Goal: Task Accomplishment & Management: Use online tool/utility

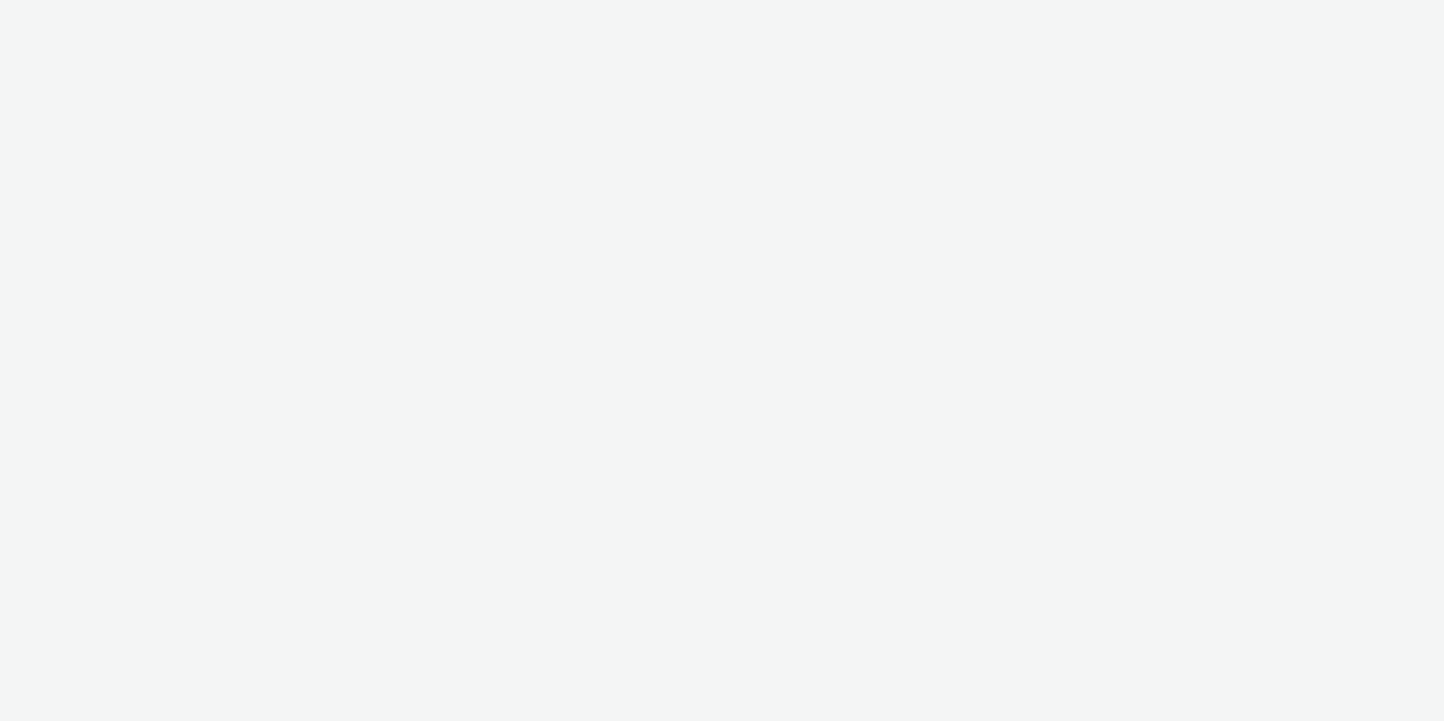
select select "c14206b5-f91a-4a47-b906-eb0b53462d55"
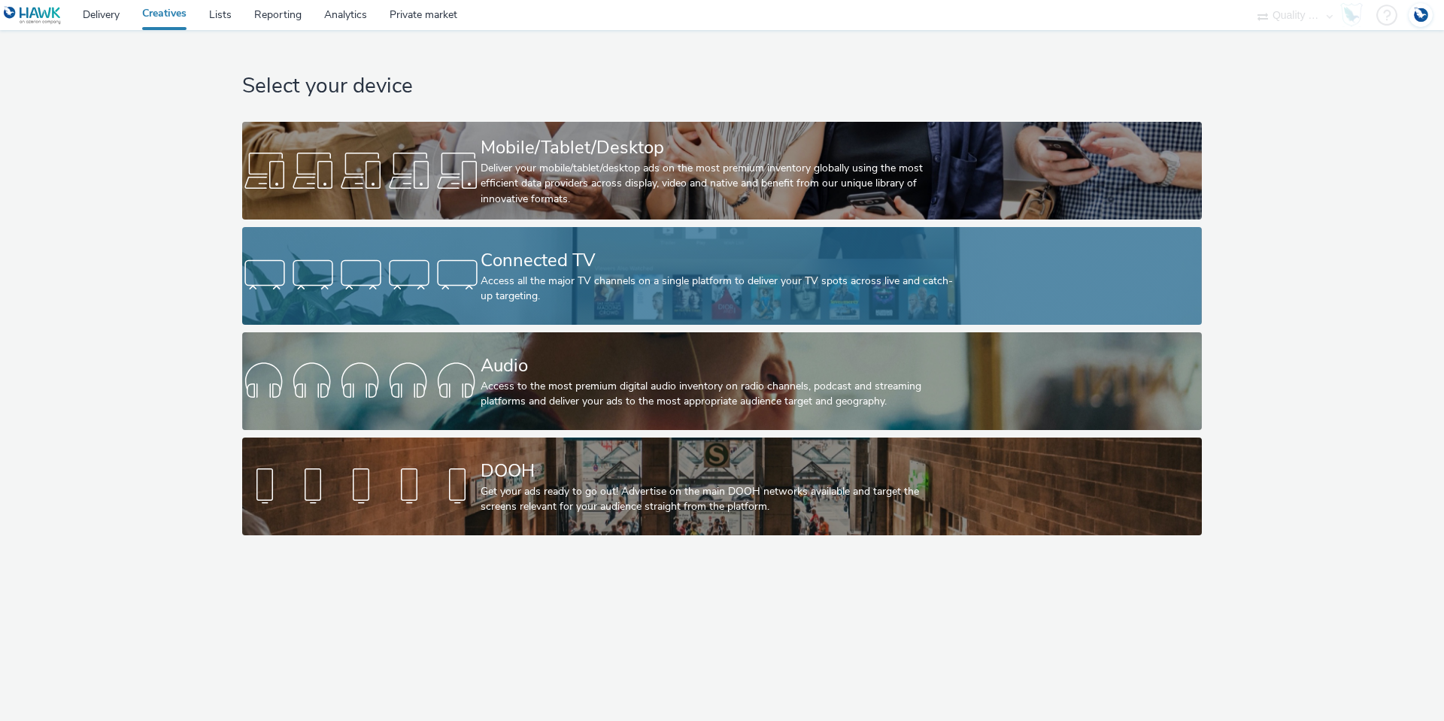
click at [547, 257] on div "Connected TV" at bounding box center [718, 260] width 477 height 26
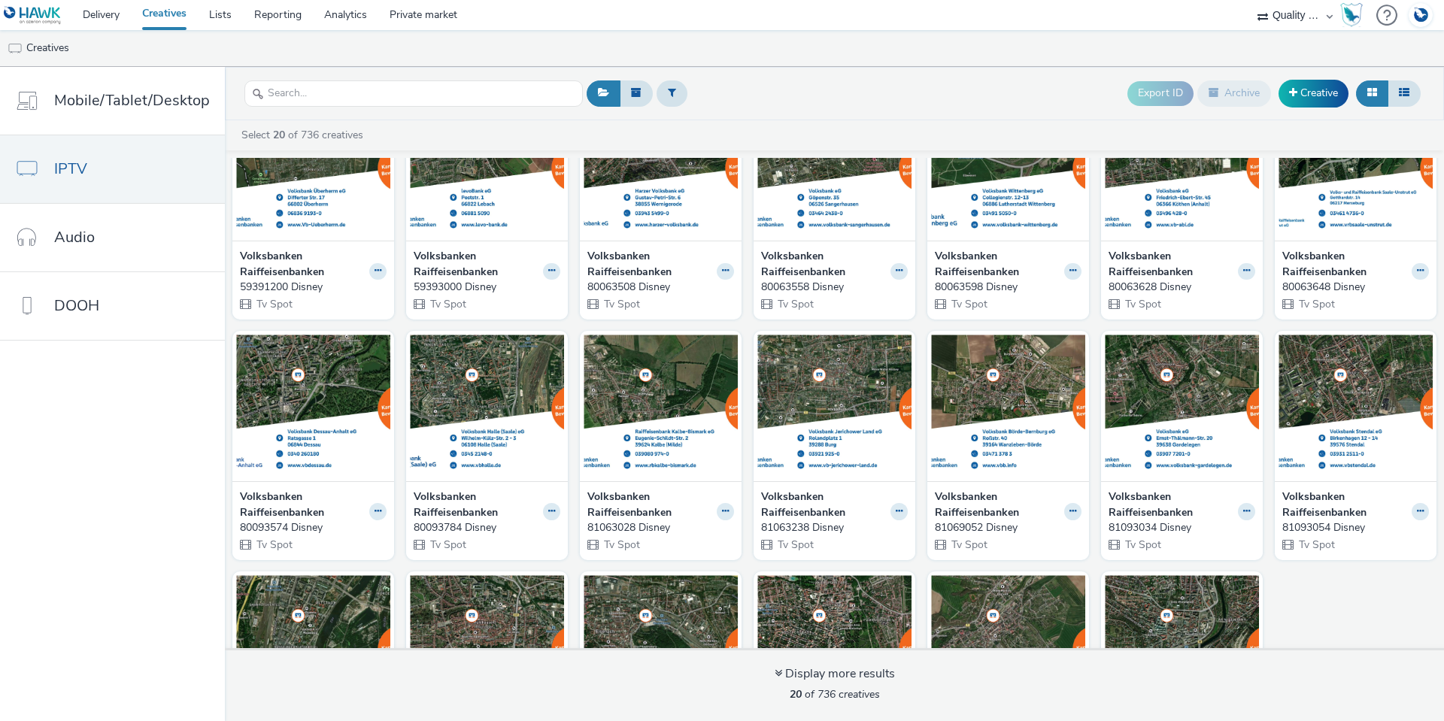
scroll to position [234, 0]
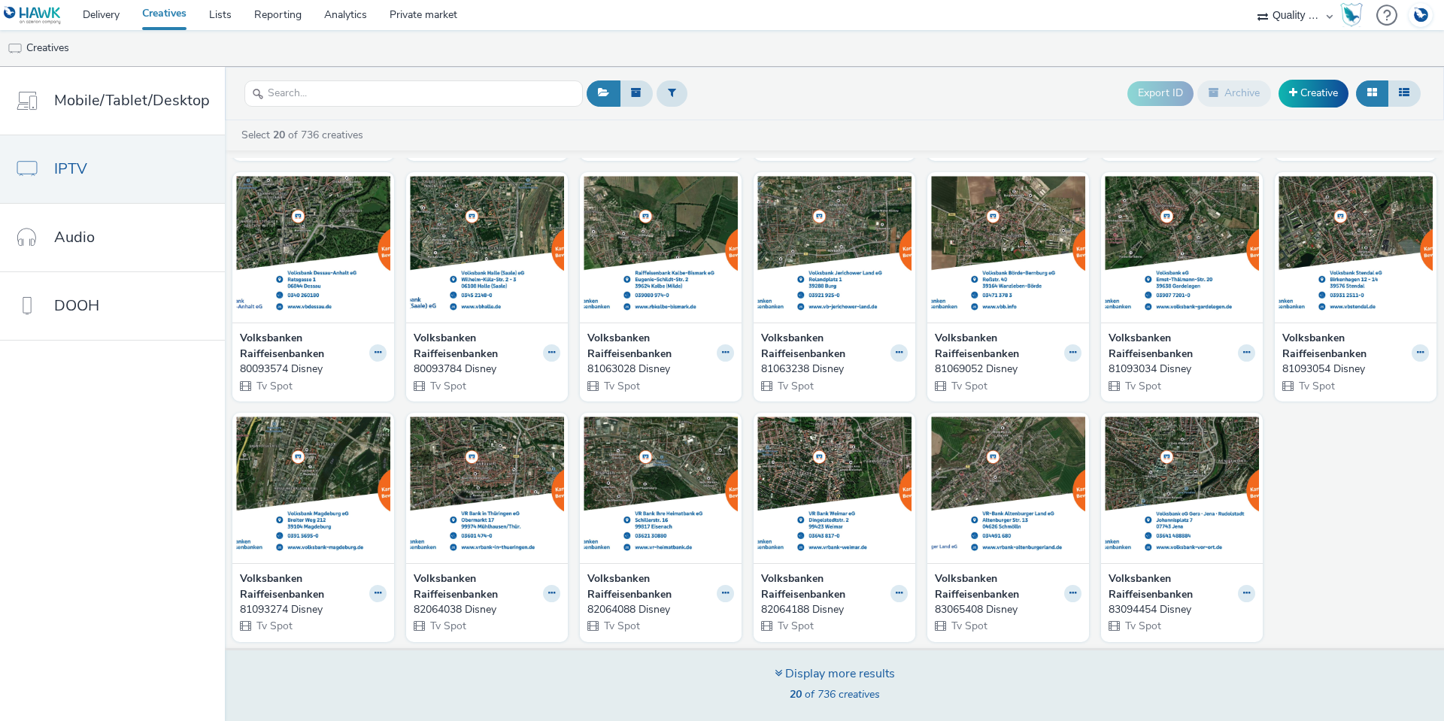
click at [853, 689] on span "20 of 736 creatives" at bounding box center [835, 694] width 90 height 14
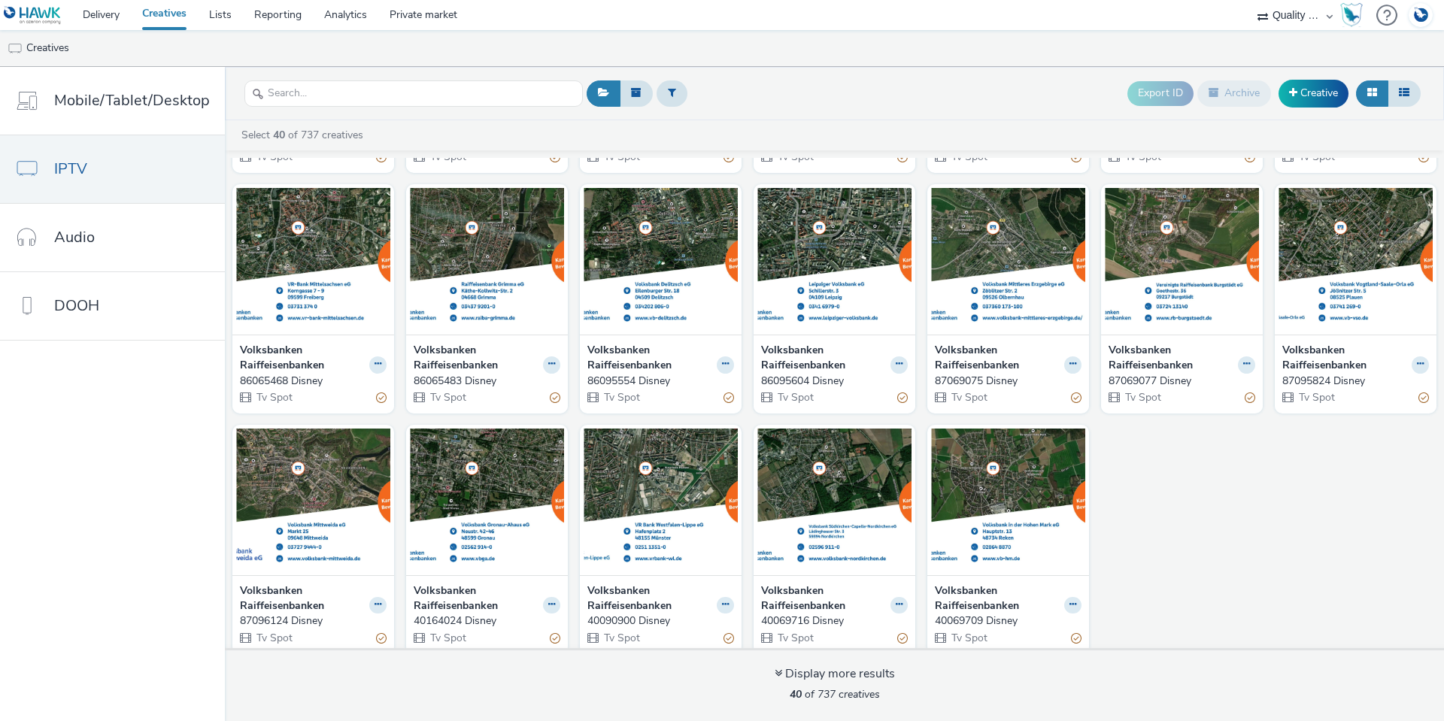
scroll to position [956, 0]
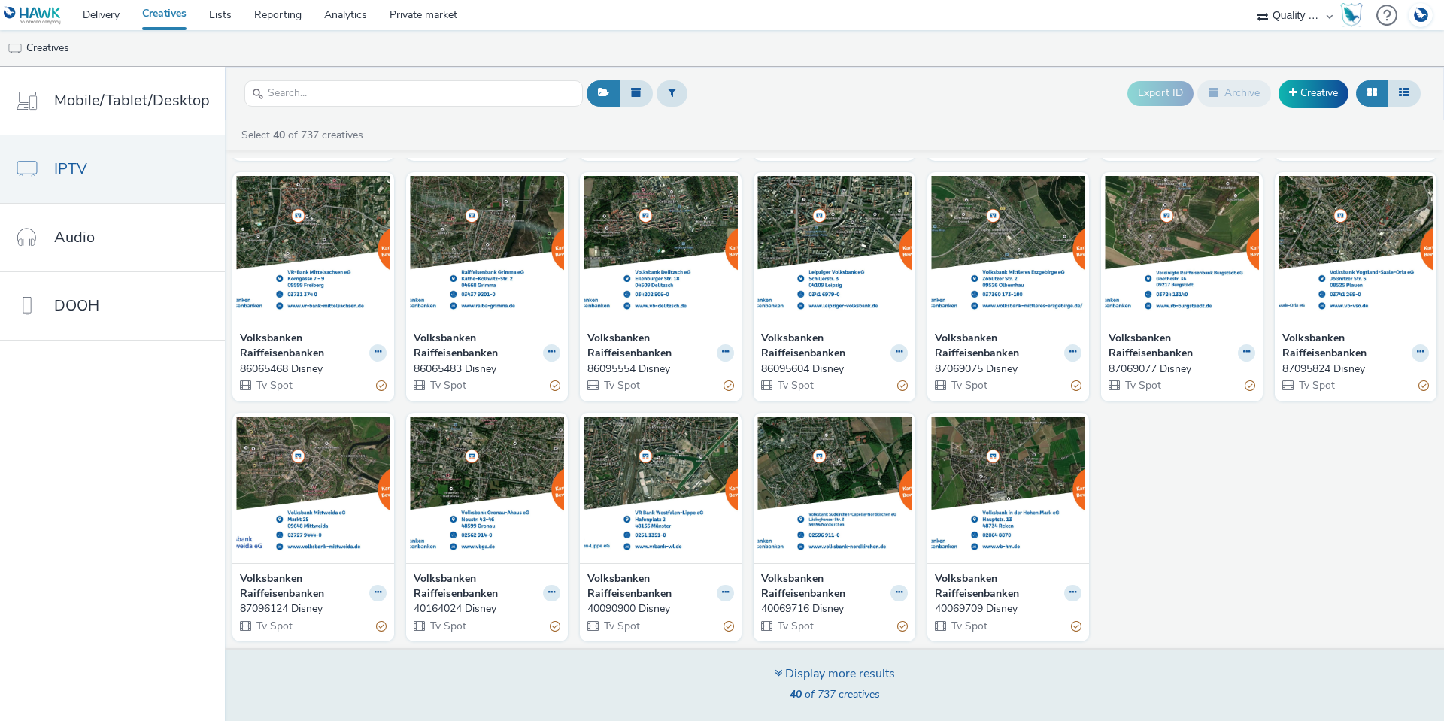
click at [856, 680] on div "Display more results" at bounding box center [834, 673] width 120 height 17
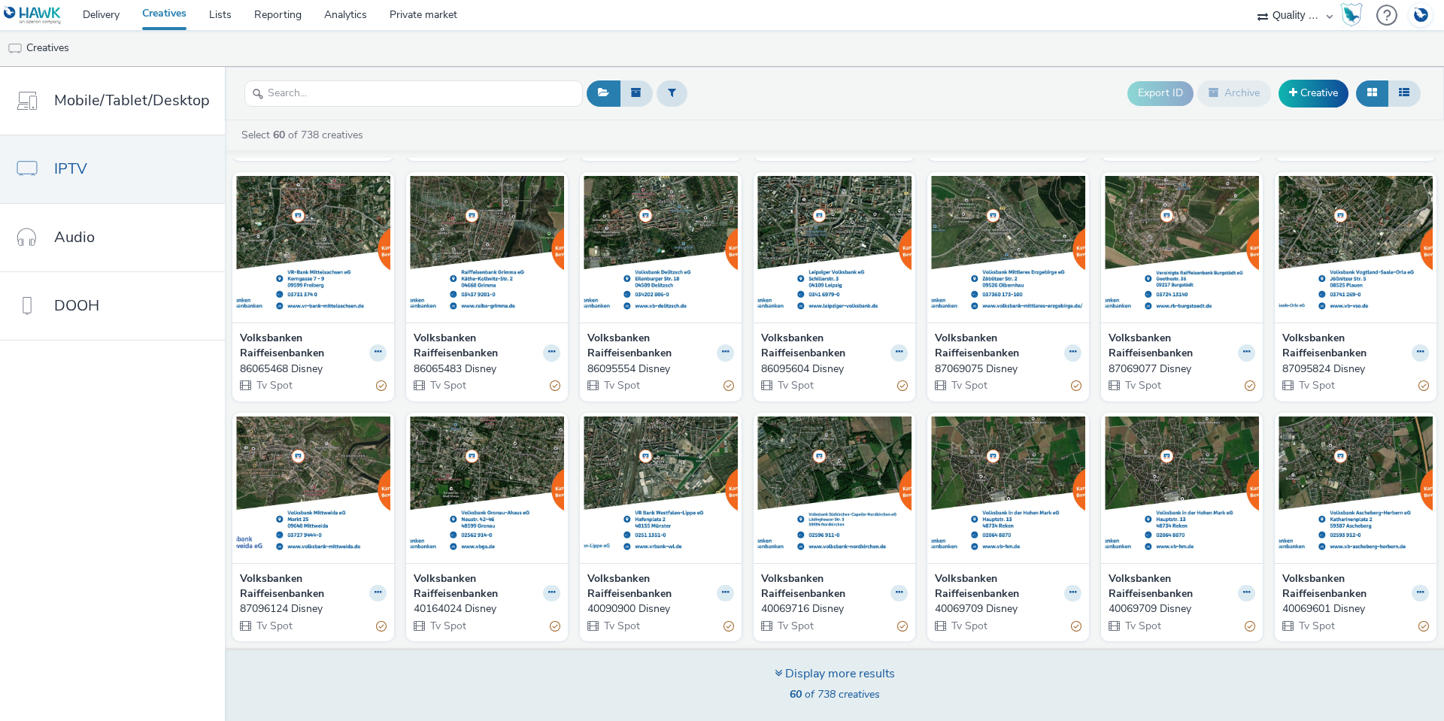
click at [838, 673] on div "Display more results" at bounding box center [834, 673] width 120 height 17
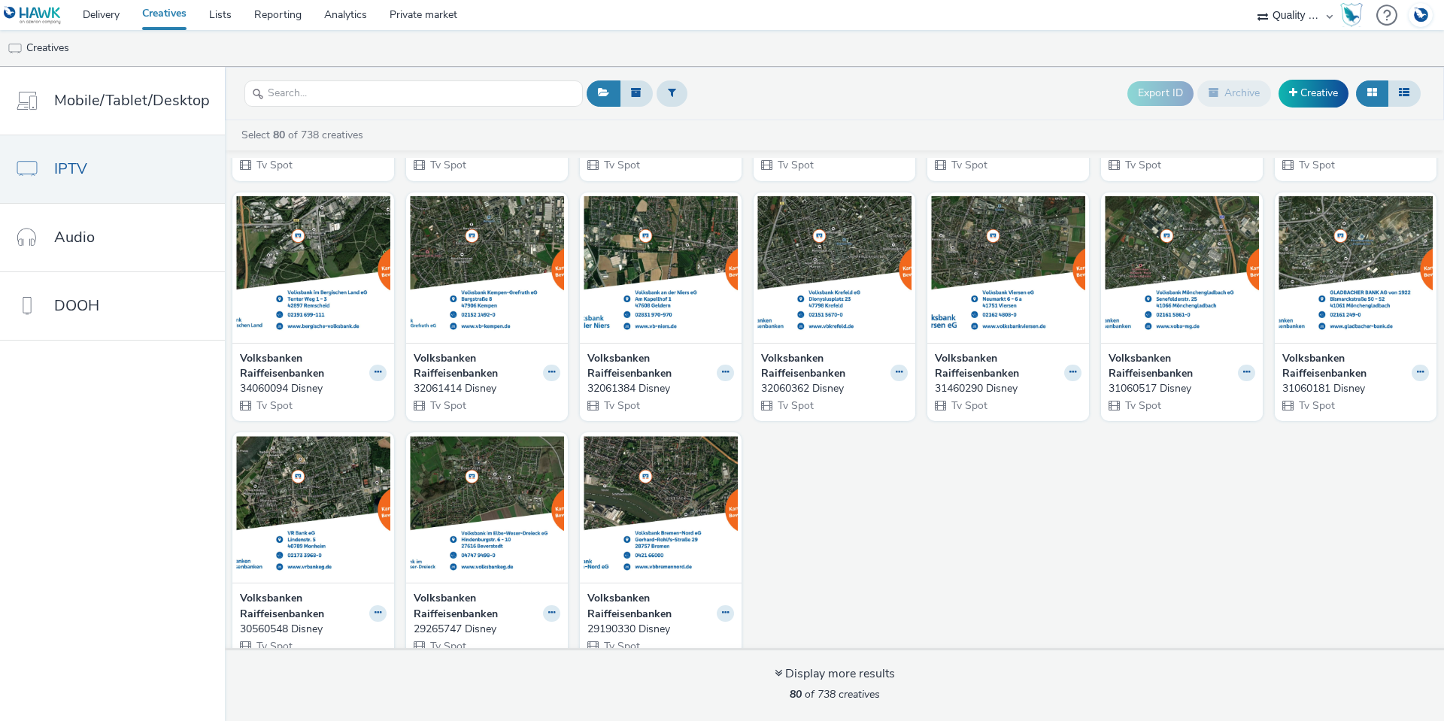
scroll to position [2399, 0]
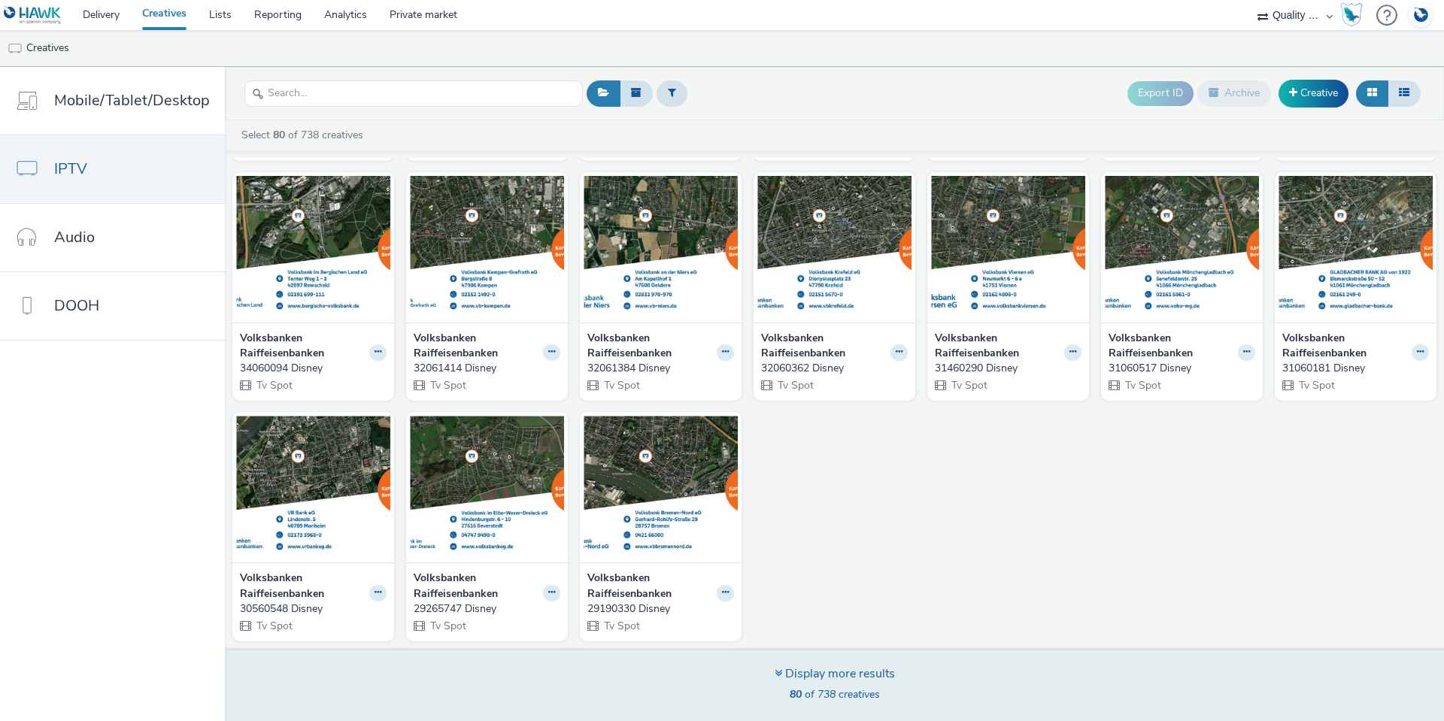
click at [834, 684] on div "Display more results 80 of 738 creatives" at bounding box center [834, 685] width 120 height 41
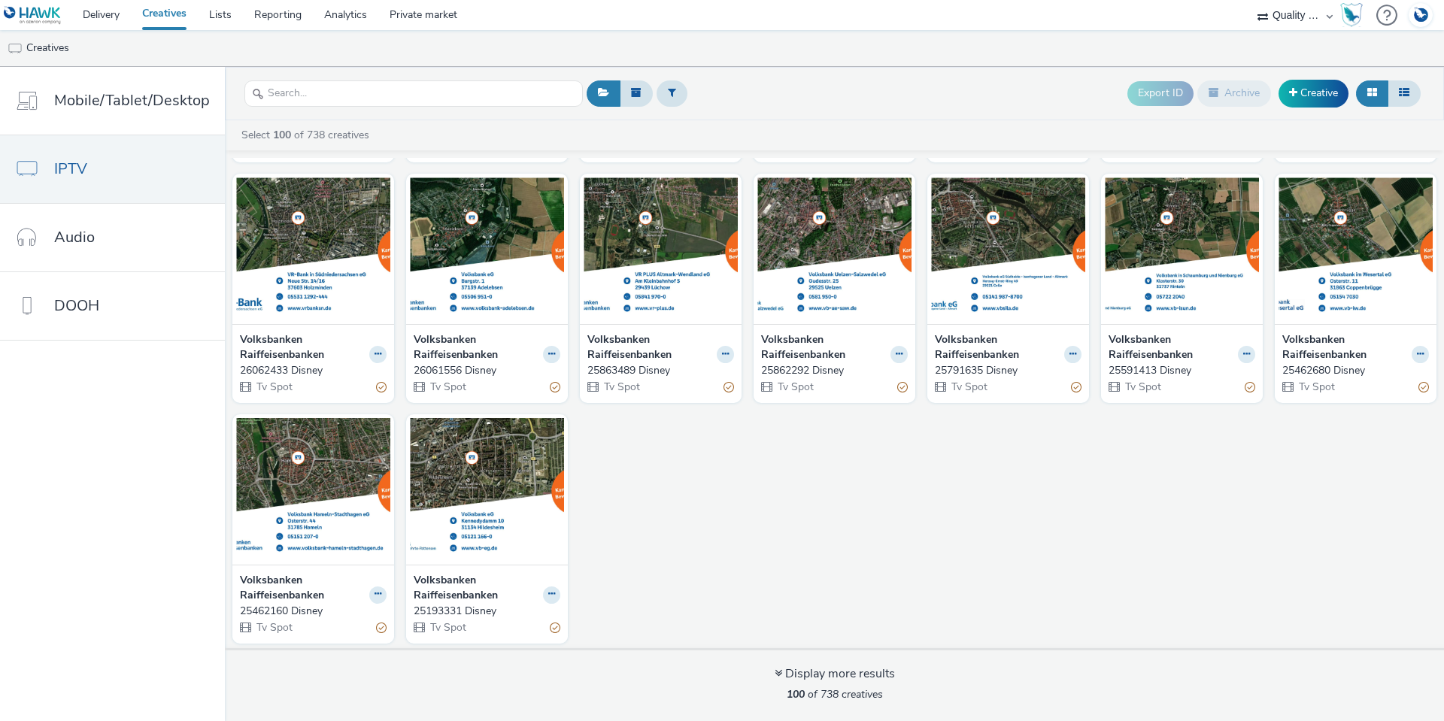
scroll to position [3120, 0]
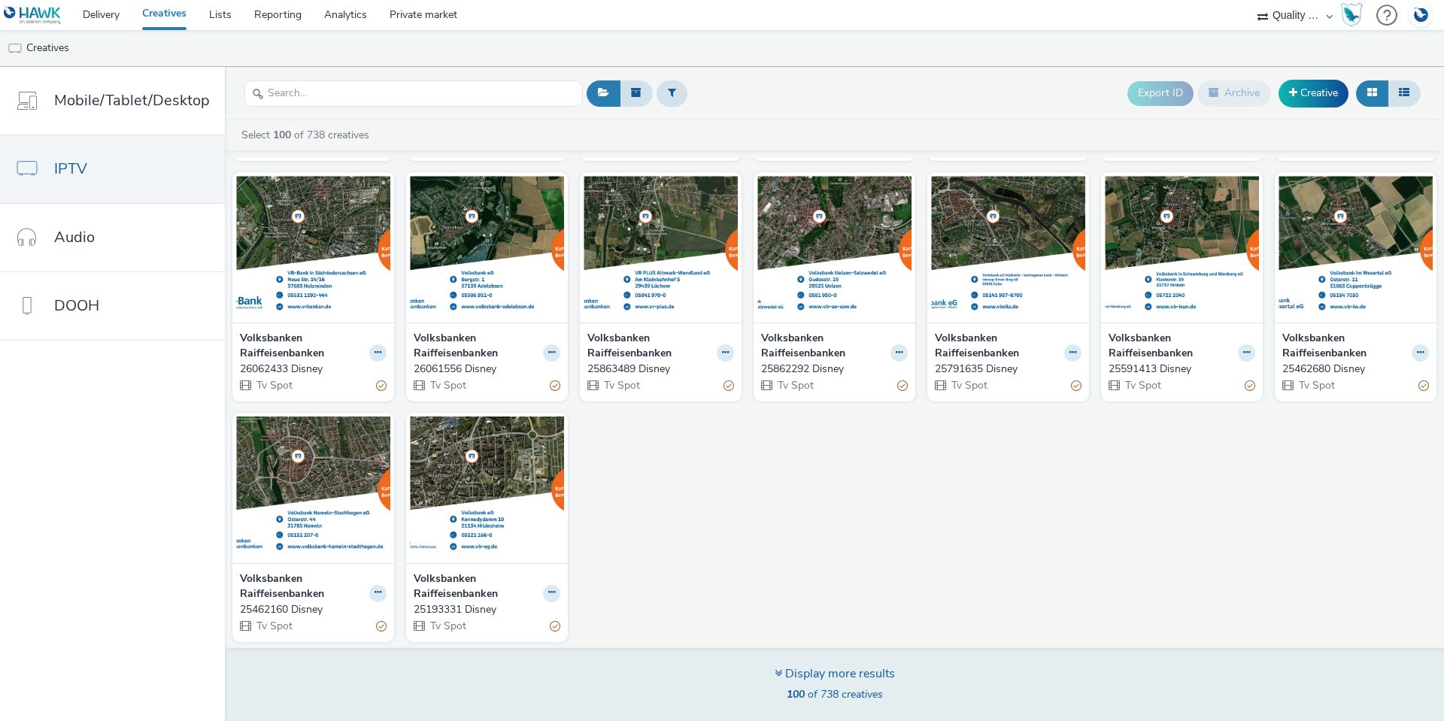
click at [826, 692] on span "100 of 738 creatives" at bounding box center [834, 694] width 96 height 14
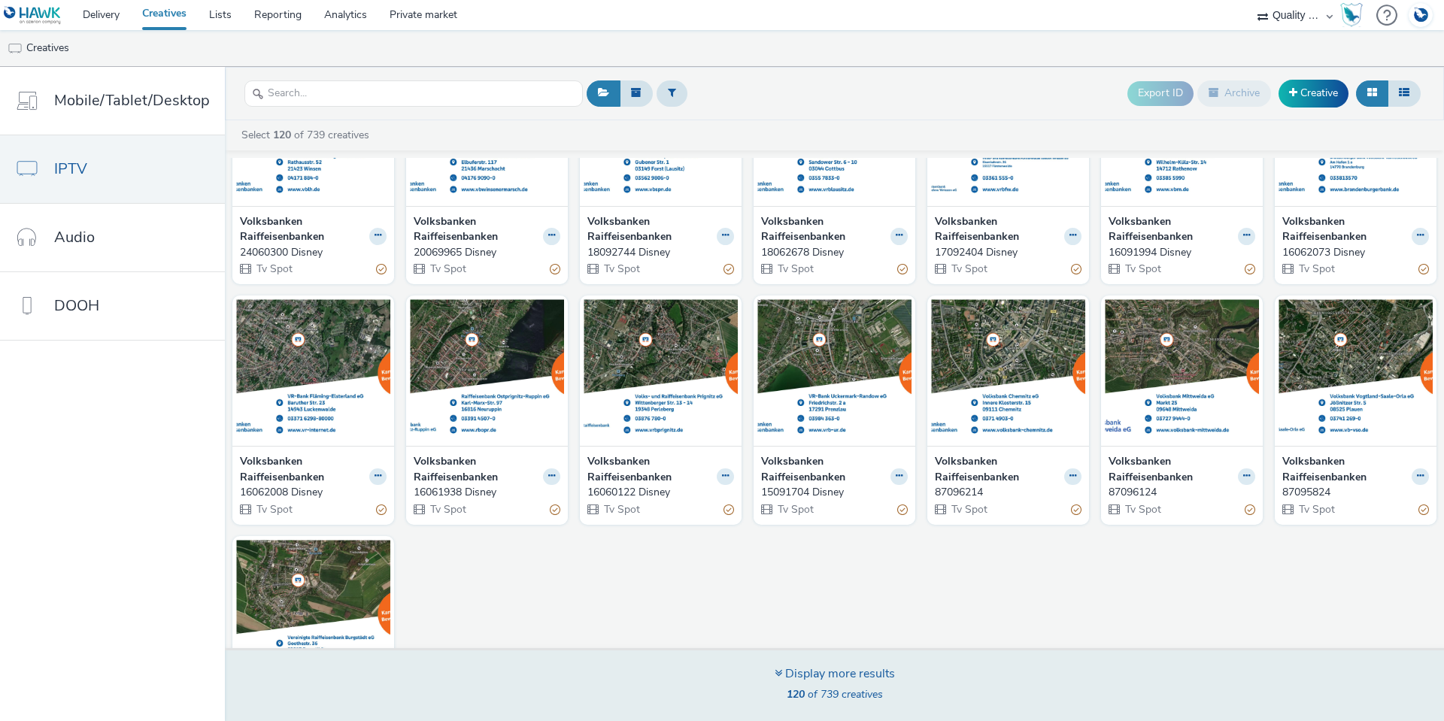
scroll to position [3721, 0]
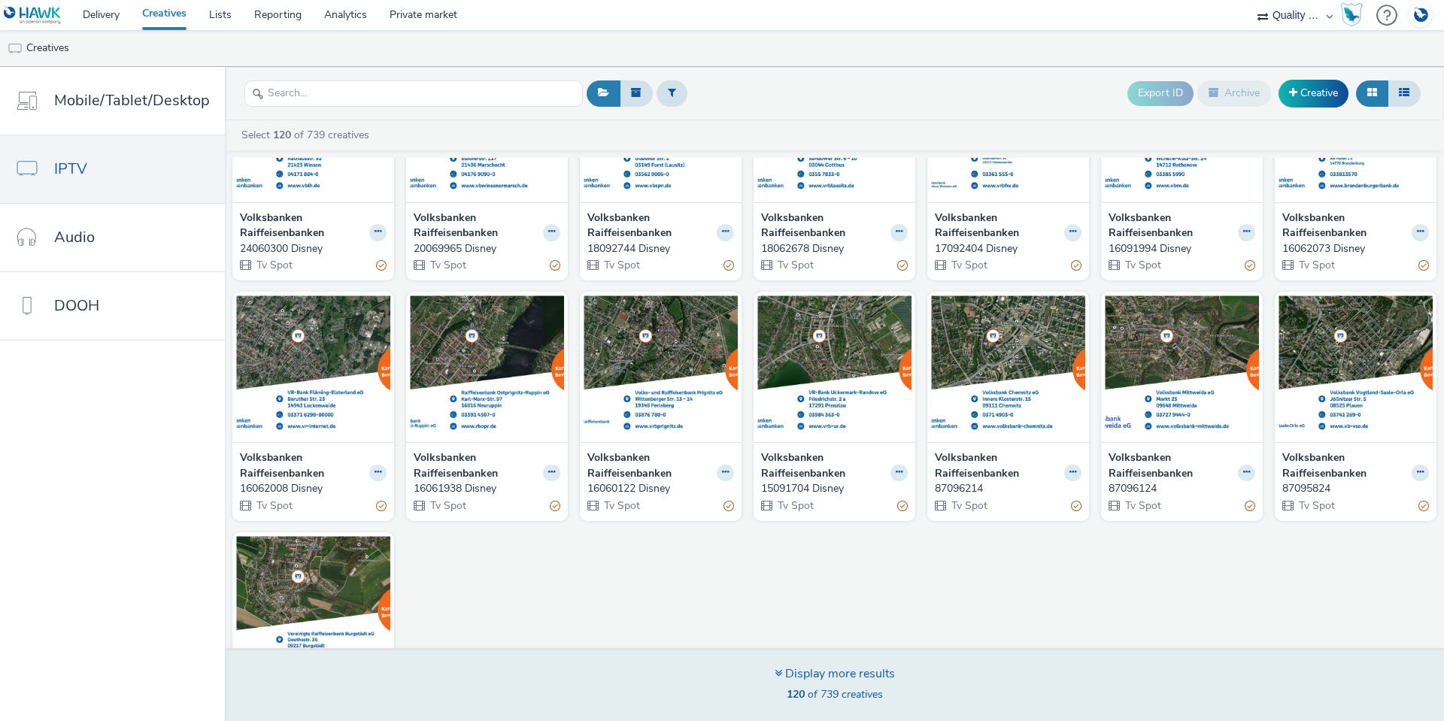
click at [815, 693] on span "120 of 739 creatives" at bounding box center [834, 694] width 96 height 14
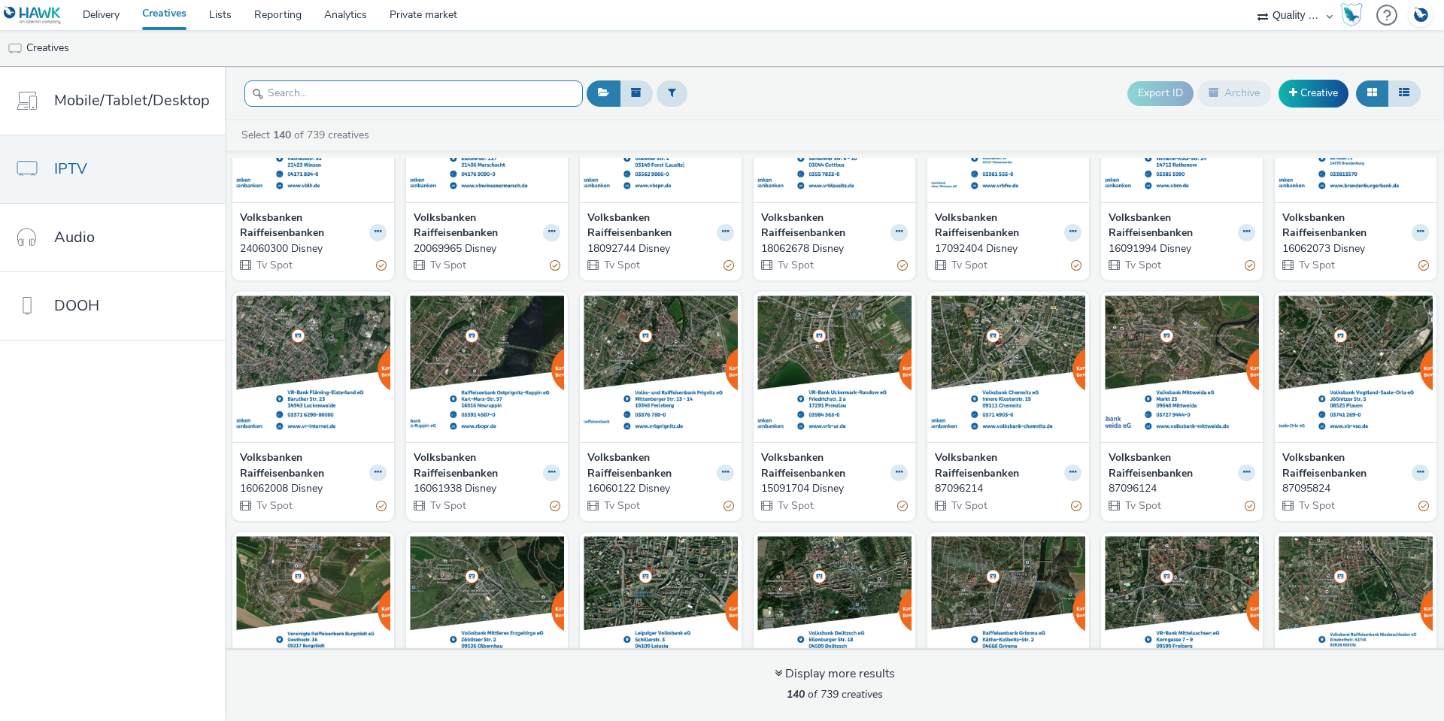
click at [477, 104] on input "text" at bounding box center [413, 93] width 338 height 26
paste input "10090000"
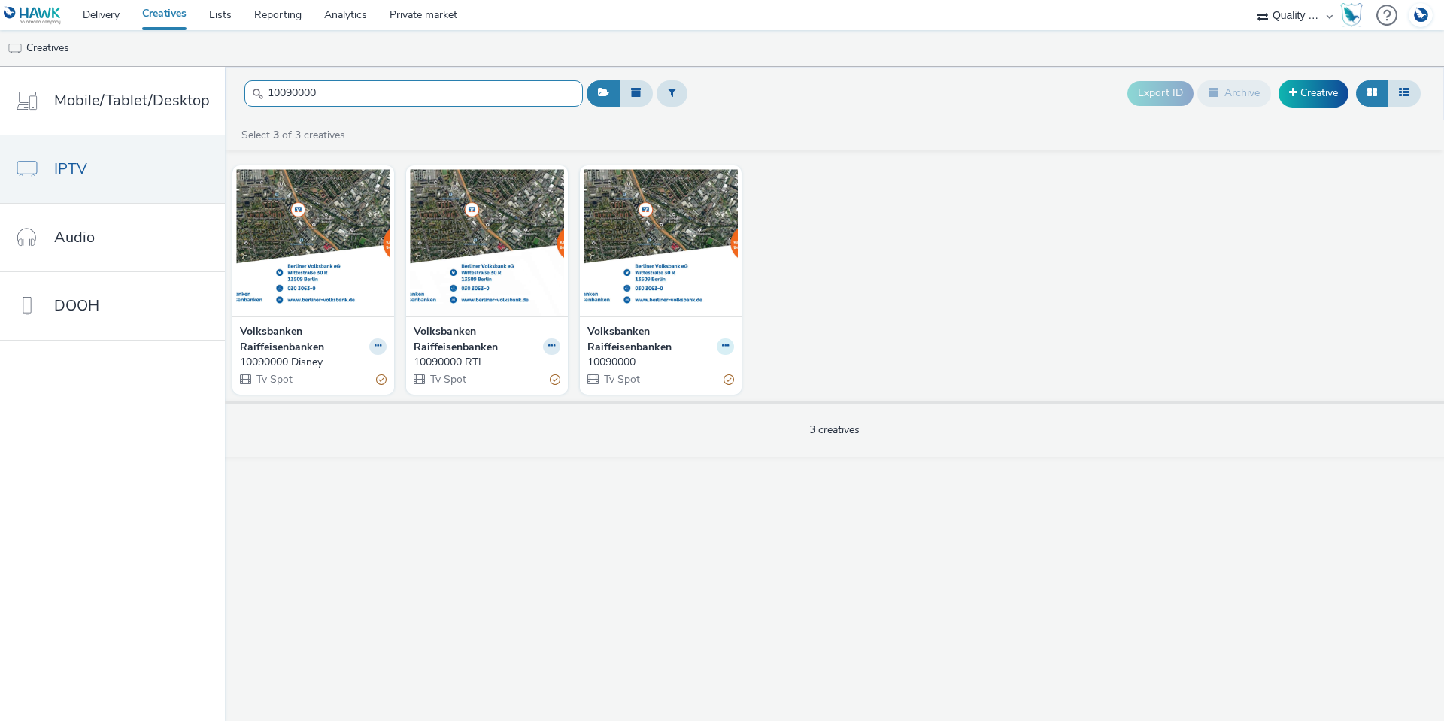
type input "10090000"
click at [726, 348] on button at bounding box center [725, 346] width 17 height 17
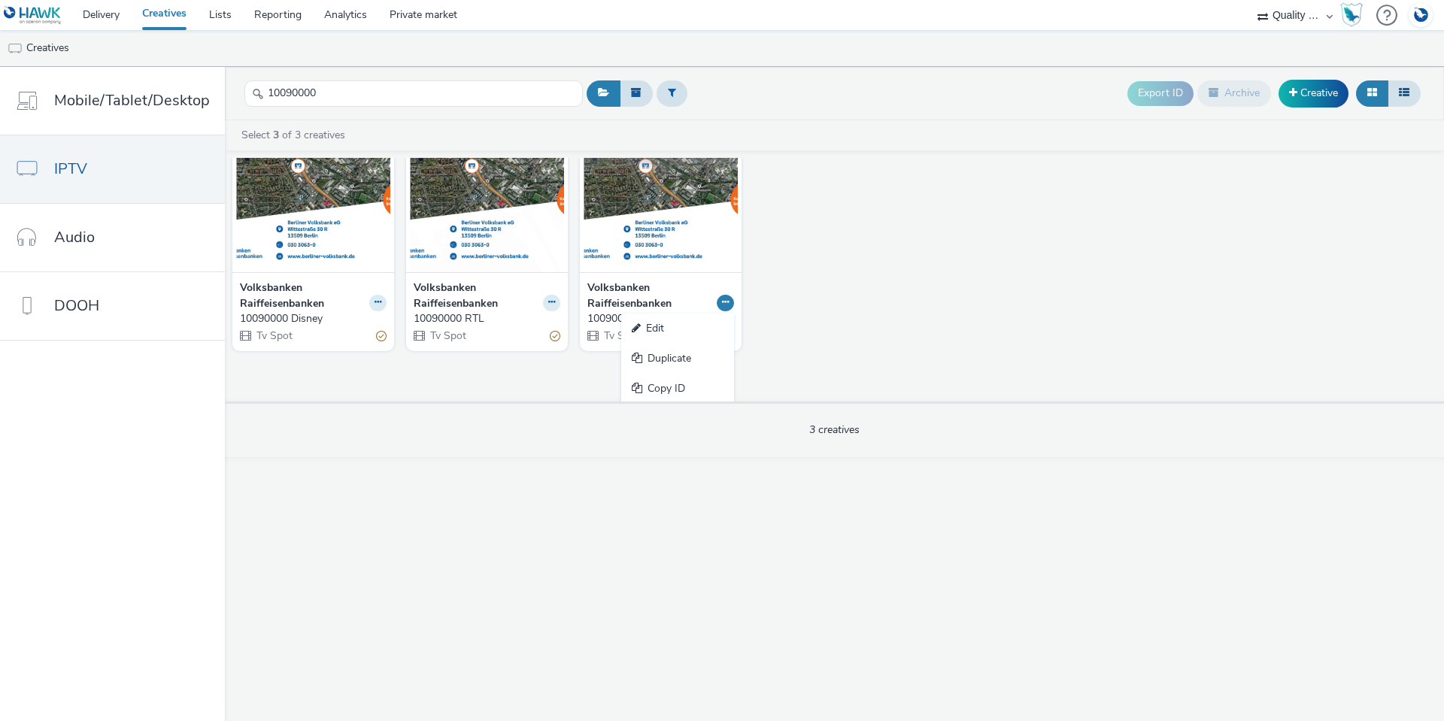
scroll to position [76, 0]
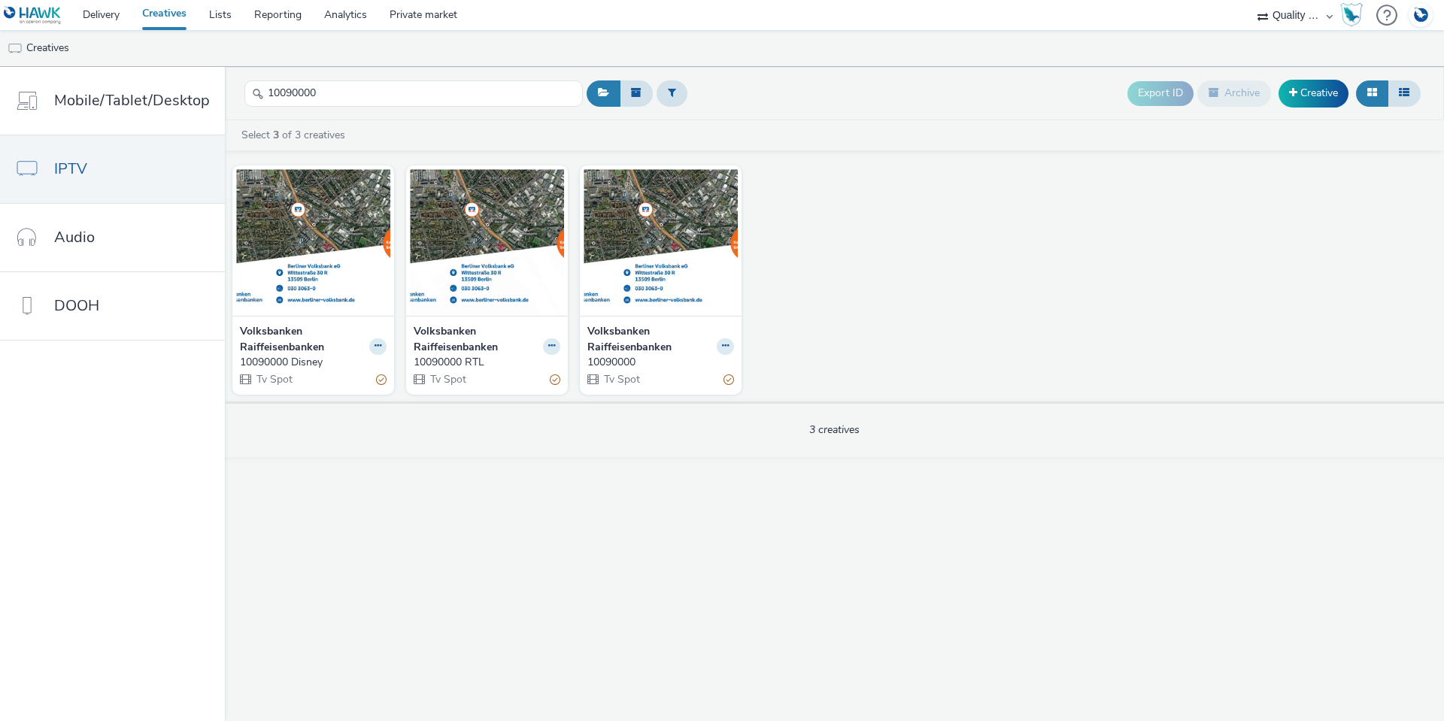
click at [602, 271] on div "Volksbanken Raiffeisenbanken 10090000 Tv Spot" at bounding box center [661, 279] width 162 height 229
click at [624, 338] on strong "Volksbanken Raiffeisenbanken" at bounding box center [650, 339] width 126 height 31
click at [628, 246] on img at bounding box center [660, 242] width 154 height 147
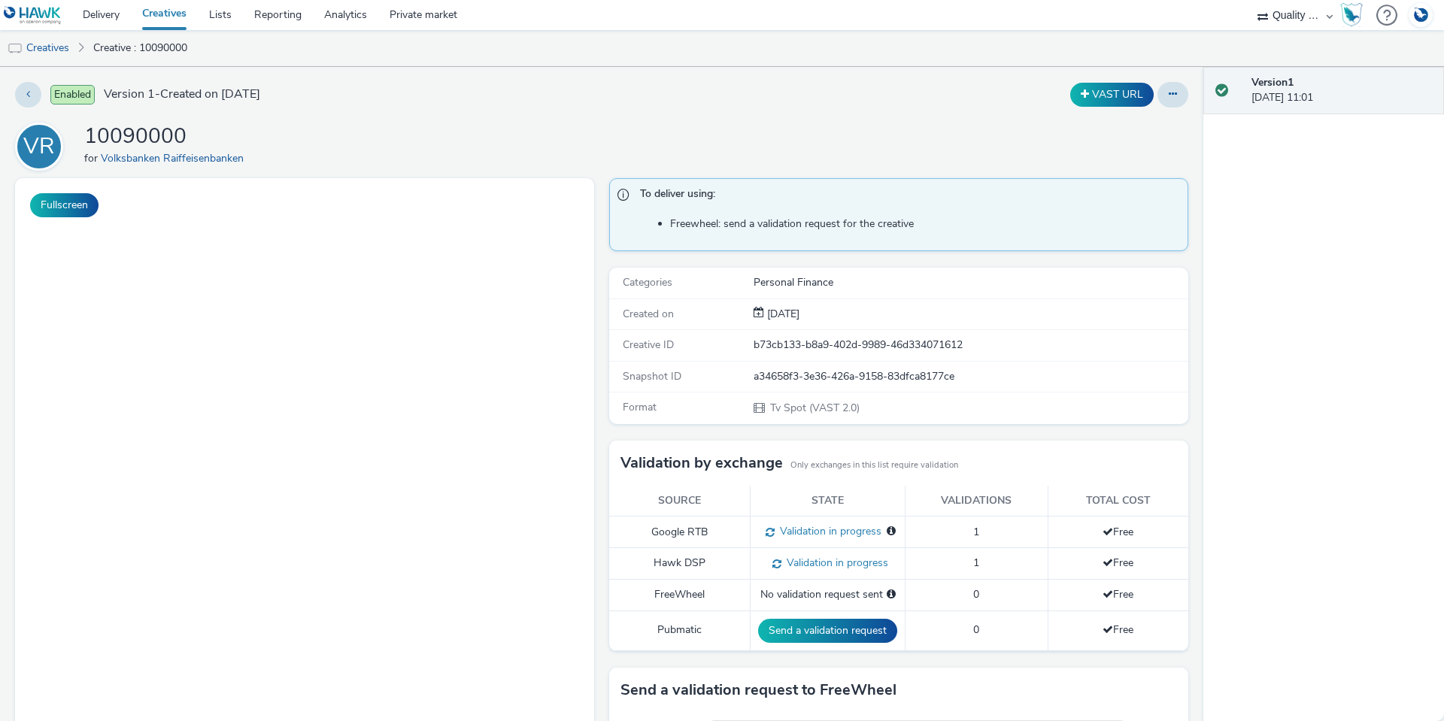
click at [965, 379] on div "a34658f3-3e36-426a-9158-83dfca8177ce" at bounding box center [969, 376] width 433 height 15
drag, startPoint x: 973, startPoint y: 347, endPoint x: 717, endPoint y: 349, distance: 256.4
click at [717, 349] on div "Creative ID b73cb133-b8a9-402d-9989-46d334071612" at bounding box center [898, 345] width 579 height 31
copy div "b73cb133-b8a9-402d-9989-46d334071612"
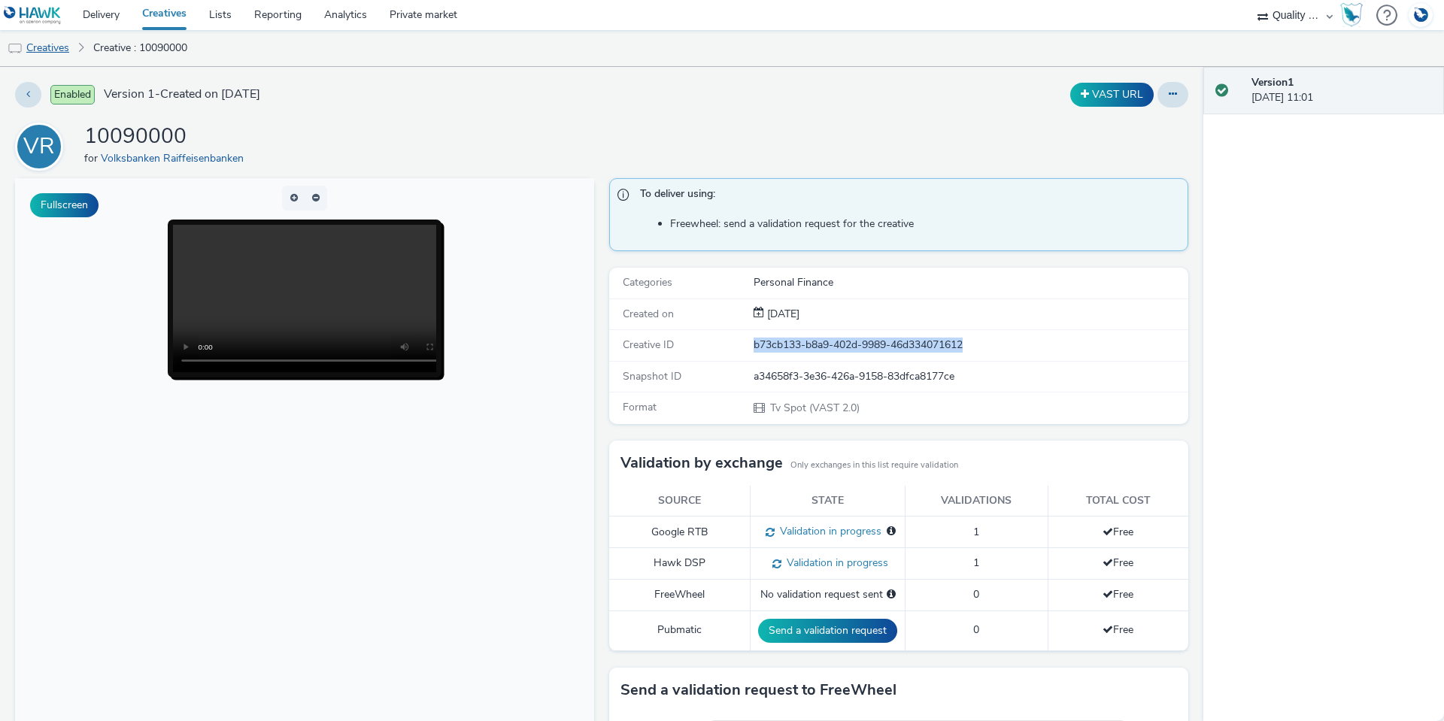
click at [58, 44] on link "Creatives" at bounding box center [38, 48] width 77 height 36
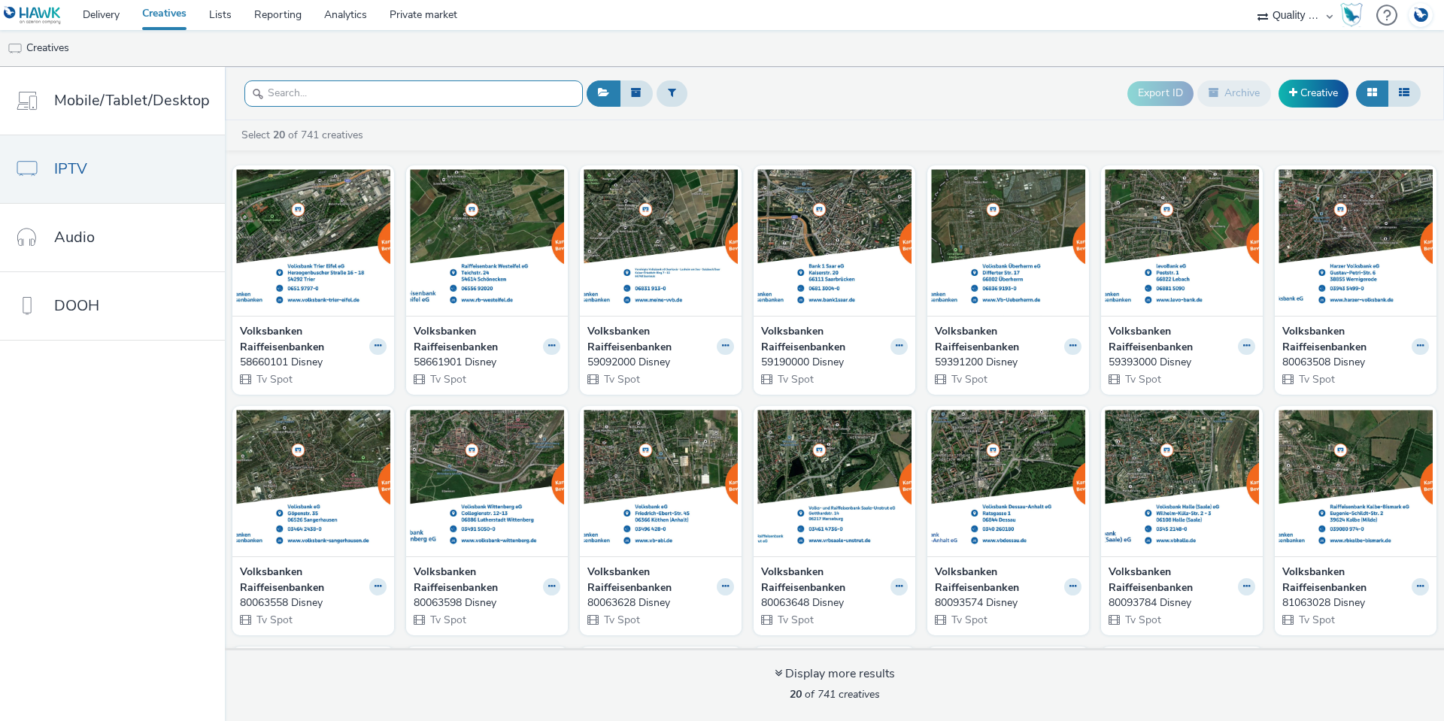
click at [277, 102] on input "text" at bounding box center [413, 93] width 338 height 26
paste input "15091704"
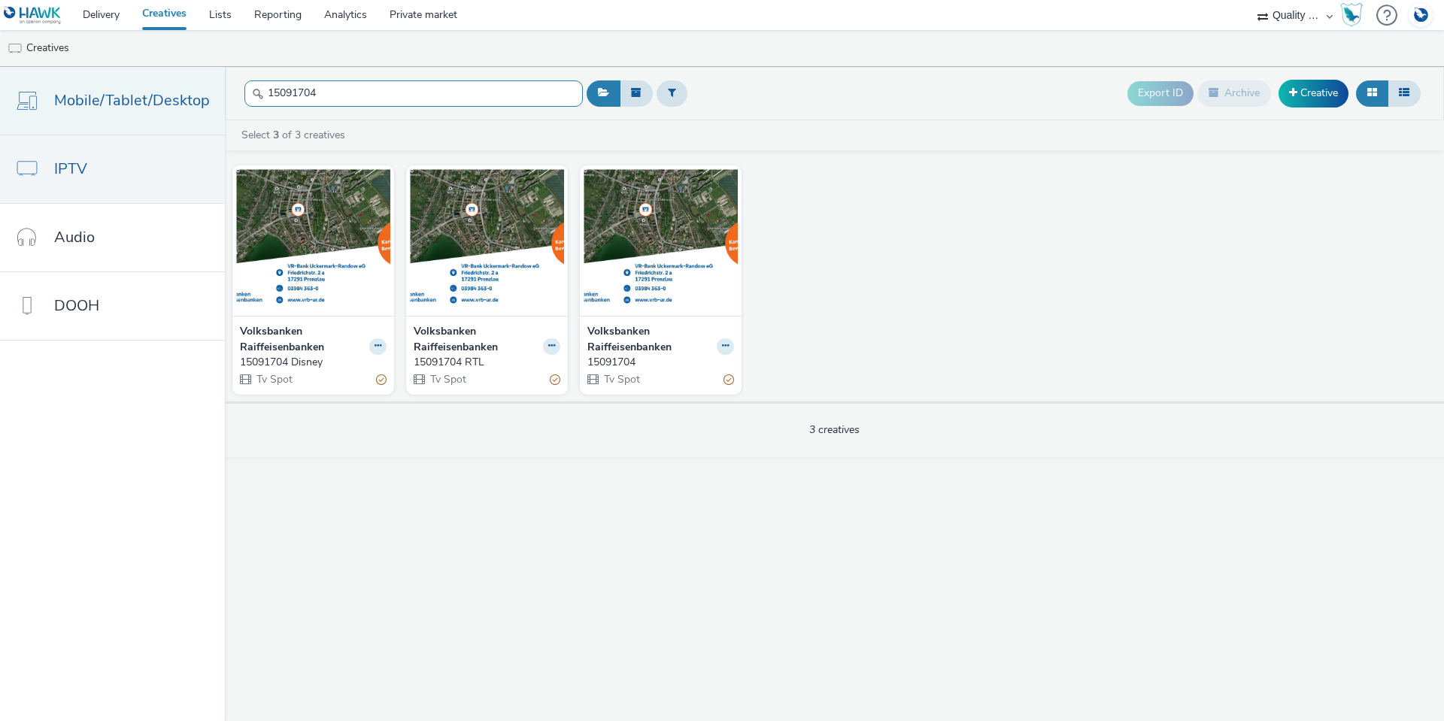
drag, startPoint x: 343, startPoint y: 90, endPoint x: 215, endPoint y: 90, distance: 127.8
click at [215, 90] on div "Mobile/Tablet/Desktop IPTV Audio DOOH 15091704 Export ID Archive Creative Selec…" at bounding box center [722, 394] width 1444 height 654
paste input "6060122"
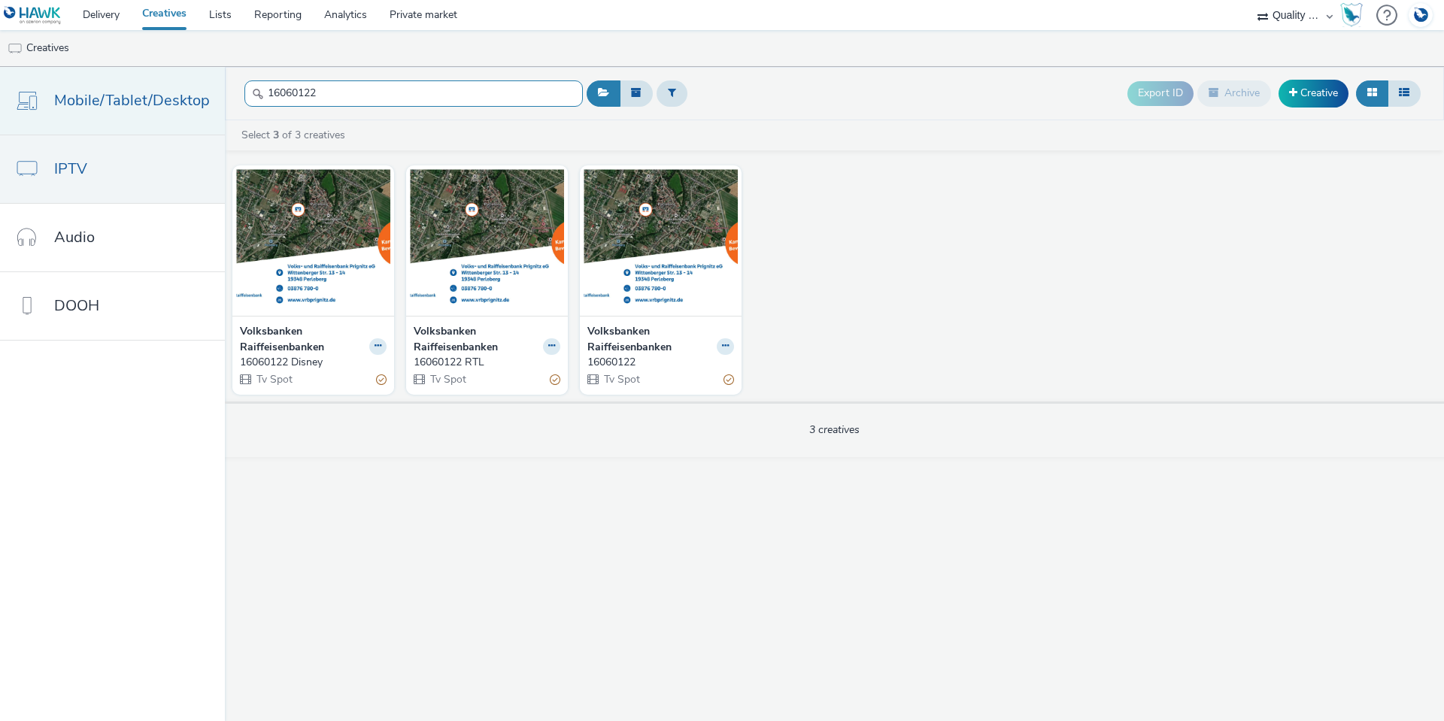
drag, startPoint x: 340, startPoint y: 90, endPoint x: 213, endPoint y: 91, distance: 127.1
click at [213, 91] on div "Mobile/Tablet/Desktop IPTV Audio DOOH 16060122 Export ID Archive Creative Selec…" at bounding box center [722, 394] width 1444 height 654
paste input "1938"
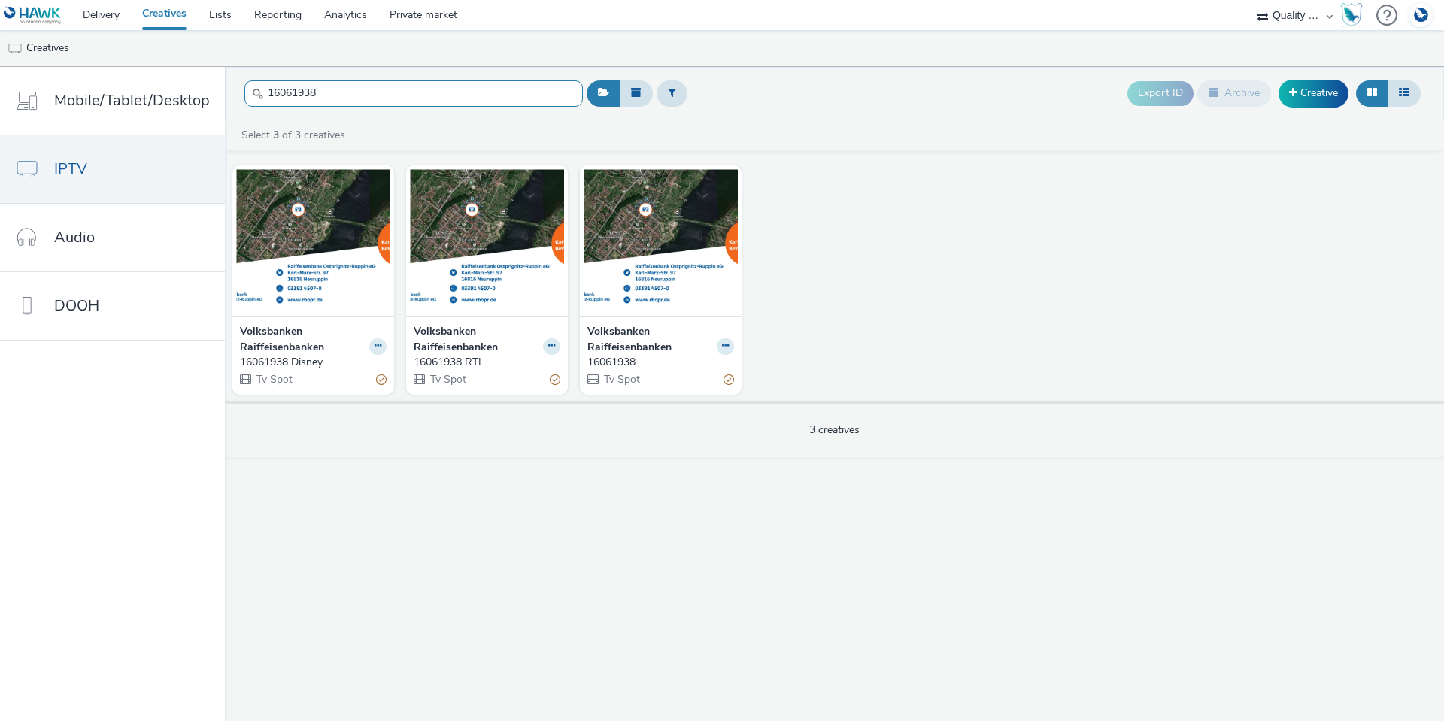
drag, startPoint x: 331, startPoint y: 99, endPoint x: 253, endPoint y: 94, distance: 78.4
click at [253, 94] on div "16061938" at bounding box center [413, 93] width 338 height 37
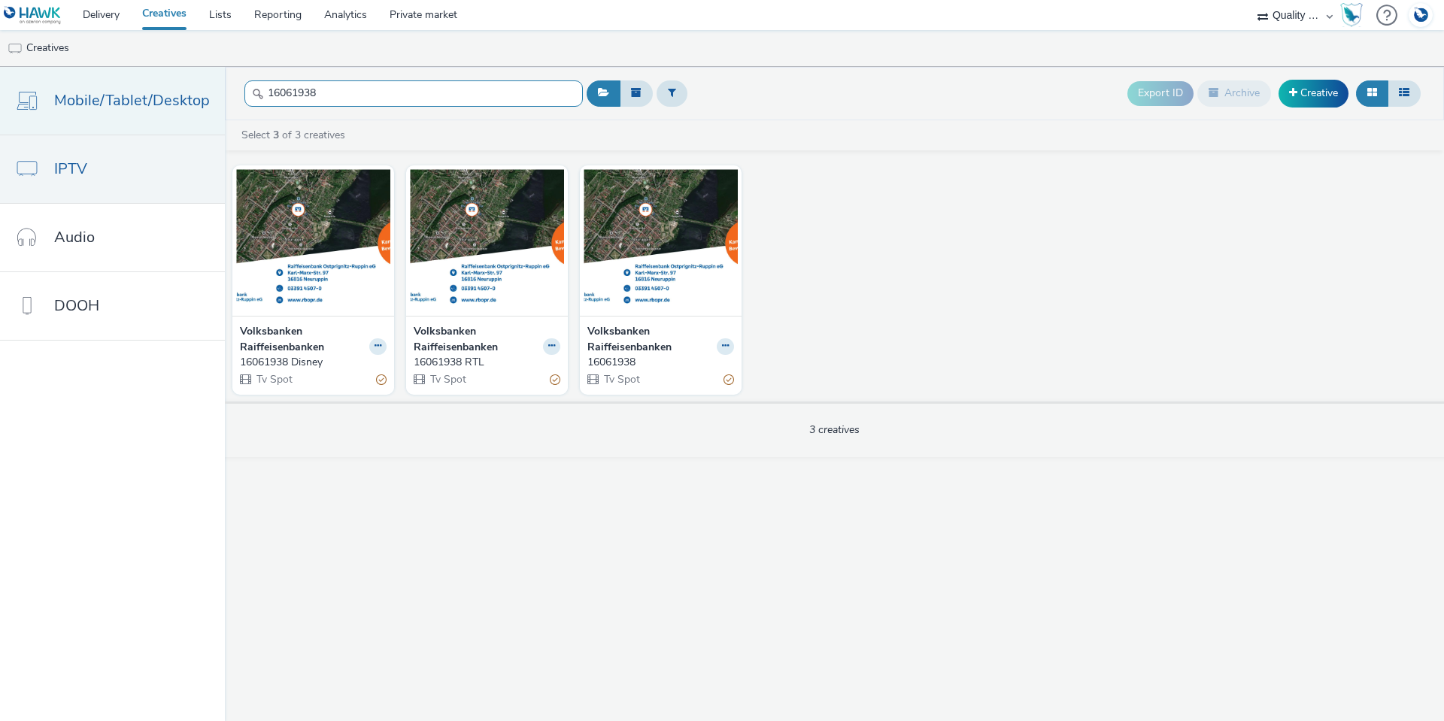
paste input "200"
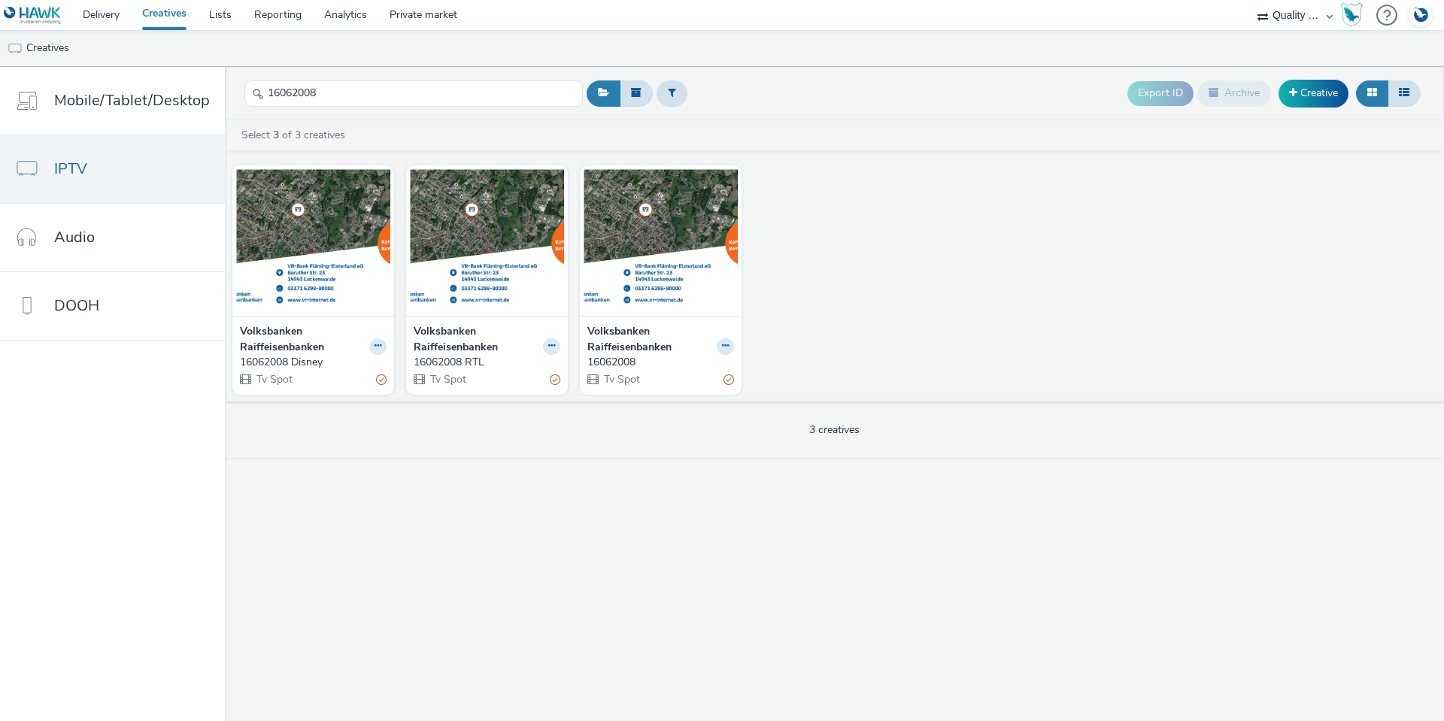
drag, startPoint x: 638, startPoint y: 345, endPoint x: 623, endPoint y: 359, distance: 19.7
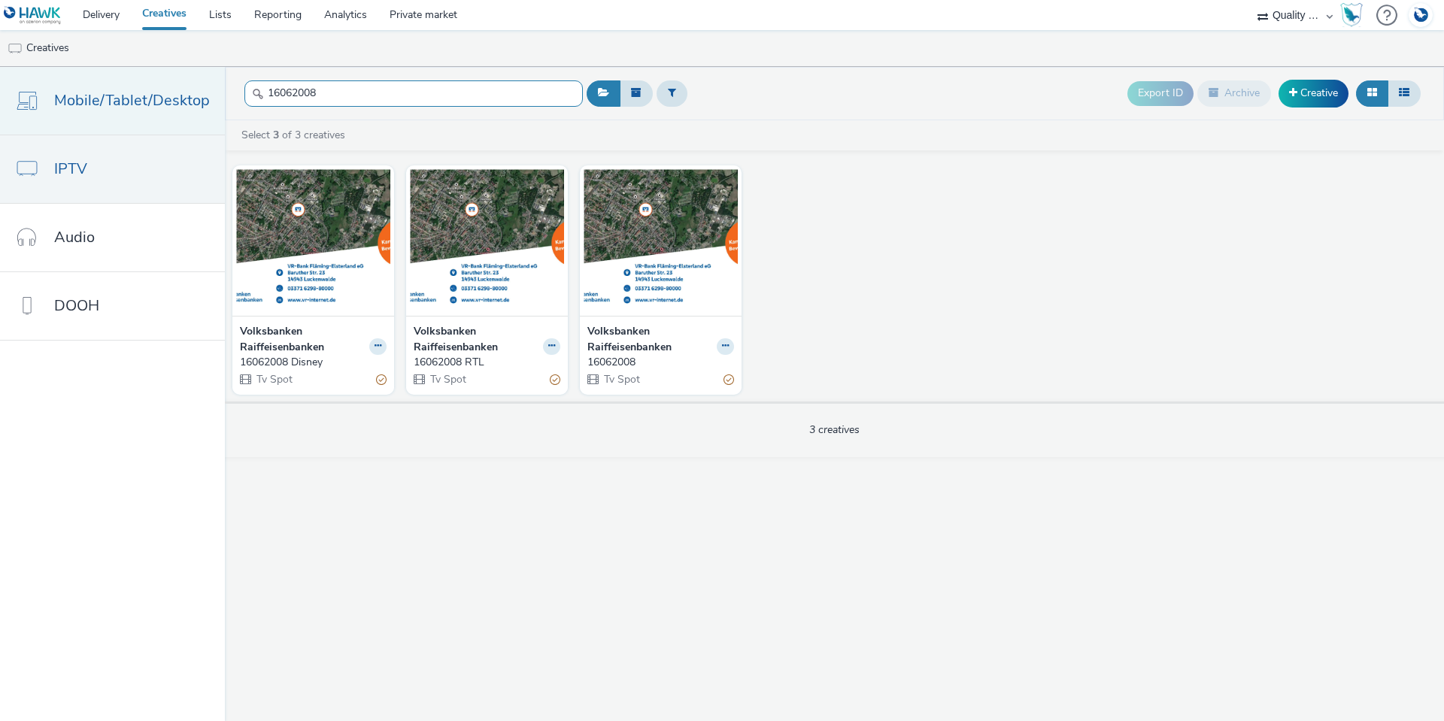
drag, startPoint x: 346, startPoint y: 82, endPoint x: 206, endPoint y: 80, distance: 139.9
click at [206, 80] on div "Mobile/Tablet/Desktop IPTV Audio DOOH 16062008 Export ID Archive Creative Selec…" at bounding box center [722, 394] width 1444 height 654
paste input "73"
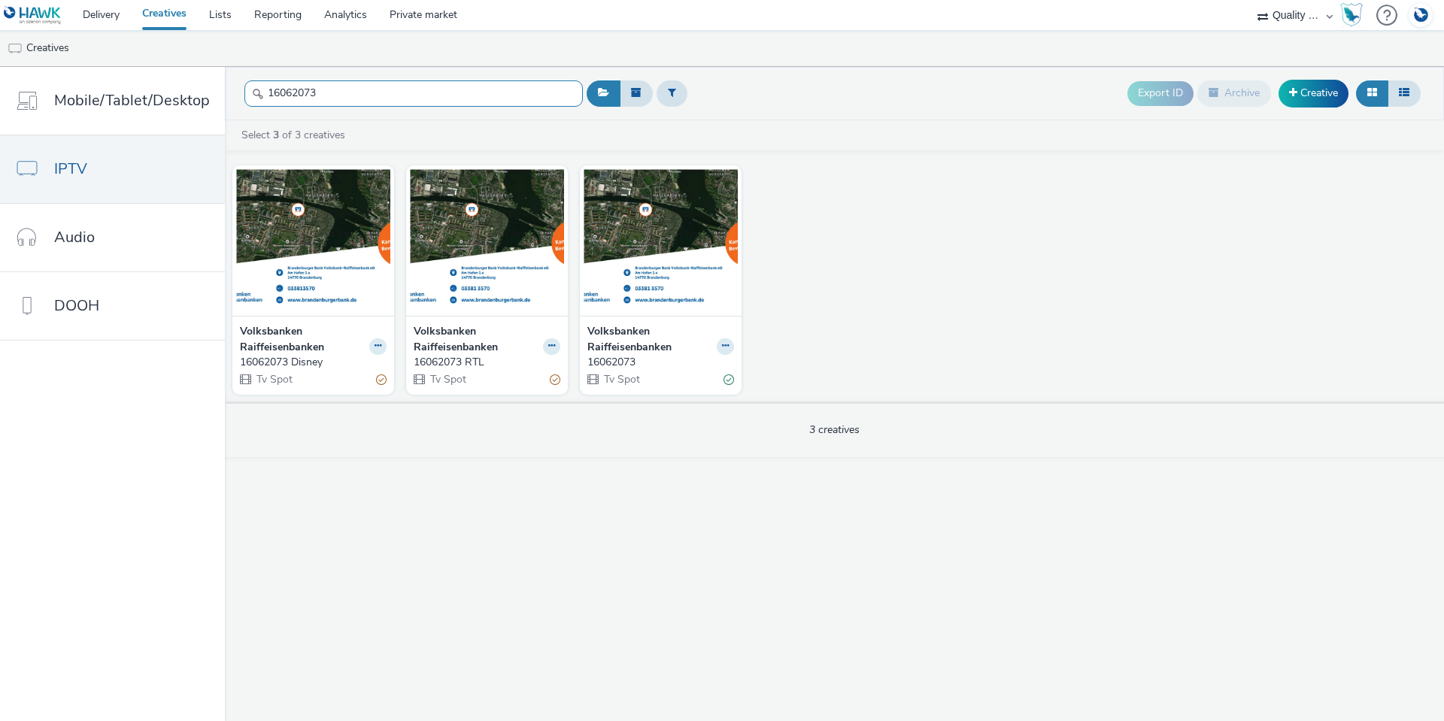
drag, startPoint x: 319, startPoint y: 91, endPoint x: 234, endPoint y: 75, distance: 86.4
click at [232, 80] on header "16062073 Export ID Archive Creative" at bounding box center [834, 93] width 1219 height 53
paste input "91994"
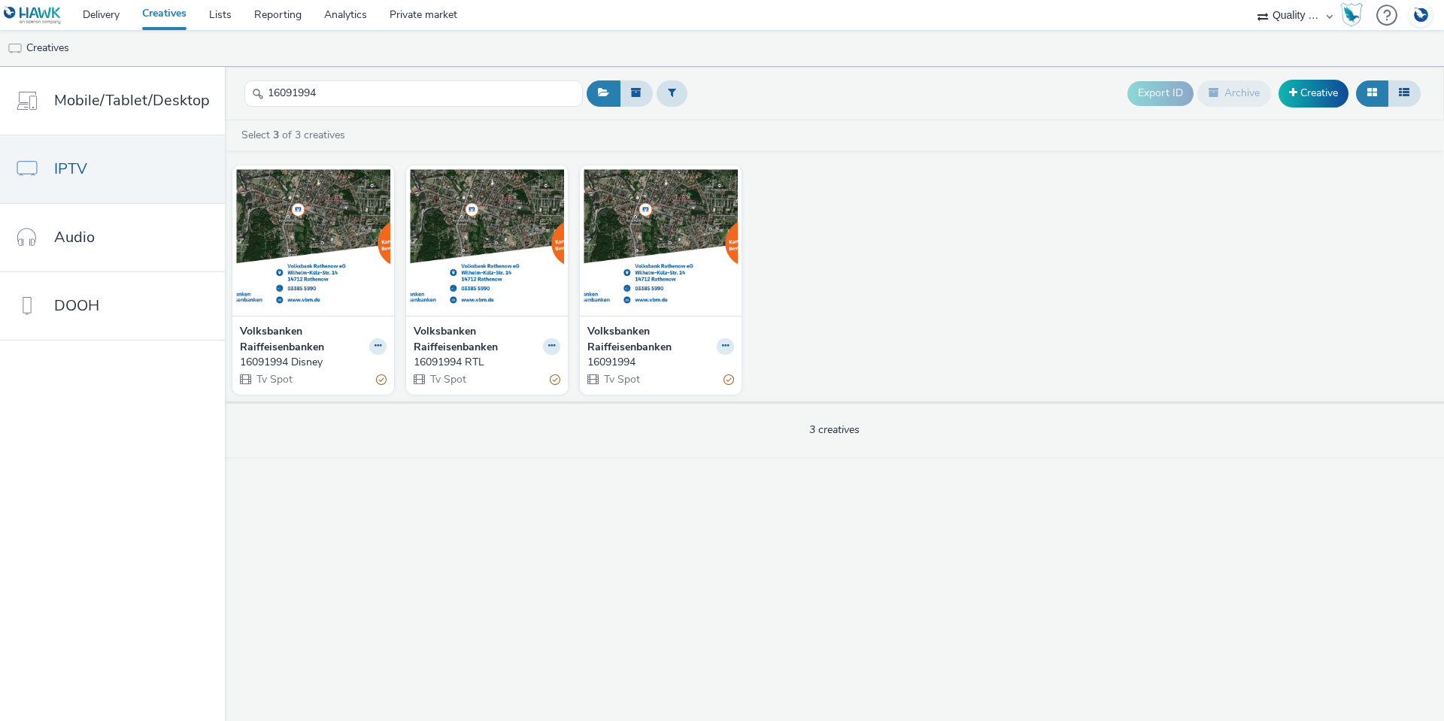
drag, startPoint x: 627, startPoint y: 371, endPoint x: 626, endPoint y: 363, distance: 8.4
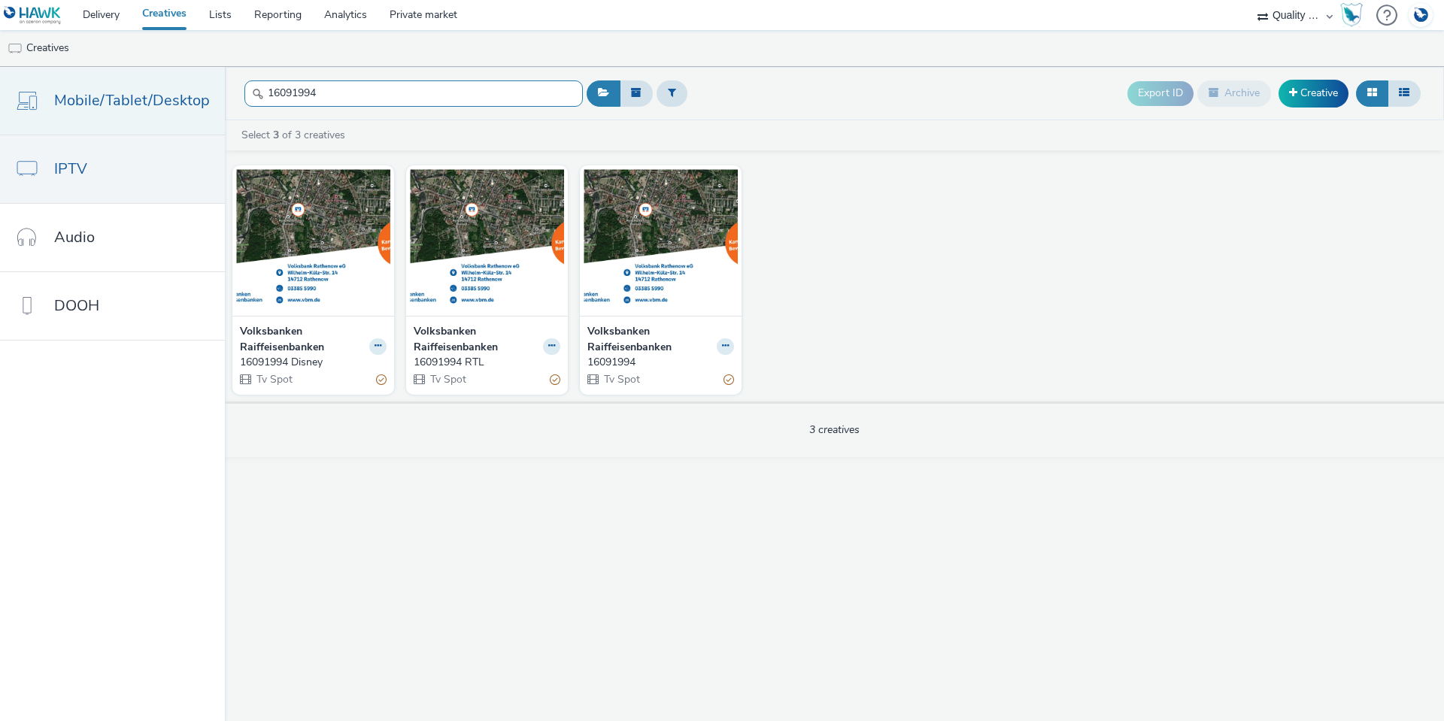
drag, startPoint x: 344, startPoint y: 89, endPoint x: 216, endPoint y: 89, distance: 127.8
click at [216, 89] on div "Mobile/Tablet/Desktop IPTV Audio DOOH 16091994 Export ID Archive Creative Selec…" at bounding box center [722, 394] width 1444 height 654
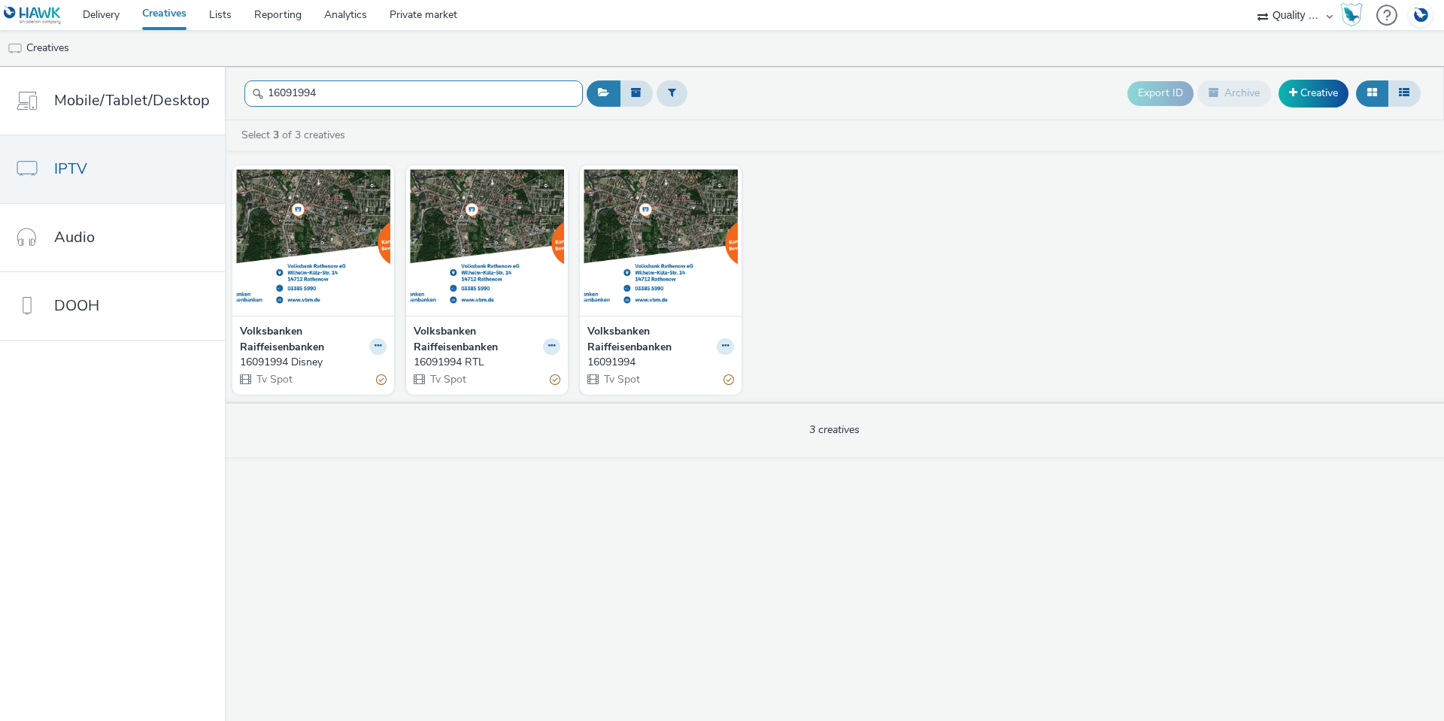
paste input "709240"
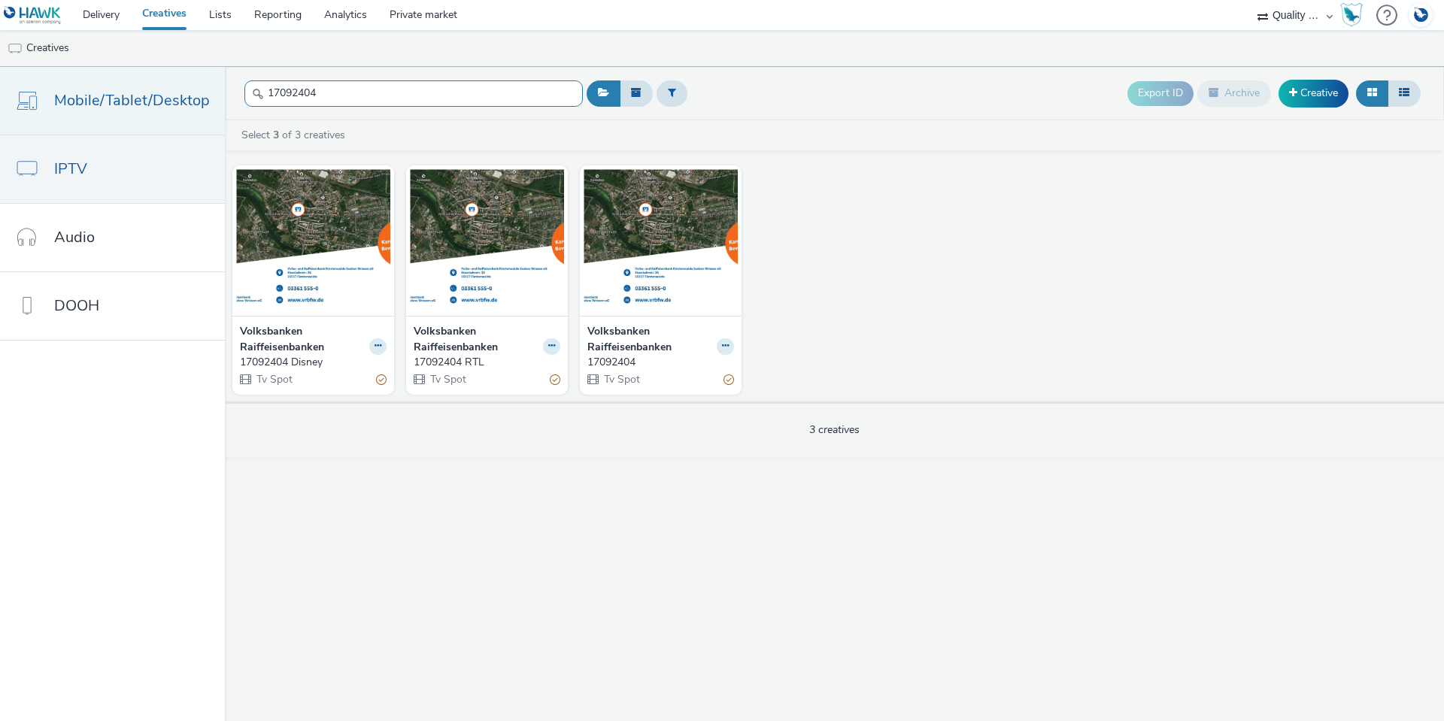
drag, startPoint x: 344, startPoint y: 94, endPoint x: 202, endPoint y: 83, distance: 141.8
click at [202, 83] on div "Mobile/Tablet/Desktop IPTV Audio DOOH 17092404 Export ID Archive Creative Selec…" at bounding box center [722, 394] width 1444 height 654
paste input "8062678"
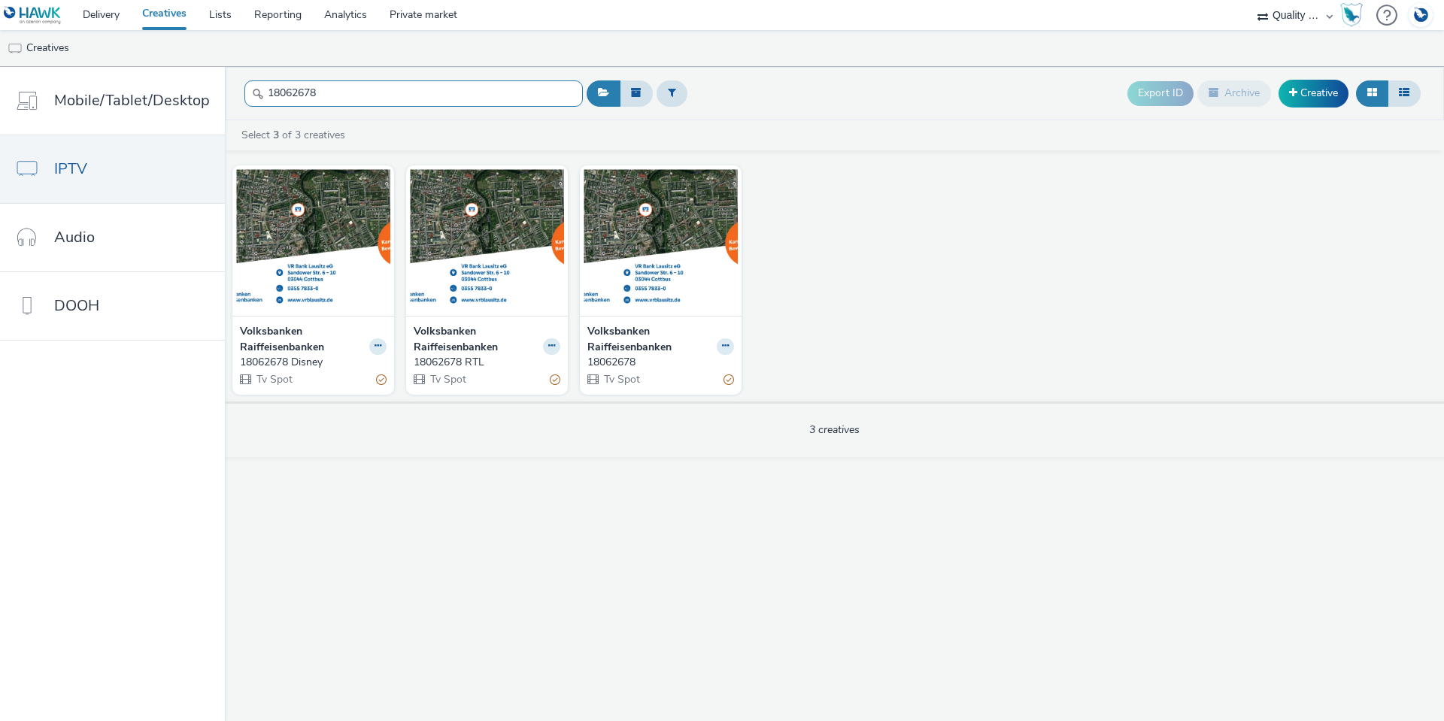
drag, startPoint x: 319, startPoint y: 84, endPoint x: 232, endPoint y: 82, distance: 87.3
click at [232, 82] on header "18062678 Export ID Archive Creative" at bounding box center [834, 93] width 1219 height 53
paste input "92744"
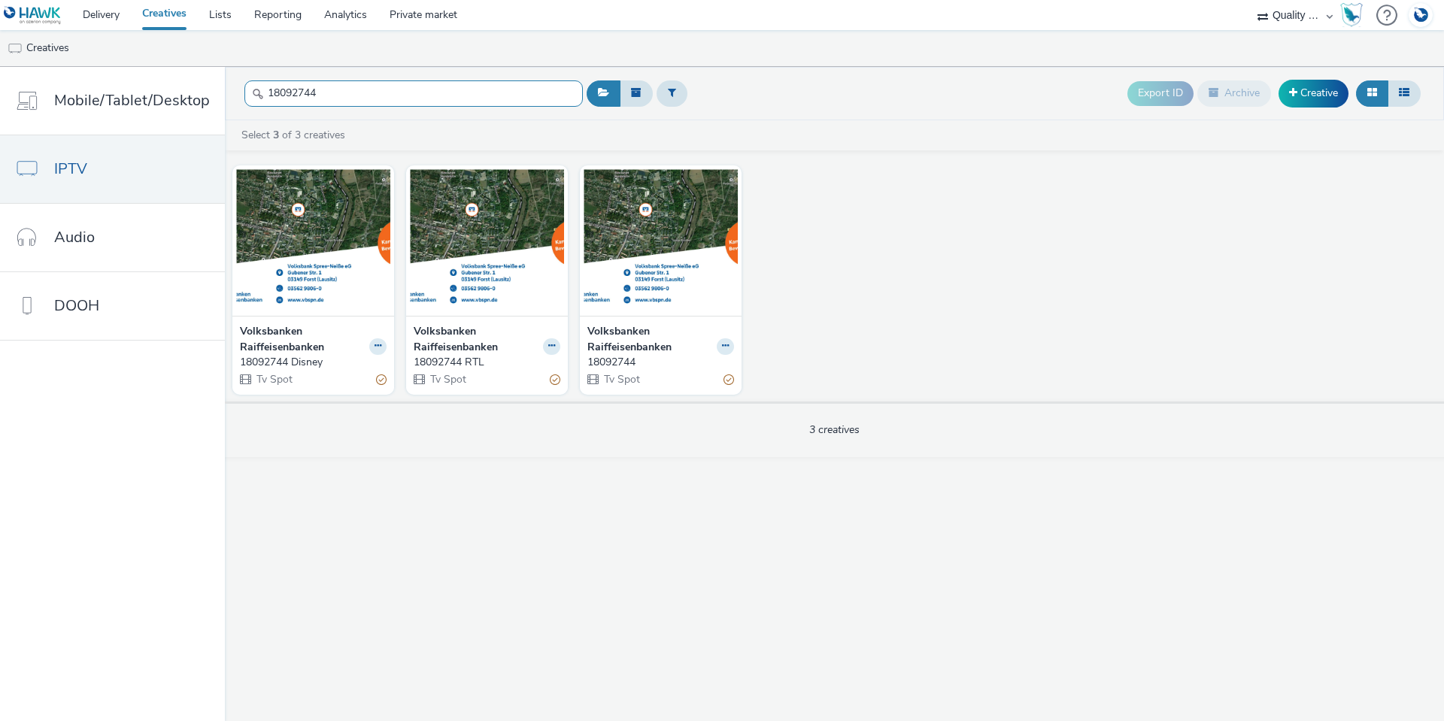
drag, startPoint x: 326, startPoint y: 95, endPoint x: 224, endPoint y: 93, distance: 101.5
click at [225, 93] on header "18092744 Export ID Archive Creative" at bounding box center [834, 93] width 1219 height 53
paste input "50061741"
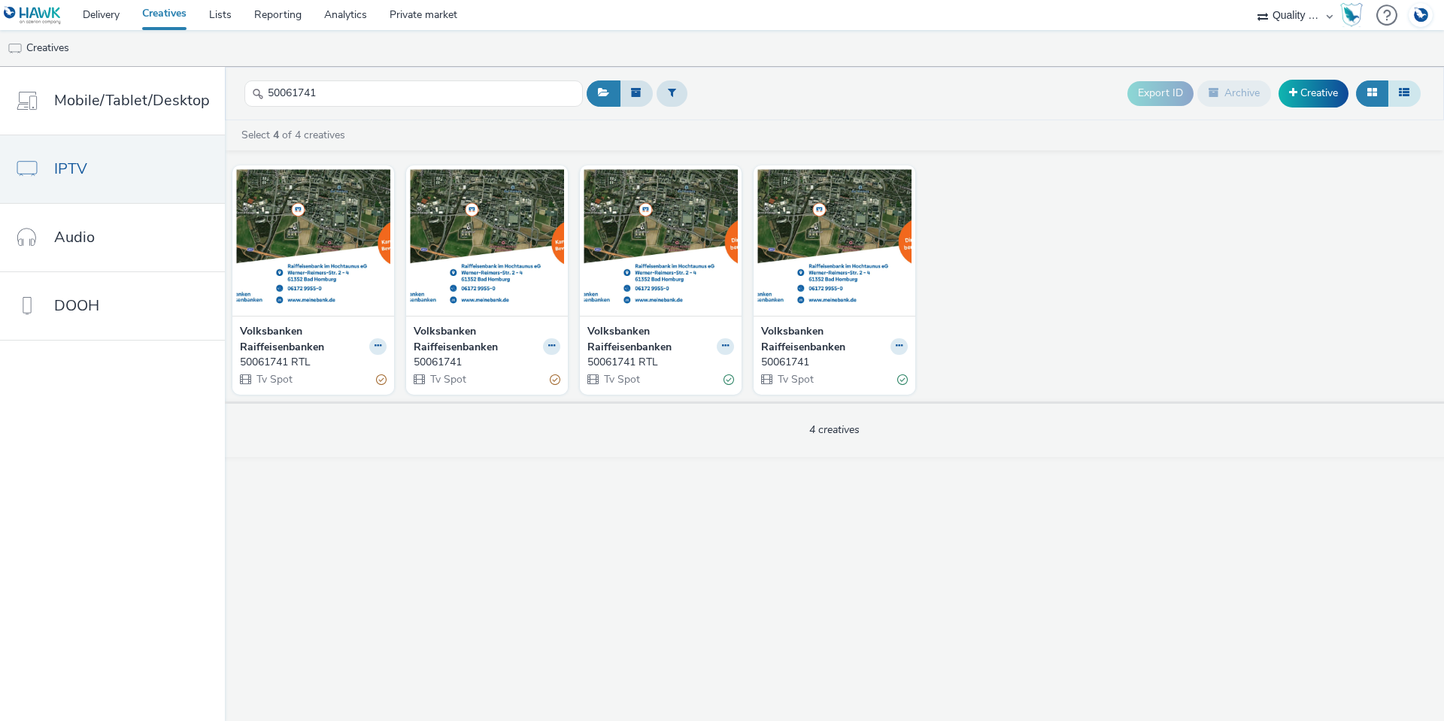
click at [1403, 97] on icon at bounding box center [1404, 92] width 11 height 11
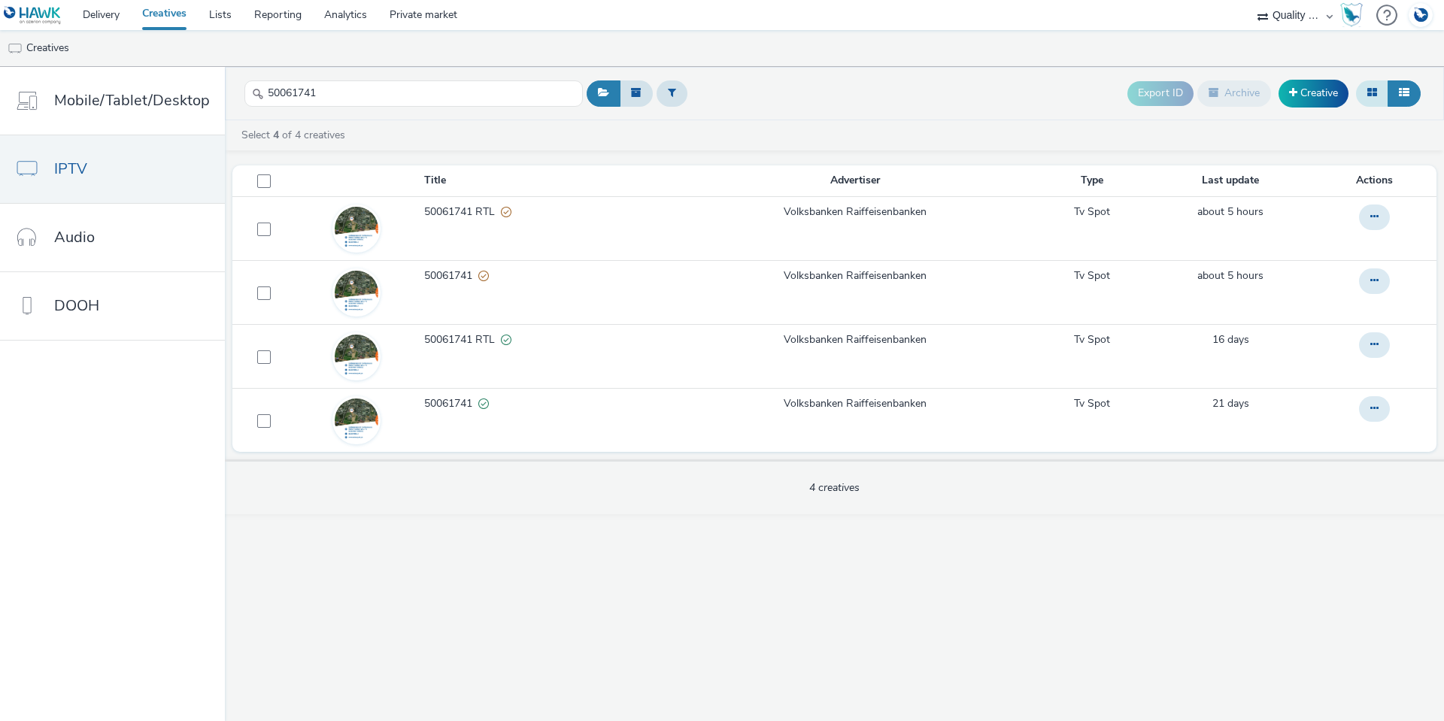
click at [1365, 86] on button at bounding box center [1372, 93] width 32 height 26
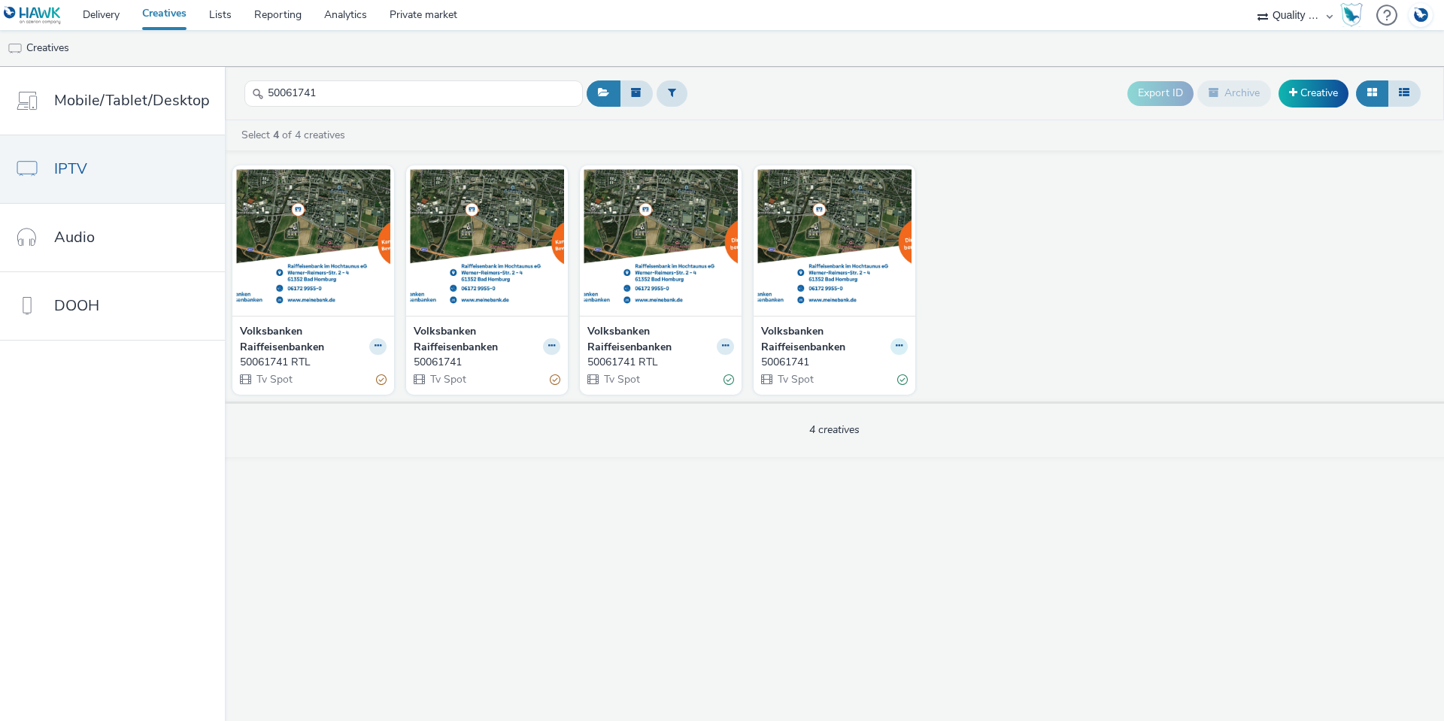
click at [897, 350] on button at bounding box center [898, 346] width 17 height 17
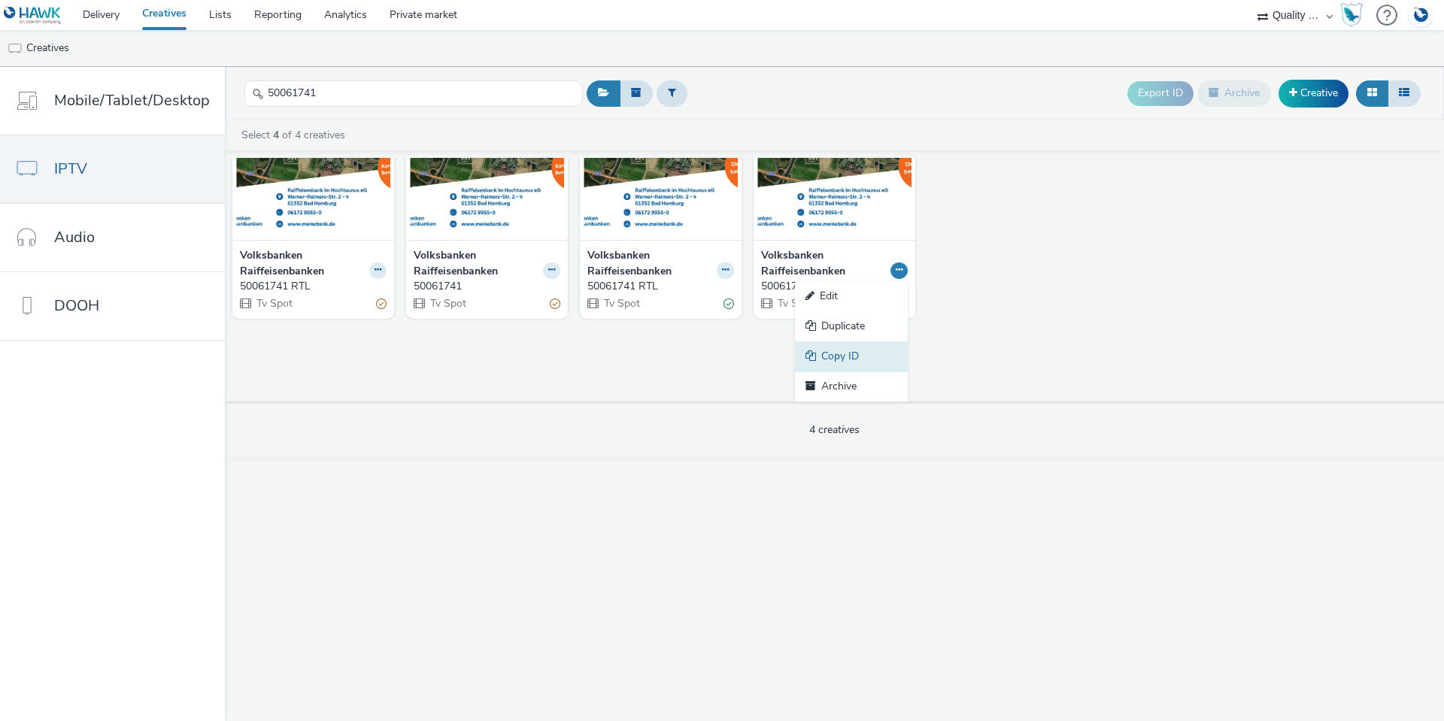
click at [837, 358] on link "Copy ID" at bounding box center [851, 356] width 113 height 30
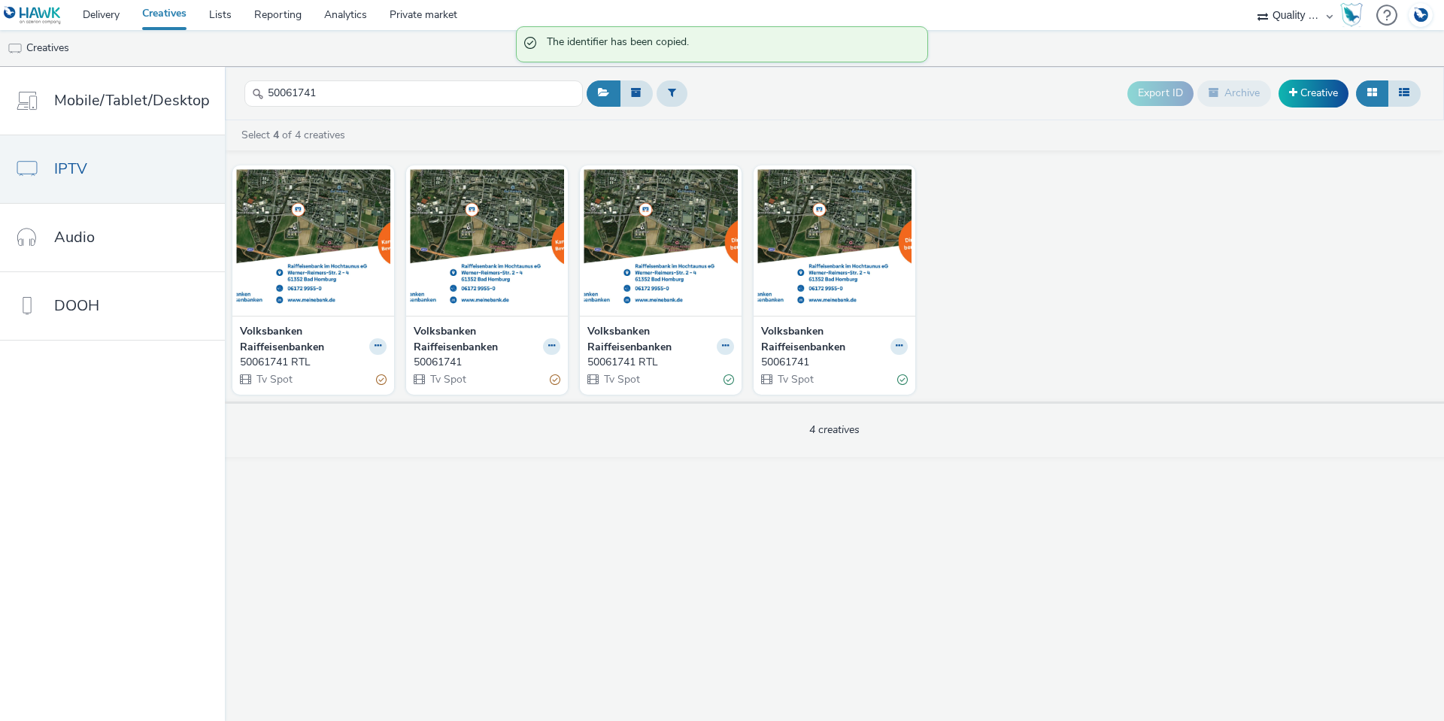
scroll to position [0, 0]
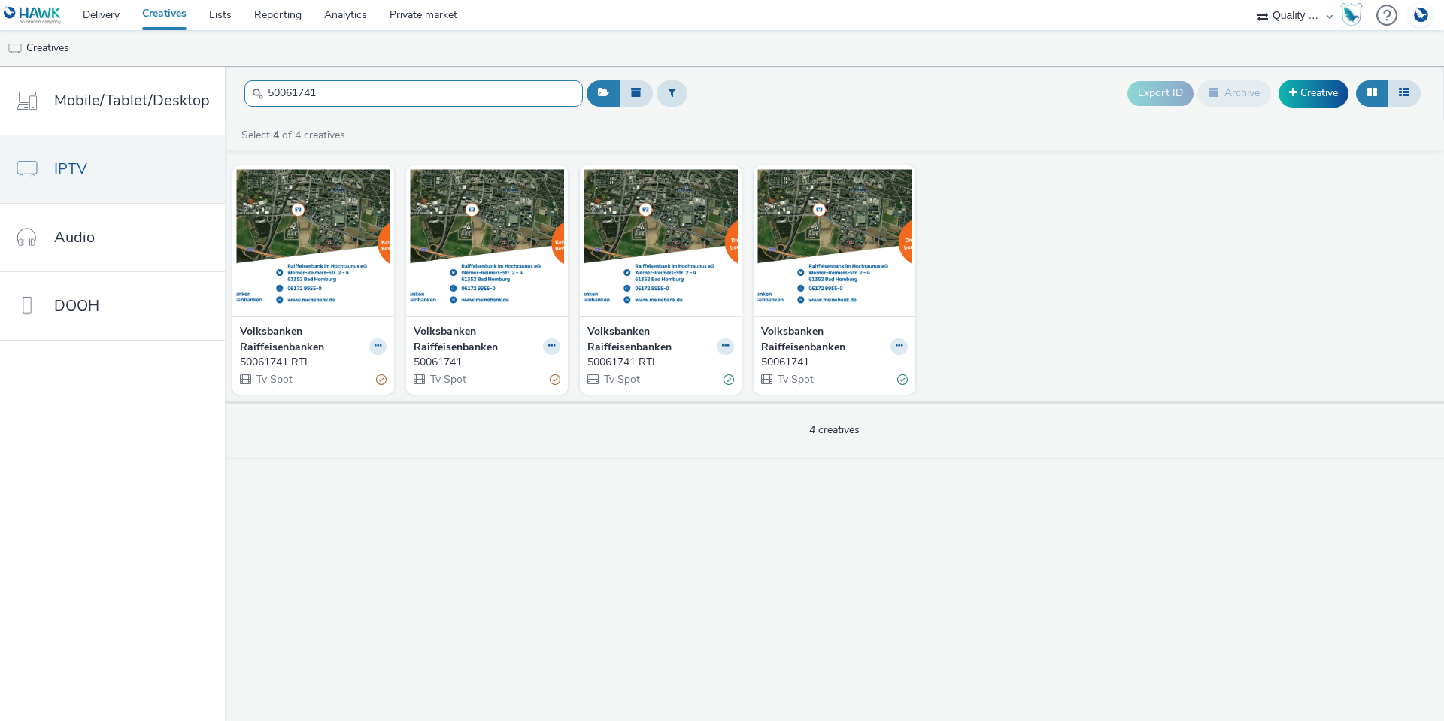
drag, startPoint x: 326, startPoint y: 83, endPoint x: 227, endPoint y: 86, distance: 98.5
click at [225, 83] on header "50061741 Export ID Archive Creative" at bounding box center [834, 93] width 1219 height 53
paste input "9146"
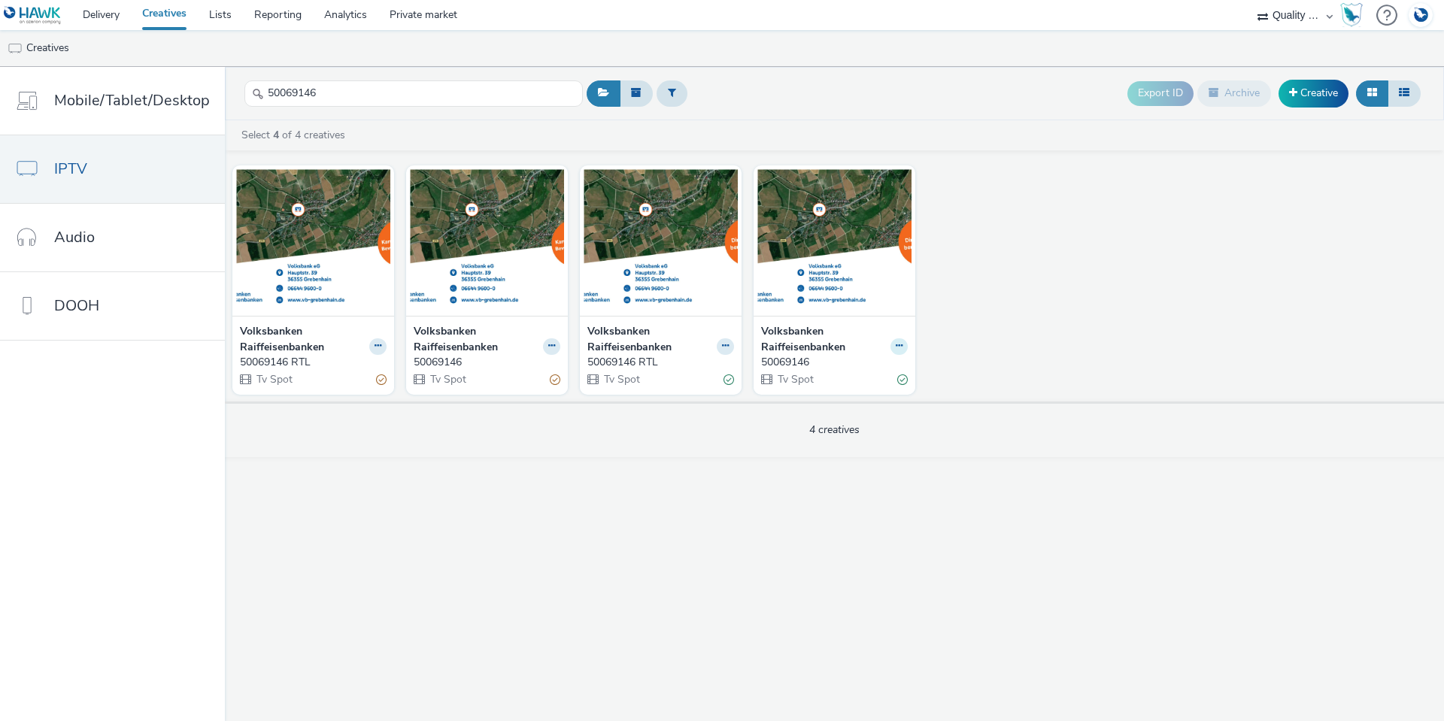
click at [897, 348] on icon at bounding box center [899, 345] width 7 height 9
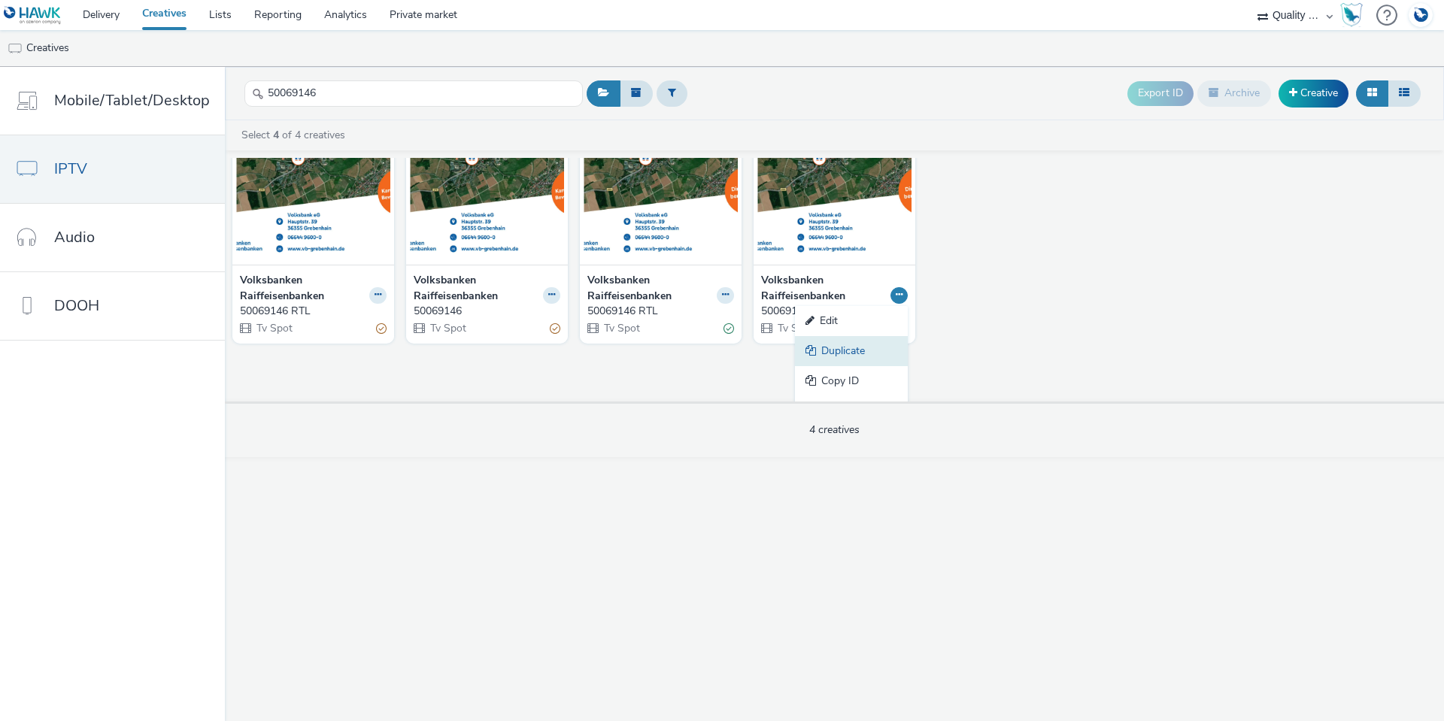
scroll to position [75, 0]
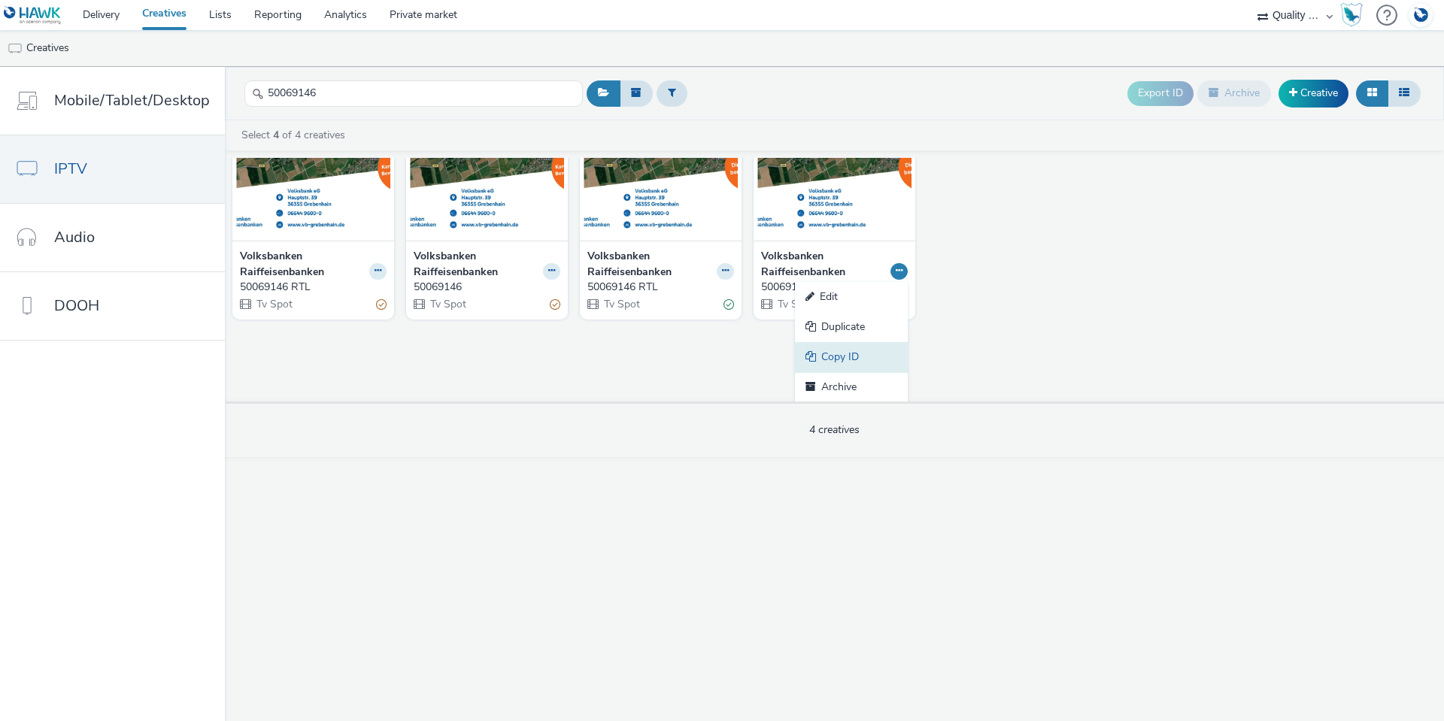
drag, startPoint x: 840, startPoint y: 360, endPoint x: 815, endPoint y: 356, distance: 25.2
click at [815, 356] on link "Copy ID" at bounding box center [851, 357] width 113 height 30
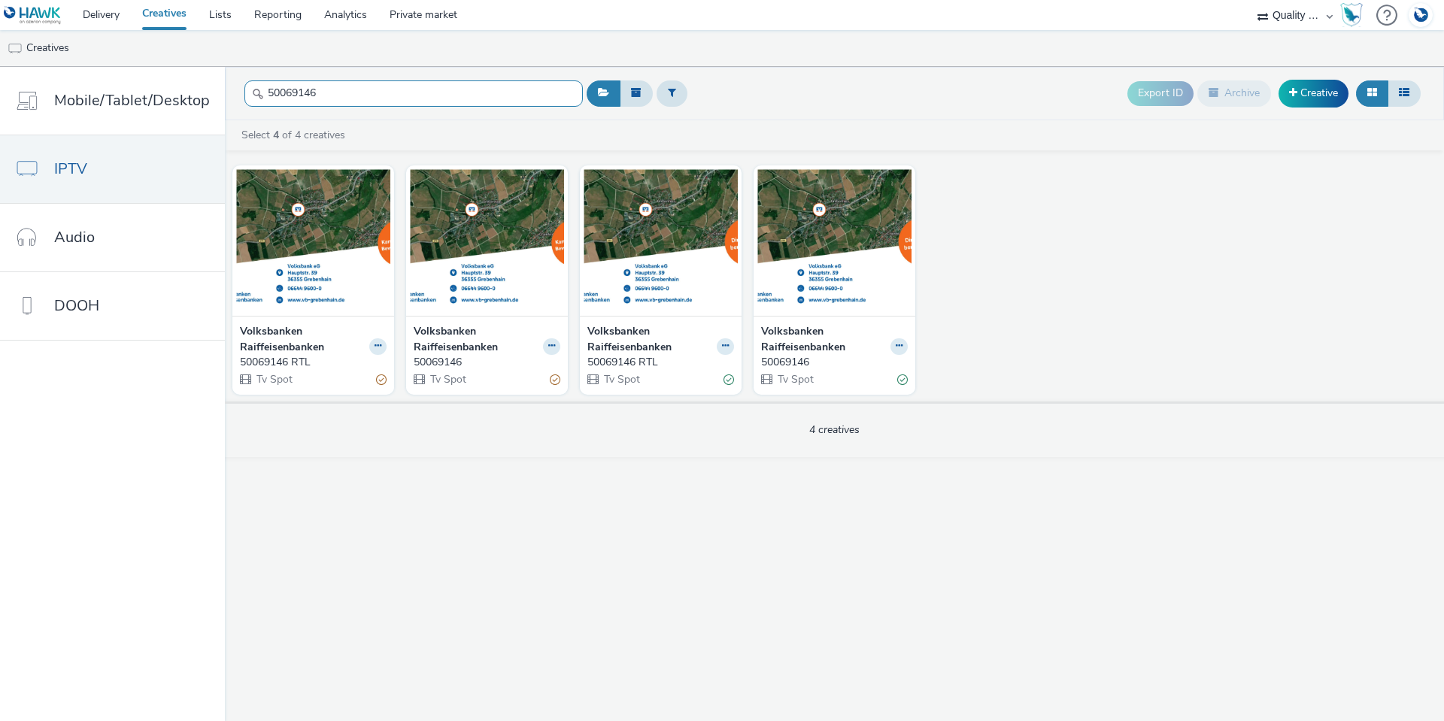
drag, startPoint x: 343, startPoint y: 85, endPoint x: 277, endPoint y: 101, distance: 67.3
click at [226, 89] on header "50069146 Export ID Archive Creative" at bounding box center [834, 93] width 1219 height 53
paste input "345"
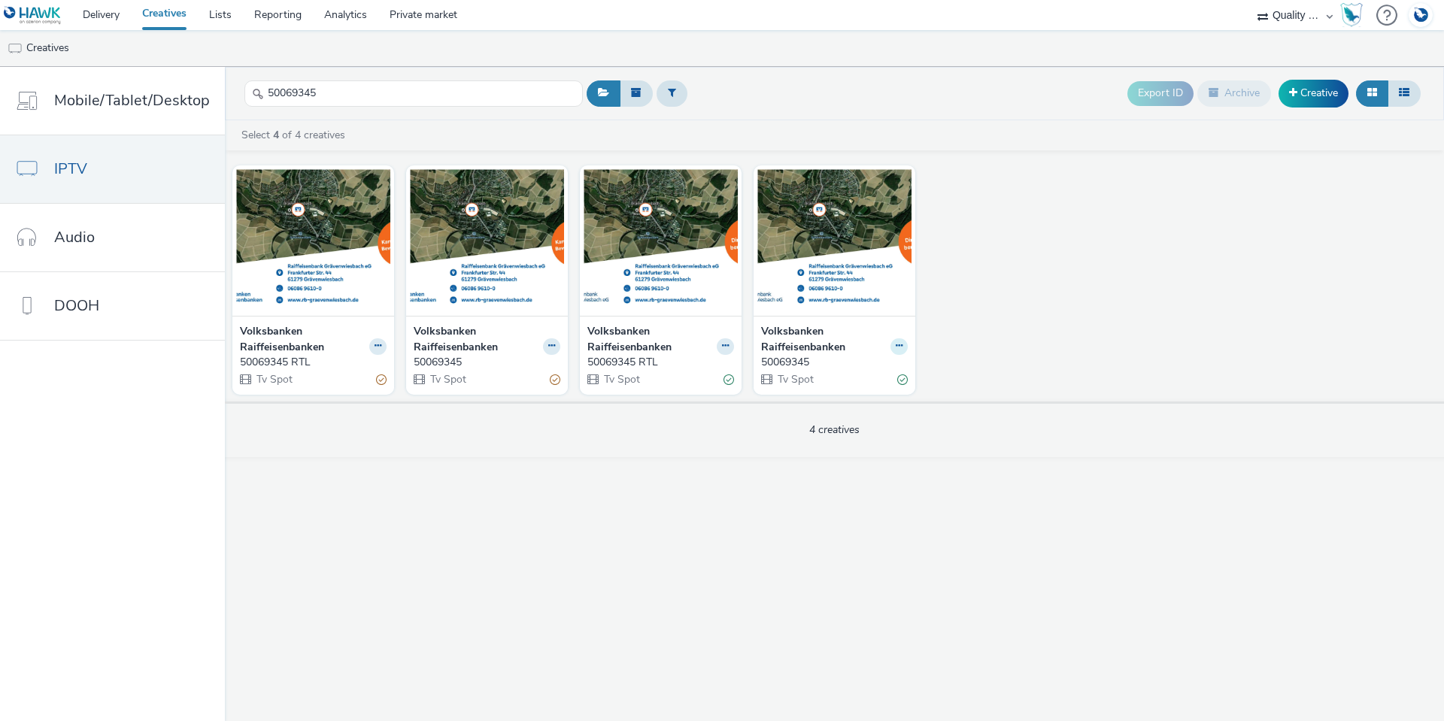
click at [896, 347] on icon at bounding box center [899, 345] width 7 height 9
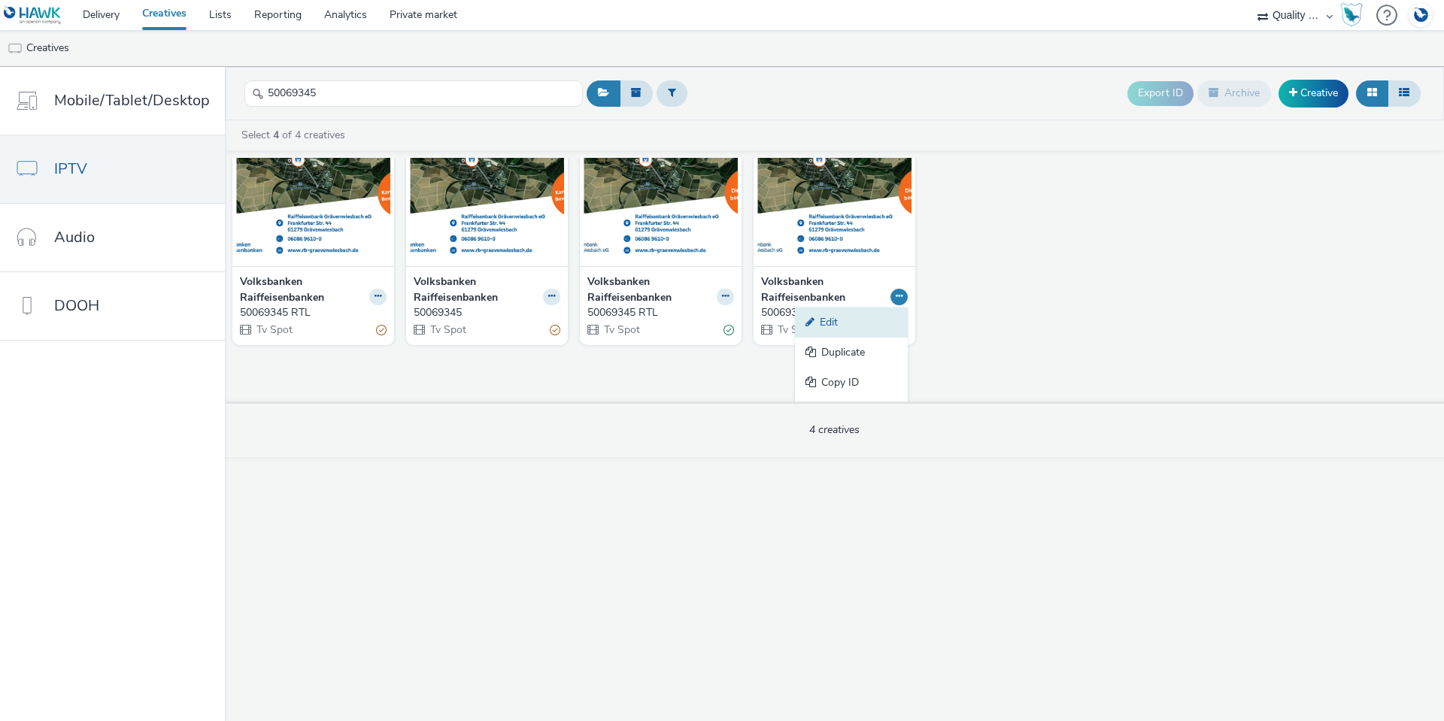
scroll to position [76, 0]
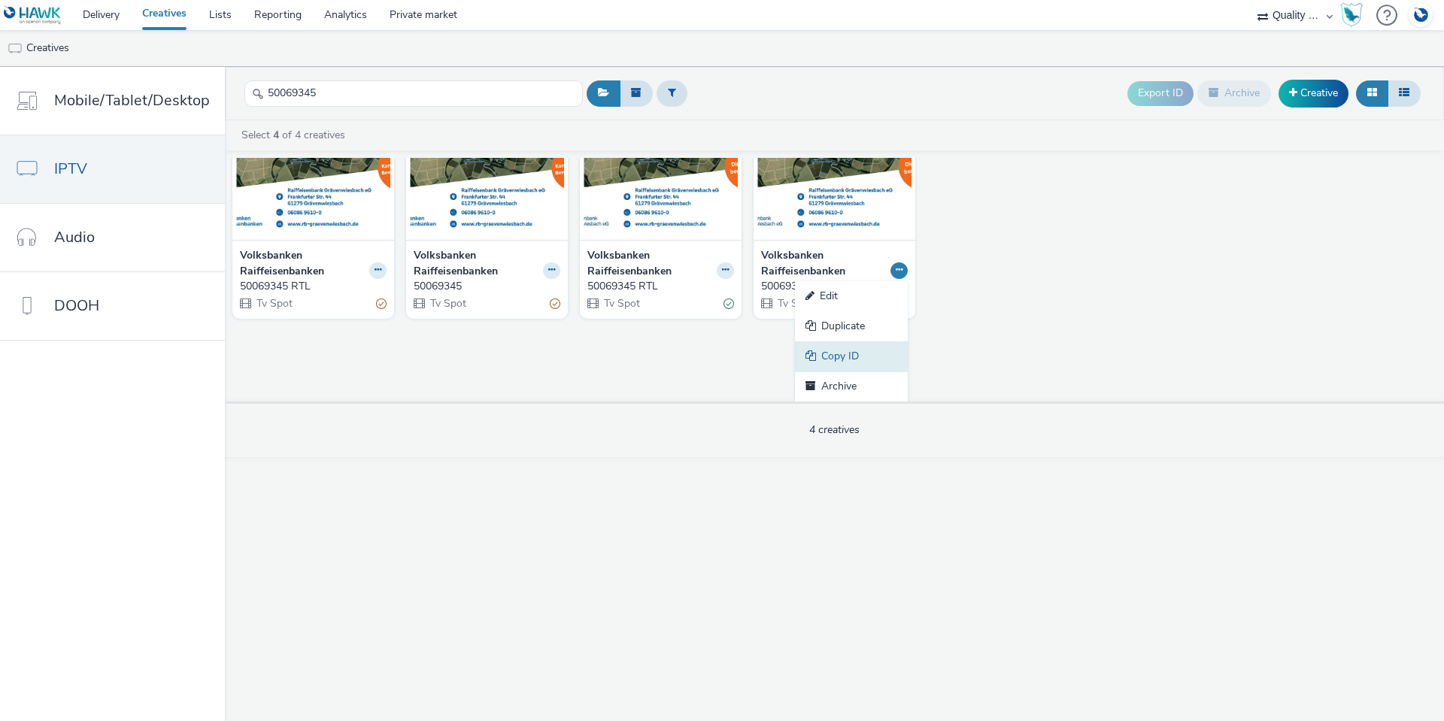
click at [860, 359] on link "Copy ID" at bounding box center [851, 356] width 113 height 30
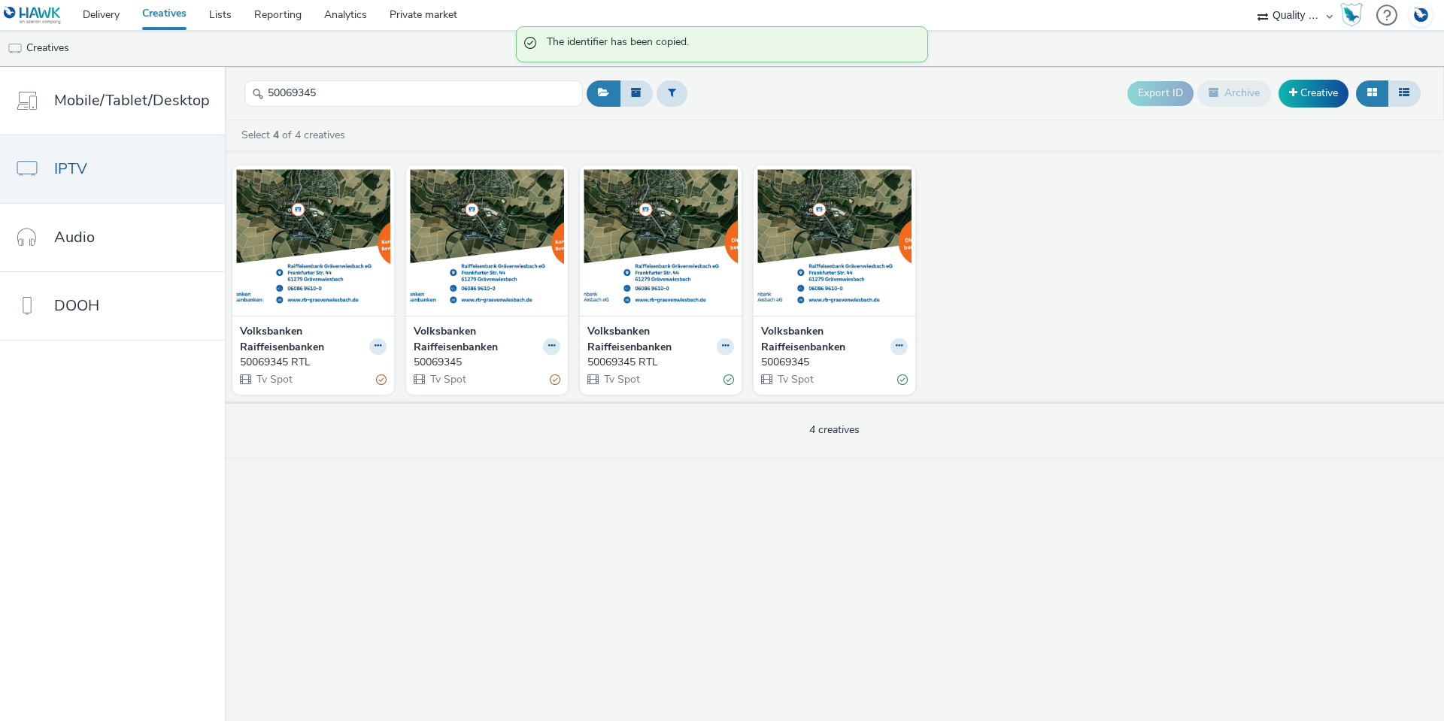
scroll to position [0, 0]
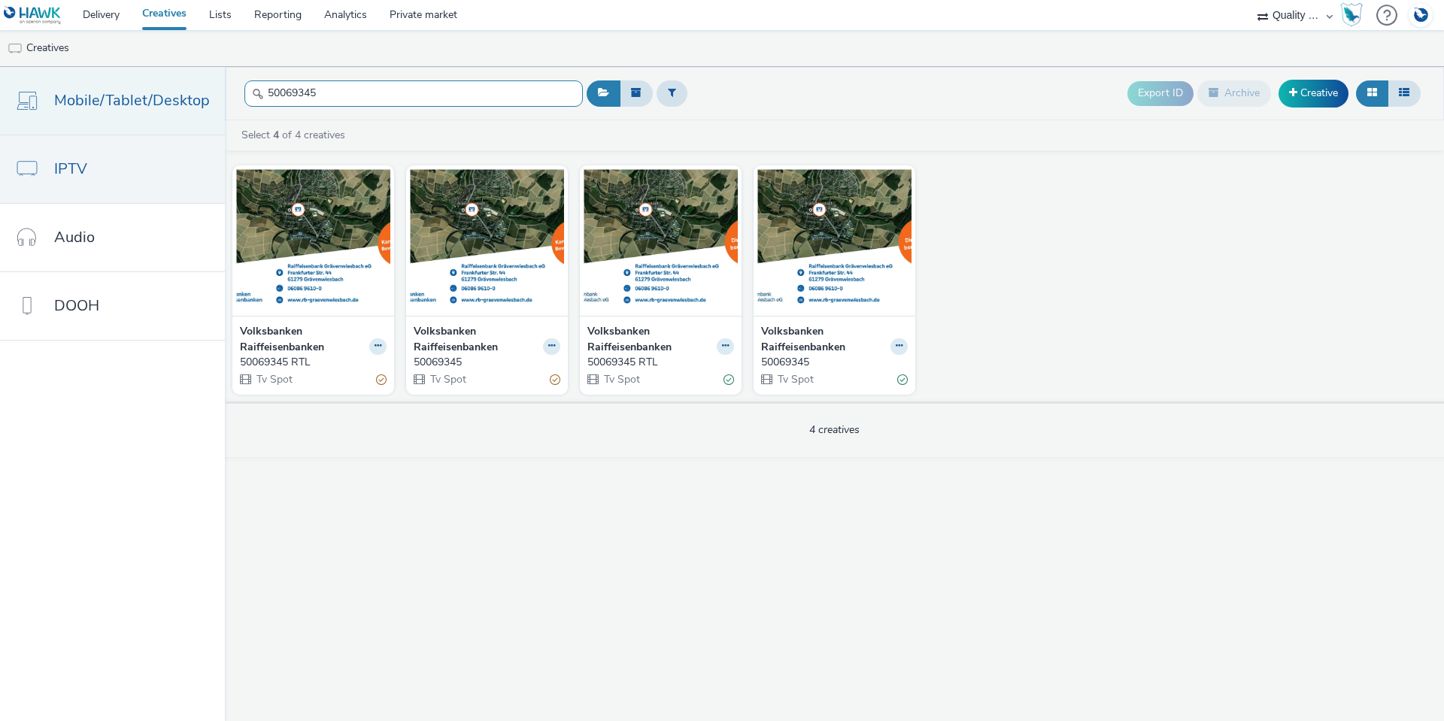
drag, startPoint x: 317, startPoint y: 89, endPoint x: 214, endPoint y: 90, distance: 102.3
click at [214, 90] on div "Mobile/Tablet/Desktop IPTV Audio DOOH 50069345 Export ID Archive Creative Selec…" at bounding box center [722, 394] width 1444 height 654
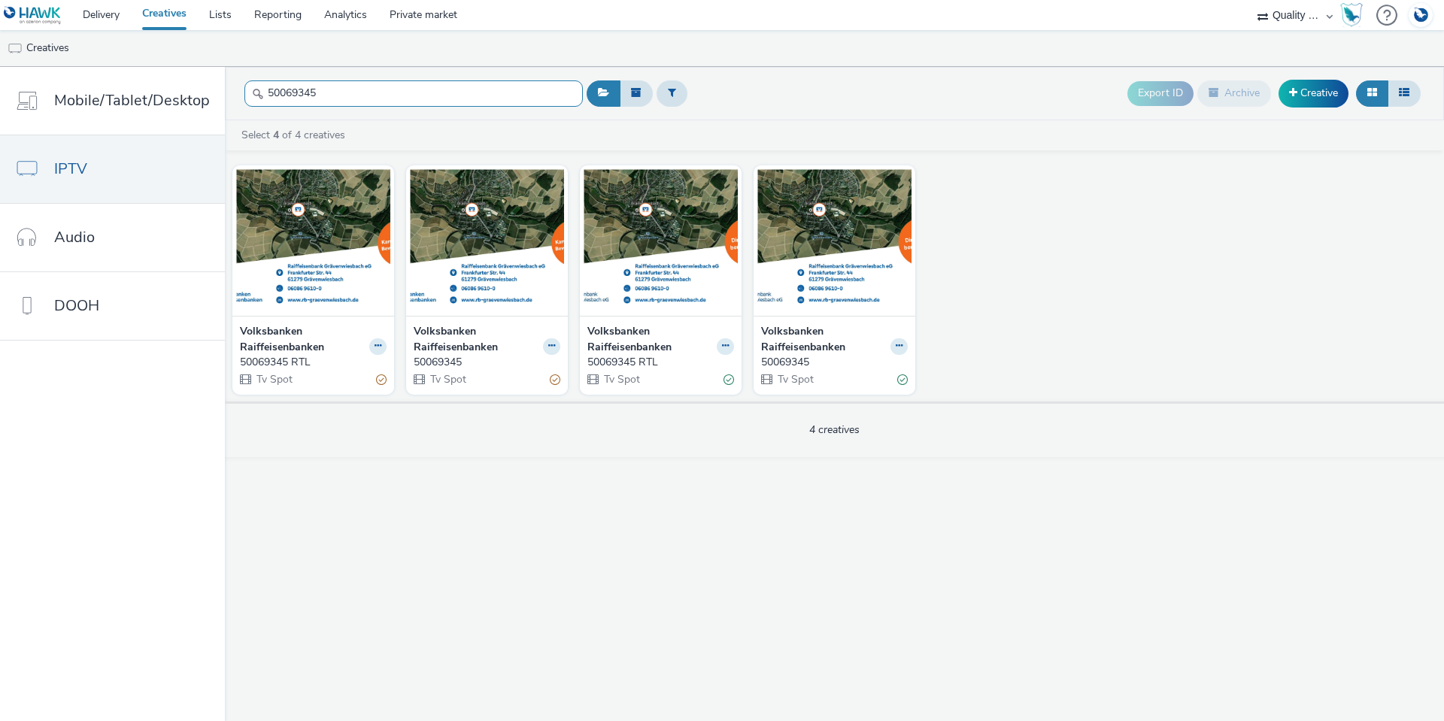
click at [337, 92] on input "50069345" at bounding box center [413, 93] width 338 height 26
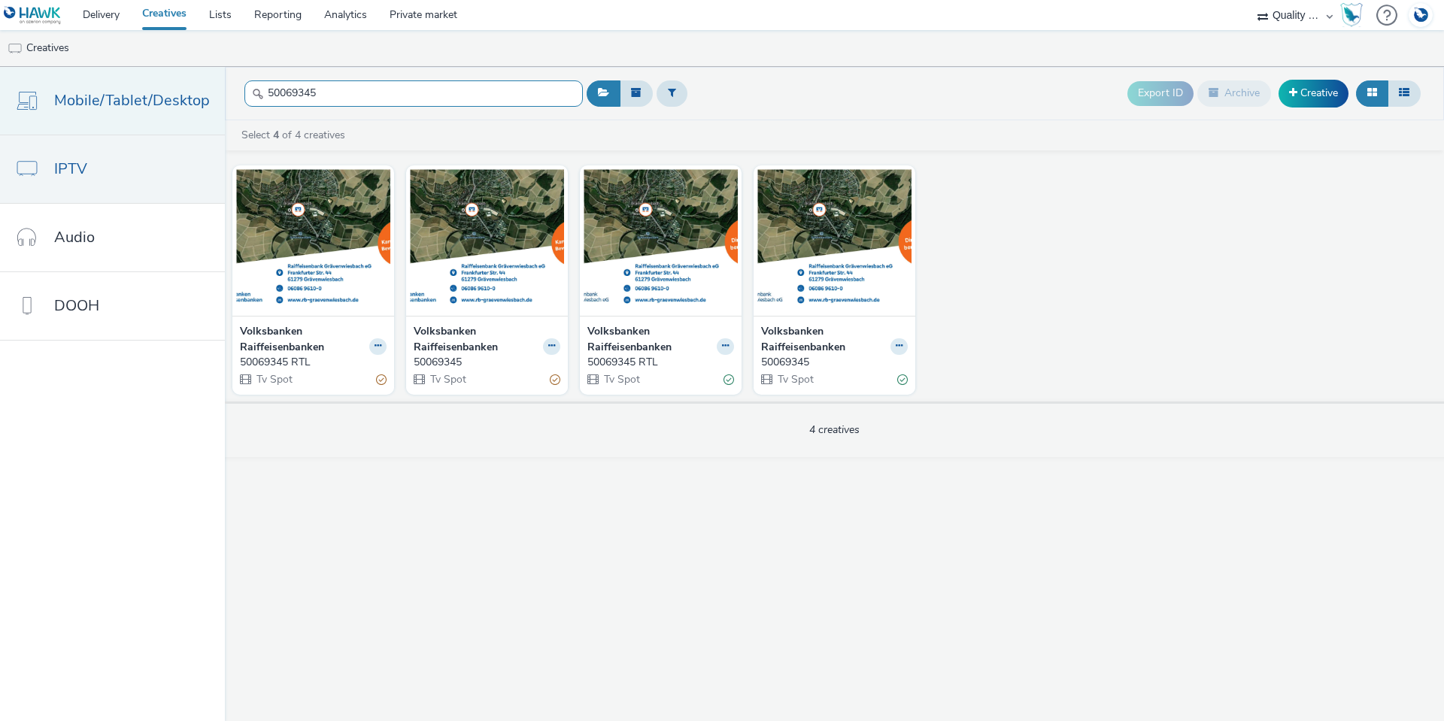
drag, startPoint x: 335, startPoint y: 95, endPoint x: 204, endPoint y: 98, distance: 131.6
click at [204, 98] on div "Mobile/Tablet/Desktop IPTV Audio DOOH 50069345 Export ID Archive Creative Selec…" at bounding box center [722, 394] width 1444 height 654
paste input "45"
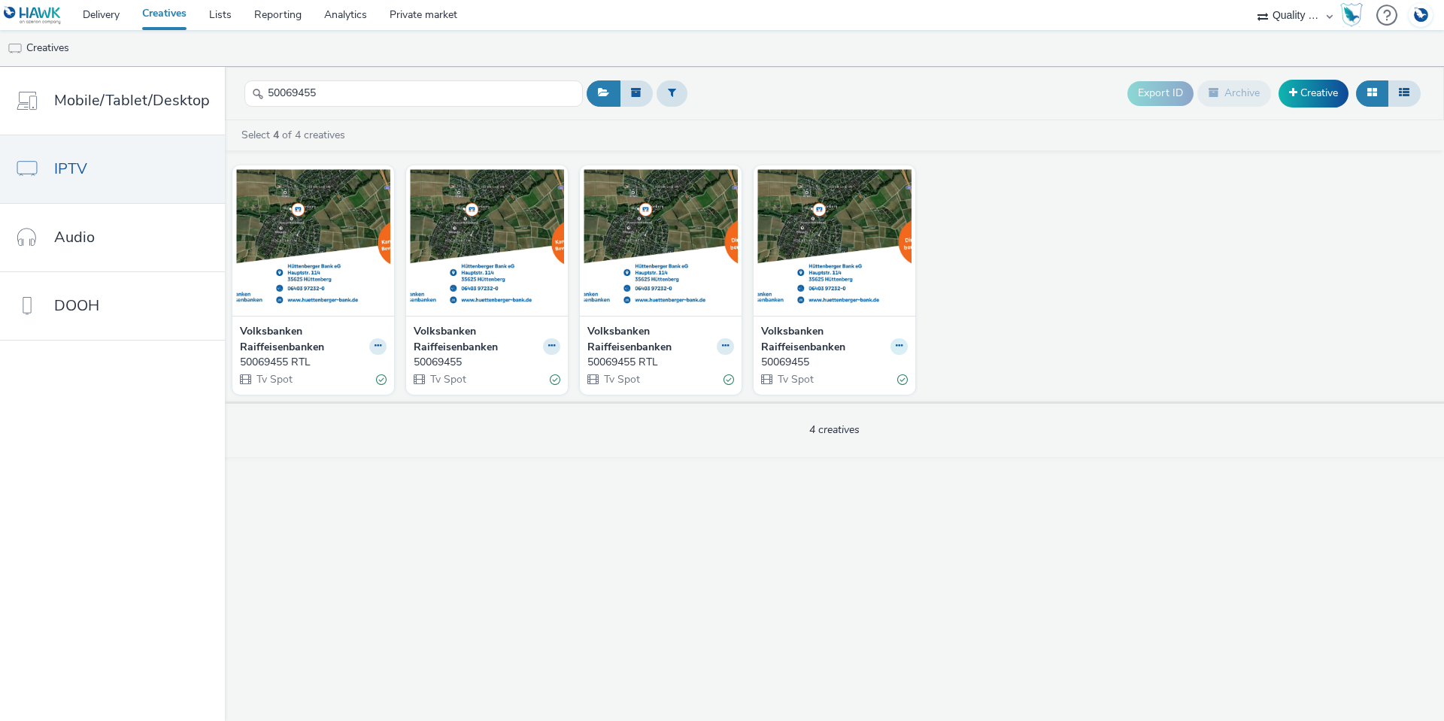
click at [896, 347] on icon at bounding box center [899, 345] width 7 height 9
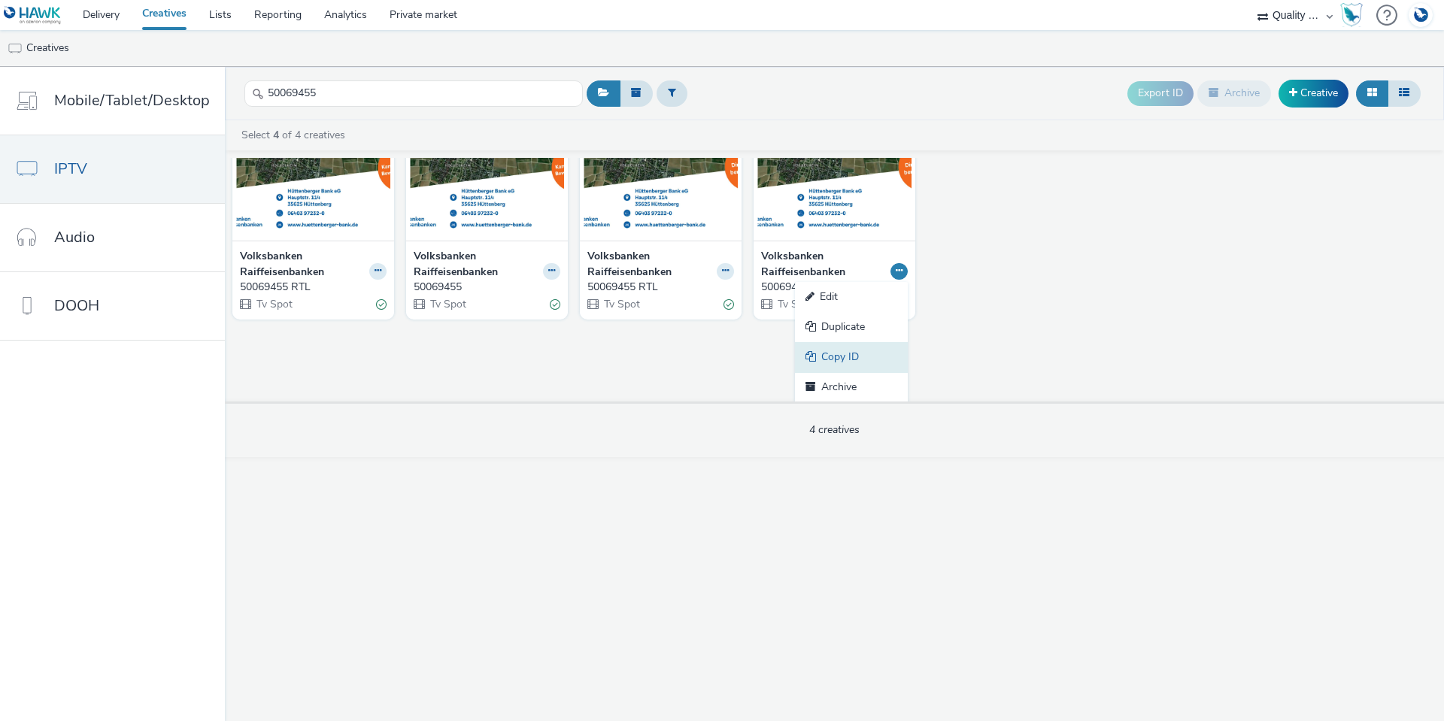
click at [847, 363] on link "Copy ID" at bounding box center [851, 357] width 113 height 30
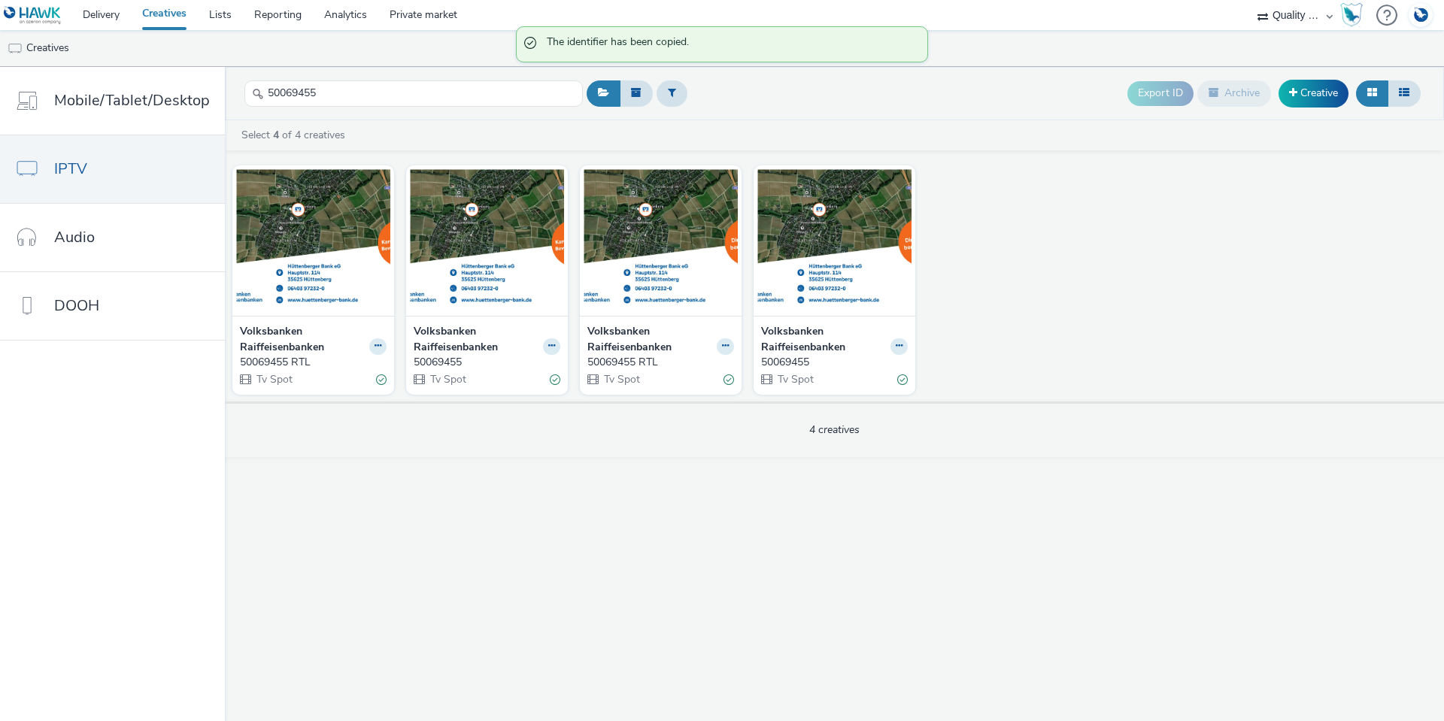
scroll to position [0, 0]
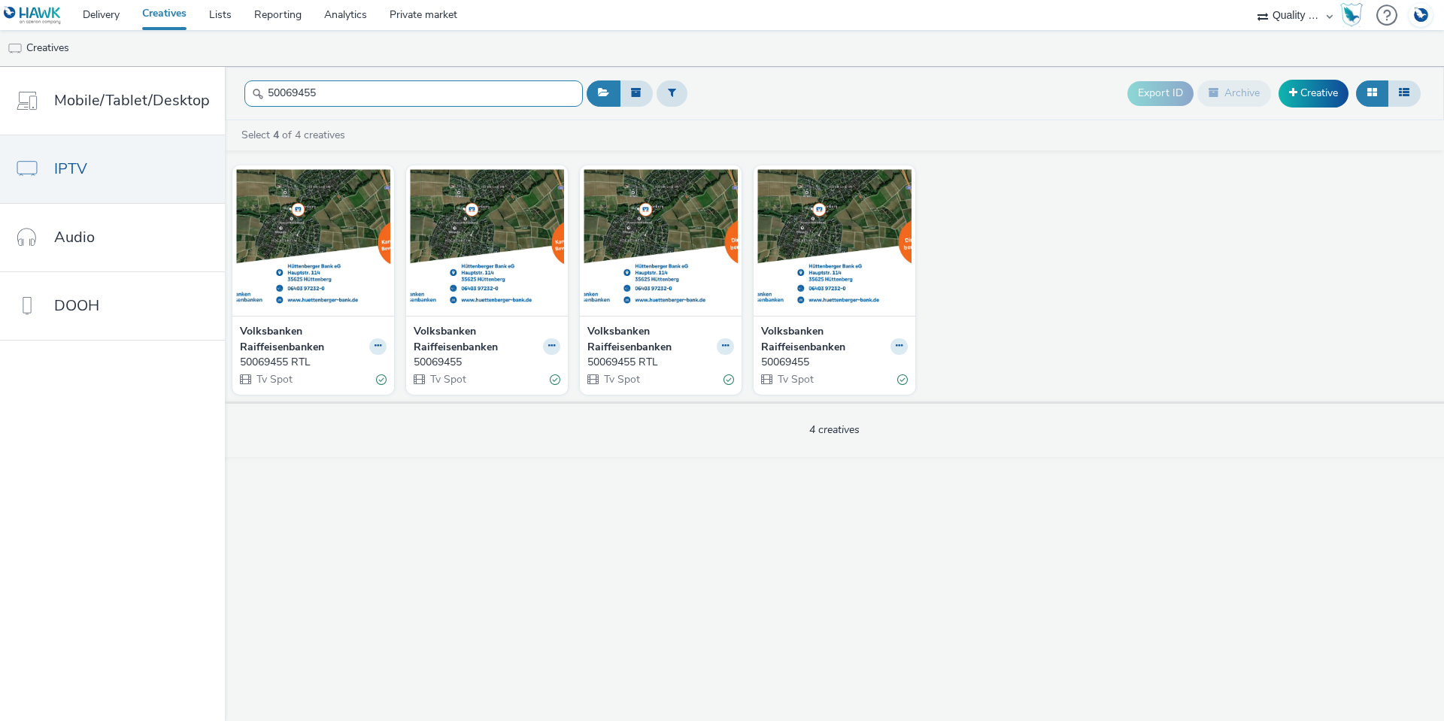
drag, startPoint x: 308, startPoint y: 96, endPoint x: 233, endPoint y: 92, distance: 75.3
click at [233, 92] on header "50069455 Export ID Archive Creative" at bounding box center [834, 93] width 1219 height 53
paste input "77"
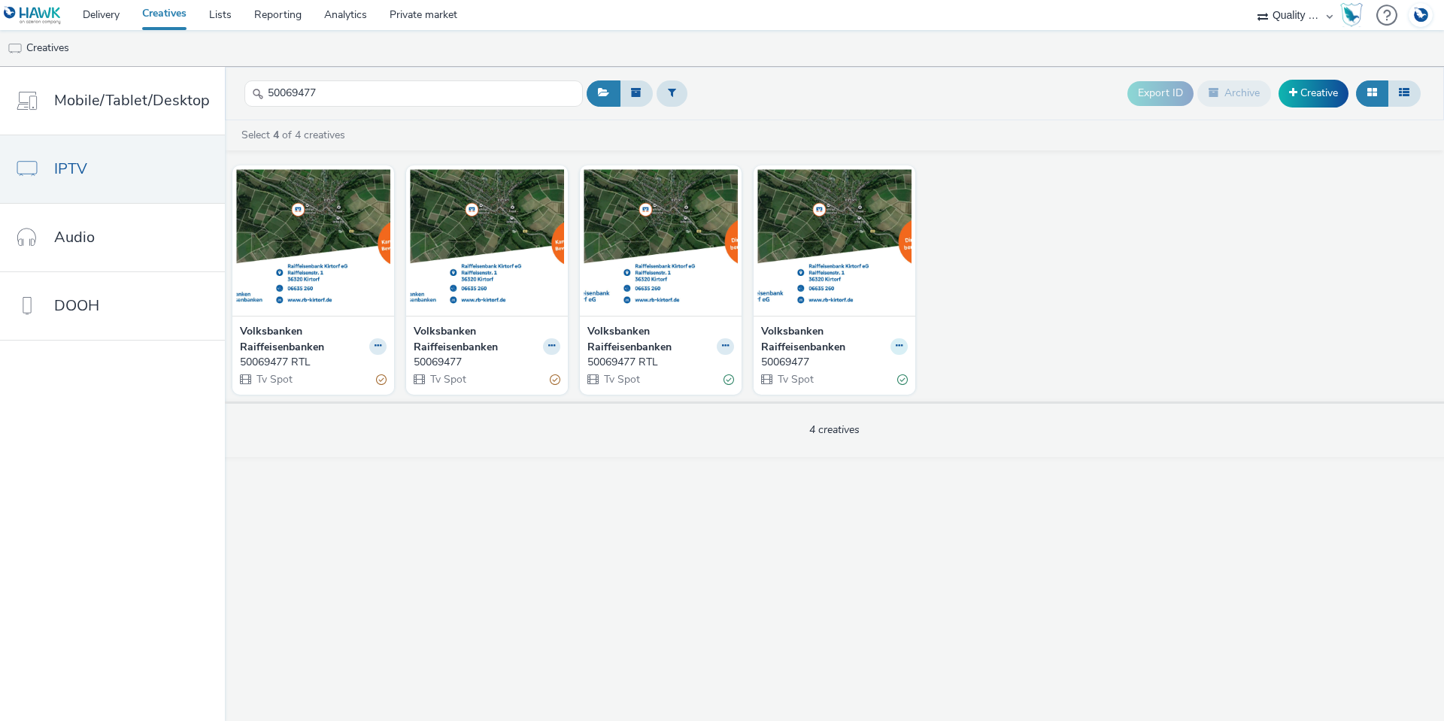
click at [897, 343] on icon at bounding box center [899, 345] width 7 height 9
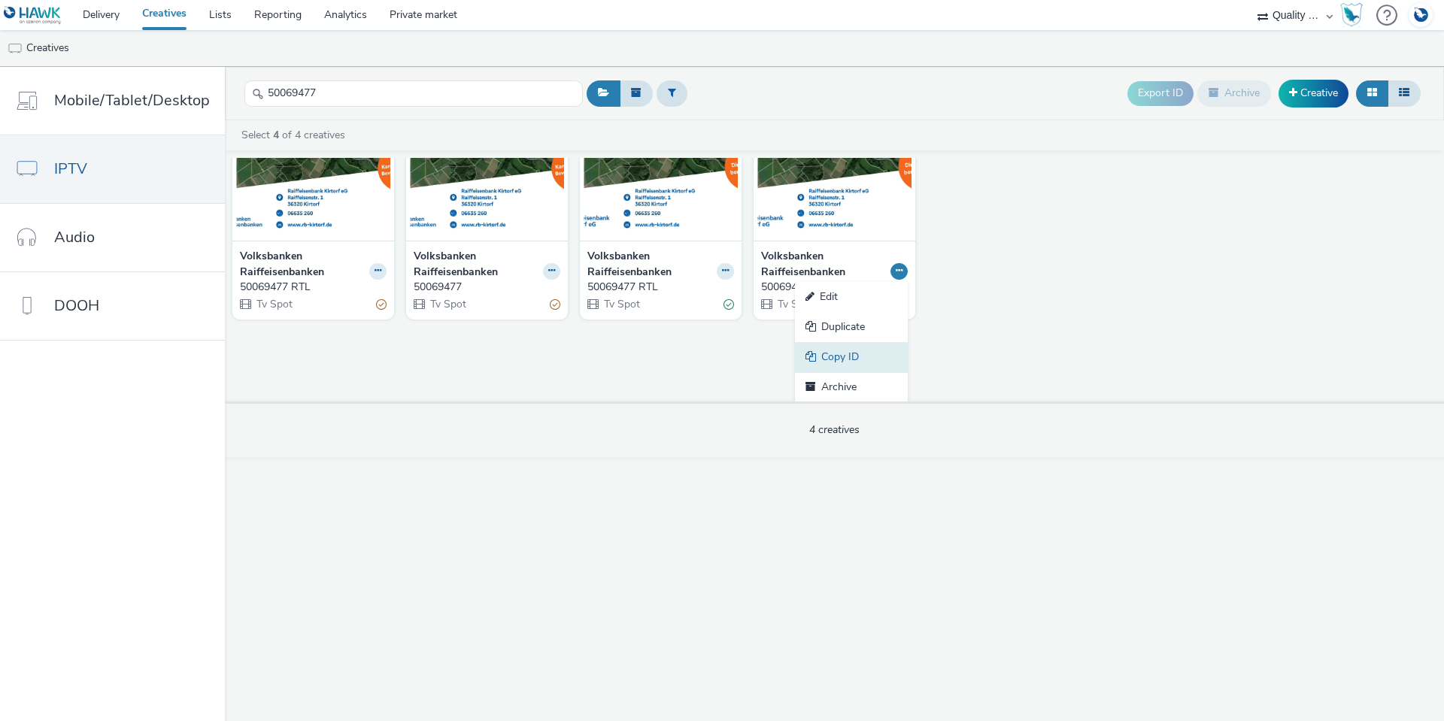
click at [834, 356] on link "Copy ID" at bounding box center [851, 357] width 113 height 30
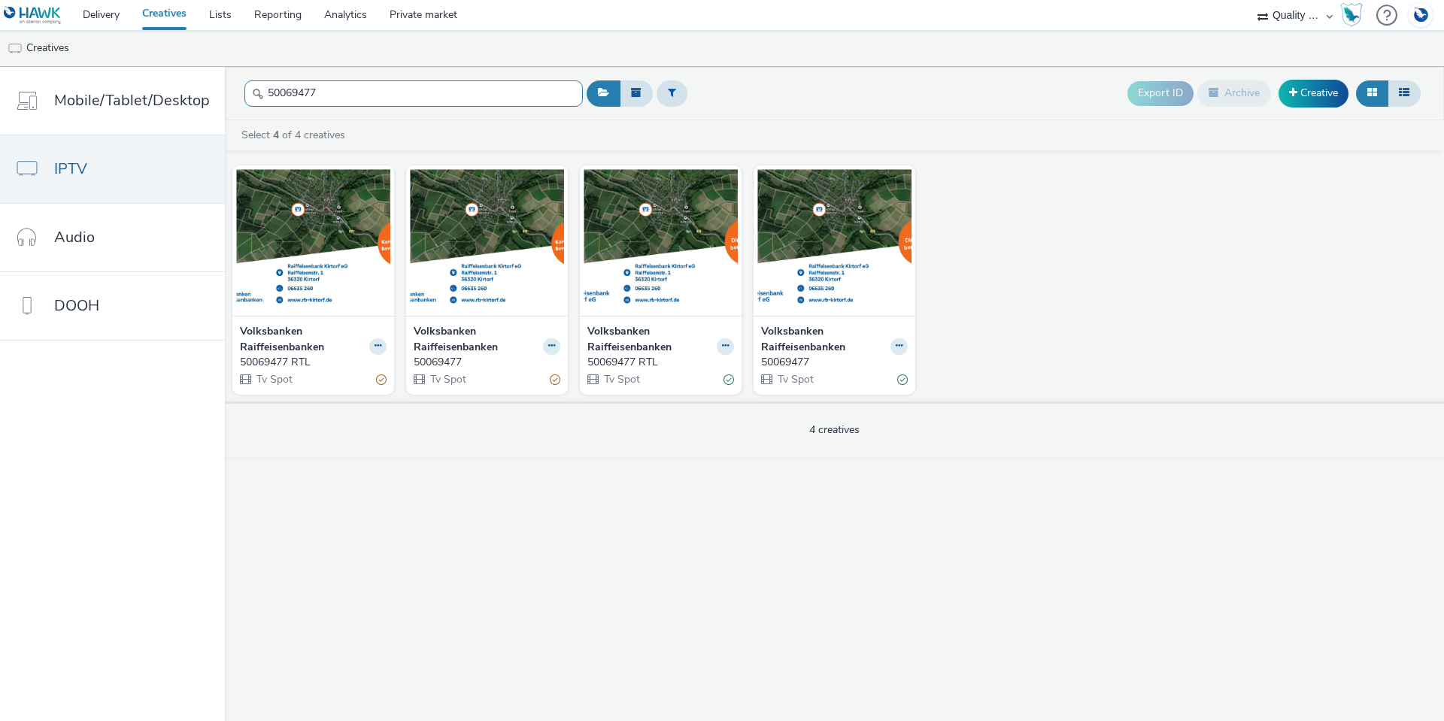
drag, startPoint x: 389, startPoint y: 95, endPoint x: 230, endPoint y: 77, distance: 160.3
click at [230, 77] on header "50069477 Export ID Archive Creative" at bounding box center [834, 93] width 1219 height 53
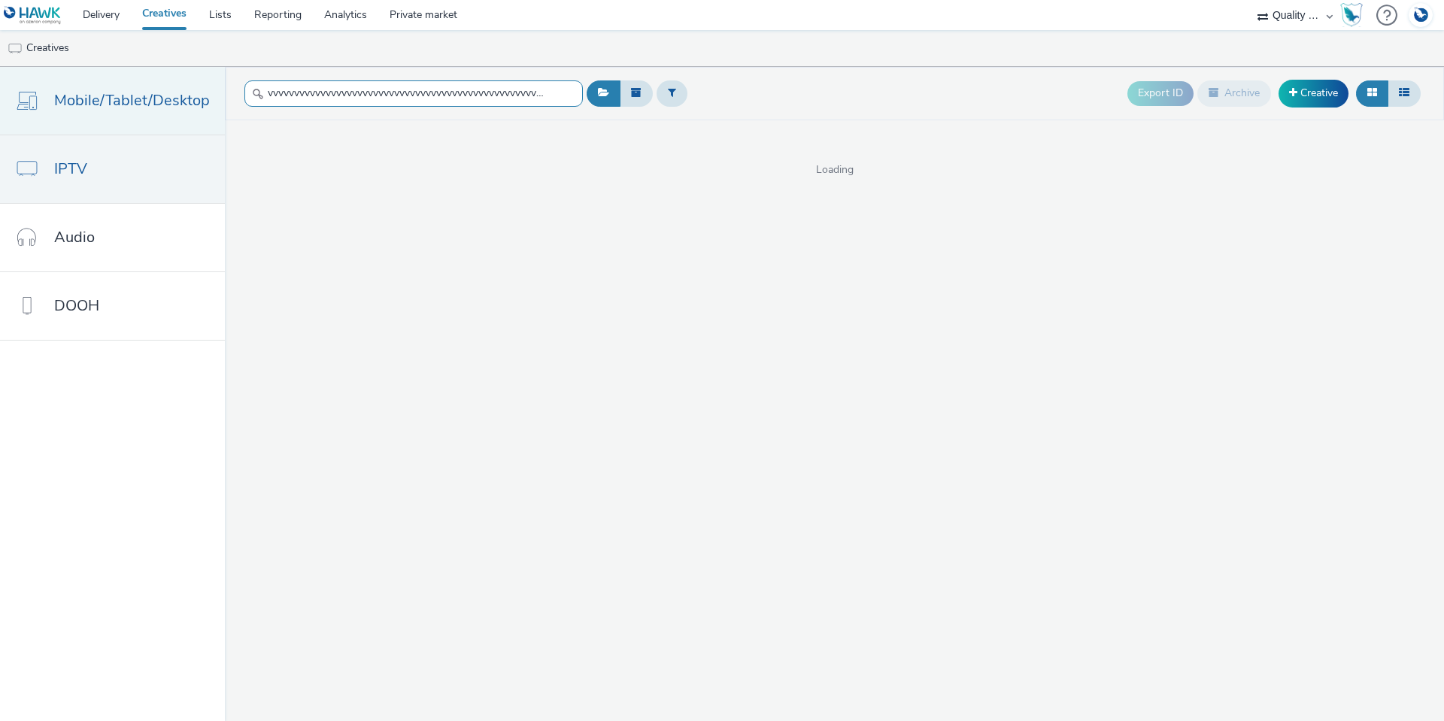
drag, startPoint x: 550, startPoint y: 93, endPoint x: 102, endPoint y: 86, distance: 449.0
click at [102, 86] on div "Mobile/Tablet/Desktop IPTV Audio DOOH vvvvvvvvvvvvvvvvvvvvvvvvvvvvvvvvvvvvvvvvv…" at bounding box center [722, 394] width 1444 height 654
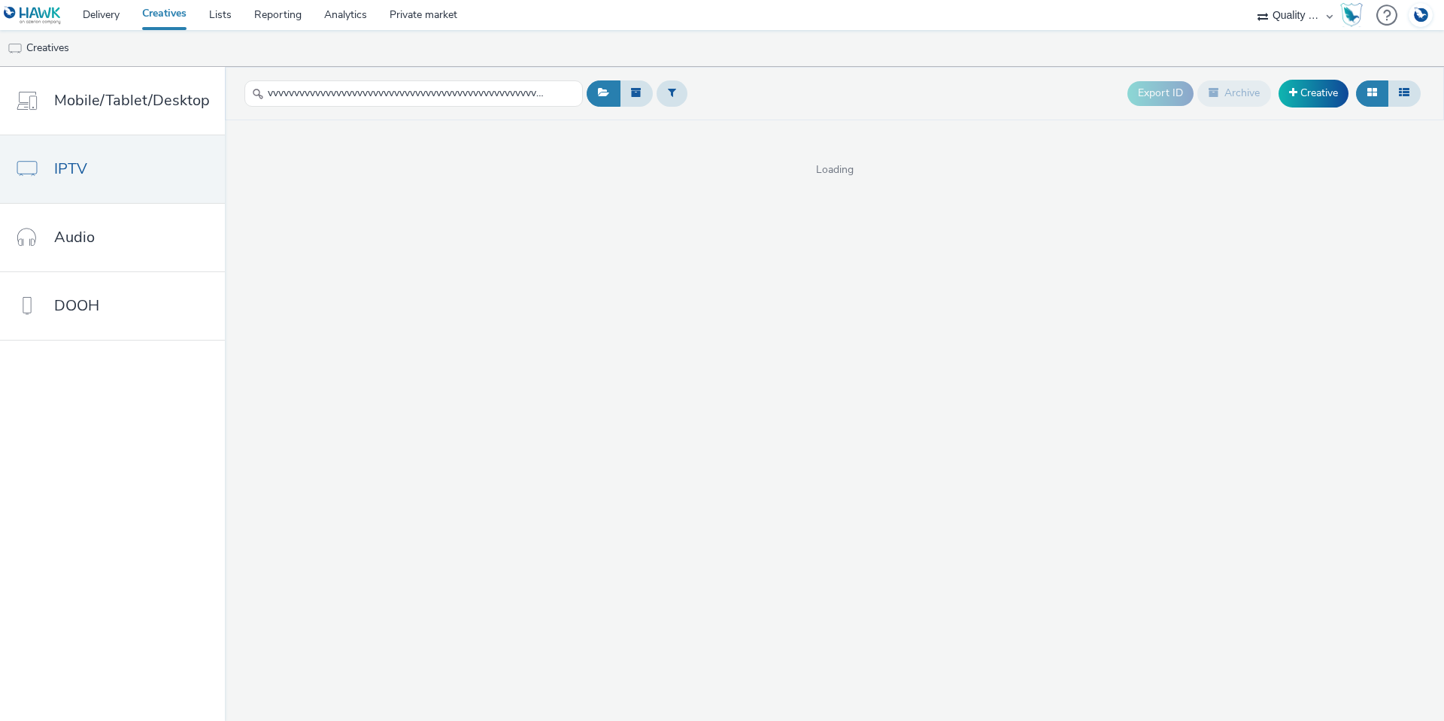
click at [622, 244] on div "vvvvvvvvvvvvvvvvvvvvvvvvvvvvvvvvvvvvvvvvvvvvvvvvvvvvvvvvvvvvvvvvvvvvvvvvvvvvvvv…" at bounding box center [834, 394] width 1219 height 654
click at [520, 89] on input "vvvvvvvvvvvvvvvvvvvvvvvvvvvvvvvvvvvvvvvvvvvvvvvvvvvvvvvvvvvvvvvvvvvvvvvvvvvvvvv…" at bounding box center [413, 93] width 338 height 26
drag, startPoint x: 528, startPoint y: 93, endPoint x: 365, endPoint y: 92, distance: 163.2
click at [365, 92] on input "vvvvvvvvvvvvvvvvvvvvvvvvvvvvvvvvvvvvvvvvvvvvvvvvvvvvvvvvvvvvvvvvvvvvvvvvvvvvvvv…" at bounding box center [413, 93] width 338 height 26
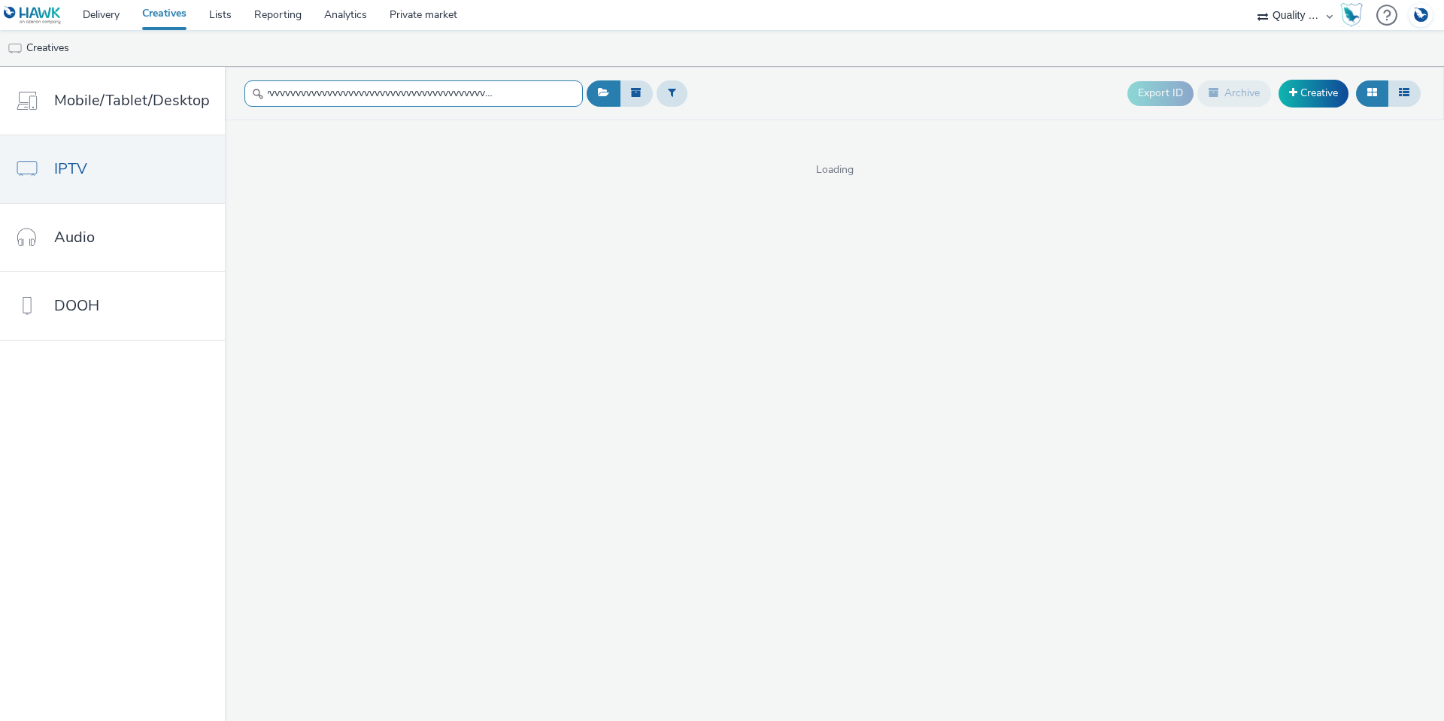
scroll to position [0, 59]
type input "vvvvvvvvvvvvvvvvvvvvvvvvvvvvvvvvvvvvvvvvvvvvvvvvvvvvvvvvvvvvvvvvvvvvvvvvvvvvvvv…"
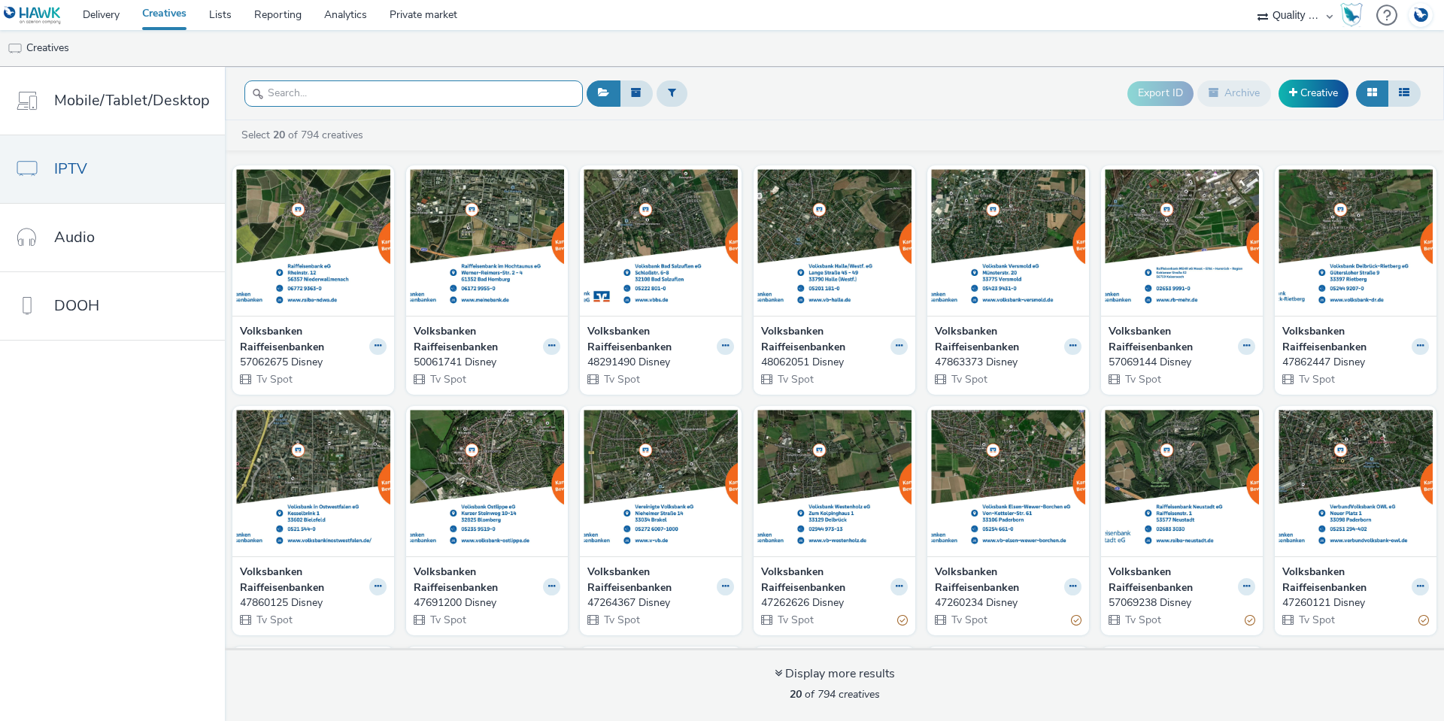
paste input "50069976"
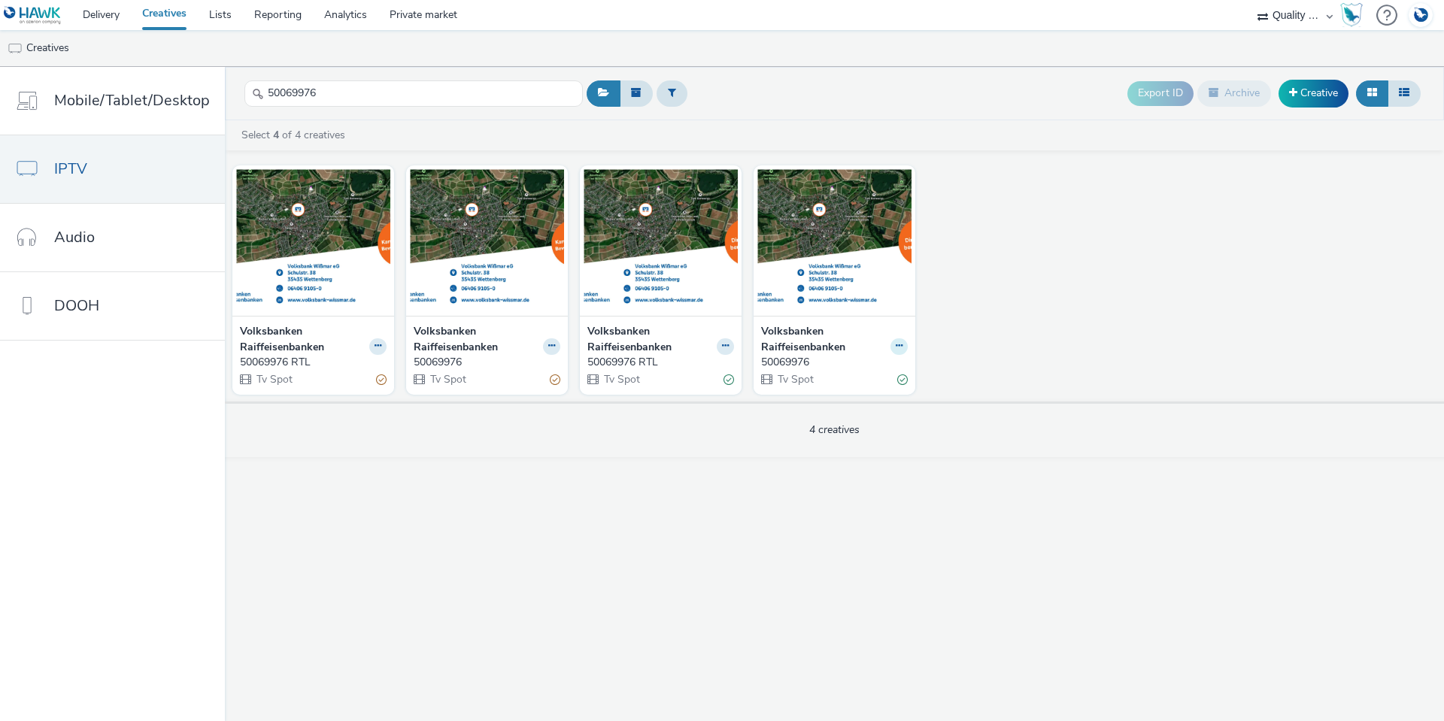
click at [896, 347] on icon at bounding box center [899, 345] width 7 height 9
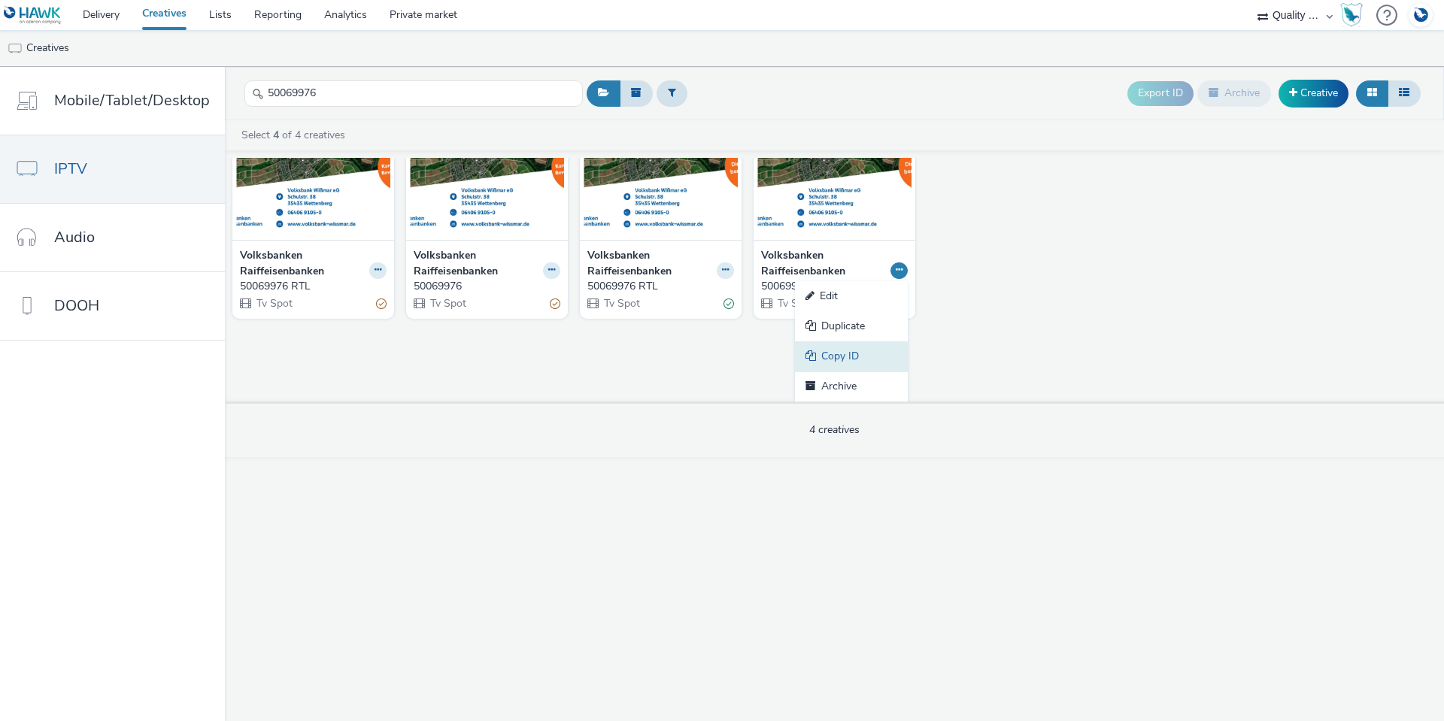
click at [835, 355] on link "Copy ID" at bounding box center [851, 356] width 113 height 30
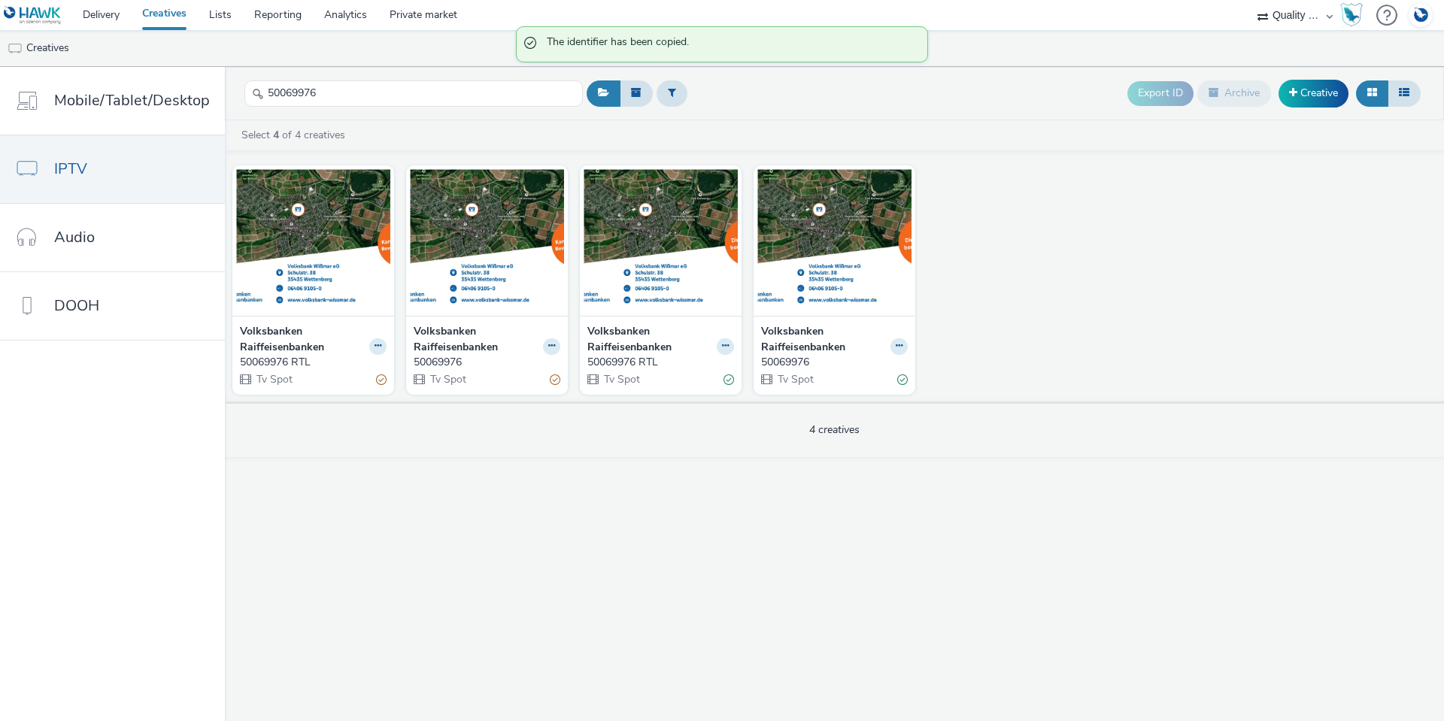
scroll to position [0, 0]
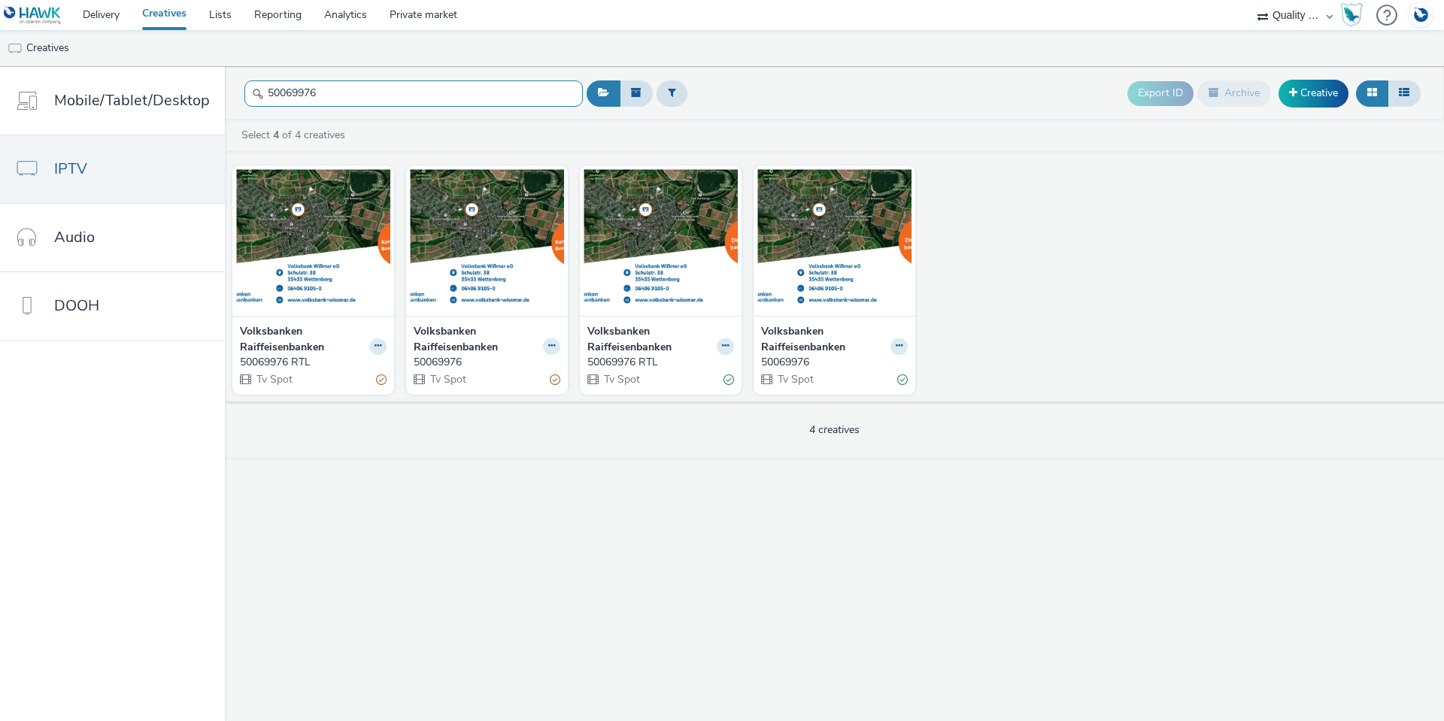
drag, startPoint x: 338, startPoint y: 96, endPoint x: 238, endPoint y: 88, distance: 101.1
click at [238, 88] on header "50069976 Export ID Archive Creative" at bounding box center [834, 93] width 1219 height 53
paste input "190000"
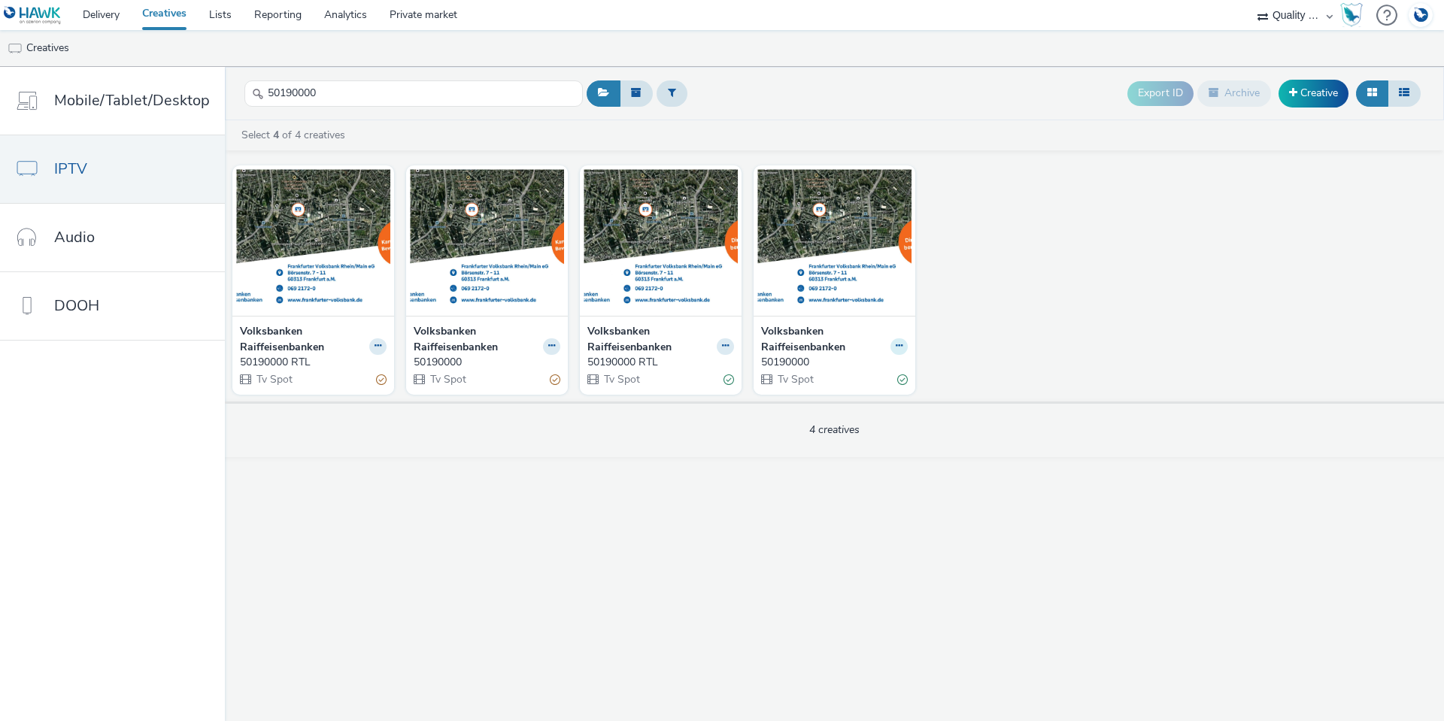
click at [899, 343] on icon at bounding box center [899, 345] width 7 height 9
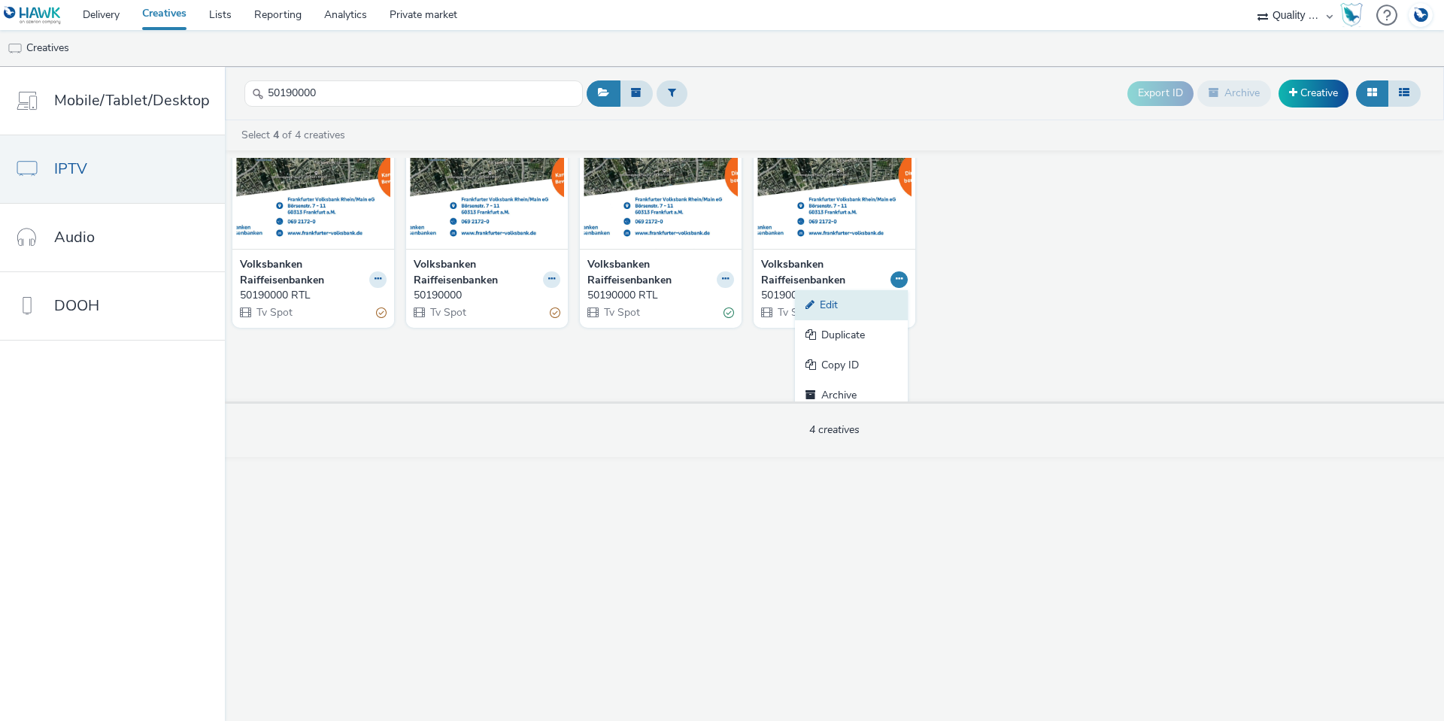
scroll to position [76, 0]
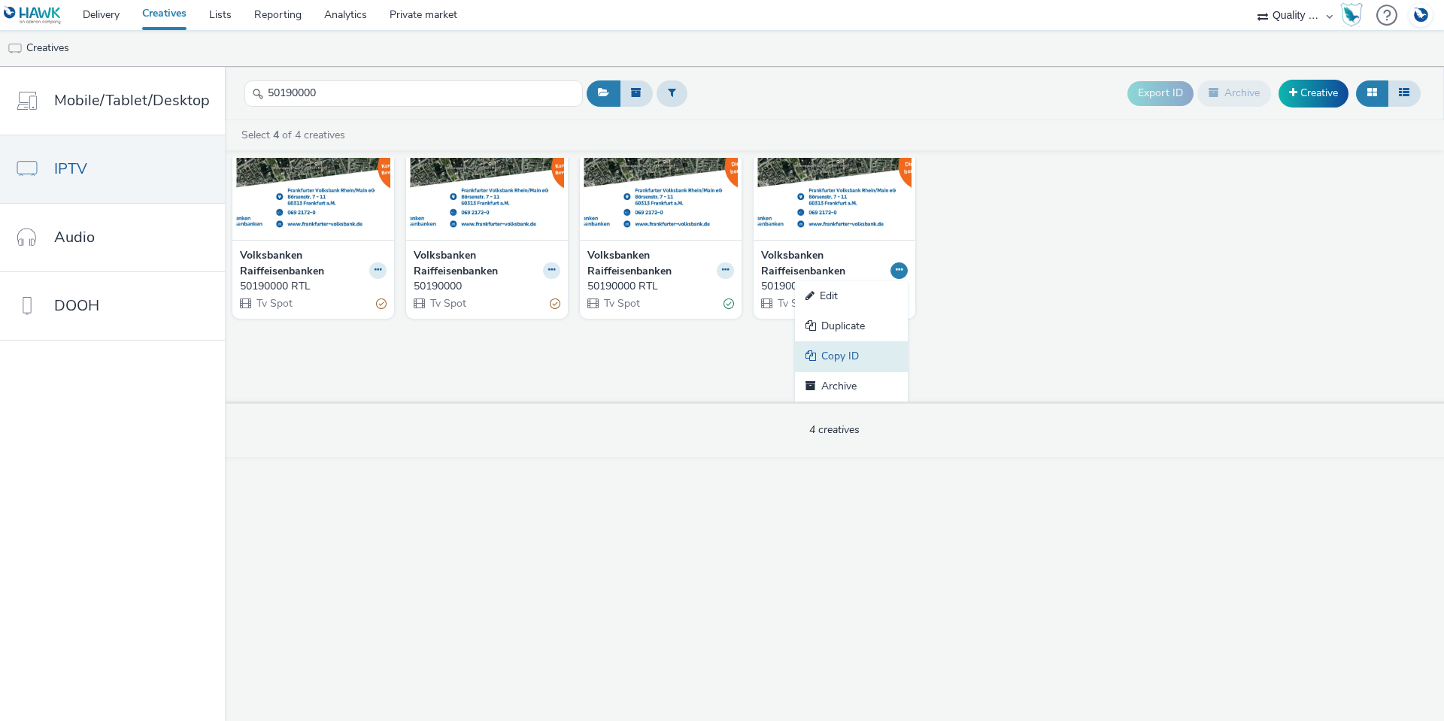
click at [823, 355] on link "Copy ID" at bounding box center [851, 356] width 113 height 30
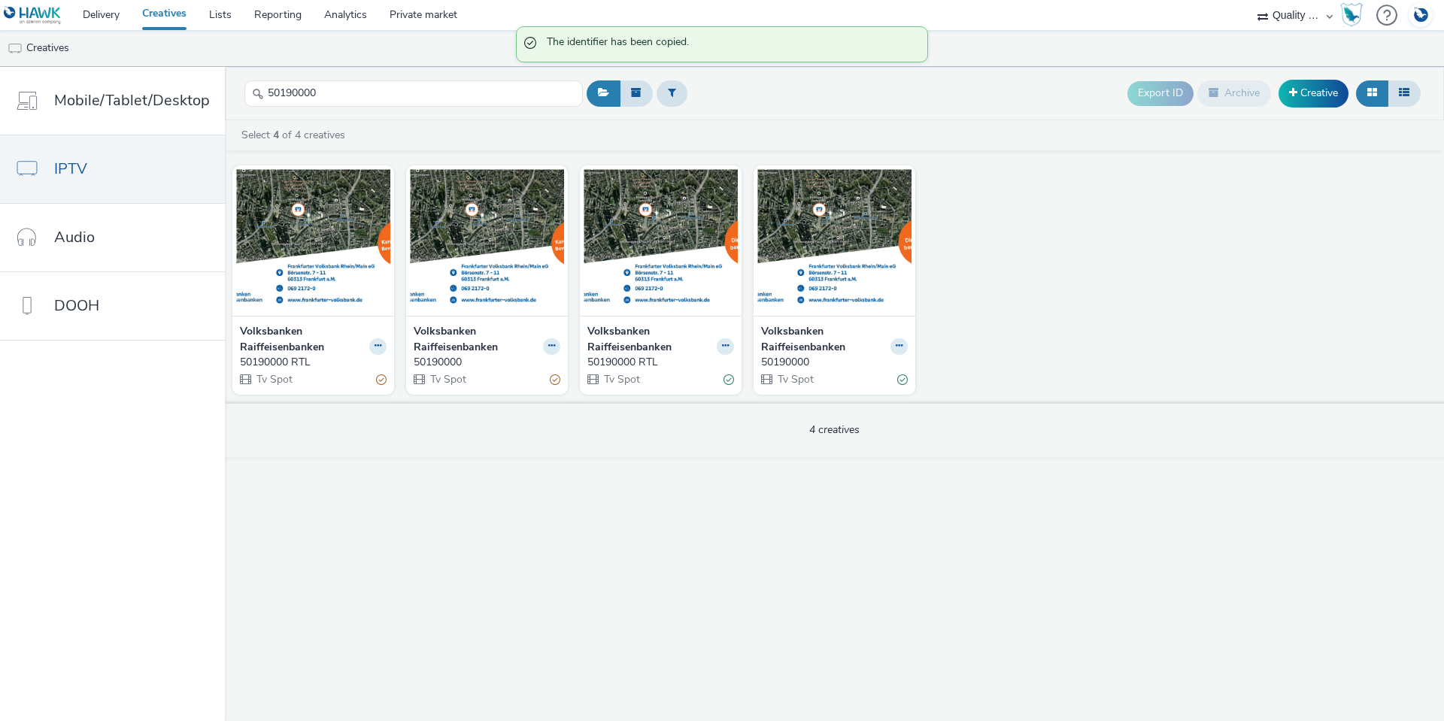
scroll to position [0, 0]
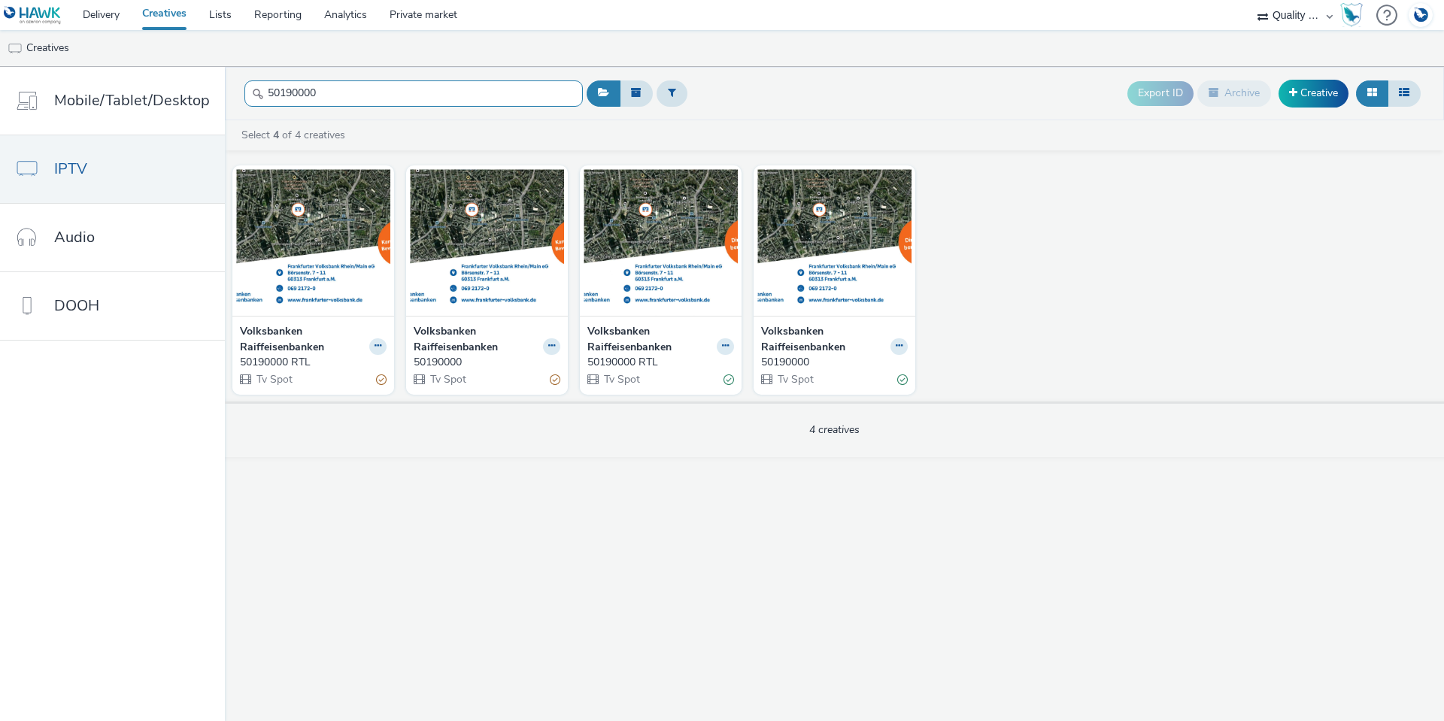
drag, startPoint x: 314, startPoint y: 98, endPoint x: 221, endPoint y: 89, distance: 93.0
click at [225, 89] on header "50190000 Export ID Archive Creative" at bounding box center [834, 93] width 1219 height 53
paste input "5922"
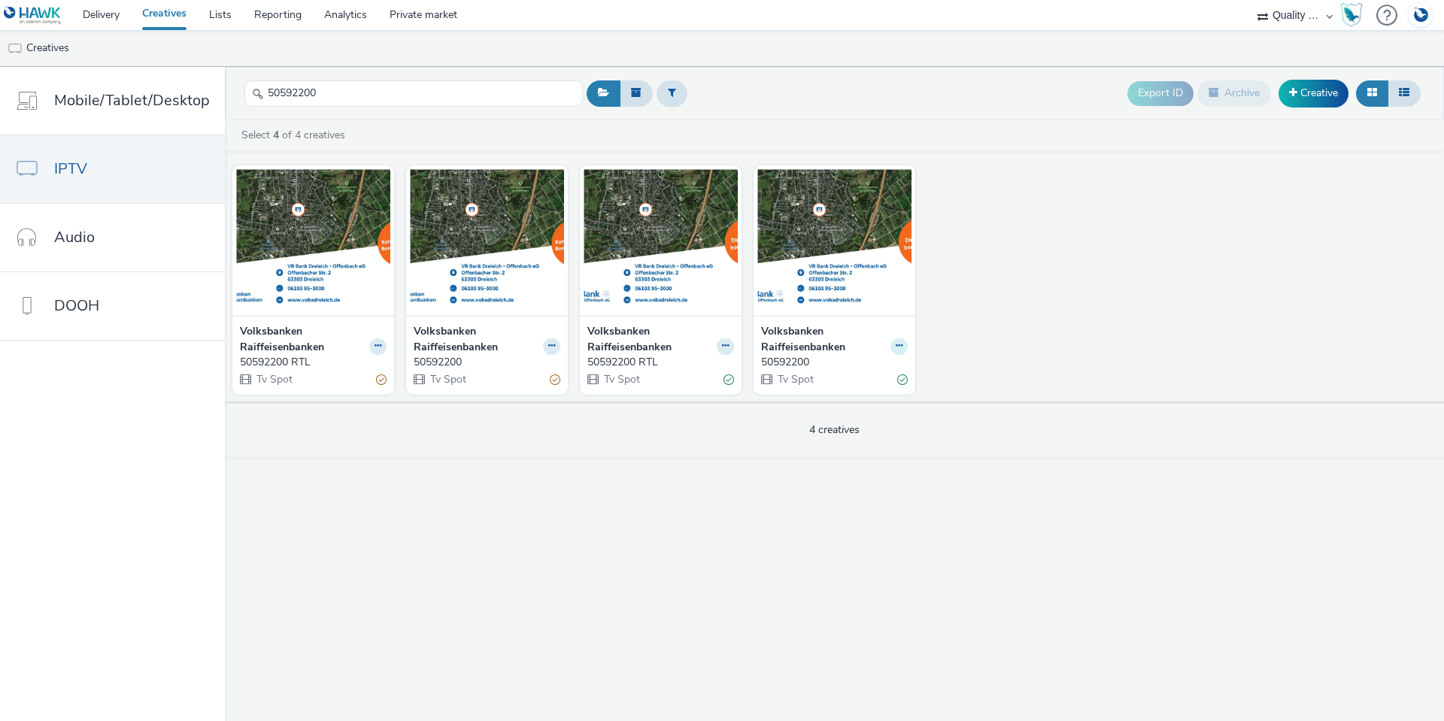
click at [904, 341] on button at bounding box center [898, 346] width 17 height 17
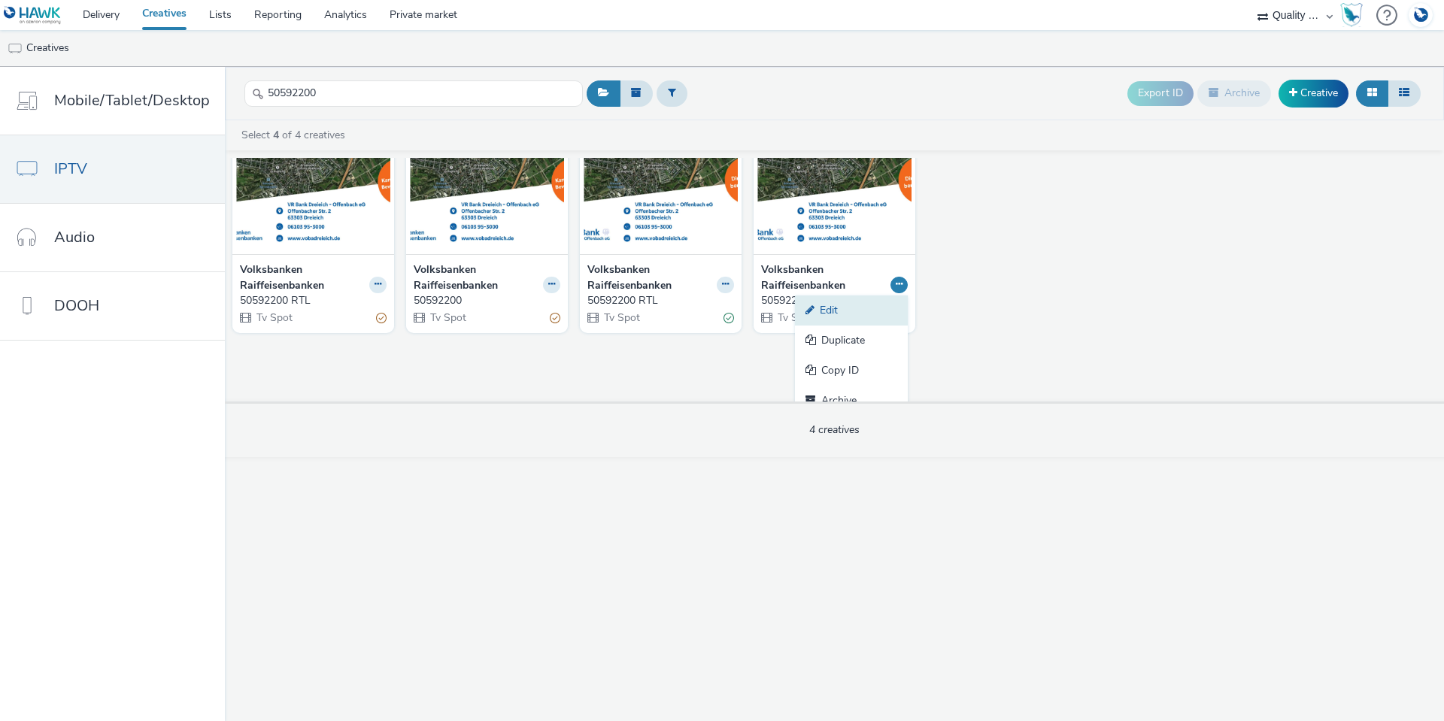
scroll to position [75, 0]
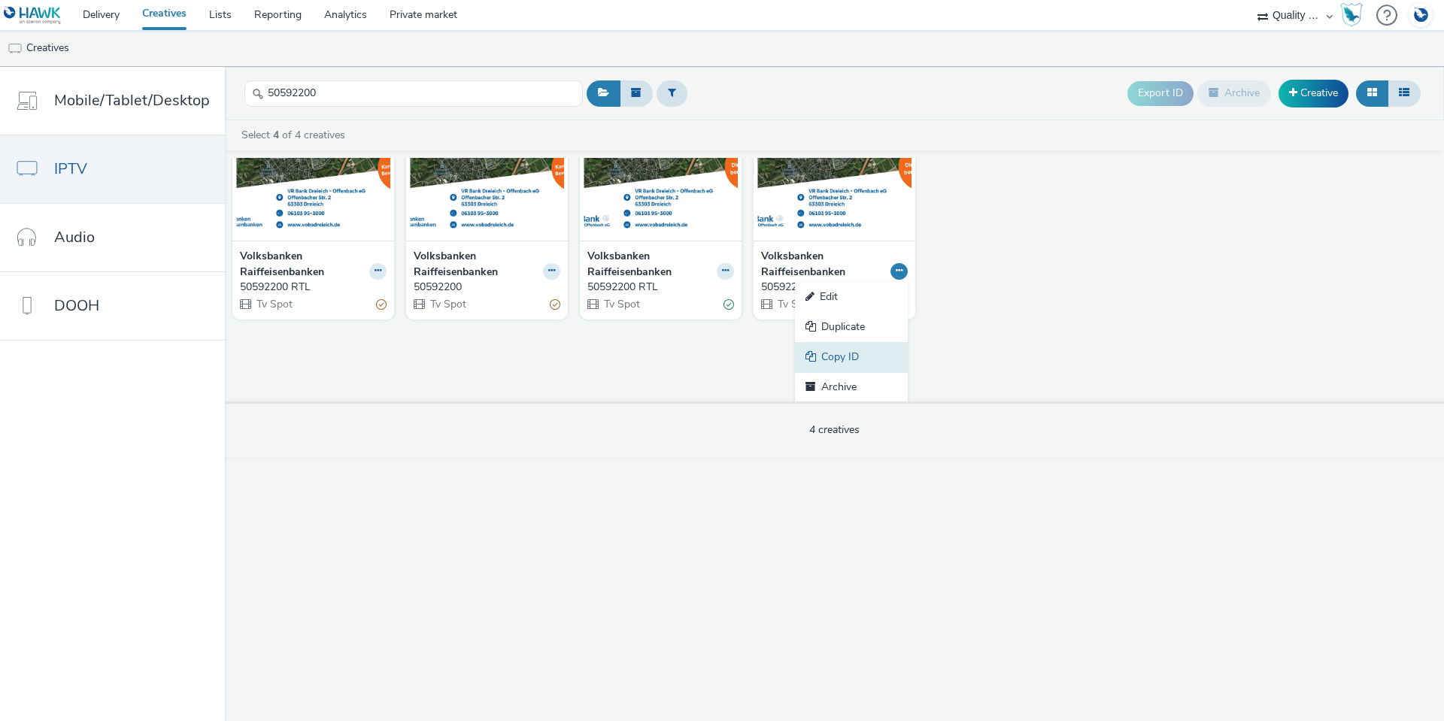
click at [829, 365] on link "Copy ID" at bounding box center [851, 357] width 113 height 30
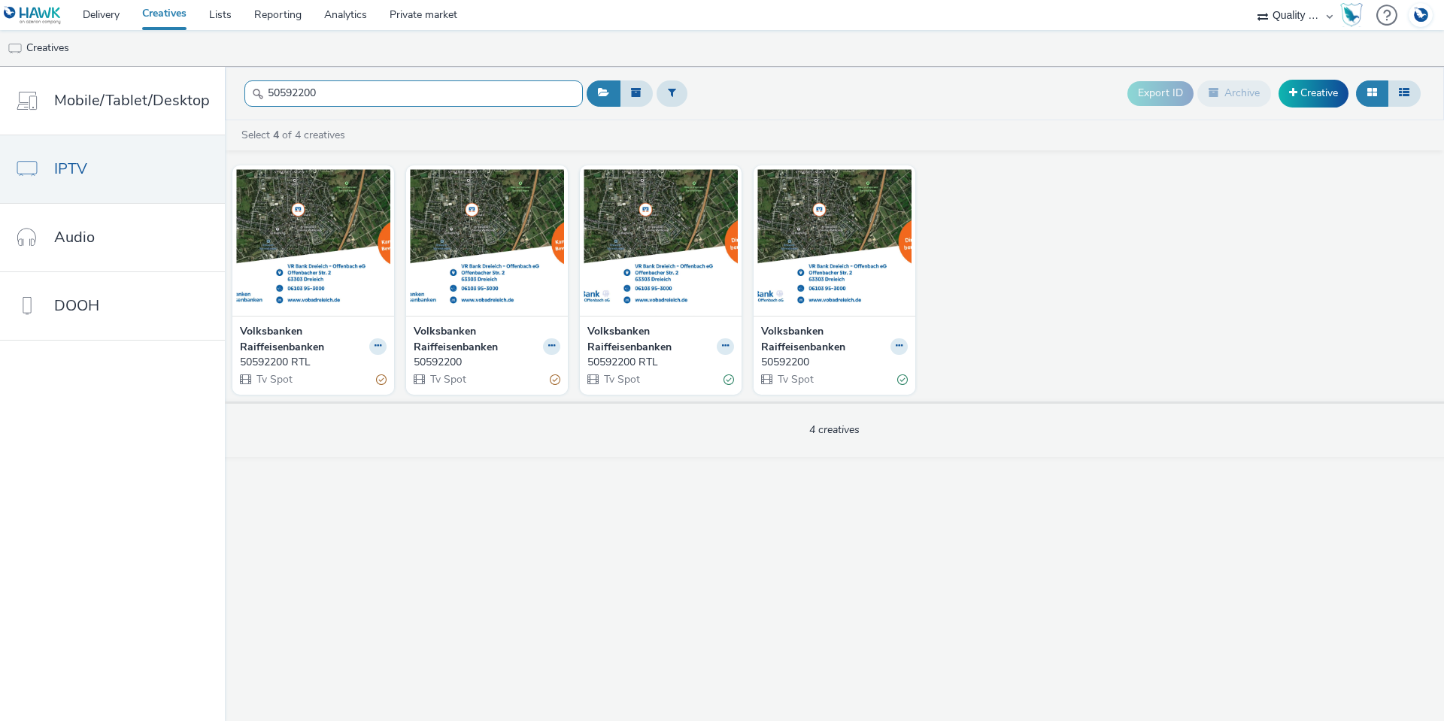
drag, startPoint x: 320, startPoint y: 87, endPoint x: 238, endPoint y: 101, distance: 82.3
click at [244, 89] on input "50592200" at bounding box center [413, 93] width 338 height 26
paste input "661639"
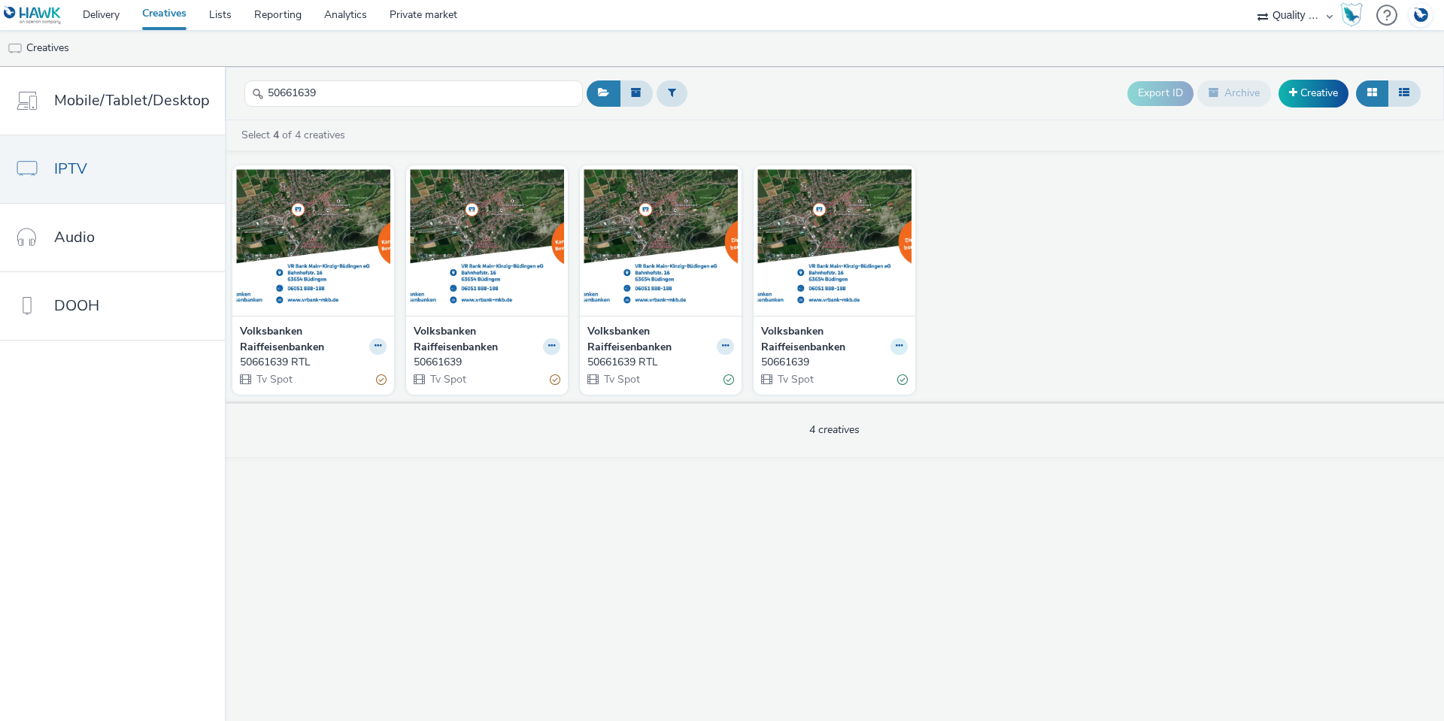
click at [902, 348] on button at bounding box center [898, 346] width 17 height 17
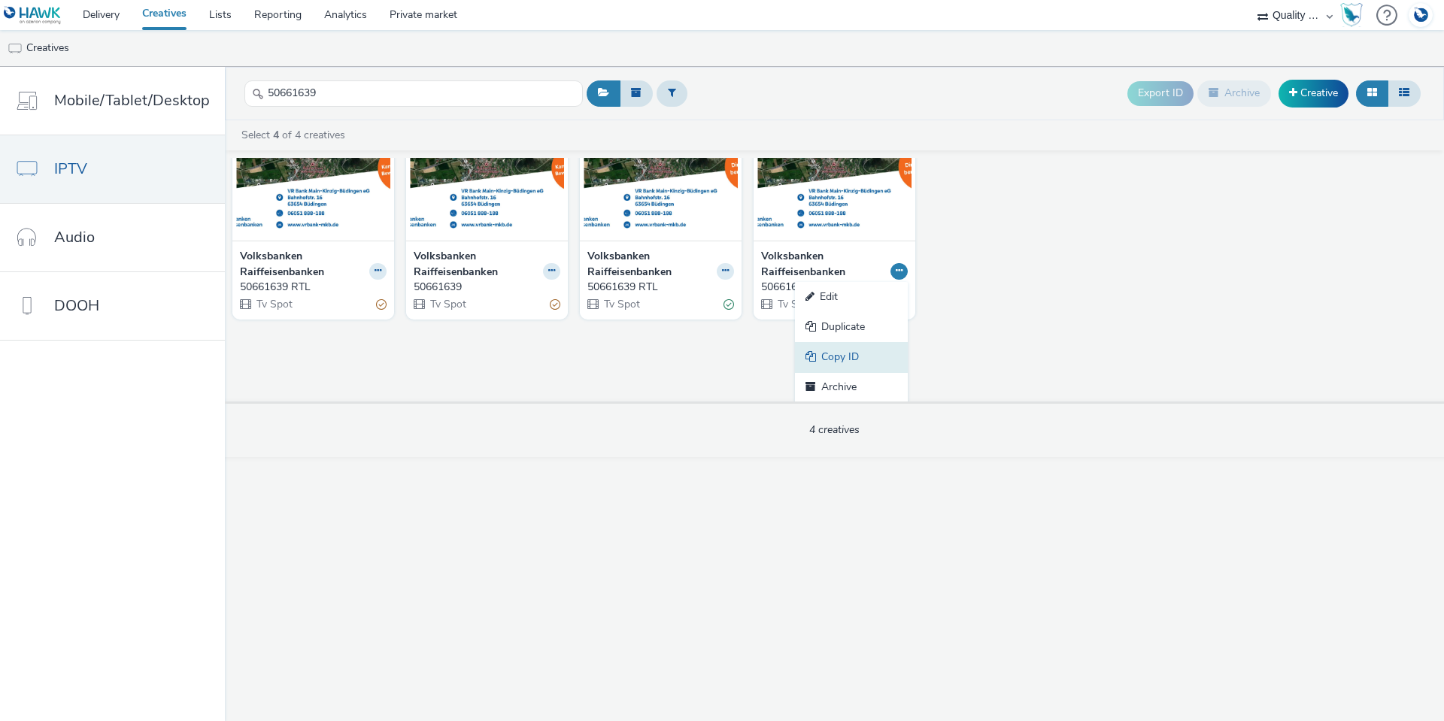
click at [832, 348] on link "Copy ID" at bounding box center [851, 357] width 113 height 30
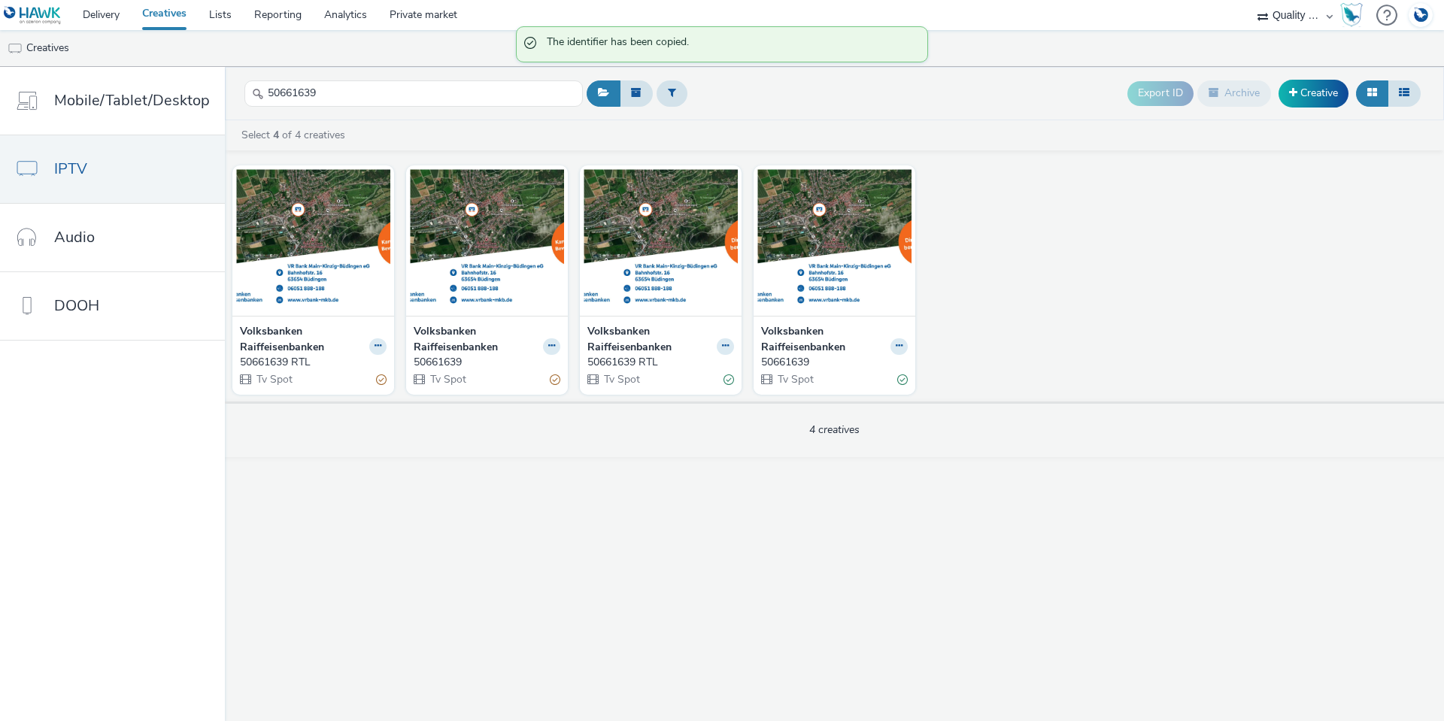
scroll to position [0, 0]
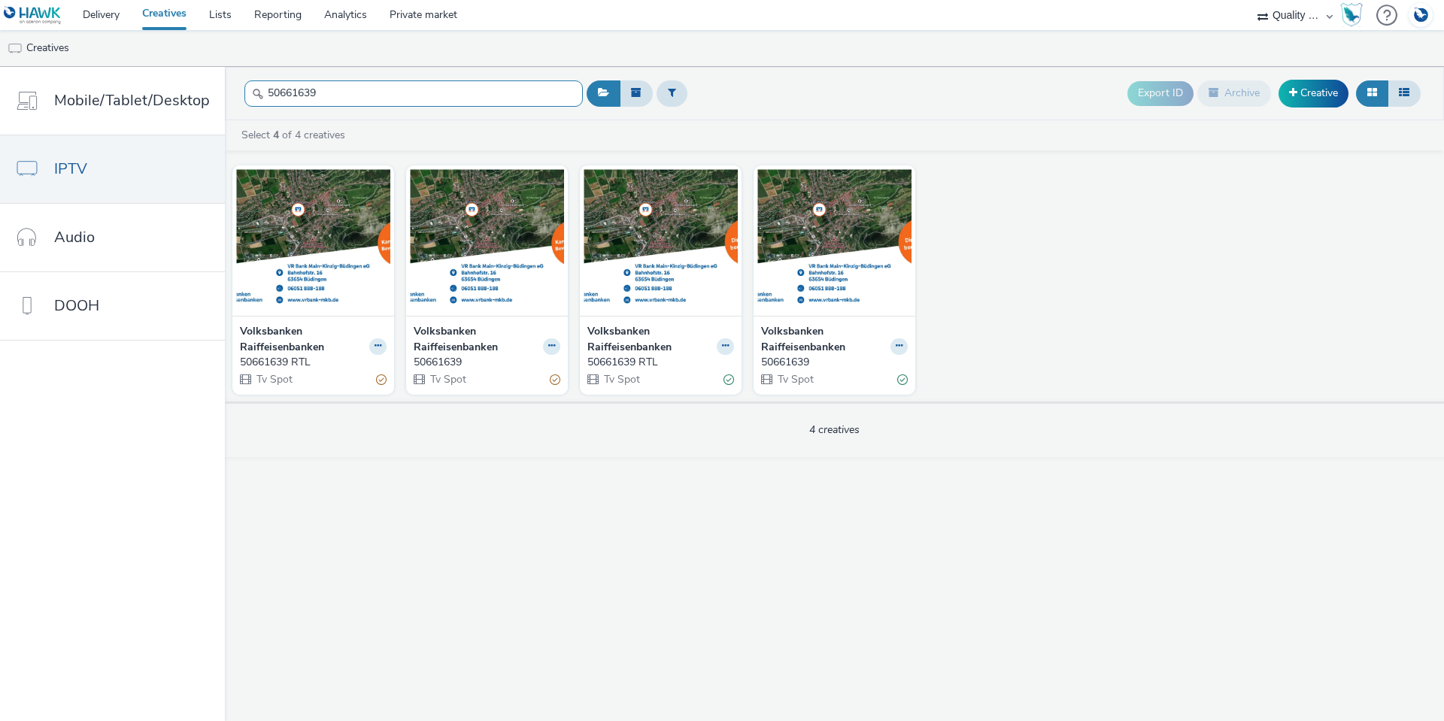
drag, startPoint x: 272, startPoint y: 90, endPoint x: 233, endPoint y: 90, distance: 39.1
click at [233, 90] on header "50661639 Export ID Archive Creative" at bounding box center [834, 93] width 1219 height 53
paste input "369"
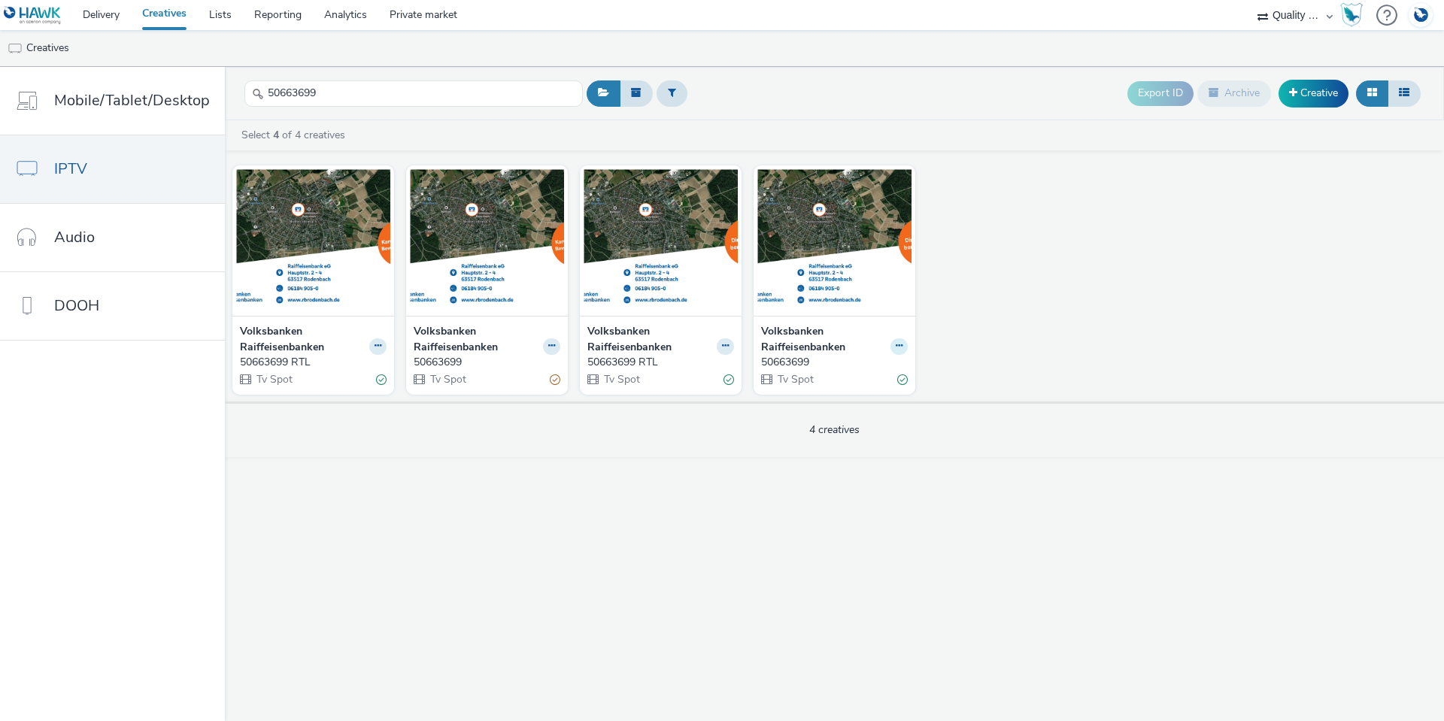
click at [895, 341] on button at bounding box center [898, 346] width 17 height 17
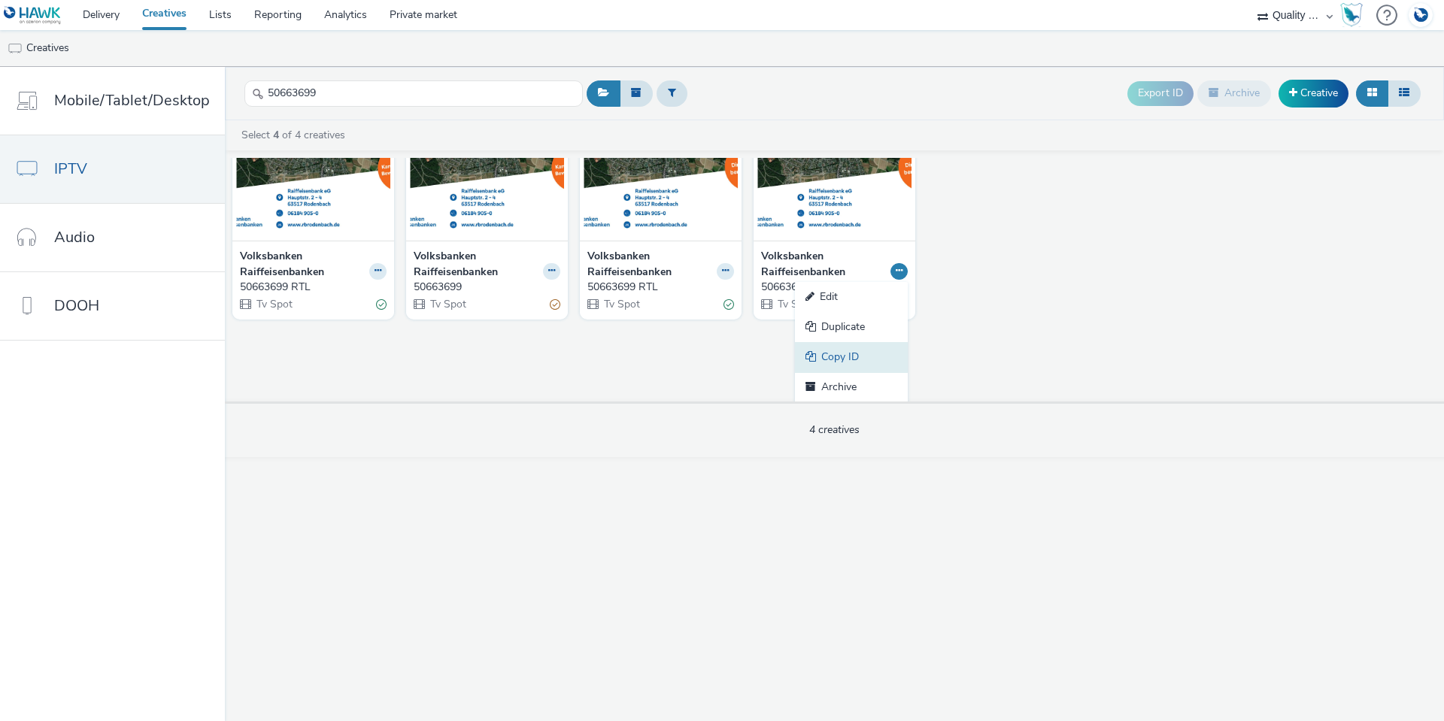
click at [849, 353] on link "Copy ID" at bounding box center [851, 357] width 113 height 30
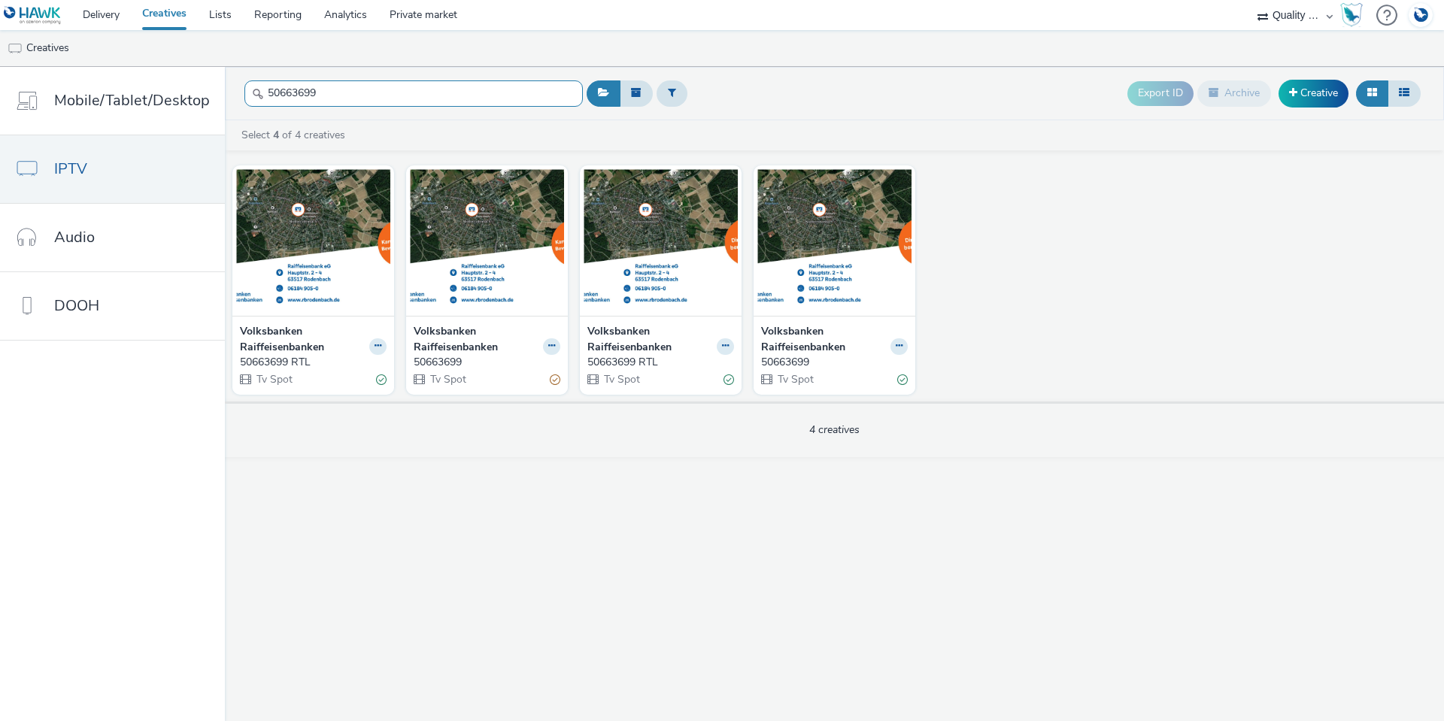
drag, startPoint x: 346, startPoint y: 103, endPoint x: 236, endPoint y: 89, distance: 110.6
click at [236, 89] on header "50663699 Export ID Archive Creative" at bounding box center [834, 93] width 1219 height 53
paste input "92100"
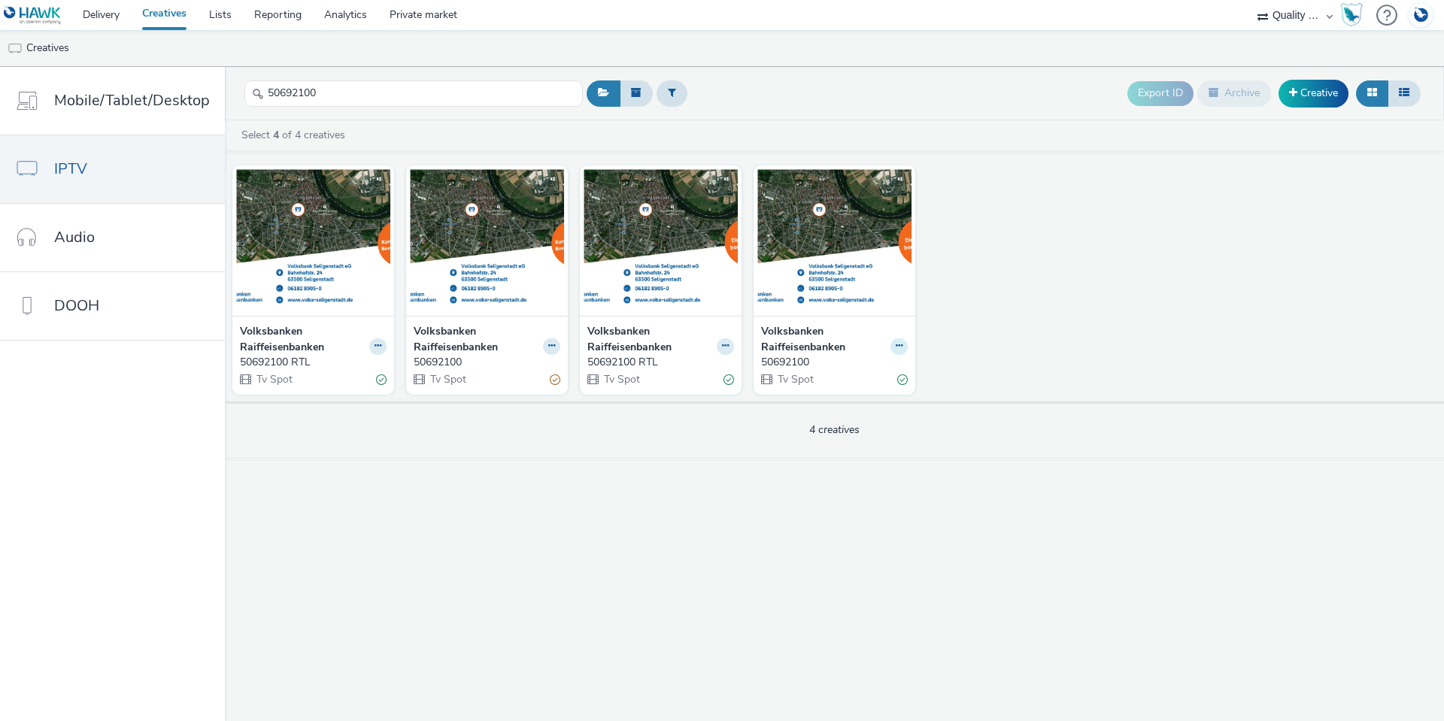
click at [904, 346] on button at bounding box center [898, 346] width 17 height 17
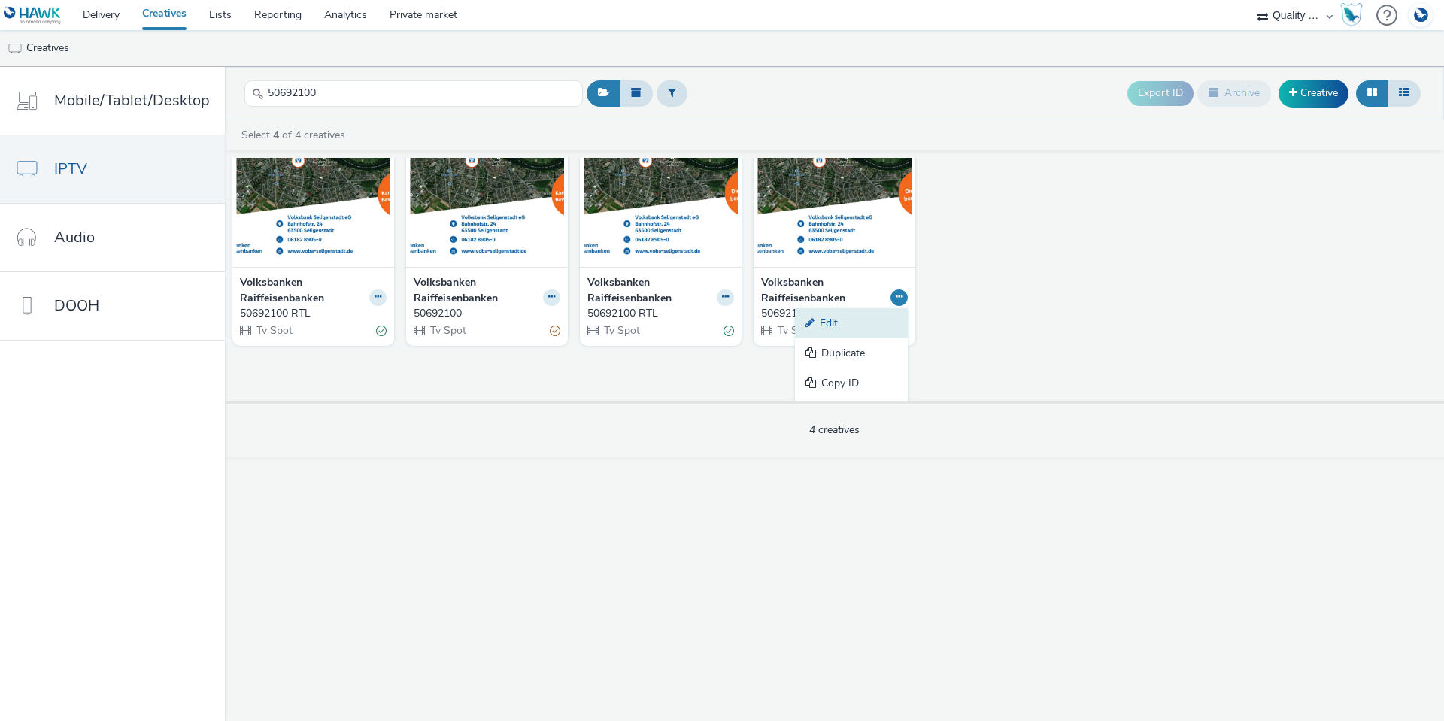
scroll to position [75, 0]
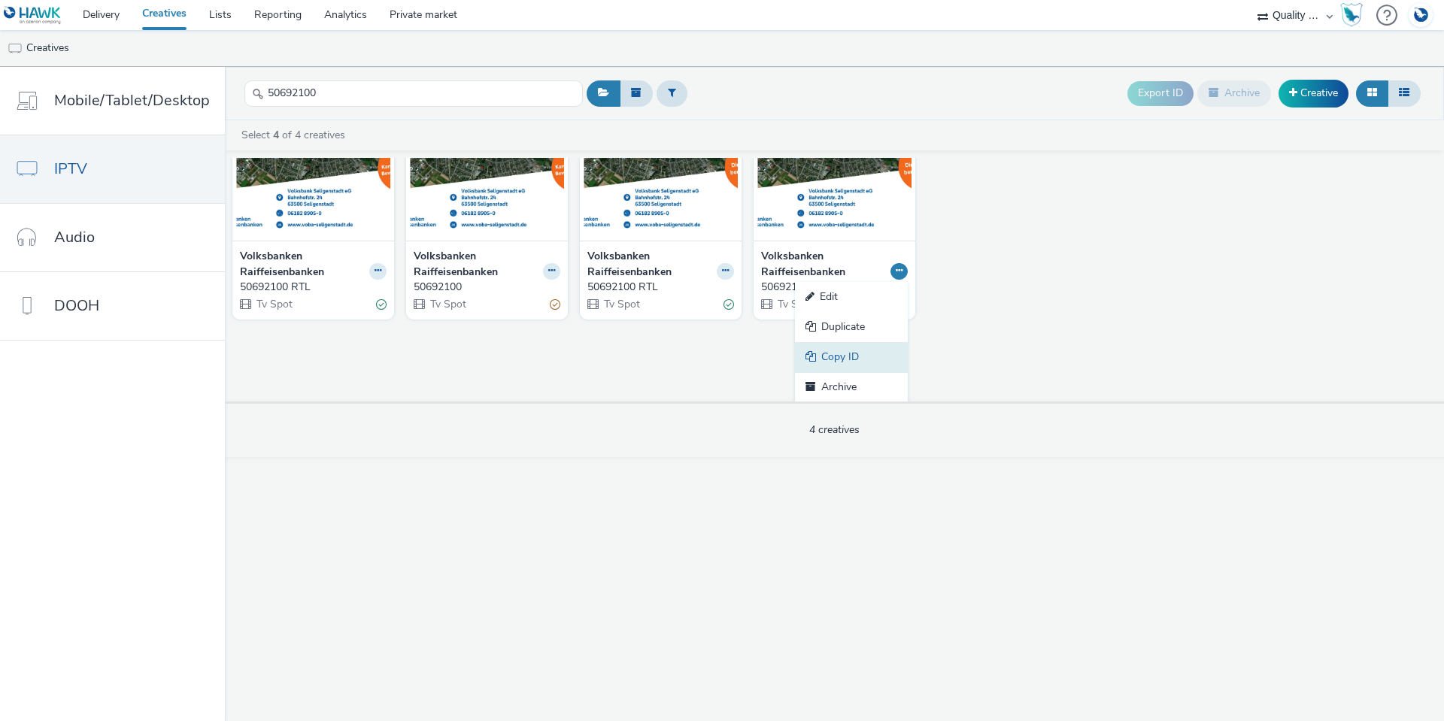
click at [852, 353] on link "Copy ID" at bounding box center [851, 357] width 113 height 30
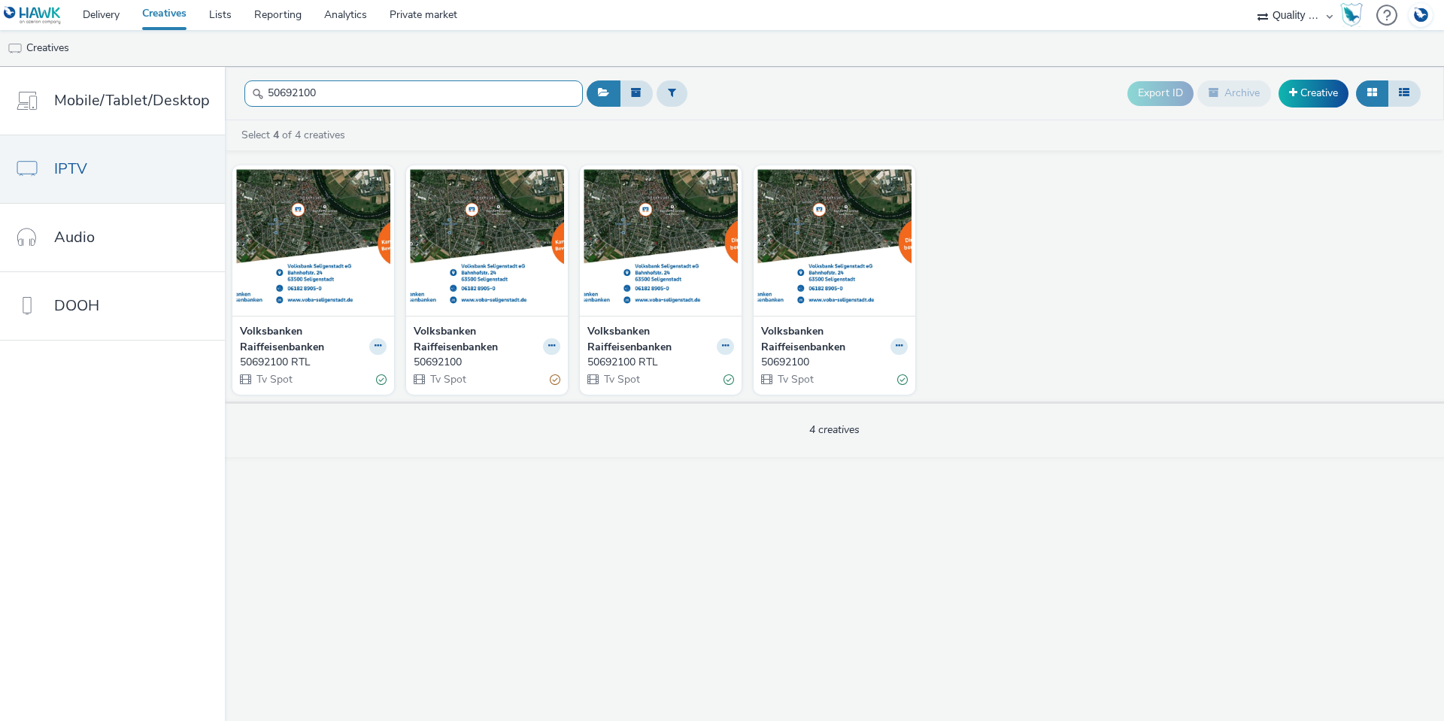
drag, startPoint x: 323, startPoint y: 97, endPoint x: 242, endPoint y: 95, distance: 80.5
click at [244, 95] on input "50692100" at bounding box center [413, 93] width 338 height 26
paste input "7900"
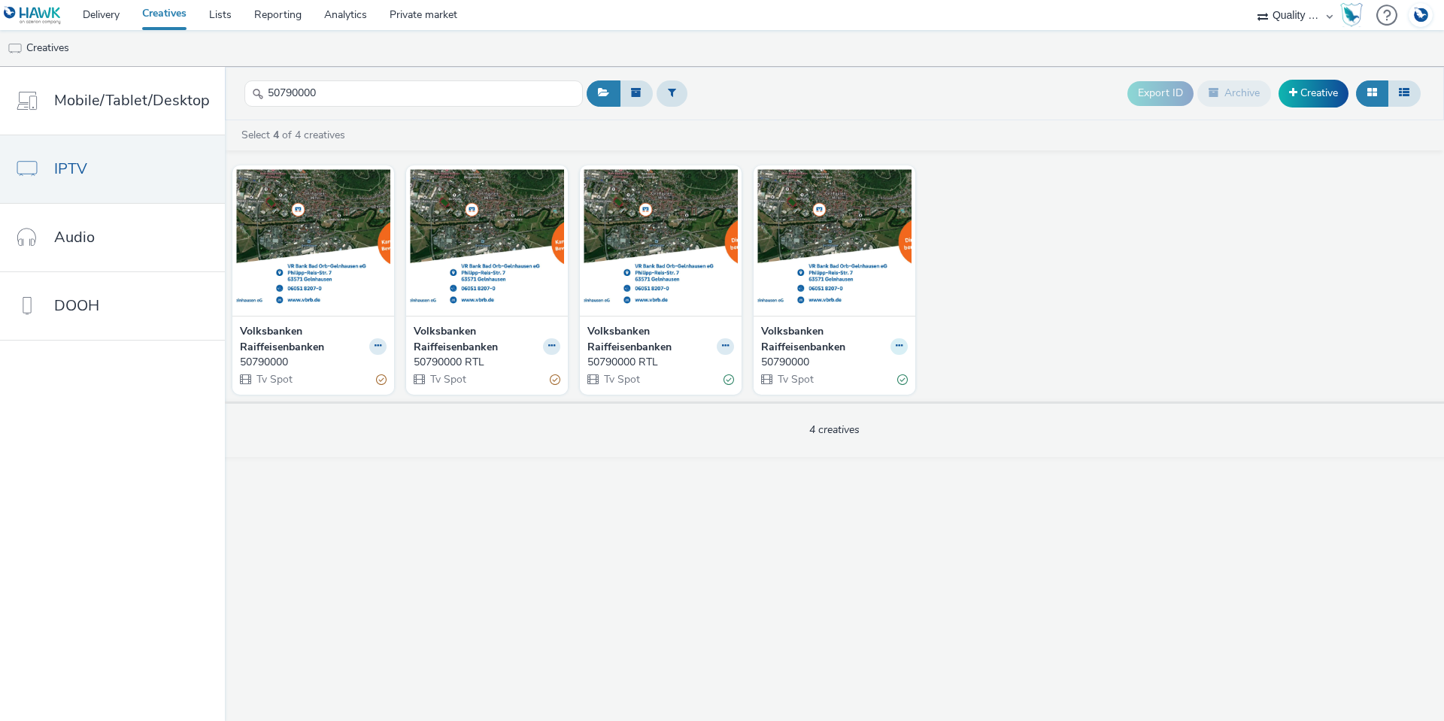
click at [896, 343] on icon at bounding box center [899, 345] width 7 height 9
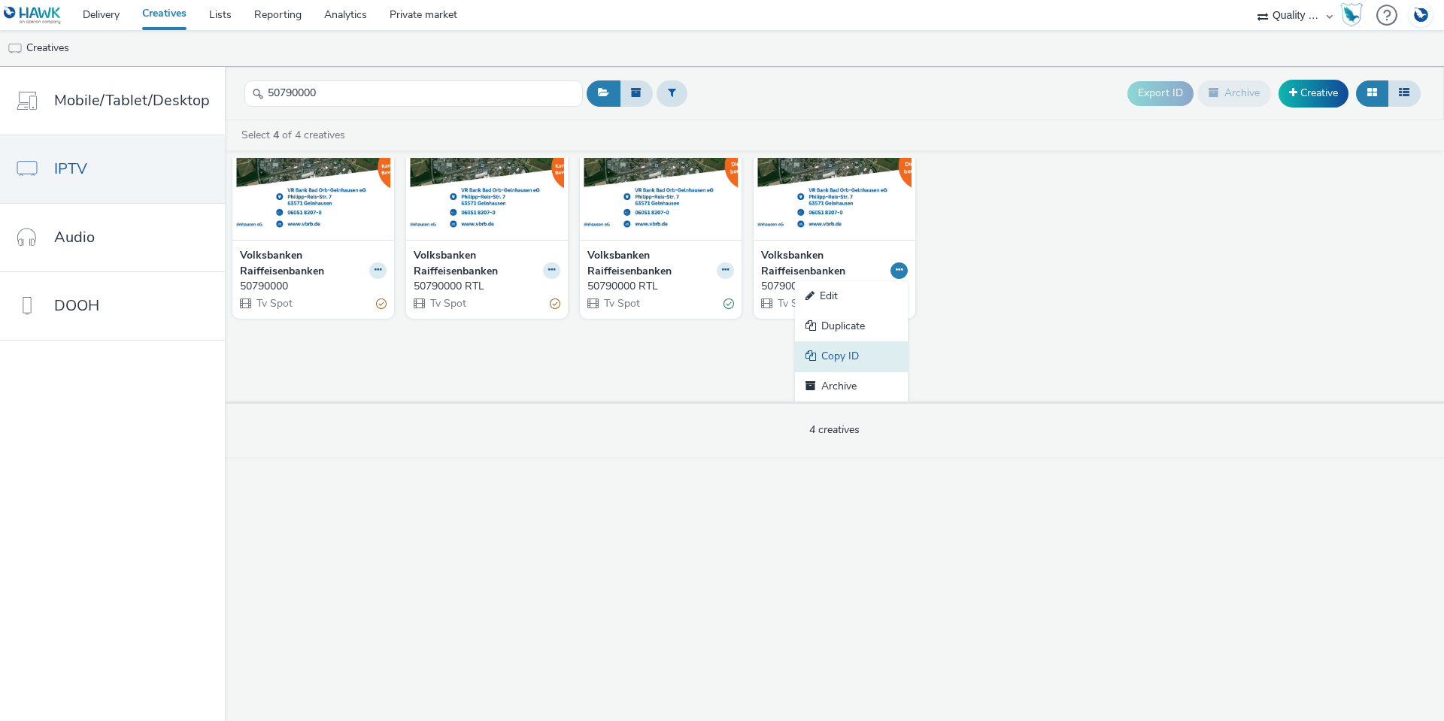
click at [842, 348] on link "Copy ID" at bounding box center [851, 356] width 113 height 30
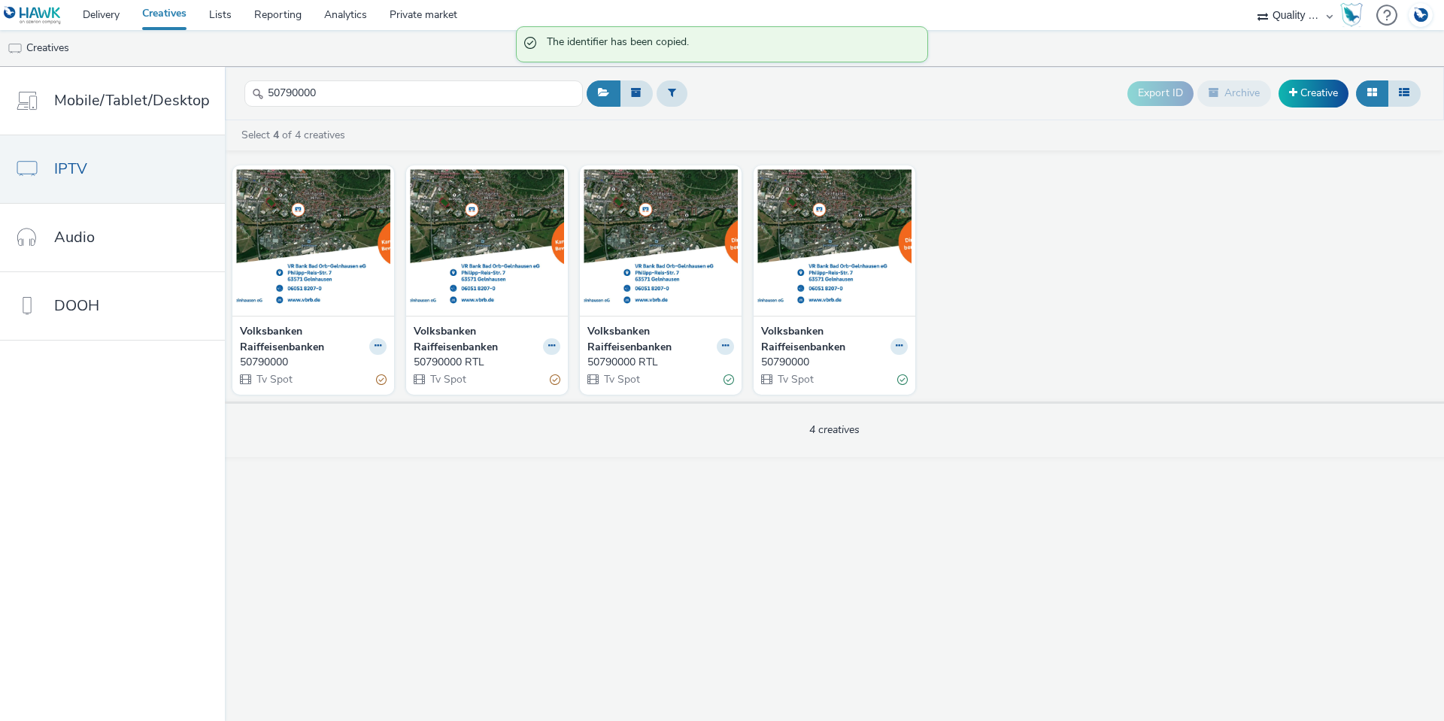
scroll to position [0, 0]
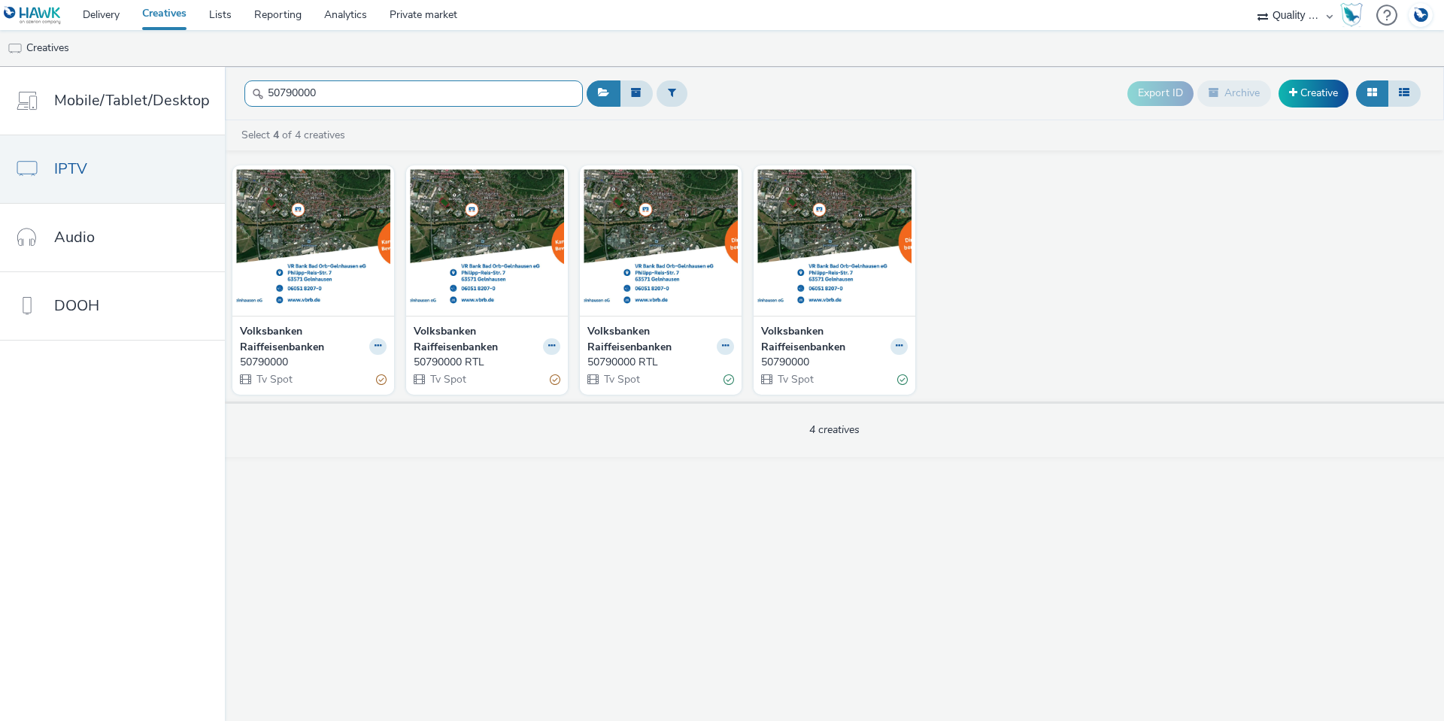
drag, startPoint x: 336, startPoint y: 90, endPoint x: 251, endPoint y: 85, distance: 85.1
click at [251, 85] on input "50790000" at bounding box center [413, 93] width 338 height 26
paste input "861501"
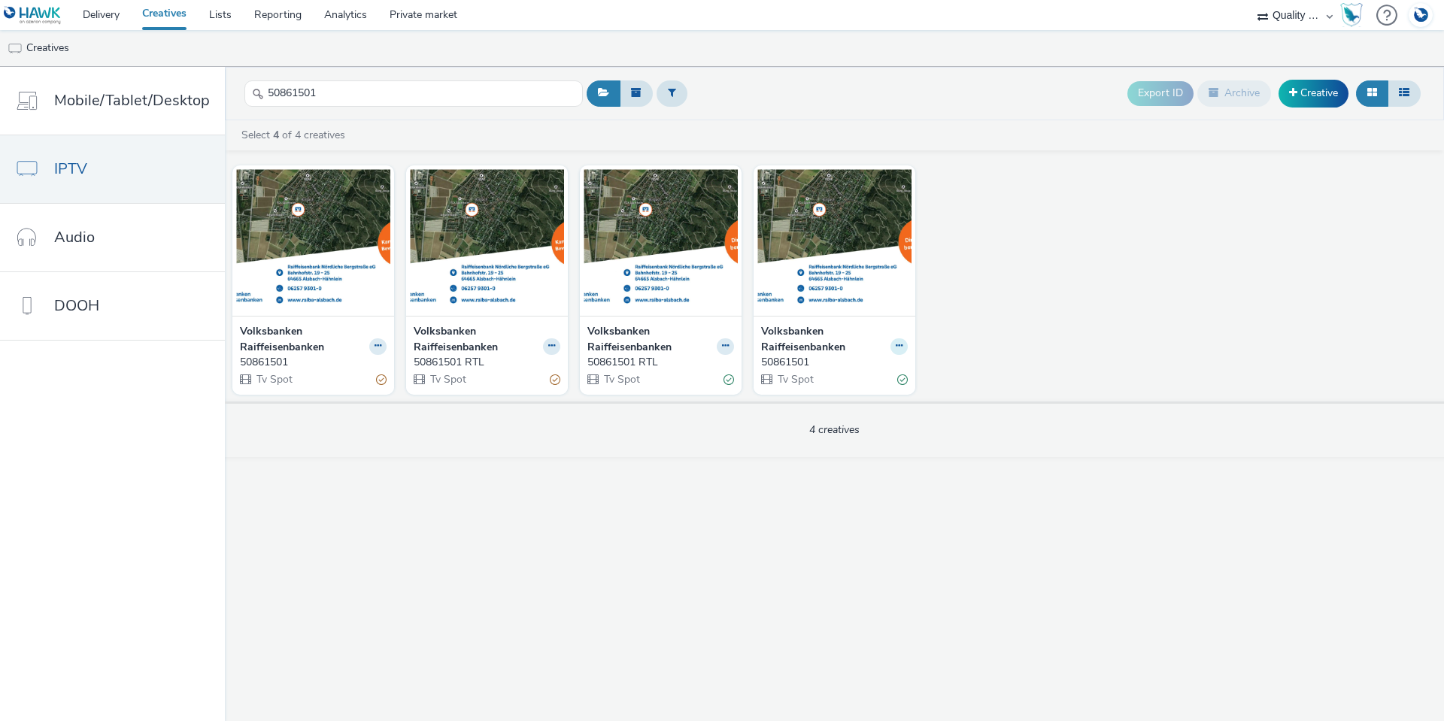
click at [893, 346] on button at bounding box center [898, 346] width 17 height 17
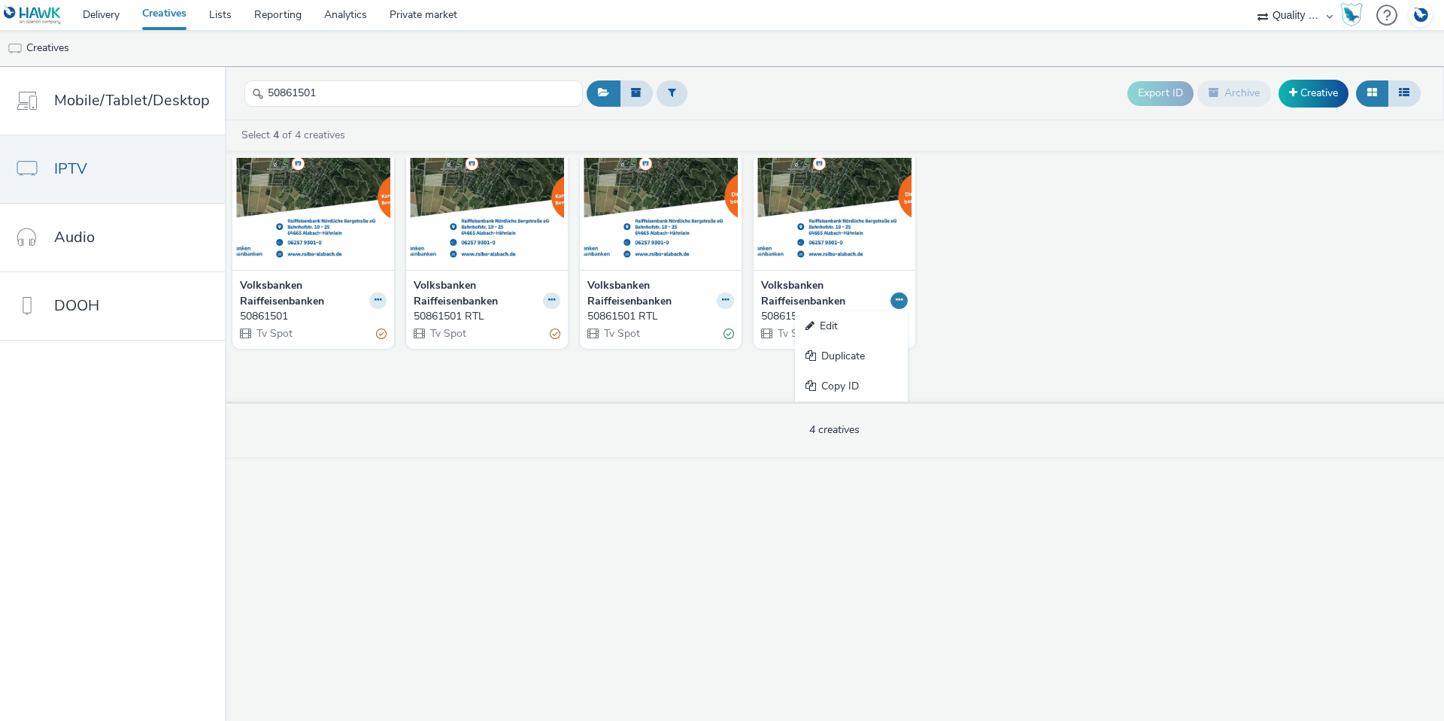
scroll to position [76, 0]
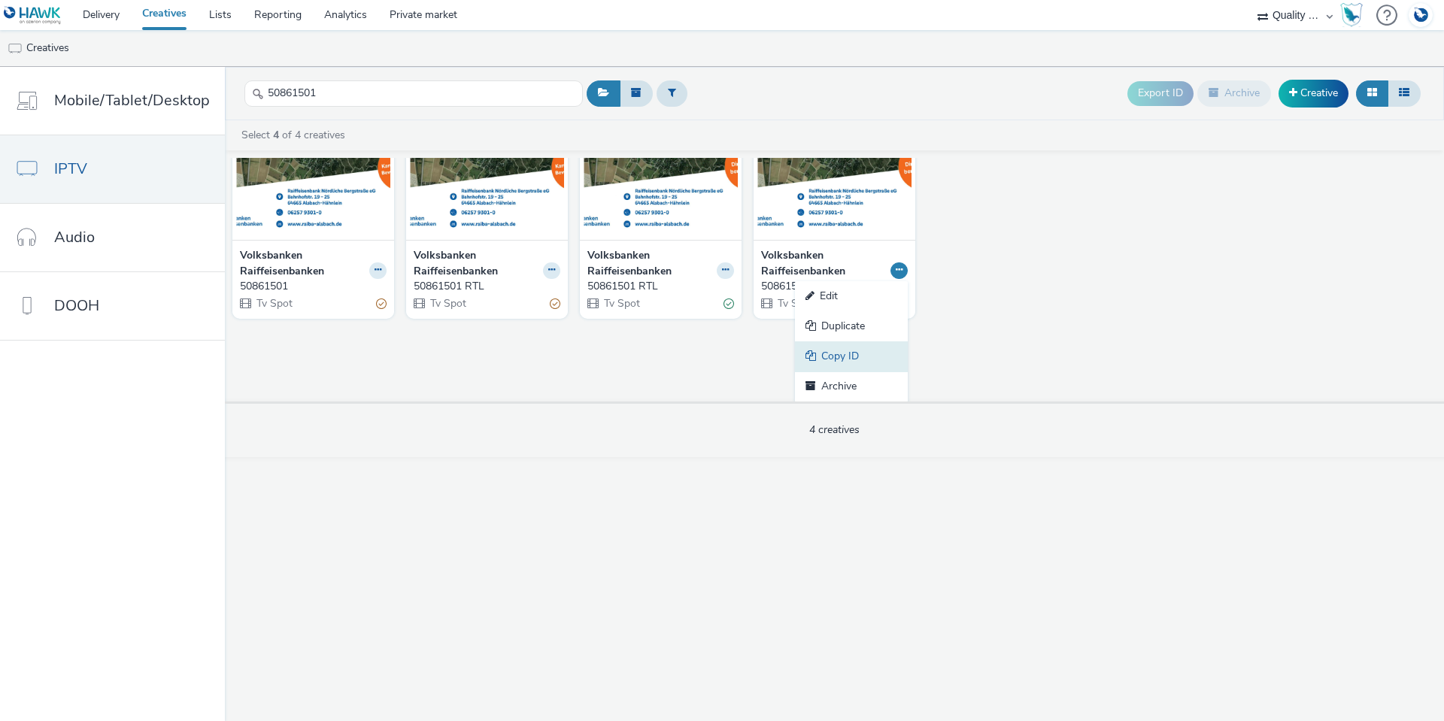
click at [838, 347] on link "Copy ID" at bounding box center [851, 356] width 113 height 30
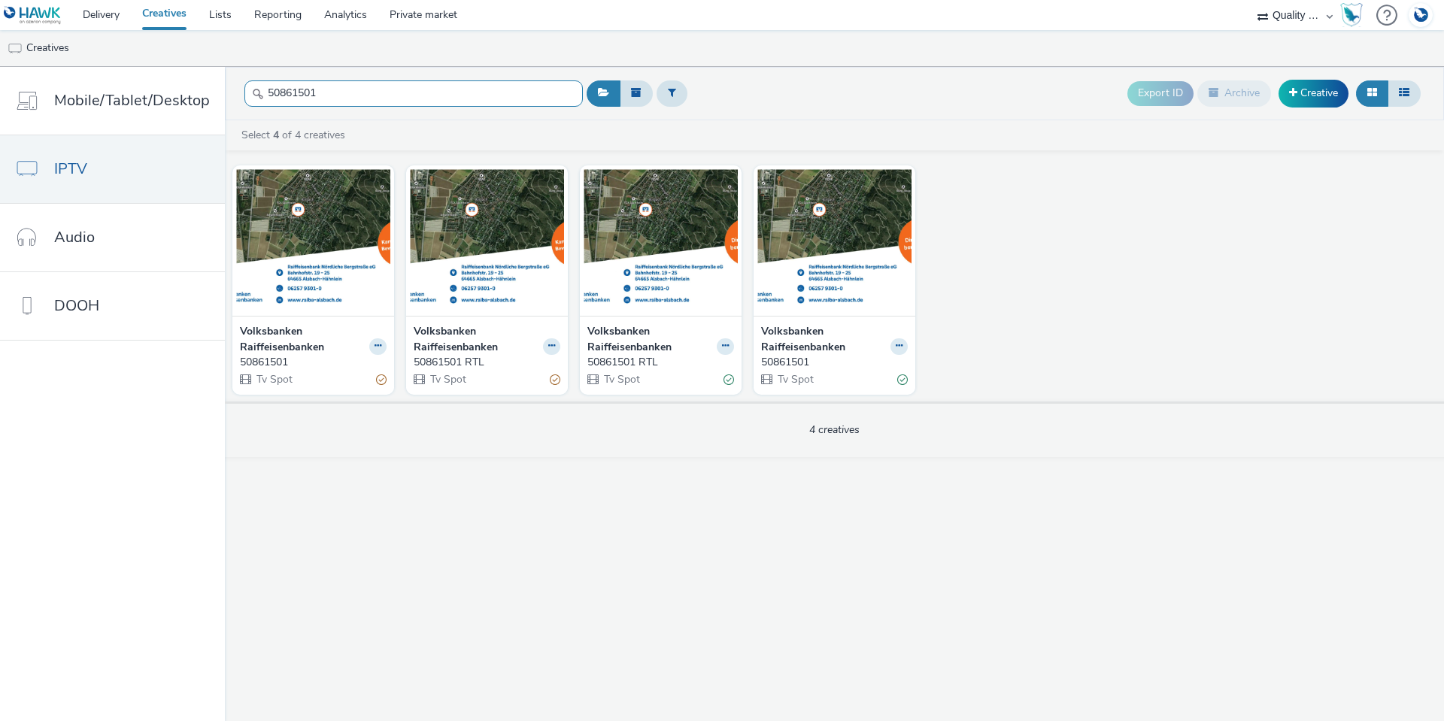
drag, startPoint x: 362, startPoint y: 90, endPoint x: 238, endPoint y: 86, distance: 124.1
click at [238, 86] on header "50861501 Export ID Archive Creative" at bounding box center [834, 93] width 1219 height 53
paste input "2835"
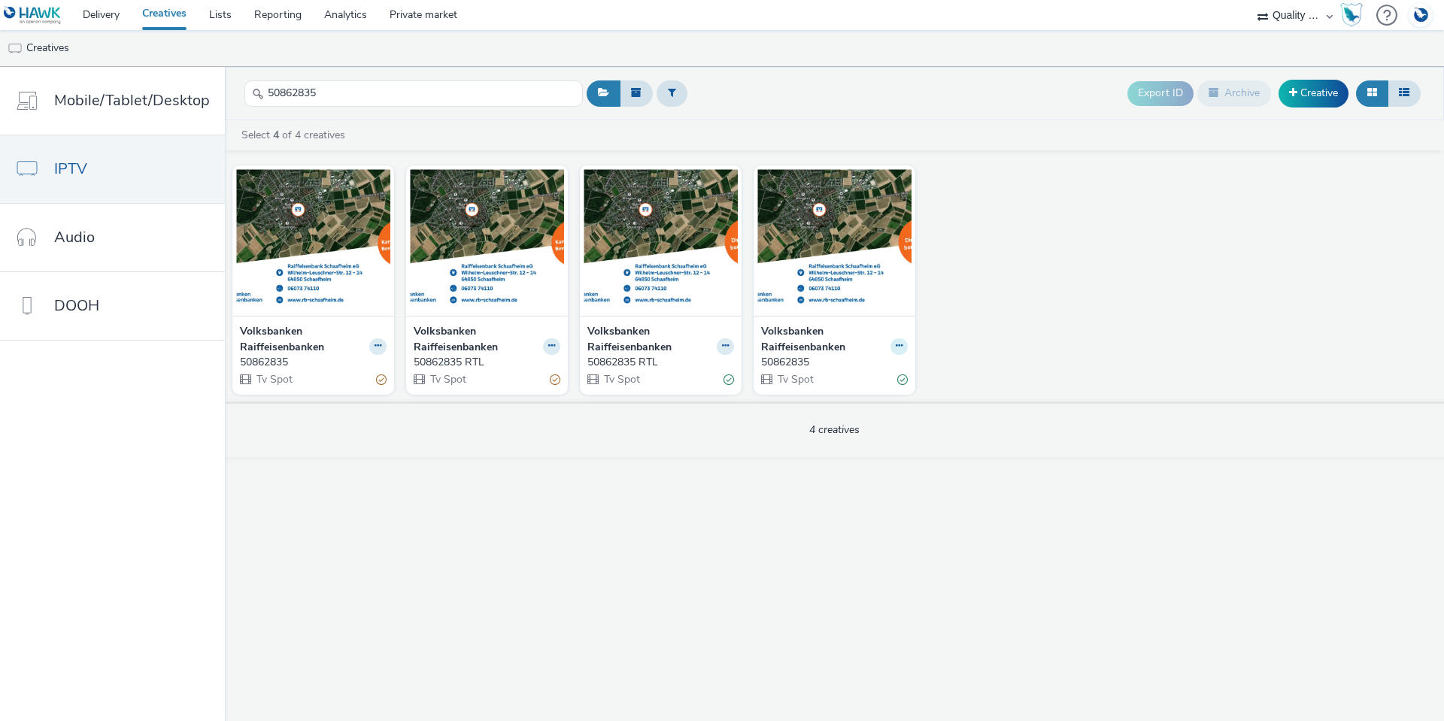
click at [896, 340] on button at bounding box center [898, 346] width 17 height 17
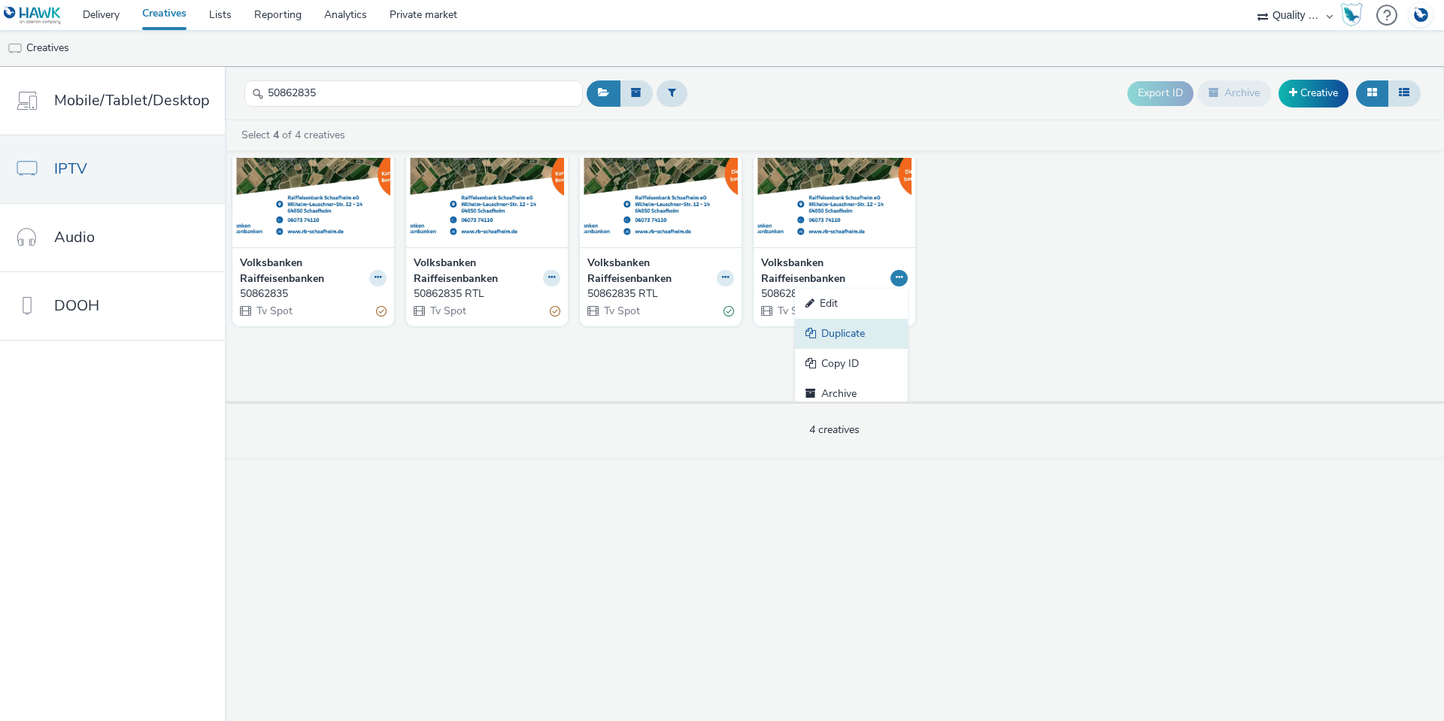
scroll to position [76, 0]
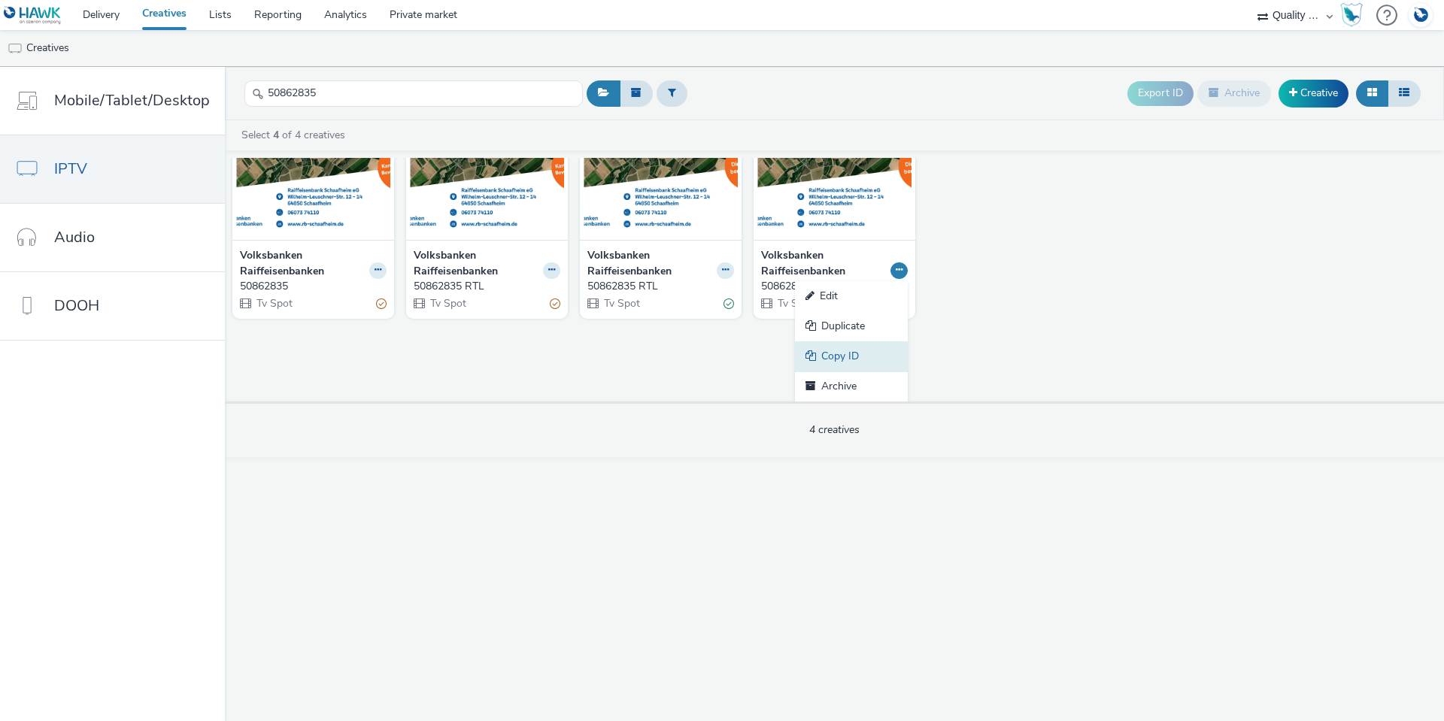
click at [843, 351] on link "Copy ID" at bounding box center [851, 356] width 113 height 30
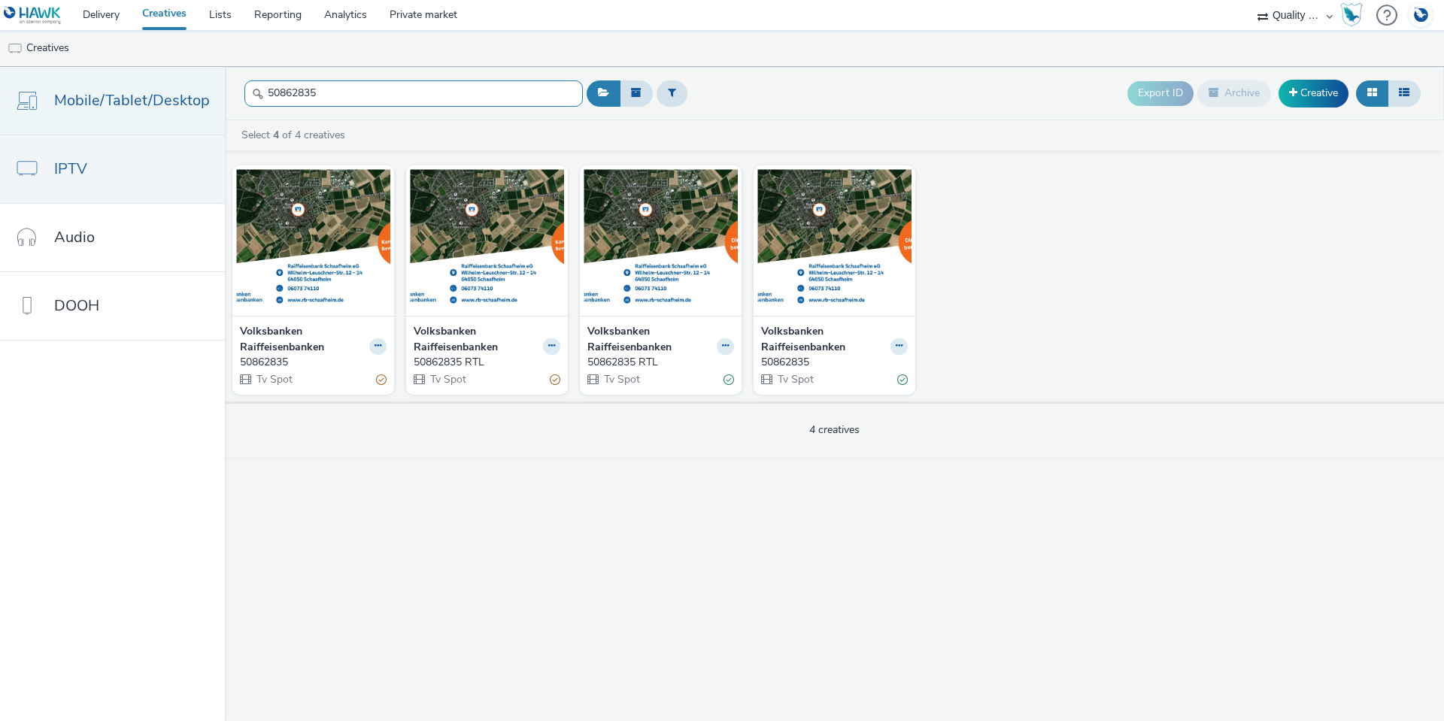
drag, startPoint x: 385, startPoint y: 98, endPoint x: 183, endPoint y: 96, distance: 202.3
click at [183, 96] on div "Mobile/Tablet/Desktop IPTV Audio DOOH 50862835 Export ID Archive Creative Selec…" at bounding box center [722, 394] width 1444 height 654
paste input "903"
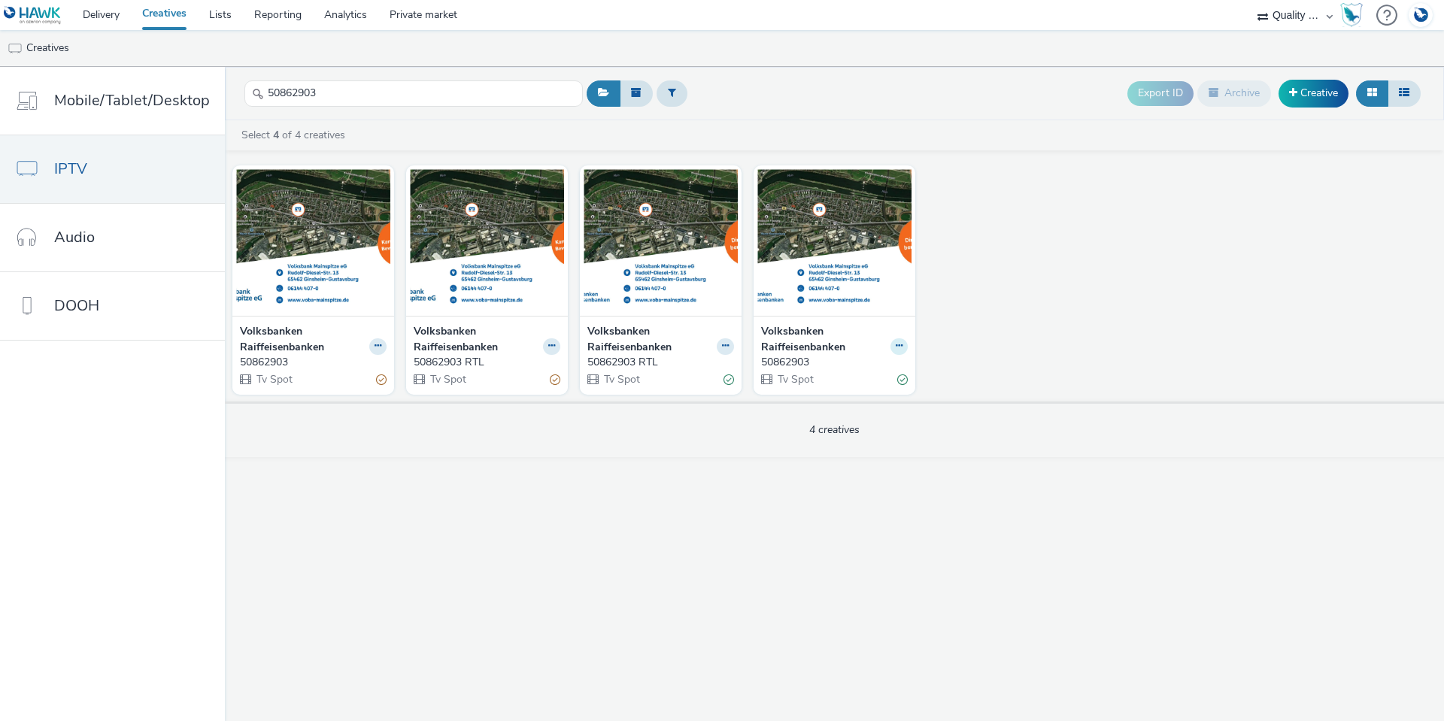
click at [899, 349] on icon at bounding box center [899, 345] width 7 height 9
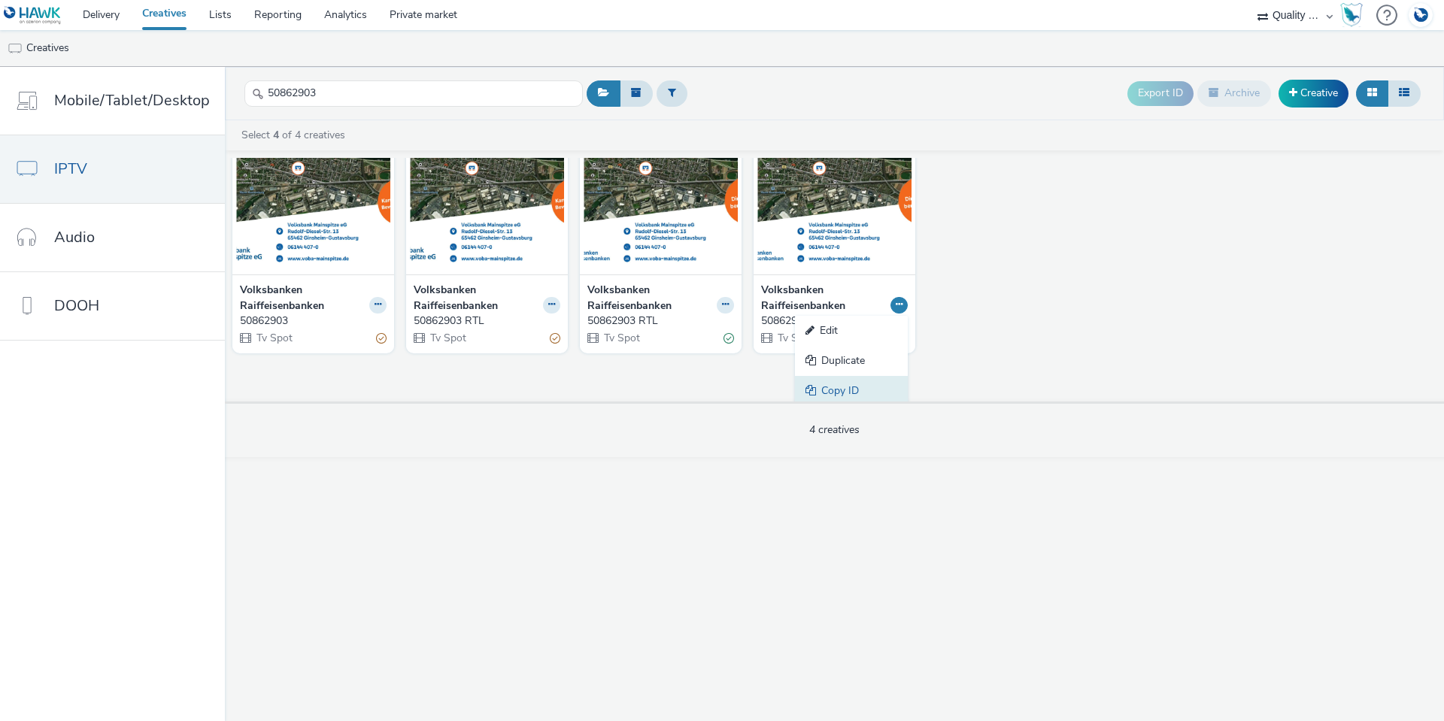
scroll to position [76, 0]
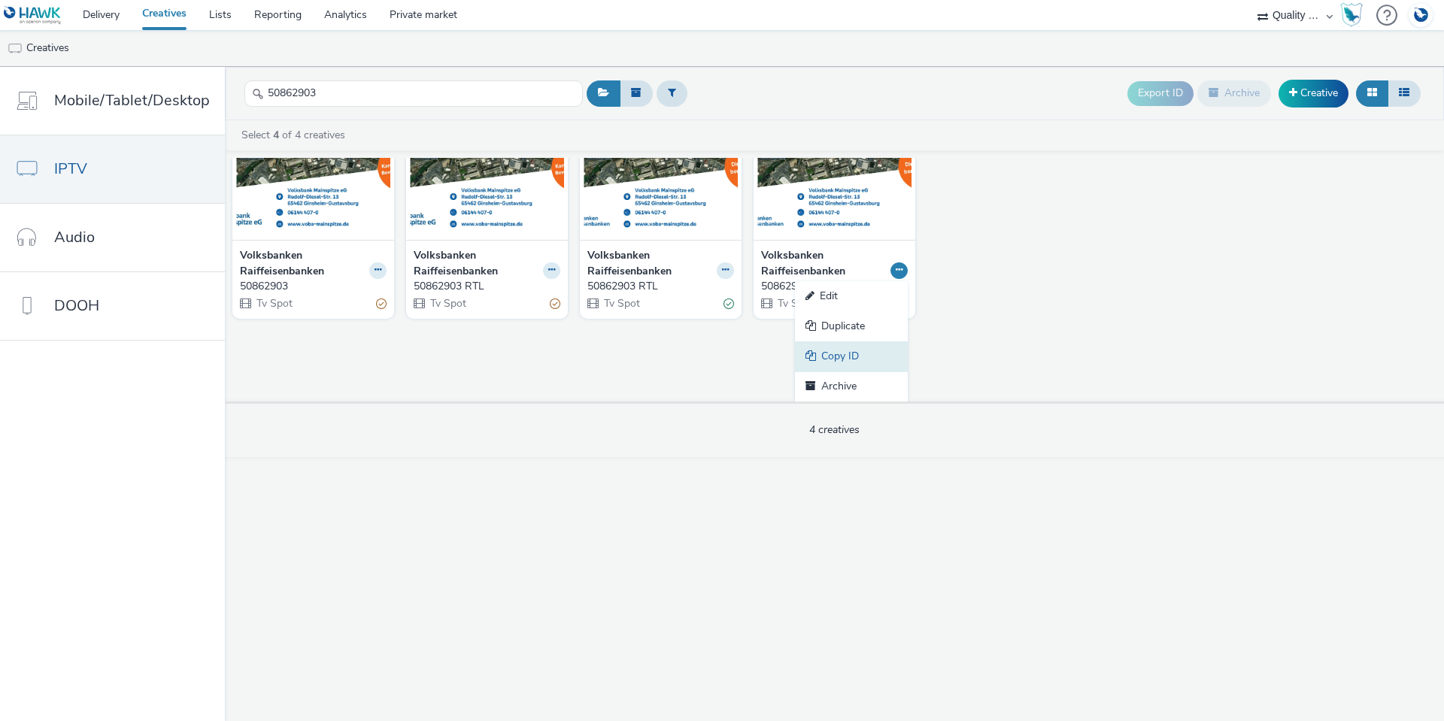
click at [825, 349] on link "Copy ID" at bounding box center [851, 356] width 113 height 30
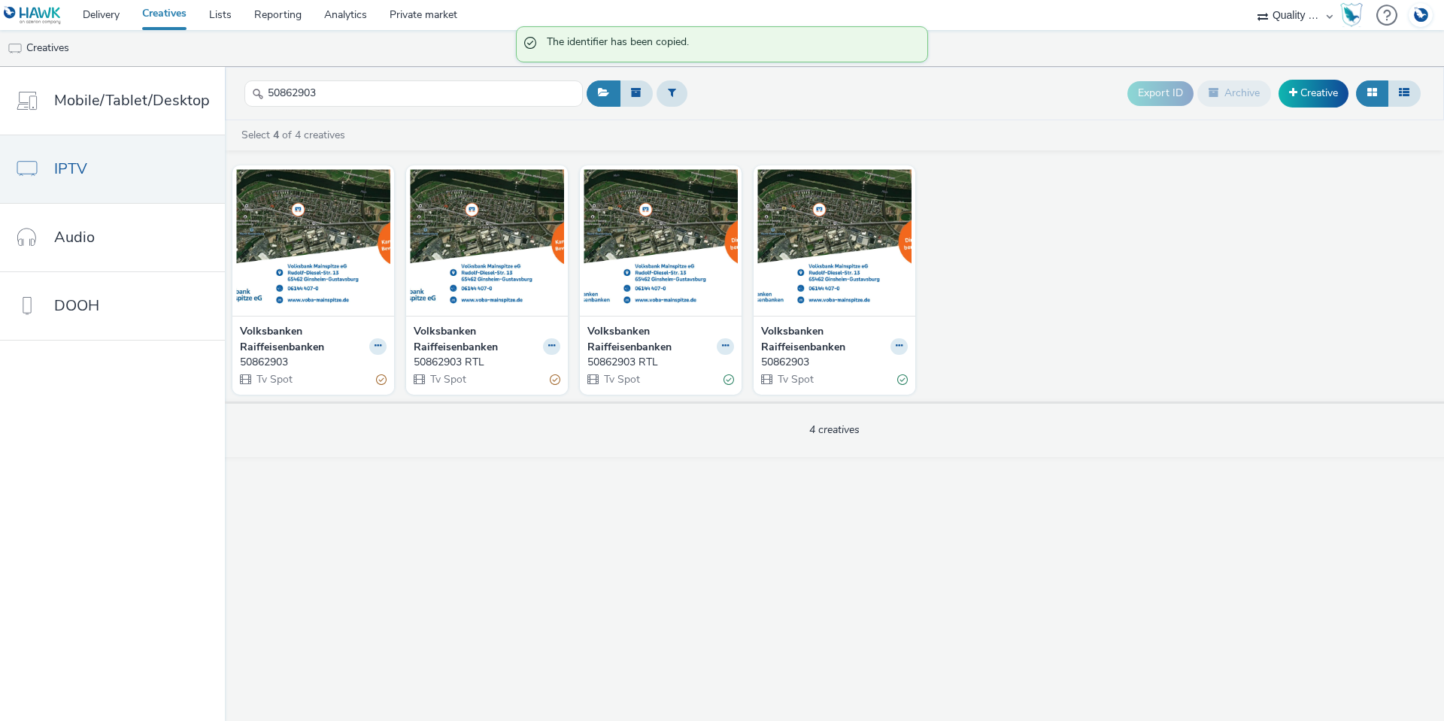
scroll to position [0, 0]
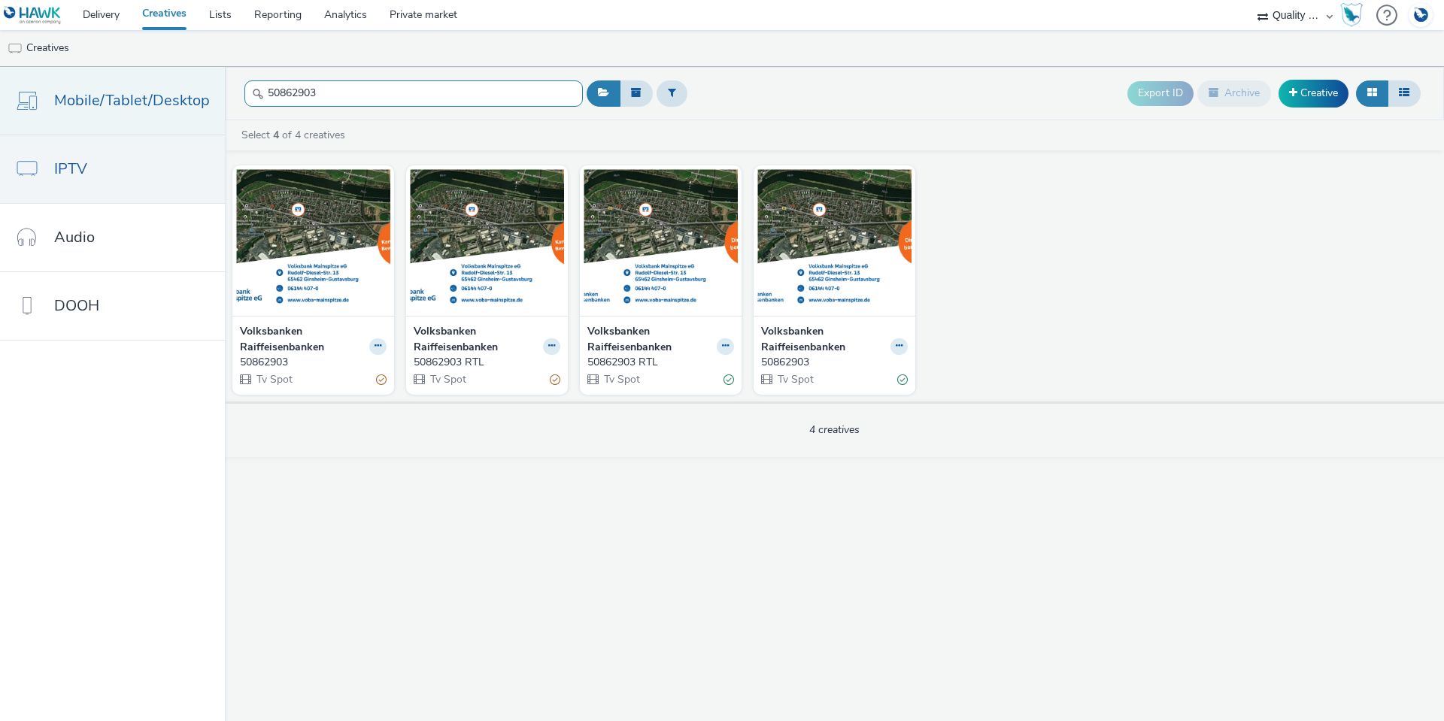
drag, startPoint x: 344, startPoint y: 99, endPoint x: 201, endPoint y: 92, distance: 143.8
click at [201, 92] on div "Mobile/Tablet/Desktop IPTV Audio DOOH 50862903 Export ID Archive Creative Selec…" at bounding box center [722, 394] width 1444 height 654
paste input "351"
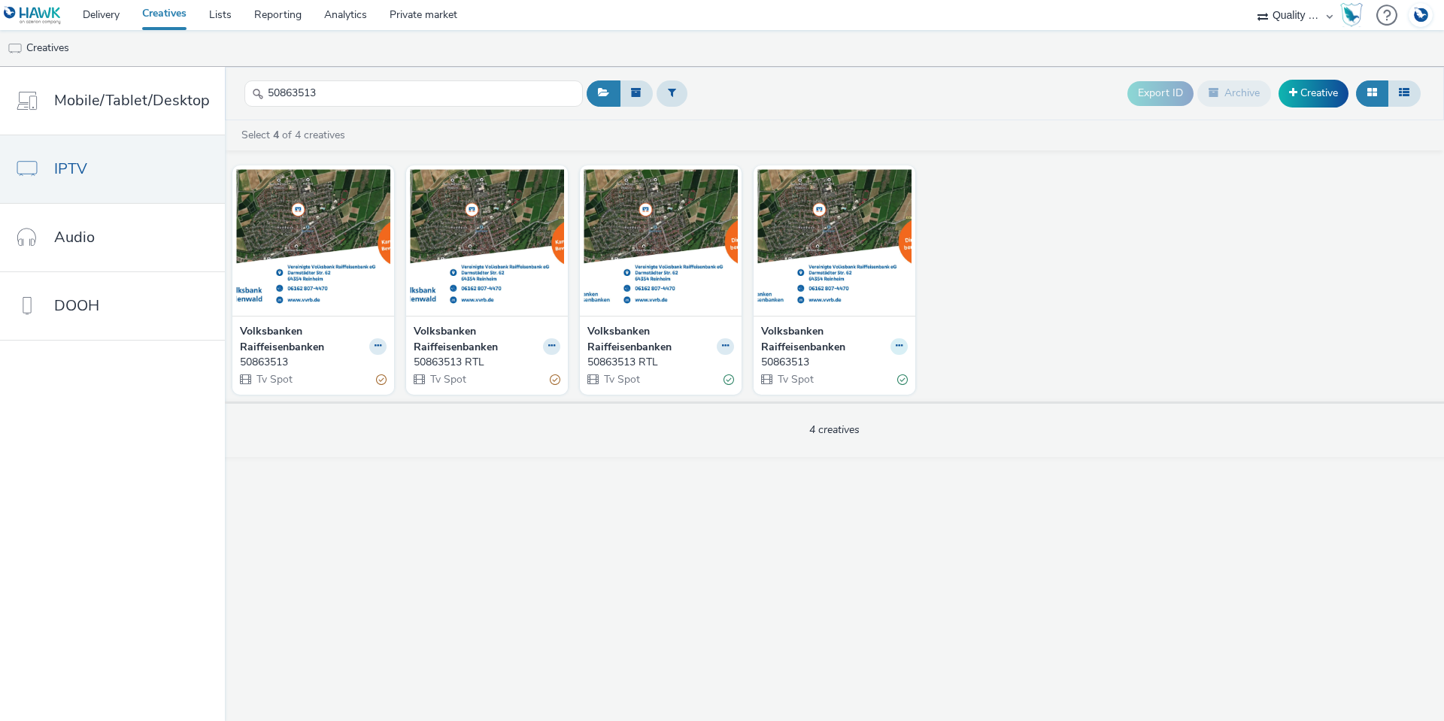
click at [896, 350] on icon at bounding box center [899, 345] width 7 height 9
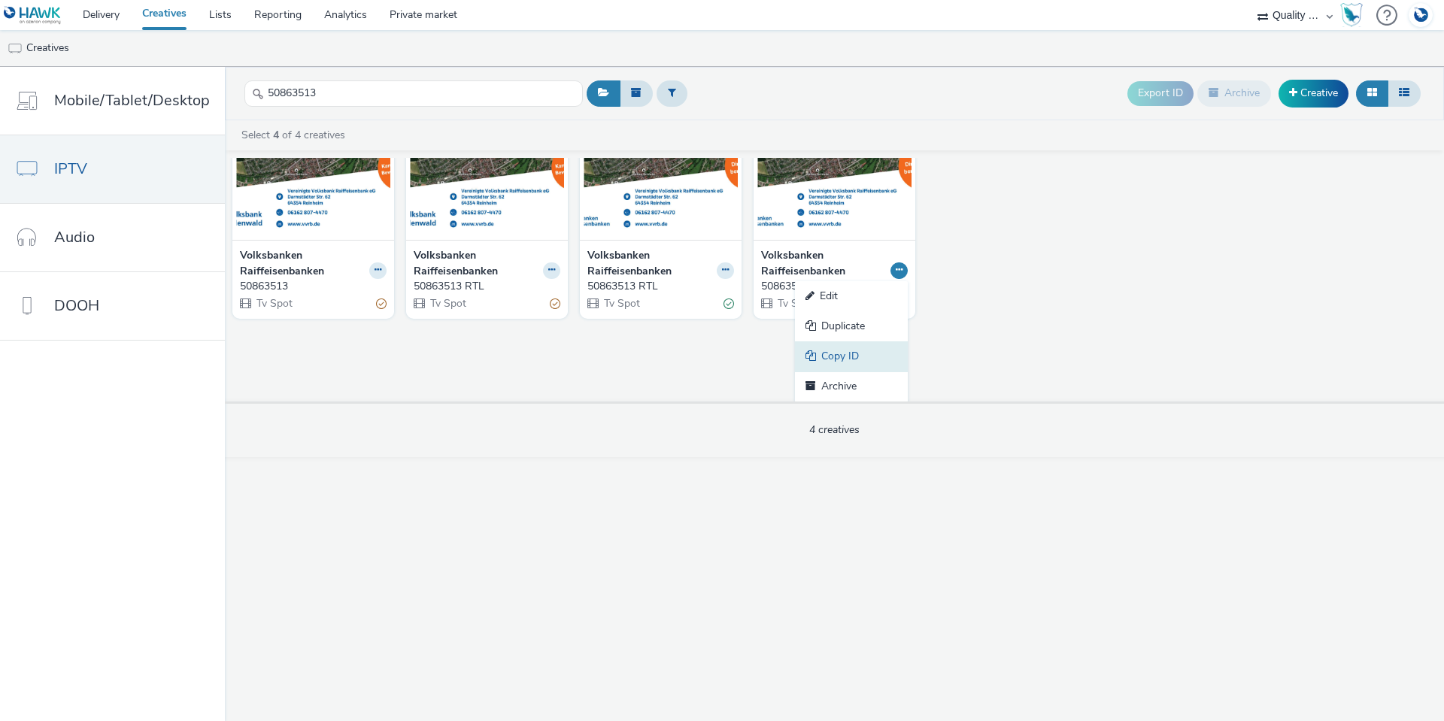
click at [861, 351] on link "Copy ID" at bounding box center [851, 356] width 113 height 30
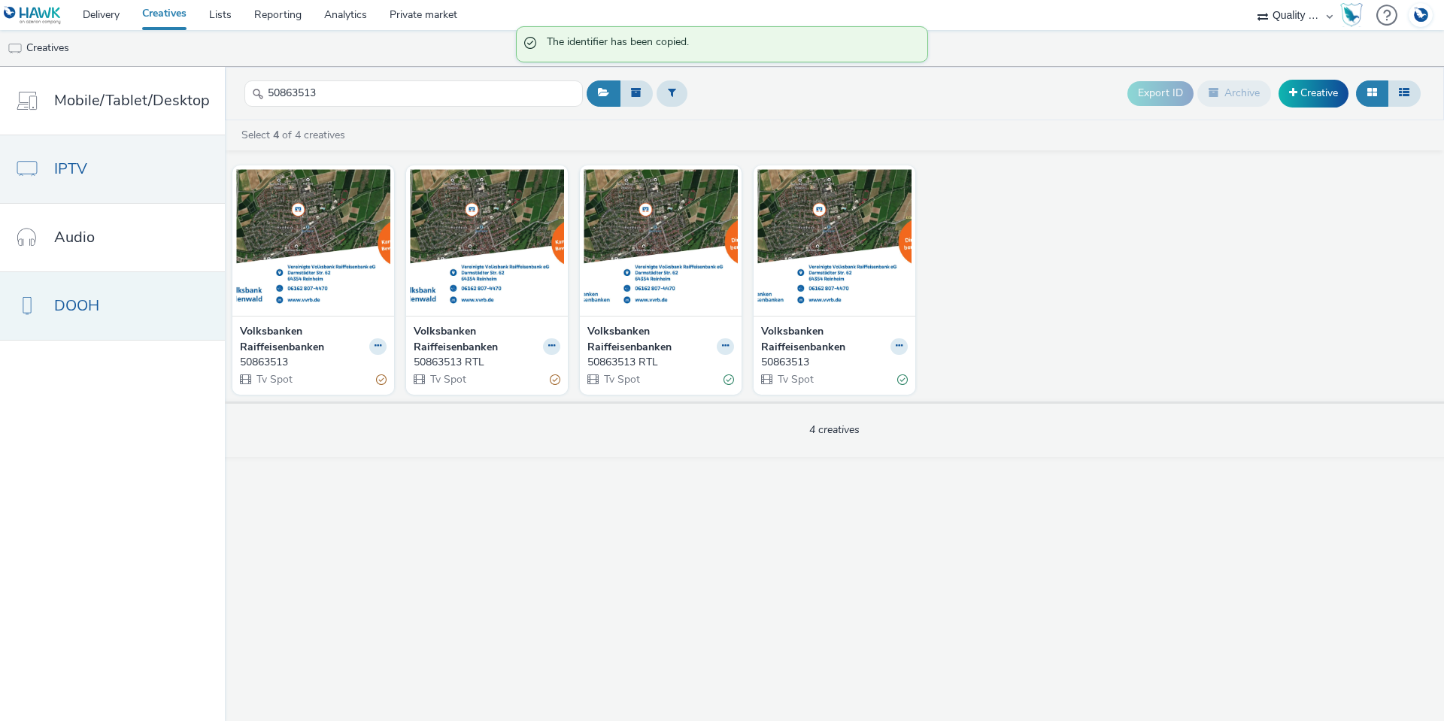
scroll to position [0, 0]
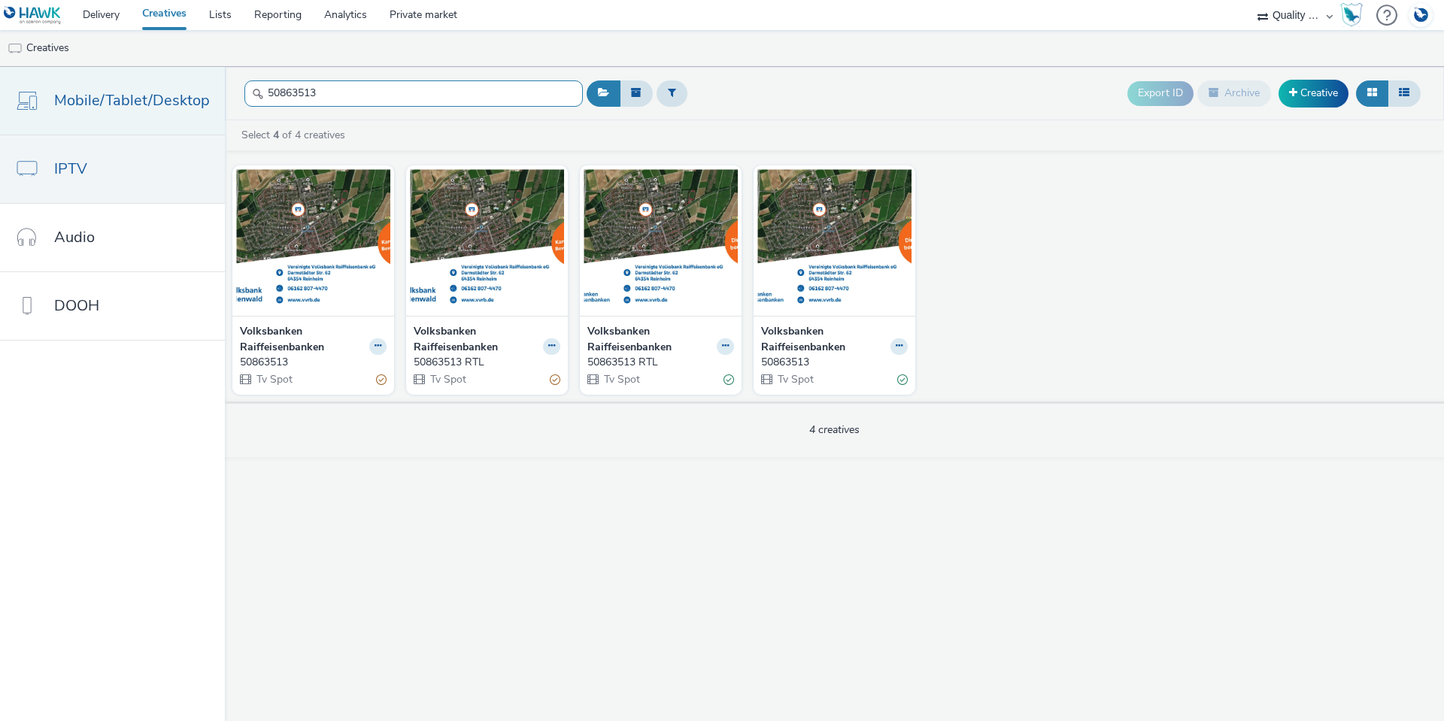
drag, startPoint x: 341, startPoint y: 92, endPoint x: 207, endPoint y: 92, distance: 134.6
click at [207, 92] on div "Mobile/Tablet/Desktop IPTV Audio DOOH 50863513 Export ID Archive Creative Selec…" at bounding box center [722, 394] width 1444 height 654
paste input "961206"
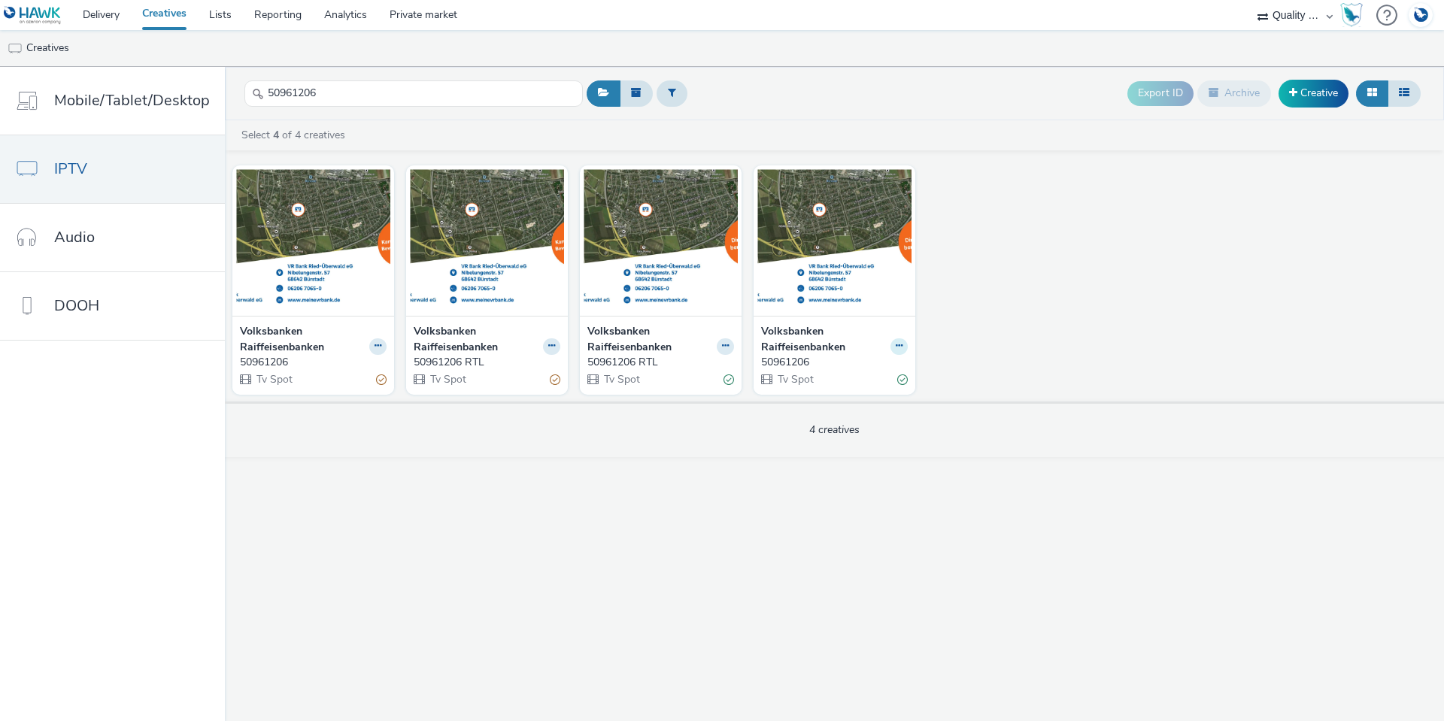
click at [896, 344] on icon at bounding box center [899, 345] width 7 height 9
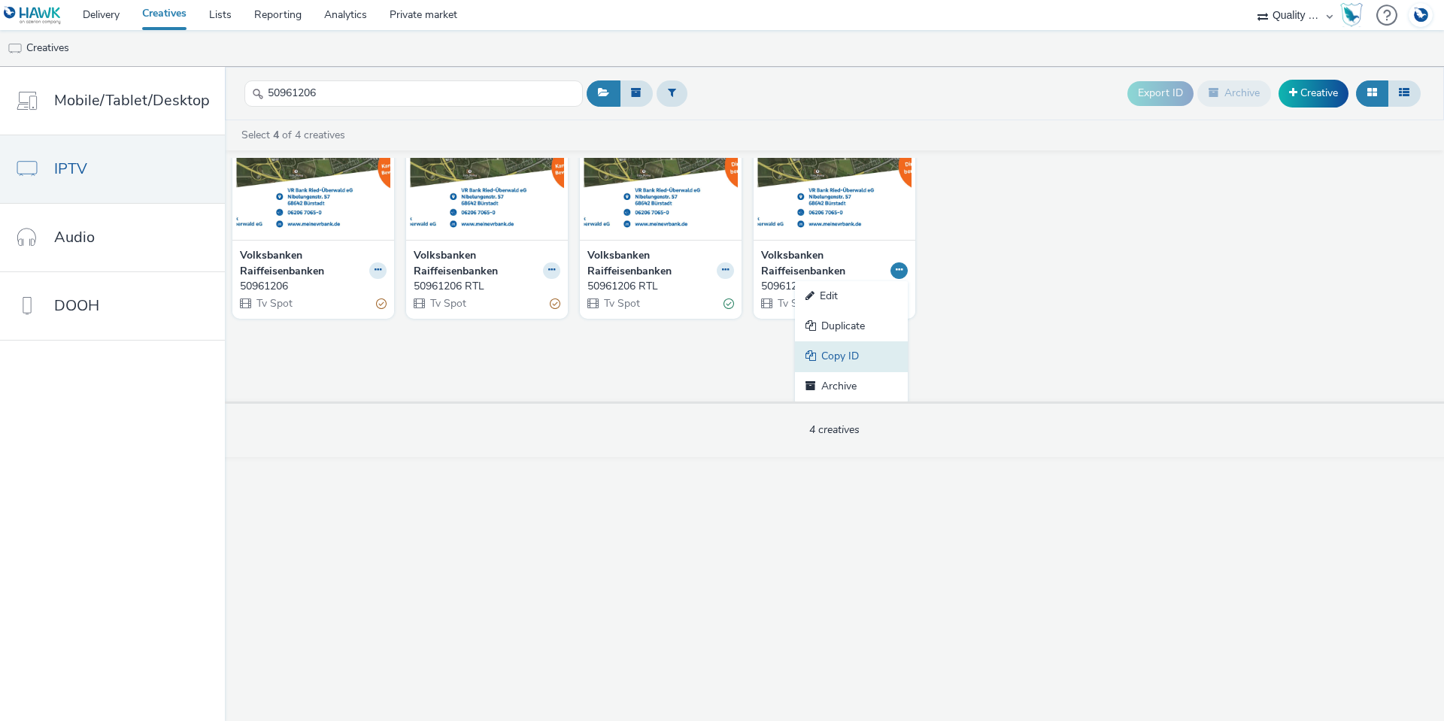
click at [860, 353] on link "Copy ID" at bounding box center [851, 356] width 113 height 30
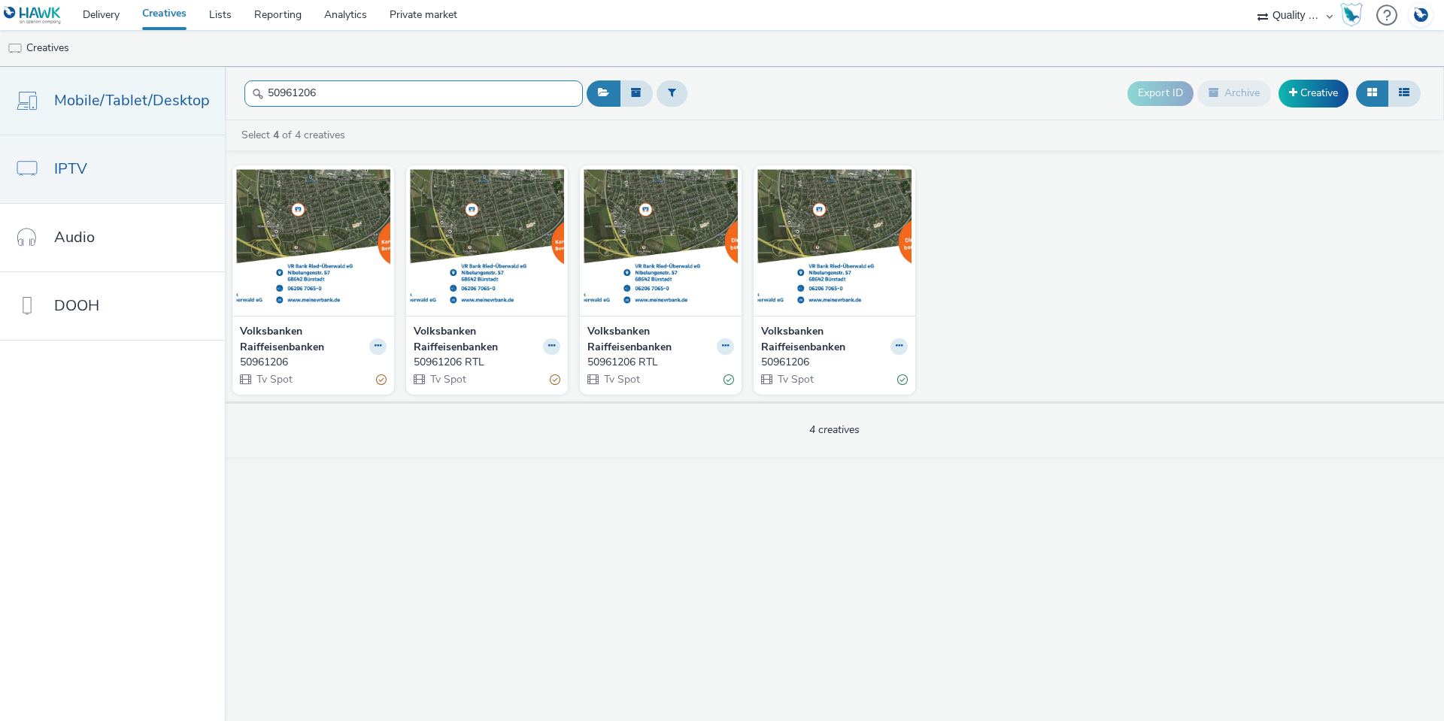
drag, startPoint x: 324, startPoint y: 91, endPoint x: 202, endPoint y: 85, distance: 122.7
click at [202, 85] on div "Mobile/Tablet/Desktop IPTV Audio DOOH 50961206 Export ID Archive Creative Selec…" at bounding box center [722, 394] width 1444 height 654
paste input "592"
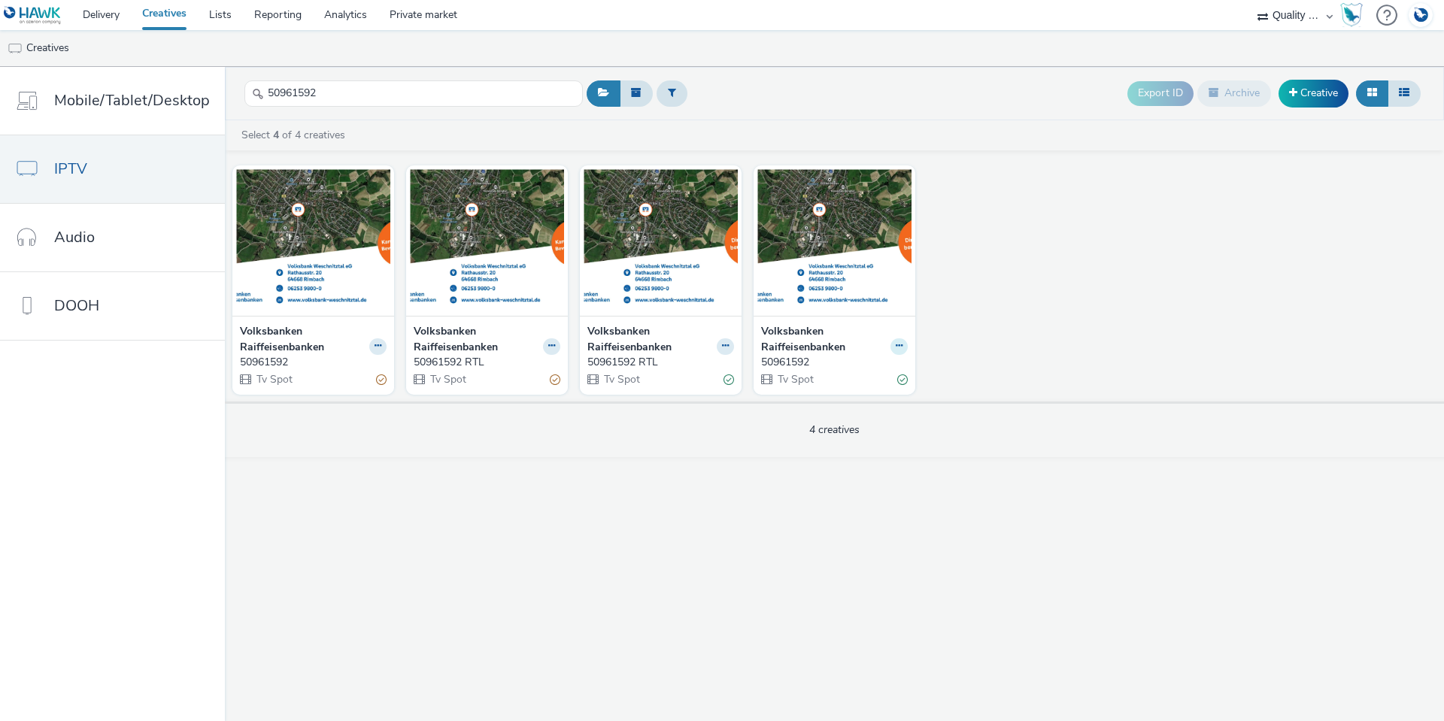
drag, startPoint x: 911, startPoint y: 353, endPoint x: 893, endPoint y: 345, distance: 20.5
click at [908, 353] on div "Volksbanken Raiffeisenbanken 50961592 Tv Spot" at bounding box center [834, 355] width 162 height 79
click at [893, 345] on button at bounding box center [898, 346] width 17 height 17
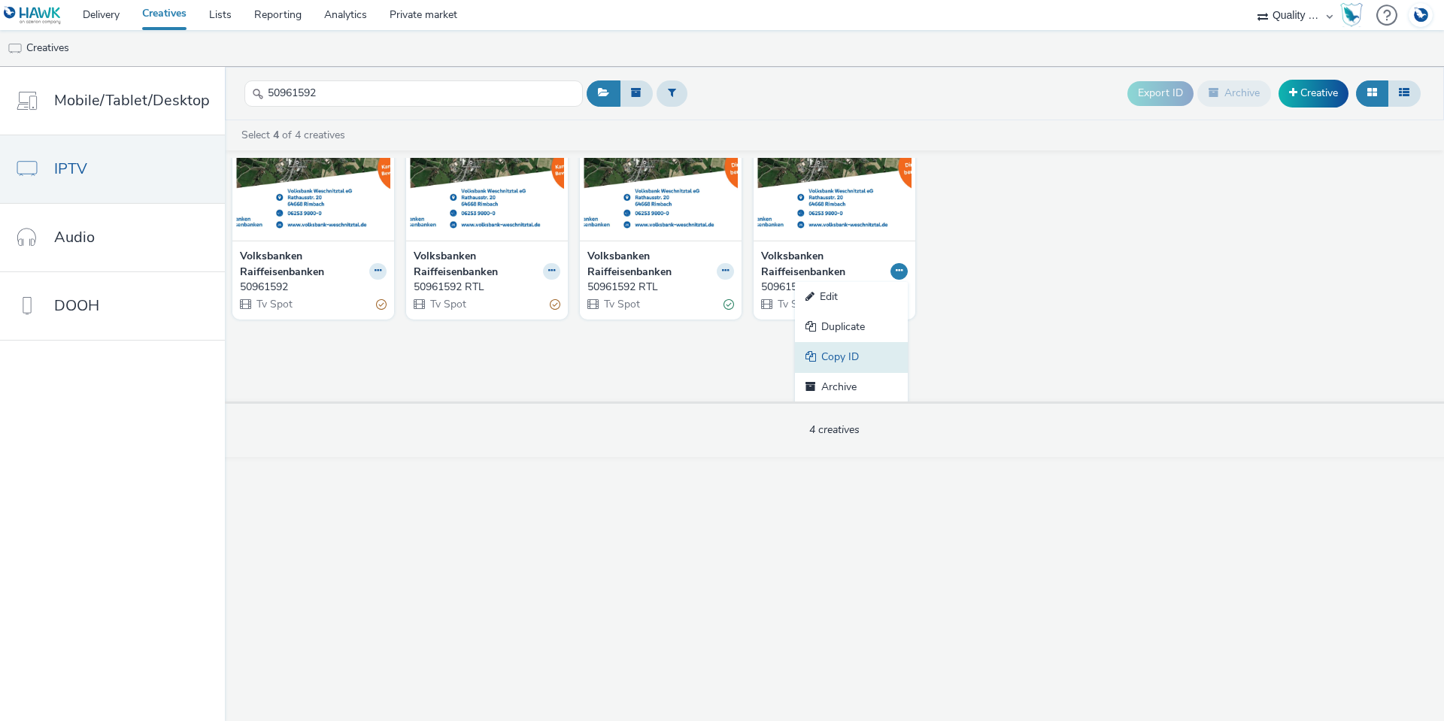
scroll to position [76, 0]
click at [853, 350] on link "Copy ID" at bounding box center [851, 356] width 113 height 30
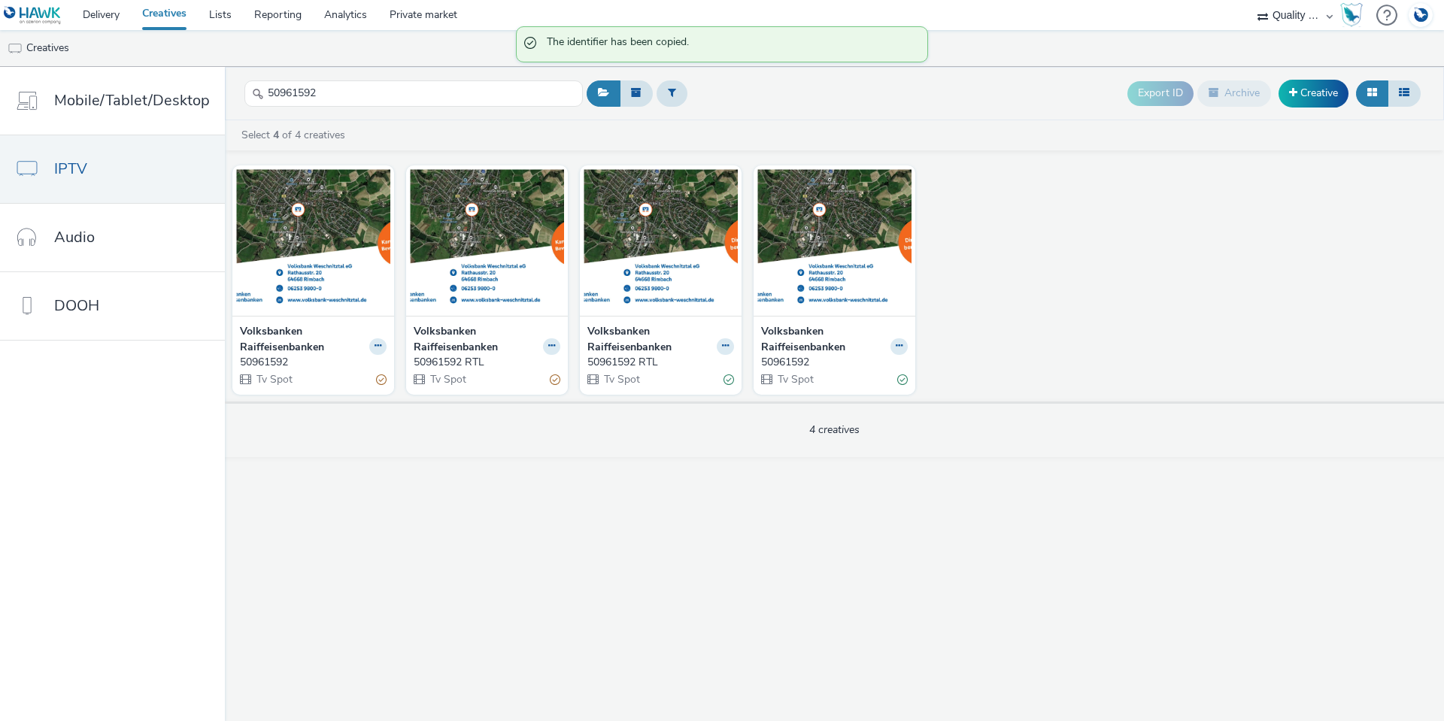
scroll to position [0, 0]
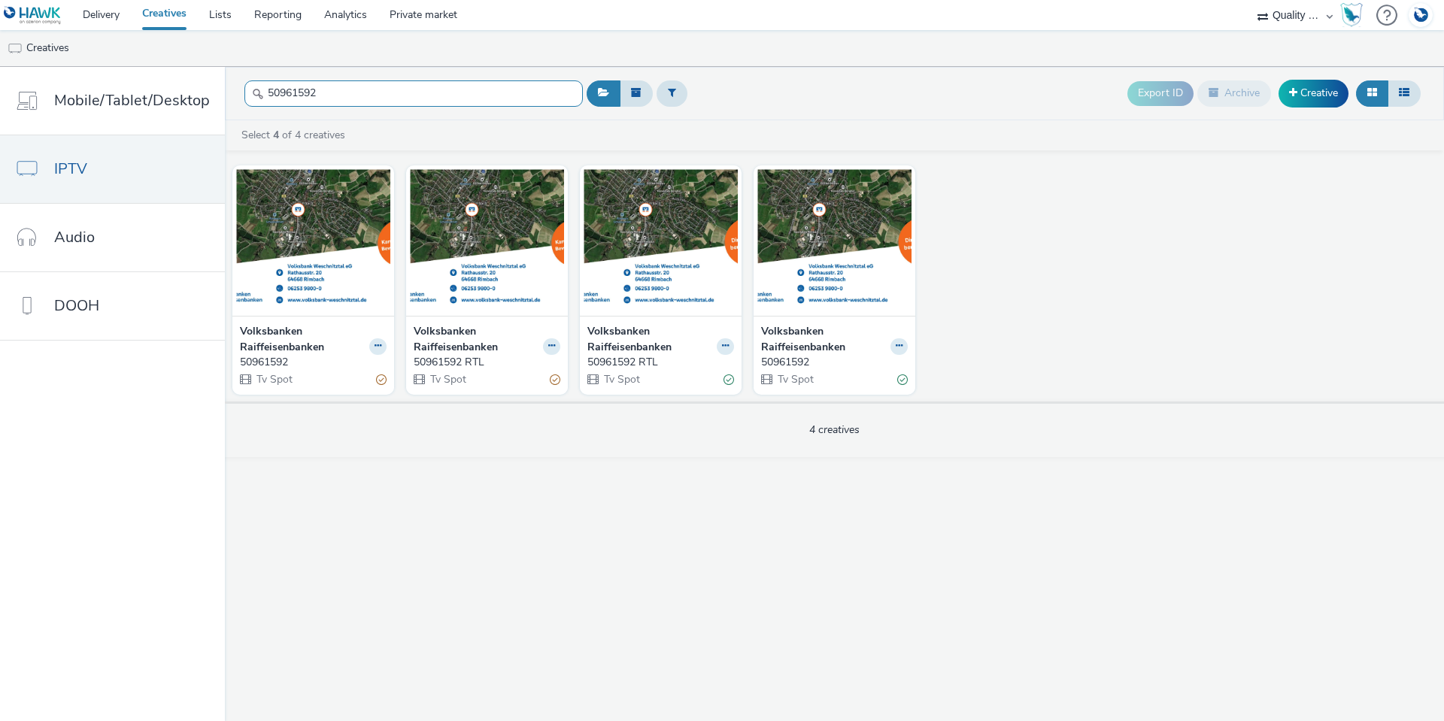
drag, startPoint x: 342, startPoint y: 97, endPoint x: 253, endPoint y: 92, distance: 89.6
click at [253, 92] on div "50961592" at bounding box center [413, 93] width 338 height 37
paste input "1090000"
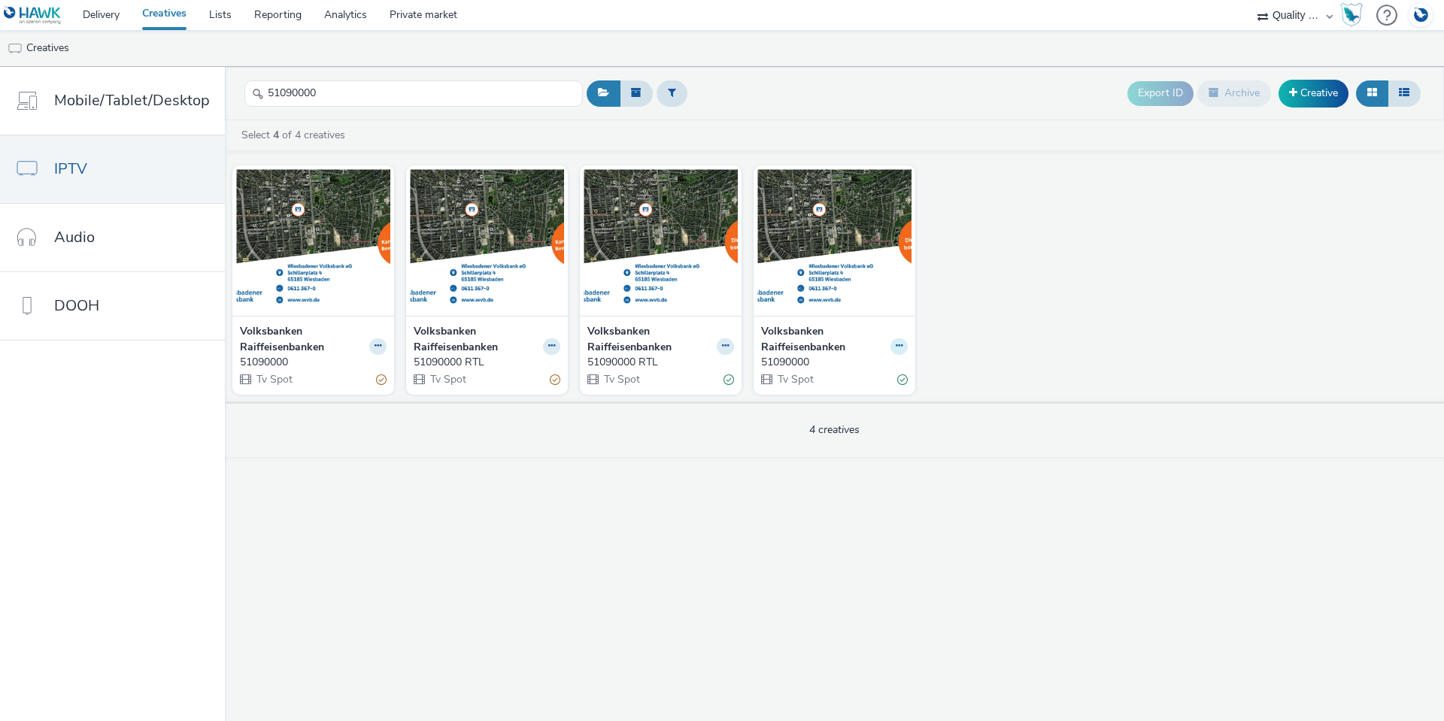
click at [900, 348] on icon at bounding box center [899, 345] width 7 height 9
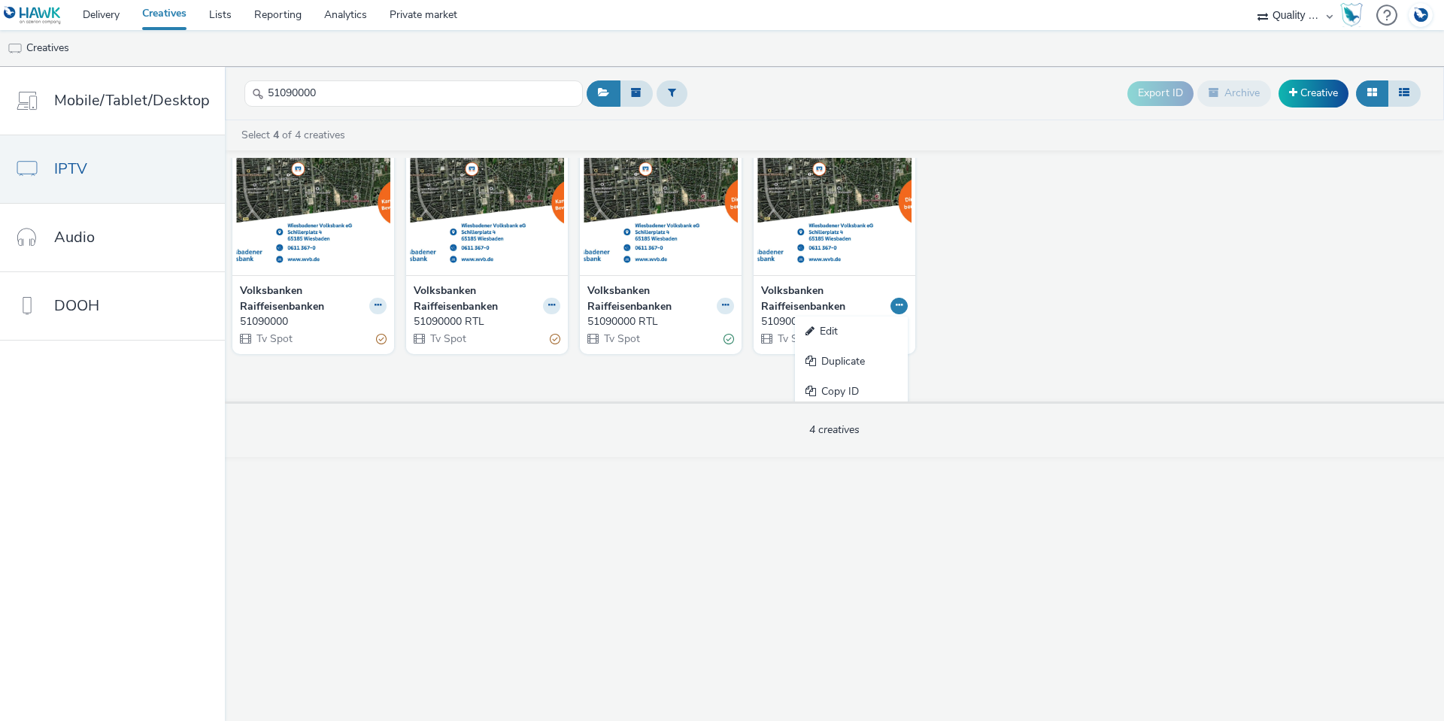
scroll to position [76, 0]
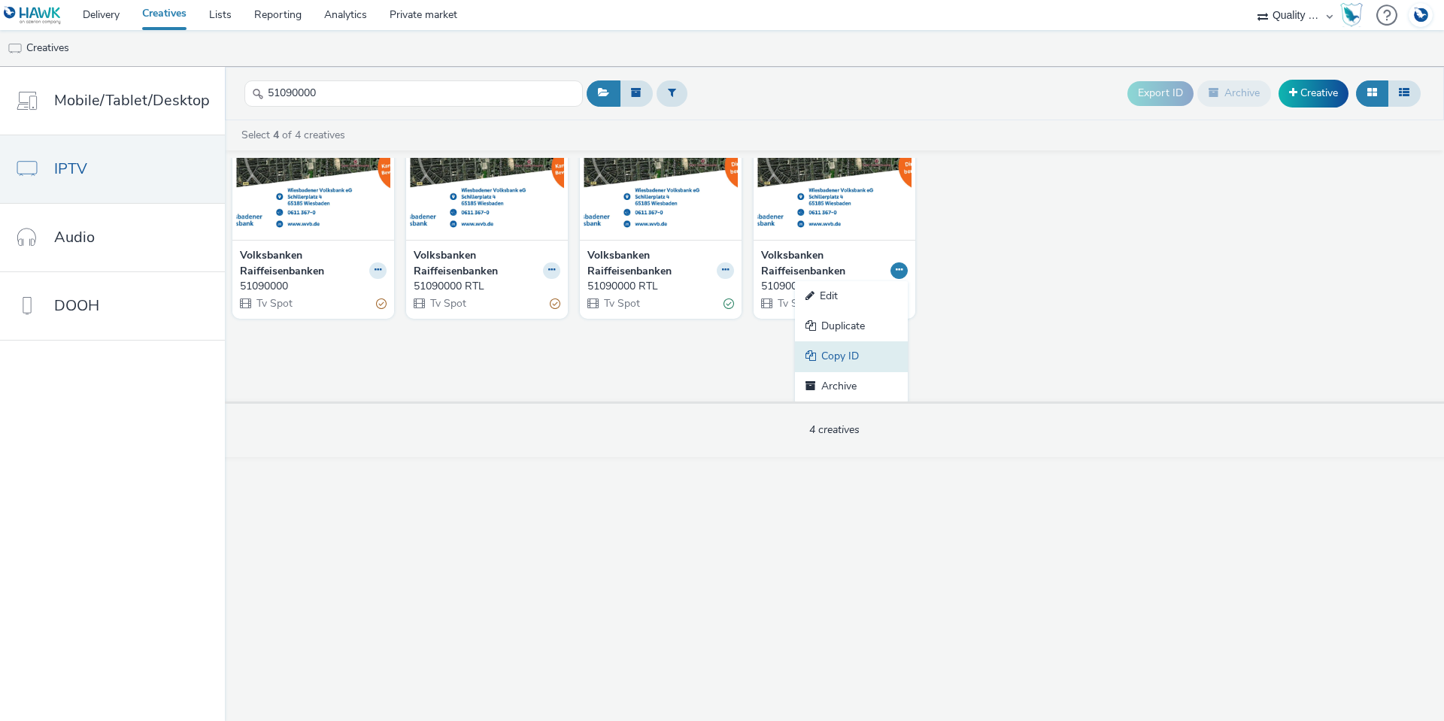
click at [862, 352] on link "Copy ID" at bounding box center [851, 356] width 113 height 30
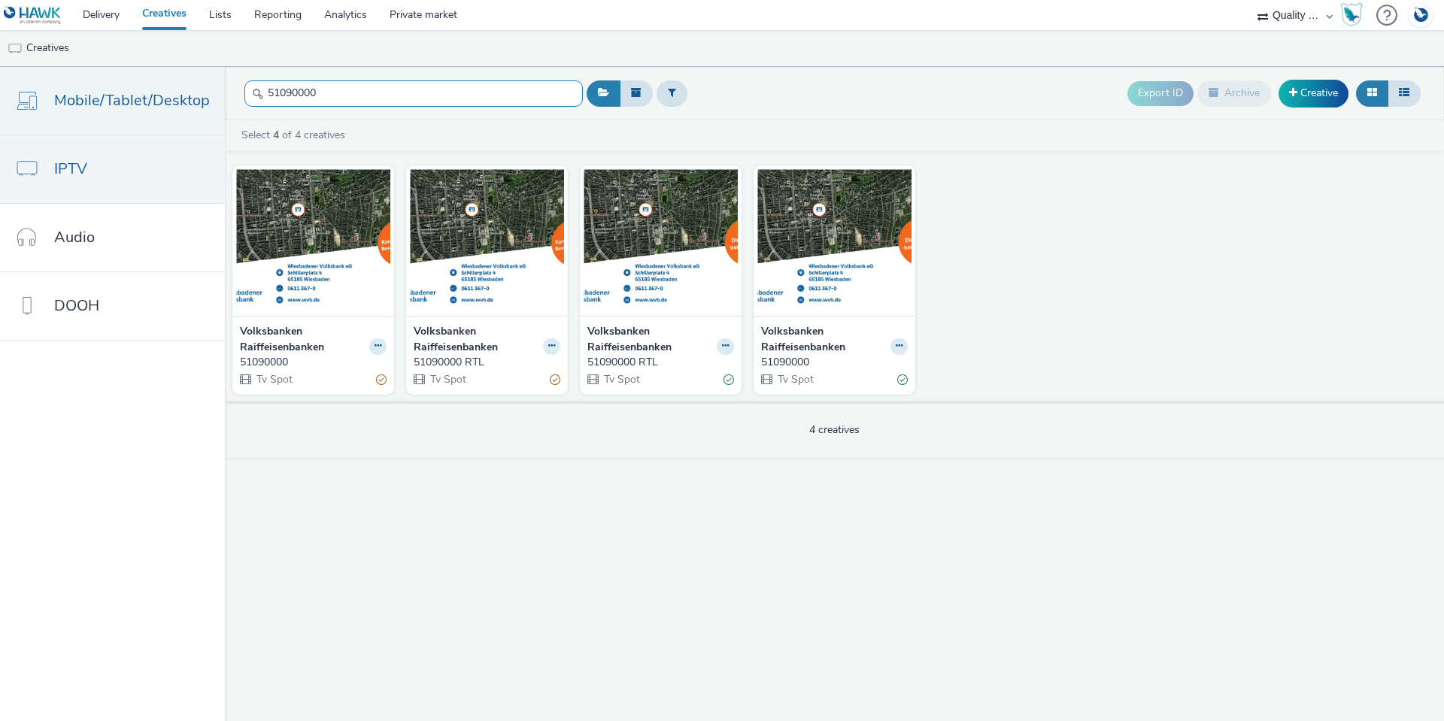
drag, startPoint x: 276, startPoint y: 92, endPoint x: 217, endPoint y: 88, distance: 58.8
click at [217, 88] on div "Mobile/Tablet/Desktop IPTV Audio DOOH 51090000 Export ID Archive Creative Selec…" at bounding box center [722, 394] width 1444 height 654
paste input "15"
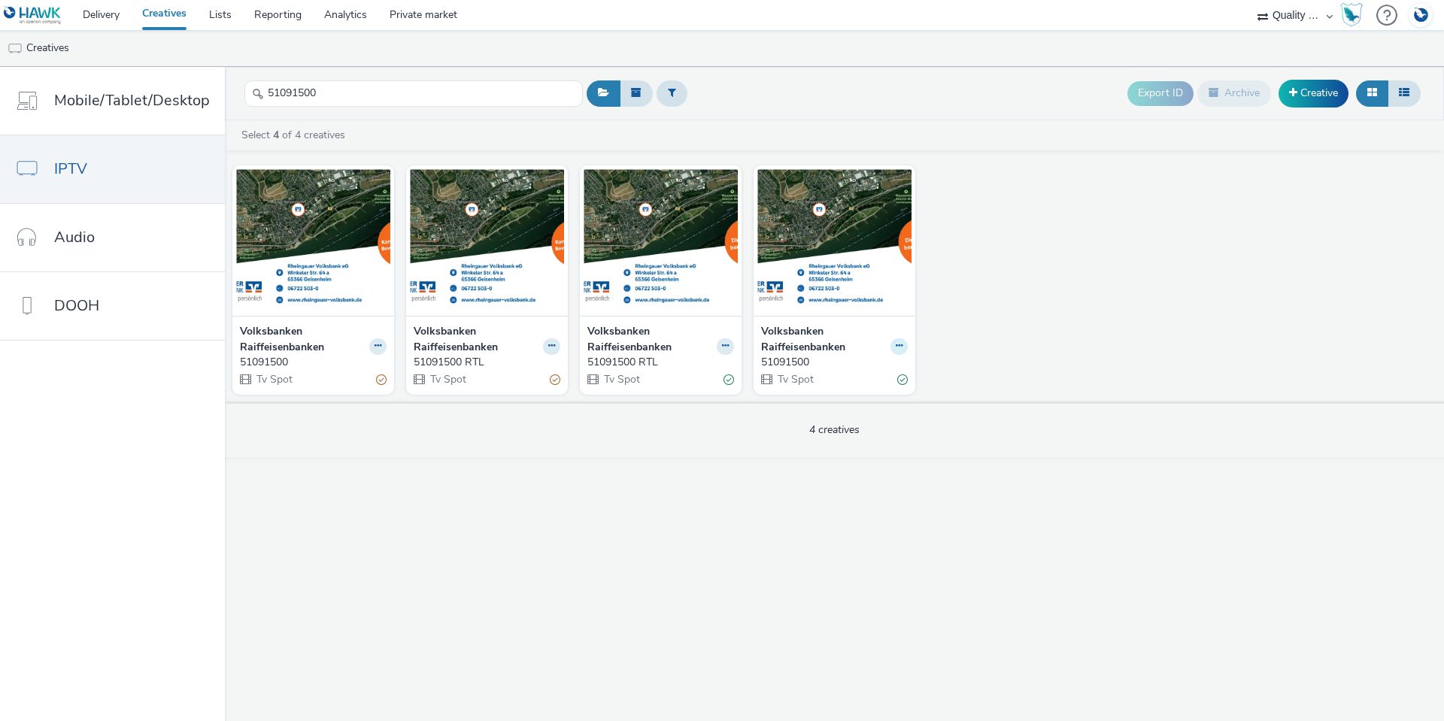
click at [899, 347] on icon at bounding box center [899, 345] width 7 height 9
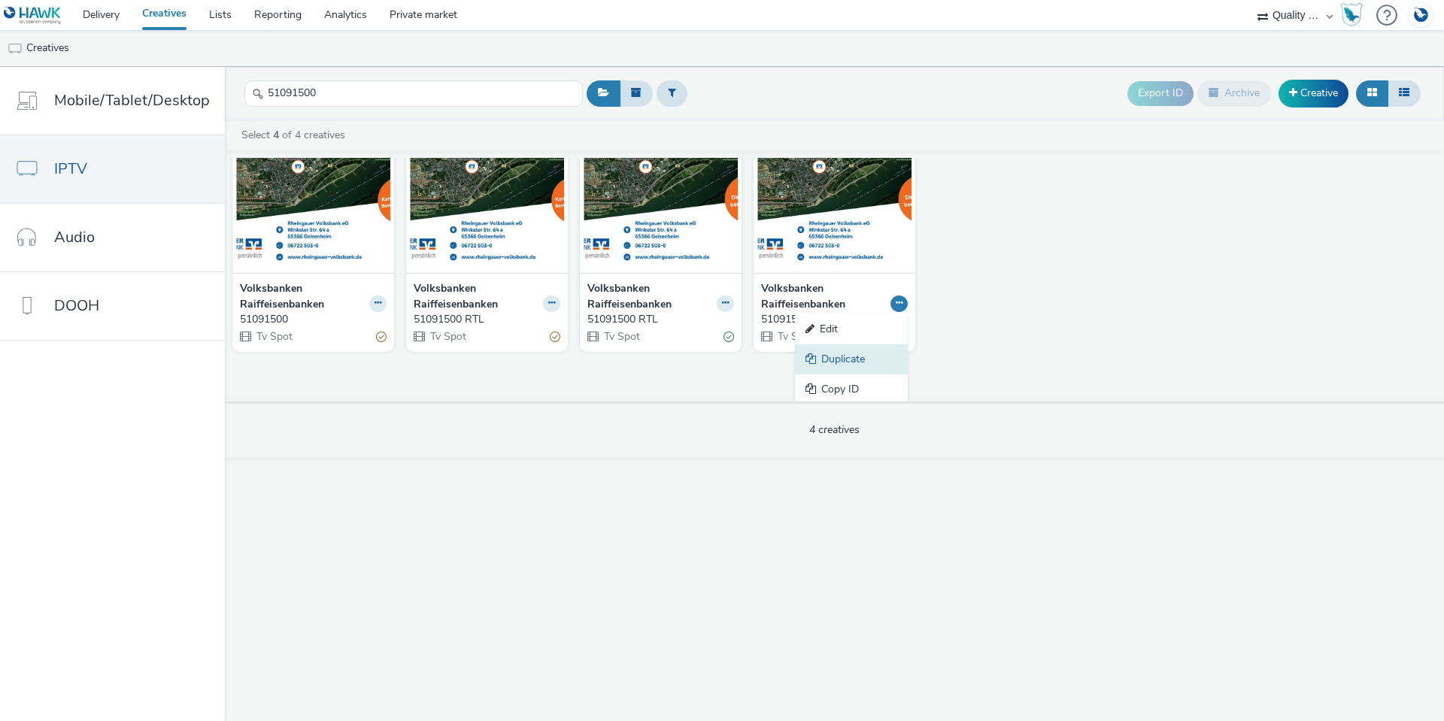
scroll to position [76, 0]
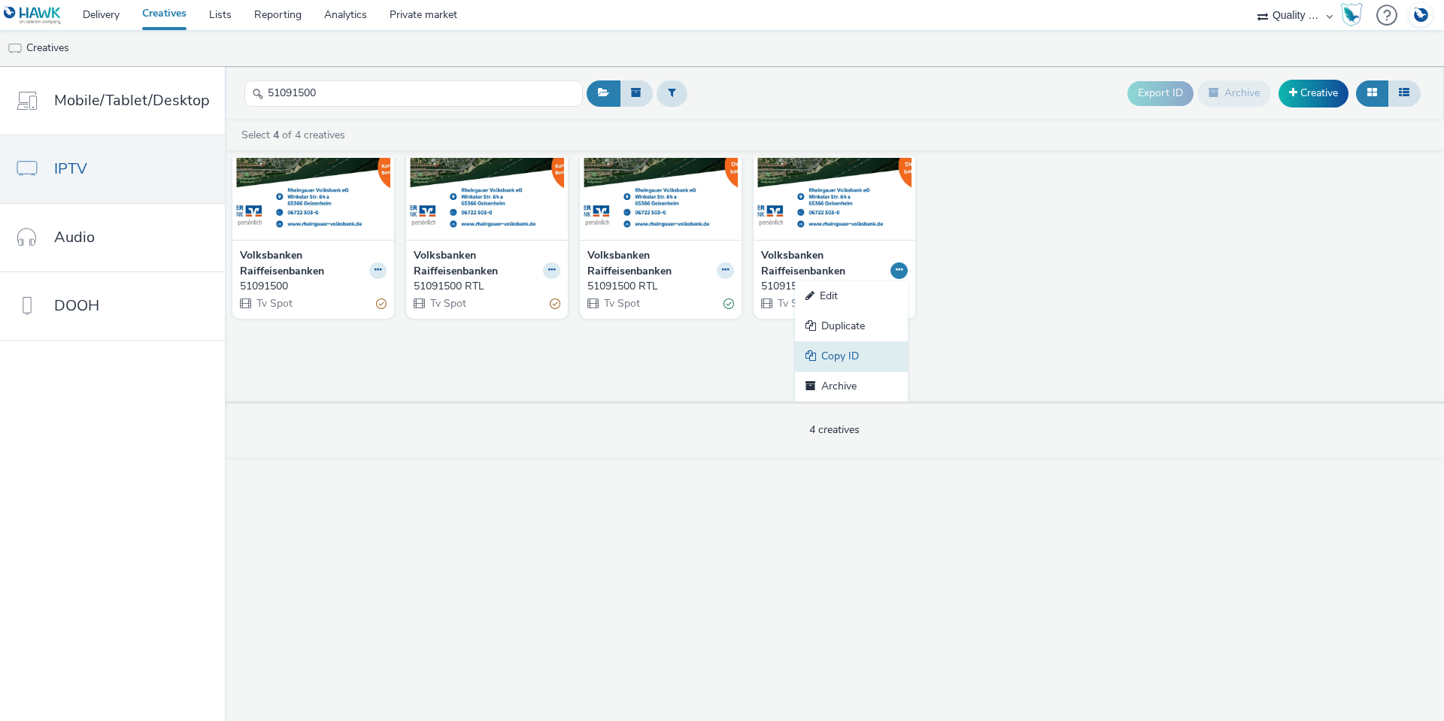
click at [853, 356] on link "Copy ID" at bounding box center [851, 356] width 113 height 30
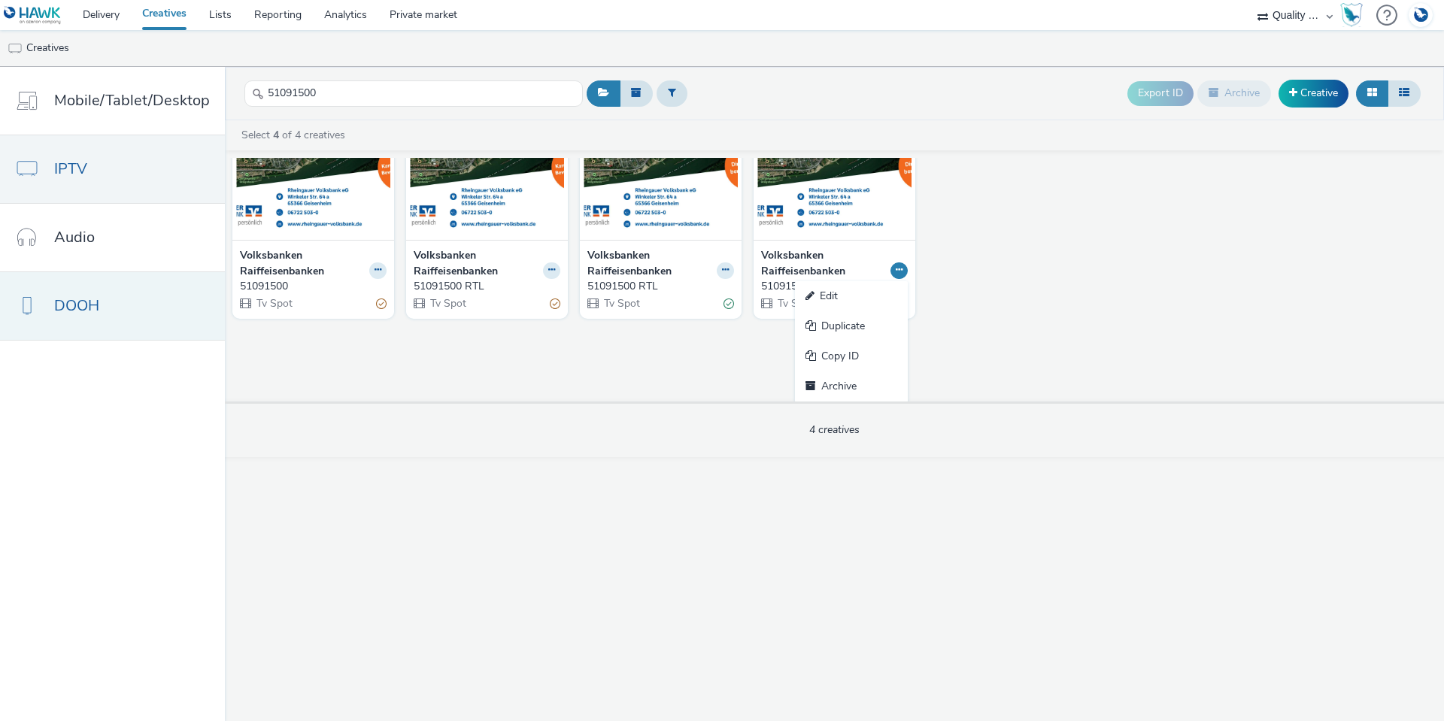
scroll to position [0, 0]
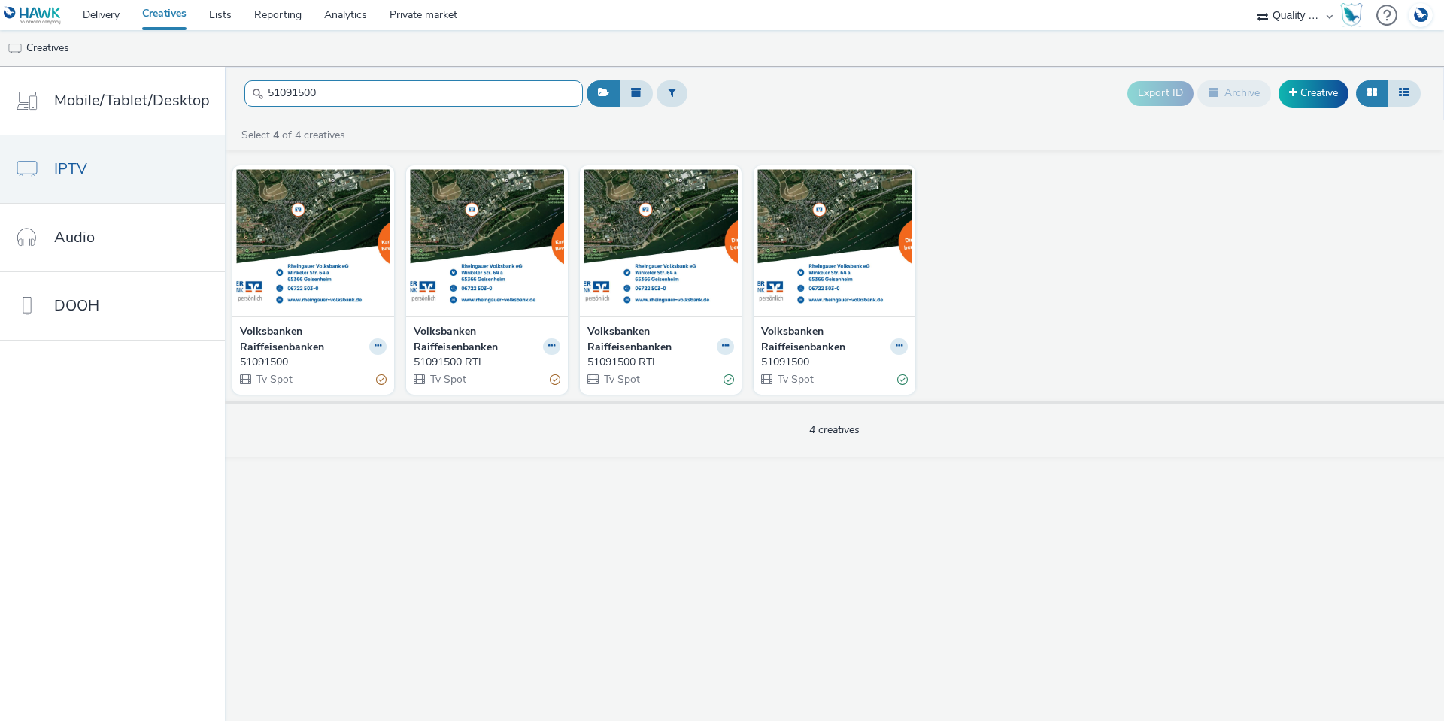
drag, startPoint x: 326, startPoint y: 102, endPoint x: 239, endPoint y: 92, distance: 87.8
click at [239, 92] on header "51091500 Export ID Archive Creative" at bounding box center [834, 93] width 1219 height 53
paste input "161606"
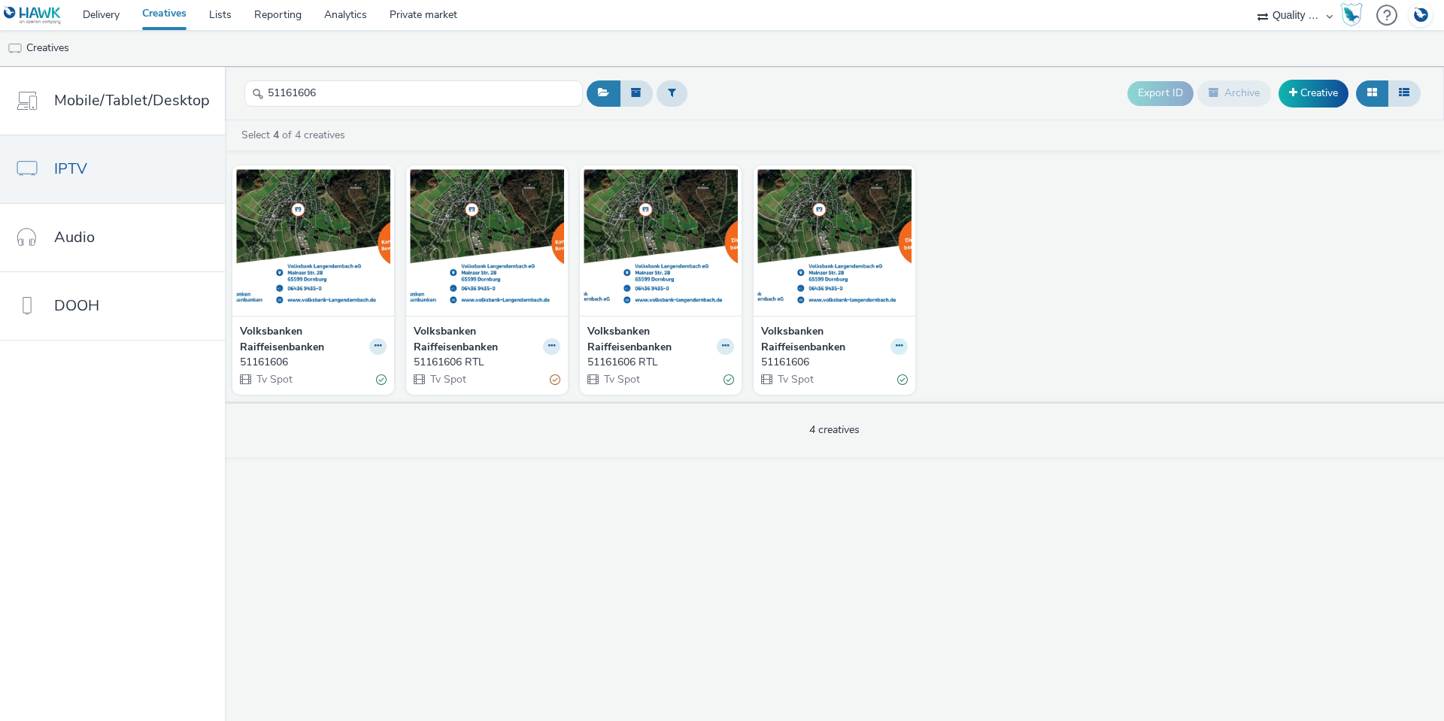
click at [901, 341] on button at bounding box center [898, 346] width 17 height 17
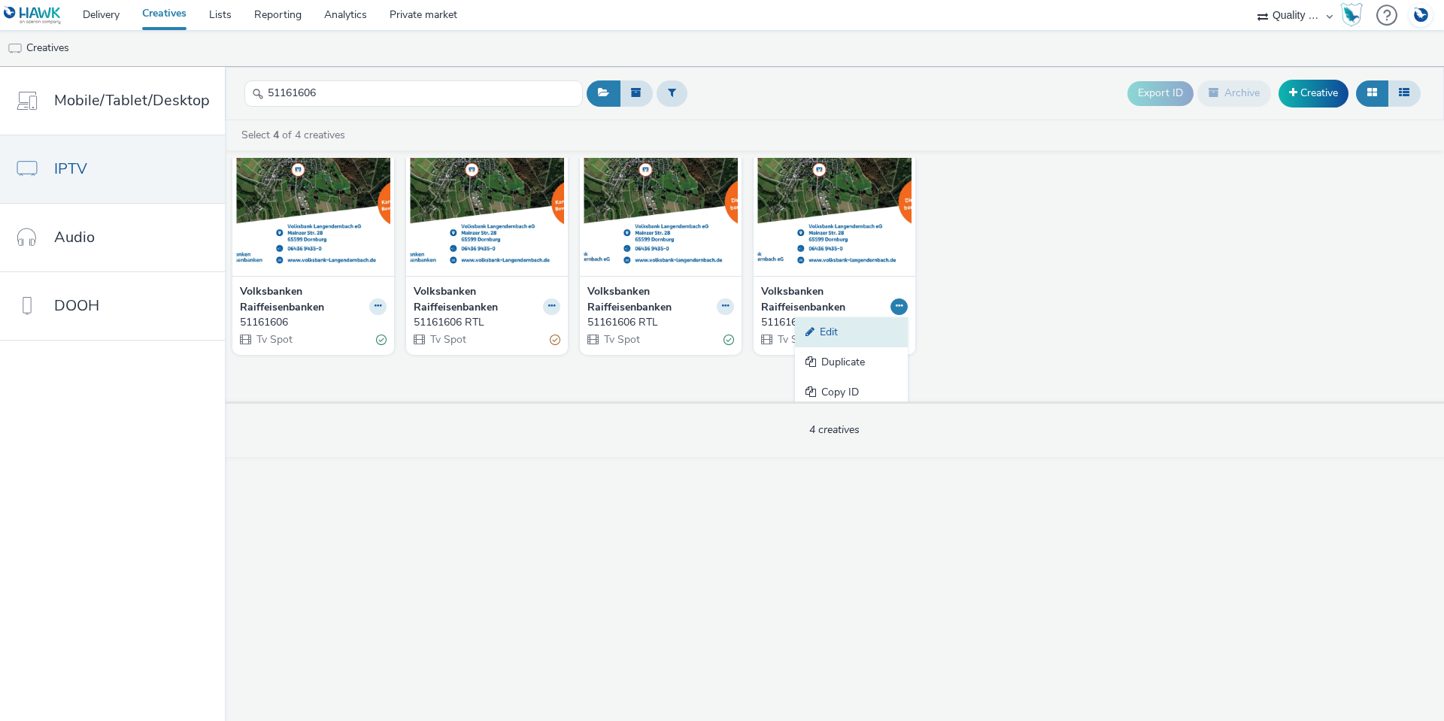
scroll to position [76, 0]
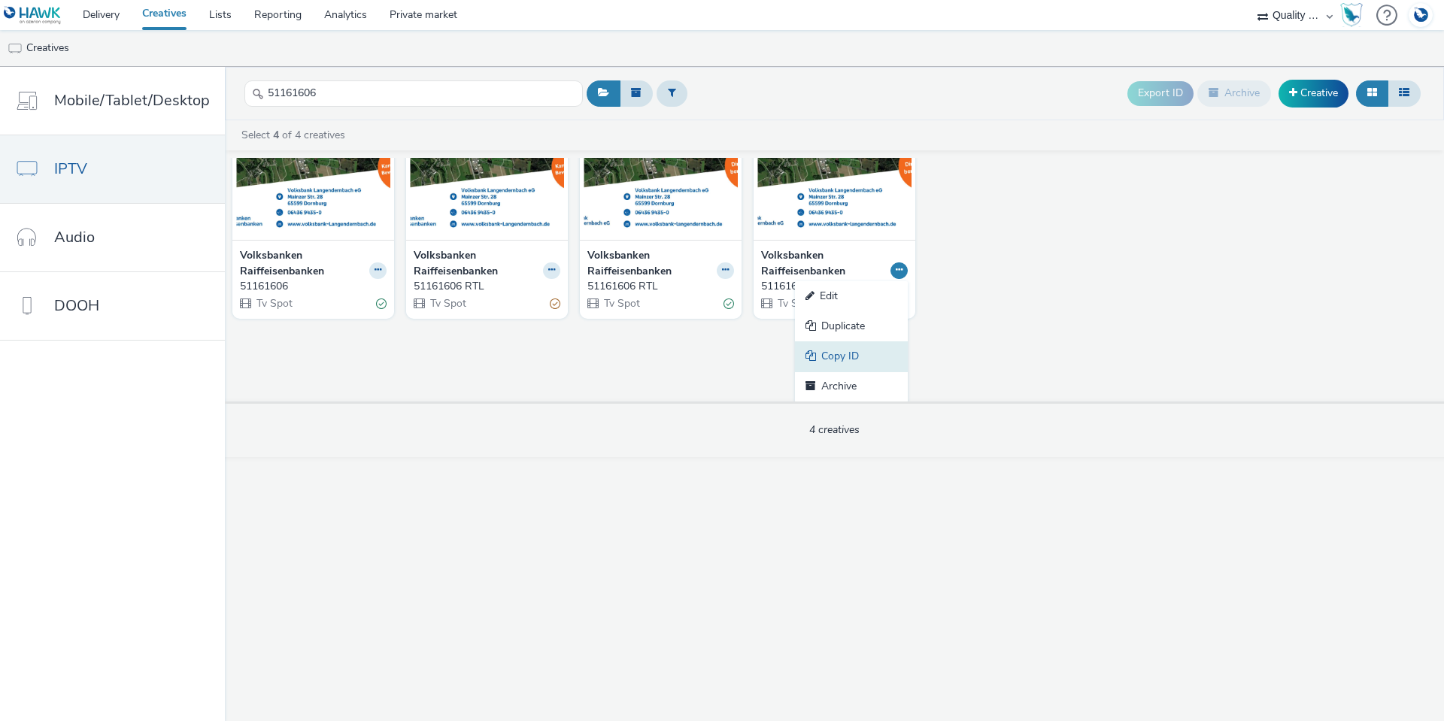
click at [865, 344] on link "Copy ID" at bounding box center [851, 356] width 113 height 30
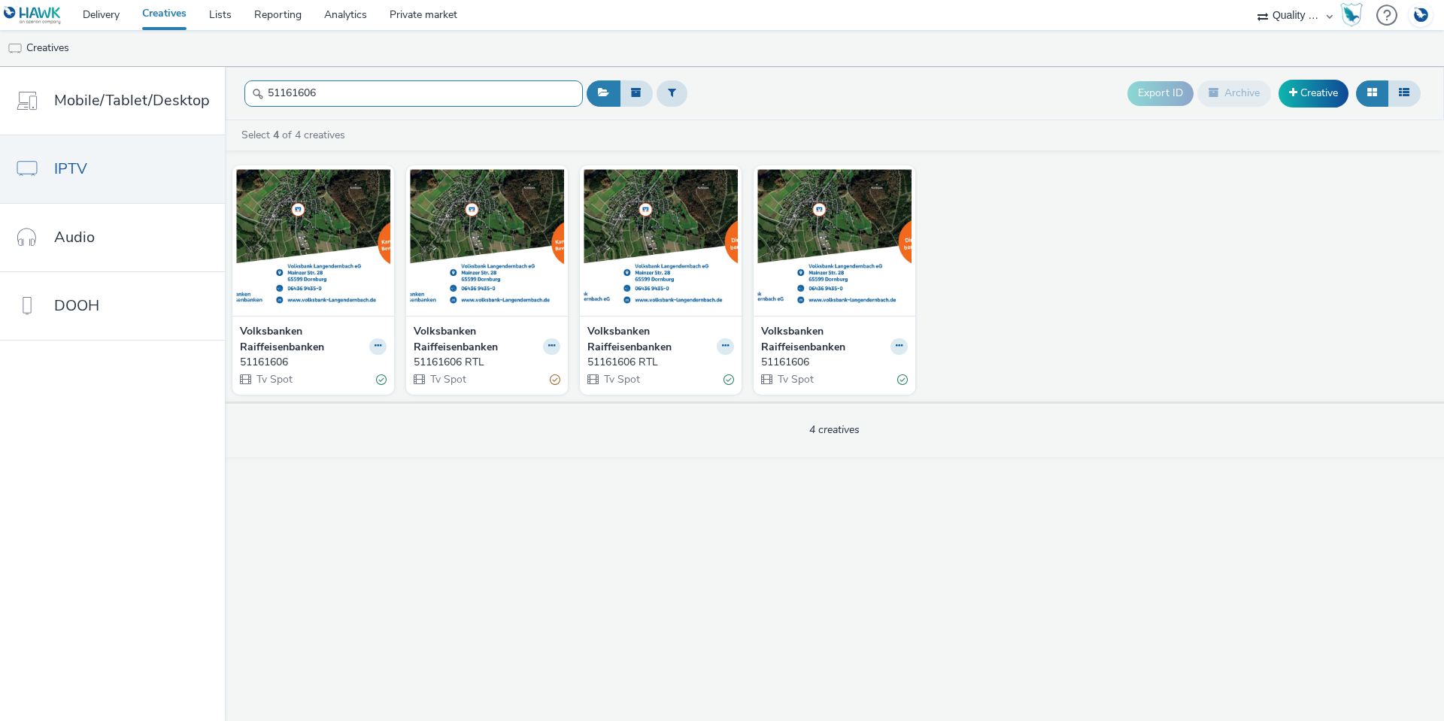
drag, startPoint x: 359, startPoint y: 111, endPoint x: 247, endPoint y: 90, distance: 113.9
click at [247, 90] on div "51161606" at bounding box center [413, 93] width 338 height 37
drag, startPoint x: 337, startPoint y: 89, endPoint x: 254, endPoint y: 83, distance: 82.9
click at [254, 83] on input "51161606" at bounding box center [413, 93] width 338 height 26
paste input "361021"
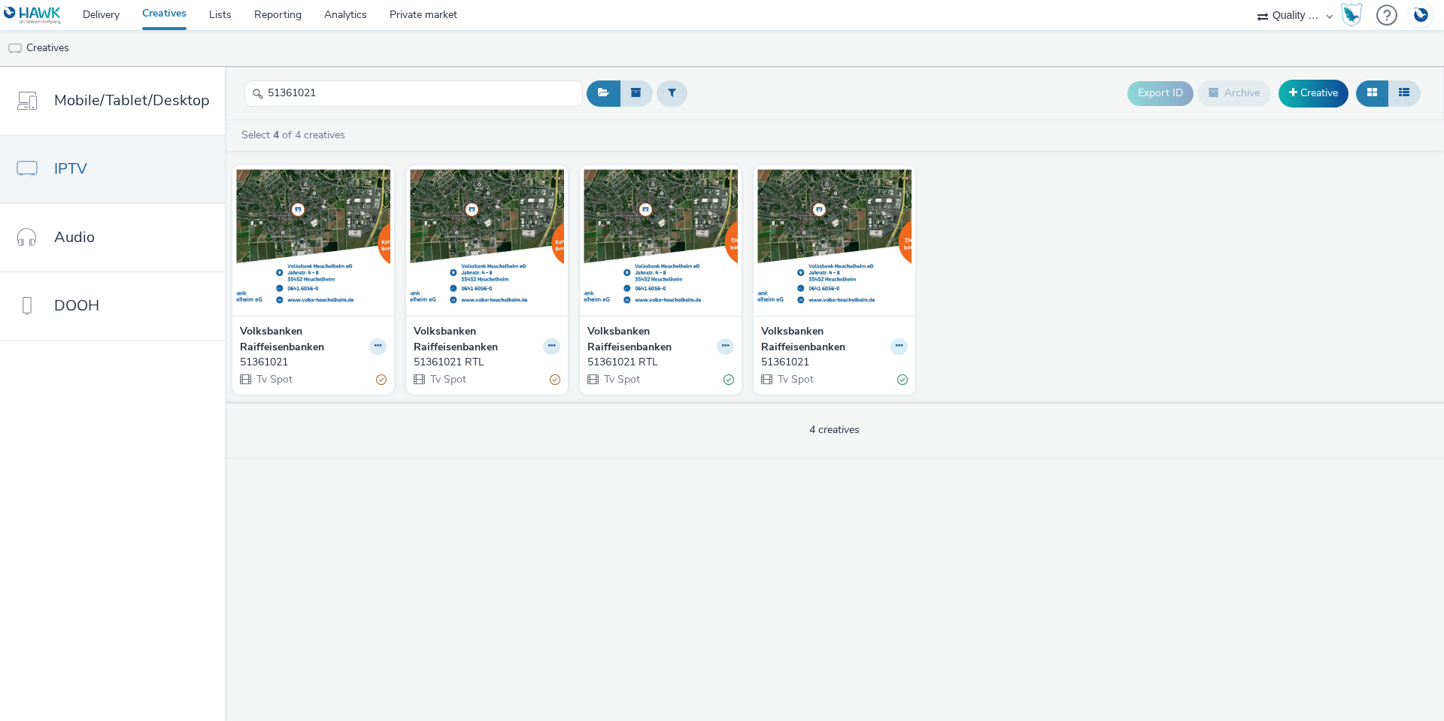
click at [901, 350] on button at bounding box center [898, 346] width 17 height 17
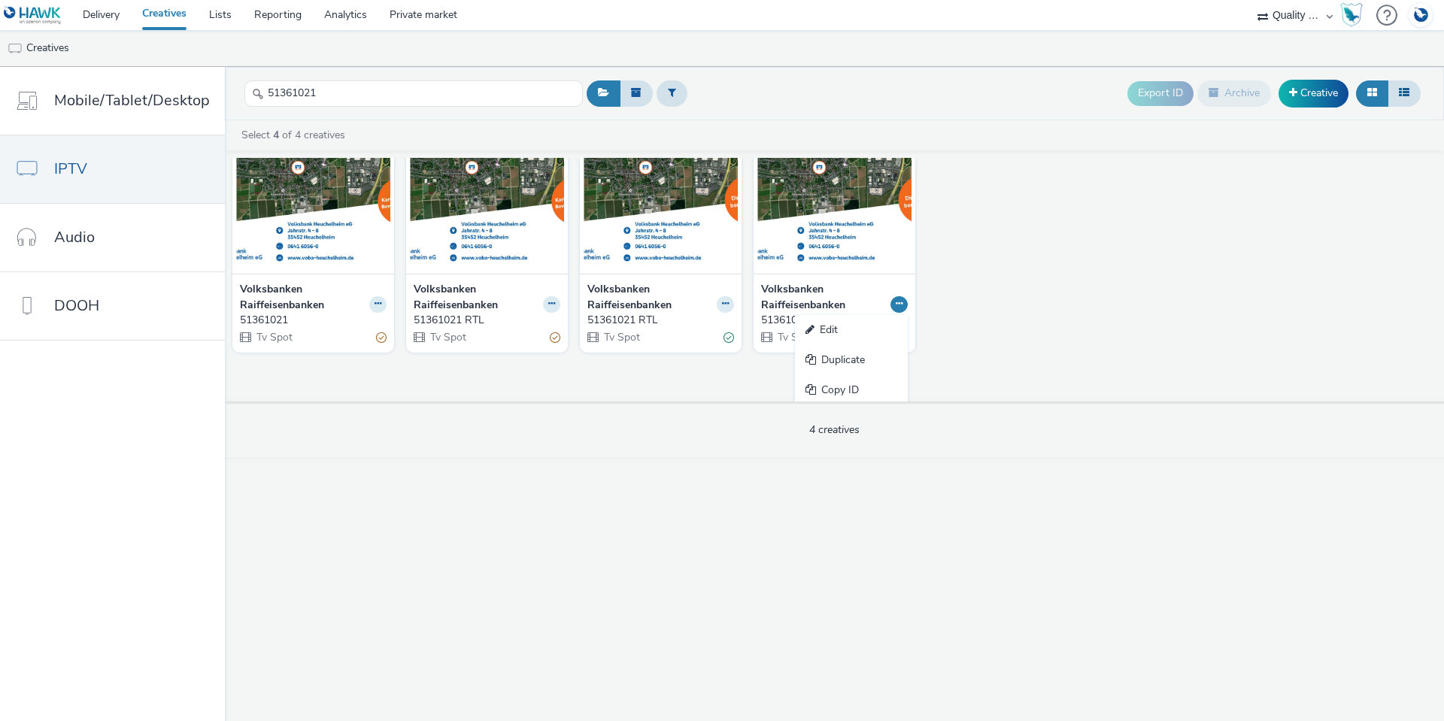
scroll to position [76, 0]
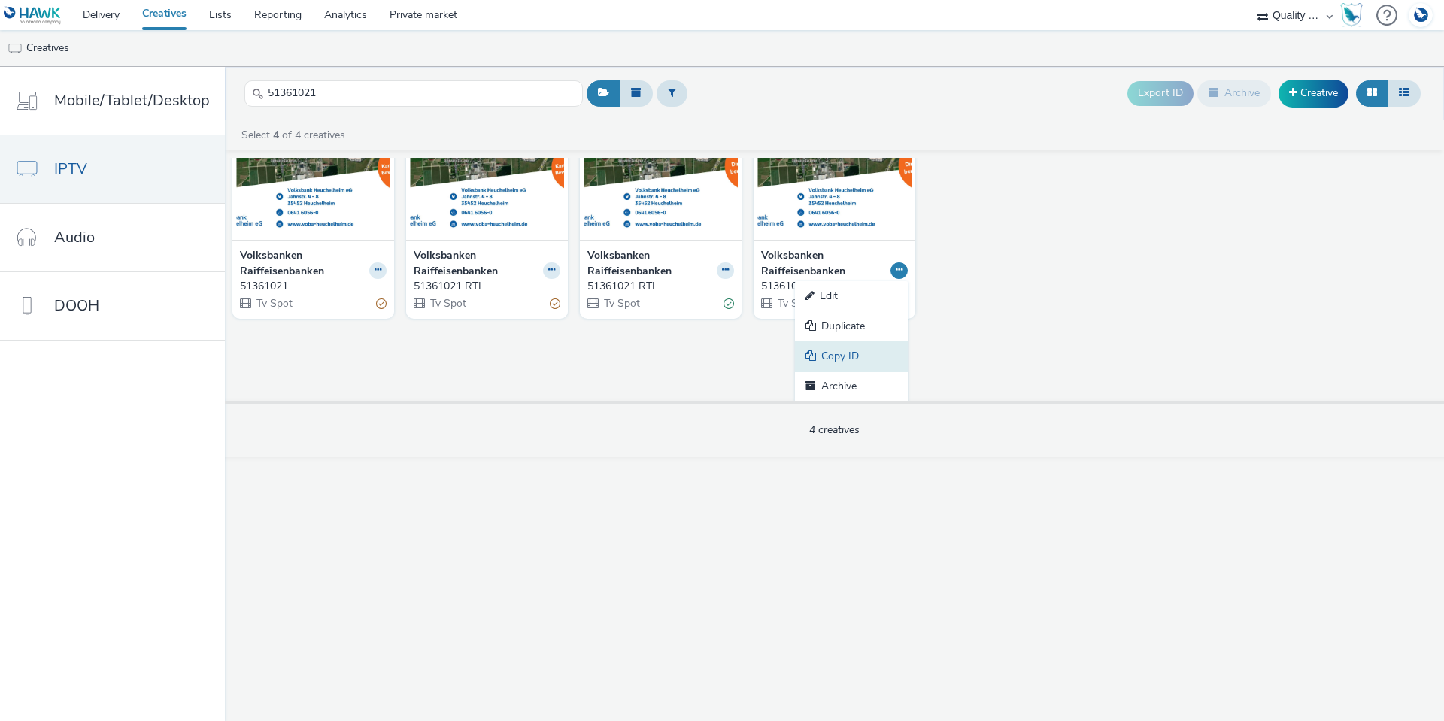
click at [863, 347] on link "Copy ID" at bounding box center [851, 356] width 113 height 30
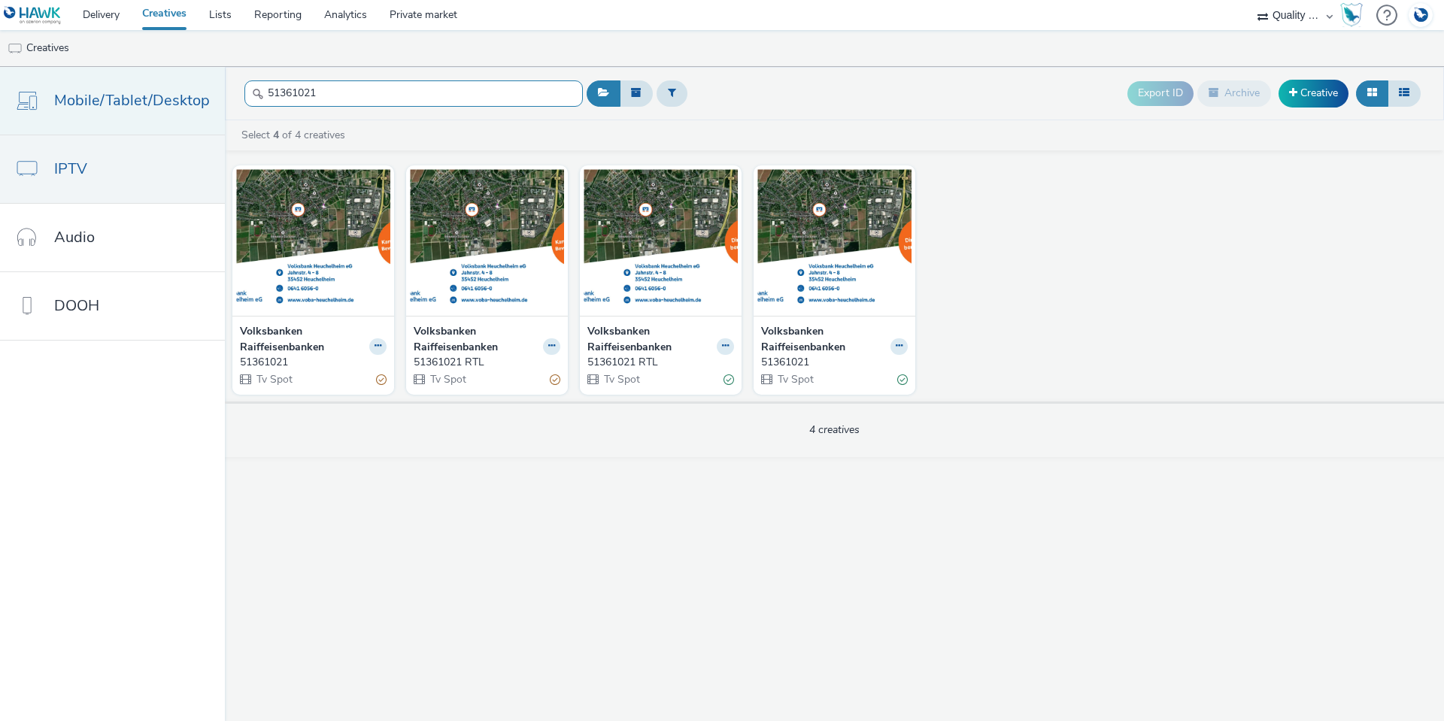
drag, startPoint x: 344, startPoint y: 104, endPoint x: 217, endPoint y: 99, distance: 127.2
click at [217, 99] on div "Mobile/Tablet/Desktop IPTV Audio DOOH 51361021 Export ID Archive Creative Selec…" at bounding box center [722, 394] width 1444 height 654
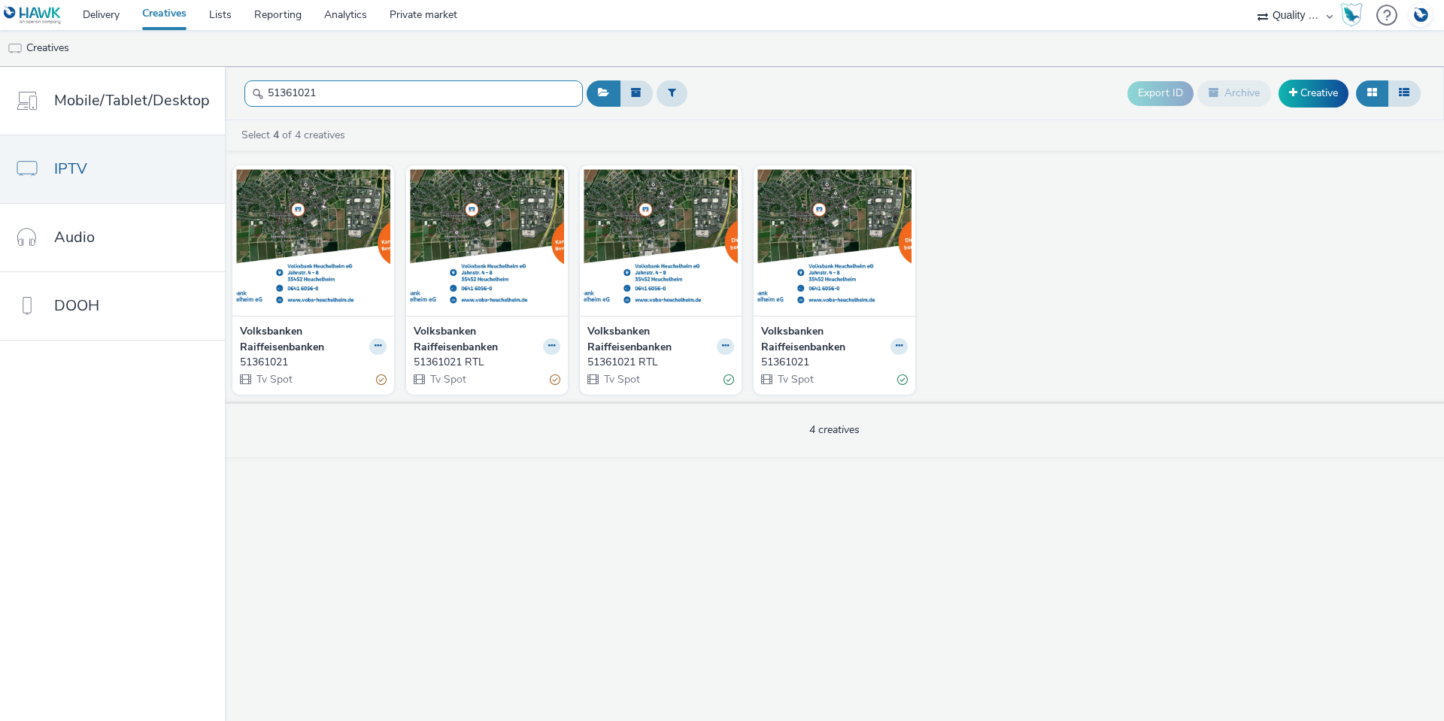
paste input "90000"
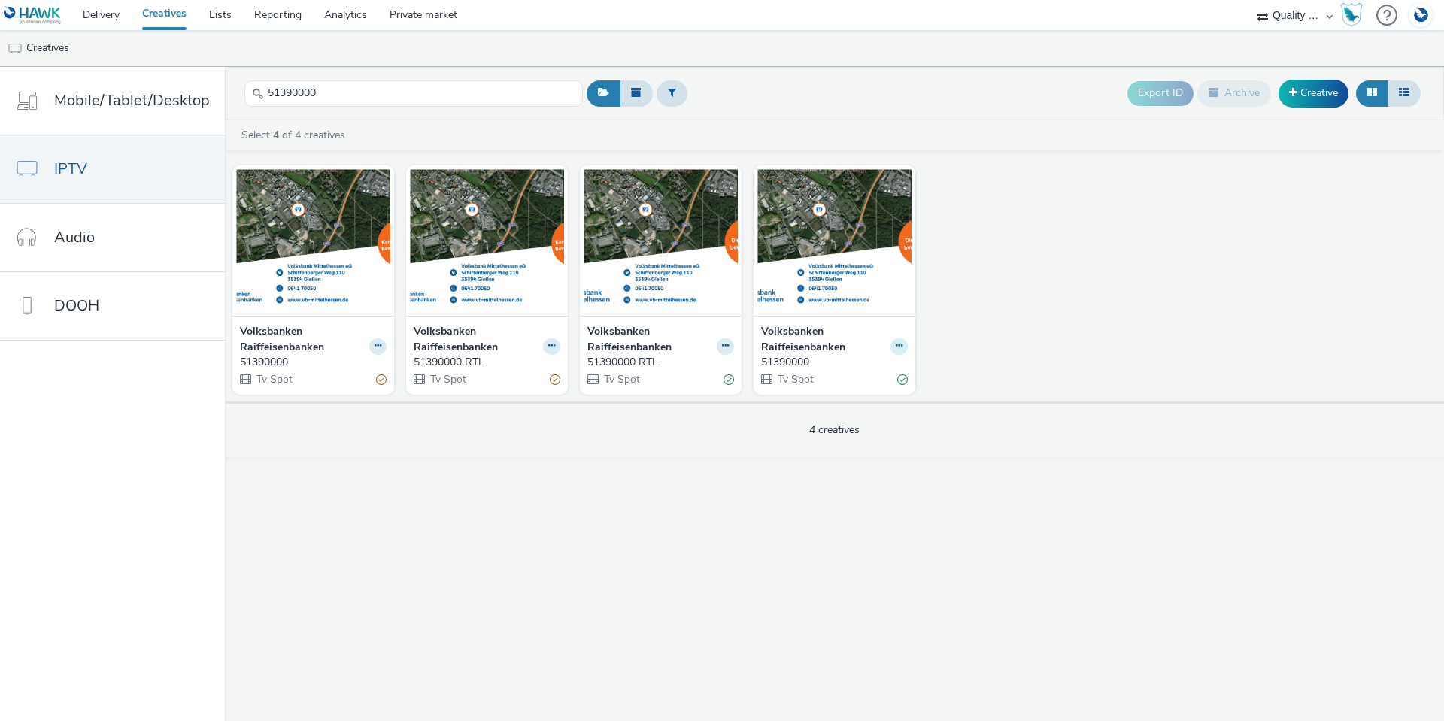
click at [899, 345] on icon at bounding box center [899, 345] width 7 height 9
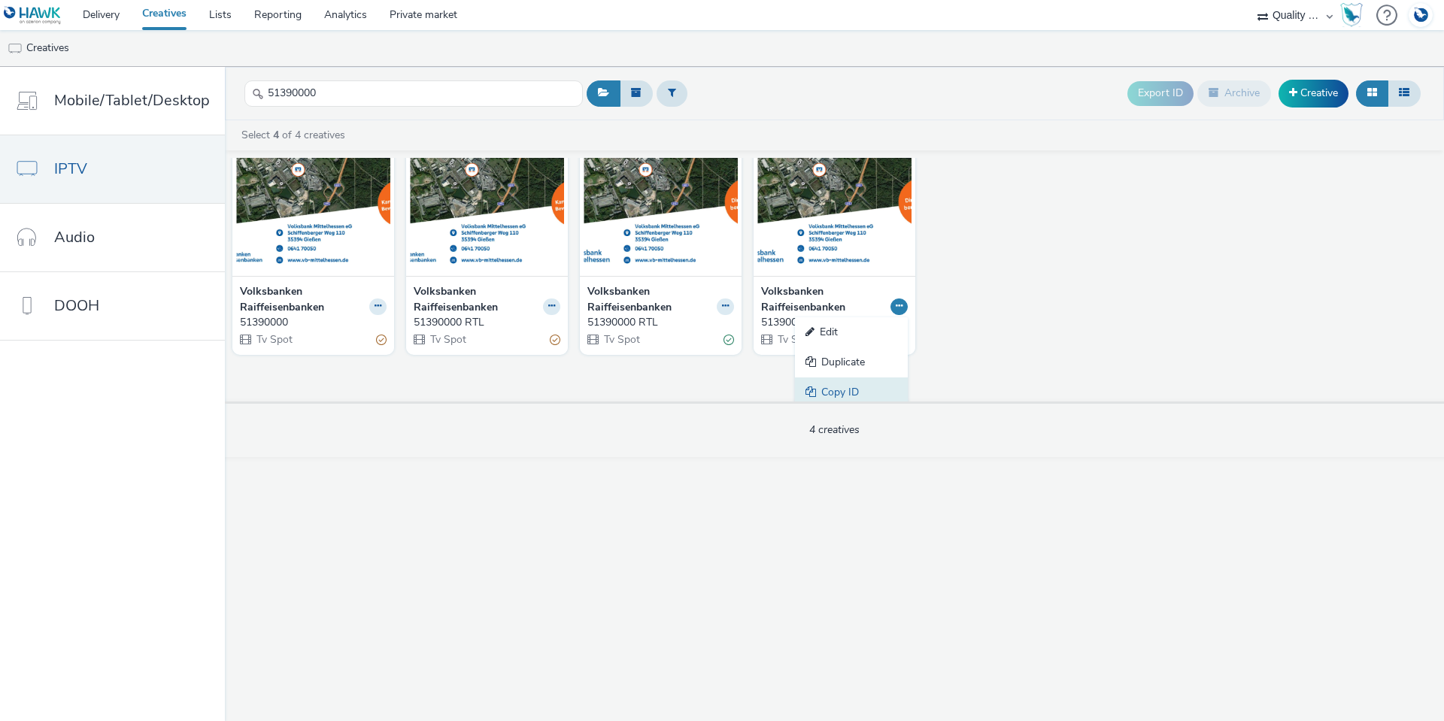
scroll to position [76, 0]
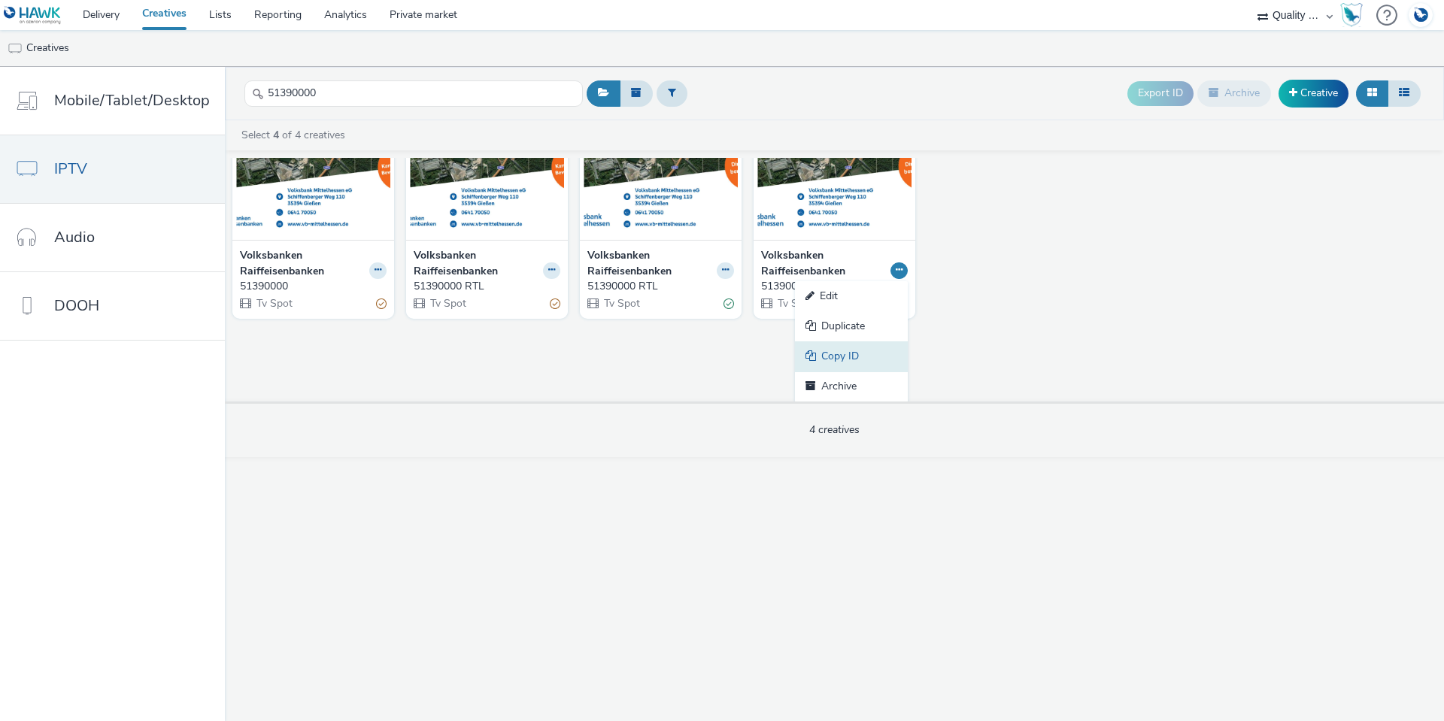
click at [857, 354] on link "Copy ID" at bounding box center [851, 356] width 113 height 30
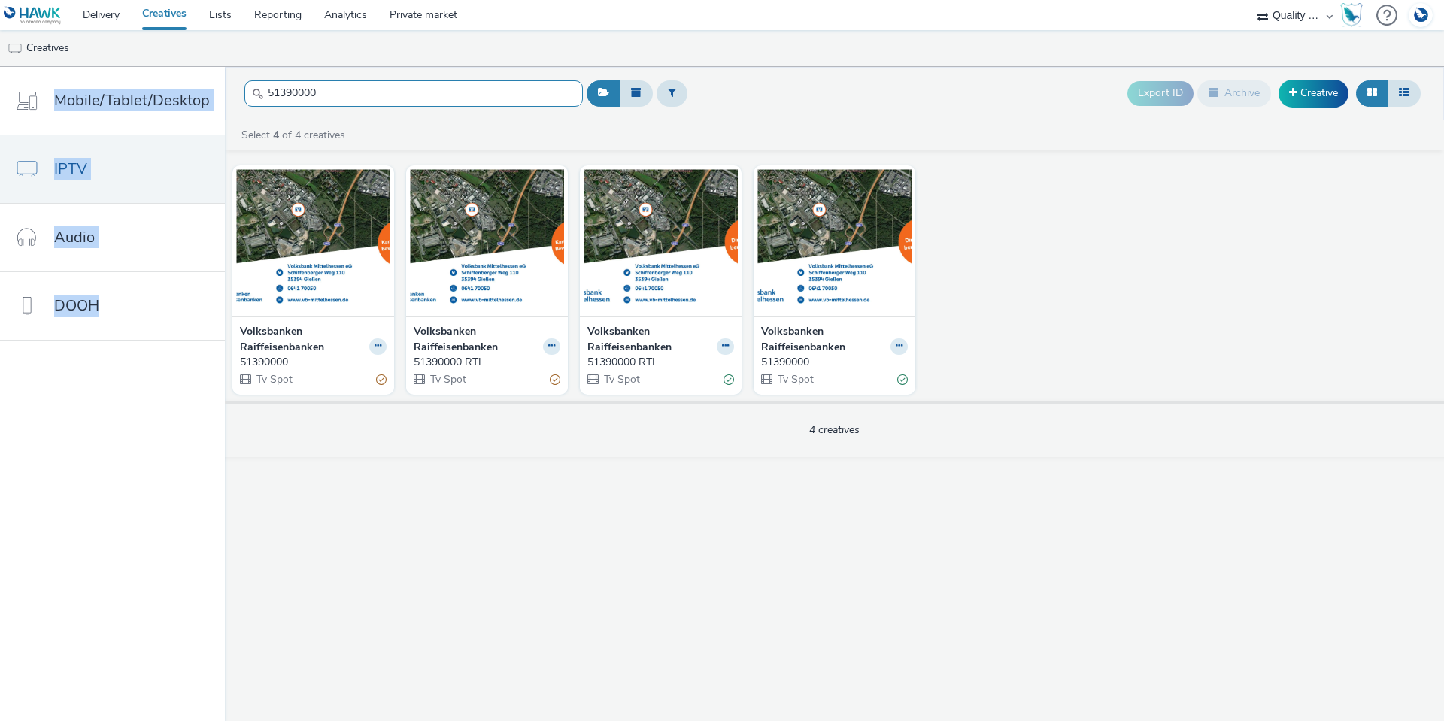
drag, startPoint x: 329, startPoint y: 77, endPoint x: 326, endPoint y: 84, distance: 8.4
click at [326, 81] on div "Delivery Creatives Lists Reporting Analytics Private market AZERION AZERION SUR…" at bounding box center [722, 360] width 1444 height 721
drag, startPoint x: 326, startPoint y: 88, endPoint x: 224, endPoint y: 80, distance: 101.8
click at [225, 80] on header "51390000 Export ID Archive Creative" at bounding box center [834, 93] width 1219 height 53
paste input "5913"
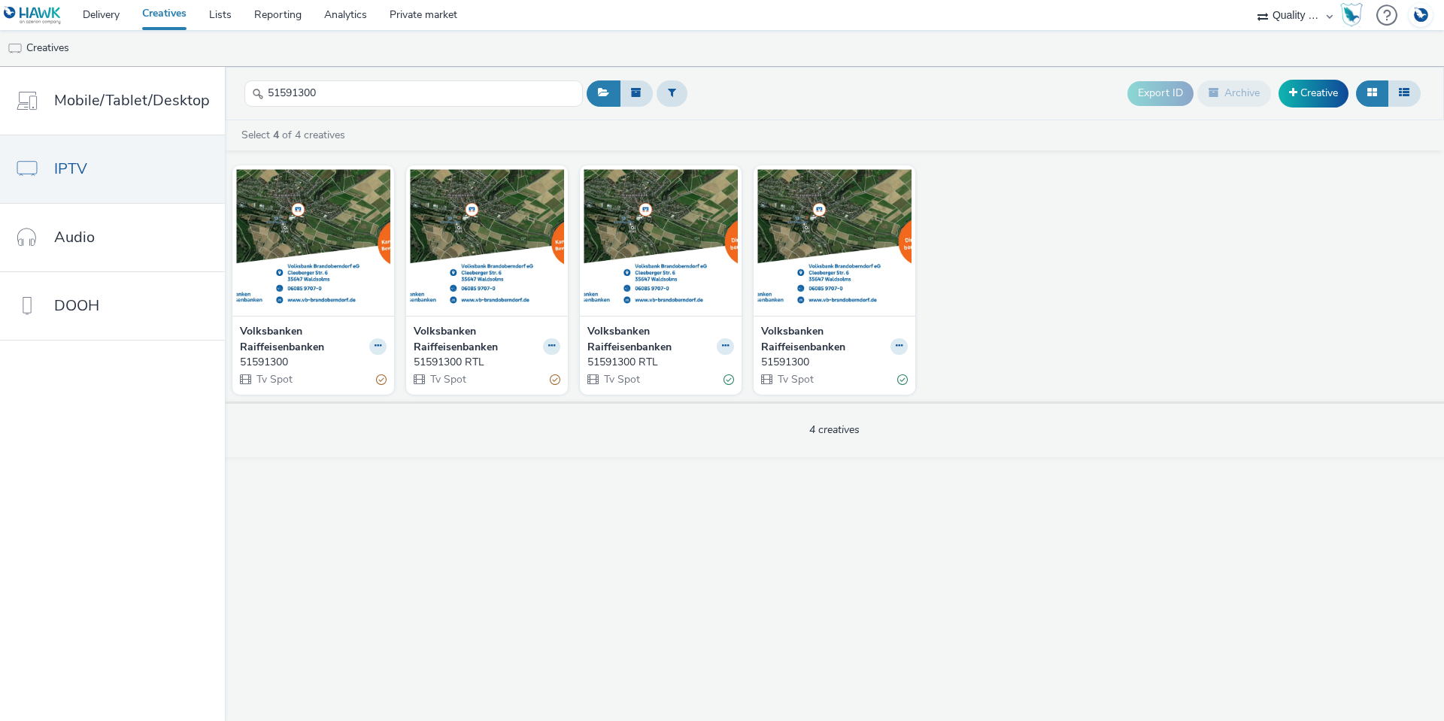
click at [905, 352] on div at bounding box center [898, 346] width 17 height 17
click at [895, 354] on button at bounding box center [898, 346] width 17 height 17
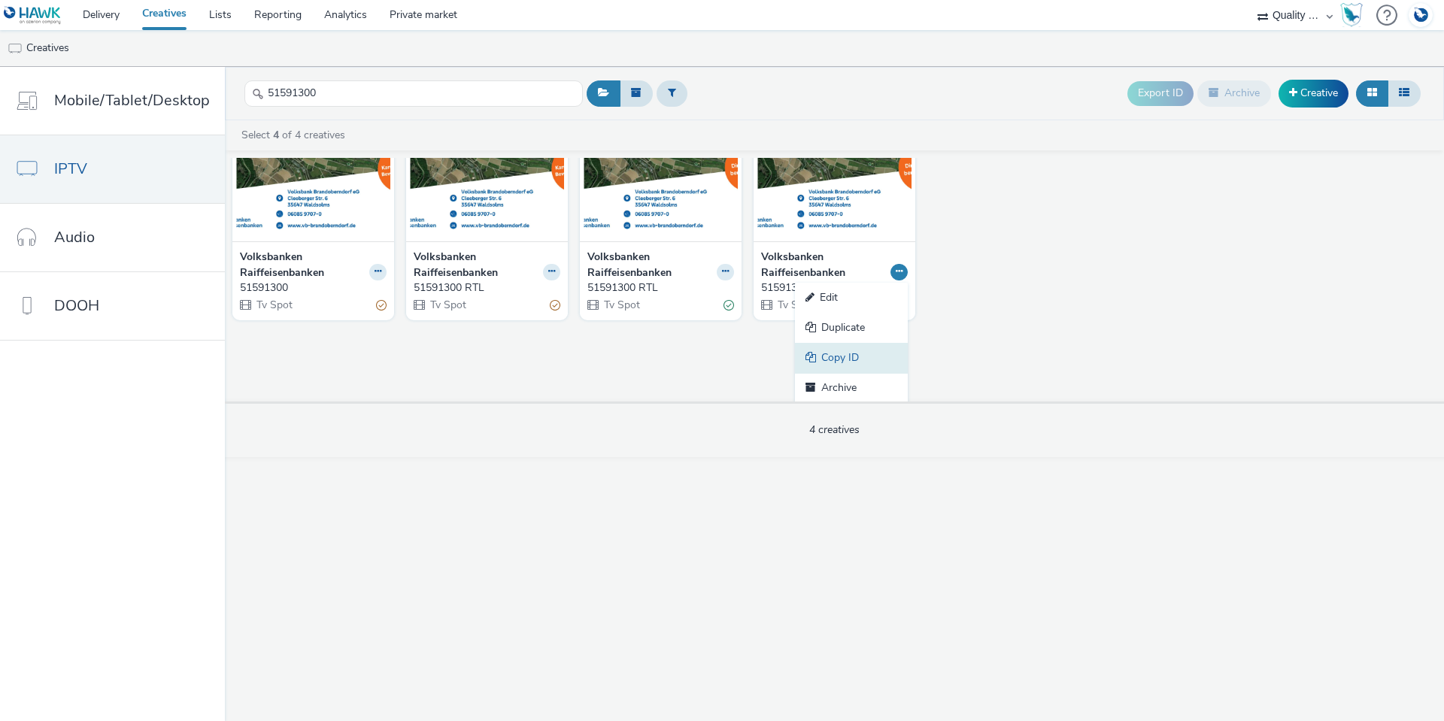
scroll to position [76, 0]
click at [872, 354] on link "Copy ID" at bounding box center [851, 356] width 113 height 30
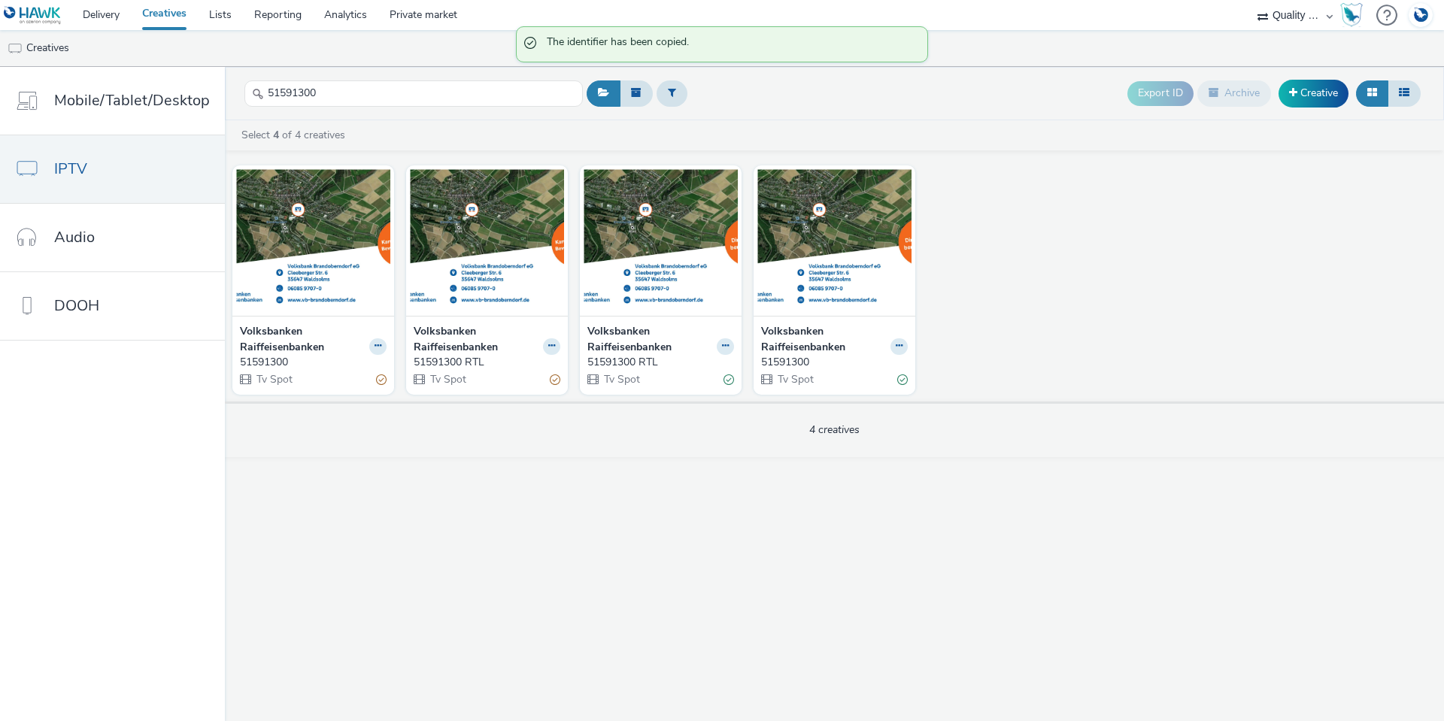
scroll to position [0, 0]
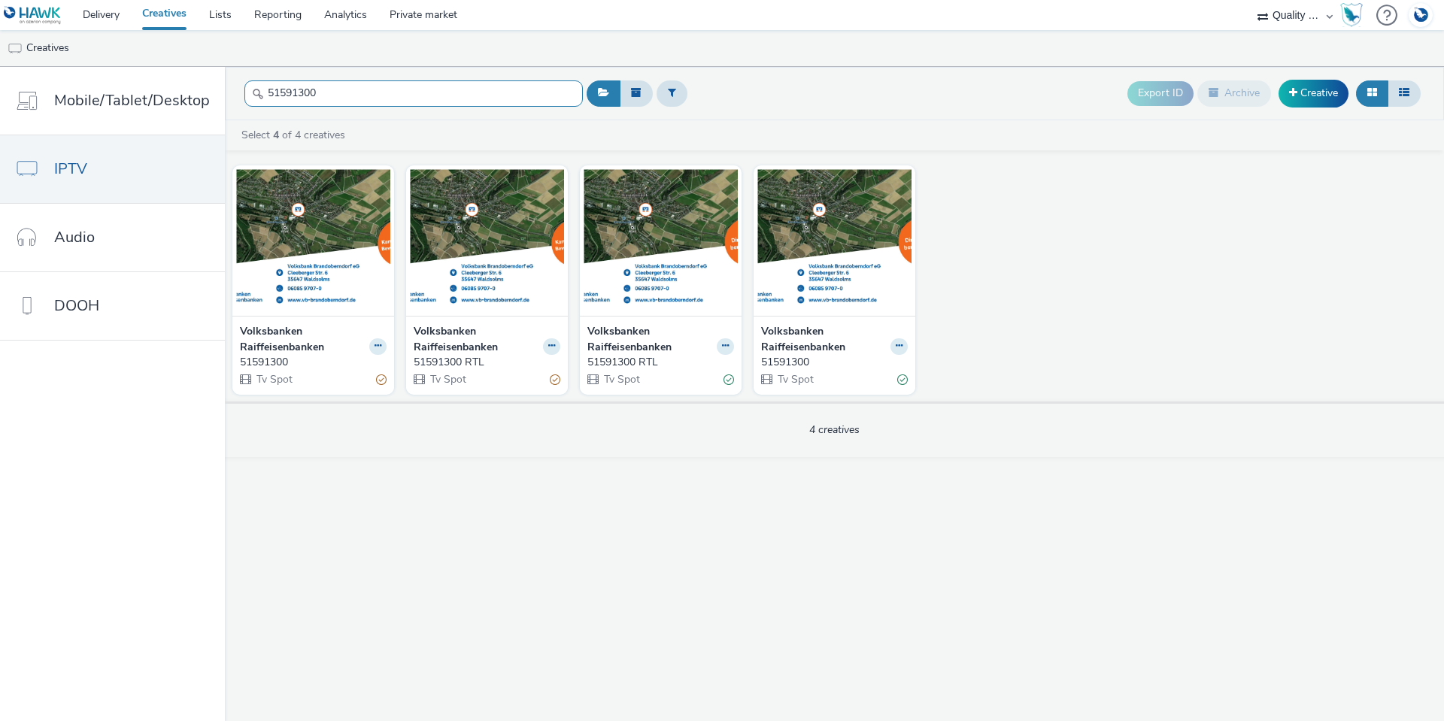
drag, startPoint x: 324, startPoint y: 86, endPoint x: 234, endPoint y: 89, distance: 90.3
click at [234, 89] on header "51591300 Export ID Archive Creative" at bounding box center [834, 93] width 1219 height 53
paste input "762434"
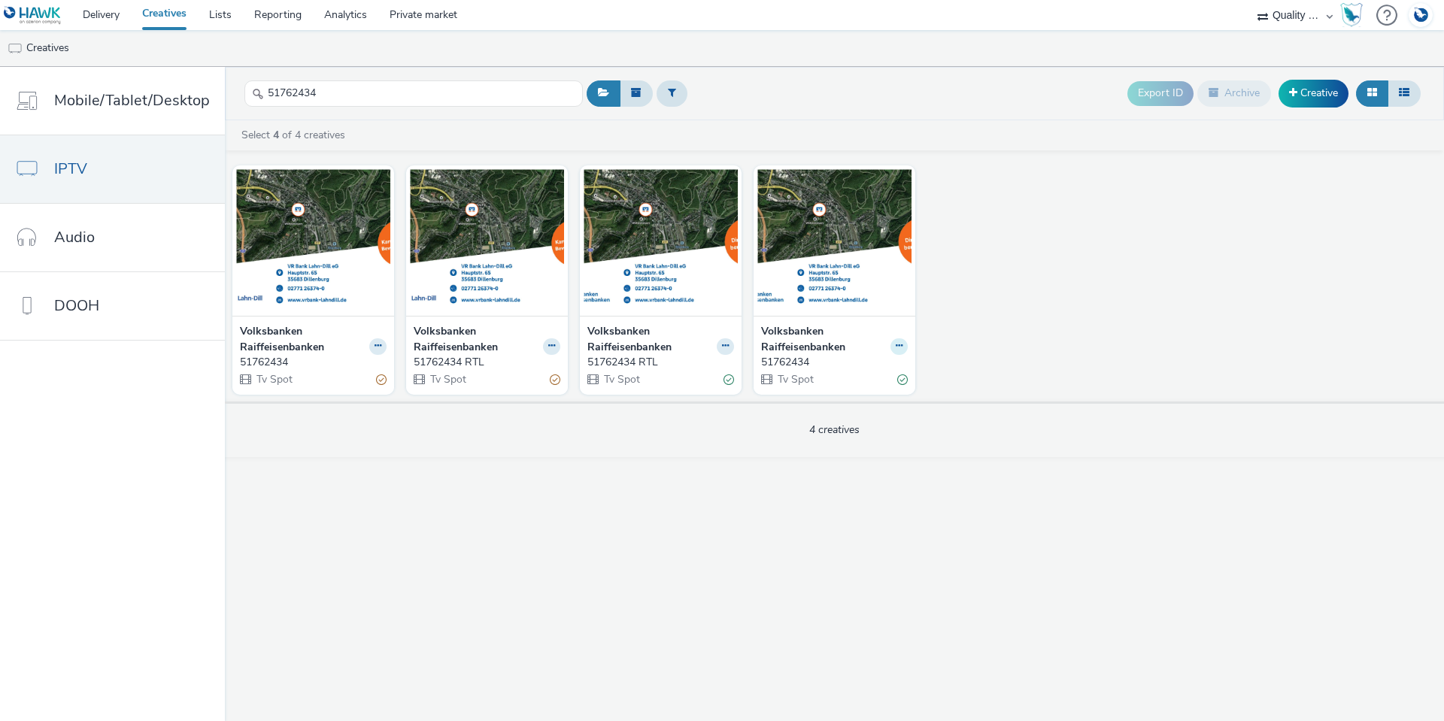
click at [905, 342] on button at bounding box center [898, 346] width 17 height 17
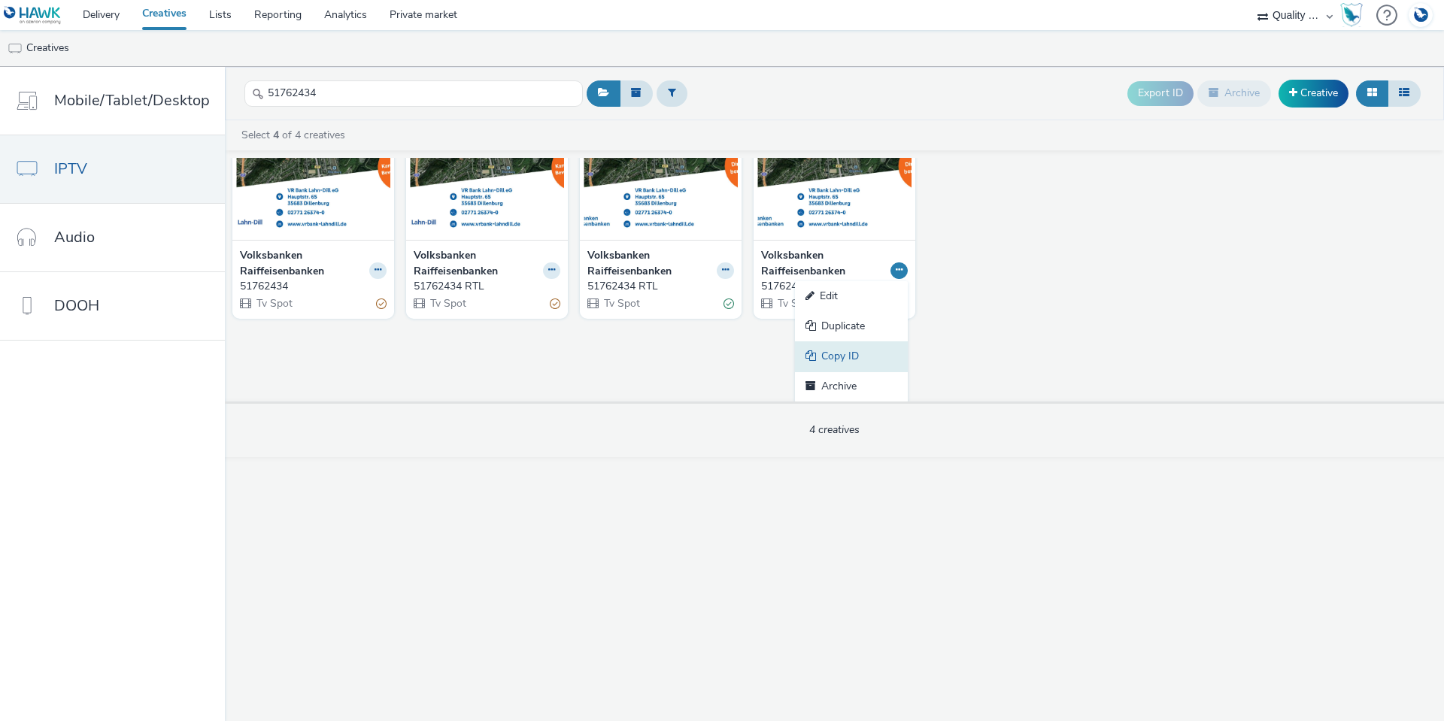
click at [880, 347] on link "Copy ID" at bounding box center [851, 356] width 113 height 30
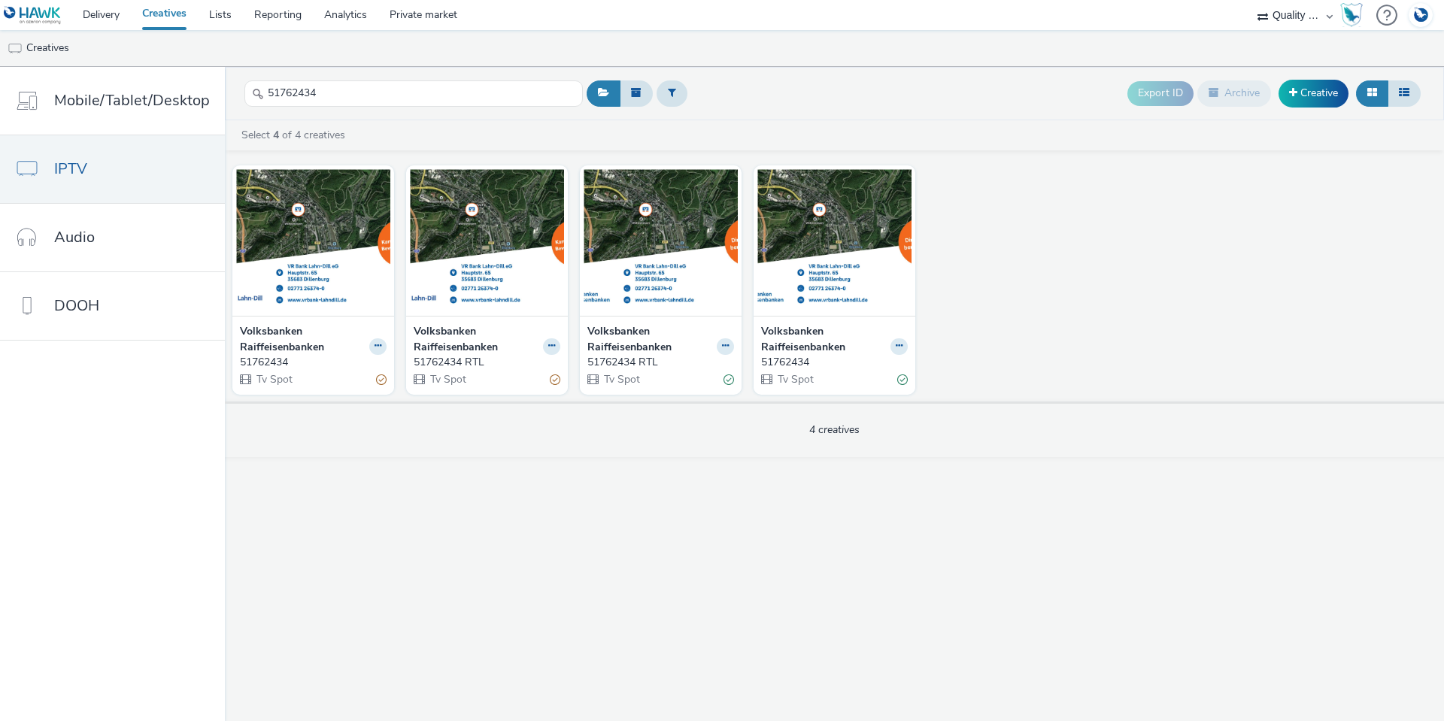
drag, startPoint x: 378, startPoint y: 108, endPoint x: 232, endPoint y: 92, distance: 146.7
click at [232, 92] on header "51762434 Export ID Archive Creative" at bounding box center [834, 93] width 1219 height 53
drag, startPoint x: 362, startPoint y: 86, endPoint x: 243, endPoint y: 83, distance: 119.6
click at [244, 83] on input "51762434" at bounding box center [413, 93] width 338 height 26
paste input "861403"
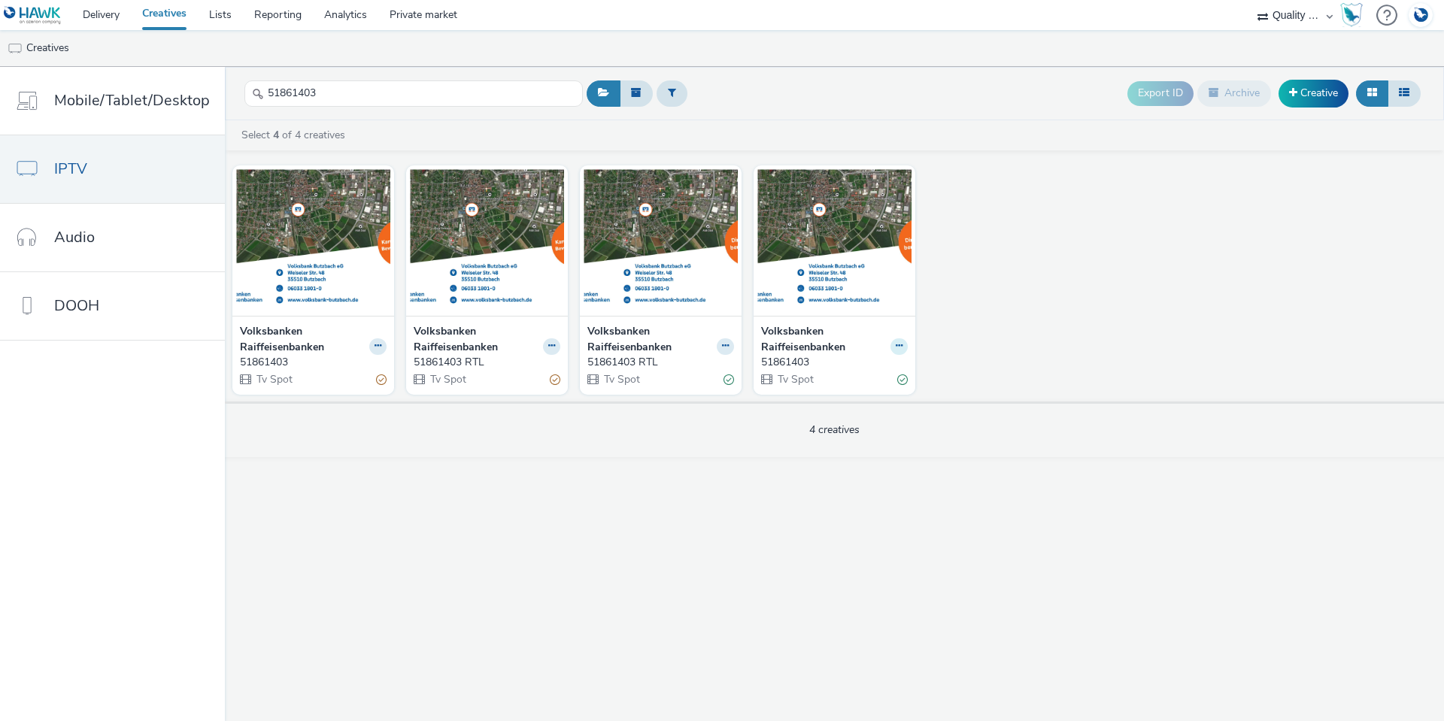
click at [896, 347] on icon at bounding box center [899, 345] width 7 height 9
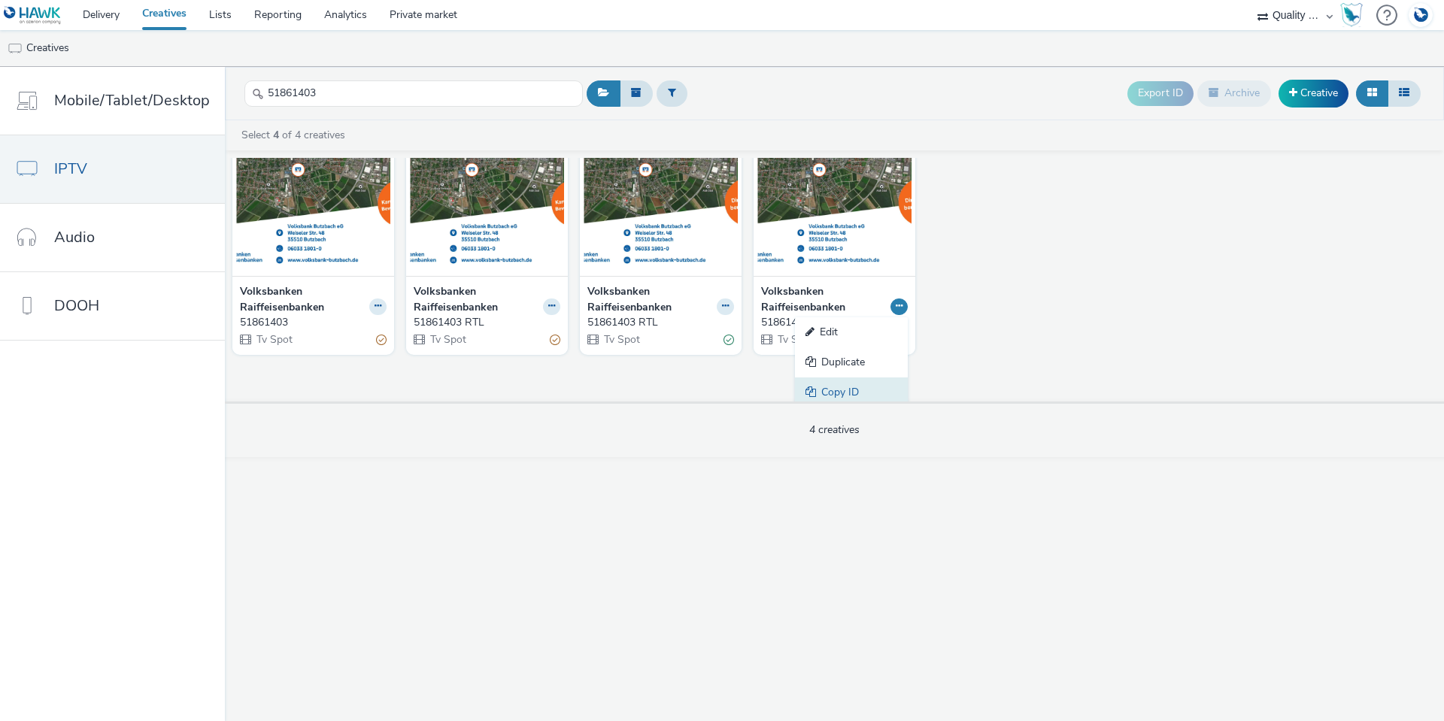
scroll to position [76, 0]
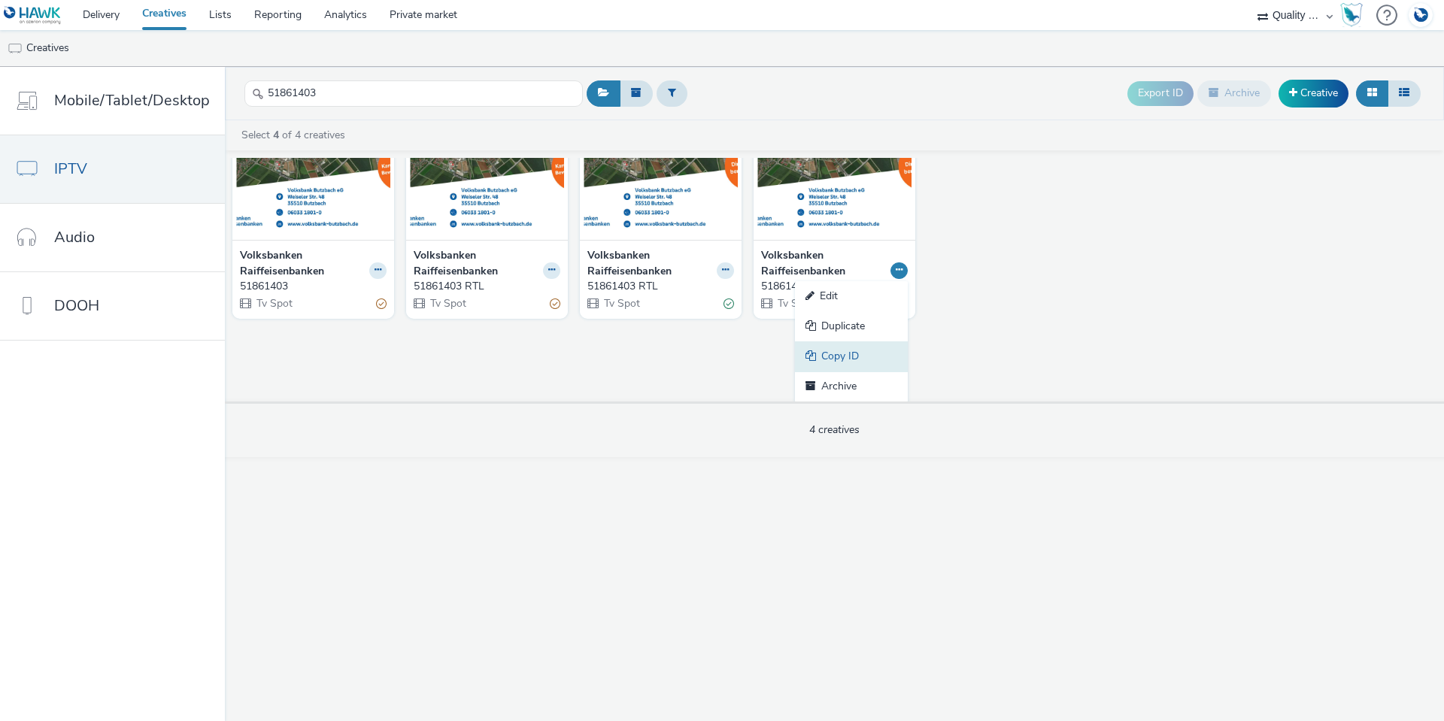
click at [854, 346] on link "Copy ID" at bounding box center [851, 356] width 113 height 30
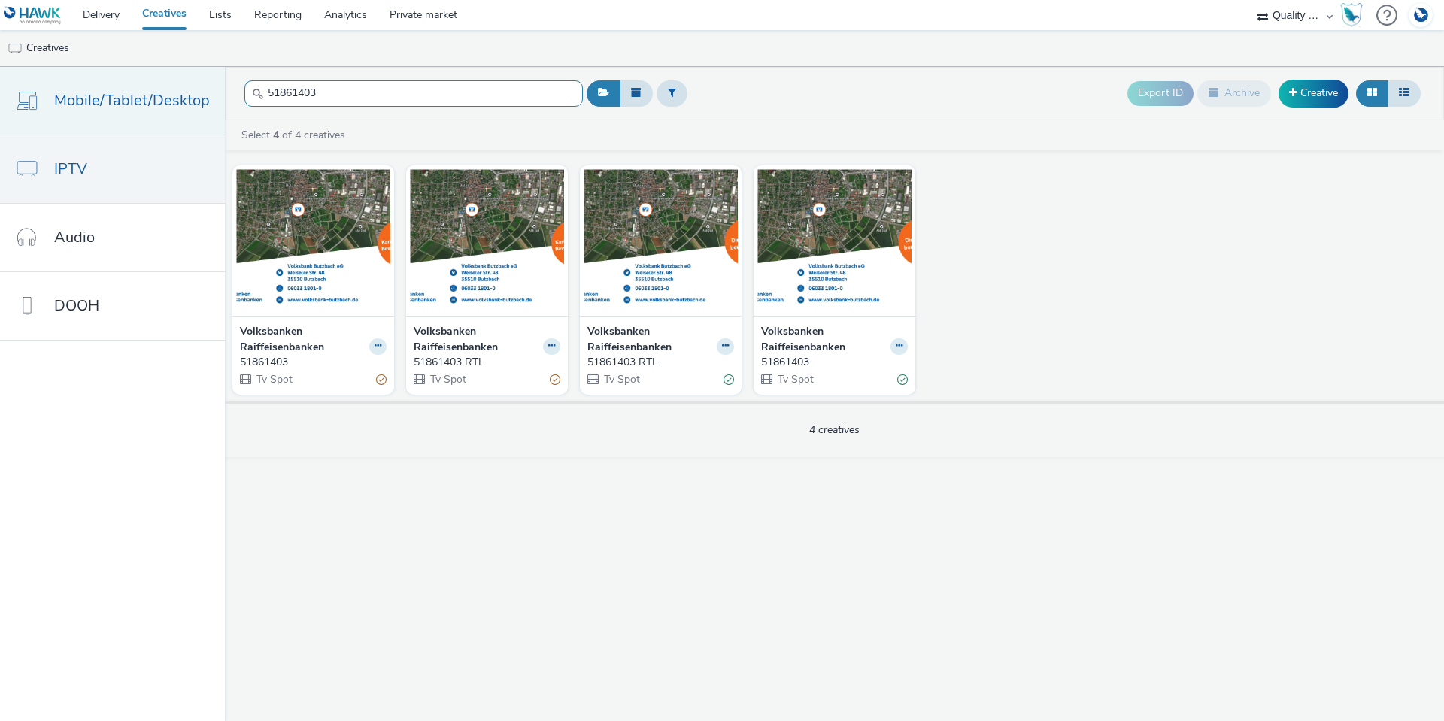
drag, startPoint x: 353, startPoint y: 97, endPoint x: 198, endPoint y: 95, distance: 154.9
click at [198, 95] on div "Mobile/Tablet/Desktop IPTV Audio DOOH 51861403 Export ID Archive Creative Selec…" at bounding box center [722, 394] width 1444 height 654
paste input "616"
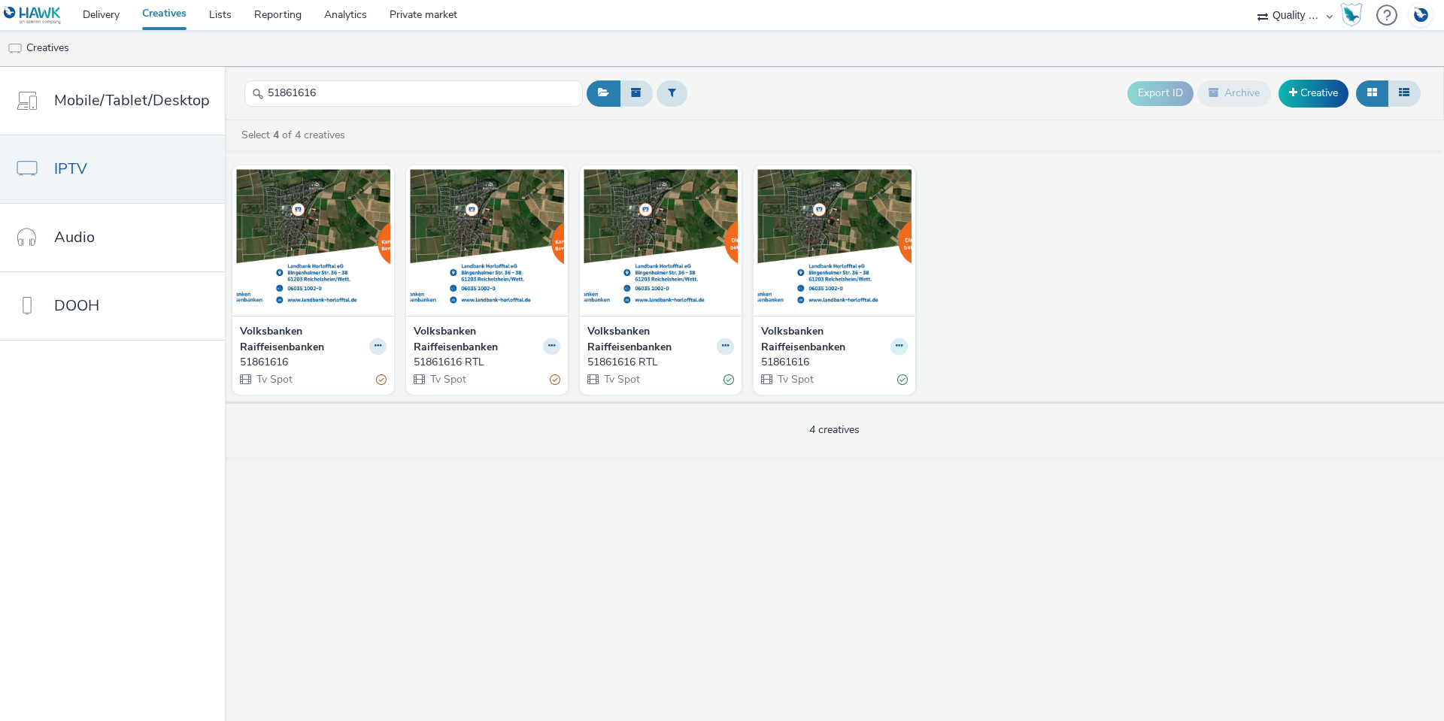
click at [901, 341] on button at bounding box center [898, 346] width 17 height 17
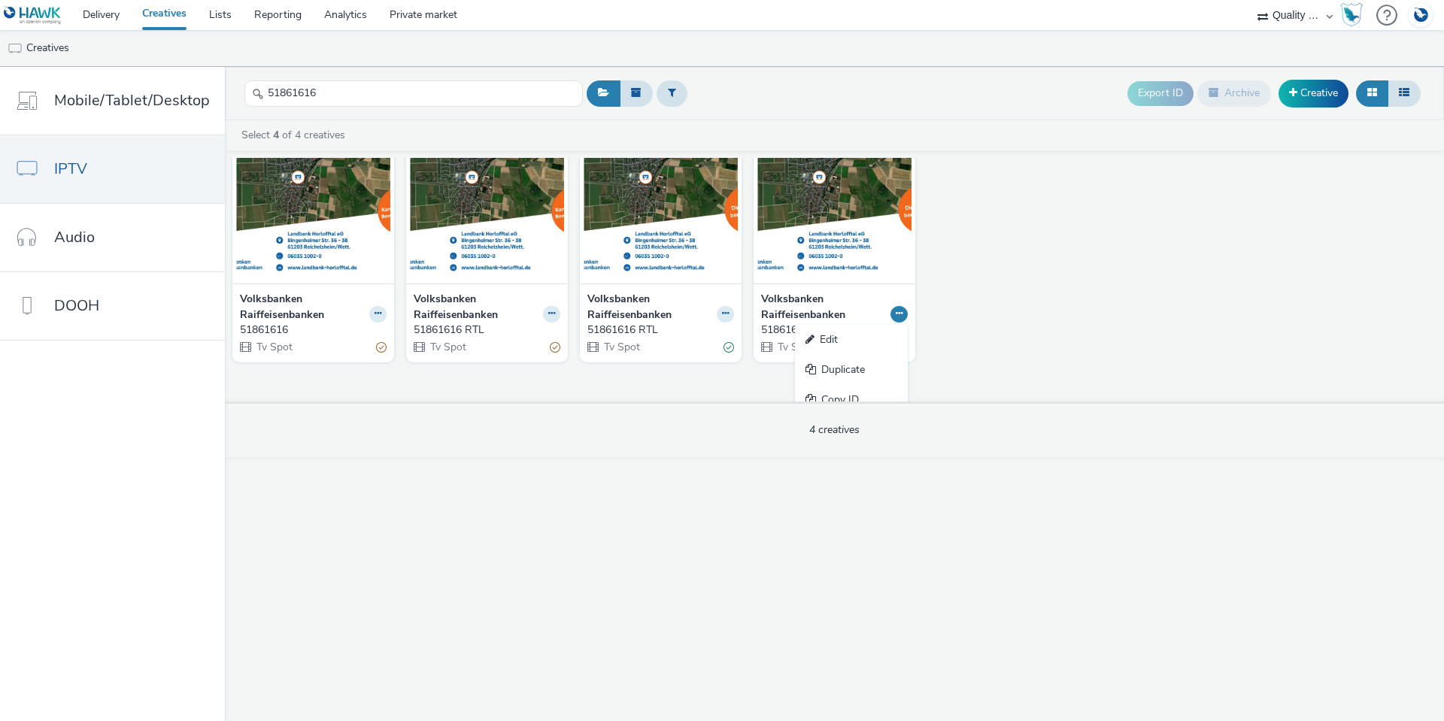
scroll to position [76, 0]
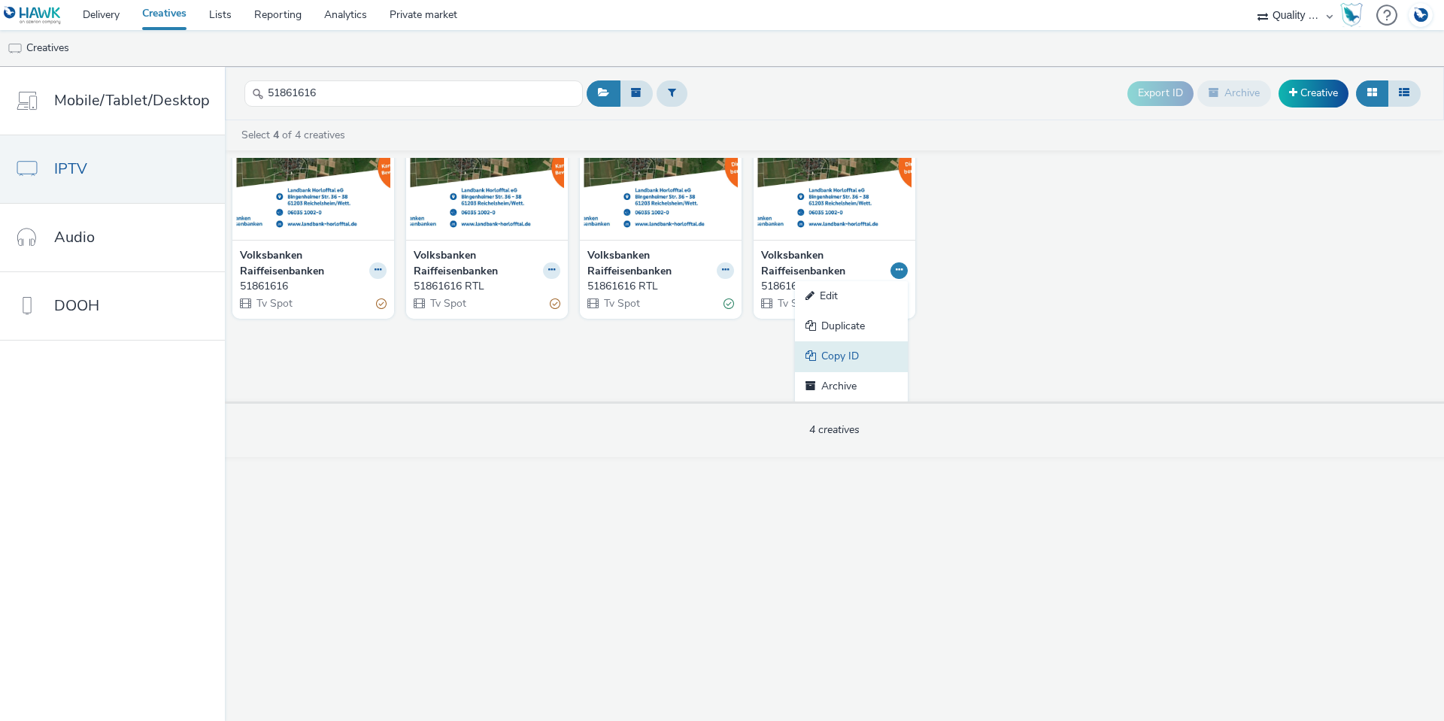
click at [868, 356] on link "Copy ID" at bounding box center [851, 356] width 113 height 30
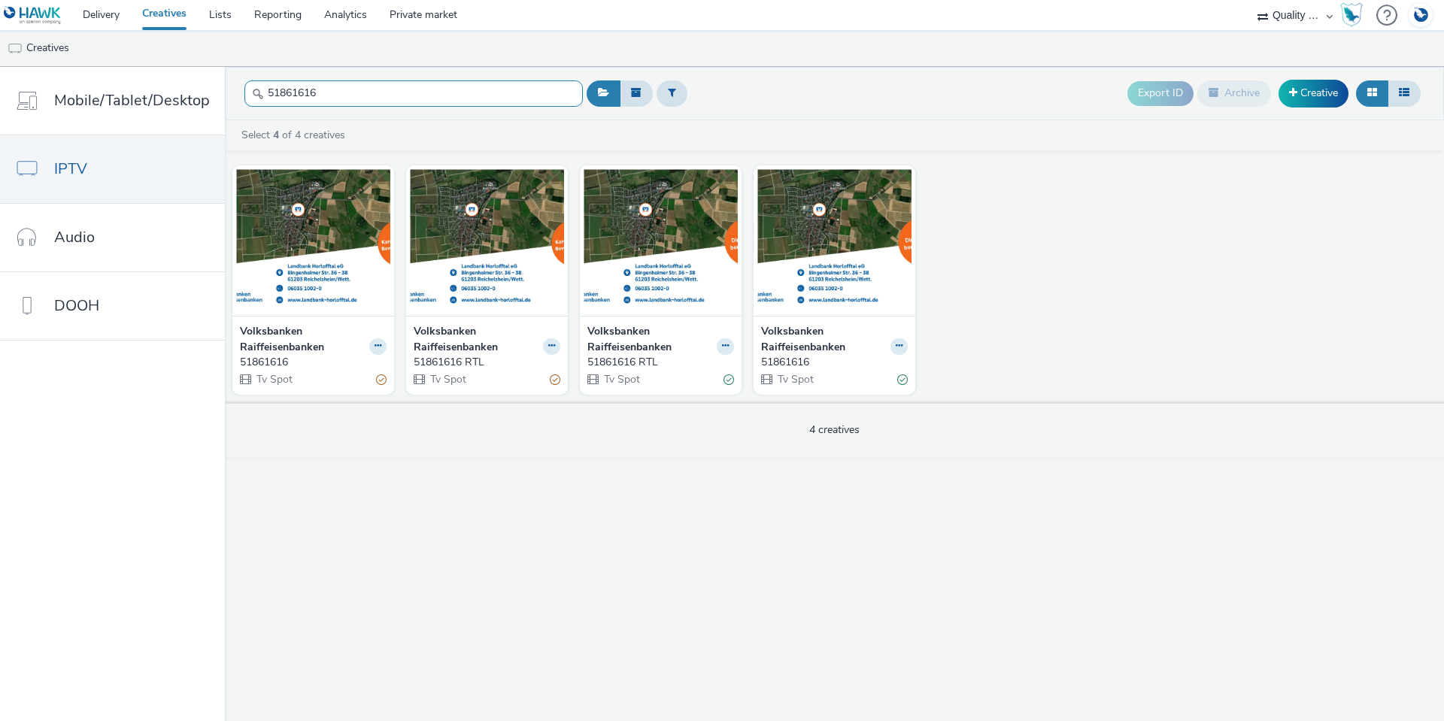
drag, startPoint x: 374, startPoint y: 104, endPoint x: 231, endPoint y: 93, distance: 143.2
click at [231, 93] on header "51861616 Export ID Archive Creative" at bounding box center [834, 93] width 1219 height 53
paste input "80"
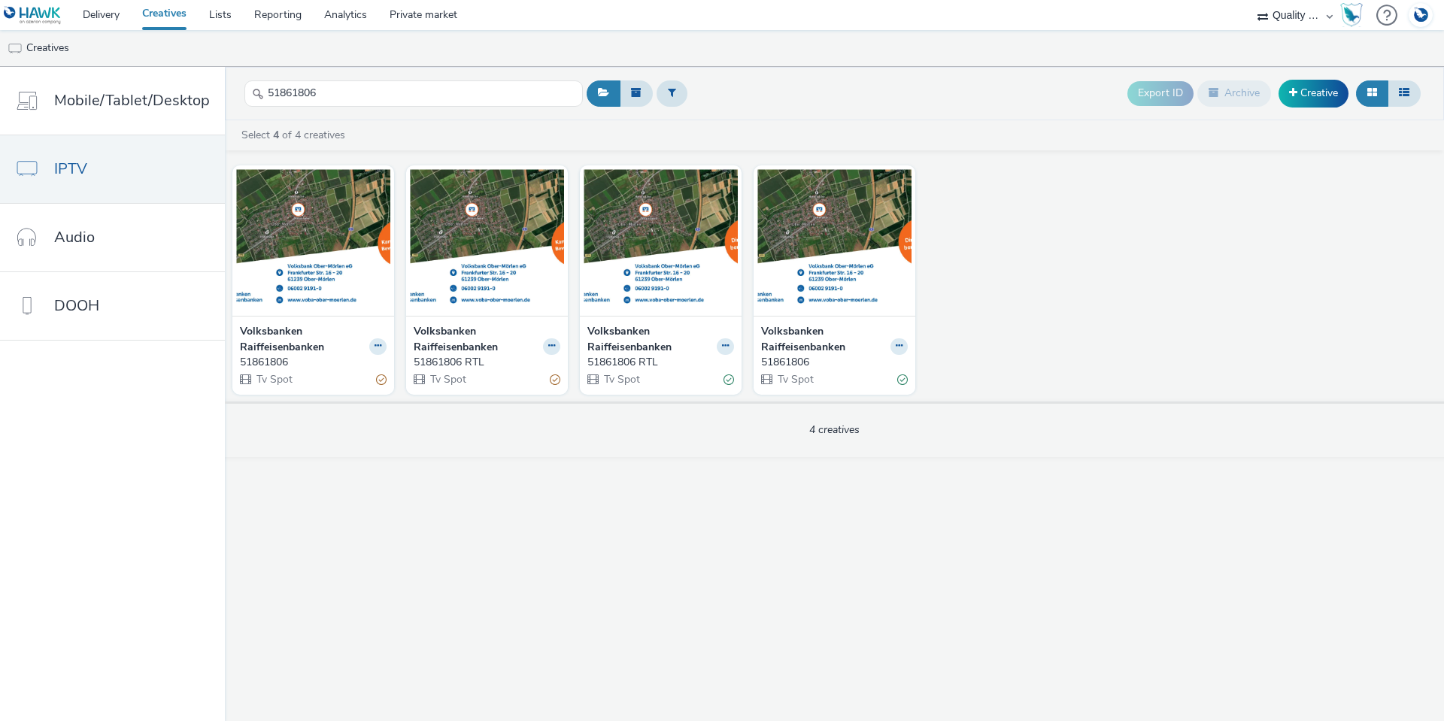
click at [905, 350] on div "Volksbanken Raiffeisenbanken 51861806 Tv Spot" at bounding box center [834, 355] width 162 height 79
click at [903, 349] on button at bounding box center [898, 346] width 17 height 17
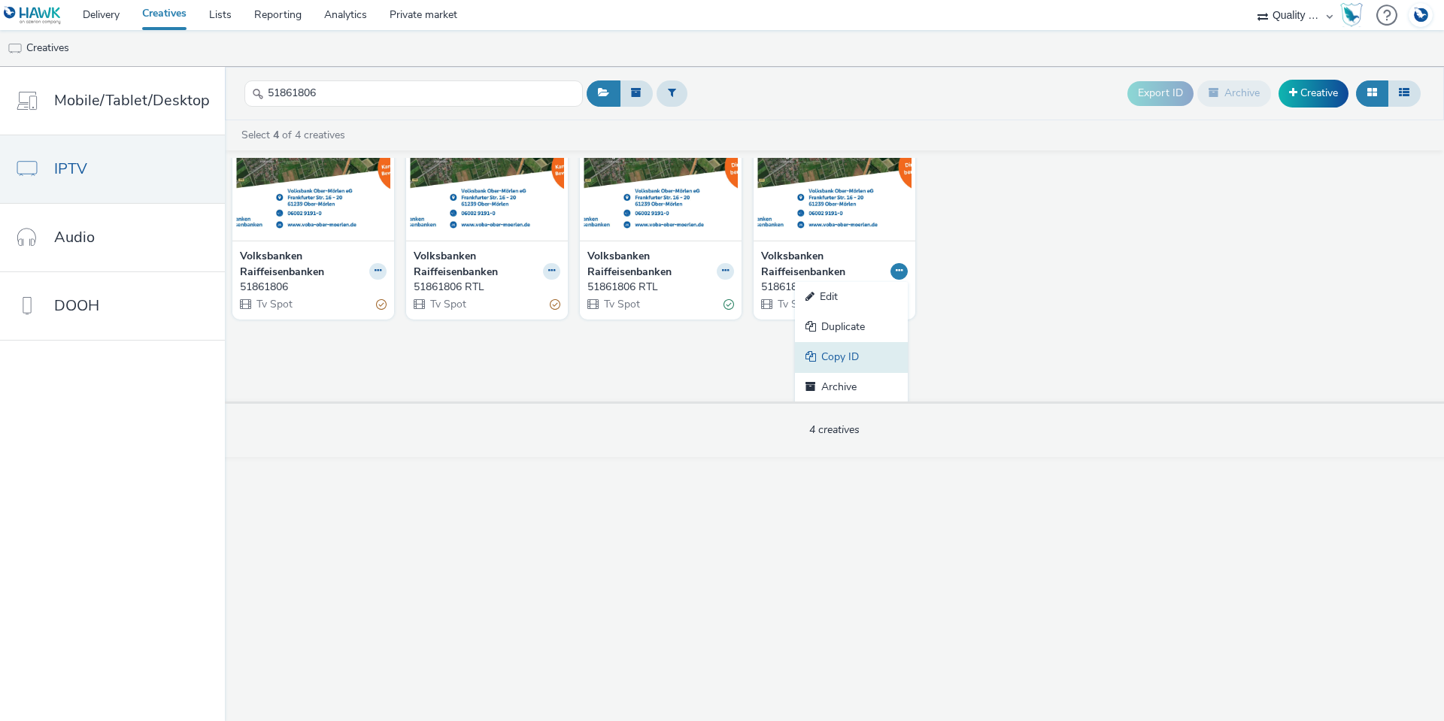
scroll to position [76, 0]
click at [864, 346] on link "Copy ID" at bounding box center [851, 356] width 113 height 30
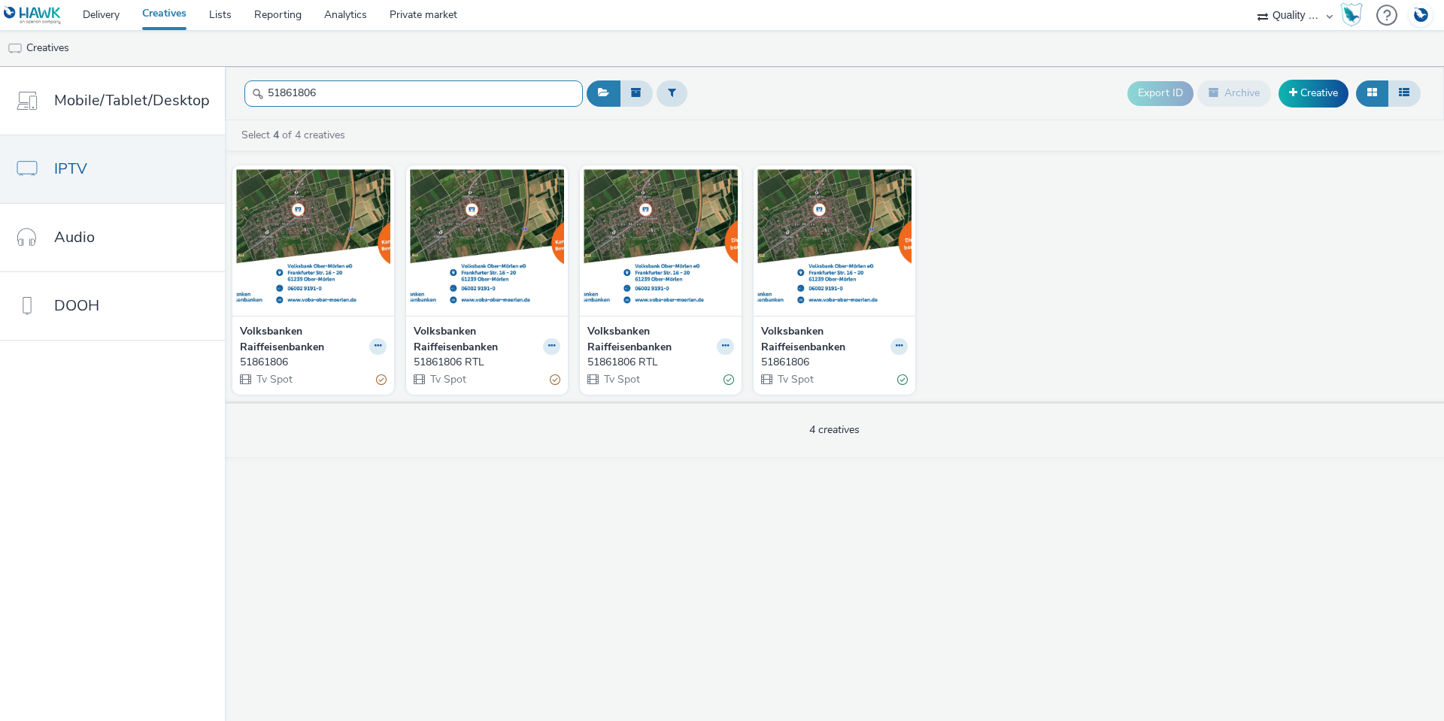
drag, startPoint x: 337, startPoint y: 102, endPoint x: 242, endPoint y: 94, distance: 95.1
click at [244, 94] on input "51861806" at bounding box center [413, 93] width 338 height 26
paste input "961023"
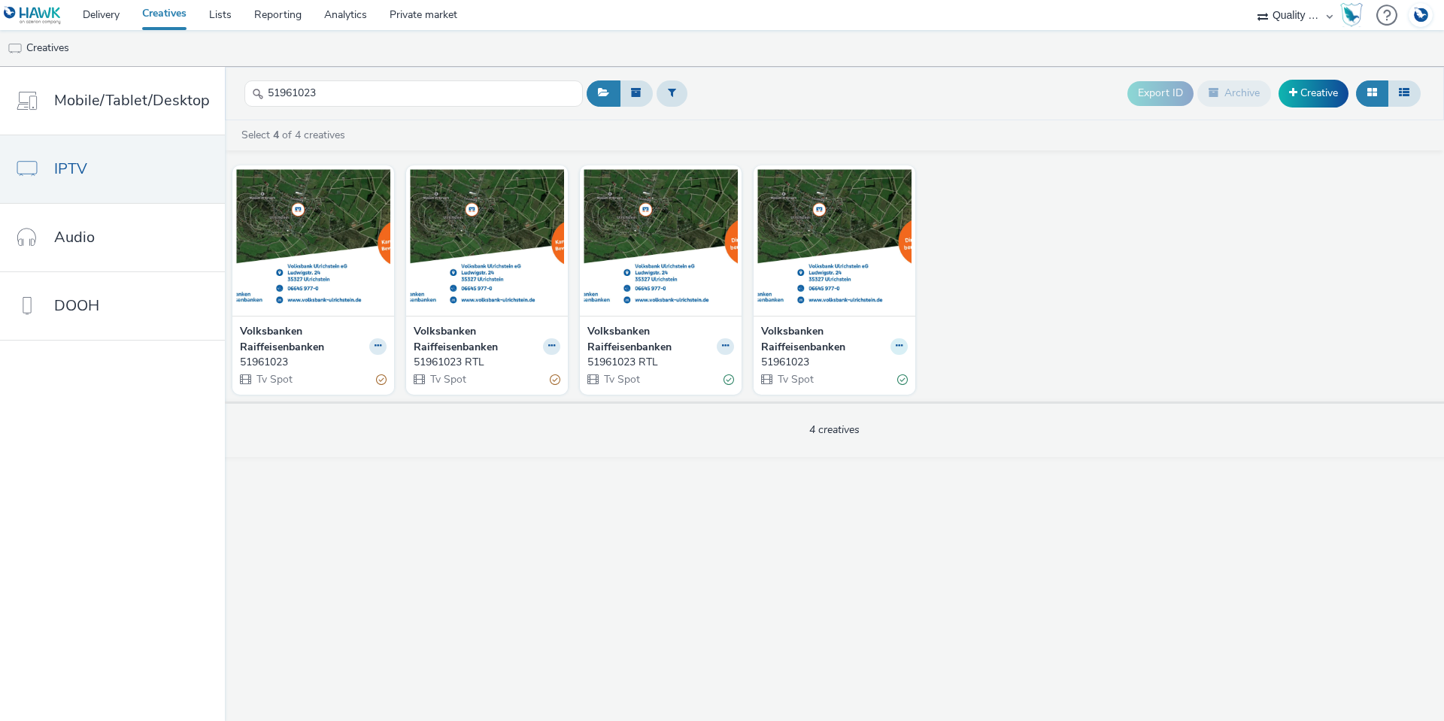
click at [903, 340] on button at bounding box center [898, 346] width 17 height 17
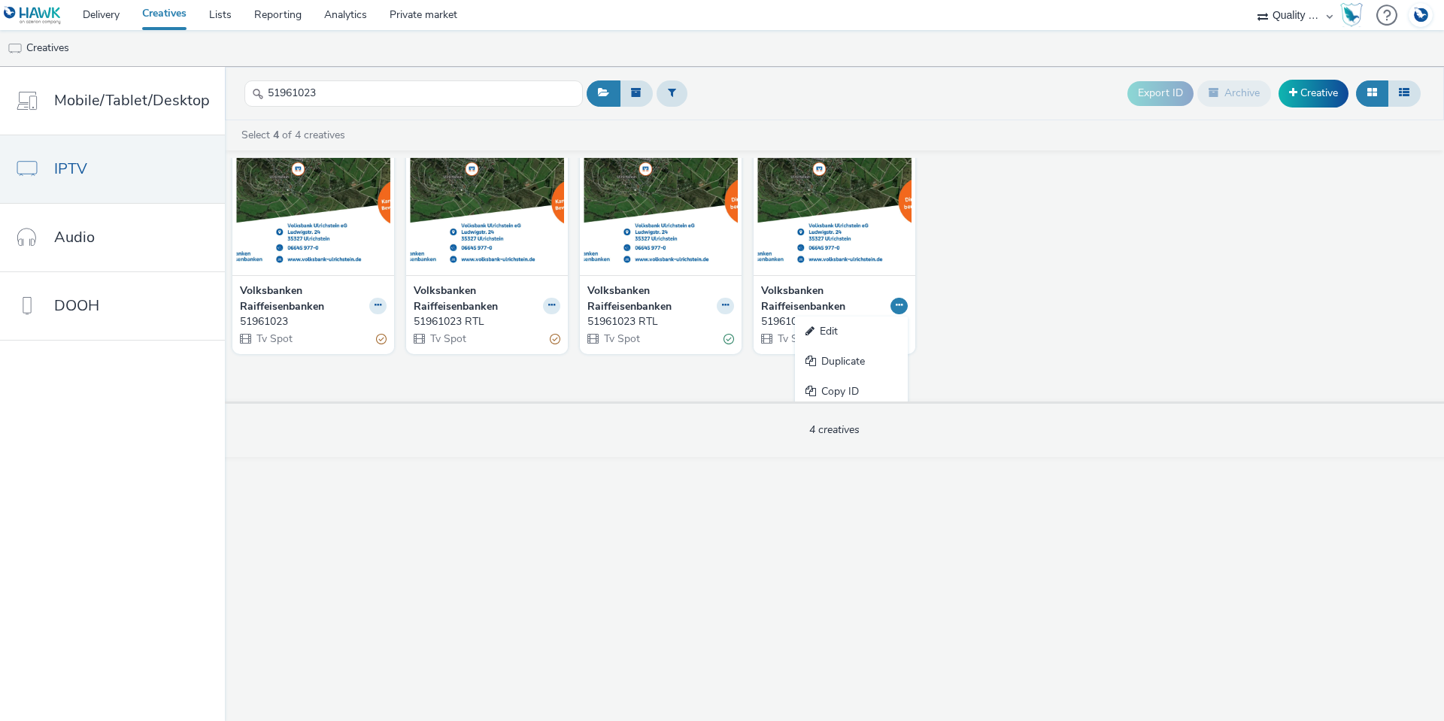
scroll to position [76, 0]
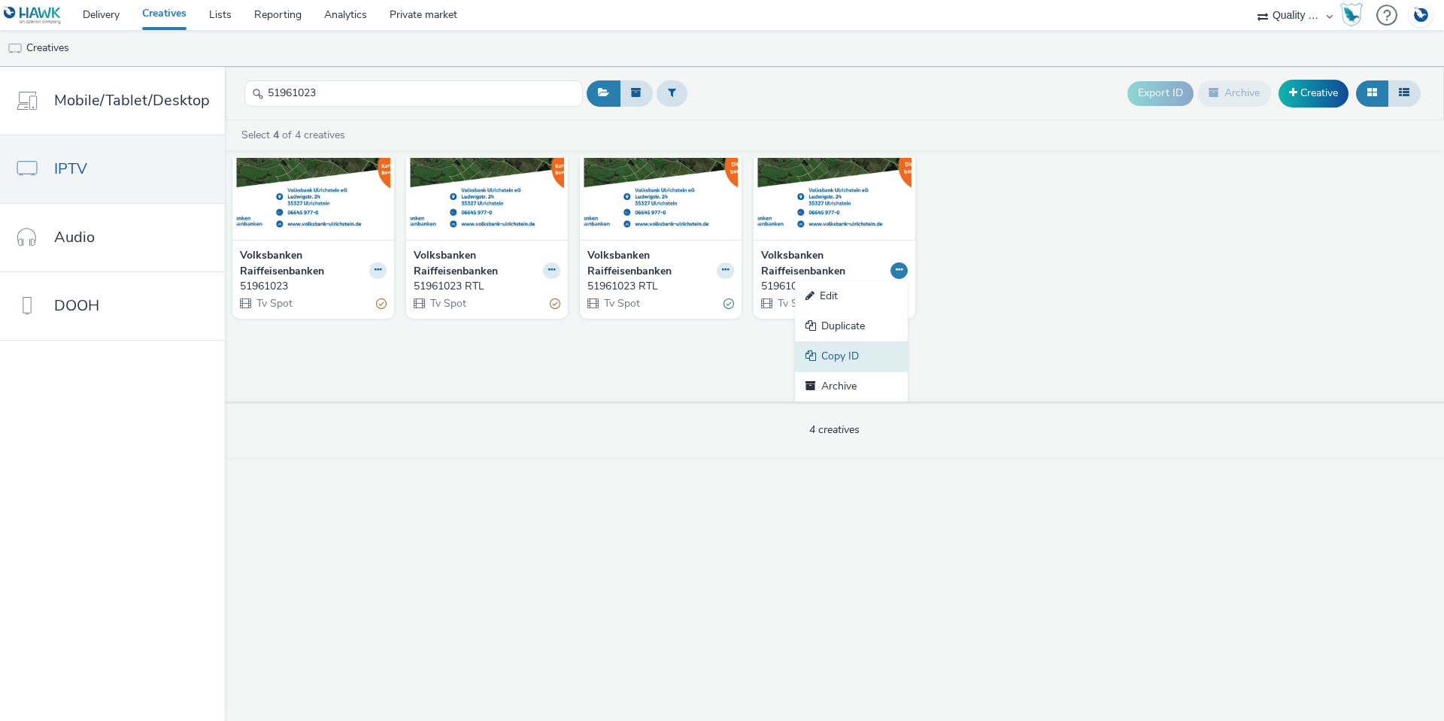
click at [871, 346] on link "Copy ID" at bounding box center [851, 356] width 113 height 30
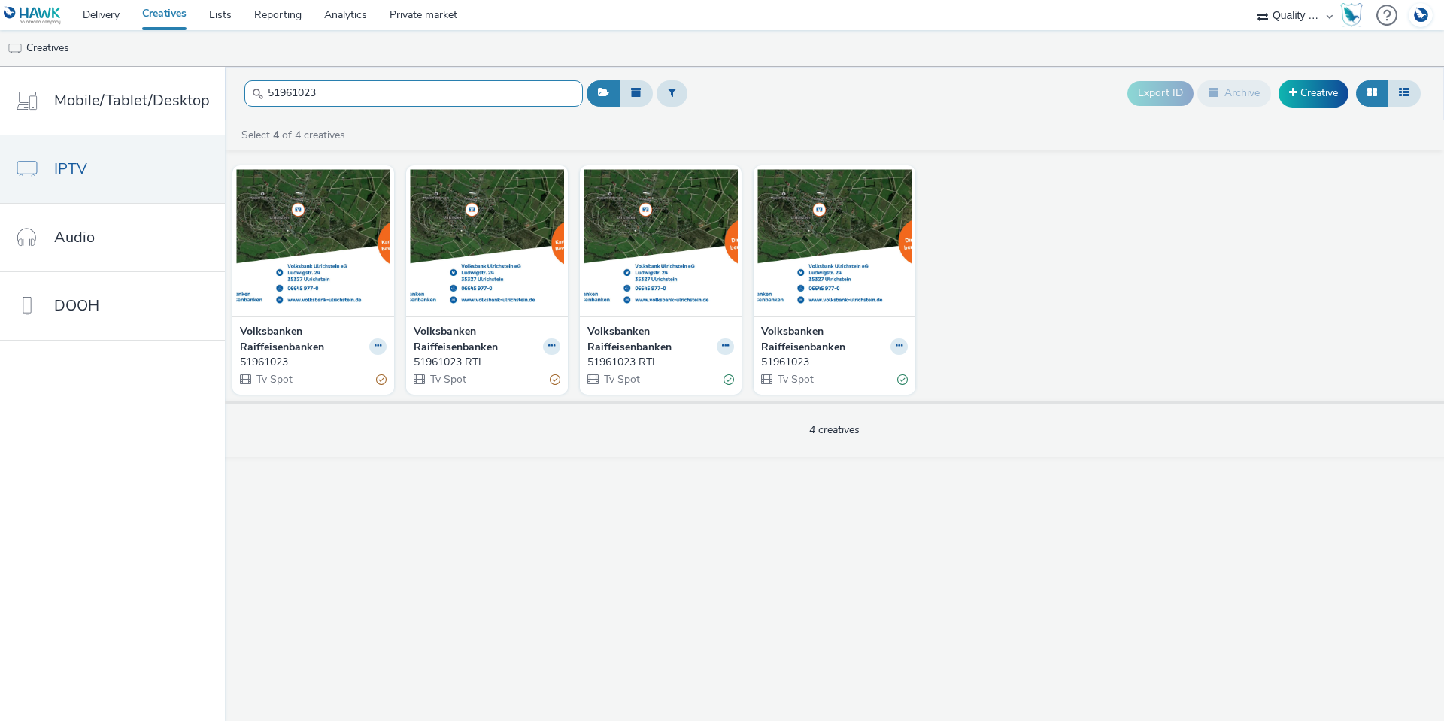
drag, startPoint x: 321, startPoint y: 92, endPoint x: 232, endPoint y: 103, distance: 90.2
click at [232, 92] on header "51961023 Export ID Archive Creative" at bounding box center [834, 93] width 1219 height 53
paste input "90000"
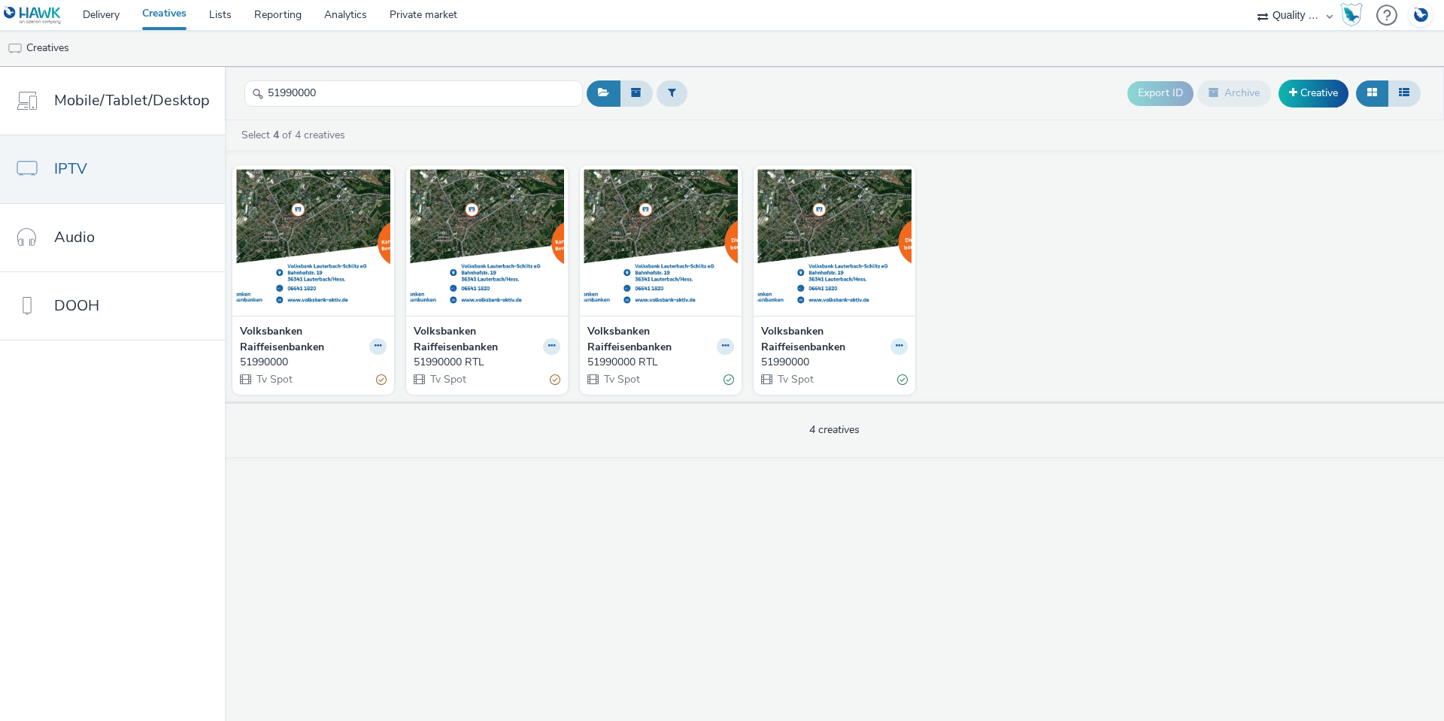
click at [899, 346] on icon at bounding box center [899, 345] width 7 height 9
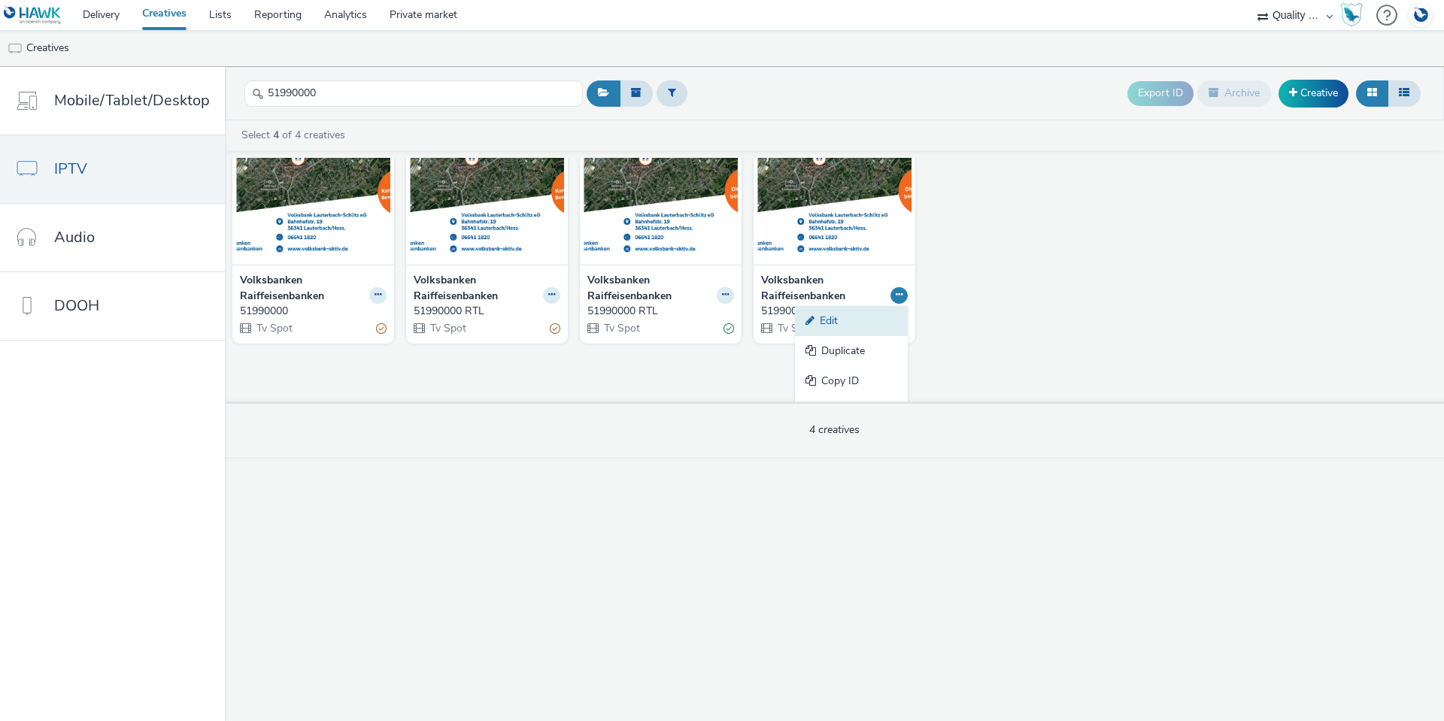
scroll to position [75, 0]
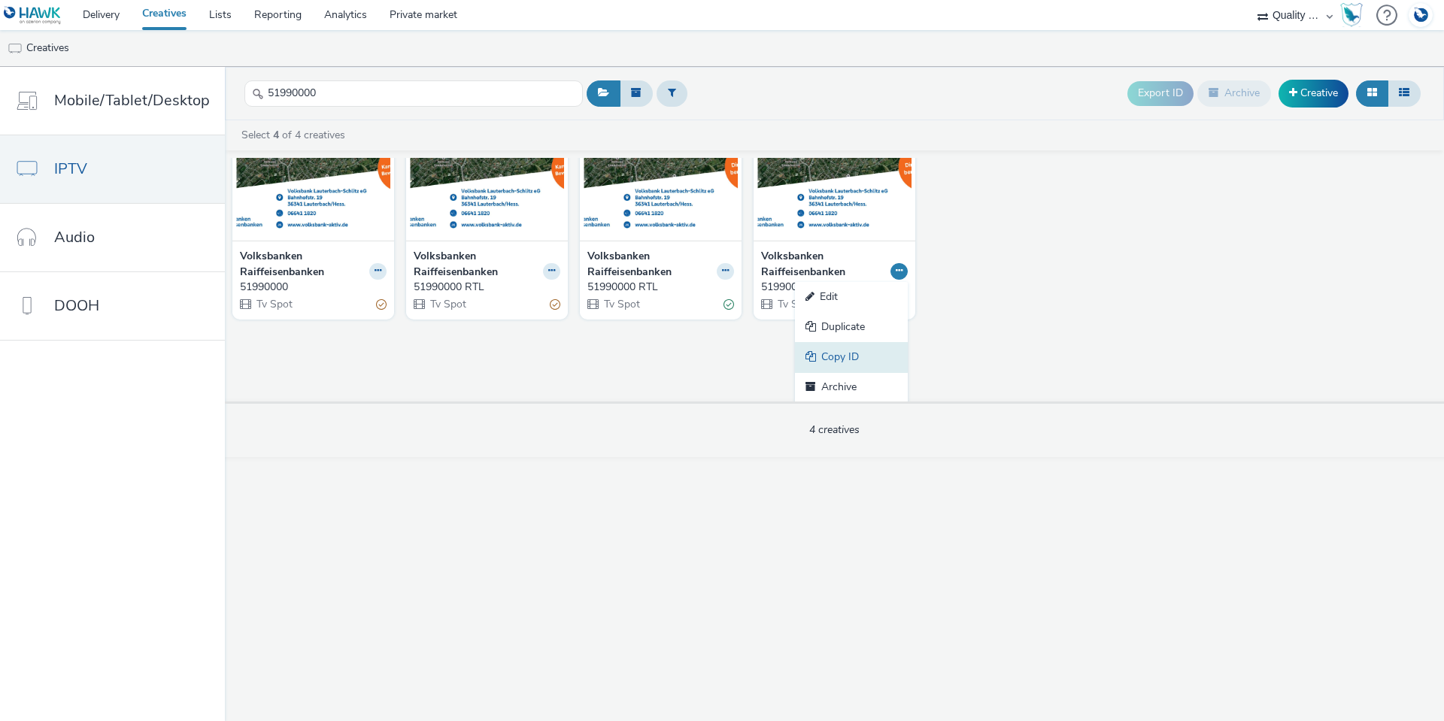
click at [849, 352] on link "Copy ID" at bounding box center [851, 357] width 113 height 30
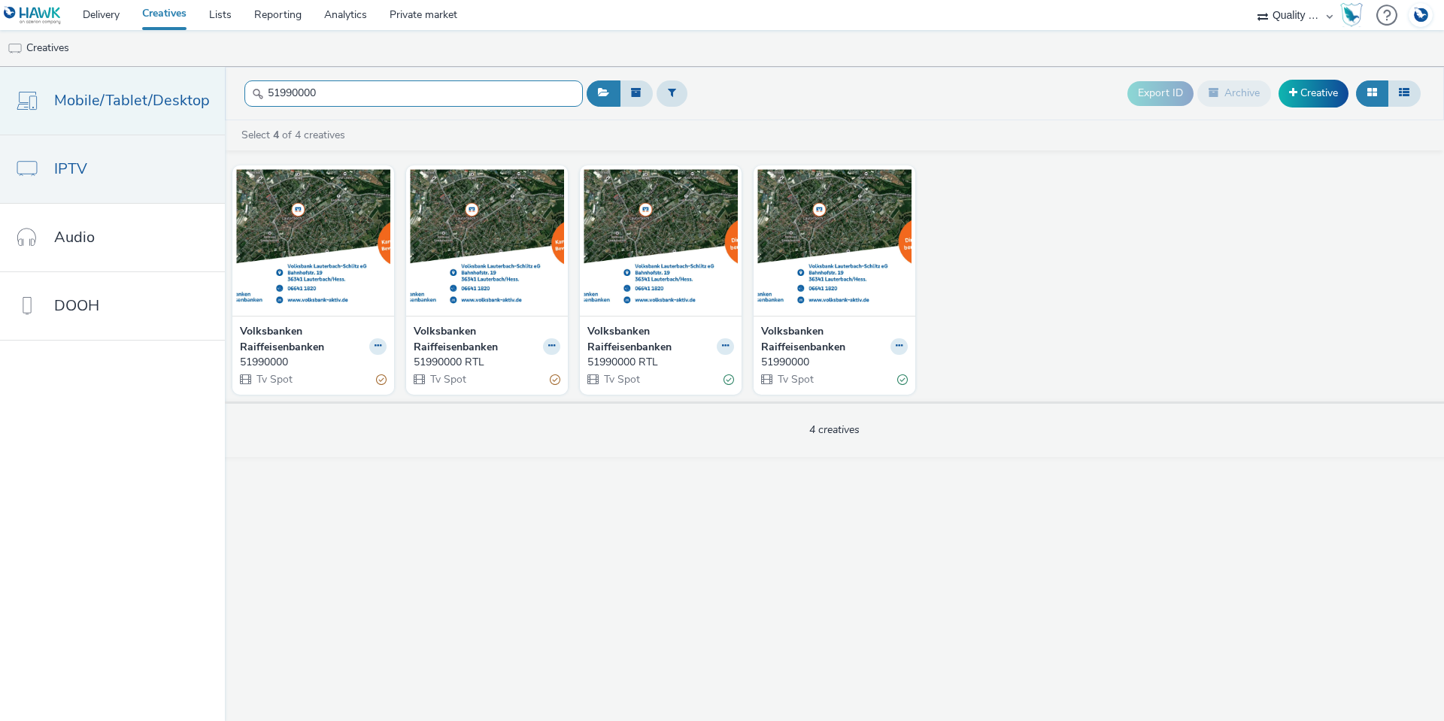
drag, startPoint x: 332, startPoint y: 92, endPoint x: 200, endPoint y: 84, distance: 132.5
click at [200, 84] on div "Mobile/Tablet/Desktop IPTV Audio DOOH 51990000 Export ID Archive Creative Selec…" at bounding box center [722, 394] width 1444 height 654
paste input "2060208"
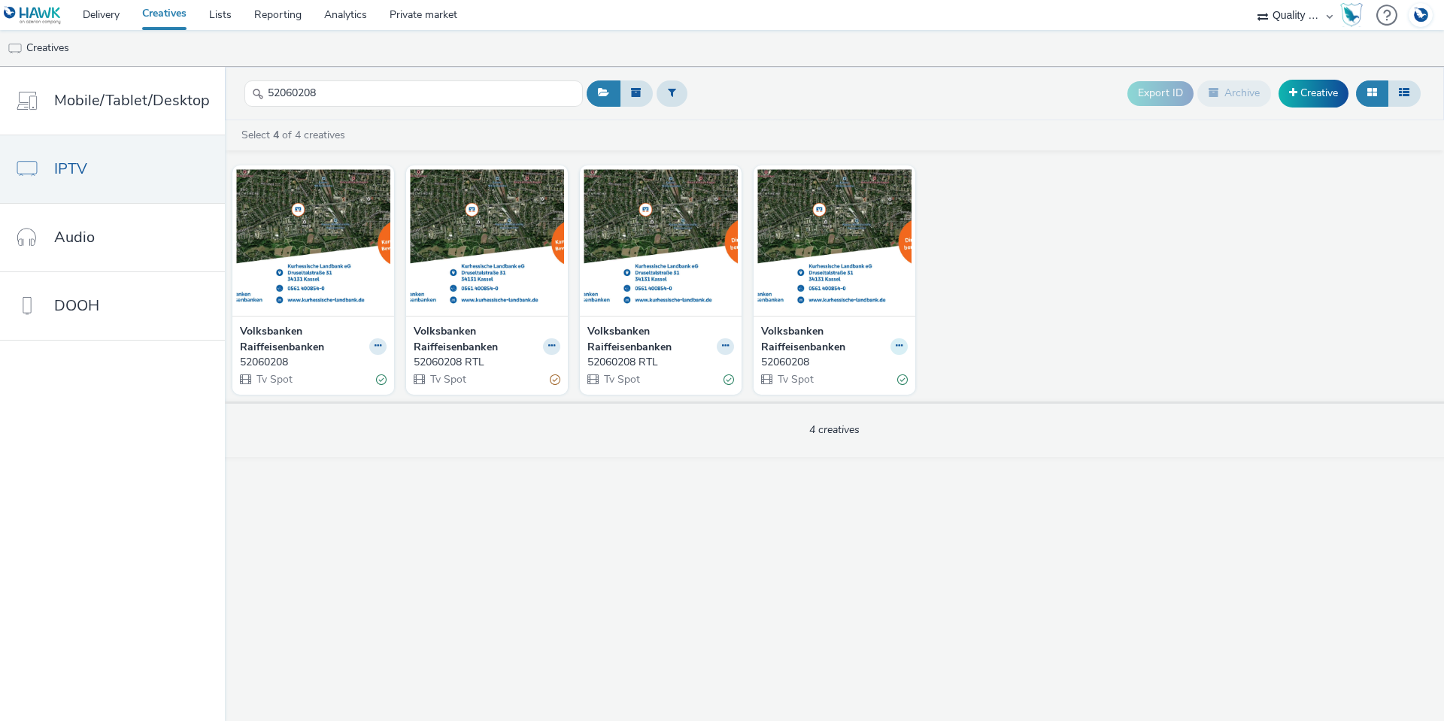
click at [896, 344] on icon at bounding box center [899, 345] width 7 height 9
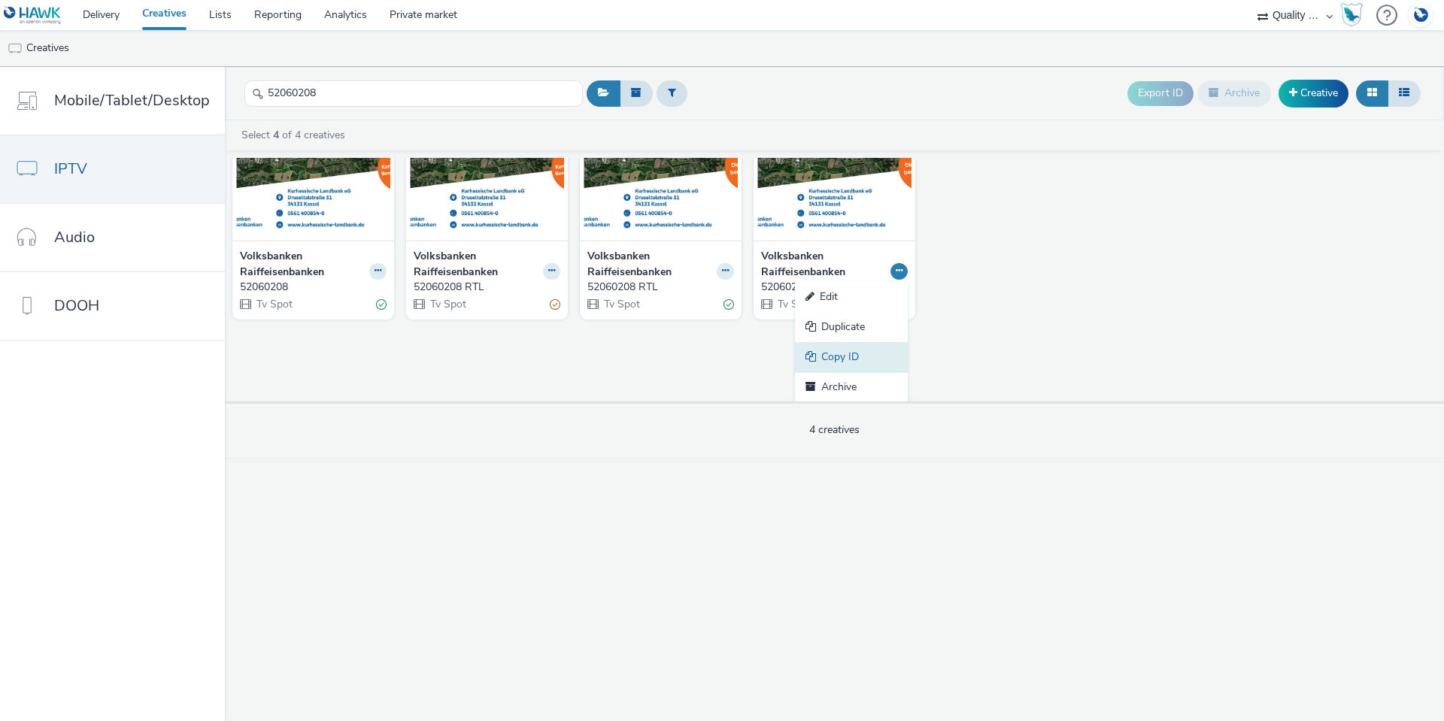
click at [856, 362] on link "Copy ID" at bounding box center [851, 357] width 113 height 30
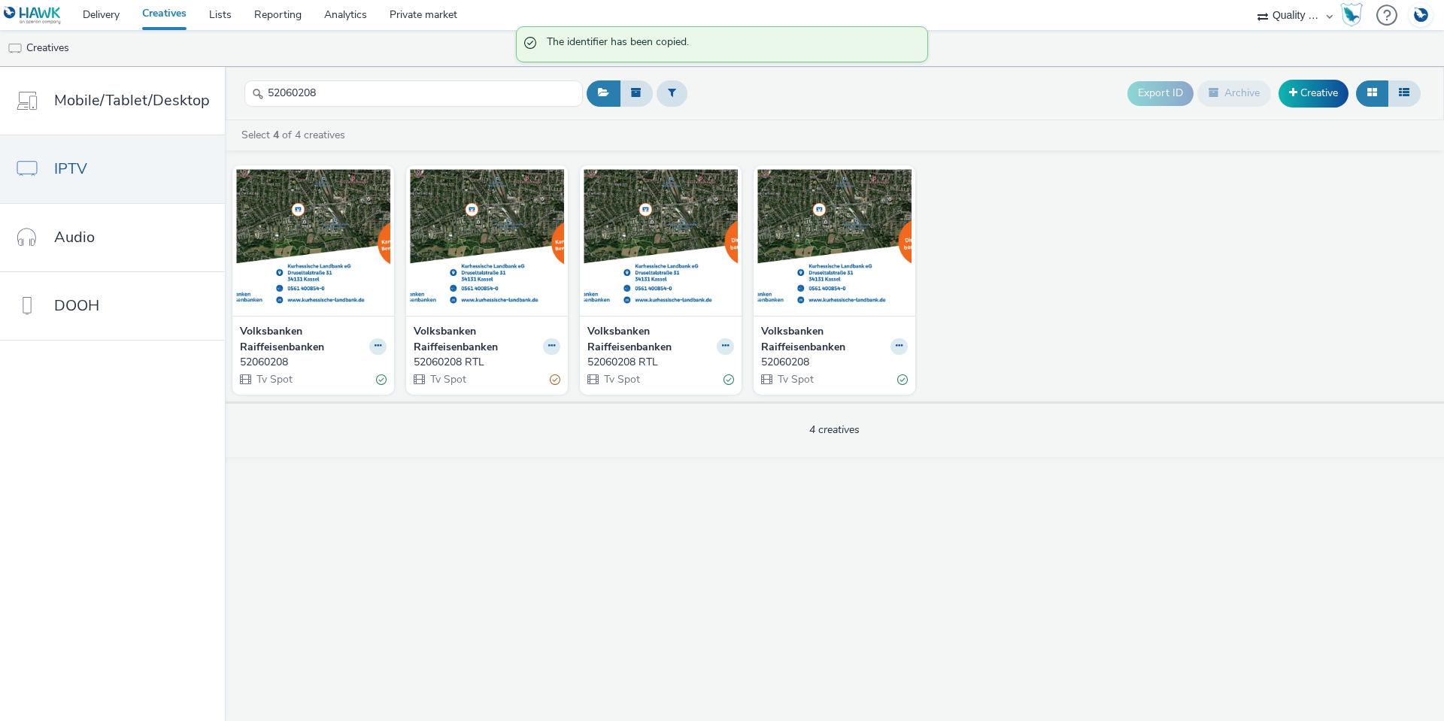
scroll to position [0, 0]
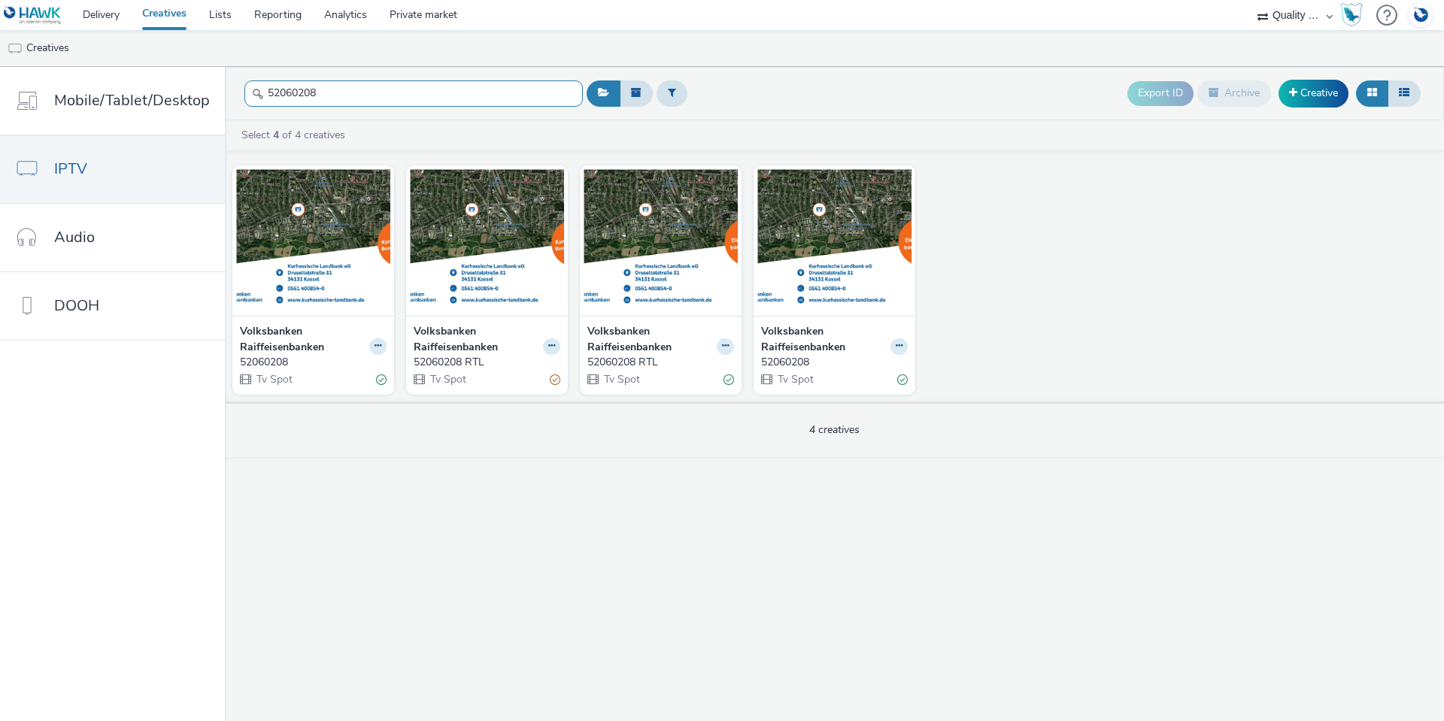
drag, startPoint x: 326, startPoint y: 86, endPoint x: 256, endPoint y: 81, distance: 70.1
click at [256, 81] on input "52060208" at bounding box center [413, 93] width 338 height 26
paste input "2601"
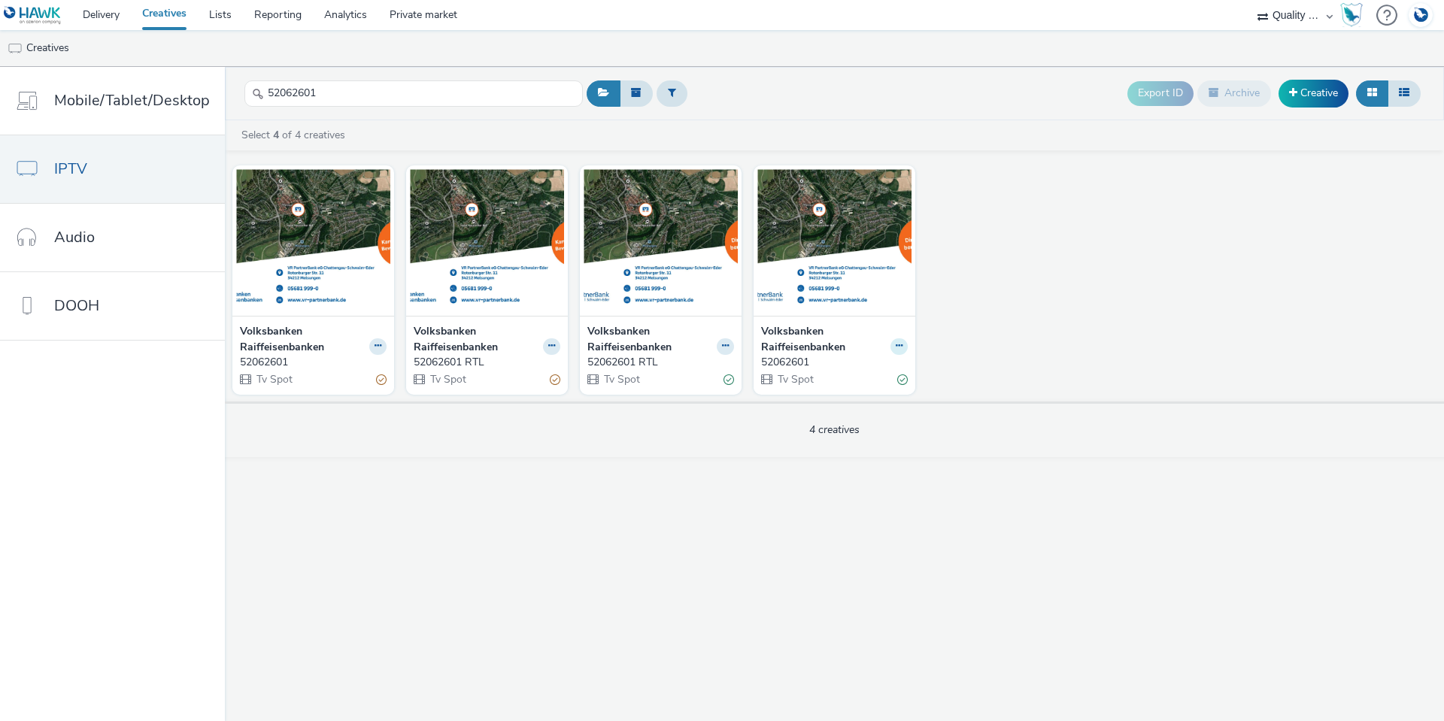
click at [898, 347] on icon at bounding box center [899, 345] width 7 height 9
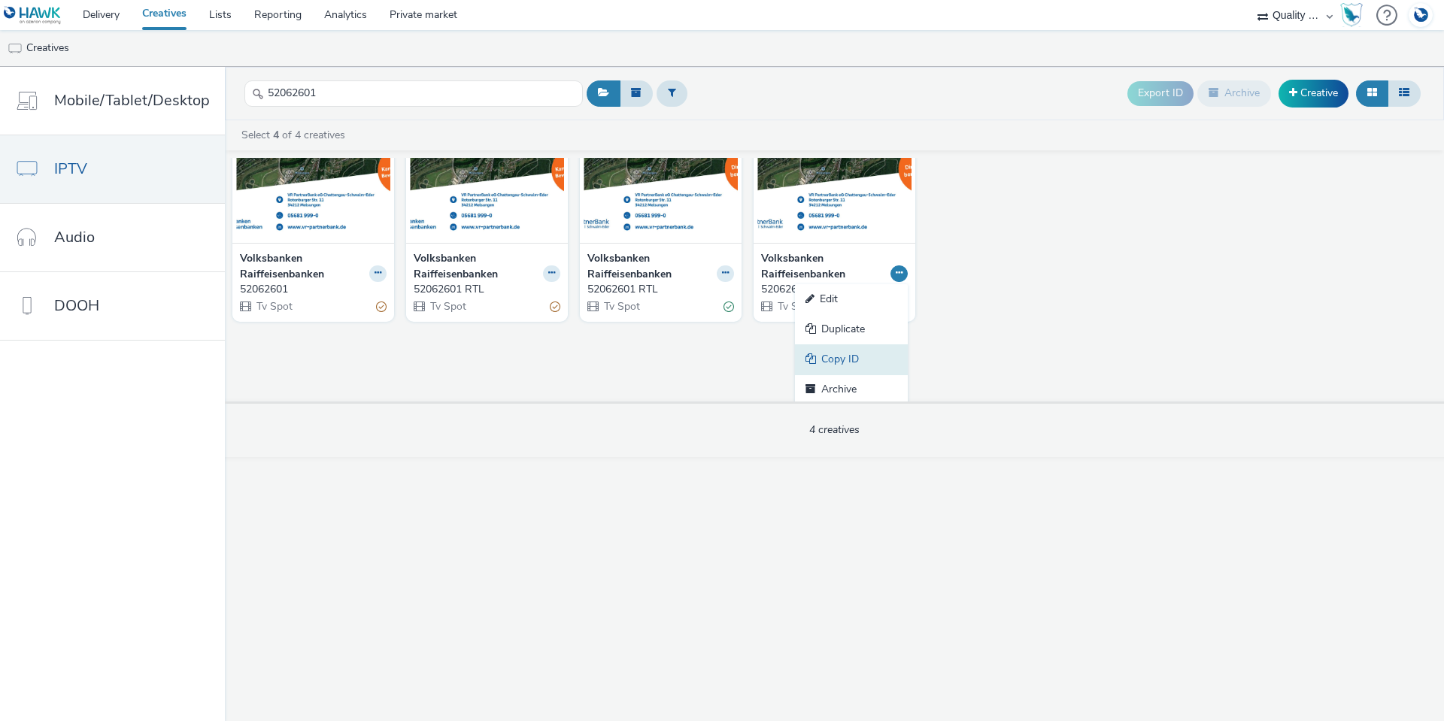
scroll to position [76, 0]
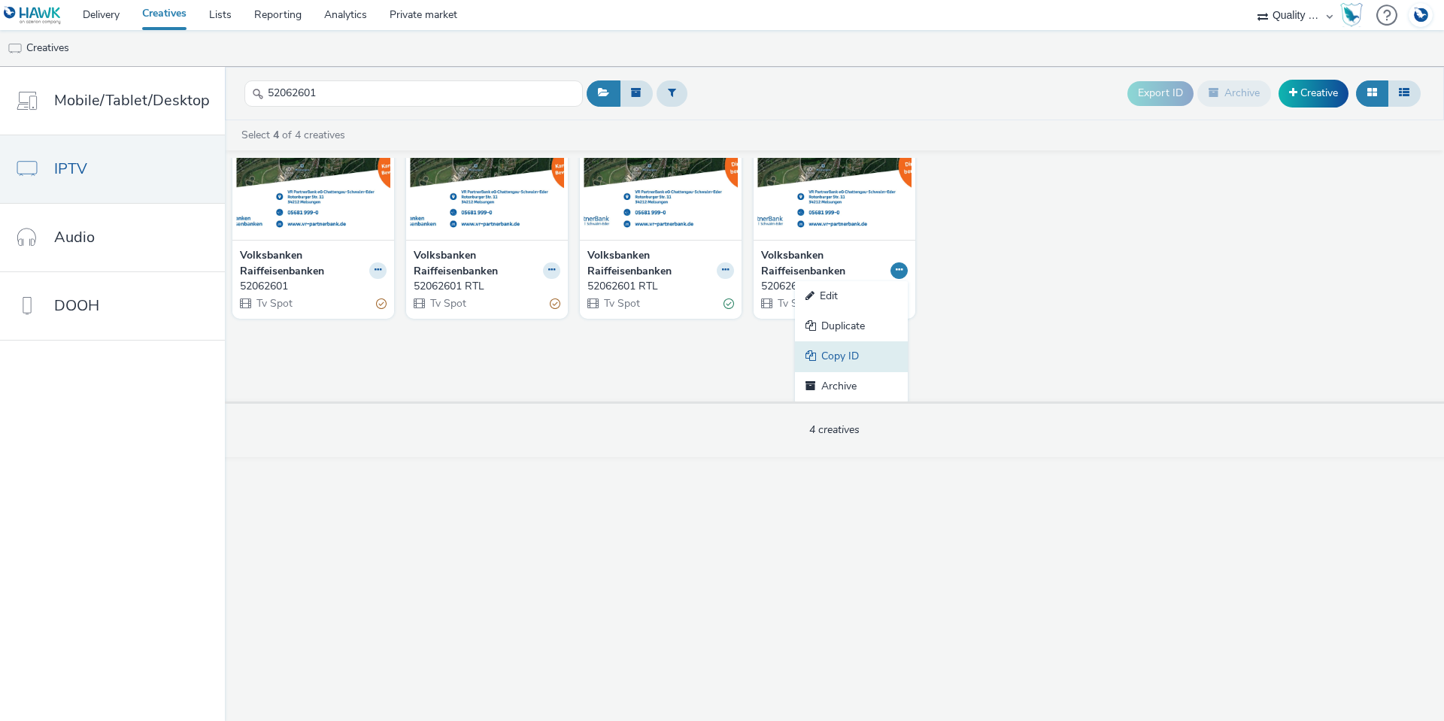
click at [857, 365] on link "Copy ID" at bounding box center [851, 356] width 113 height 30
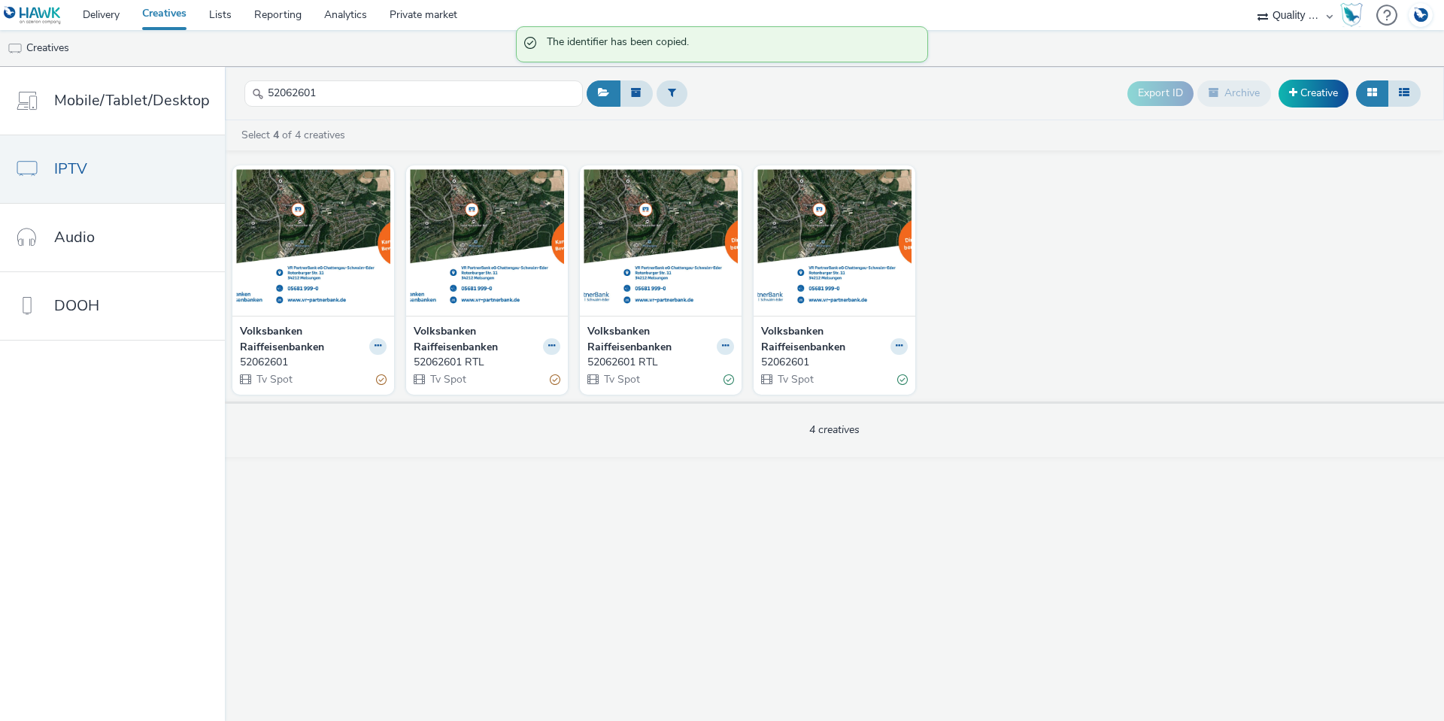
scroll to position [0, 0]
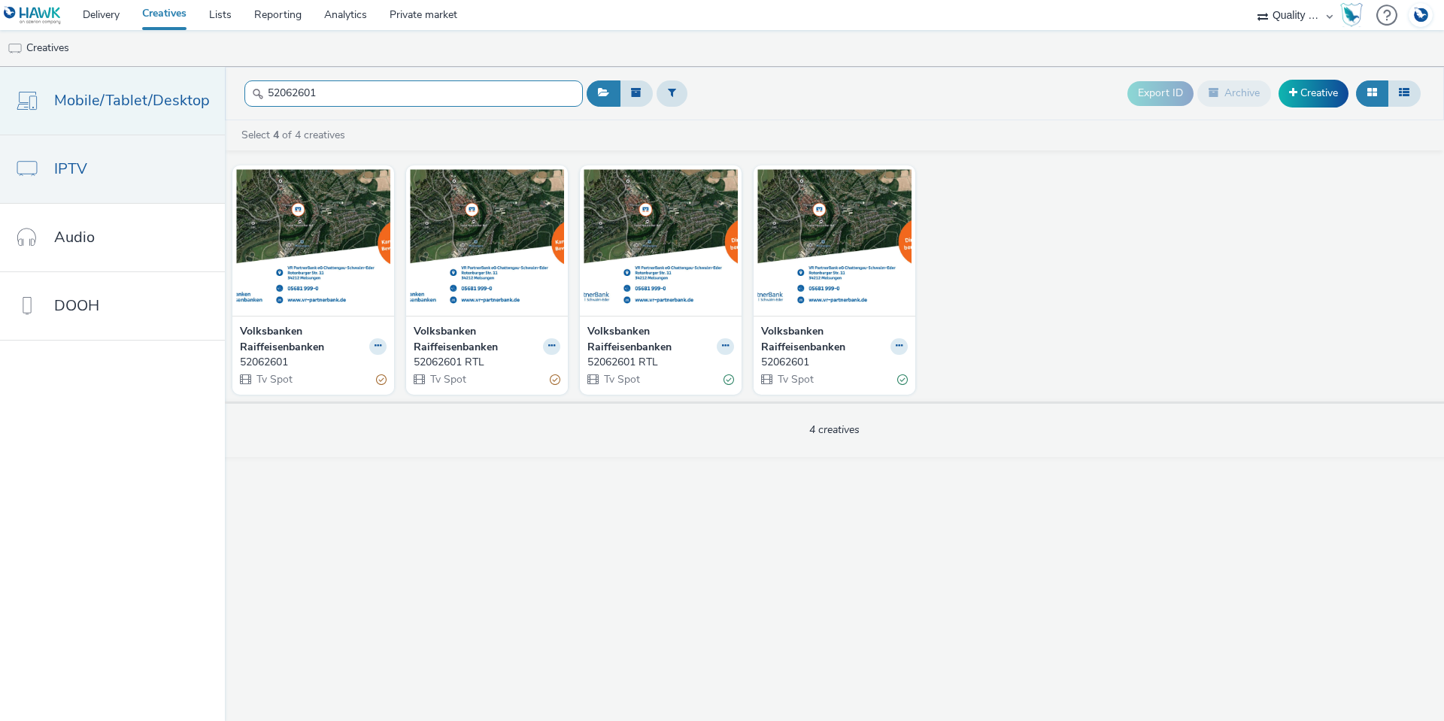
drag, startPoint x: 241, startPoint y: 83, endPoint x: 219, endPoint y: 77, distance: 22.6
click at [217, 78] on div "Mobile/Tablet/Desktop IPTV Audio DOOH 52062601 Export ID Archive Creative Selec…" at bounding box center [722, 394] width 1444 height 654
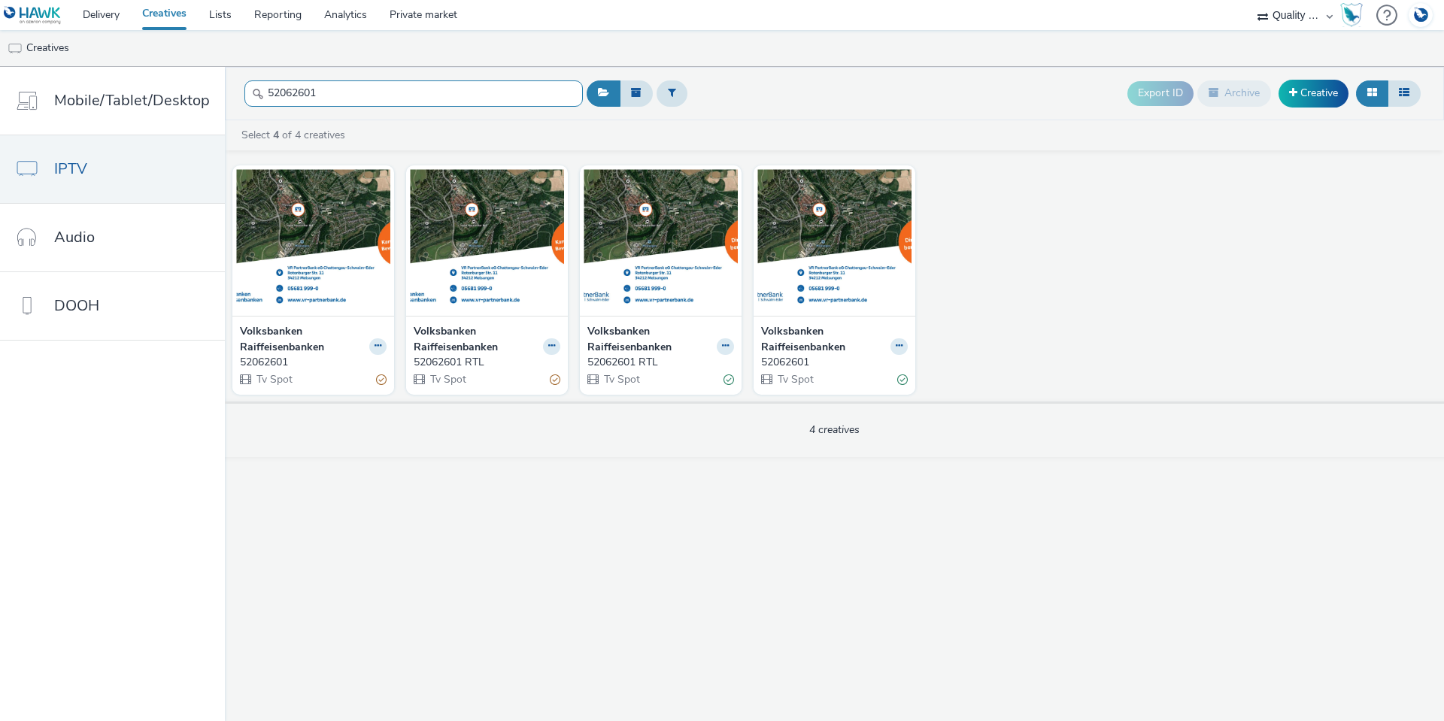
paste input "3369"
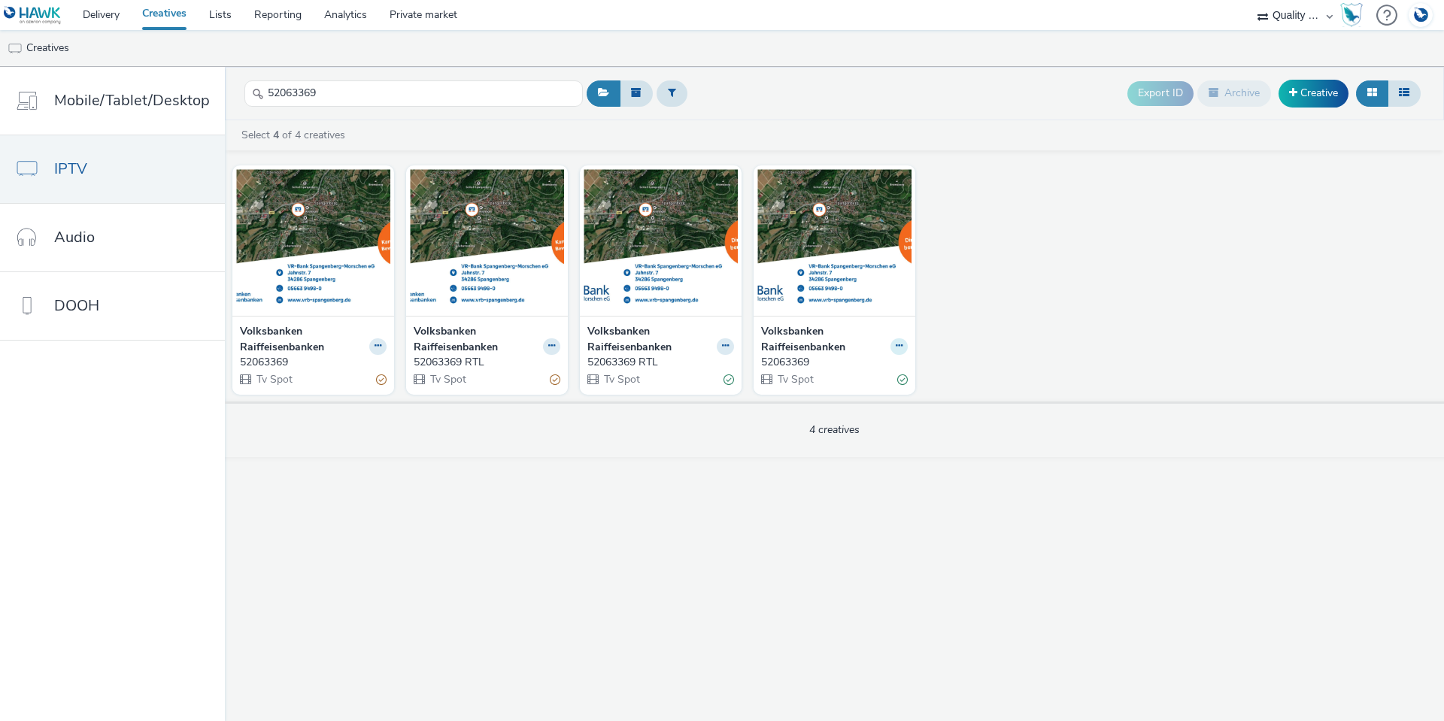
click at [899, 349] on icon at bounding box center [899, 345] width 7 height 9
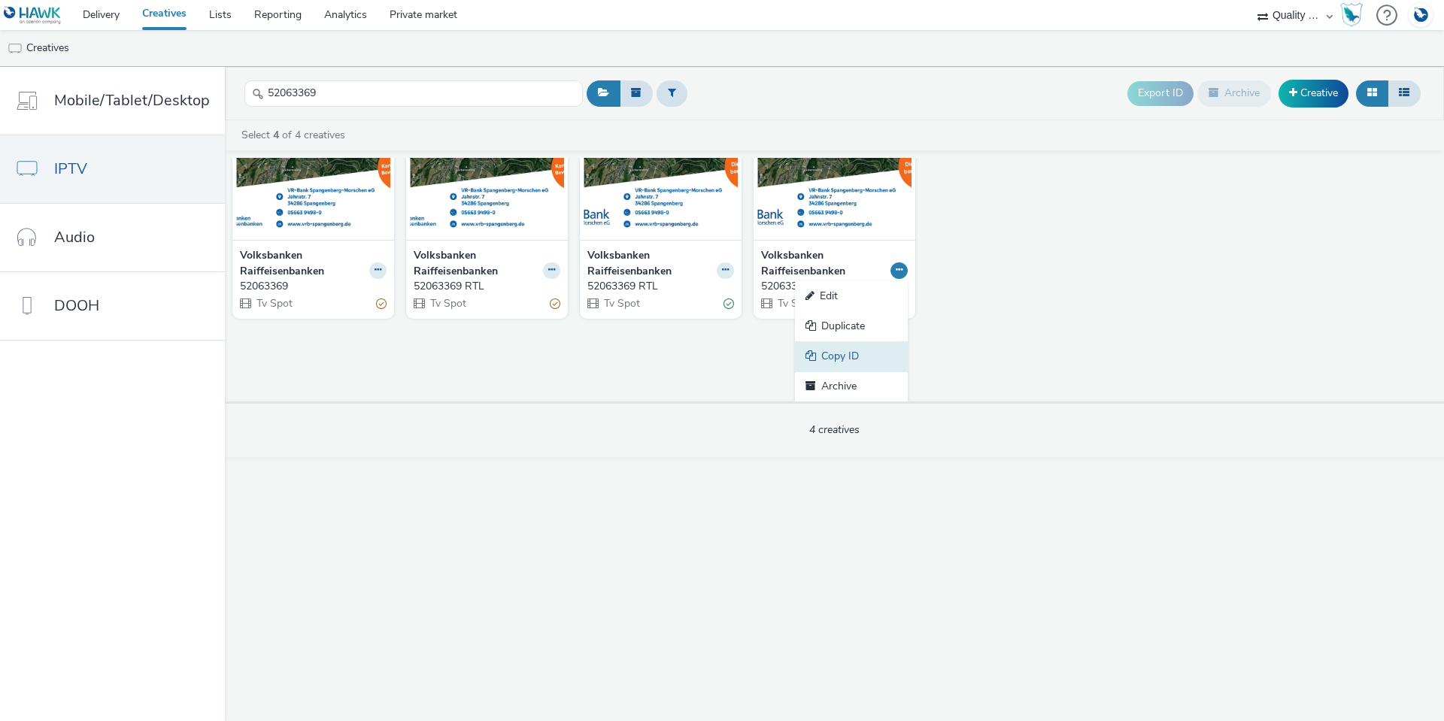
click at [847, 367] on link "Copy ID" at bounding box center [851, 356] width 113 height 30
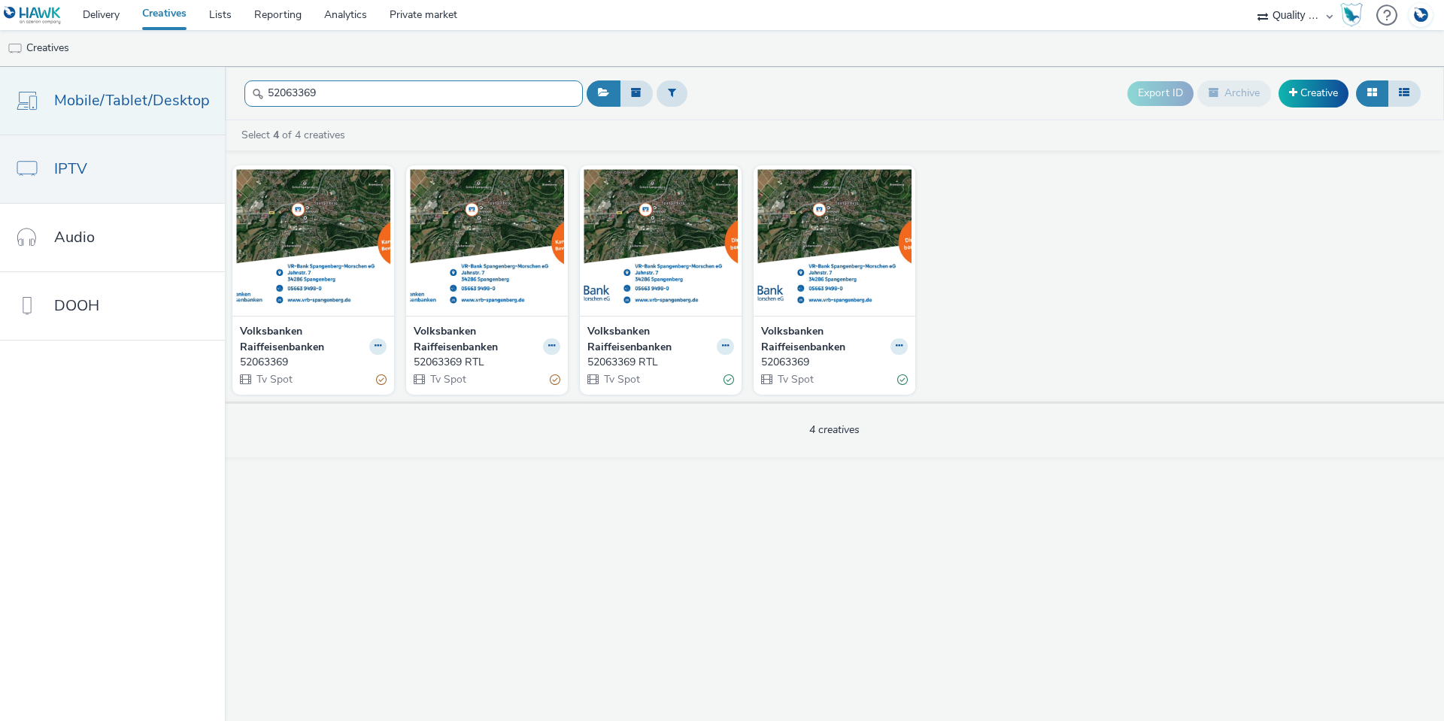
drag, startPoint x: 364, startPoint y: 86, endPoint x: 201, endPoint y: 97, distance: 163.5
click at [201, 97] on div "Mobile/Tablet/Desktop IPTV Audio DOOH 52063369 Export ID Archive Creative Selec…" at bounding box center [722, 394] width 1444 height 654
paste input "550"
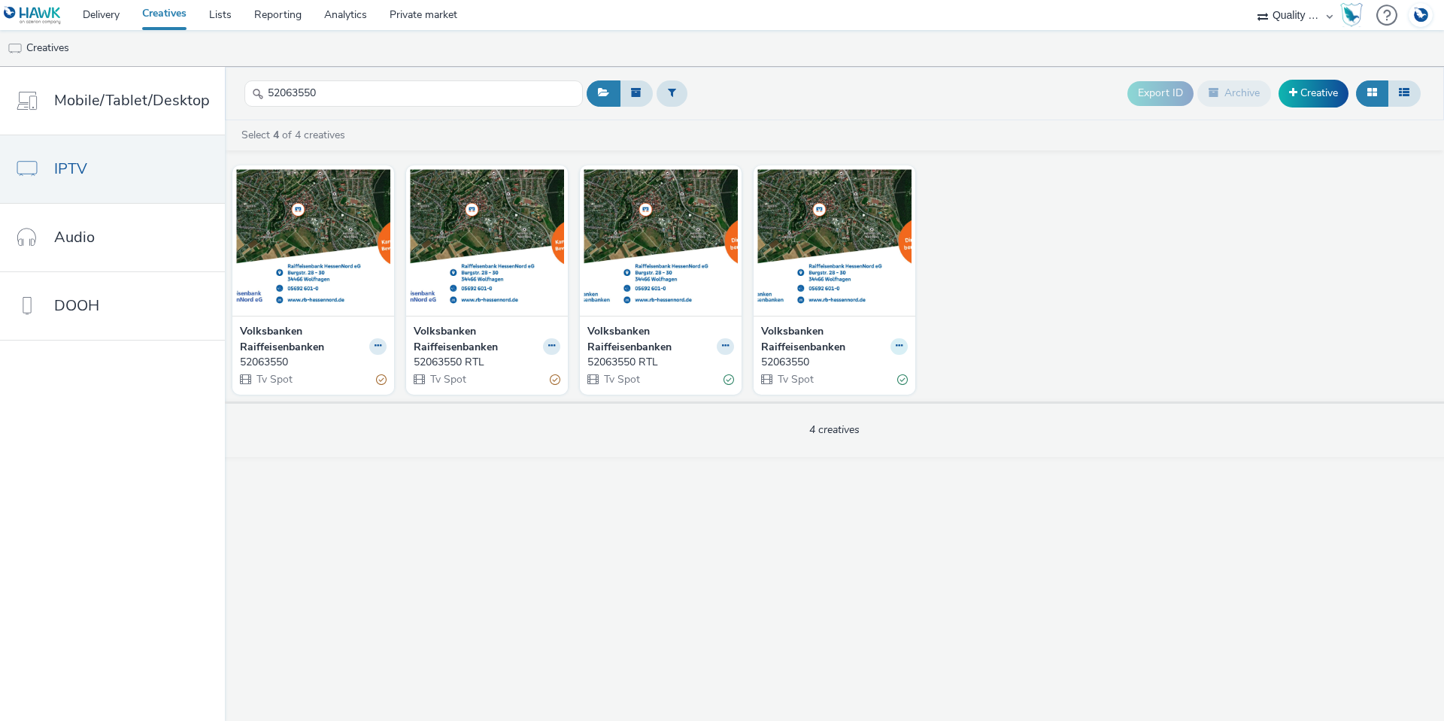
click at [898, 342] on icon at bounding box center [899, 345] width 7 height 9
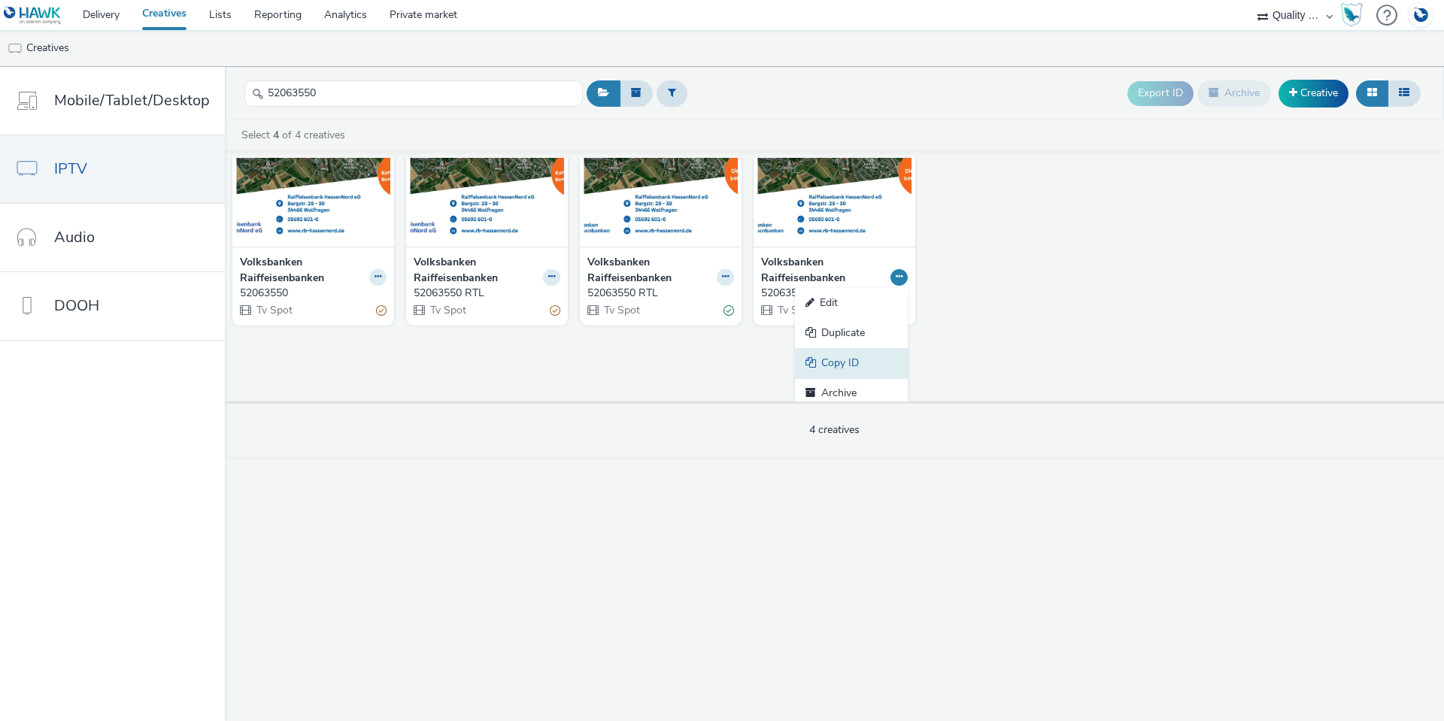
scroll to position [76, 0]
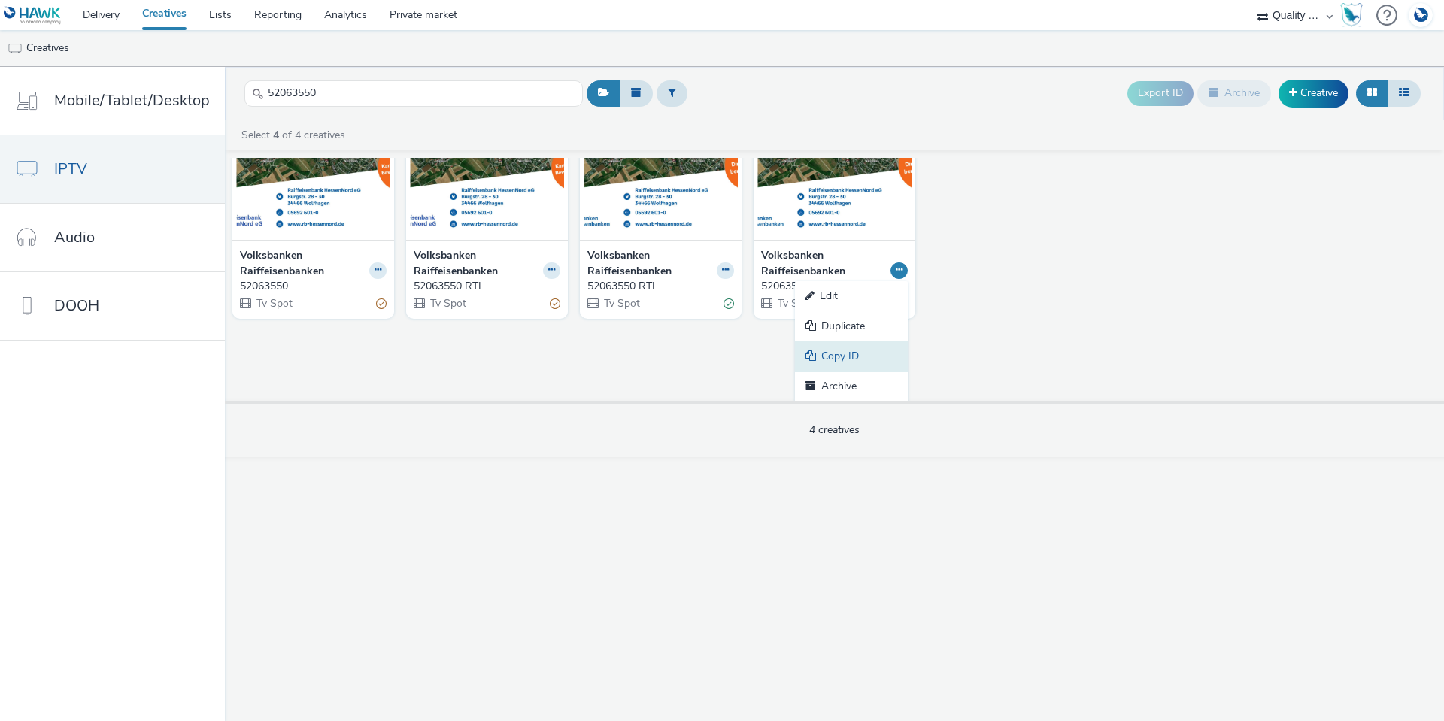
click at [865, 344] on link "Copy ID" at bounding box center [851, 356] width 113 height 30
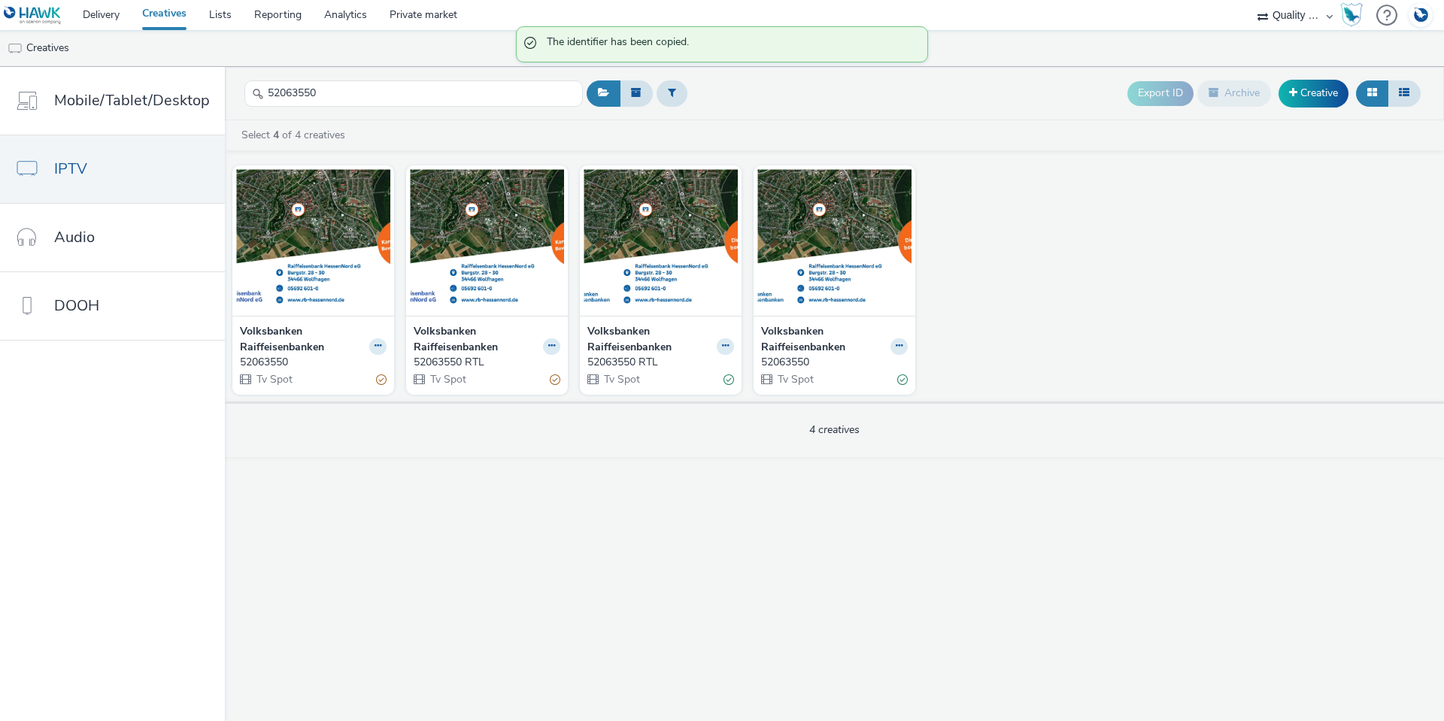
scroll to position [0, 0]
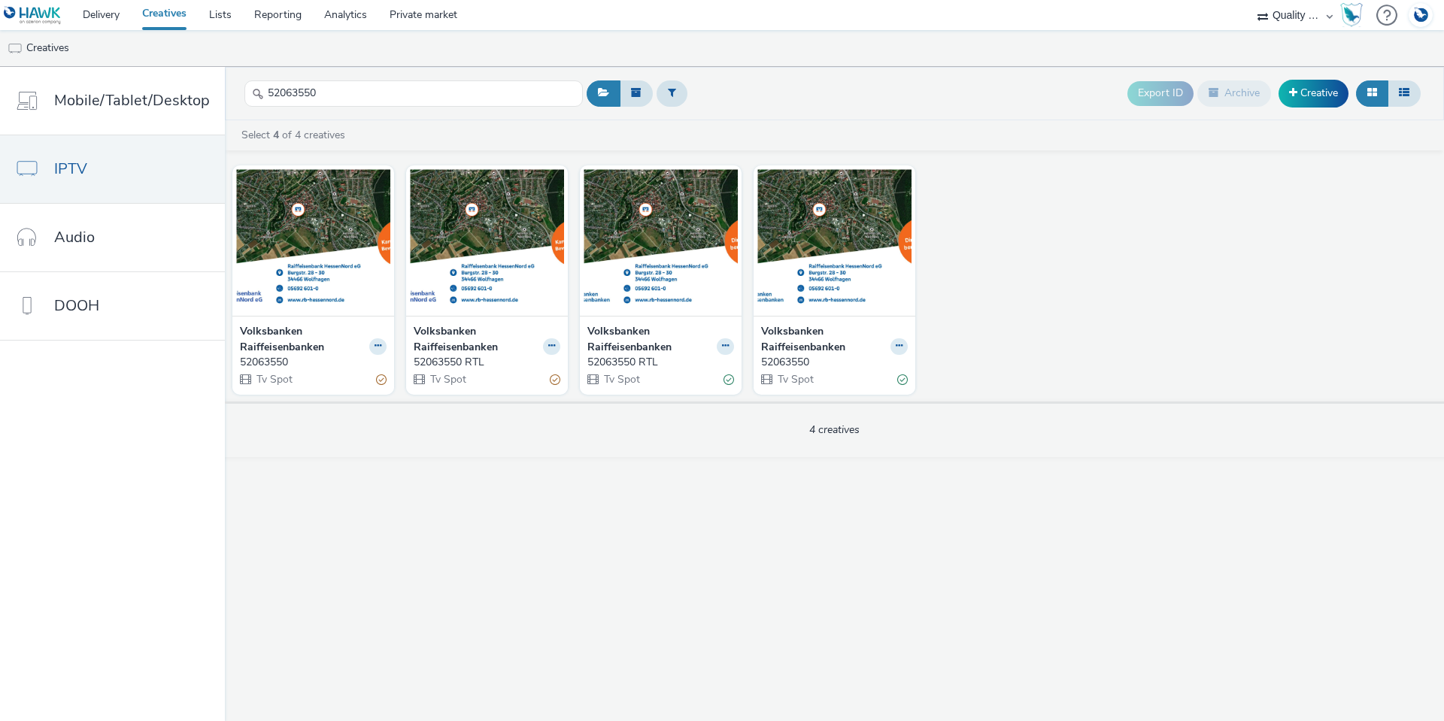
drag, startPoint x: 415, startPoint y: 75, endPoint x: 238, endPoint y: 77, distance: 176.7
click at [238, 77] on header "52063550 Export ID Archive Creative" at bounding box center [834, 93] width 1219 height 53
click at [341, 93] on input "52063550" at bounding box center [413, 93] width 338 height 26
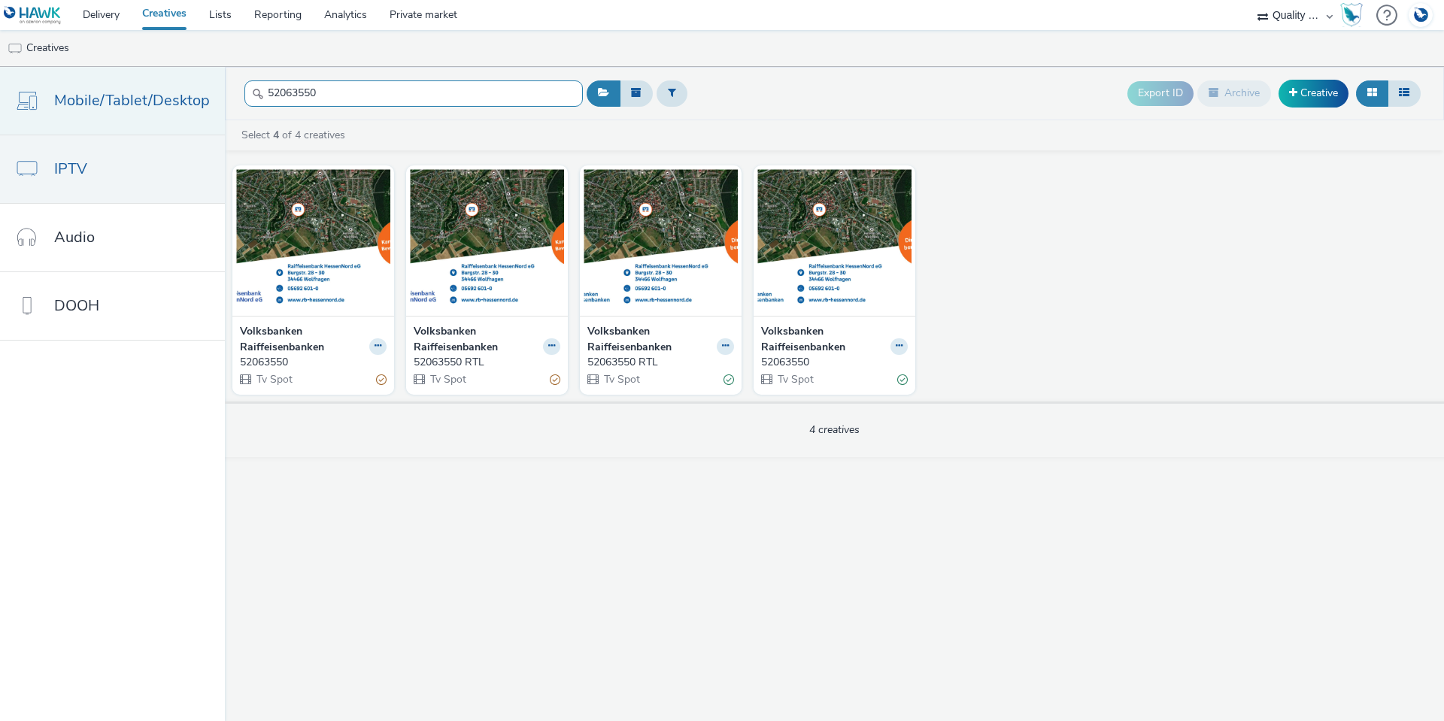
drag, startPoint x: 335, startPoint y: 93, endPoint x: 220, endPoint y: 89, distance: 114.4
click at [220, 89] on div "Mobile/Tablet/Desktop IPTV Audio DOOH 52063550 Export ID Archive Creative Selec…" at bounding box center [722, 394] width 1444 height 654
paste input "4156"
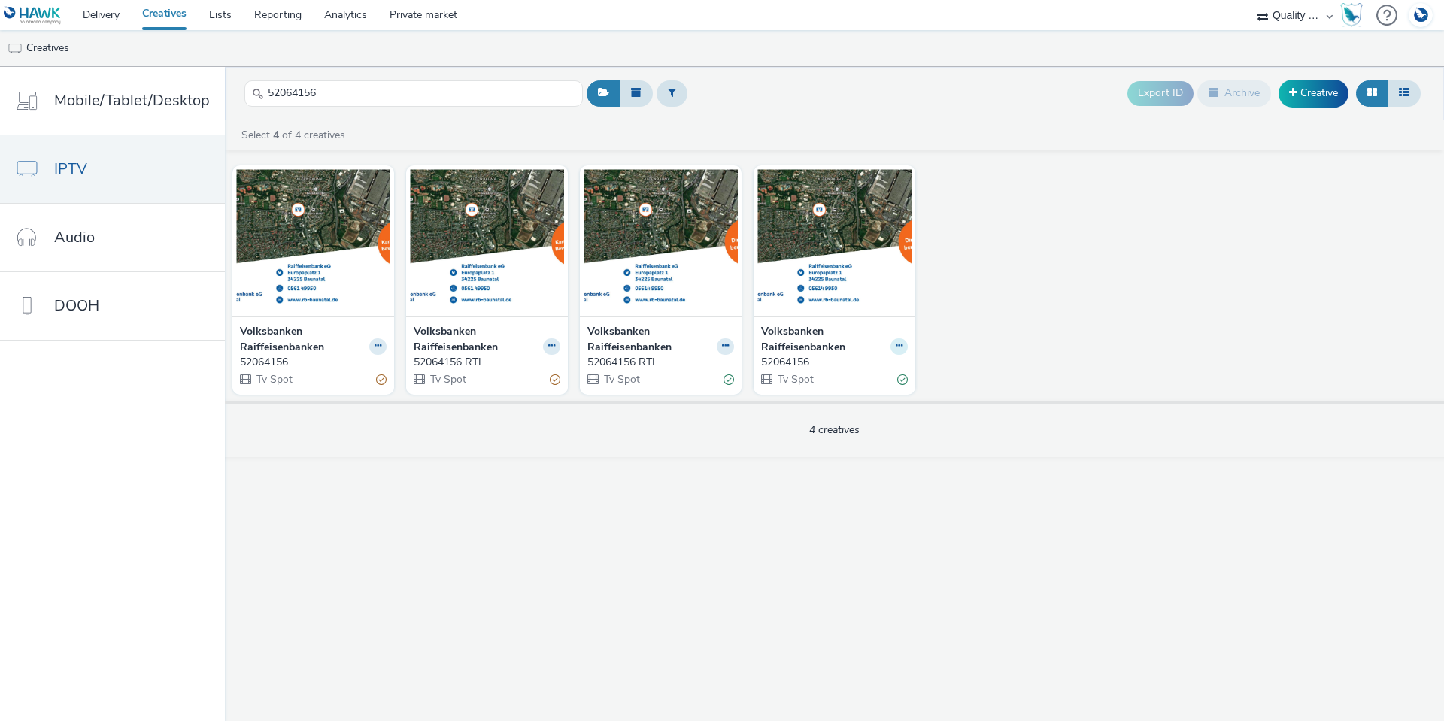
click at [892, 347] on button at bounding box center [898, 346] width 17 height 17
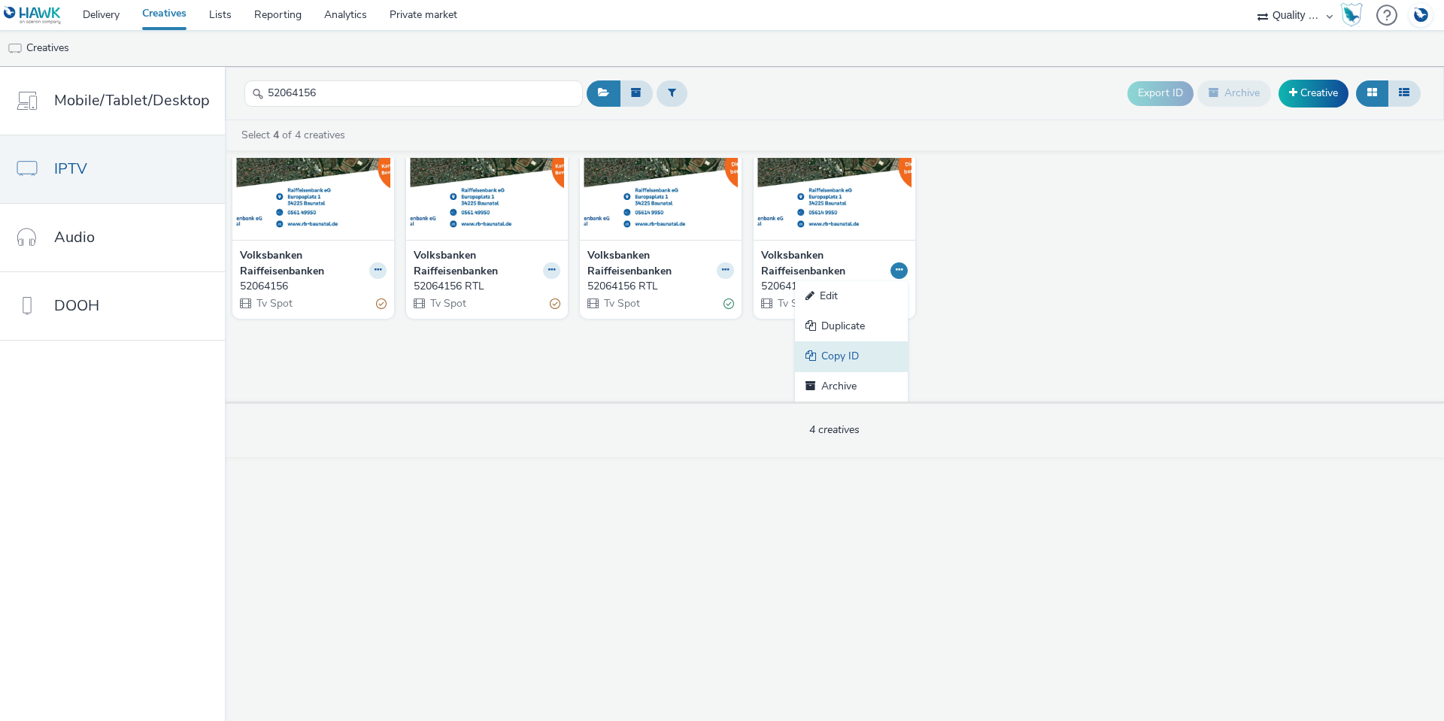
click at [851, 344] on link "Copy ID" at bounding box center [851, 356] width 113 height 30
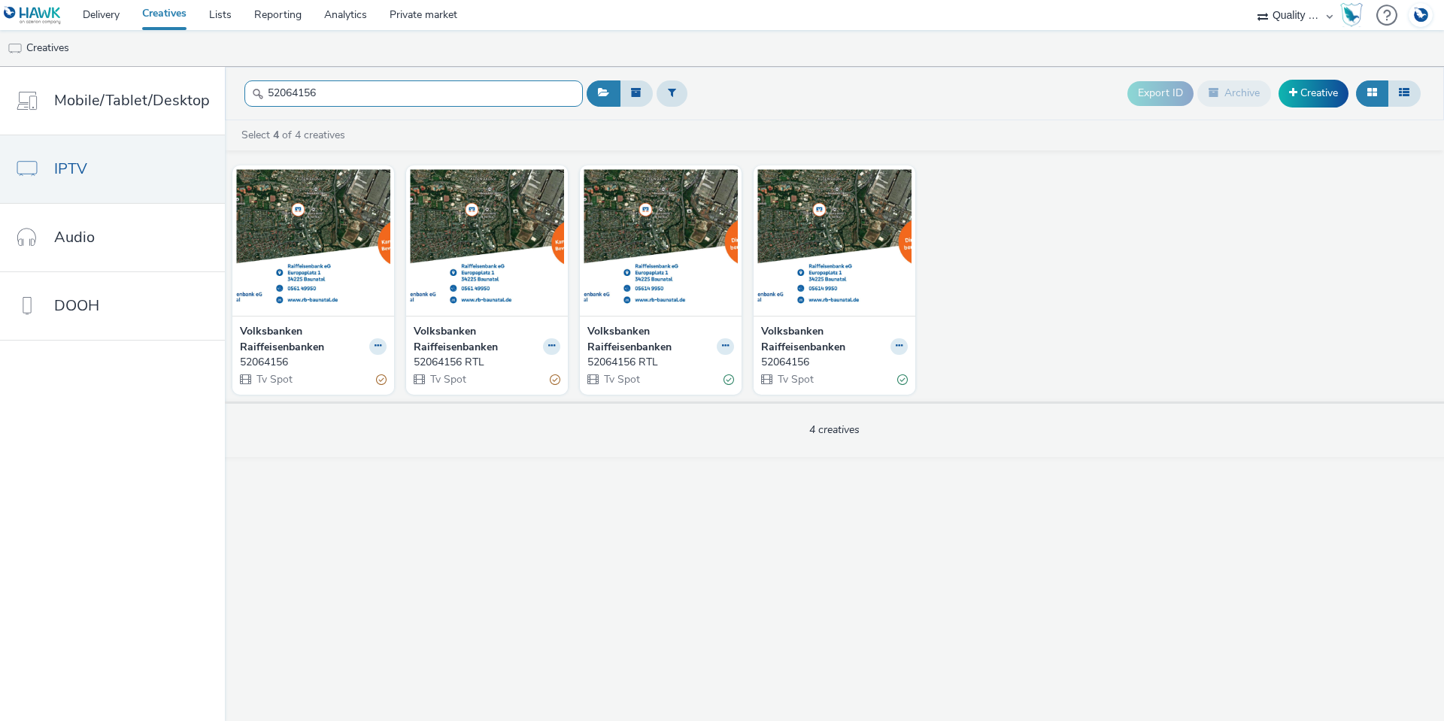
drag, startPoint x: 324, startPoint y: 95, endPoint x: 254, endPoint y: 89, distance: 70.2
click at [254, 89] on div "52064156" at bounding box center [413, 93] width 338 height 37
paste input "9029"
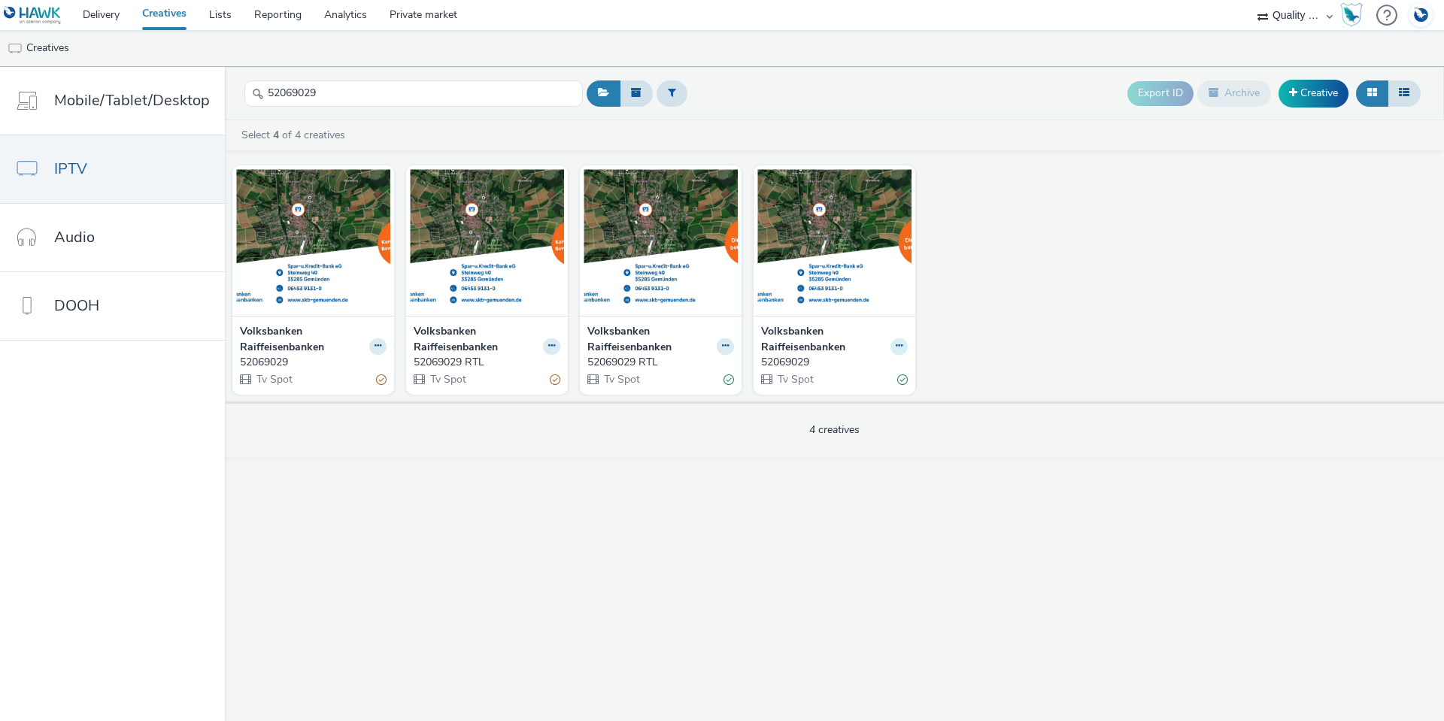
click at [896, 347] on icon at bounding box center [899, 345] width 7 height 9
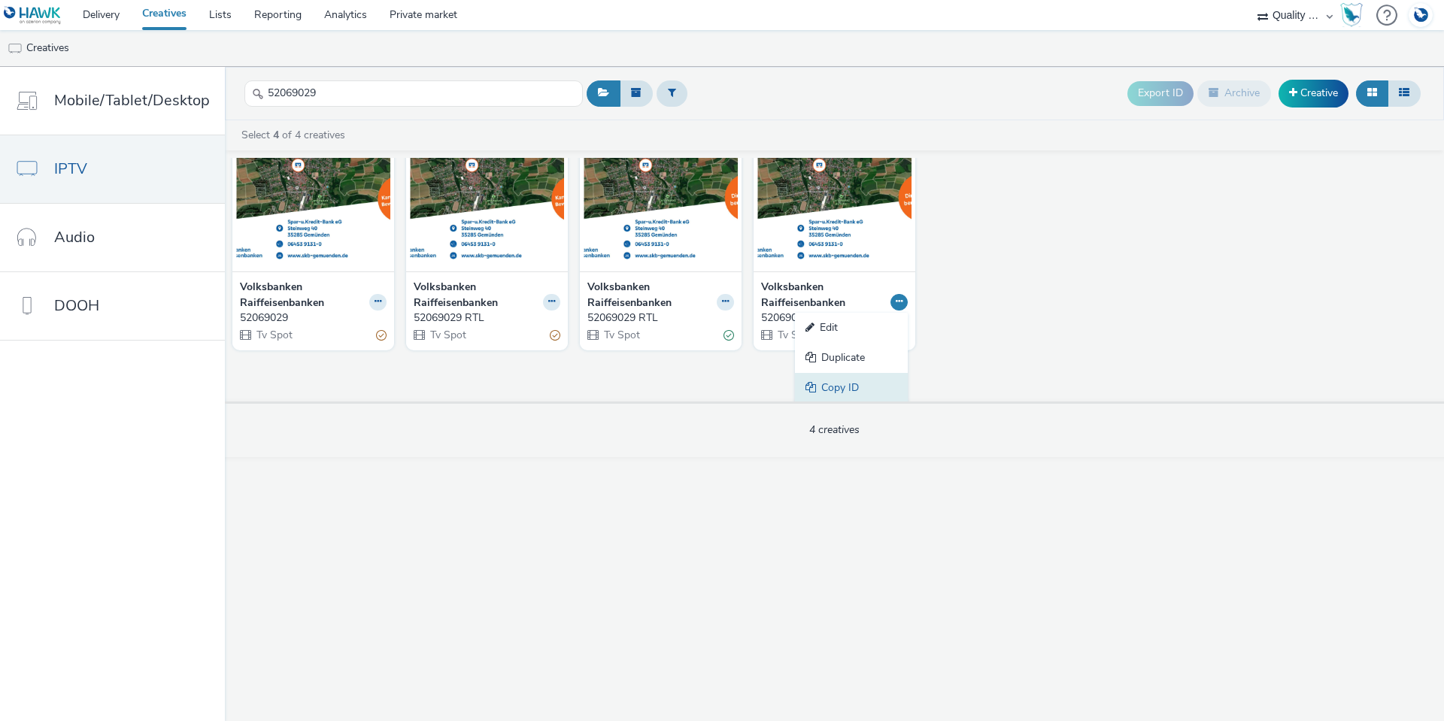
scroll to position [76, 0]
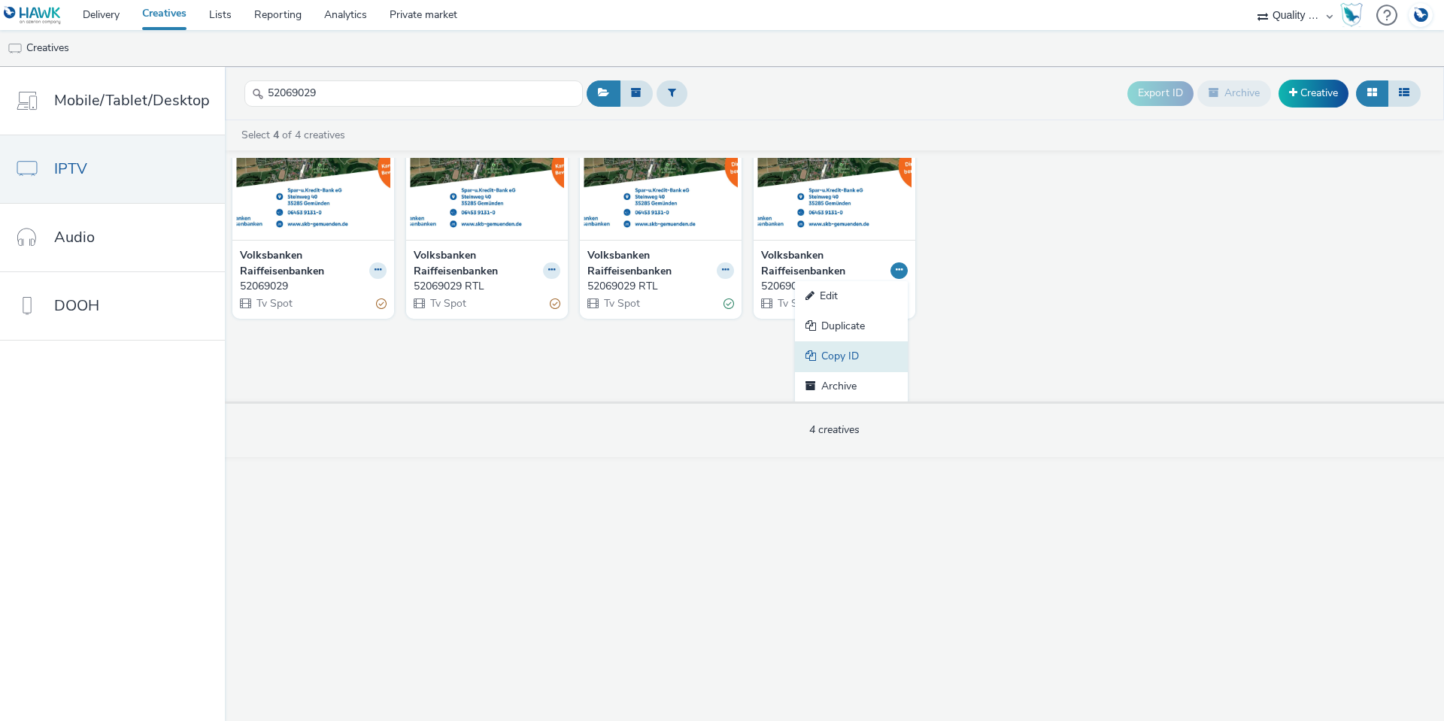
click at [874, 350] on link "Copy ID" at bounding box center [851, 356] width 113 height 30
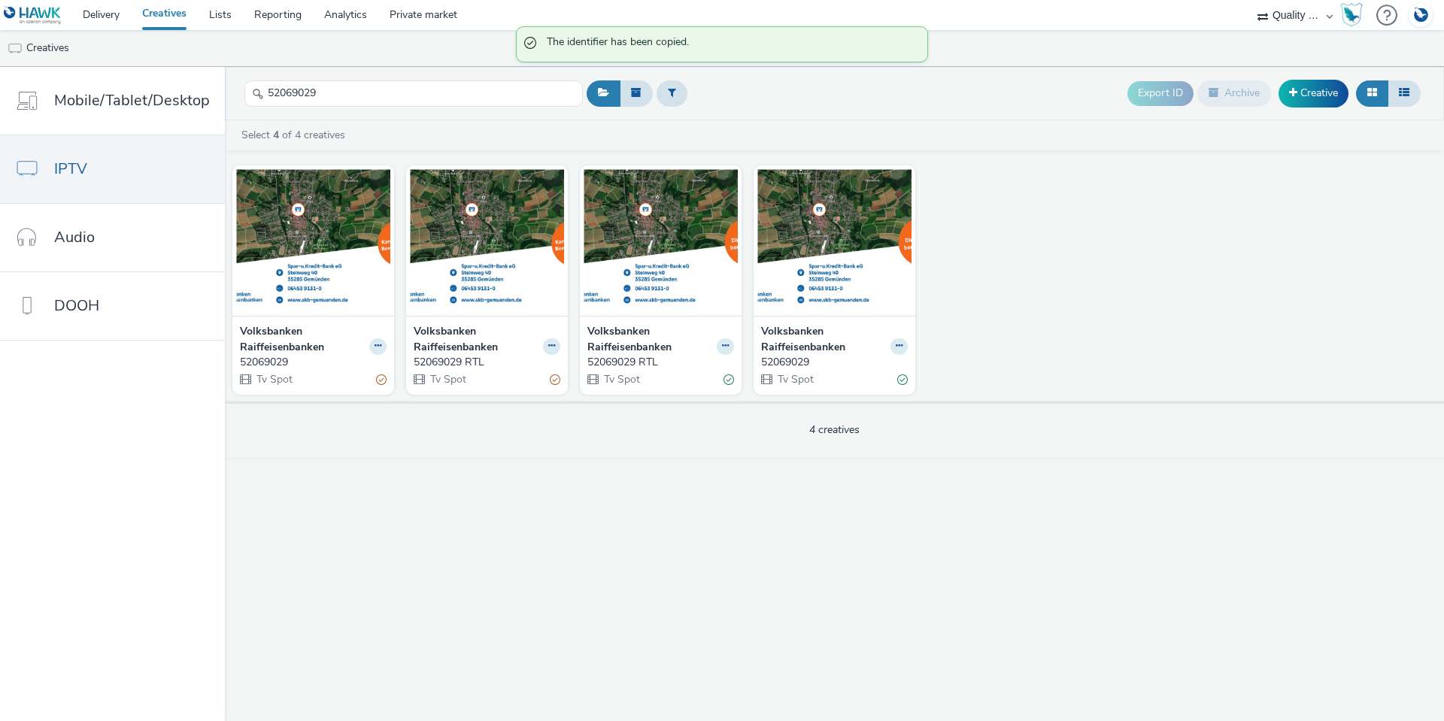
scroll to position [0, 0]
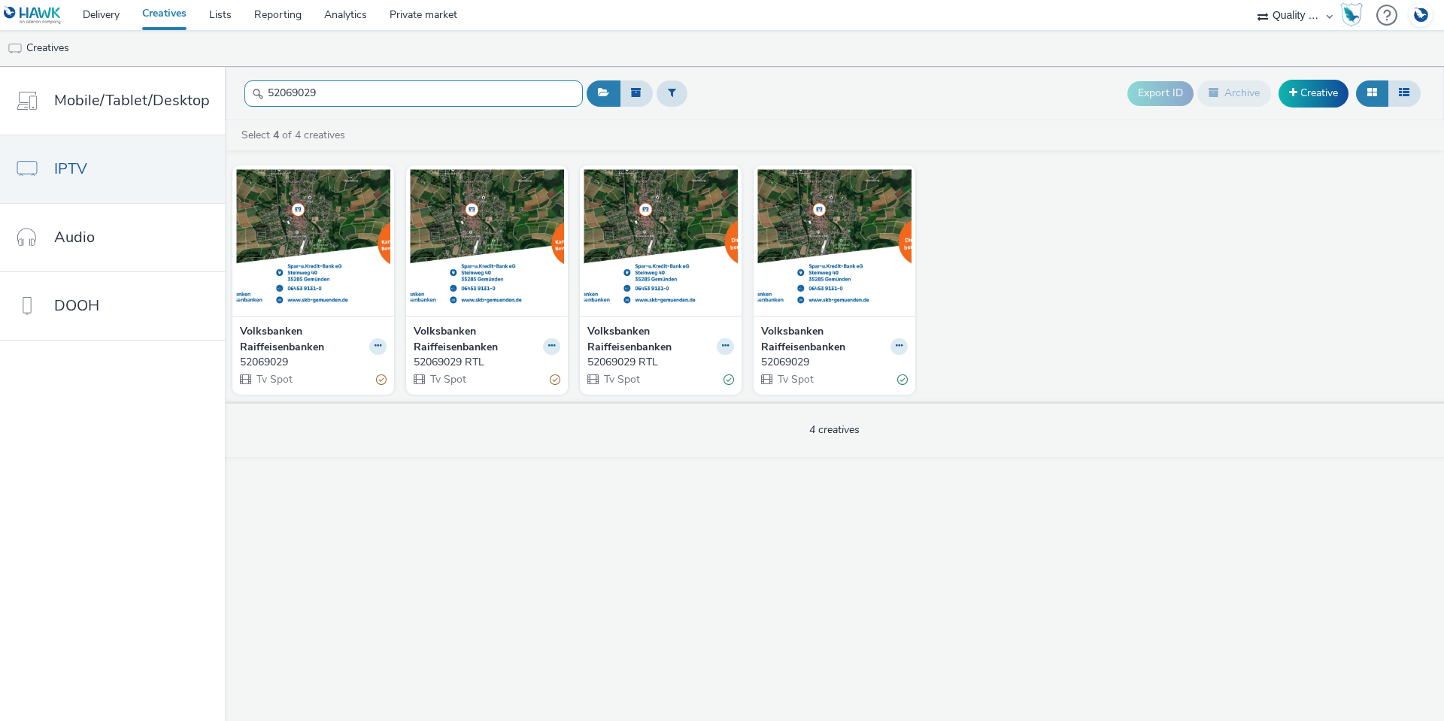
drag, startPoint x: 314, startPoint y: 98, endPoint x: 244, endPoint y: 95, distance: 70.8
click at [244, 95] on input "52069029" at bounding box center [413, 93] width 338 height 26
paste input "90000"
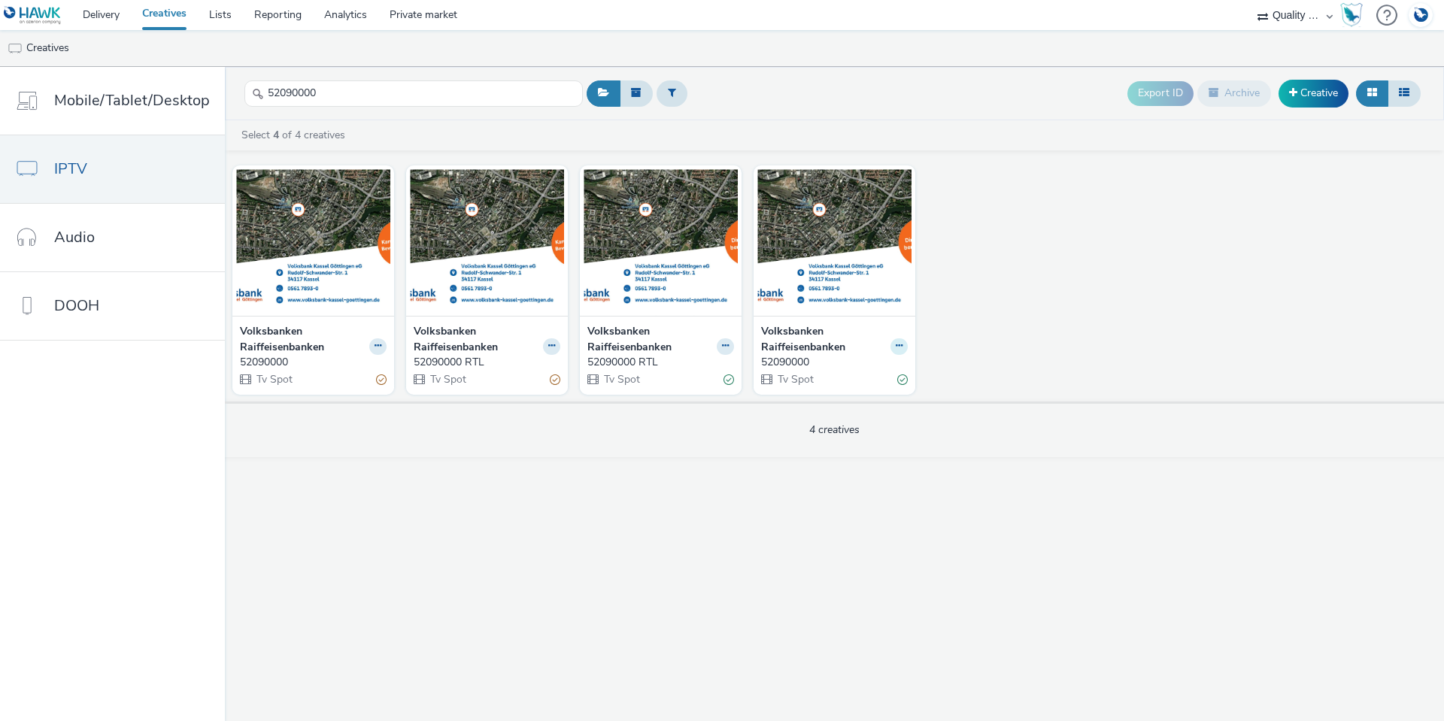
click at [896, 342] on icon at bounding box center [899, 345] width 7 height 9
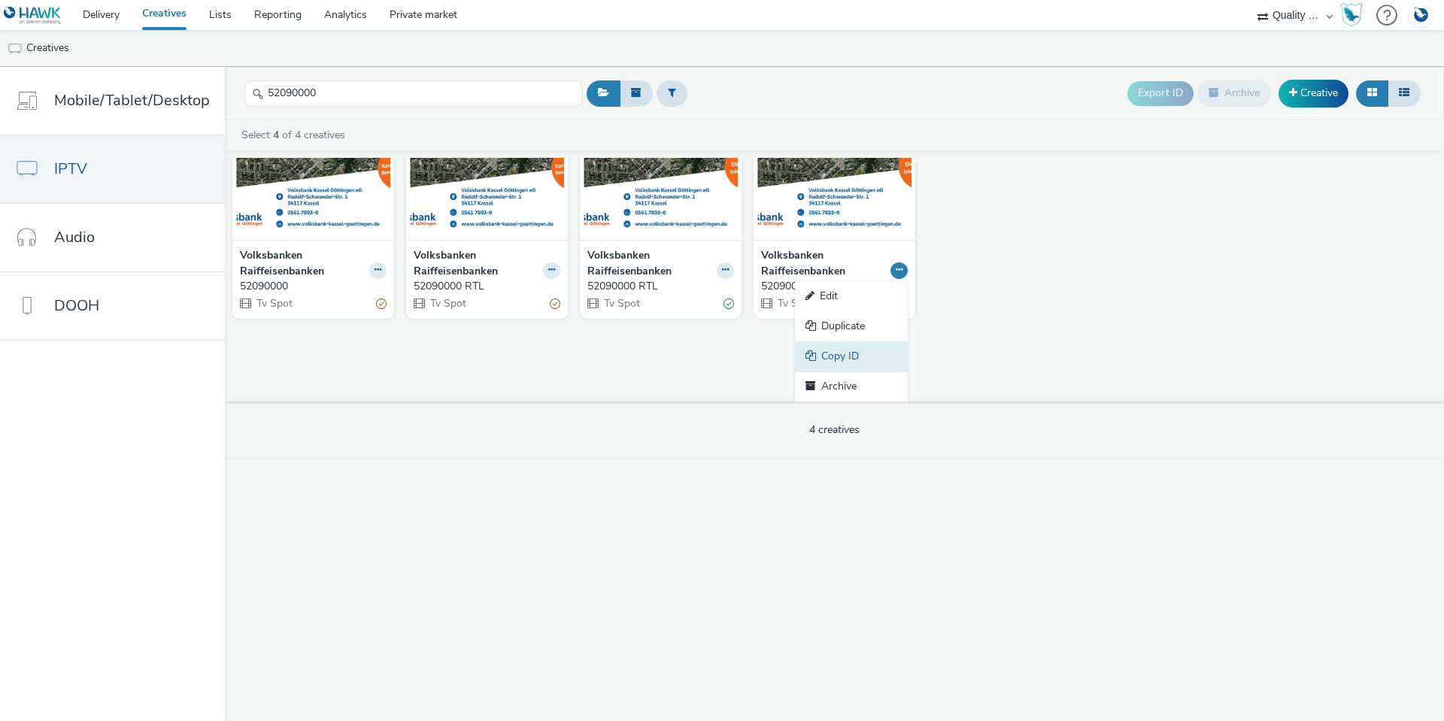
click at [885, 346] on link "Copy ID" at bounding box center [851, 356] width 113 height 30
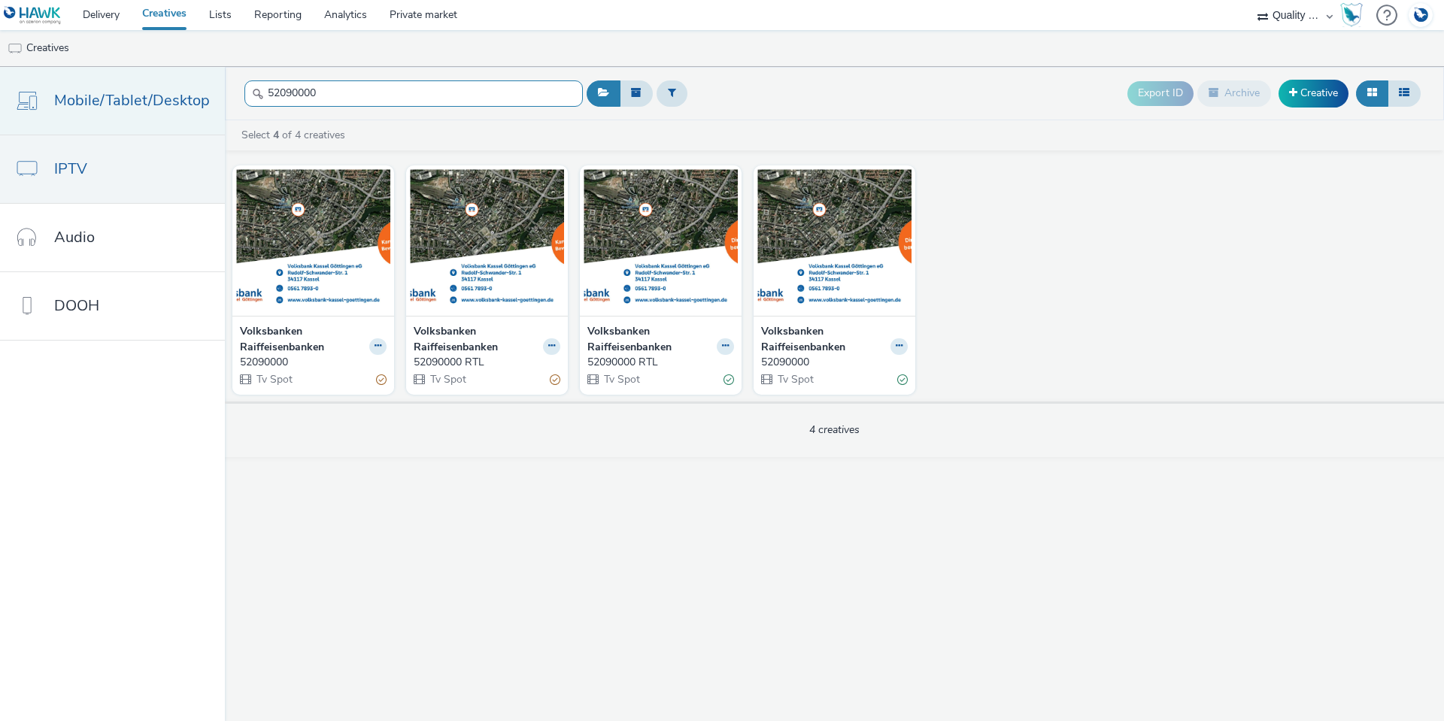
drag, startPoint x: 359, startPoint y: 102, endPoint x: 211, endPoint y: 99, distance: 148.1
click at [211, 99] on div "Mobile/Tablet/Desktop IPTV Audio DOOH 52090000 Export ID Archive Creative Selec…" at bounding box center [722, 394] width 1444 height 654
paste input "360059"
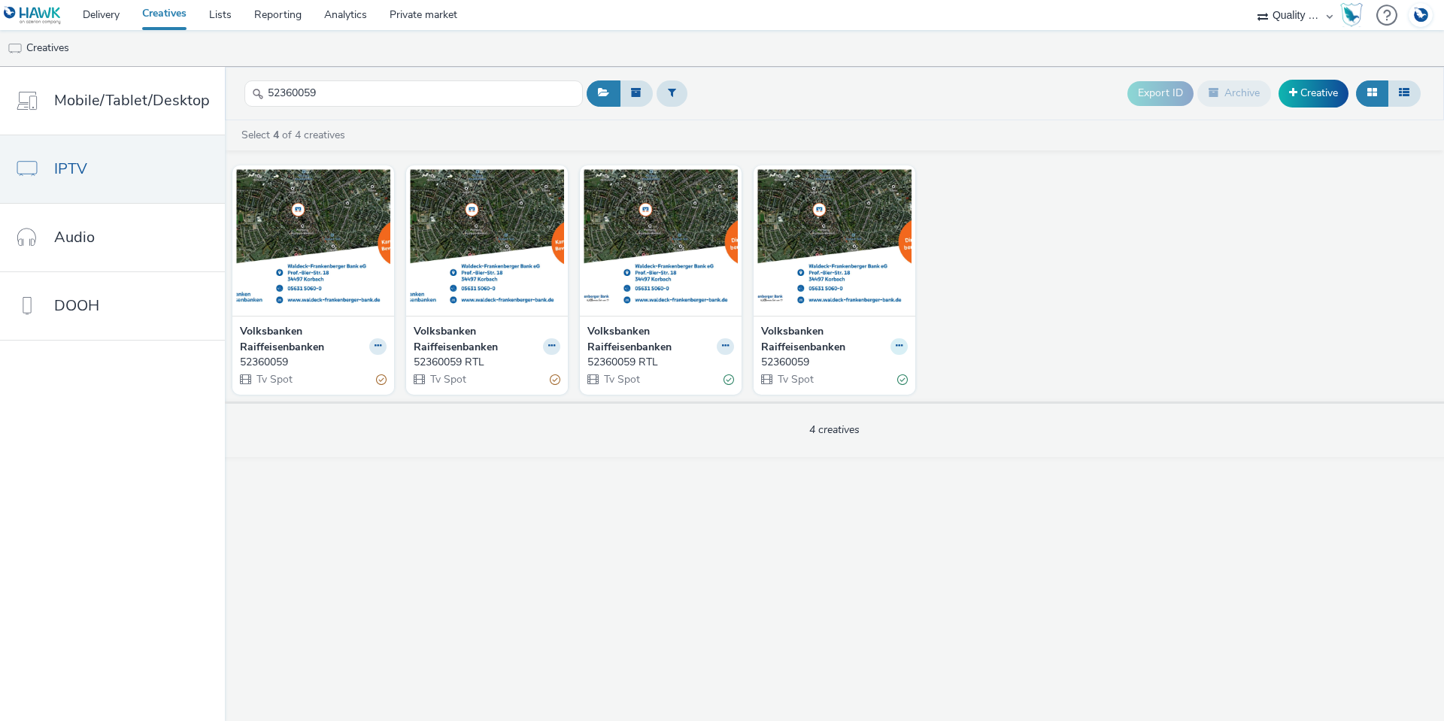
click at [902, 345] on button at bounding box center [898, 346] width 17 height 17
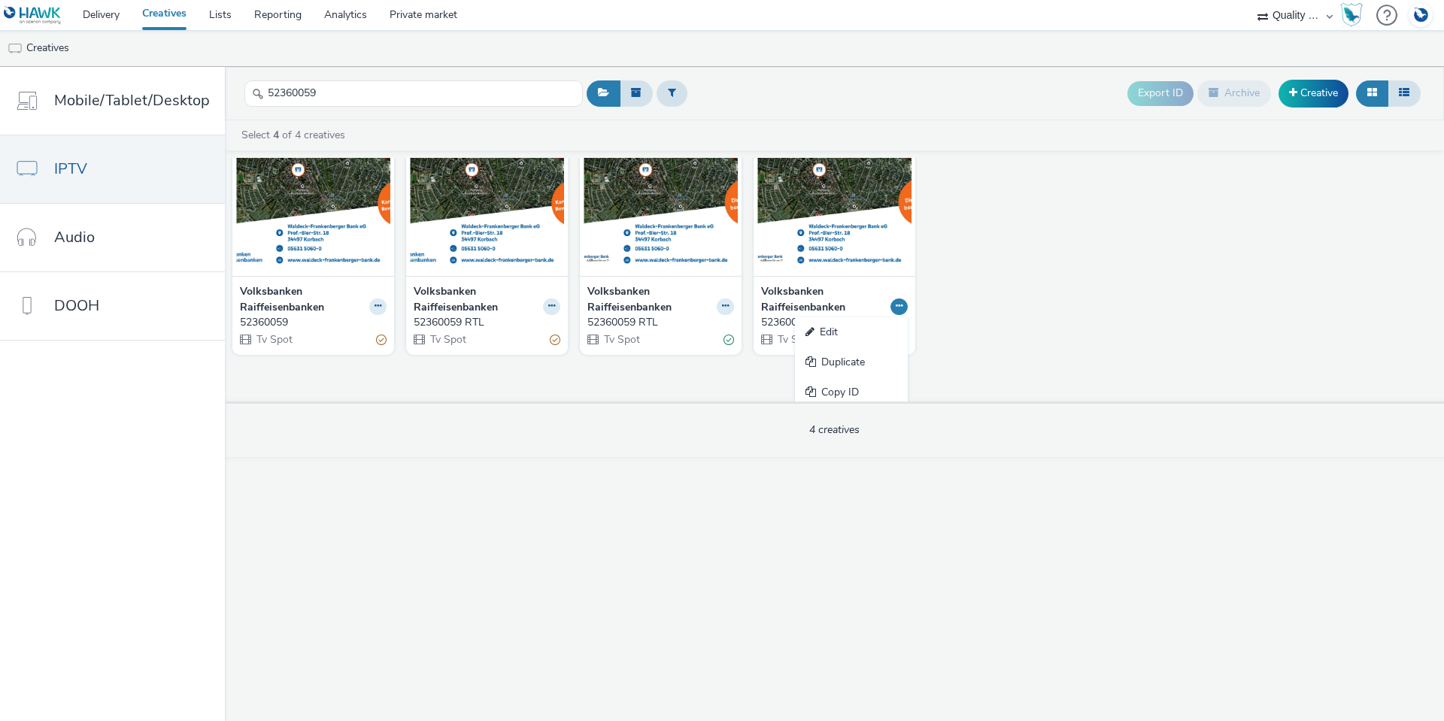
scroll to position [76, 0]
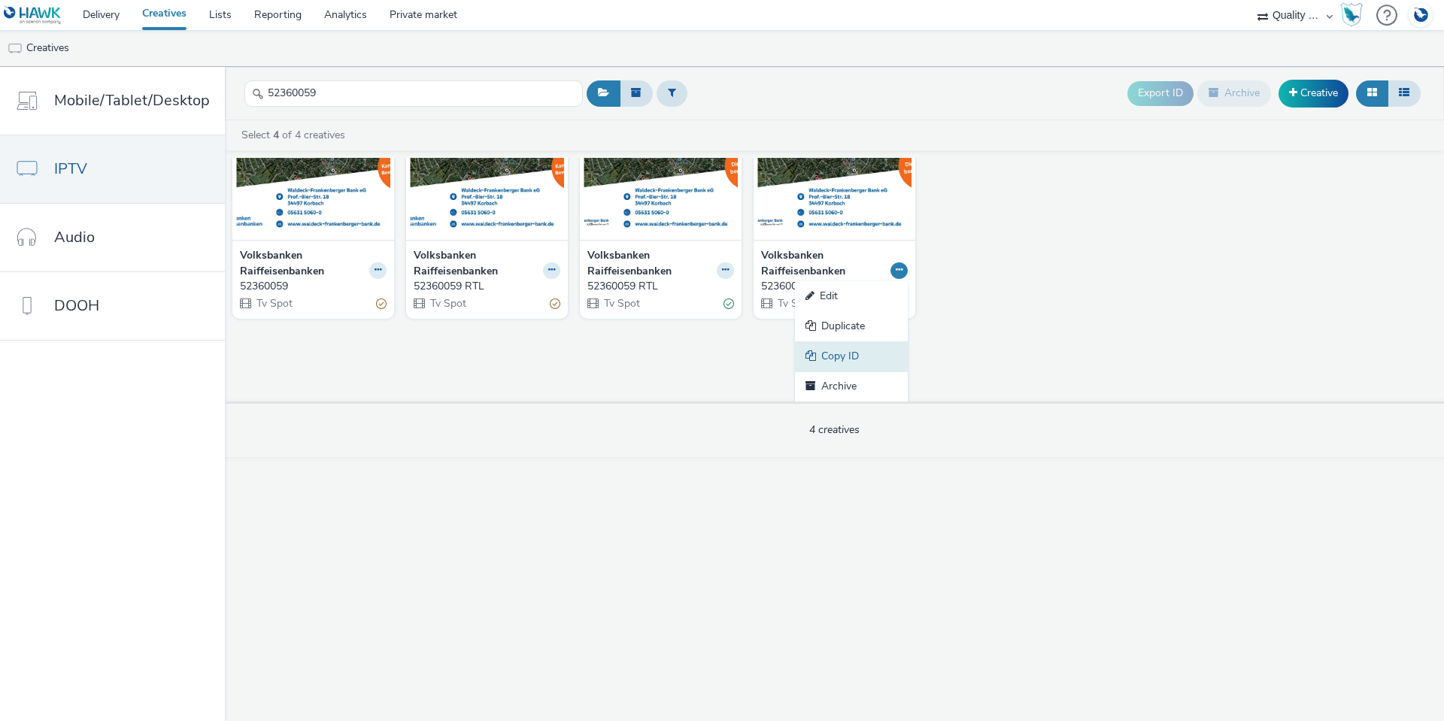
click at [871, 346] on link "Copy ID" at bounding box center [851, 356] width 113 height 30
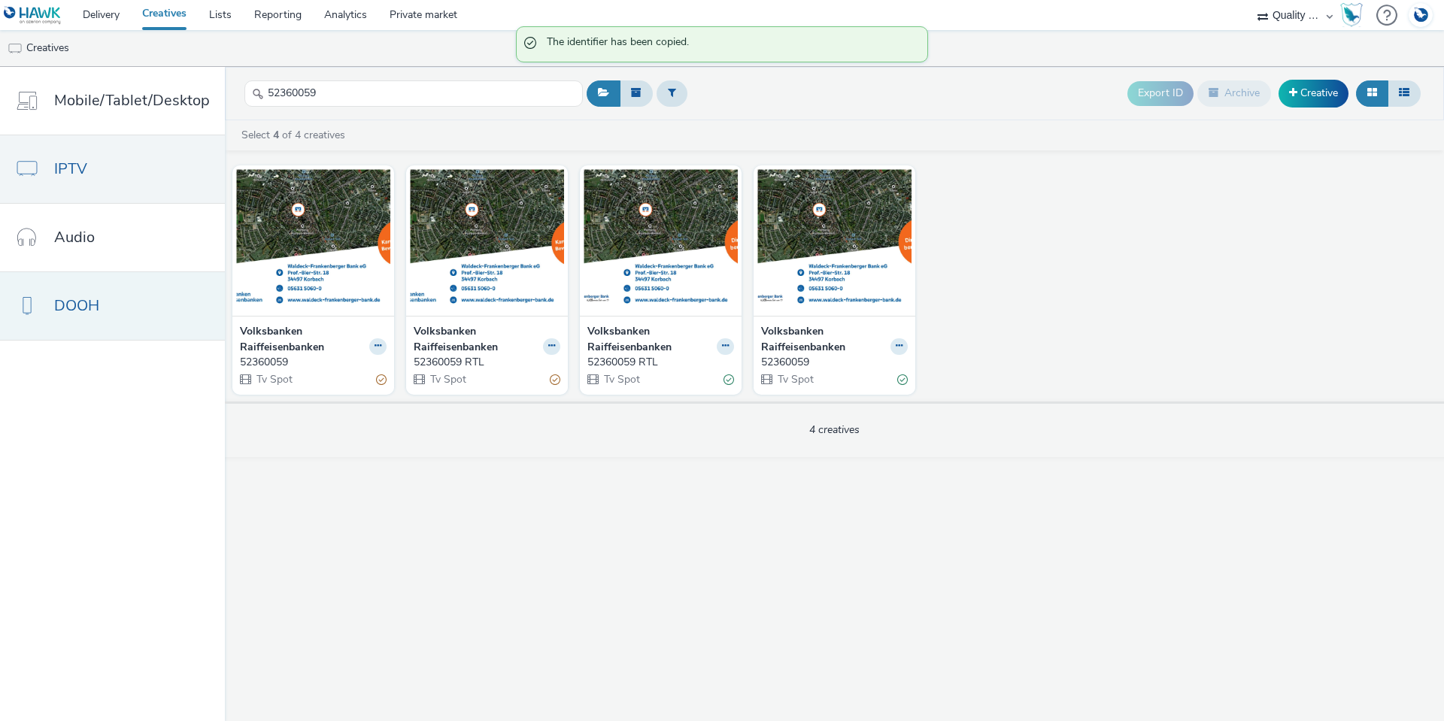
scroll to position [0, 0]
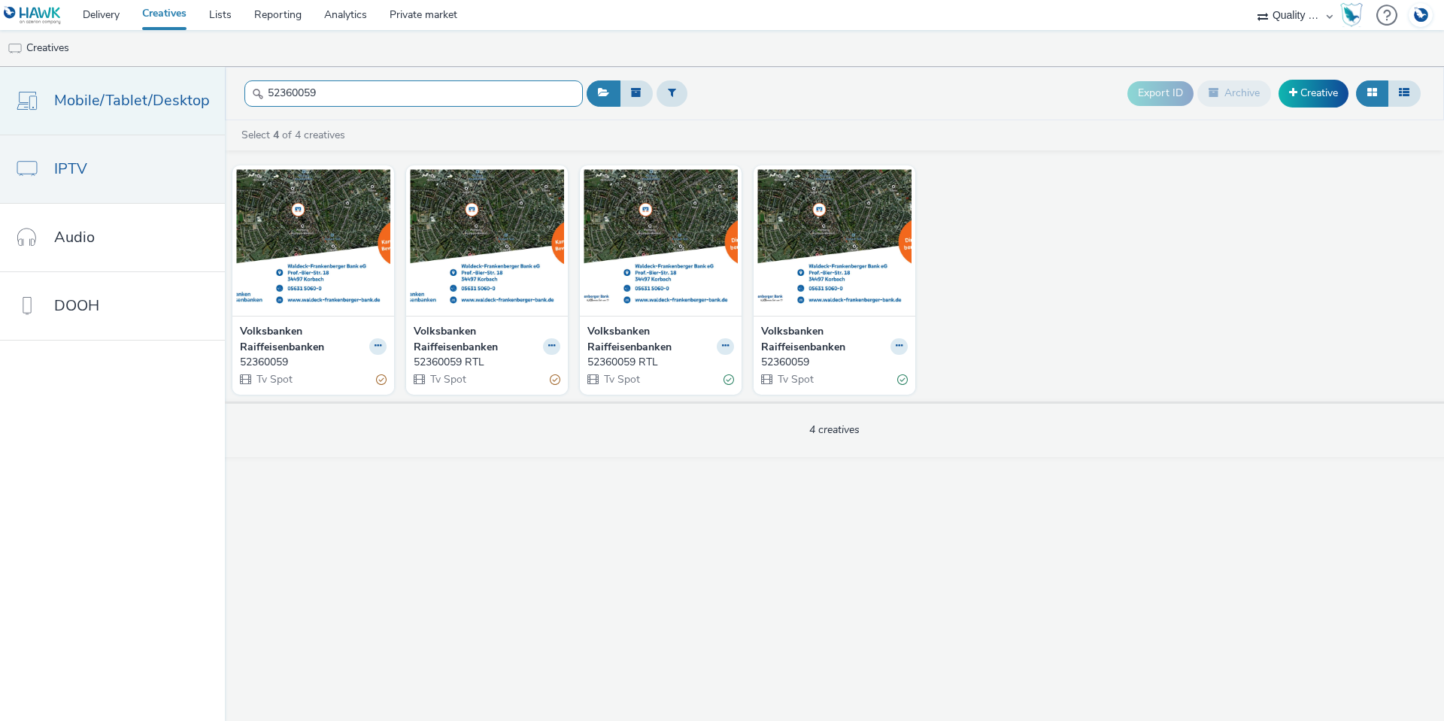
drag, startPoint x: 335, startPoint y: 92, endPoint x: 218, endPoint y: 92, distance: 117.3
click at [214, 81] on div "Mobile/Tablet/Desktop IPTV Audio DOOH 52360059 Export ID Archive Creative Selec…" at bounding box center [722, 394] width 1444 height 654
paste input "3060180"
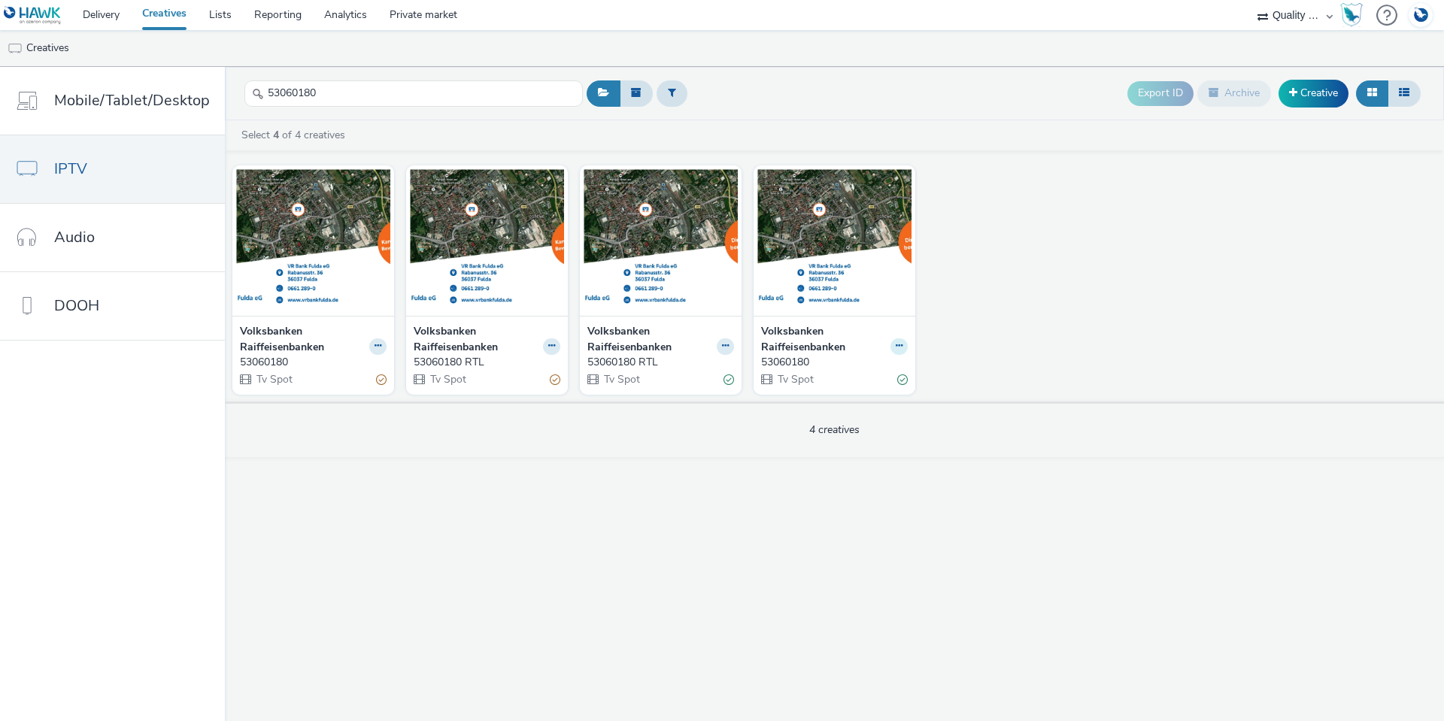
click at [902, 344] on button at bounding box center [898, 346] width 17 height 17
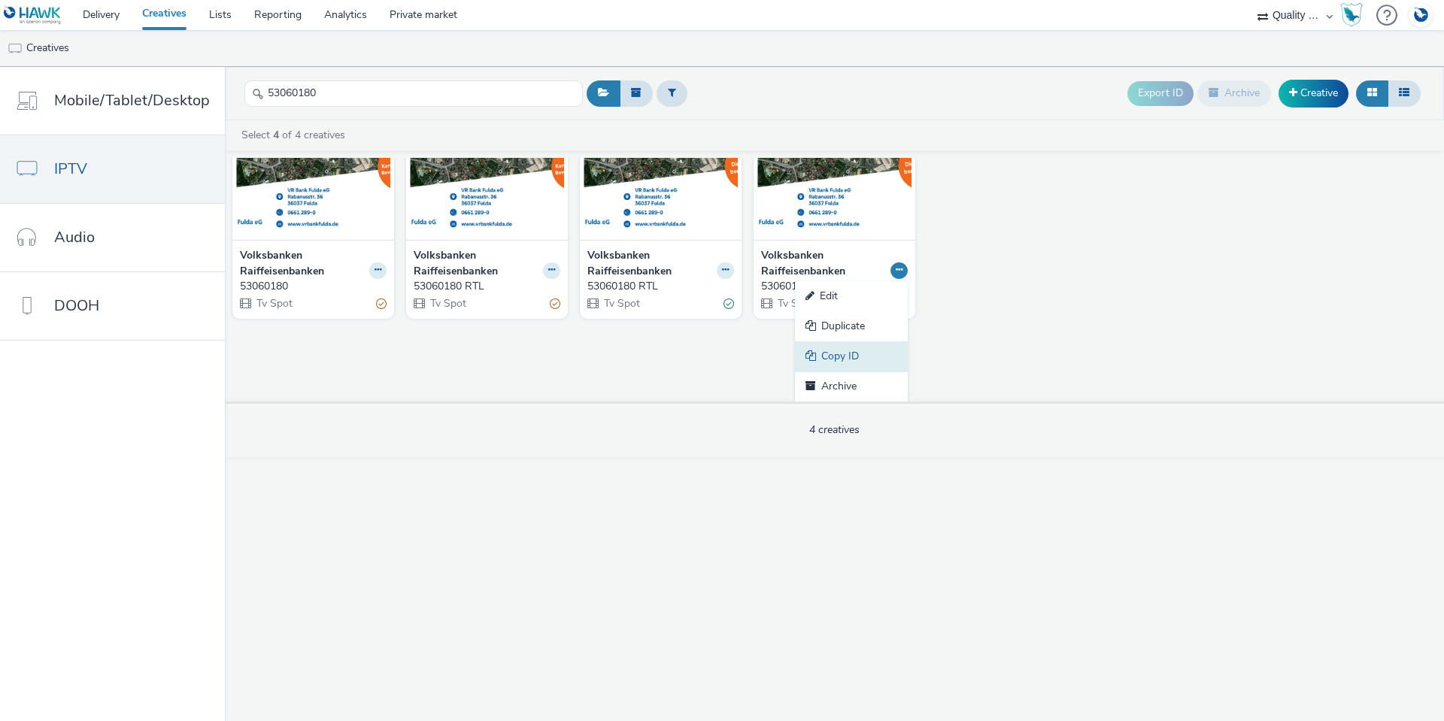
click at [873, 341] on link "Copy ID" at bounding box center [851, 356] width 113 height 30
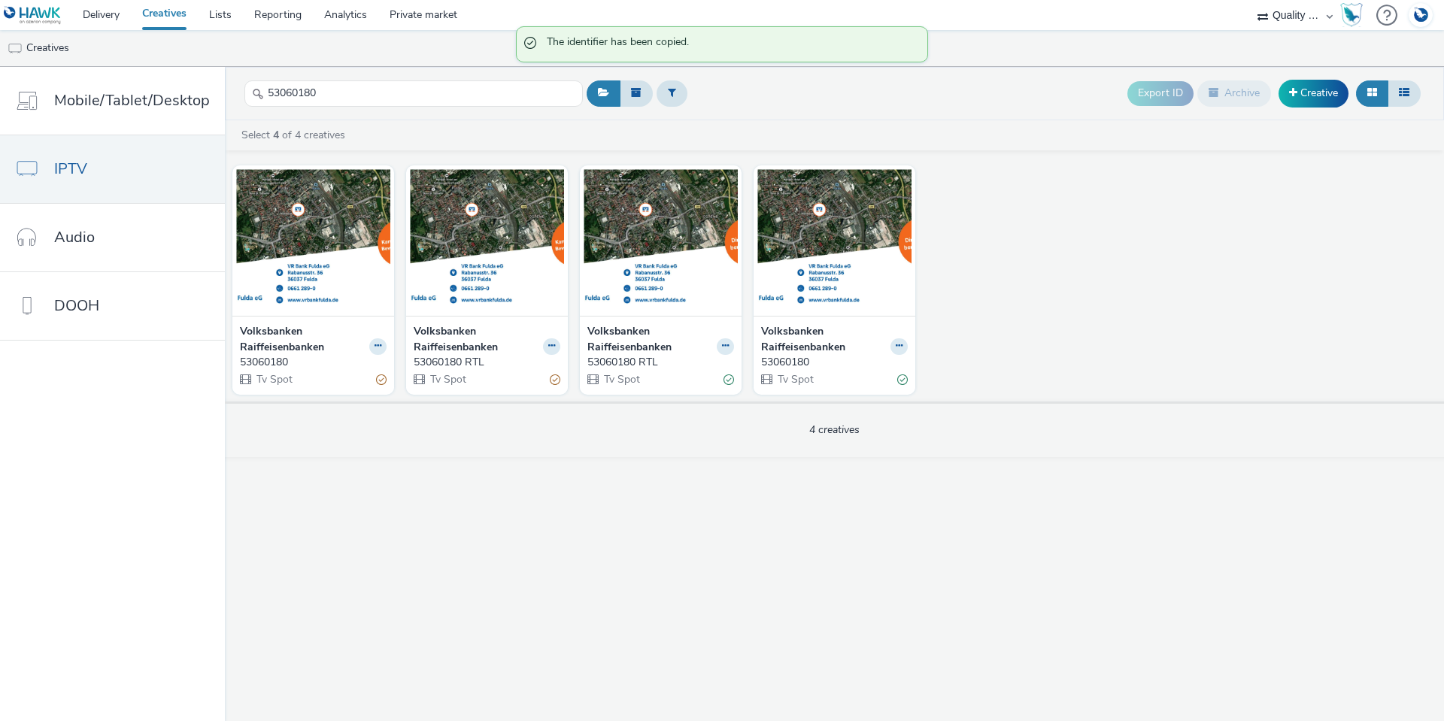
scroll to position [0, 0]
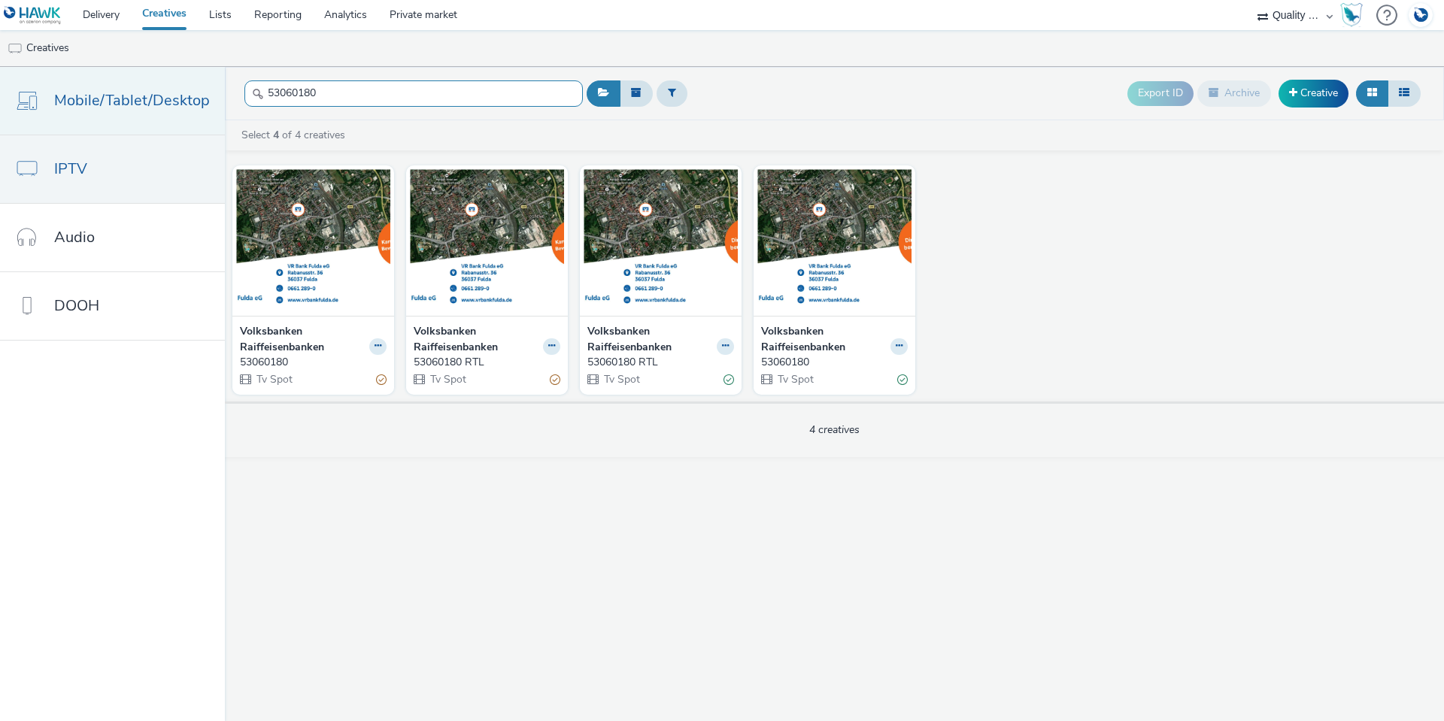
drag, startPoint x: 249, startPoint y: 99, endPoint x: 212, endPoint y: 97, distance: 36.9
click at [212, 97] on div "Mobile/Tablet/Desktop IPTV Audio DOOH 53060180 Export ID Archive Creative Selec…" at bounding box center [722, 394] width 1444 height 654
paste input "123"
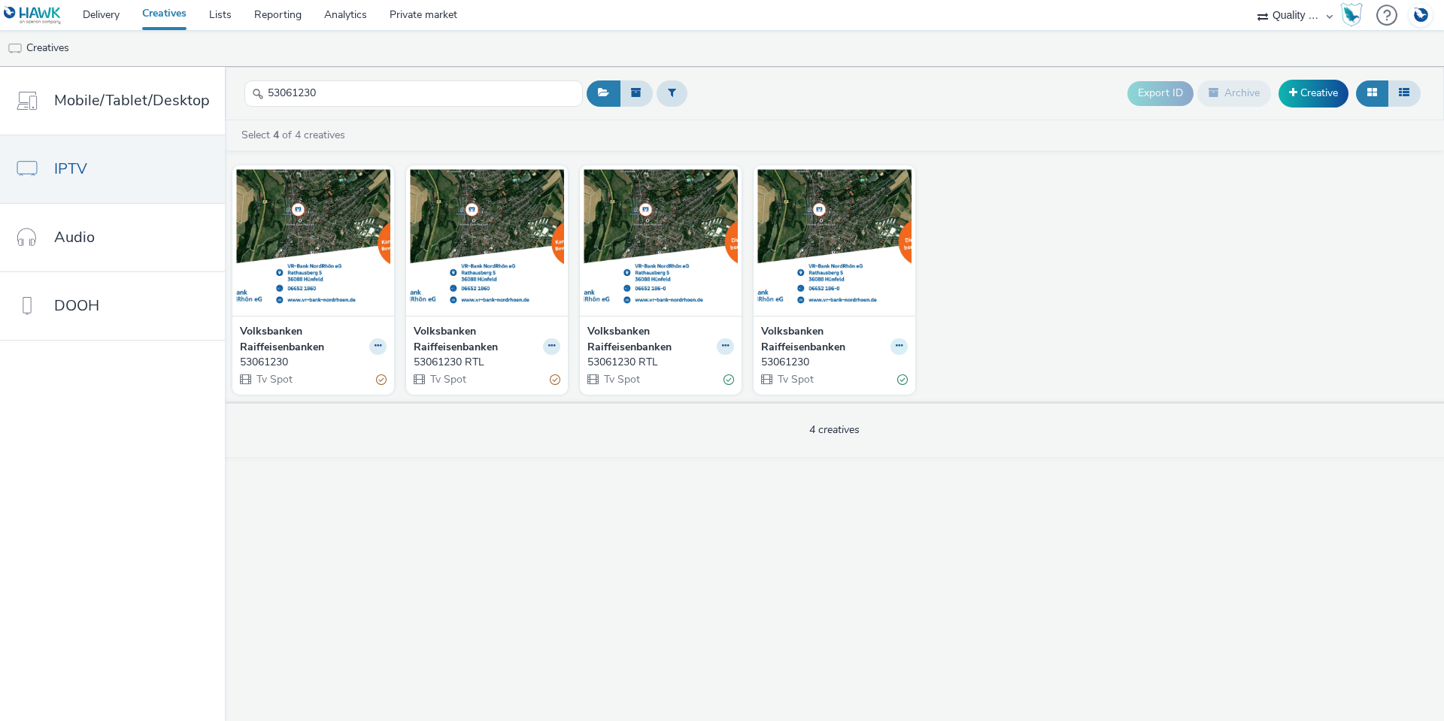
click at [899, 343] on button at bounding box center [898, 346] width 17 height 17
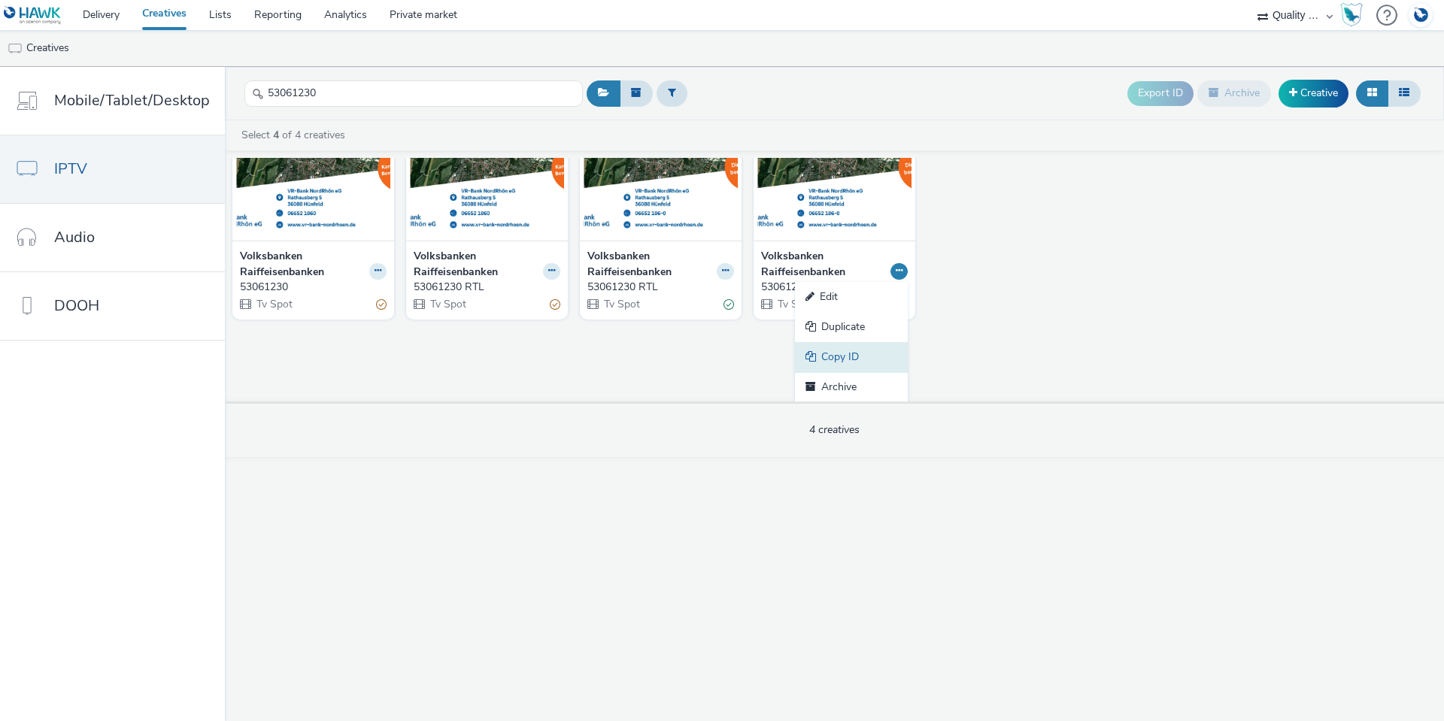
scroll to position [76, 0]
click at [864, 343] on link "Copy ID" at bounding box center [851, 356] width 113 height 30
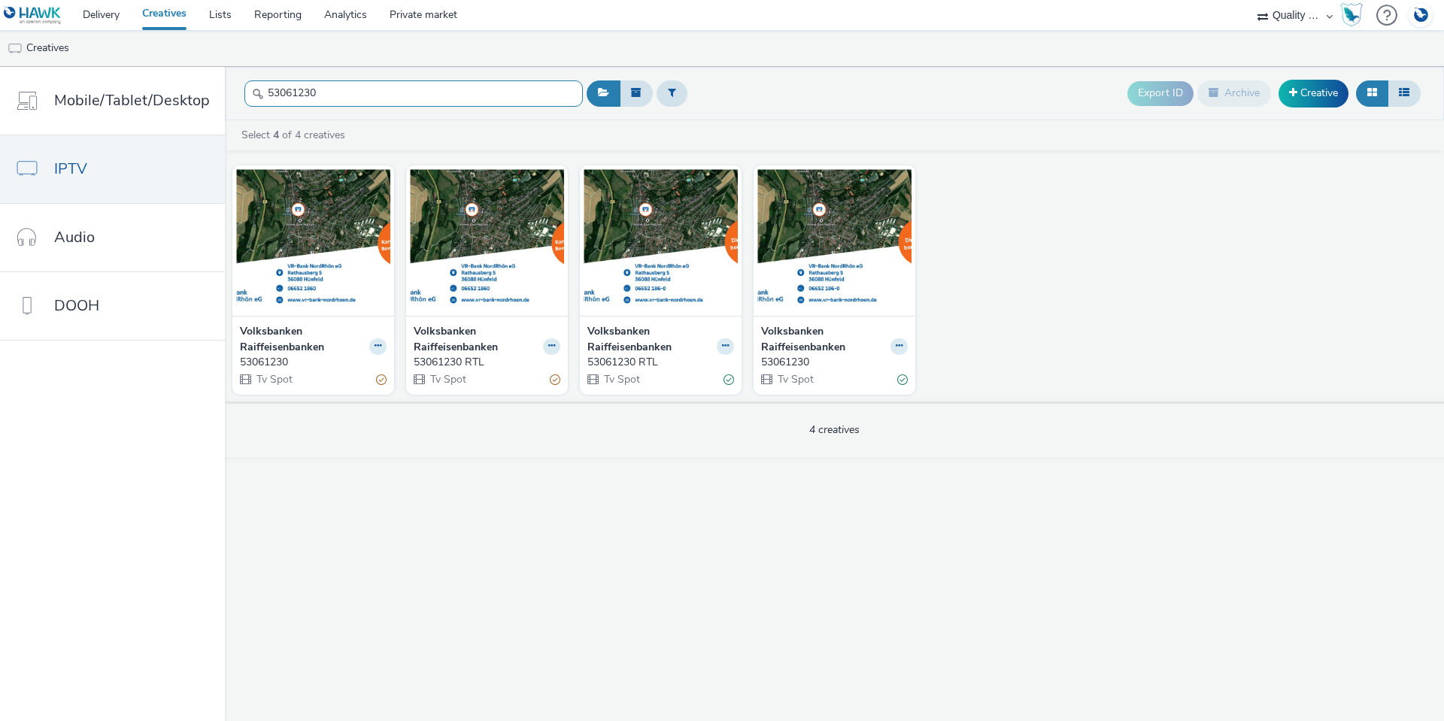
drag, startPoint x: 330, startPoint y: 98, endPoint x: 226, endPoint y: 92, distance: 104.7
click at [226, 92] on header "53061230 Export ID Archive Creative" at bounding box center [834, 93] width 1219 height 53
paste input "2035"
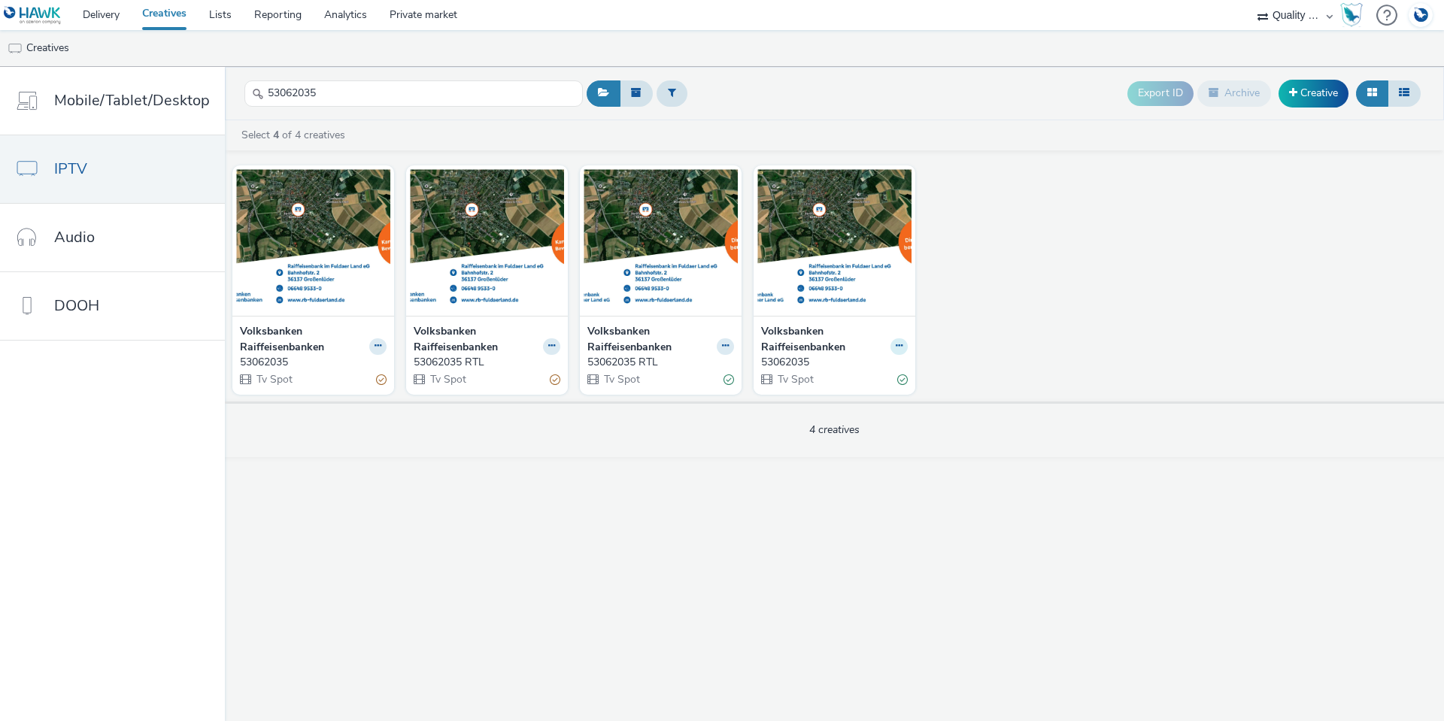
click at [899, 342] on icon at bounding box center [899, 345] width 7 height 9
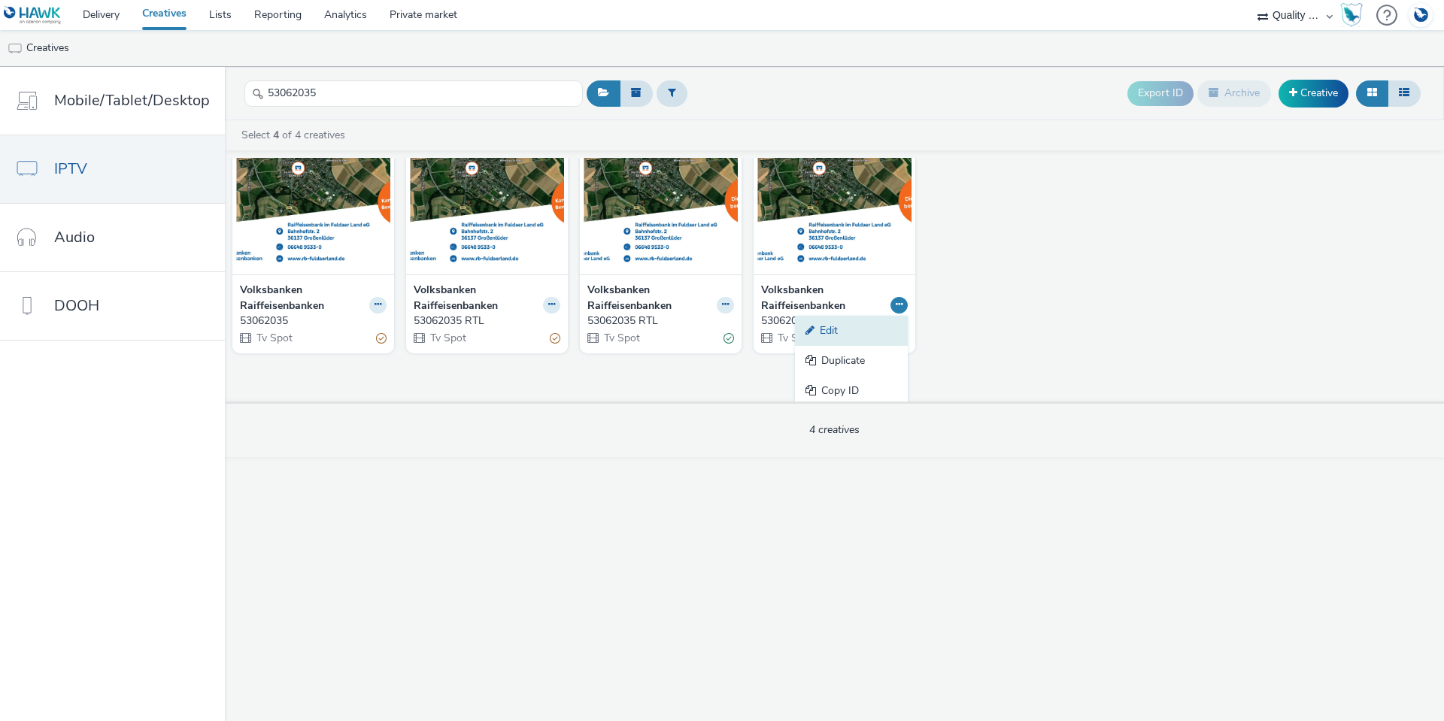
scroll to position [75, 0]
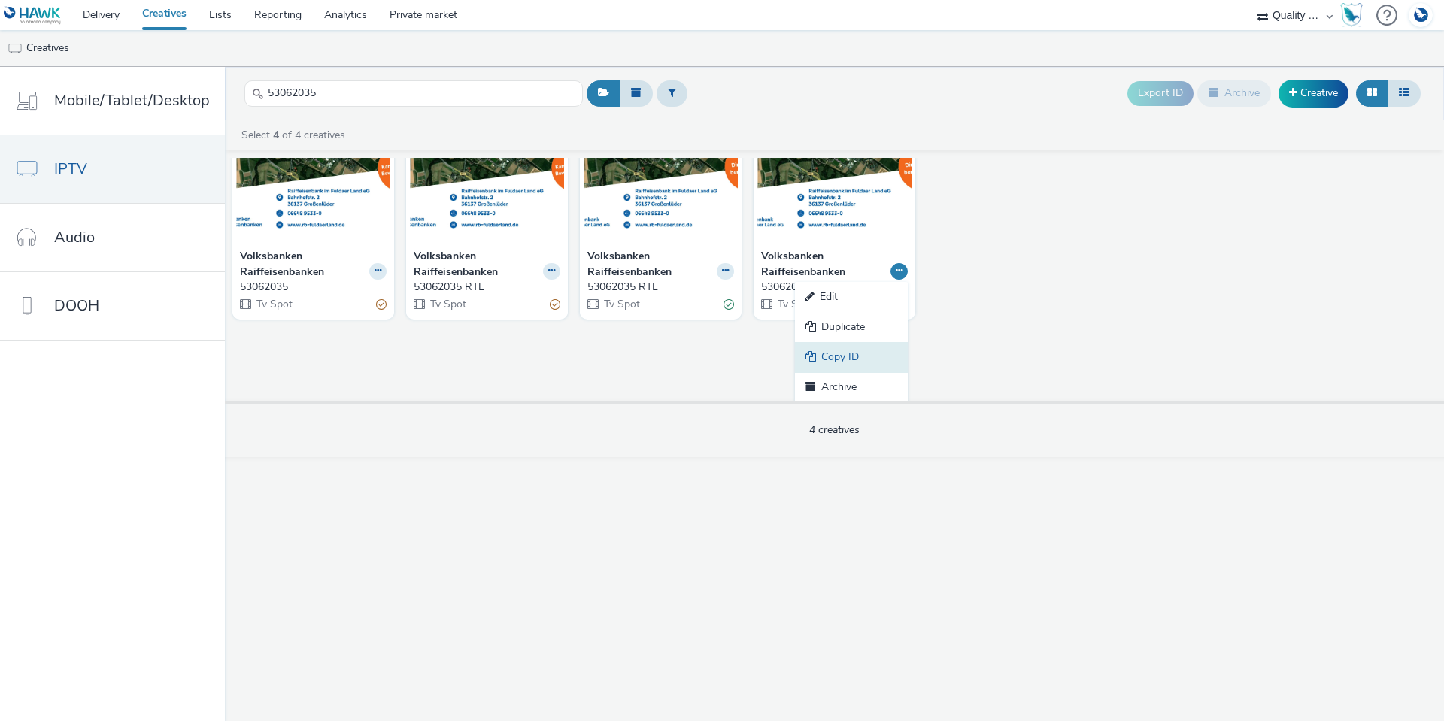
click at [856, 359] on link "Copy ID" at bounding box center [851, 357] width 113 height 30
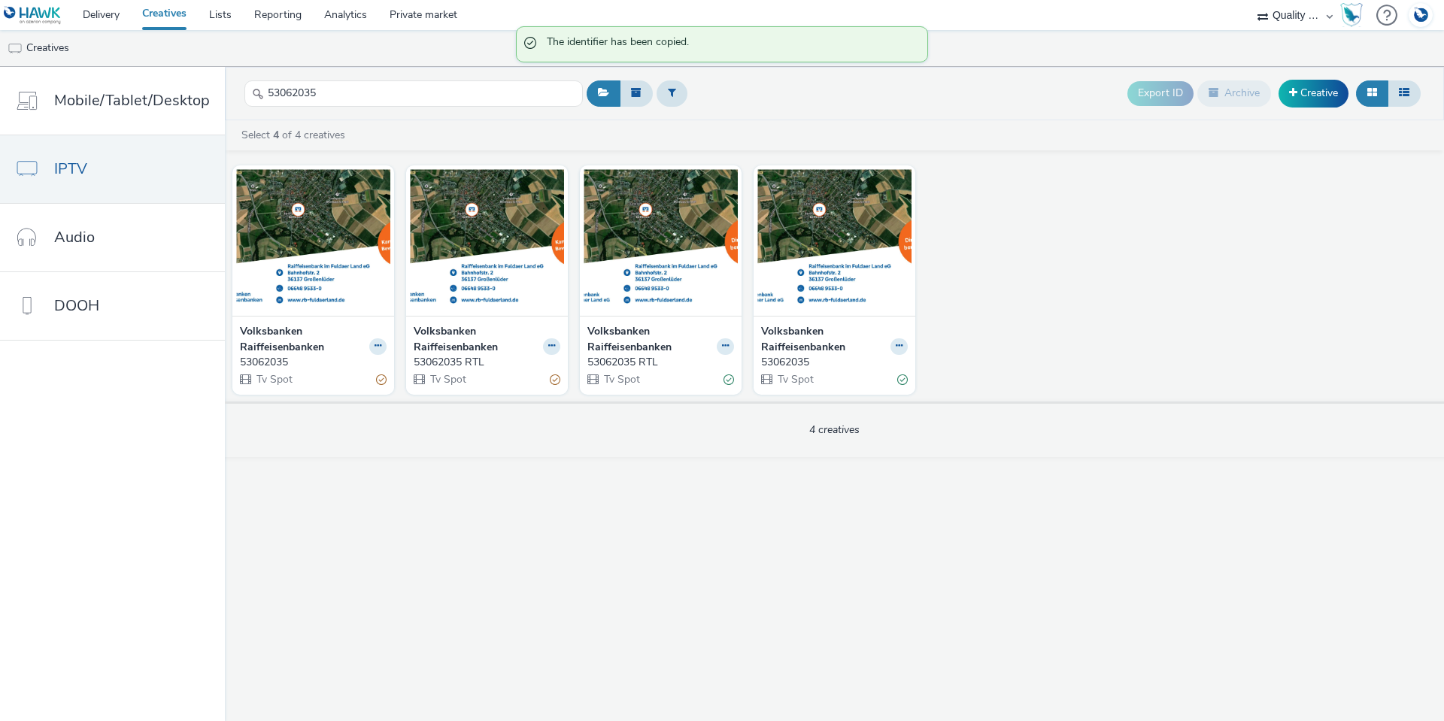
scroll to position [0, 0]
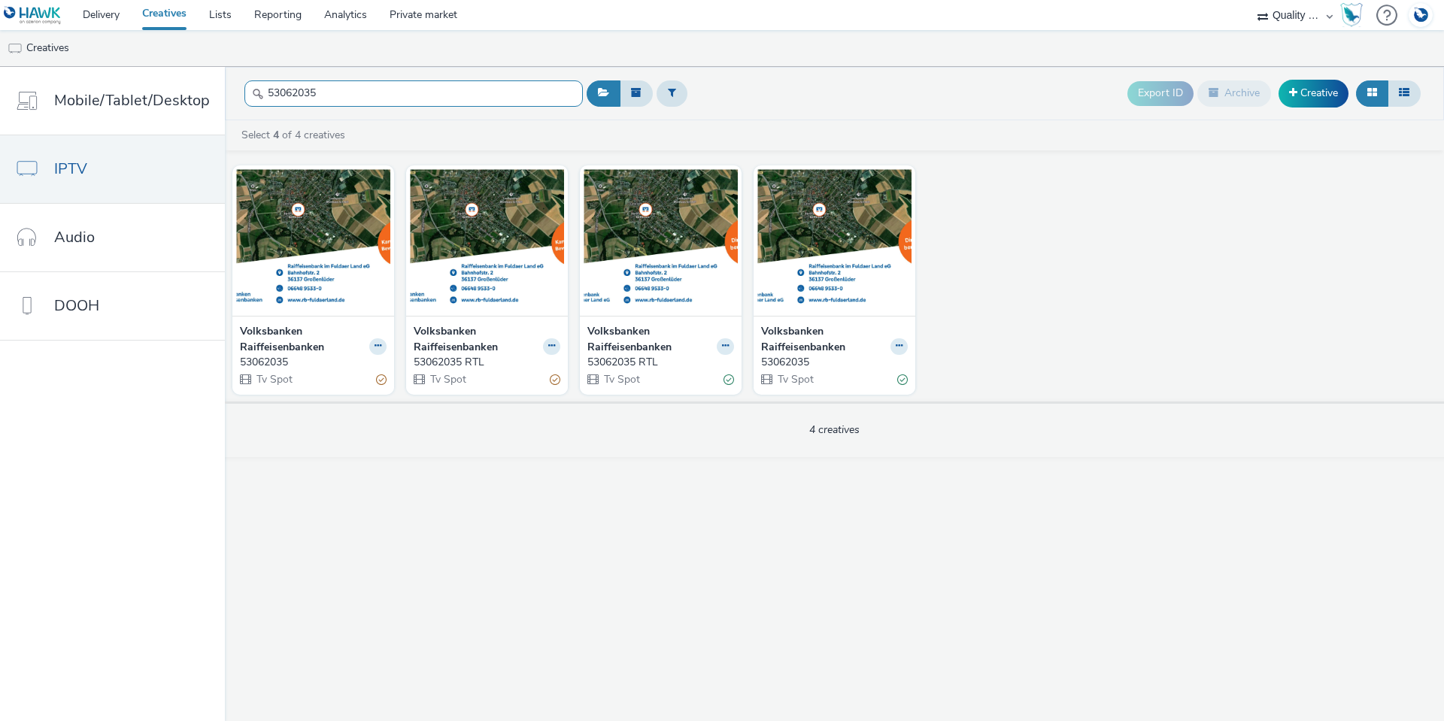
drag, startPoint x: 347, startPoint y: 95, endPoint x: 252, endPoint y: 86, distance: 95.2
click at [252, 86] on input "53062035" at bounding box center [413, 93] width 338 height 26
paste input "e782f4e0-db5c-4ab6-b710-e0d670cd8731"
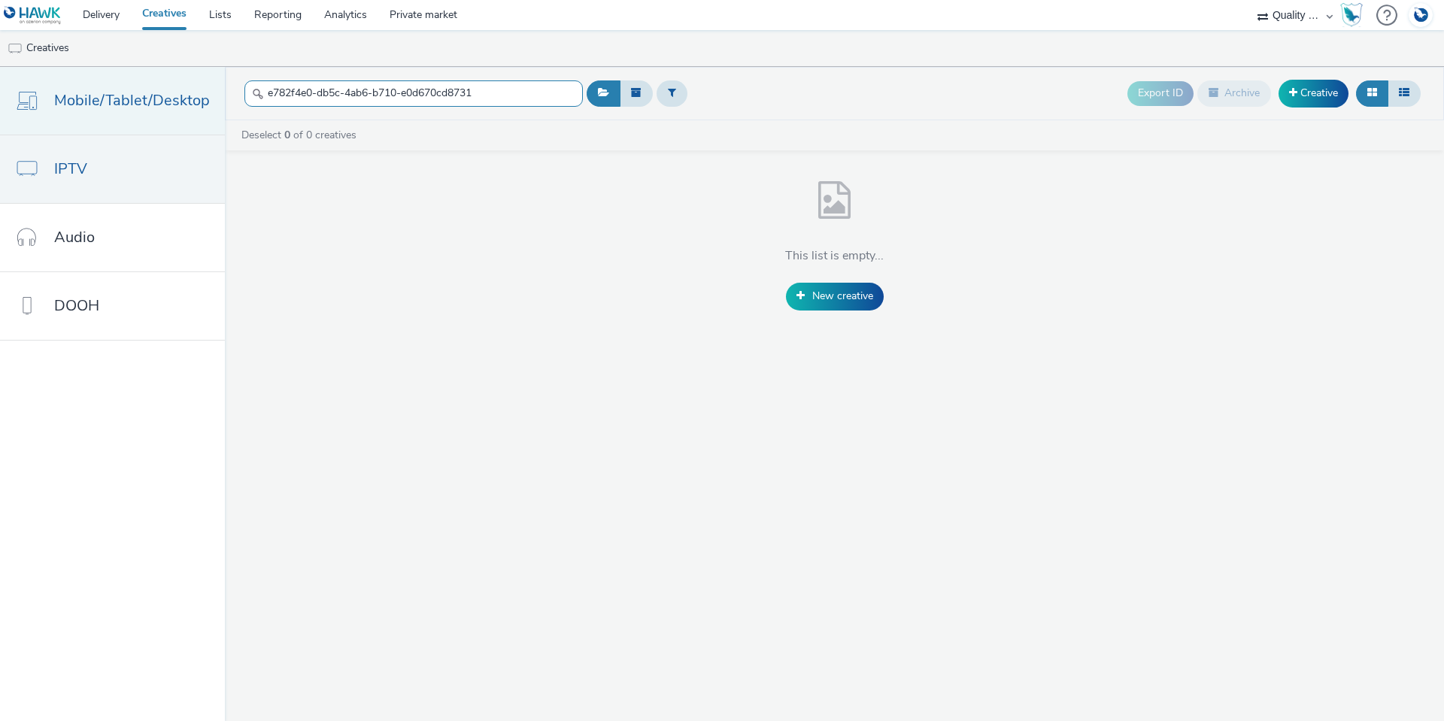
drag, startPoint x: 338, startPoint y: 92, endPoint x: 127, endPoint y: 83, distance: 211.5
click at [127, 83] on div "Mobile/Tablet/Desktop IPTV Audio DOOH e782f4e0-db5c-4ab6-b710-e0d670cd8731 Expo…" at bounding box center [722, 394] width 1444 height 654
paste input "53062350"
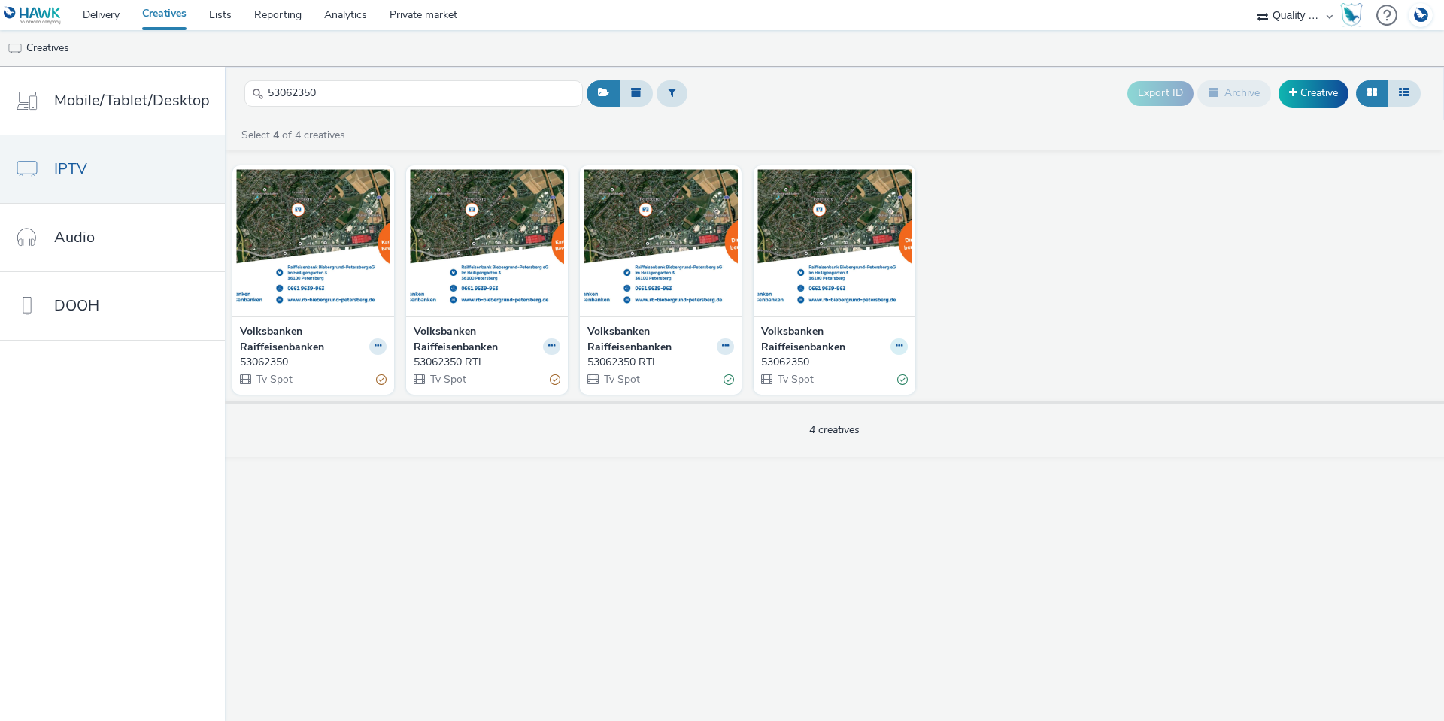
click at [897, 344] on icon at bounding box center [899, 345] width 7 height 9
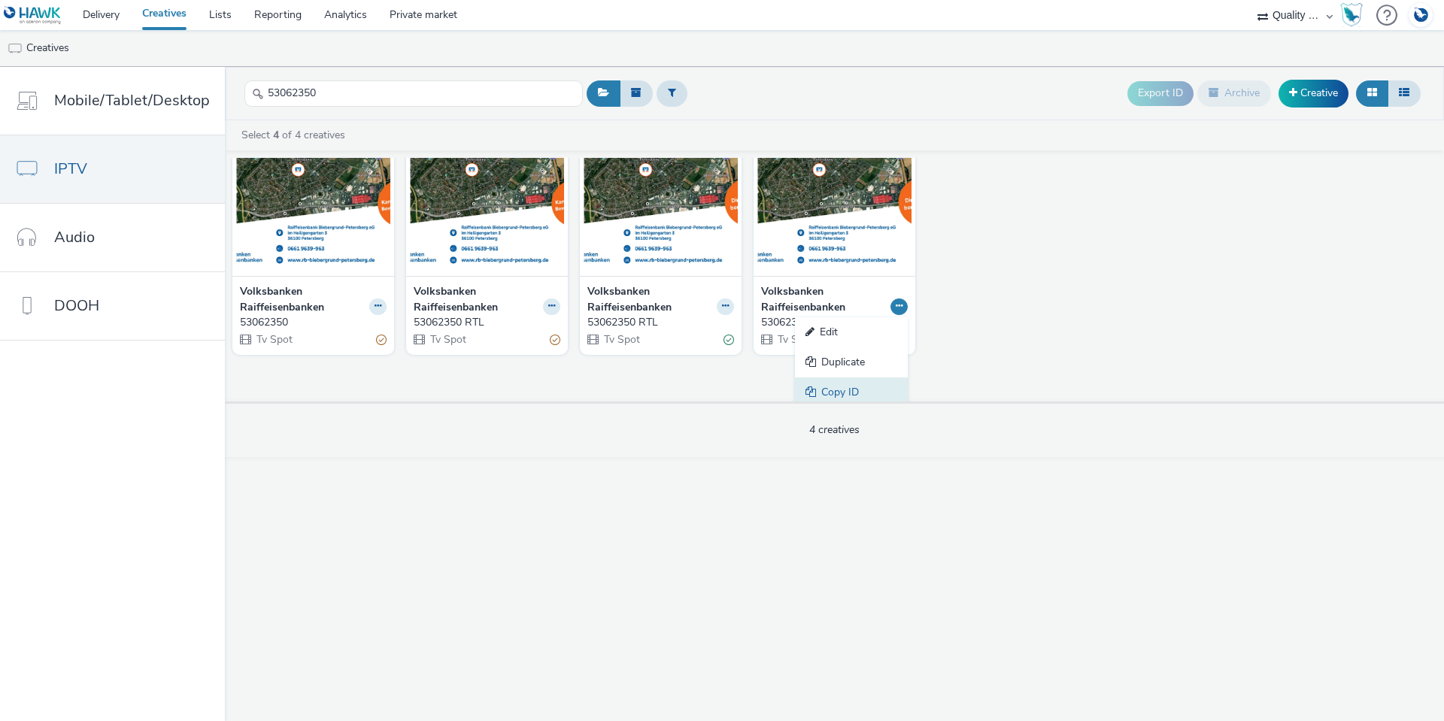
scroll to position [76, 0]
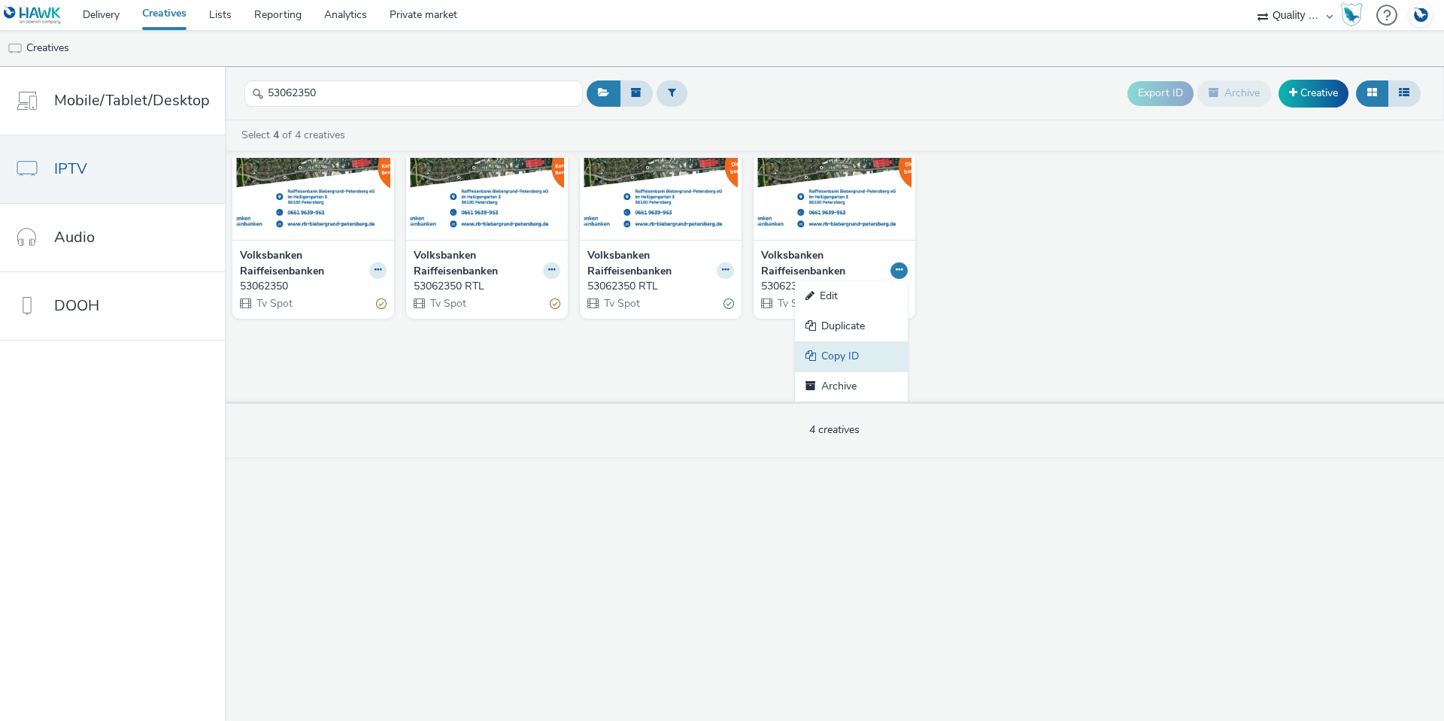
click at [852, 345] on link "Copy ID" at bounding box center [851, 356] width 113 height 30
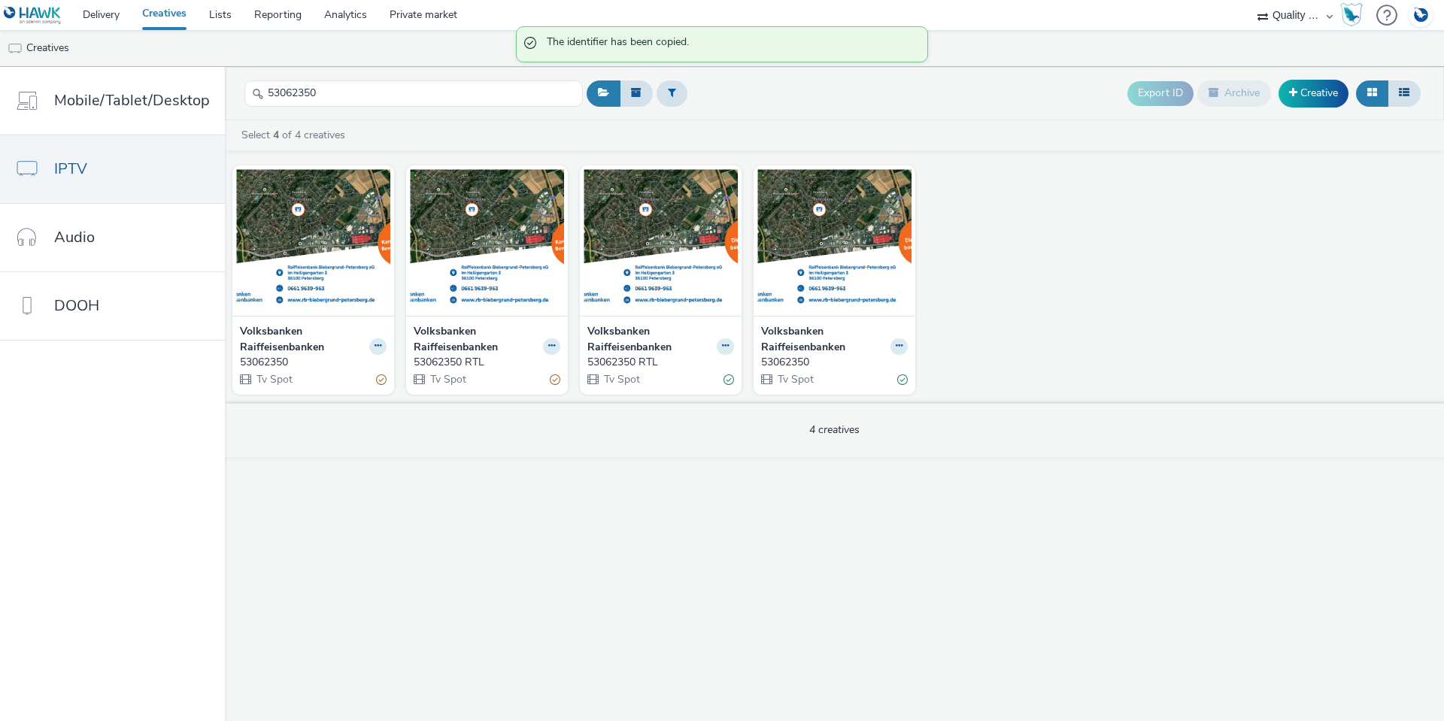
scroll to position [0, 0]
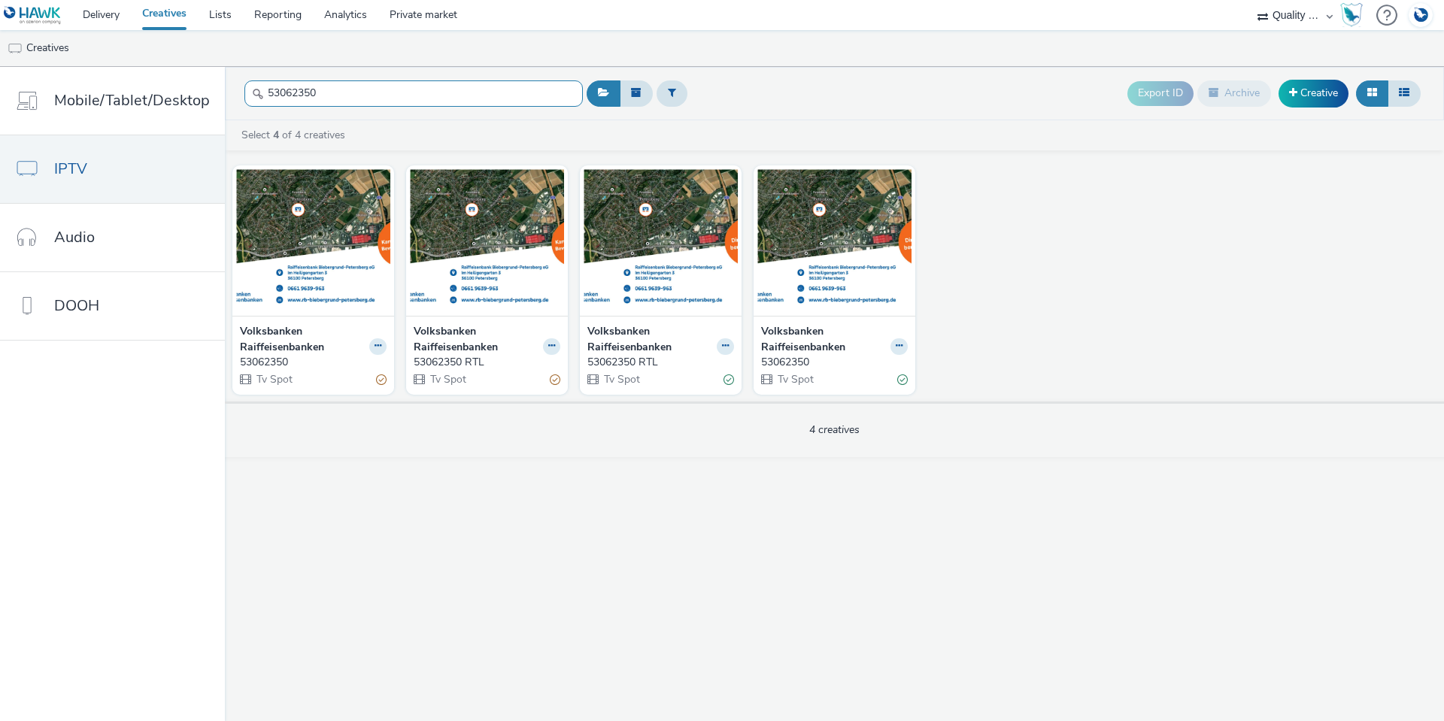
drag, startPoint x: 332, startPoint y: 91, endPoint x: 244, endPoint y: 86, distance: 88.1
click at [244, 87] on input "53062350" at bounding box center [413, 93] width 338 height 26
paste input "9320"
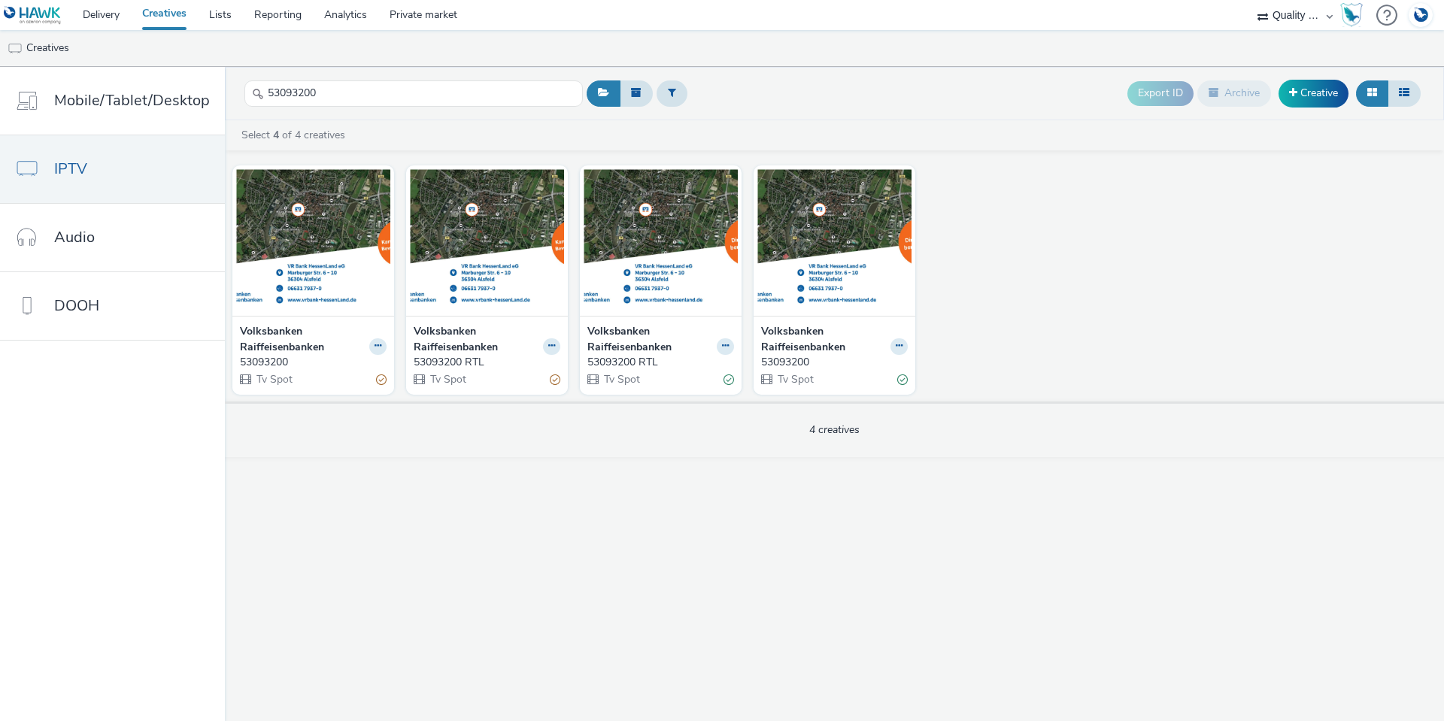
click at [902, 346] on button at bounding box center [898, 346] width 17 height 17
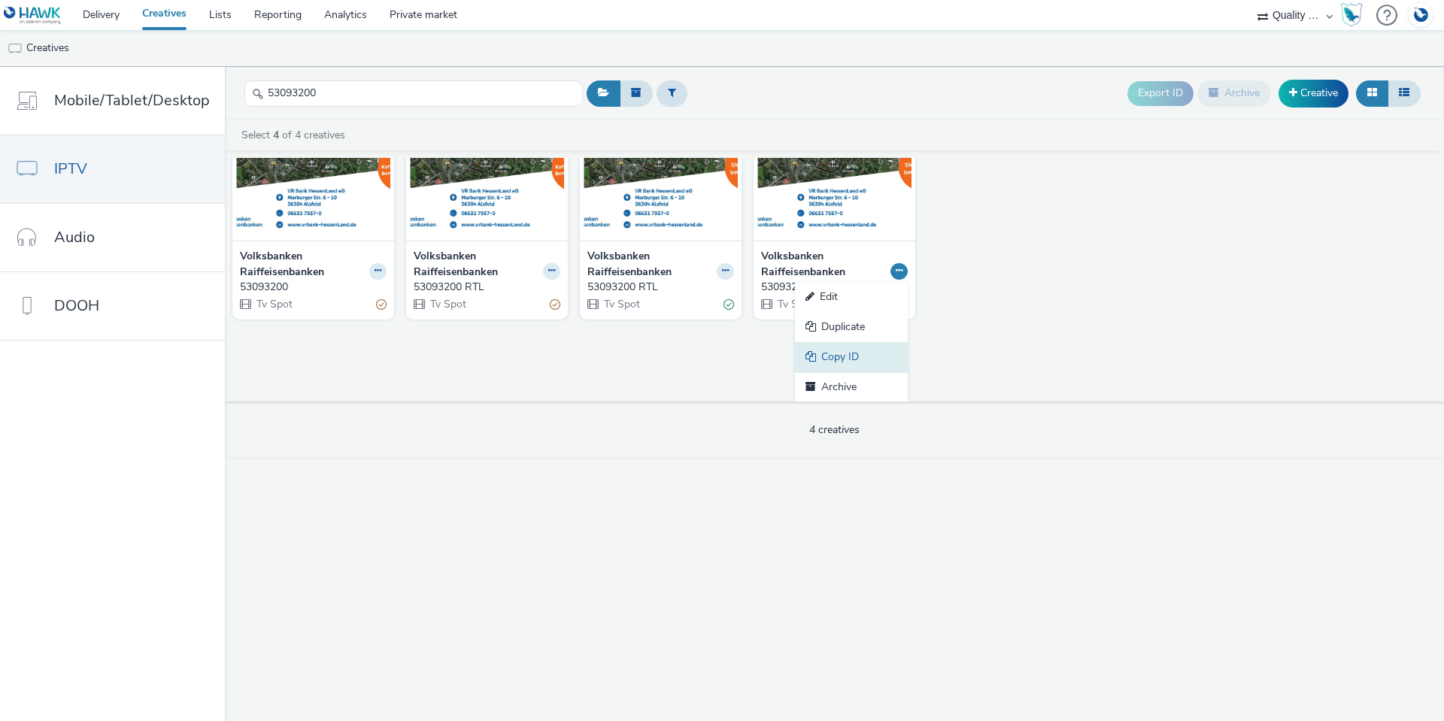
scroll to position [76, 0]
click at [855, 342] on link "Copy ID" at bounding box center [851, 356] width 113 height 30
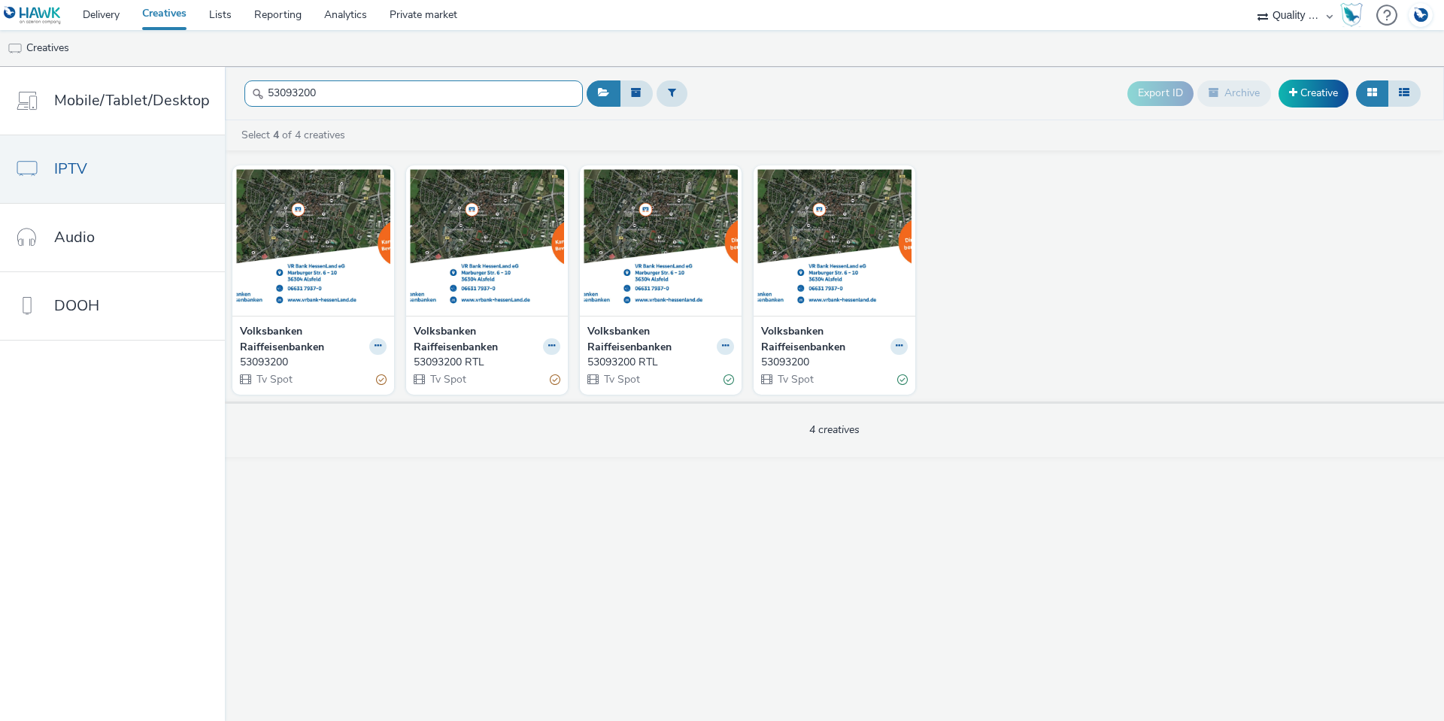
click at [230, 89] on header "53093200 Export ID Archive Creative" at bounding box center [834, 93] width 1219 height 53
paste input "261342"
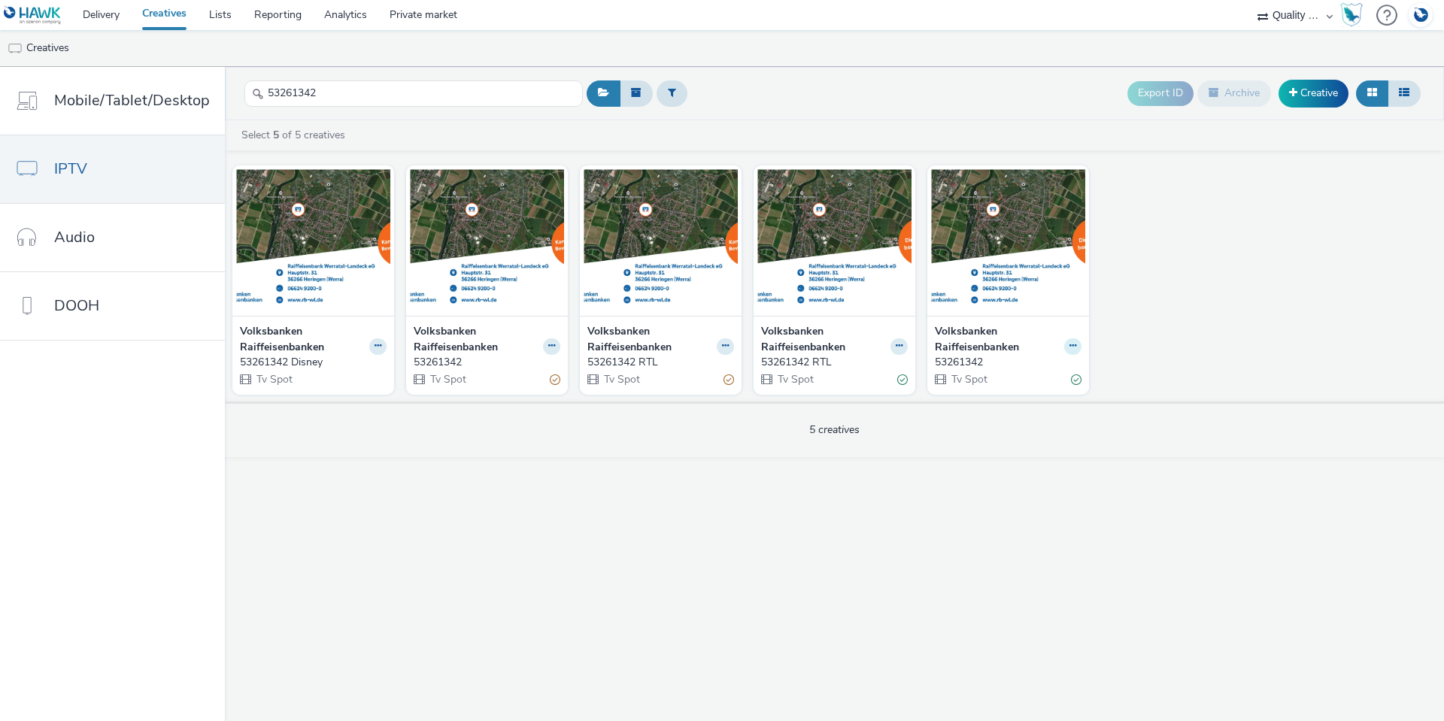
click at [1073, 341] on icon at bounding box center [1072, 345] width 7 height 9
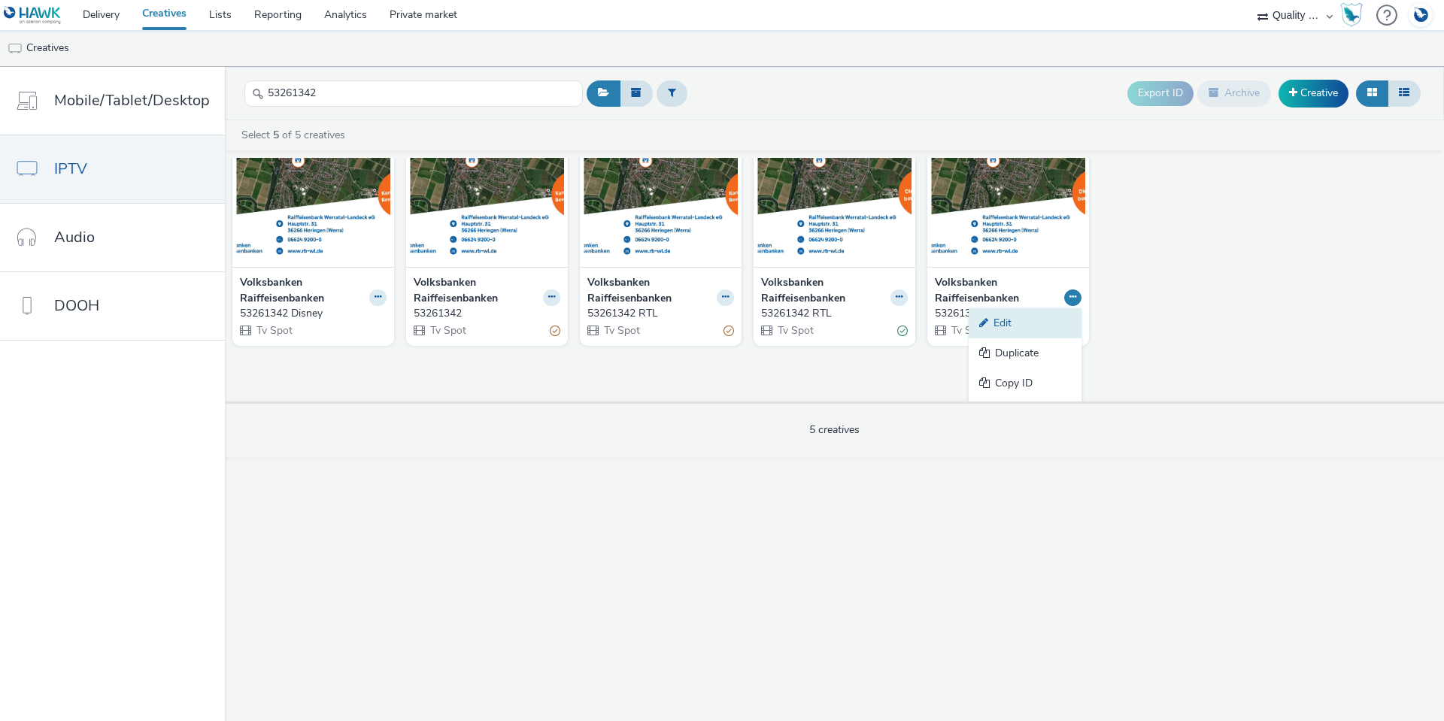
scroll to position [76, 0]
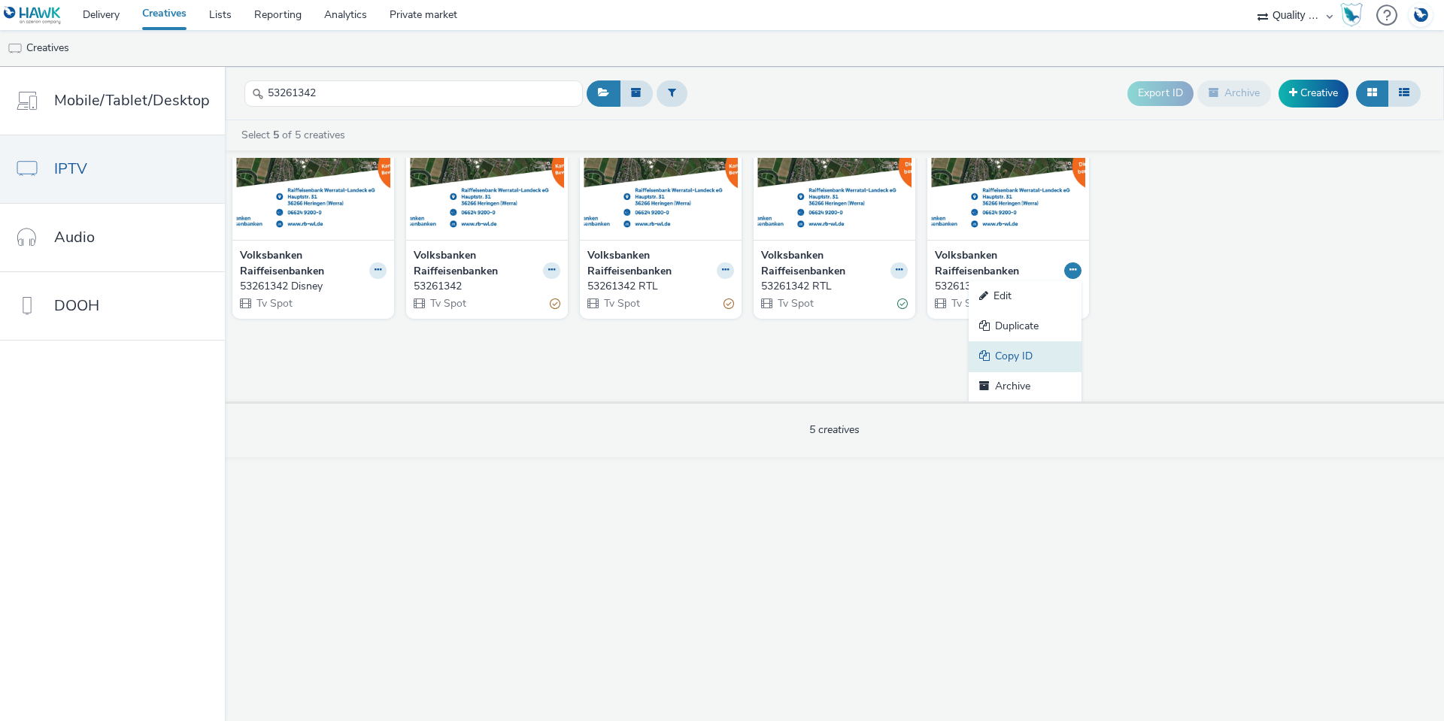
click at [1045, 362] on link "Copy ID" at bounding box center [1024, 356] width 113 height 30
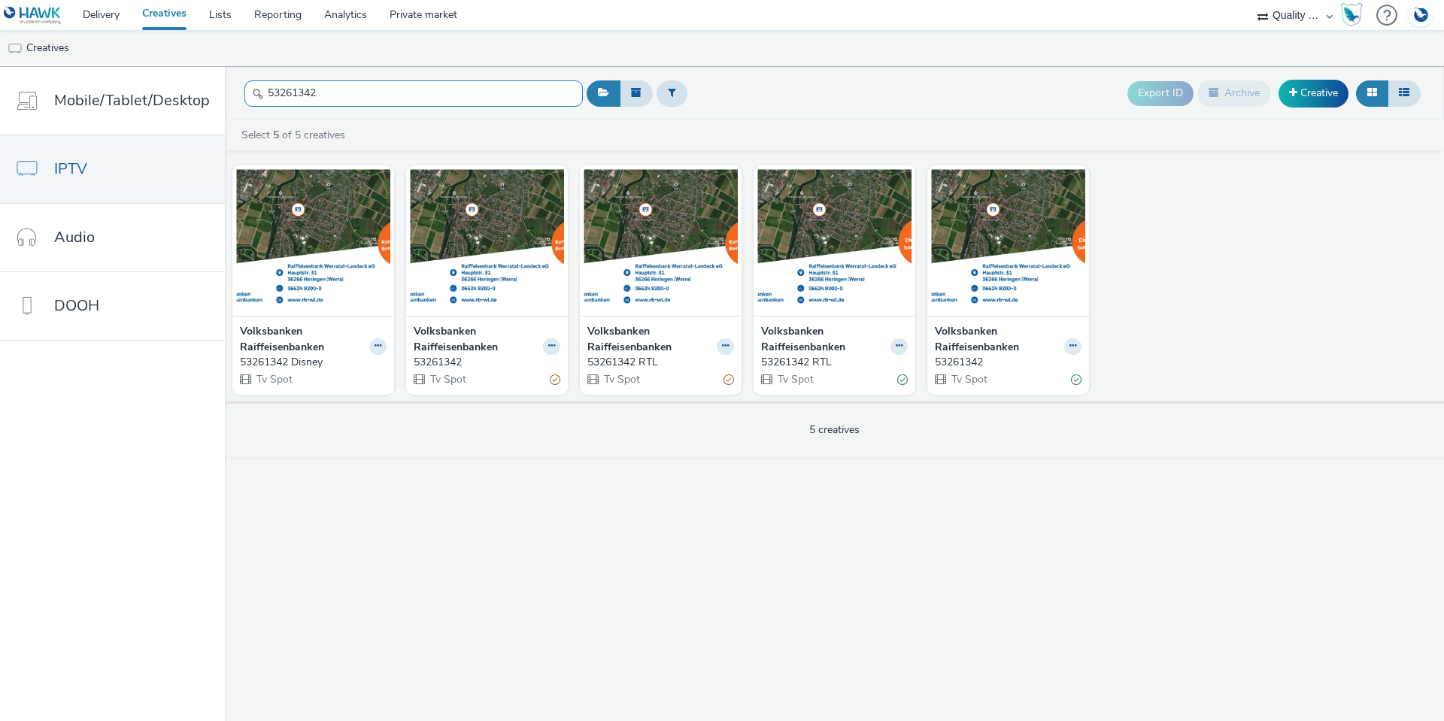
drag, startPoint x: 331, startPoint y: 98, endPoint x: 221, endPoint y: 96, distance: 109.8
click at [225, 96] on header "53261342 Export ID Archive Creative" at bounding box center [834, 93] width 1219 height 53
paste input "90000"
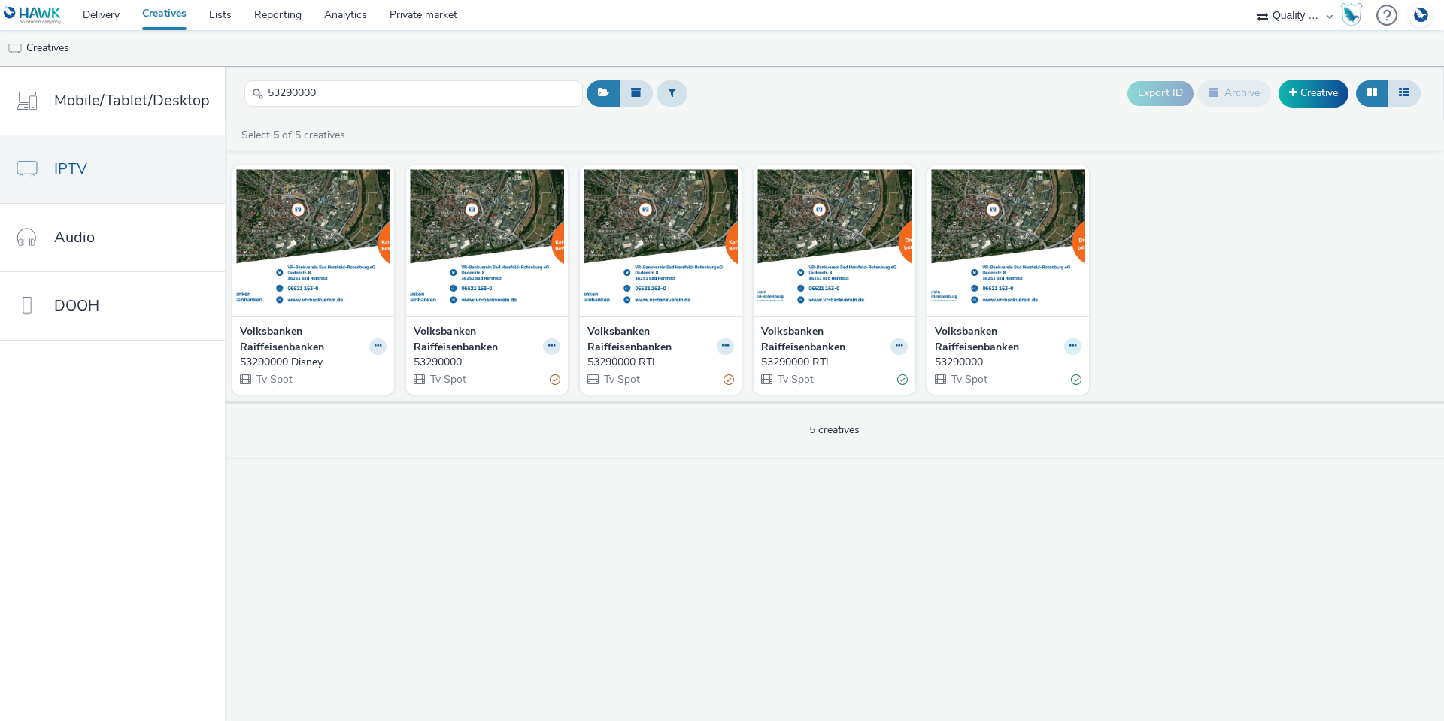
click at [1074, 346] on icon at bounding box center [1072, 345] width 7 height 9
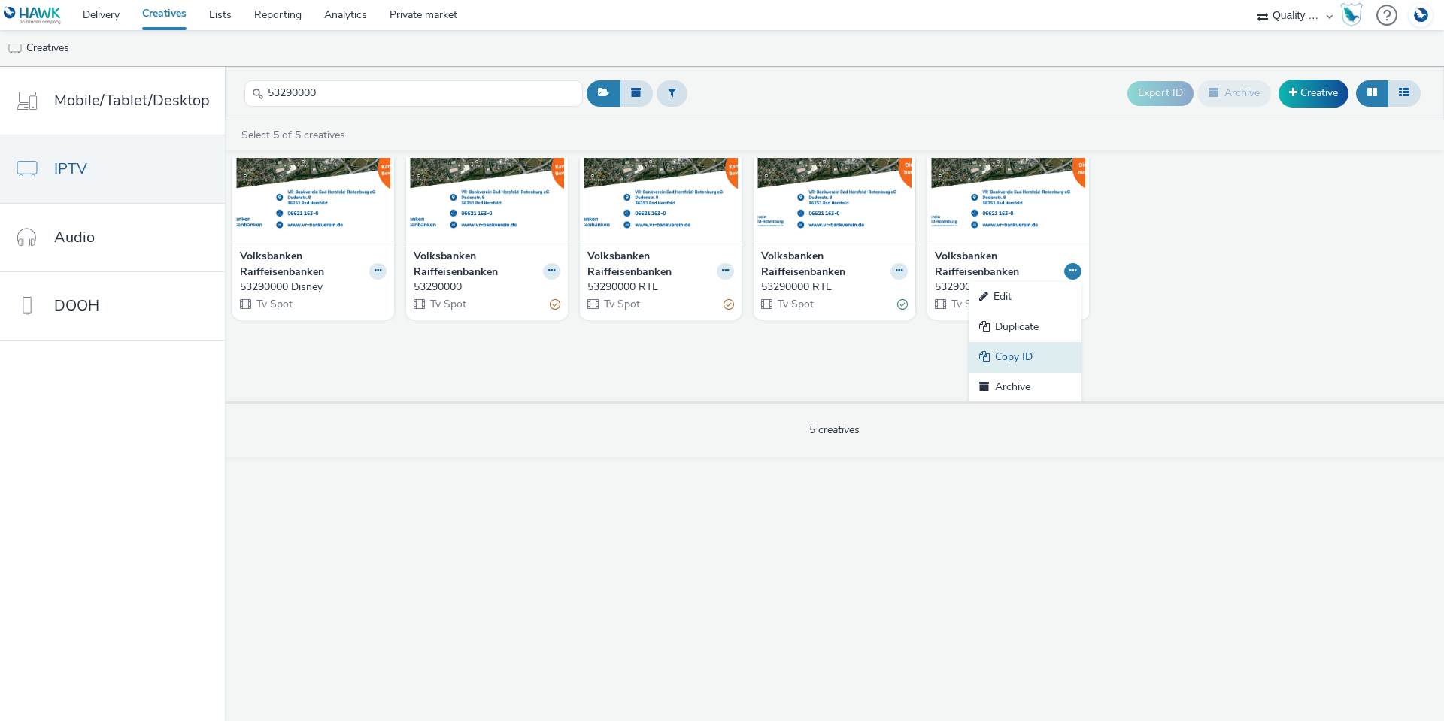
click at [1038, 361] on link "Copy ID" at bounding box center [1024, 357] width 113 height 30
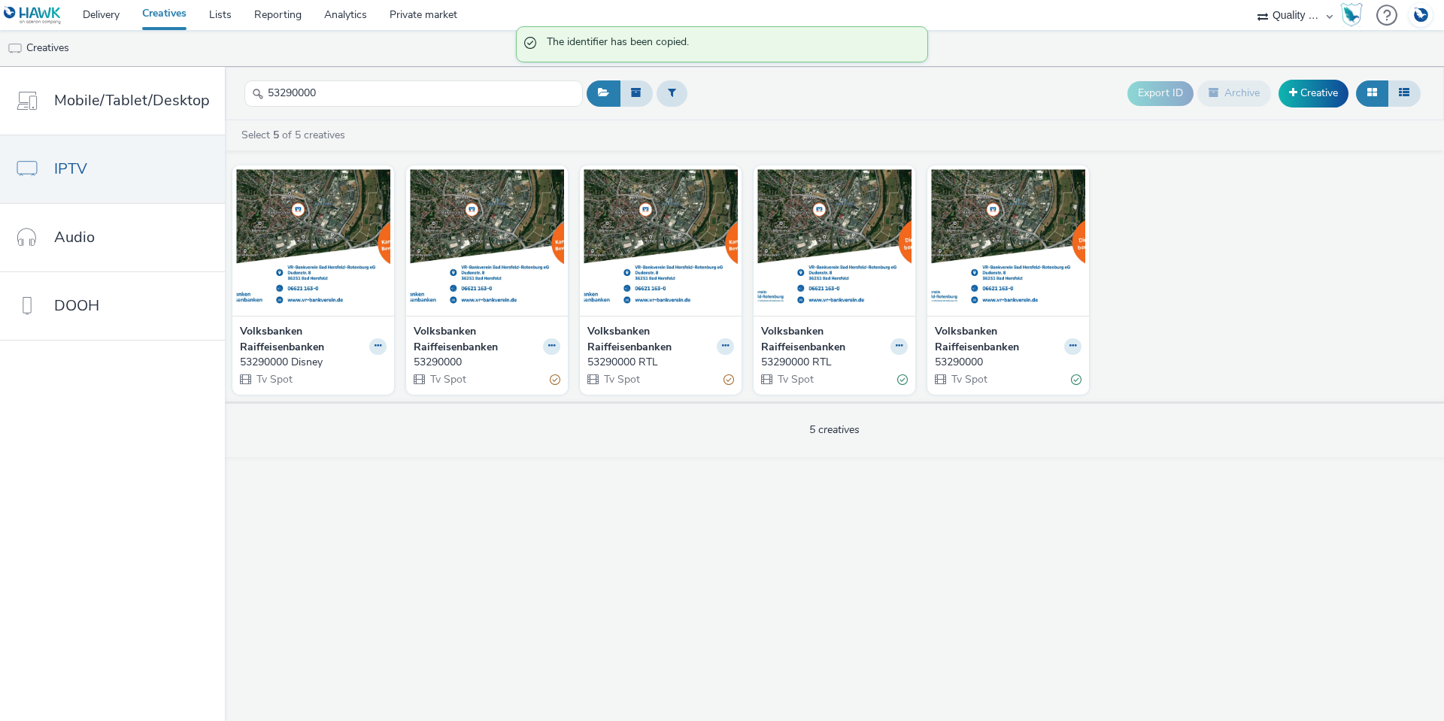
scroll to position [0, 0]
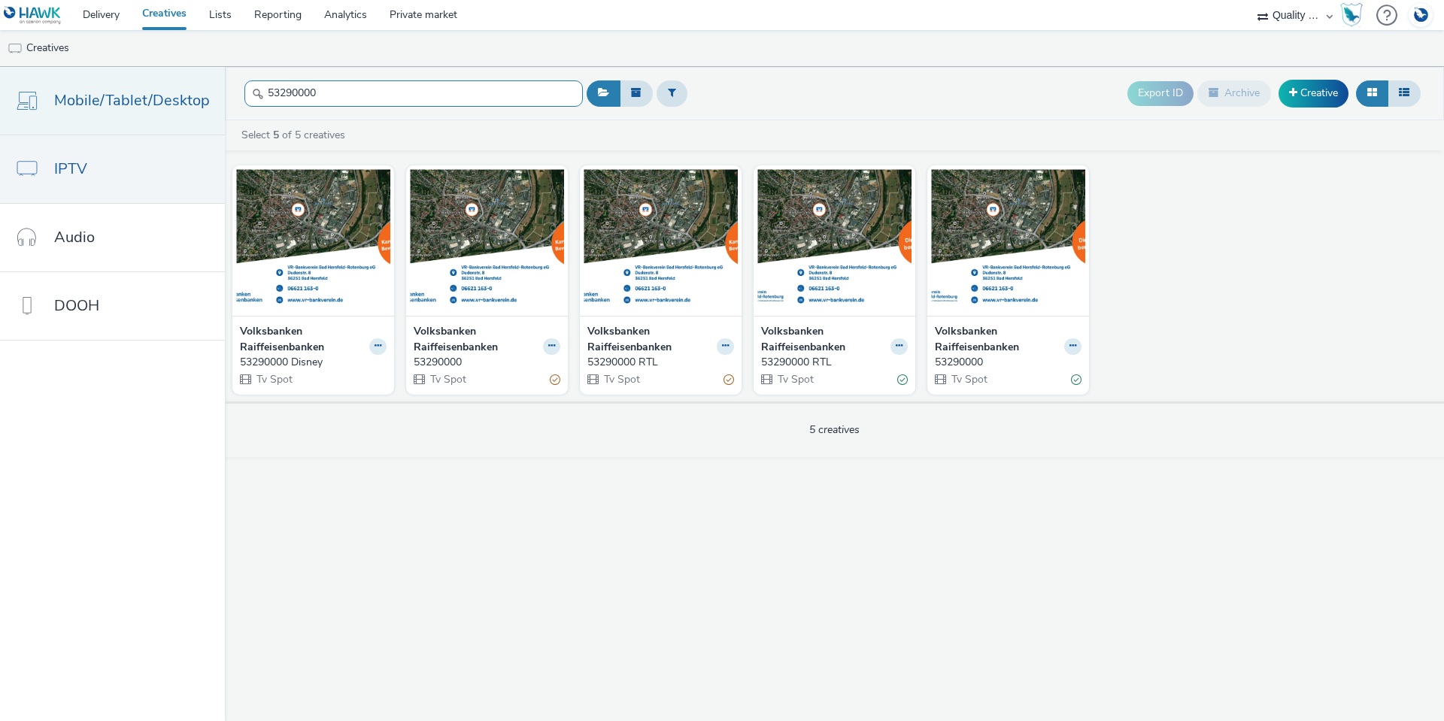
drag, startPoint x: 332, startPoint y: 92, endPoint x: 199, endPoint y: 98, distance: 132.5
click at [199, 98] on div "Mobile/Tablet/Desktop IPTV Audio DOOH 53290000 Export ID Archive Creative Selec…" at bounding box center [722, 394] width 1444 height 654
paste input "20069965"
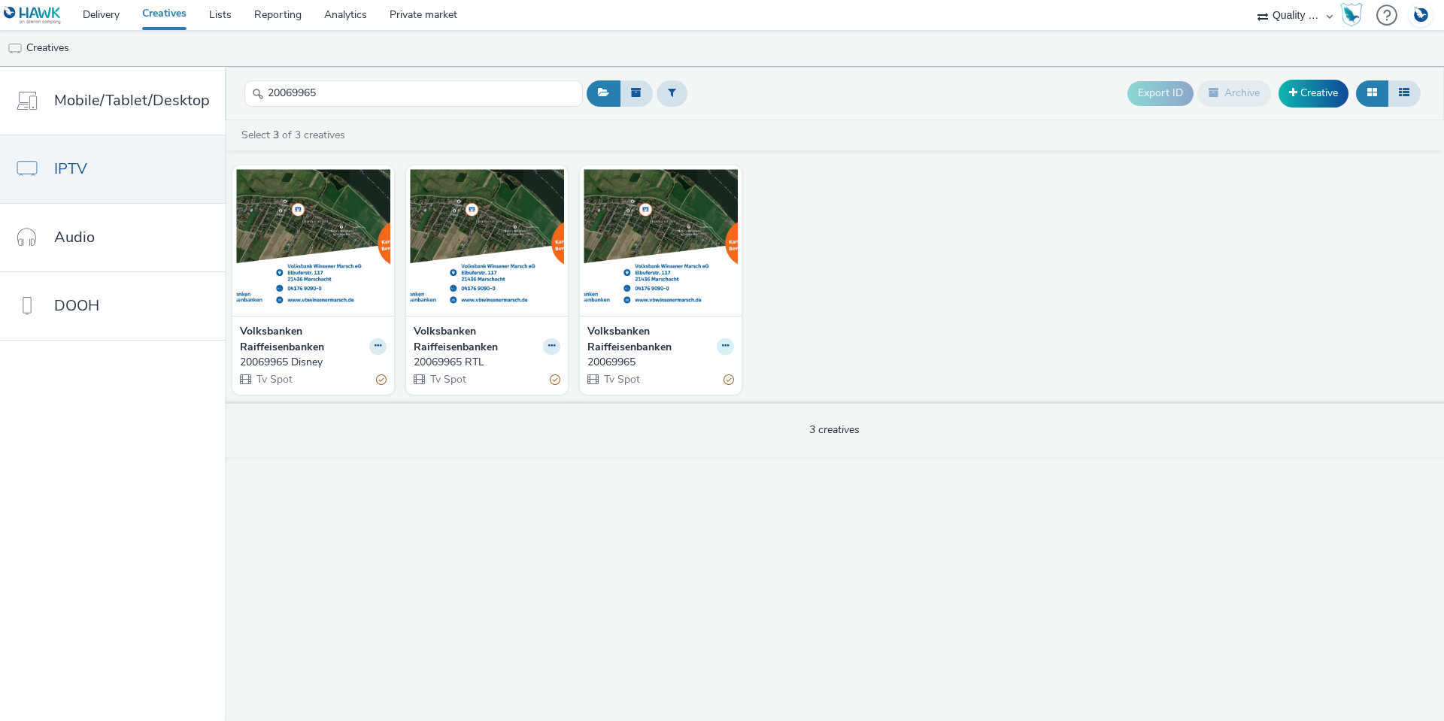
click at [722, 347] on icon at bounding box center [725, 345] width 7 height 9
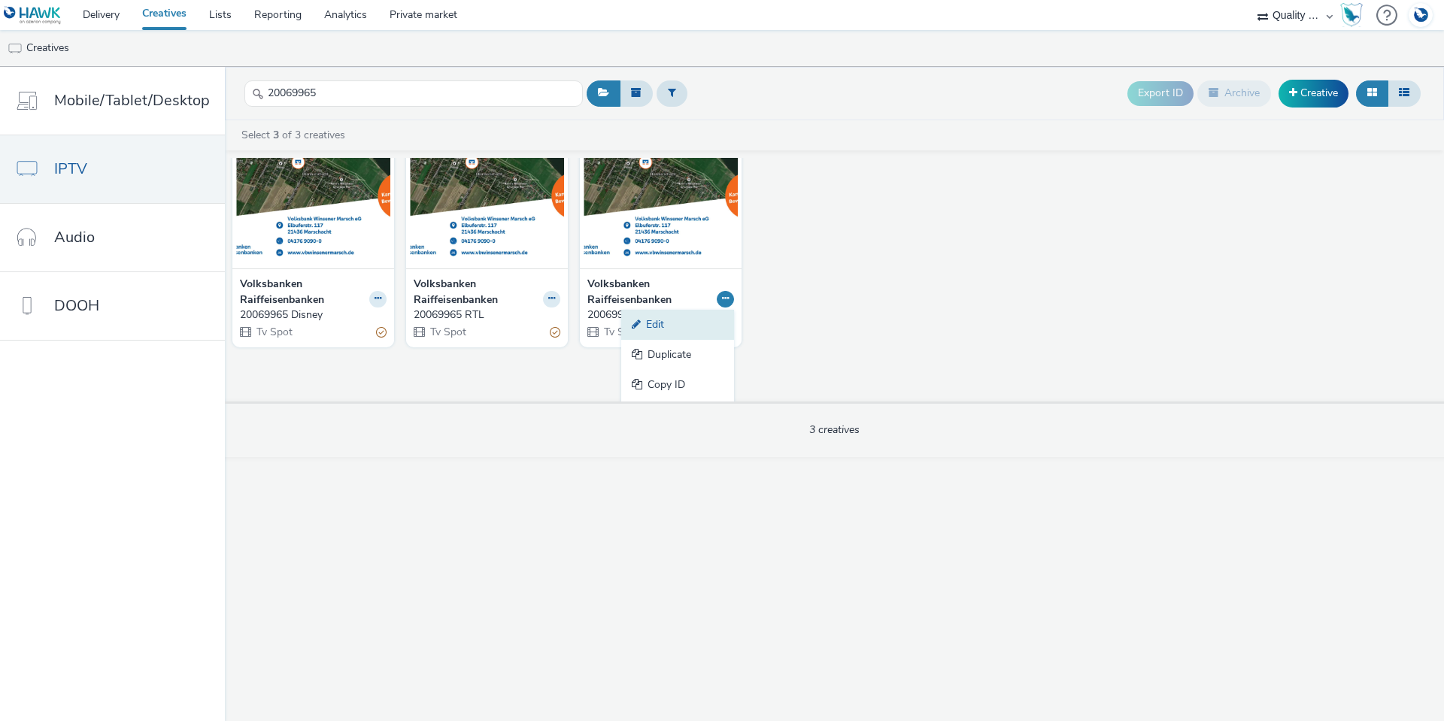
scroll to position [76, 0]
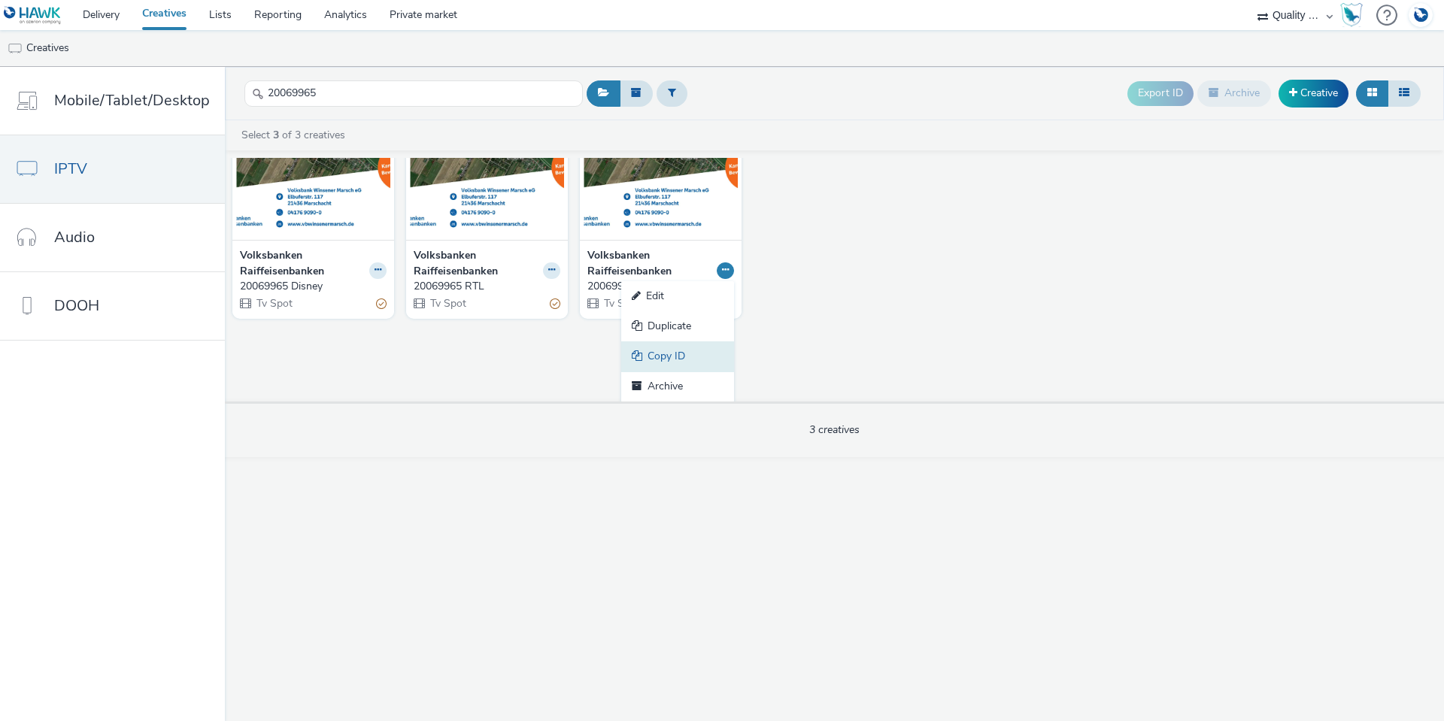
click at [680, 350] on link "Copy ID" at bounding box center [677, 356] width 113 height 30
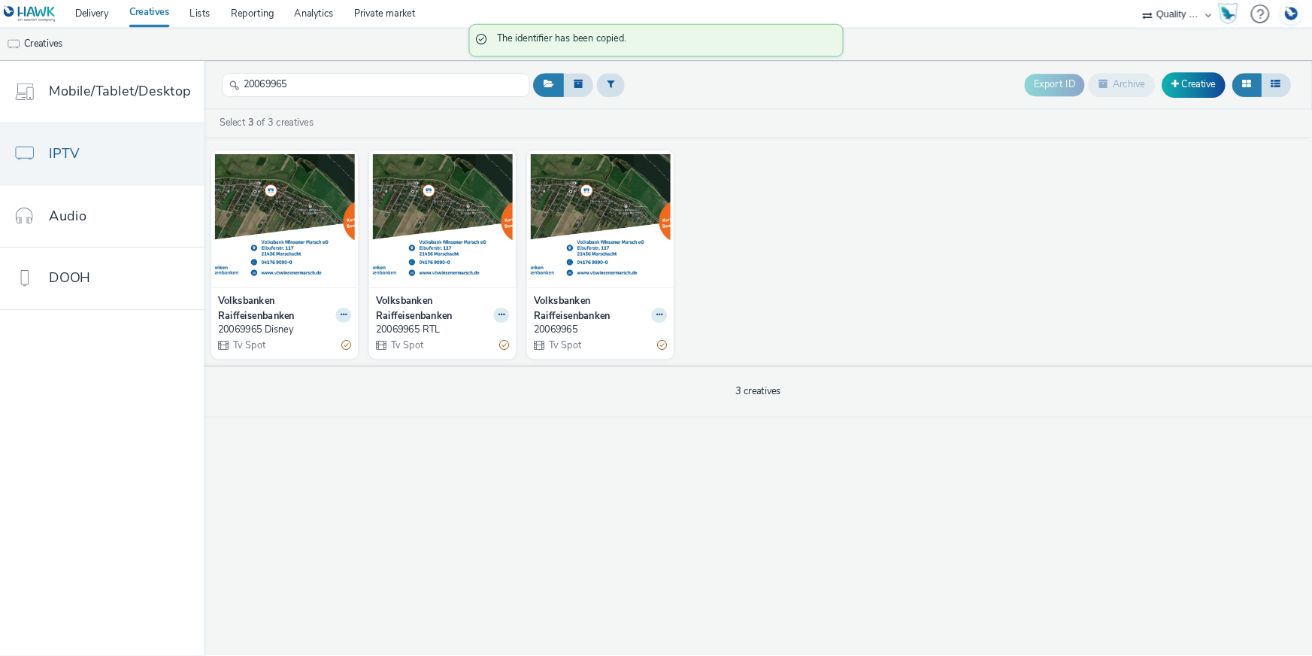
scroll to position [0, 0]
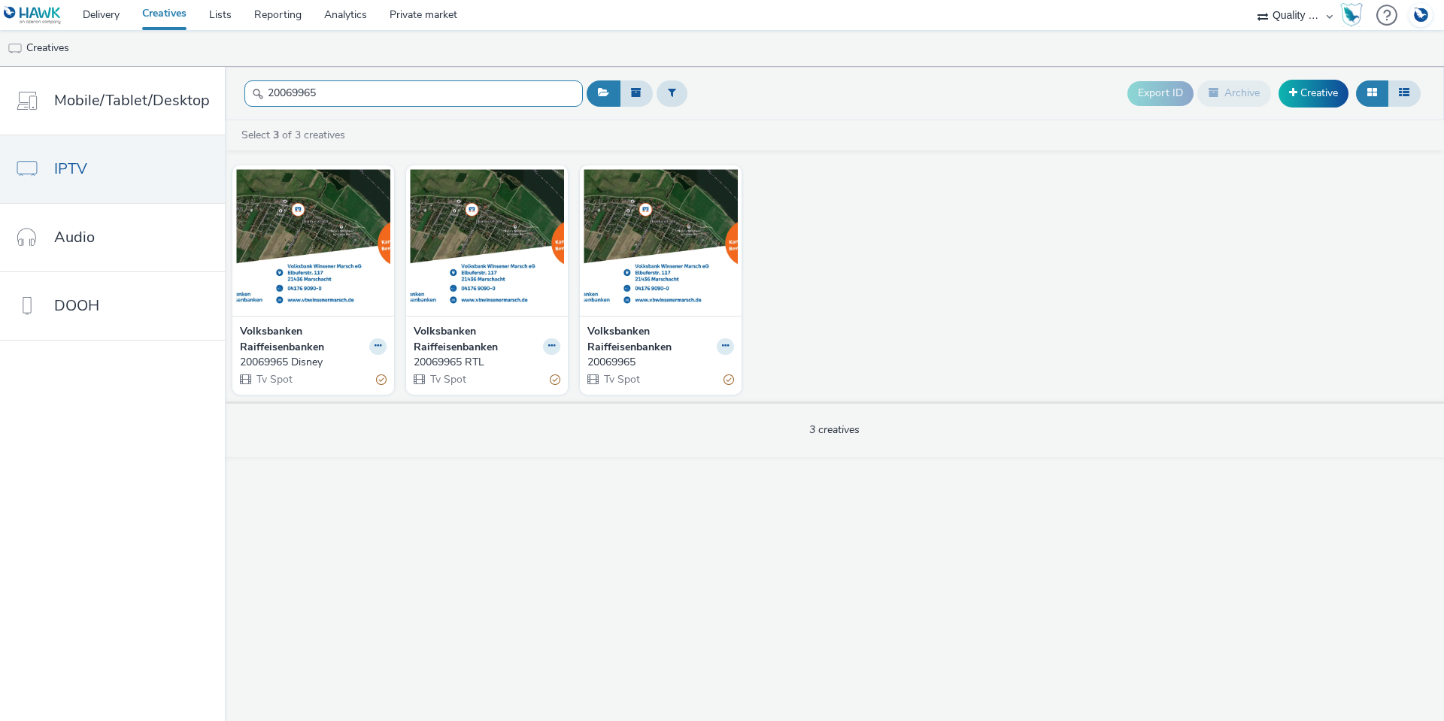
drag, startPoint x: 338, startPoint y: 94, endPoint x: 249, endPoint y: 83, distance: 89.3
click at [249, 83] on input "20069965" at bounding box center [413, 93] width 338 height 26
paste input "4060300"
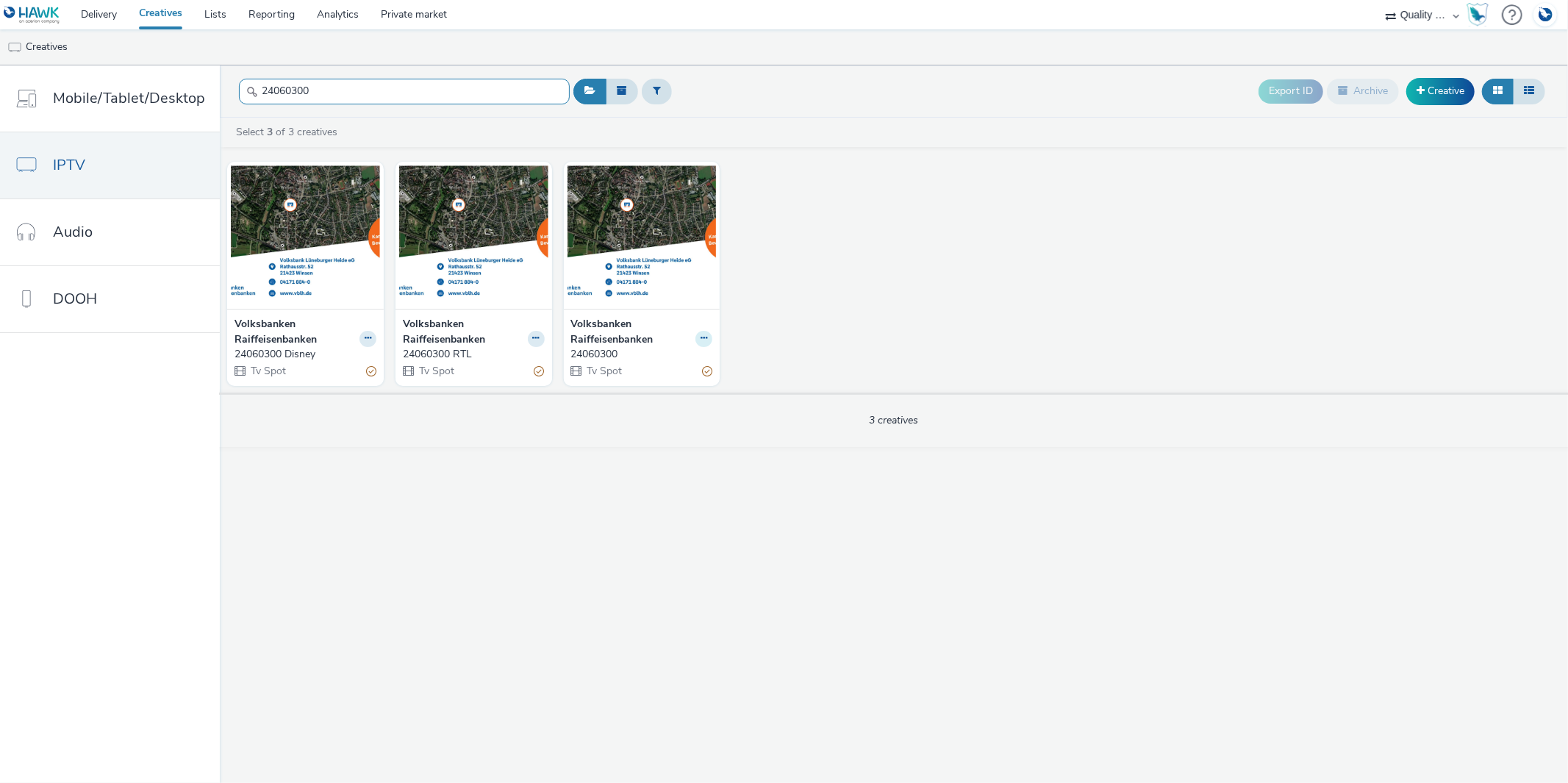
type input "24060300"
click at [701, 333] on icon at bounding box center [704, 337] width 7 height 9
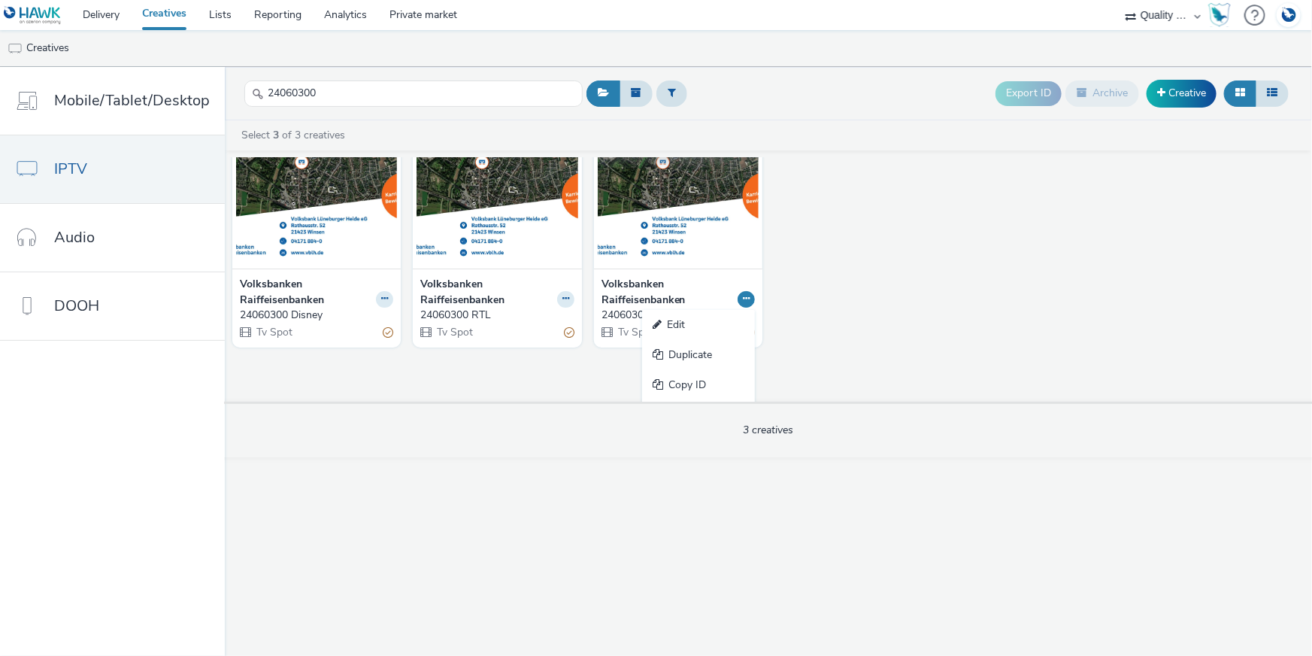
scroll to position [68, 0]
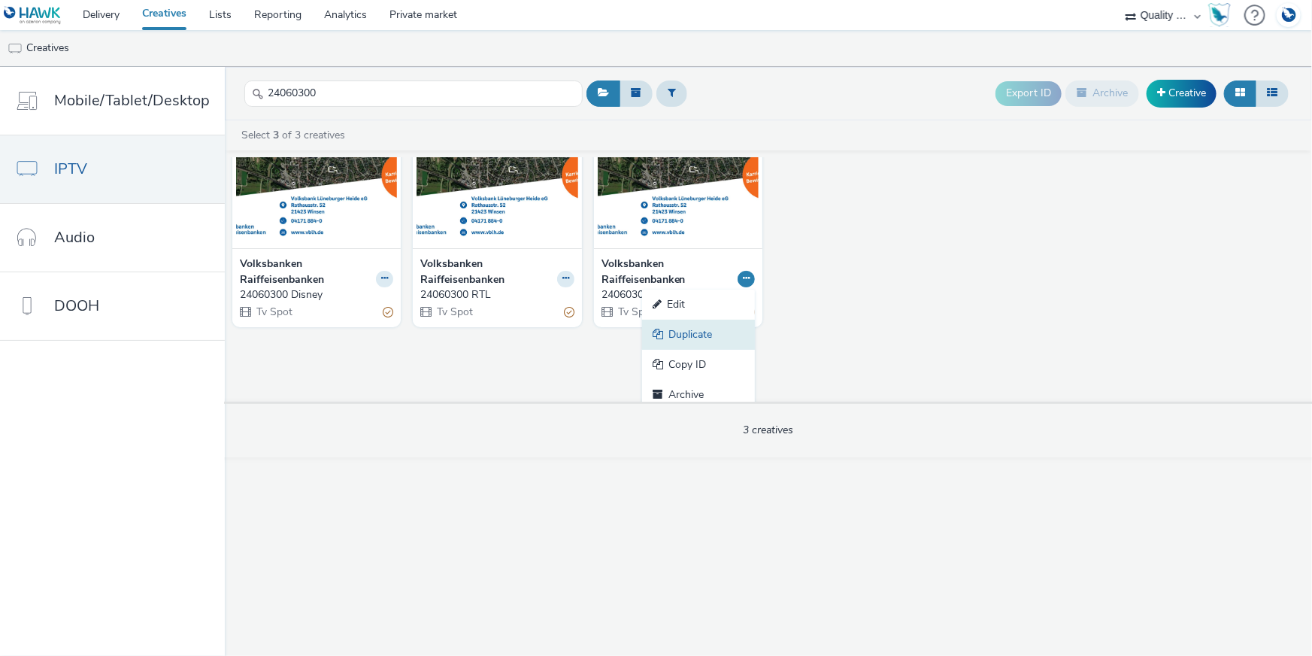
click at [724, 347] on link "Duplicate" at bounding box center [698, 335] width 113 height 30
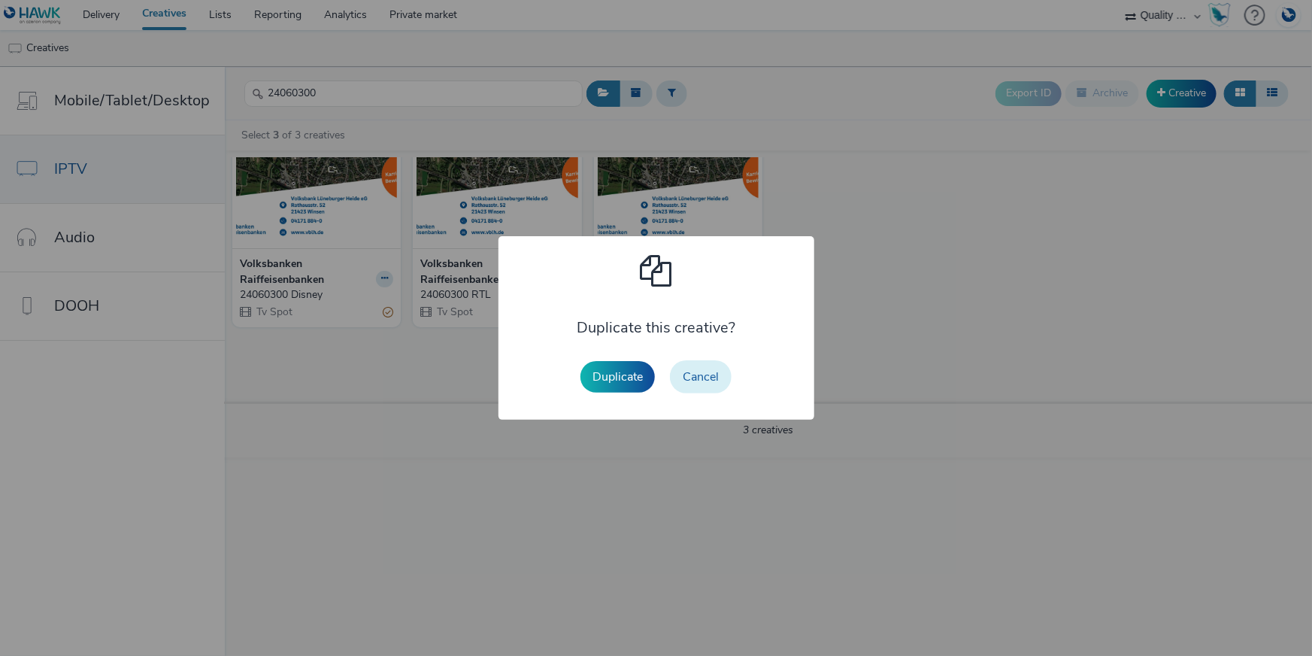
click at [689, 377] on button "Cancel" at bounding box center [701, 376] width 62 height 33
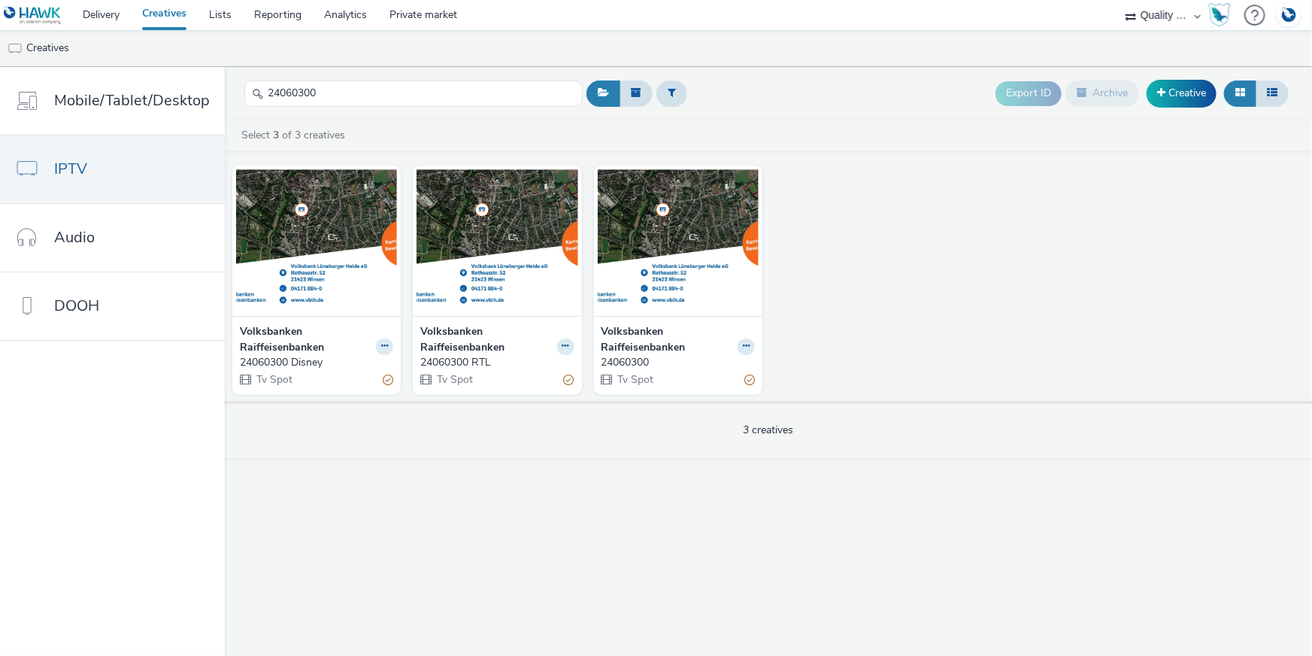
scroll to position [0, 0]
click at [740, 347] on button at bounding box center [746, 346] width 17 height 17
click at [701, 392] on link "Duplicate" at bounding box center [698, 402] width 113 height 30
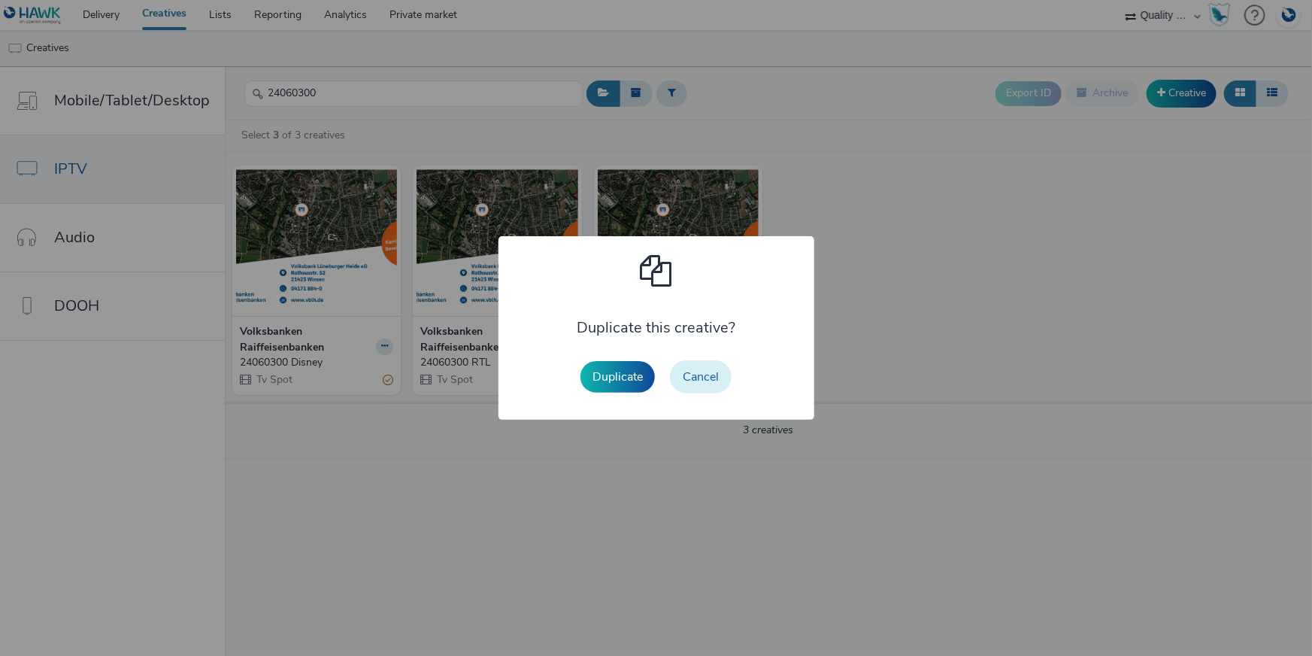
click at [708, 375] on button "Cancel" at bounding box center [701, 376] width 62 height 33
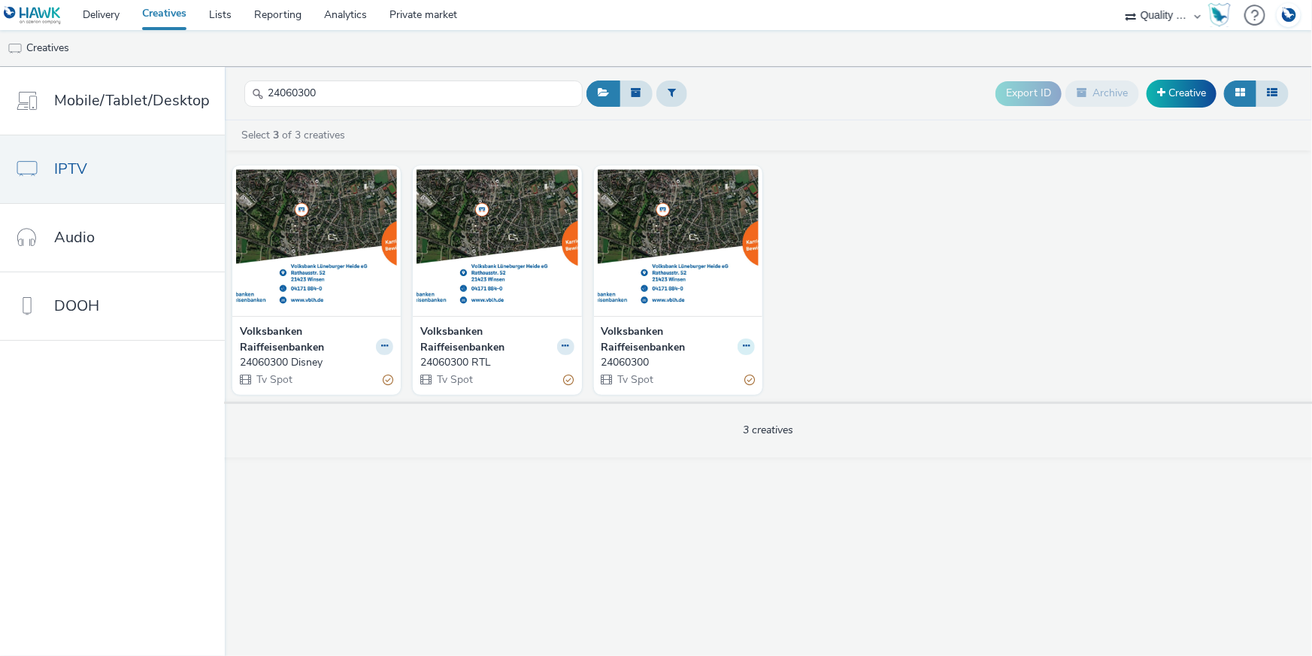
click at [744, 346] on icon at bounding box center [746, 345] width 7 height 9
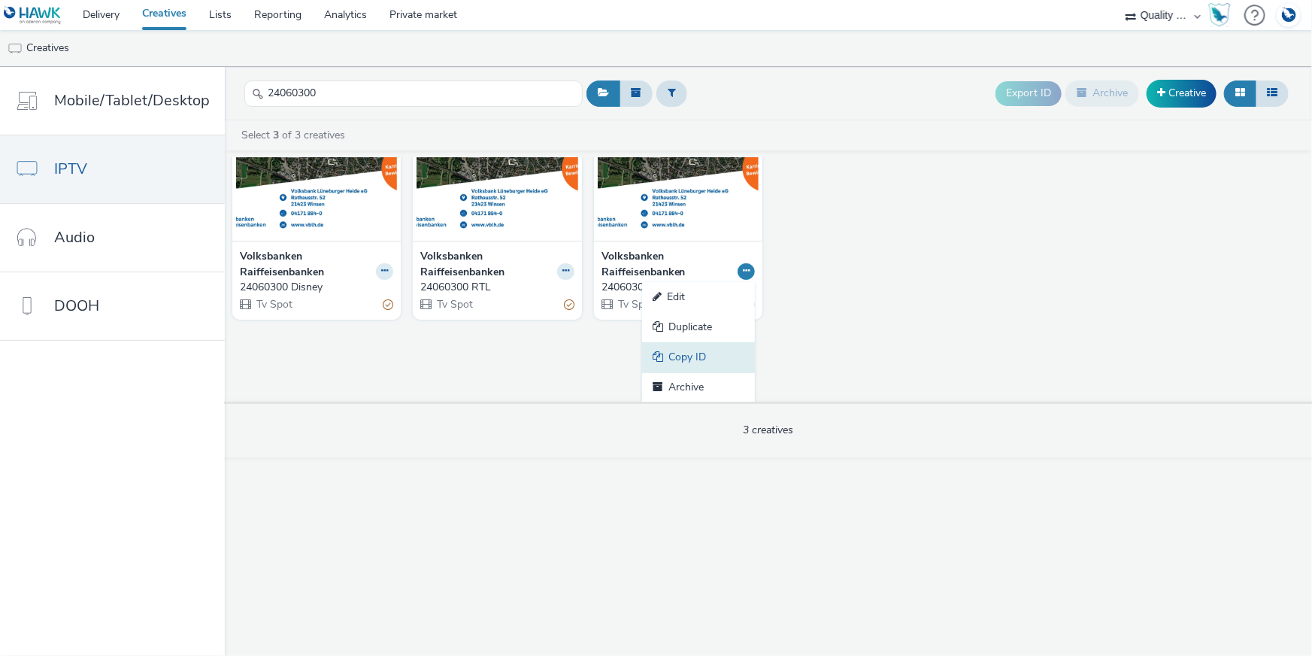
scroll to position [76, 0]
click at [728, 352] on link "Copy ID" at bounding box center [698, 356] width 113 height 30
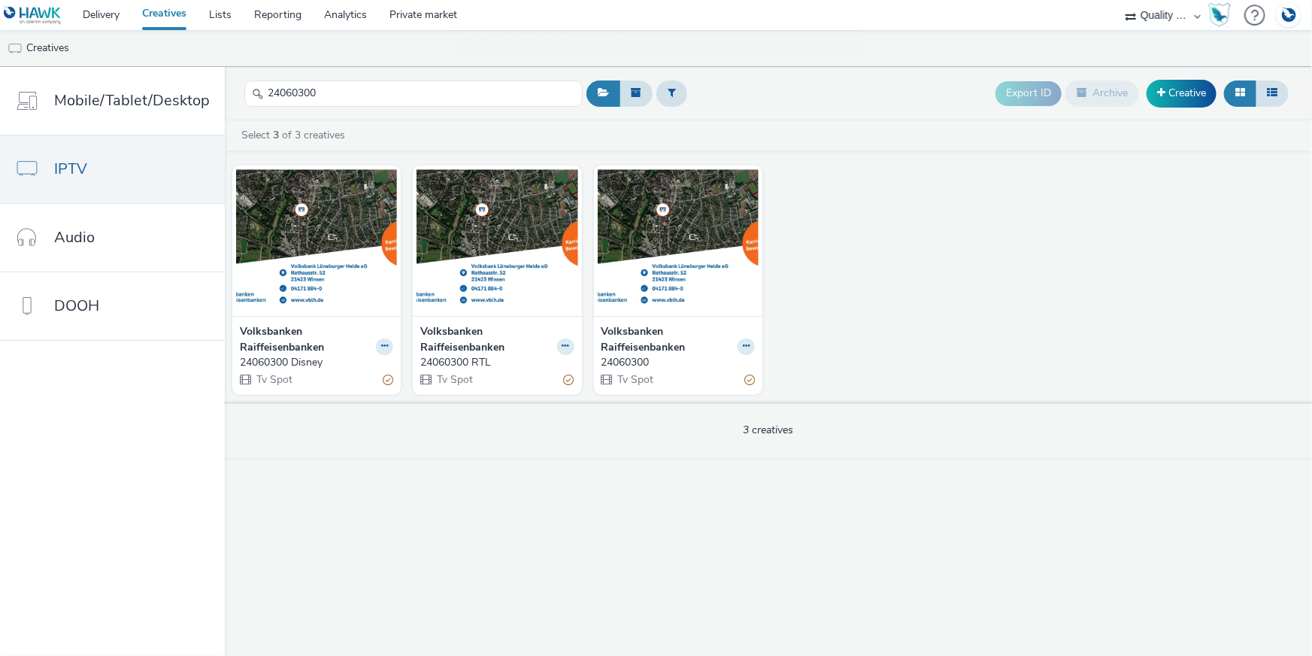
click at [1236, 89] on icon at bounding box center [1240, 92] width 10 height 11
click at [1245, 95] on icon at bounding box center [1240, 92] width 10 height 11
click at [1277, 92] on icon at bounding box center [1272, 92] width 11 height 11
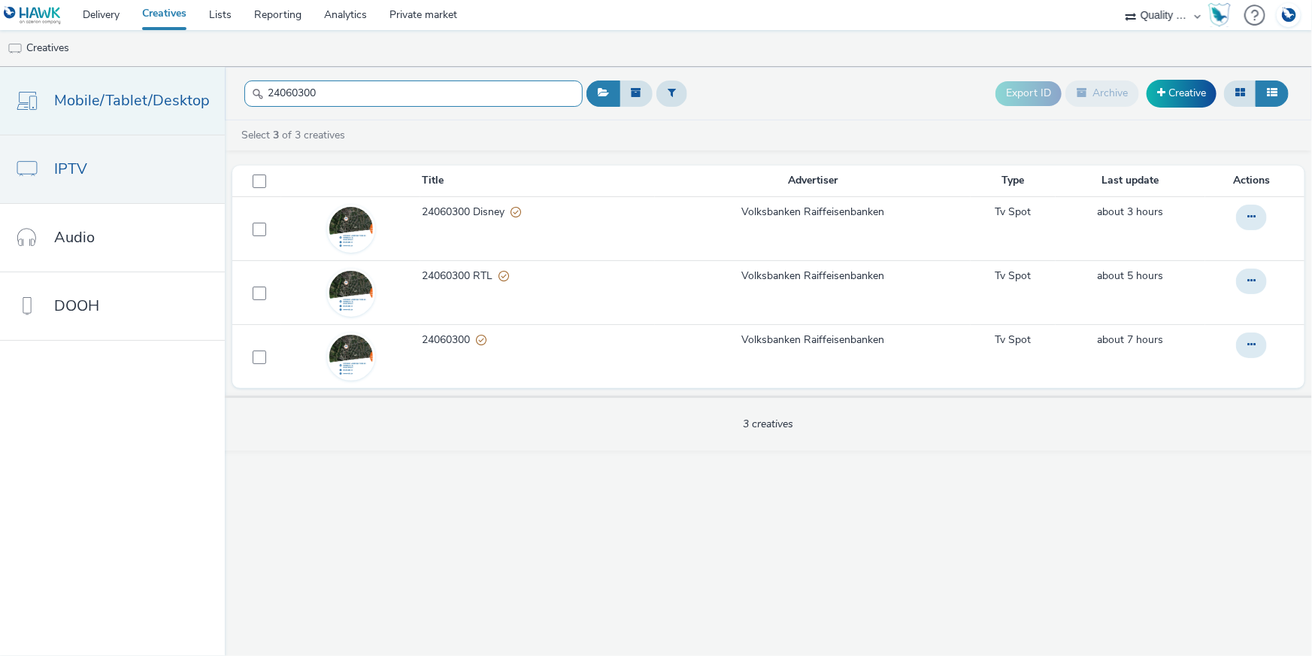
drag, startPoint x: 332, startPoint y: 95, endPoint x: 159, endPoint y: 94, distance: 172.2
click at [159, 94] on div "Mobile/Tablet/Desktop IPTV Audio DOOH 24060300 Export ID Archive Creative Selec…" at bounding box center [656, 361] width 1312 height 589
paste input "162898"
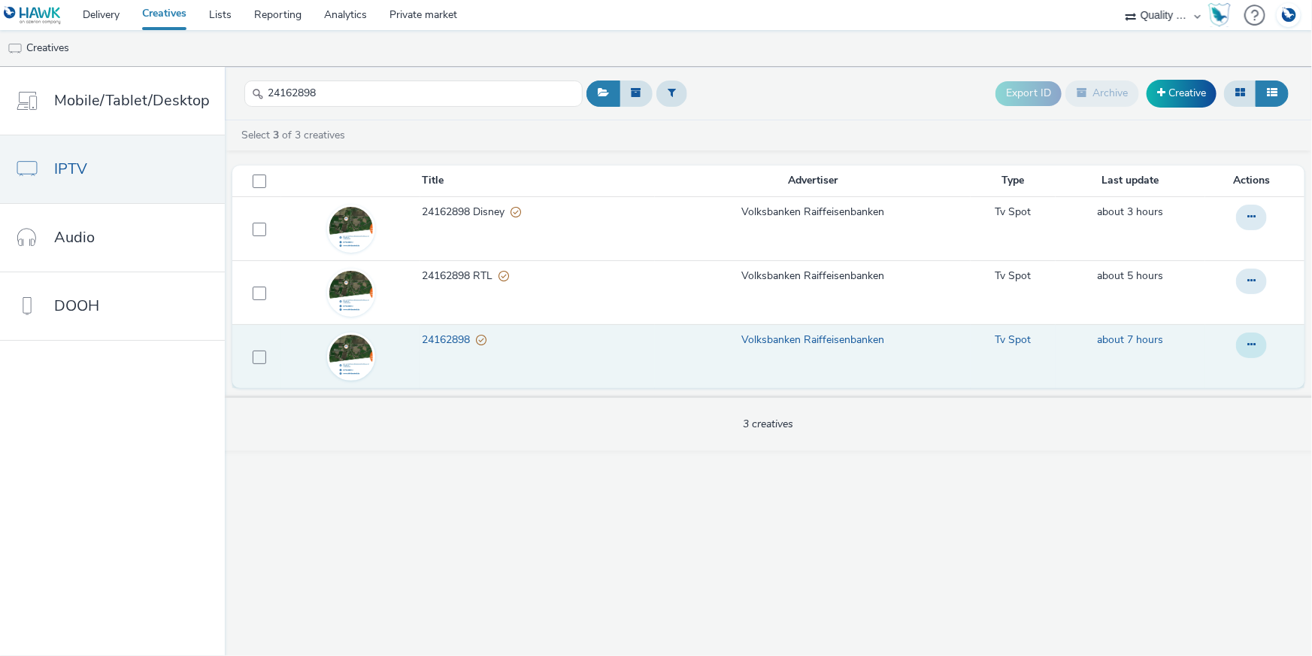
click at [1255, 345] on icon at bounding box center [1251, 344] width 8 height 11
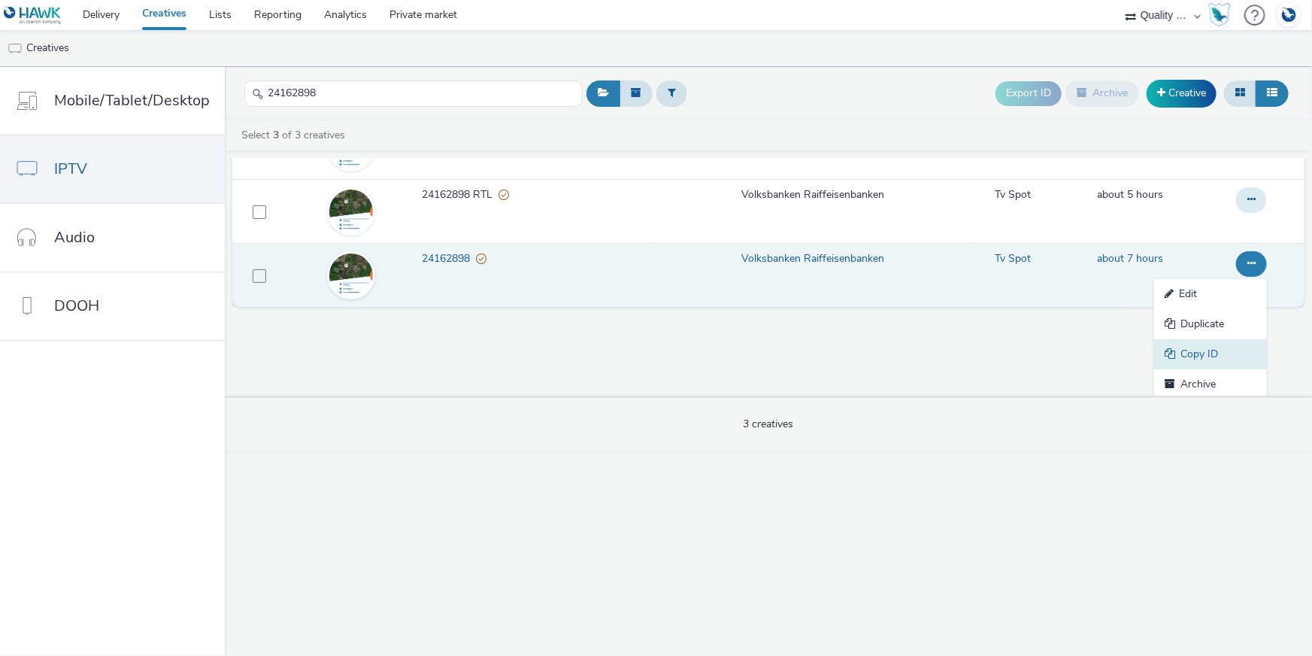
scroll to position [84, 0]
click at [1220, 351] on link "Copy ID" at bounding box center [1210, 351] width 113 height 30
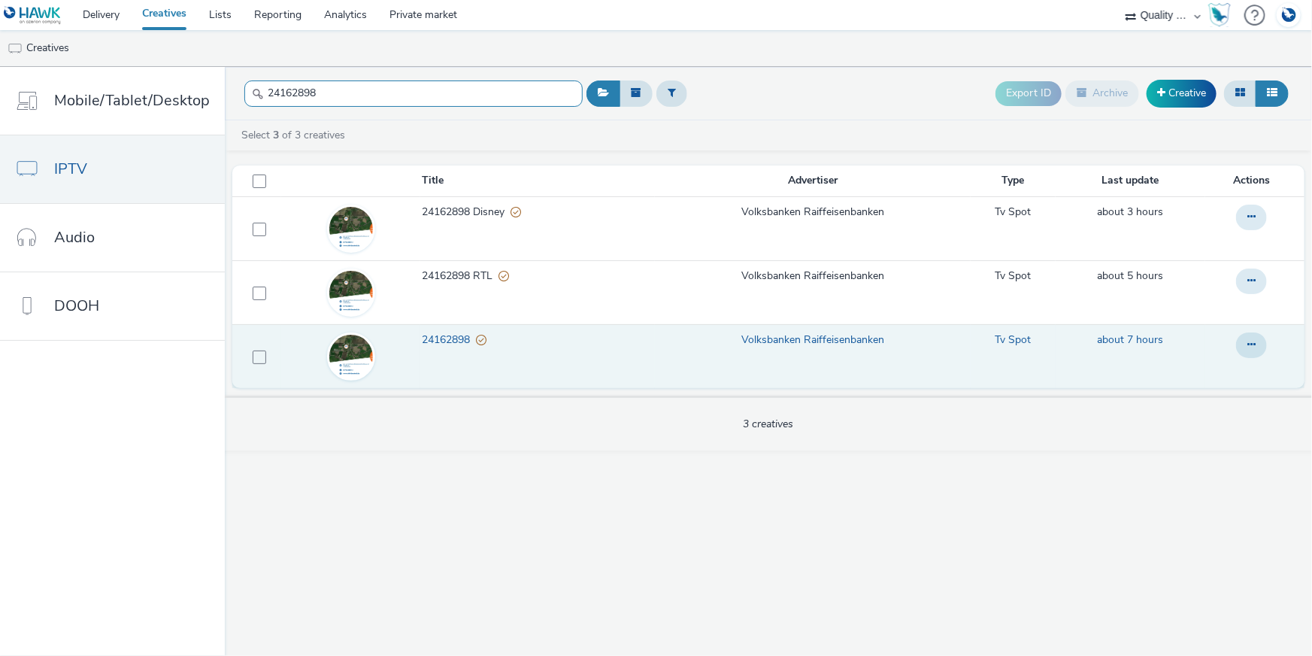
drag, startPoint x: 338, startPoint y: 89, endPoint x: 245, endPoint y: 83, distance: 93.5
click at [245, 83] on input "24162898" at bounding box center [413, 93] width 338 height 26
paste input "91015"
click at [1252, 341] on icon at bounding box center [1251, 344] width 8 height 11
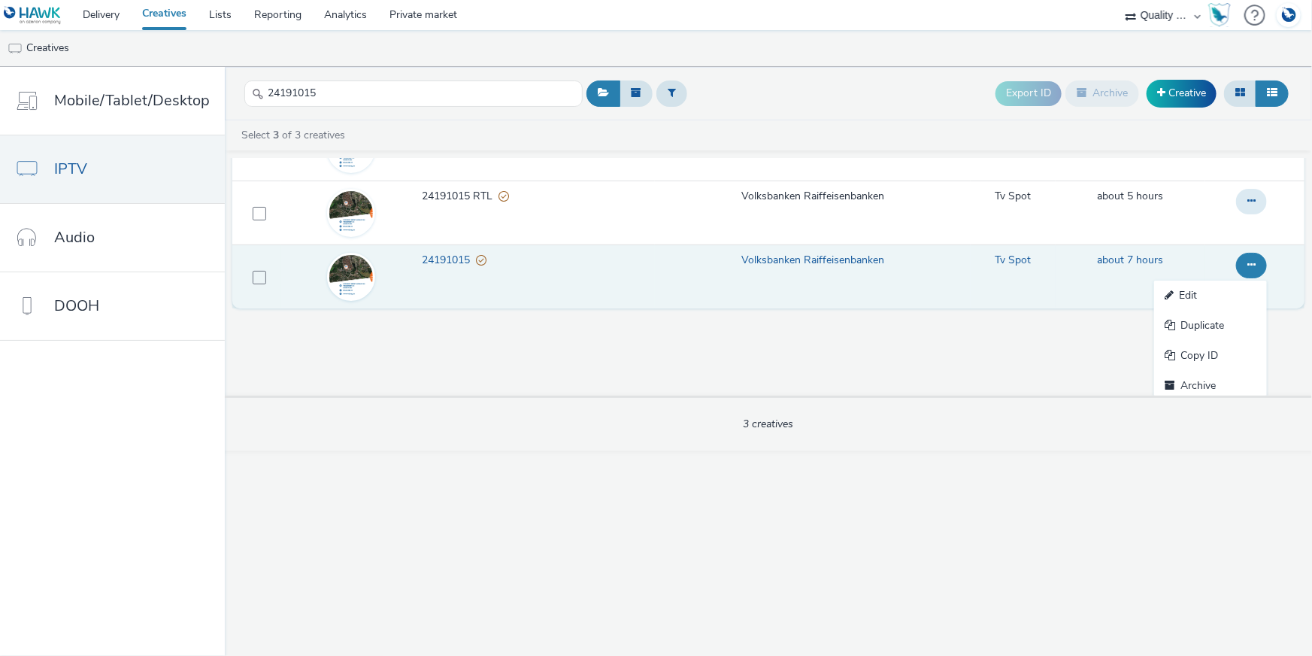
scroll to position [84, 0]
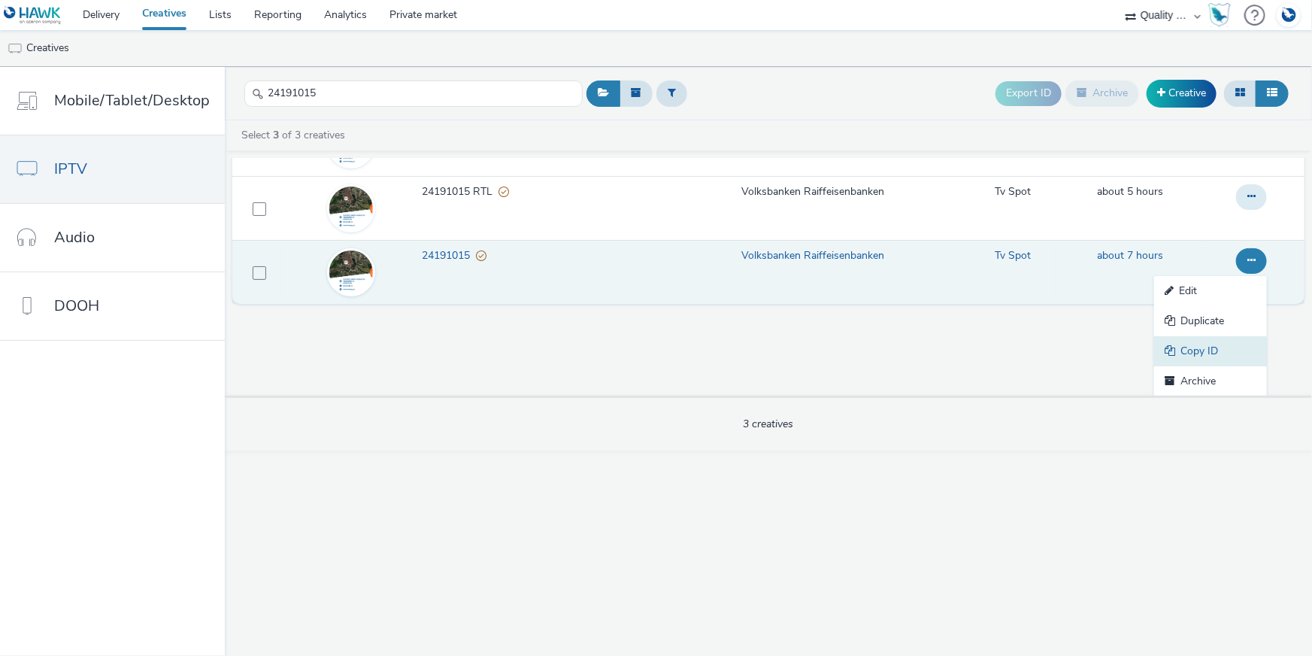
click at [1196, 349] on link "Copy ID" at bounding box center [1210, 351] width 113 height 30
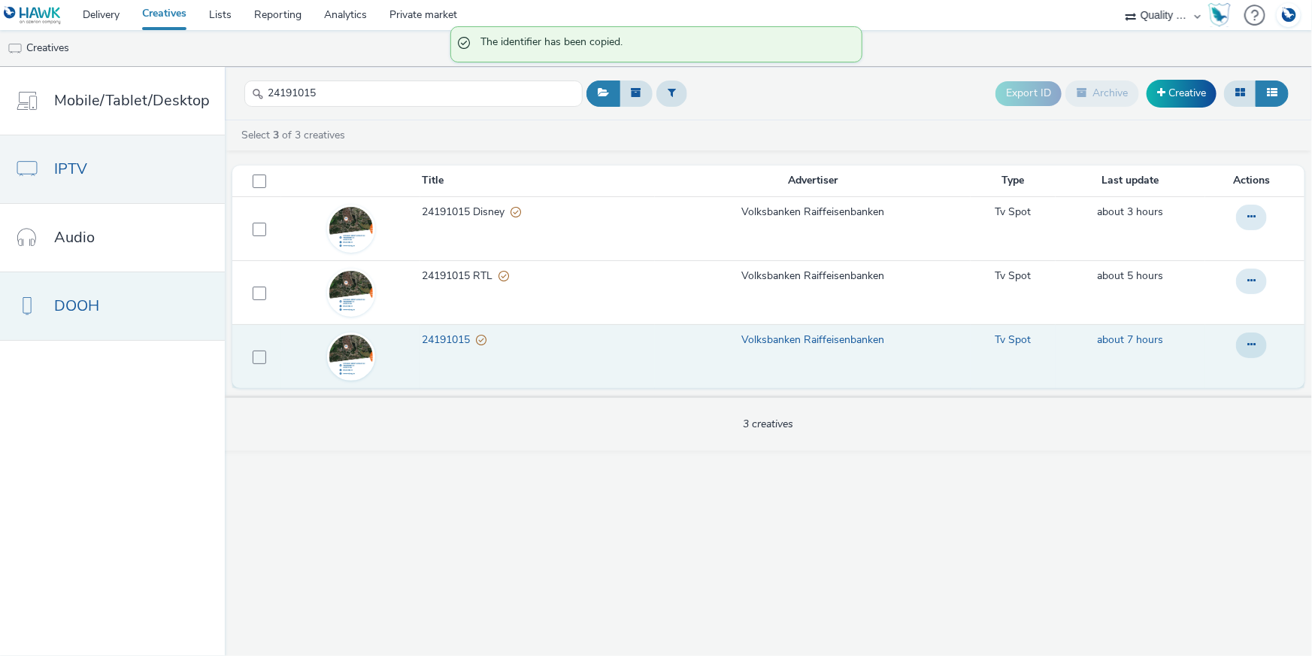
scroll to position [0, 0]
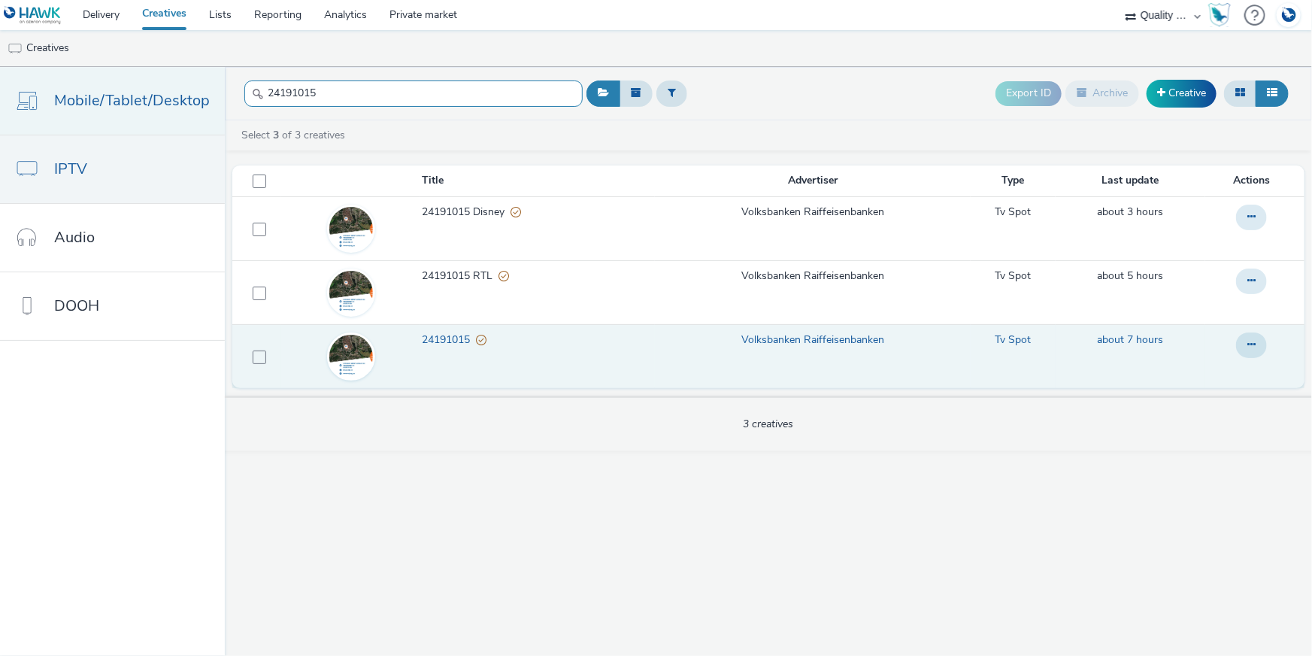
drag, startPoint x: 325, startPoint y: 99, endPoint x: 194, endPoint y: 89, distance: 131.2
click at [194, 89] on div "Mobile/Tablet/Desktop IPTV Audio DOOH 24191015 Export ID Archive Creative Selec…" at bounding box center [656, 361] width 1312 height 589
paste input "5069262"
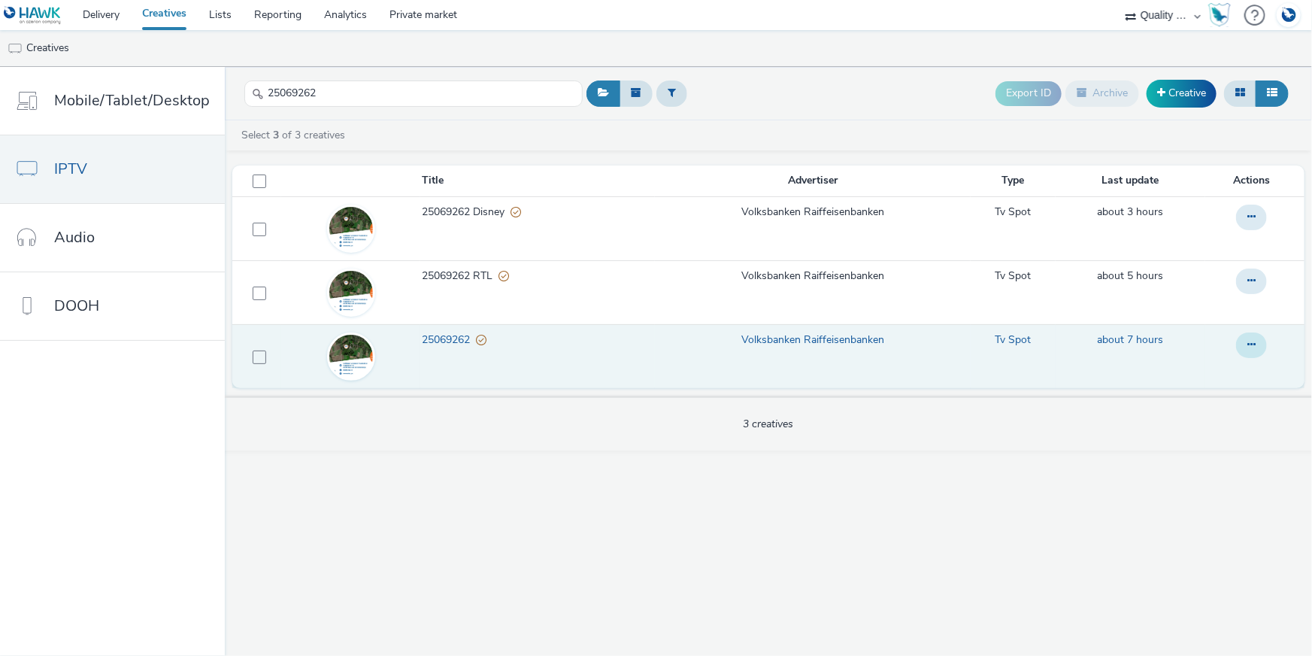
click at [1248, 347] on icon at bounding box center [1251, 344] width 8 height 11
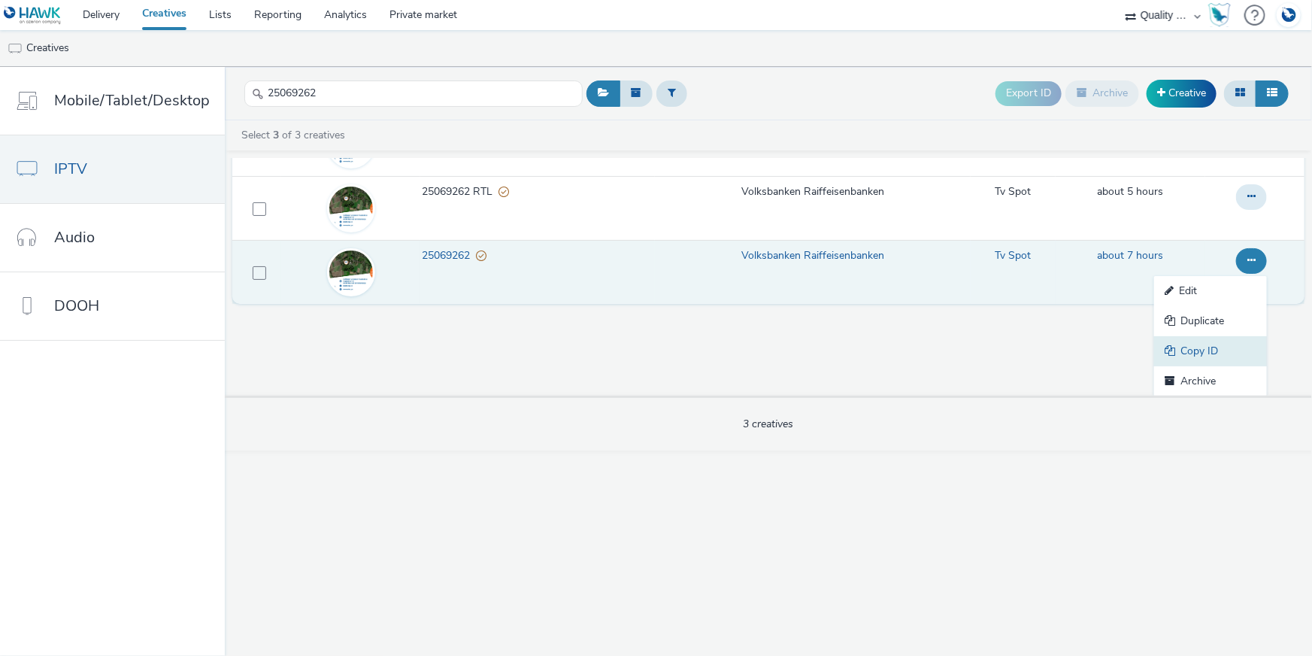
click at [1187, 356] on link "Copy ID" at bounding box center [1210, 351] width 113 height 30
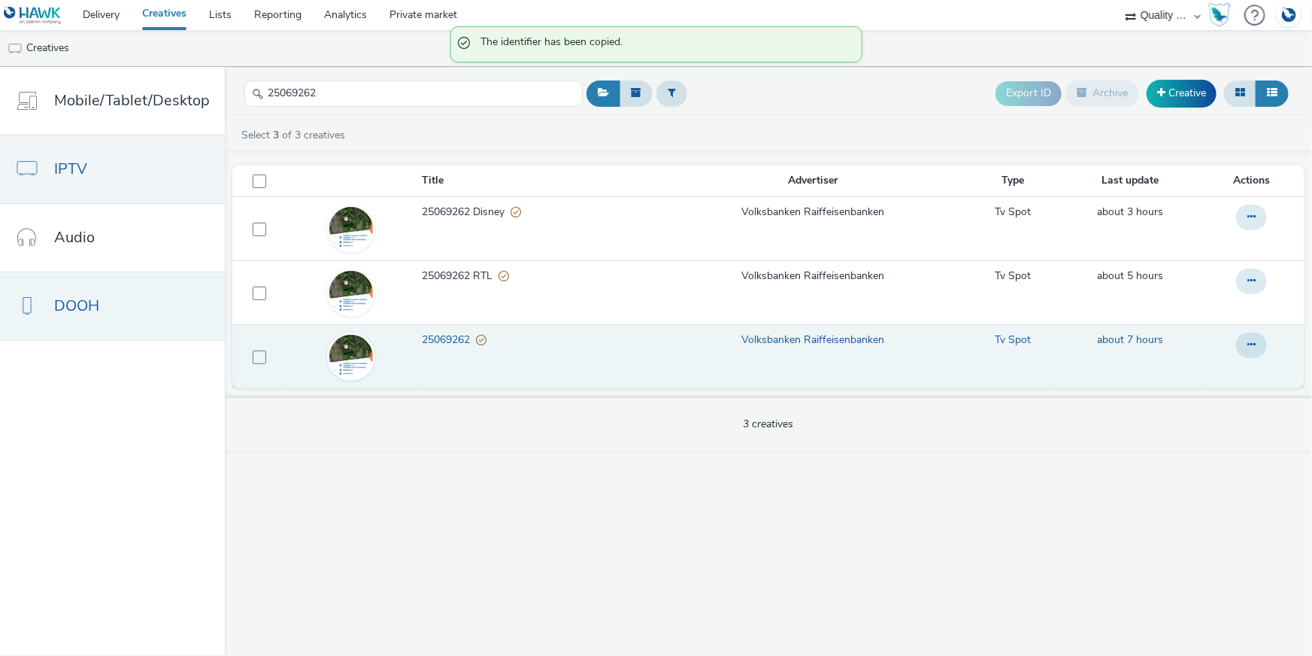
scroll to position [0, 0]
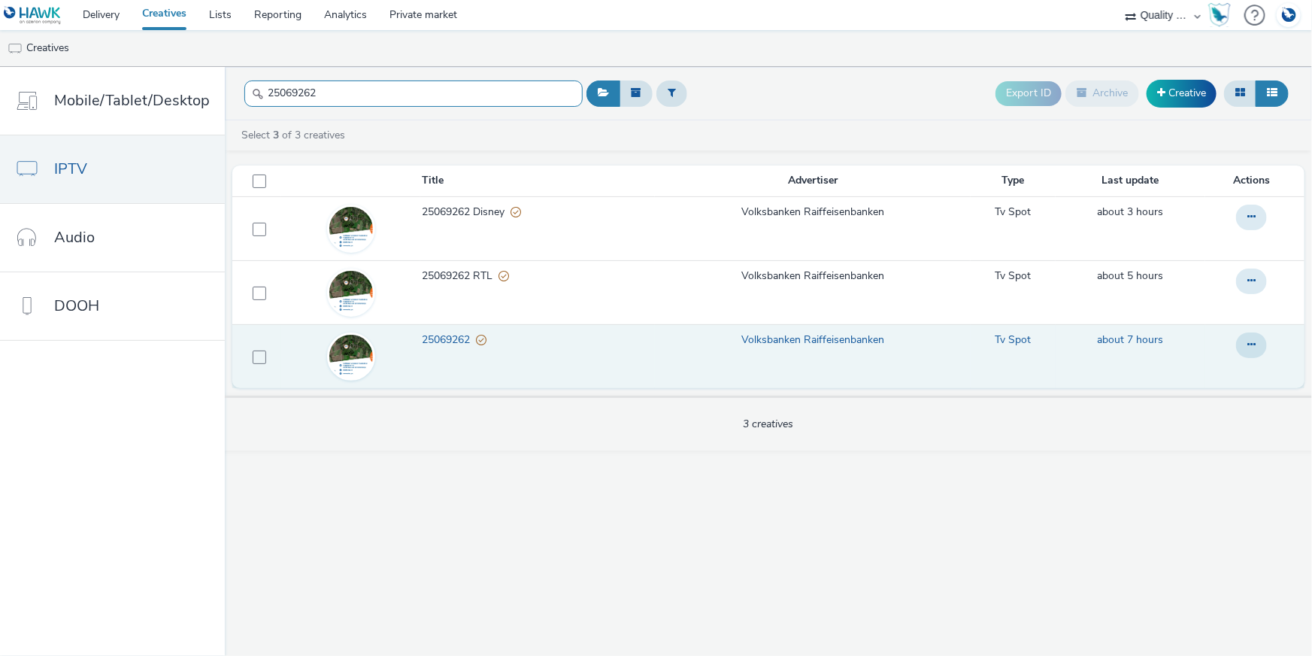
drag, startPoint x: 324, startPoint y: 101, endPoint x: 233, endPoint y: 95, distance: 91.2
click at [233, 95] on header "25069262 Export ID Archive Creative" at bounding box center [768, 93] width 1087 height 53
paste input "190001"
click at [1253, 342] on icon at bounding box center [1251, 344] width 8 height 11
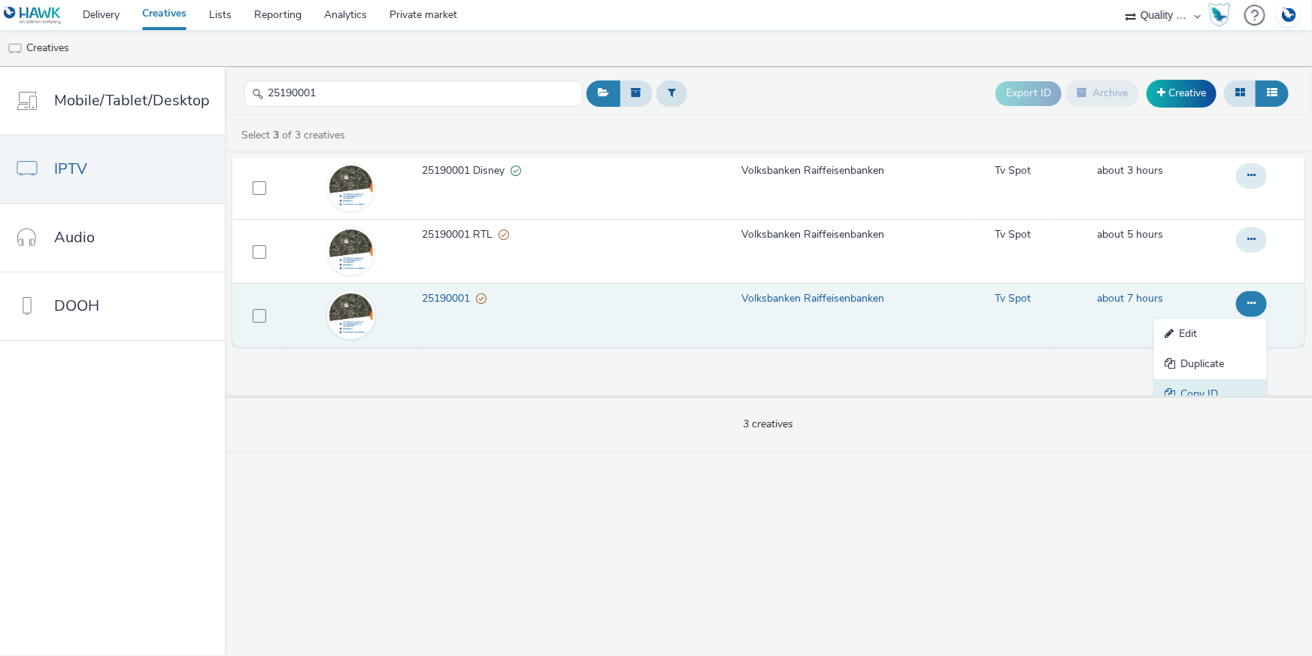
scroll to position [84, 0]
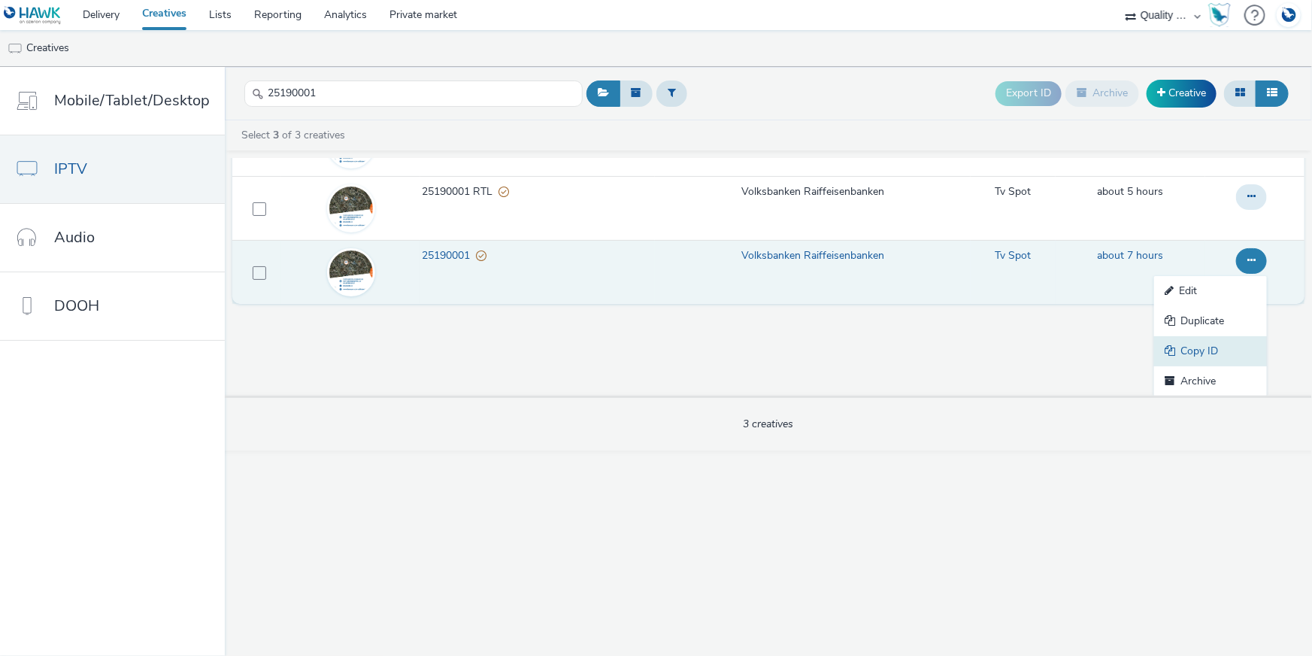
click at [1192, 347] on link "Copy ID" at bounding box center [1210, 351] width 113 height 30
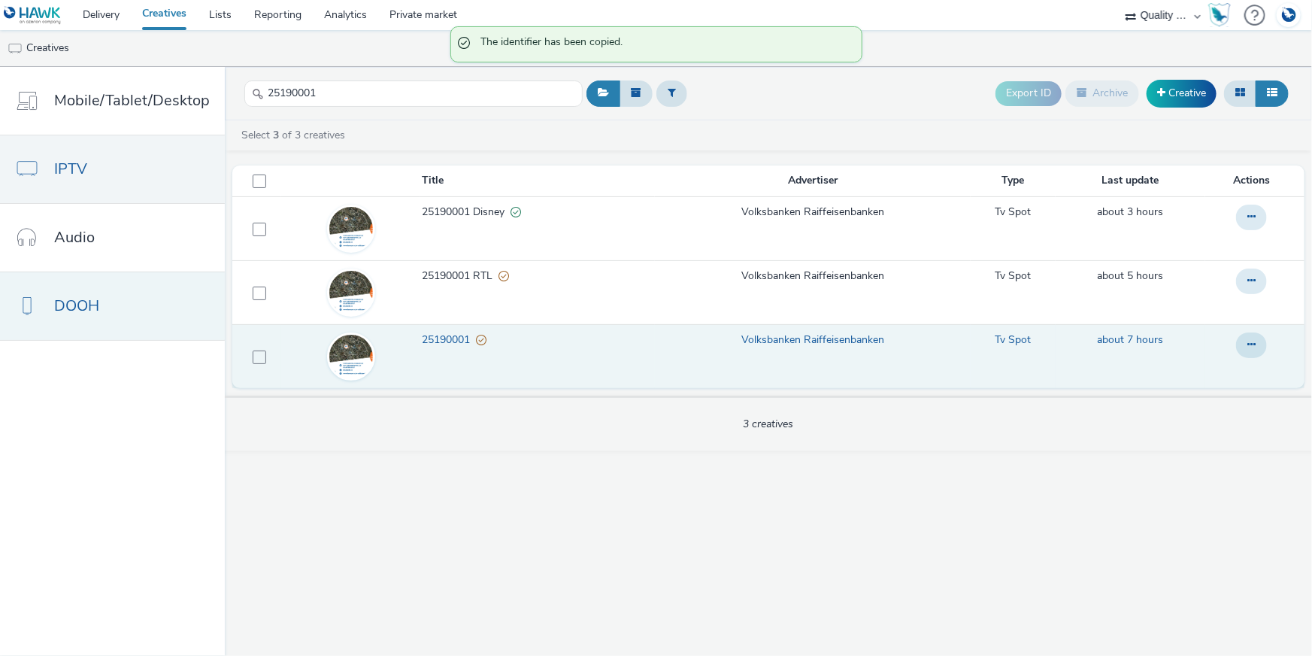
scroll to position [0, 0]
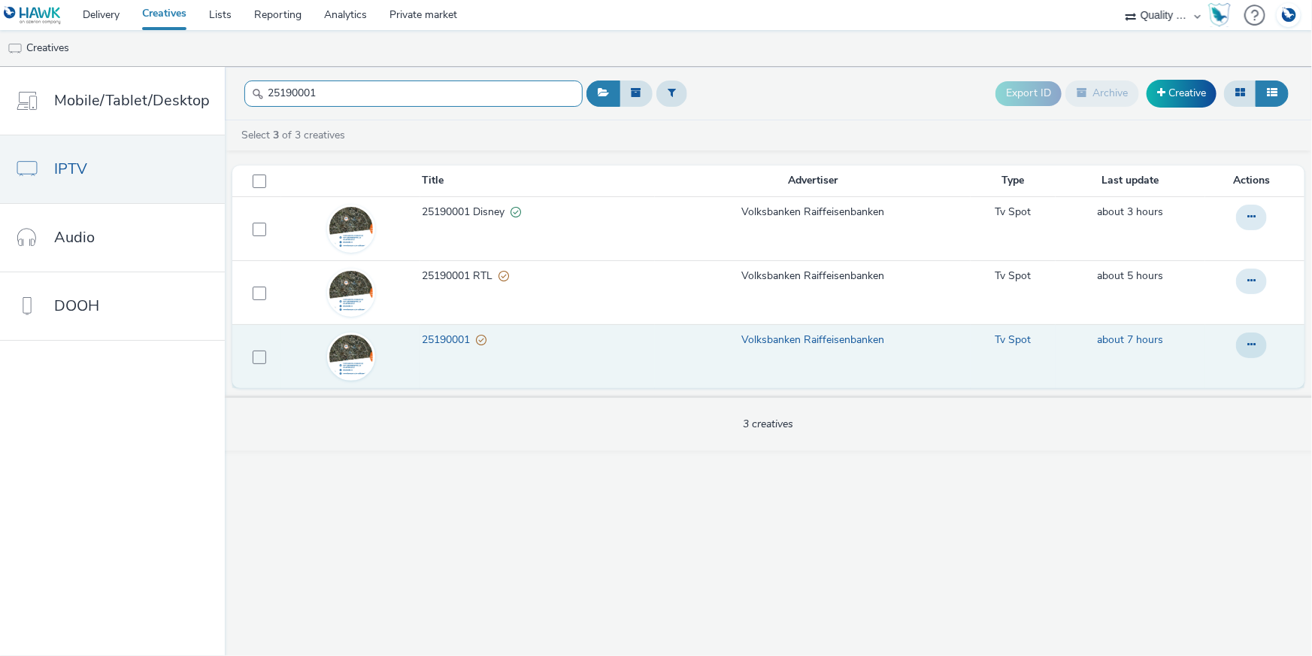
drag, startPoint x: 414, startPoint y: 89, endPoint x: 225, endPoint y: 83, distance: 188.8
click at [225, 83] on header "25190001 Export ID Archive Creative" at bounding box center [768, 93] width 1087 height 53
paste input "333"
click at [1251, 353] on button at bounding box center [1251, 345] width 31 height 26
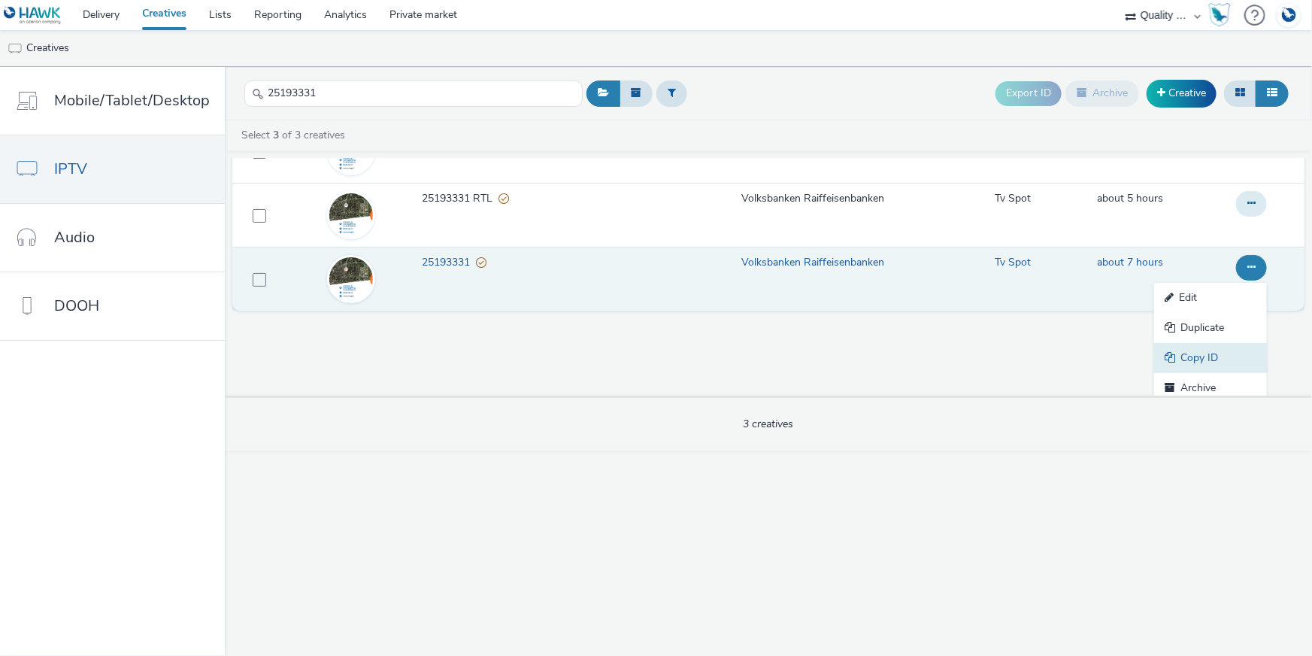
scroll to position [84, 0]
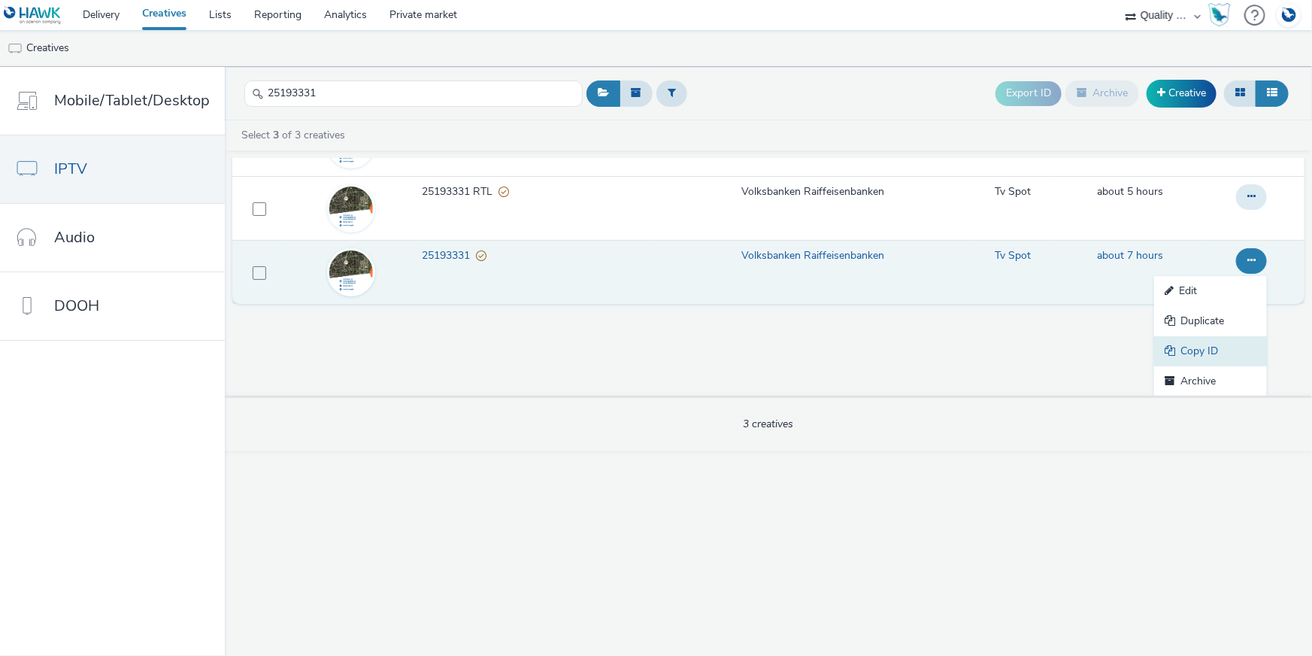
click at [1188, 351] on link "Copy ID" at bounding box center [1210, 351] width 113 height 30
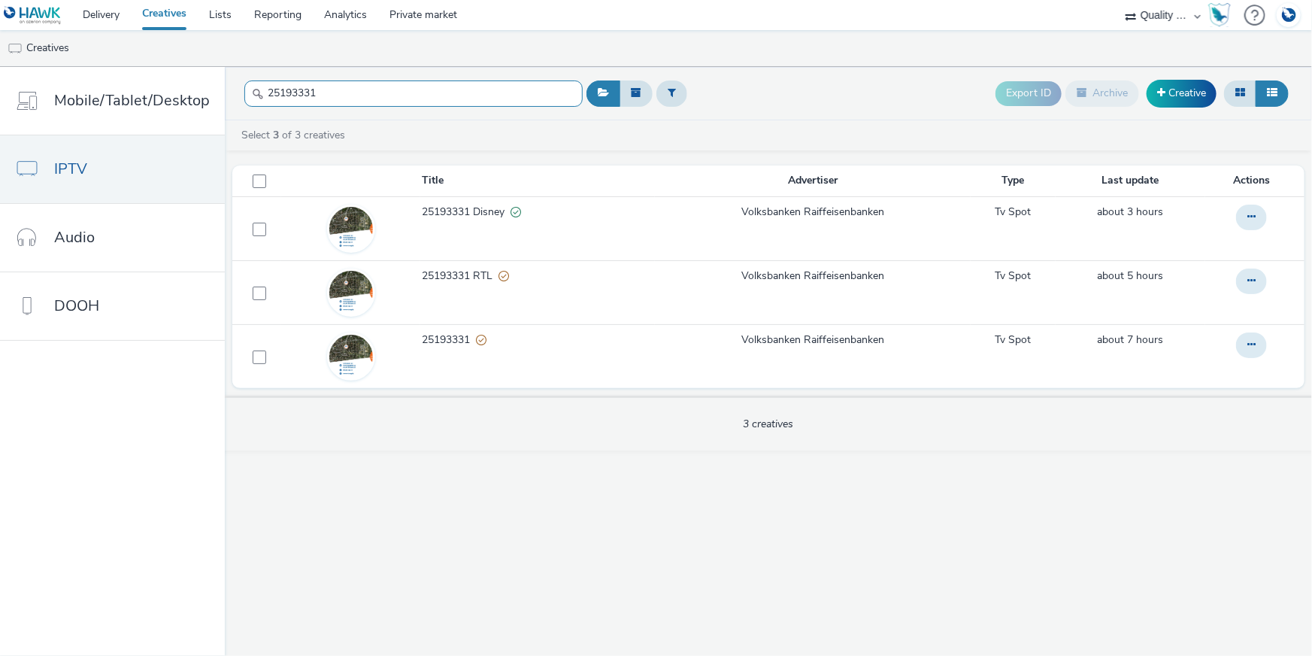
drag, startPoint x: 341, startPoint y: 88, endPoint x: 253, endPoint y: 94, distance: 88.2
click at [253, 89] on div "25193331" at bounding box center [413, 93] width 338 height 37
paste input "462160"
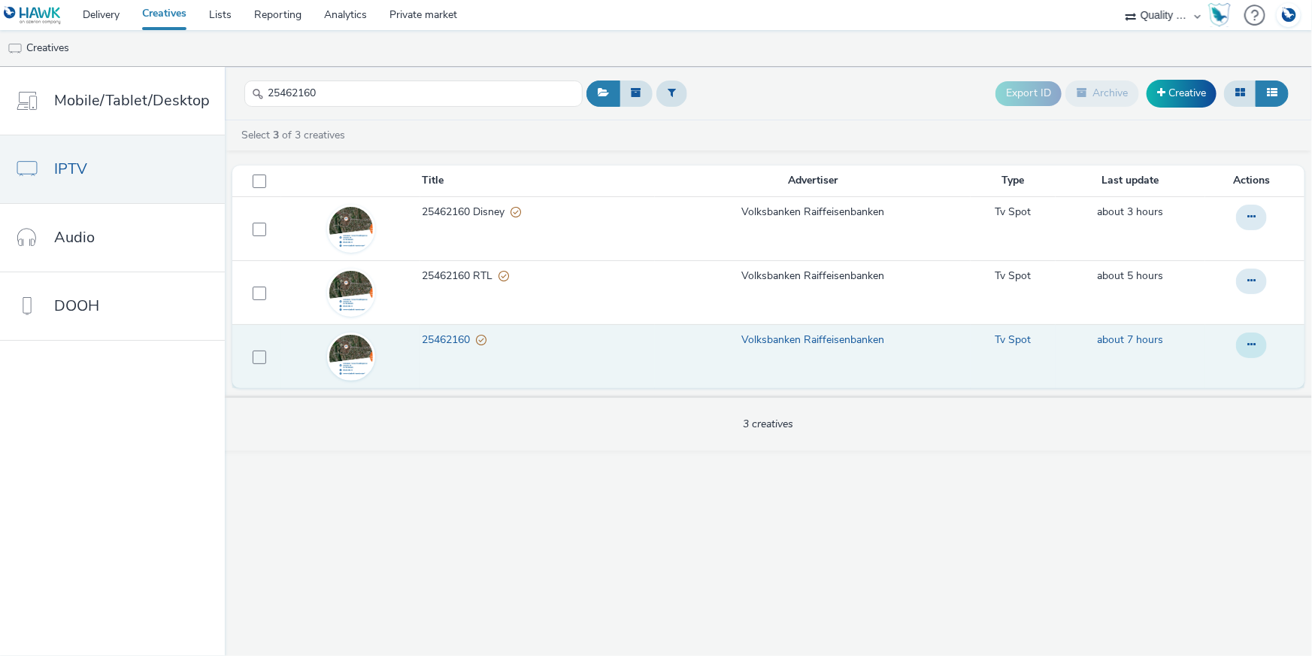
click at [1253, 340] on icon at bounding box center [1251, 344] width 8 height 11
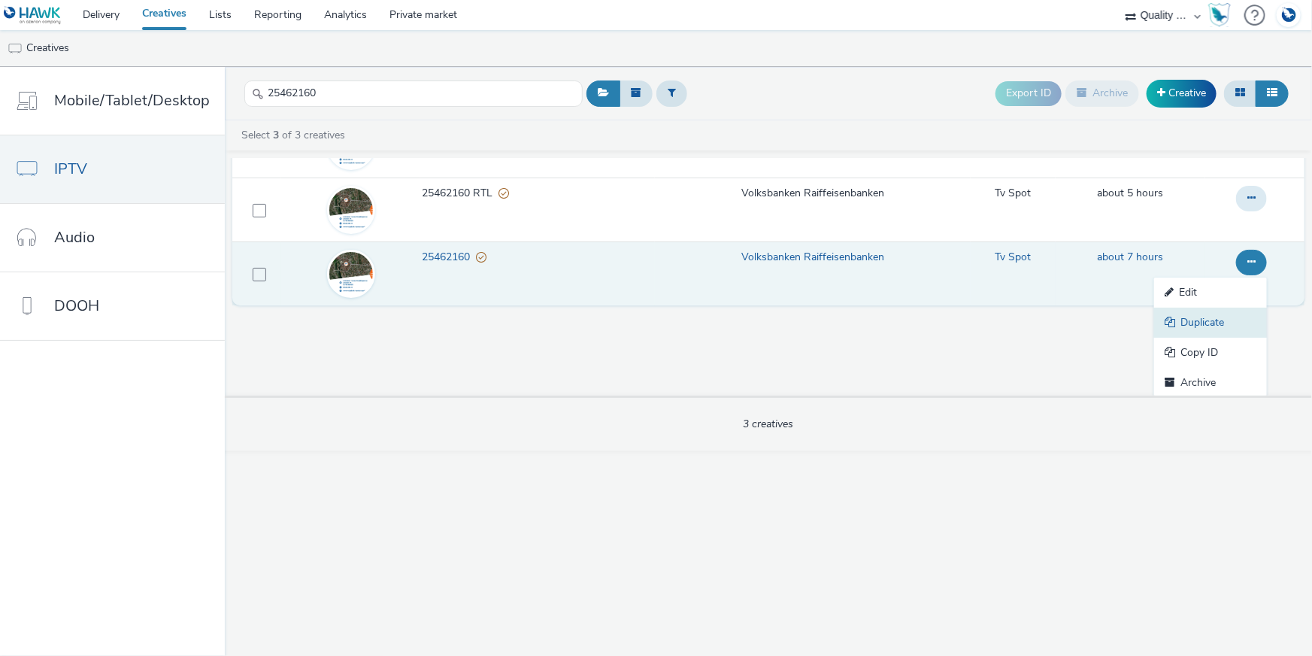
scroll to position [84, 0]
click at [1220, 347] on link "Copy ID" at bounding box center [1210, 351] width 113 height 30
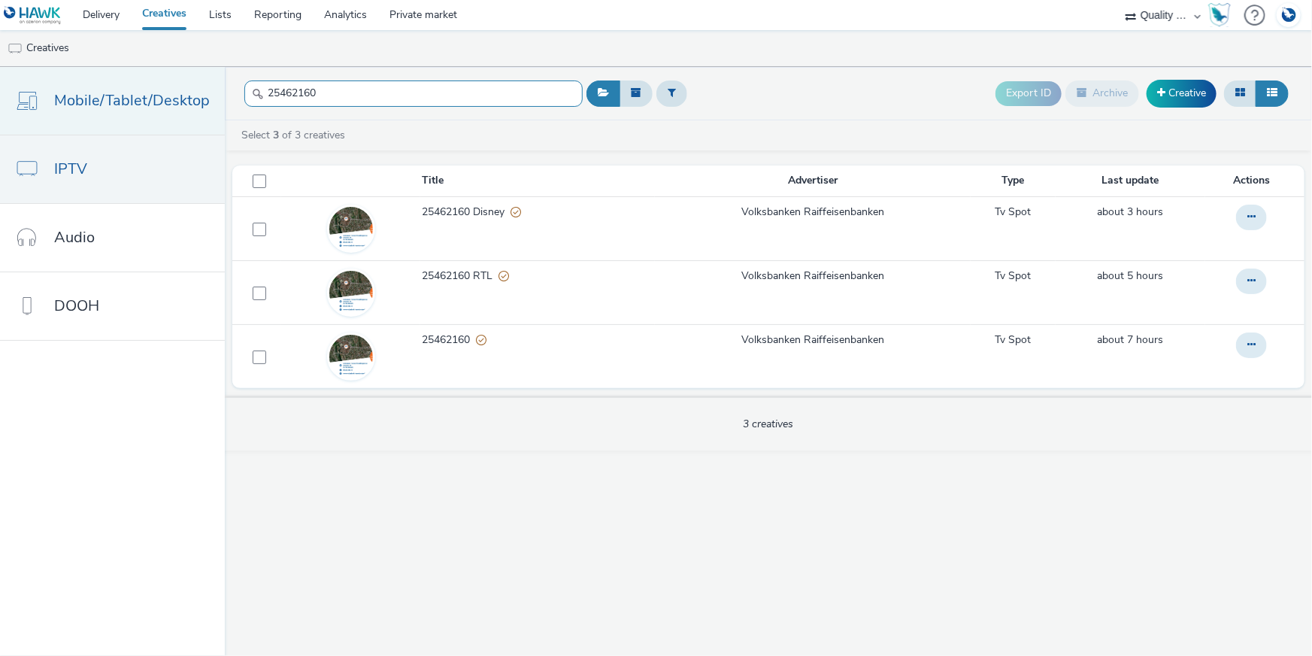
drag, startPoint x: 347, startPoint y: 98, endPoint x: 160, endPoint y: 82, distance: 188.0
click at [160, 82] on div "Mobile/Tablet/Desktop IPTV Audio DOOH 25462160 Export ID Archive Creative Selec…" at bounding box center [656, 361] width 1312 height 589
paste input "68"
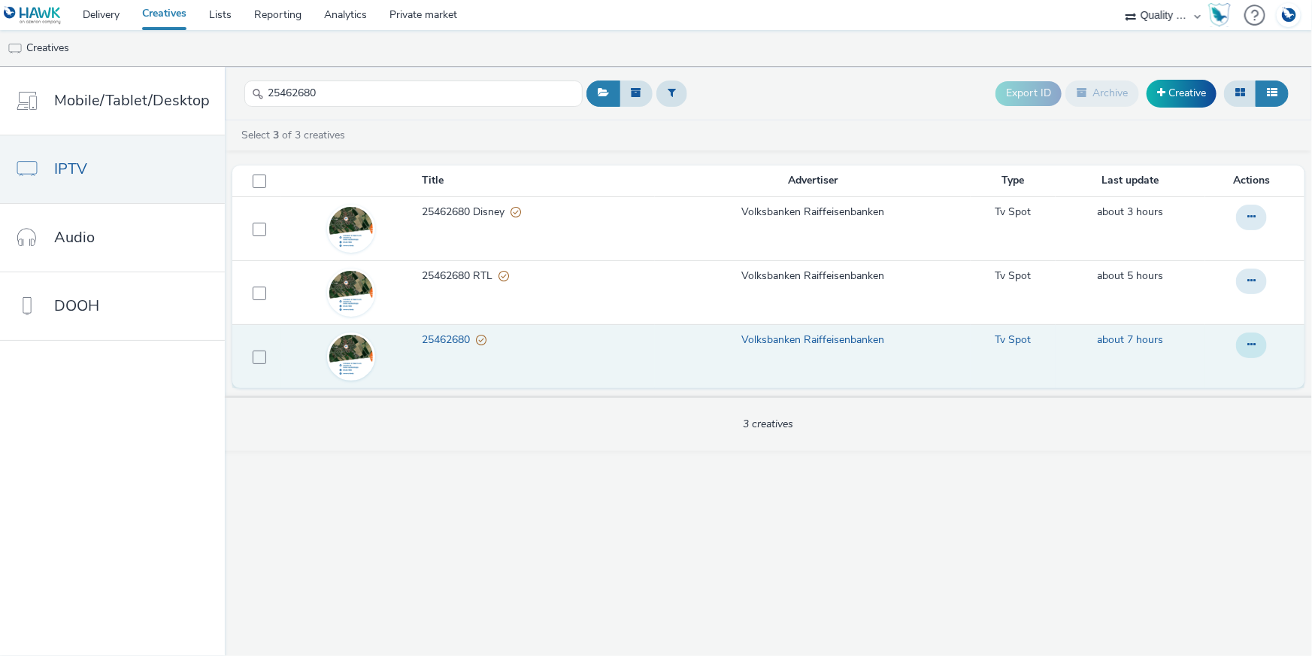
click at [1262, 345] on button at bounding box center [1251, 345] width 31 height 26
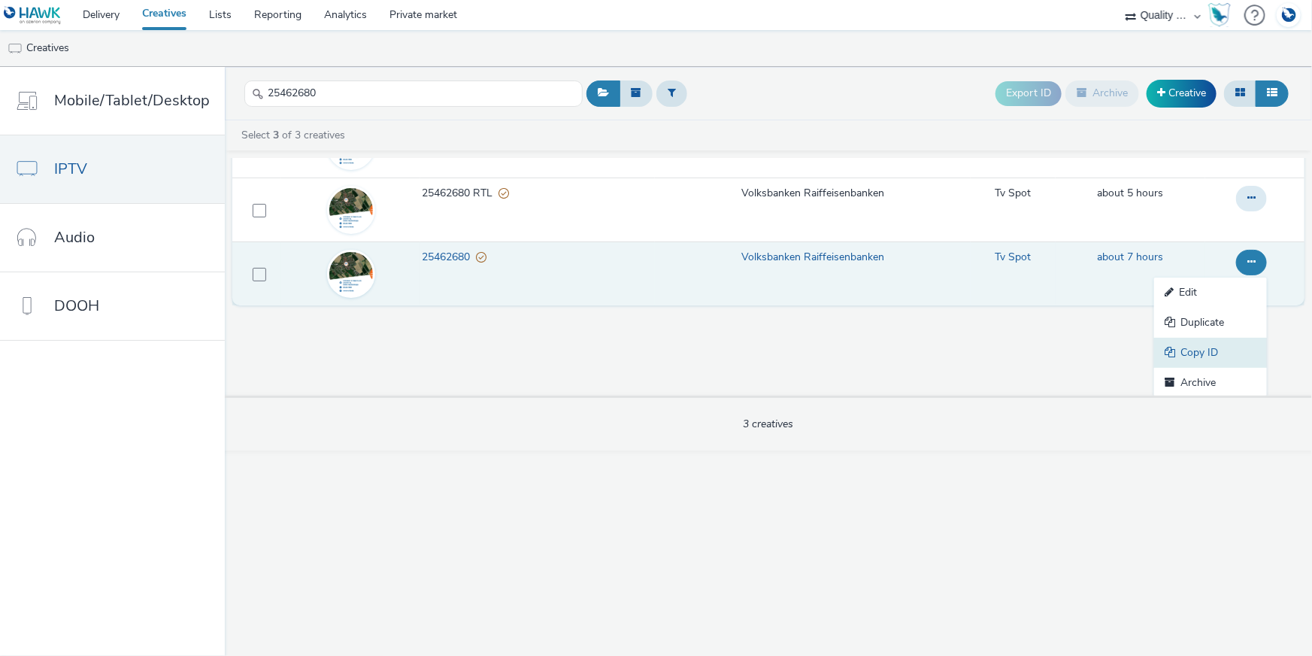
scroll to position [84, 0]
click at [1208, 349] on link "Copy ID" at bounding box center [1210, 351] width 113 height 30
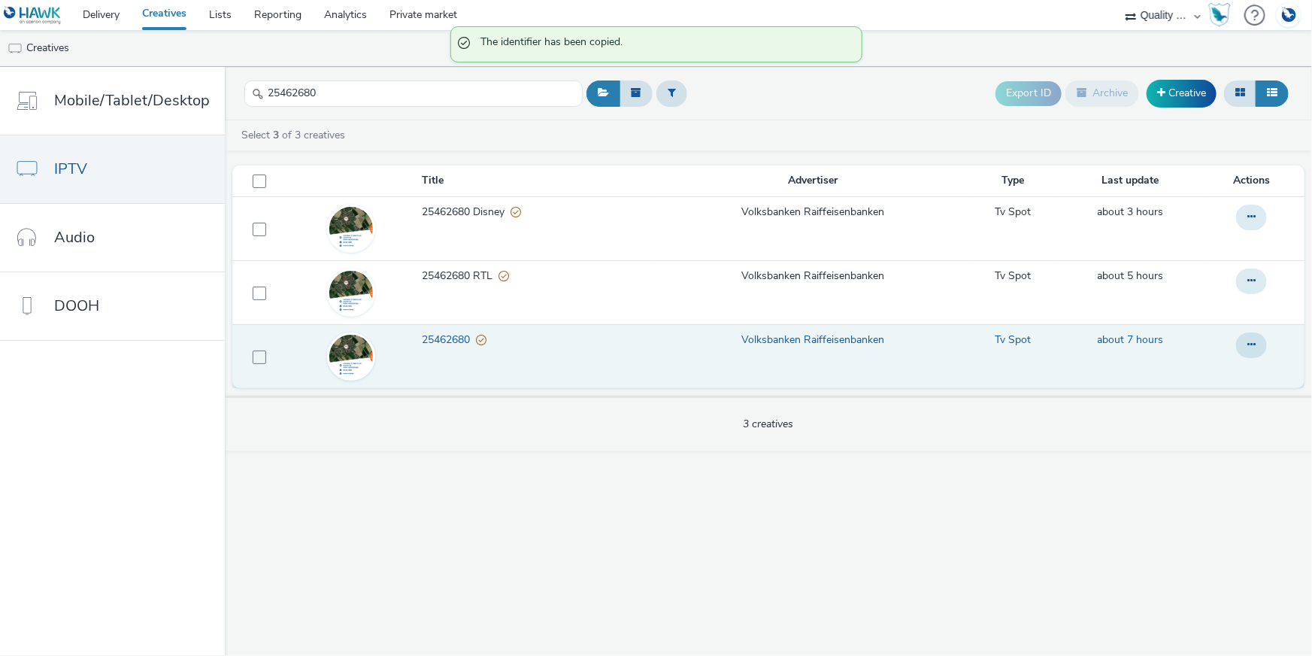
scroll to position [0, 0]
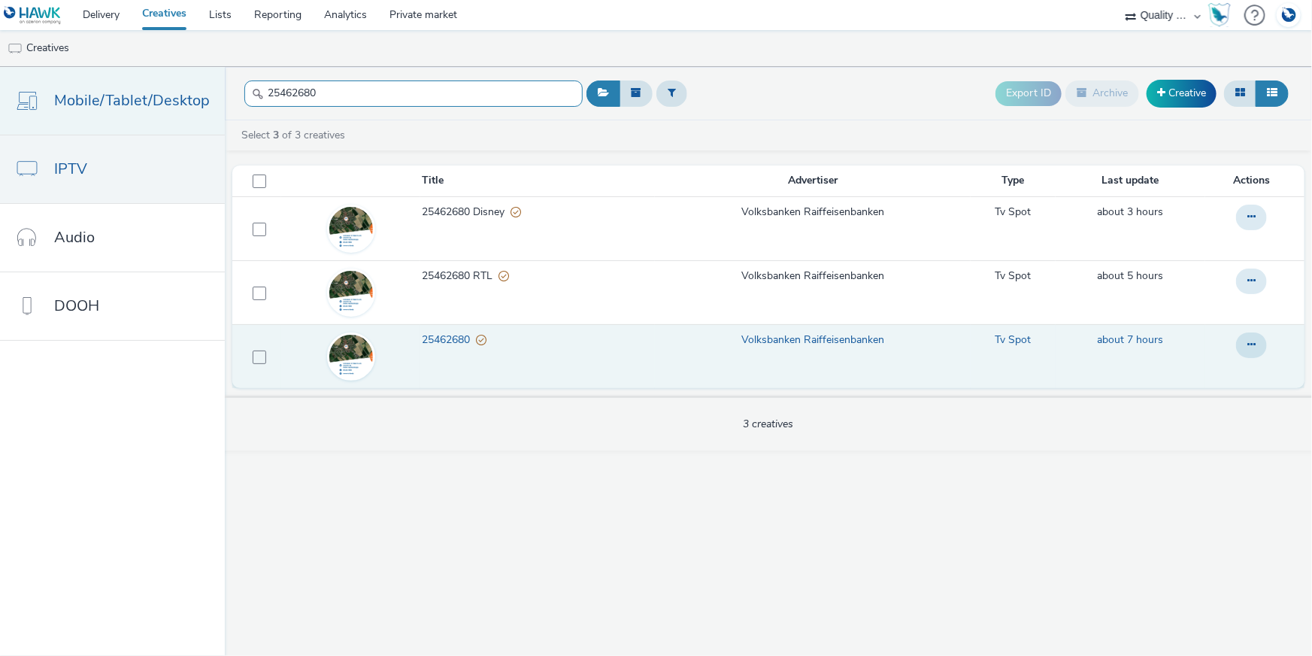
drag, startPoint x: 335, startPoint y: 85, endPoint x: 205, endPoint y: 83, distance: 130.1
click at [205, 83] on div "Mobile/Tablet/Desktop IPTV Audio DOOH 25462680 Export ID Archive Creative Selec…" at bounding box center [656, 361] width 1312 height 589
paste input "591413"
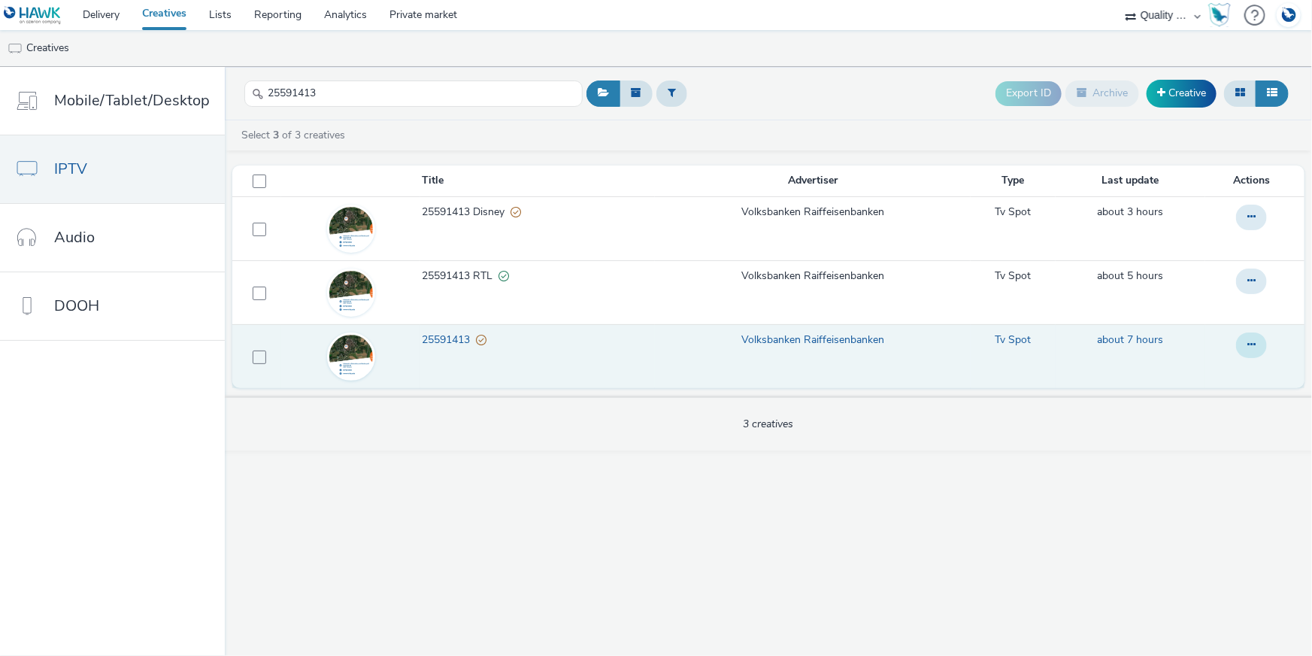
click at [1247, 338] on button at bounding box center [1251, 345] width 31 height 26
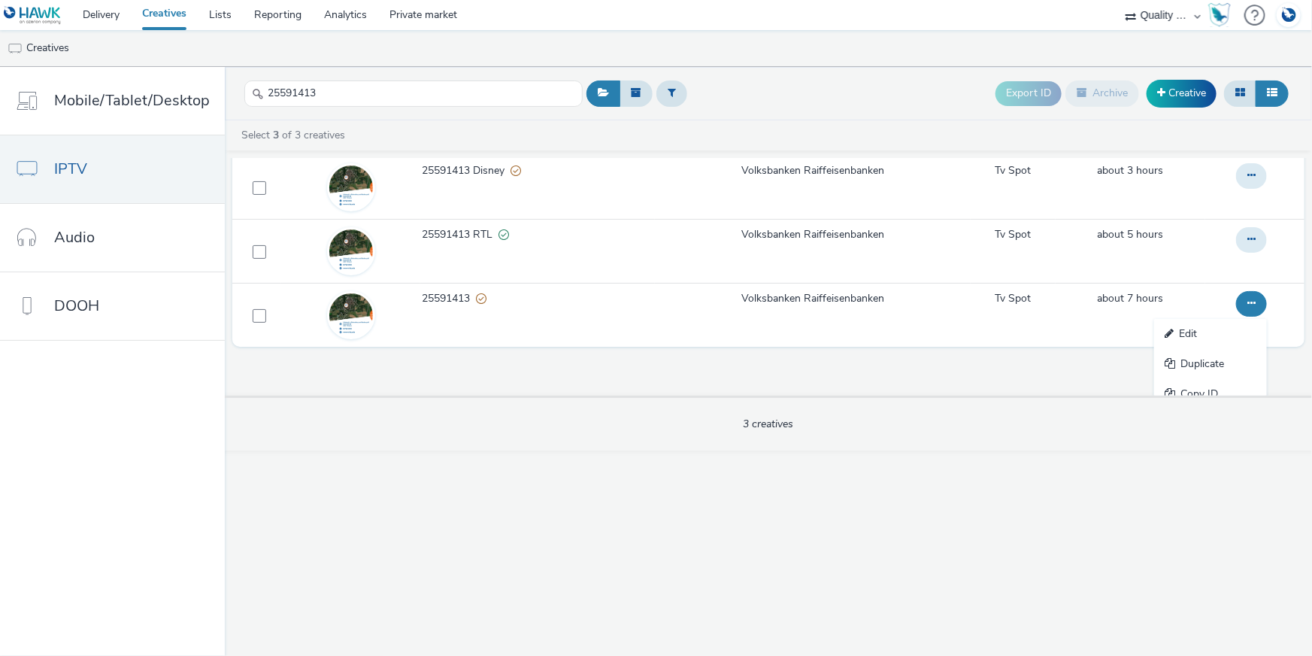
scroll to position [84, 0]
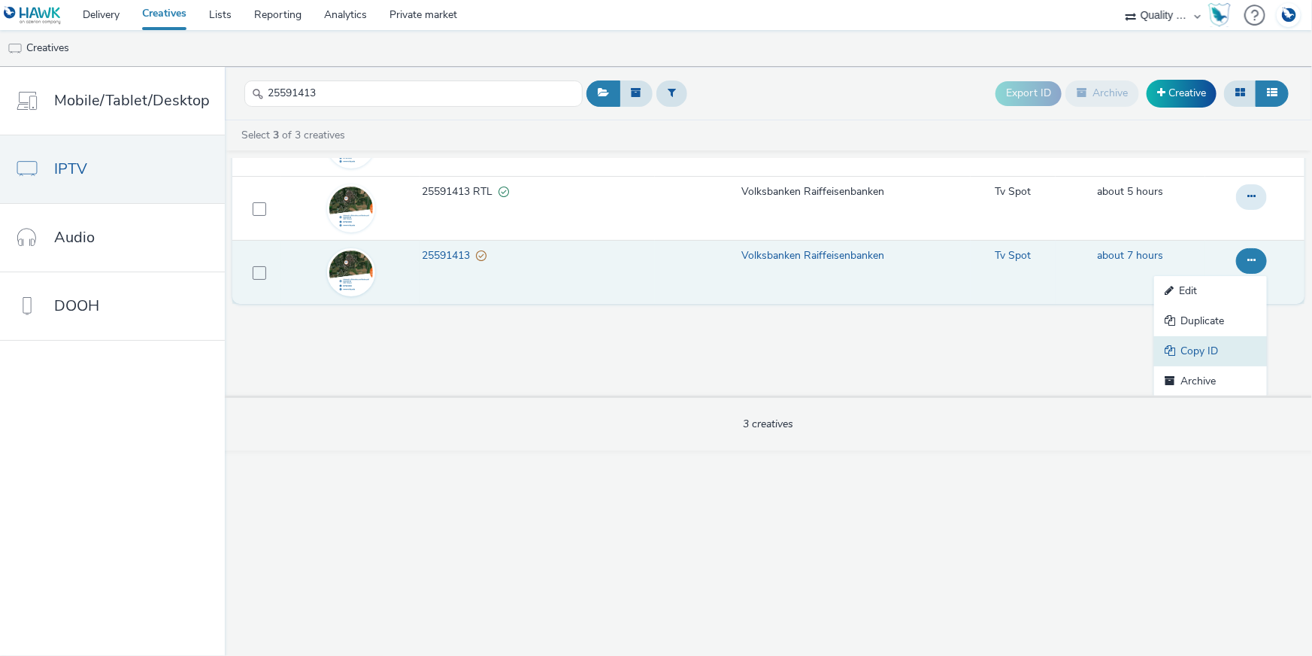
click at [1177, 344] on link "Copy ID" at bounding box center [1210, 351] width 113 height 30
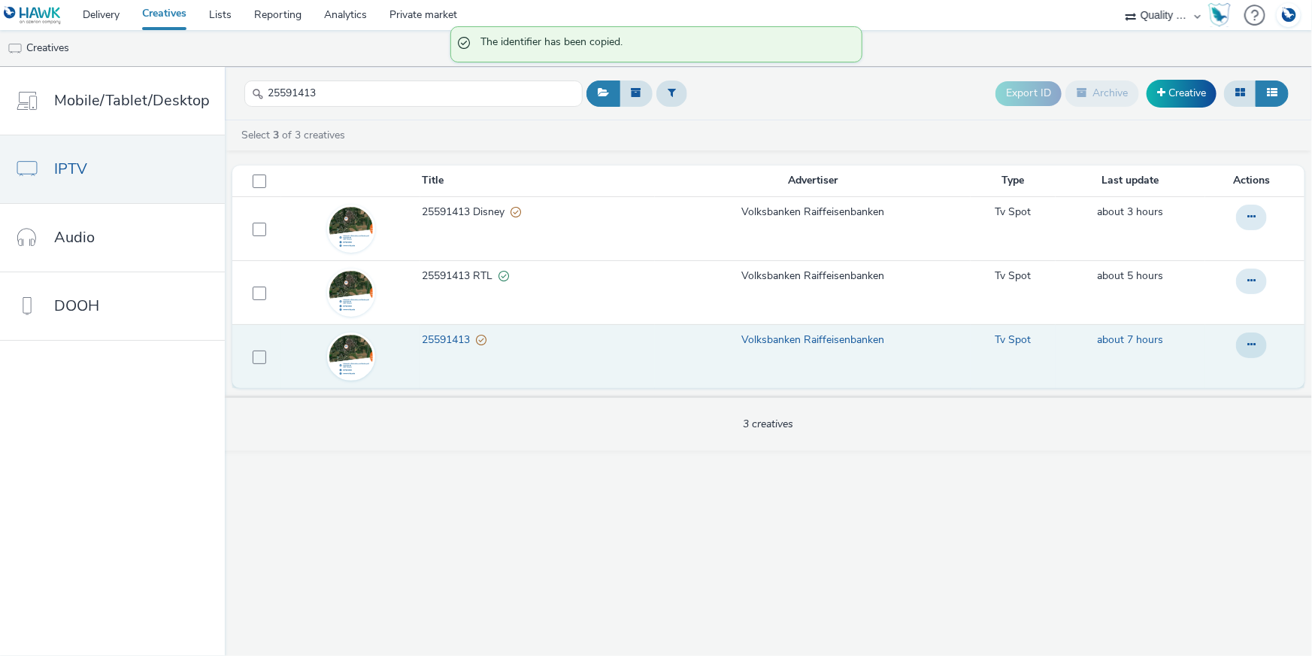
scroll to position [0, 0]
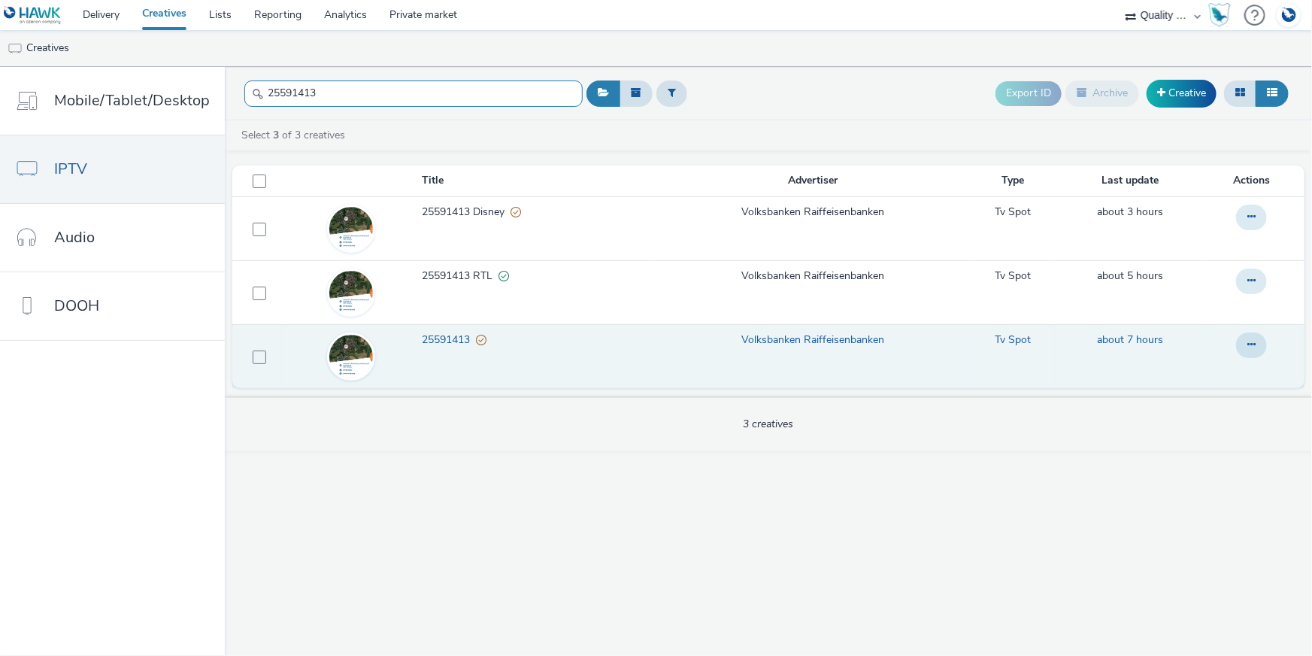
drag, startPoint x: 335, startPoint y: 89, endPoint x: 232, endPoint y: 90, distance: 103.0
click at [232, 90] on header "25591413 Export ID Archive Creative" at bounding box center [768, 93] width 1087 height 53
paste input "791635"
click at [1248, 338] on button at bounding box center [1251, 345] width 31 height 26
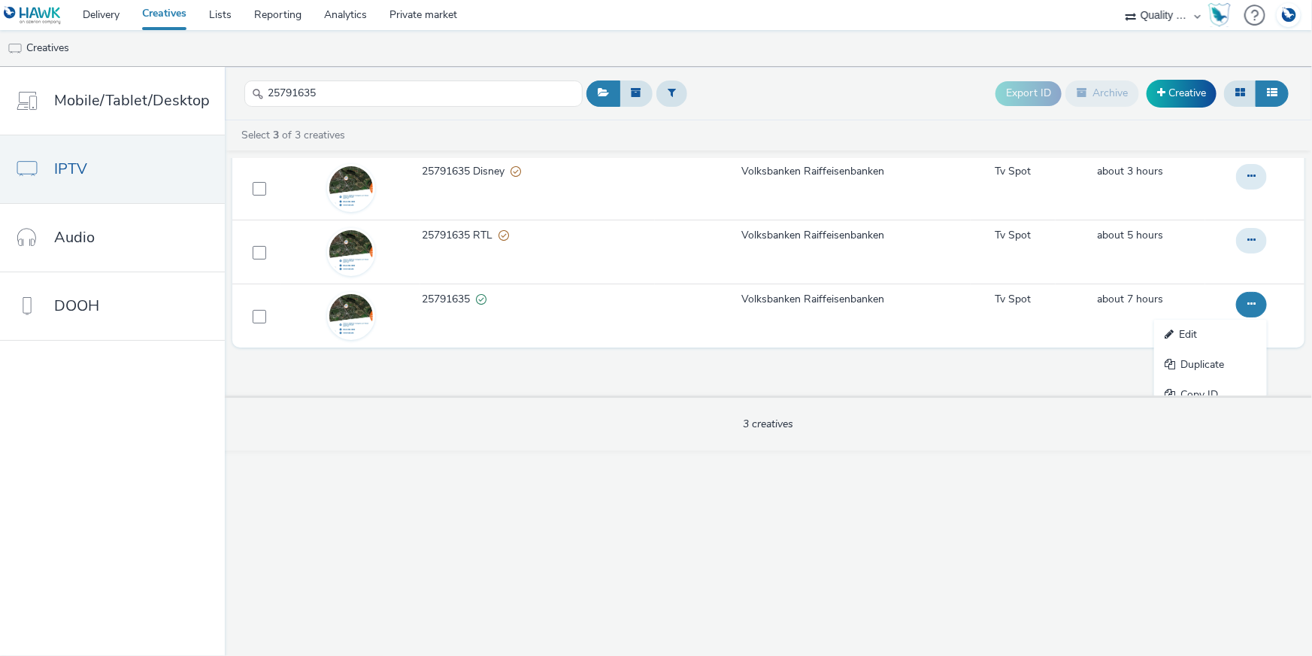
scroll to position [84, 0]
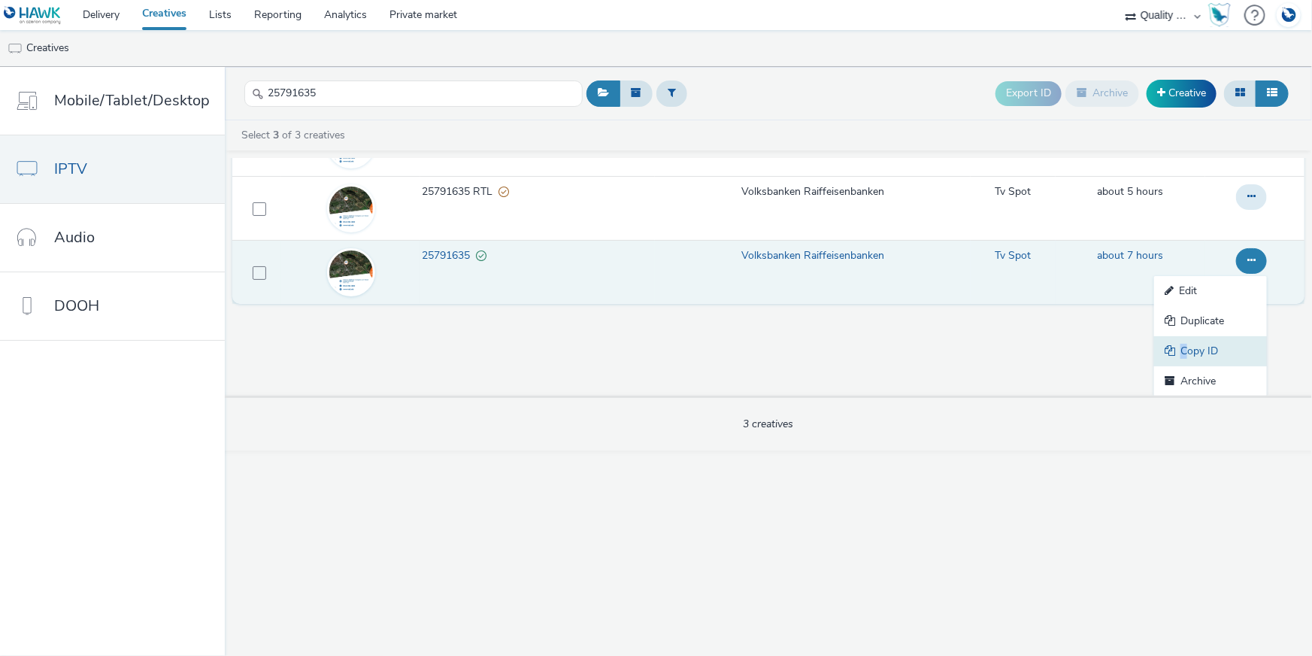
click at [1174, 350] on link "Copy ID" at bounding box center [1210, 351] width 113 height 30
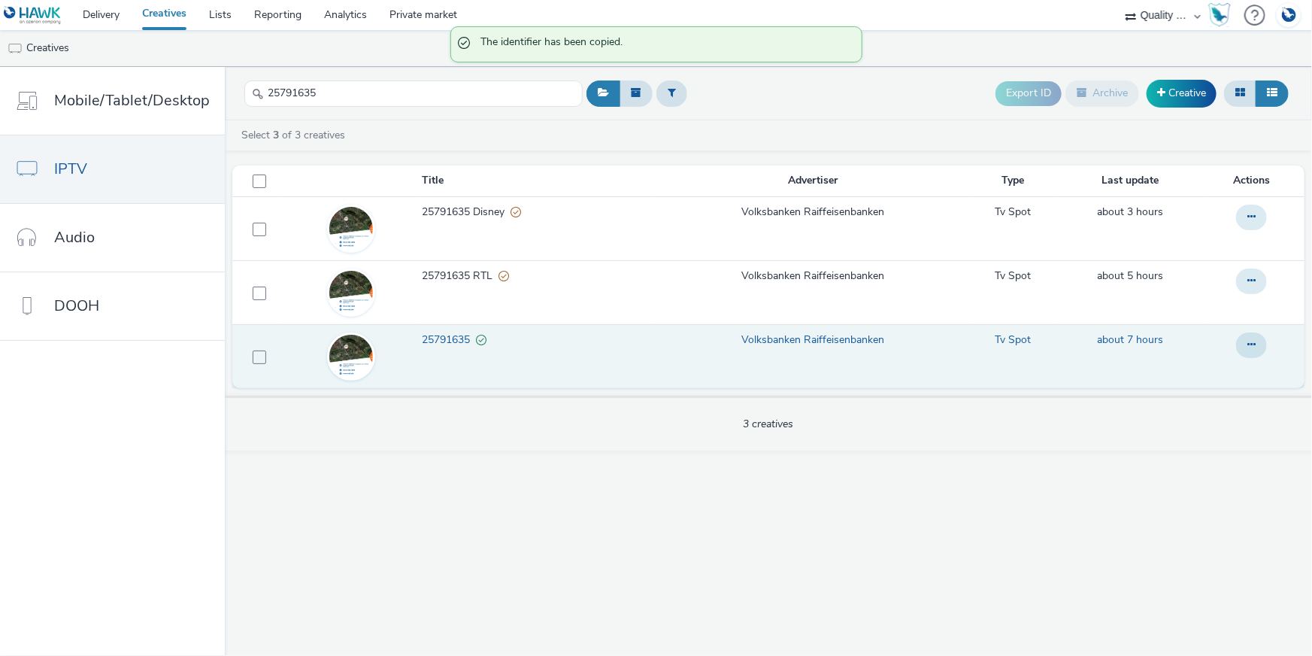
scroll to position [0, 0]
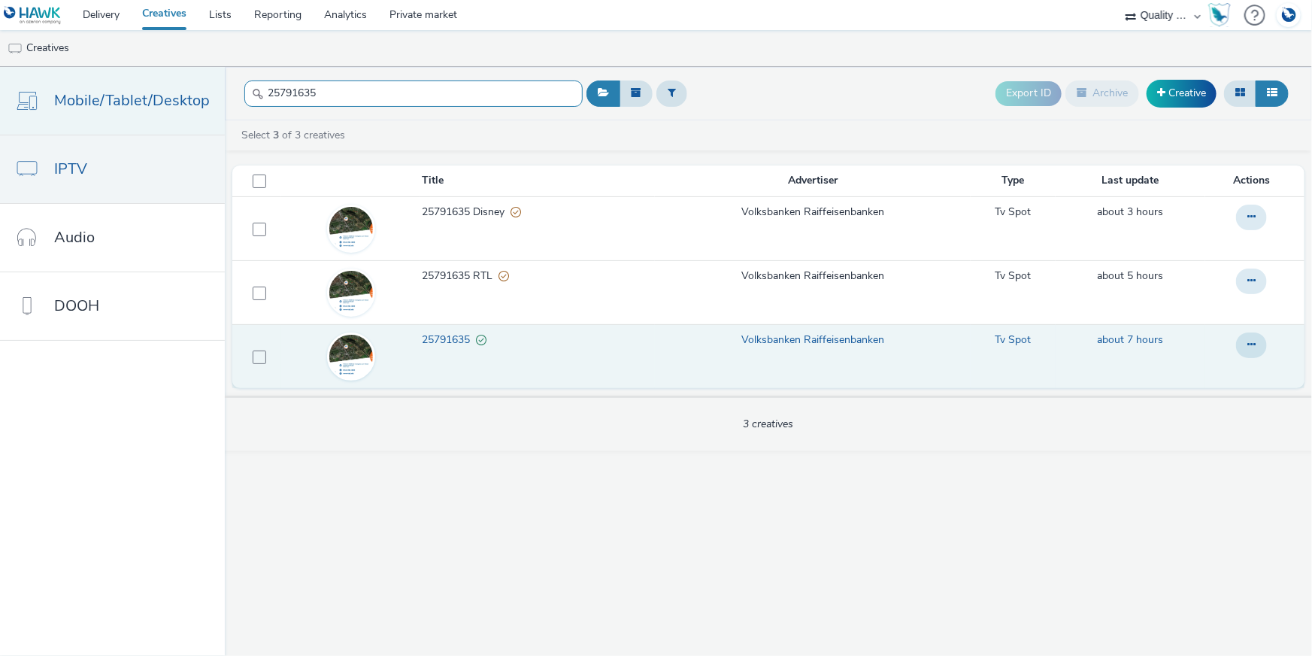
drag, startPoint x: 326, startPoint y: 91, endPoint x: 211, endPoint y: 90, distance: 115.8
click at [211, 90] on div "Mobile/Tablet/Desktop IPTV Audio DOOH 25791635 Export ID Archive Creative Selec…" at bounding box center [656, 361] width 1312 height 589
paste input "862292"
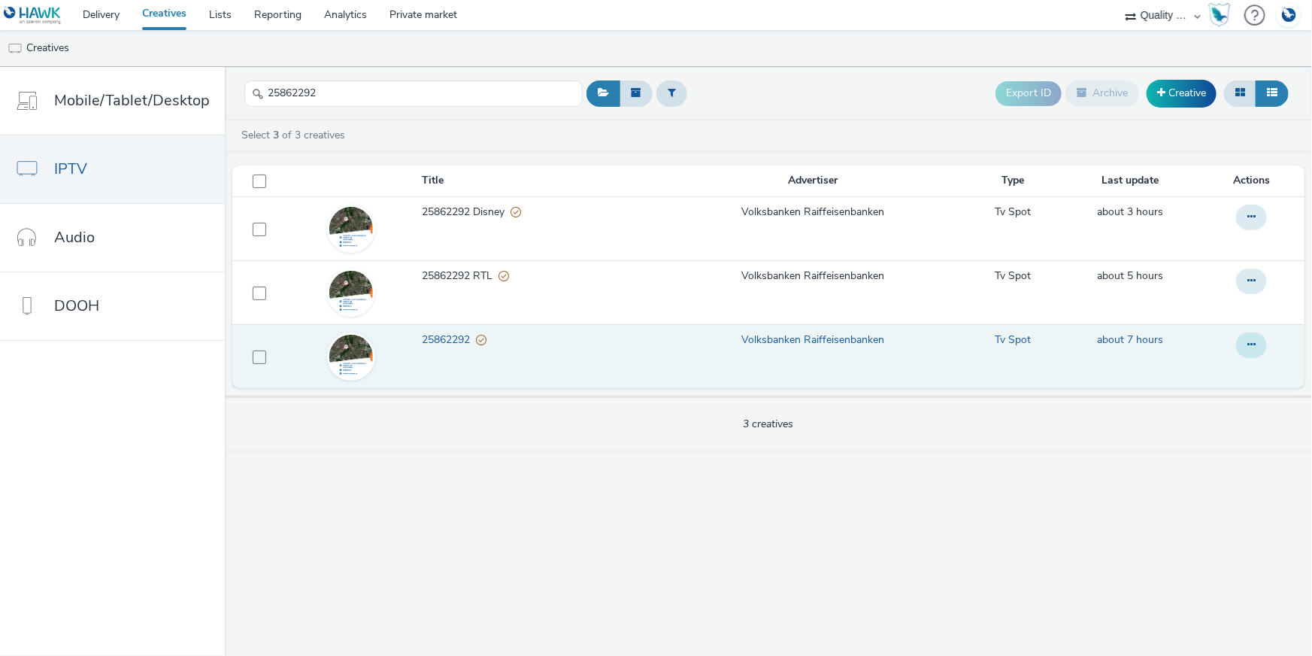
click at [1260, 334] on button at bounding box center [1251, 345] width 31 height 26
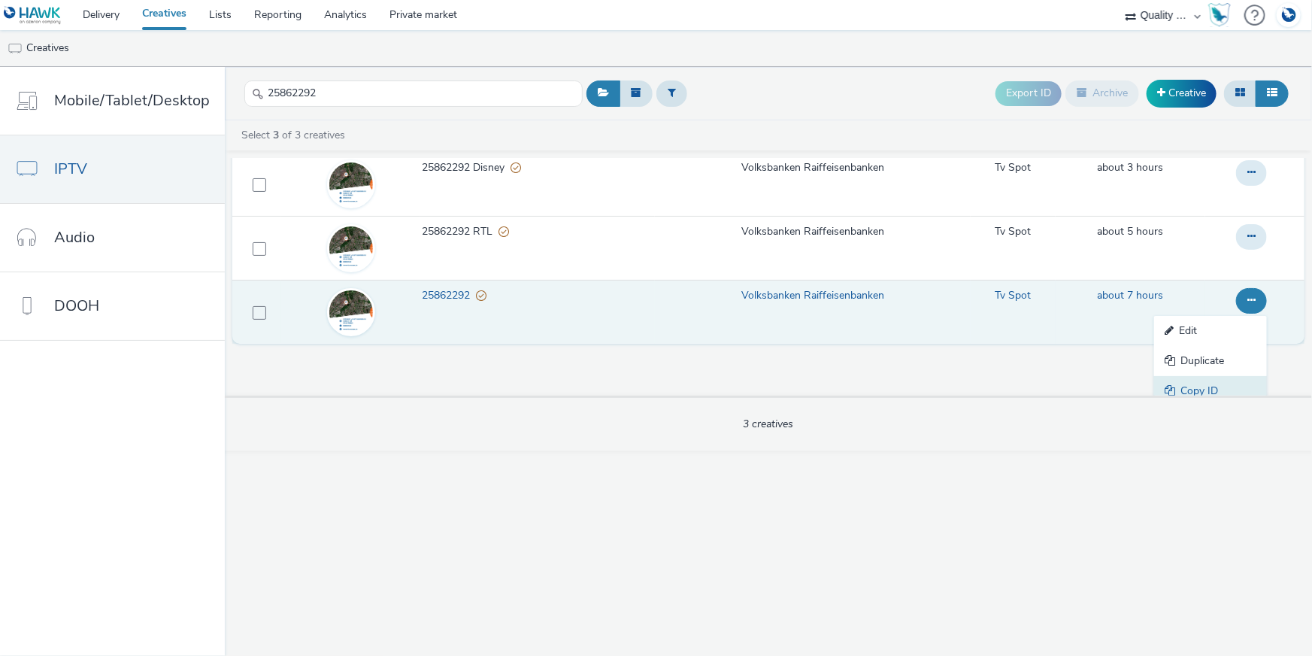
scroll to position [68, 0]
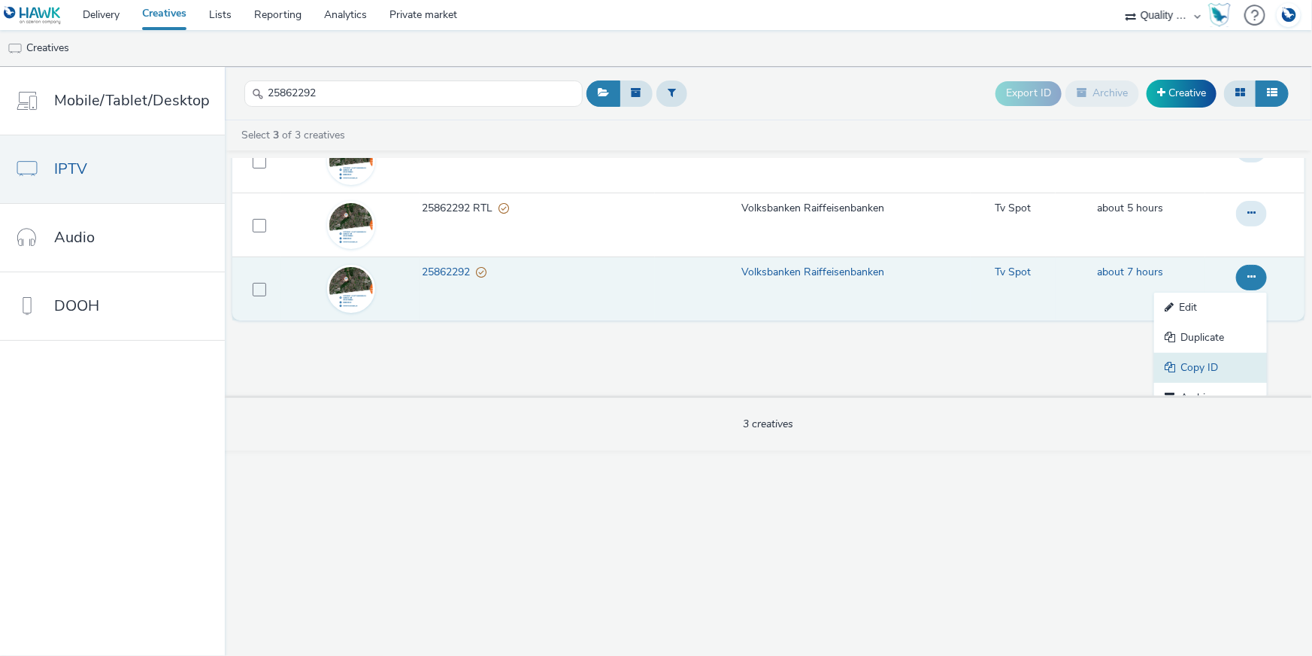
click at [1204, 368] on link "Copy ID" at bounding box center [1210, 368] width 113 height 30
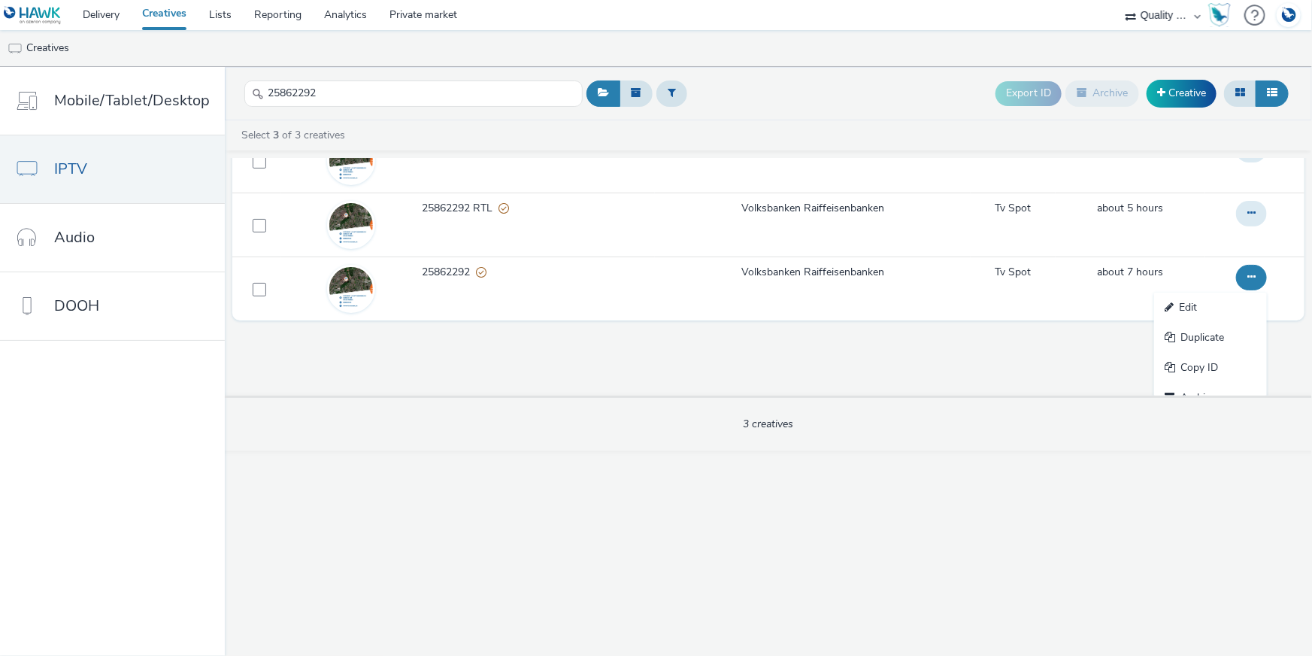
scroll to position [0, 0]
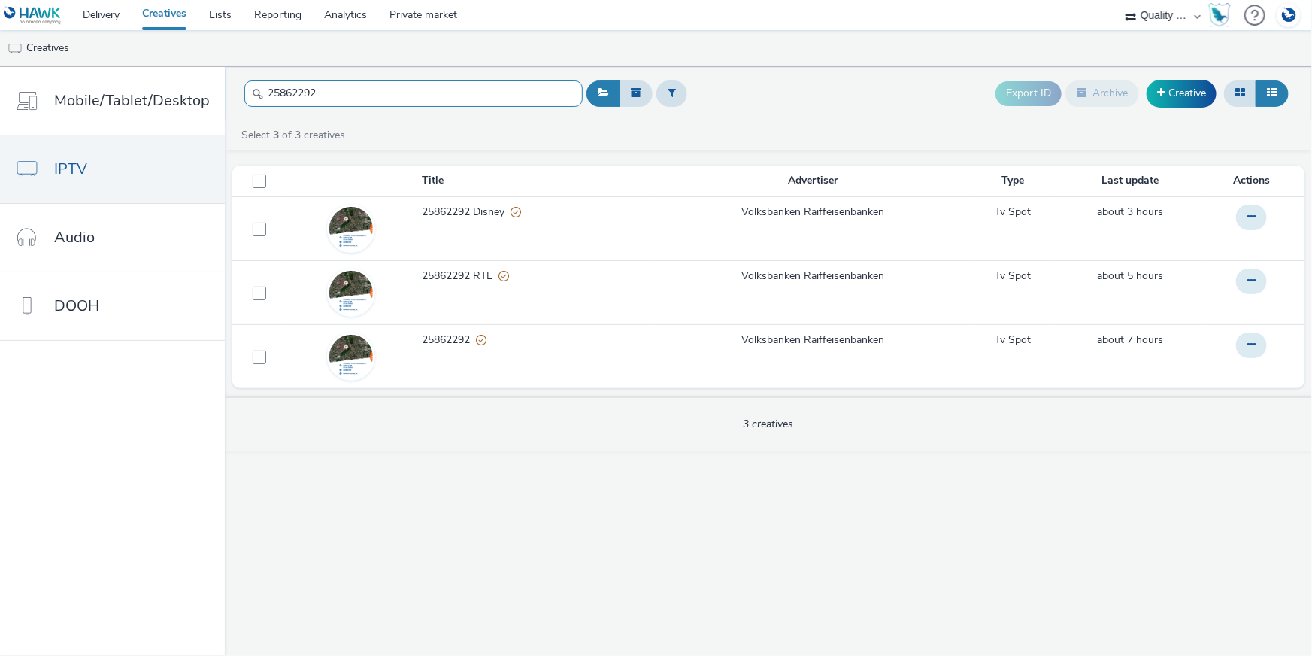
drag, startPoint x: 355, startPoint y: 89, endPoint x: 226, endPoint y: 74, distance: 130.3
click at [226, 74] on header "25862292 Export ID Archive Creative" at bounding box center [768, 93] width 1087 height 53
paste input "3489"
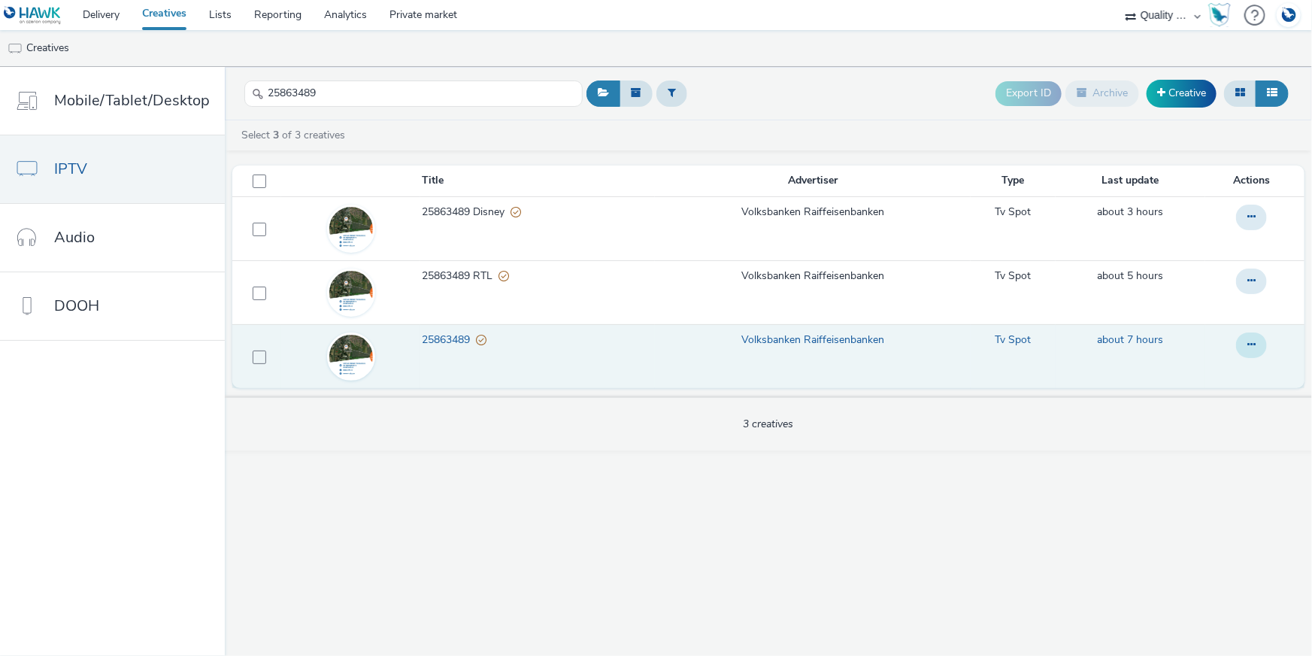
click at [1245, 343] on button at bounding box center [1251, 345] width 31 height 26
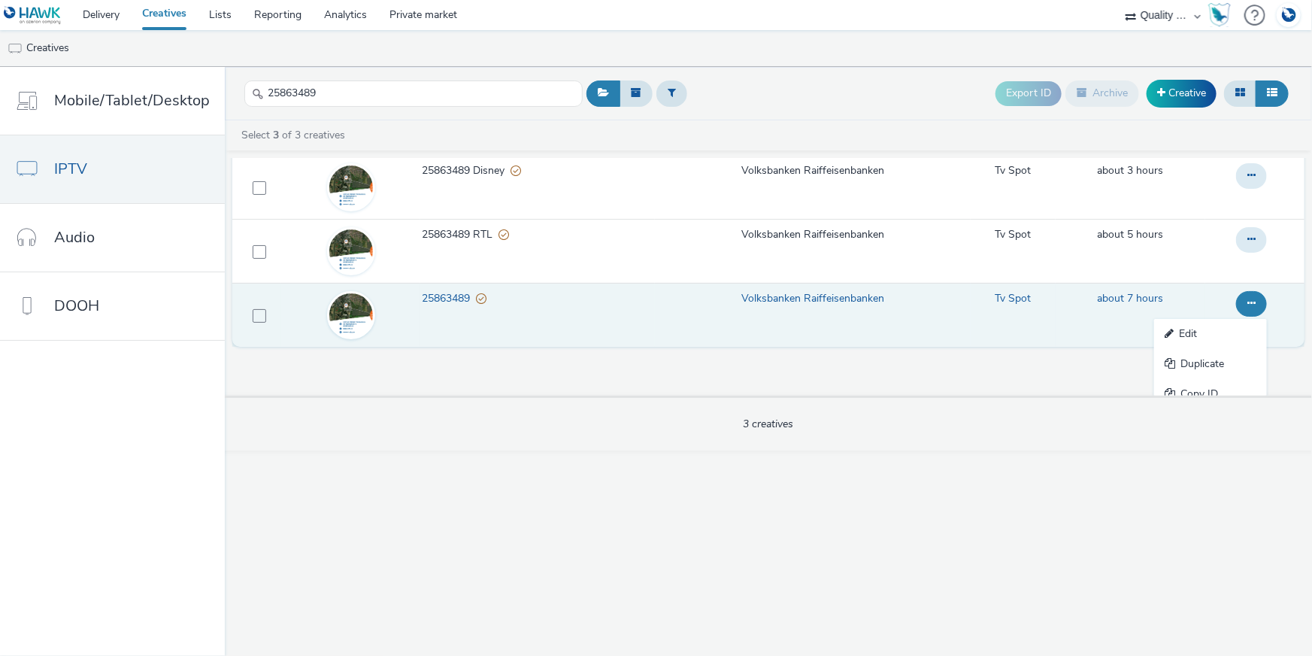
scroll to position [84, 0]
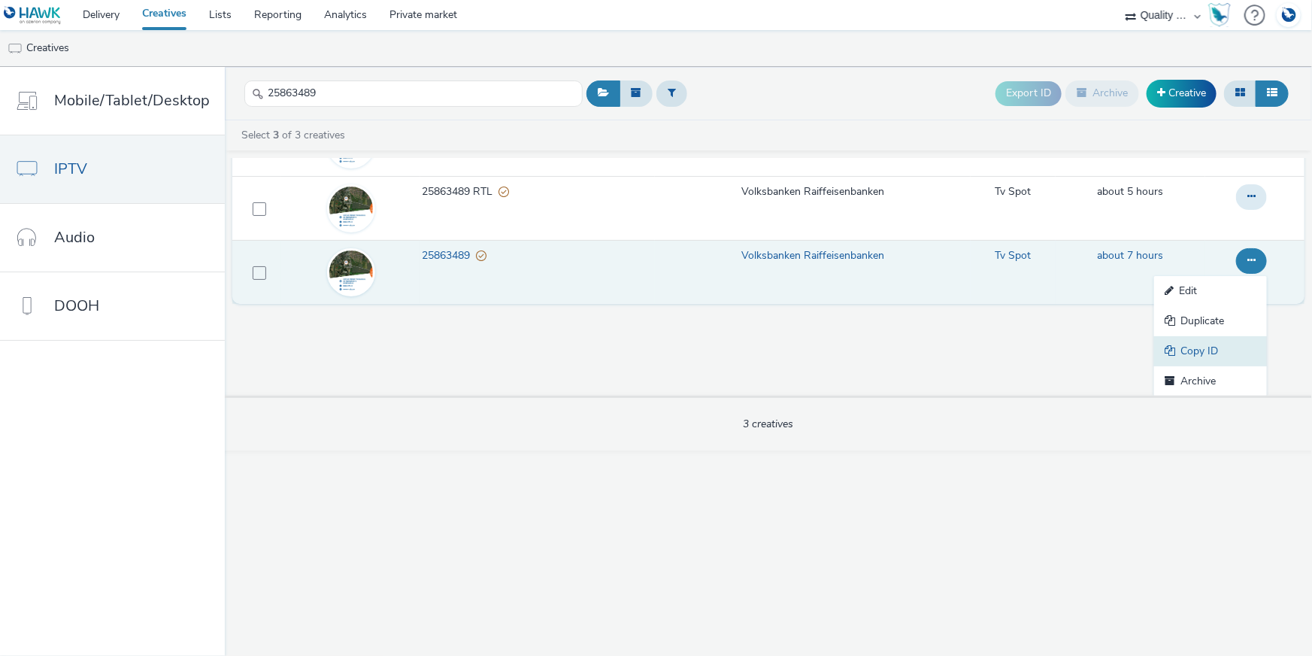
click at [1190, 354] on link "Copy ID" at bounding box center [1210, 351] width 113 height 30
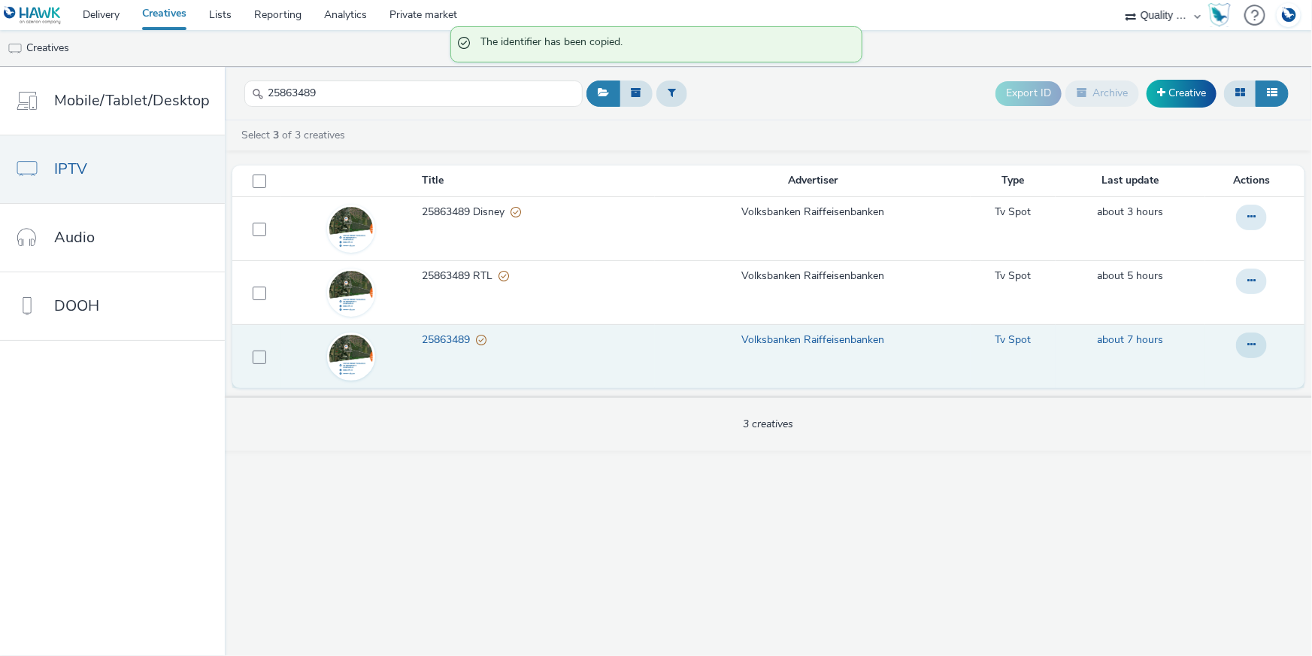
scroll to position [0, 0]
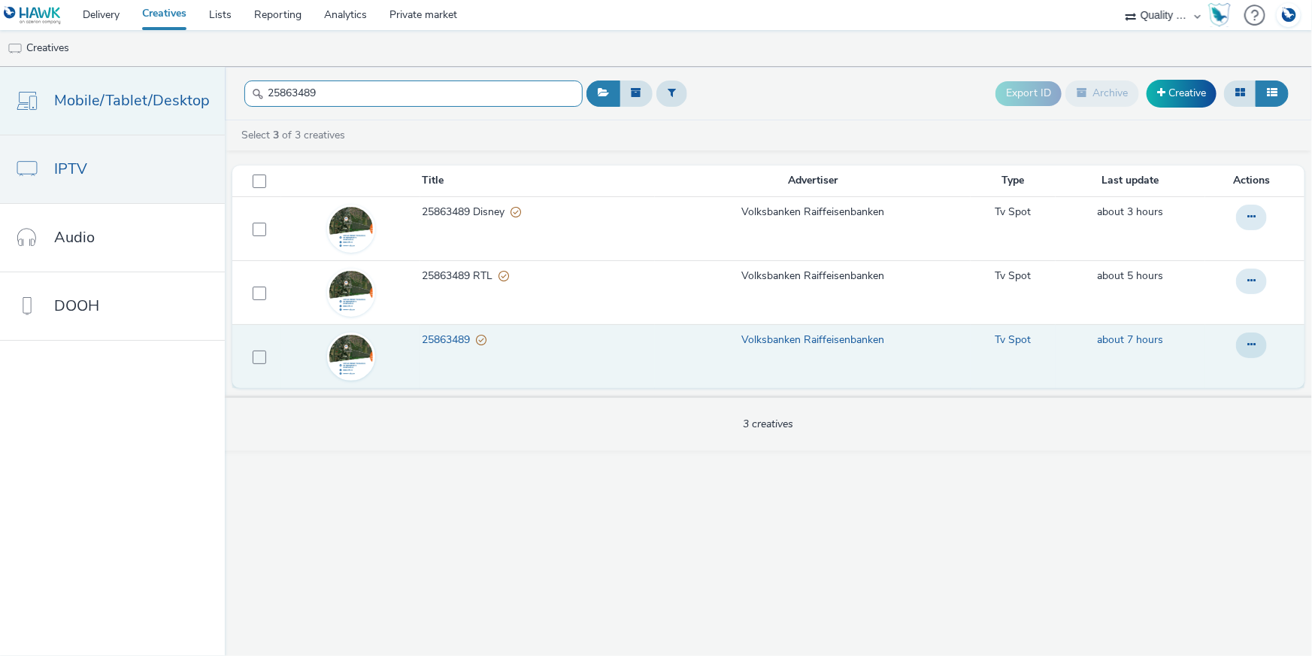
drag, startPoint x: 338, startPoint y: 83, endPoint x: 218, endPoint y: 80, distance: 119.6
click at [218, 80] on div "Mobile/Tablet/Desktop IPTV Audio DOOH 25863489 Export ID Archive Creative Selec…" at bounding box center [656, 361] width 1312 height 589
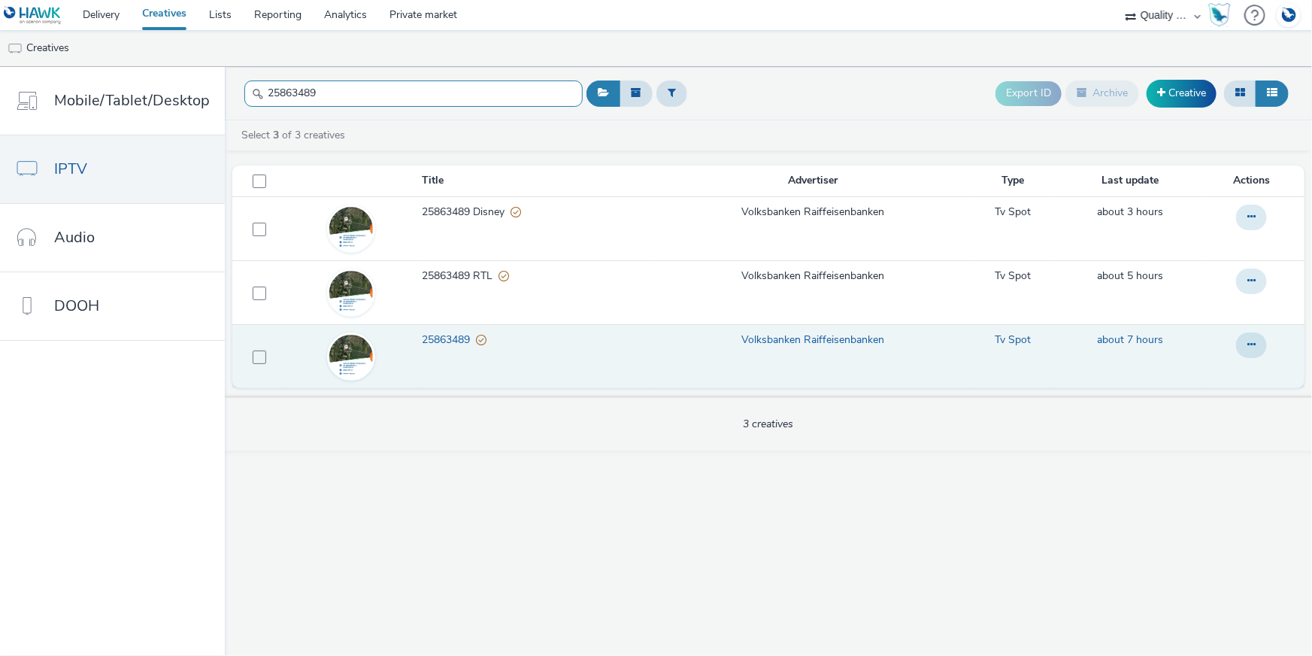
paste input "6061556"
click at [1255, 344] on icon at bounding box center [1251, 344] width 8 height 11
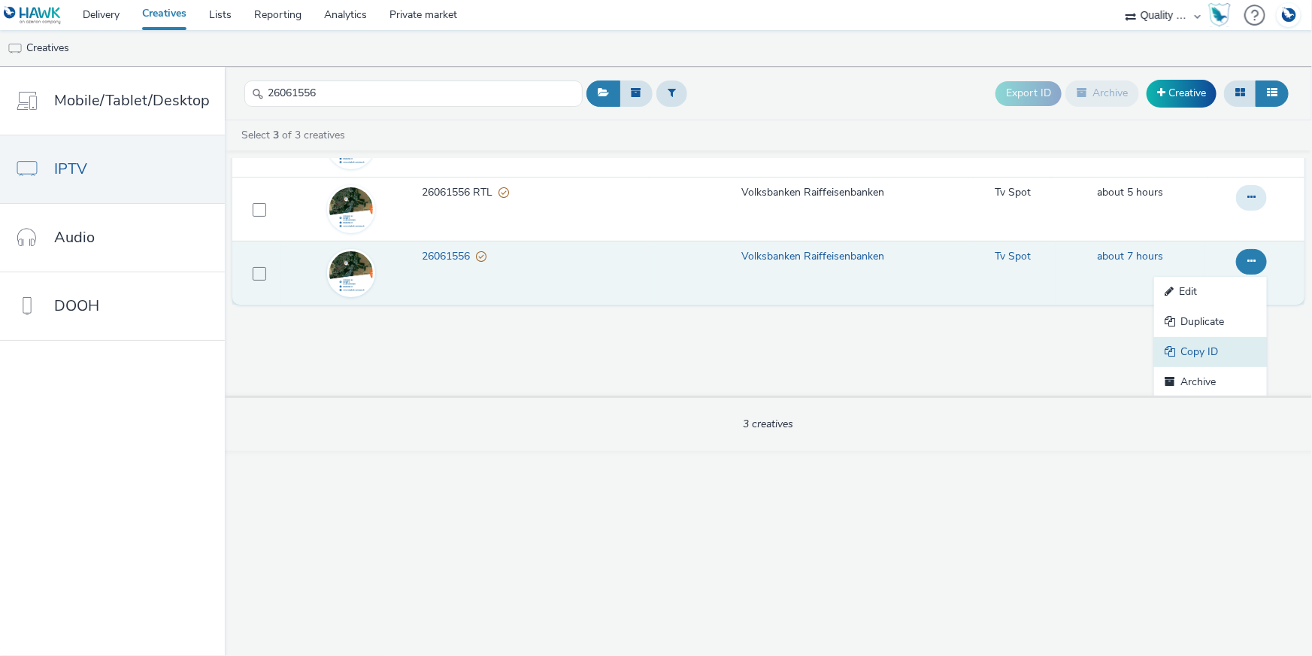
scroll to position [84, 0]
click at [1217, 352] on link "Copy ID" at bounding box center [1210, 351] width 113 height 30
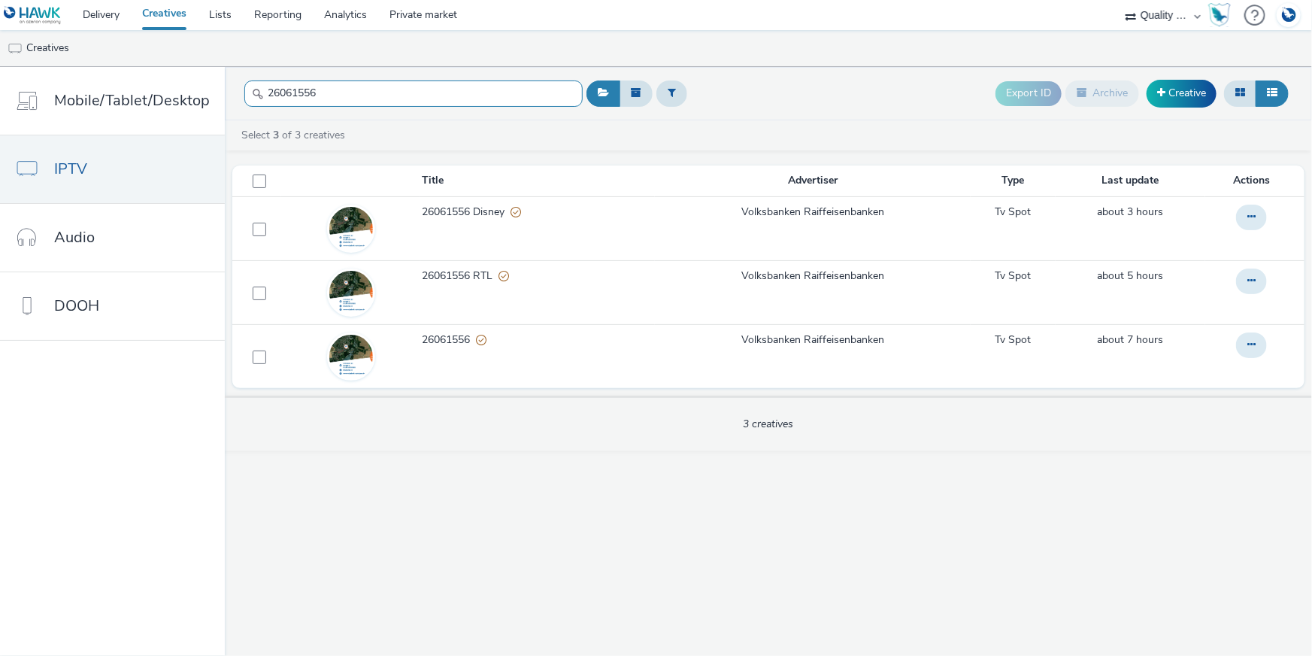
drag, startPoint x: 337, startPoint y: 96, endPoint x: 239, endPoint y: 92, distance: 97.8
click at [239, 92] on header "26061556 Export ID Archive Creative" at bounding box center [768, 93] width 1087 height 53
paste input "2433"
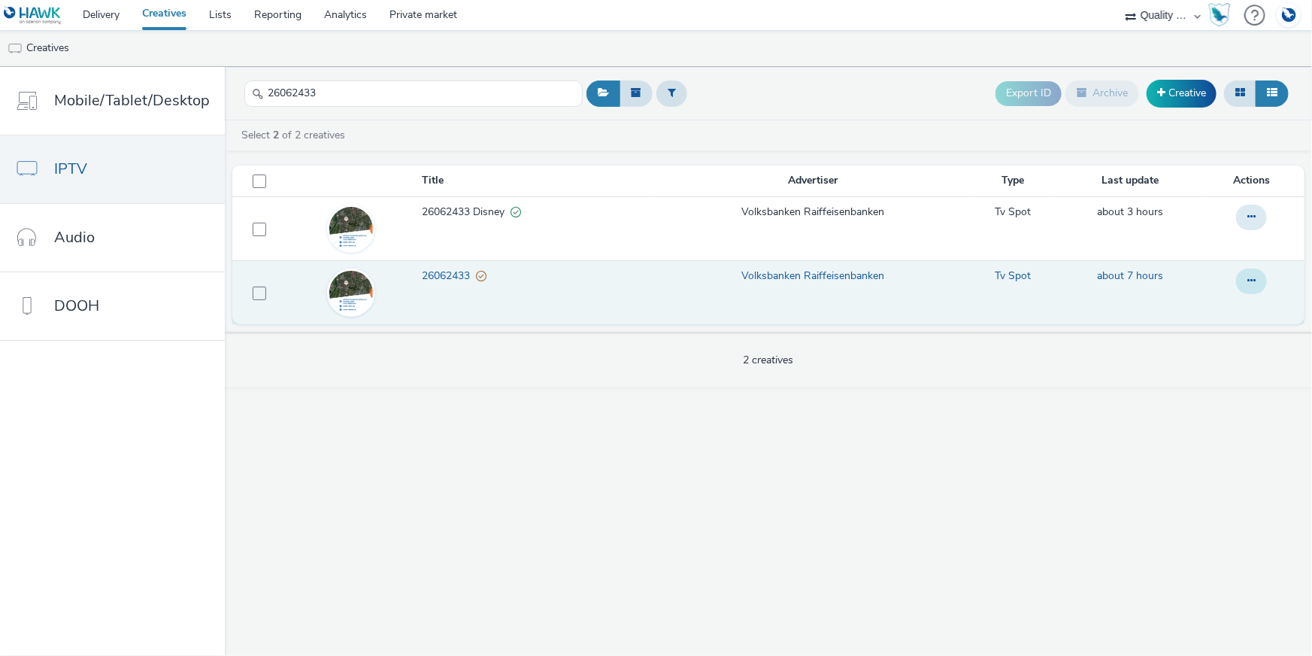
click at [1254, 286] on icon at bounding box center [1251, 280] width 8 height 11
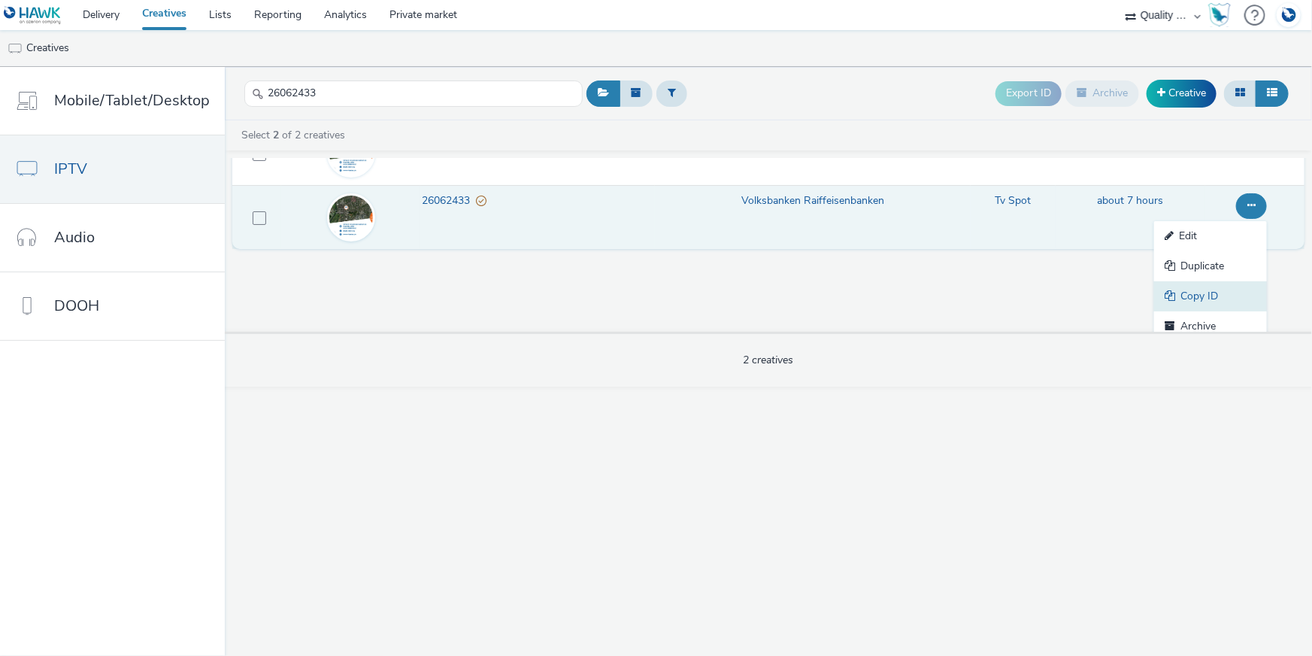
scroll to position [85, 0]
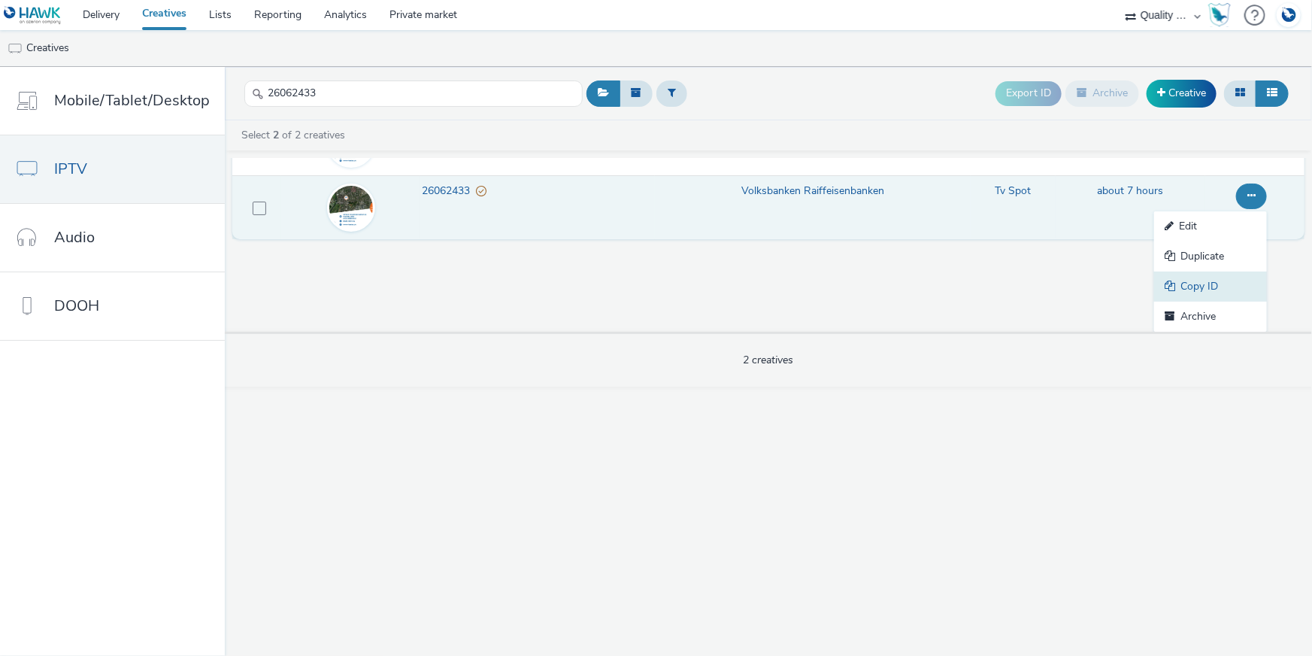
click at [1231, 295] on link "Copy ID" at bounding box center [1210, 286] width 113 height 30
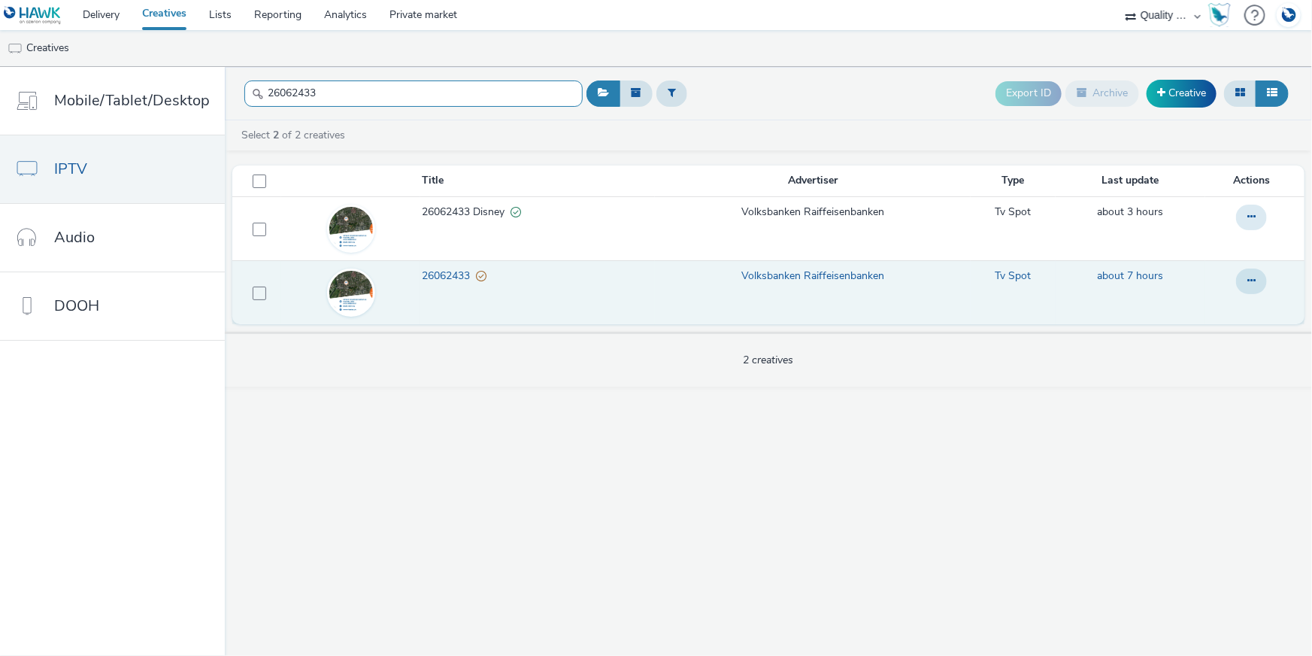
drag, startPoint x: 283, startPoint y: 89, endPoint x: 229, endPoint y: 88, distance: 53.4
click at [229, 88] on header "26062433 Export ID Archive Creative" at bounding box center [768, 93] width 1087 height 53
paste input "26169"
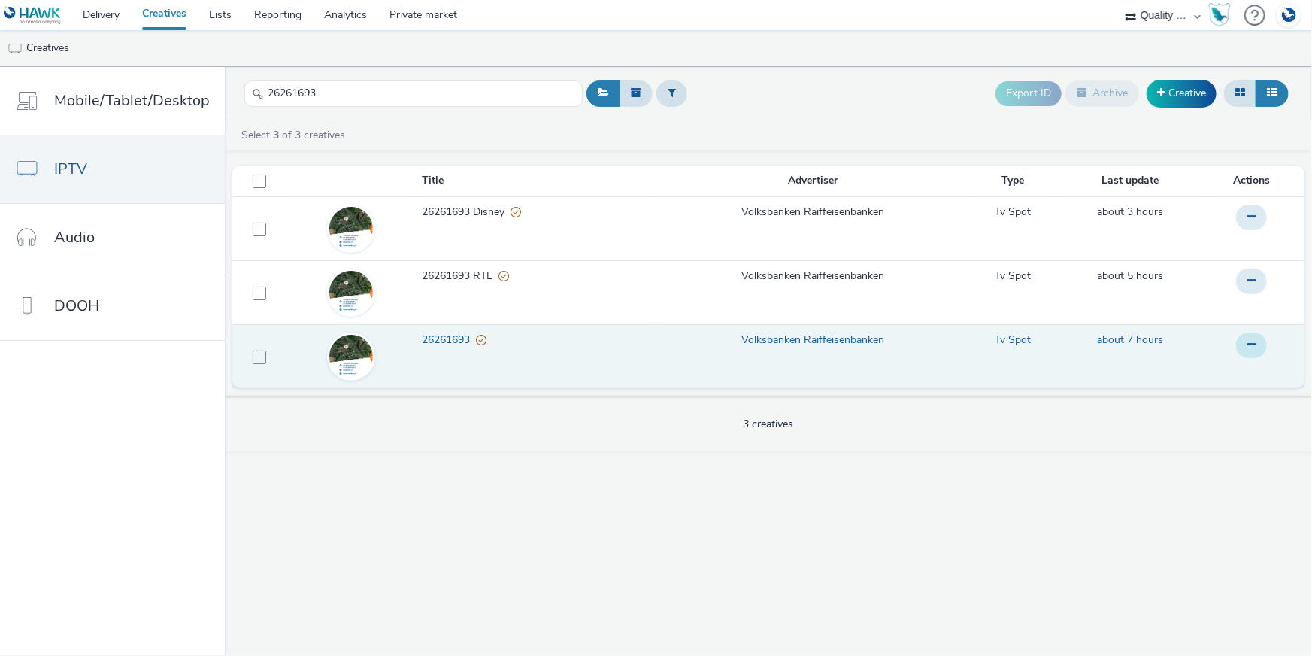
click at [1249, 339] on icon at bounding box center [1251, 344] width 8 height 11
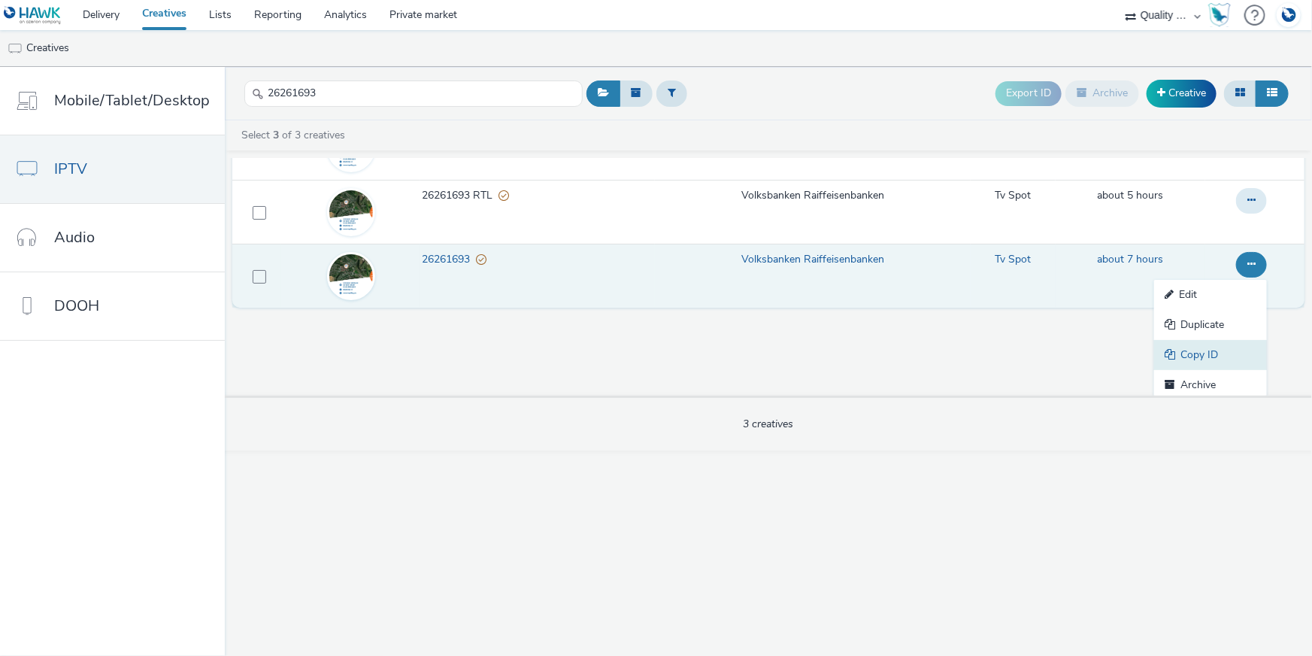
scroll to position [84, 0]
click at [1223, 341] on link "Copy ID" at bounding box center [1210, 351] width 113 height 30
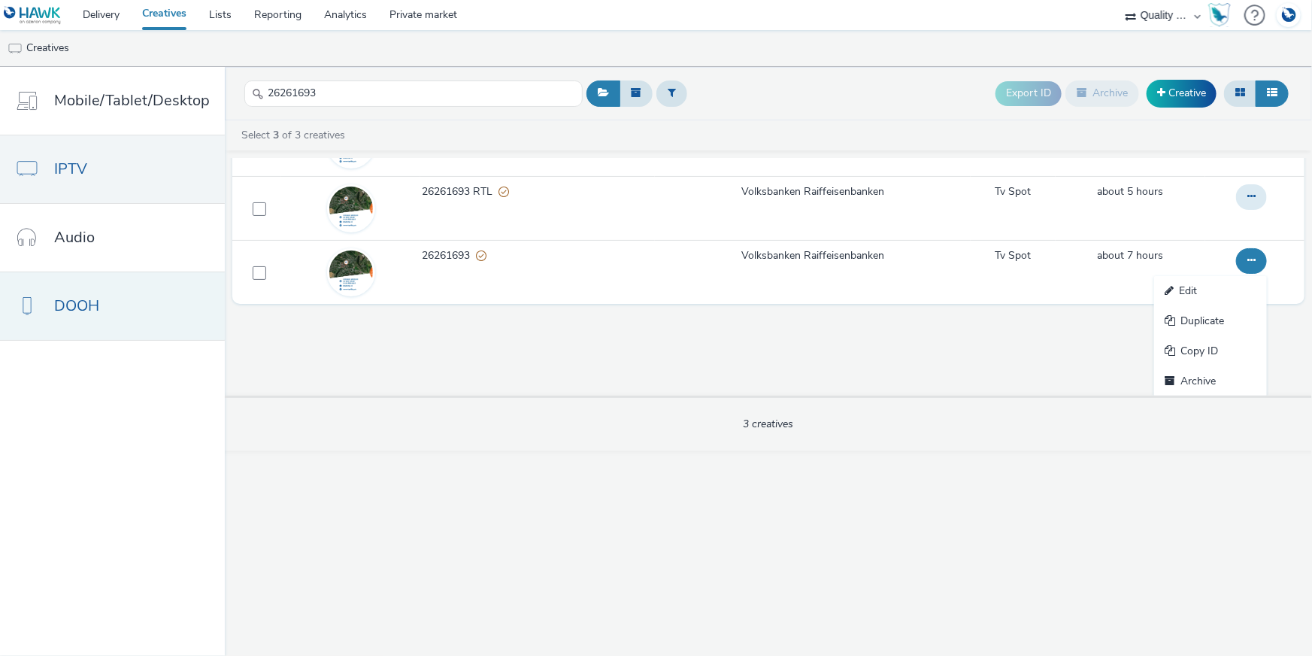
scroll to position [0, 0]
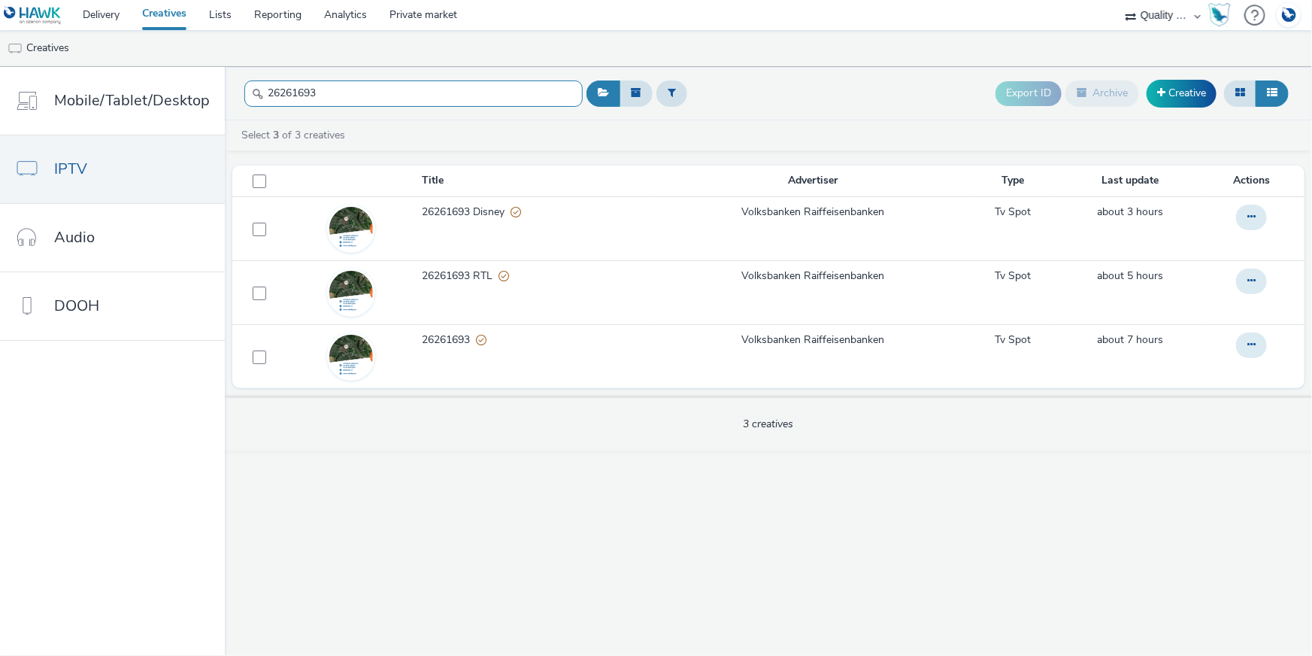
drag, startPoint x: 325, startPoint y: 89, endPoint x: 224, endPoint y: 77, distance: 101.6
click at [225, 77] on header "26261693 Export ID Archive Creative" at bounding box center [768, 93] width 1087 height 53
paste input "890019"
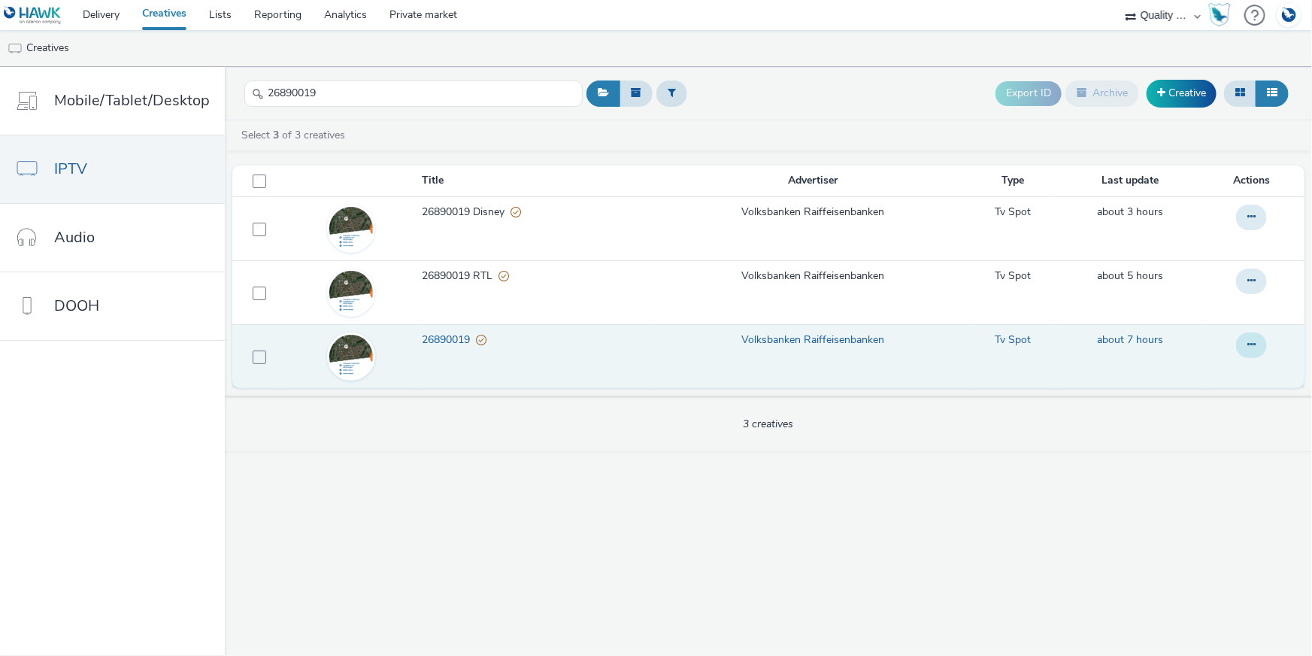
click at [1253, 347] on icon at bounding box center [1251, 344] width 8 height 11
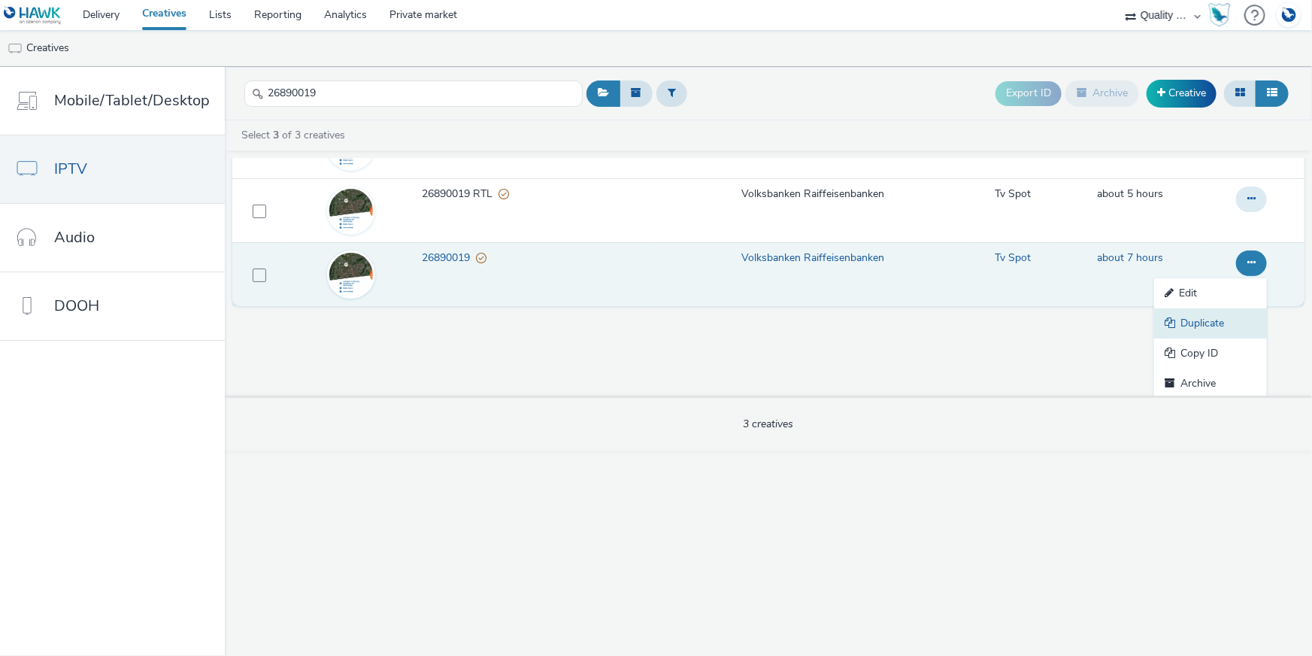
scroll to position [84, 0]
click at [1193, 349] on link "Copy ID" at bounding box center [1210, 351] width 113 height 30
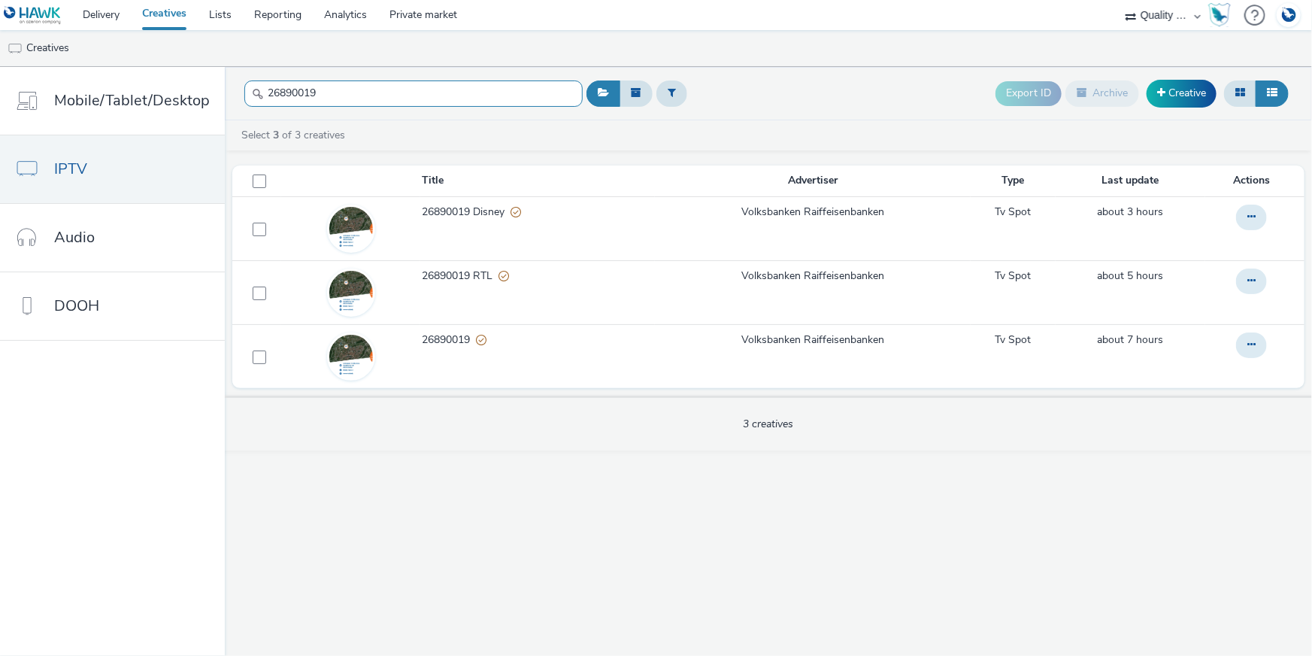
click at [245, 85] on input "26890019" at bounding box center [413, 93] width 338 height 26
paste input "1484"
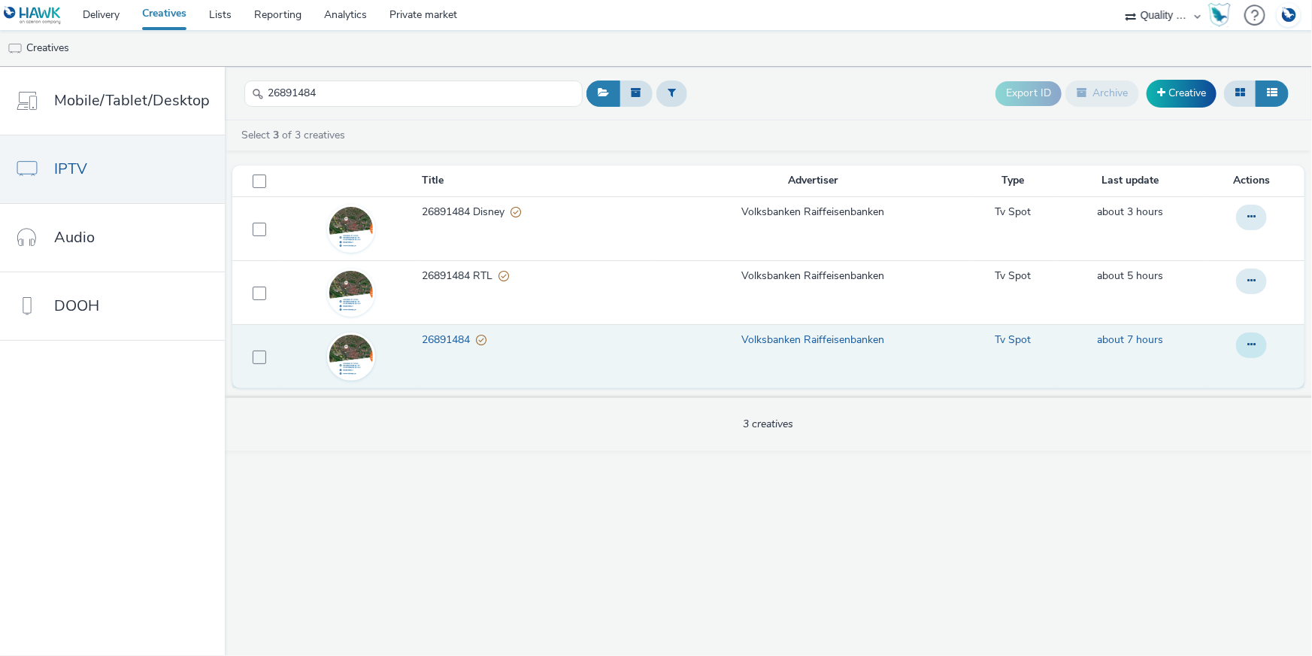
click at [1256, 341] on button at bounding box center [1251, 345] width 31 height 26
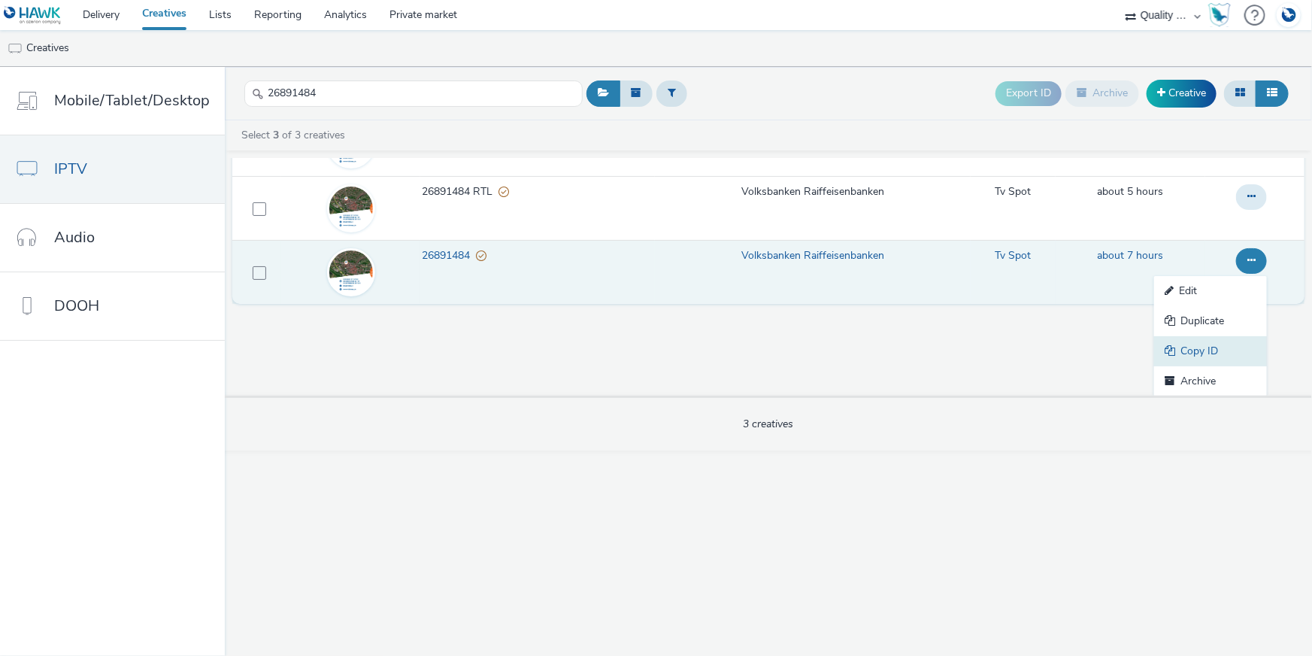
click at [1226, 351] on link "Copy ID" at bounding box center [1210, 351] width 113 height 30
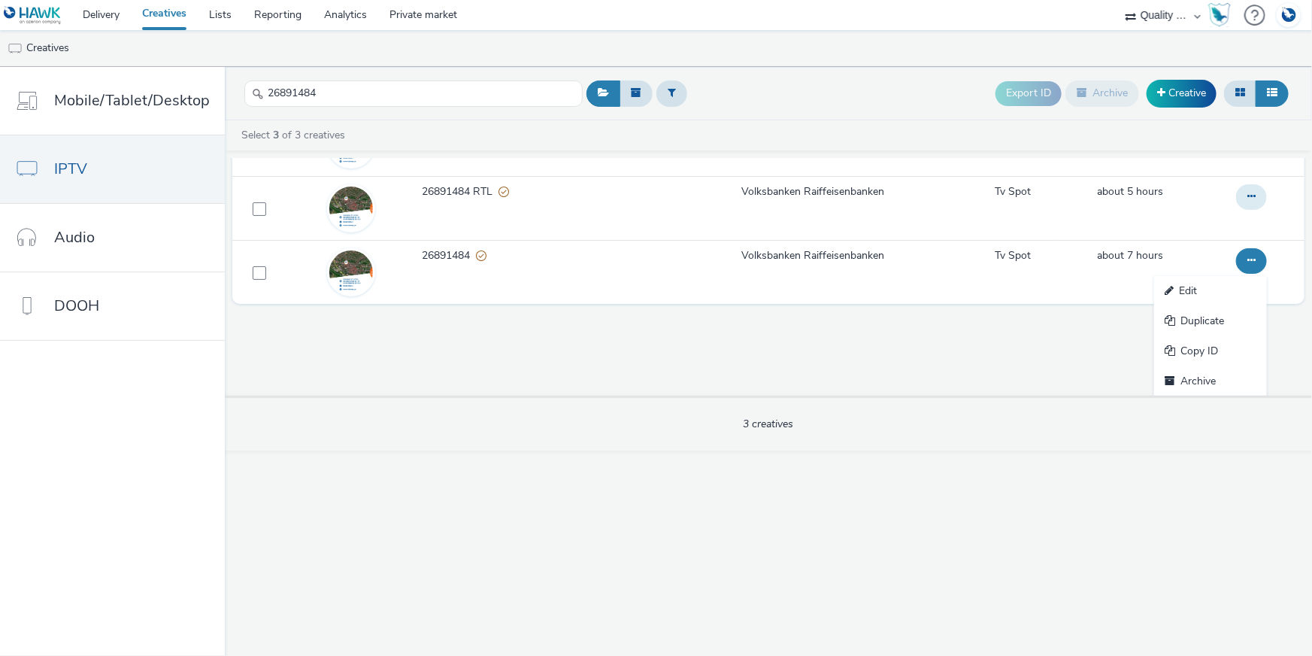
scroll to position [0, 0]
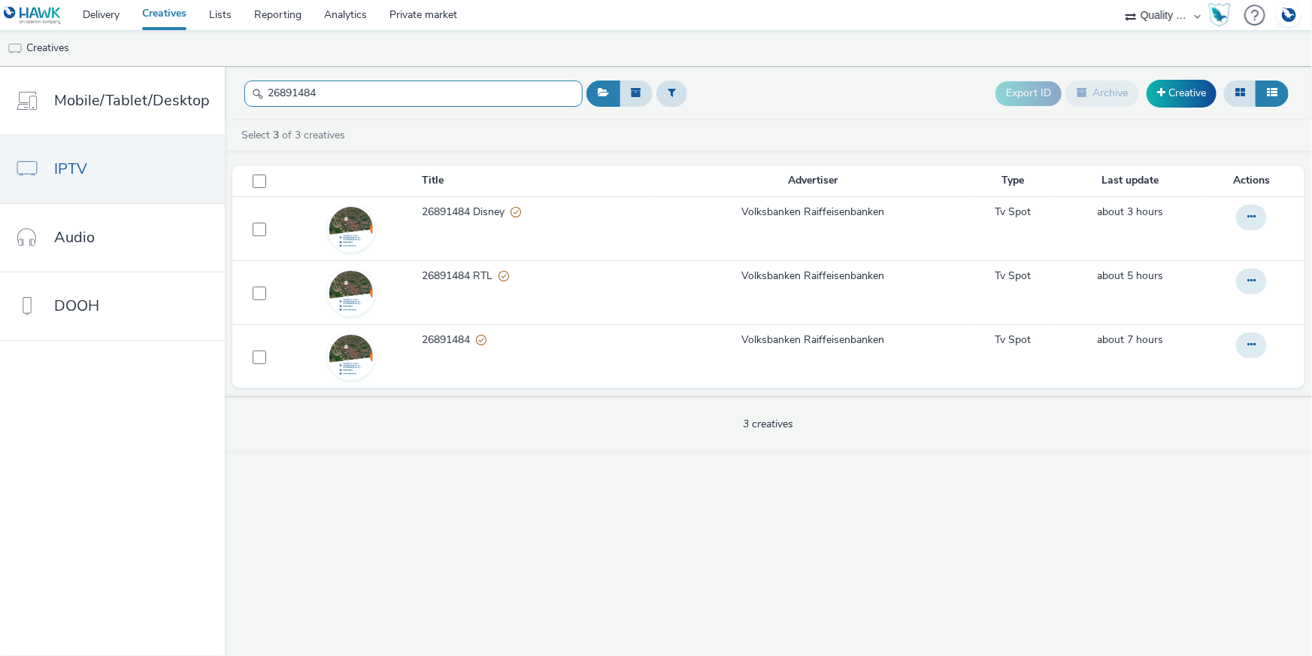
drag, startPoint x: 329, startPoint y: 95, endPoint x: 239, endPoint y: 104, distance: 90.7
click at [235, 86] on header "26891484 Export ID Archive Creative" at bounding box center [768, 93] width 1087 height 53
paste input "7062290"
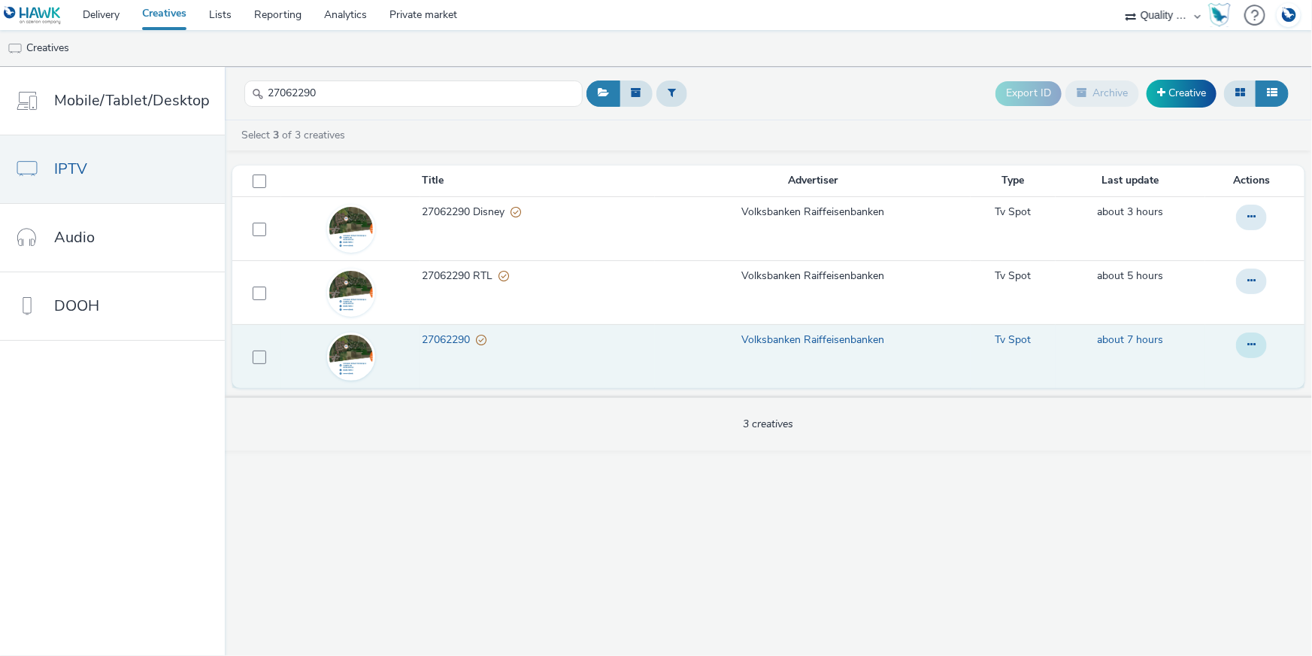
click at [1256, 341] on button at bounding box center [1251, 345] width 31 height 26
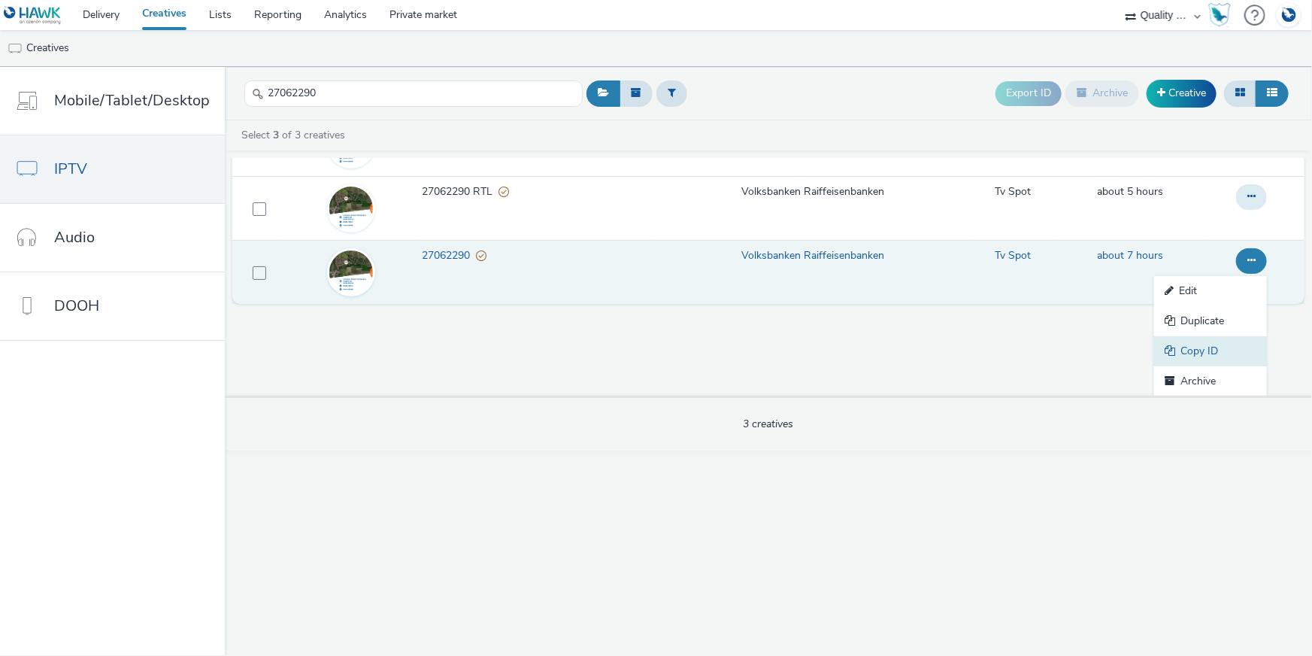
click at [1214, 352] on link "Copy ID" at bounding box center [1210, 351] width 113 height 30
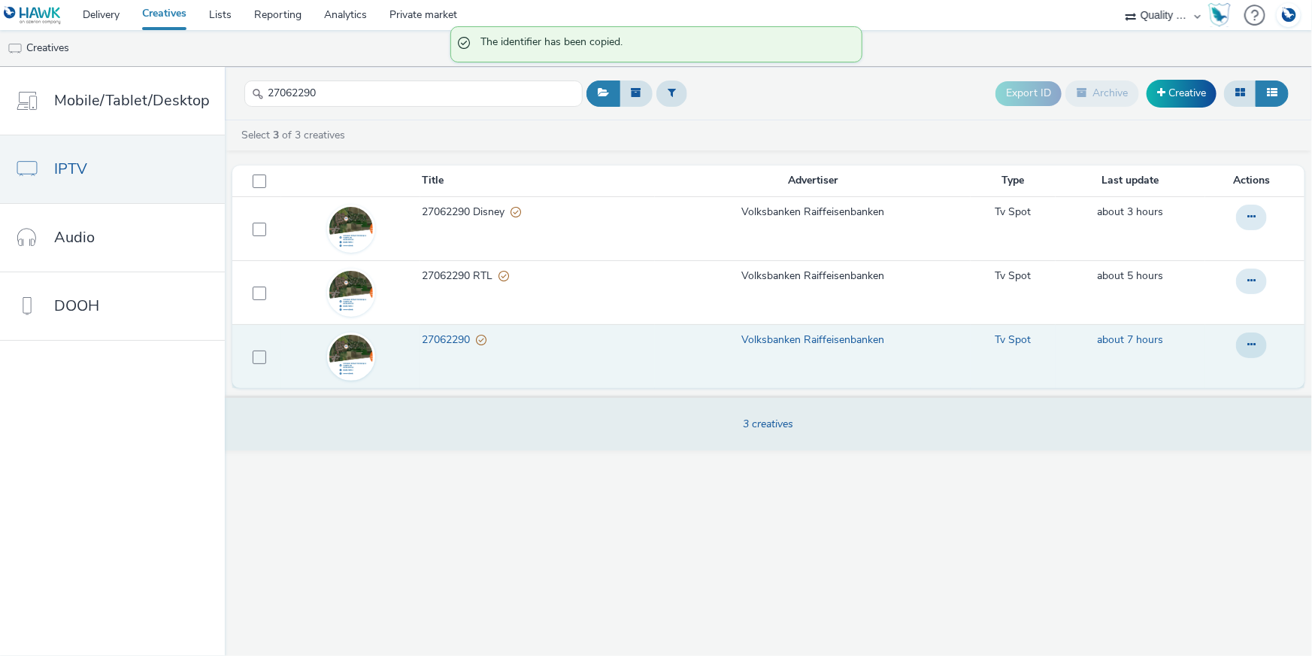
scroll to position [0, 0]
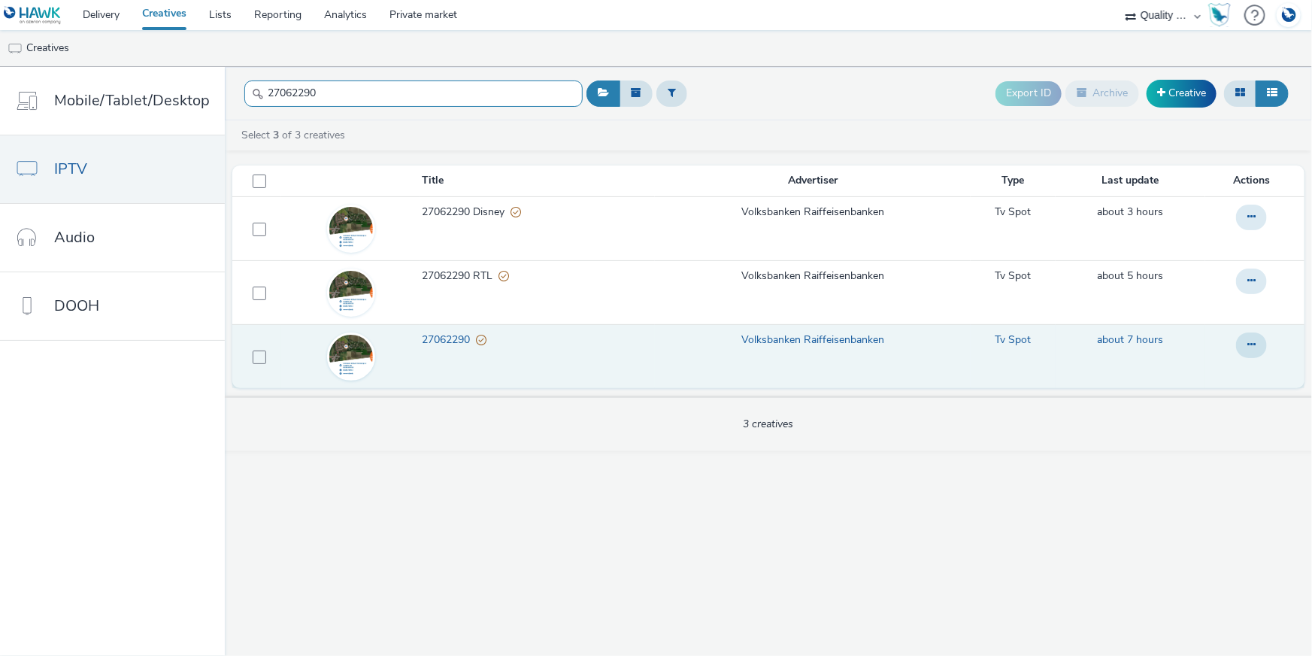
drag, startPoint x: 307, startPoint y: 95, endPoint x: 220, endPoint y: 89, distance: 86.6
click at [225, 89] on header "27062290 Export ID Archive Creative" at bounding box center [768, 93] width 1087 height 53
paste input "92555"
click at [1247, 344] on icon at bounding box center [1251, 344] width 8 height 11
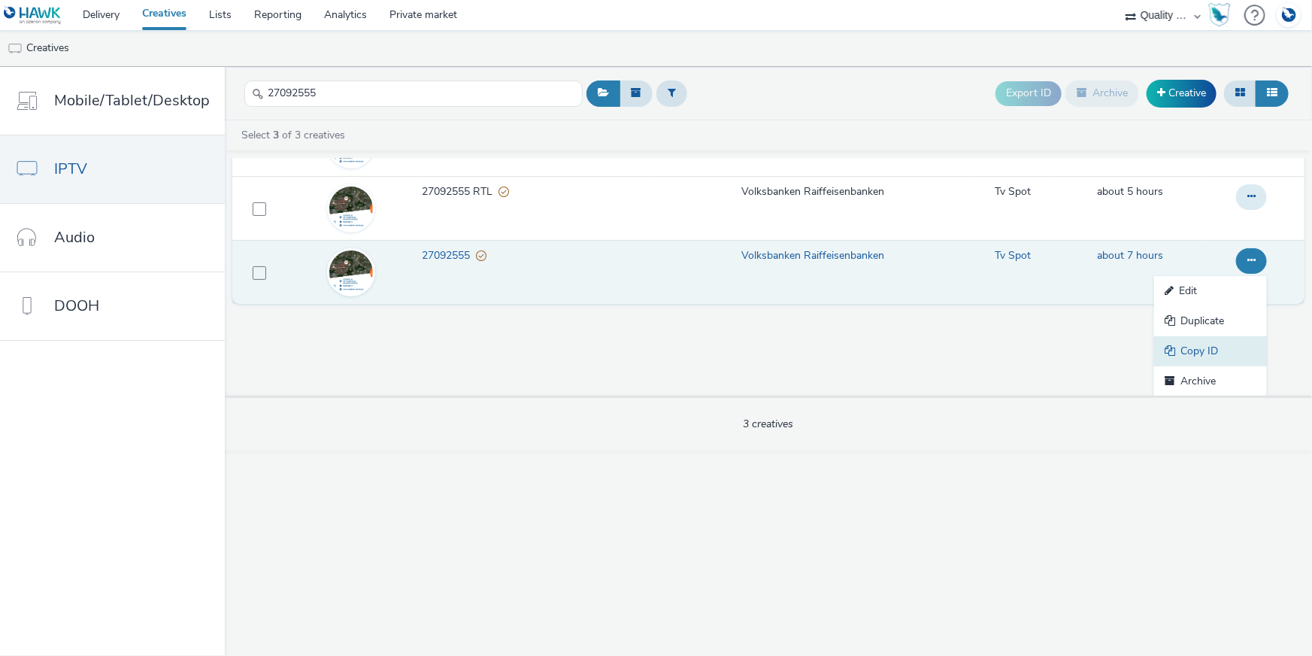
click at [1189, 340] on link "Copy ID" at bounding box center [1210, 351] width 113 height 30
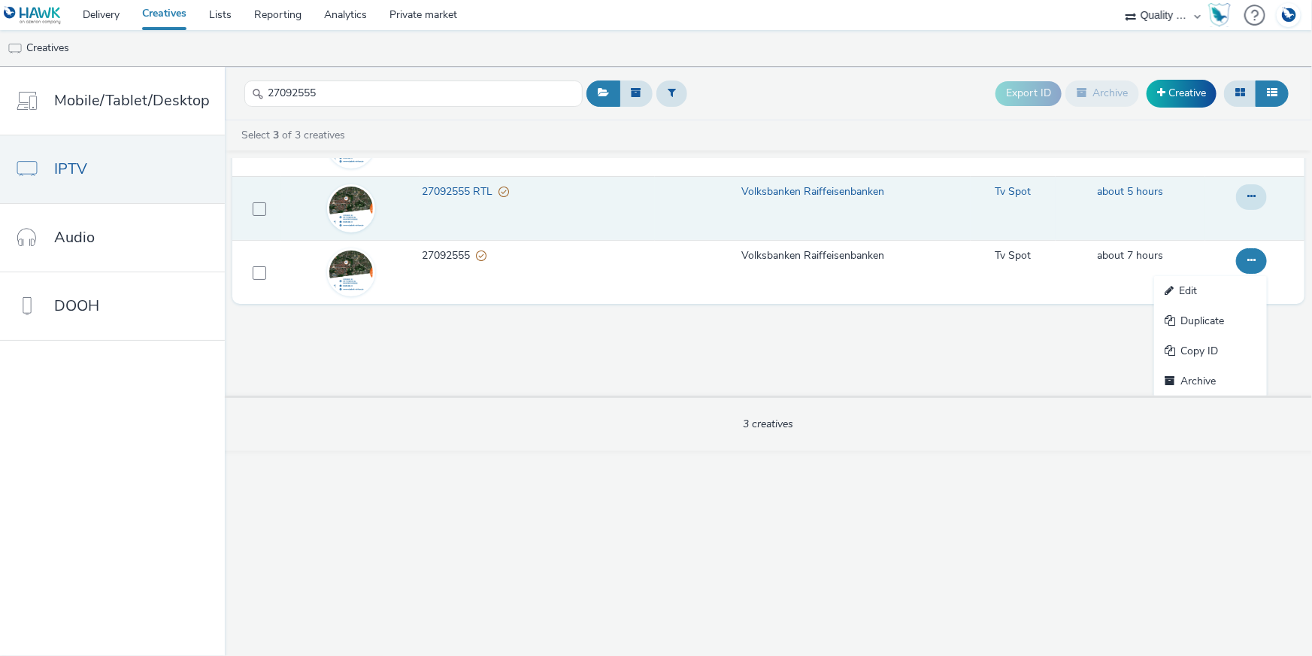
scroll to position [0, 0]
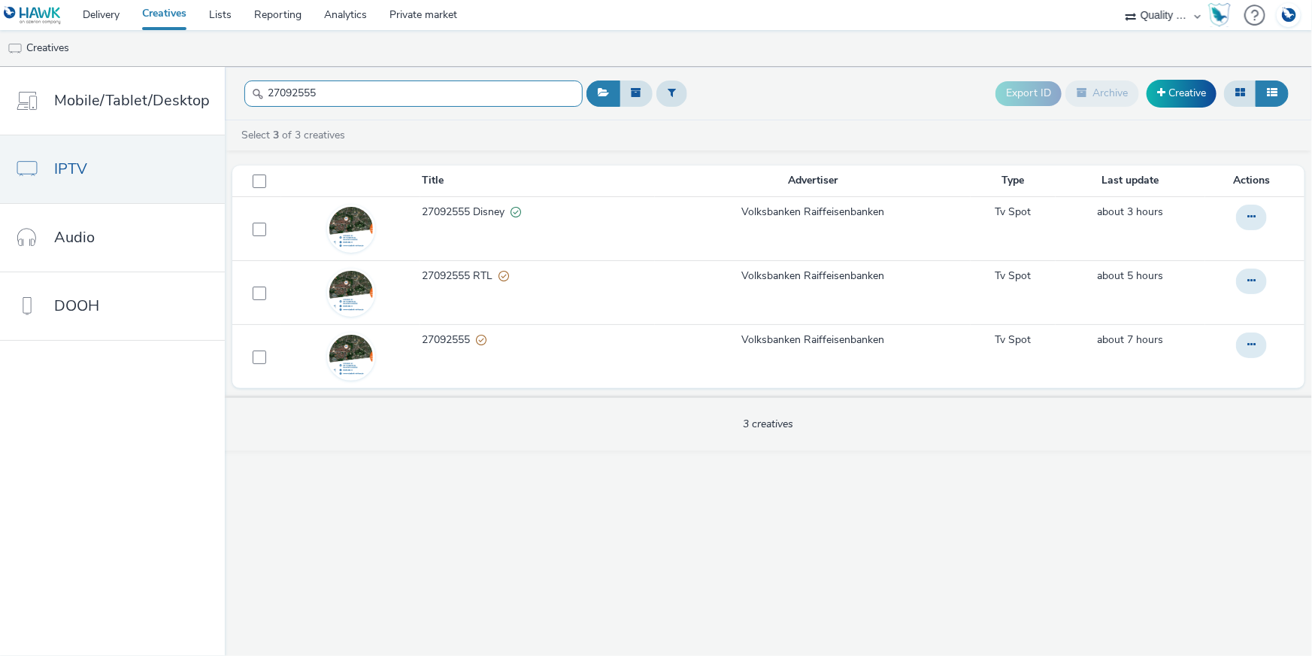
drag, startPoint x: 329, startPoint y: 83, endPoint x: 231, endPoint y: 83, distance: 98.5
click at [231, 83] on header "27092555 Export ID Archive Creative" at bounding box center [768, 93] width 1087 height 53
paste input "893359"
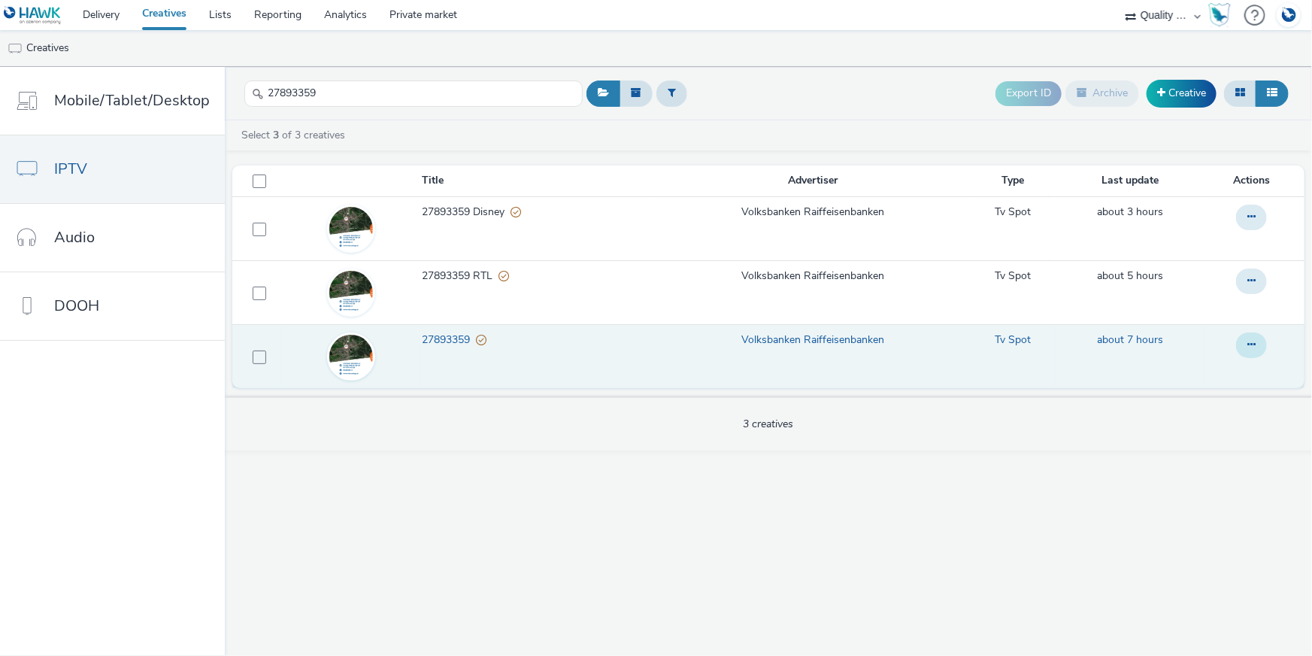
click at [1260, 345] on button at bounding box center [1251, 345] width 31 height 26
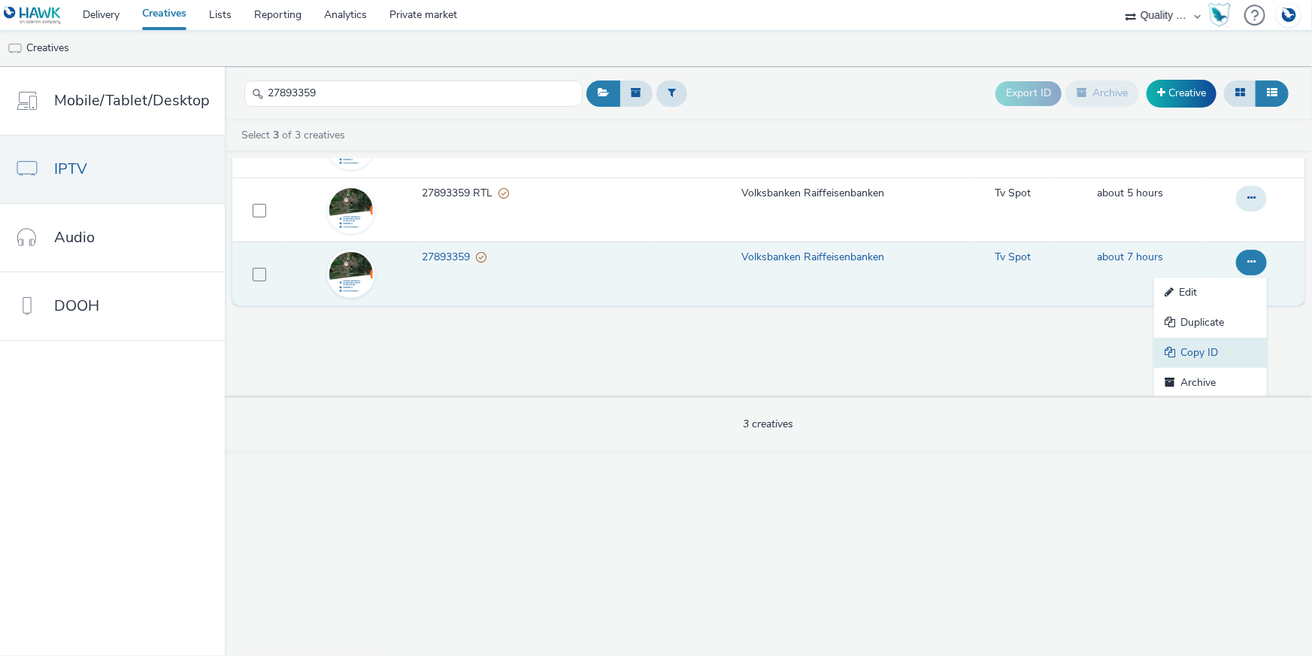
scroll to position [84, 0]
click at [1219, 337] on link "Copy ID" at bounding box center [1210, 351] width 113 height 30
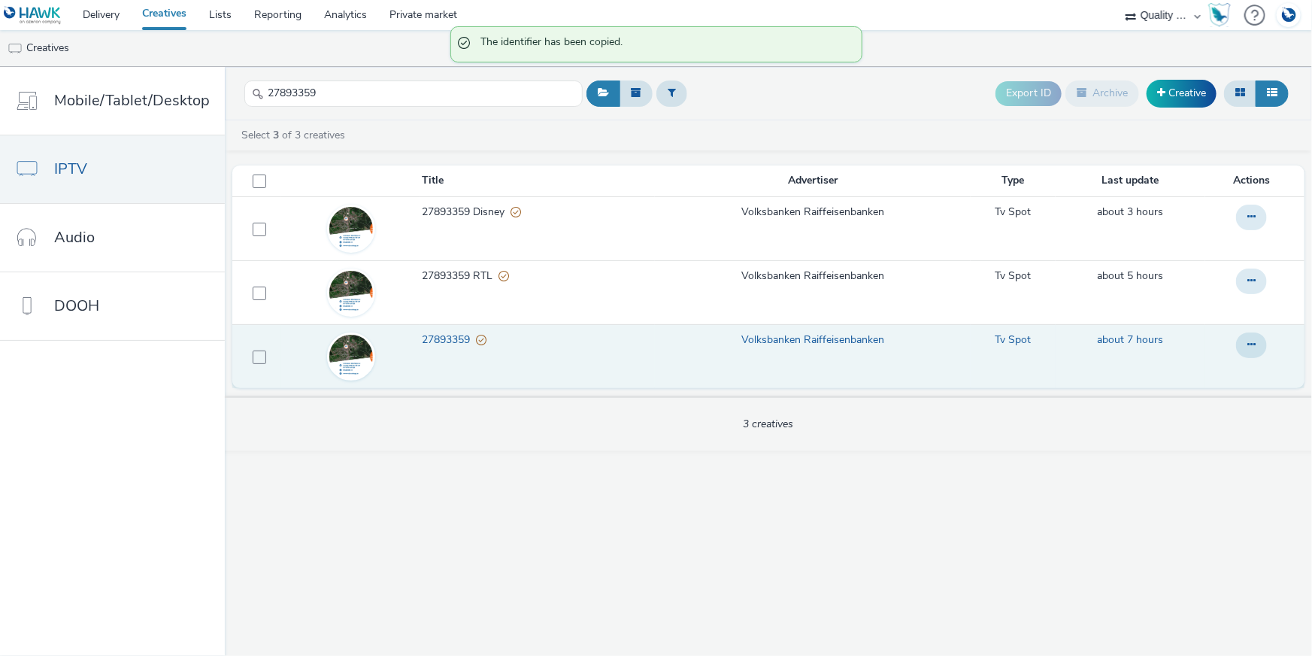
scroll to position [0, 0]
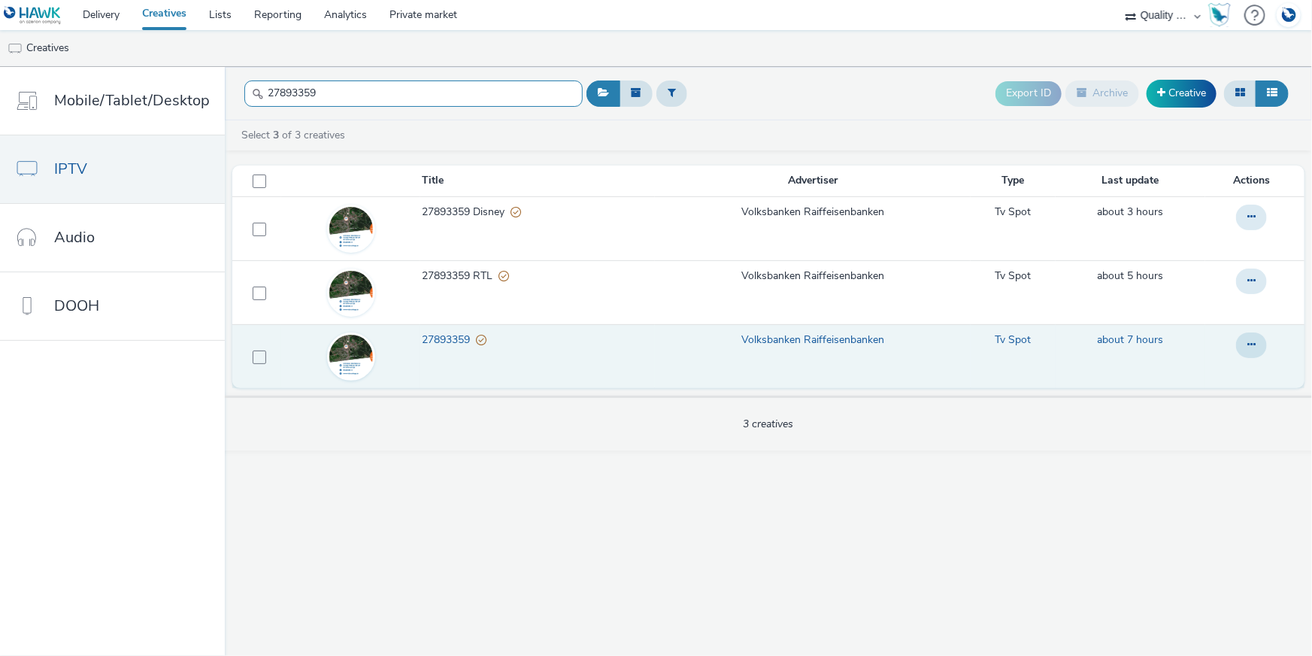
drag, startPoint x: 316, startPoint y: 92, endPoint x: 241, endPoint y: 86, distance: 75.4
click at [244, 86] on input "27893359" at bounding box center [413, 93] width 338 height 26
paste input "760"
click at [1251, 339] on icon at bounding box center [1251, 344] width 8 height 11
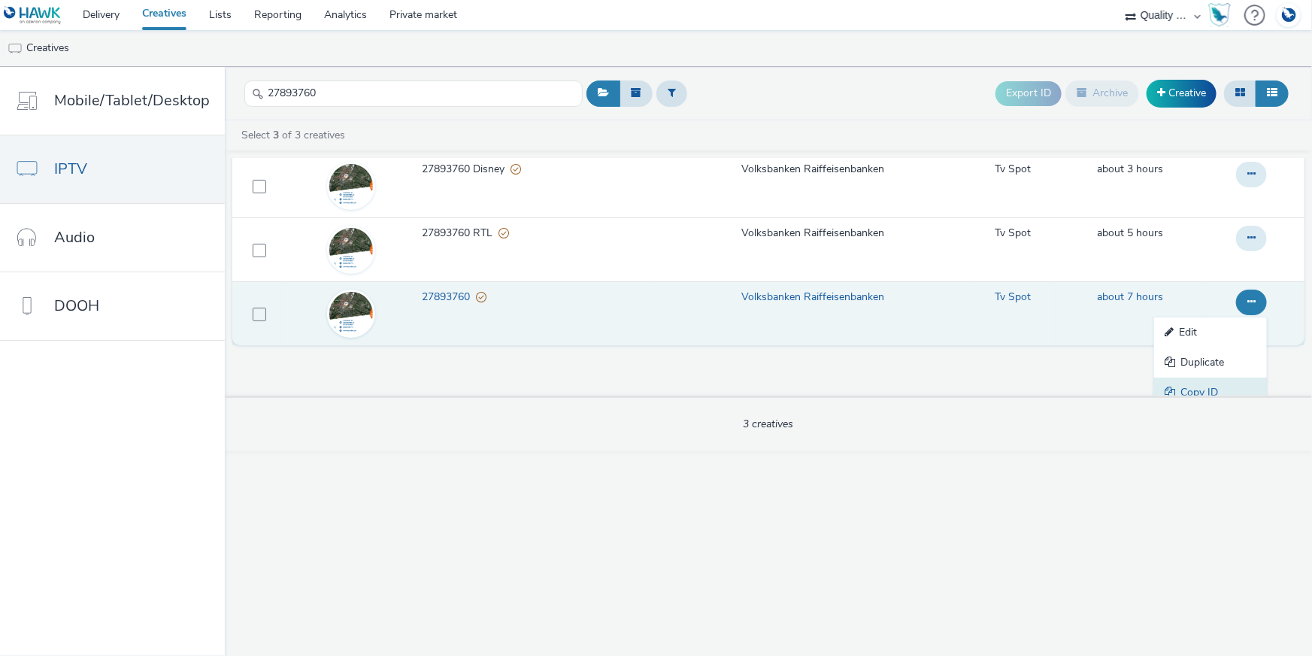
scroll to position [84, 0]
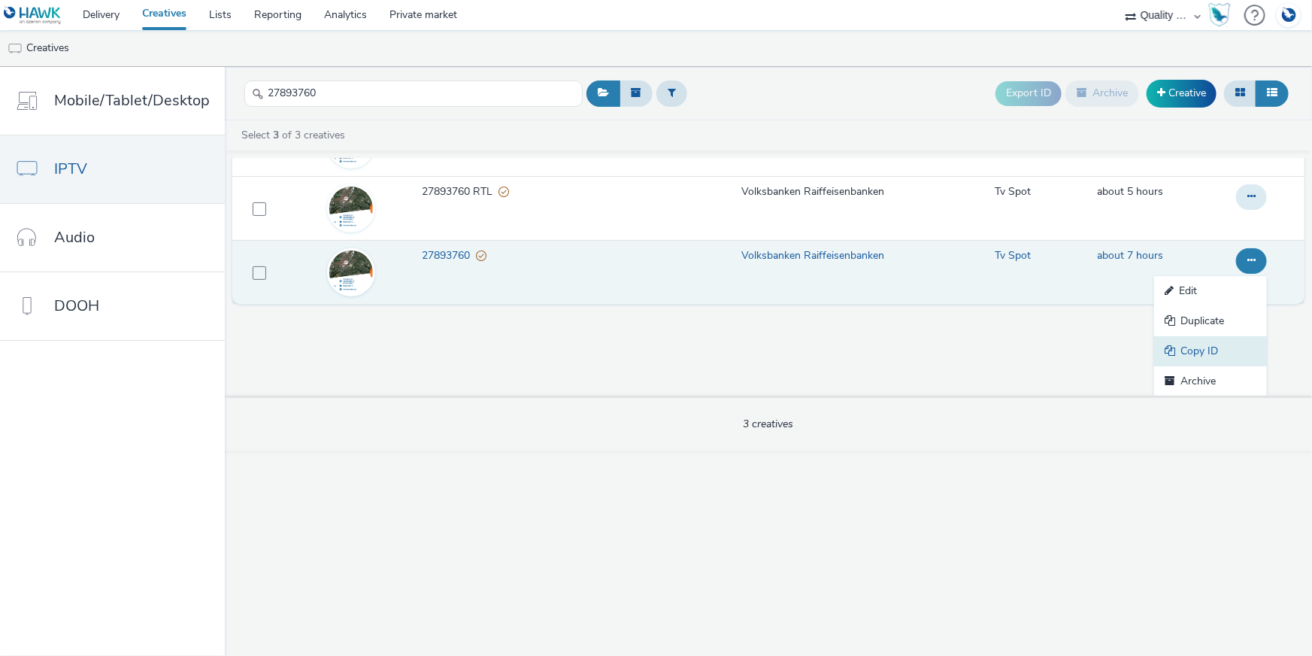
click at [1215, 341] on link "Copy ID" at bounding box center [1210, 351] width 113 height 30
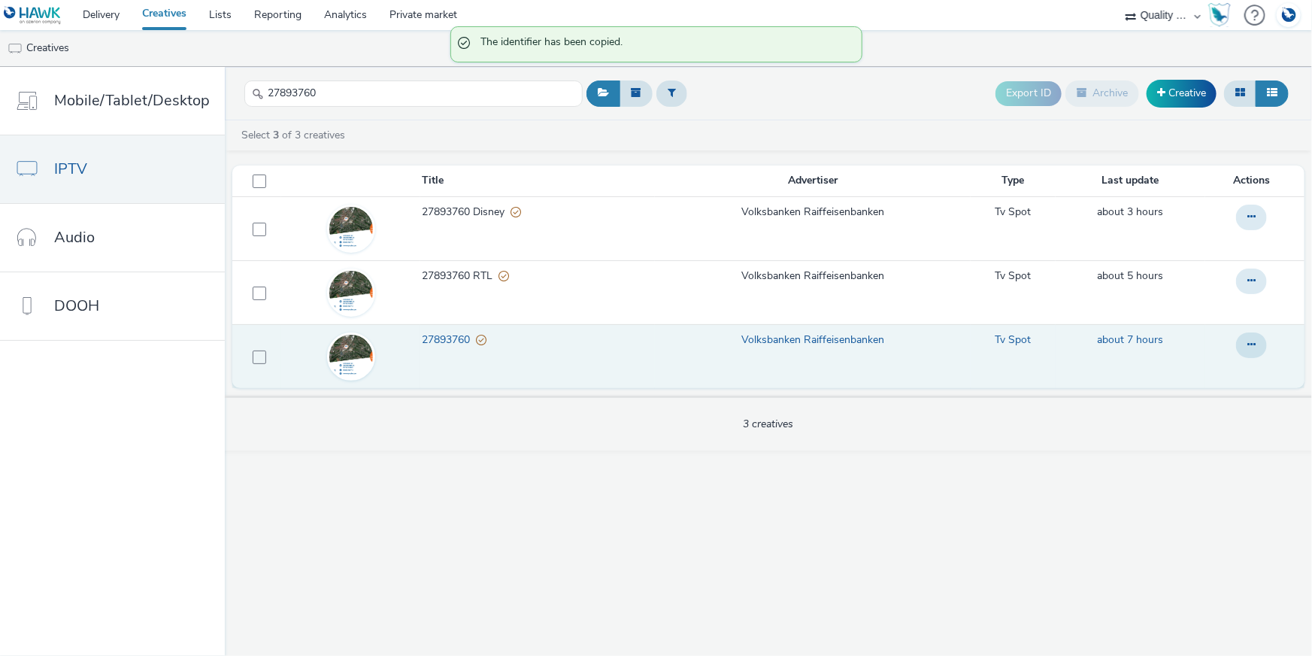
scroll to position [0, 0]
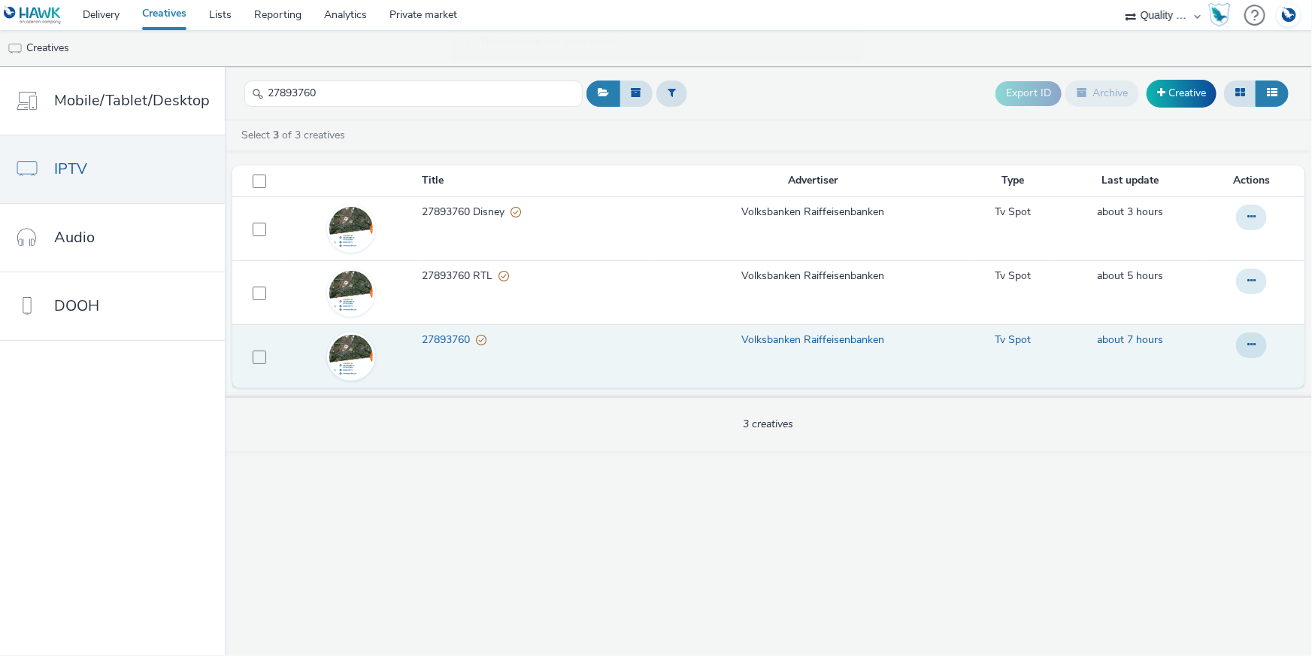
drag, startPoint x: 428, startPoint y: 335, endPoint x: 459, endPoint y: 341, distance: 32.1
drag, startPoint x: 459, startPoint y: 341, endPoint x: 446, endPoint y: 338, distance: 13.7
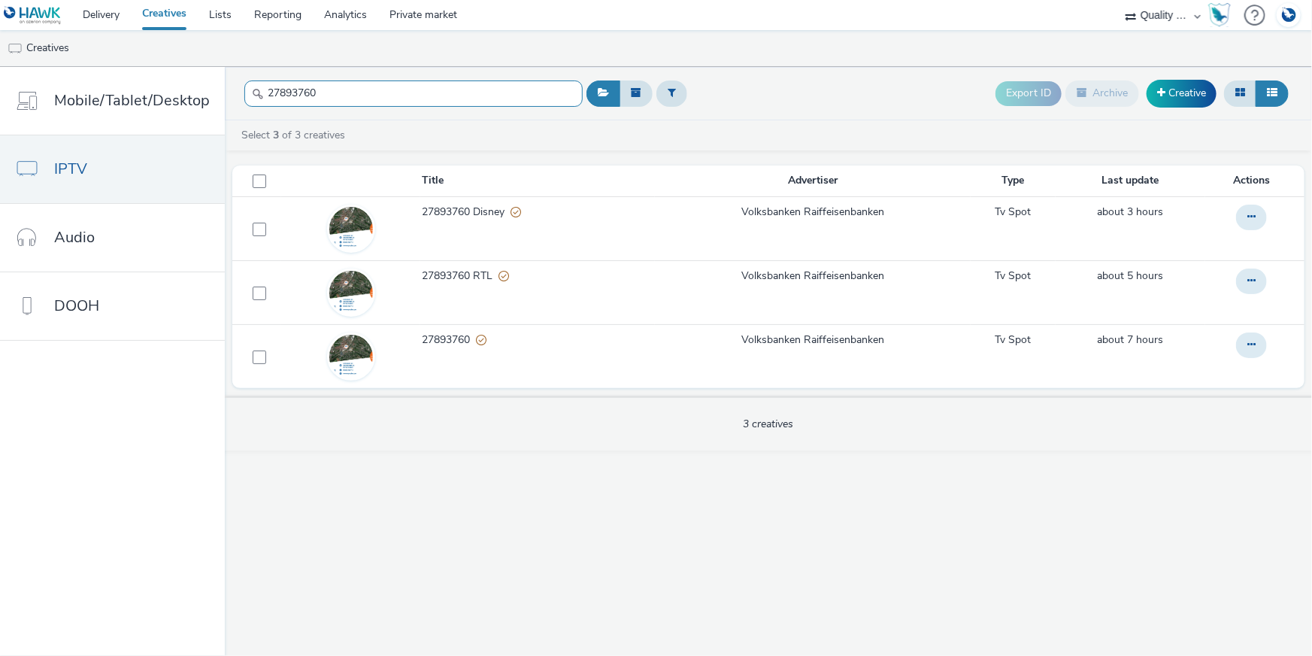
drag, startPoint x: 327, startPoint y: 96, endPoint x: 233, endPoint y: 92, distance: 94.1
click at [229, 89] on header "27893760 Export ID Archive Creative" at bounding box center [768, 93] width 1087 height 53
paste input "8066214"
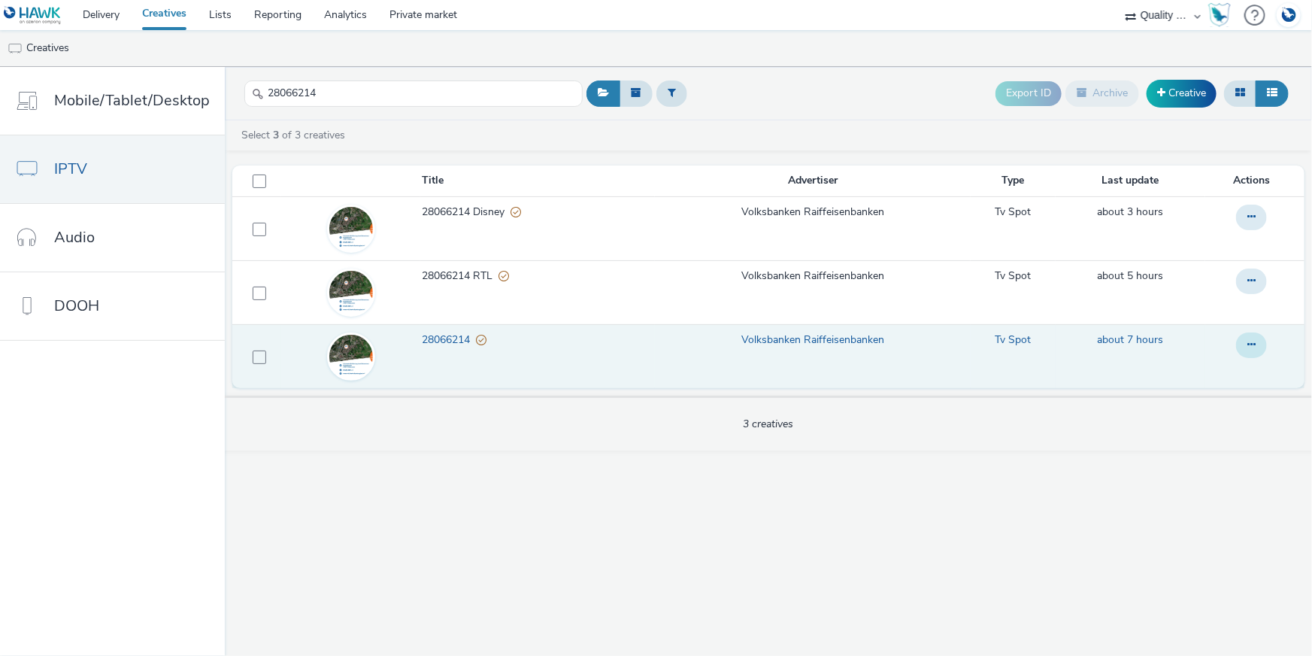
click at [1250, 344] on icon at bounding box center [1251, 344] width 8 height 11
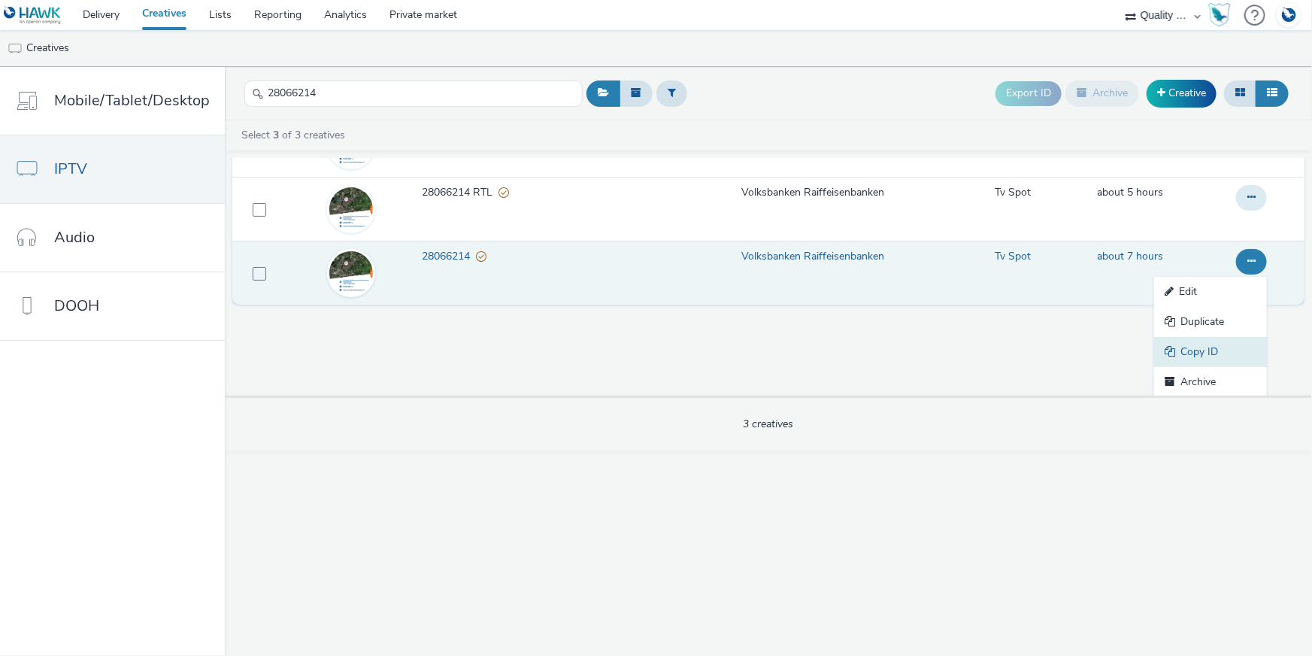
scroll to position [84, 0]
click at [1219, 344] on link "Copy ID" at bounding box center [1210, 351] width 113 height 30
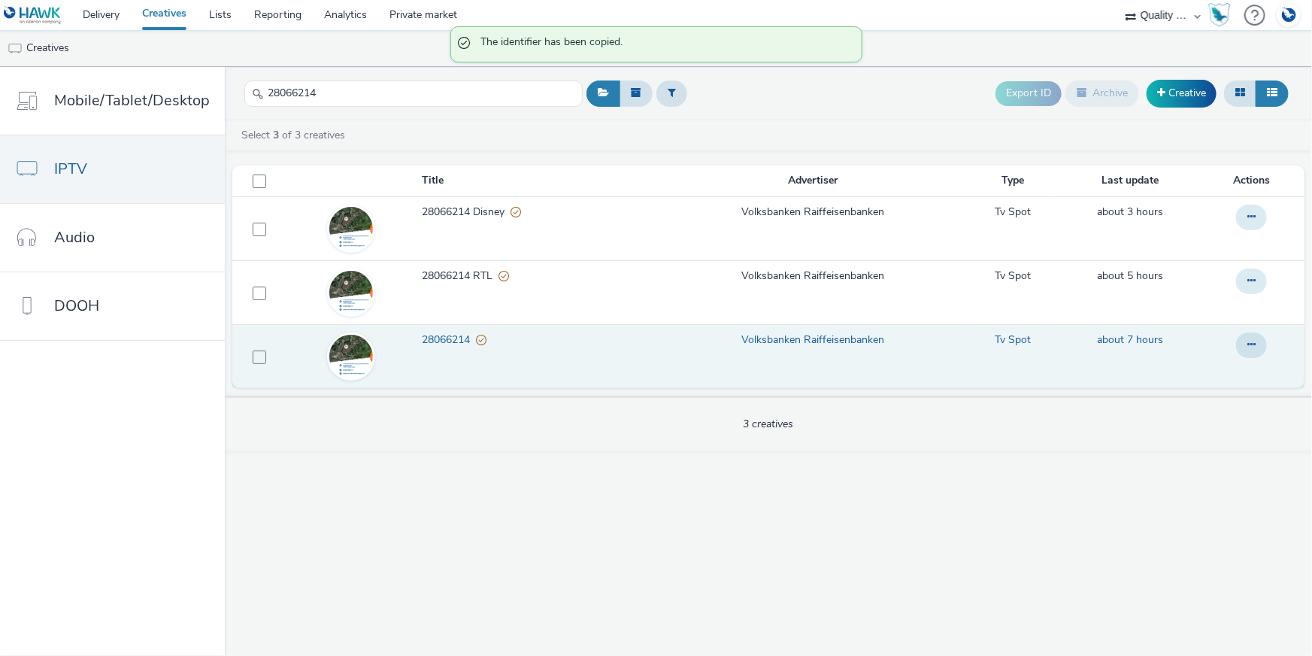
scroll to position [0, 0]
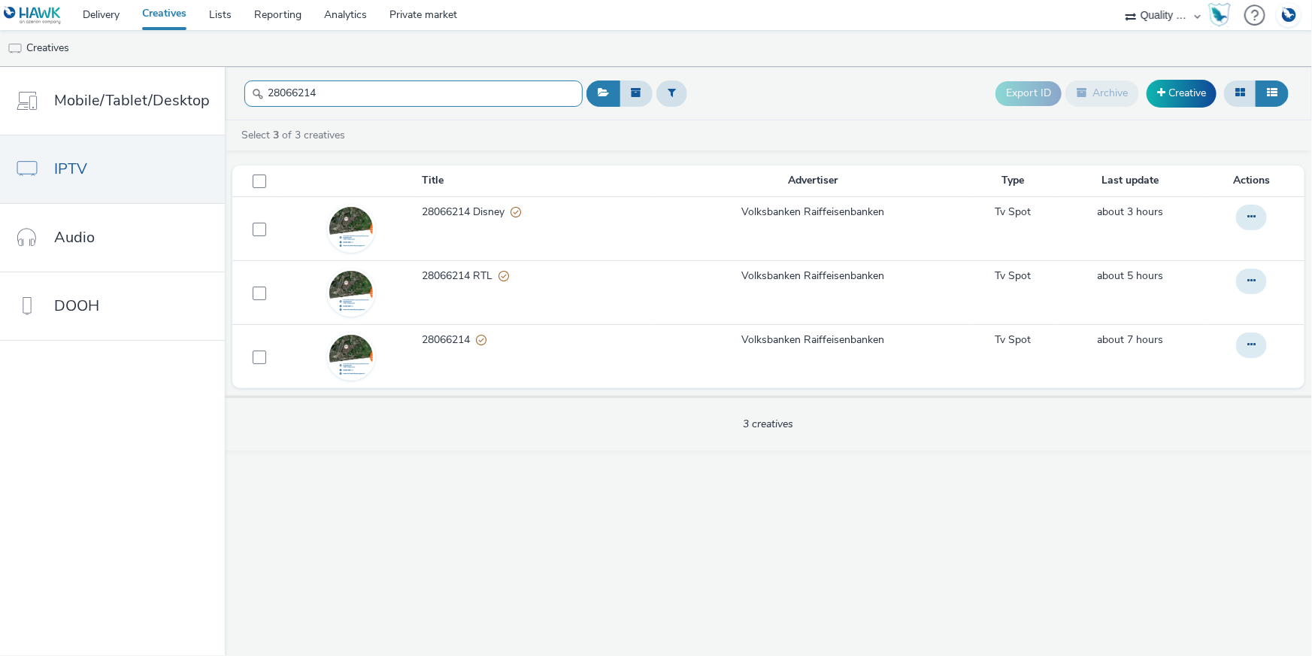
drag, startPoint x: 338, startPoint y: 97, endPoint x: 244, endPoint y: 83, distance: 95.1
click at [244, 83] on input "28066214" at bounding box center [413, 93] width 338 height 26
paste input "590075"
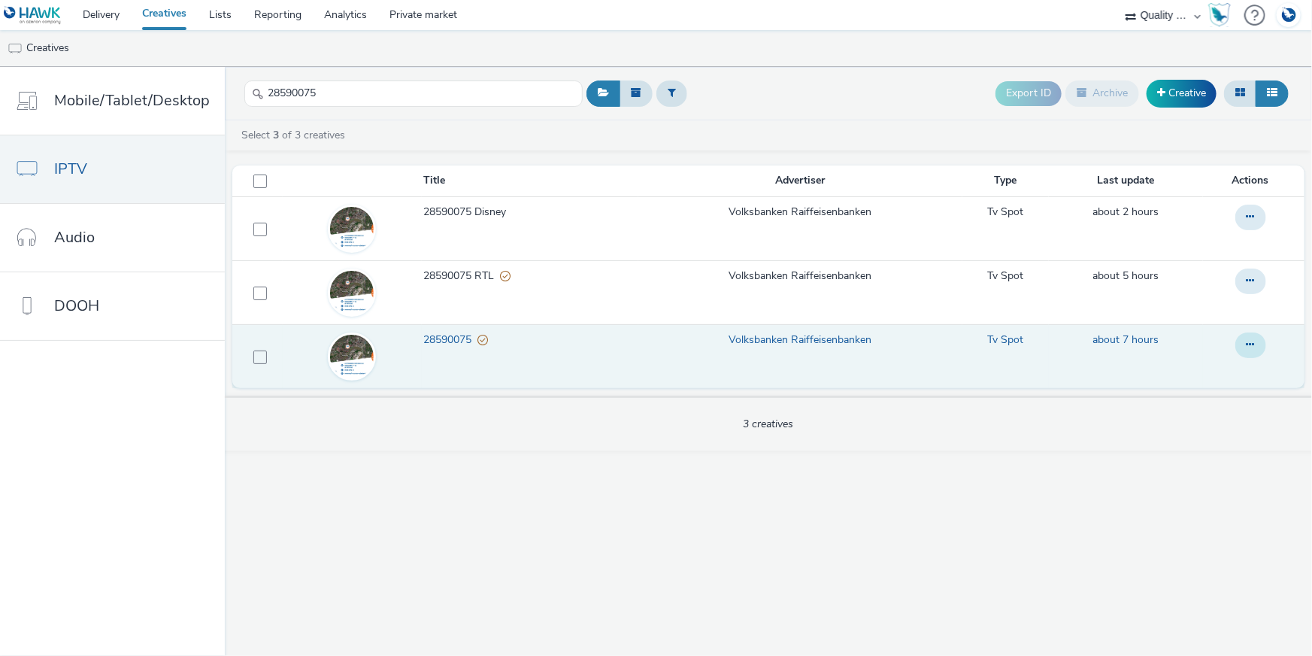
click at [1253, 354] on button at bounding box center [1250, 345] width 31 height 26
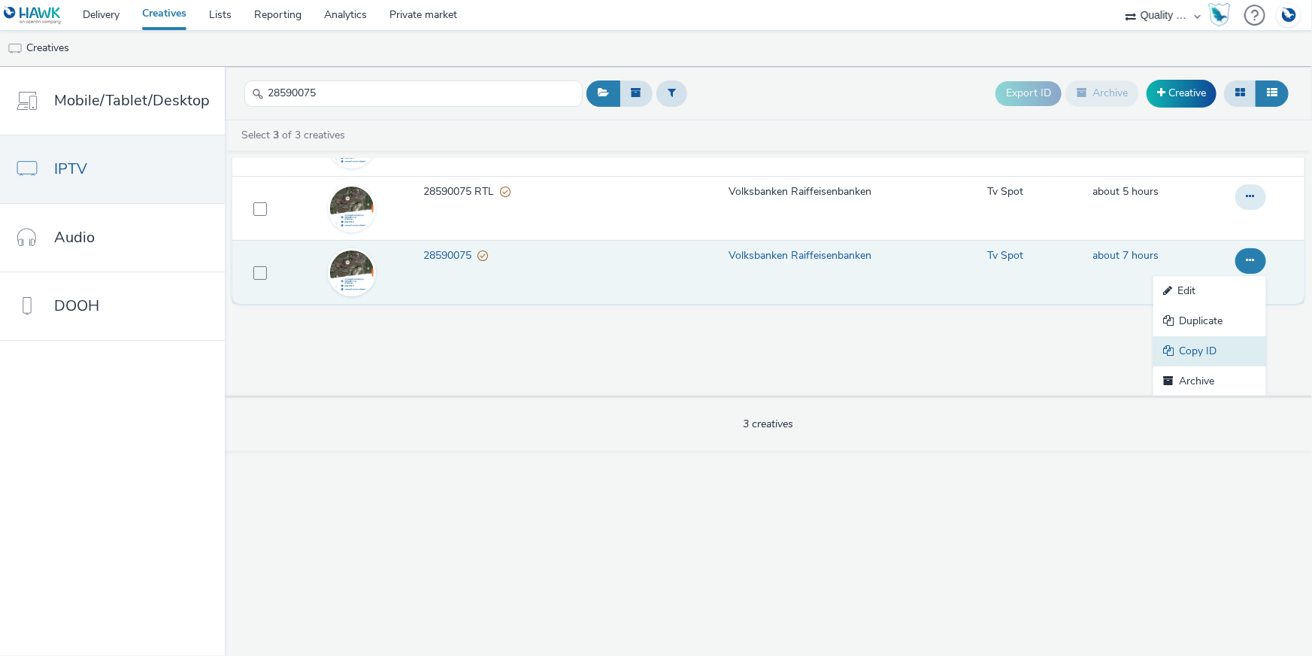
click at [1203, 341] on link "Copy ID" at bounding box center [1209, 351] width 113 height 30
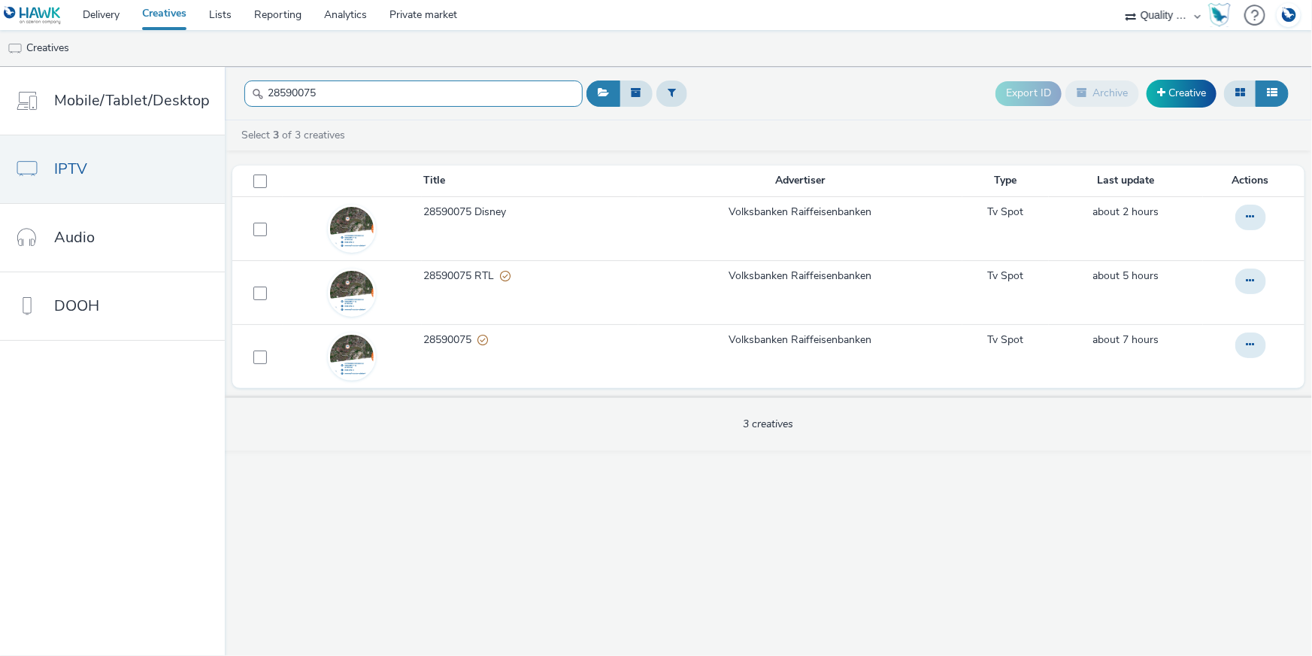
drag, startPoint x: 340, startPoint y: 98, endPoint x: 242, endPoint y: 80, distance: 99.5
click at [244, 80] on div "28590075" at bounding box center [413, 93] width 338 height 37
paste input "9162394"
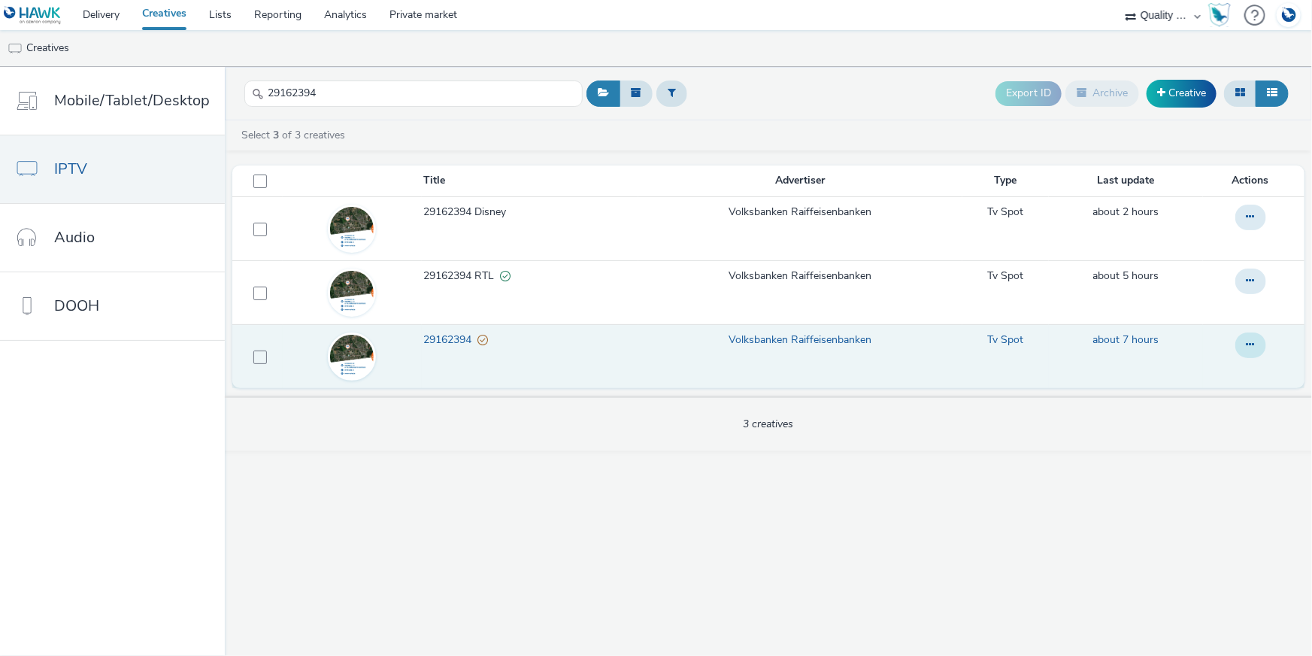
click at [1247, 353] on button at bounding box center [1250, 345] width 31 height 26
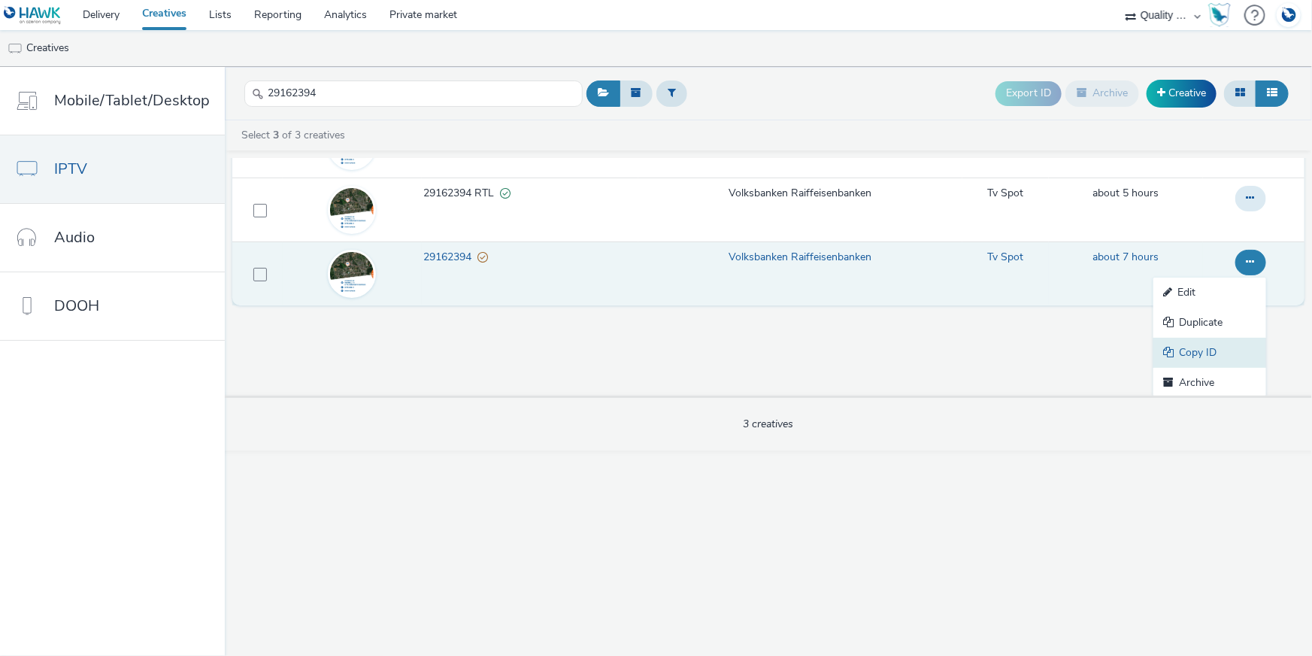
scroll to position [84, 0]
click at [1168, 342] on link "Copy ID" at bounding box center [1209, 351] width 113 height 30
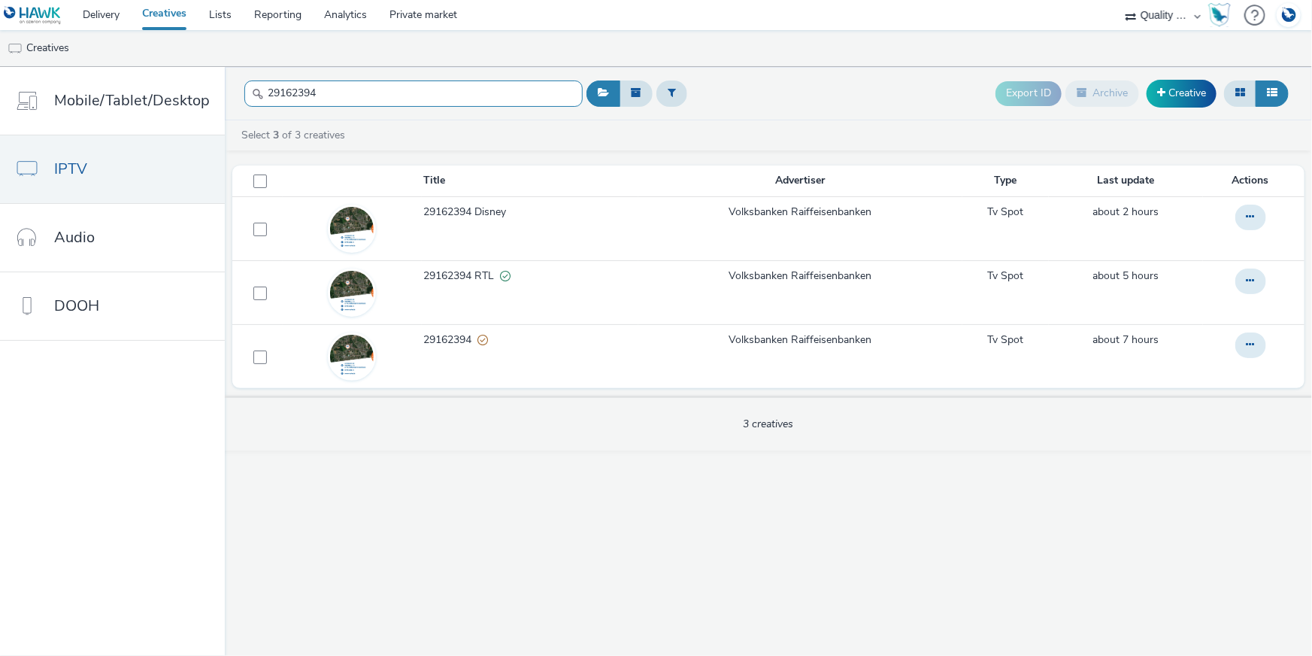
drag, startPoint x: 386, startPoint y: 80, endPoint x: 261, endPoint y: 80, distance: 124.8
click at [262, 80] on input "29162394" at bounding box center [413, 93] width 338 height 26
paste input "6568"
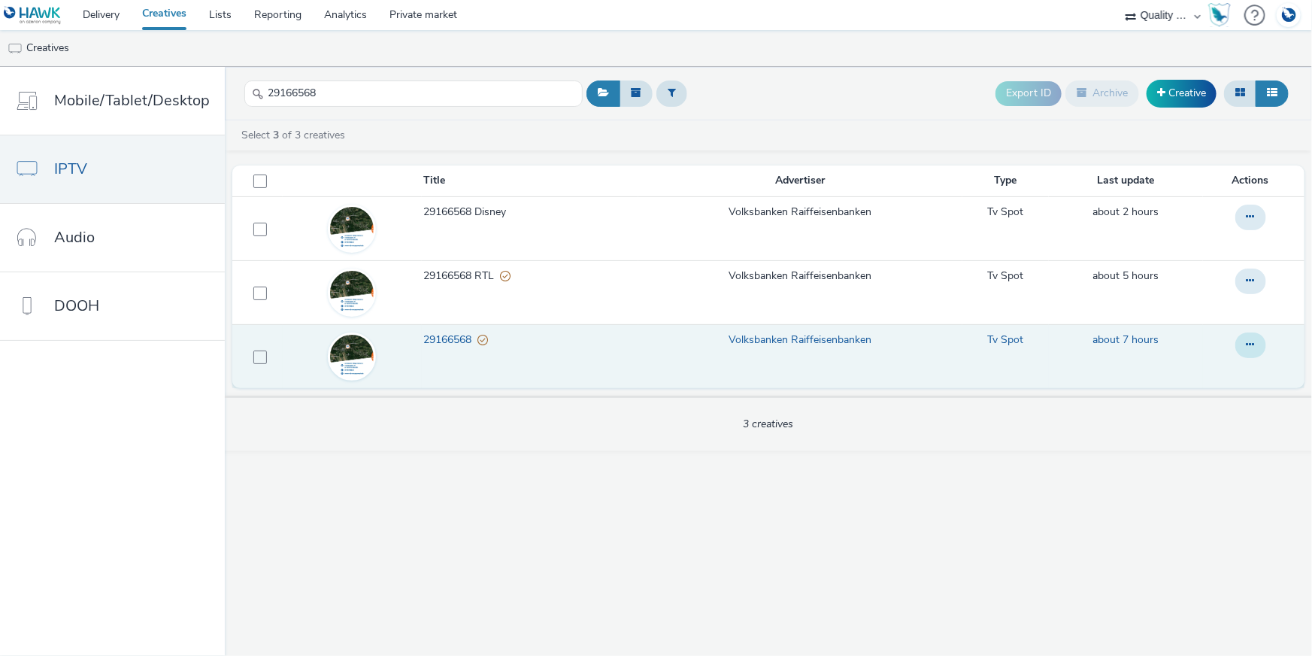
click at [1253, 344] on icon at bounding box center [1251, 344] width 8 height 11
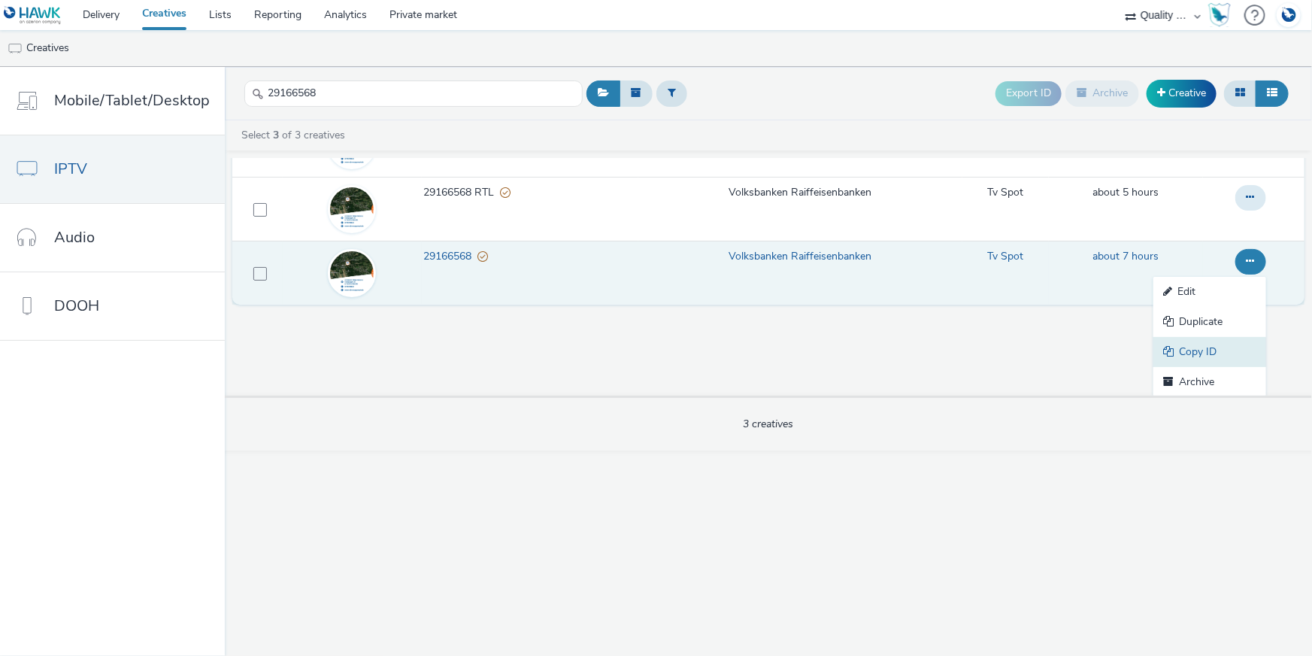
scroll to position [84, 0]
click at [1193, 352] on link "Copy ID" at bounding box center [1209, 351] width 113 height 30
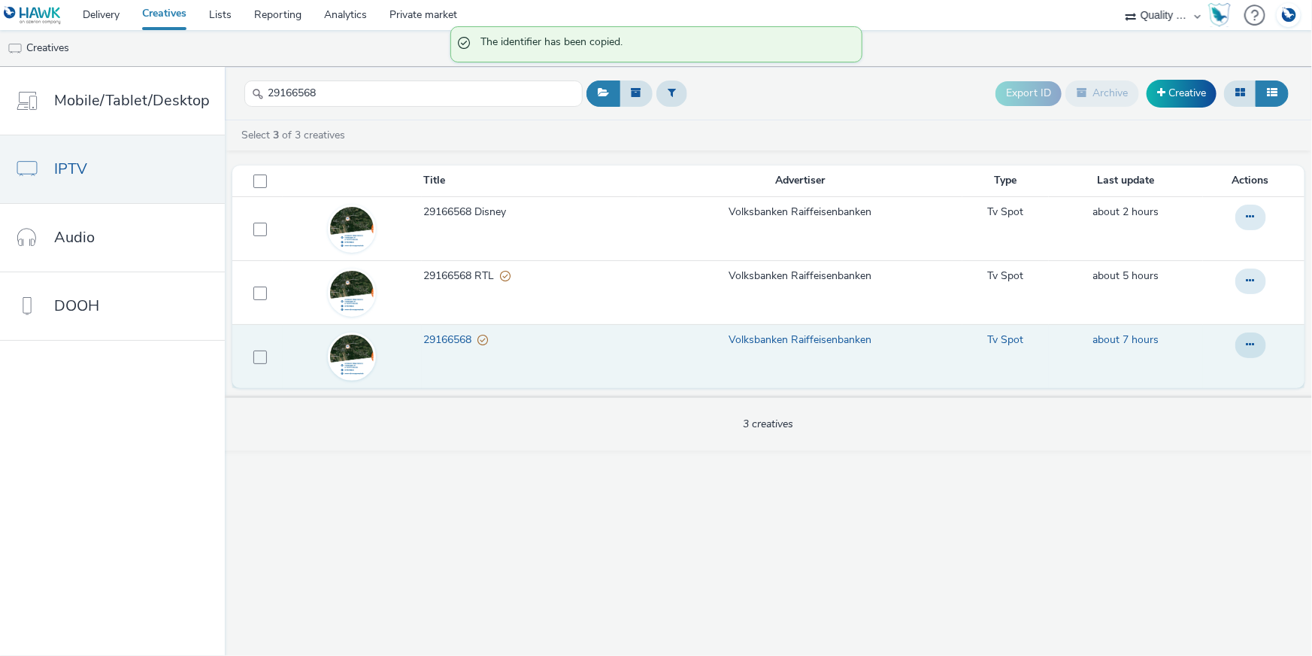
scroll to position [0, 0]
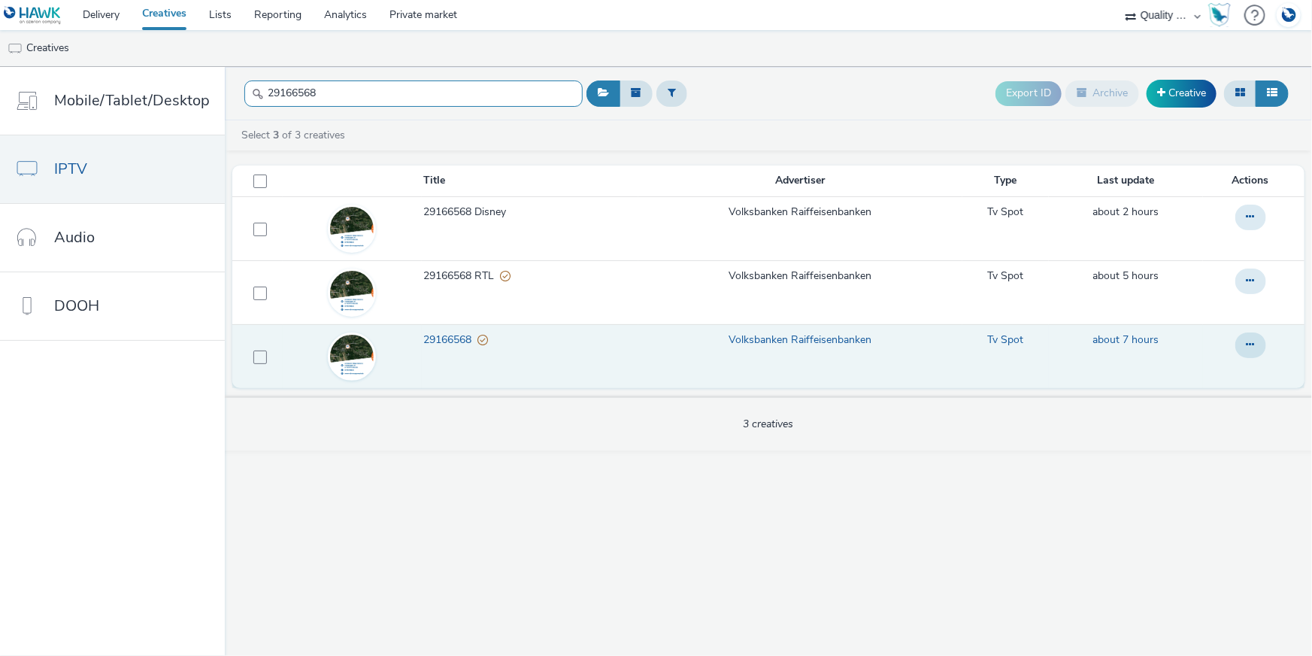
drag, startPoint x: 351, startPoint y: 89, endPoint x: 227, endPoint y: 89, distance: 124.1
click at [227, 89] on header "29166568 Export ID Archive Creative" at bounding box center [768, 93] width 1087 height 53
paste input "90330"
click at [1252, 334] on button at bounding box center [1250, 345] width 31 height 26
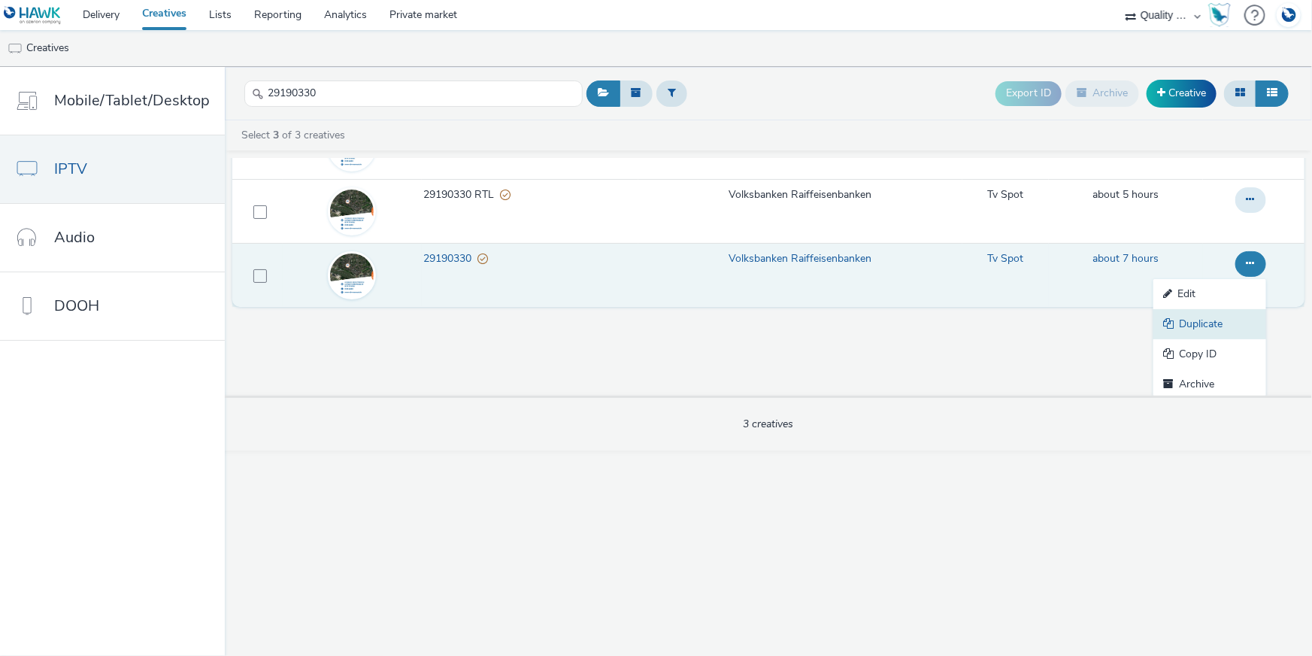
scroll to position [84, 0]
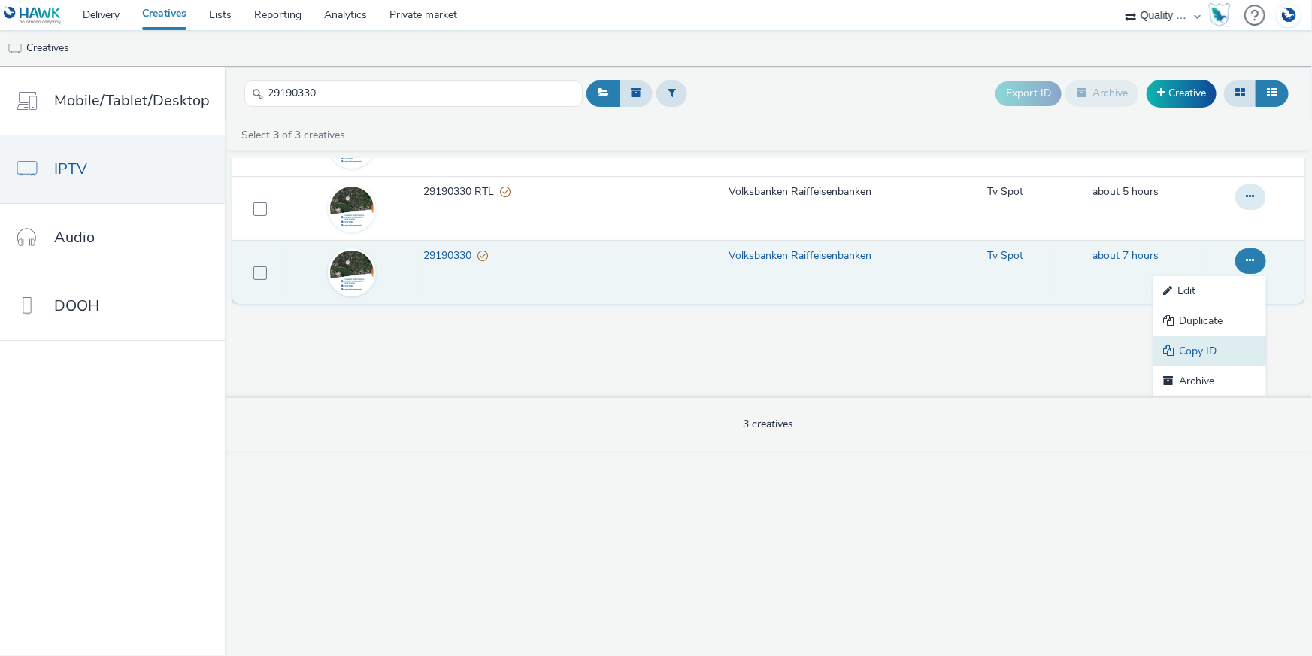
click at [1223, 340] on link "Copy ID" at bounding box center [1209, 351] width 113 height 30
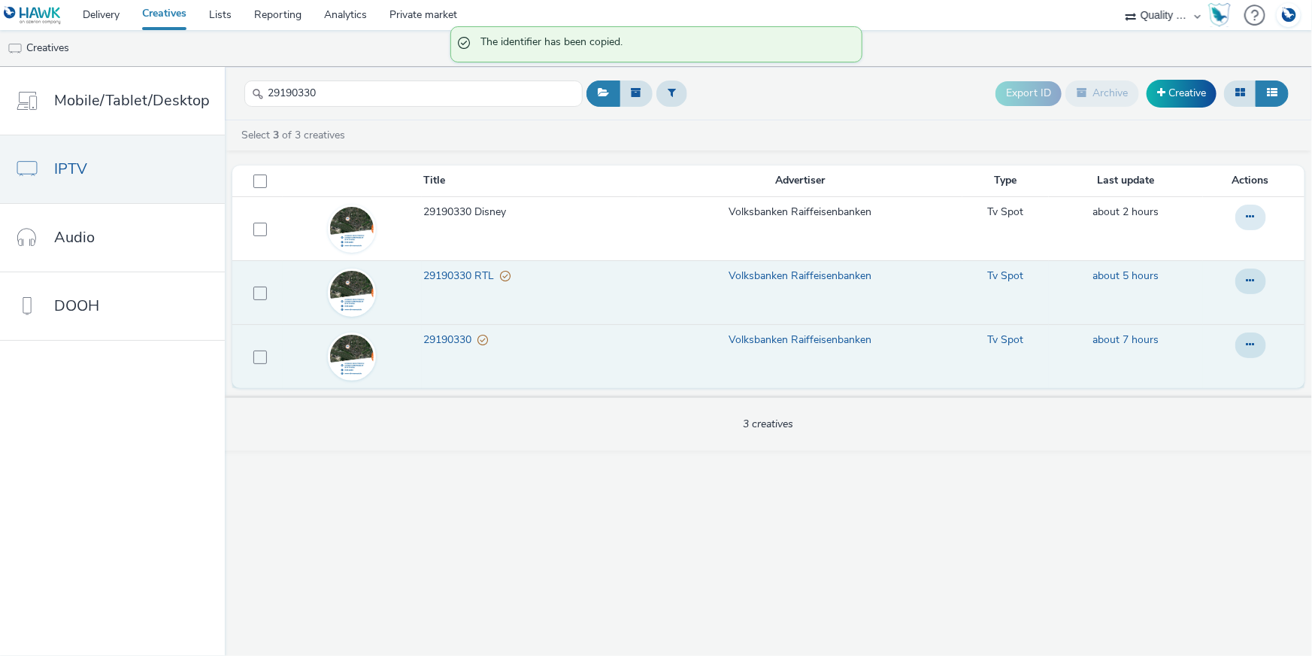
scroll to position [0, 0]
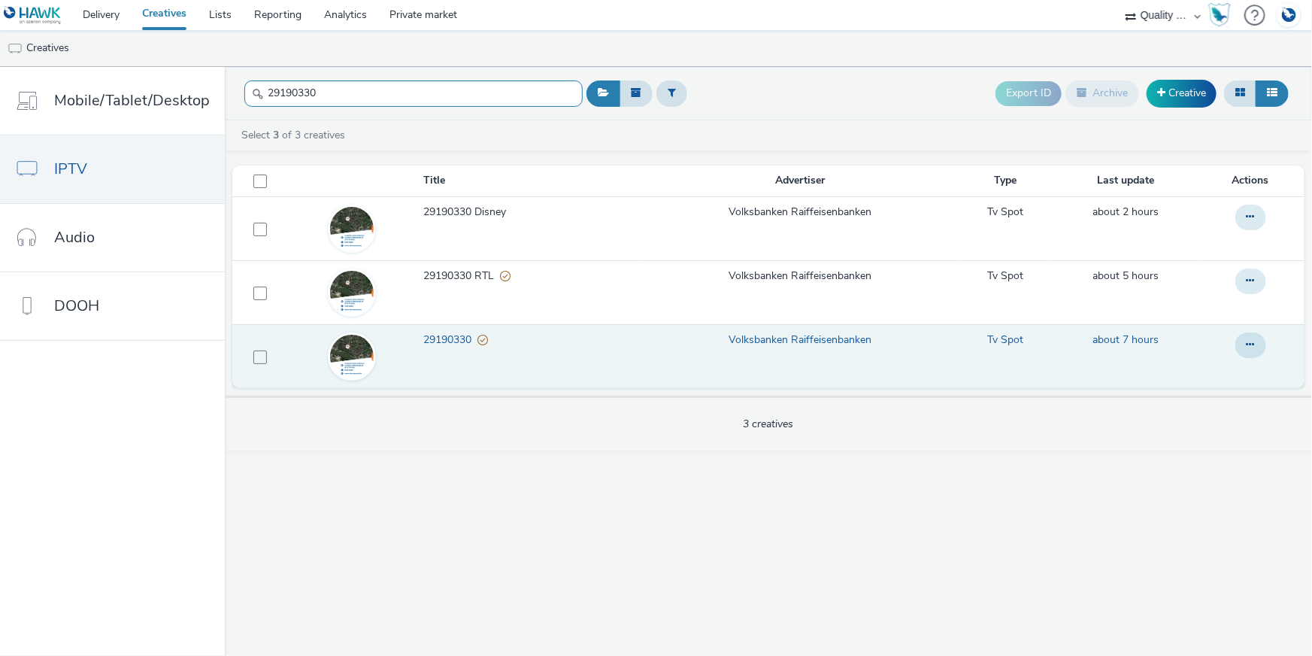
drag, startPoint x: 247, startPoint y: 80, endPoint x: 229, endPoint y: 76, distance: 18.4
click at [229, 76] on header "29190330 Export ID Archive Creative" at bounding box center [768, 93] width 1087 height 53
paste input "265747"
click at [1262, 341] on button at bounding box center [1250, 345] width 31 height 26
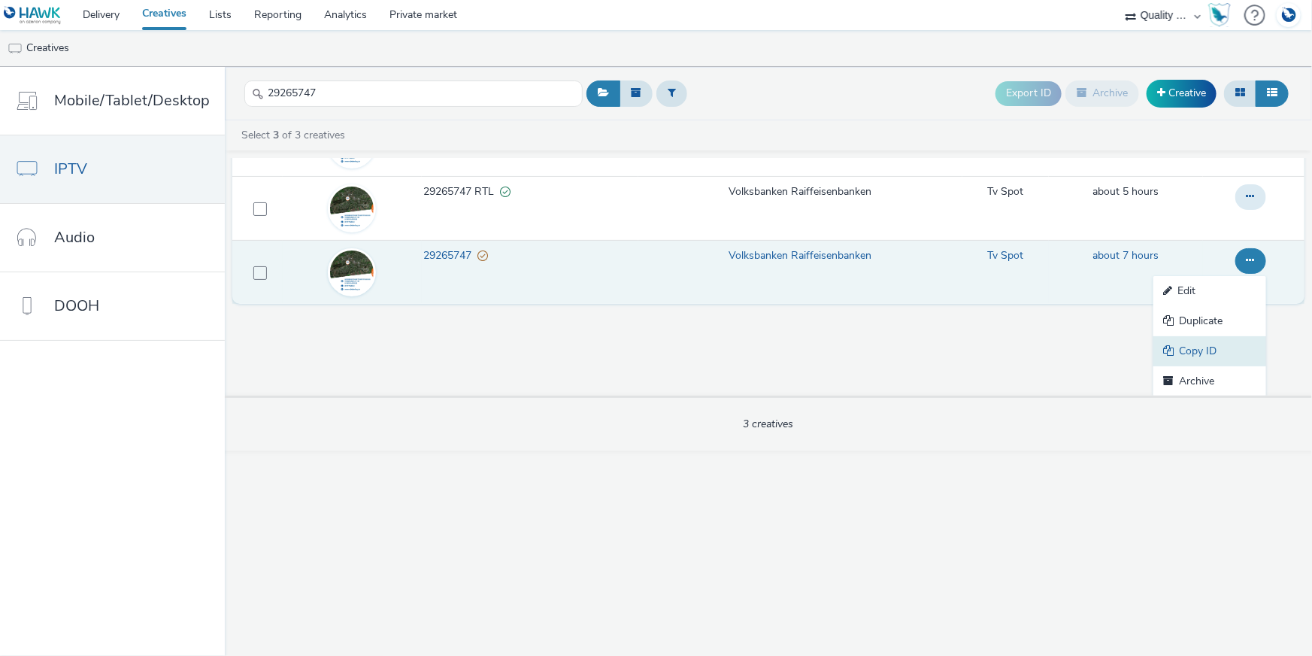
click at [1177, 355] on link "Copy ID" at bounding box center [1209, 351] width 113 height 30
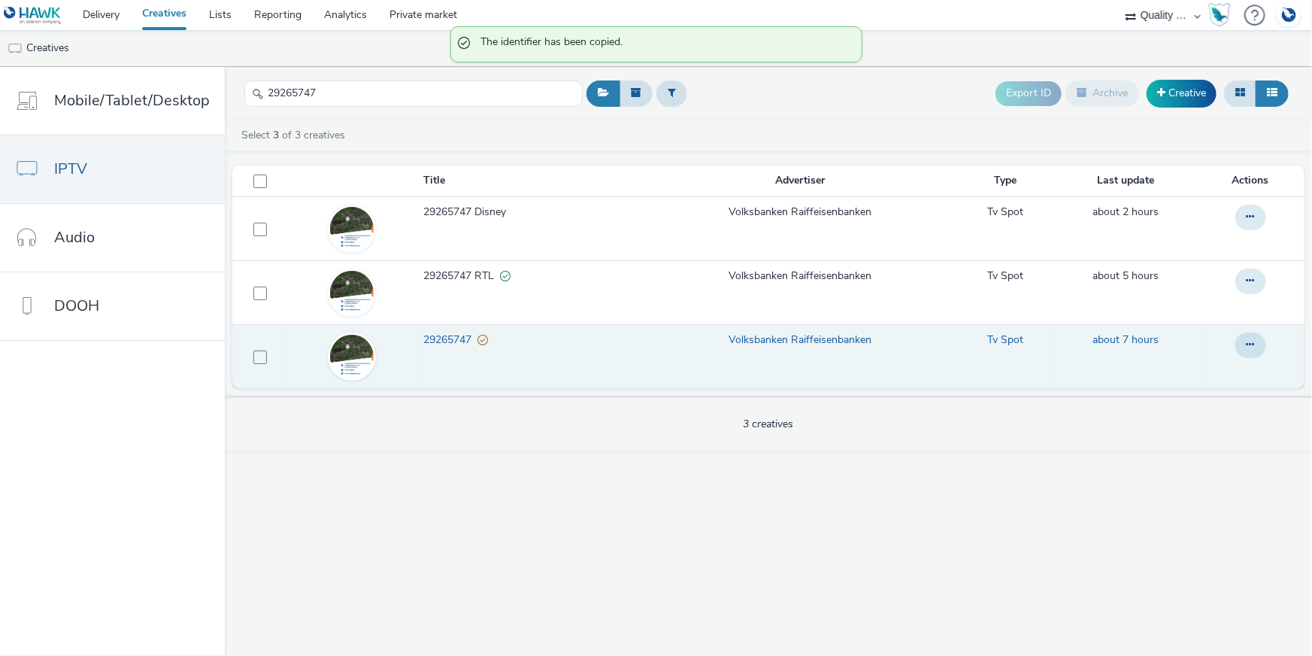
scroll to position [0, 0]
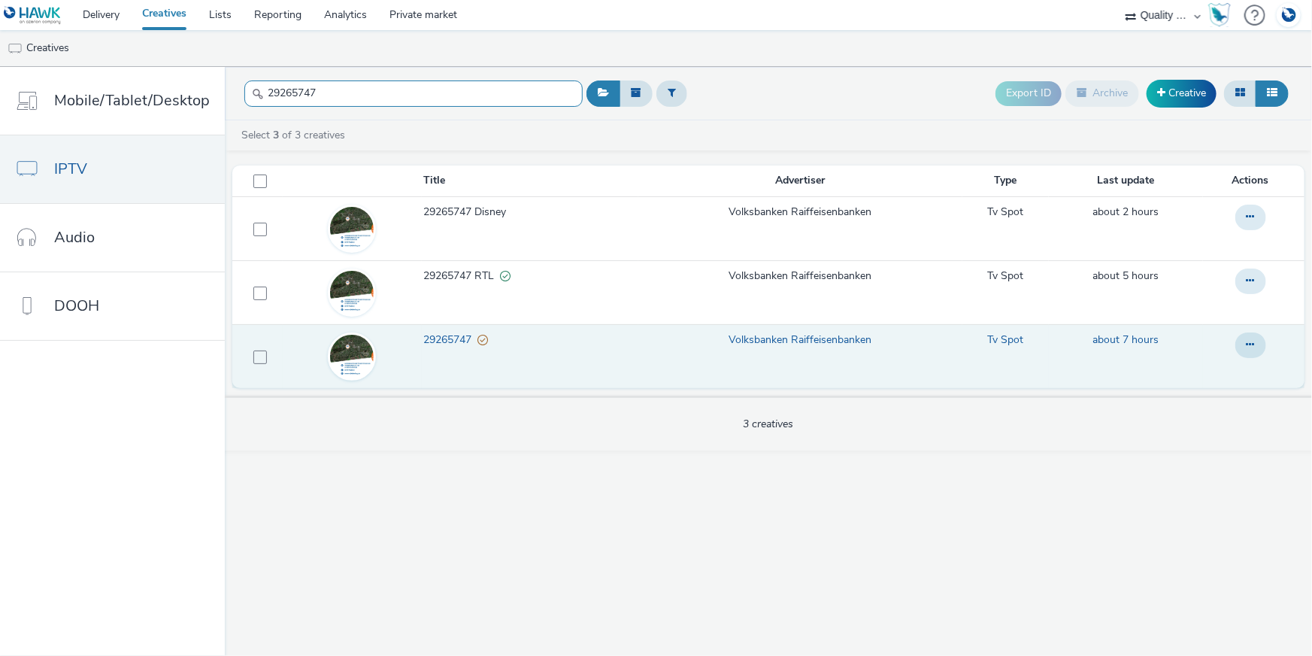
drag, startPoint x: 332, startPoint y: 95, endPoint x: 259, endPoint y: 89, distance: 73.9
click at [259, 89] on div "29265747" at bounding box center [413, 93] width 338 height 37
paste input "52260385"
drag, startPoint x: 1265, startPoint y: 368, endPoint x: 1260, endPoint y: 345, distance: 23.2
click at [1265, 367] on td at bounding box center [1254, 356] width 99 height 64
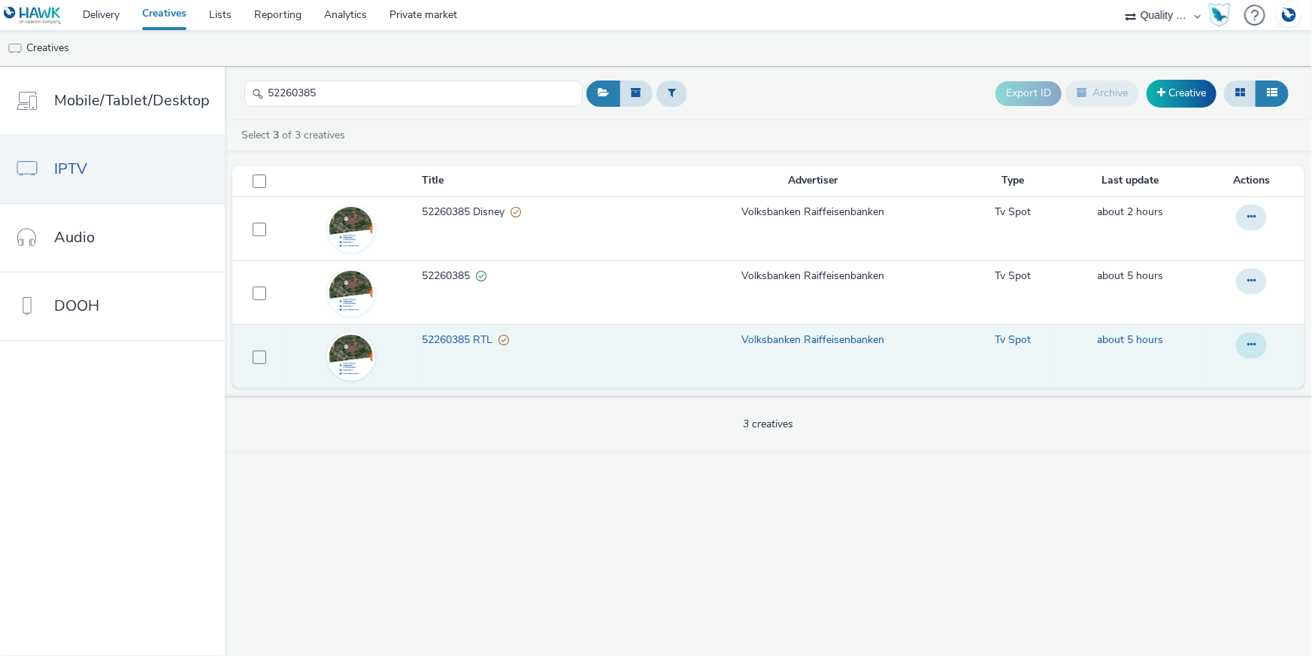
click at [1260, 345] on button at bounding box center [1251, 345] width 31 height 26
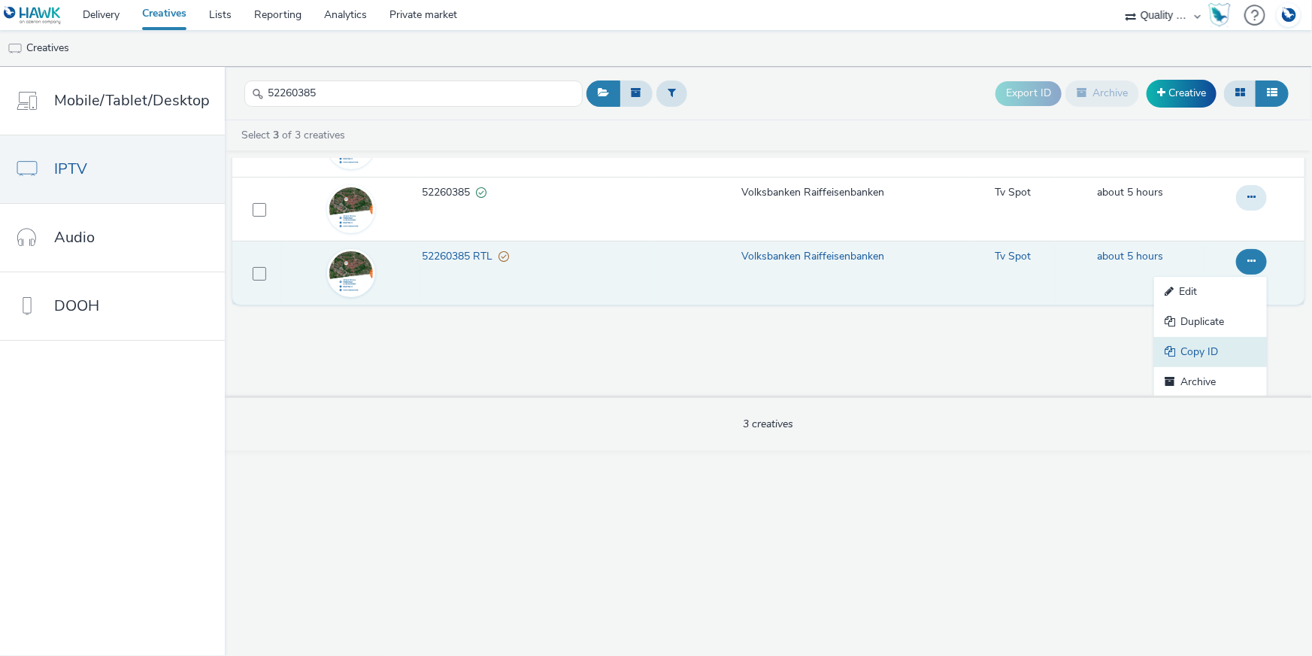
scroll to position [84, 0]
drag, startPoint x: 1227, startPoint y: 350, endPoint x: 1132, endPoint y: 344, distance: 95.7
click at [1226, 350] on link "Copy ID" at bounding box center [1210, 351] width 113 height 30
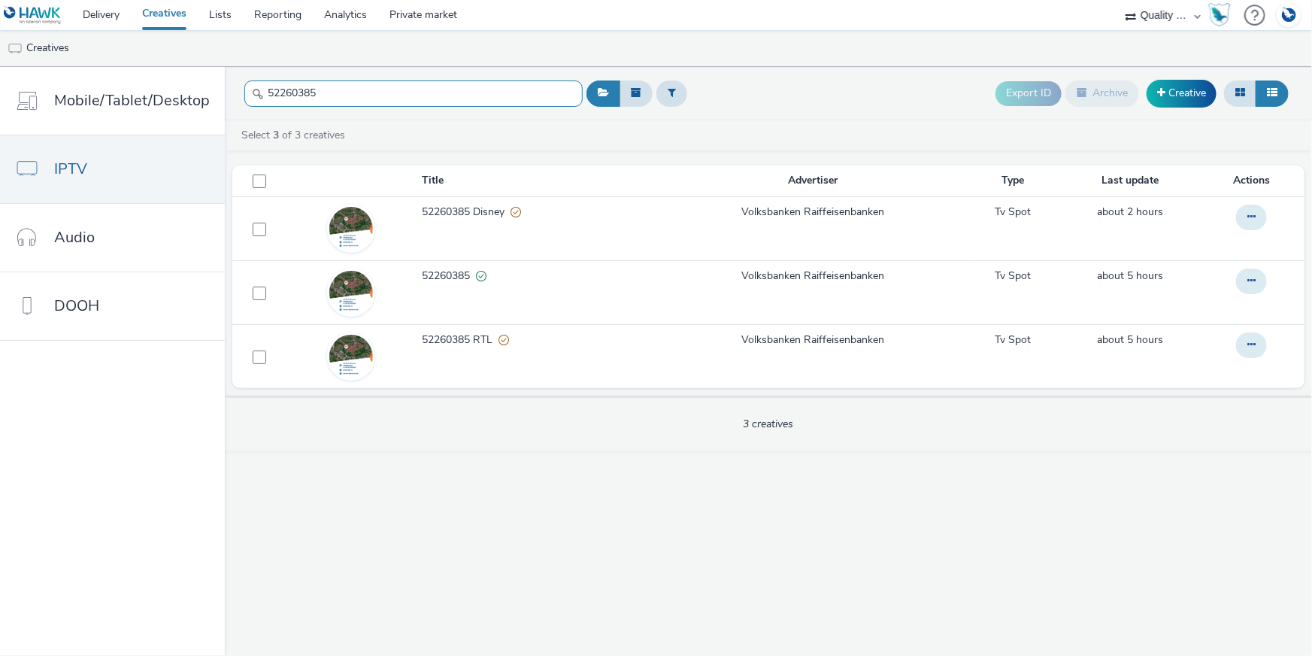
drag, startPoint x: 321, startPoint y: 95, endPoint x: 255, endPoint y: 94, distance: 66.2
click at [255, 94] on div "52260385" at bounding box center [413, 93] width 338 height 37
paste input "30560548"
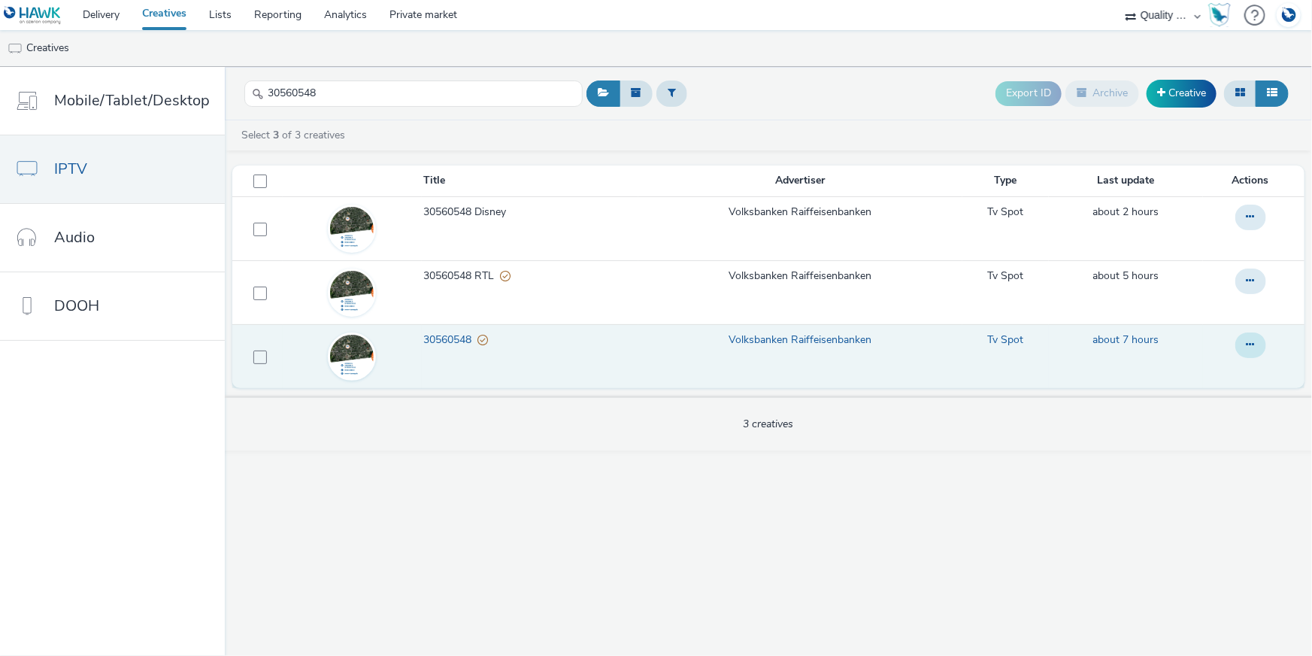
click at [1256, 347] on button at bounding box center [1250, 345] width 31 height 26
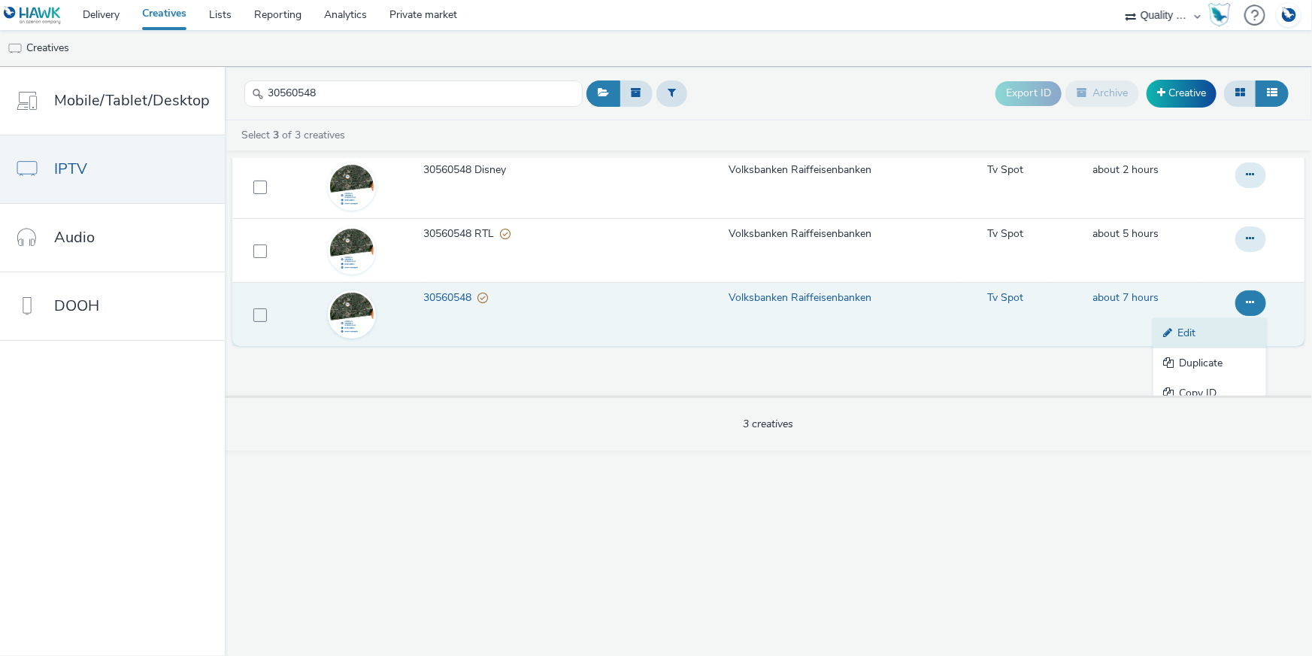
scroll to position [84, 0]
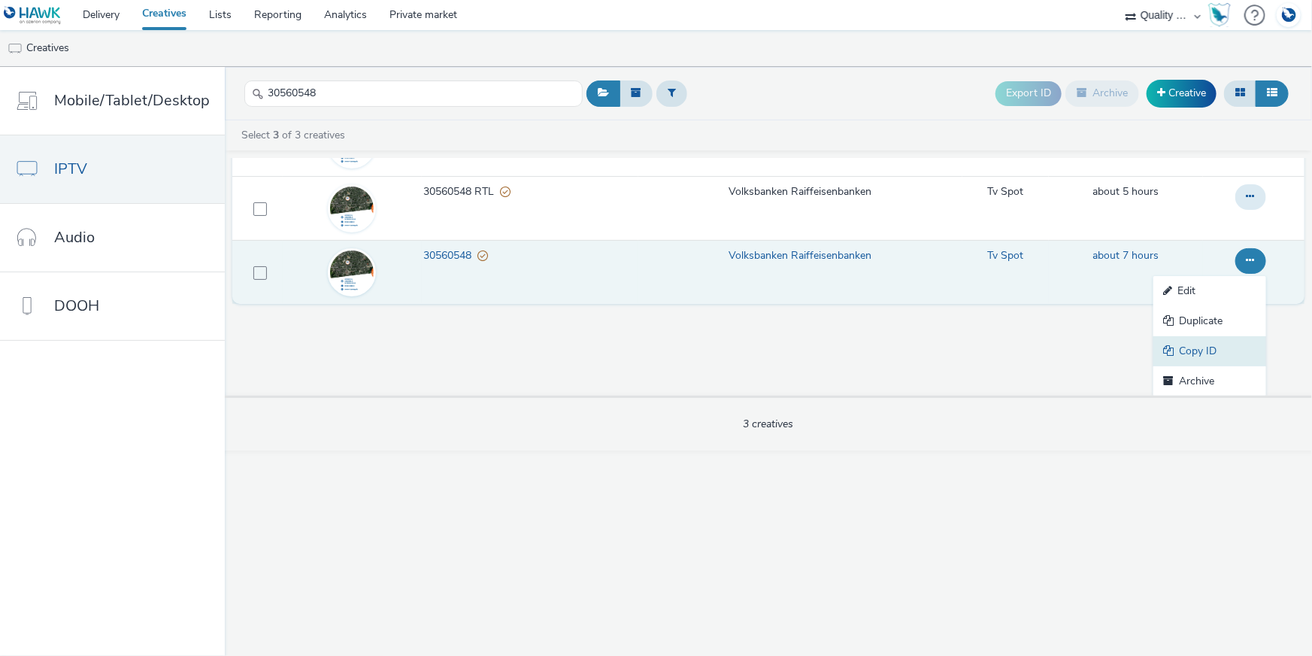
click at [1233, 358] on link "Copy ID" at bounding box center [1209, 351] width 113 height 30
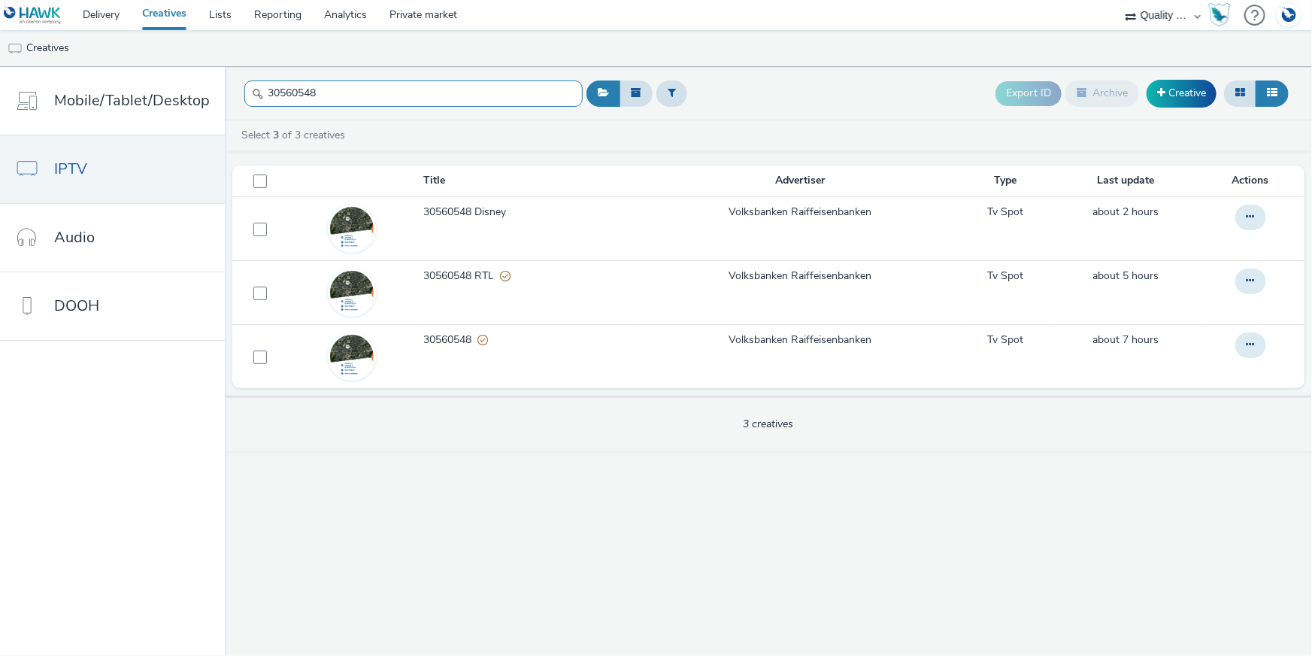
drag, startPoint x: 353, startPoint y: 94, endPoint x: 244, endPoint y: 86, distance: 109.3
click at [244, 86] on input "30560548" at bounding box center [413, 93] width 338 height 26
paste input "1060181"
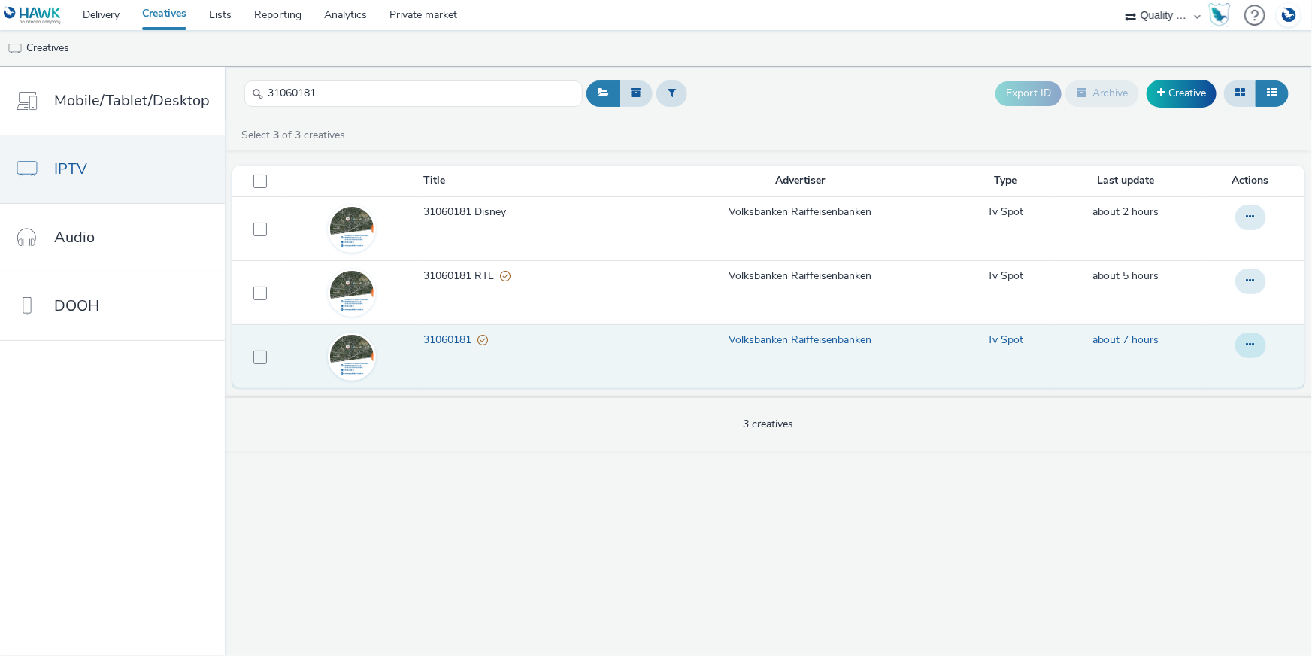
click at [1243, 345] on button at bounding box center [1250, 345] width 31 height 26
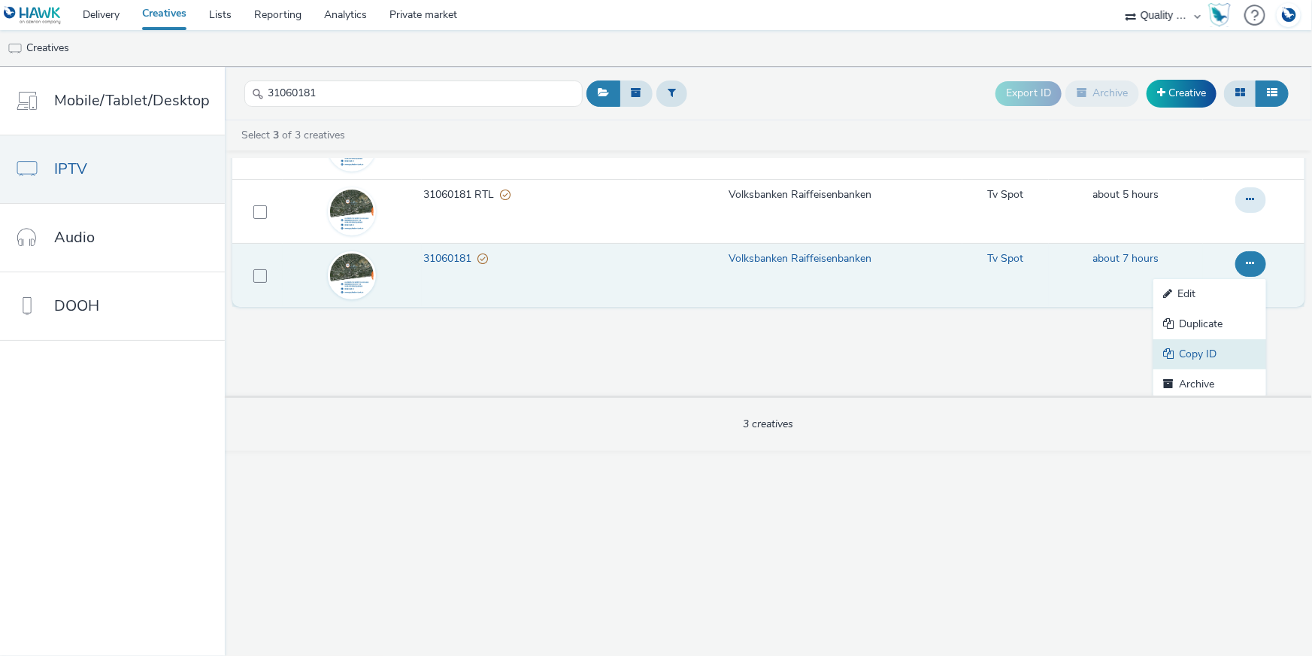
scroll to position [84, 0]
click at [1205, 353] on link "Copy ID" at bounding box center [1209, 351] width 113 height 30
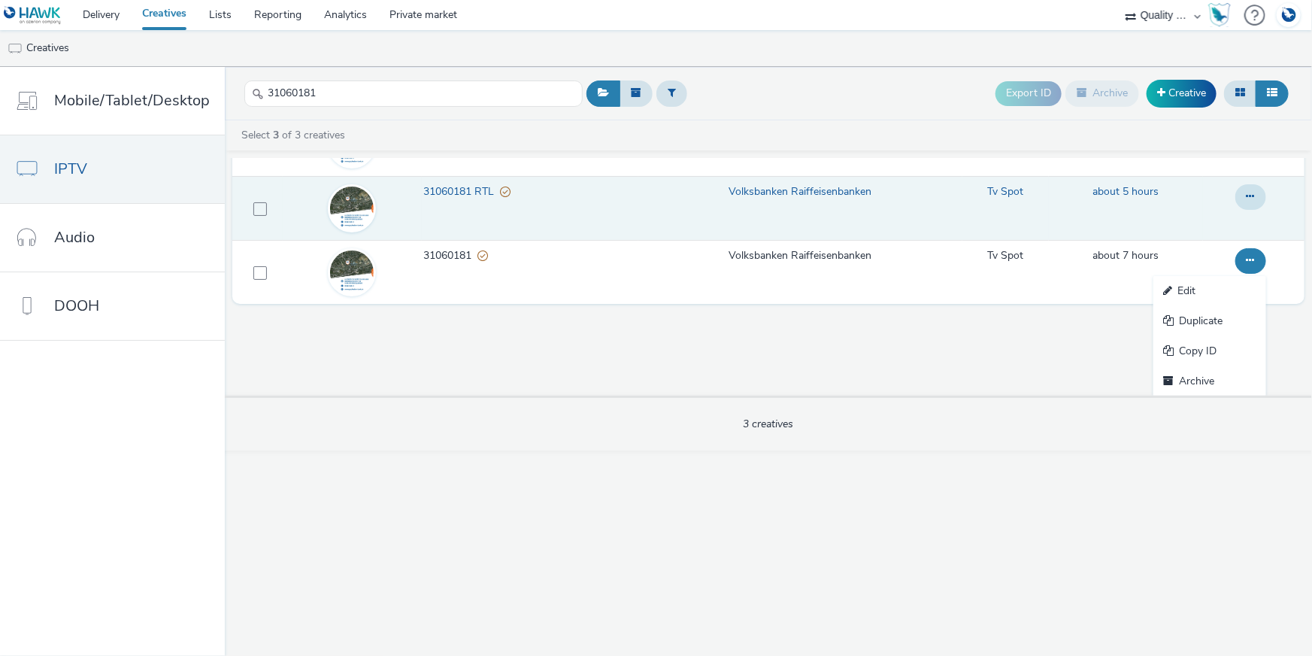
scroll to position [0, 0]
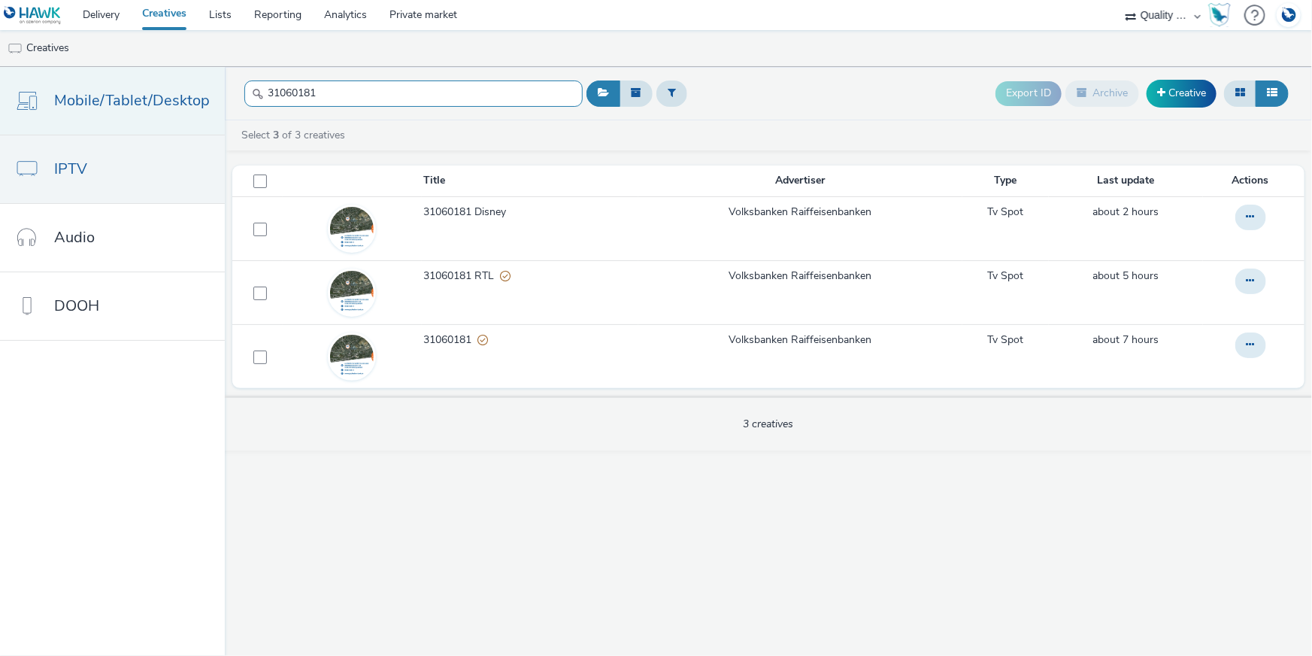
drag, startPoint x: 362, startPoint y: 96, endPoint x: 180, endPoint y: 82, distance: 183.3
click at [180, 82] on div "Mobile/Tablet/Desktop IPTV Audio DOOH 31060181 Export ID Archive Creative Selec…" at bounding box center [656, 361] width 1312 height 589
paste input "517"
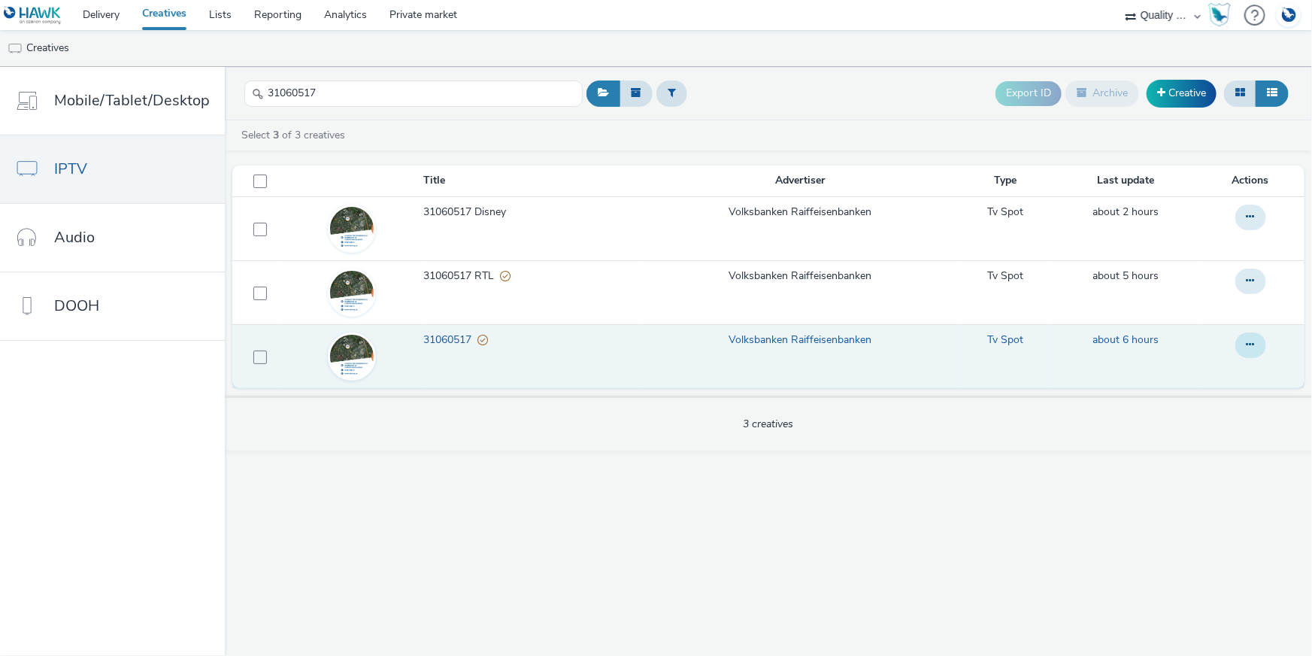
click at [1253, 338] on button at bounding box center [1250, 345] width 31 height 26
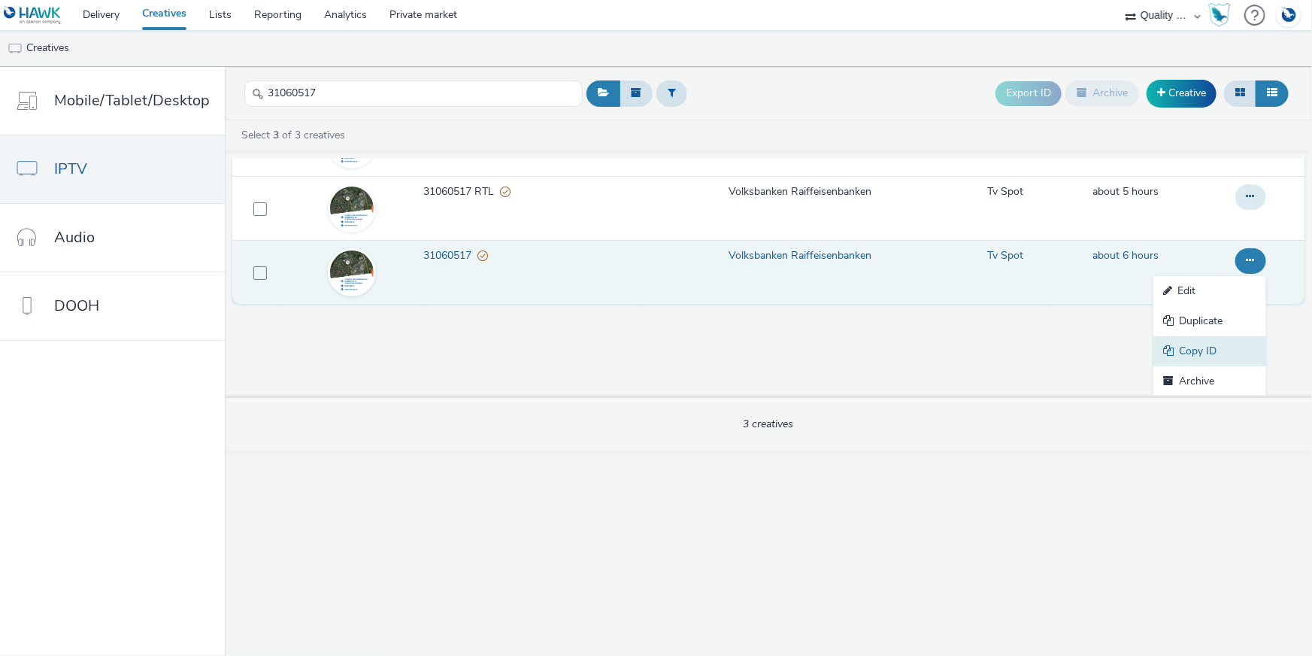
click at [1224, 345] on link "Copy ID" at bounding box center [1209, 351] width 113 height 30
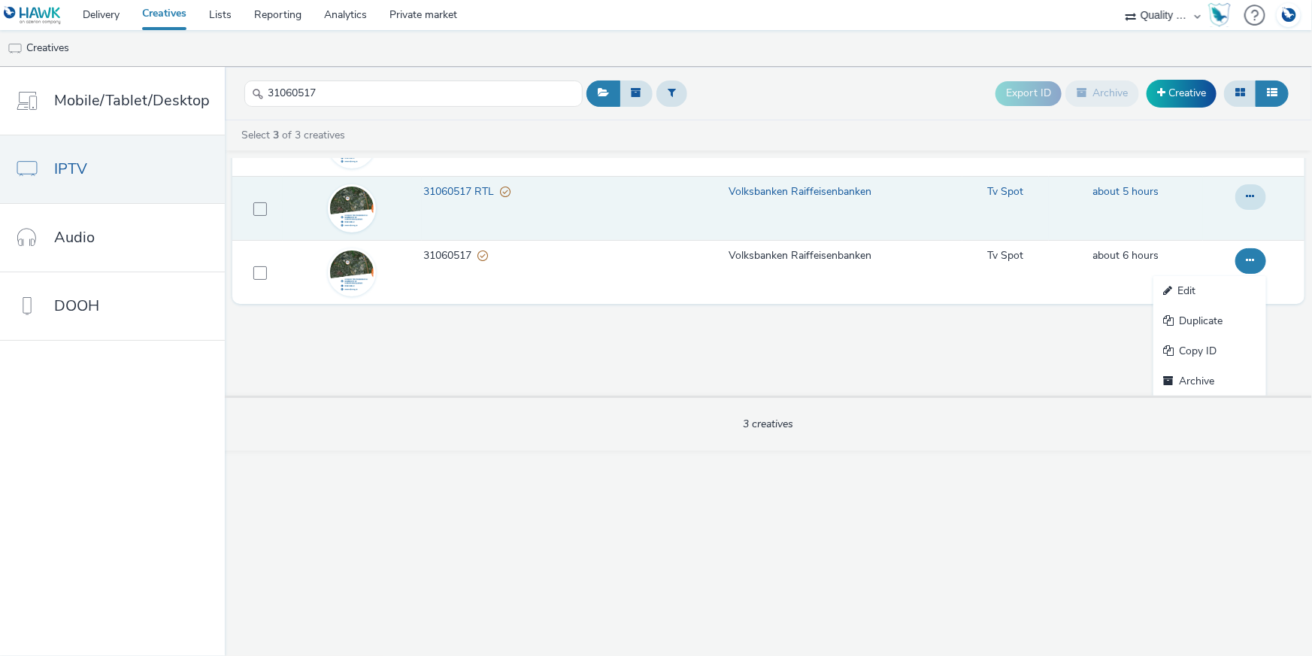
scroll to position [0, 0]
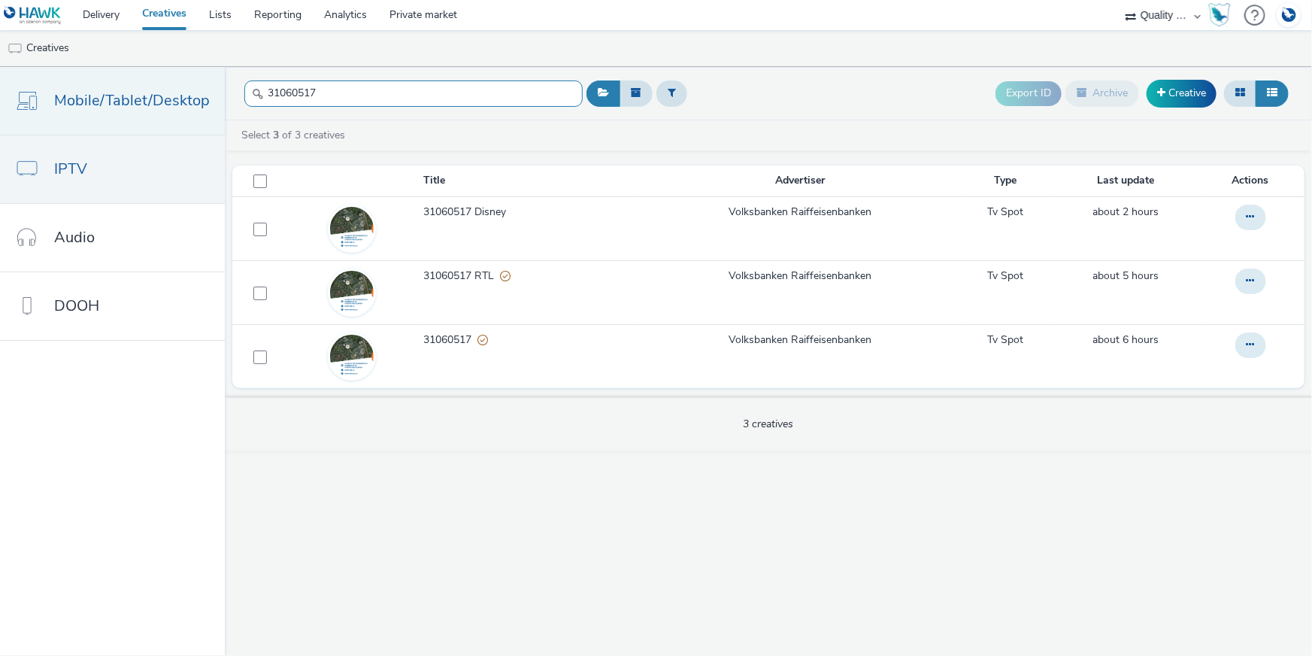
drag, startPoint x: 370, startPoint y: 89, endPoint x: 169, endPoint y: 77, distance: 201.1
click at [169, 77] on div "Mobile/Tablet/Desktop IPTV Audio DOOH 31060517 Export ID Archive Creative Selec…" at bounding box center [656, 361] width 1312 height 589
paste input "460290"
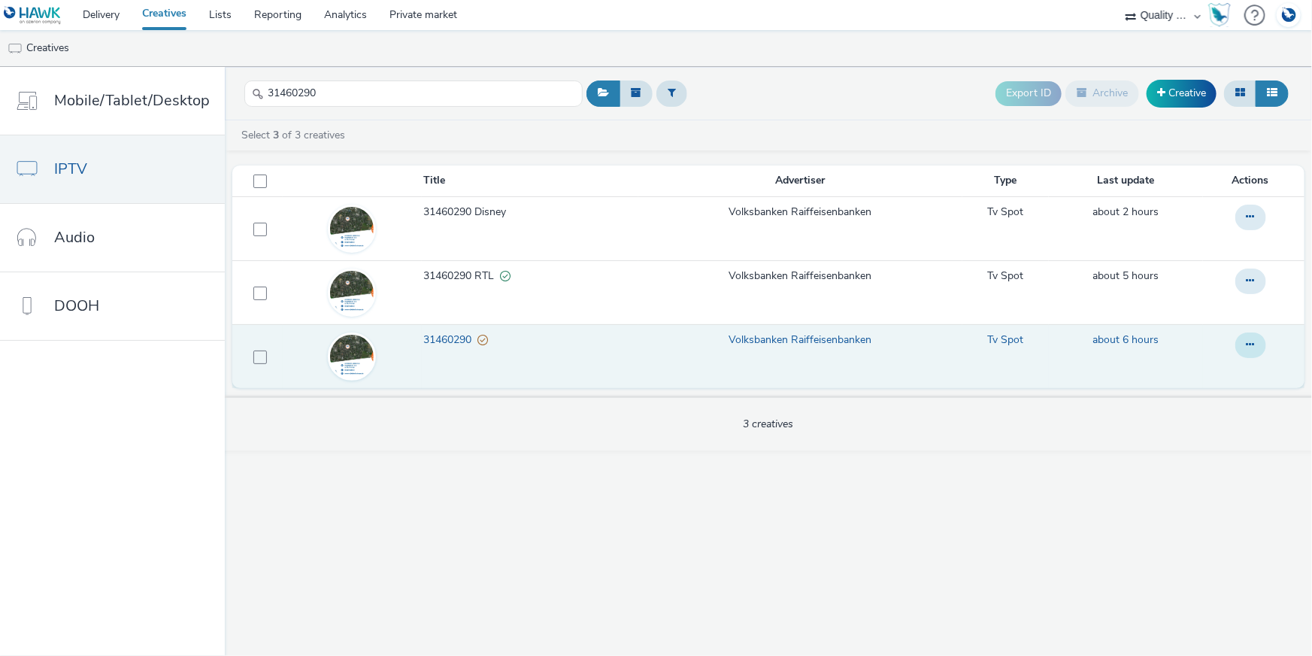
click at [1238, 351] on button at bounding box center [1250, 345] width 31 height 26
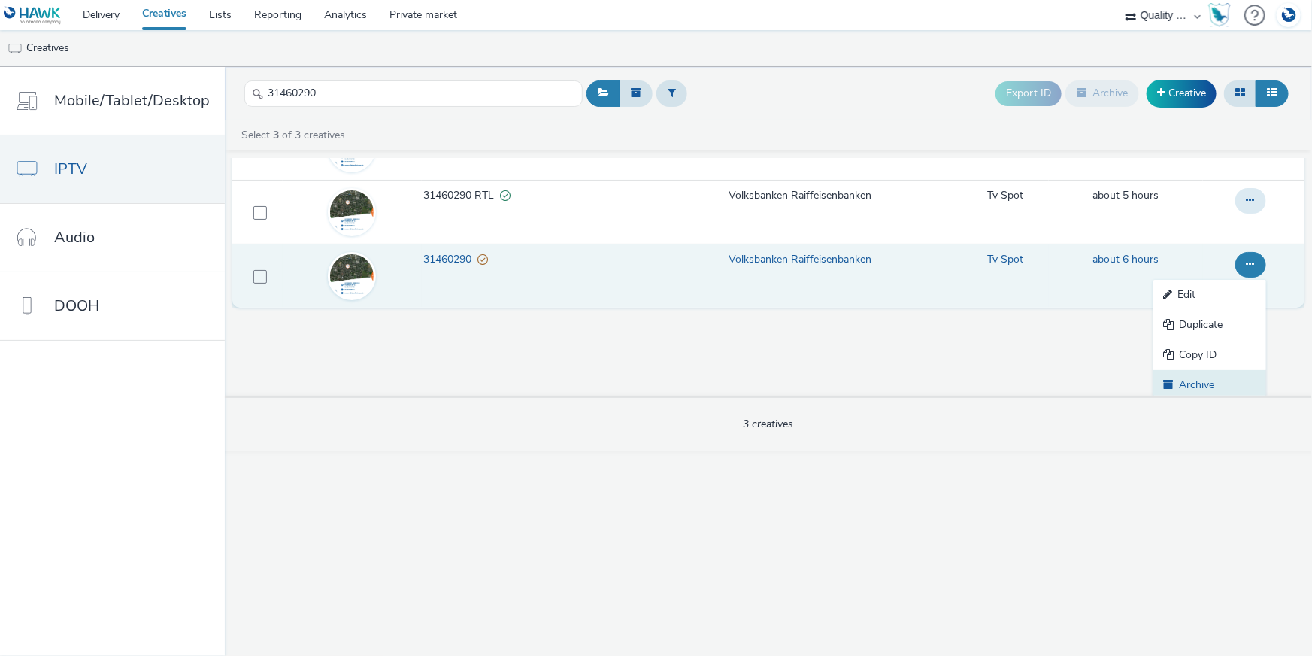
scroll to position [84, 0]
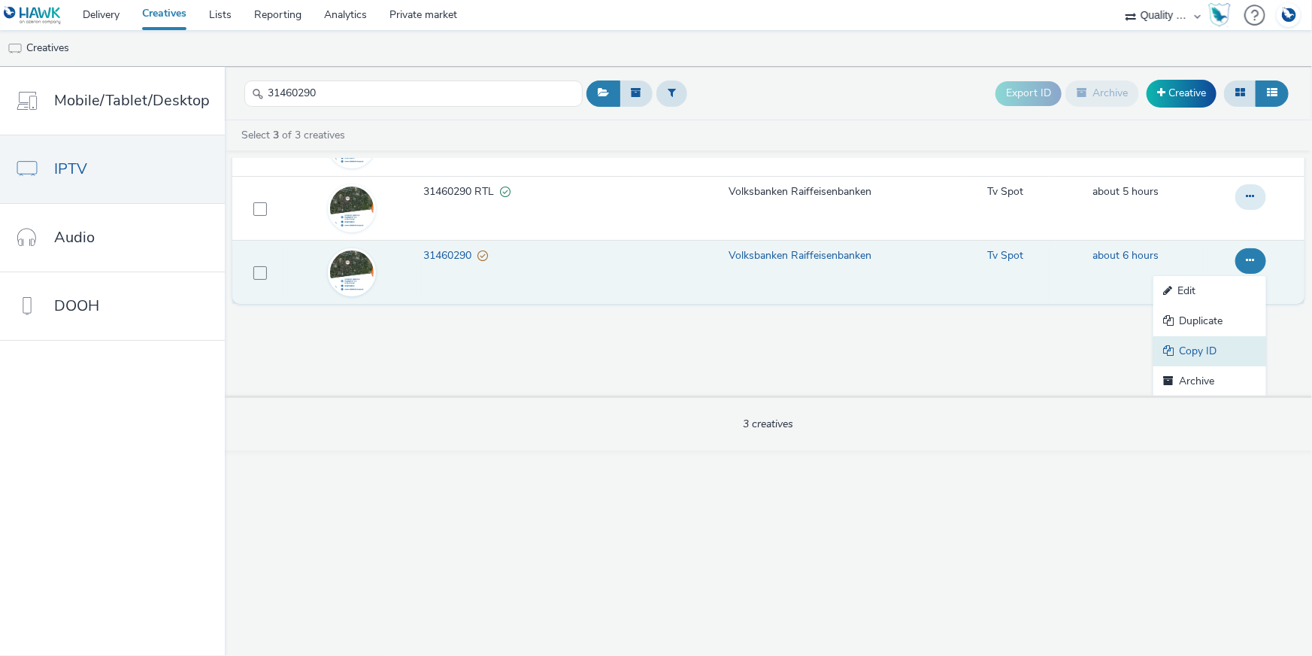
click at [1174, 352] on link "Copy ID" at bounding box center [1209, 351] width 113 height 30
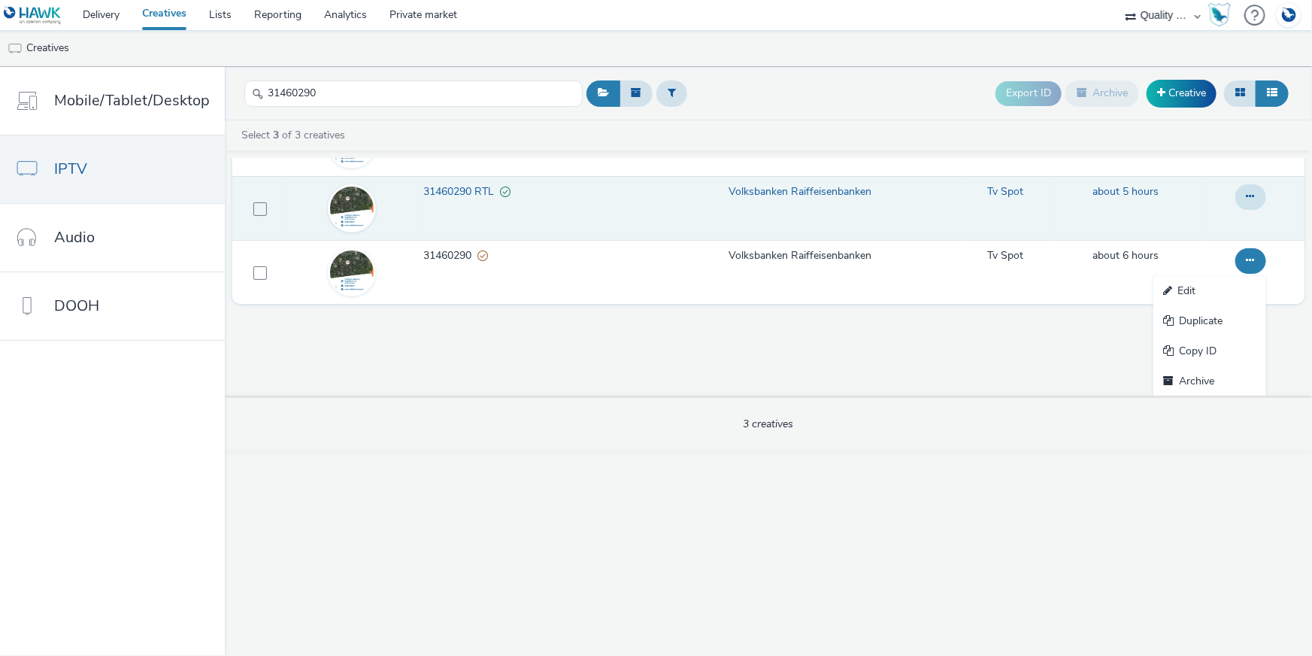
scroll to position [0, 0]
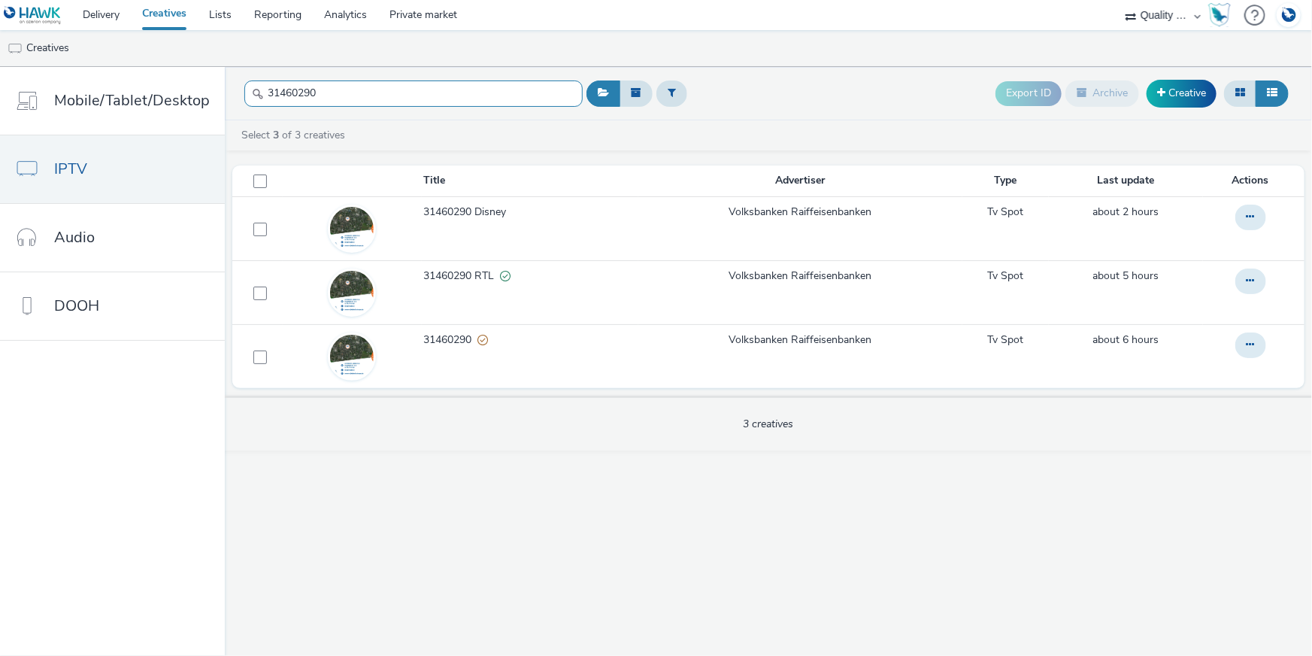
drag, startPoint x: 292, startPoint y: 91, endPoint x: 237, endPoint y: 86, distance: 55.9
click at [237, 86] on header "31460290 Export ID Archive Creative" at bounding box center [768, 93] width 1087 height 53
paste input "2060362"
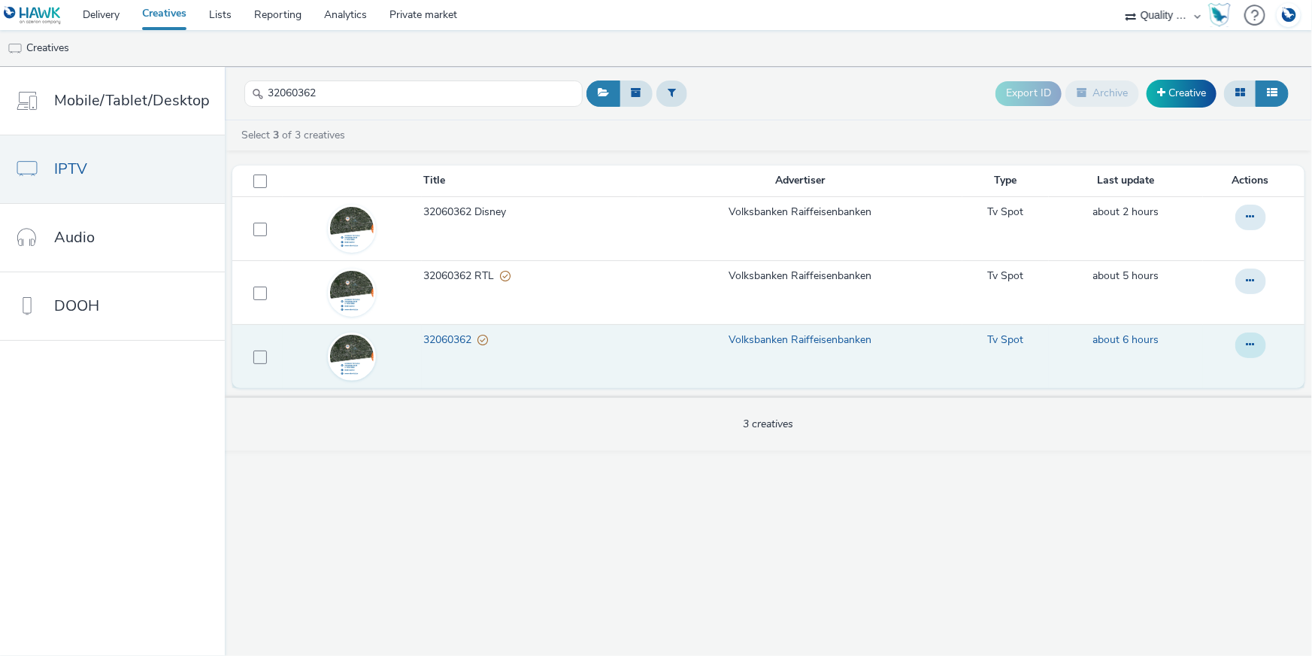
click at [1248, 340] on icon at bounding box center [1251, 344] width 8 height 11
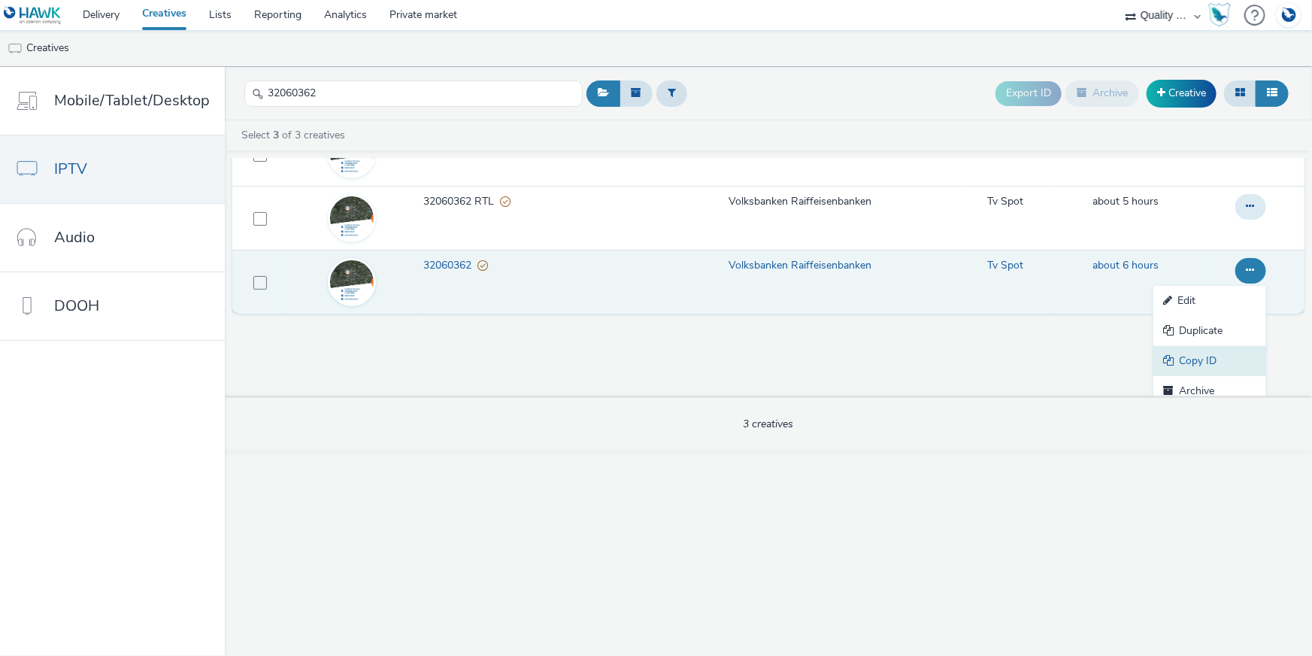
scroll to position [84, 0]
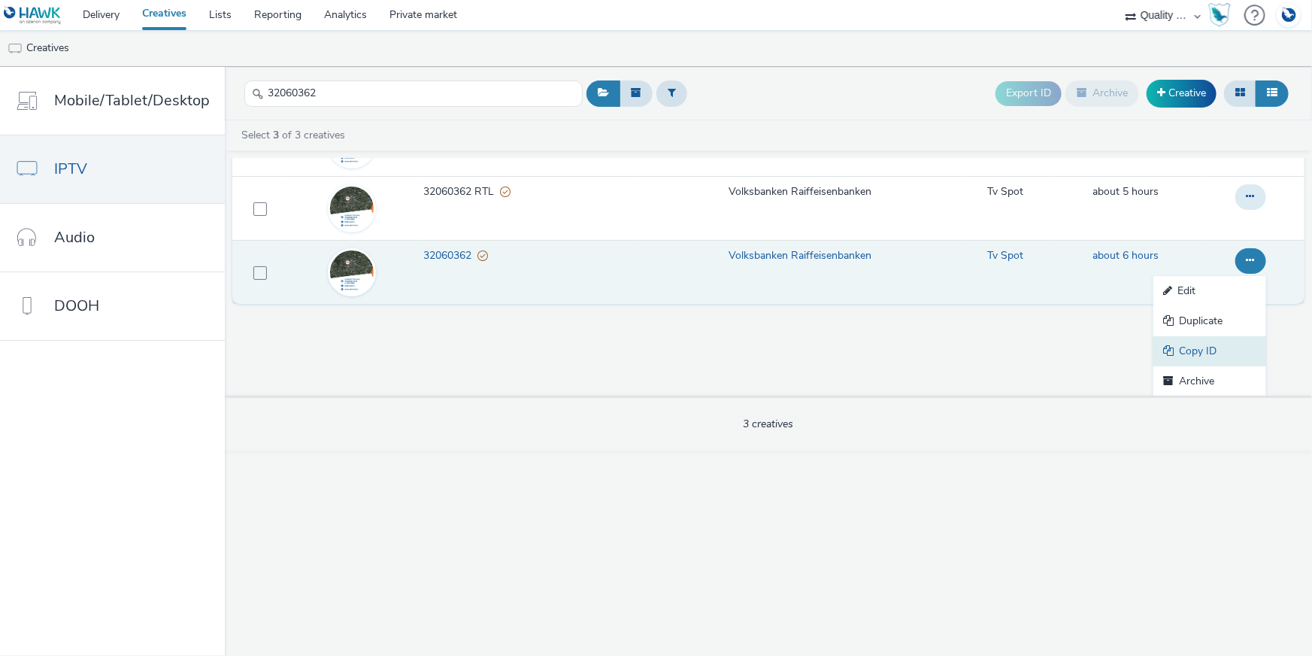
click at [1223, 351] on link "Copy ID" at bounding box center [1209, 351] width 113 height 30
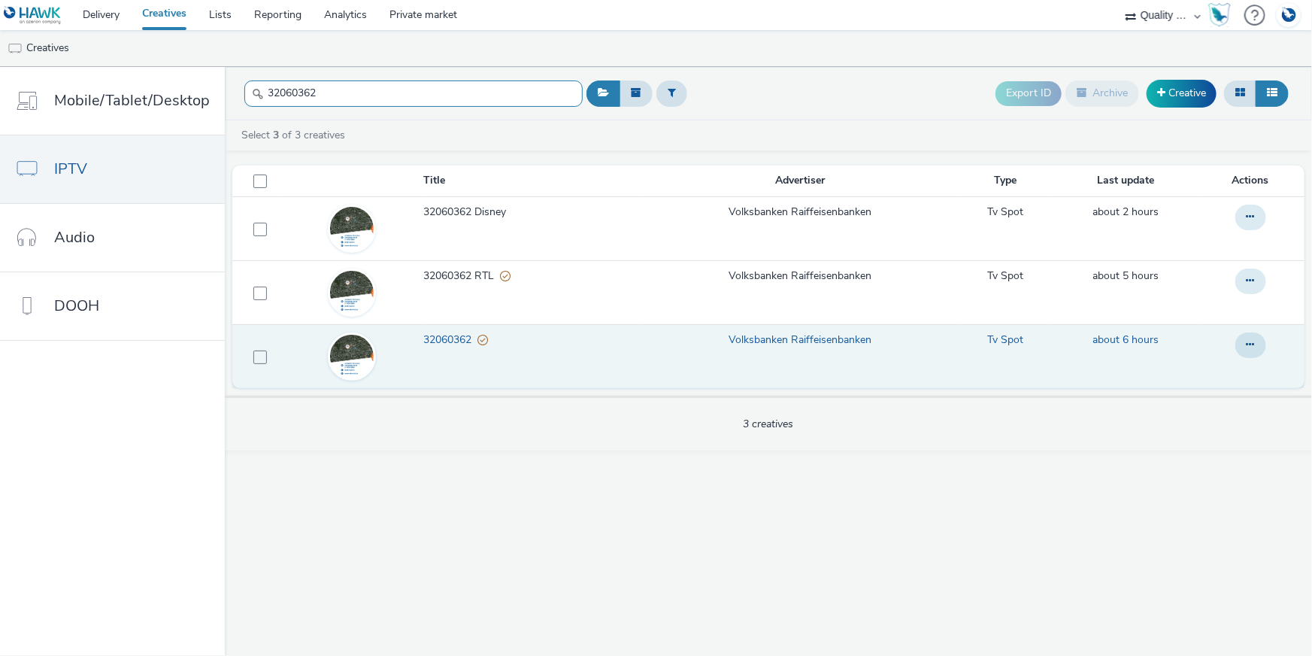
drag, startPoint x: 316, startPoint y: 92, endPoint x: 268, endPoint y: 88, distance: 48.3
click at [268, 88] on input "32060362" at bounding box center [413, 93] width 338 height 26
click at [302, 89] on input "32060362" at bounding box center [413, 93] width 338 height 26
drag, startPoint x: 325, startPoint y: 89, endPoint x: 241, endPoint y: 89, distance: 84.2
click at [236, 83] on header "32060362 Export ID Archive Creative" at bounding box center [768, 93] width 1087 height 53
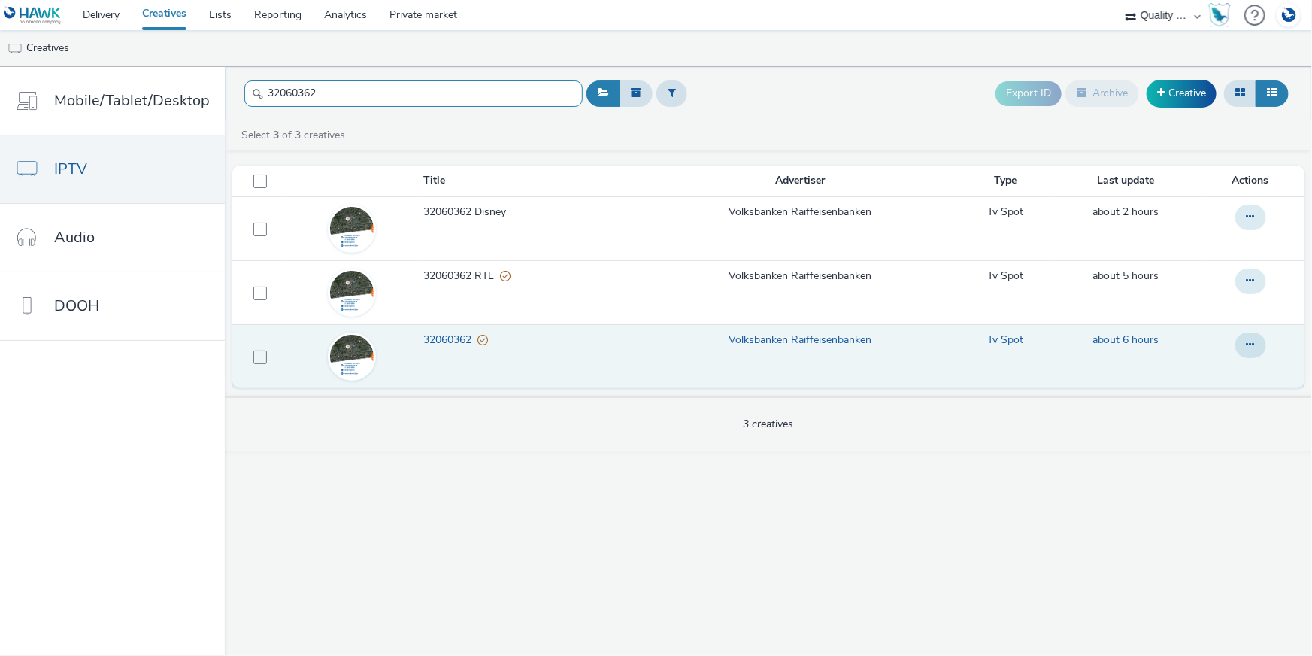
paste input "1384"
click at [1248, 339] on icon at bounding box center [1251, 344] width 8 height 11
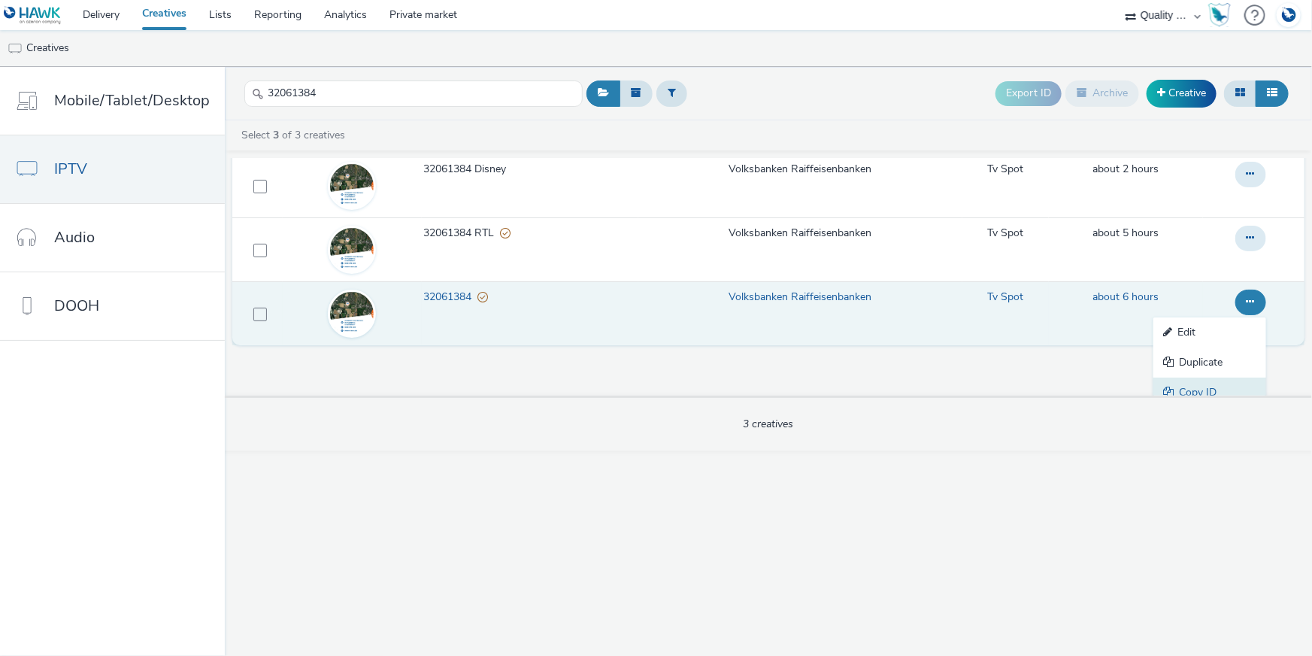
scroll to position [84, 0]
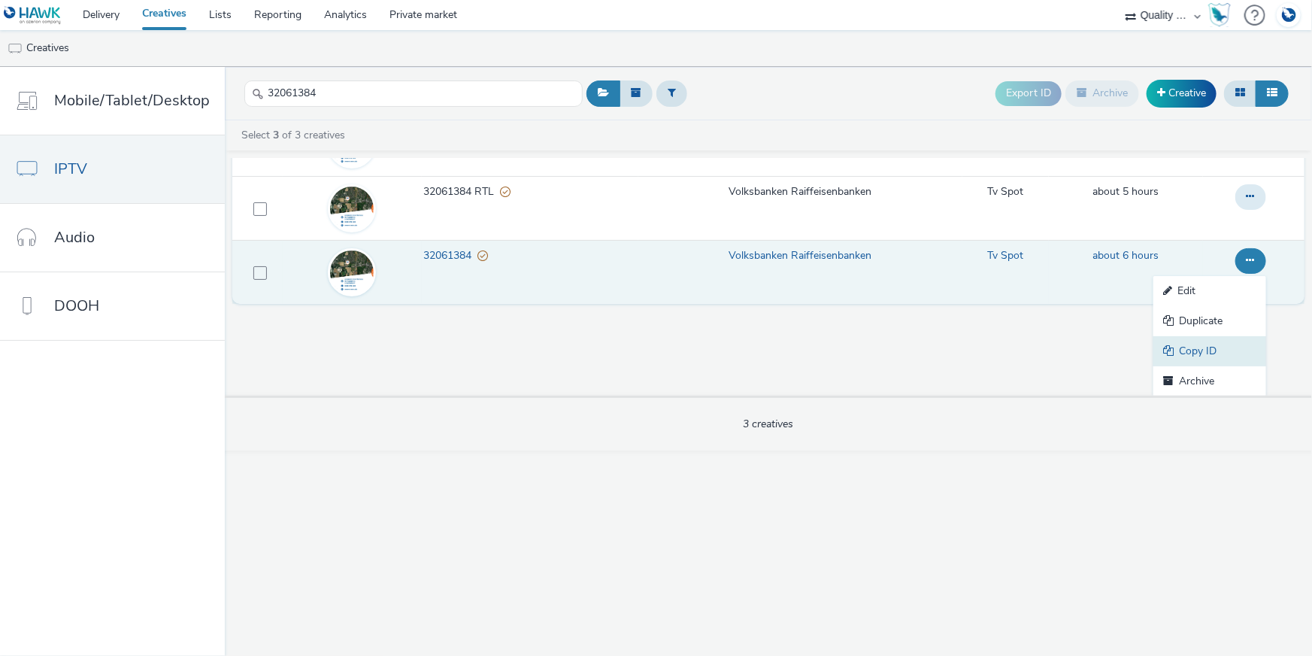
click at [1193, 353] on link "Copy ID" at bounding box center [1209, 351] width 113 height 30
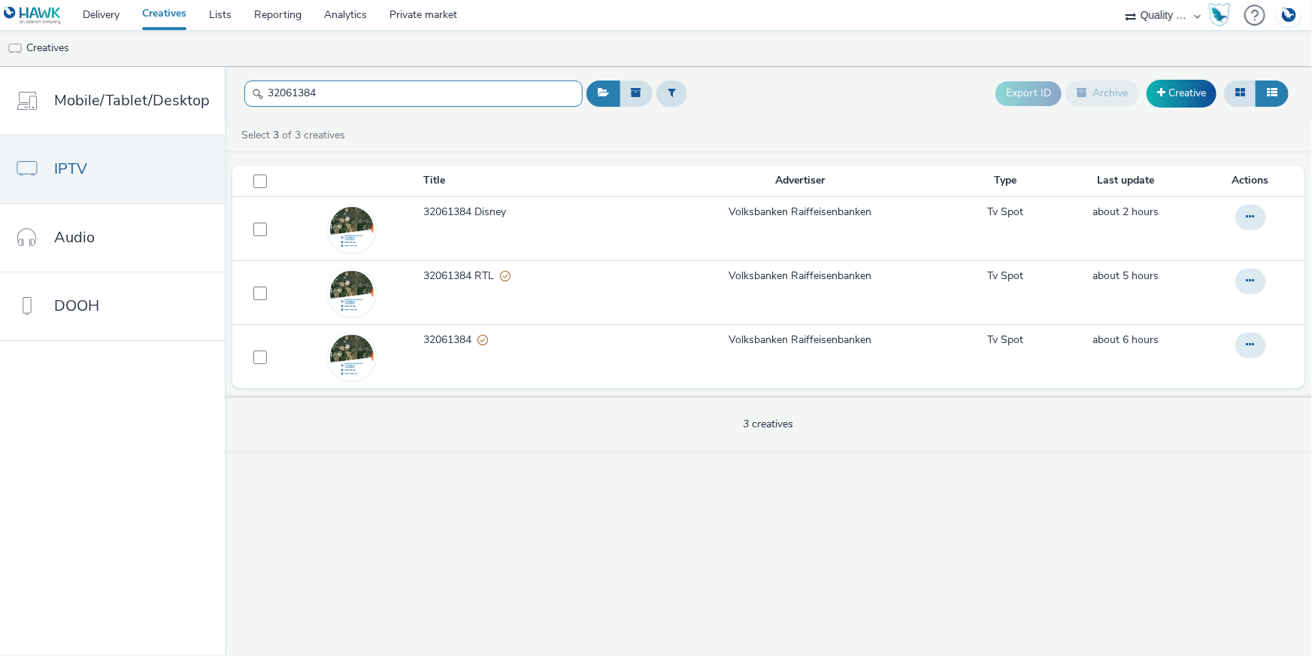
drag, startPoint x: 345, startPoint y: 88, endPoint x: 254, endPoint y: 79, distance: 91.4
click at [254, 79] on div "32061384" at bounding box center [413, 93] width 338 height 37
paste input "41"
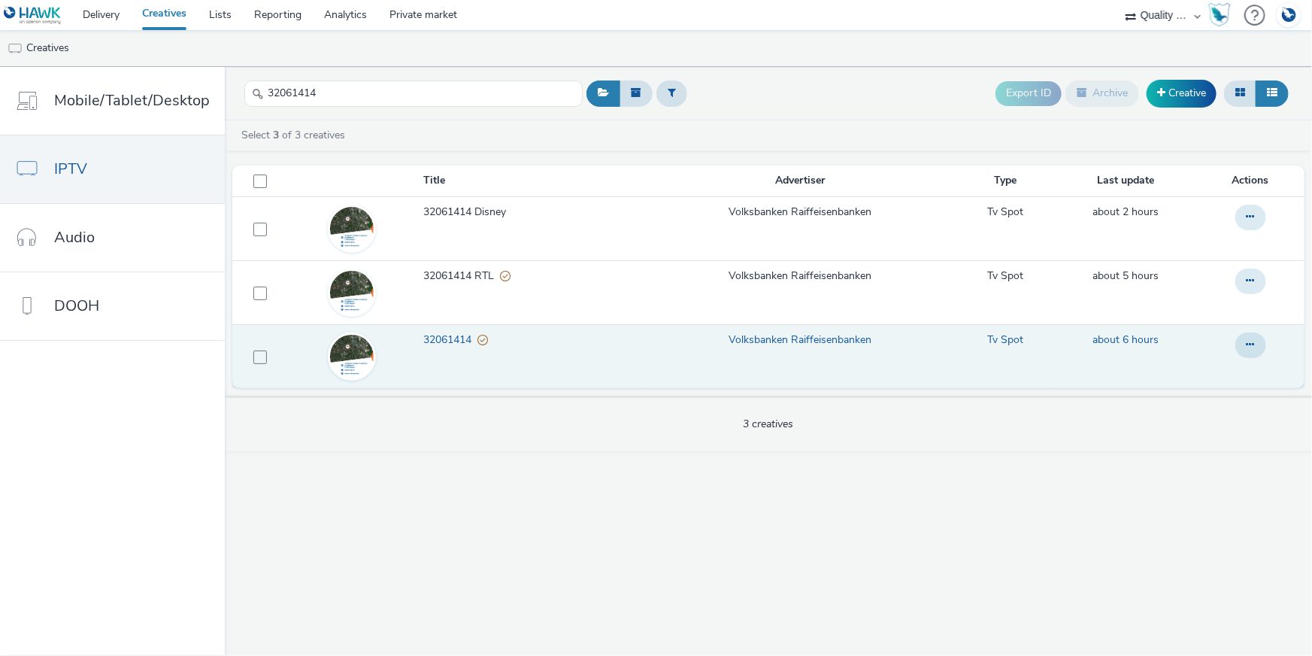
click at [1244, 330] on td at bounding box center [1254, 356] width 102 height 64
click at [1254, 347] on icon at bounding box center [1251, 344] width 8 height 11
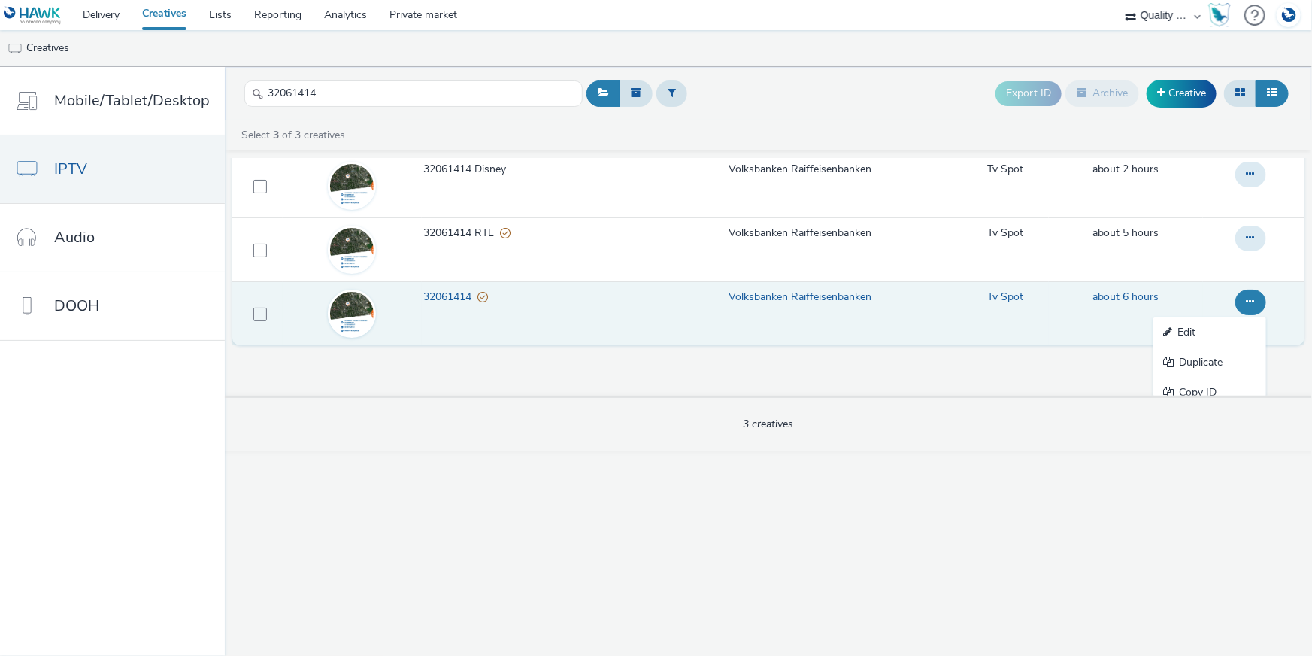
scroll to position [84, 0]
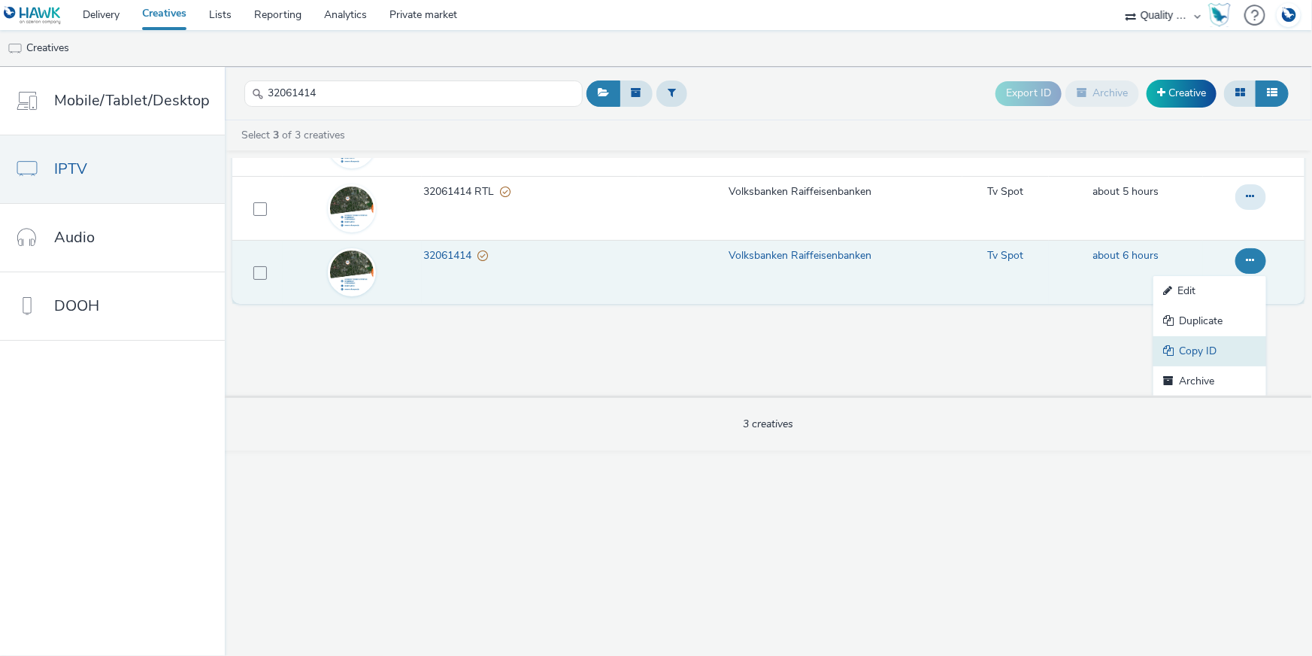
click at [1208, 341] on link "Copy ID" at bounding box center [1209, 351] width 113 height 30
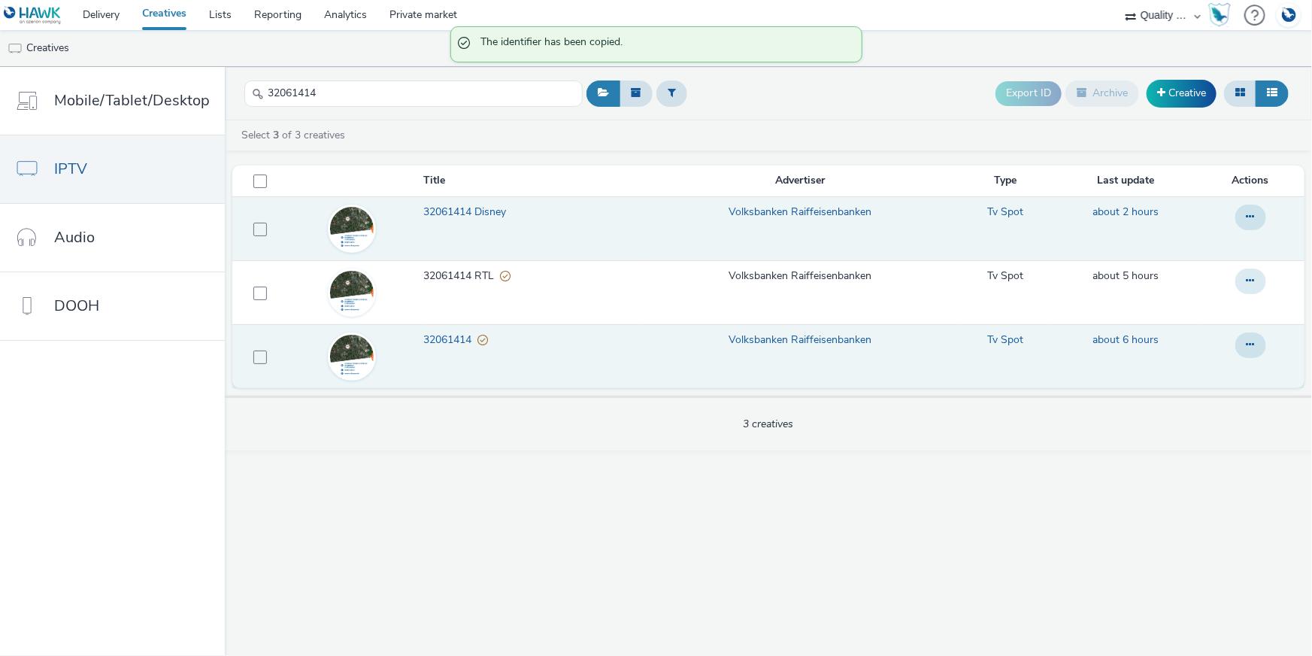
scroll to position [0, 0]
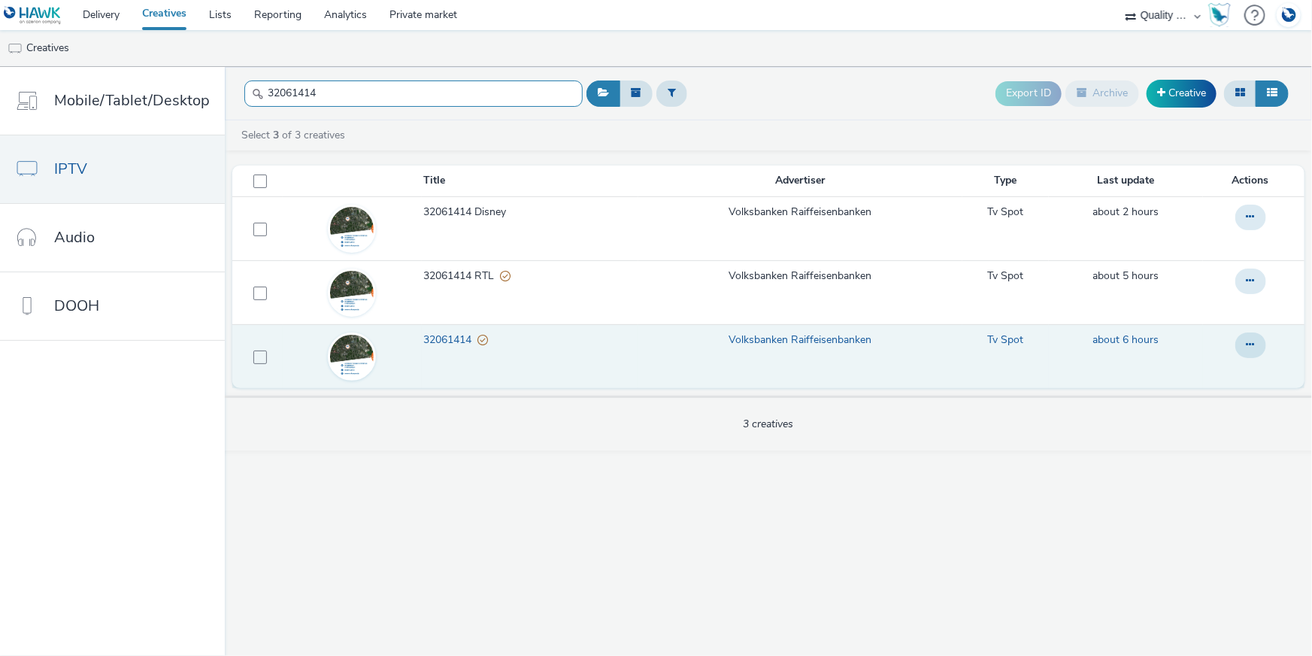
drag, startPoint x: 333, startPoint y: 100, endPoint x: 250, endPoint y: 93, distance: 83.0
click at [250, 88] on div "32061414" at bounding box center [413, 93] width 338 height 37
paste input "406009"
click at [1248, 368] on td at bounding box center [1254, 356] width 102 height 64
click at [1248, 349] on icon at bounding box center [1251, 344] width 8 height 11
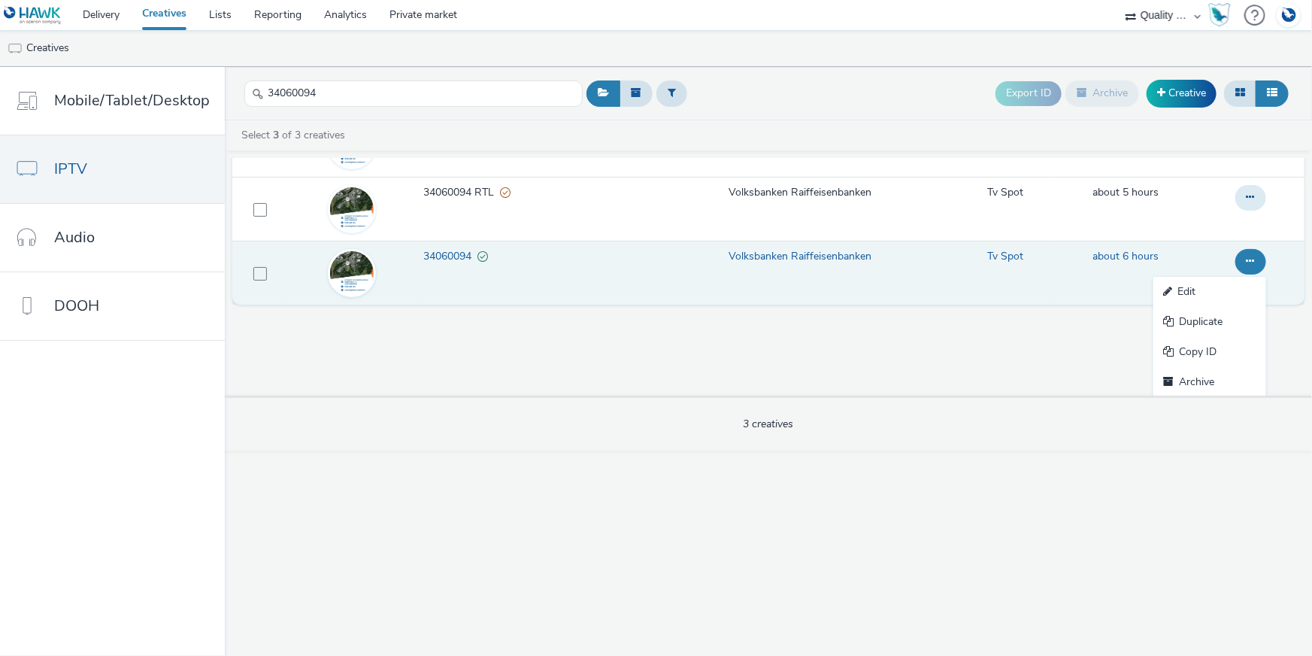
scroll to position [84, 0]
click at [1175, 346] on link "Copy ID" at bounding box center [1209, 351] width 113 height 30
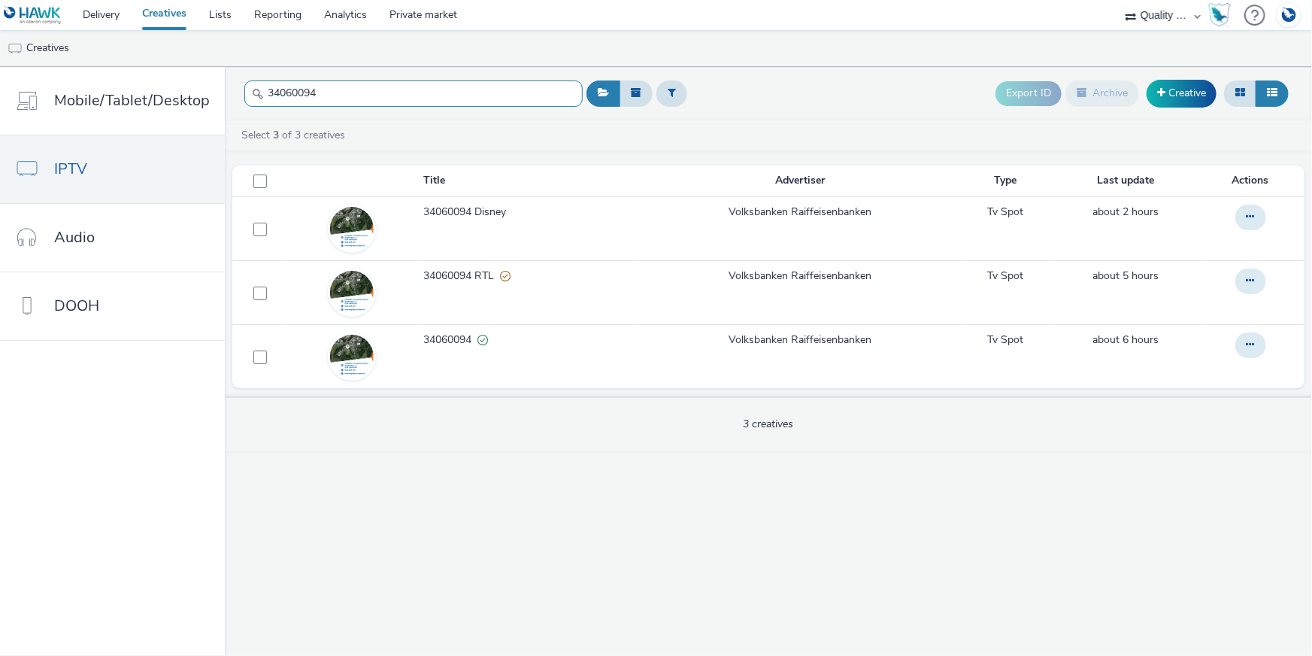
drag, startPoint x: 344, startPoint y: 84, endPoint x: 229, endPoint y: 87, distance: 115.8
click at [229, 76] on header "34060094 Export ID Archive Creative" at bounding box center [768, 93] width 1087 height 53
paste input "5060386"
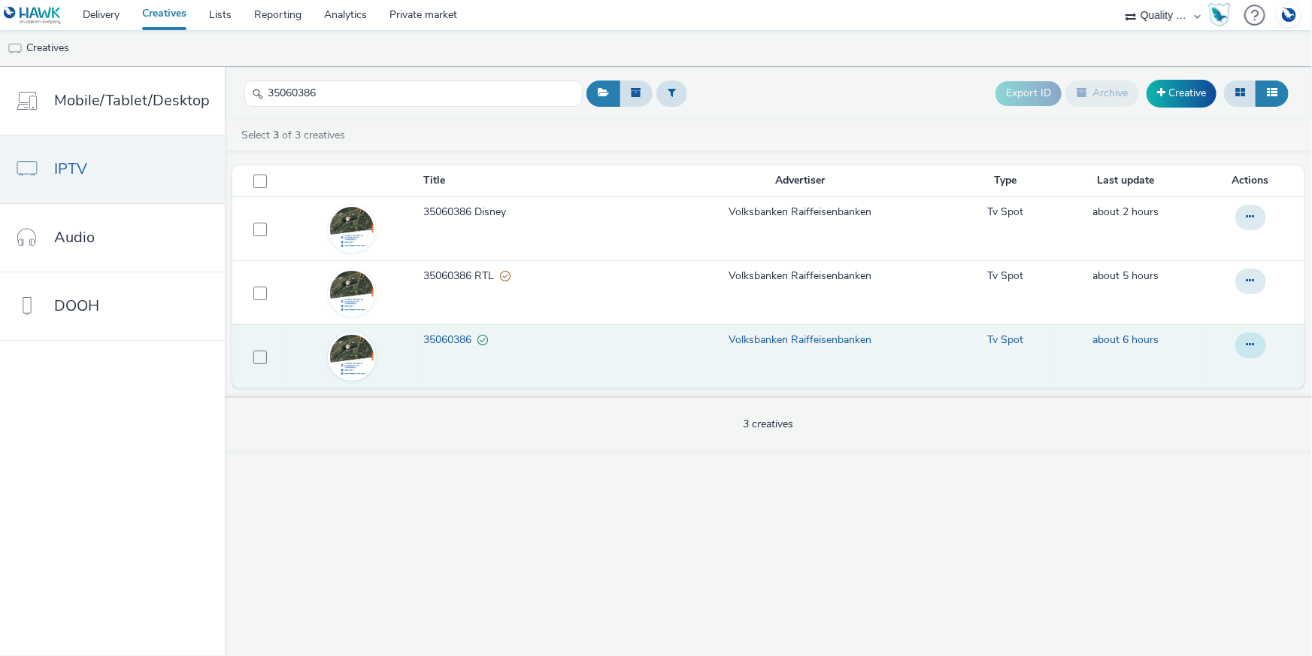
click at [1250, 341] on icon at bounding box center [1251, 344] width 8 height 11
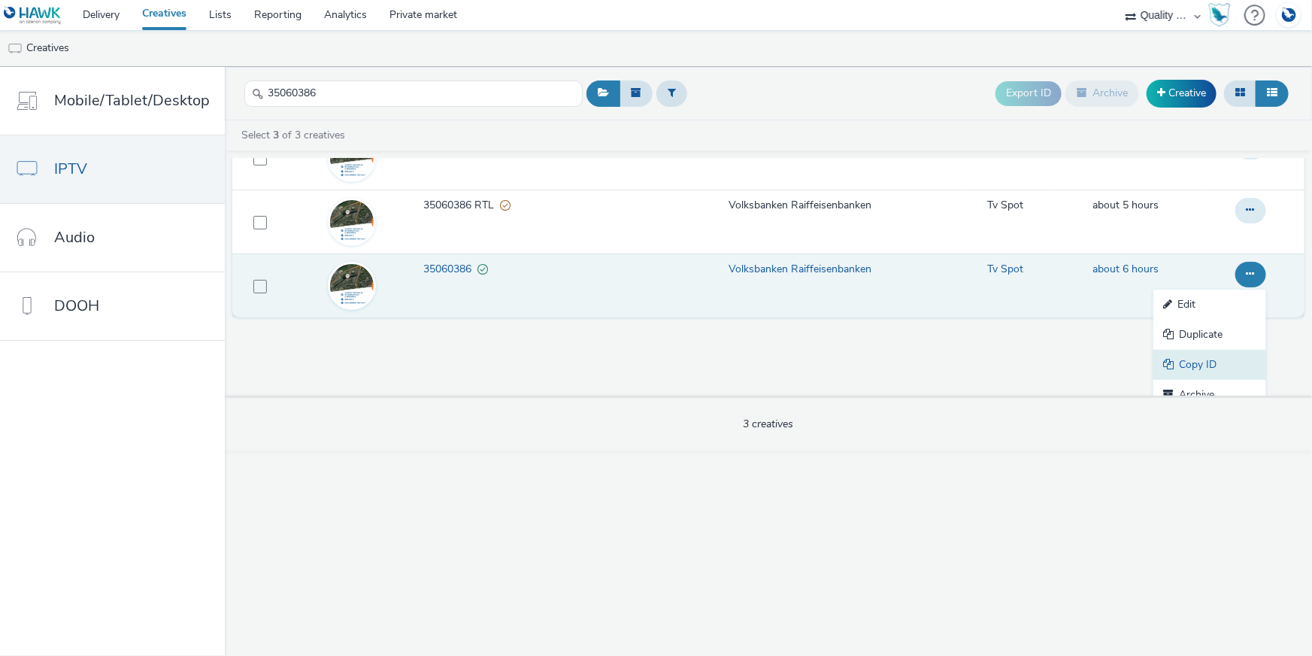
scroll to position [84, 0]
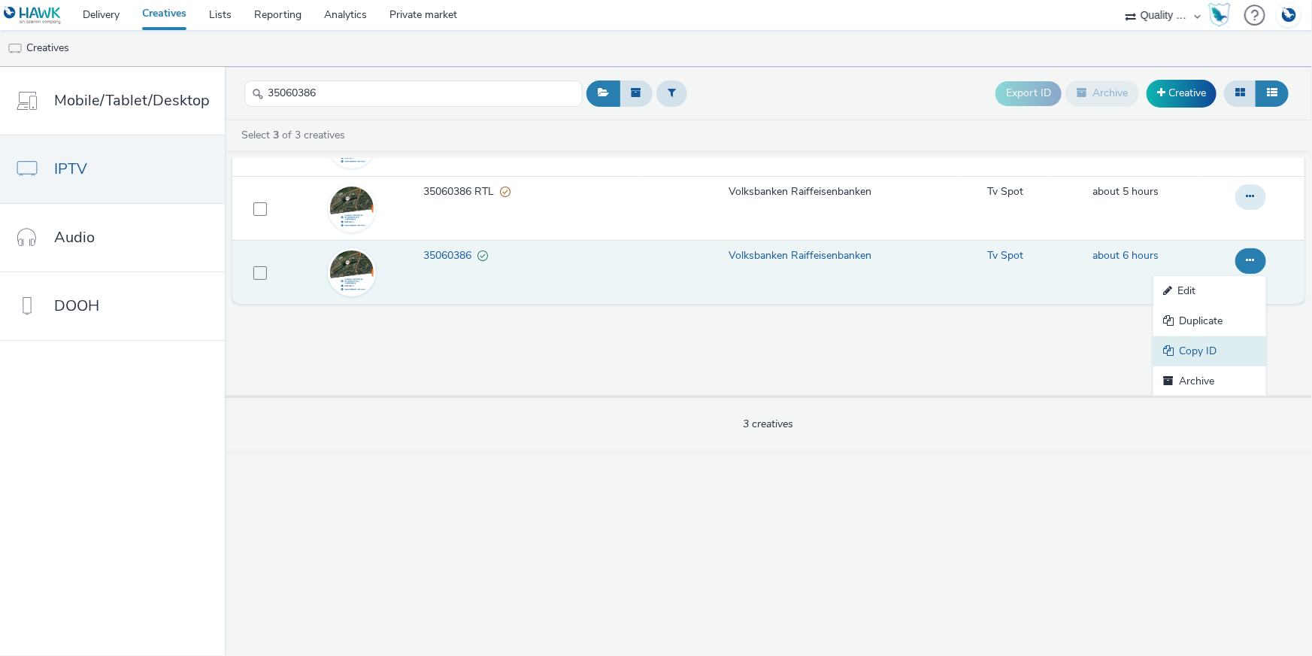
click at [1195, 353] on link "Copy ID" at bounding box center [1209, 351] width 113 height 30
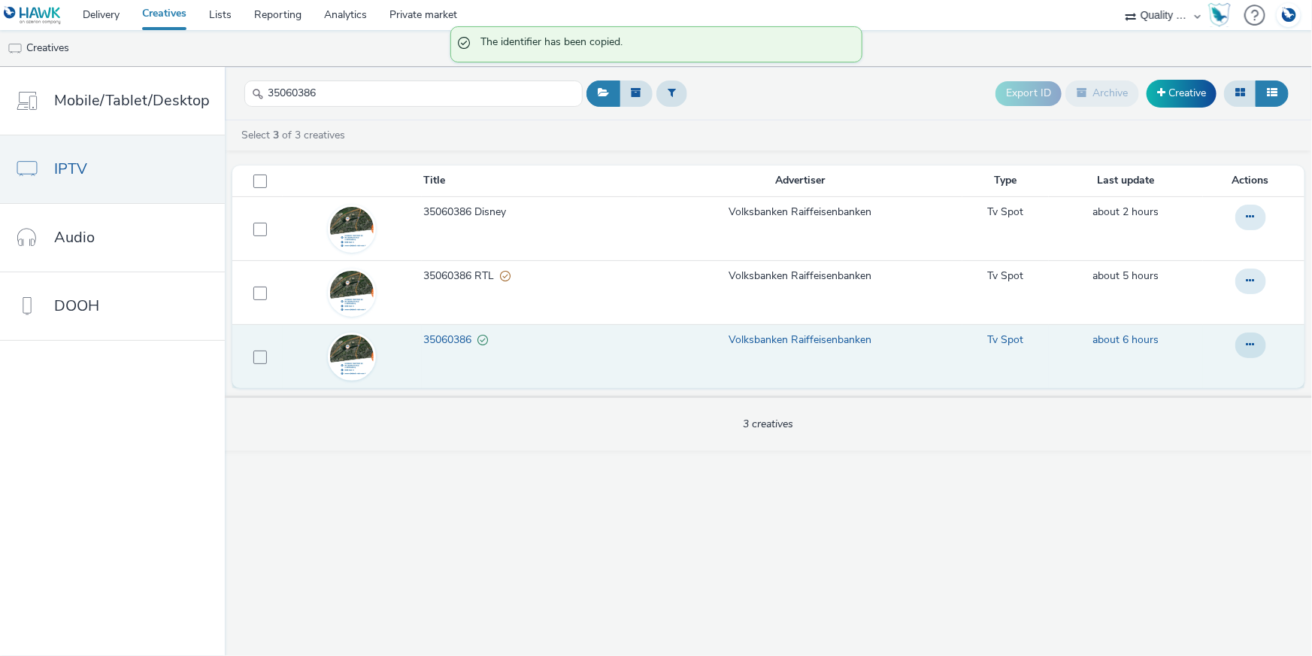
scroll to position [0, 0]
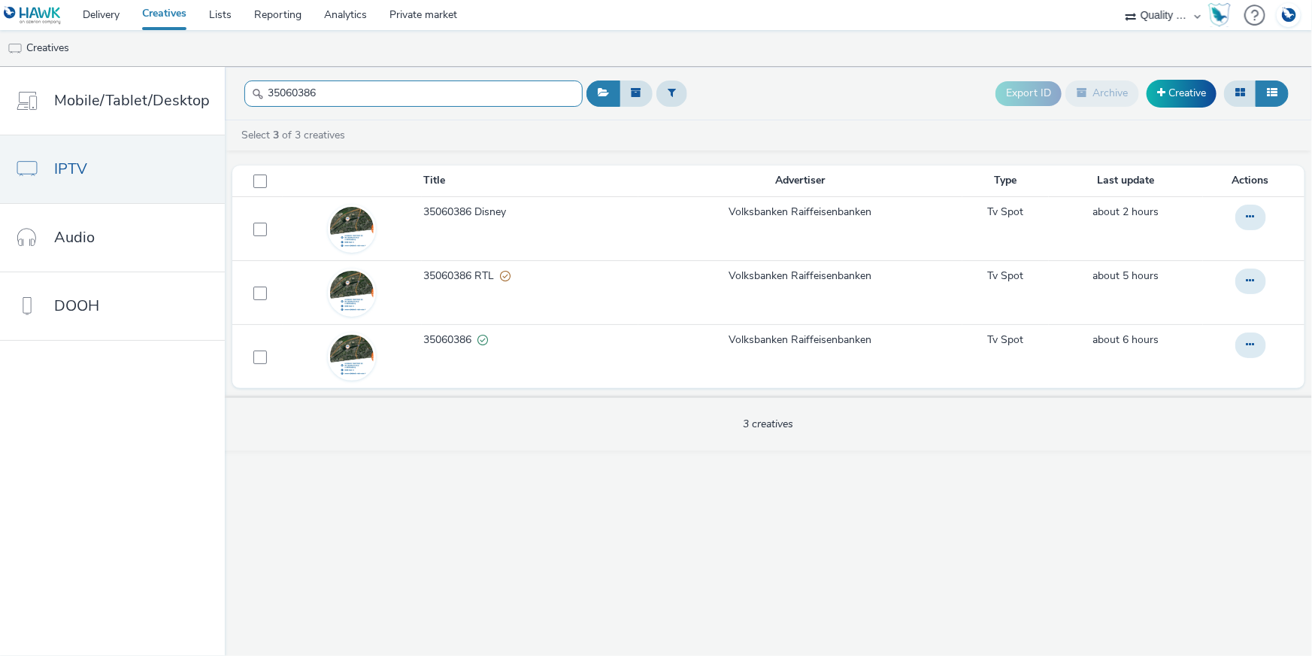
drag, startPoint x: 316, startPoint y: 86, endPoint x: 245, endPoint y: 79, distance: 71.1
click at [245, 79] on div "35060386" at bounding box center [413, 93] width 338 height 37
paste input "46110"
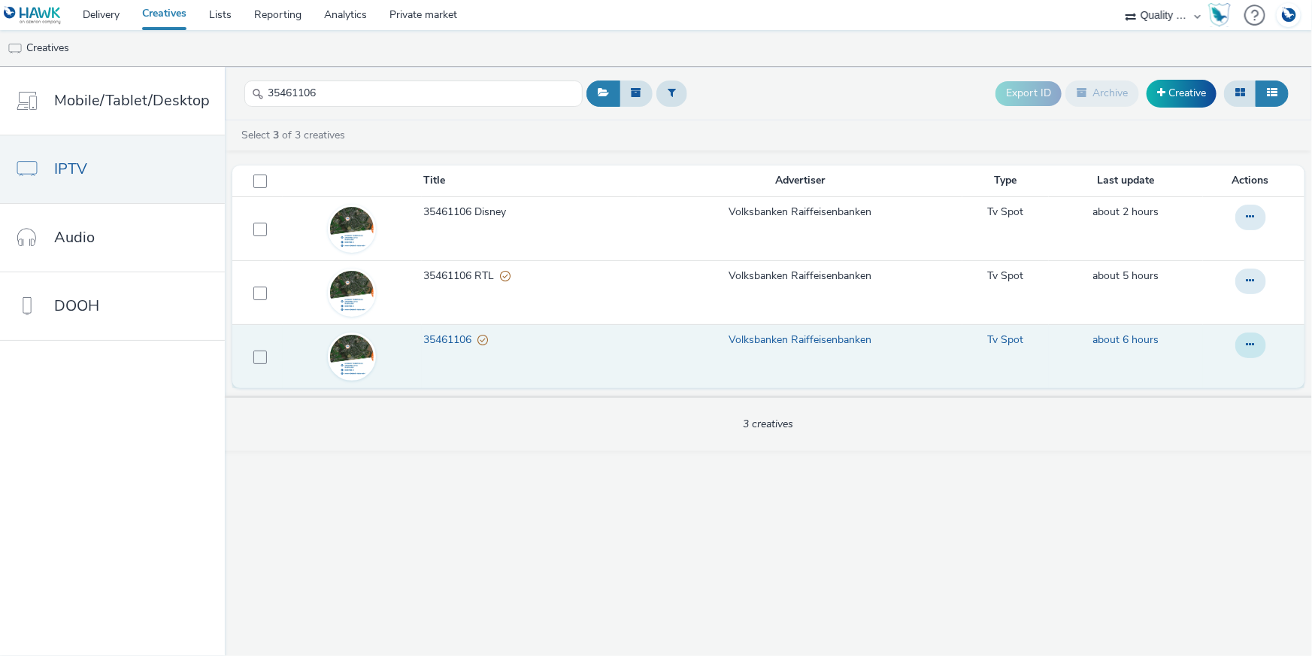
click at [1246, 345] on button at bounding box center [1250, 345] width 31 height 26
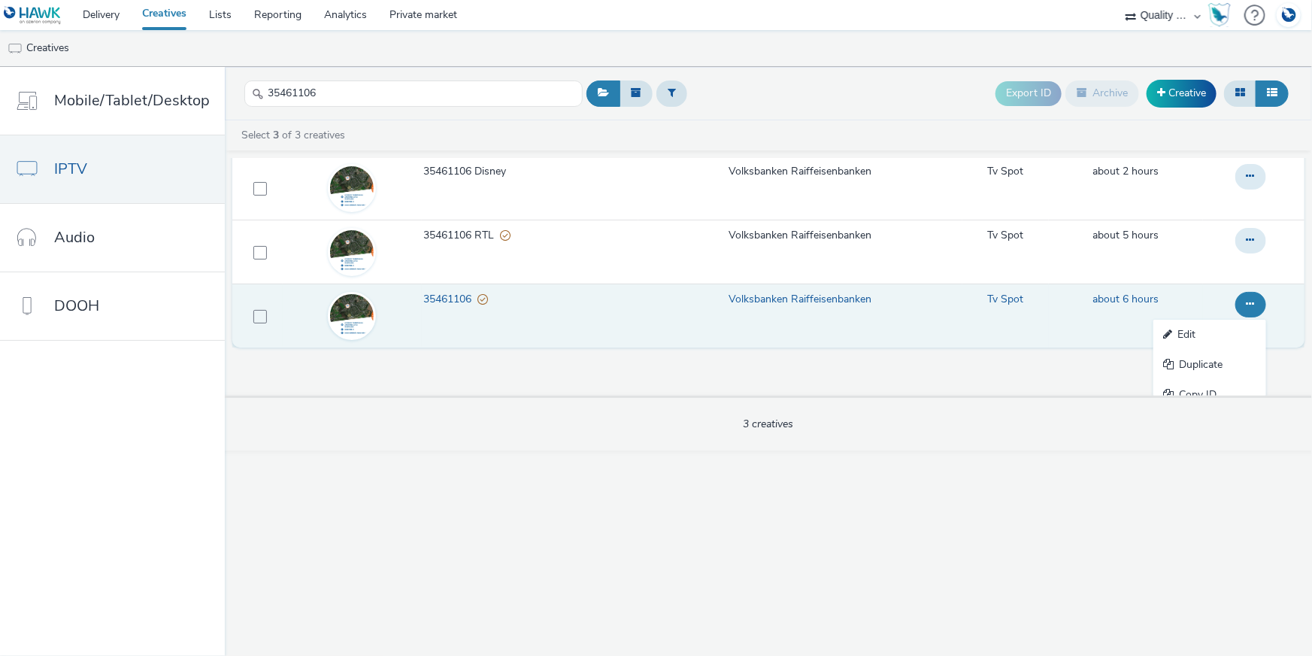
scroll to position [84, 0]
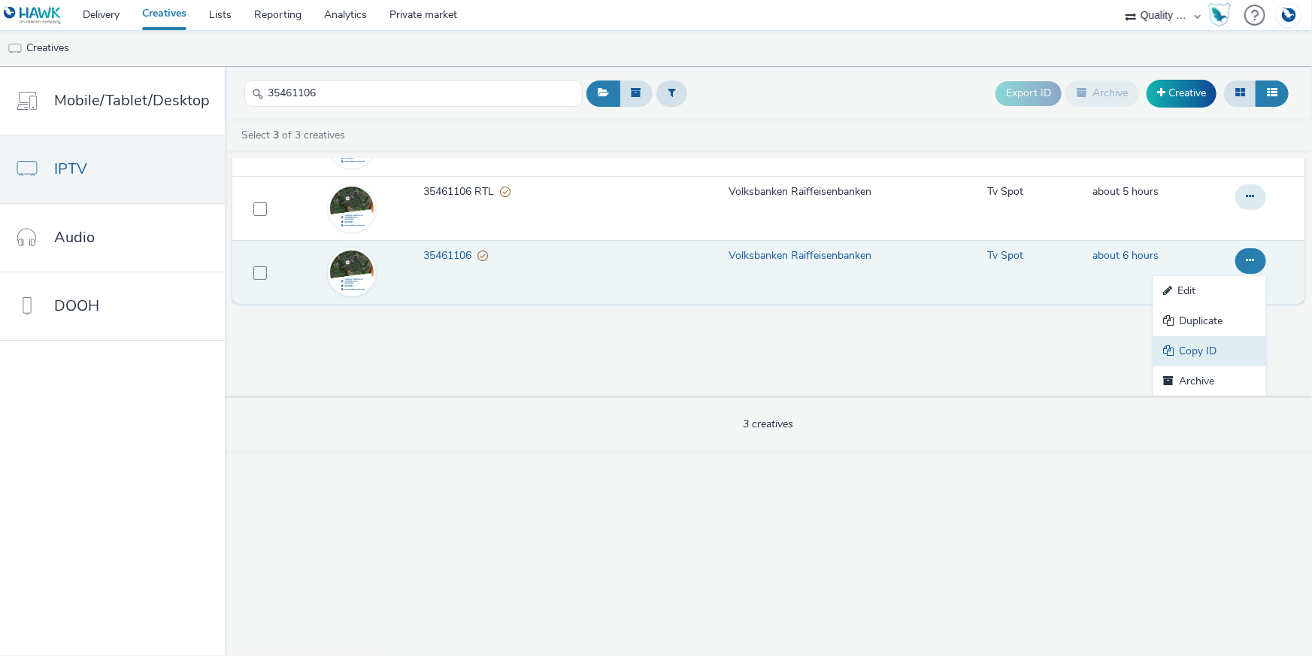
click at [1216, 344] on link "Copy ID" at bounding box center [1209, 351] width 113 height 30
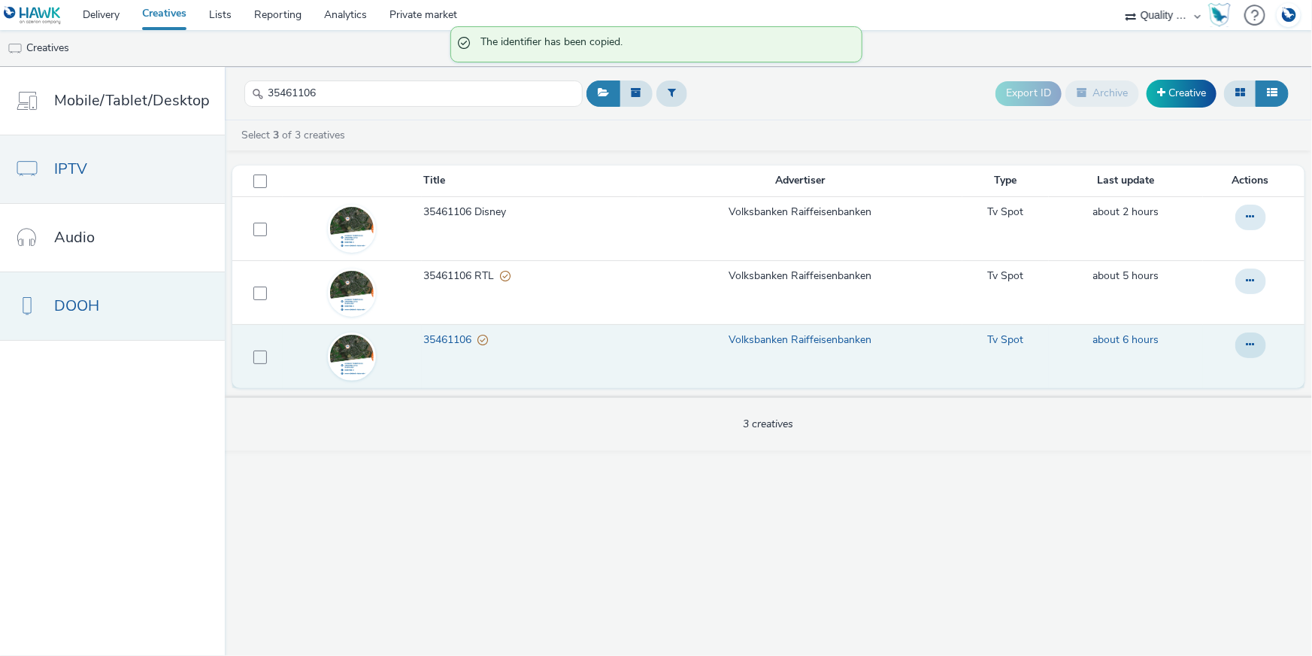
scroll to position [0, 0]
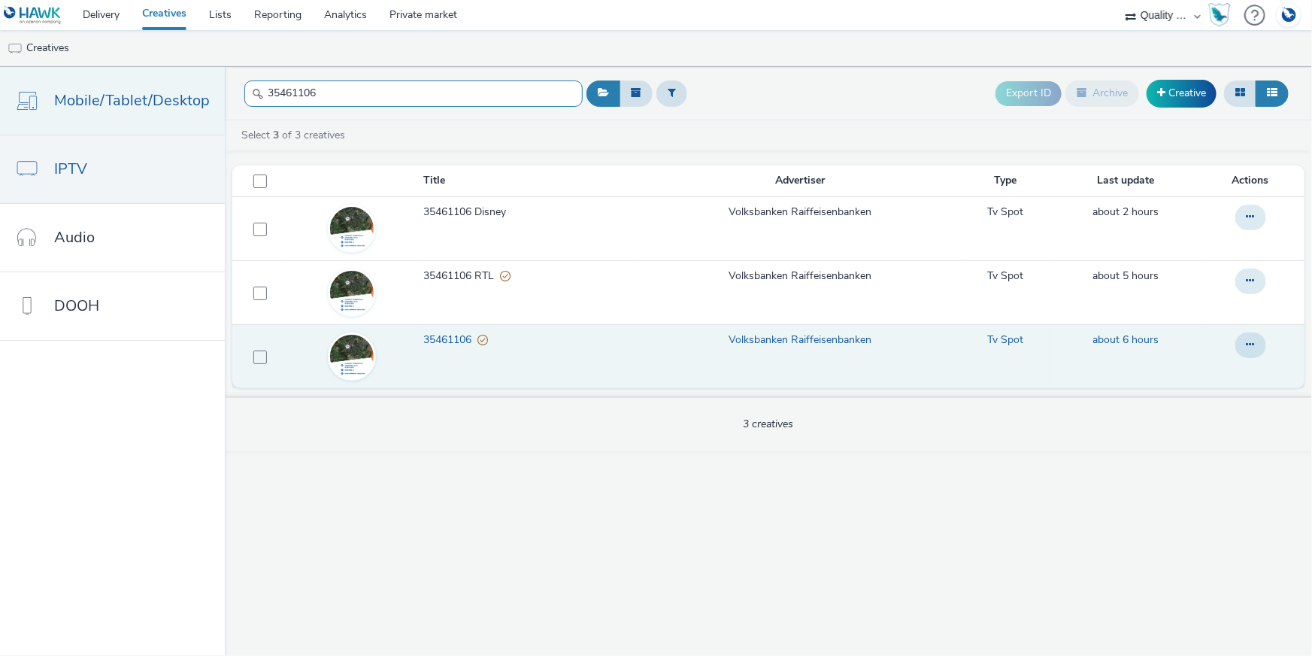
drag, startPoint x: 356, startPoint y: 95, endPoint x: 195, endPoint y: 80, distance: 161.5
click at [195, 80] on div "Mobile/Tablet/Desktop IPTV Audio DOOH 35461106 Export ID Archive Creative Selec…" at bounding box center [656, 361] width 1312 height 589
paste input "660599"
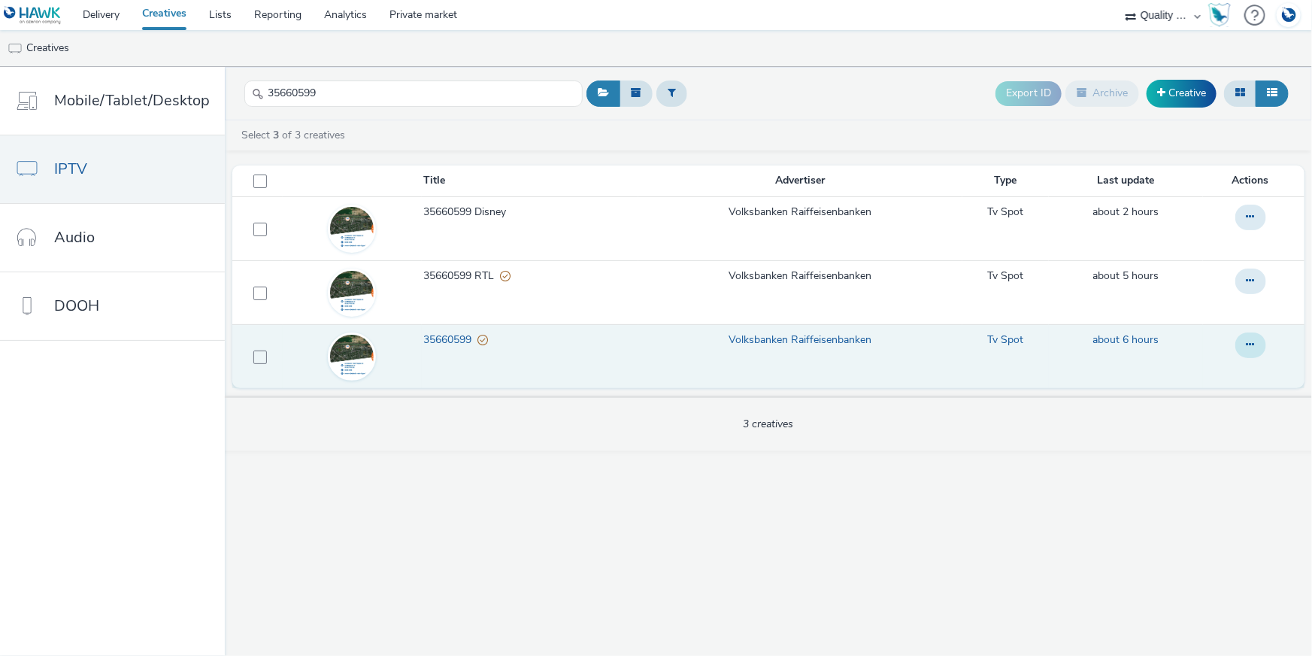
click at [1259, 342] on button at bounding box center [1250, 345] width 31 height 26
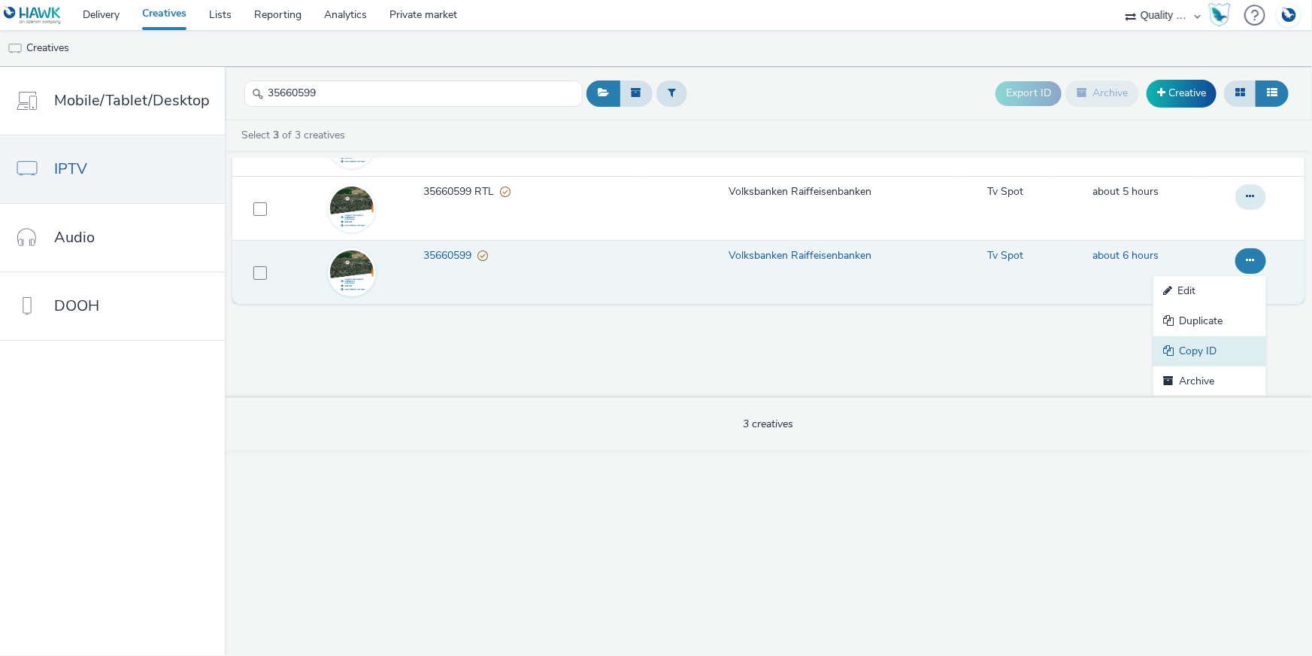
click at [1217, 354] on link "Copy ID" at bounding box center [1209, 351] width 113 height 30
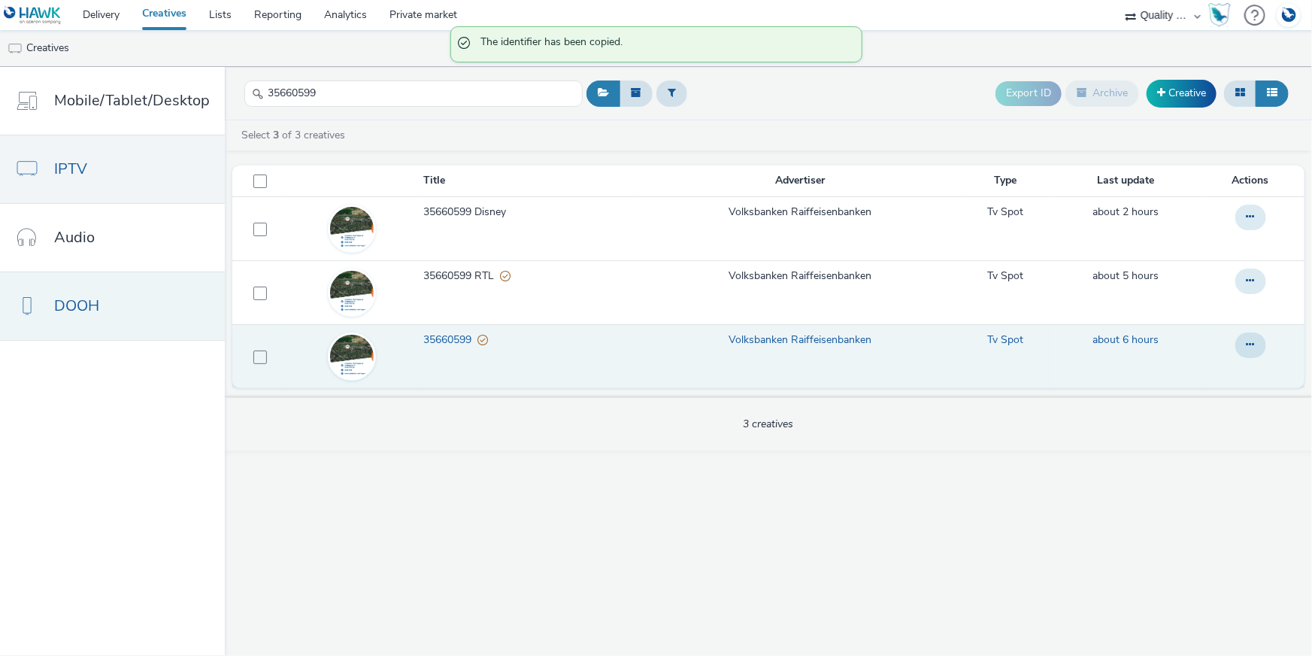
scroll to position [0, 0]
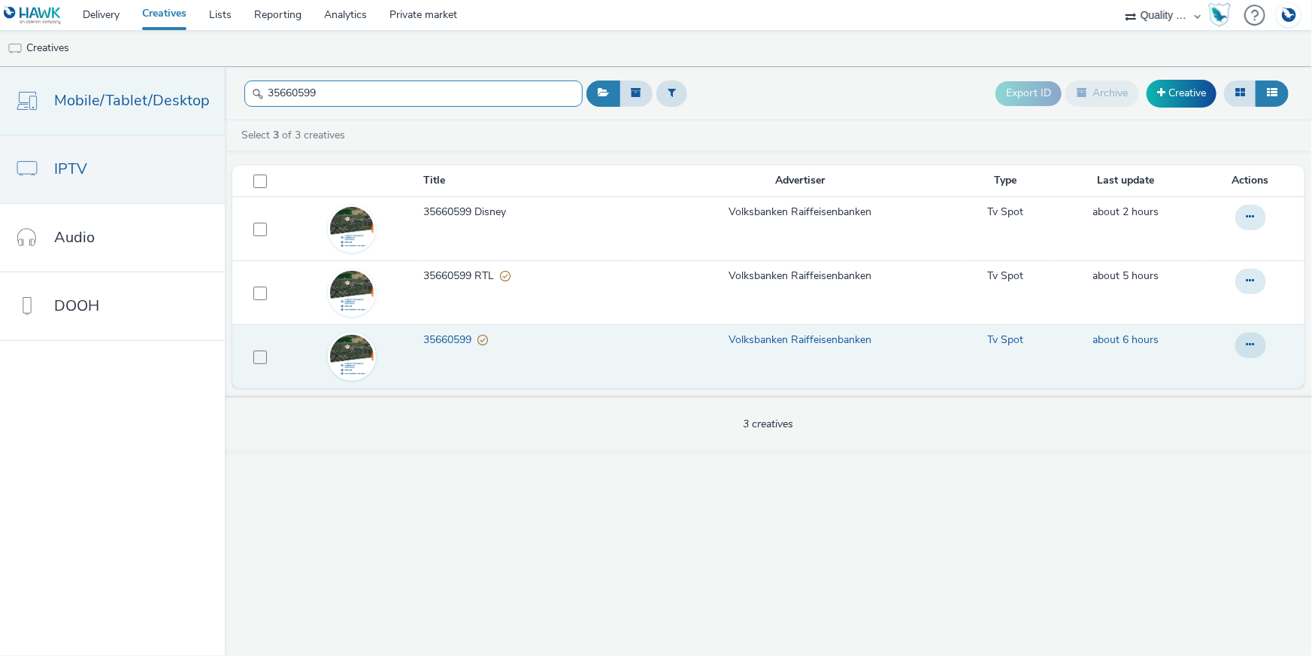
drag, startPoint x: 353, startPoint y: 96, endPoint x: 188, endPoint y: 89, distance: 165.6
click at [188, 89] on div "Mobile/Tablet/Desktop IPTV Audio DOOH 35660599 Export ID Archive Creative Selec…" at bounding box center [656, 361] width 1312 height 589
paste input "860245"
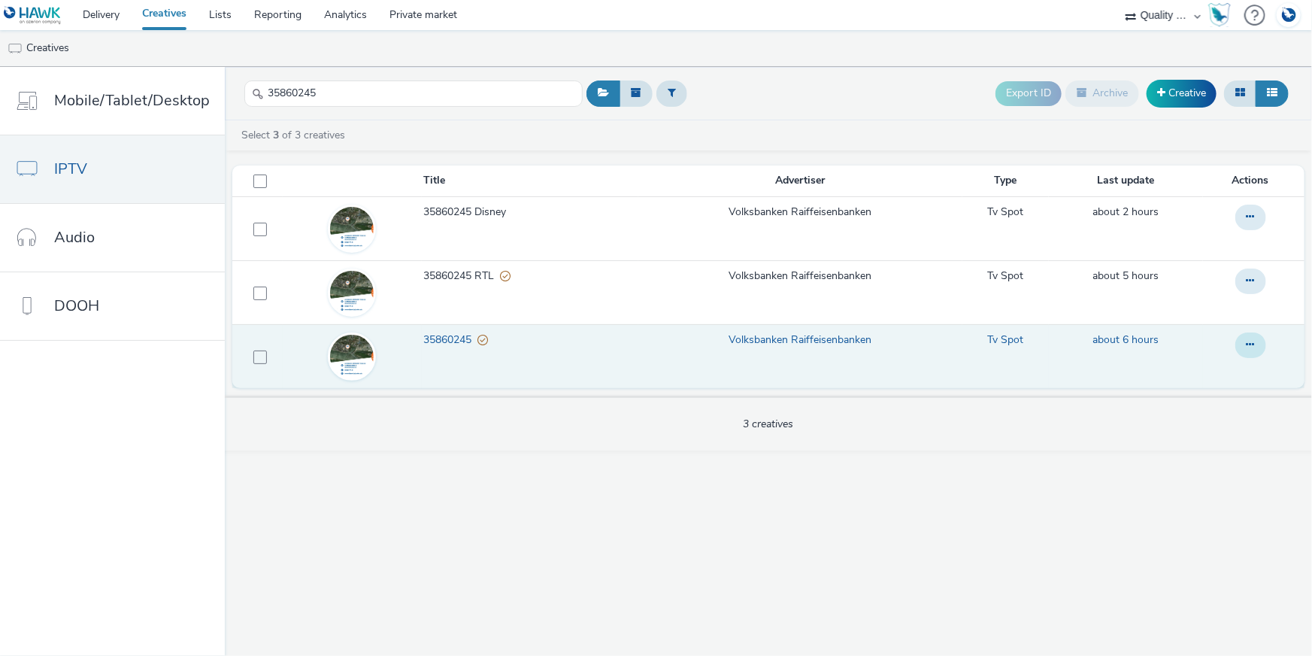
click at [1250, 353] on button at bounding box center [1250, 345] width 31 height 26
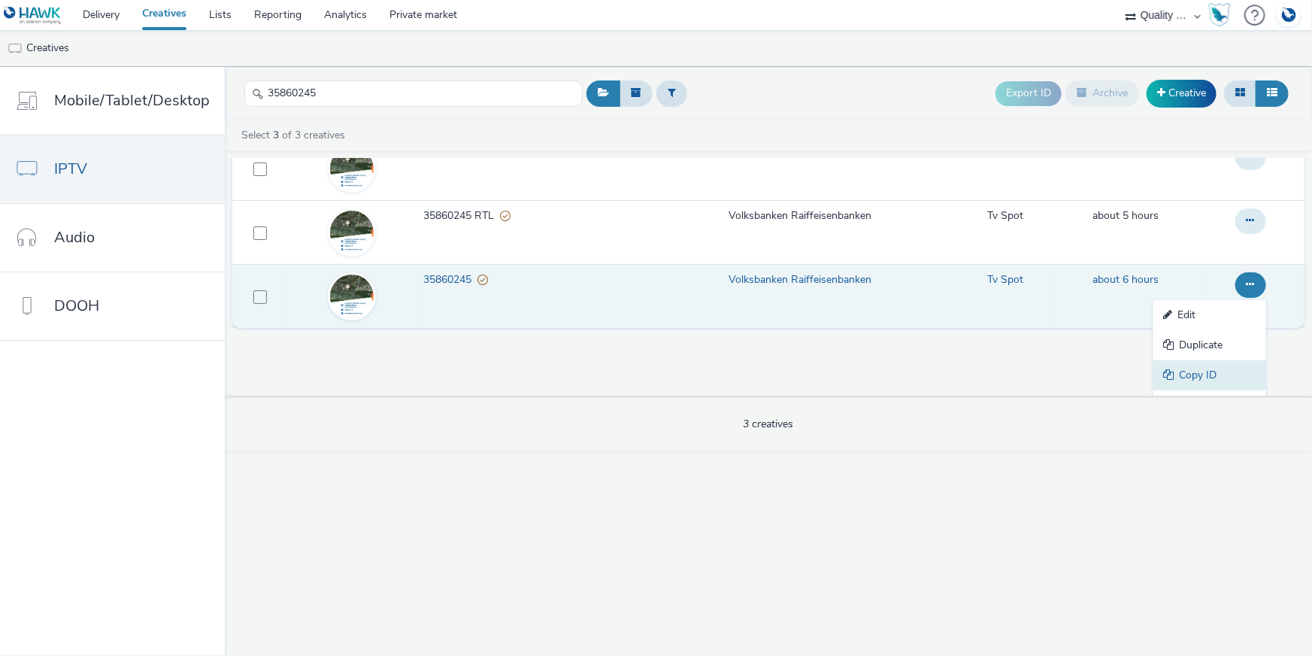
scroll to position [84, 0]
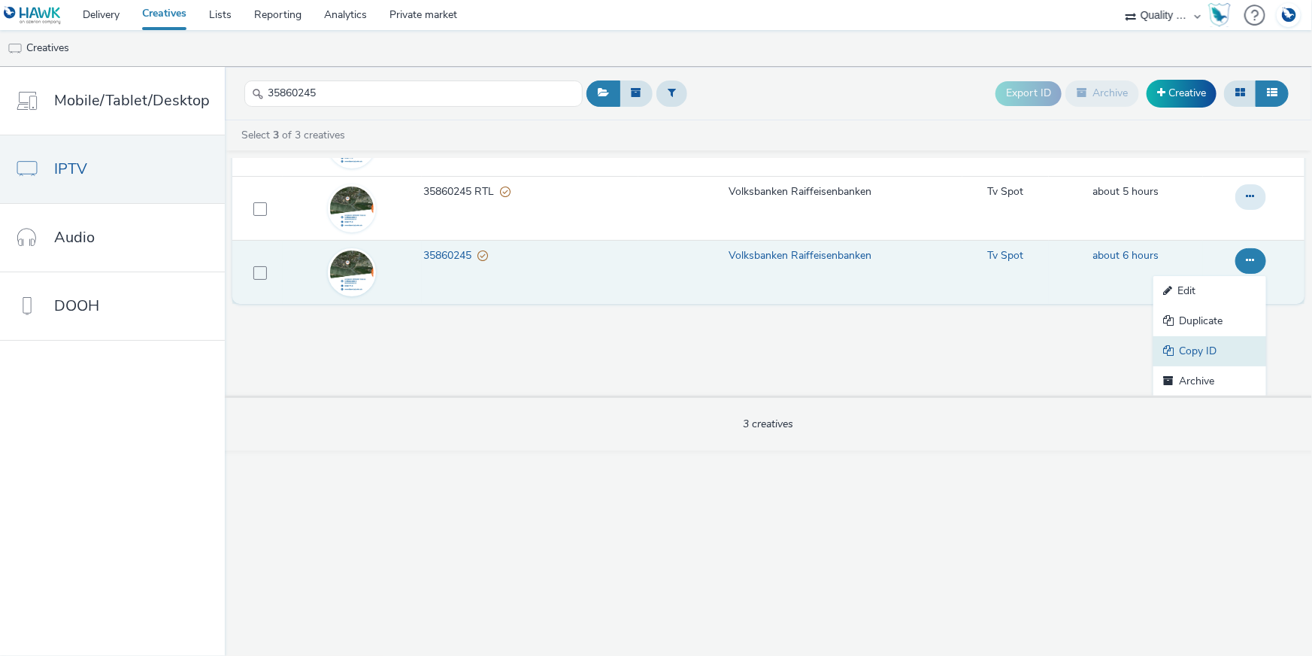
click at [1224, 354] on link "Copy ID" at bounding box center [1209, 351] width 113 height 30
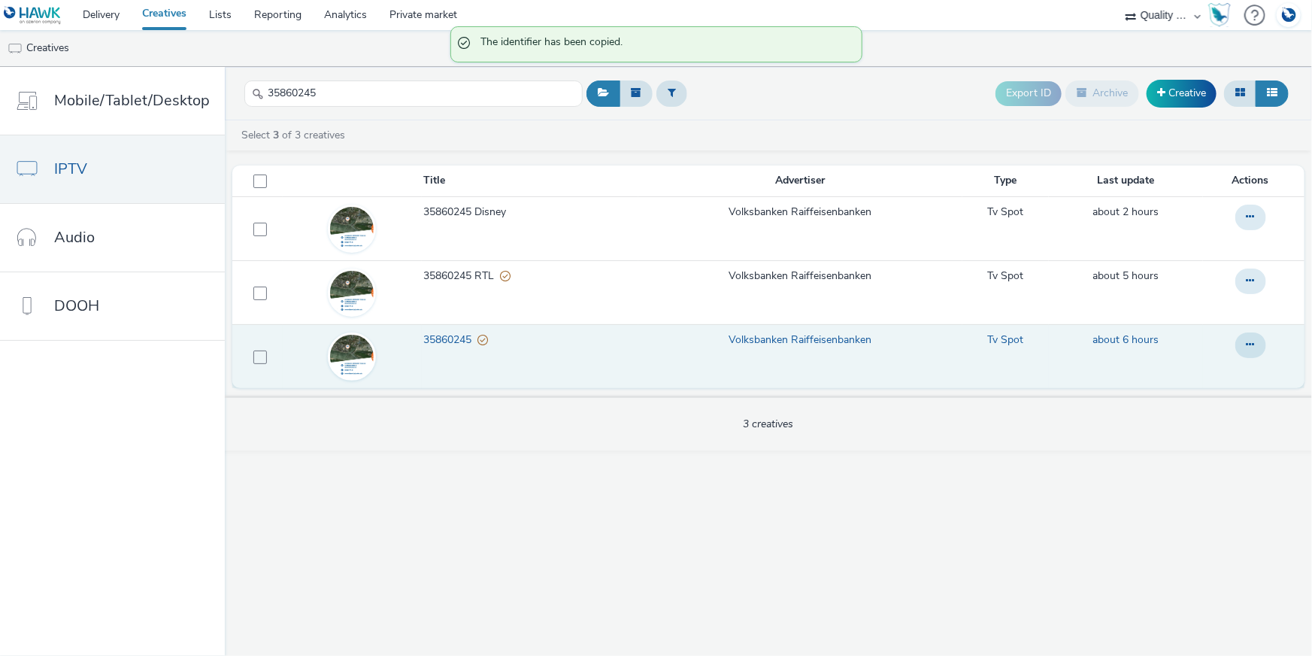
scroll to position [0, 0]
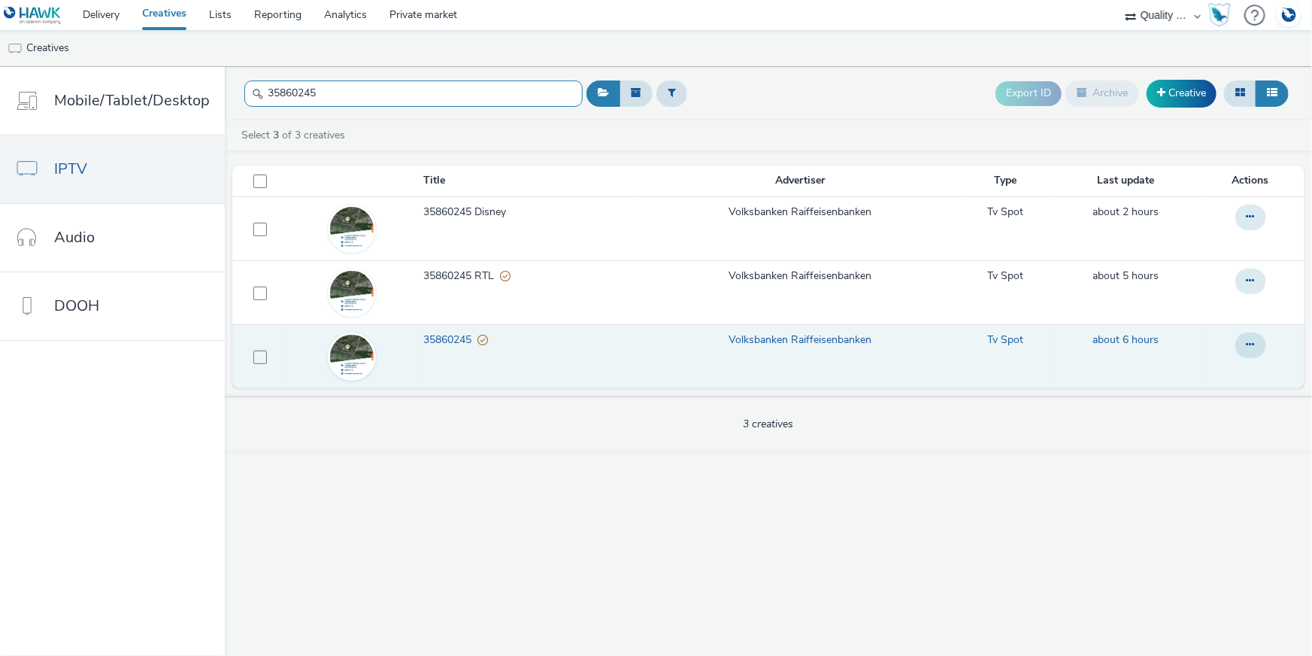
drag, startPoint x: 338, startPoint y: 95, endPoint x: 255, endPoint y: 82, distance: 83.8
click at [255, 82] on input "35860245" at bounding box center [413, 93] width 338 height 26
paste input "6060488"
click at [1250, 343] on icon at bounding box center [1251, 344] width 8 height 11
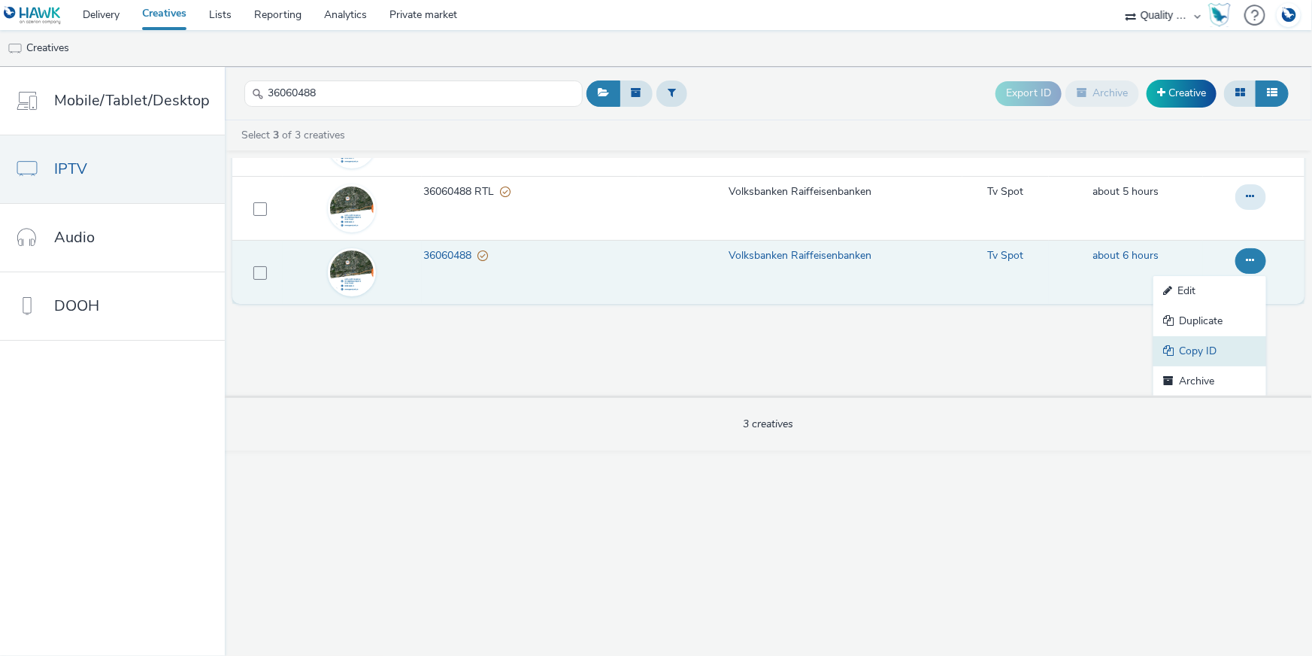
click at [1212, 342] on link "Copy ID" at bounding box center [1209, 351] width 113 height 30
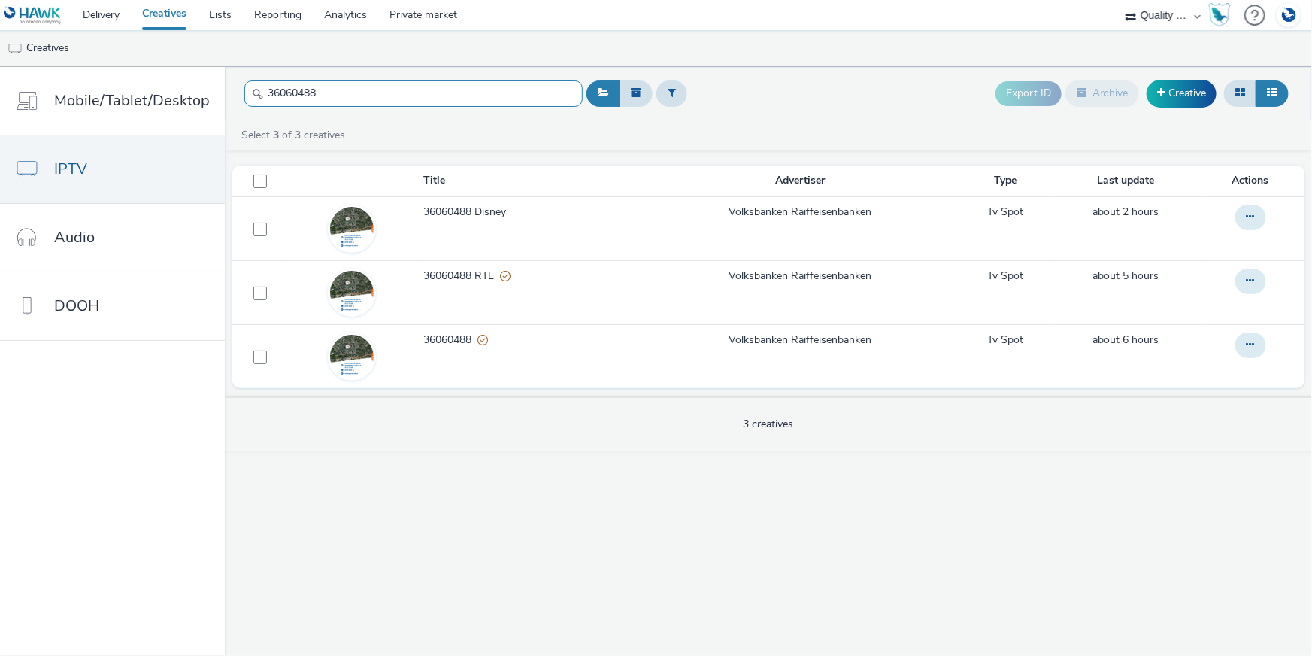
drag, startPoint x: 353, startPoint y: 87, endPoint x: 250, endPoint y: 70, distance: 104.5
click at [250, 70] on header "36060488 Export ID Archive Creative" at bounding box center [768, 93] width 1087 height 53
paste input "7062124"
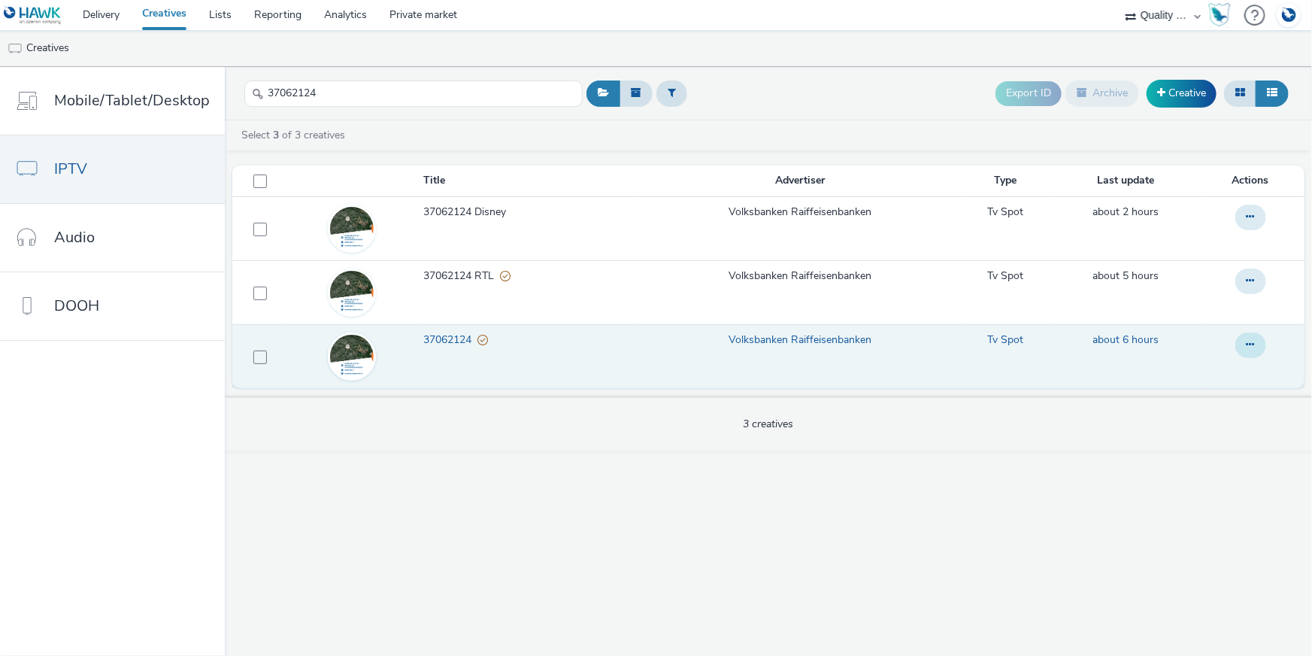
click at [1259, 339] on button at bounding box center [1250, 345] width 31 height 26
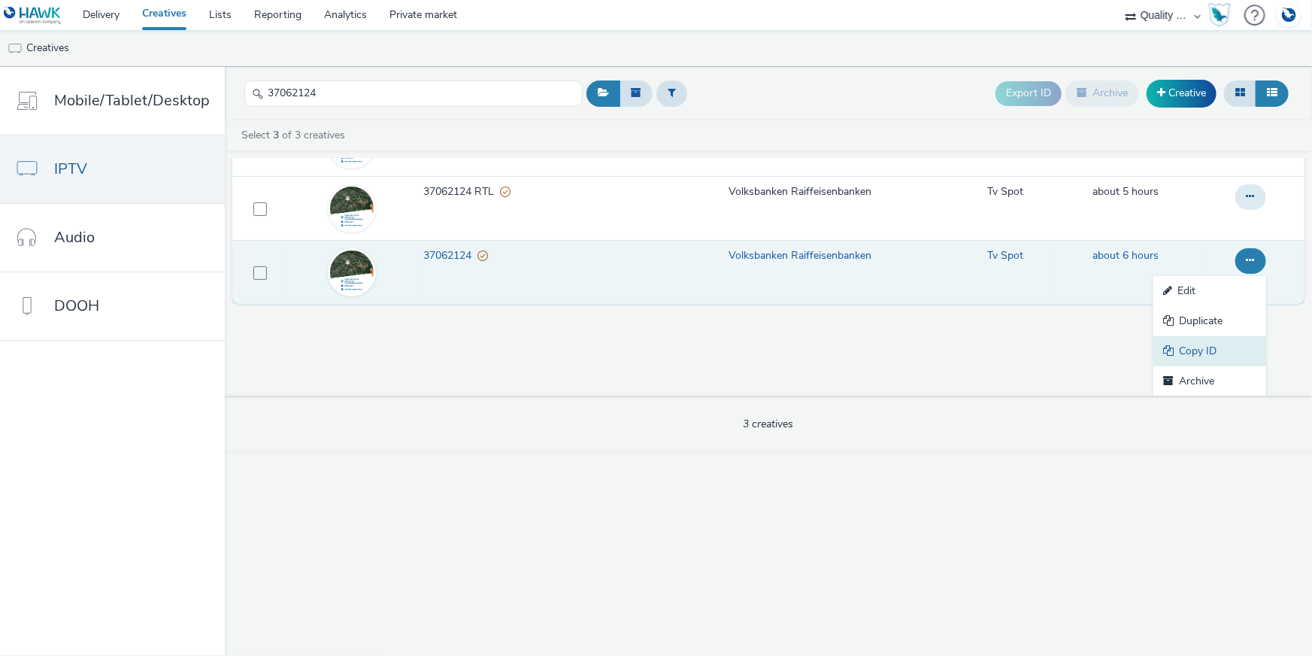
click at [1203, 353] on link "Copy ID" at bounding box center [1209, 351] width 113 height 30
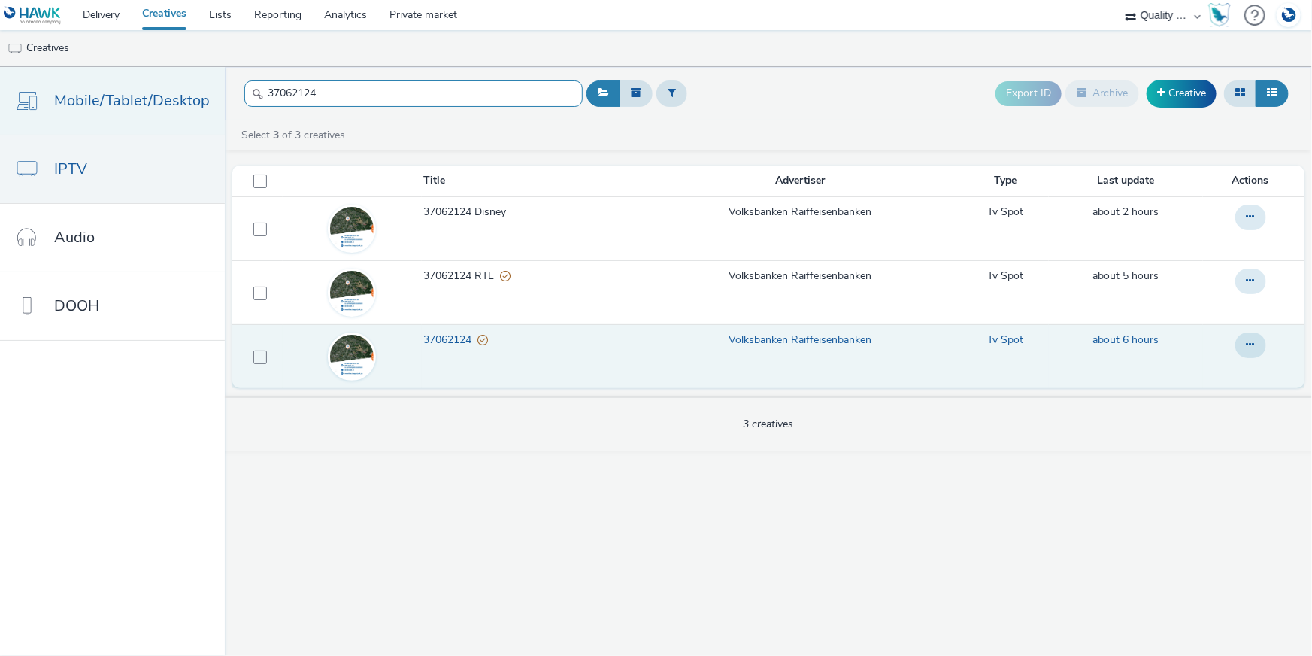
drag, startPoint x: 330, startPoint y: 91, endPoint x: 214, endPoint y: 79, distance: 116.4
click at [214, 79] on div "Mobile/Tablet/Desktop IPTV Audio DOOH 37062124 Export ID Archive Creative Selec…" at bounding box center [656, 361] width 1312 height 589
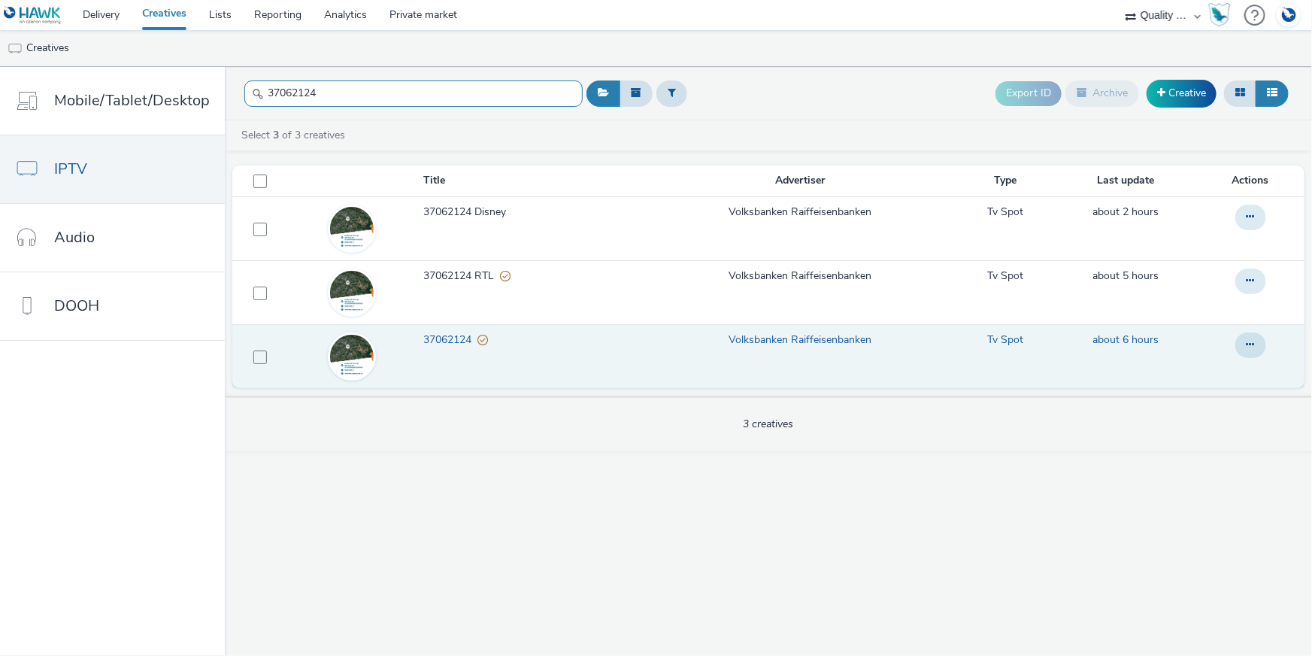
paste input "365"
click at [1250, 326] on td at bounding box center [1254, 356] width 102 height 64
click at [1251, 340] on icon at bounding box center [1251, 344] width 8 height 11
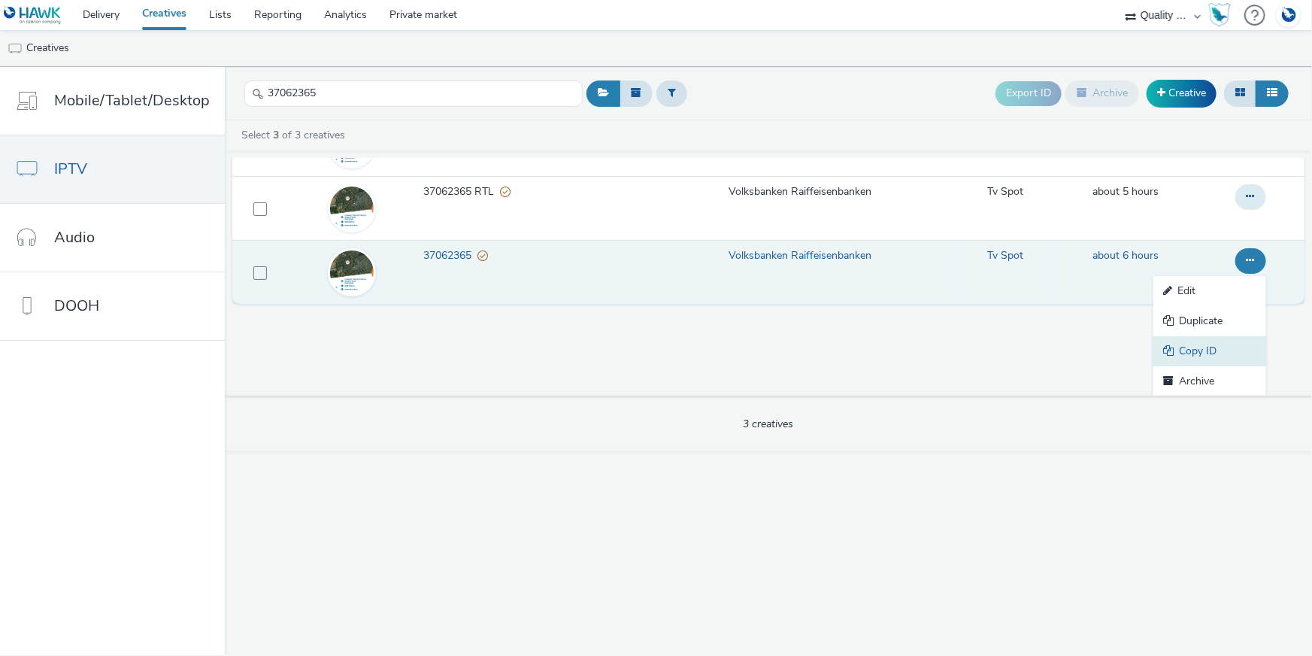
click at [1213, 348] on link "Copy ID" at bounding box center [1209, 351] width 113 height 30
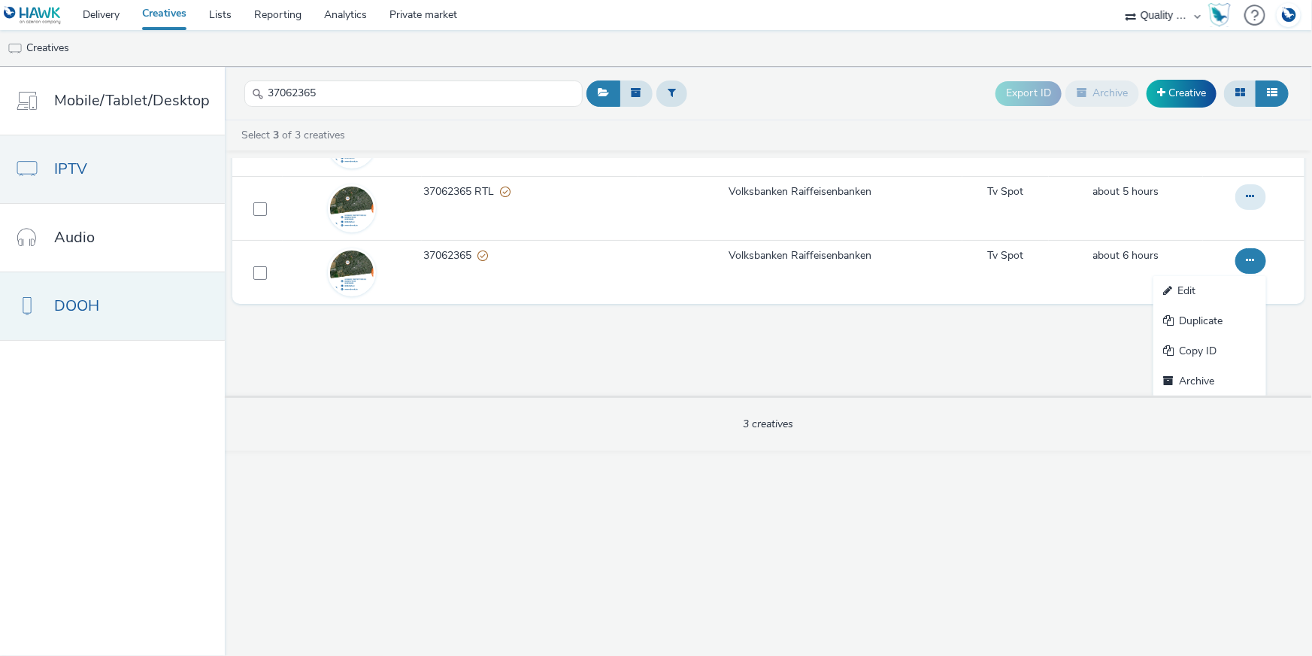
scroll to position [0, 0]
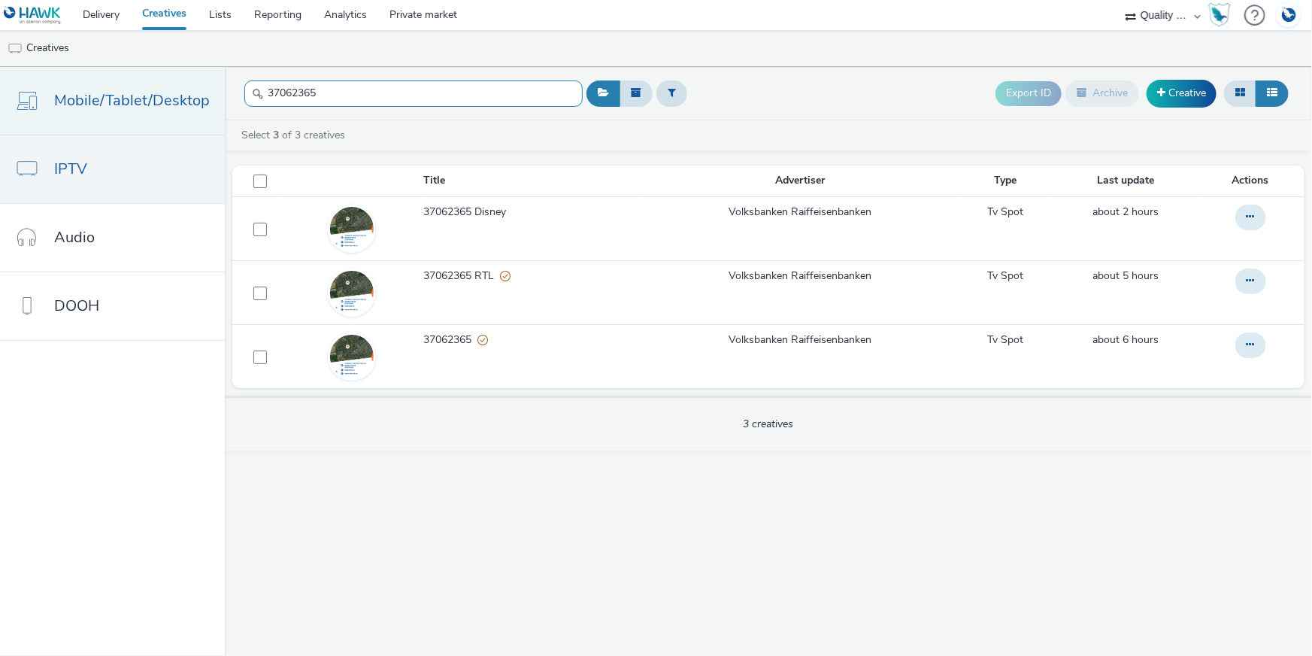
drag, startPoint x: 245, startPoint y: 86, endPoint x: 211, endPoint y: 95, distance: 34.8
click at [211, 82] on div "Mobile/Tablet/Desktop IPTV Audio DOOH 37062365 Export ID Archive Creative Selec…" at bounding box center [656, 361] width 1312 height 589
paste
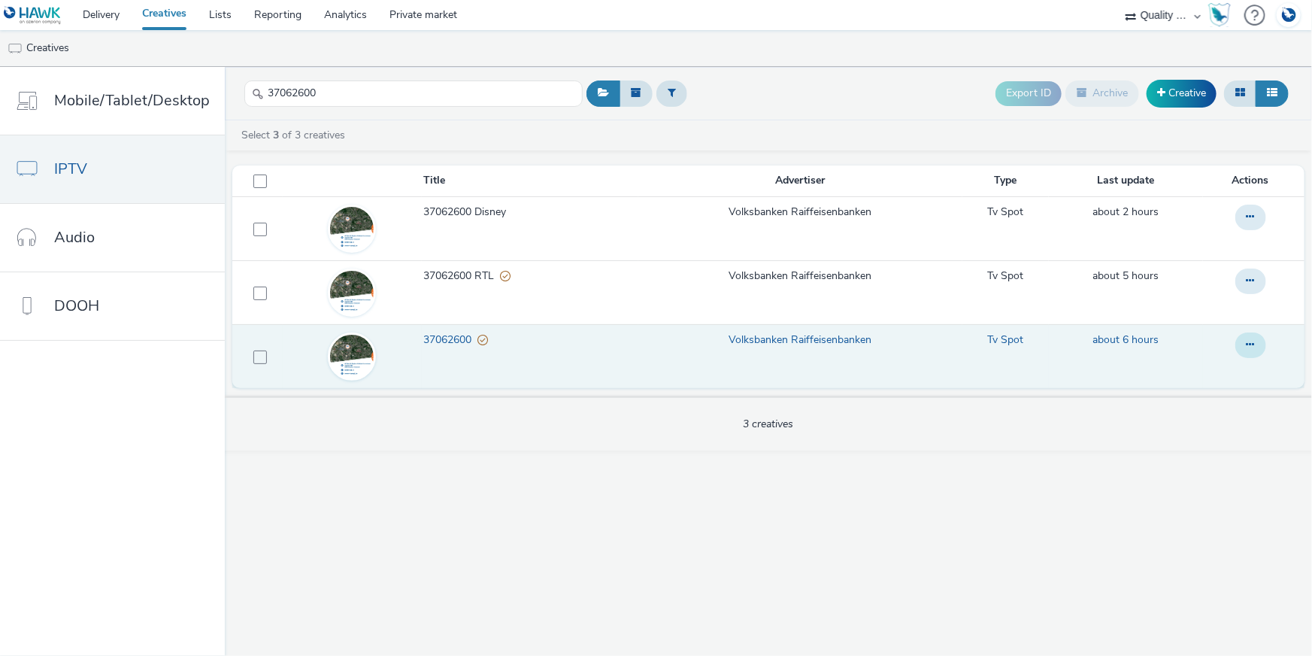
click at [1253, 349] on icon at bounding box center [1251, 344] width 8 height 11
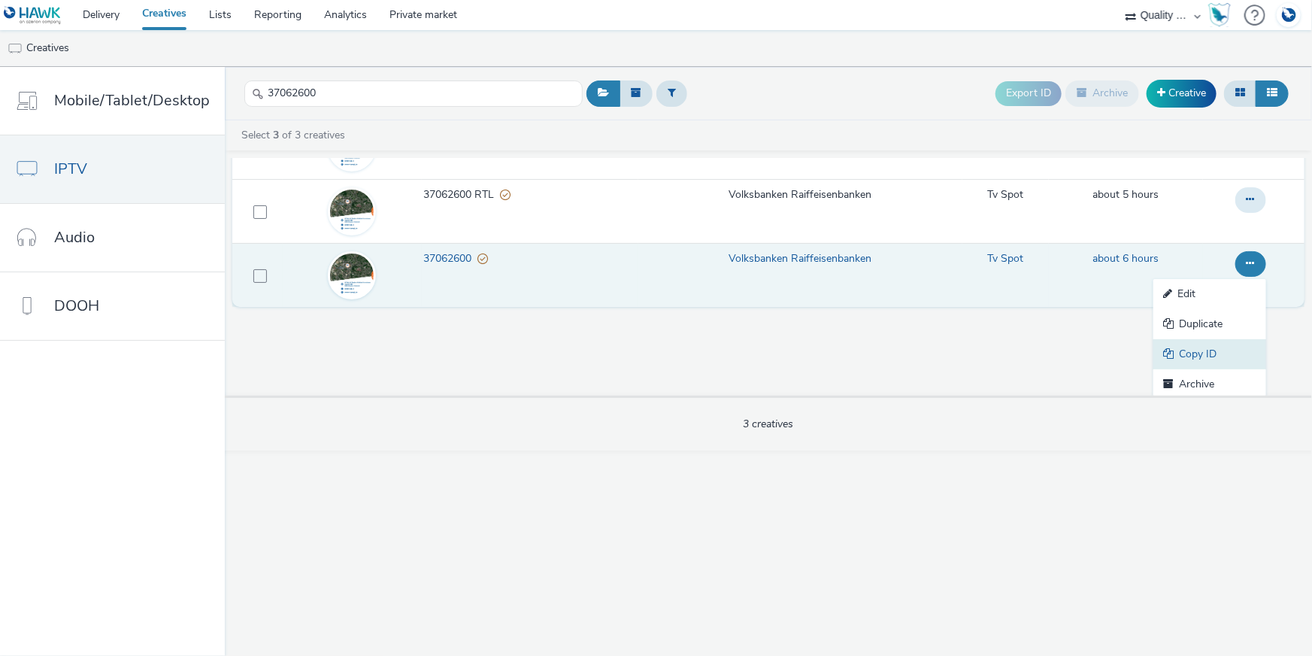
scroll to position [84, 0]
click at [1233, 359] on link "Copy ID" at bounding box center [1209, 351] width 113 height 30
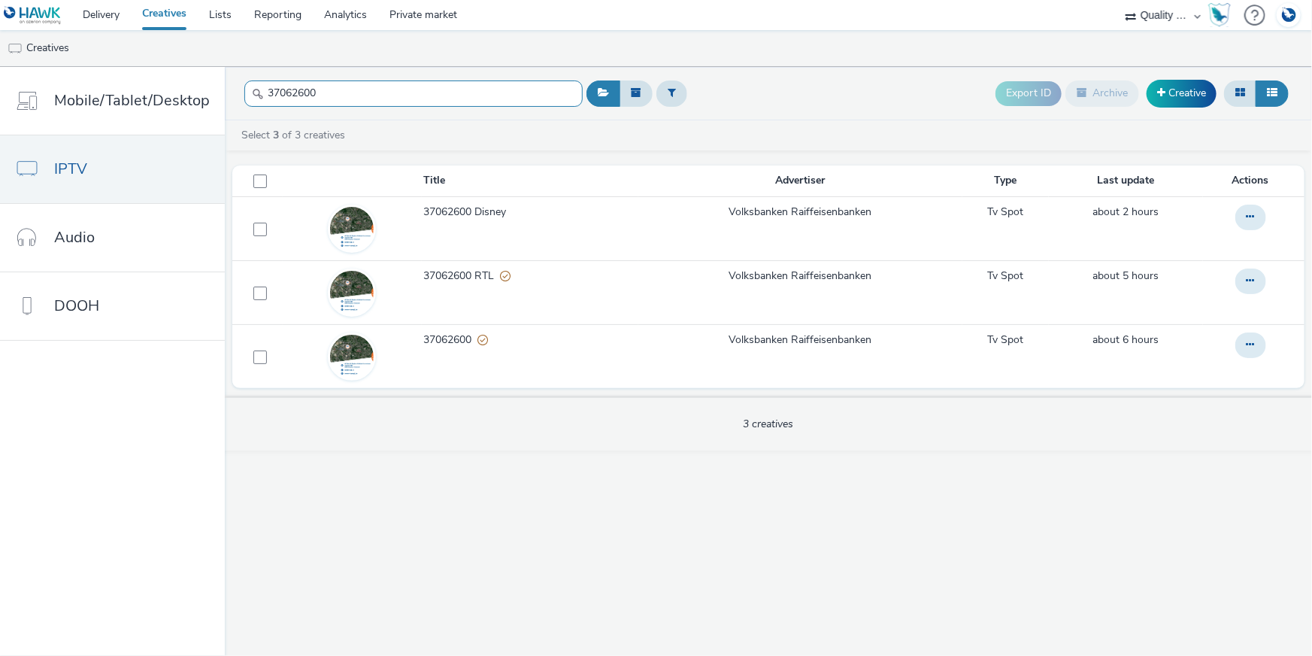
drag, startPoint x: 317, startPoint y: 89, endPoint x: 235, endPoint y: 84, distance: 82.1
click at [235, 84] on header "37062600 Export ID Archive Creative" at bounding box center [768, 93] width 1087 height 53
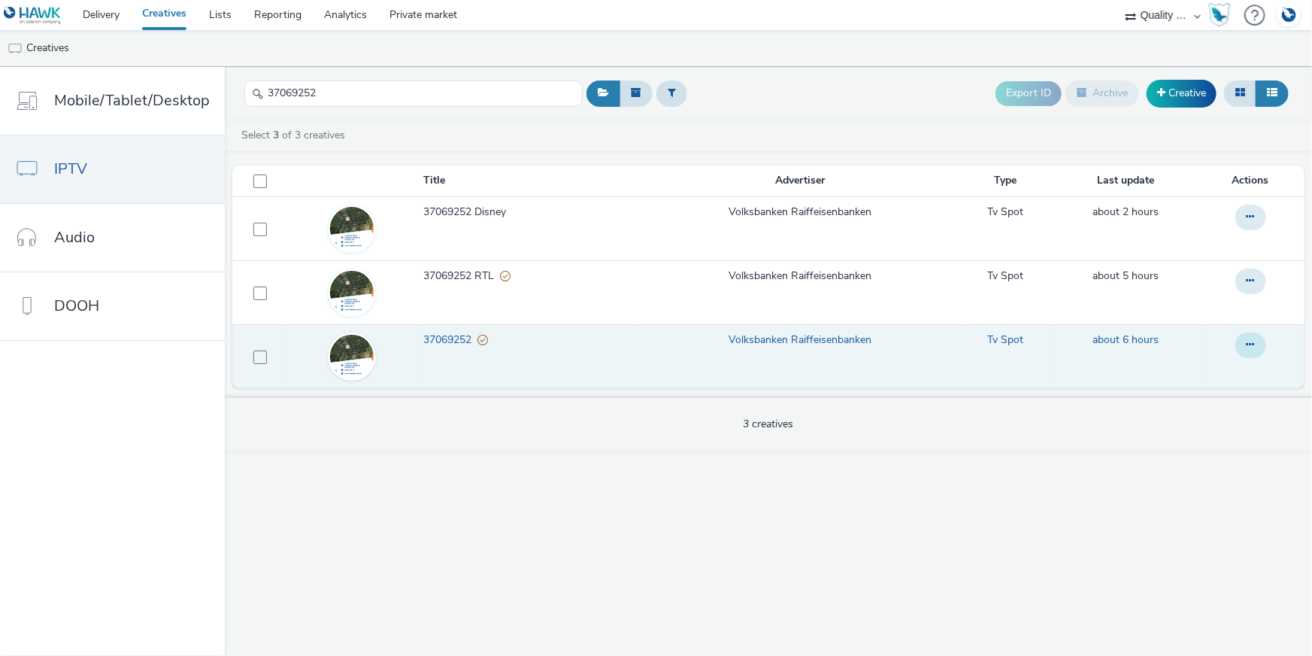
click at [1261, 340] on button at bounding box center [1250, 345] width 31 height 26
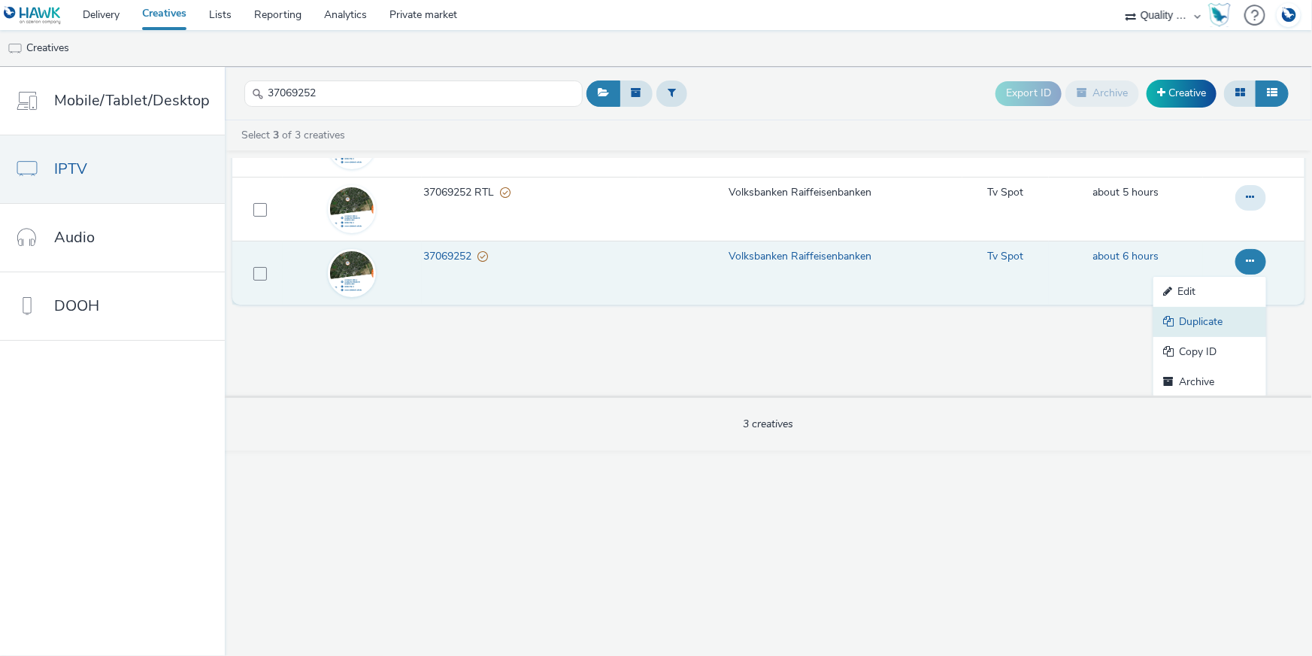
scroll to position [84, 0]
click at [1227, 338] on link "Copy ID" at bounding box center [1209, 351] width 113 height 30
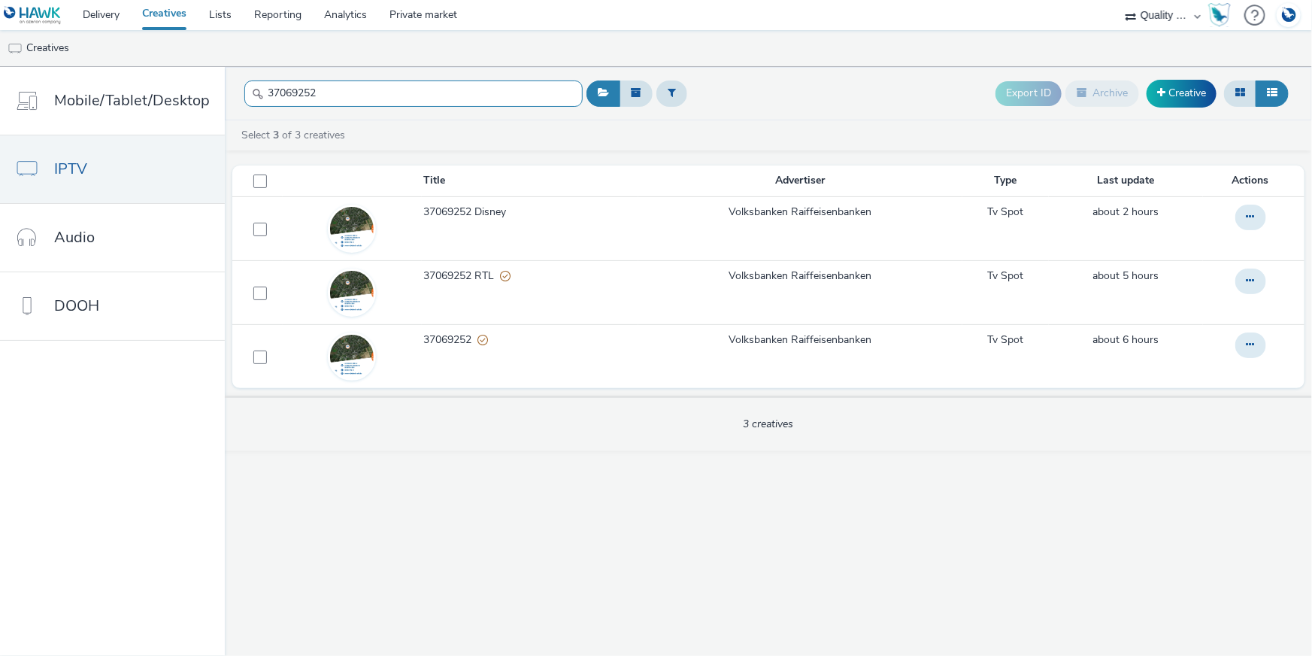
drag, startPoint x: 315, startPoint y: 94, endPoint x: 233, endPoint y: 87, distance: 82.2
click at [233, 87] on header "37069252 Export ID Archive Creative" at bounding box center [768, 93] width 1087 height 53
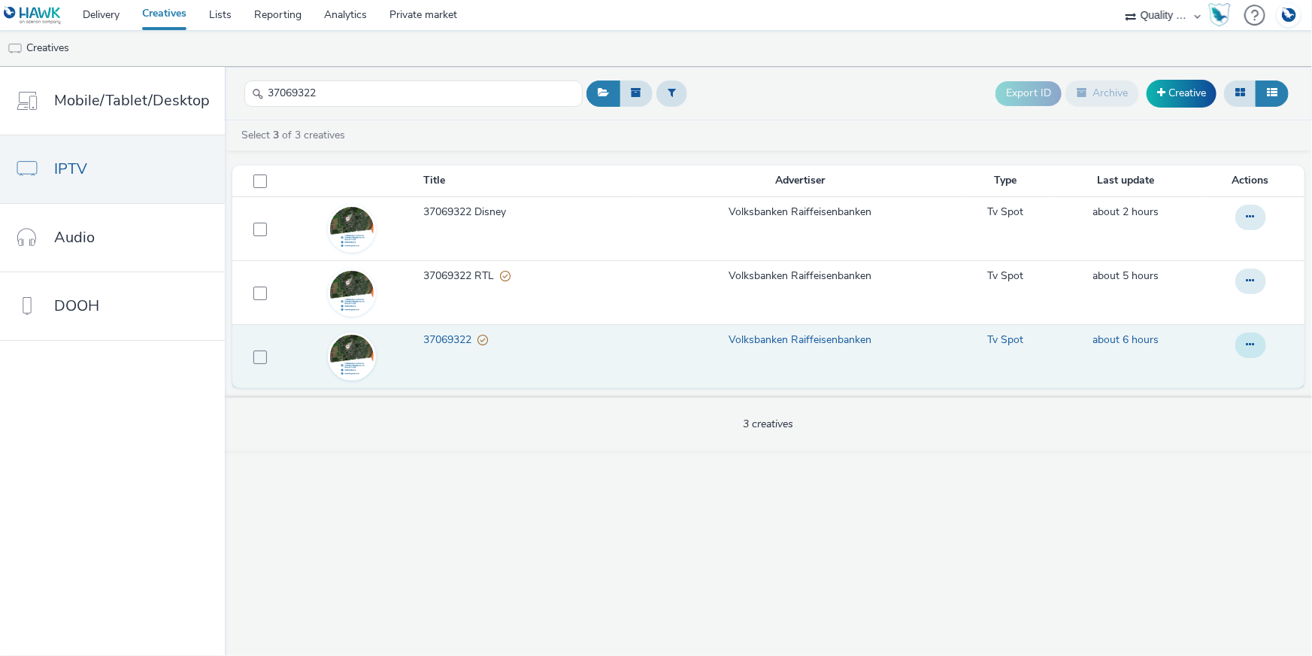
click at [1255, 345] on icon at bounding box center [1251, 344] width 8 height 11
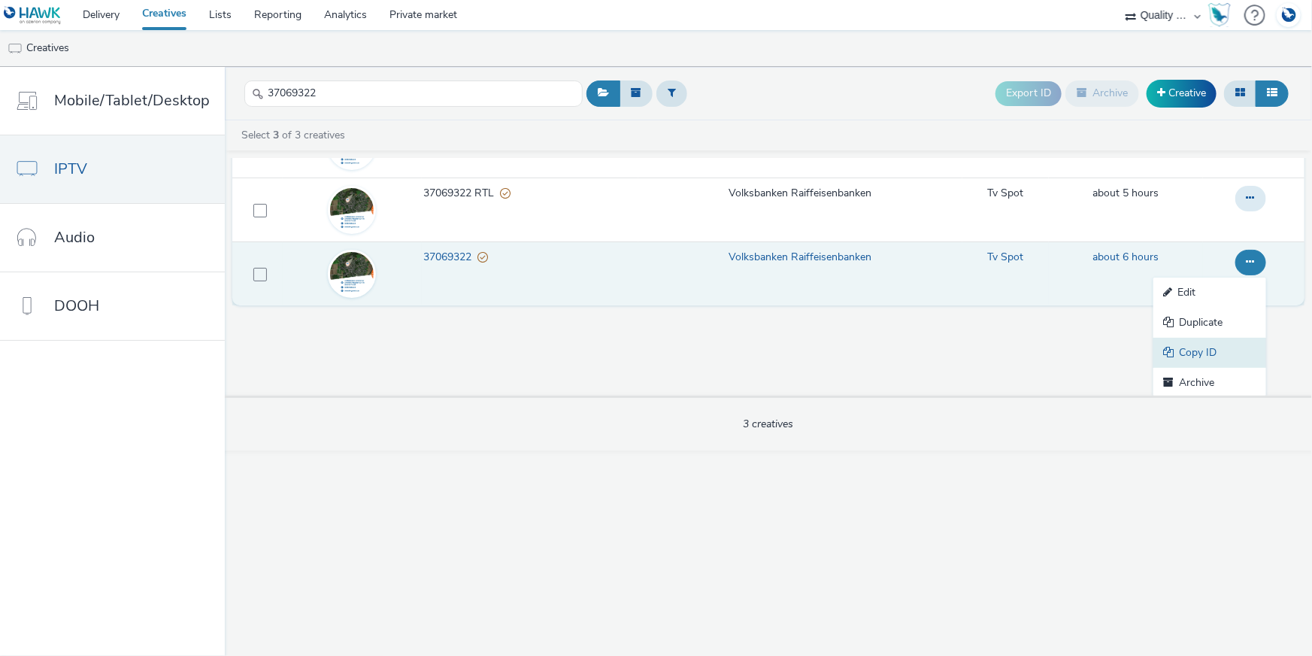
scroll to position [84, 0]
click at [1184, 338] on link "Copy ID" at bounding box center [1209, 351] width 113 height 30
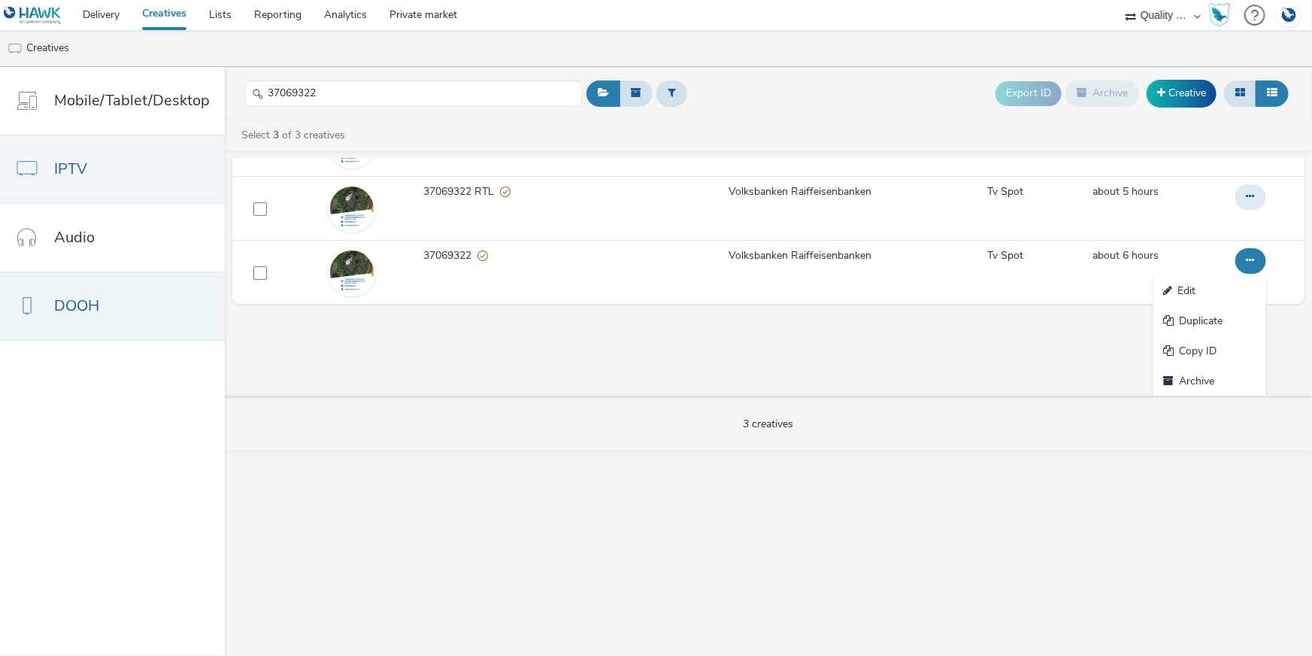
scroll to position [0, 0]
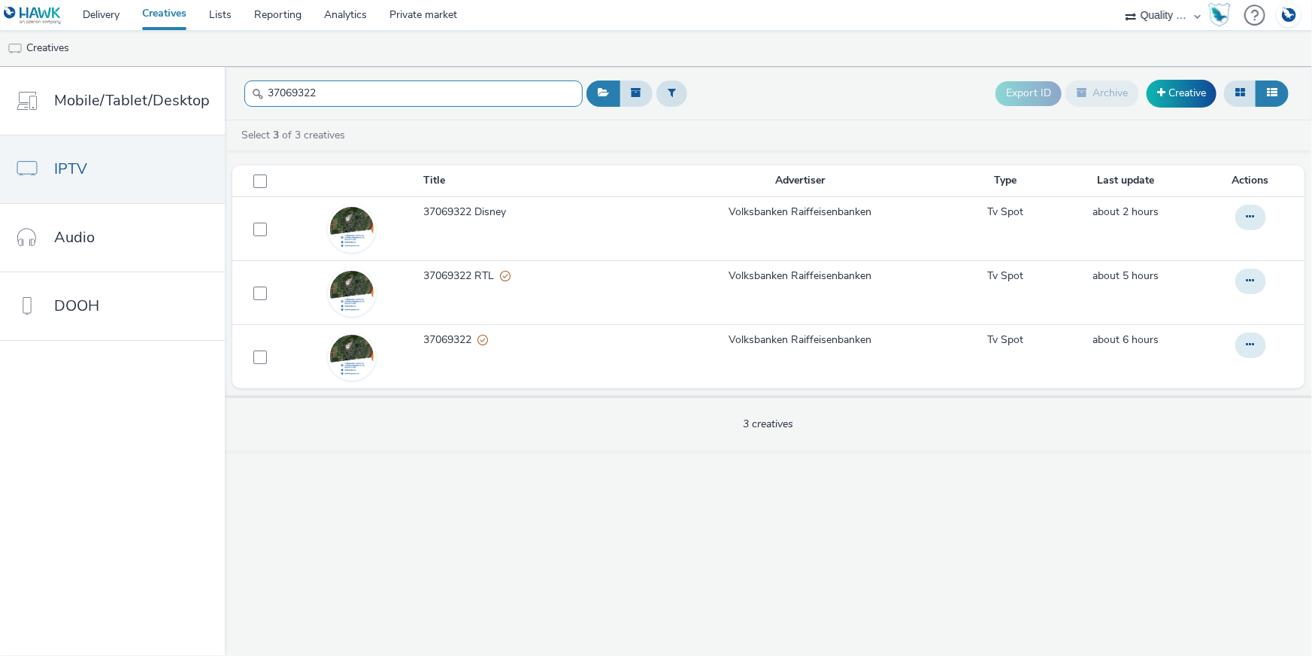
drag, startPoint x: 429, startPoint y: 97, endPoint x: 221, endPoint y: 90, distance: 207.6
click at [225, 90] on header "37069322 Export ID Archive Creative" at bounding box center [768, 93] width 1087 height 53
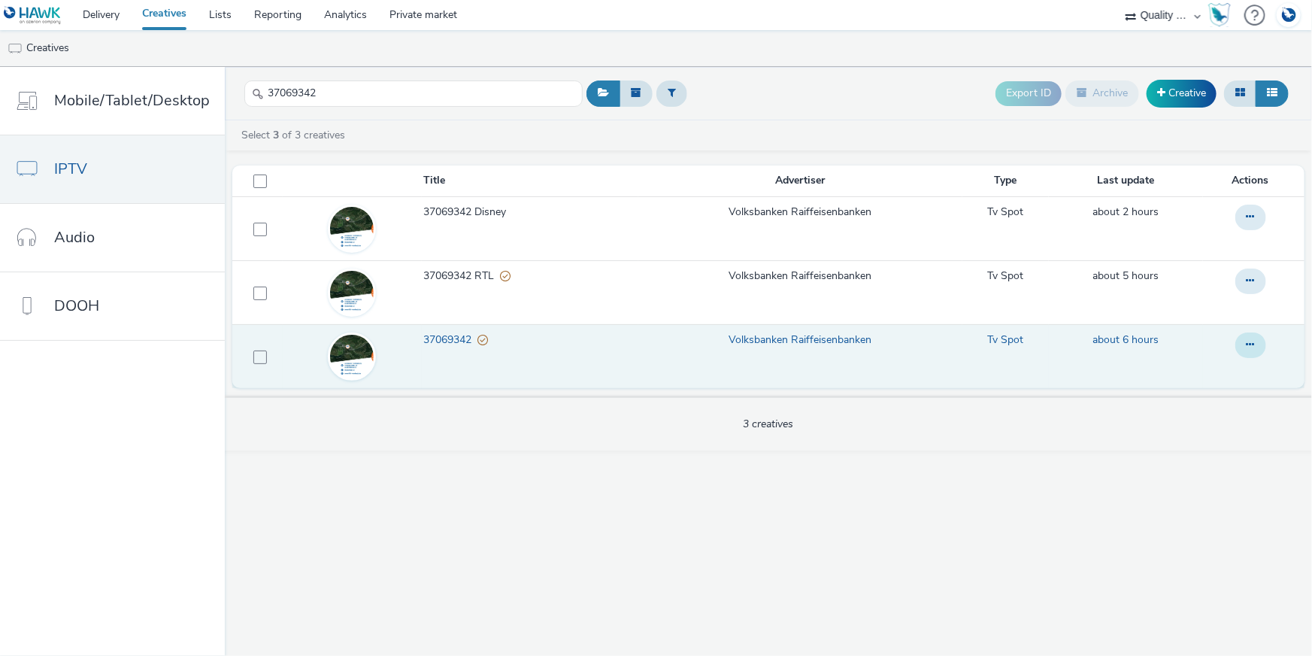
click at [1250, 341] on icon at bounding box center [1251, 344] width 8 height 11
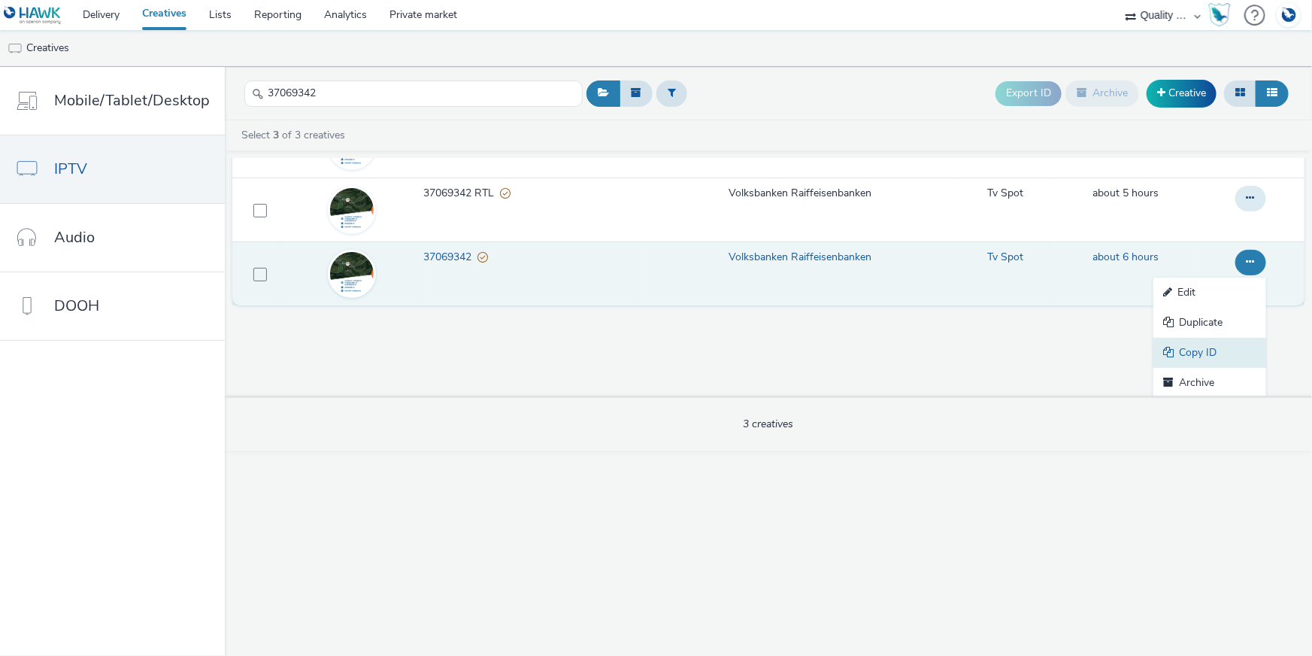
scroll to position [84, 0]
click at [1188, 357] on link "Copy ID" at bounding box center [1209, 351] width 113 height 30
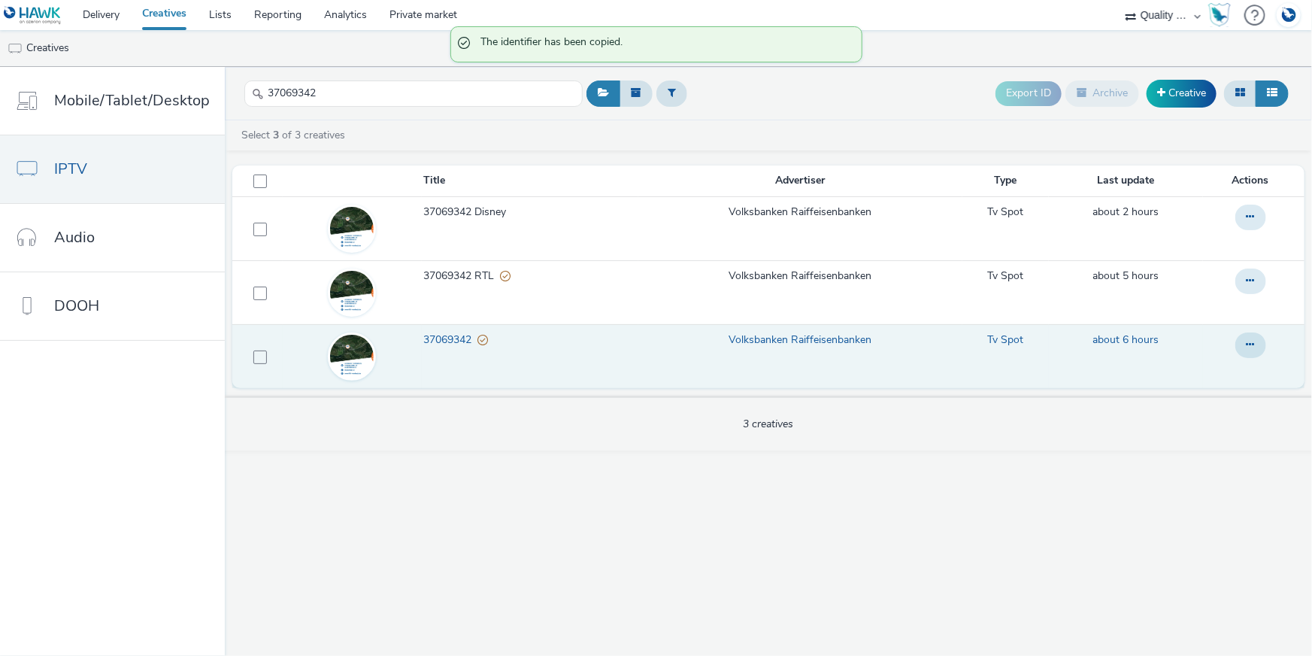
scroll to position [0, 0]
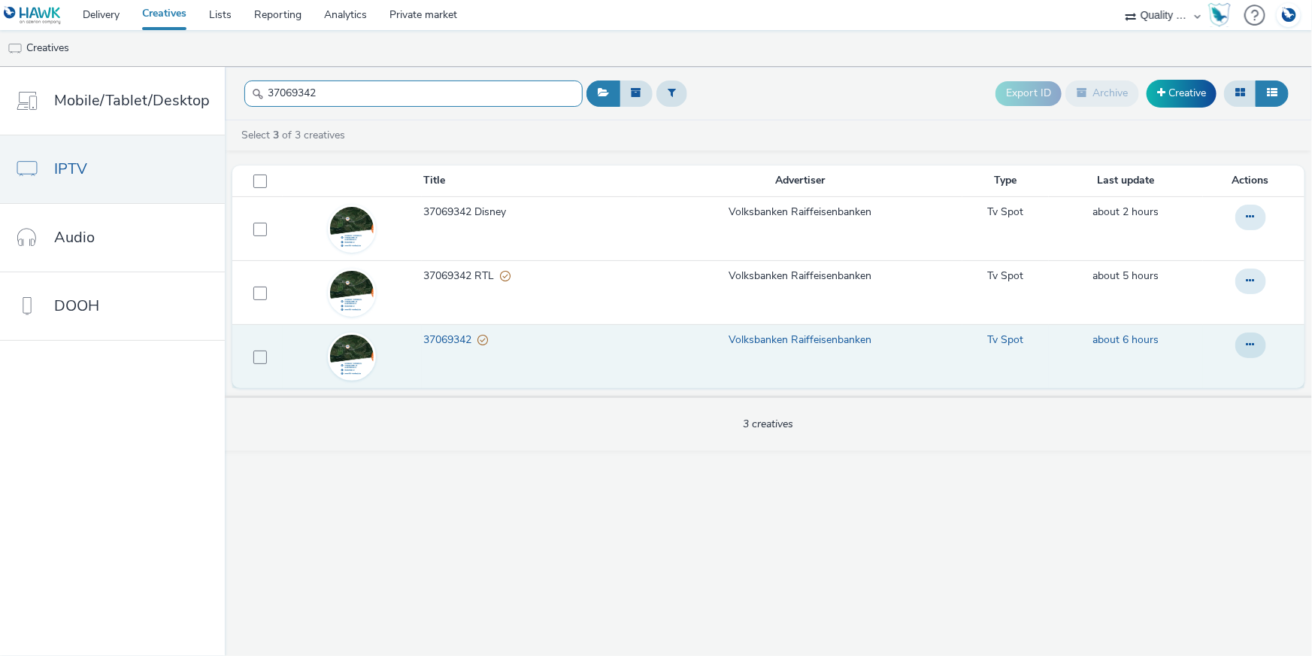
click at [236, 78] on header "37069342 Export ID Archive Creative" at bounding box center [768, 93] width 1087 height 53
click at [1250, 345] on icon at bounding box center [1251, 344] width 8 height 11
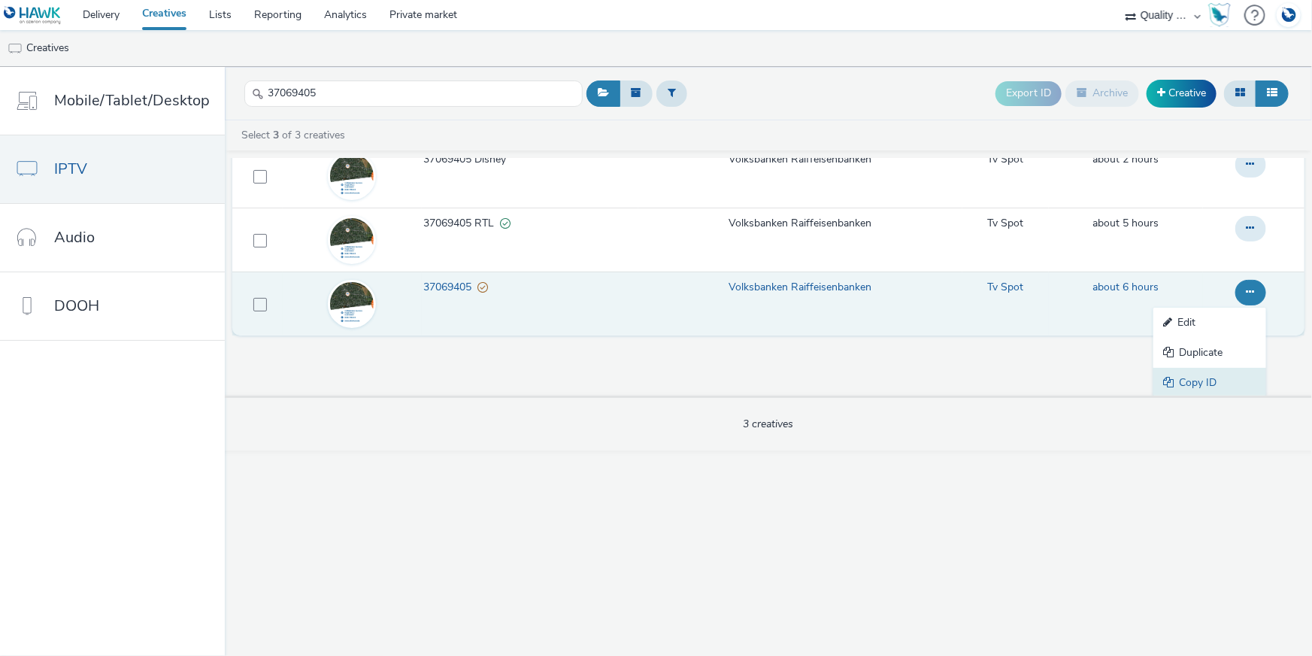
scroll to position [84, 0]
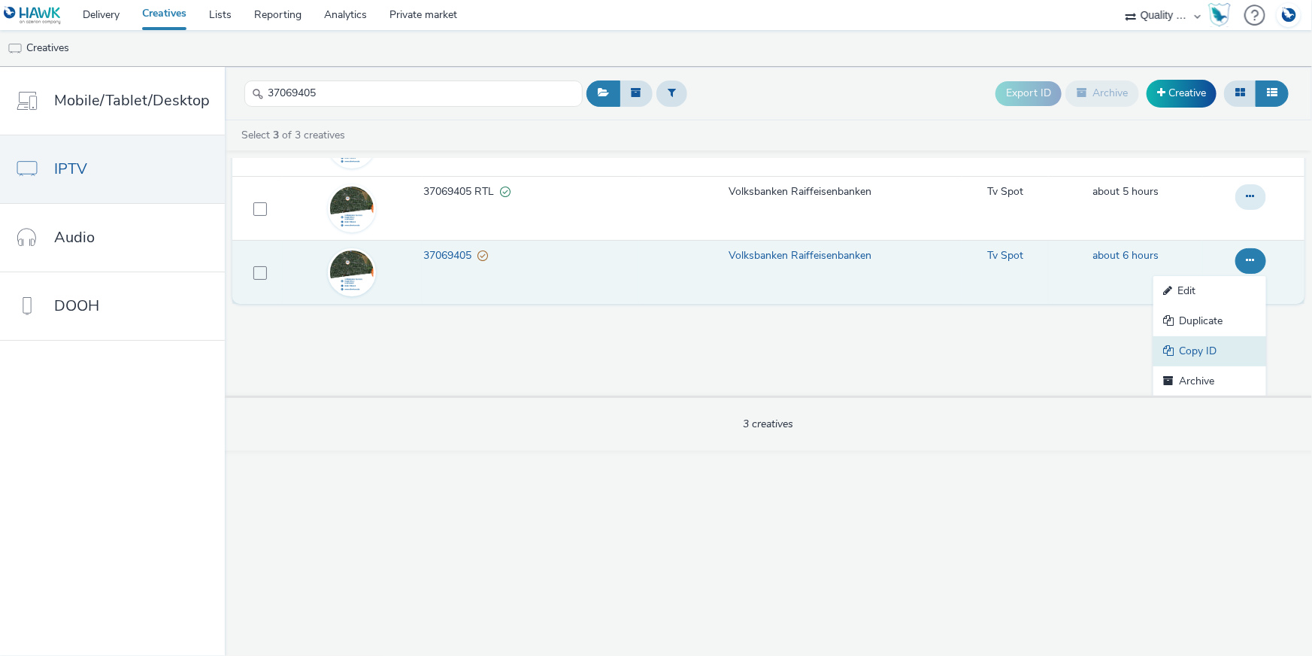
click at [1238, 347] on link "Copy ID" at bounding box center [1209, 351] width 113 height 30
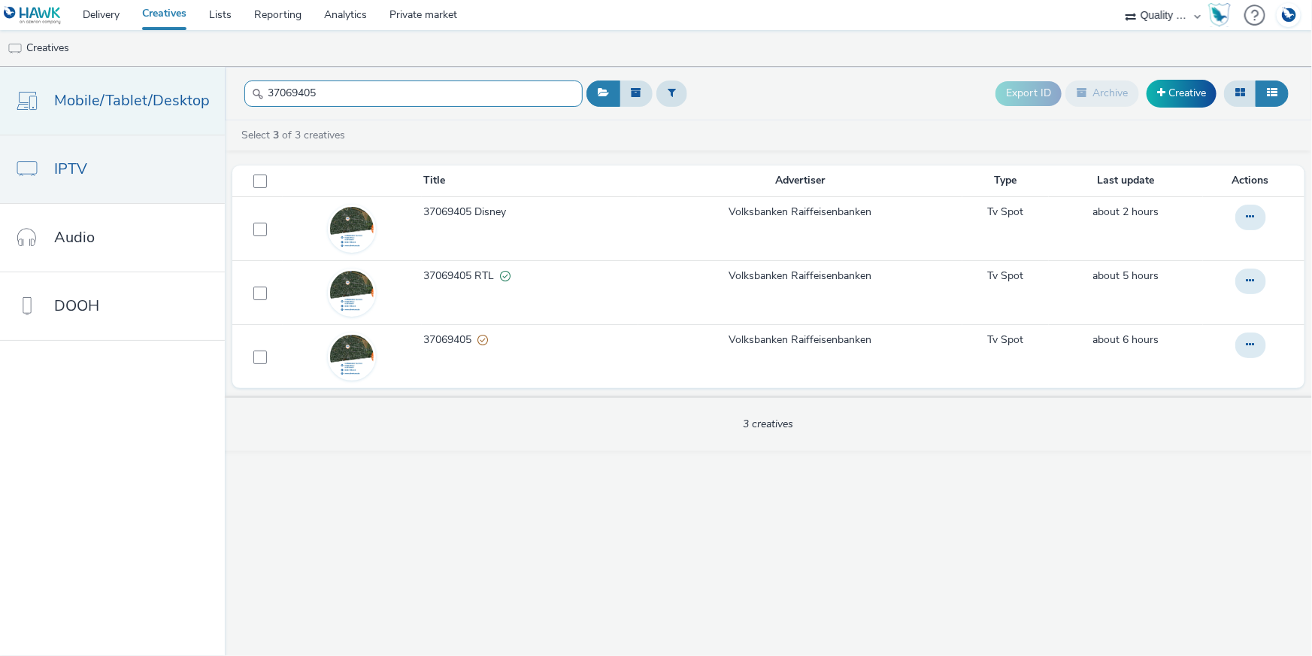
drag, startPoint x: 325, startPoint y: 89, endPoint x: 211, endPoint y: 88, distance: 113.5
click at [202, 82] on div "Mobile/Tablet/Desktop IPTV Audio DOOH 37069405 Export ID Archive Creative Selec…" at bounding box center [656, 361] width 1312 height 589
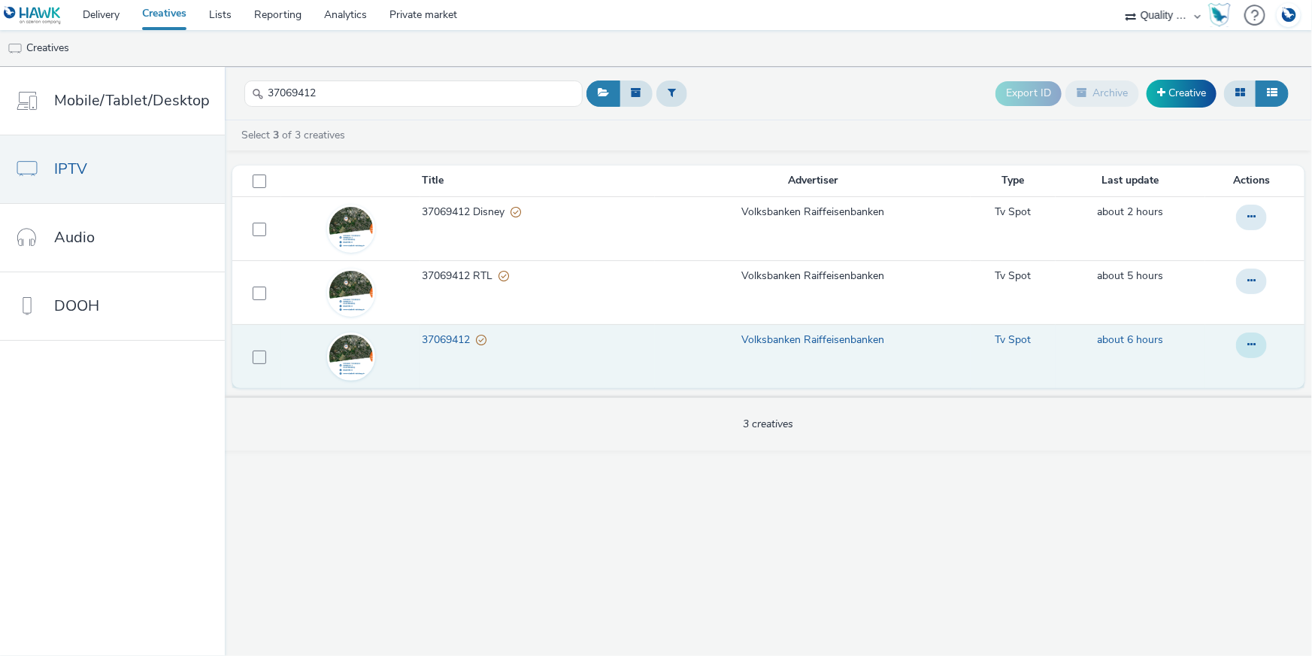
click at [1256, 347] on icon at bounding box center [1251, 344] width 8 height 11
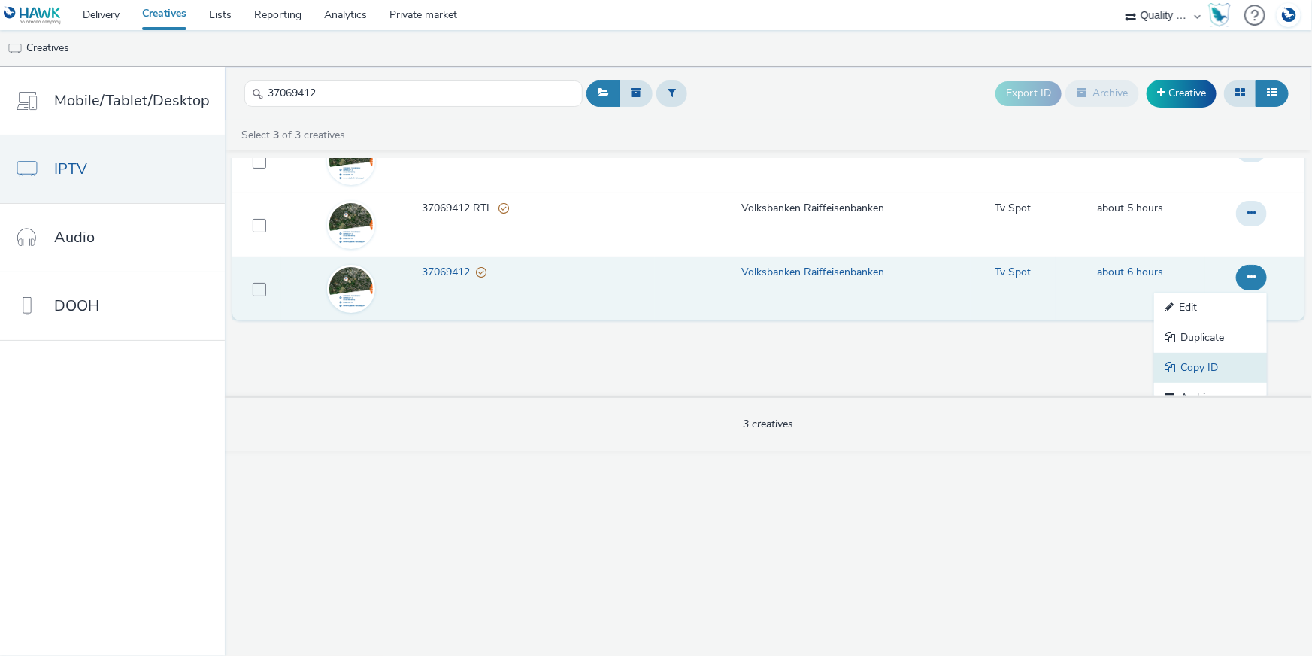
click at [1238, 353] on link "Copy ID" at bounding box center [1210, 368] width 113 height 30
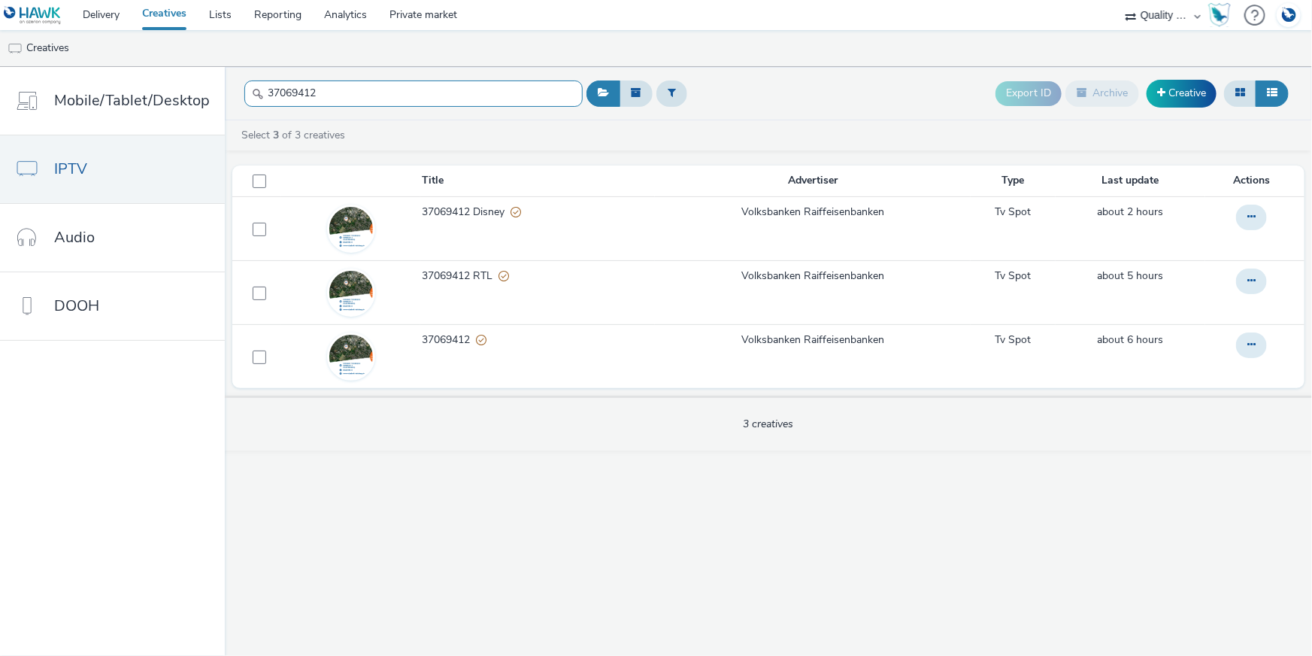
drag, startPoint x: 341, startPoint y: 92, endPoint x: 240, endPoint y: 89, distance: 100.8
click at [244, 89] on input "37069412" at bounding box center [413, 93] width 338 height 26
click at [1247, 341] on button at bounding box center [1251, 345] width 31 height 26
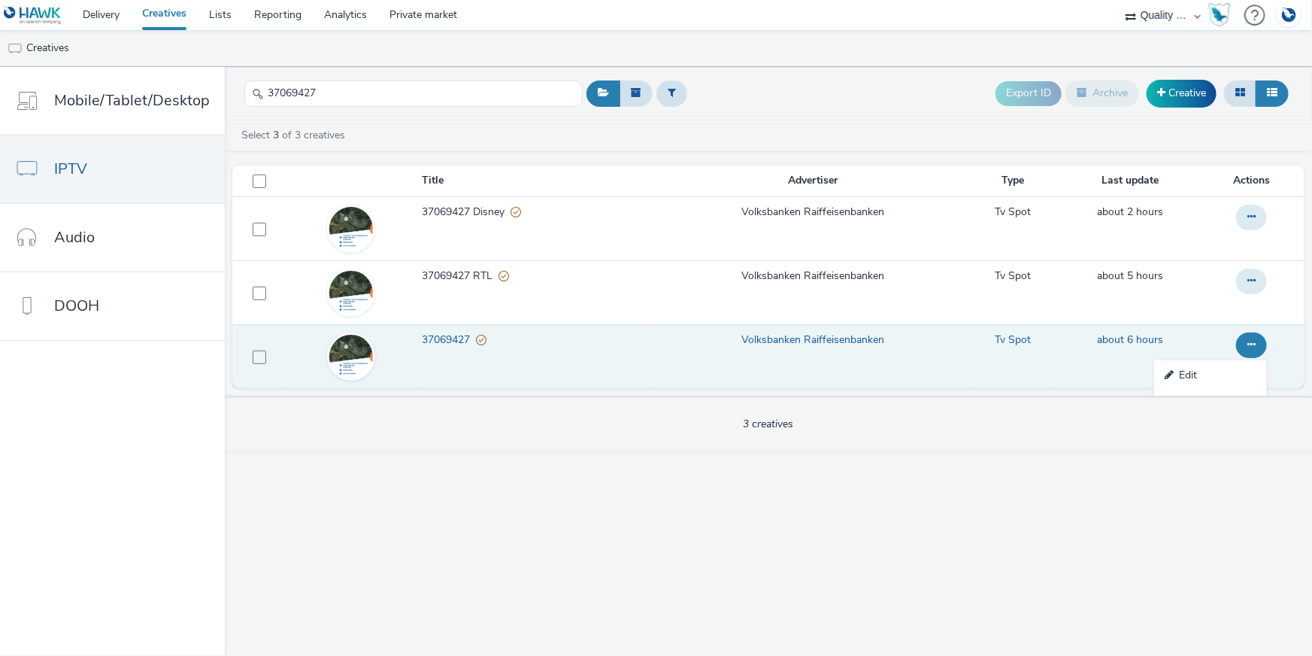
scroll to position [84, 0]
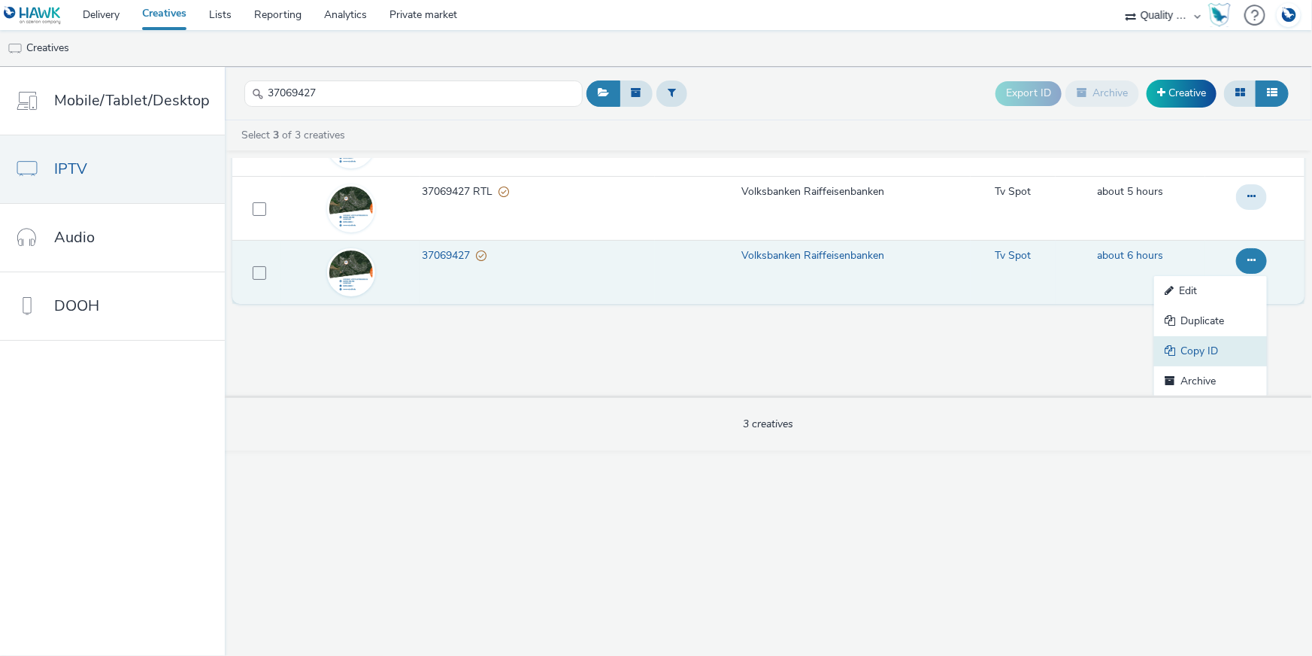
click at [1225, 354] on link "Copy ID" at bounding box center [1210, 351] width 113 height 30
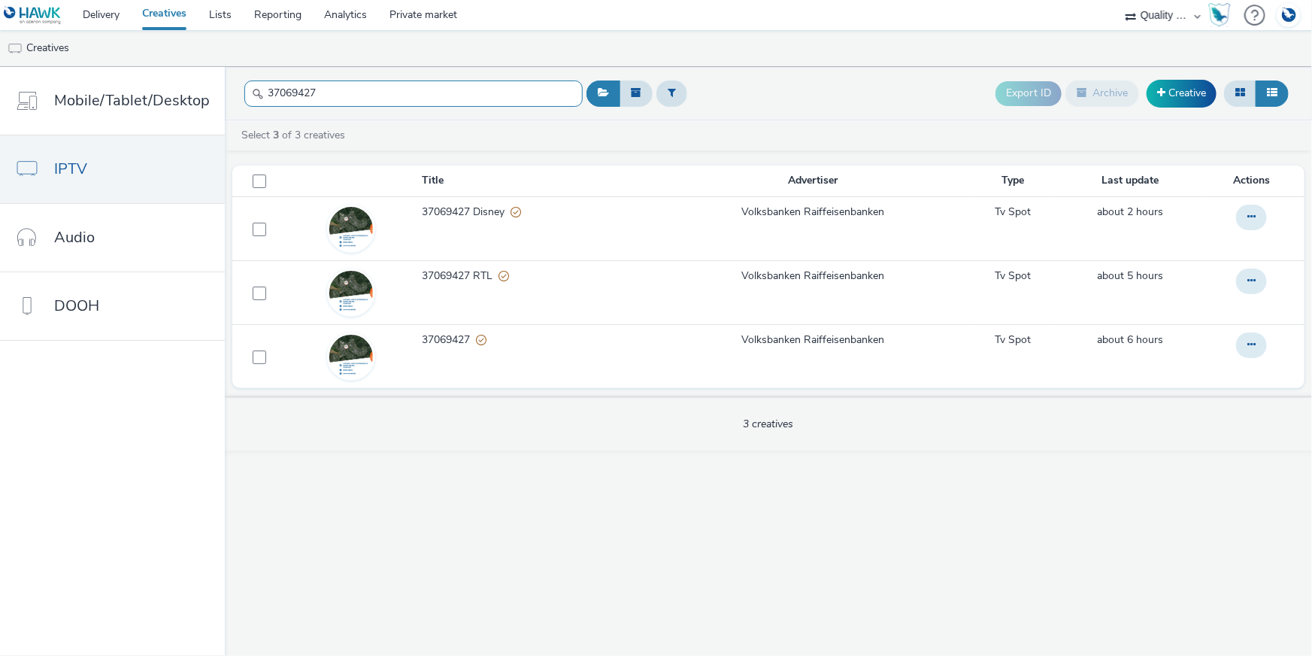
drag, startPoint x: 323, startPoint y: 93, endPoint x: 226, endPoint y: 83, distance: 97.5
click at [226, 83] on header "37069427 Export ID Archive Creative" at bounding box center [768, 93] width 1087 height 53
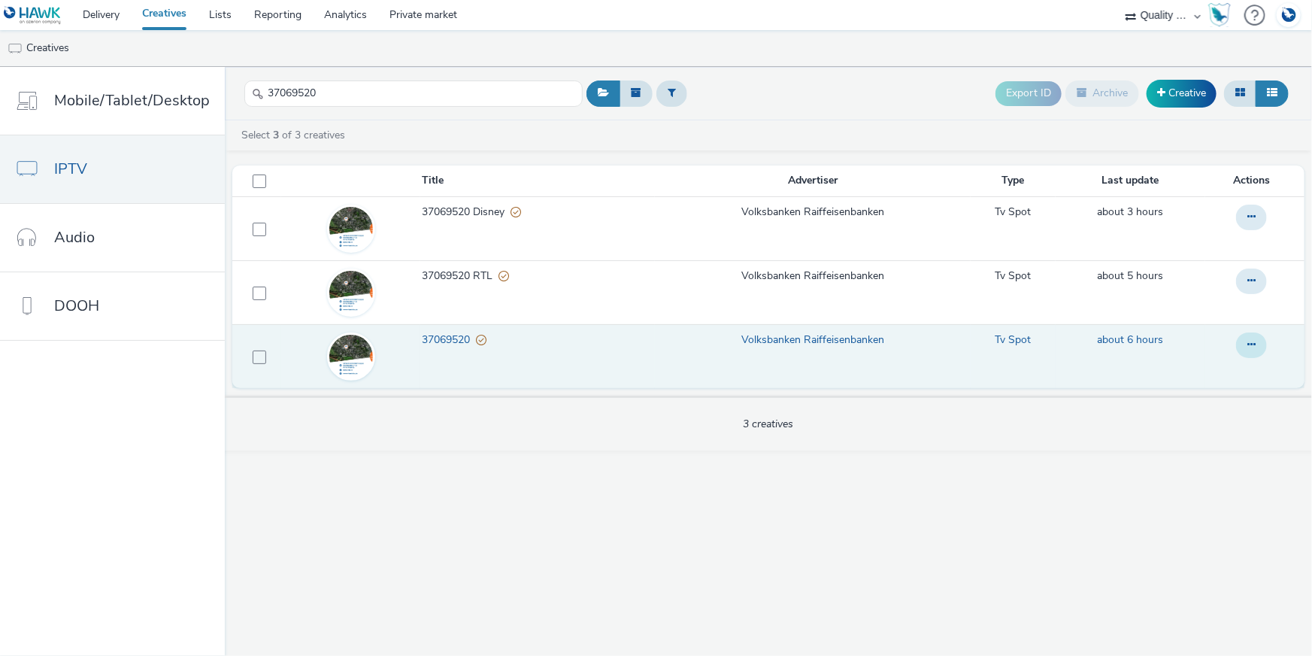
click at [1250, 347] on icon at bounding box center [1251, 344] width 8 height 11
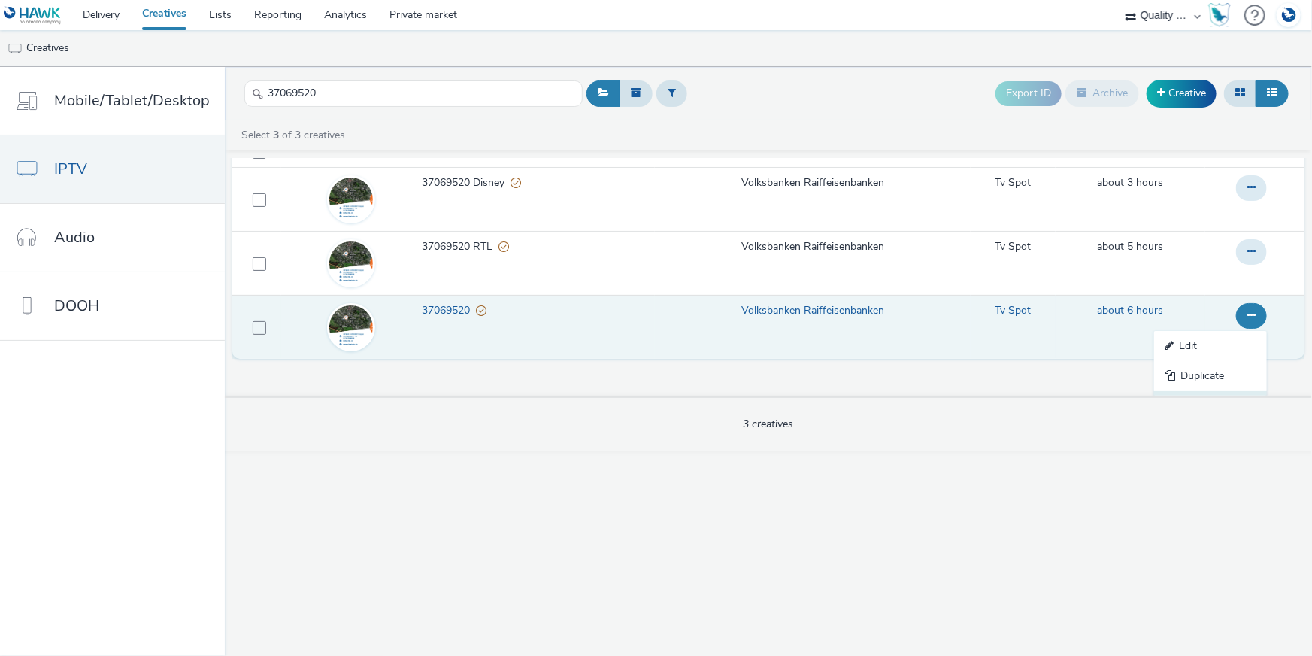
scroll to position [84, 0]
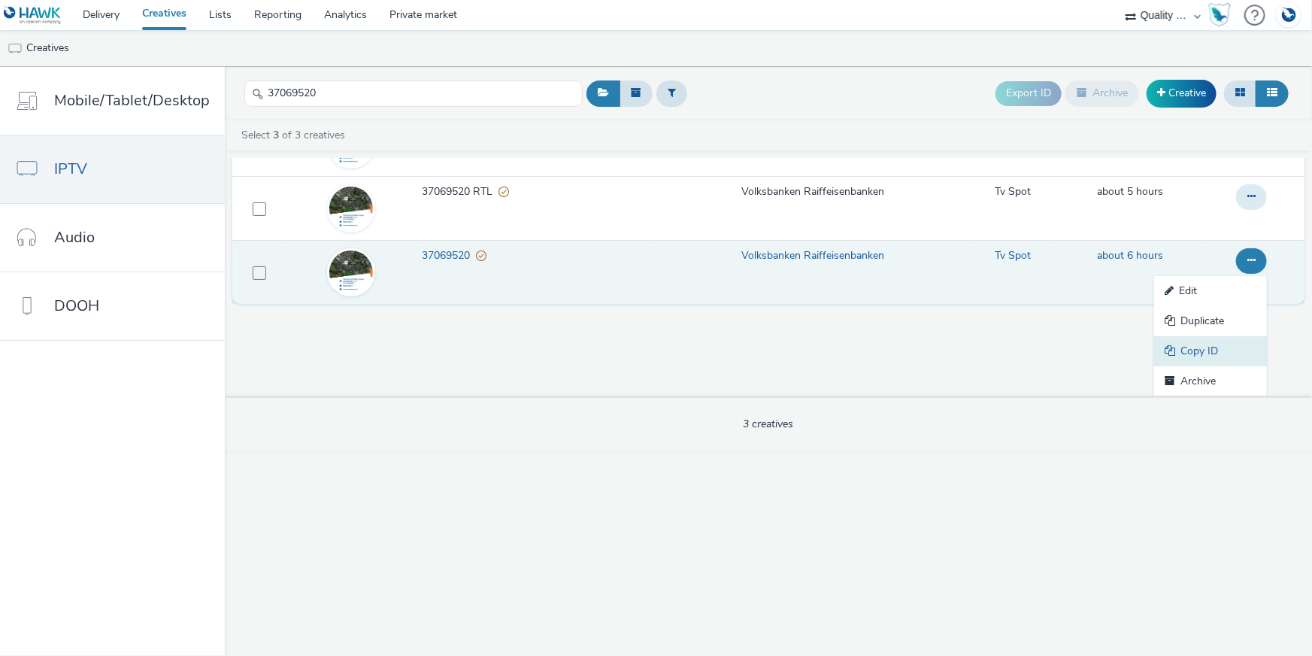
click at [1194, 353] on link "Copy ID" at bounding box center [1210, 351] width 113 height 30
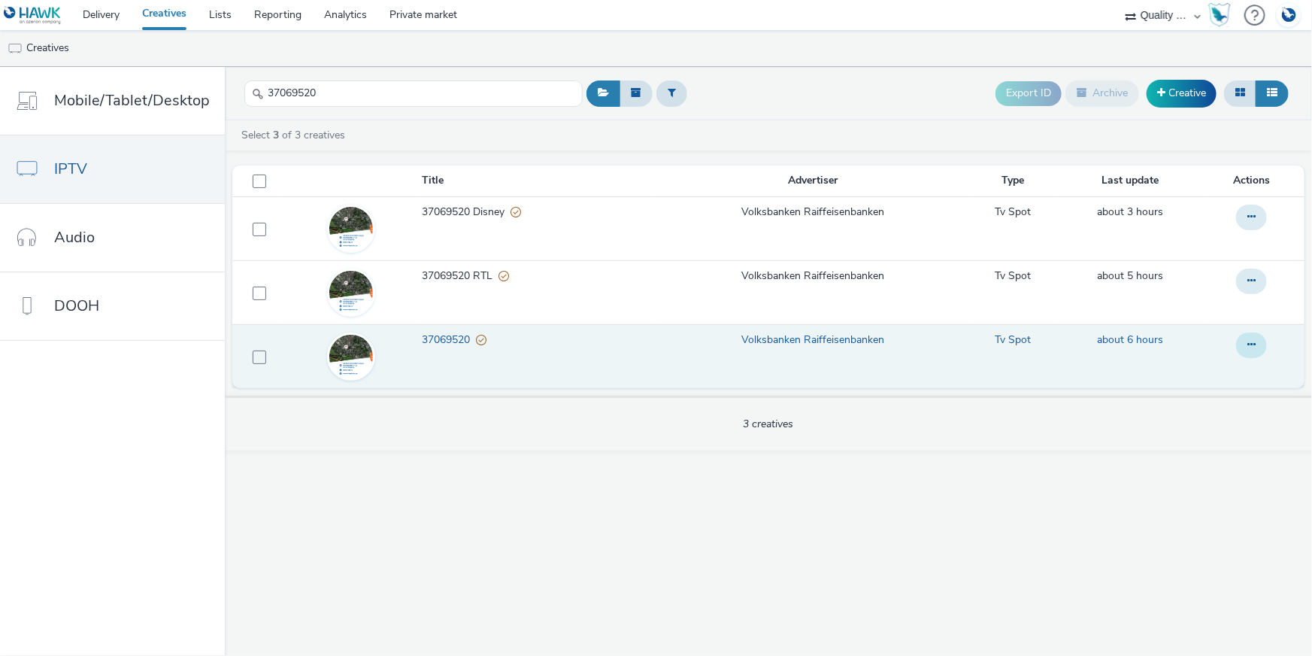
click at [1244, 338] on button at bounding box center [1251, 345] width 31 height 26
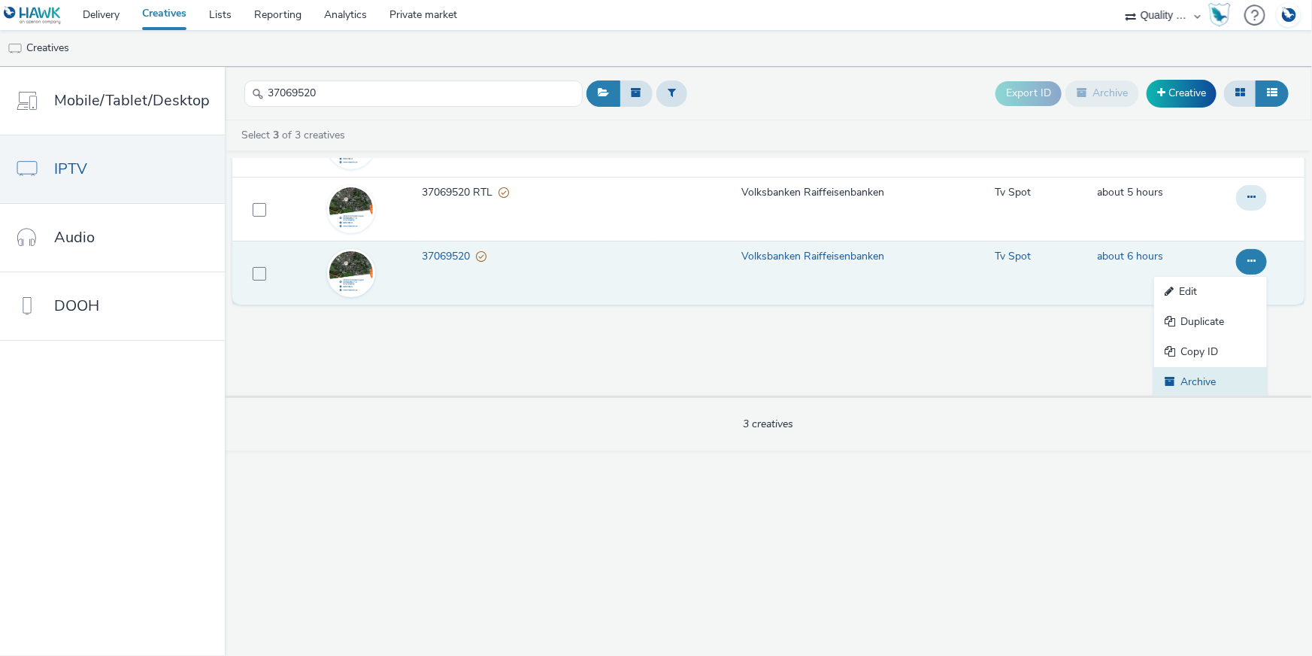
scroll to position [84, 0]
click at [1225, 356] on link "Copy ID" at bounding box center [1210, 351] width 113 height 30
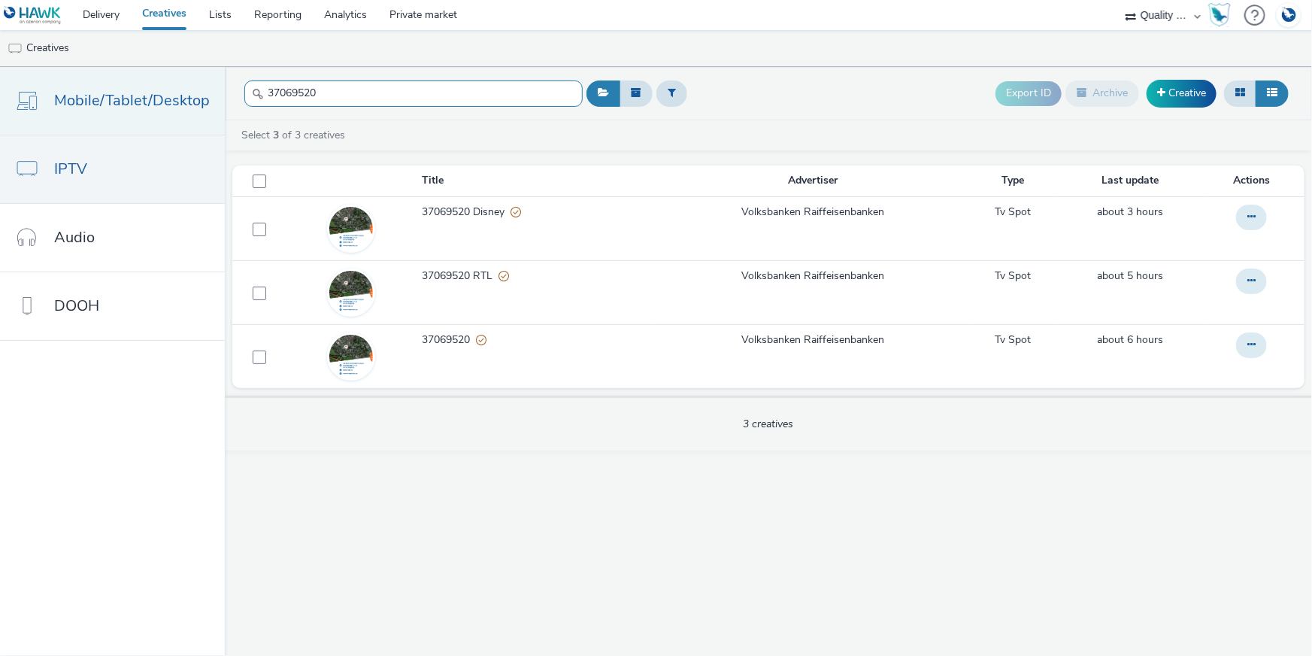
drag, startPoint x: 380, startPoint y: 97, endPoint x: 213, endPoint y: 91, distance: 167.0
click at [213, 91] on div "Mobile/Tablet/Desktop IPTV Audio DOOH 37069520 Export ID Archive Creative Selec…" at bounding box center [656, 361] width 1312 height 589
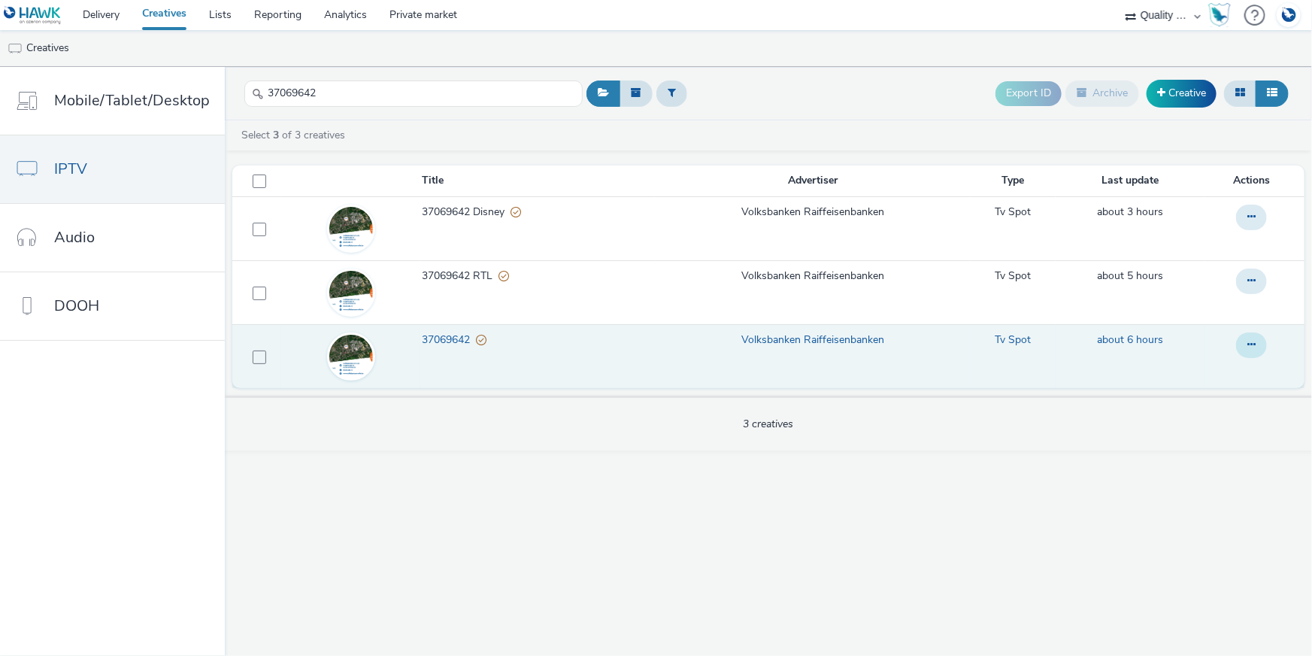
click at [1260, 348] on button at bounding box center [1251, 345] width 31 height 26
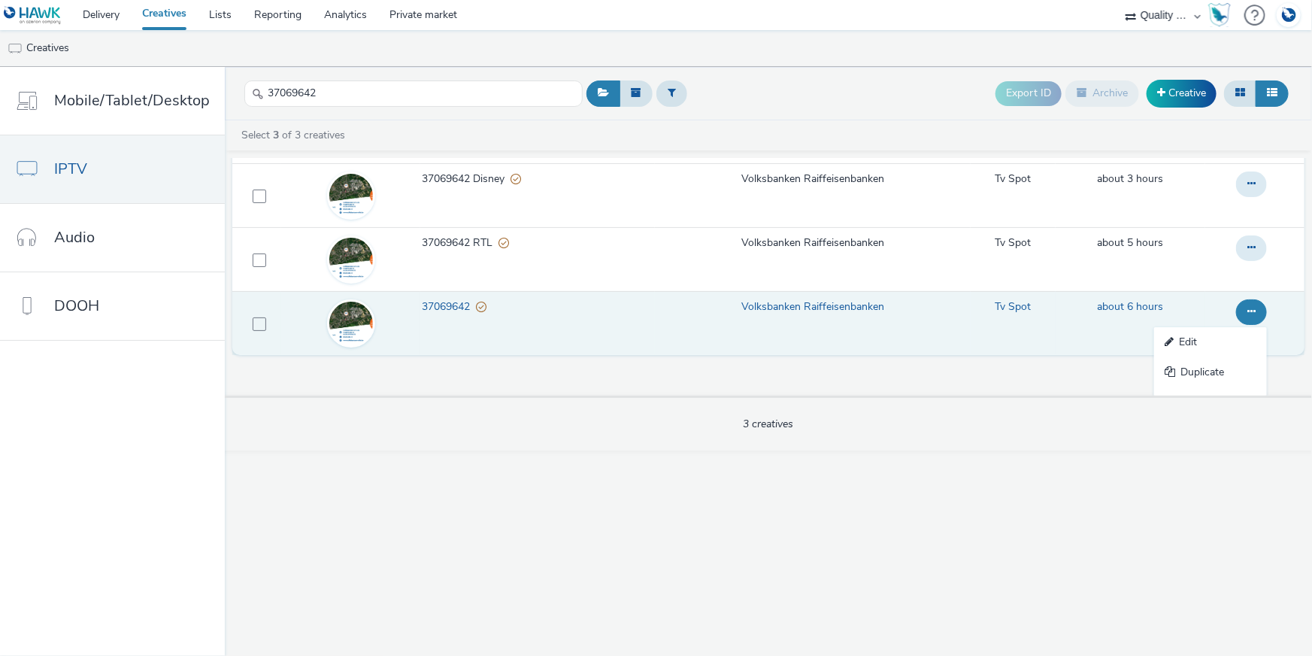
scroll to position [84, 0]
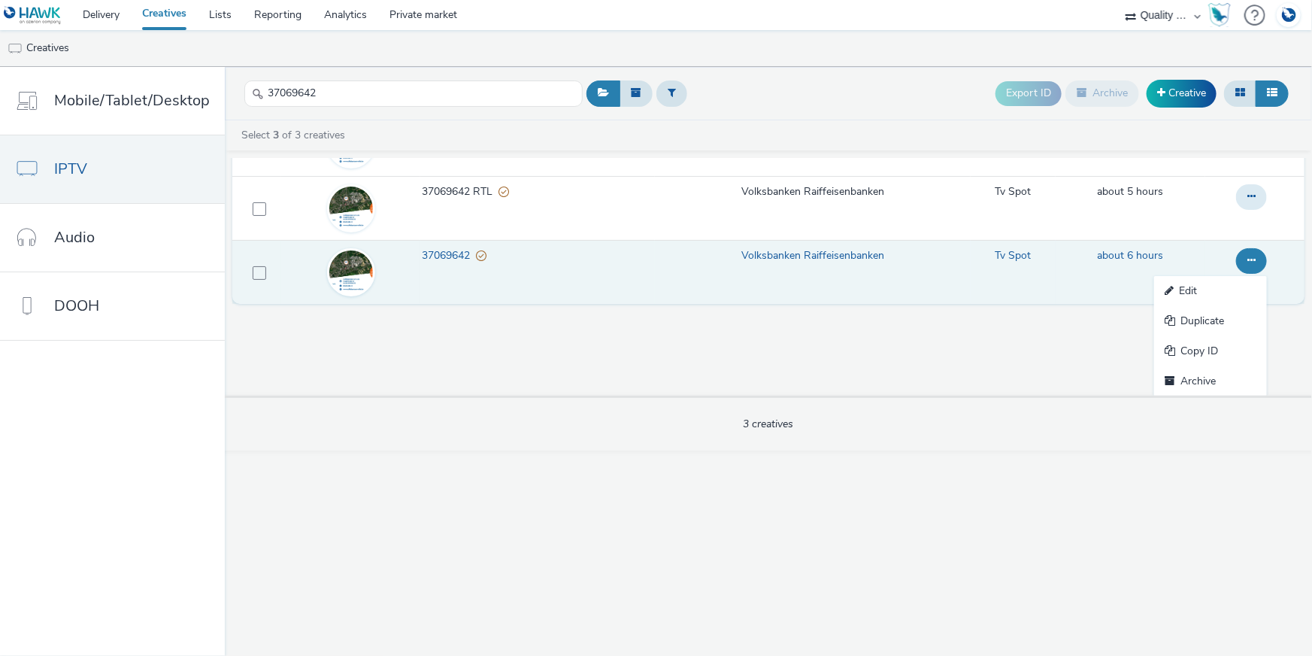
click at [1221, 351] on link "Copy ID" at bounding box center [1210, 351] width 113 height 30
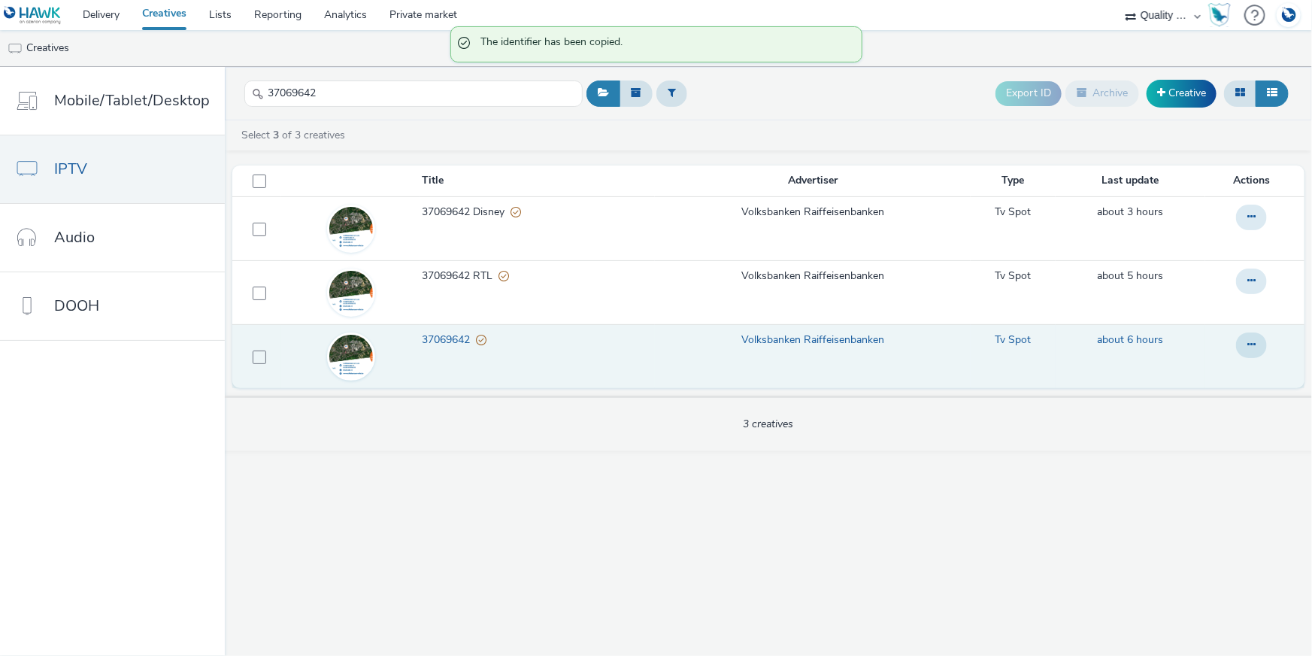
scroll to position [0, 0]
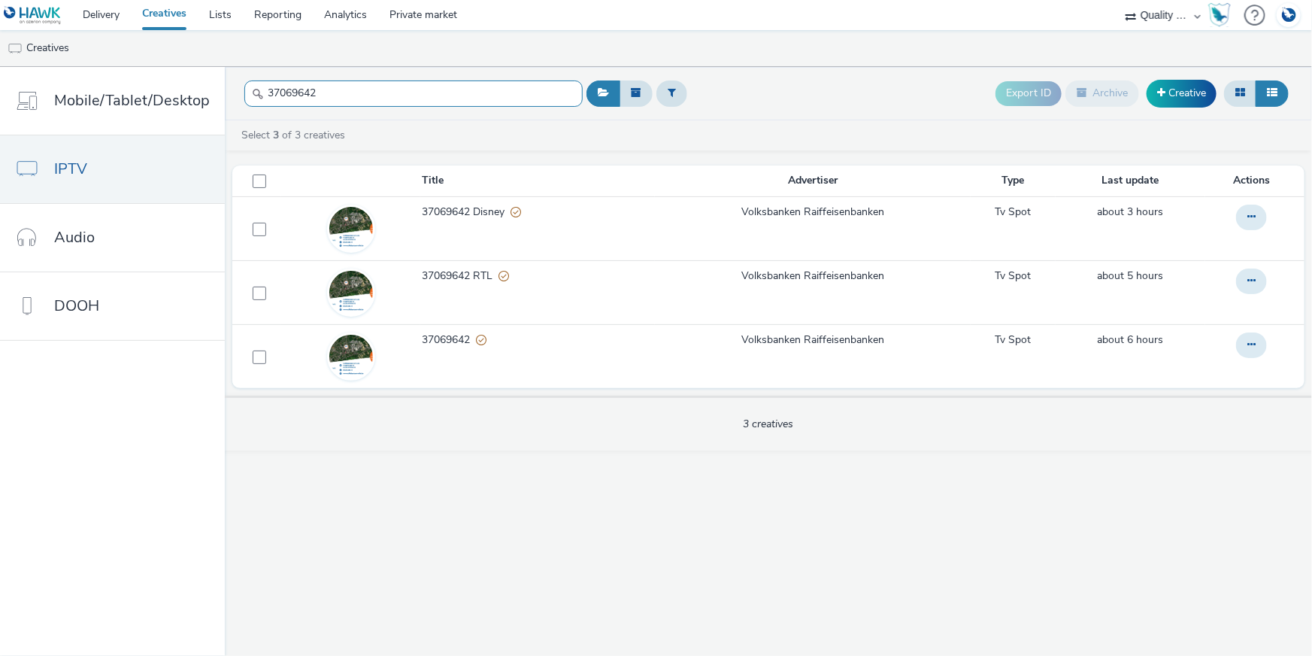
drag, startPoint x: 282, startPoint y: 95, endPoint x: 241, endPoint y: 89, distance: 41.7
click at [244, 89] on input "37069642" at bounding box center [413, 93] width 338 height 26
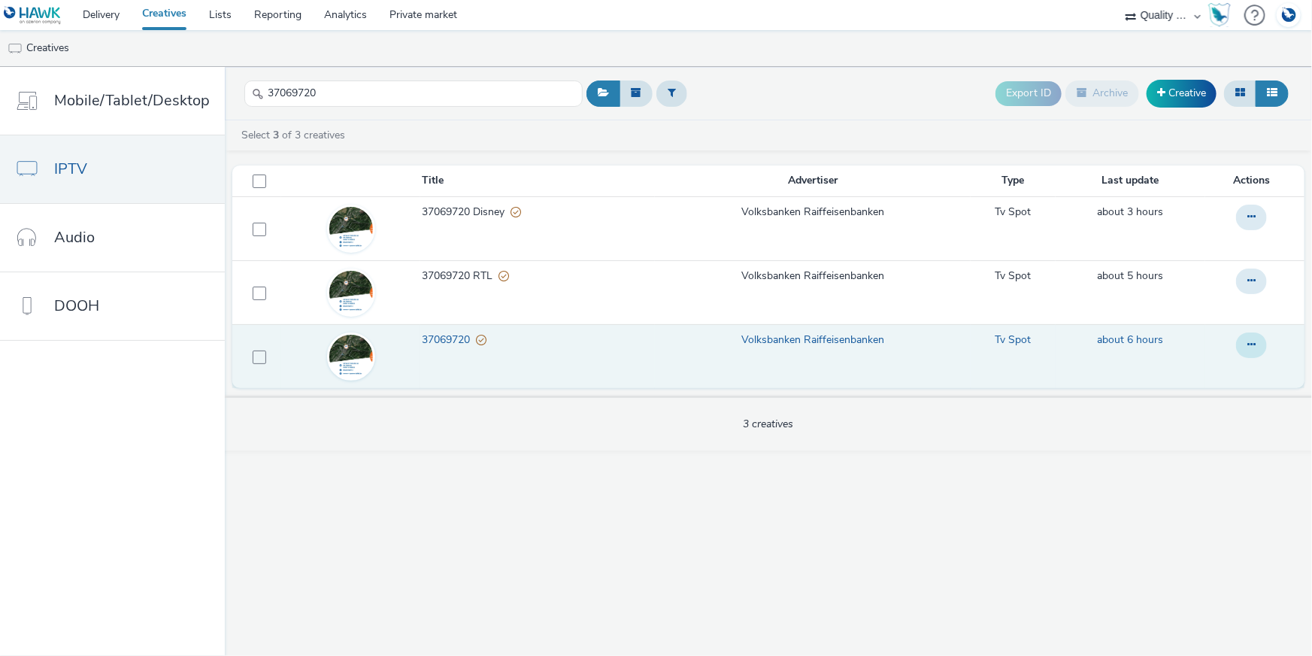
click at [1250, 346] on icon at bounding box center [1251, 344] width 8 height 11
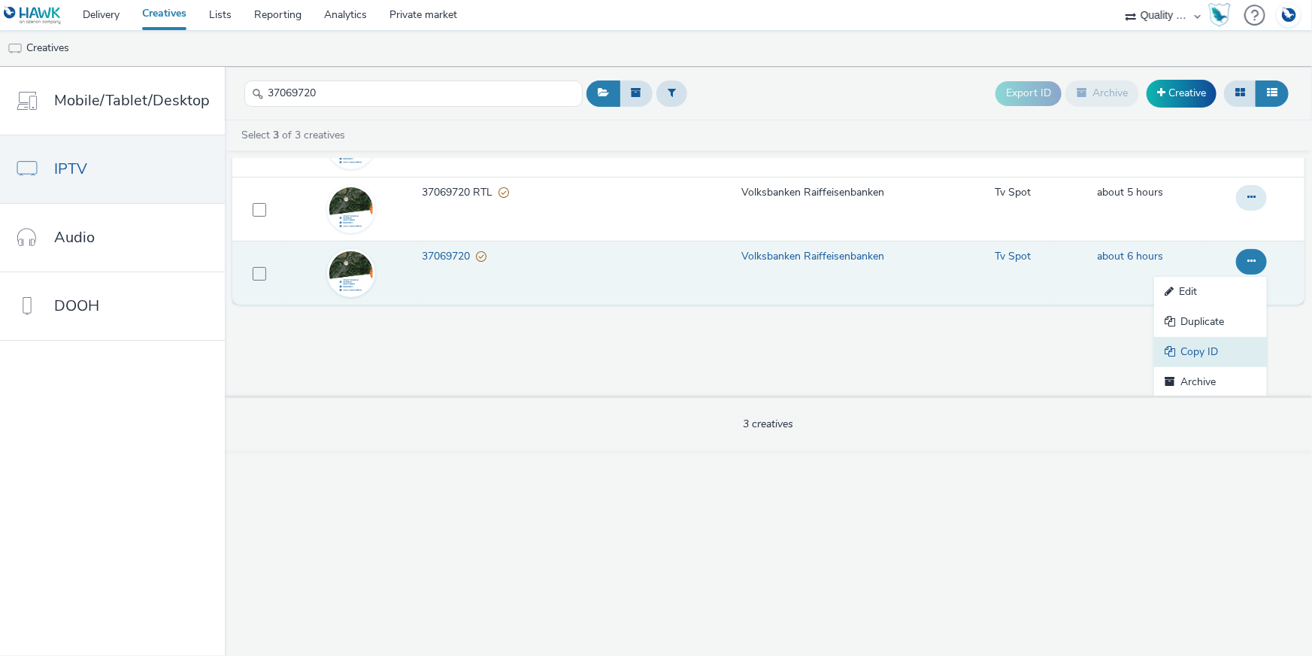
scroll to position [84, 0]
click at [1220, 351] on link "Copy ID" at bounding box center [1210, 351] width 113 height 30
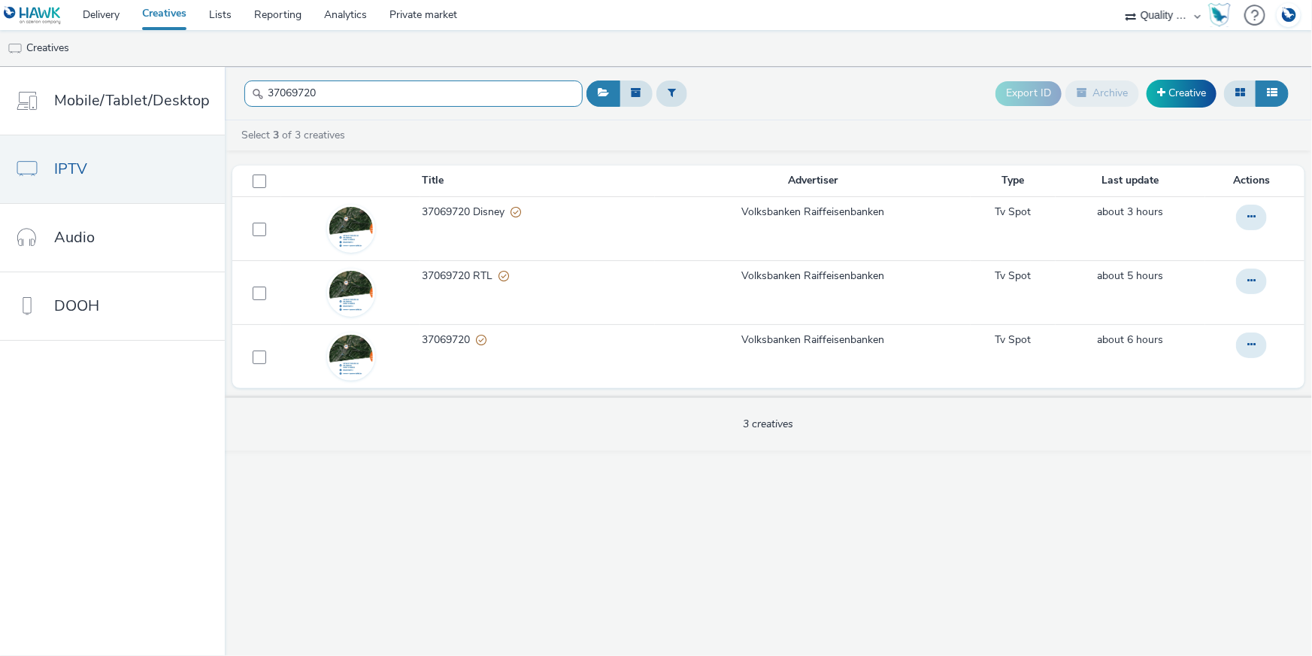
drag, startPoint x: 324, startPoint y: 92, endPoint x: 227, endPoint y: 83, distance: 97.4
click at [227, 83] on header "37069720 Export ID Archive Creative" at bounding box center [768, 93] width 1087 height 53
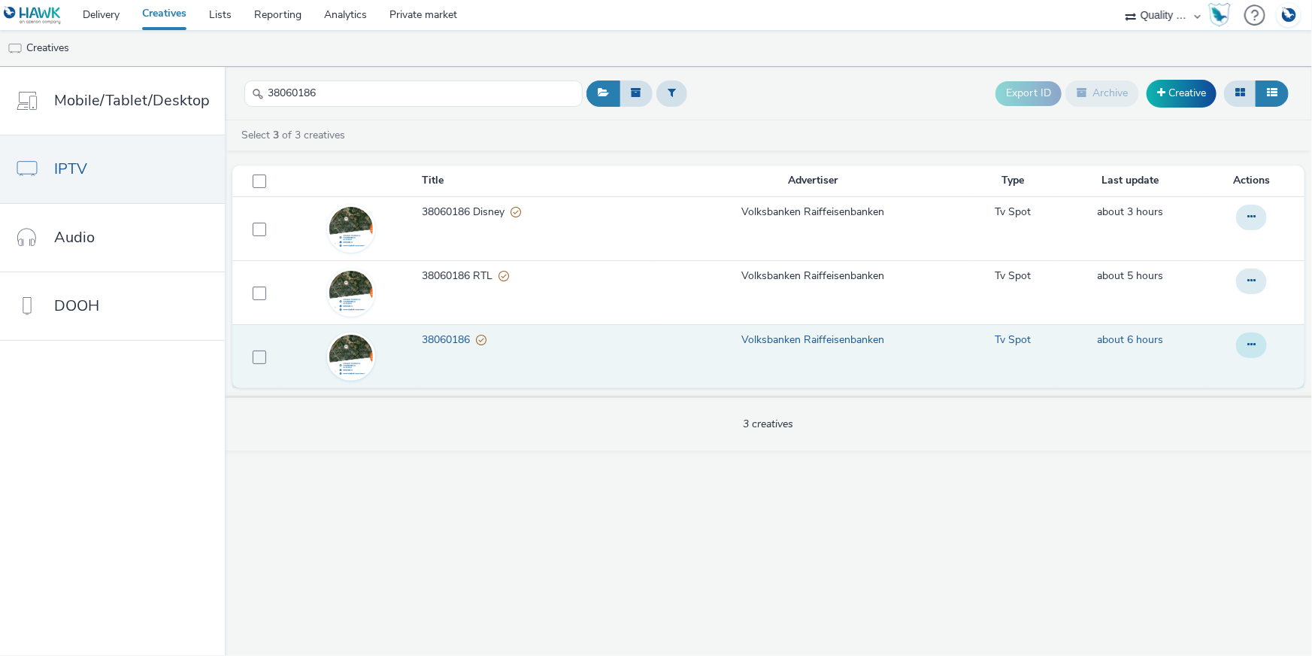
click at [1249, 343] on icon at bounding box center [1251, 344] width 8 height 11
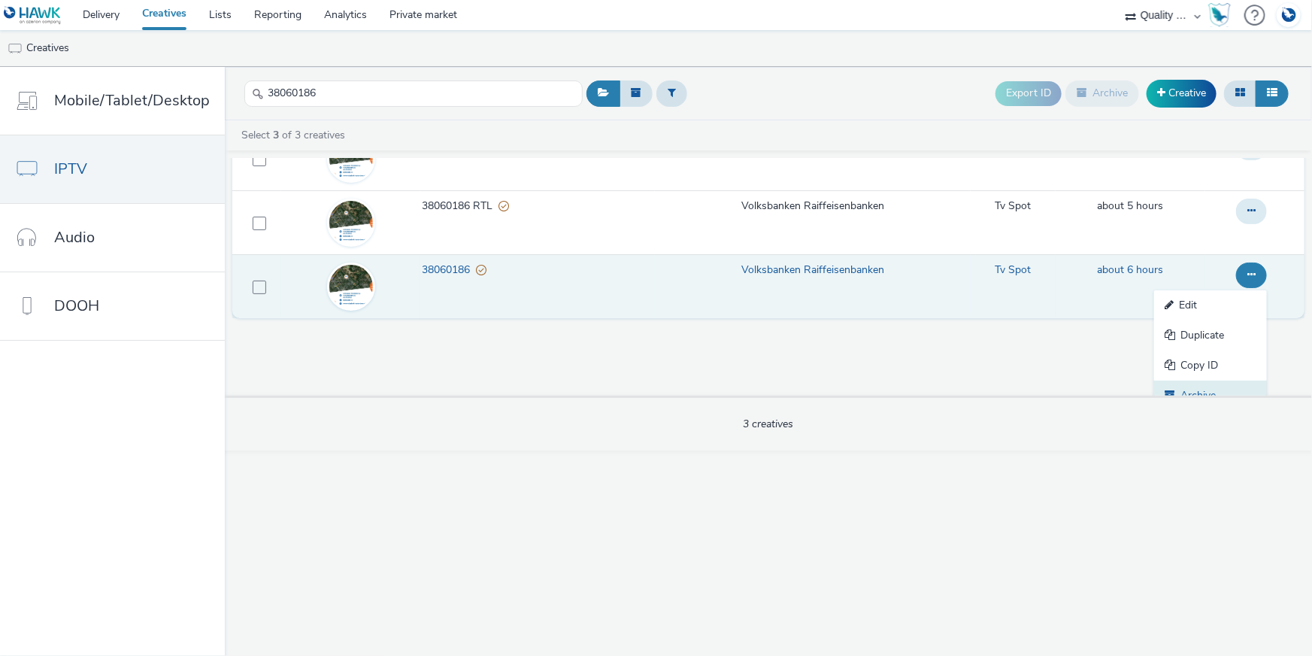
scroll to position [84, 0]
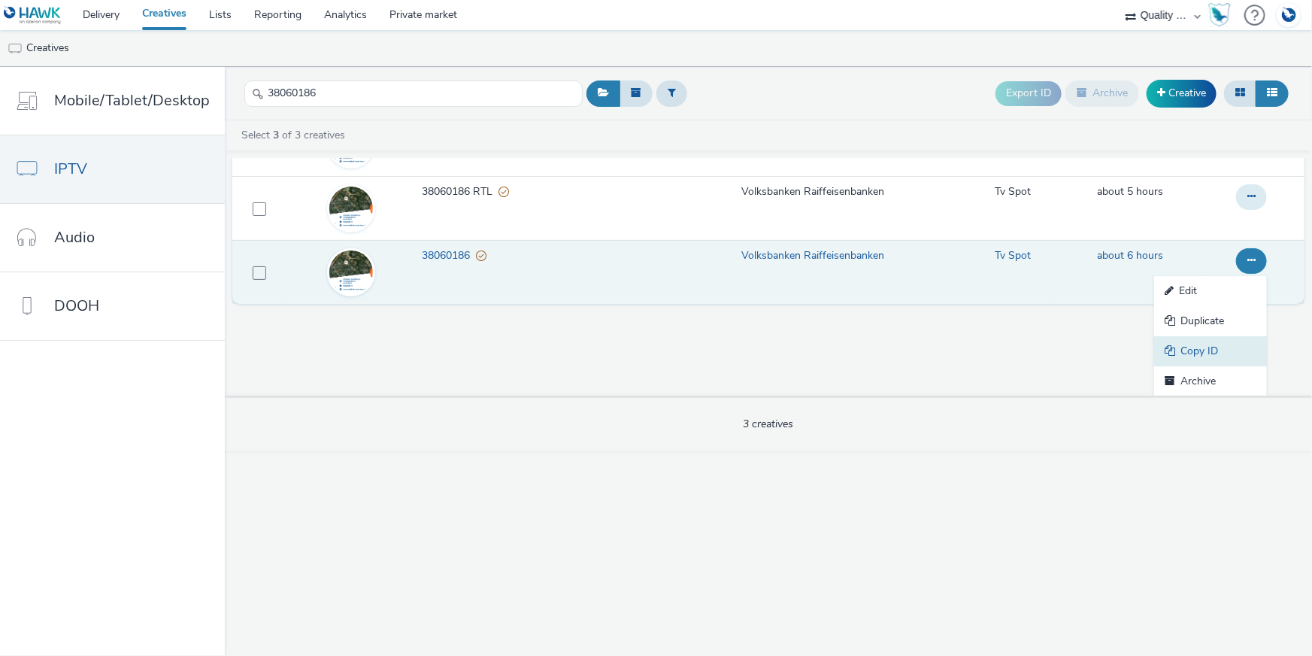
click at [1209, 358] on link "Copy ID" at bounding box center [1210, 351] width 113 height 30
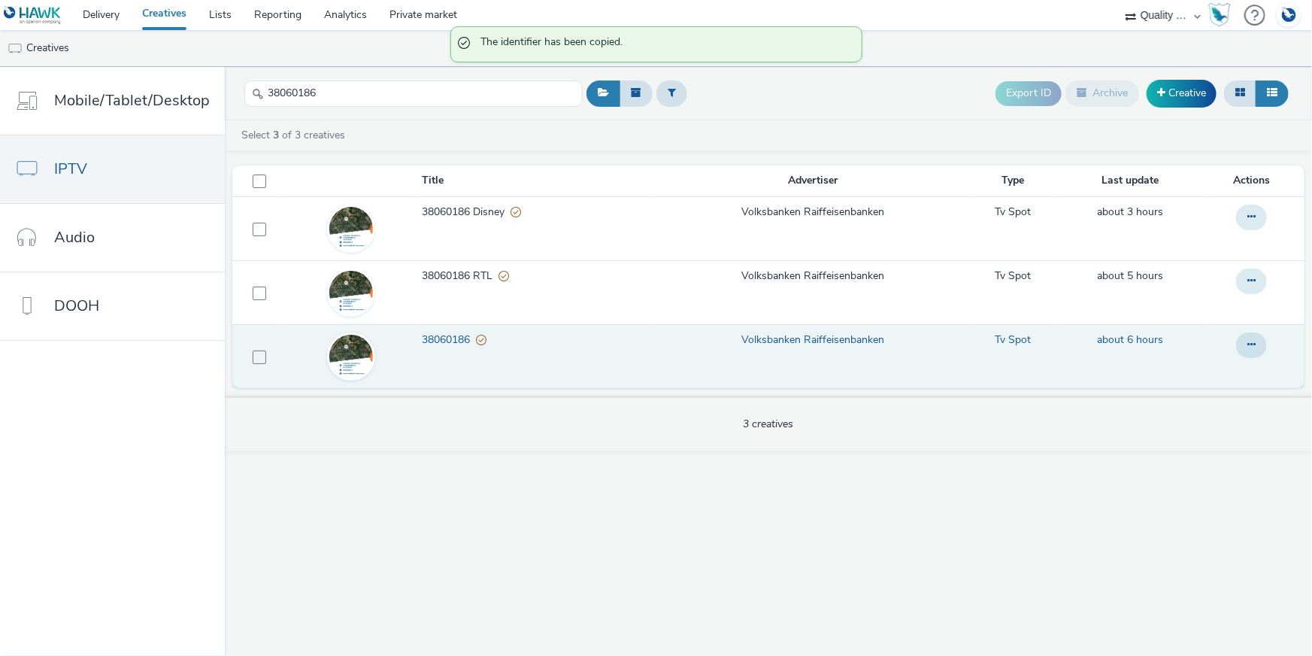
scroll to position [0, 0]
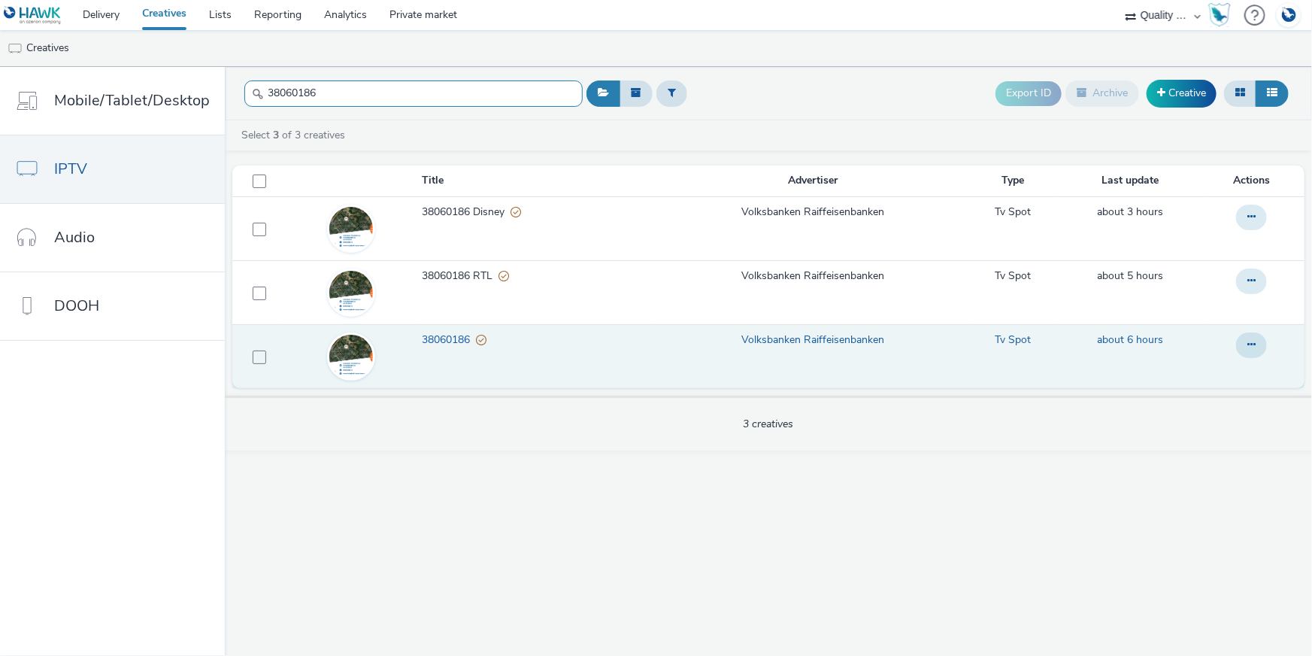
drag, startPoint x: 343, startPoint y: 93, endPoint x: 223, endPoint y: 83, distance: 120.0
click at [225, 83] on header "38060186 Export ID Archive Creative" at bounding box center [768, 93] width 1087 height 53
click at [1251, 335] on button at bounding box center [1251, 345] width 31 height 26
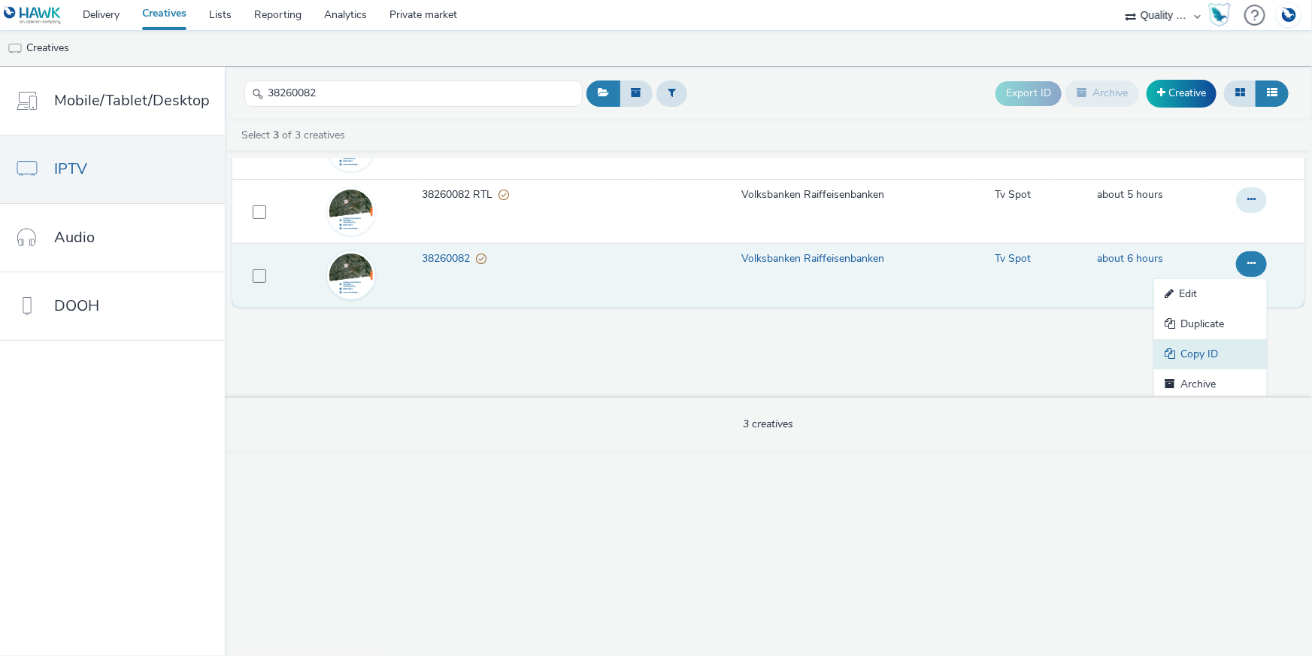
scroll to position [84, 0]
click at [1226, 344] on link "Copy ID" at bounding box center [1210, 351] width 113 height 30
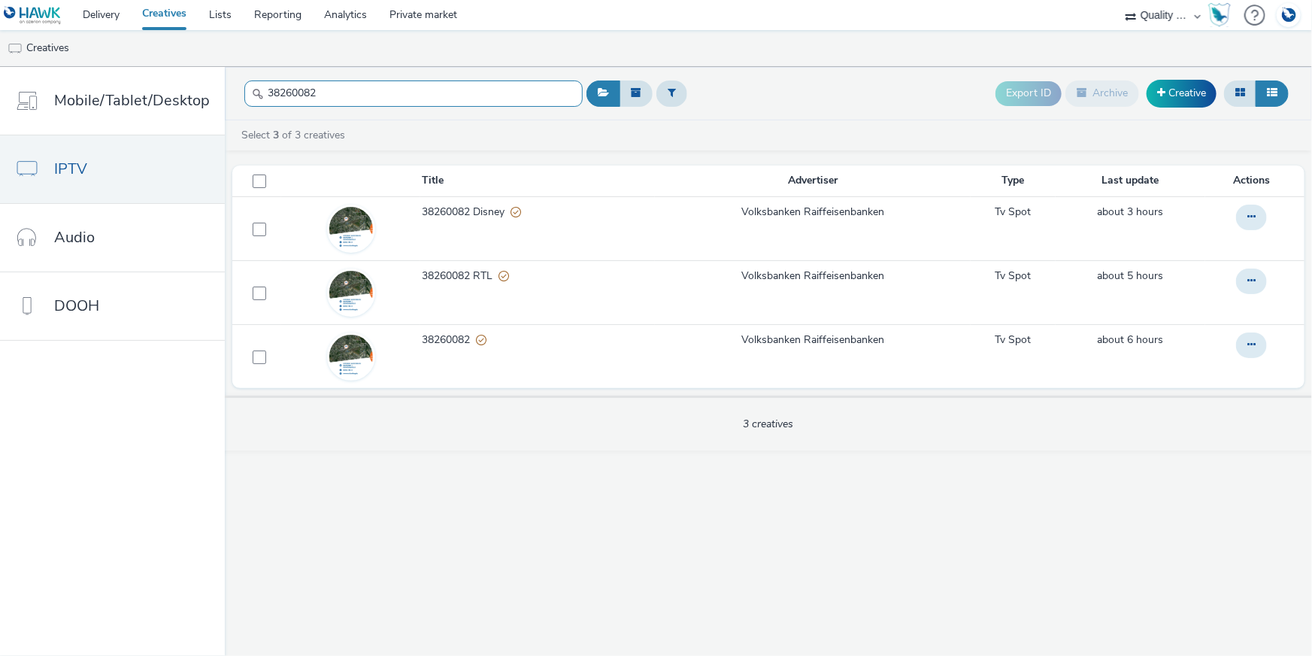
drag, startPoint x: 325, startPoint y: 90, endPoint x: 259, endPoint y: 83, distance: 66.6
click at [259, 83] on input "38260082" at bounding box center [413, 93] width 338 height 26
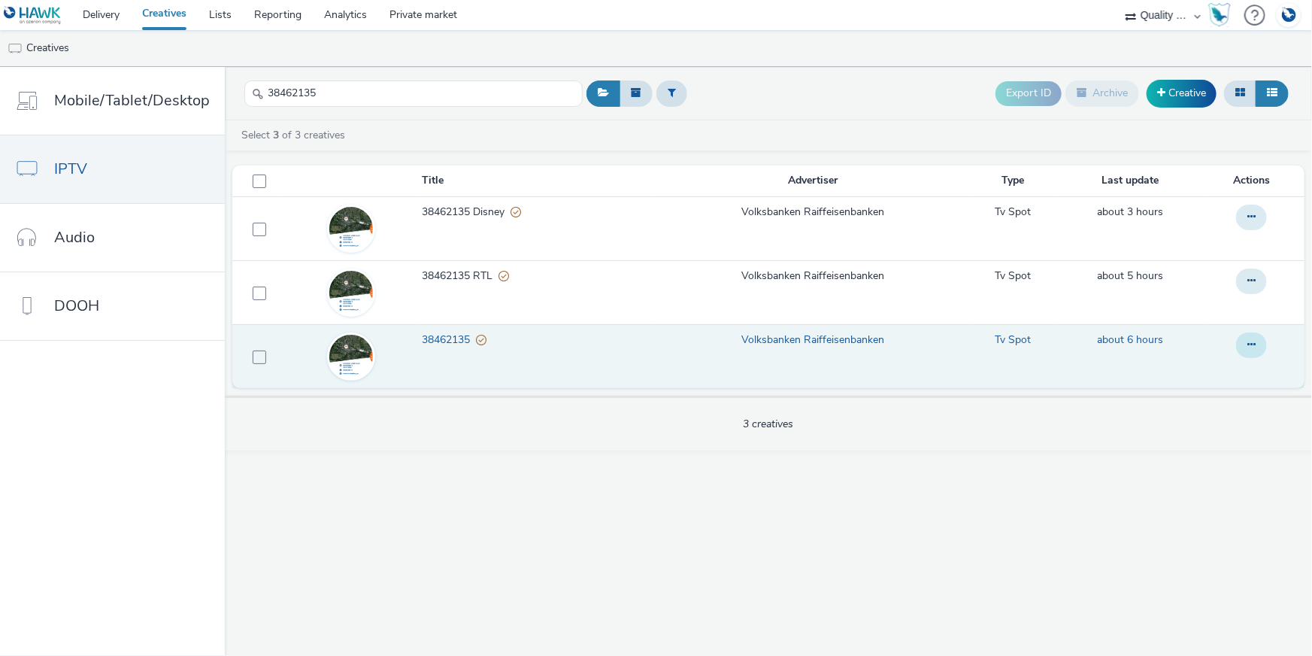
click at [1246, 346] on button at bounding box center [1251, 345] width 31 height 26
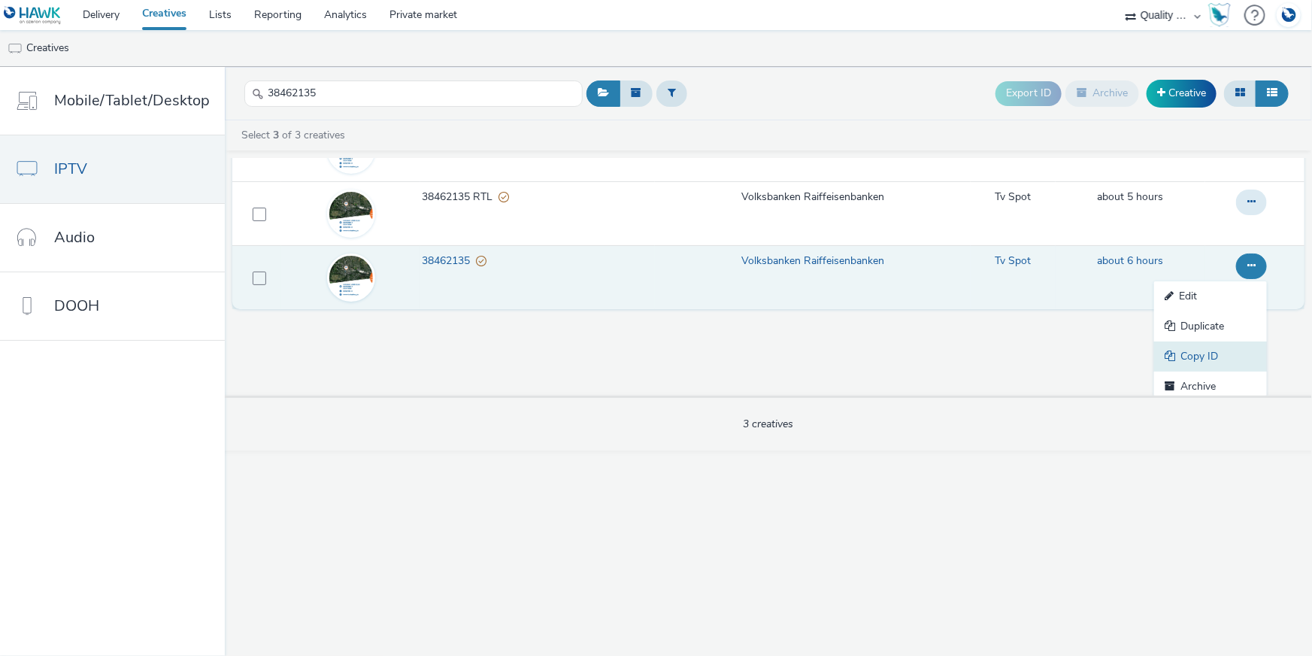
scroll to position [84, 0]
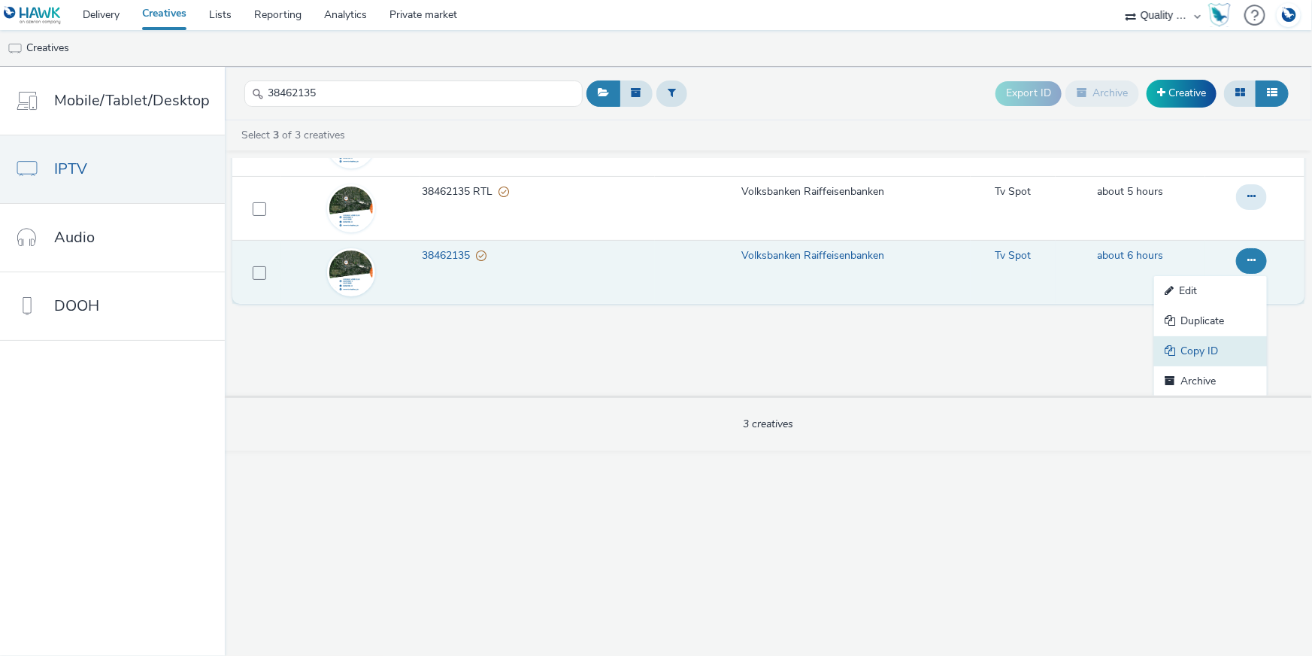
click at [1218, 352] on link "Copy ID" at bounding box center [1210, 351] width 113 height 30
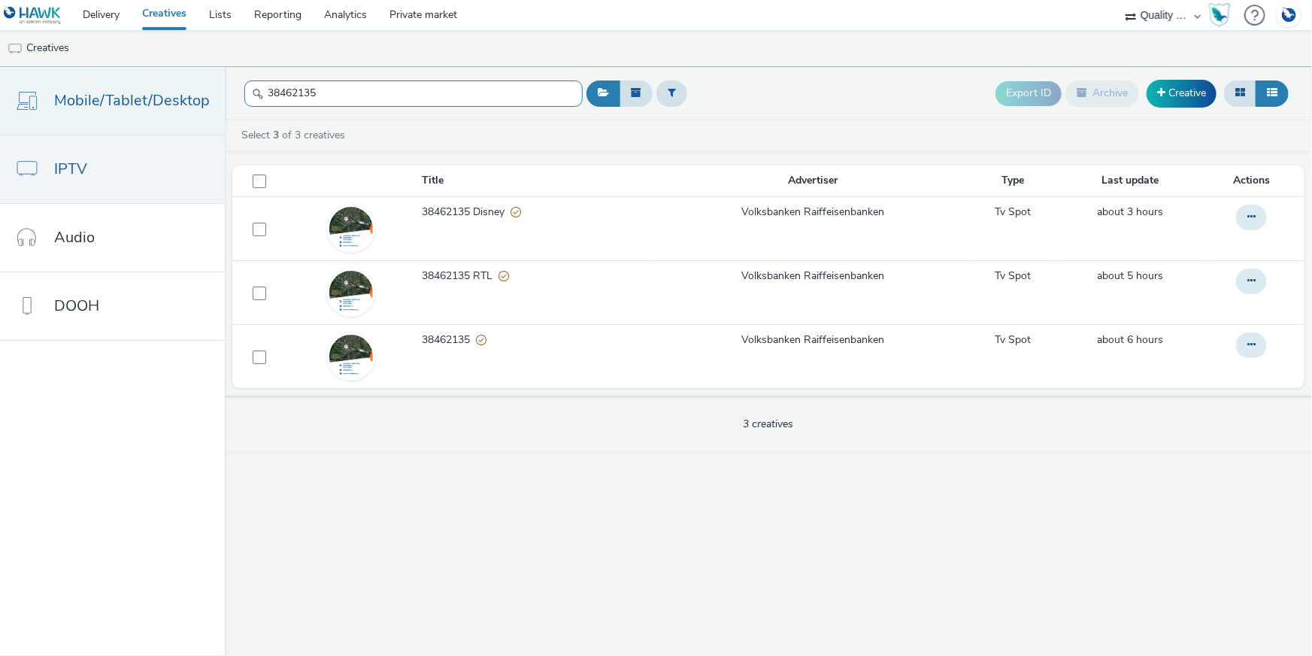
drag, startPoint x: 322, startPoint y: 90, endPoint x: 208, endPoint y: 90, distance: 114.3
click at [208, 90] on div "Mobile/Tablet/Desktop IPTV Audio DOOH 38462135 Export ID Archive Creative Selec…" at bounding box center [656, 361] width 1312 height 589
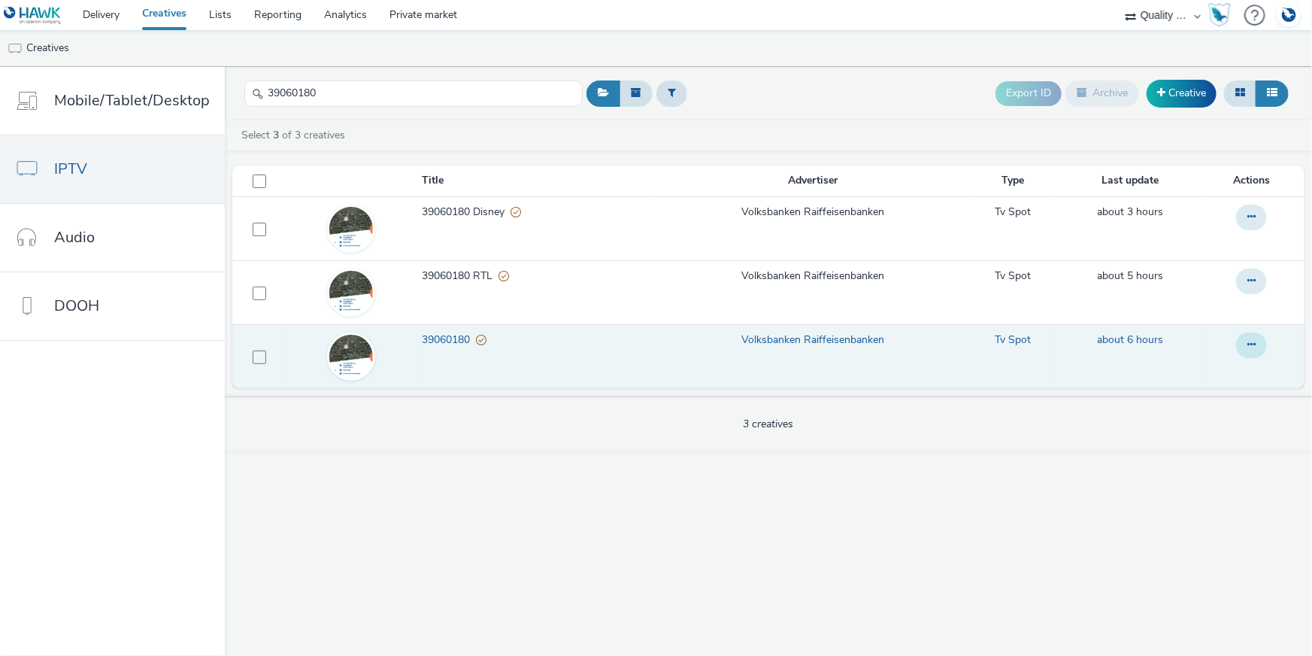
click at [1253, 355] on button at bounding box center [1251, 345] width 31 height 26
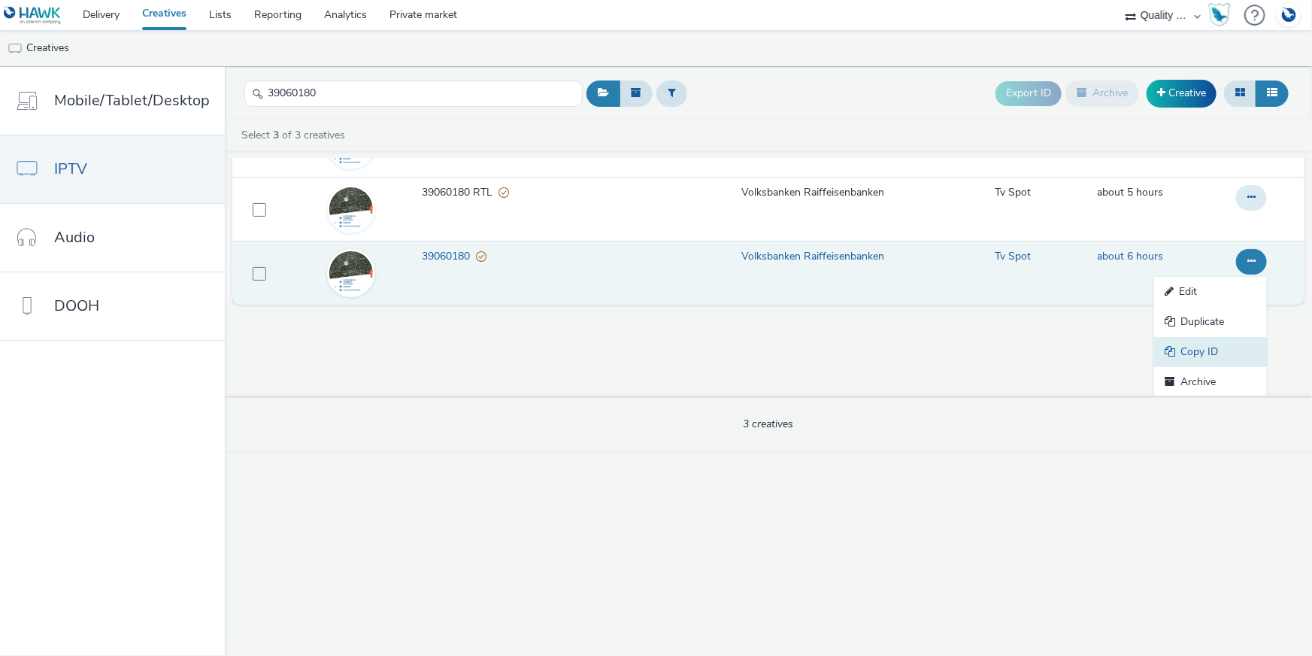
scroll to position [84, 0]
click at [1221, 346] on link "Copy ID" at bounding box center [1210, 351] width 113 height 30
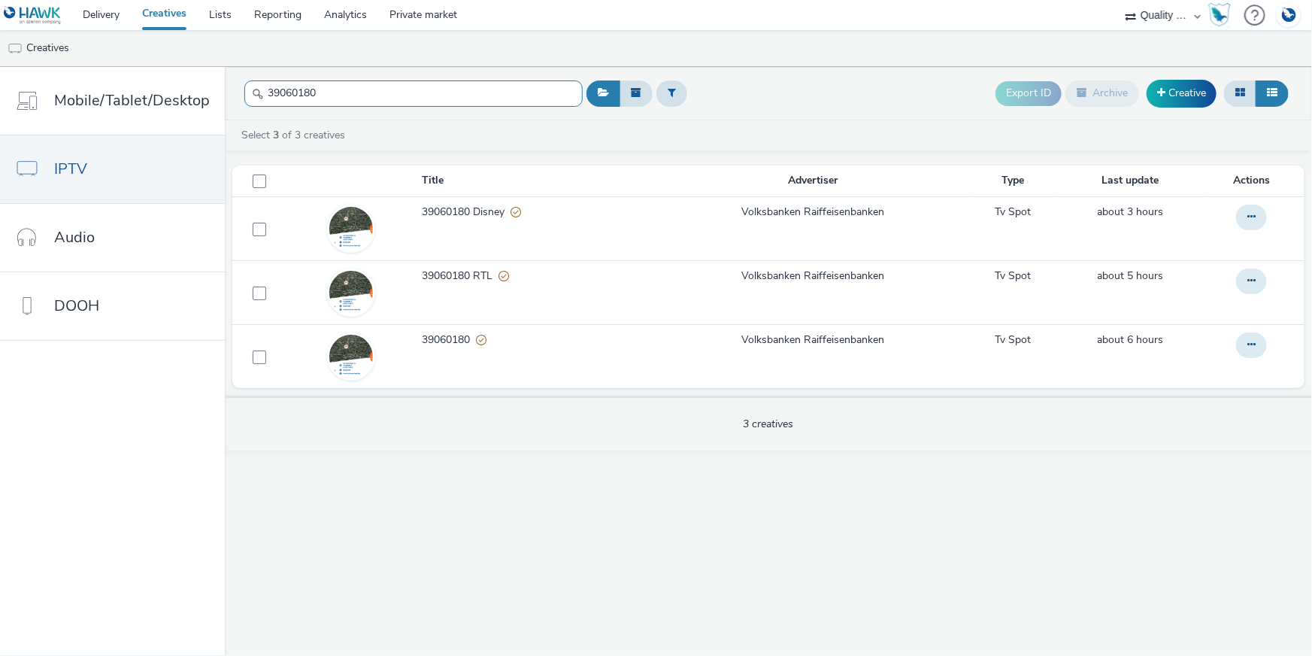
drag, startPoint x: 338, startPoint y: 92, endPoint x: 222, endPoint y: 84, distance: 116.1
click at [225, 84] on header "39060180 Export ID Archive Creative" at bounding box center [768, 93] width 1087 height 53
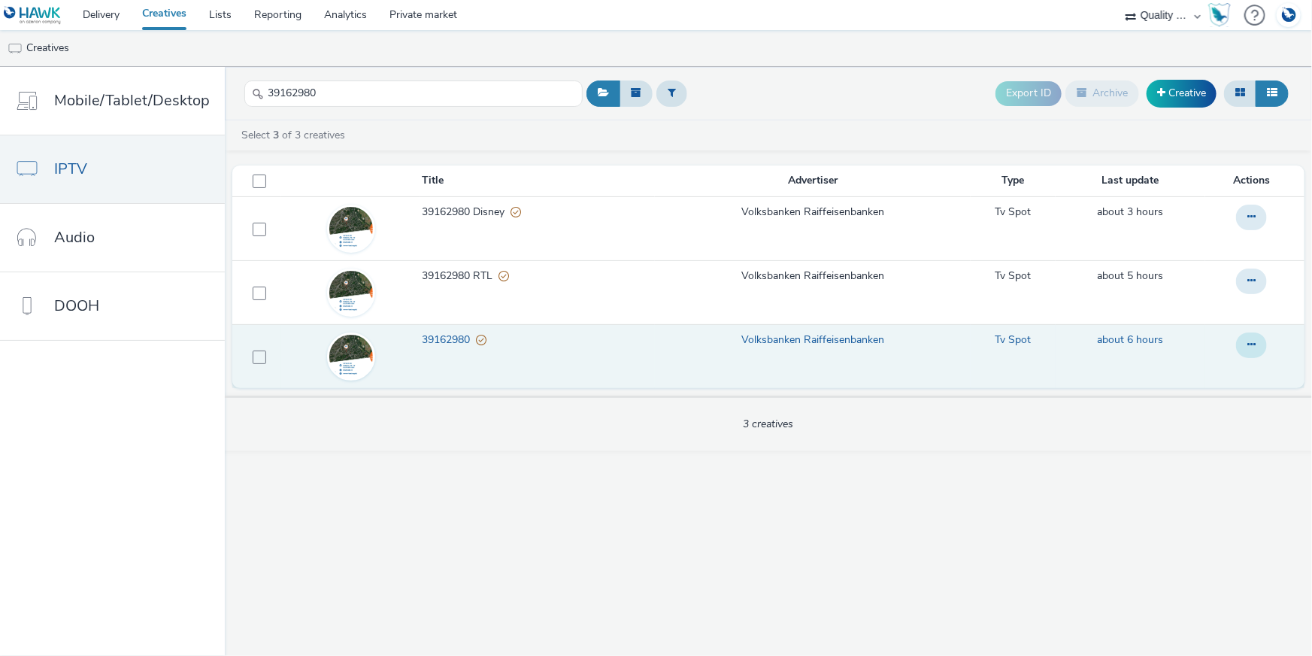
click at [1249, 341] on icon at bounding box center [1251, 344] width 8 height 11
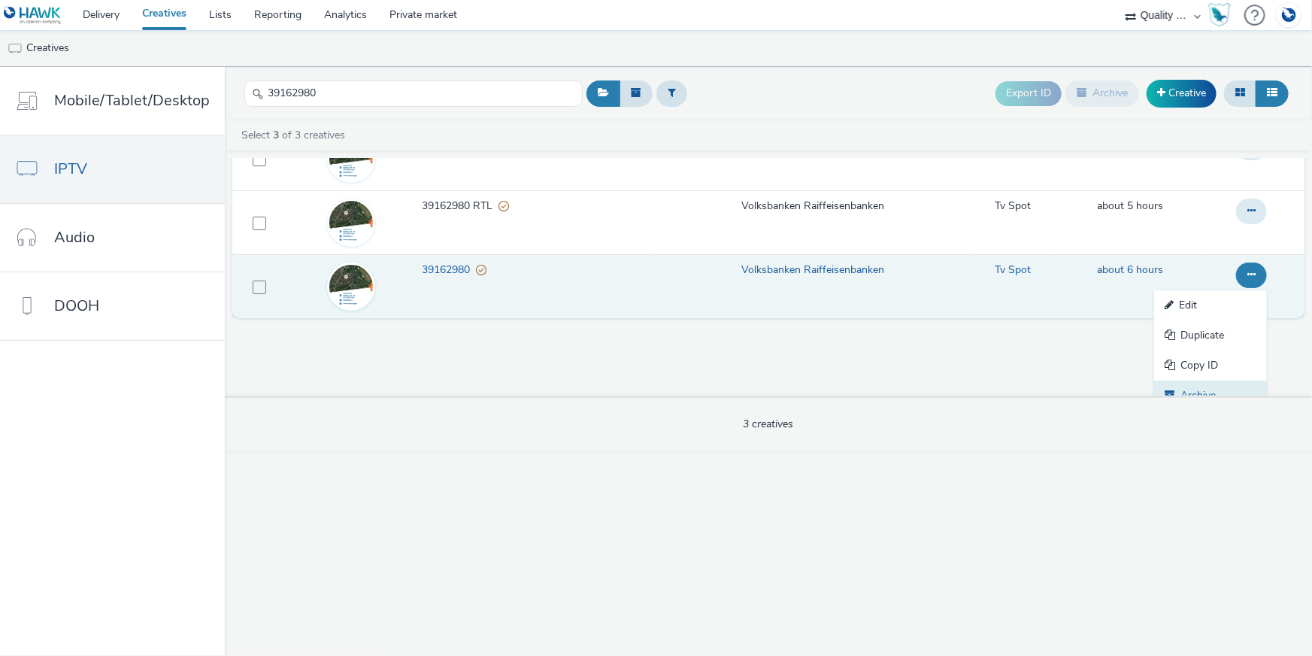
scroll to position [84, 0]
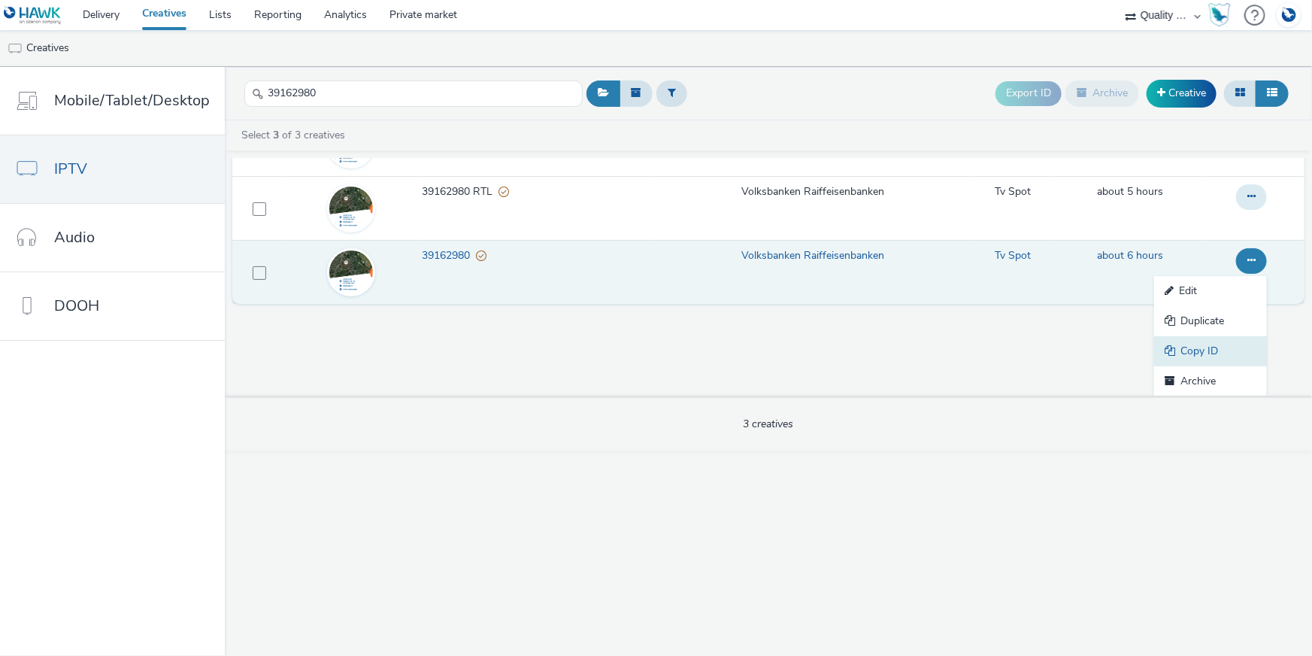
click at [1180, 350] on link "Copy ID" at bounding box center [1210, 351] width 113 height 30
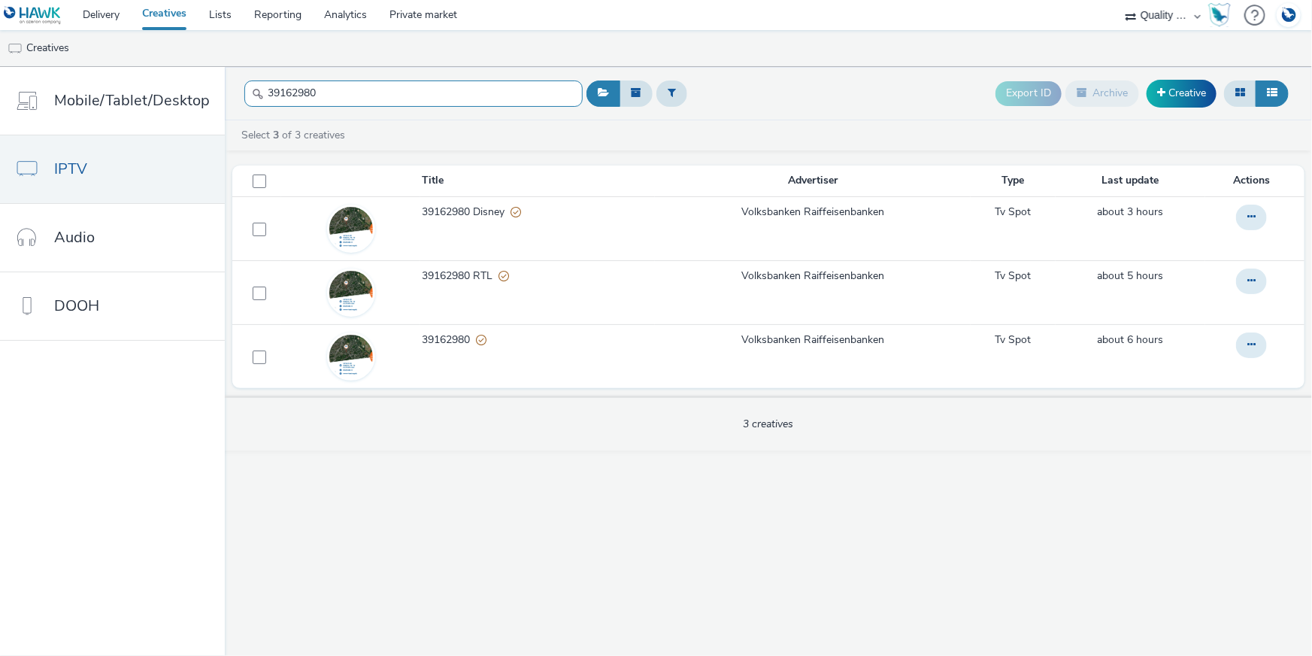
drag, startPoint x: 344, startPoint y: 94, endPoint x: 229, endPoint y: 83, distance: 114.8
click at [229, 86] on header "39162980 Export ID Archive Creative" at bounding box center [768, 93] width 1087 height 53
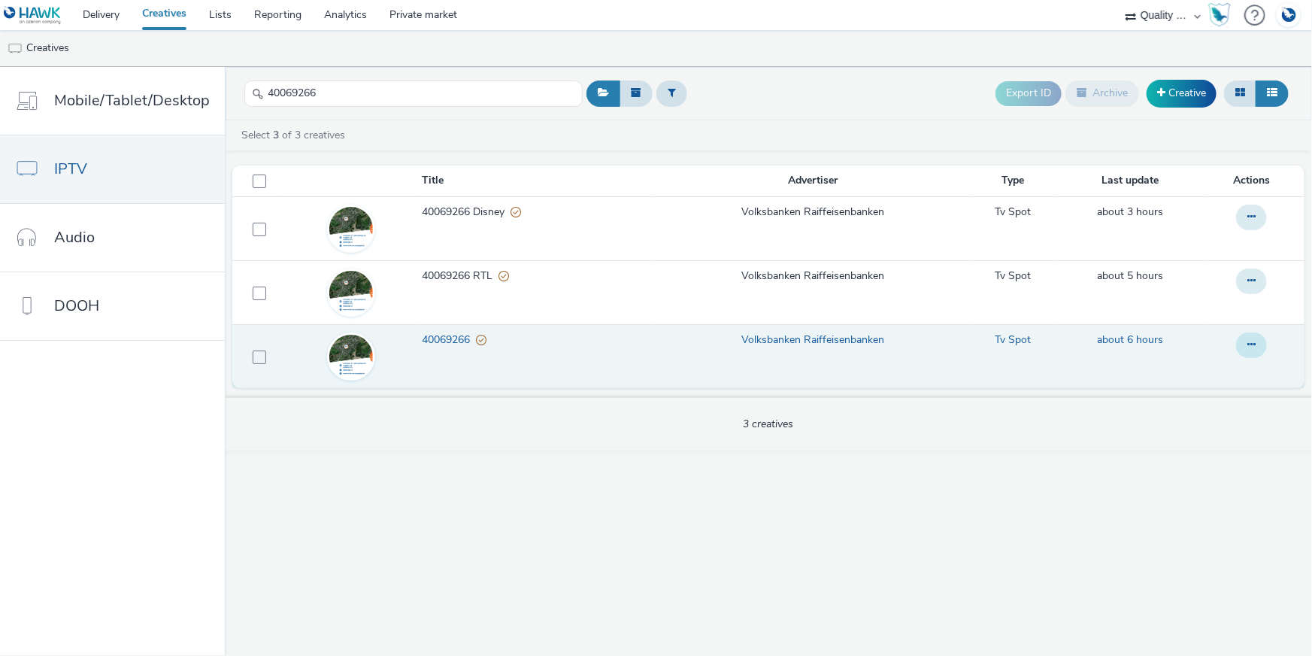
click at [1256, 332] on button at bounding box center [1251, 345] width 31 height 26
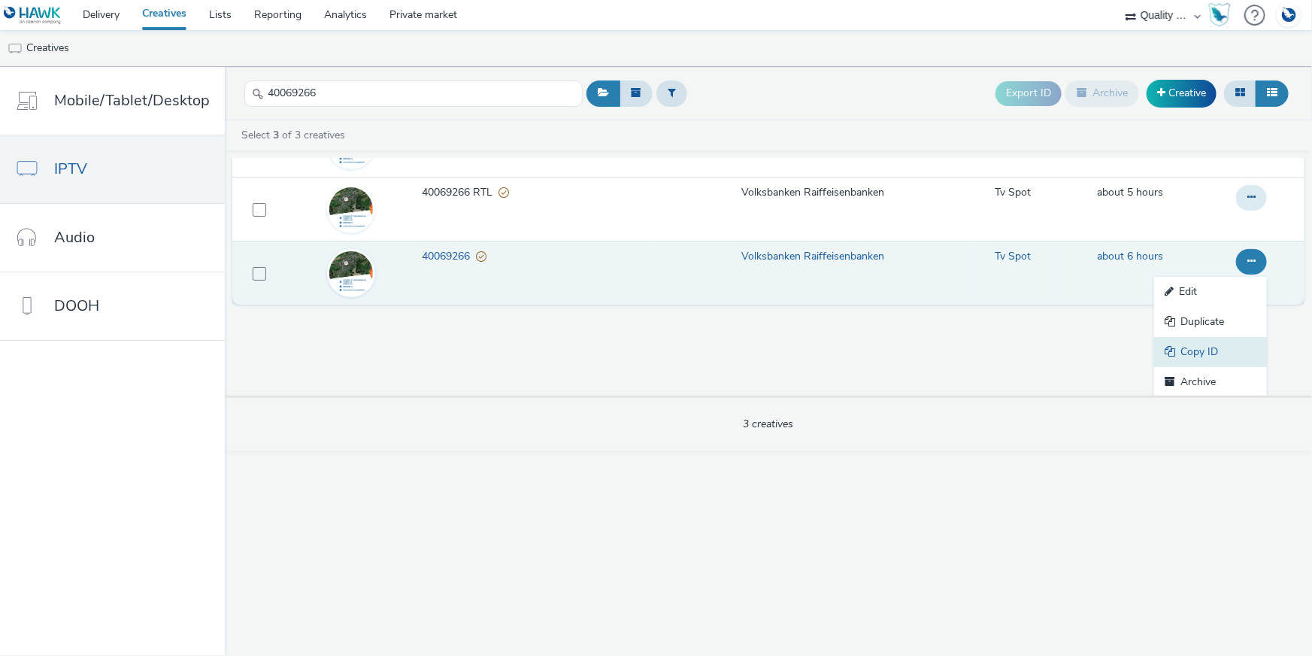
scroll to position [84, 0]
click at [1223, 343] on link "Copy ID" at bounding box center [1210, 351] width 113 height 30
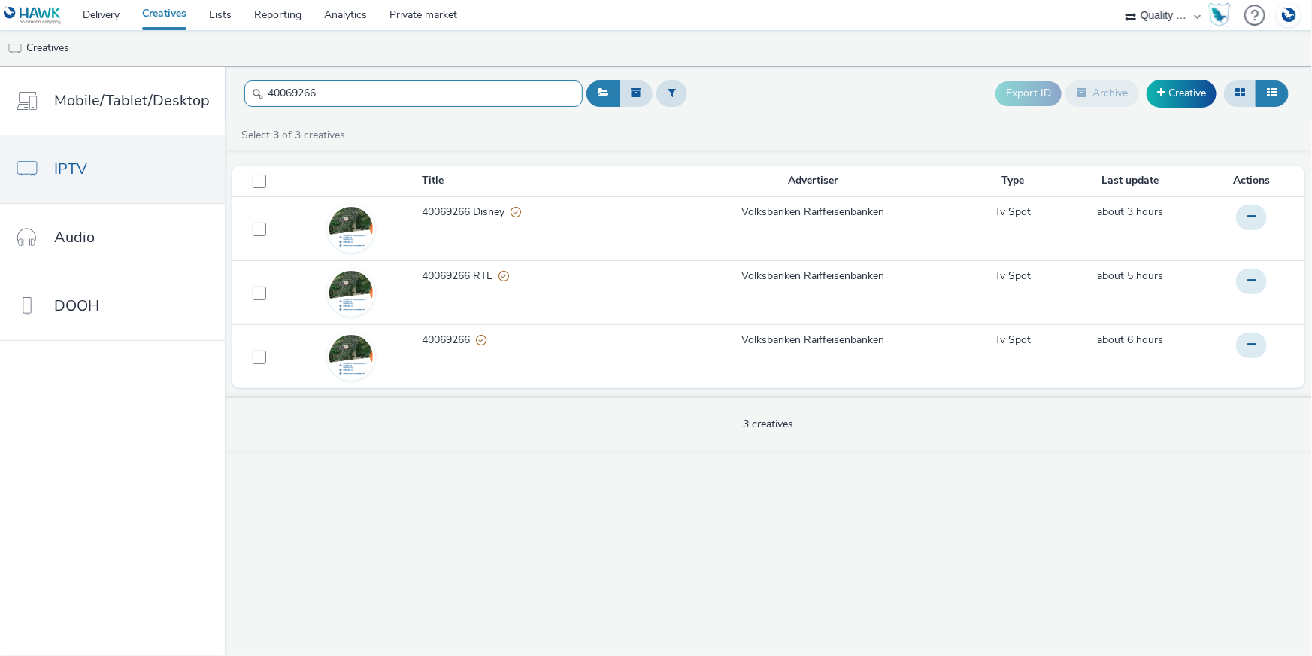
drag, startPoint x: 332, startPoint y: 95, endPoint x: 235, endPoint y: 90, distance: 97.1
click at [235, 92] on header "40069266 Export ID Archive Creative" at bounding box center [768, 93] width 1087 height 53
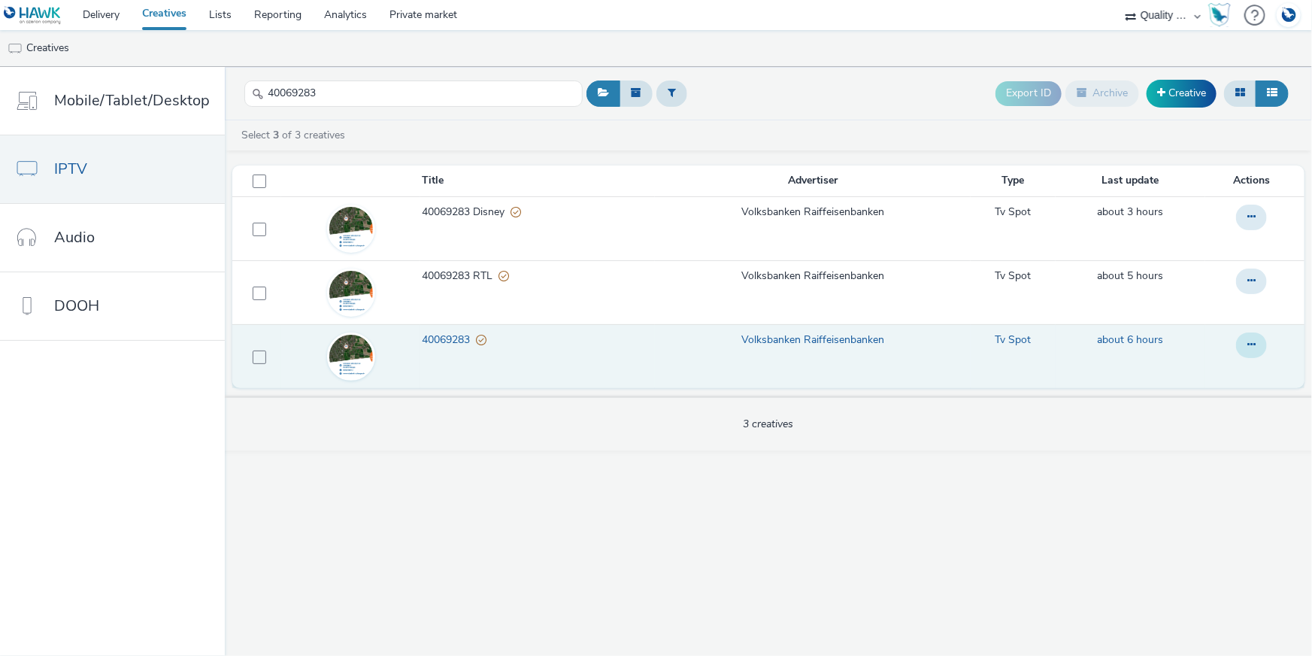
click at [1253, 339] on icon at bounding box center [1251, 344] width 8 height 11
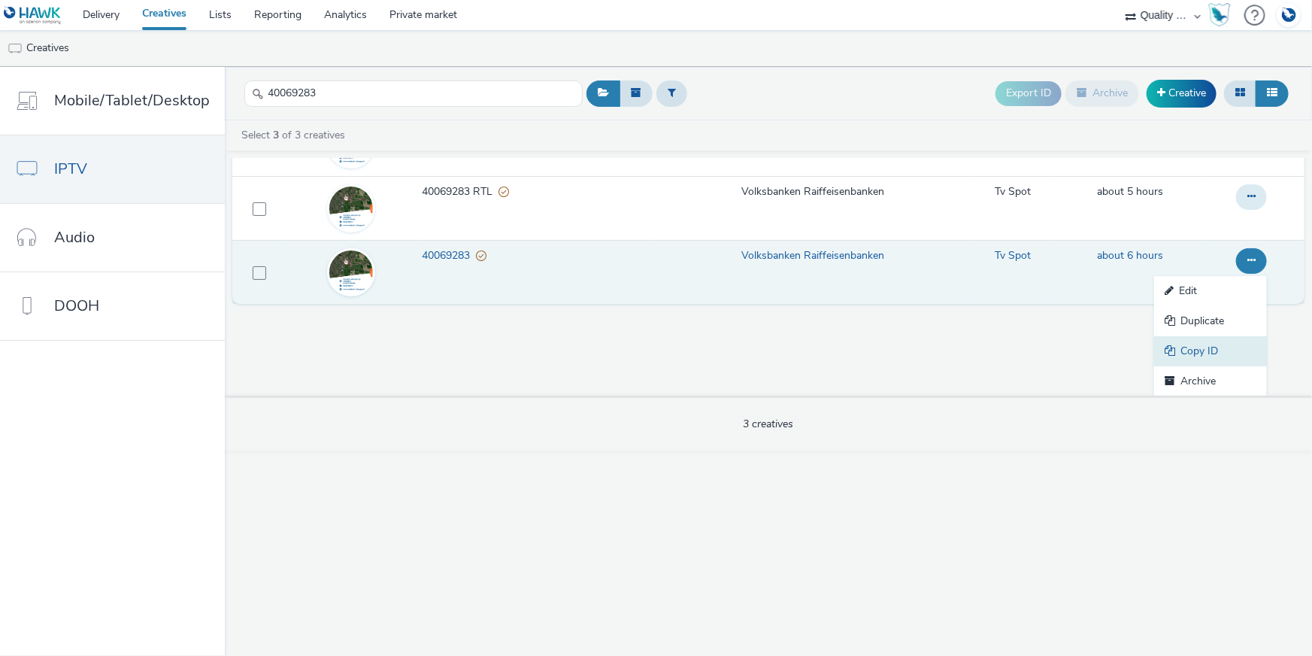
click at [1207, 349] on link "Copy ID" at bounding box center [1210, 351] width 113 height 30
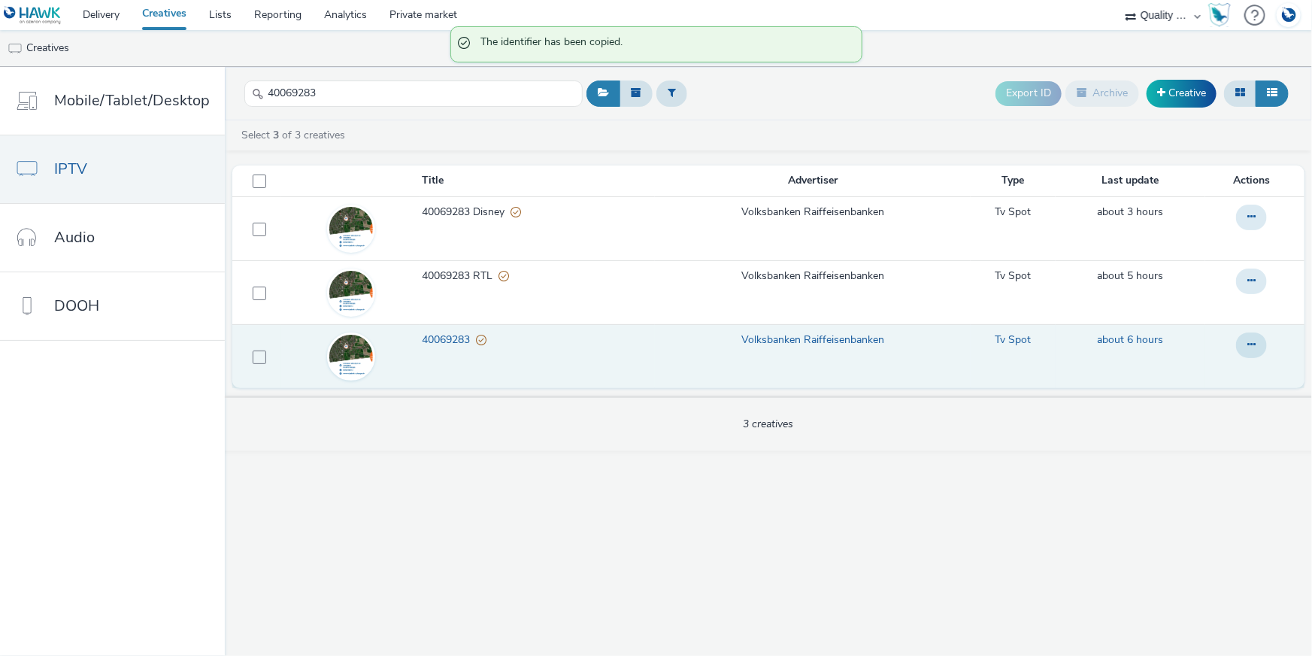
scroll to position [0, 0]
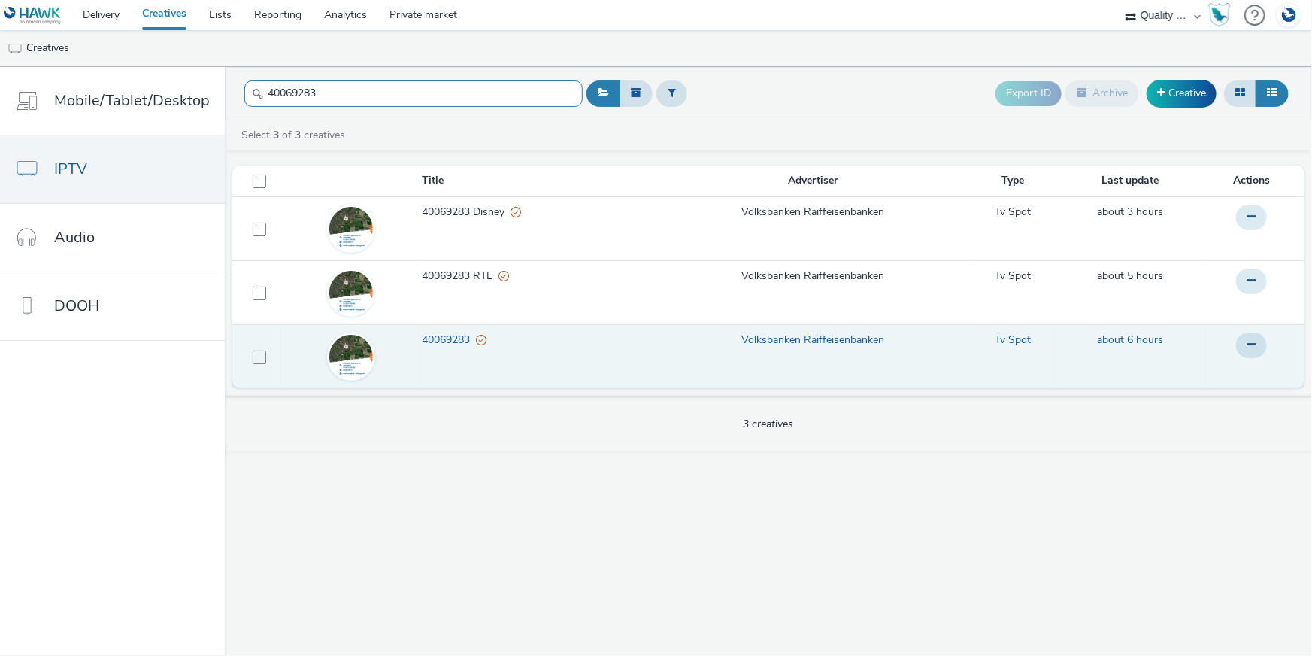
drag, startPoint x: 281, startPoint y: 90, endPoint x: 232, endPoint y: 89, distance: 48.9
click at [232, 89] on header "40069283 Export ID Archive Creative" at bounding box center [768, 93] width 1087 height 53
click at [1257, 336] on button at bounding box center [1251, 345] width 31 height 26
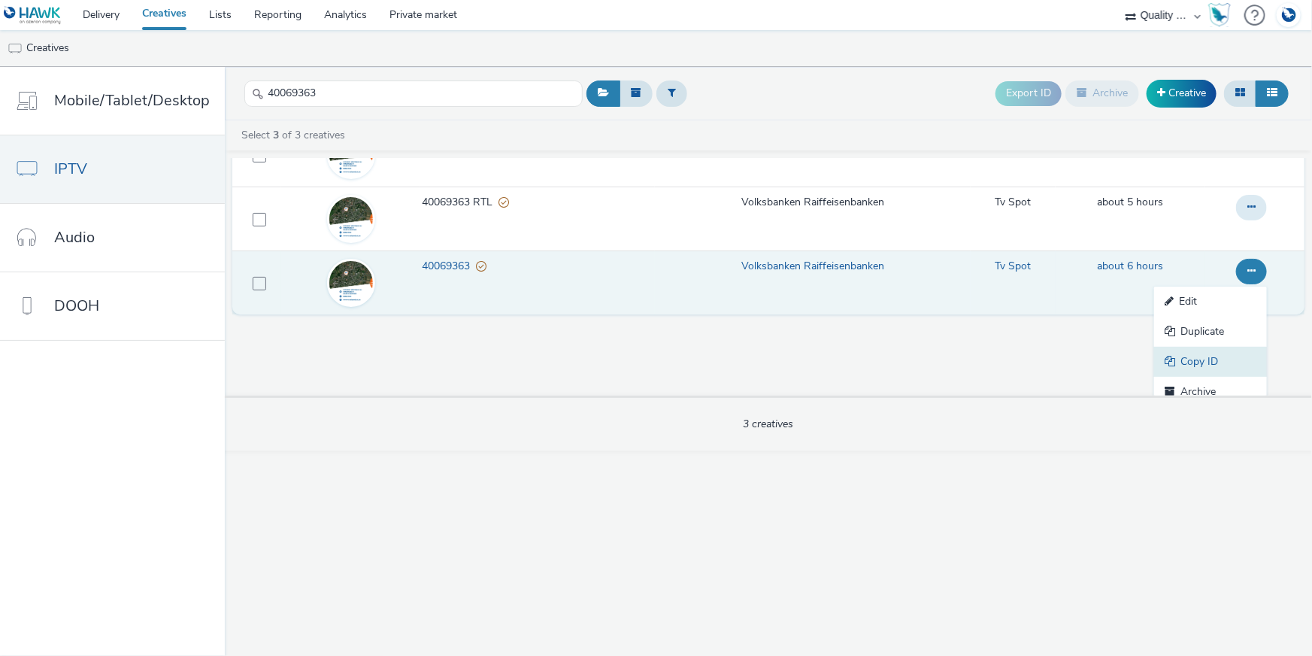
scroll to position [84, 0]
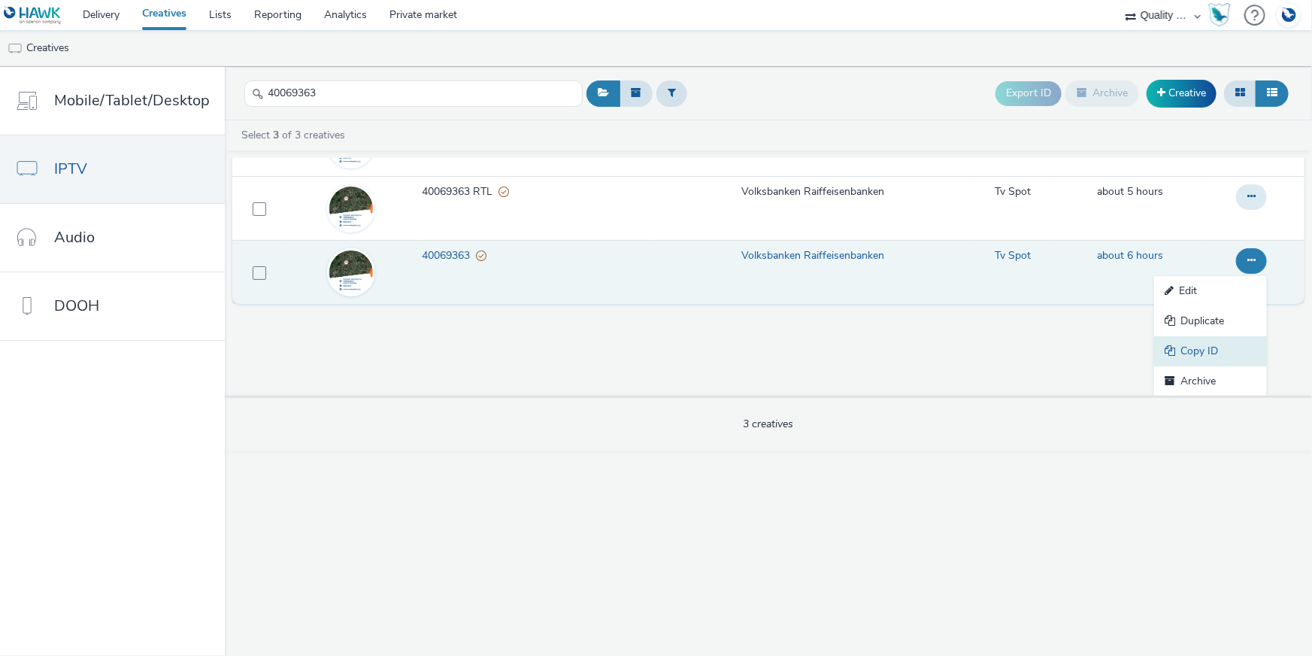
click at [1212, 355] on link "Copy ID" at bounding box center [1210, 351] width 113 height 30
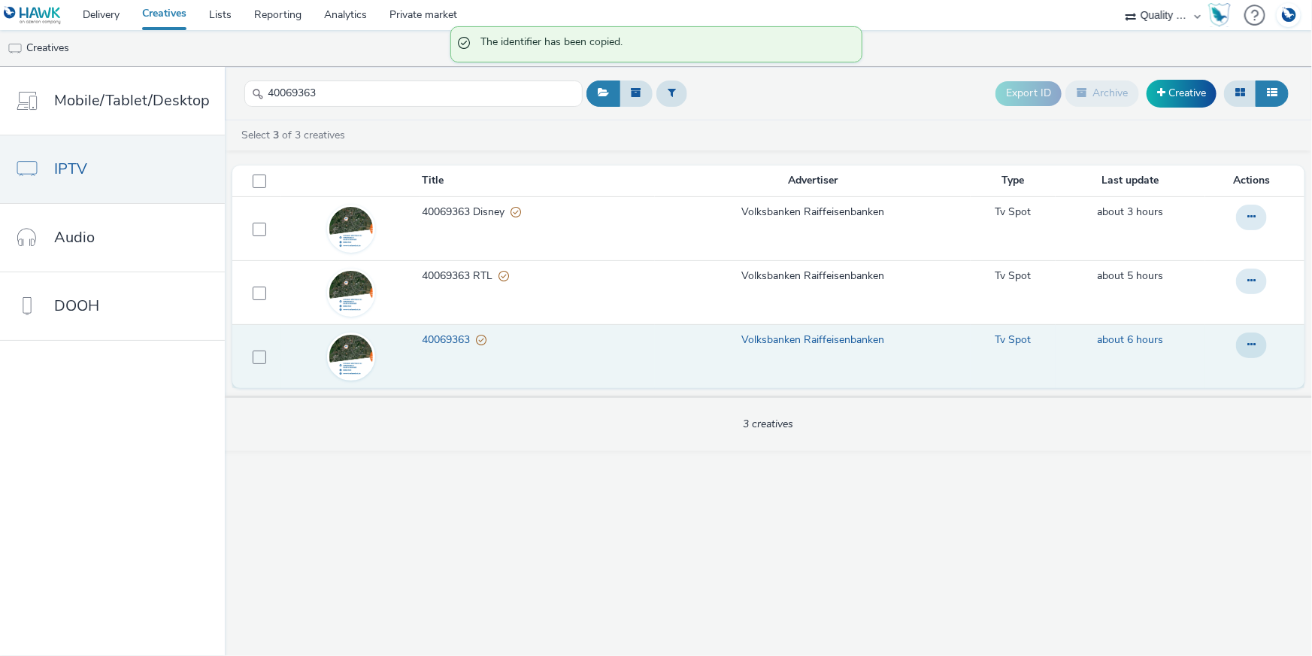
scroll to position [0, 0]
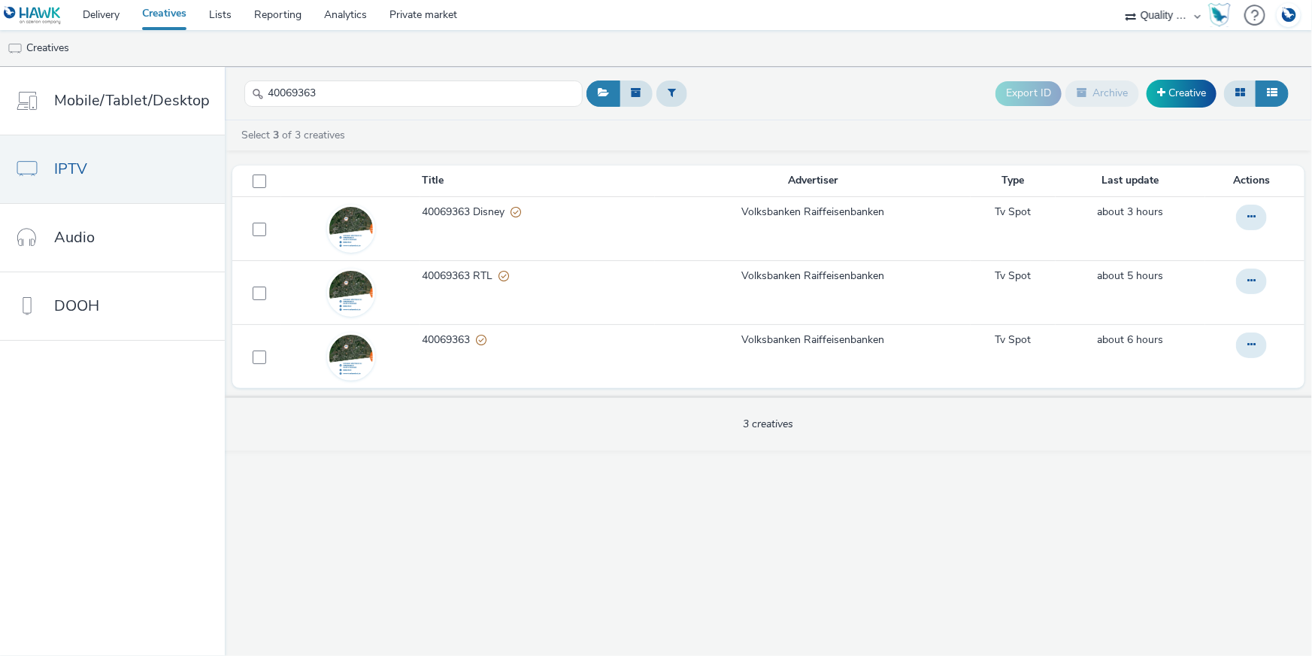
drag, startPoint x: 363, startPoint y: 77, endPoint x: 255, endPoint y: 75, distance: 108.3
click at [255, 75] on div "40069363" at bounding box center [413, 93] width 338 height 37
drag, startPoint x: 321, startPoint y: 101, endPoint x: 265, endPoint y: 92, distance: 56.3
click at [265, 92] on input "40069363" at bounding box center [413, 93] width 338 height 26
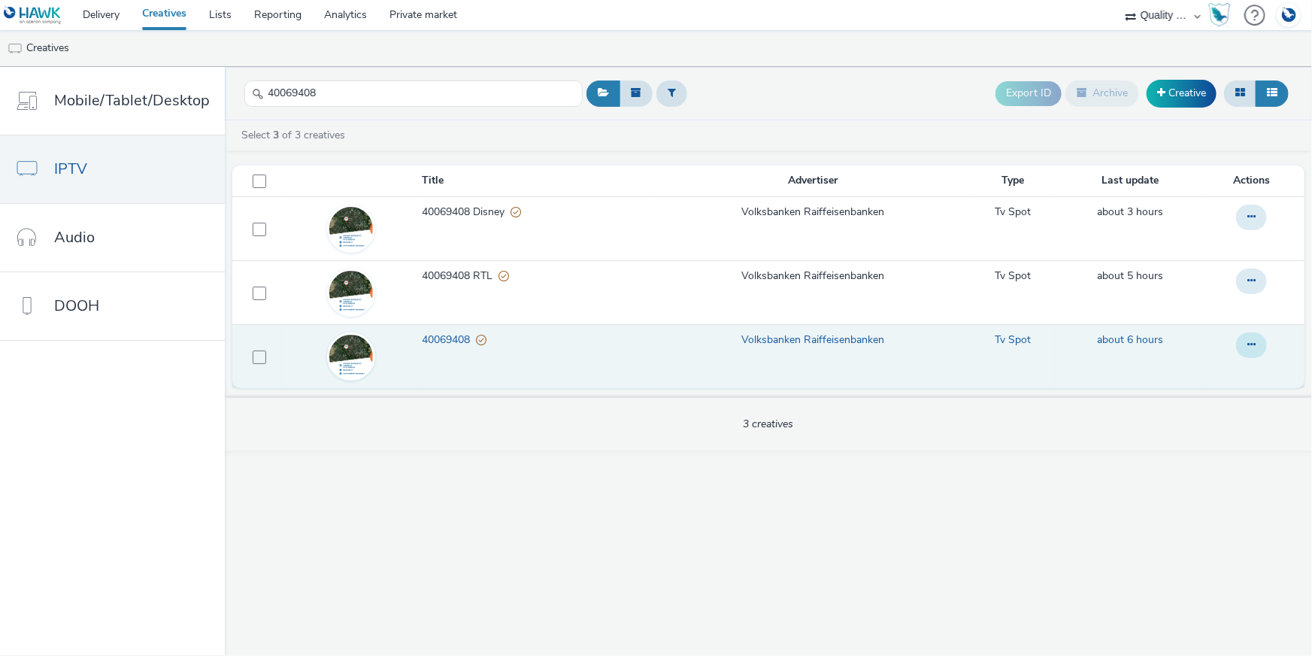
click at [1251, 335] on button at bounding box center [1251, 345] width 31 height 26
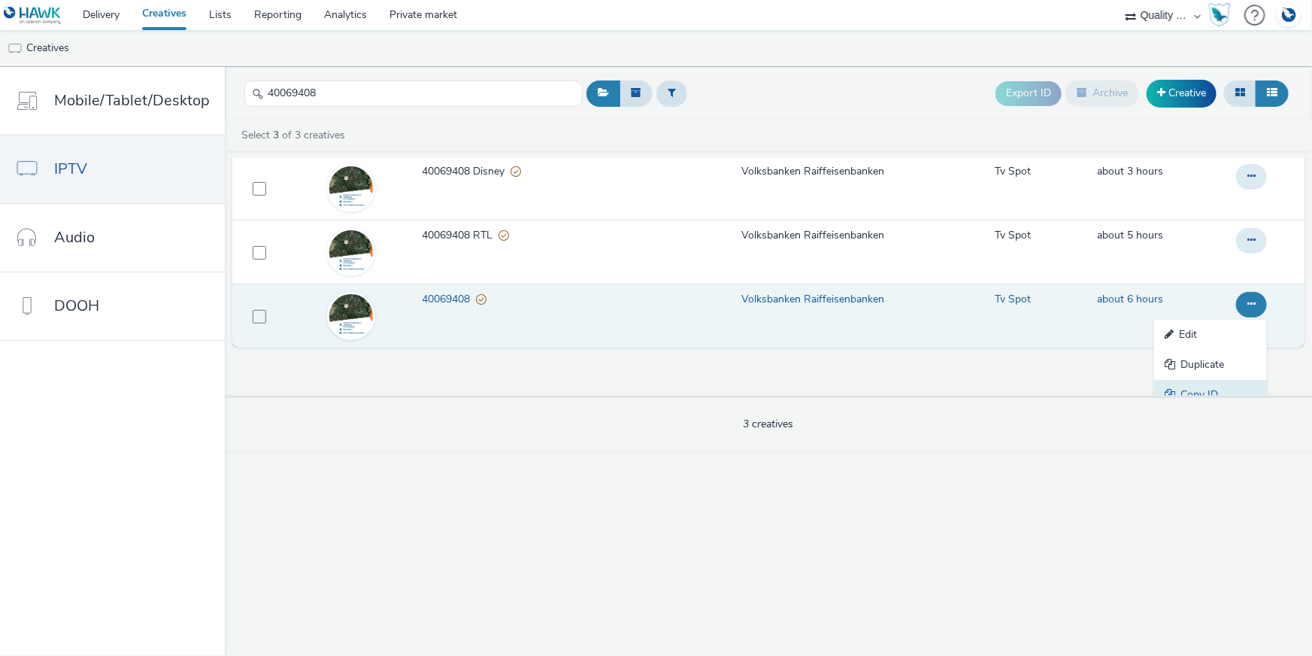
scroll to position [84, 0]
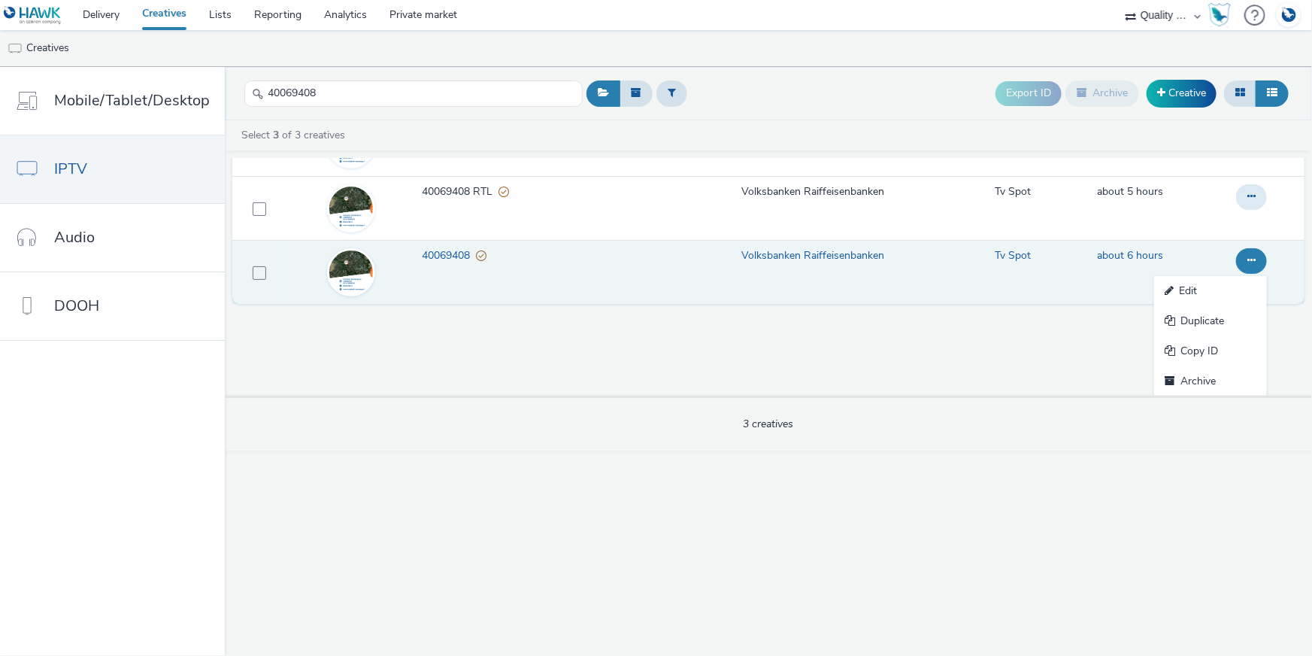
click at [1203, 351] on link "Copy ID" at bounding box center [1210, 351] width 113 height 30
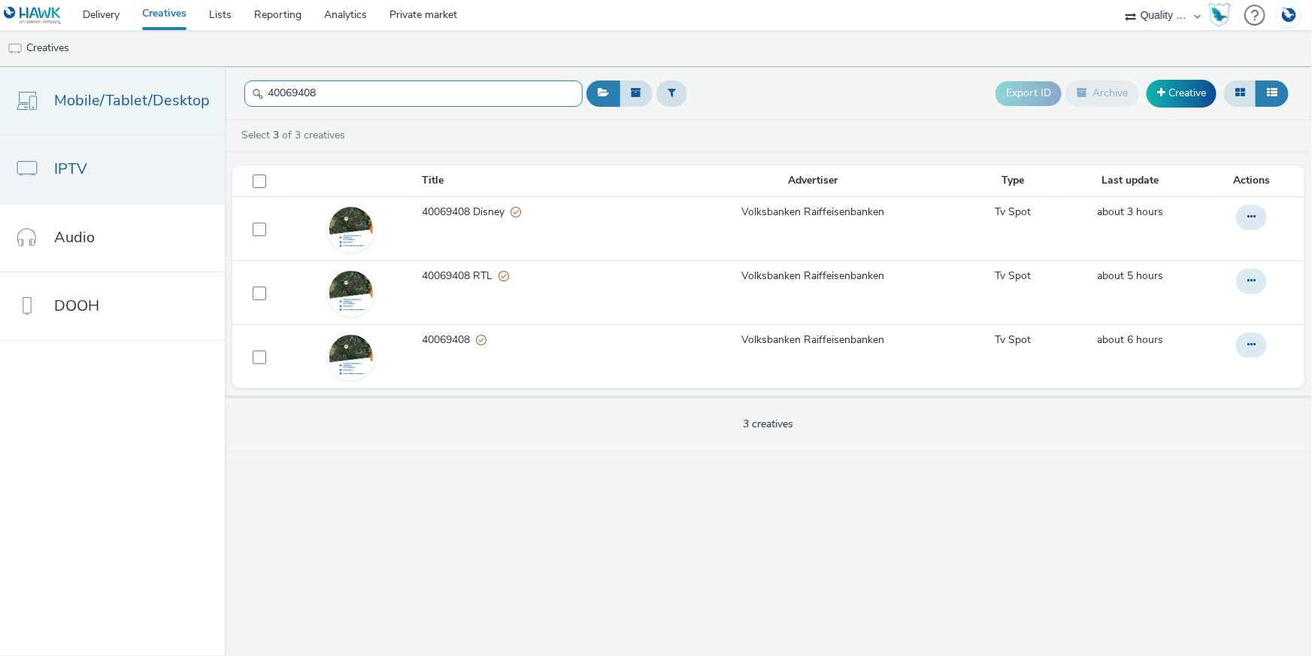
scroll to position [0, 0]
drag, startPoint x: 331, startPoint y: 102, endPoint x: 183, endPoint y: 89, distance: 148.6
click at [183, 89] on div "Mobile/Tablet/Desktop IPTV Audio DOOH 40069408 Export ID Archive Creative Selec…" at bounding box center [656, 361] width 1312 height 589
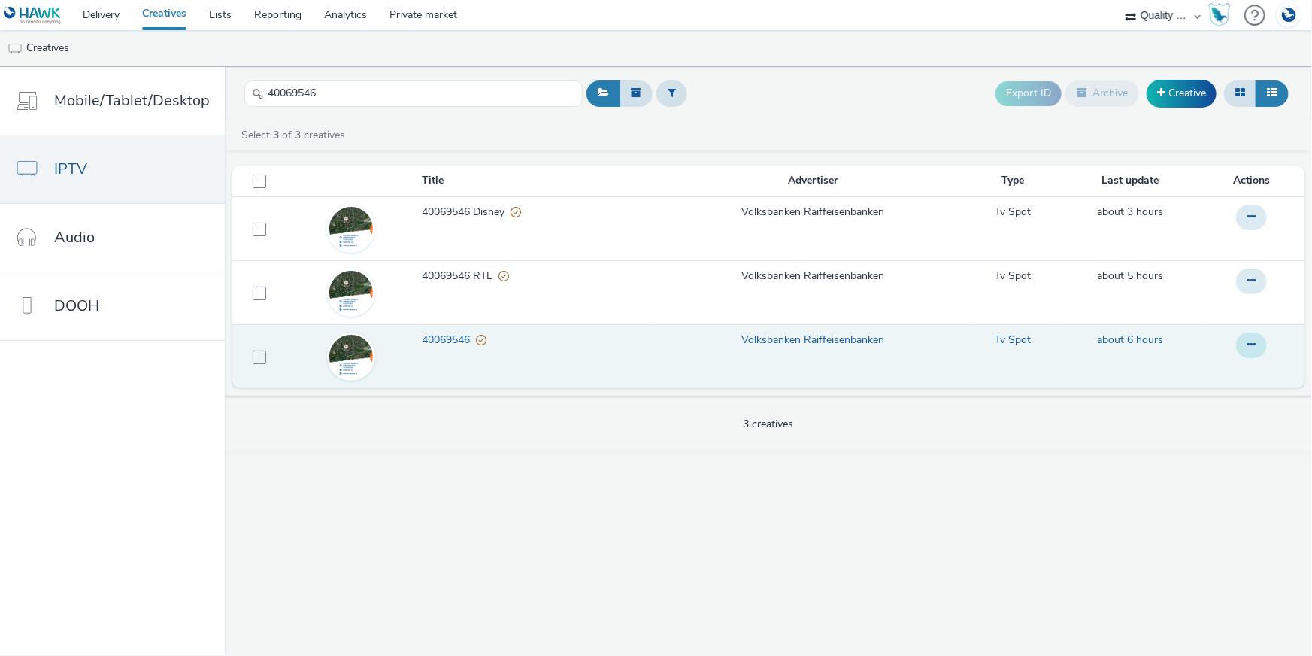
click at [1257, 348] on button at bounding box center [1251, 345] width 31 height 26
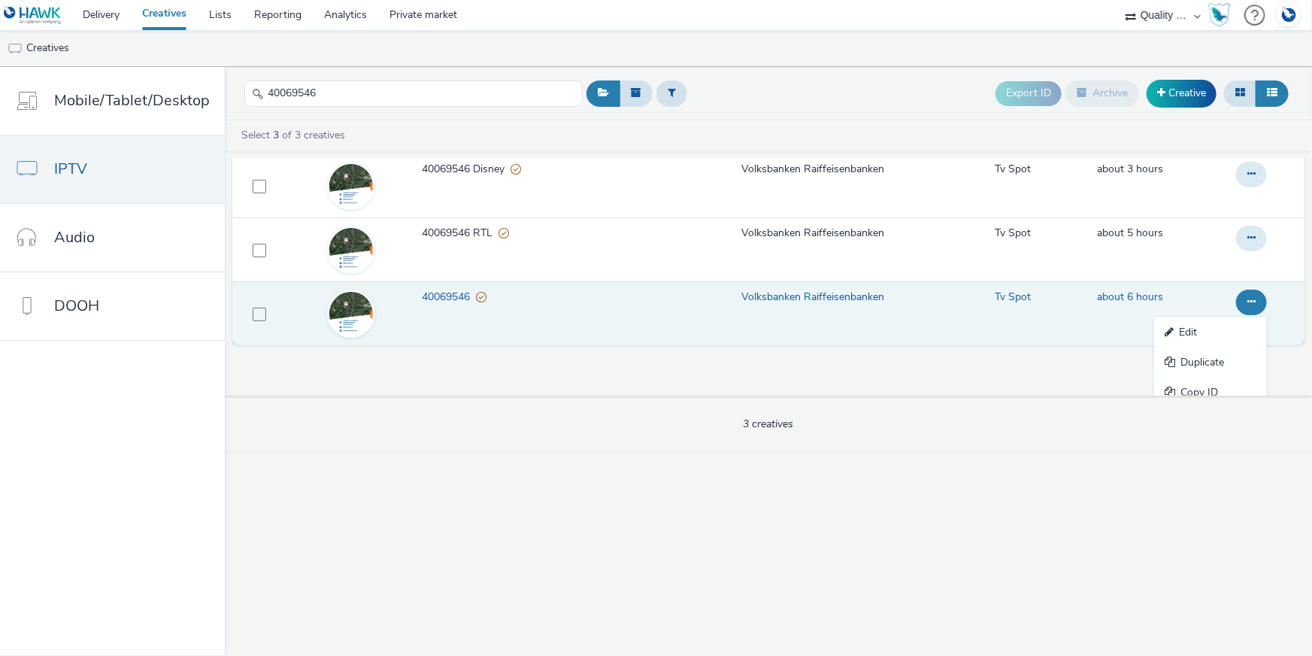
scroll to position [84, 0]
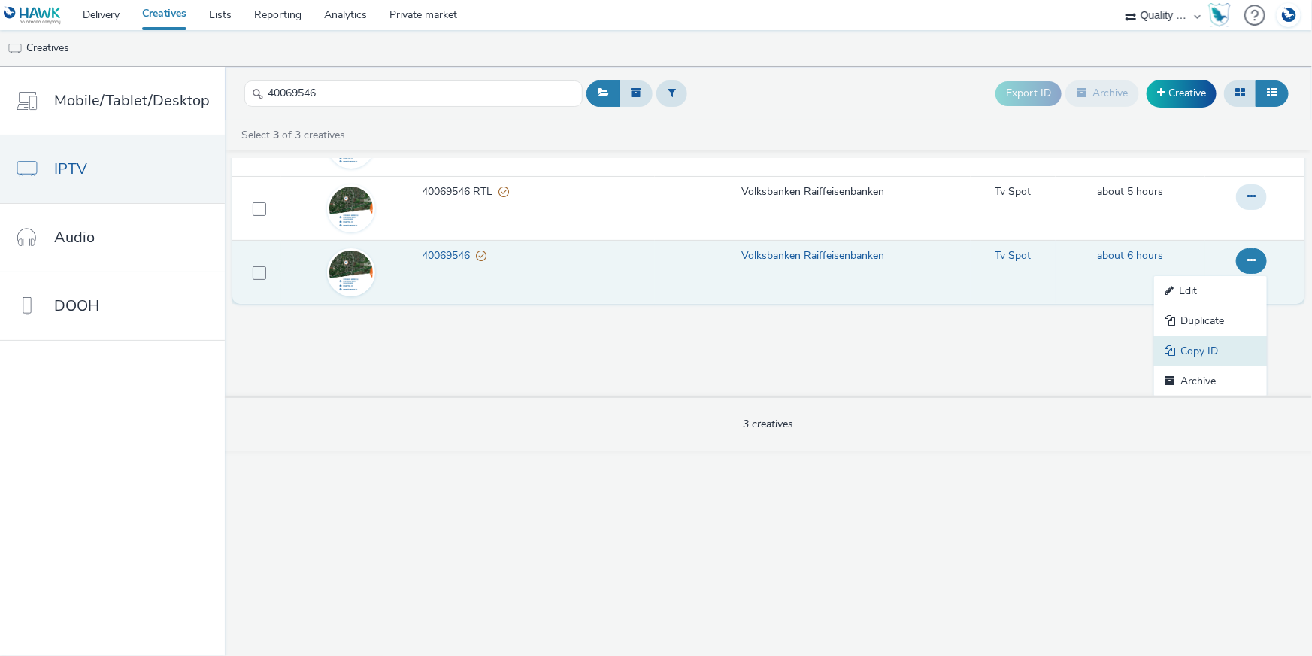
click at [1215, 347] on link "Copy ID" at bounding box center [1210, 351] width 113 height 30
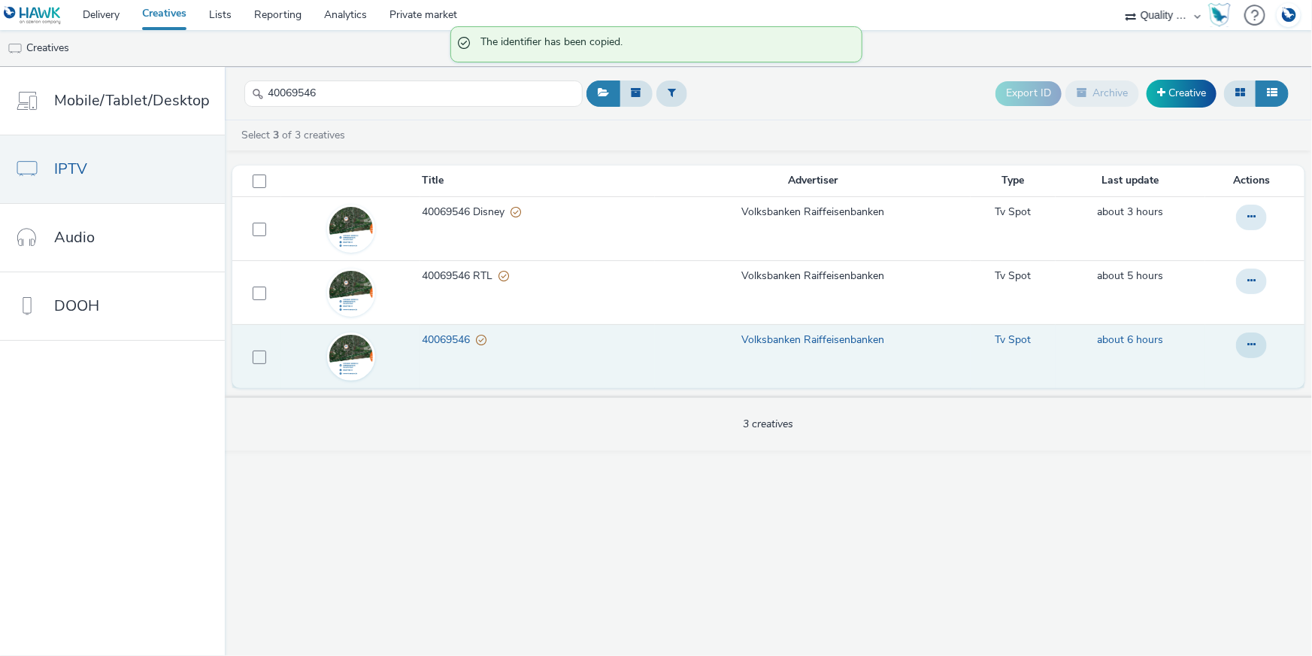
scroll to position [0, 0]
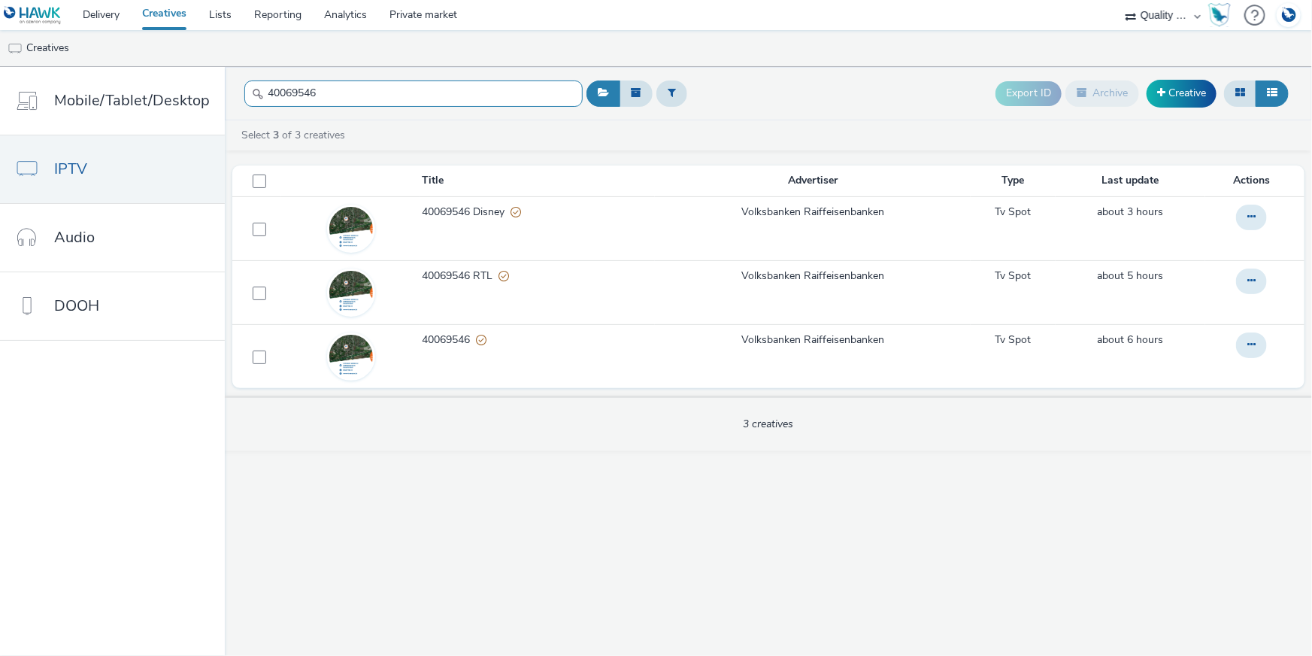
drag, startPoint x: 278, startPoint y: 92, endPoint x: 263, endPoint y: 89, distance: 15.2
click at [262, 89] on input "40069546" at bounding box center [413, 93] width 338 height 26
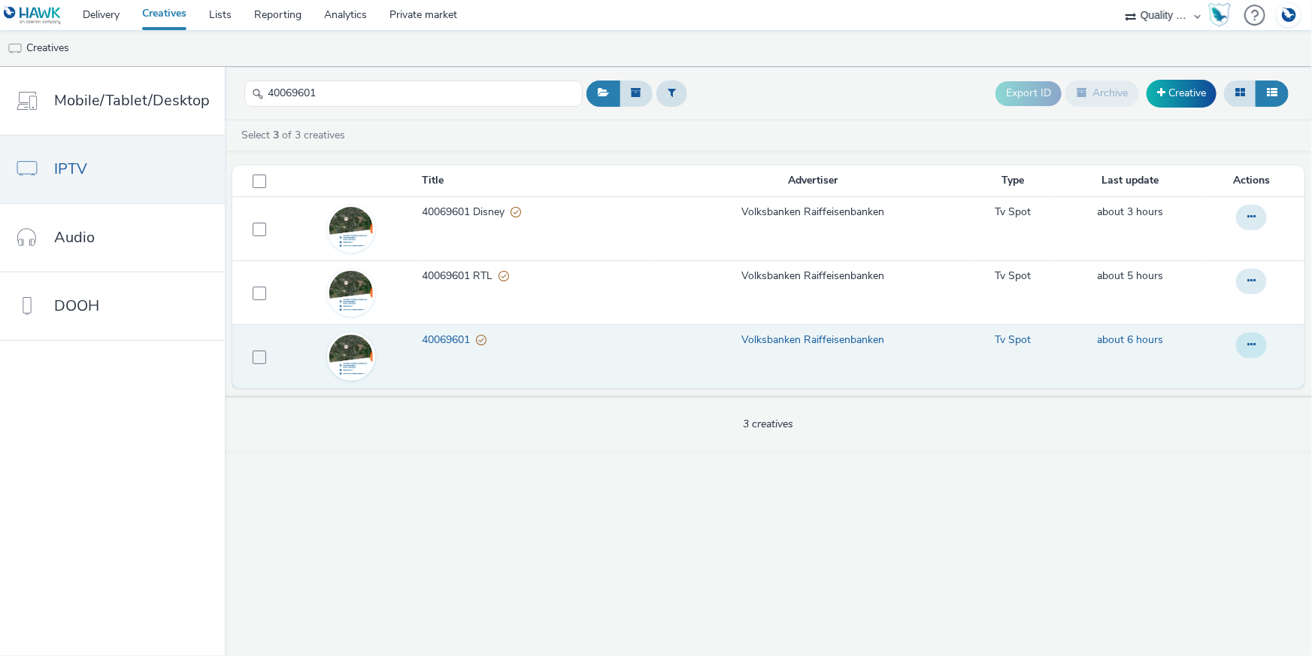
click at [1248, 339] on icon at bounding box center [1251, 344] width 8 height 11
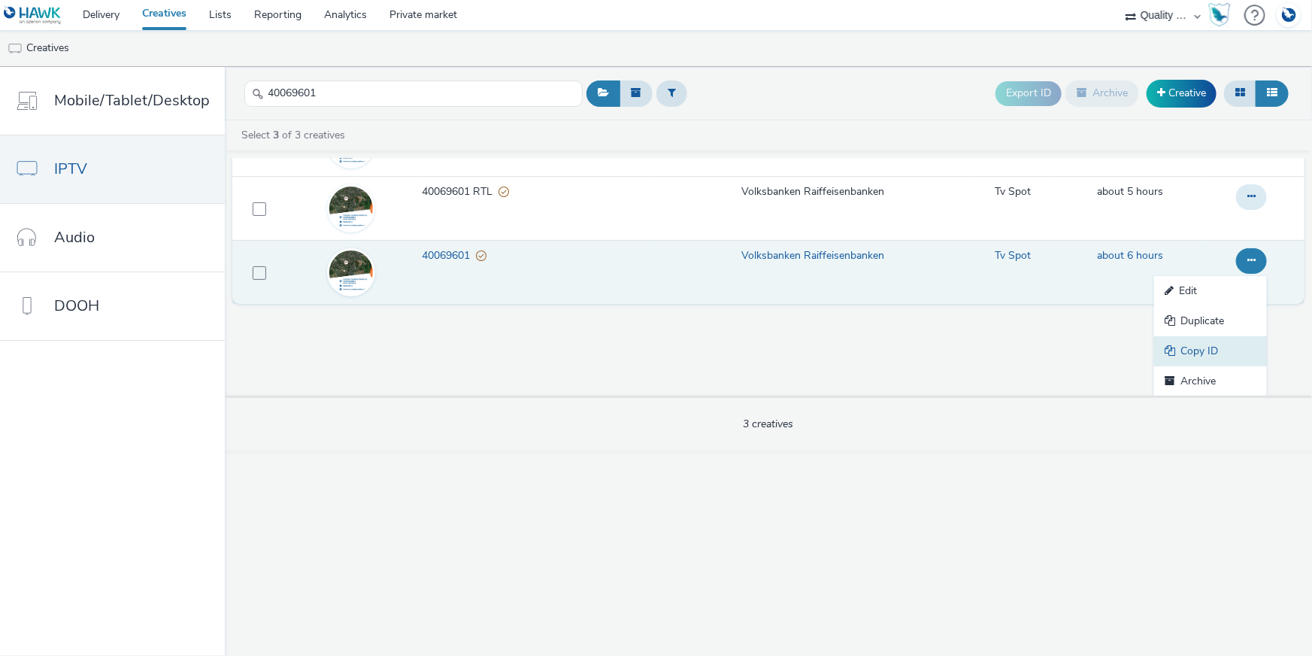
click at [1235, 345] on link "Copy ID" at bounding box center [1210, 351] width 113 height 30
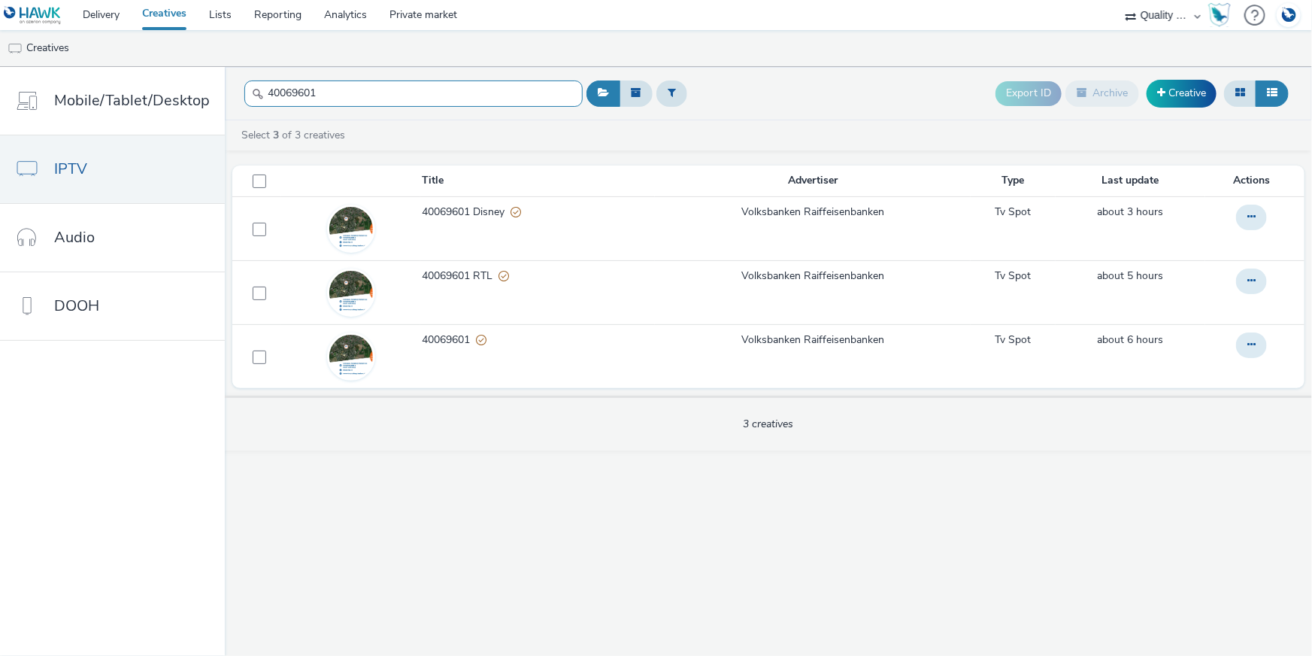
drag, startPoint x: 323, startPoint y: 89, endPoint x: 236, endPoint y: 86, distance: 86.6
click at [236, 86] on header "40069601 Export ID Archive Creative" at bounding box center [768, 93] width 1087 height 53
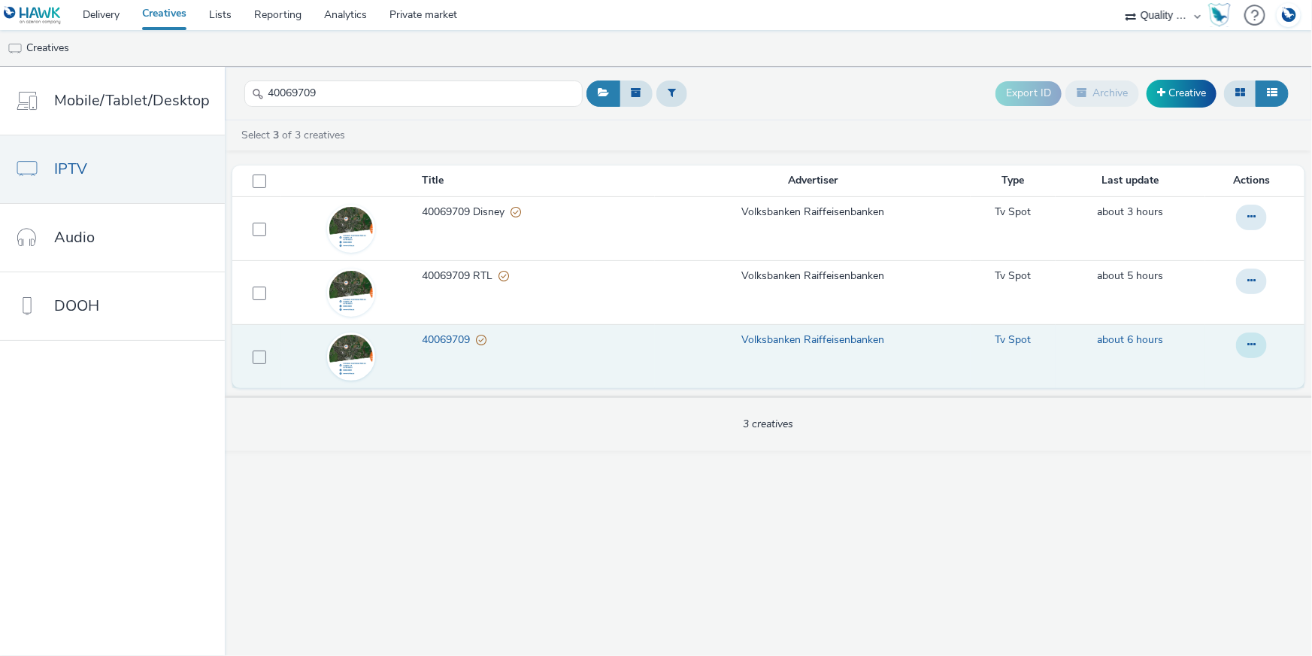
click at [1256, 345] on button at bounding box center [1251, 345] width 31 height 26
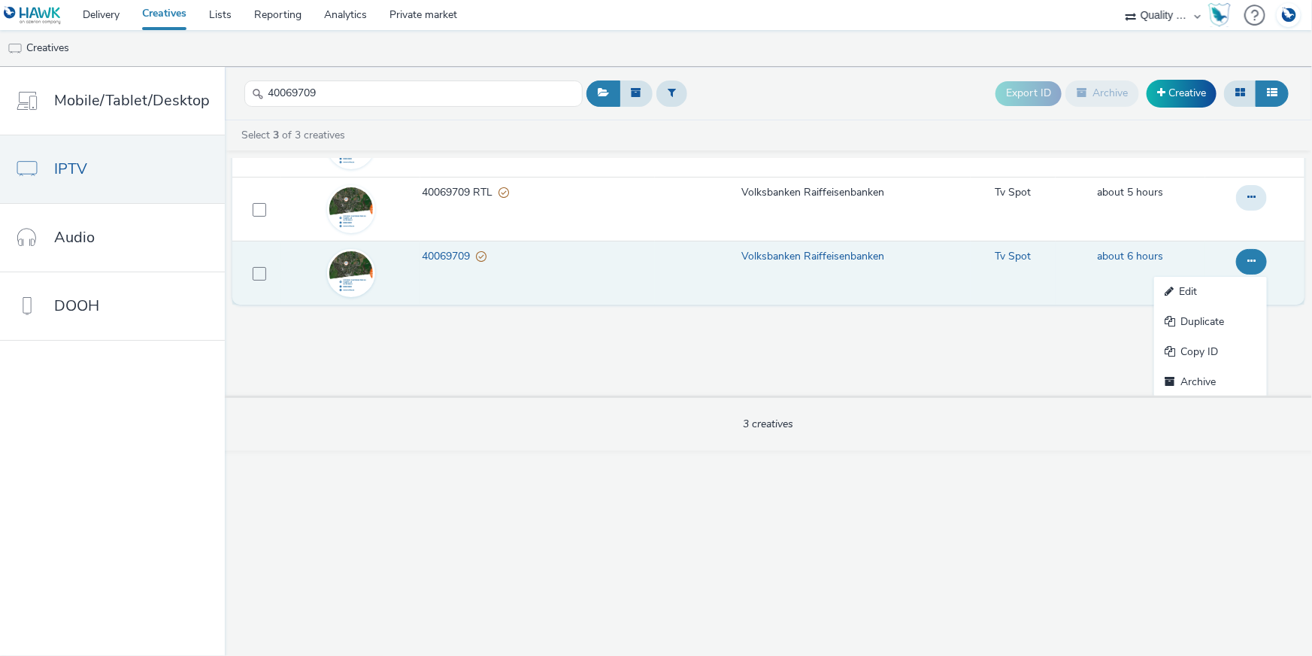
scroll to position [84, 0]
click at [1218, 347] on link "Copy ID" at bounding box center [1210, 351] width 113 height 30
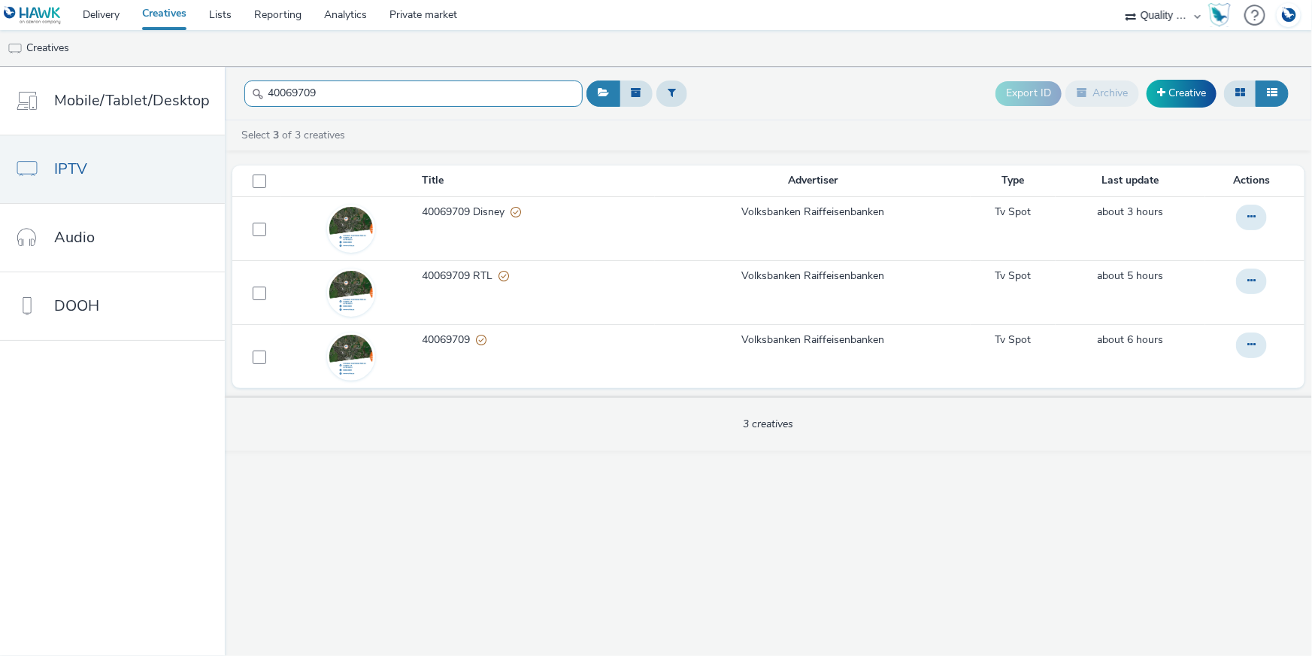
drag, startPoint x: 348, startPoint y: 88, endPoint x: 239, endPoint y: 80, distance: 109.3
click at [239, 80] on header "40069709 Export ID Archive Creative" at bounding box center [768, 93] width 1087 height 53
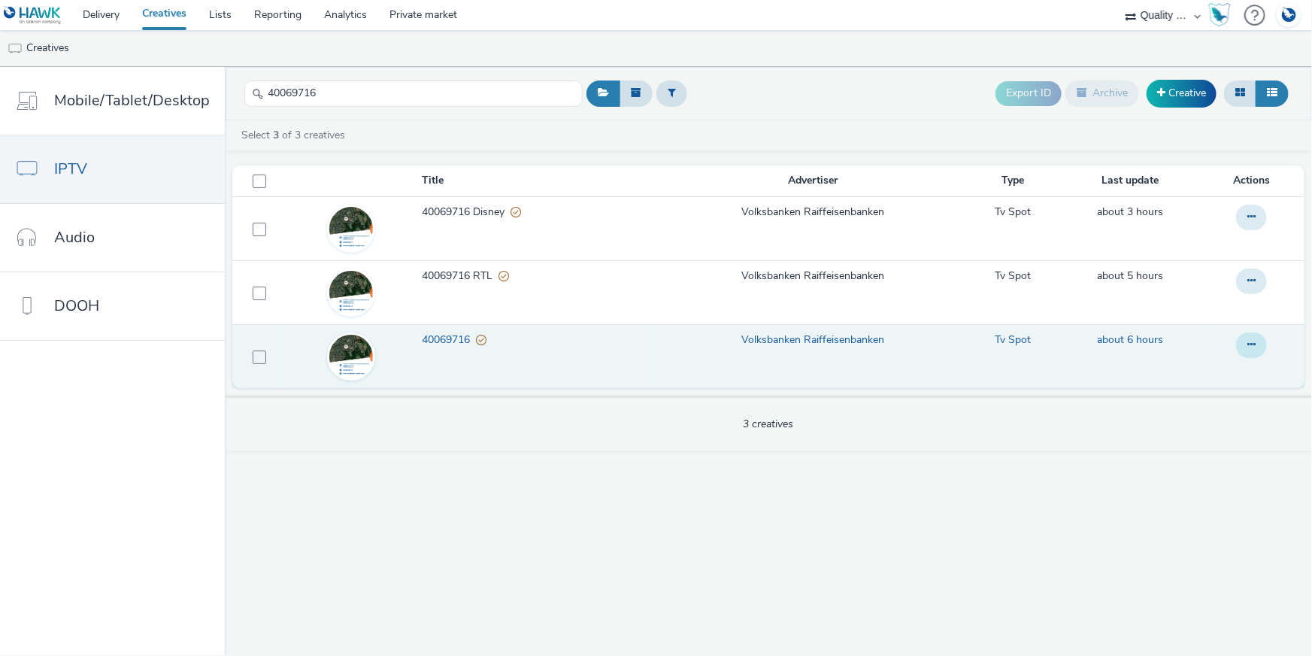
click at [1251, 337] on button at bounding box center [1251, 345] width 31 height 26
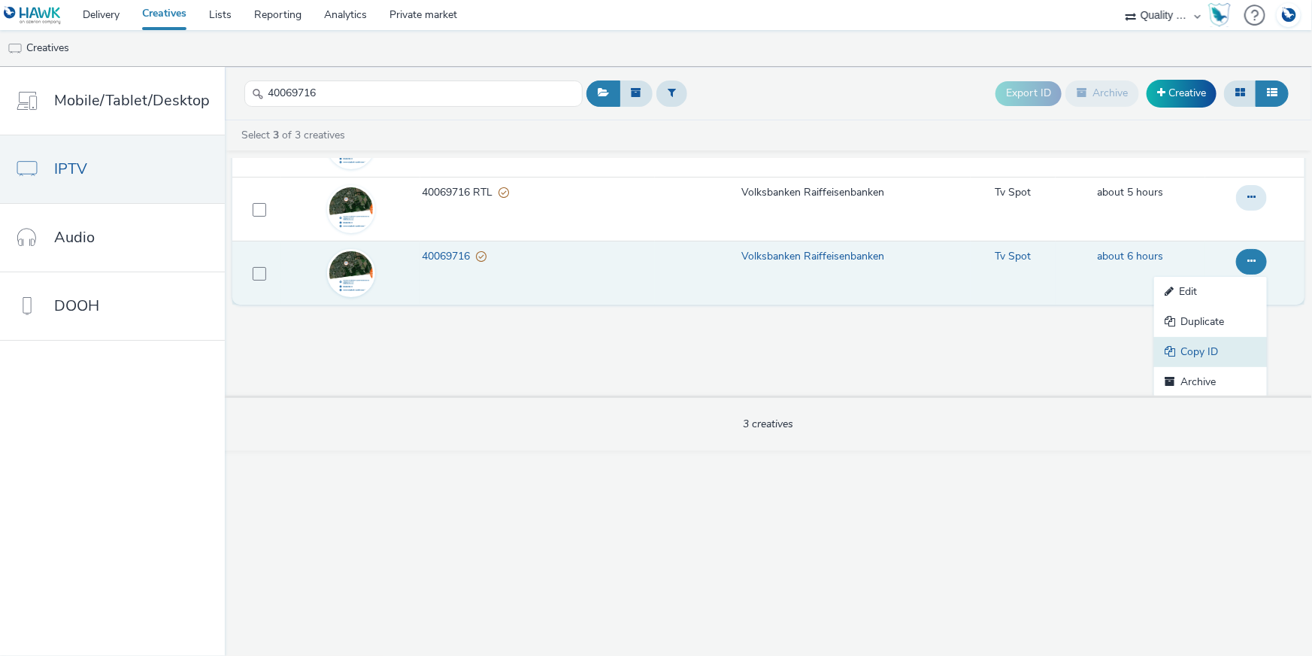
scroll to position [84, 0]
click at [1223, 347] on link "Copy ID" at bounding box center [1210, 351] width 113 height 30
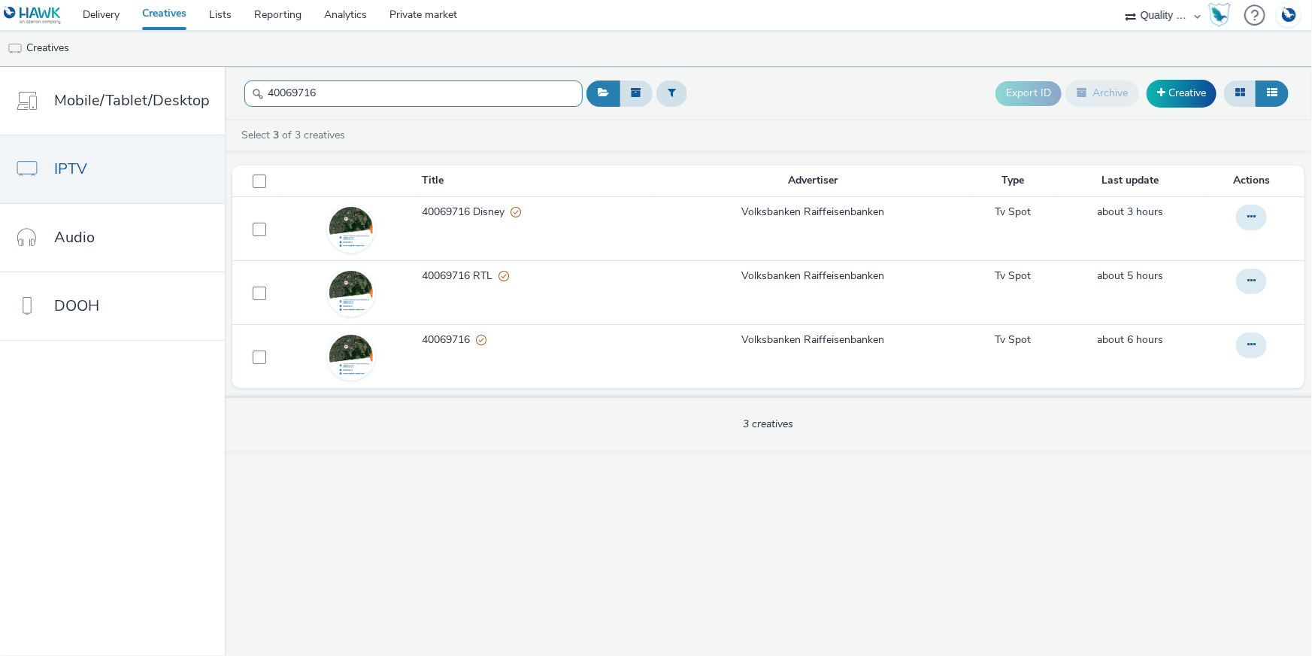
drag, startPoint x: 314, startPoint y: 89, endPoint x: 243, endPoint y: 83, distance: 71.7
click at [245, 83] on input "40069716" at bounding box center [413, 93] width 338 height 26
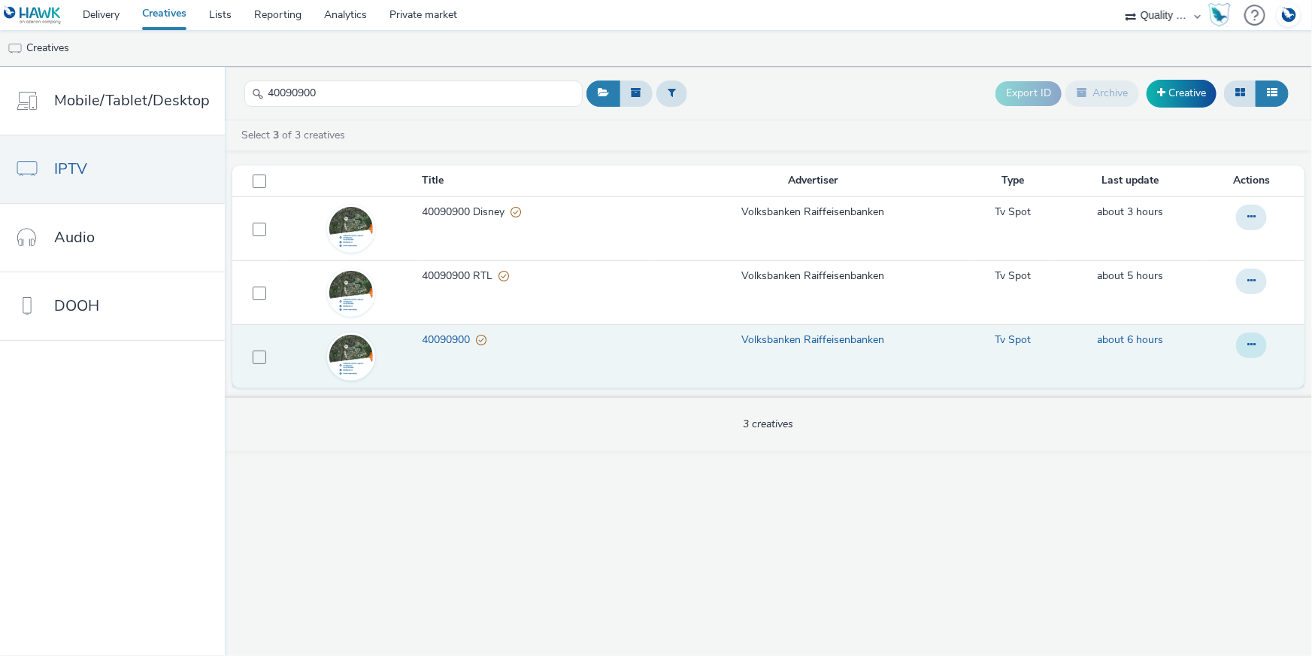
click at [1244, 340] on button at bounding box center [1251, 345] width 31 height 26
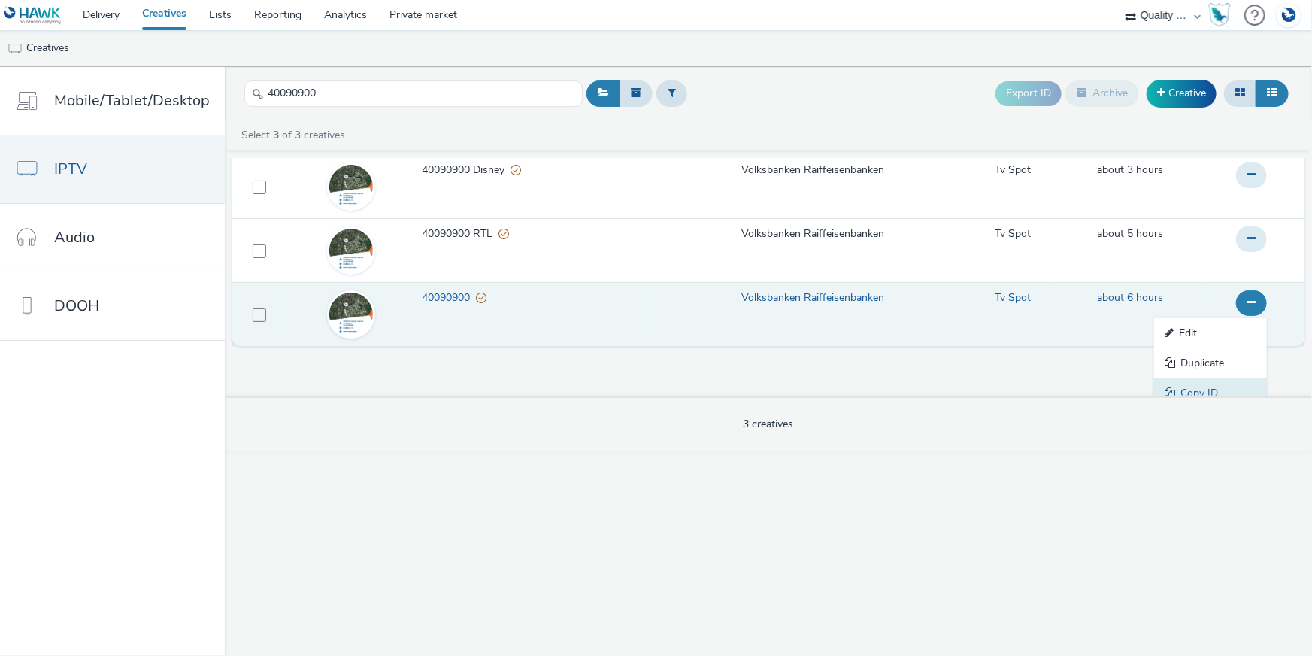
scroll to position [84, 0]
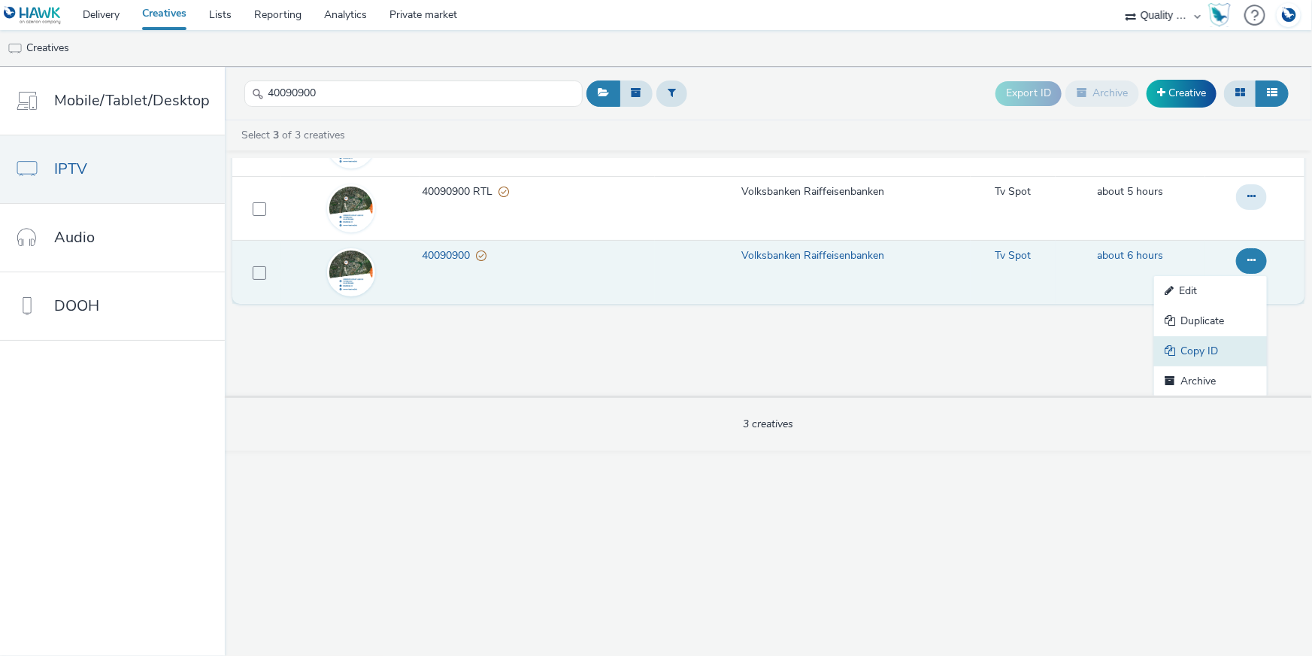
click at [1234, 345] on link "Copy ID" at bounding box center [1210, 351] width 113 height 30
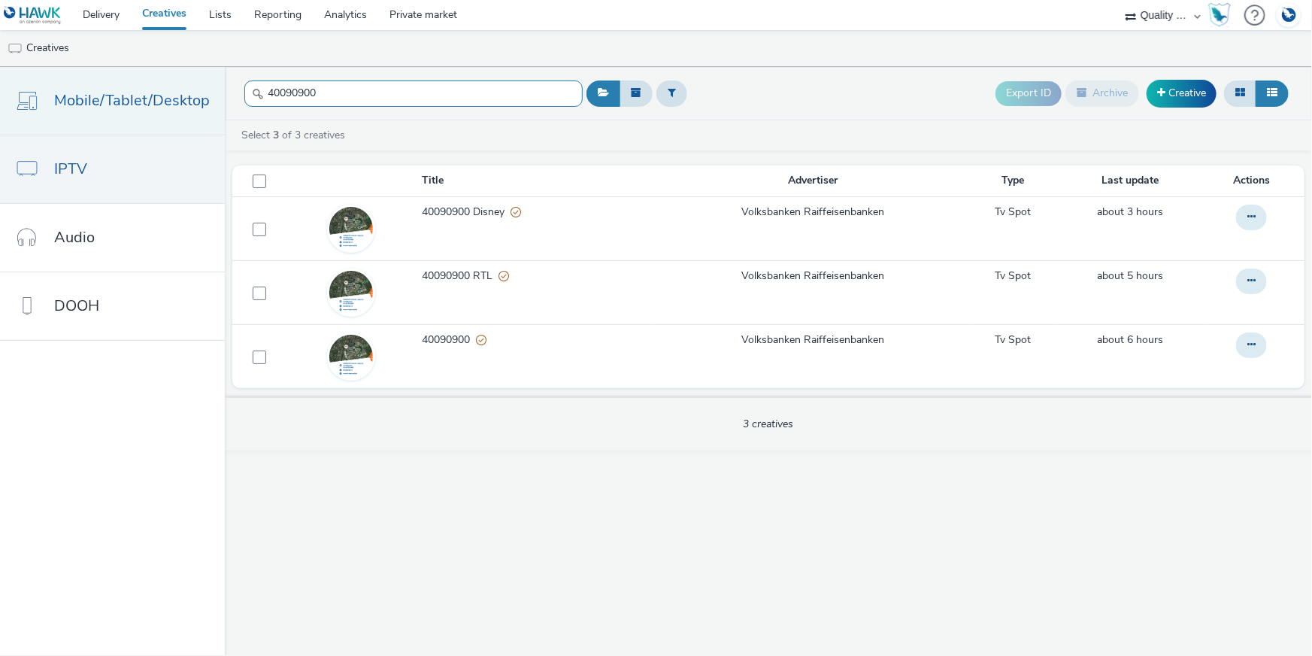
drag, startPoint x: 374, startPoint y: 86, endPoint x: 214, endPoint y: 88, distance: 160.2
click at [208, 81] on div "Mobile/Tablet/Desktop IPTV Audio DOOH 40090900 Export ID Archive Creative Selec…" at bounding box center [656, 361] width 1312 height 589
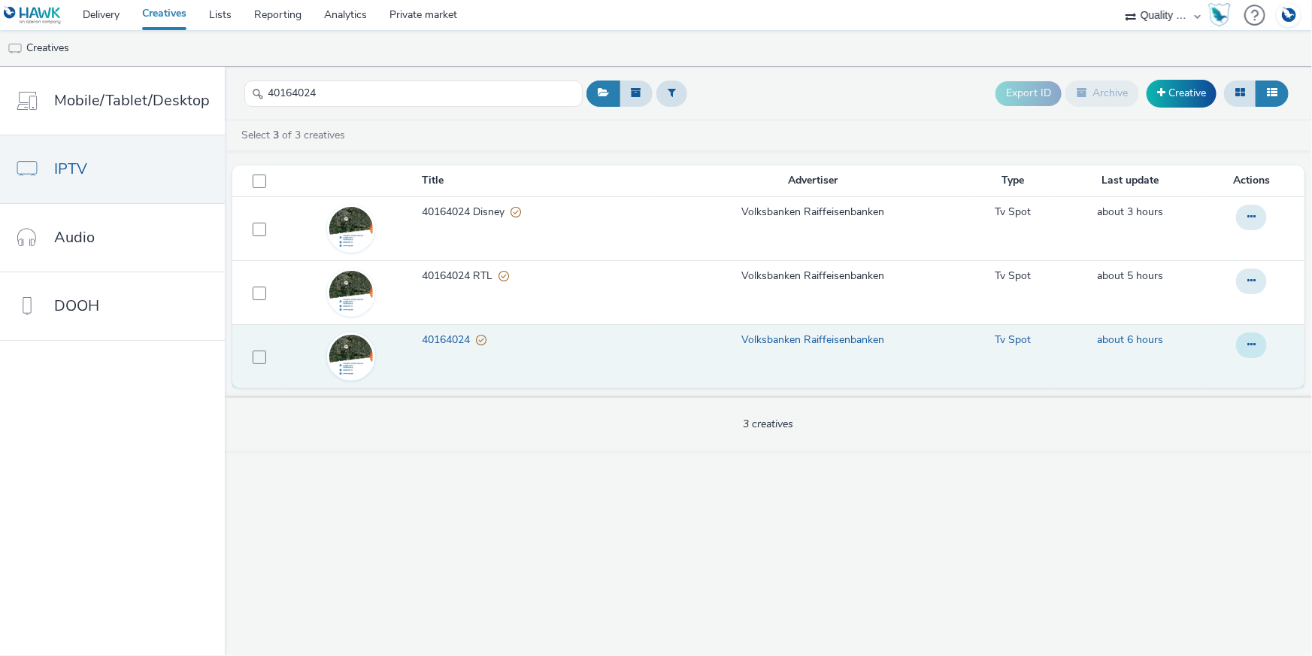
click at [1256, 339] on button at bounding box center [1251, 345] width 31 height 26
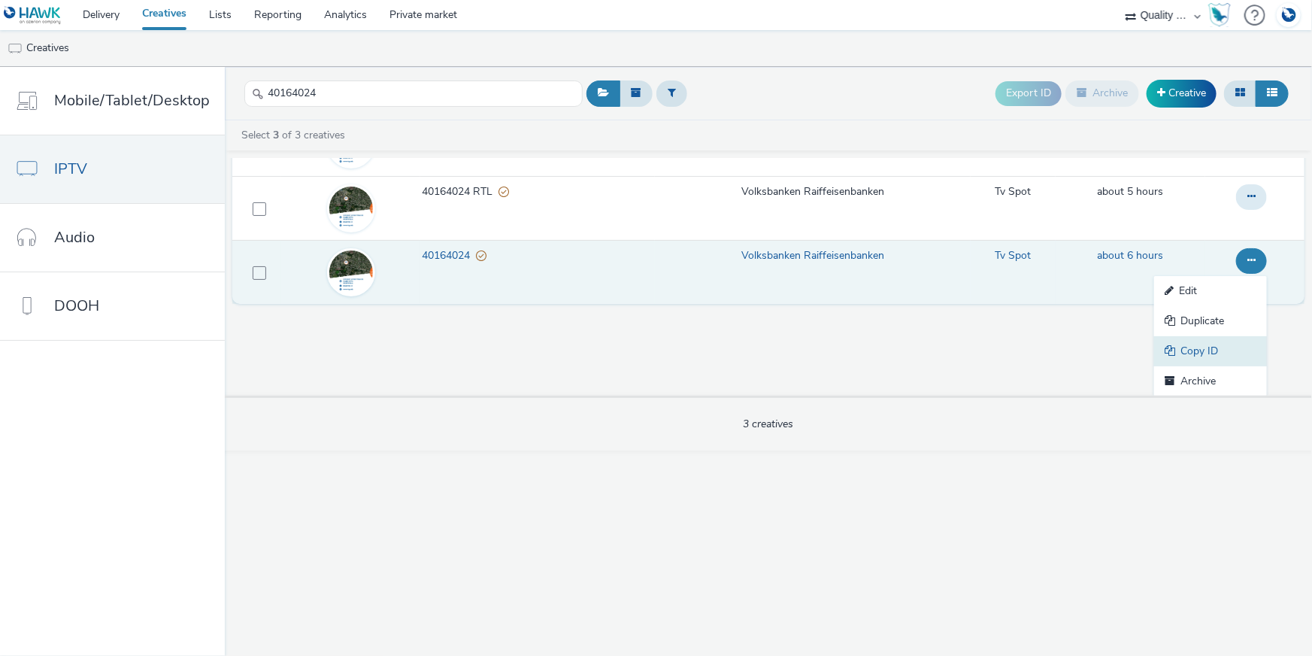
click at [1222, 338] on link "Copy ID" at bounding box center [1210, 351] width 113 height 30
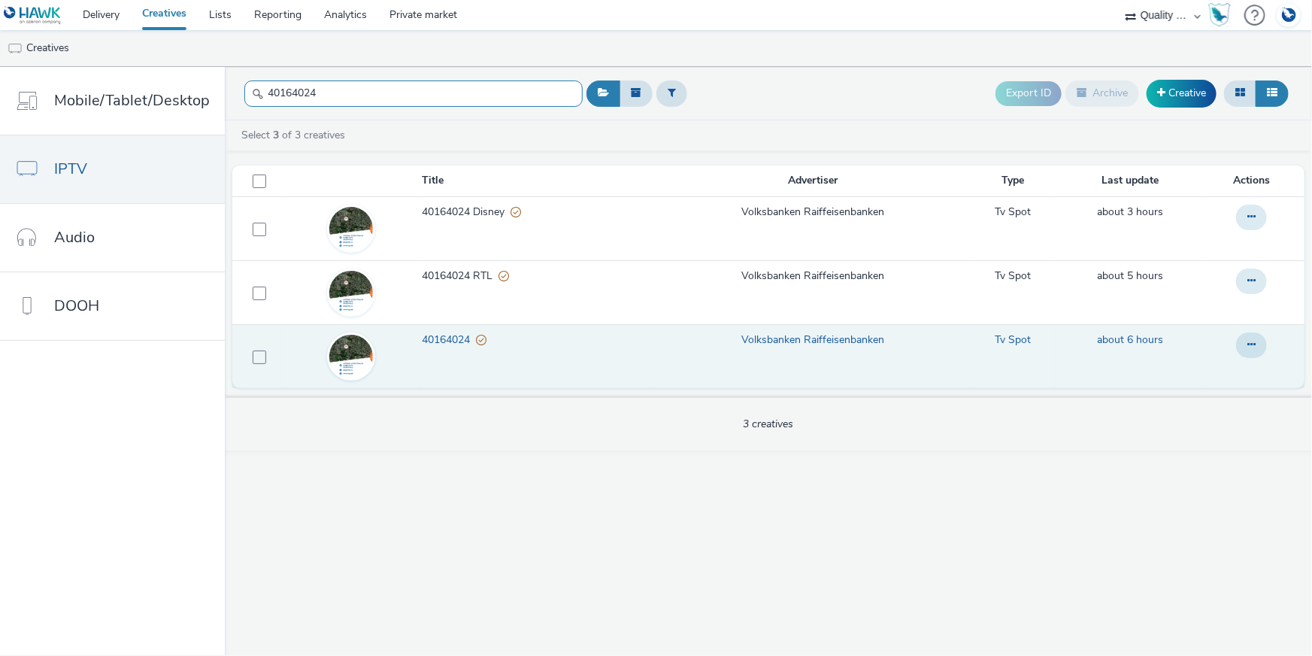
drag, startPoint x: 256, startPoint y: 92, endPoint x: 230, endPoint y: 93, distance: 25.6
click at [233, 89] on header "40164024 Export ID Archive Creative" at bounding box center [768, 93] width 1087 height 53
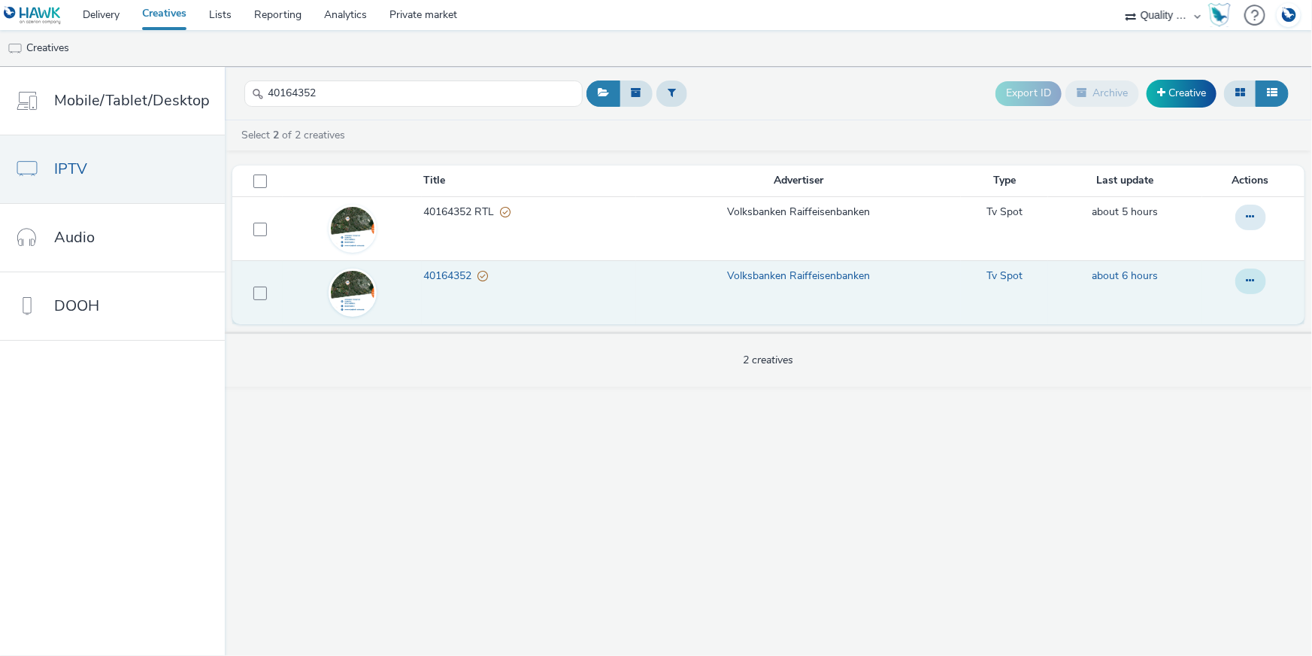
click at [1250, 286] on icon at bounding box center [1251, 280] width 8 height 11
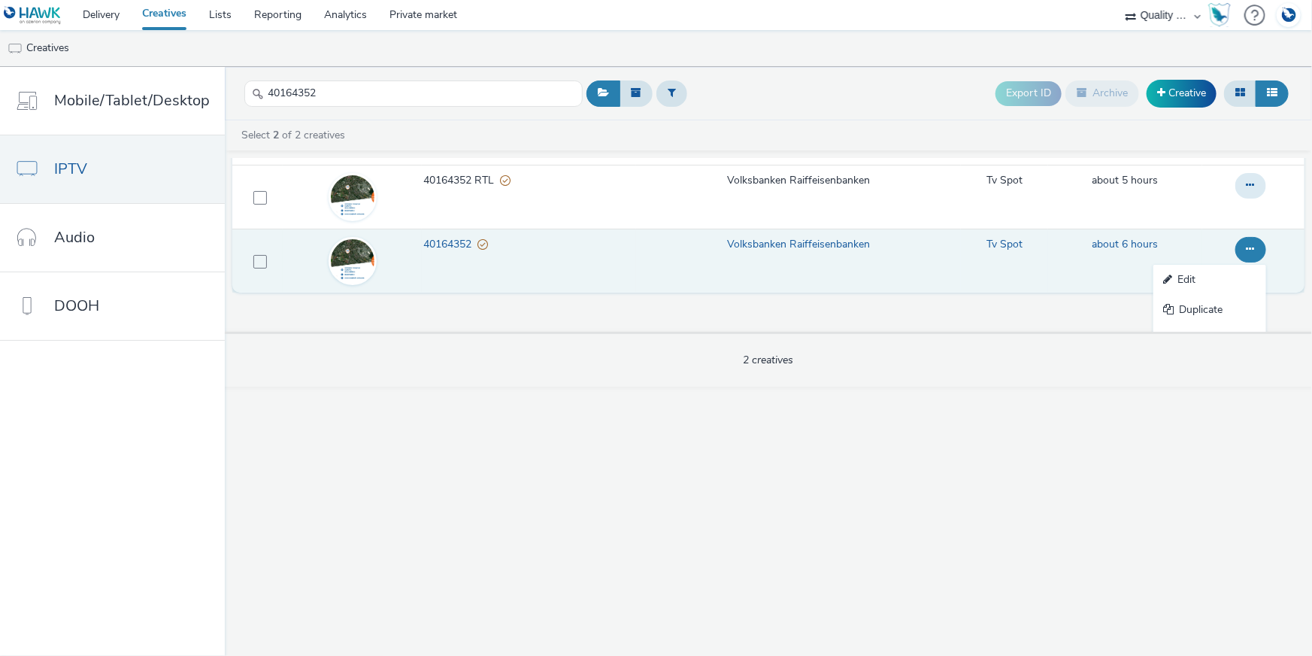
scroll to position [85, 0]
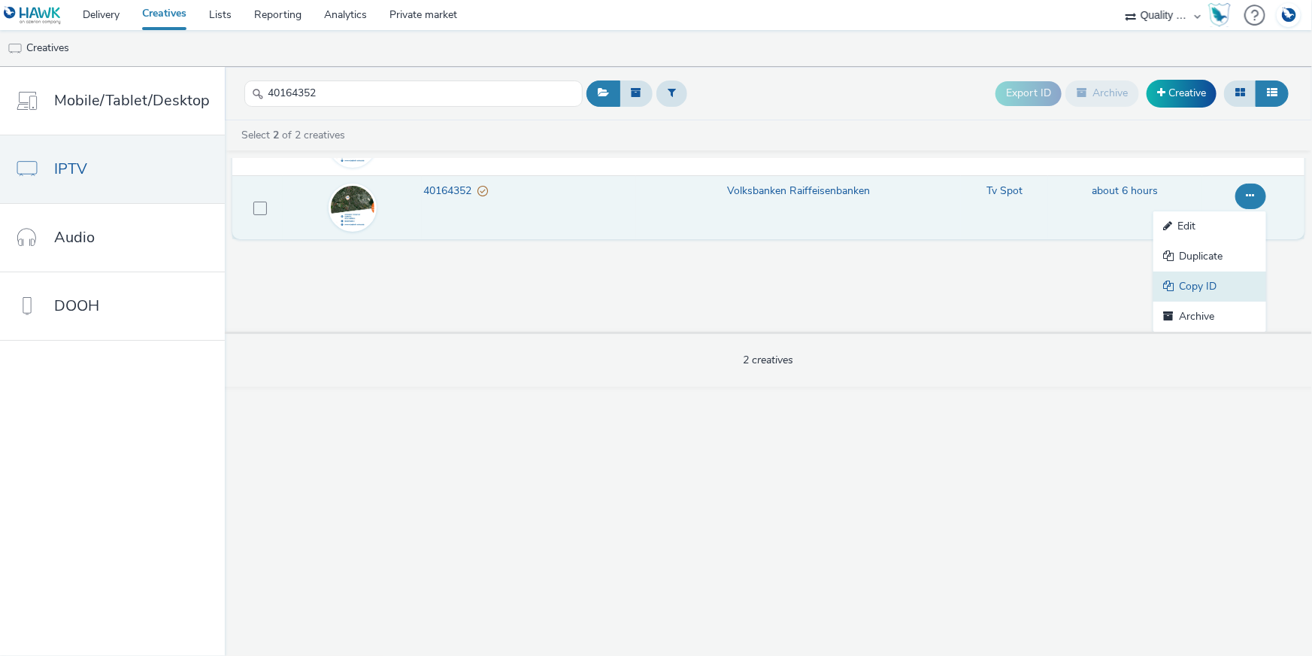
click at [1220, 286] on link "Copy ID" at bounding box center [1209, 286] width 113 height 30
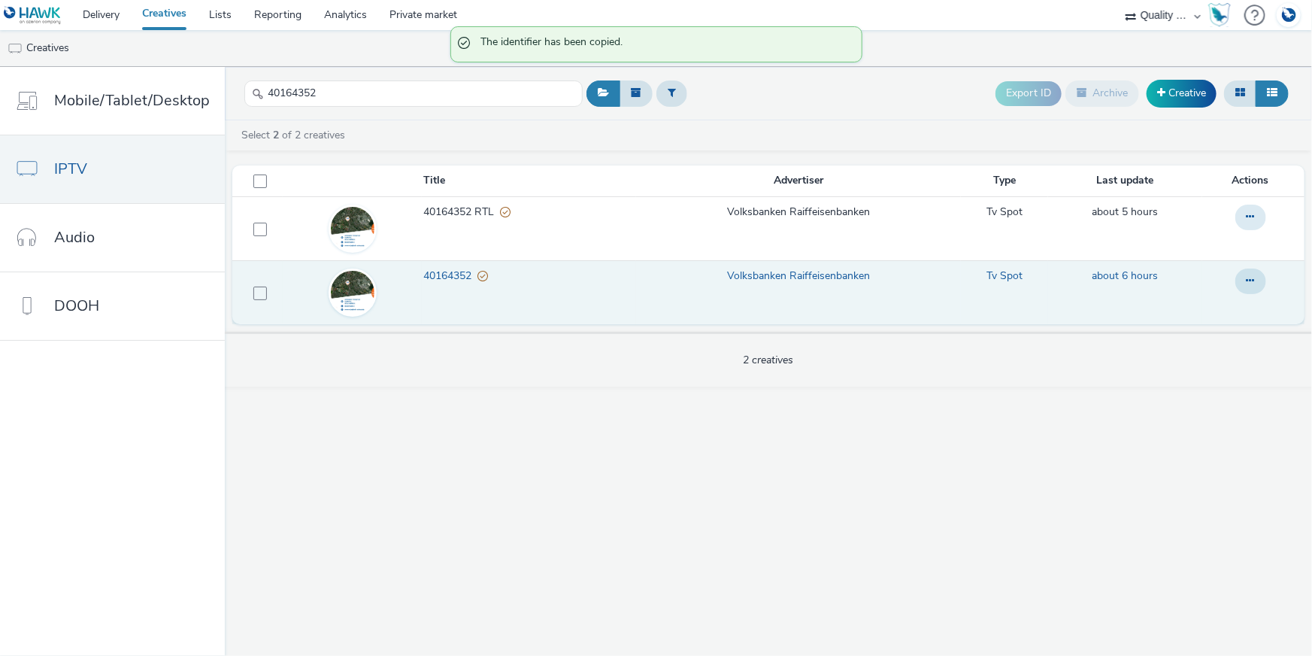
scroll to position [0, 0]
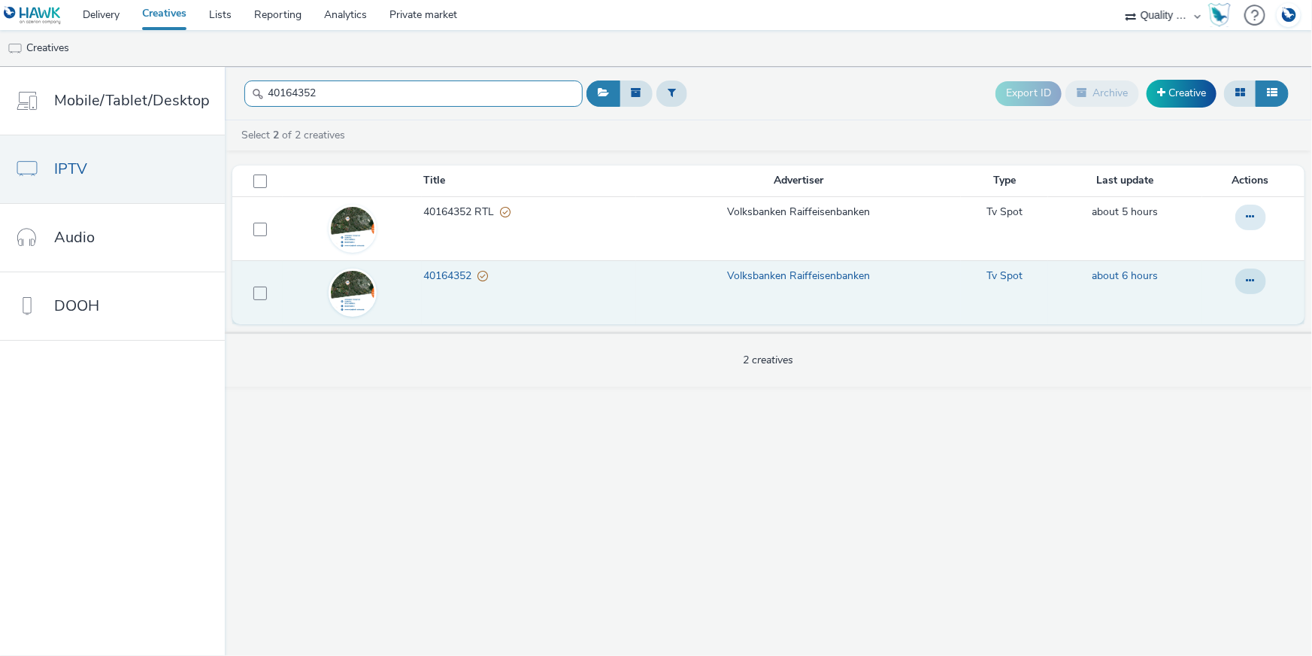
drag, startPoint x: 320, startPoint y: 86, endPoint x: 231, endPoint y: 78, distance: 89.0
click at [231, 78] on header "40164352 Export ID Archive Creative" at bounding box center [768, 93] width 1087 height 53
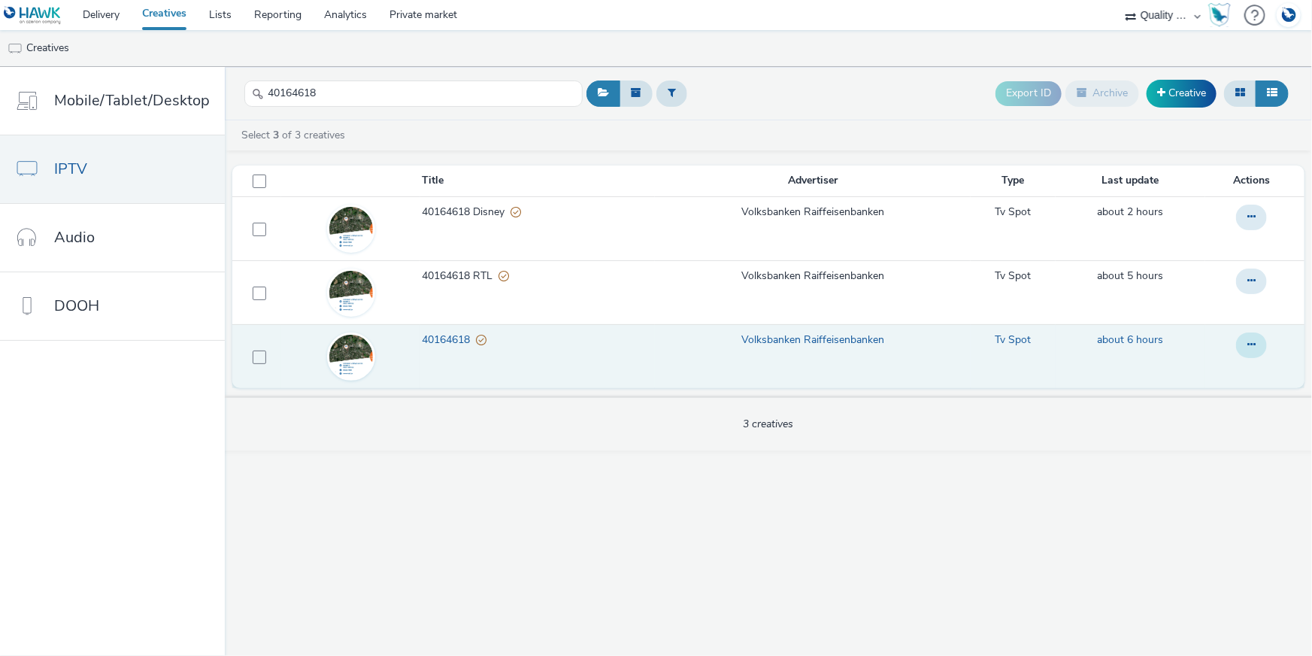
click at [1250, 347] on icon at bounding box center [1251, 344] width 8 height 11
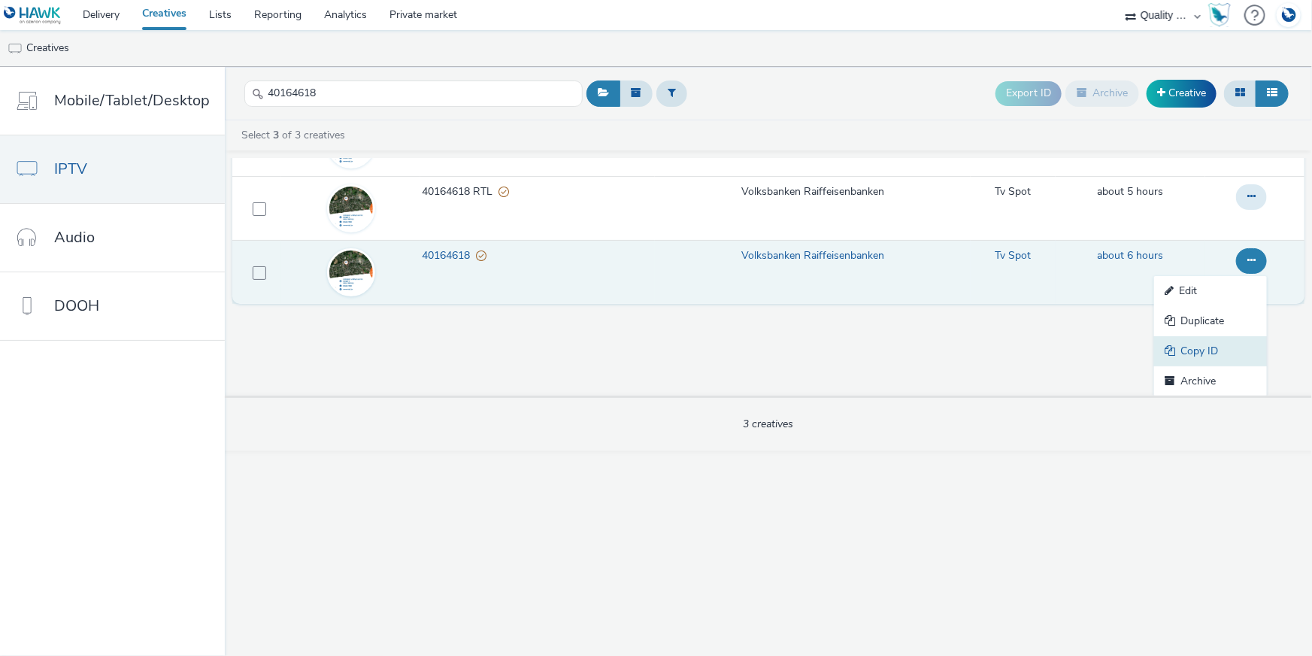
click at [1223, 345] on link "Copy ID" at bounding box center [1210, 351] width 113 height 30
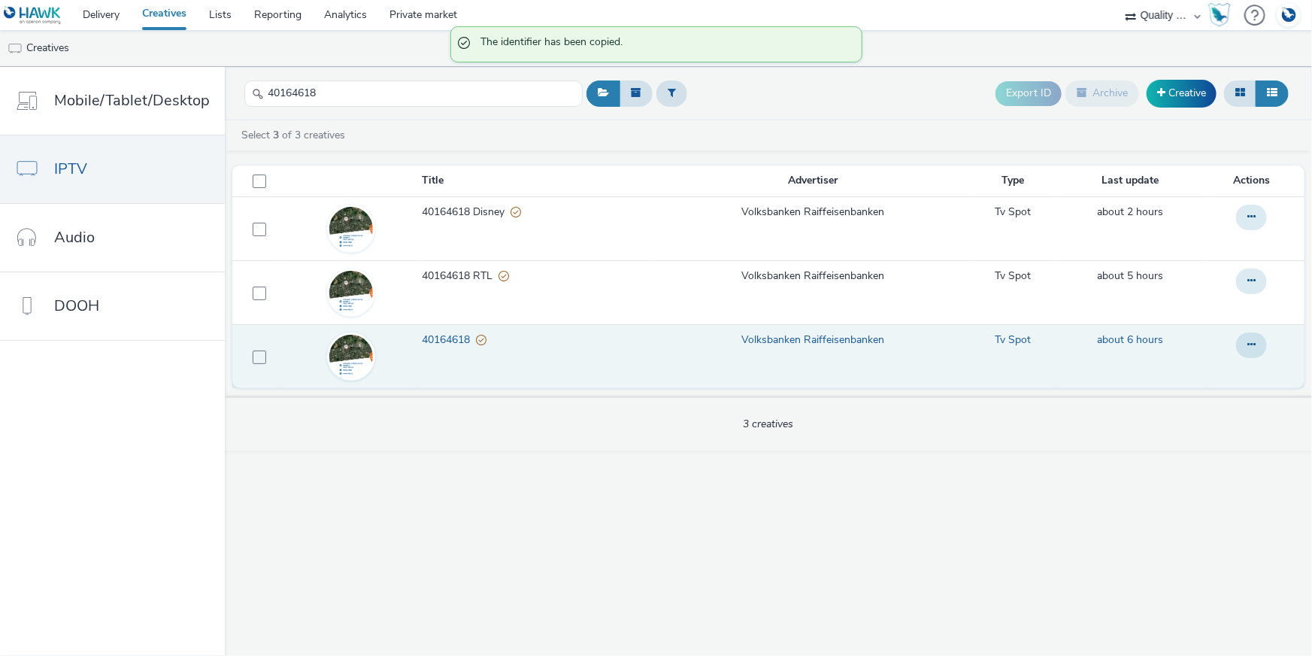
scroll to position [0, 0]
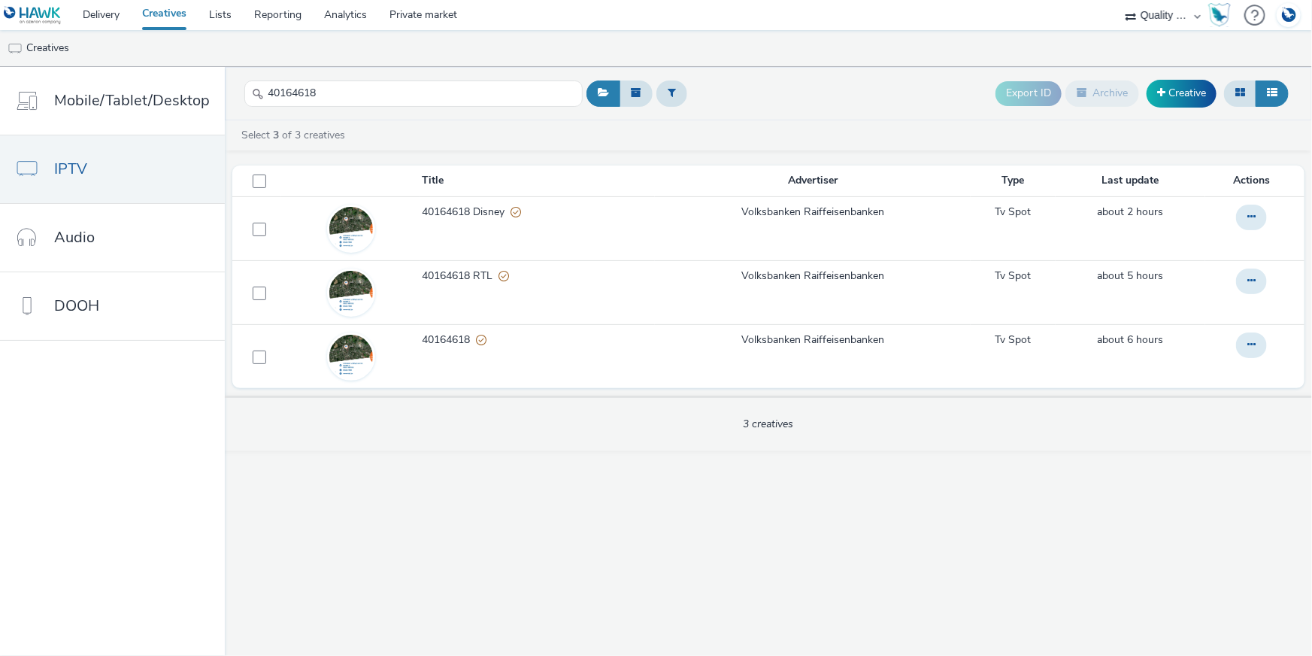
drag, startPoint x: 355, startPoint y: 114, endPoint x: 232, endPoint y: 87, distance: 126.1
click at [232, 87] on header "40164618 Export ID Archive Creative" at bounding box center [768, 93] width 1087 height 53
drag, startPoint x: 337, startPoint y: 88, endPoint x: 244, endPoint y: 86, distance: 92.5
click at [244, 86] on input "40164618" at bounding box center [413, 93] width 338 height 26
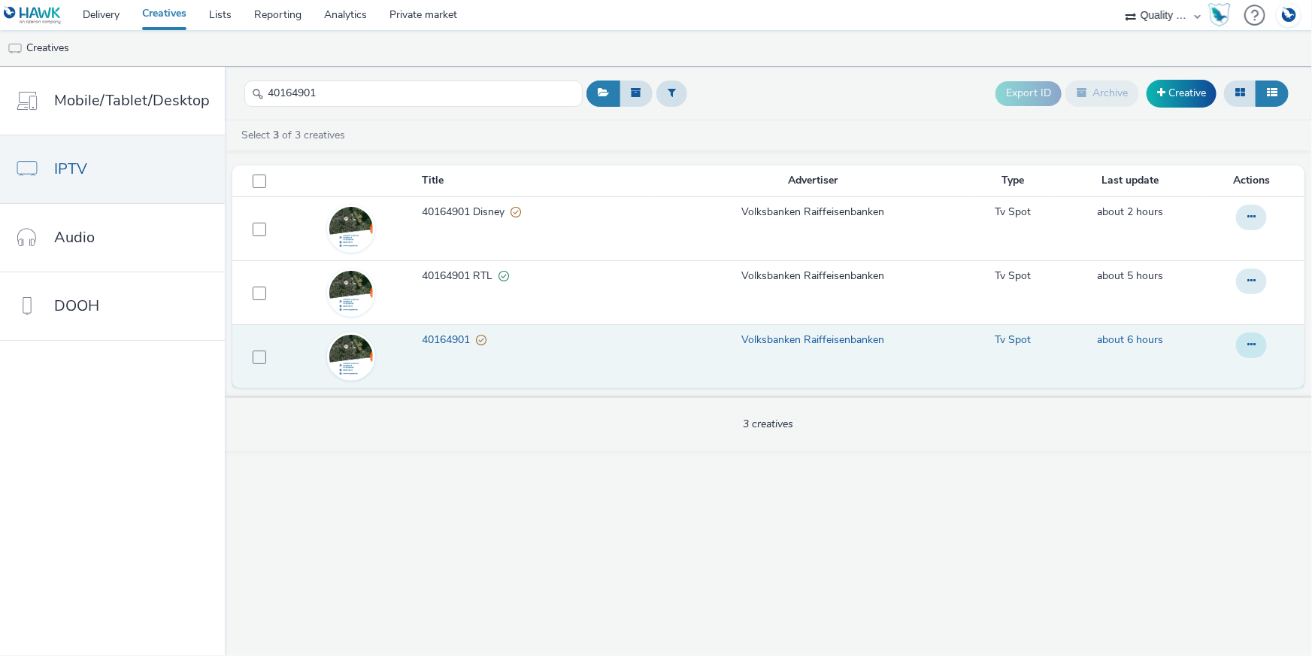
click at [1253, 348] on icon at bounding box center [1251, 344] width 8 height 11
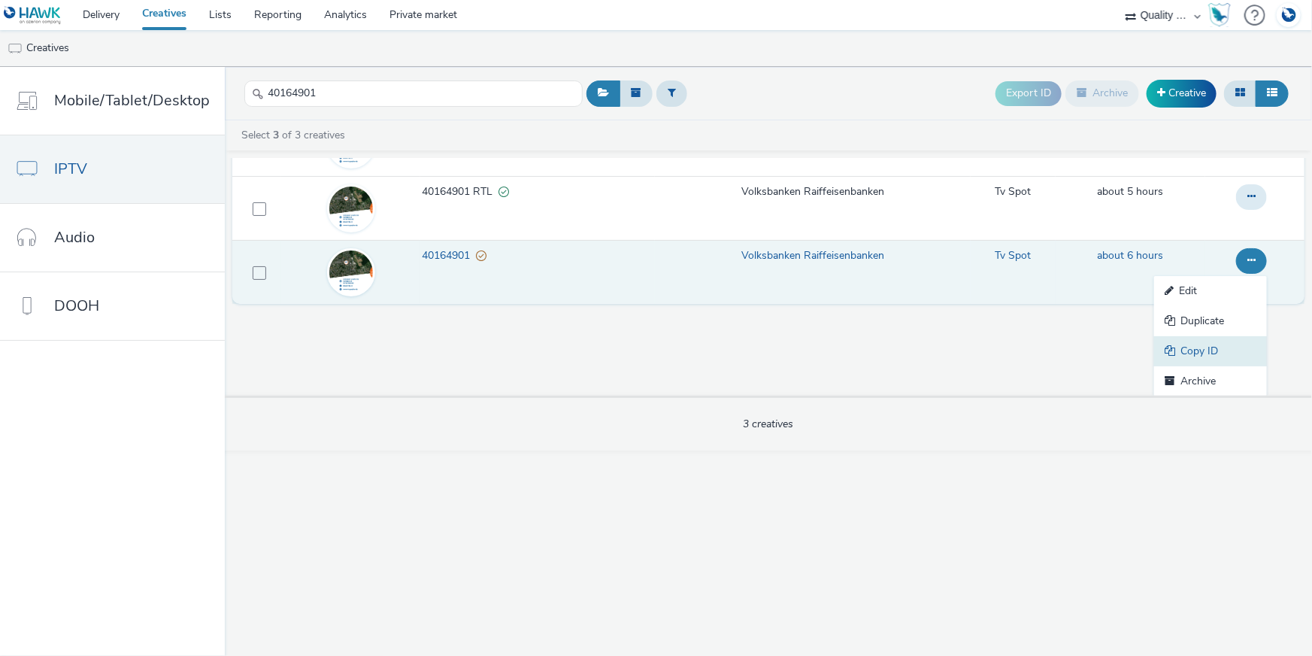
click at [1188, 349] on link "Copy ID" at bounding box center [1210, 351] width 113 height 30
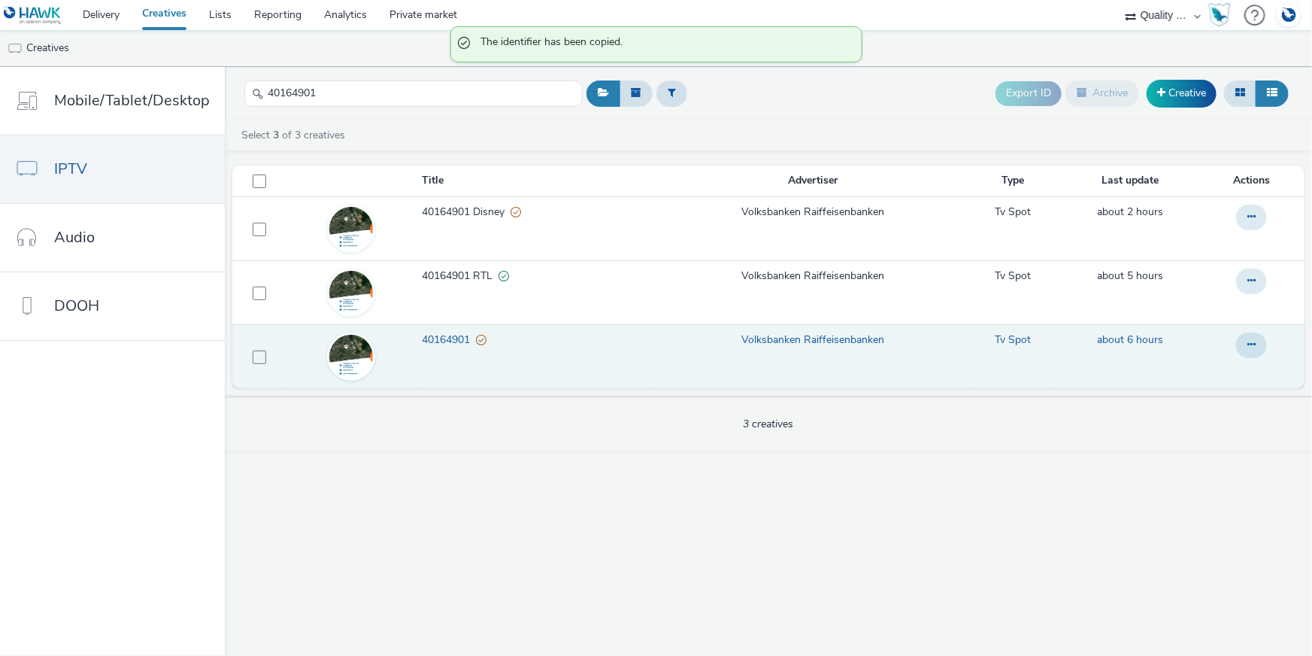
scroll to position [0, 0]
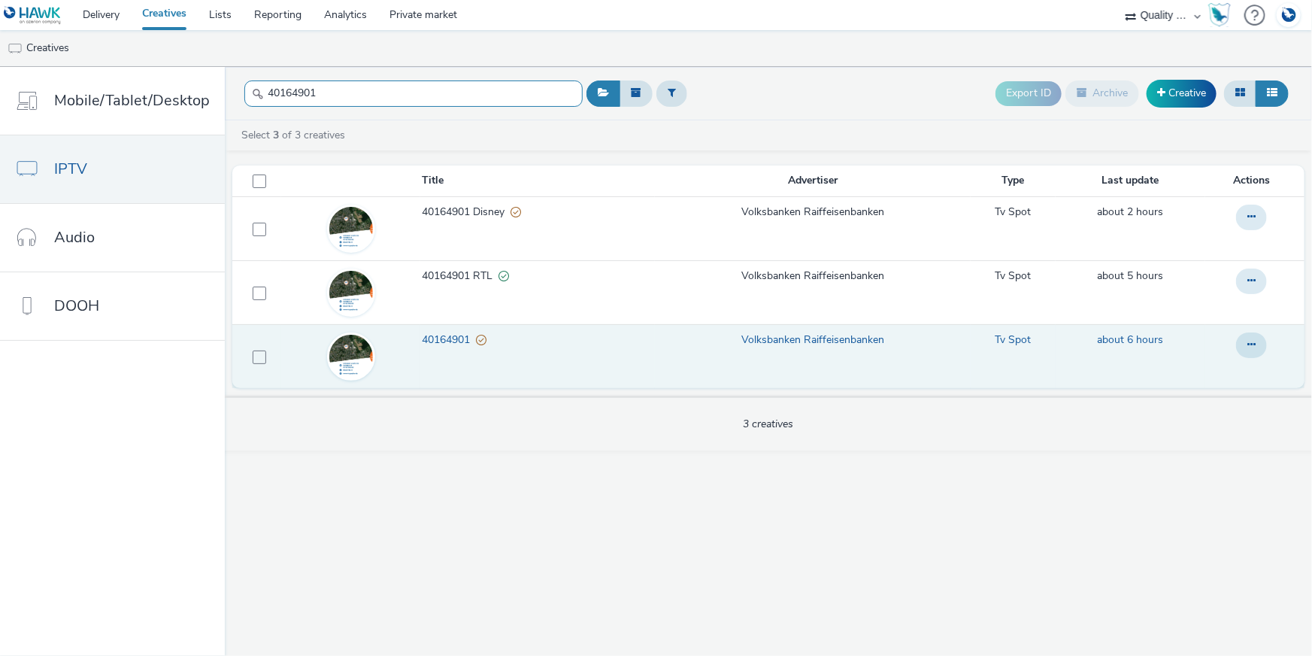
drag, startPoint x: 345, startPoint y: 87, endPoint x: 250, endPoint y: 78, distance: 95.2
click at [250, 79] on div "40164901" at bounding box center [413, 93] width 338 height 37
click at [1261, 345] on button at bounding box center [1251, 345] width 31 height 26
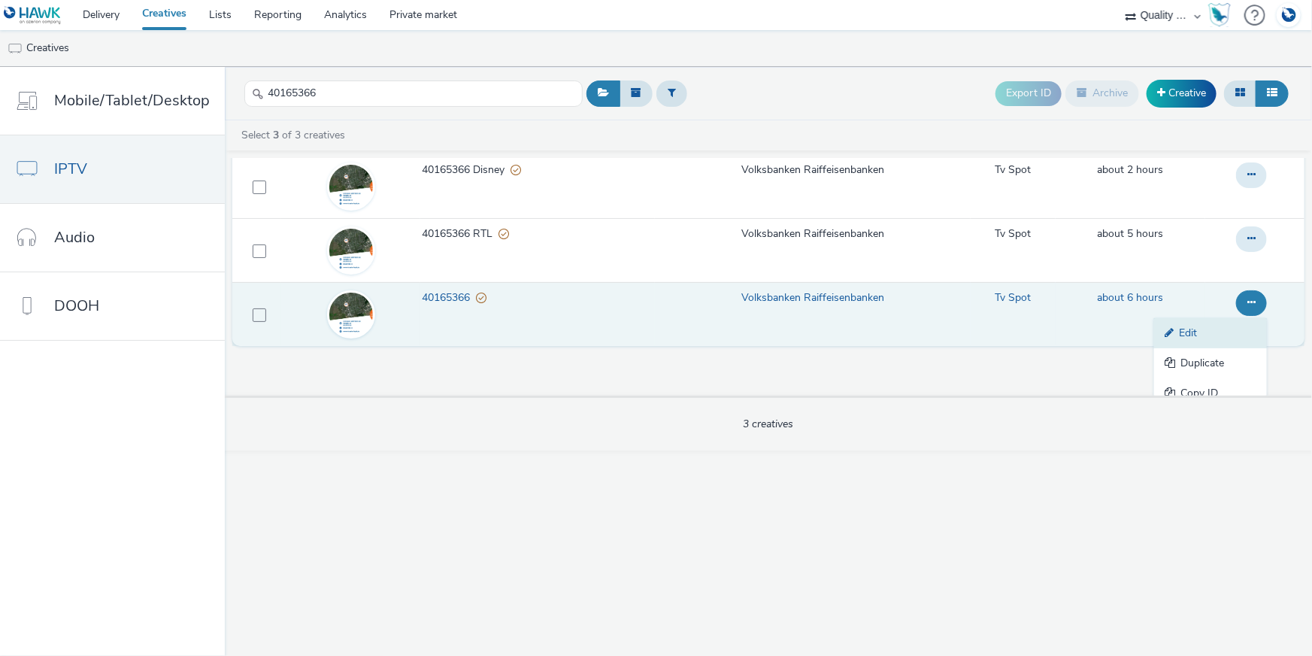
scroll to position [84, 0]
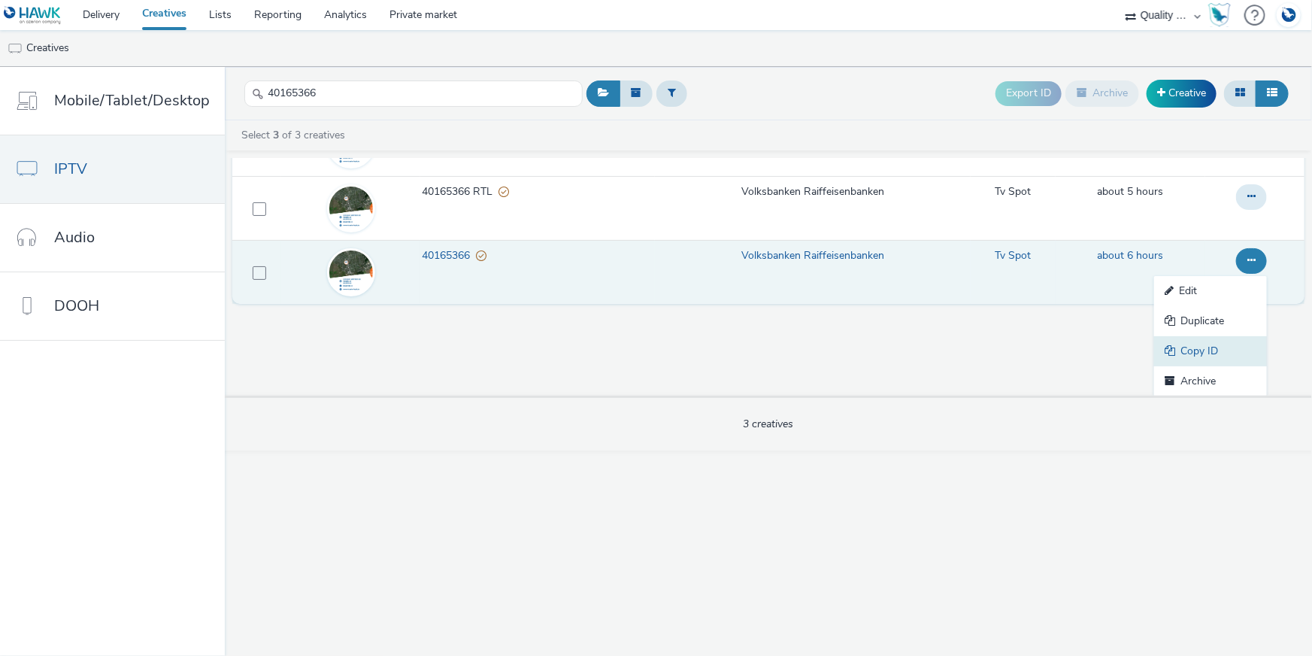
click at [1197, 356] on link "Copy ID" at bounding box center [1210, 351] width 113 height 30
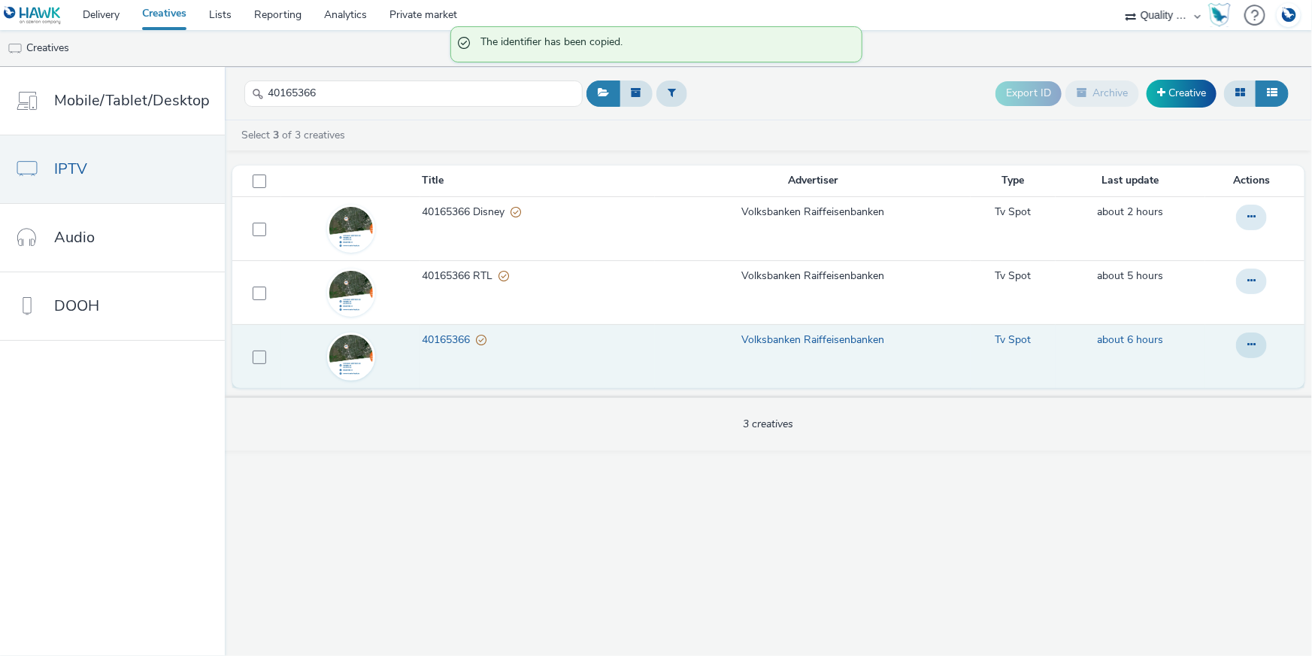
scroll to position [0, 0]
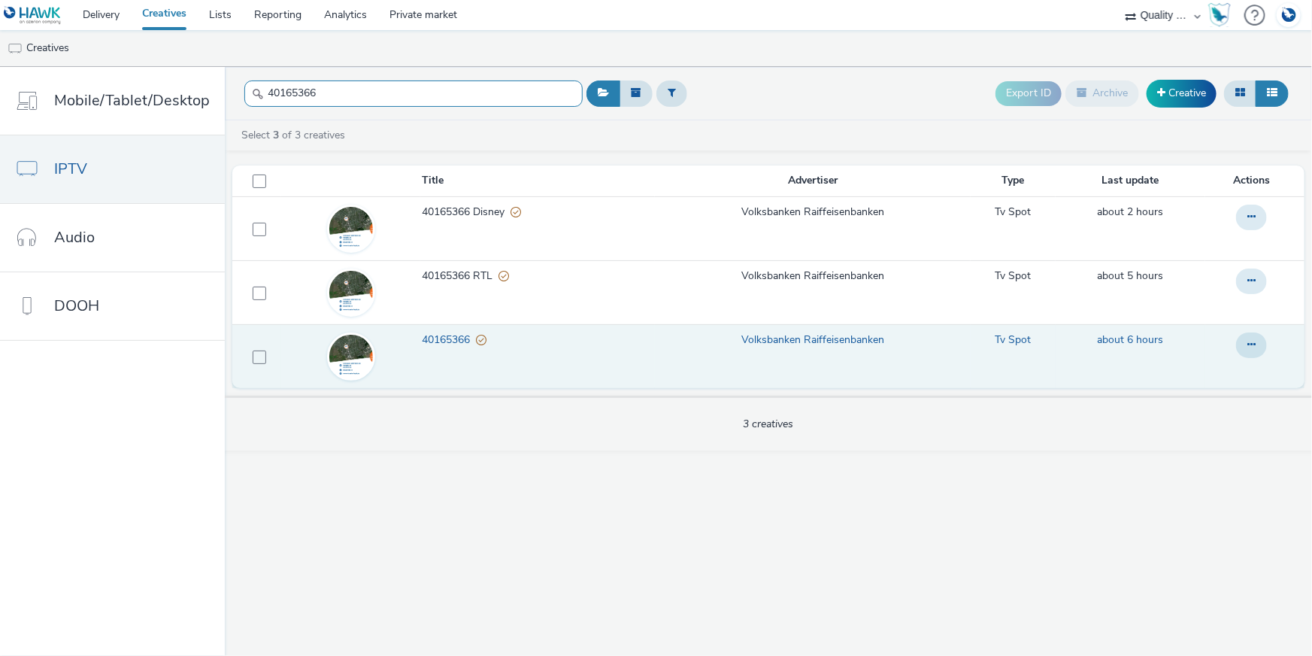
drag, startPoint x: 326, startPoint y: 98, endPoint x: 247, endPoint y: 83, distance: 79.6
click at [247, 83] on input "40165366" at bounding box center [413, 93] width 338 height 26
click at [1235, 343] on td at bounding box center [1254, 356] width 99 height 64
click at [1257, 336] on button at bounding box center [1251, 345] width 31 height 26
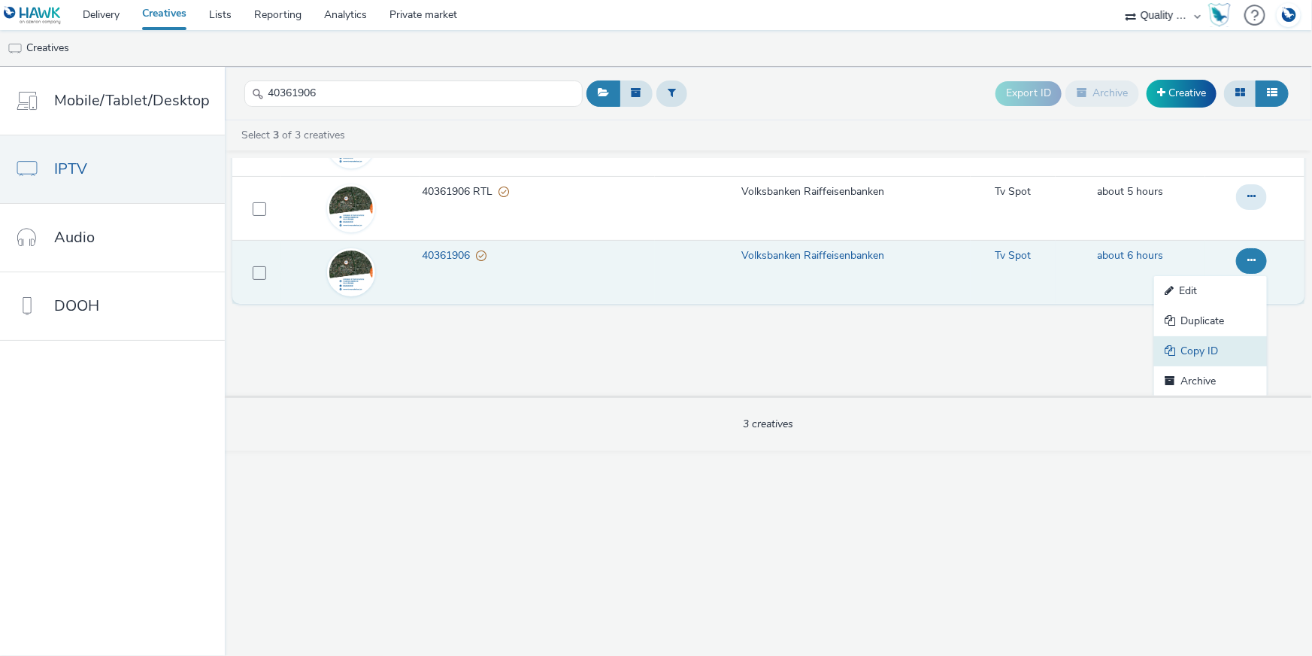
click at [1214, 345] on link "Copy ID" at bounding box center [1210, 351] width 113 height 30
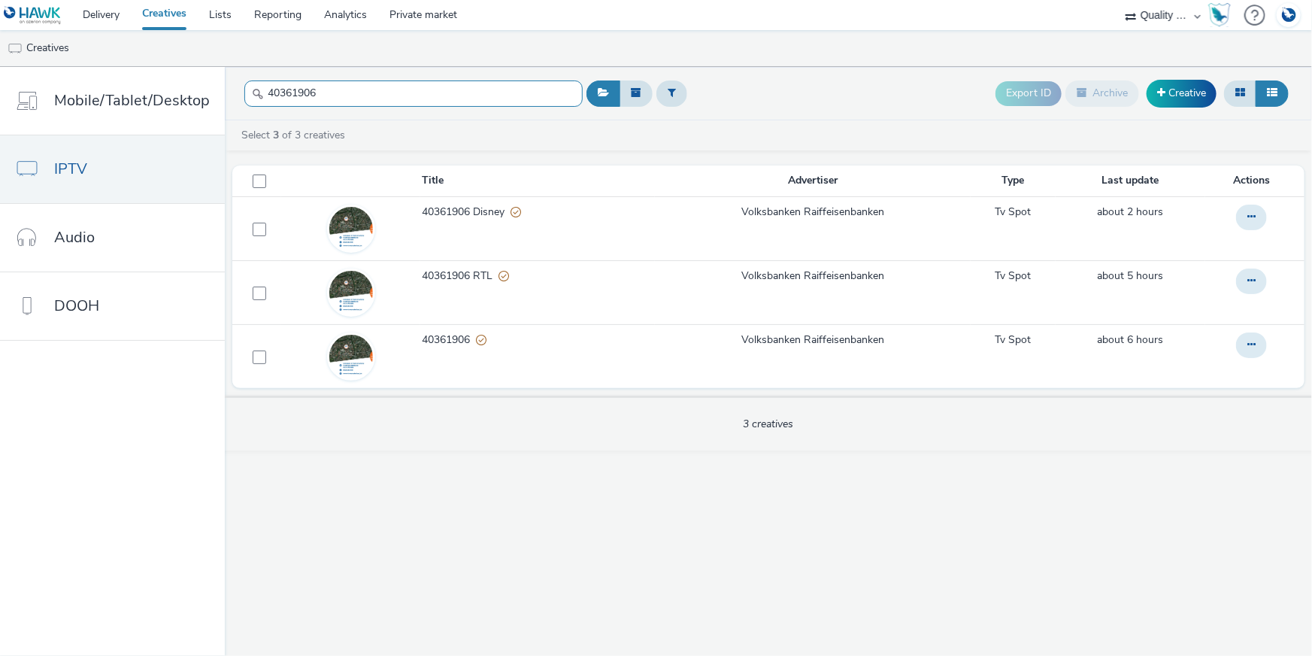
drag, startPoint x: 324, startPoint y: 87, endPoint x: 262, endPoint y: 82, distance: 61.9
click at [261, 77] on div "40361906" at bounding box center [413, 93] width 338 height 37
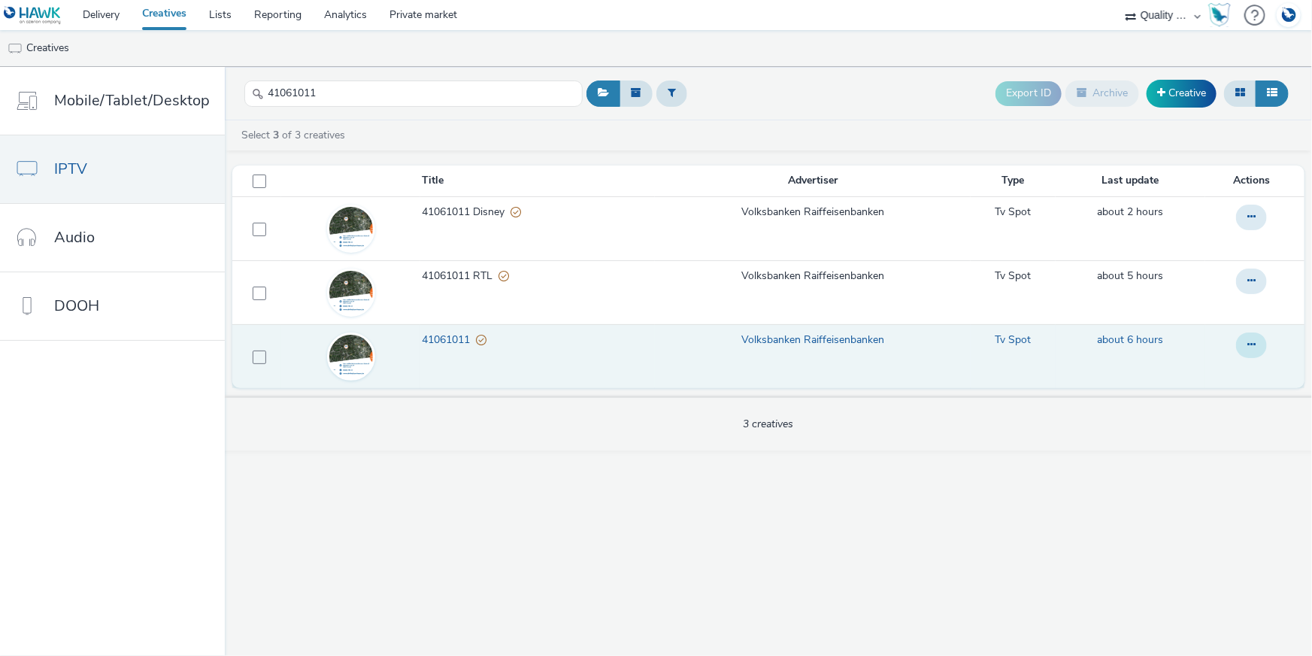
click at [1251, 349] on icon at bounding box center [1251, 344] width 8 height 11
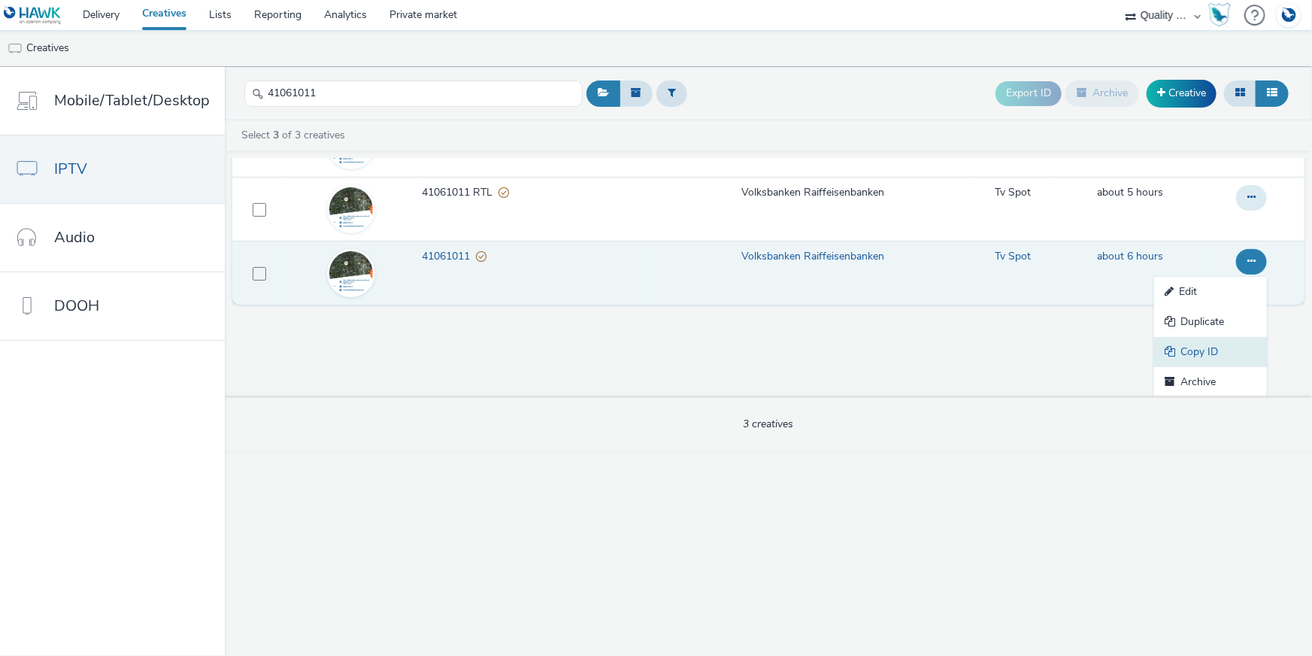
scroll to position [84, 0]
click at [1237, 351] on link "Copy ID" at bounding box center [1210, 351] width 113 height 30
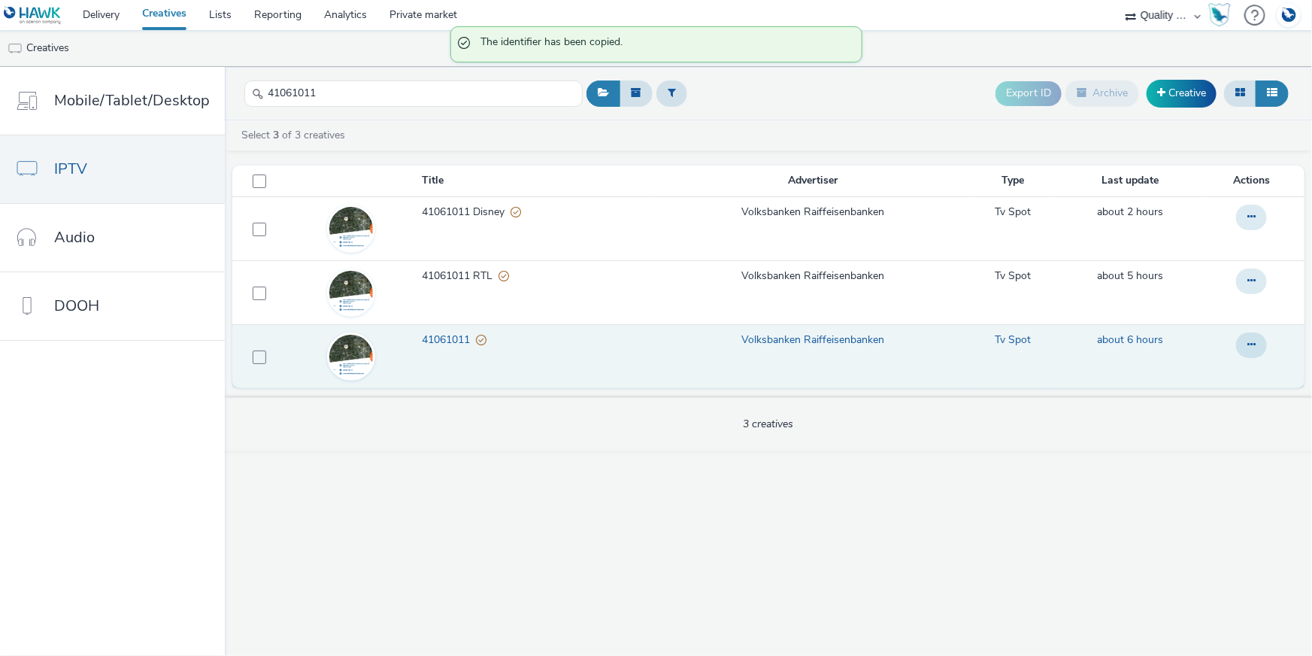
scroll to position [0, 0]
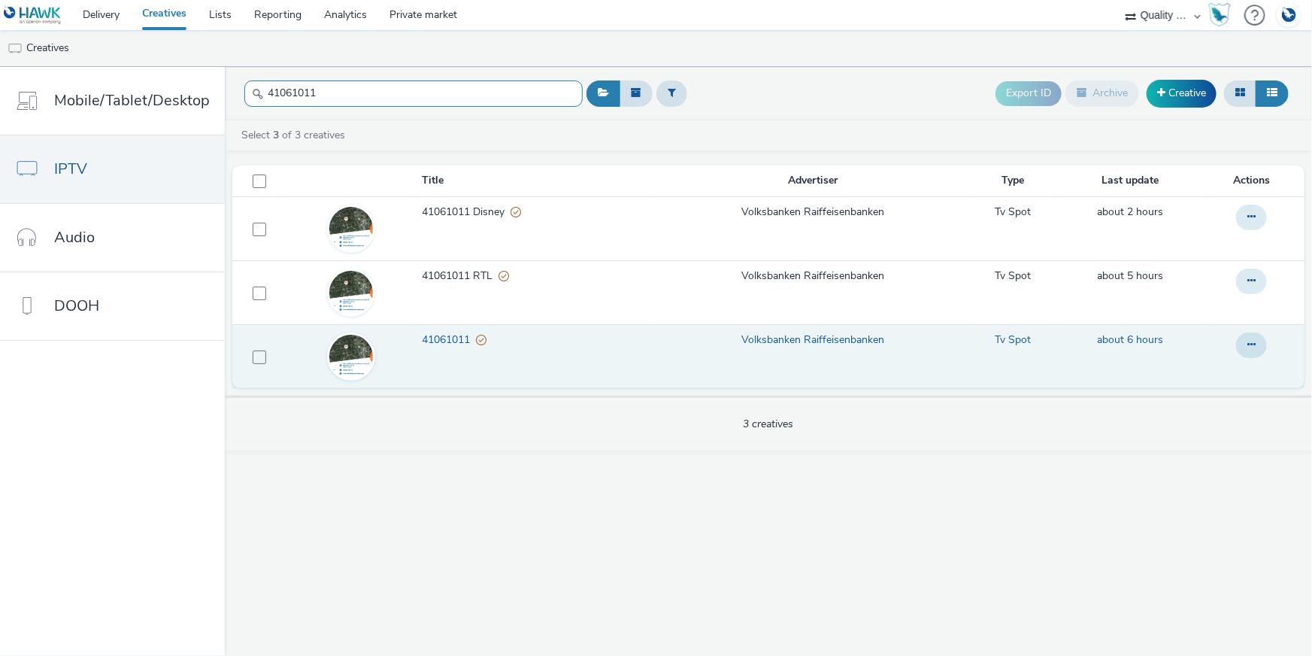
drag, startPoint x: 313, startPoint y: 93, endPoint x: 241, endPoint y: 85, distance: 71.9
click at [244, 85] on input "41061011" at bounding box center [413, 93] width 338 height 26
click at [1244, 344] on button at bounding box center [1251, 345] width 31 height 26
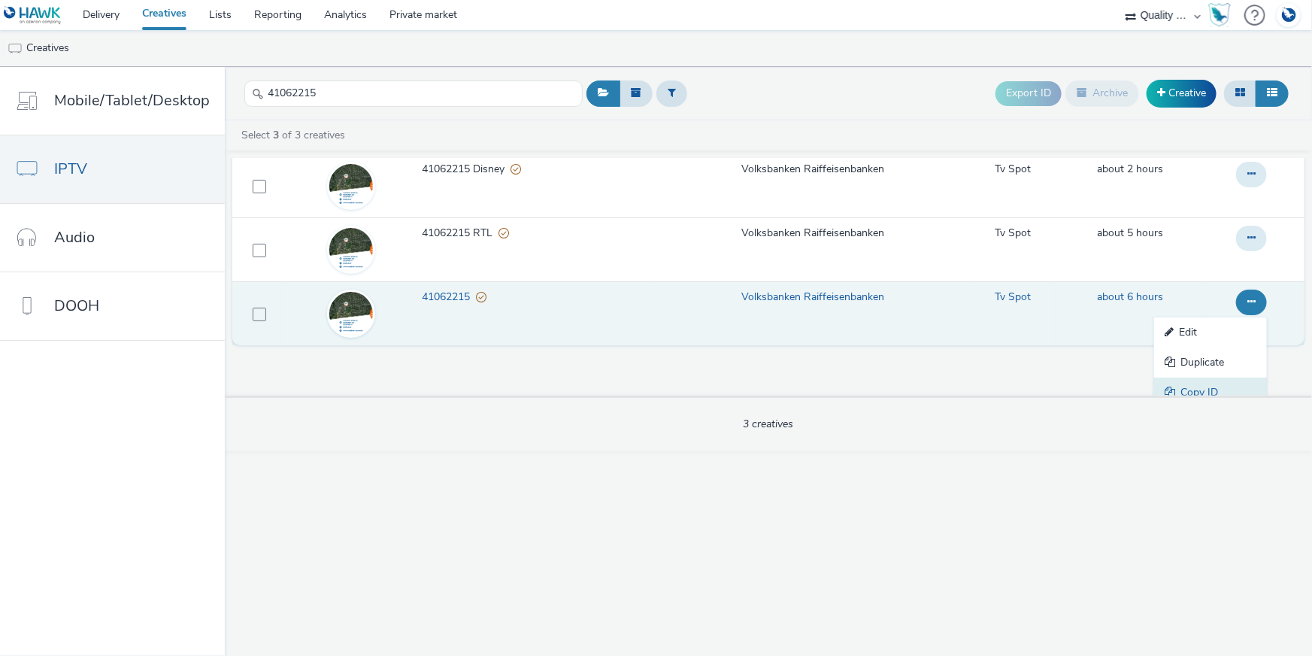
scroll to position [84, 0]
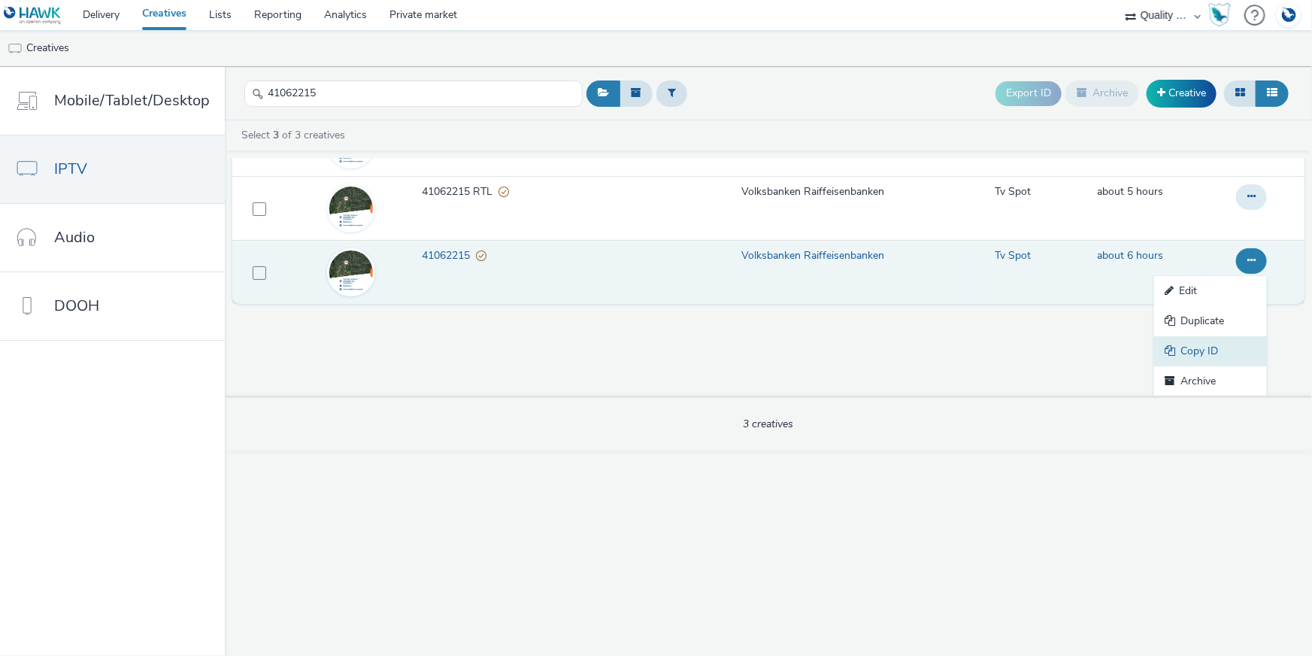
click at [1233, 347] on link "Copy ID" at bounding box center [1210, 351] width 113 height 30
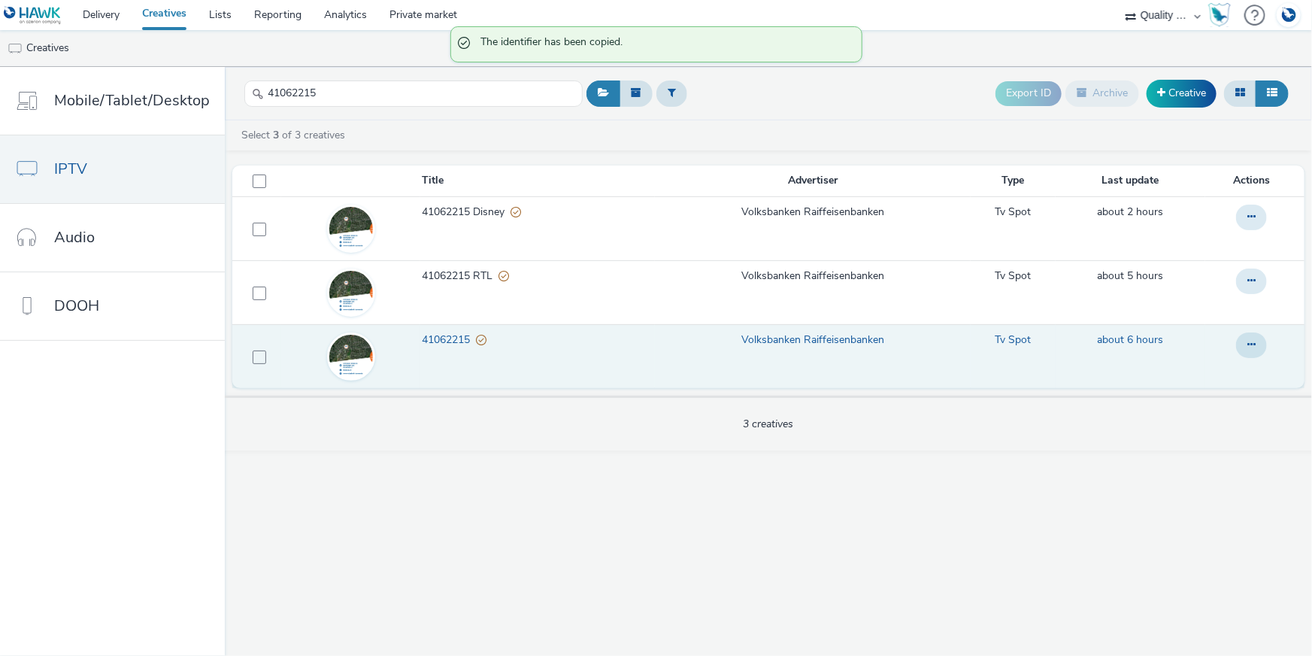
scroll to position [0, 0]
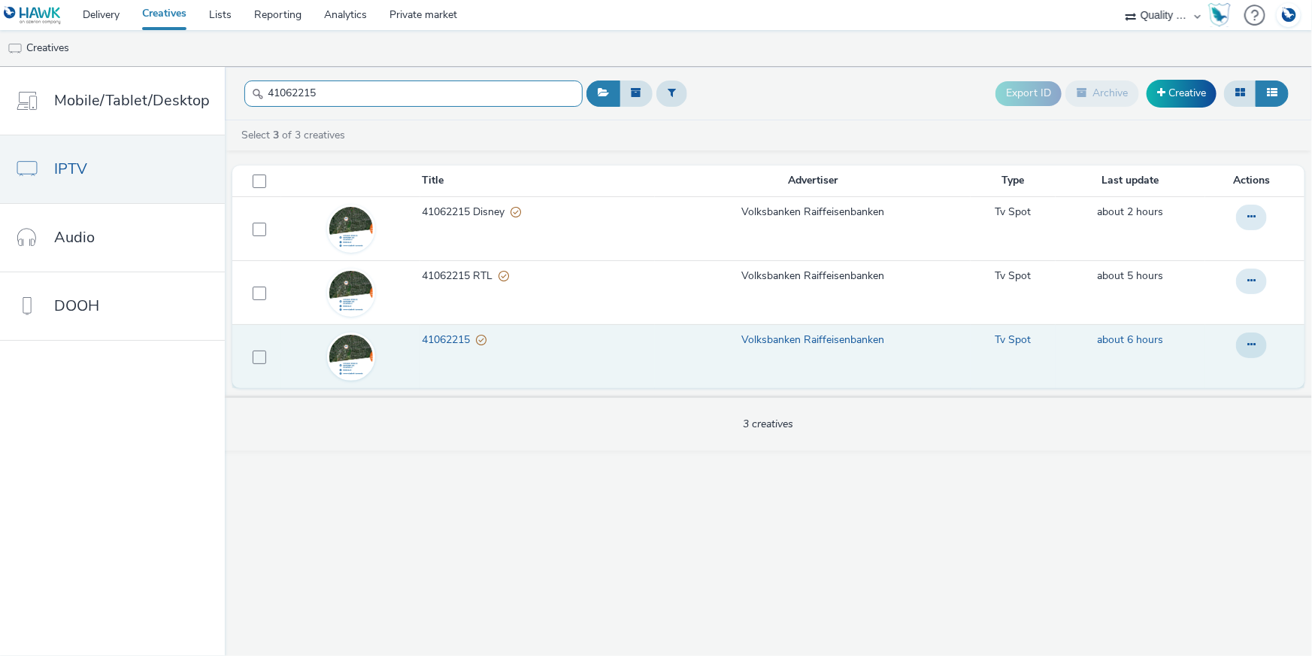
drag, startPoint x: 333, startPoint y: 89, endPoint x: 255, endPoint y: 80, distance: 78.6
click at [255, 80] on input "41062215" at bounding box center [413, 93] width 338 height 26
click at [1244, 337] on button at bounding box center [1251, 345] width 31 height 26
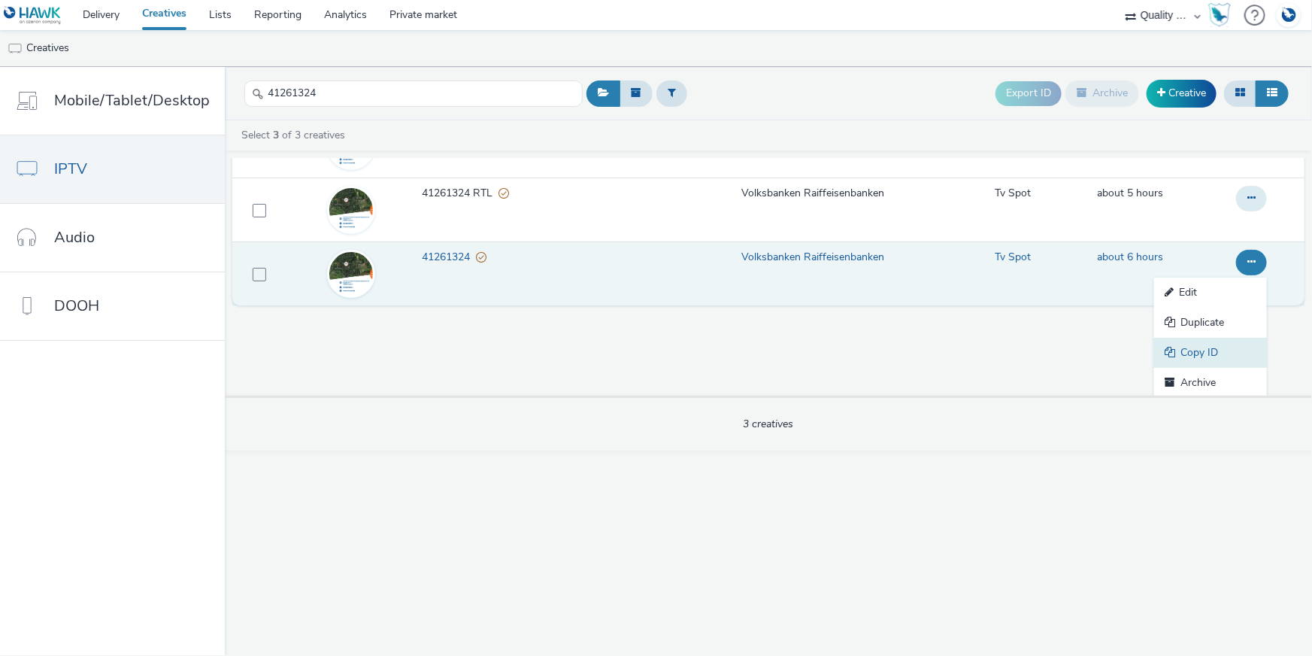
scroll to position [84, 0]
click at [1219, 336] on link "Copy ID" at bounding box center [1210, 351] width 113 height 30
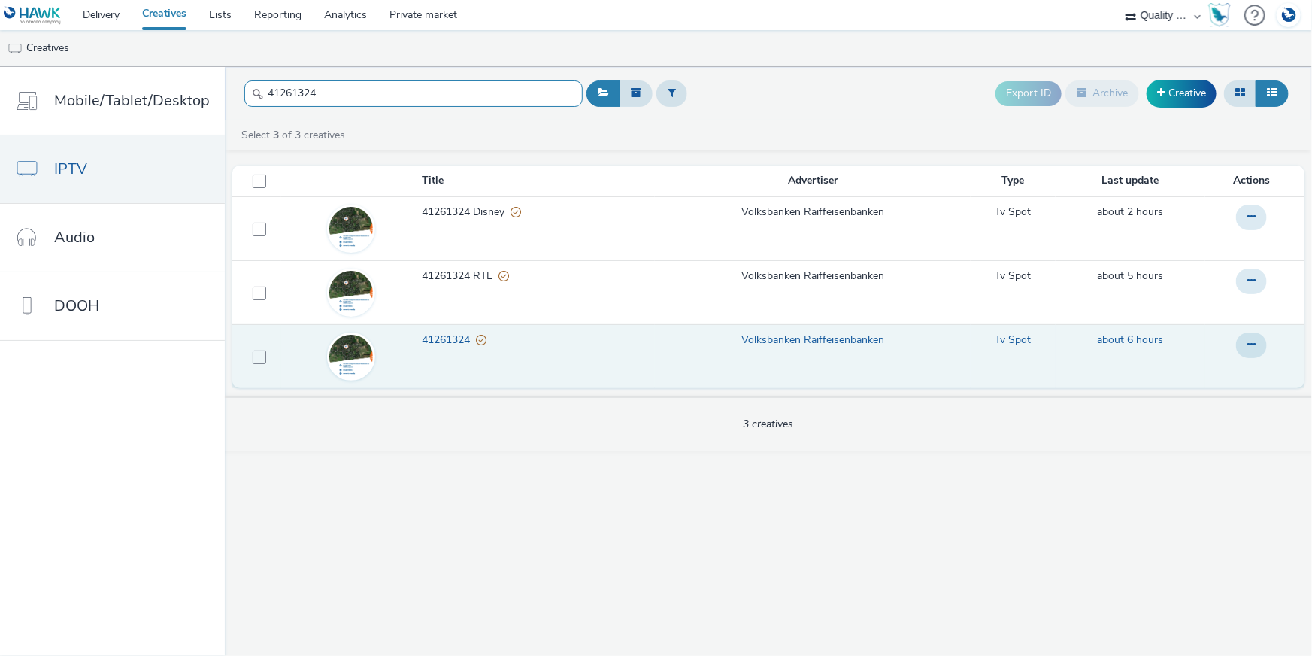
drag, startPoint x: 344, startPoint y: 92, endPoint x: 256, endPoint y: 84, distance: 88.4
click at [256, 85] on input "41261324" at bounding box center [413, 93] width 338 height 26
click at [1253, 345] on icon at bounding box center [1251, 344] width 8 height 11
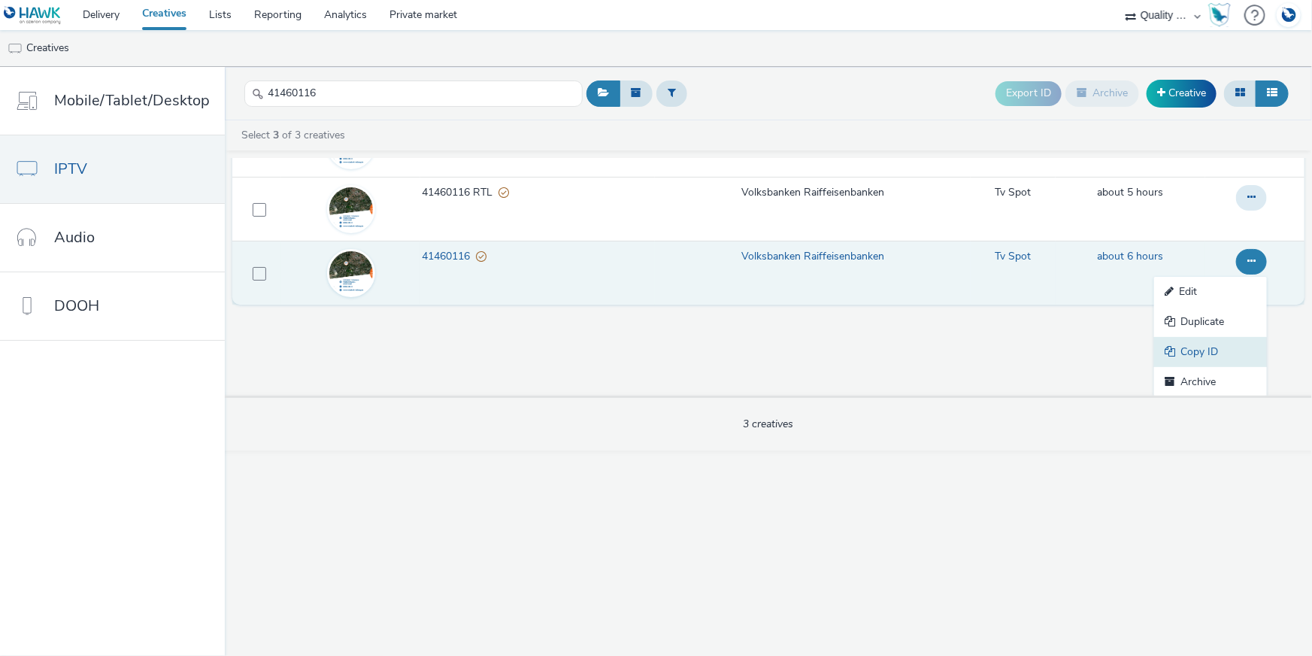
scroll to position [84, 0]
click at [1174, 342] on link "Copy ID" at bounding box center [1210, 351] width 113 height 30
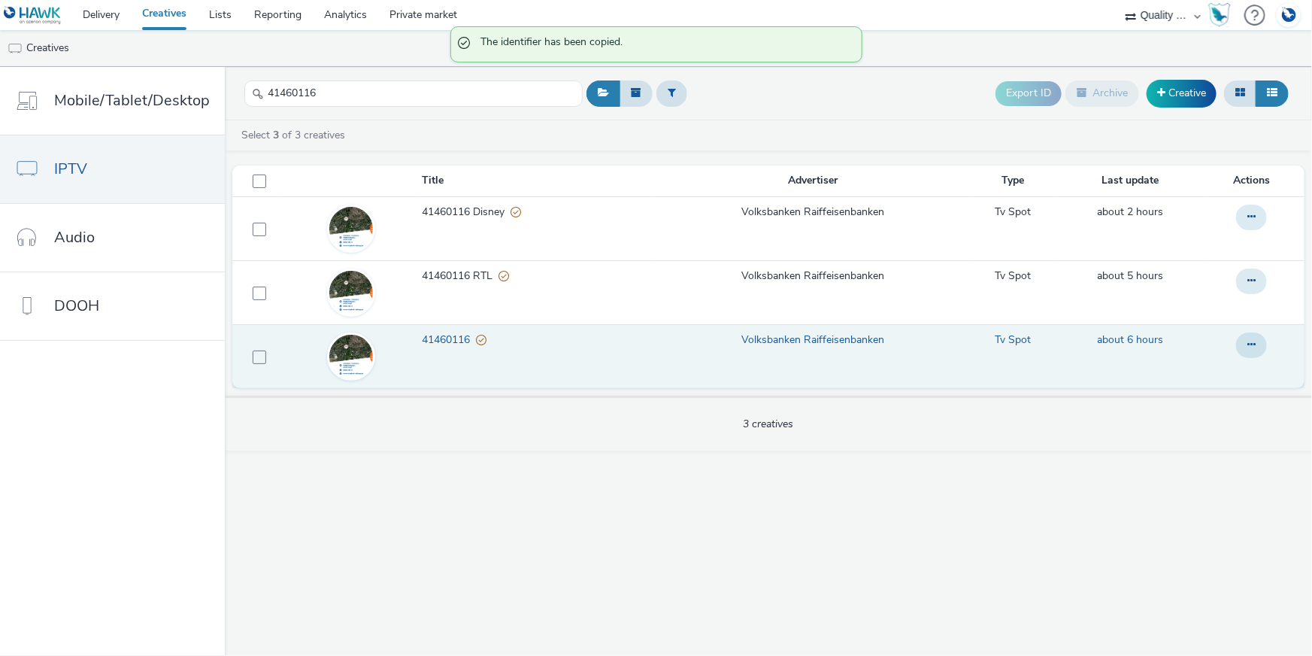
scroll to position [0, 0]
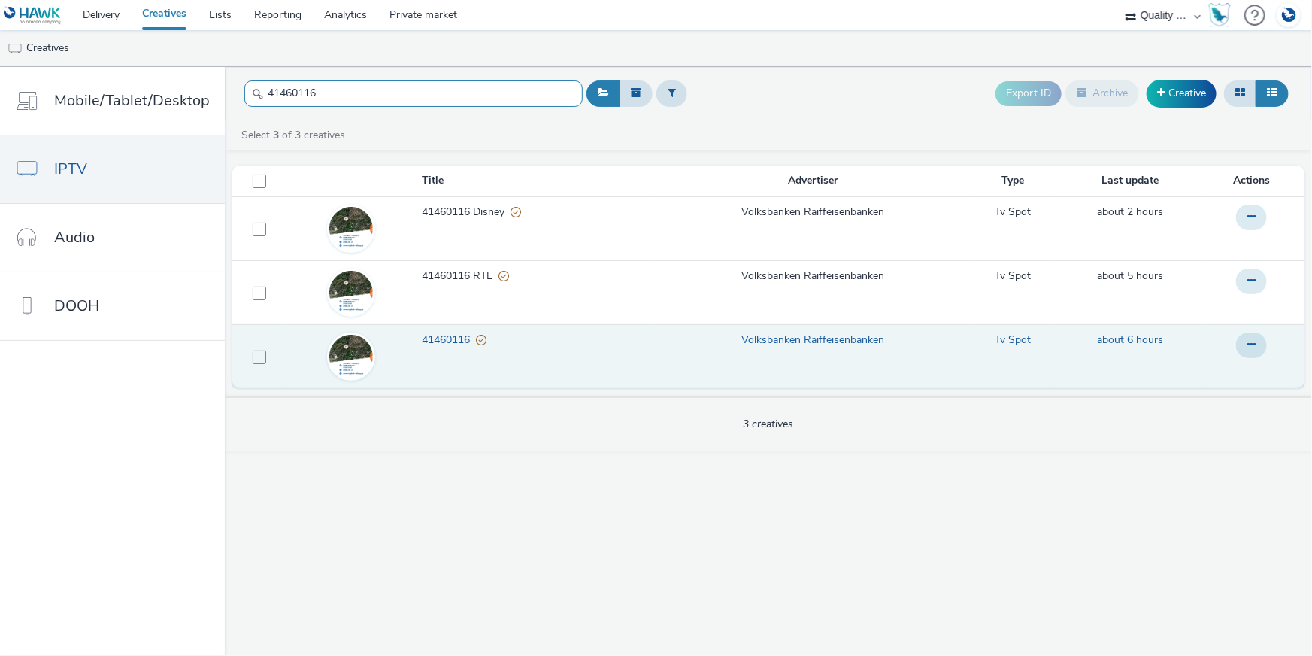
drag, startPoint x: 339, startPoint y: 94, endPoint x: 246, endPoint y: 82, distance: 94.0
click at [246, 83] on input "41460116" at bounding box center [413, 93] width 338 height 26
click at [1243, 345] on button at bounding box center [1251, 345] width 31 height 26
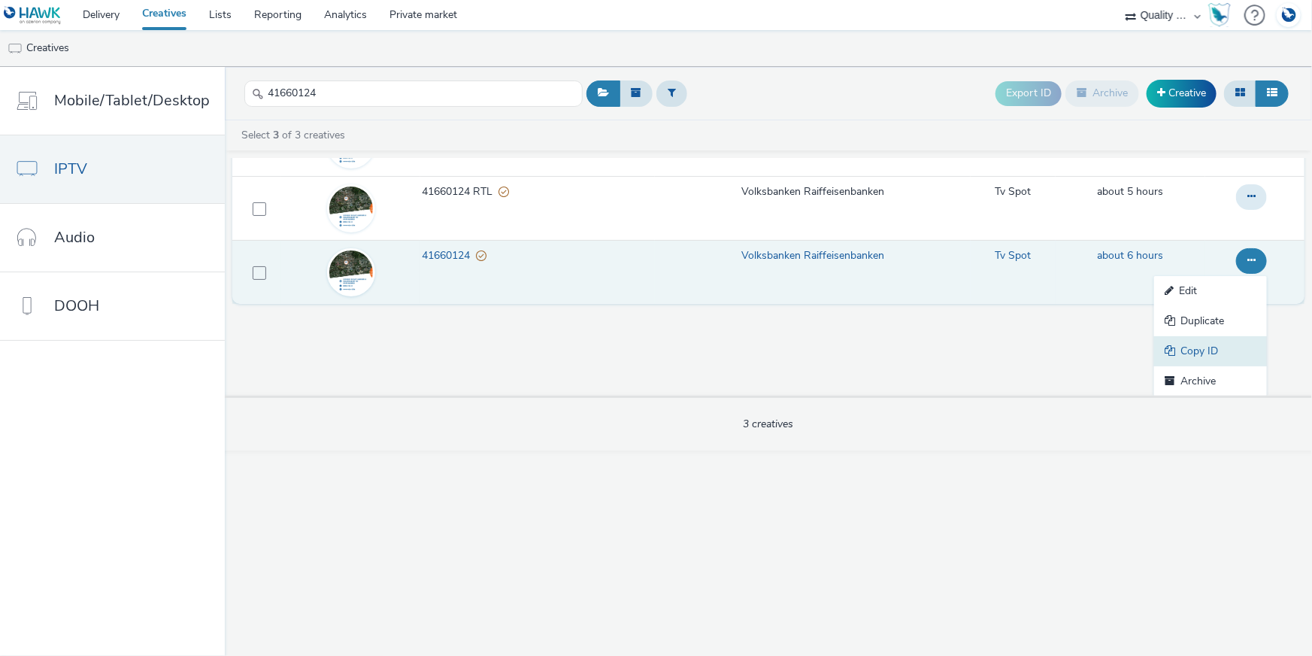
click at [1226, 352] on link "Copy ID" at bounding box center [1210, 351] width 113 height 30
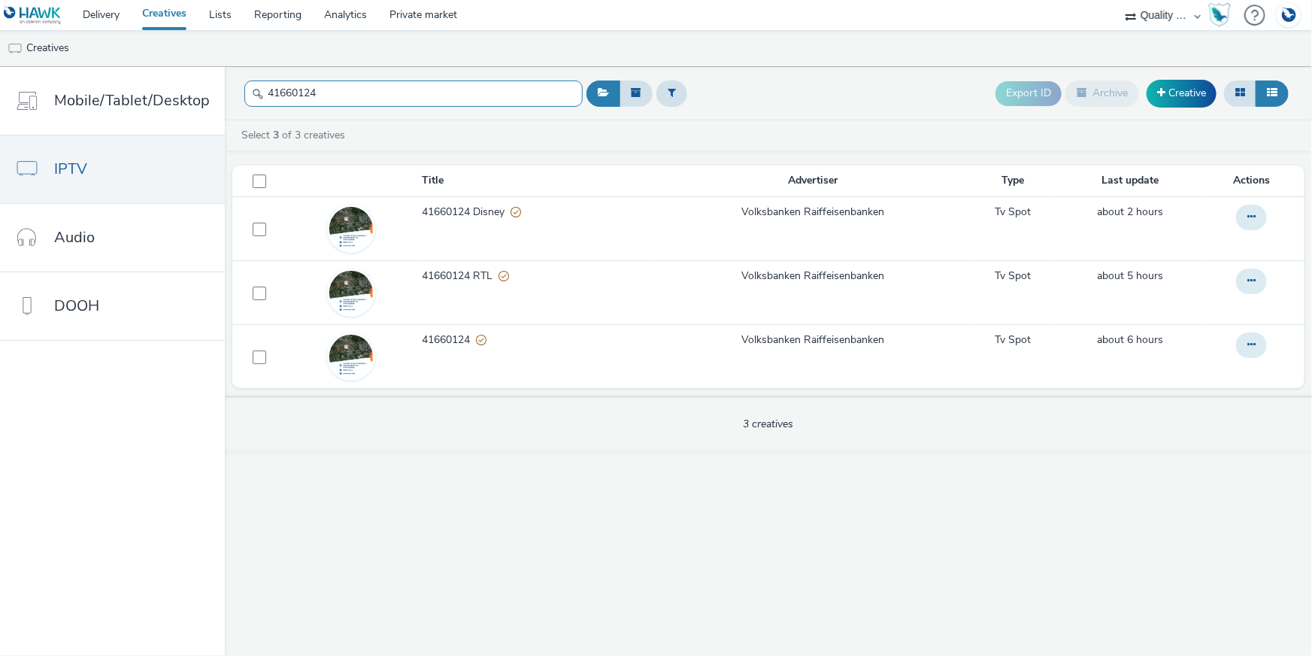
drag, startPoint x: 256, startPoint y: 90, endPoint x: 242, endPoint y: 89, distance: 13.6
click at [244, 89] on input "41660124" at bounding box center [413, 93] width 338 height 26
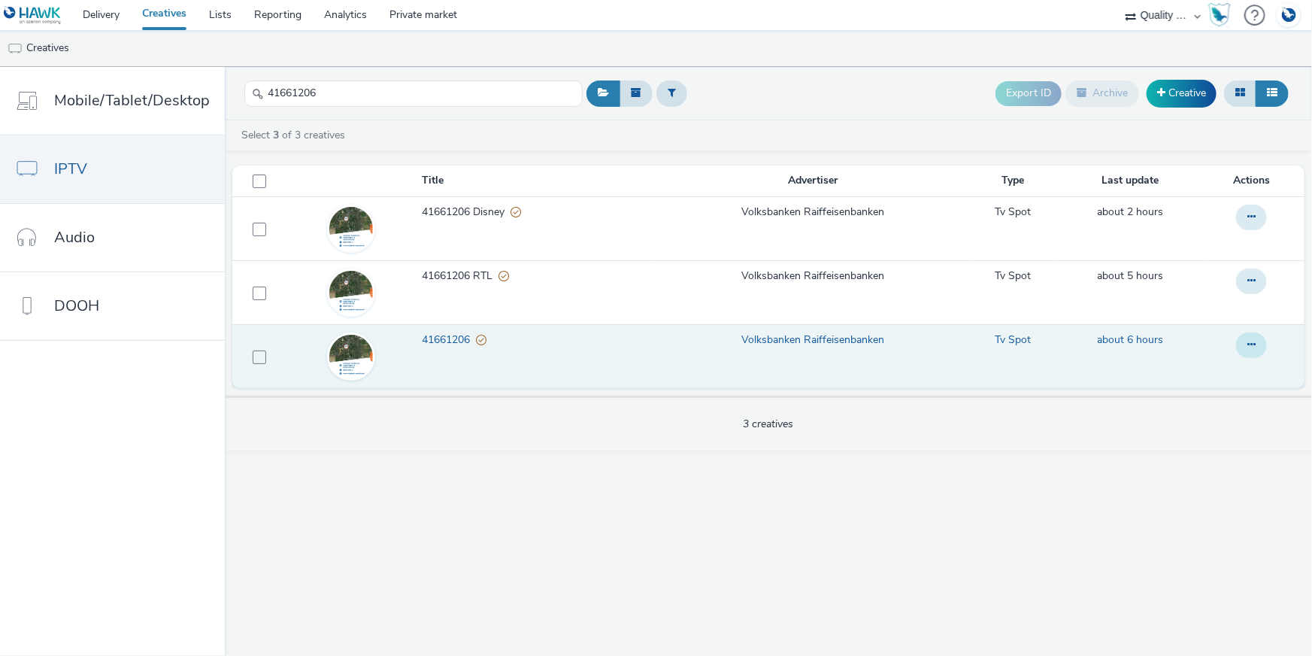
click at [1256, 339] on button at bounding box center [1251, 345] width 31 height 26
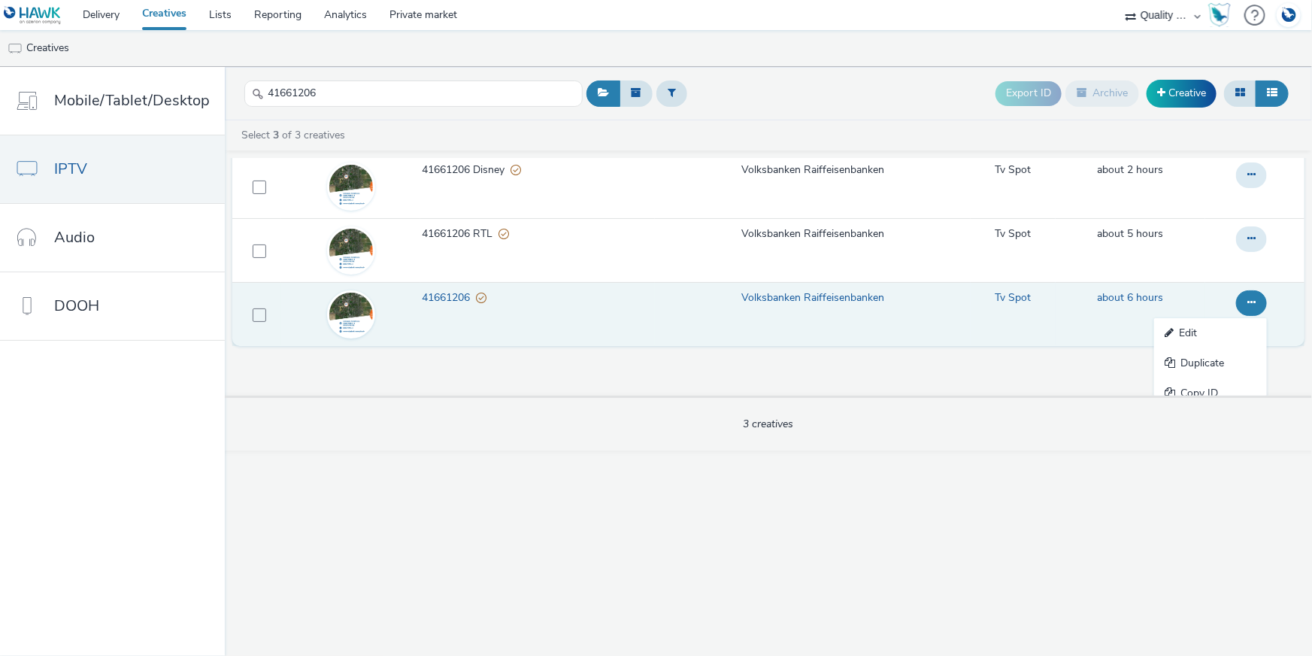
scroll to position [84, 0]
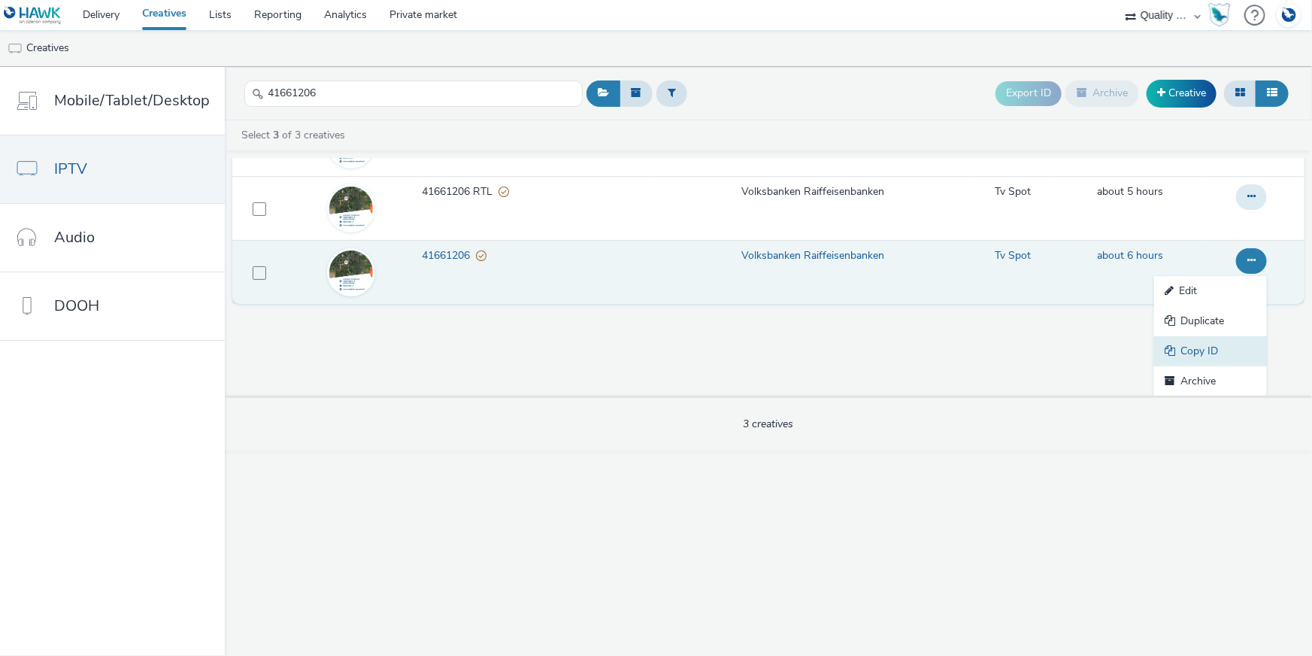
click at [1241, 347] on link "Copy ID" at bounding box center [1210, 351] width 113 height 30
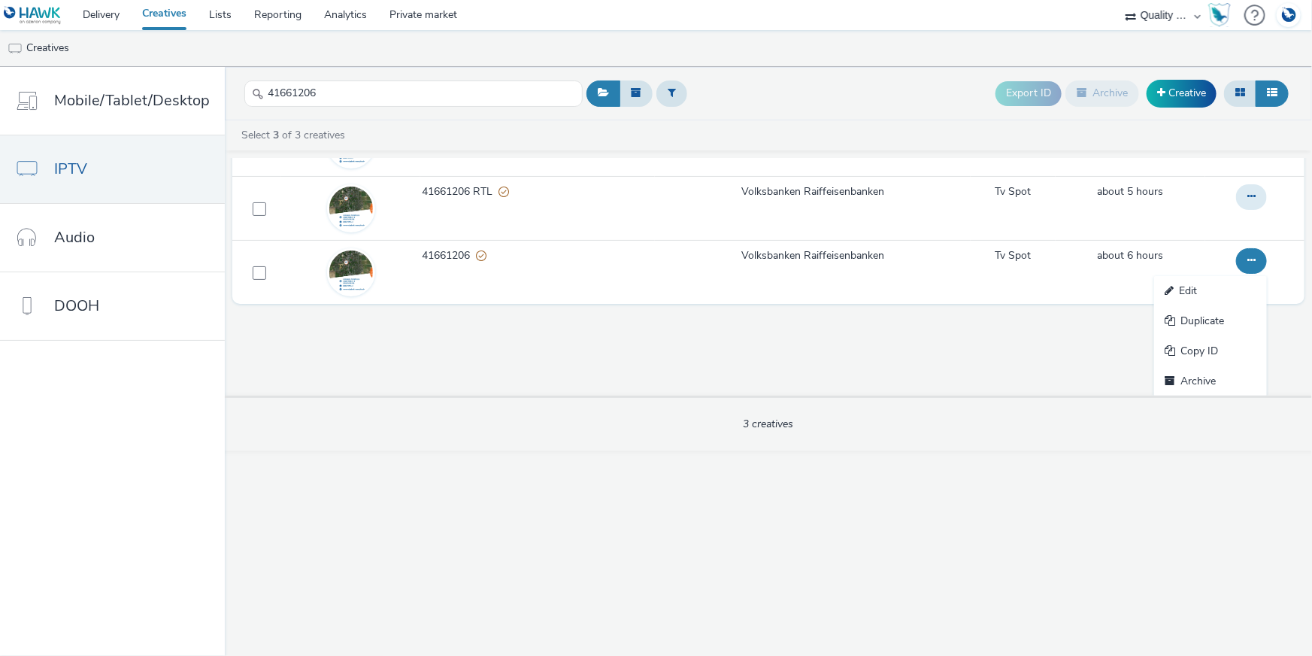
scroll to position [0, 0]
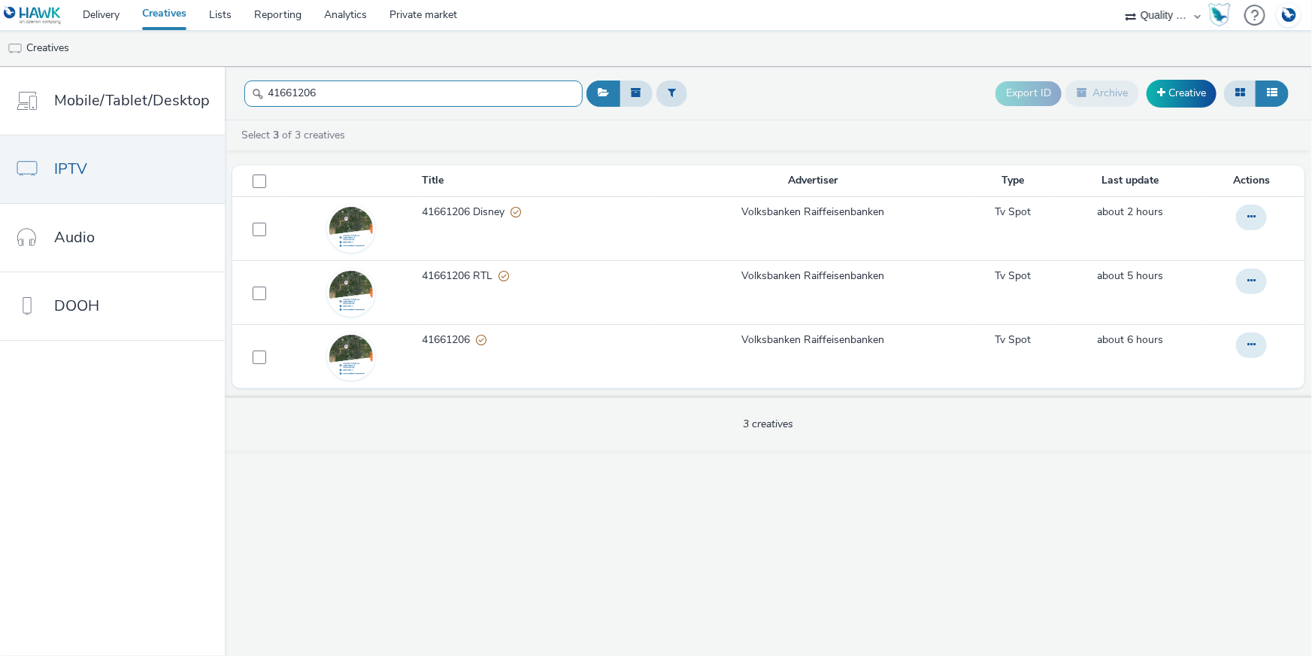
drag, startPoint x: 432, startPoint y: 92, endPoint x: 235, endPoint y: 93, distance: 196.2
click at [235, 93] on header "41661206 Export ID Archive Creative" at bounding box center [768, 93] width 1087 height 53
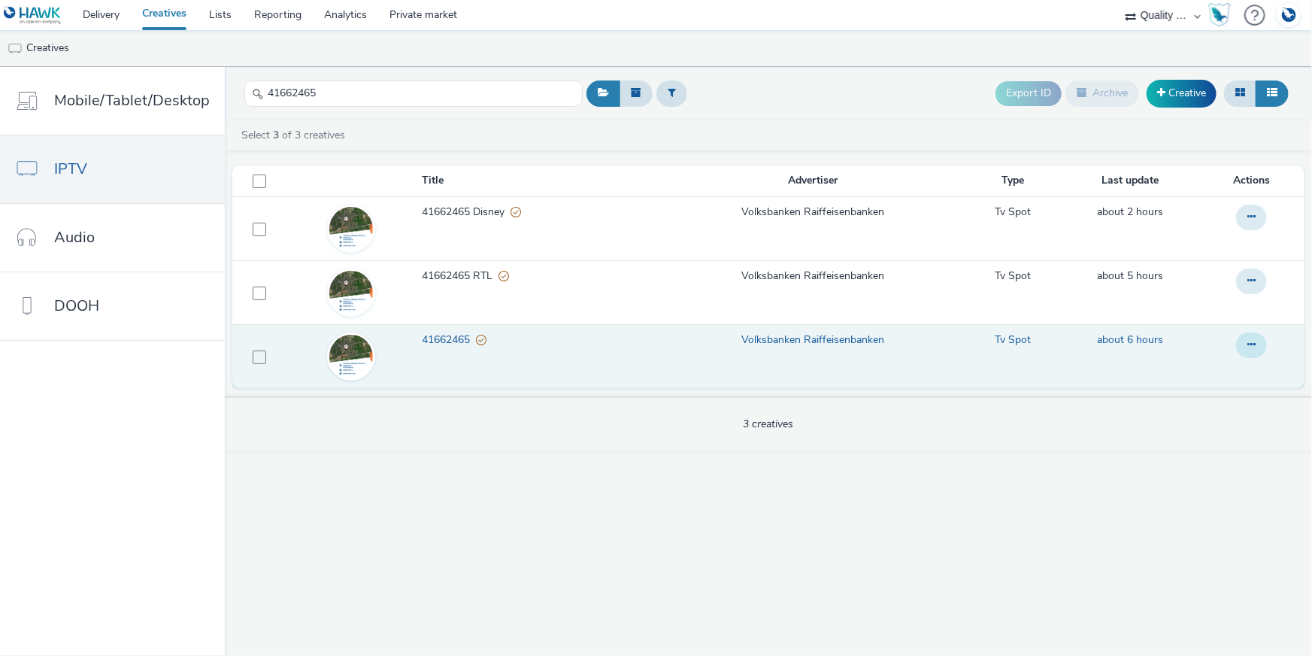
click at [1248, 350] on button at bounding box center [1251, 345] width 31 height 26
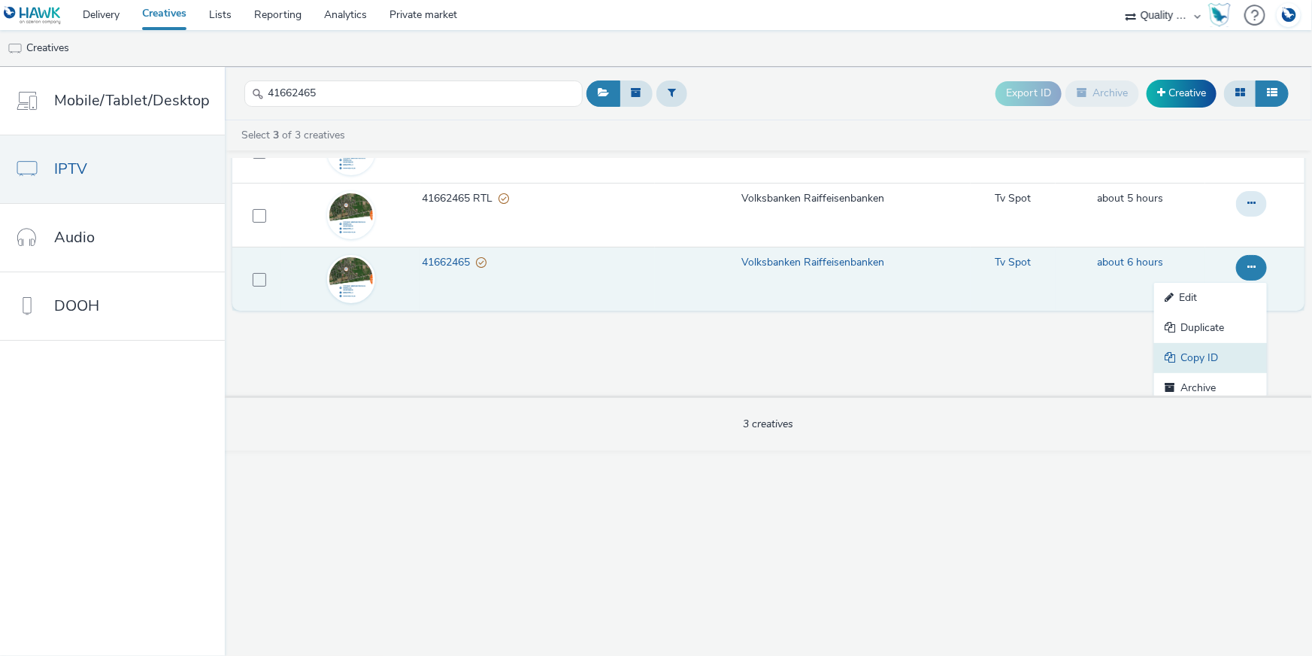
scroll to position [84, 0]
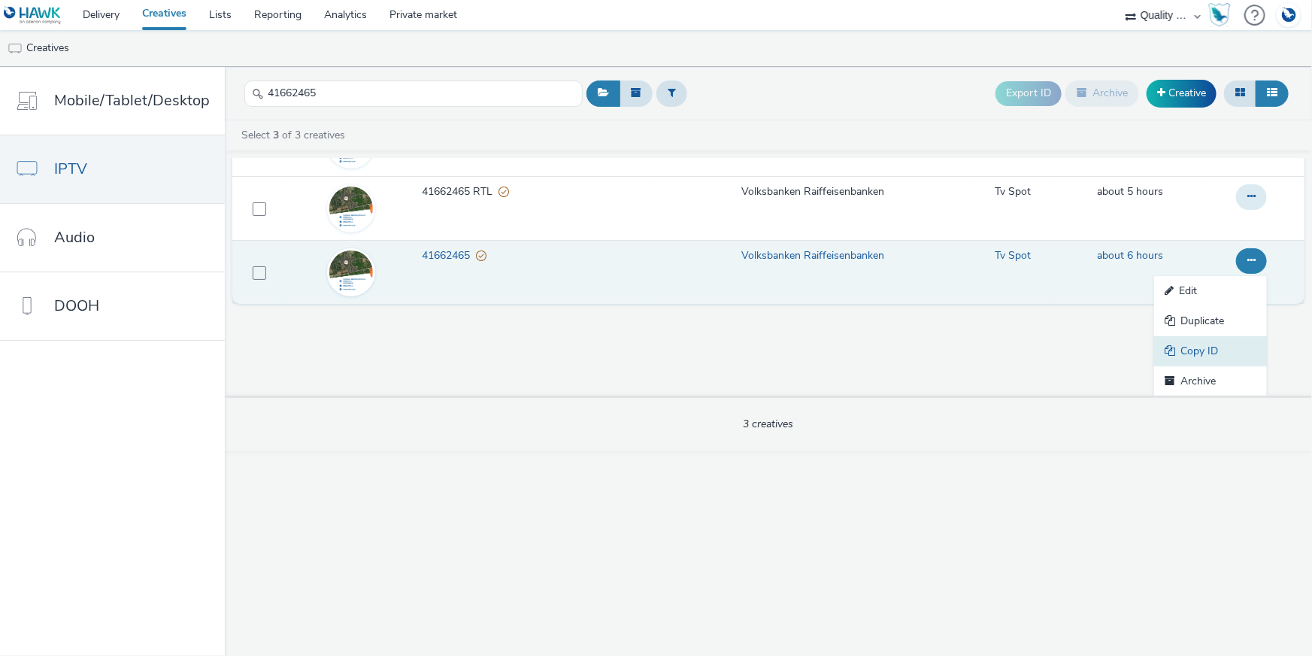
click at [1232, 356] on link "Copy ID" at bounding box center [1210, 351] width 113 height 30
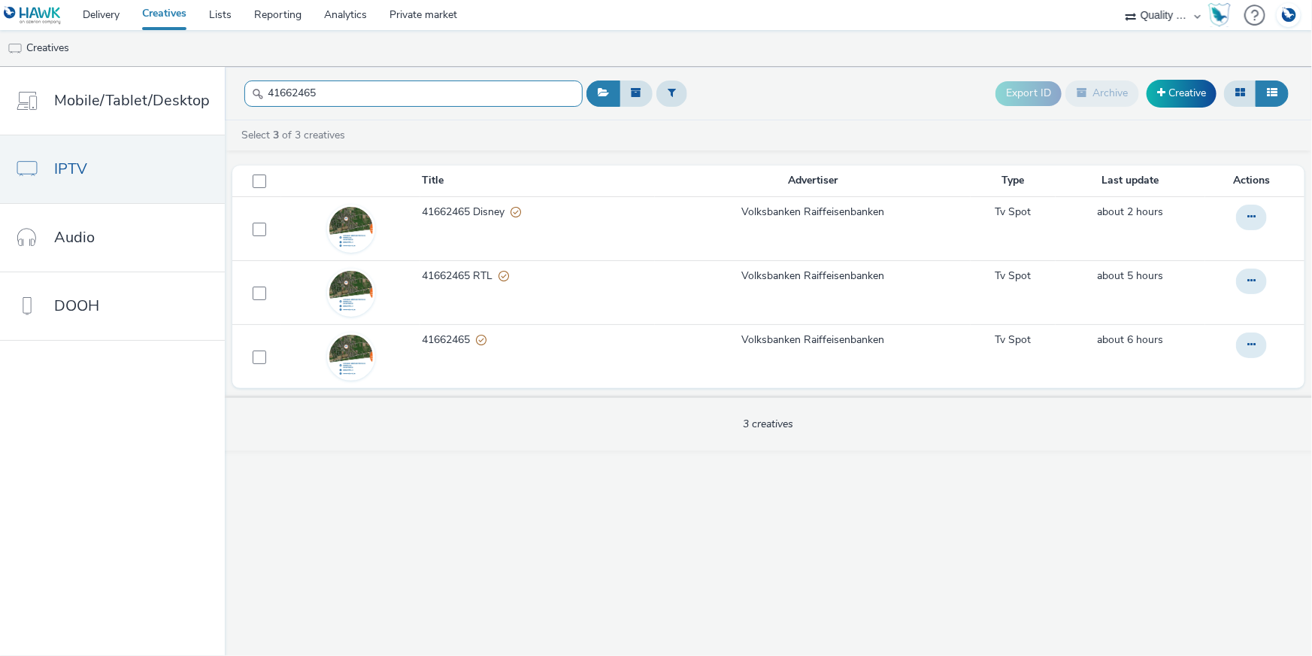
drag, startPoint x: 328, startPoint y: 96, endPoint x: 225, endPoint y: 83, distance: 103.9
click at [225, 83] on header "41662465 Export ID Archive Creative" at bounding box center [768, 93] width 1087 height 53
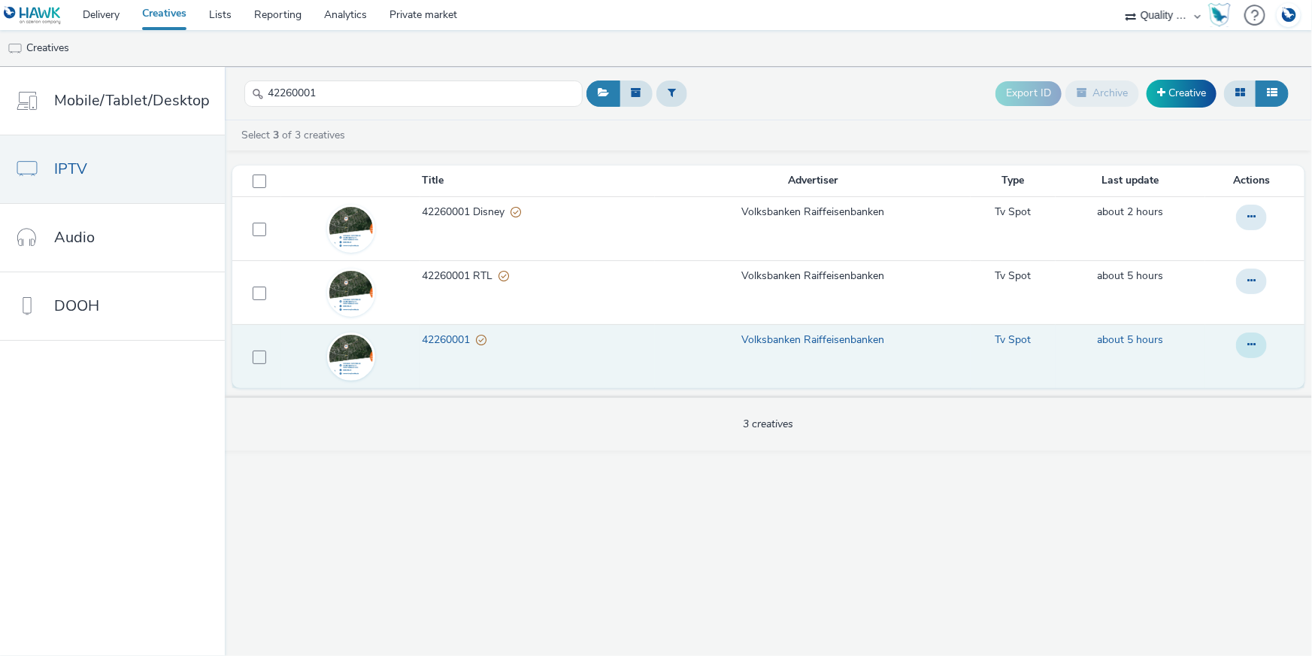
drag, startPoint x: 1256, startPoint y: 330, endPoint x: 1248, endPoint y: 344, distance: 15.5
click at [1256, 331] on td at bounding box center [1254, 356] width 99 height 64
click at [1248, 344] on icon at bounding box center [1251, 344] width 8 height 11
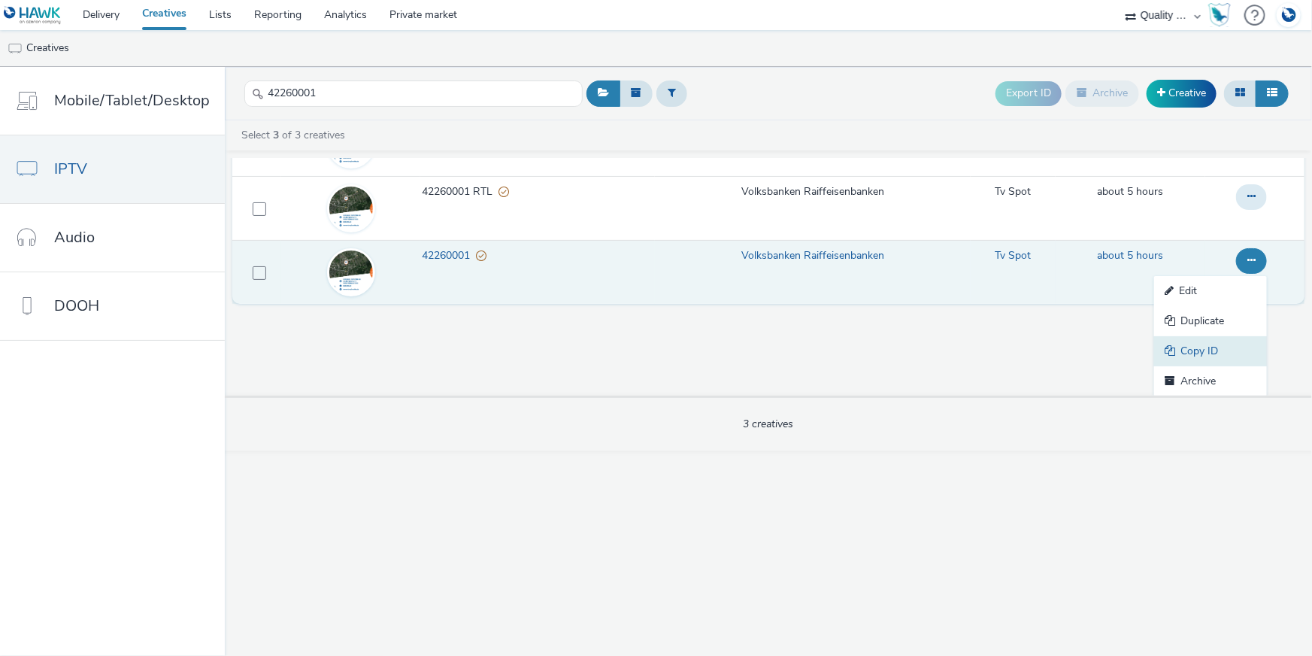
click at [1243, 341] on link "Copy ID" at bounding box center [1210, 351] width 113 height 30
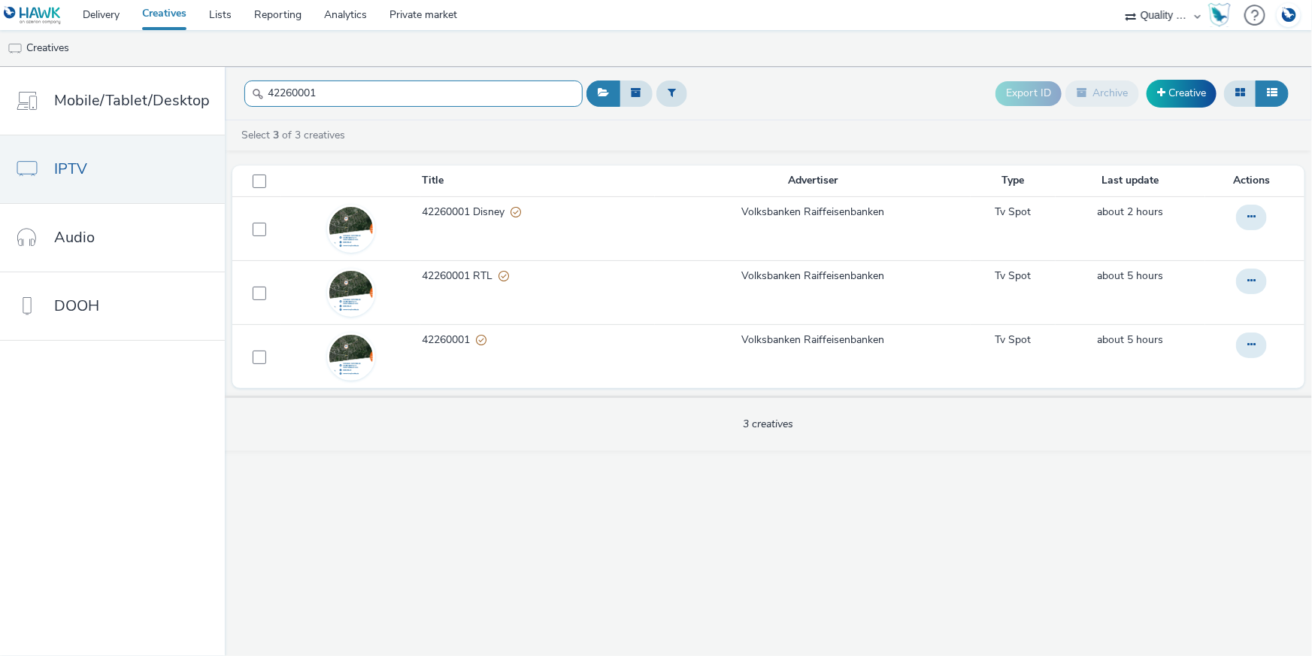
drag, startPoint x: 260, startPoint y: 89, endPoint x: 236, endPoint y: 87, distance: 24.2
click at [236, 87] on header "42260001 Export ID Archive Creative" at bounding box center [768, 93] width 1087 height 53
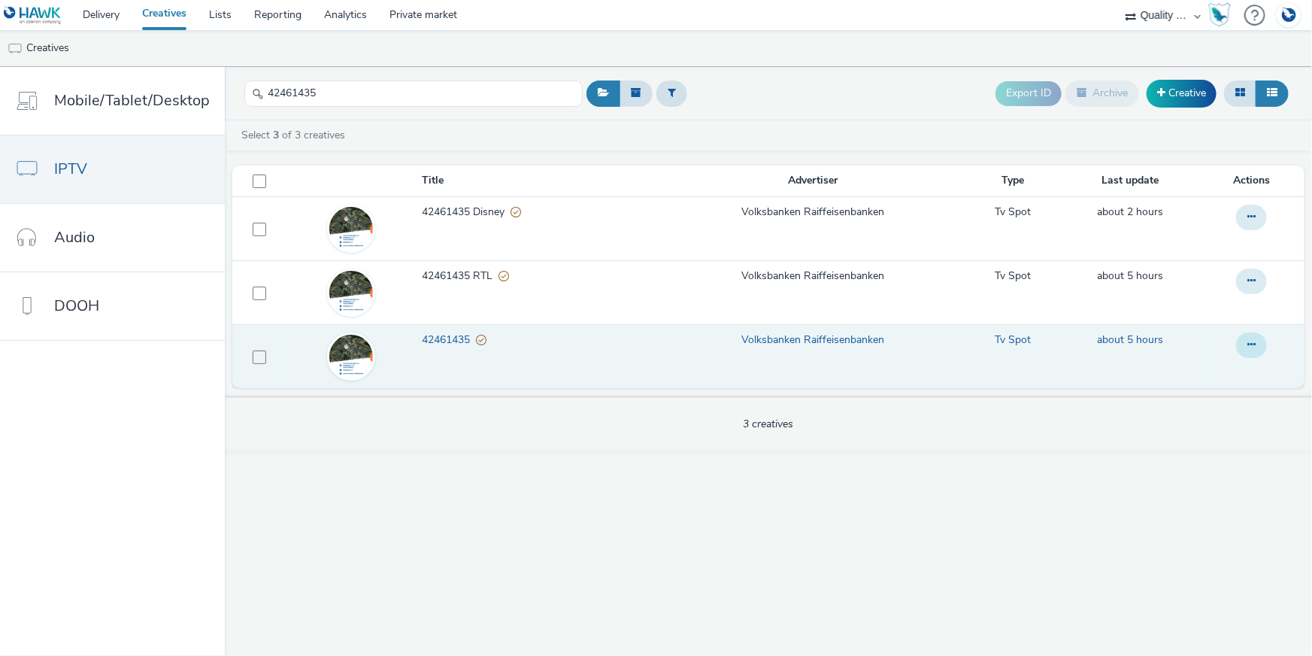
click at [1257, 350] on button at bounding box center [1251, 345] width 31 height 26
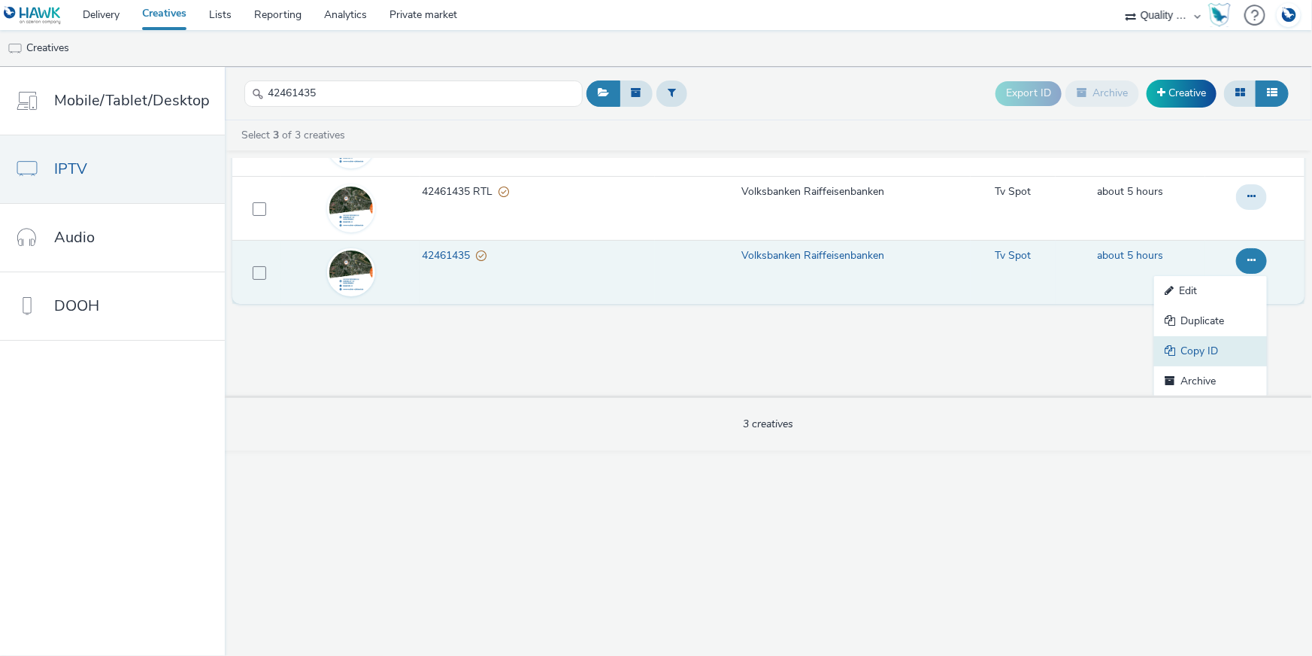
click at [1226, 353] on link "Copy ID" at bounding box center [1210, 351] width 113 height 30
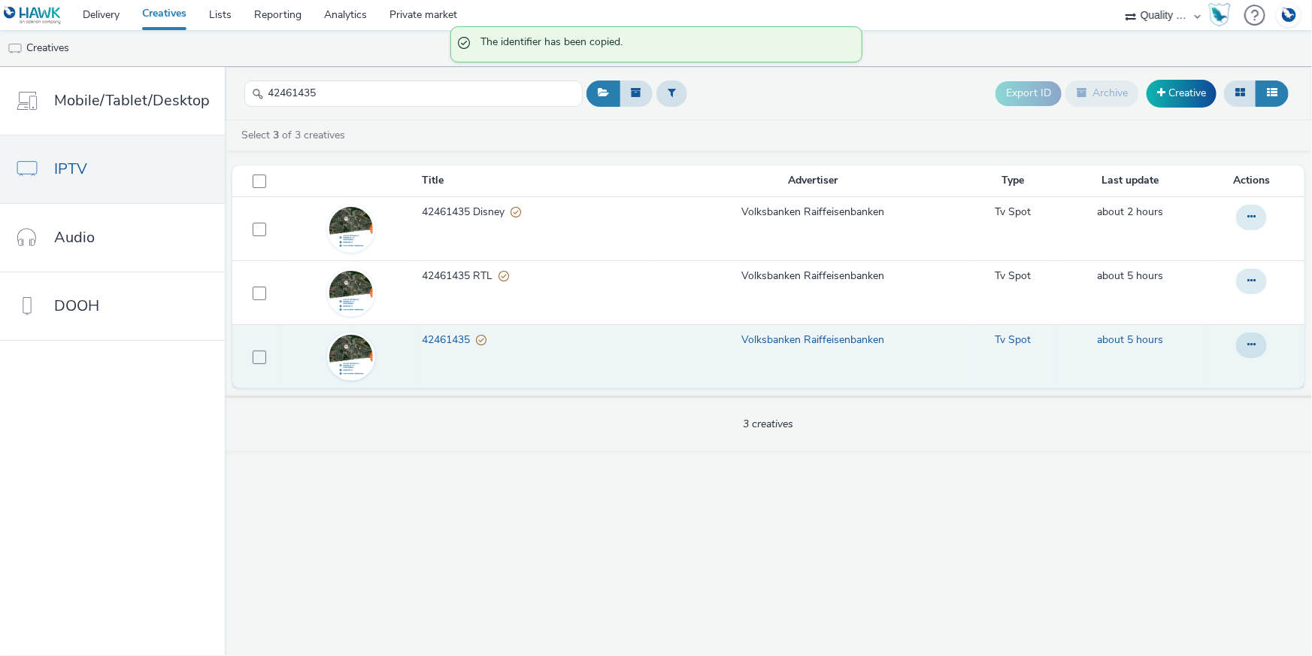
scroll to position [0, 0]
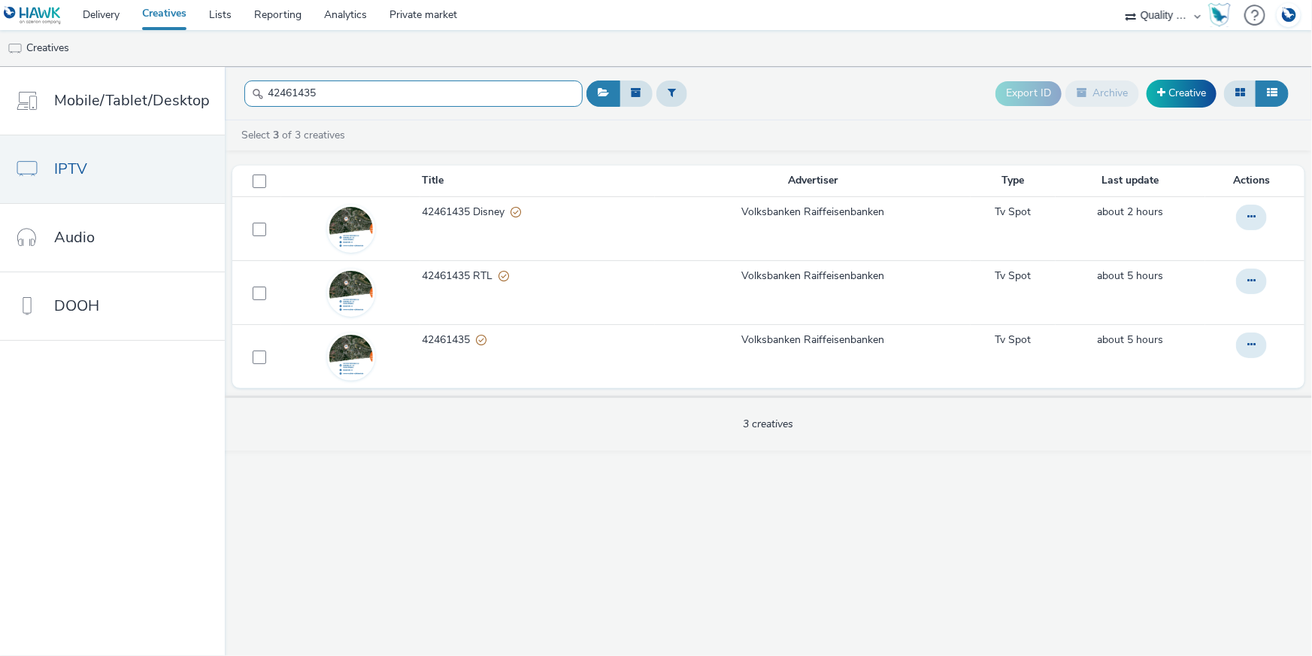
drag, startPoint x: 335, startPoint y: 89, endPoint x: 234, endPoint y: 80, distance: 101.2
click at [234, 80] on header "42461435 Export ID Archive Creative" at bounding box center [768, 93] width 1087 height 53
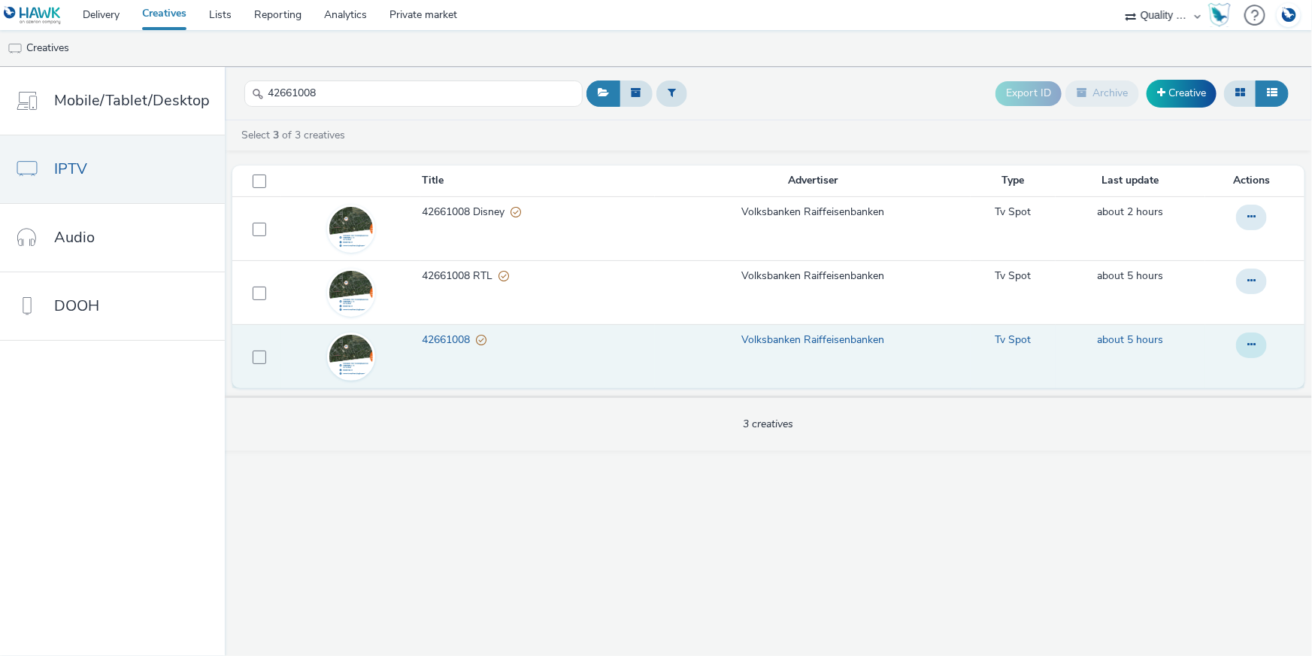
click at [1243, 338] on button at bounding box center [1251, 345] width 31 height 26
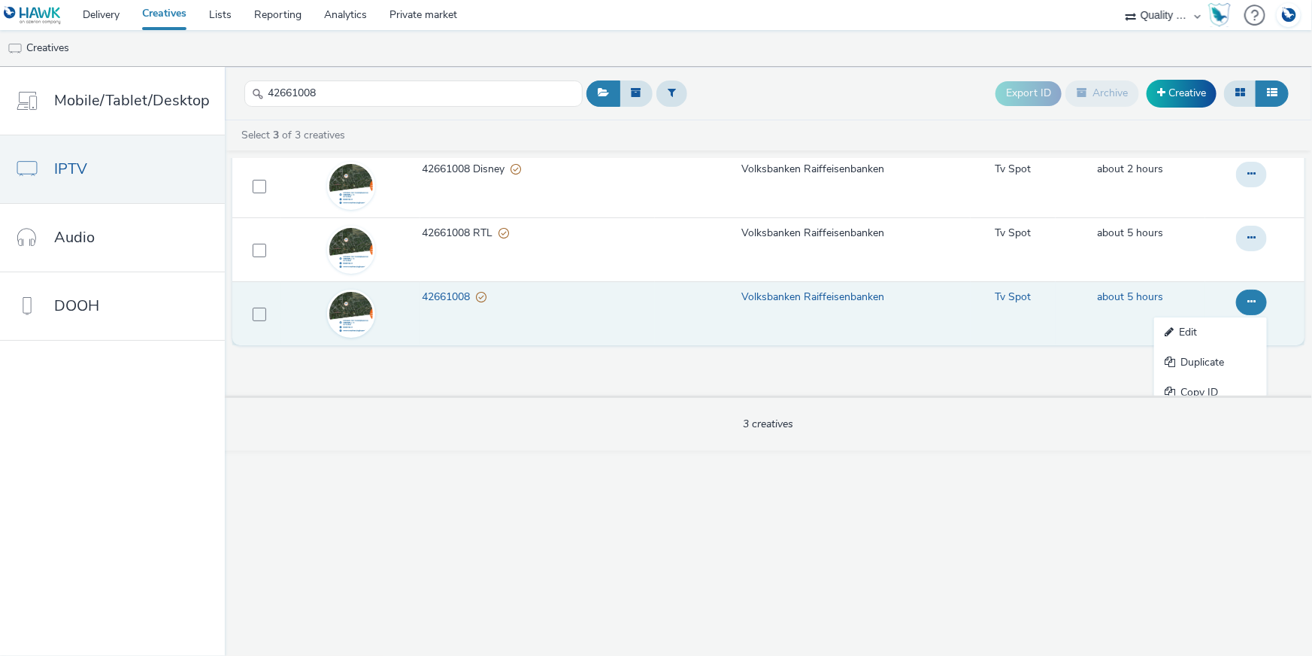
scroll to position [84, 0]
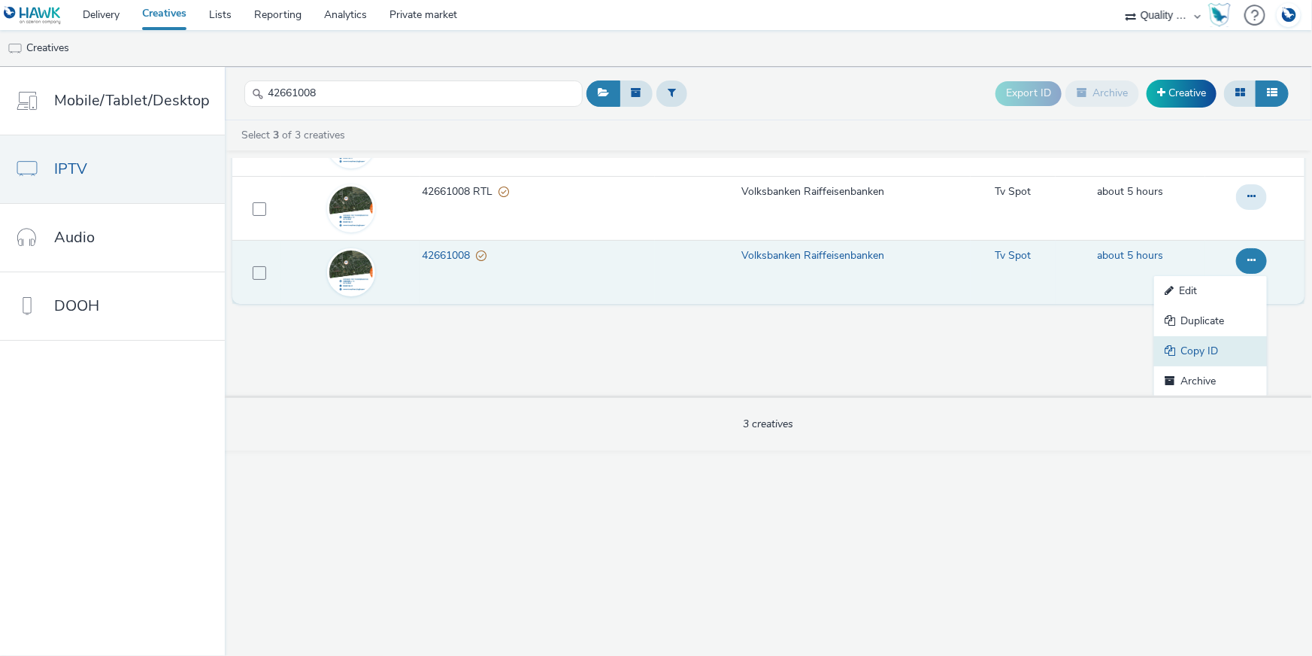
click at [1238, 346] on link "Copy ID" at bounding box center [1210, 351] width 113 height 30
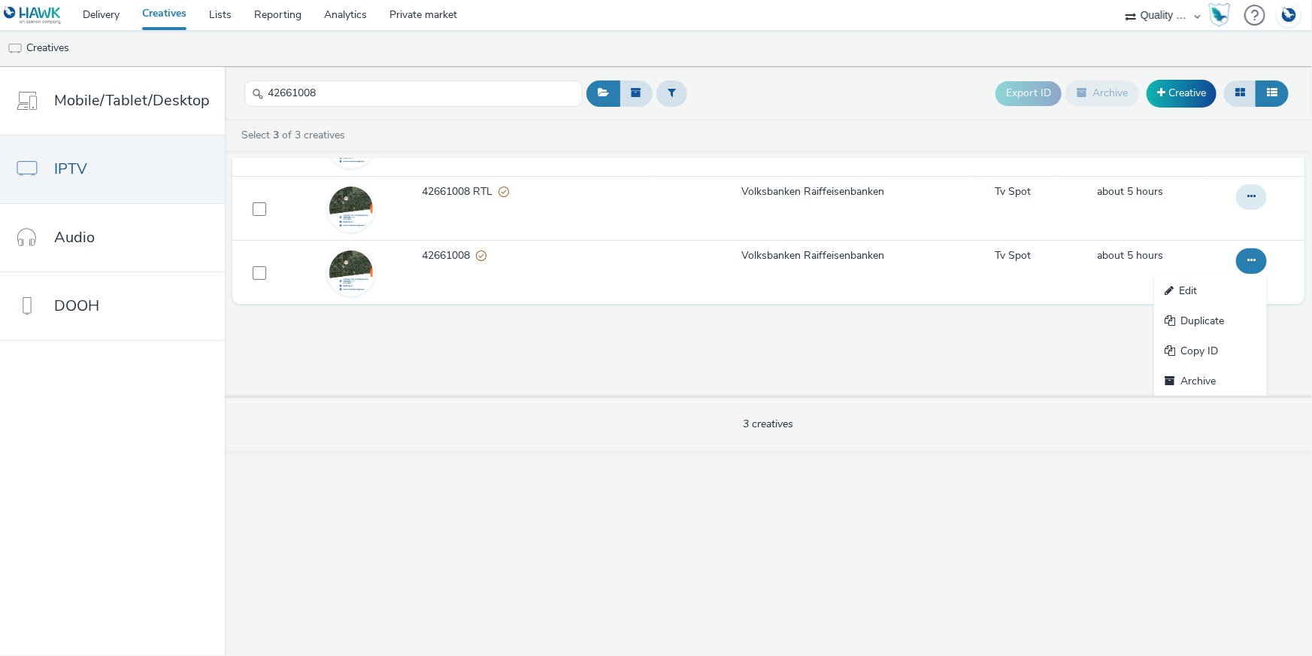
scroll to position [0, 0]
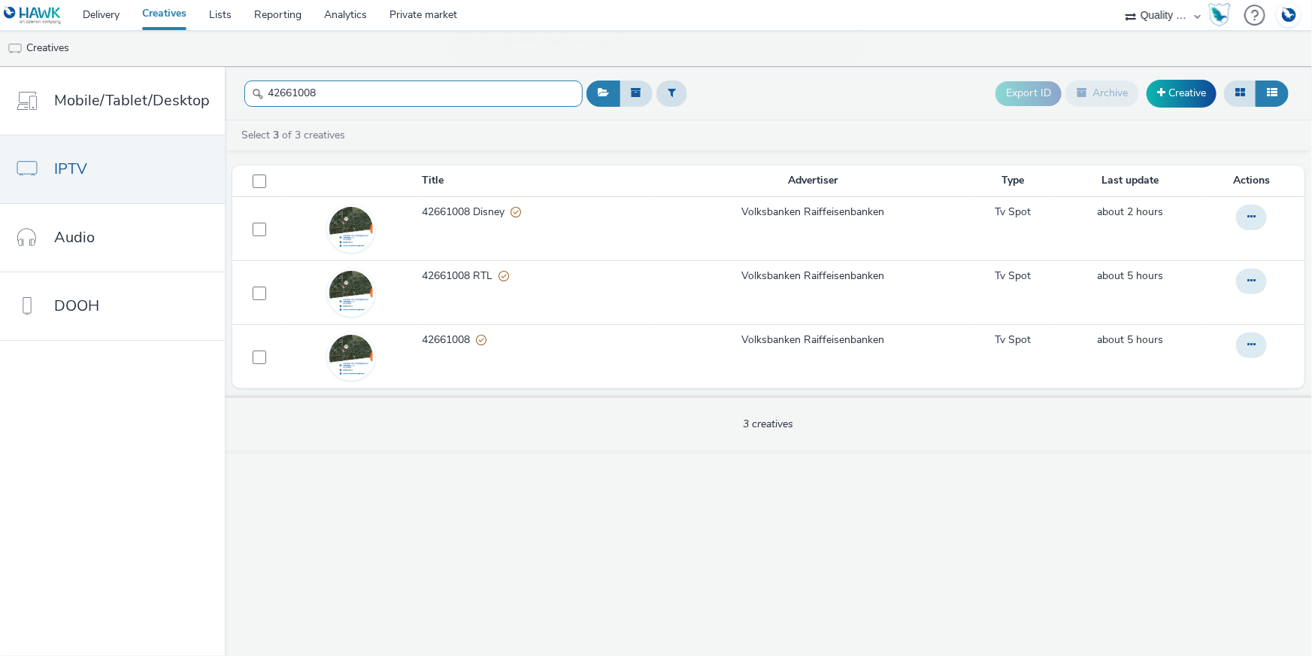
drag, startPoint x: 338, startPoint y: 96, endPoint x: 243, endPoint y: 84, distance: 96.2
click at [244, 84] on input "42661008" at bounding box center [413, 93] width 338 height 26
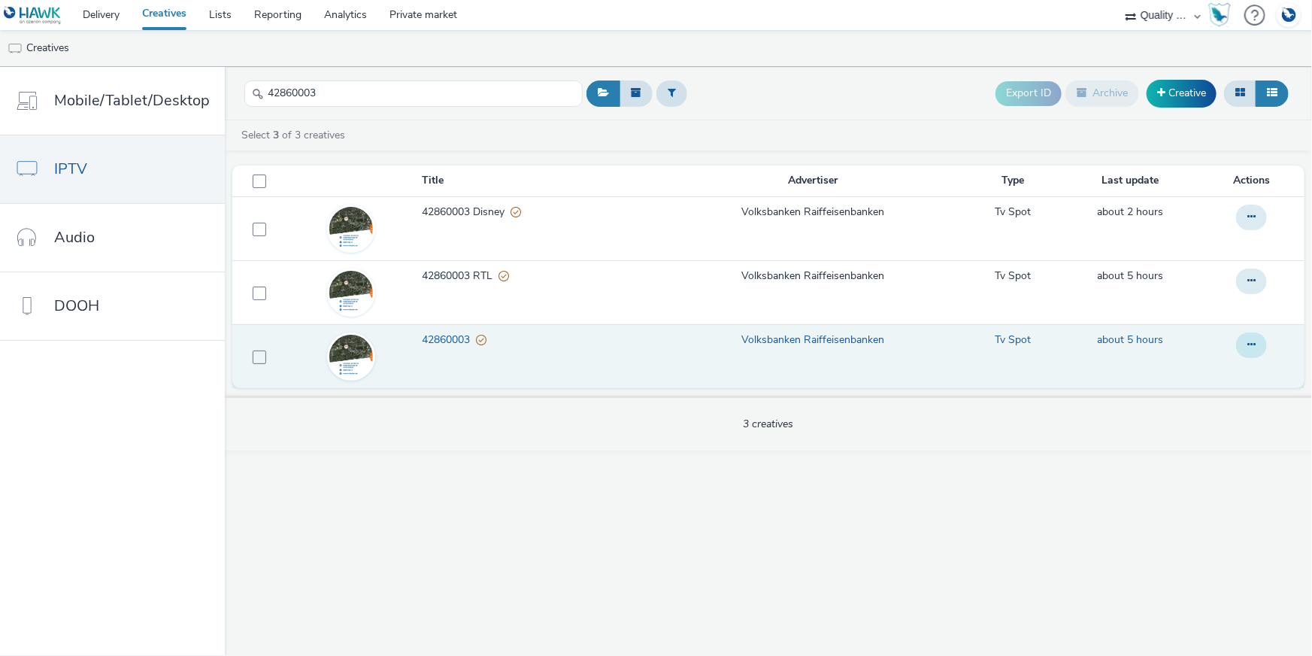
click at [1258, 343] on button at bounding box center [1251, 345] width 31 height 26
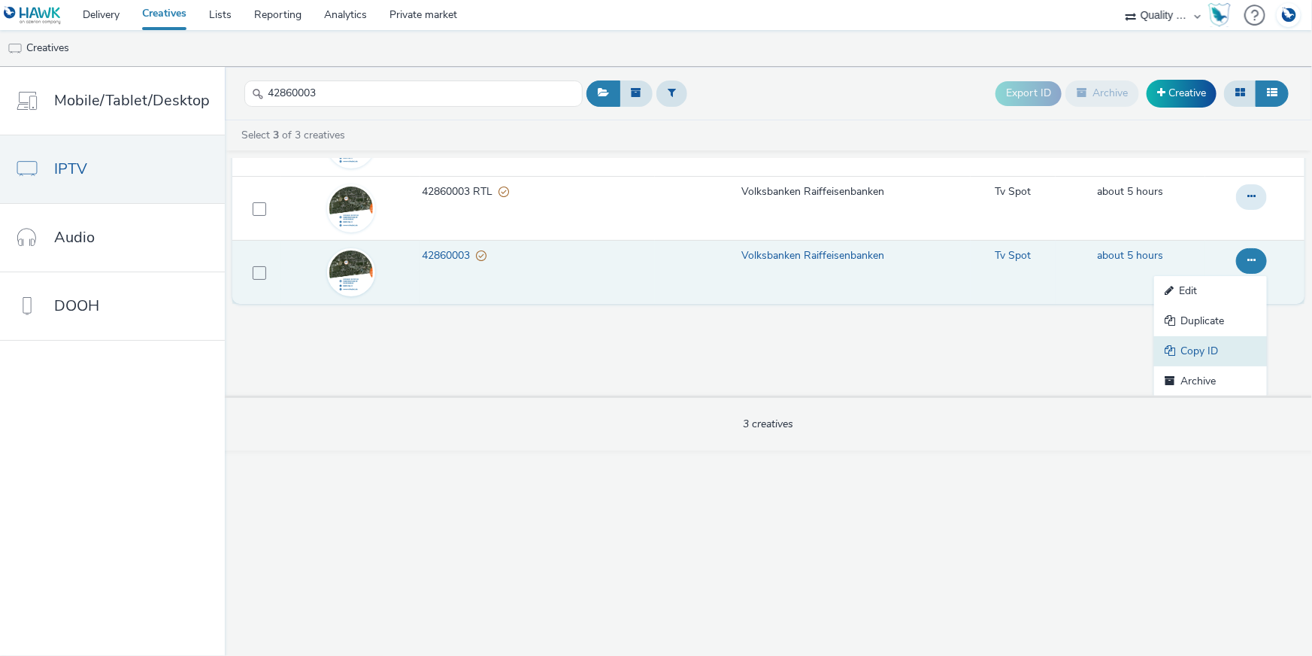
click at [1190, 356] on link "Copy ID" at bounding box center [1210, 351] width 113 height 30
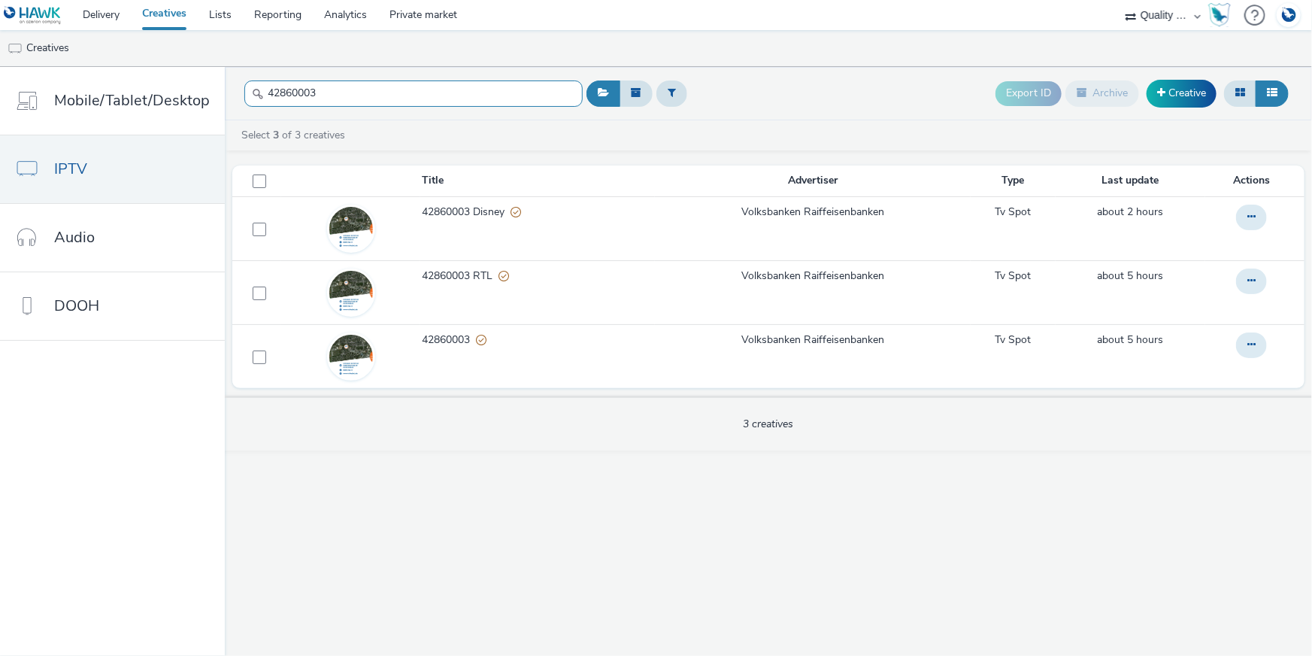
drag, startPoint x: 330, startPoint y: 95, endPoint x: 234, endPoint y: 83, distance: 97.0
click at [234, 83] on header "42860003 Export ID Archive Creative" at bounding box center [768, 93] width 1087 height 53
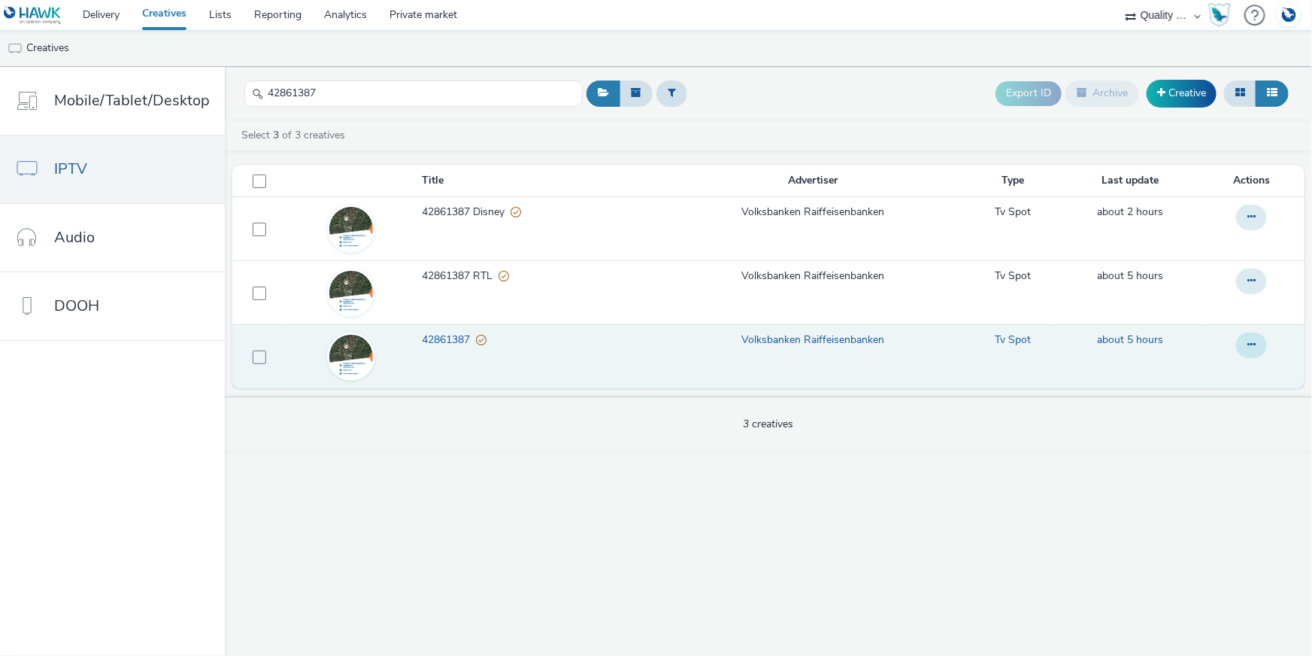
click at [1255, 347] on icon at bounding box center [1251, 344] width 8 height 11
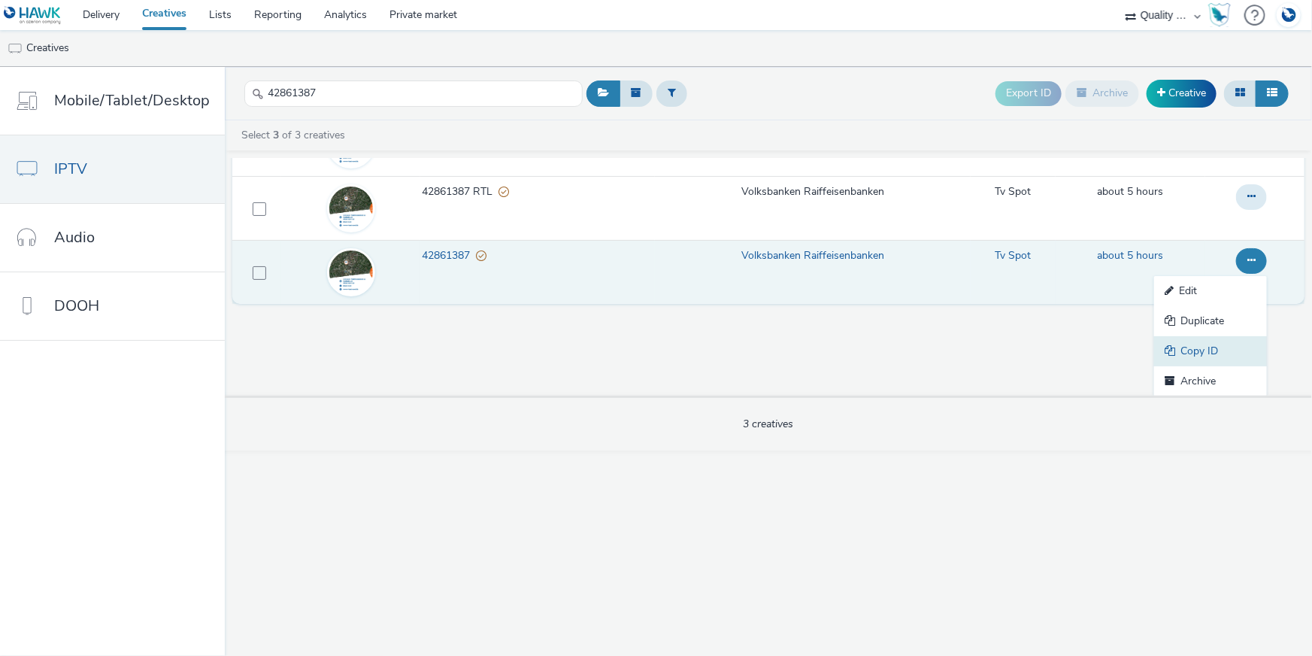
click at [1245, 349] on link "Copy ID" at bounding box center [1210, 351] width 113 height 30
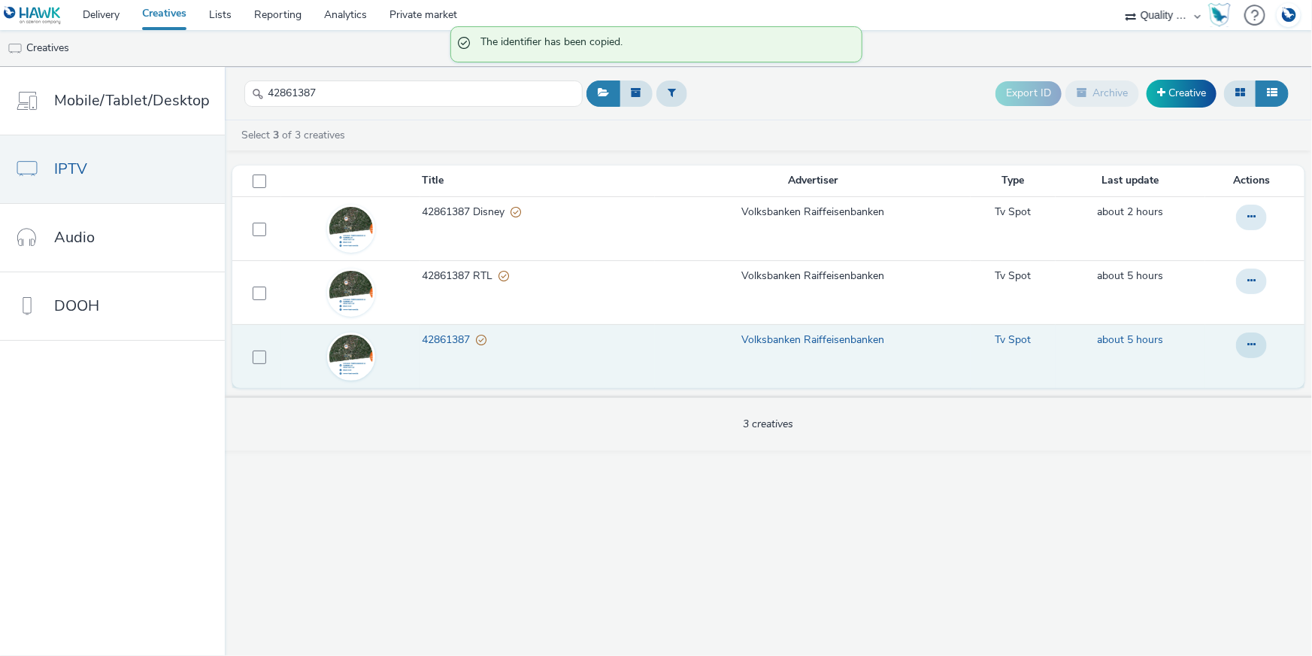
scroll to position [0, 0]
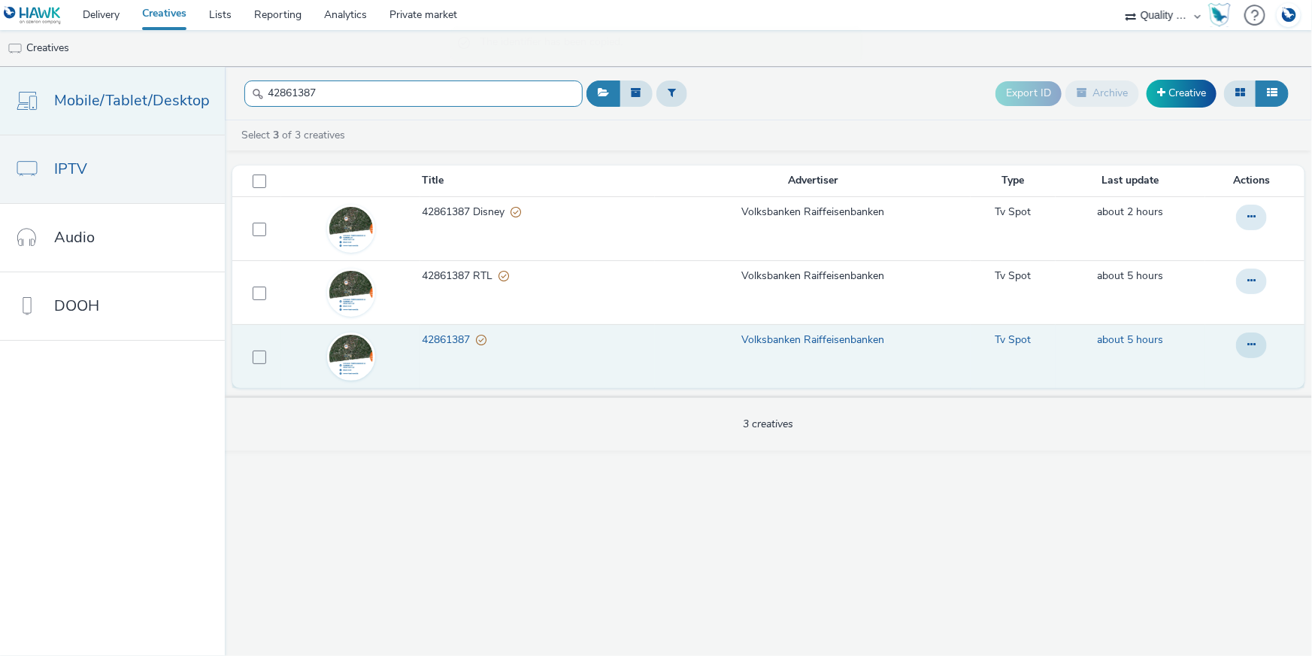
drag, startPoint x: 404, startPoint y: 82, endPoint x: 129, endPoint y: 77, distance: 274.5
click at [126, 79] on div "Mobile/Tablet/Desktop IPTV Audio DOOH 42861387 Export ID Archive Creative Selec…" at bounding box center [656, 361] width 1312 height 589
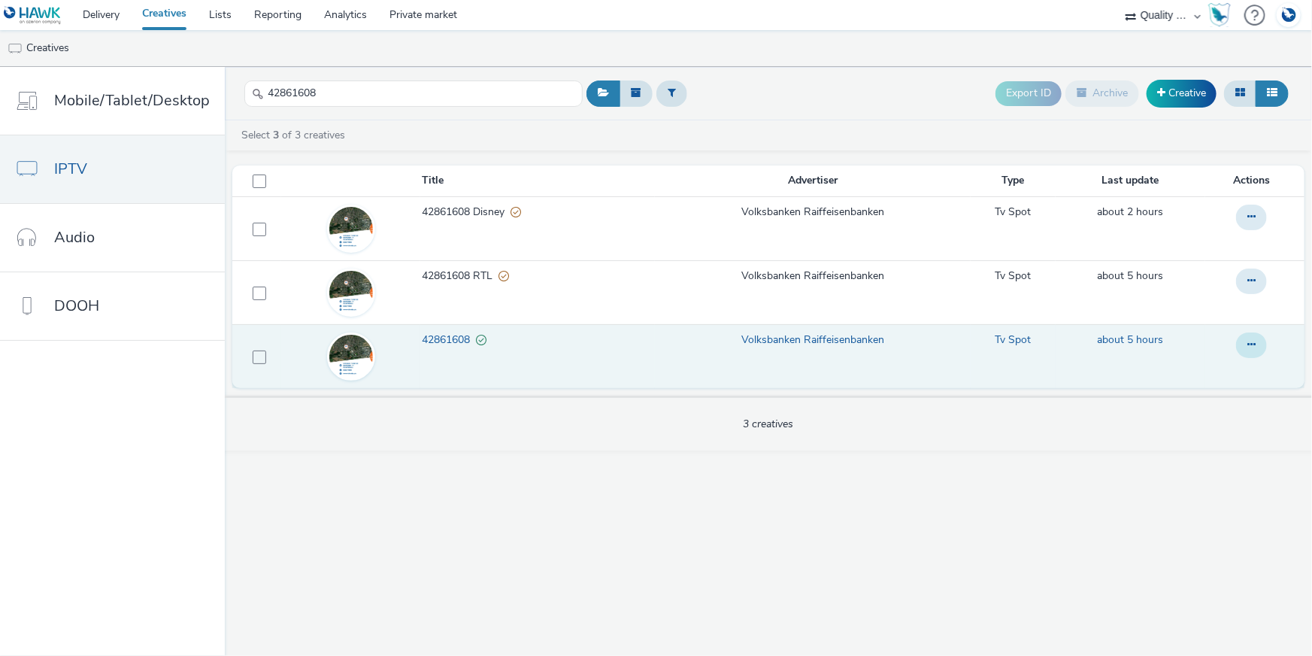
click at [1262, 345] on button at bounding box center [1251, 345] width 31 height 26
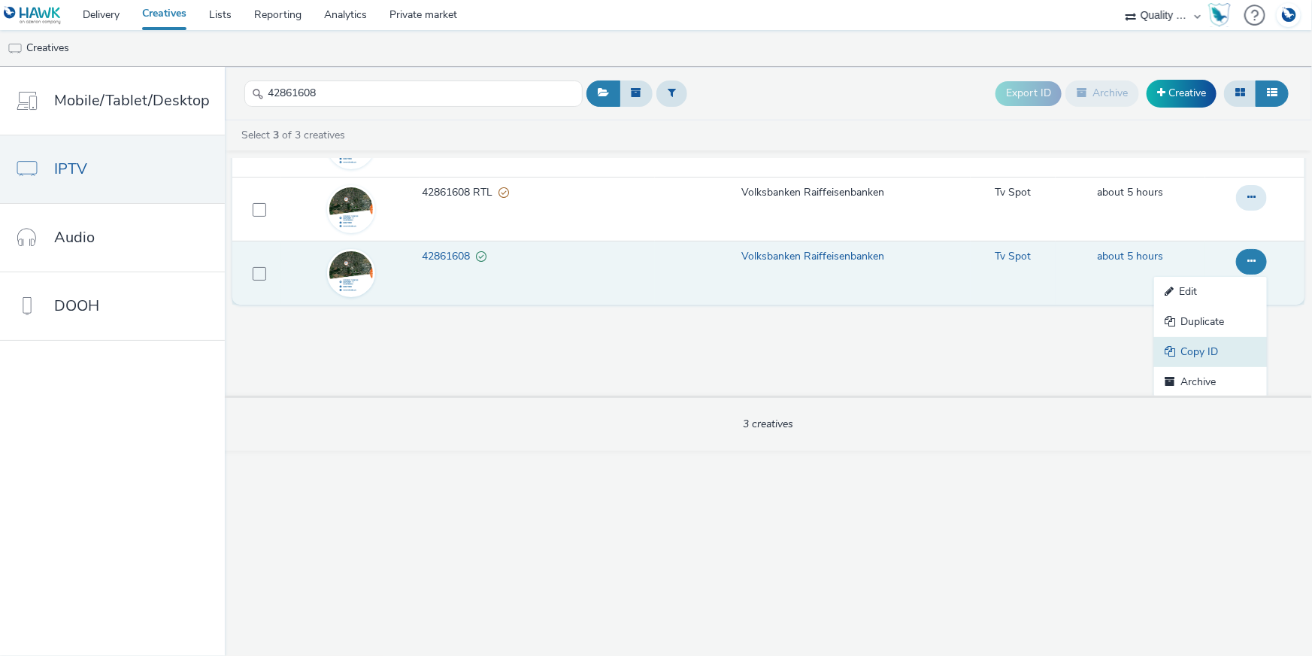
scroll to position [84, 0]
click at [1225, 343] on link "Copy ID" at bounding box center [1210, 351] width 113 height 30
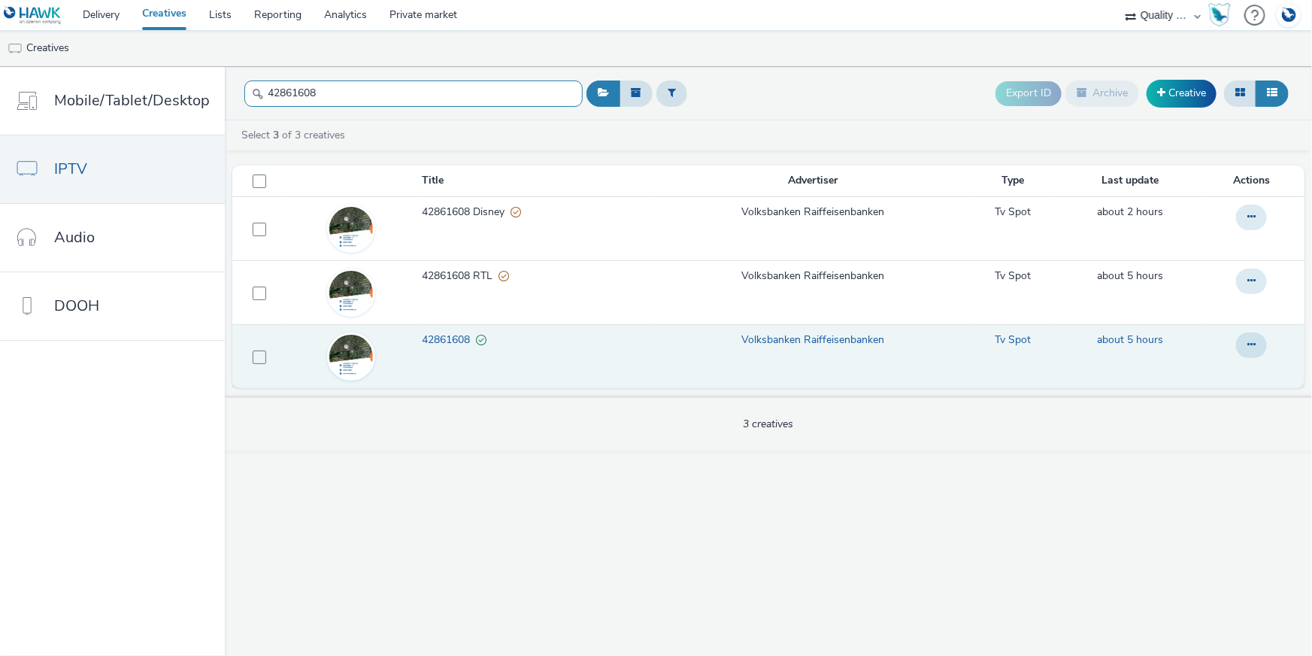
drag, startPoint x: 329, startPoint y: 86, endPoint x: 241, endPoint y: 81, distance: 88.1
click at [244, 82] on div "42861608" at bounding box center [413, 93] width 338 height 37
click at [1249, 339] on icon at bounding box center [1251, 344] width 8 height 11
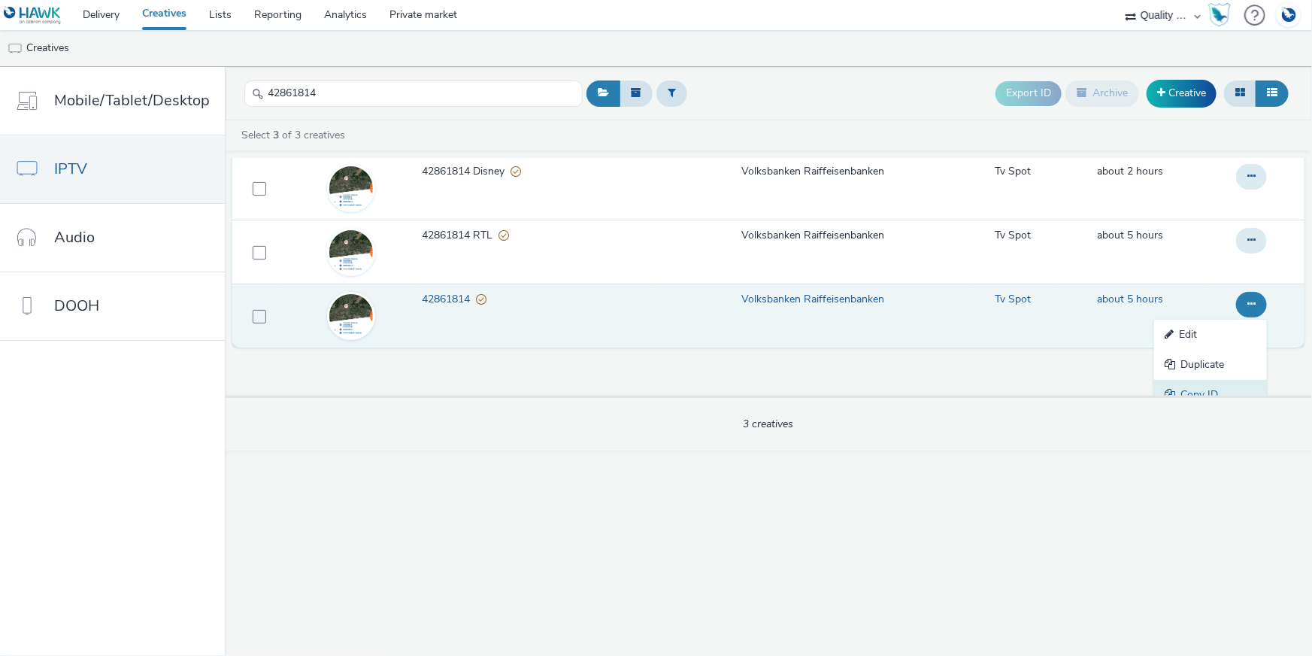
scroll to position [84, 0]
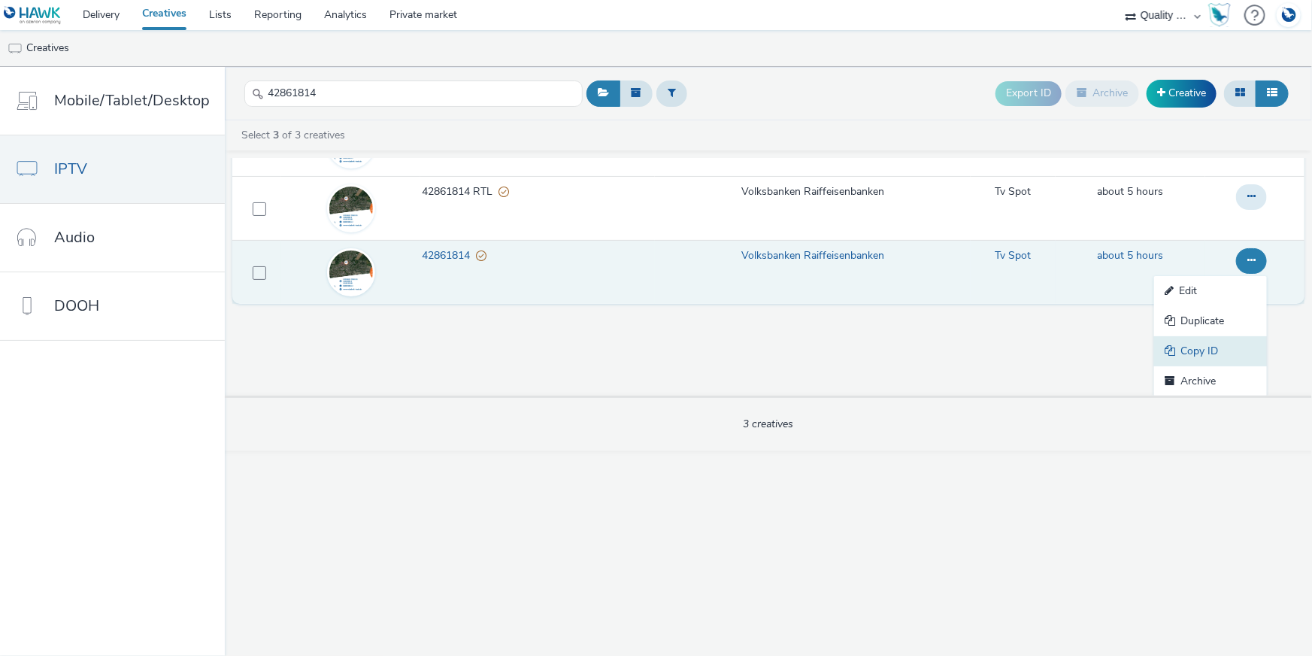
click at [1233, 347] on link "Copy ID" at bounding box center [1210, 351] width 113 height 30
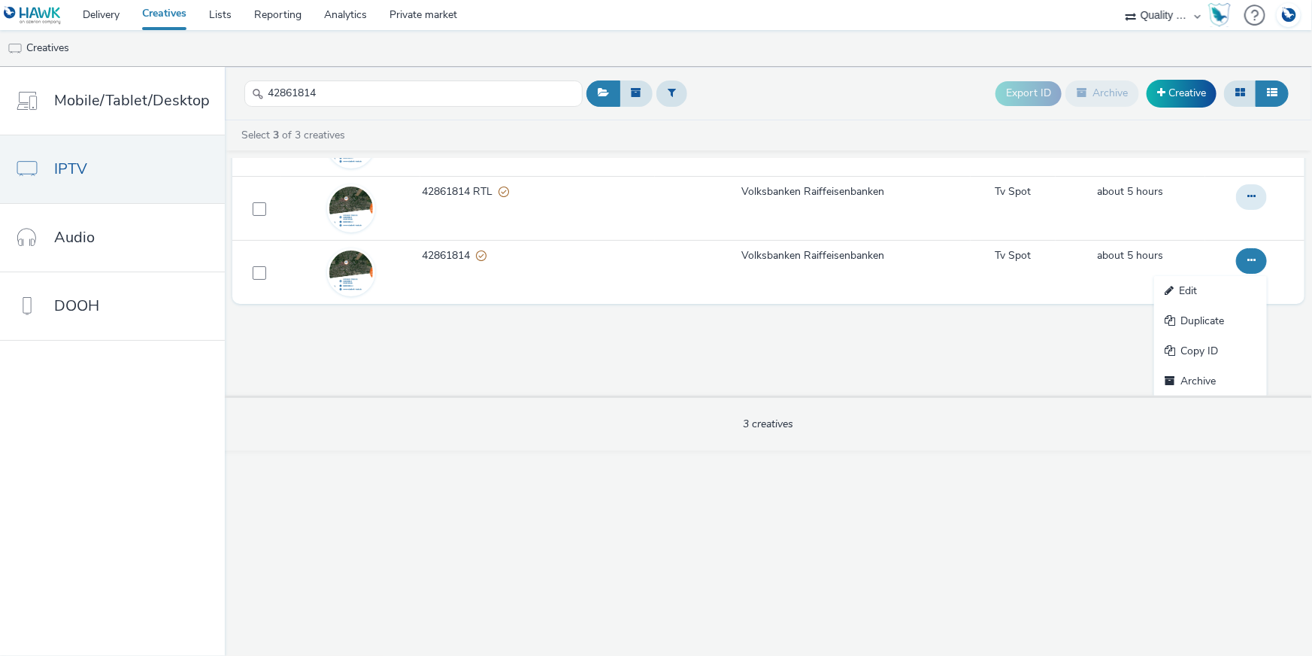
scroll to position [0, 0]
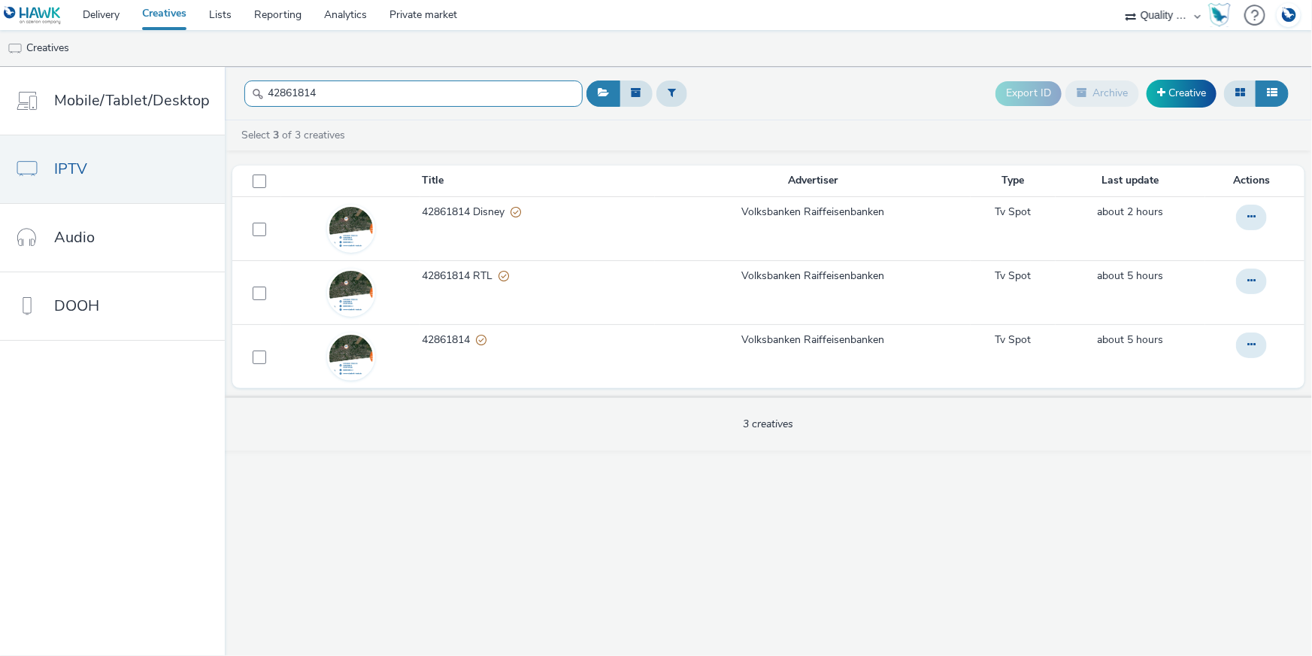
drag, startPoint x: 323, startPoint y: 88, endPoint x: 254, endPoint y: 77, distance: 70.0
click at [254, 78] on div "42861814" at bounding box center [413, 93] width 338 height 37
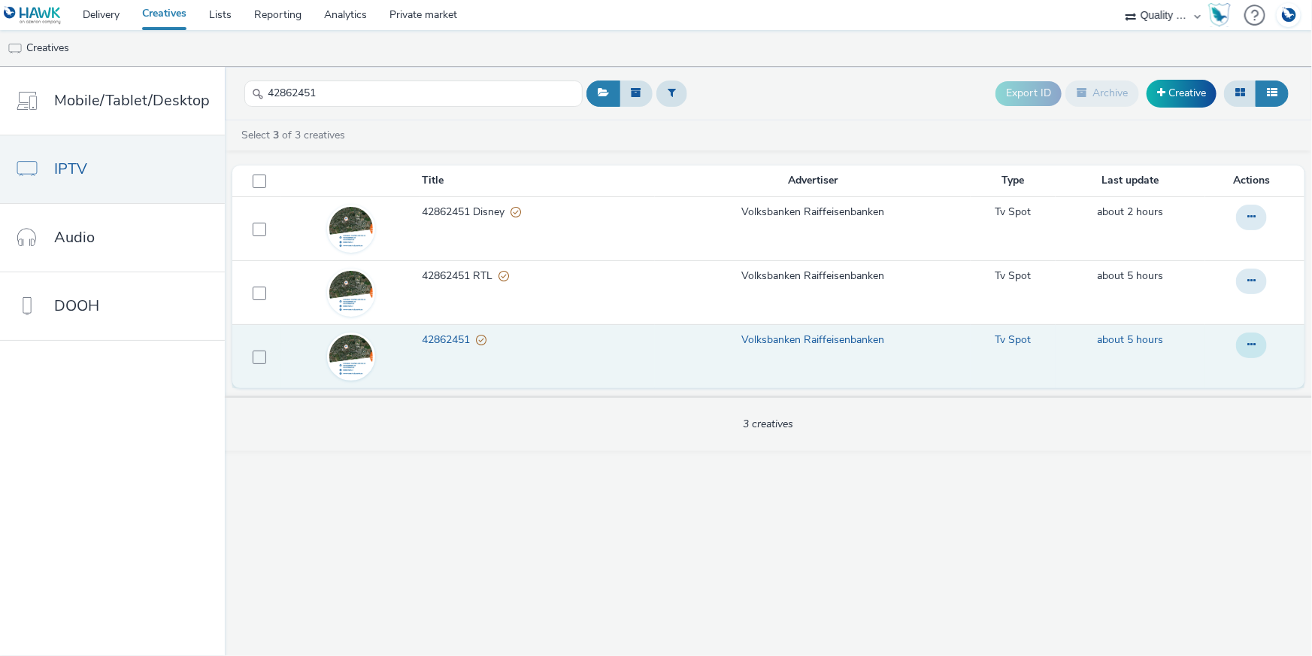
click at [1249, 339] on icon at bounding box center [1251, 344] width 8 height 11
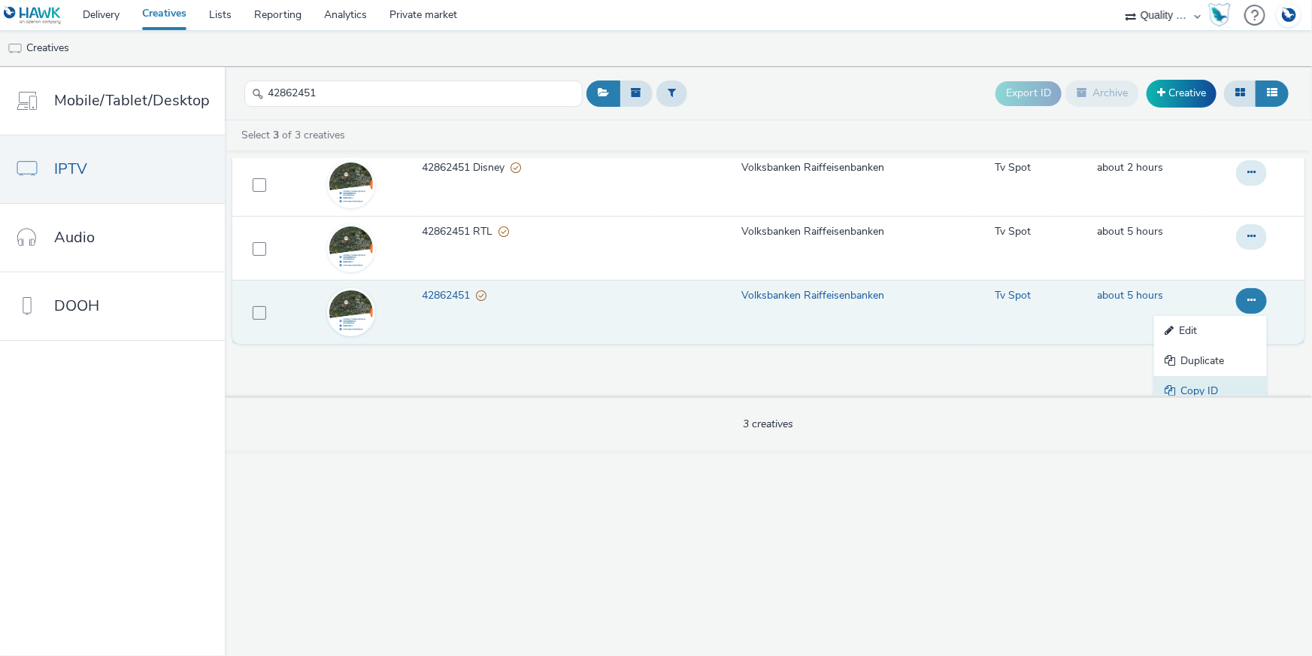
scroll to position [84, 0]
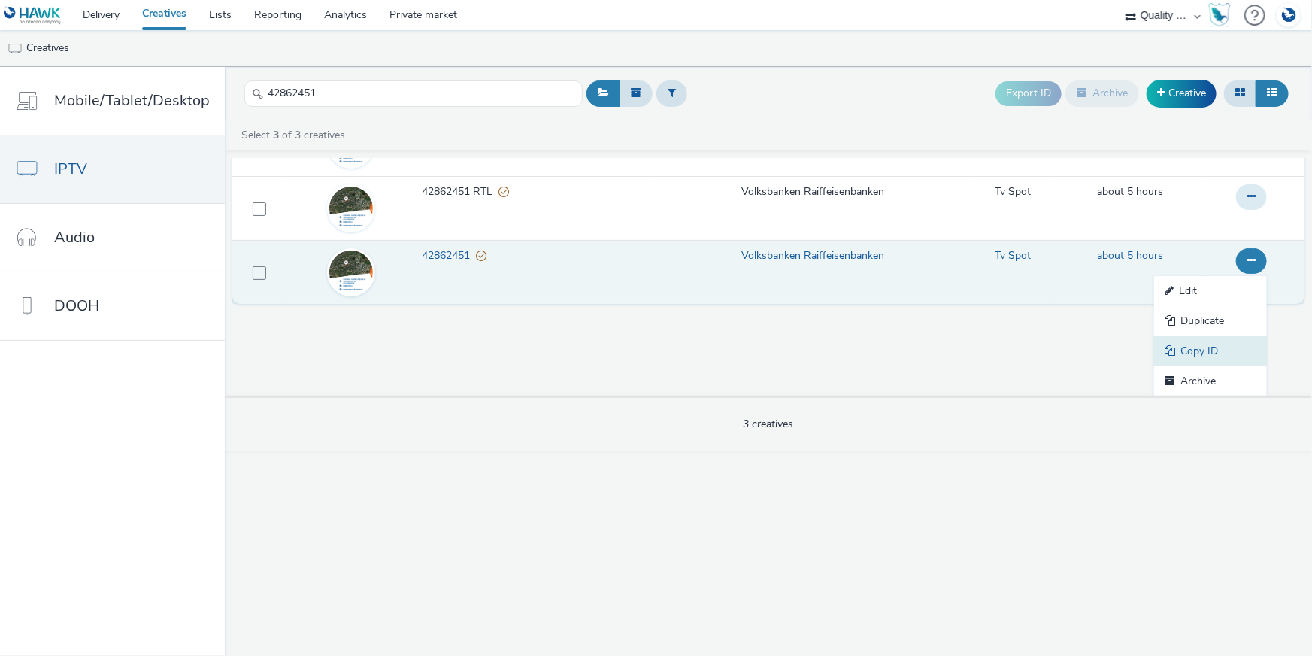
click at [1203, 356] on link "Copy ID" at bounding box center [1210, 351] width 113 height 30
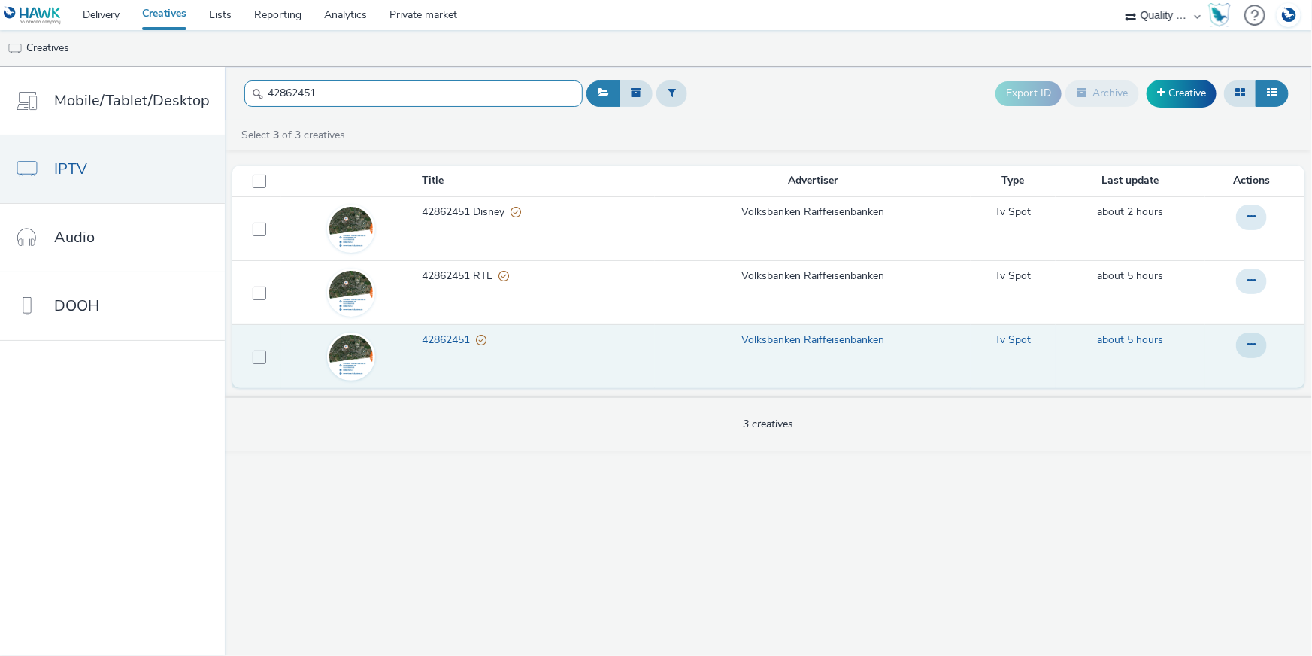
drag, startPoint x: 345, startPoint y: 99, endPoint x: 250, endPoint y: 88, distance: 96.2
click at [250, 88] on div "42862451" at bounding box center [413, 93] width 338 height 37
click at [1250, 347] on icon at bounding box center [1251, 344] width 8 height 11
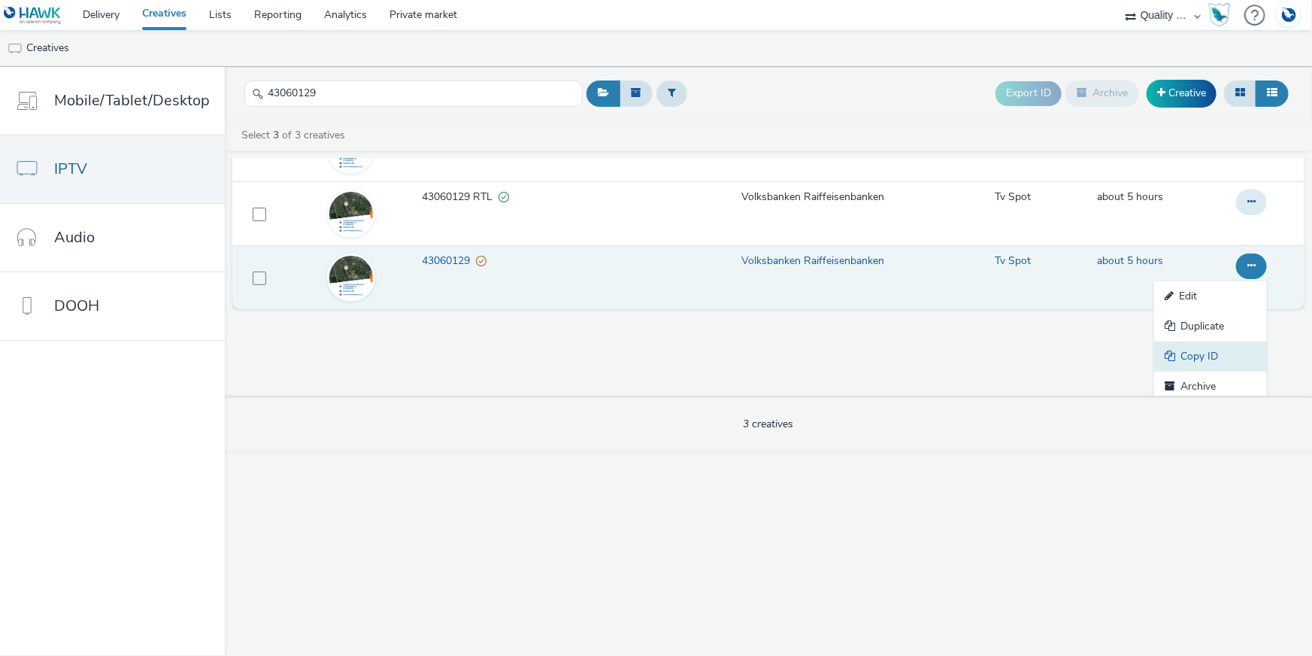
scroll to position [84, 0]
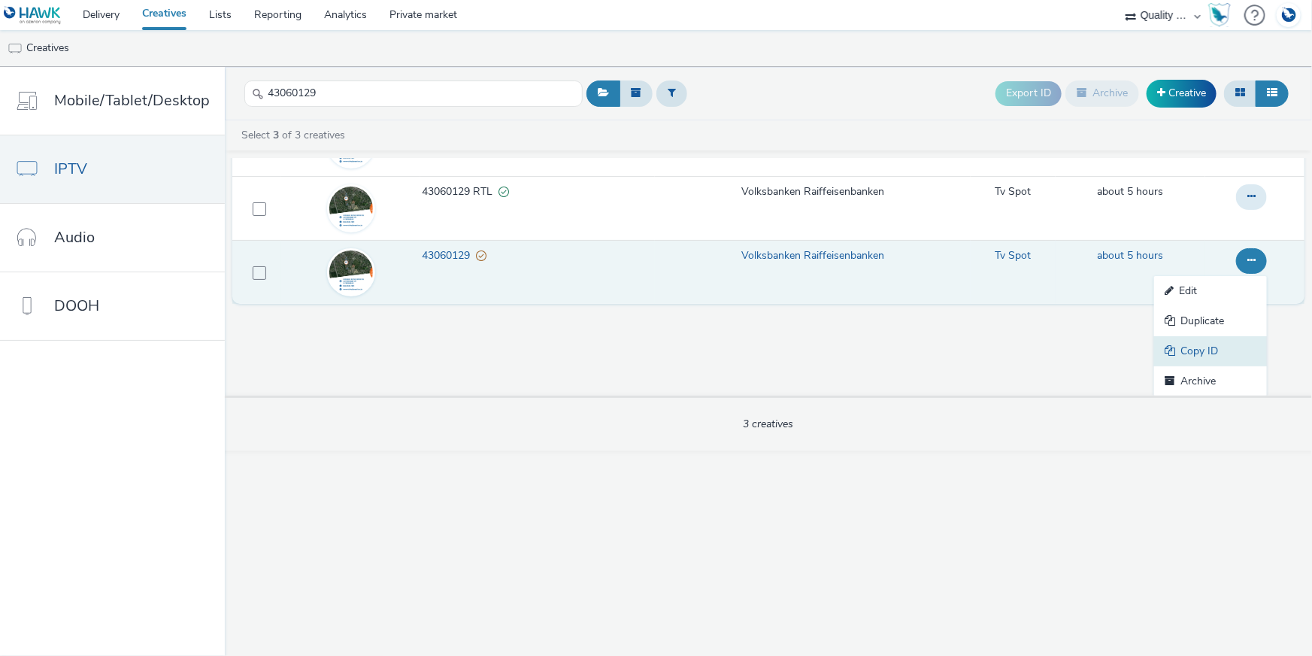
click at [1232, 355] on link "Copy ID" at bounding box center [1210, 351] width 113 height 30
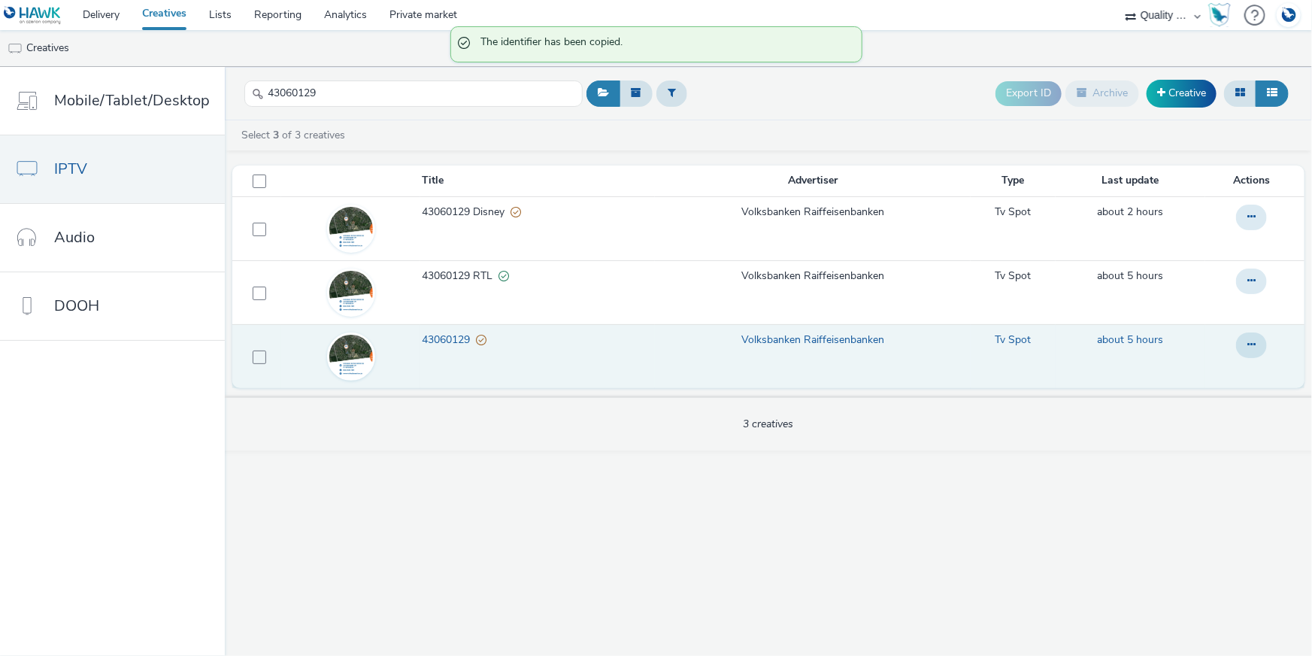
scroll to position [0, 0]
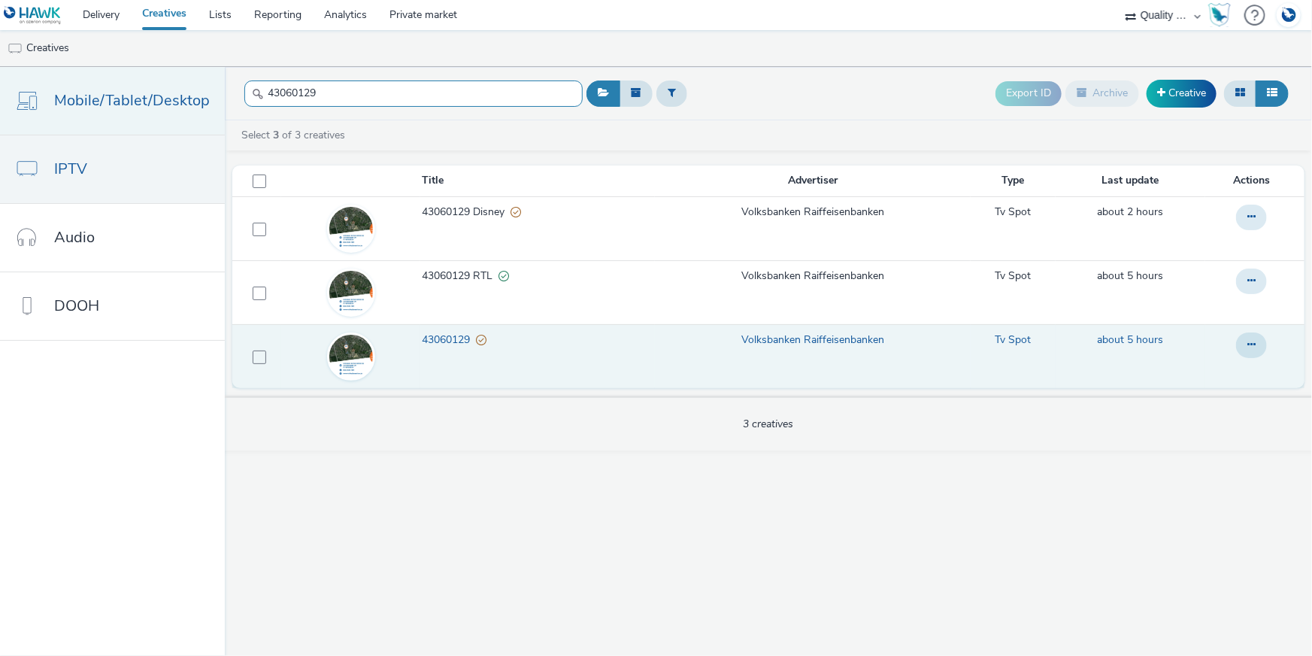
drag, startPoint x: 313, startPoint y: 86, endPoint x: 205, endPoint y: 87, distance: 108.3
click at [205, 87] on div "Mobile/Tablet/Desktop IPTV Audio DOOH 43060129 Export ID Archive Creative Selec…" at bounding box center [656, 361] width 1312 height 589
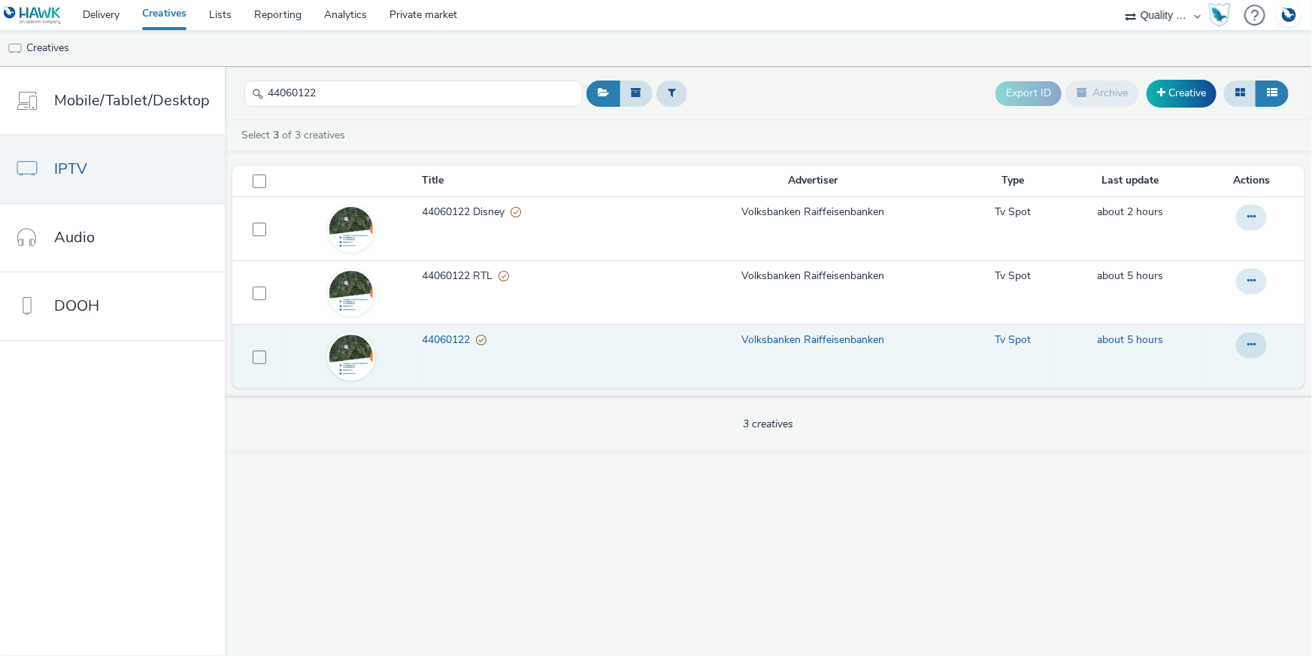
click at [1267, 337] on div at bounding box center [1251, 345] width 31 height 26
click at [1246, 339] on button at bounding box center [1251, 345] width 31 height 26
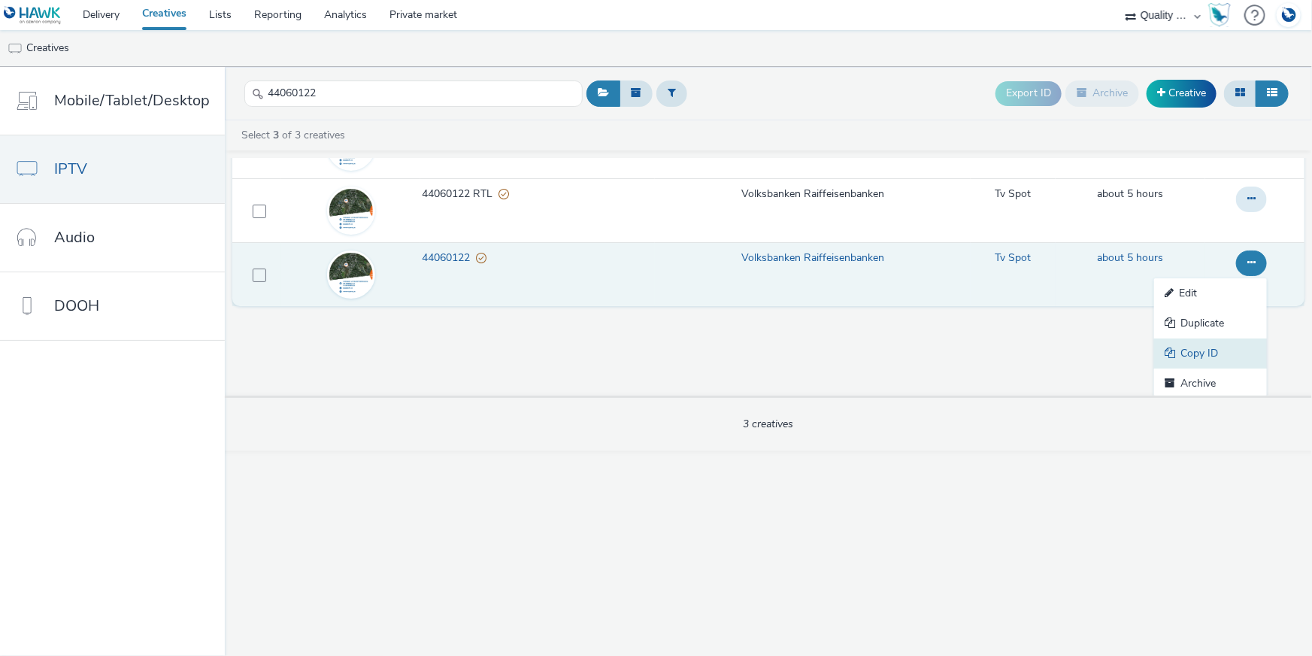
scroll to position [84, 0]
click at [1231, 342] on link "Copy ID" at bounding box center [1210, 351] width 113 height 30
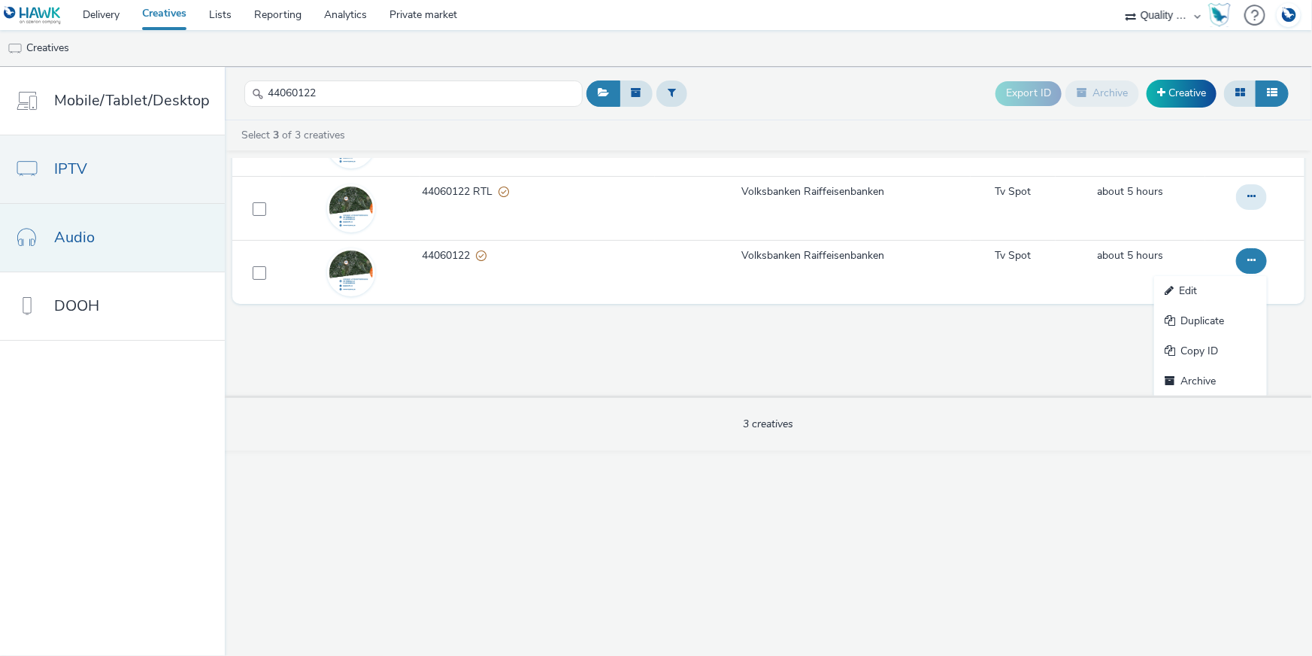
scroll to position [0, 0]
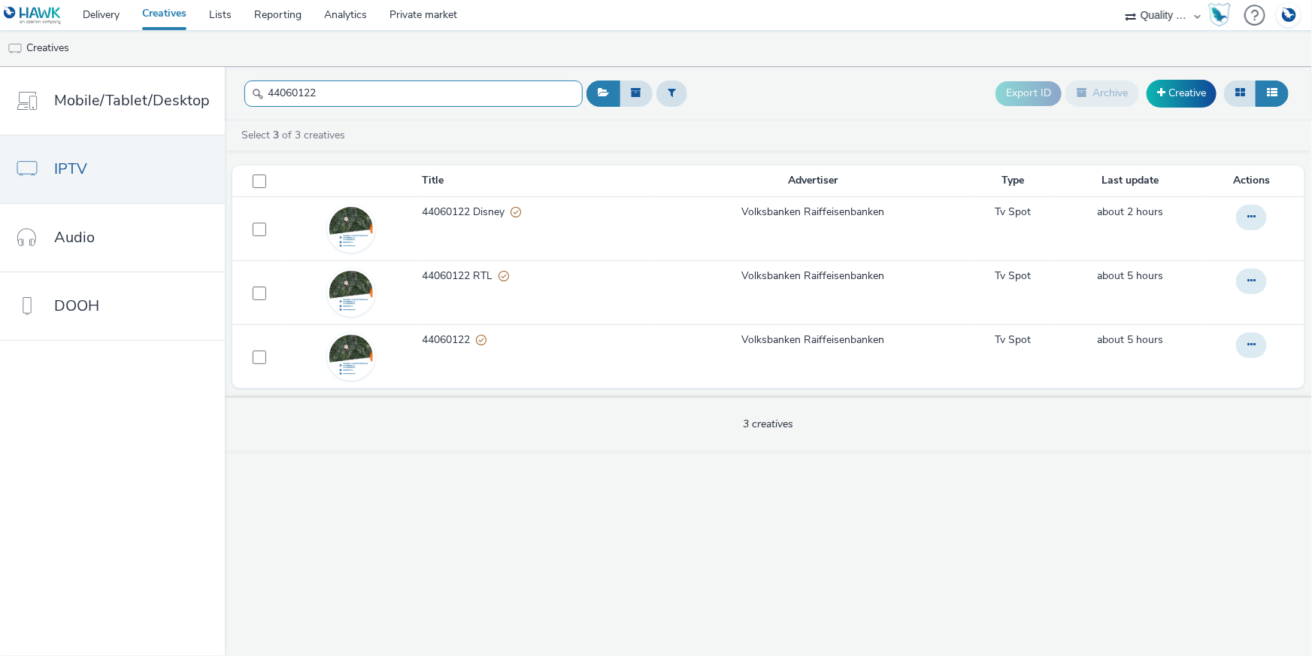
drag, startPoint x: 336, startPoint y: 89, endPoint x: 236, endPoint y: 86, distance: 100.0
click at [236, 86] on header "44060122 Export ID Archive Creative" at bounding box center [768, 93] width 1087 height 53
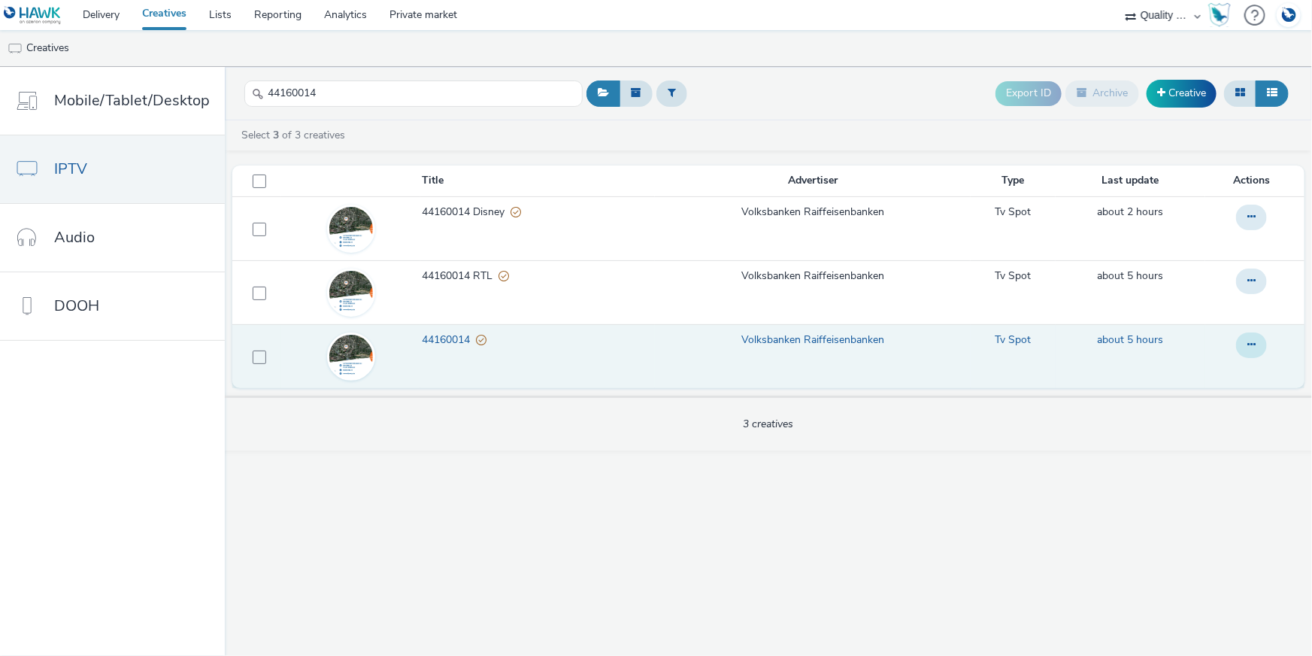
click at [1248, 337] on button at bounding box center [1251, 345] width 31 height 26
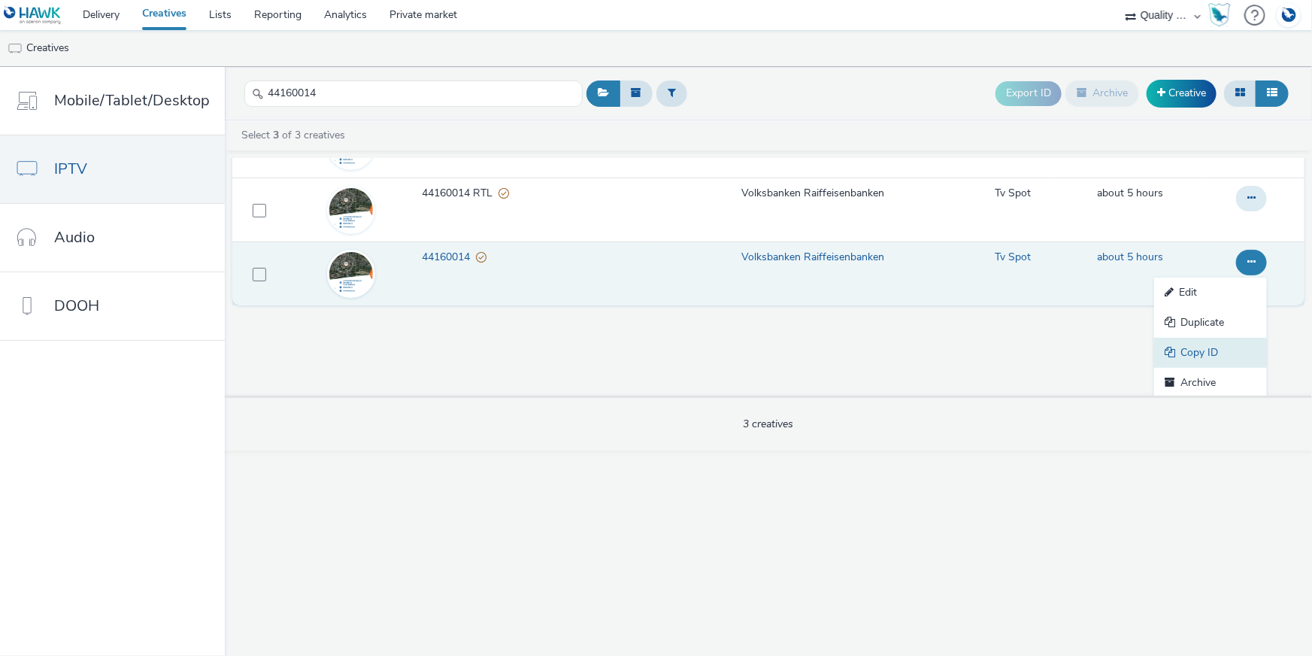
scroll to position [84, 0]
click at [1213, 340] on link "Copy ID" at bounding box center [1210, 351] width 113 height 30
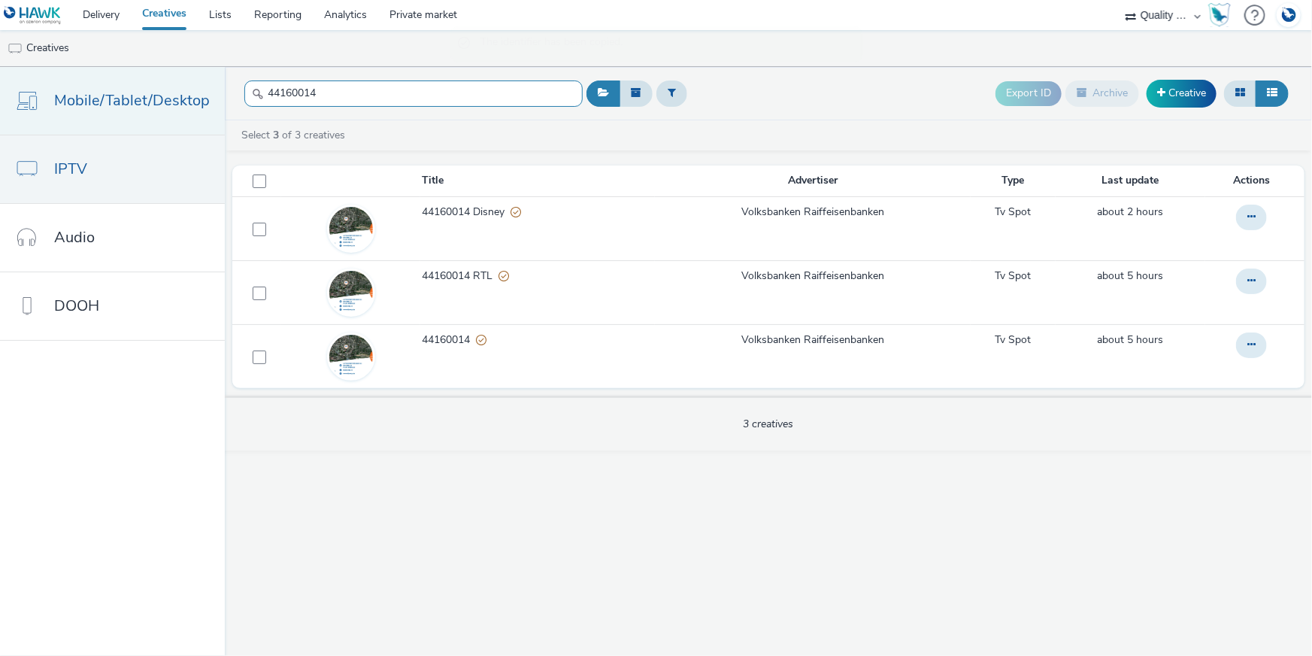
drag, startPoint x: 362, startPoint y: 105, endPoint x: 199, endPoint y: 84, distance: 164.4
click at [163, 83] on div "Mobile/Tablet/Desktop IPTV Audio DOOH 44160014 Export ID Archive Creative Selec…" at bounding box center [656, 361] width 1312 height 589
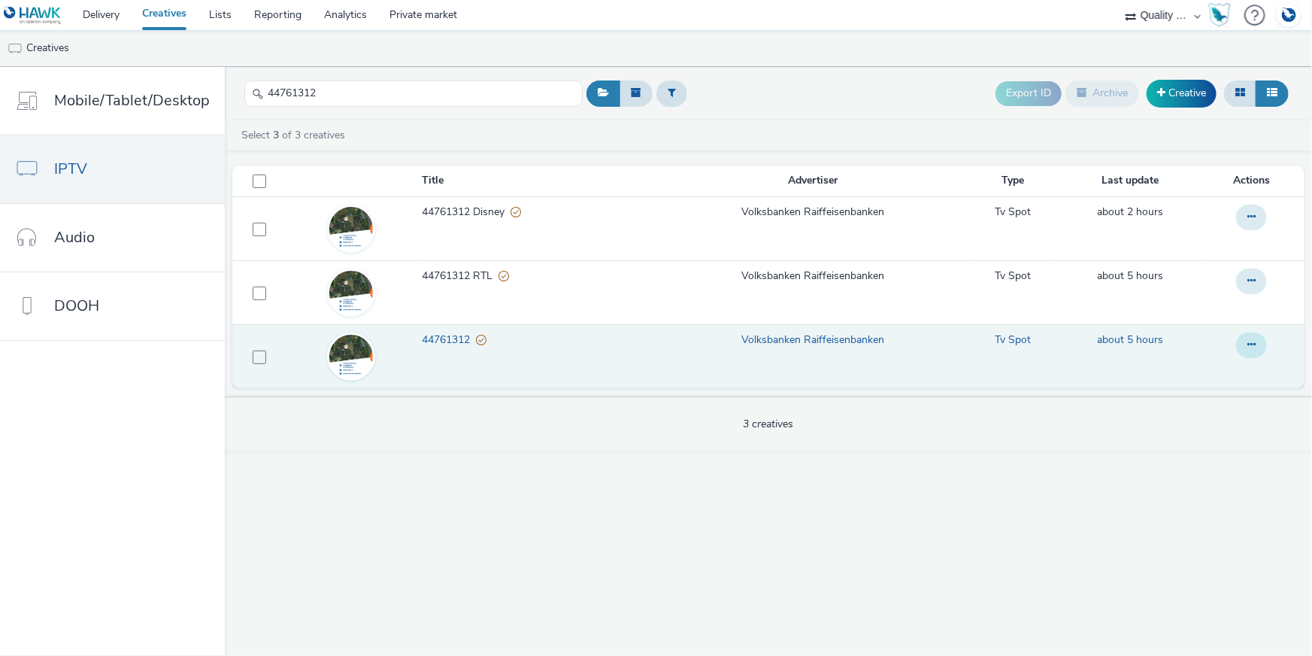
click at [1254, 336] on button at bounding box center [1251, 345] width 31 height 26
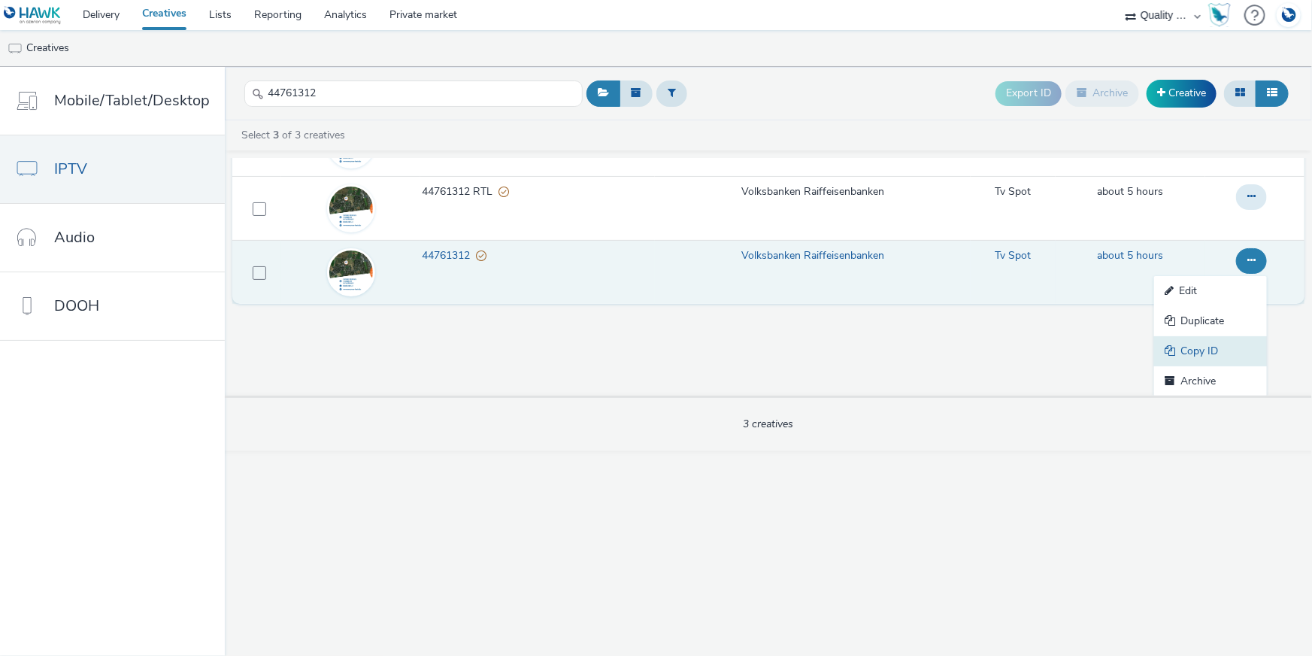
click at [1194, 350] on link "Copy ID" at bounding box center [1210, 351] width 113 height 30
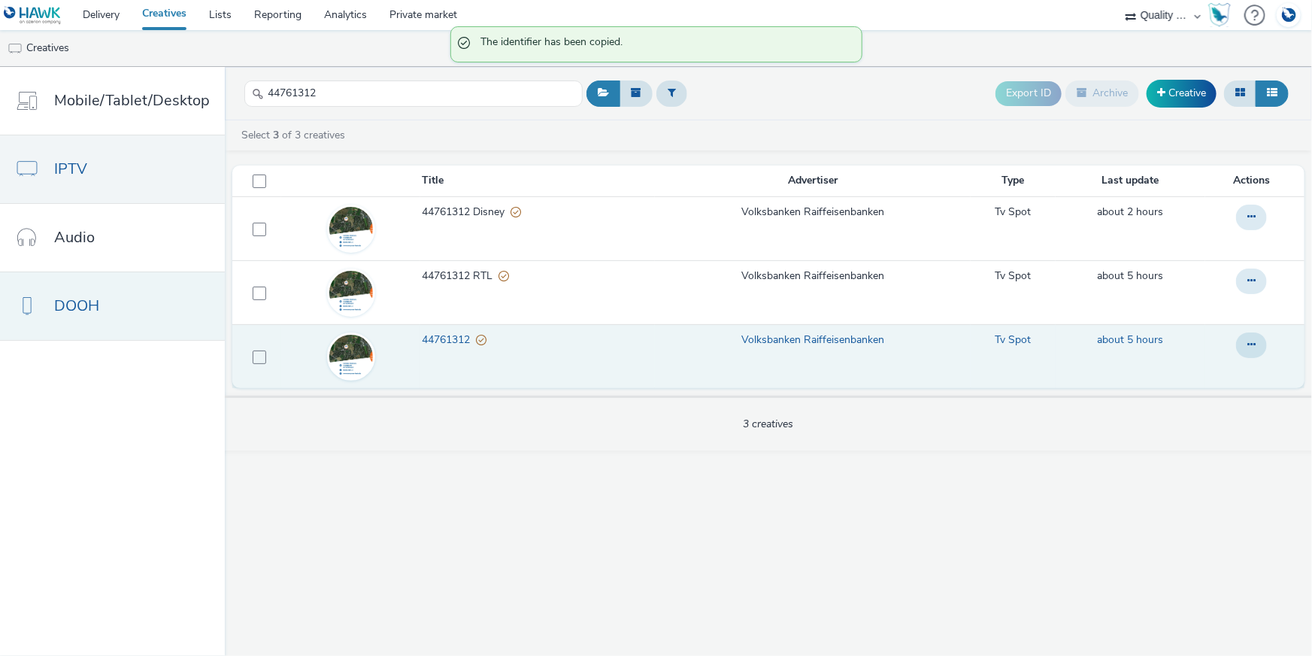
scroll to position [0, 0]
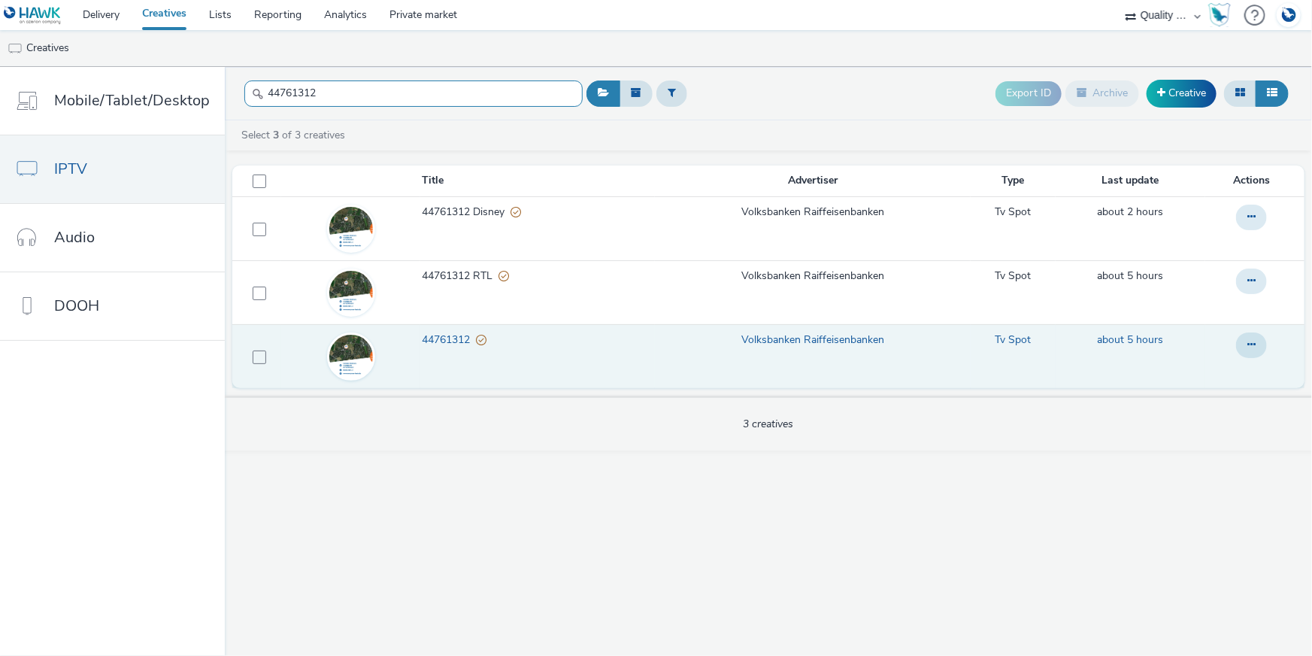
drag, startPoint x: 247, startPoint y: 87, endPoint x: 238, endPoint y: 86, distance: 9.1
click at [238, 86] on header "44761312 Export ID Archive Creative" at bounding box center [768, 93] width 1087 height 53
click at [1257, 346] on button at bounding box center [1251, 345] width 31 height 26
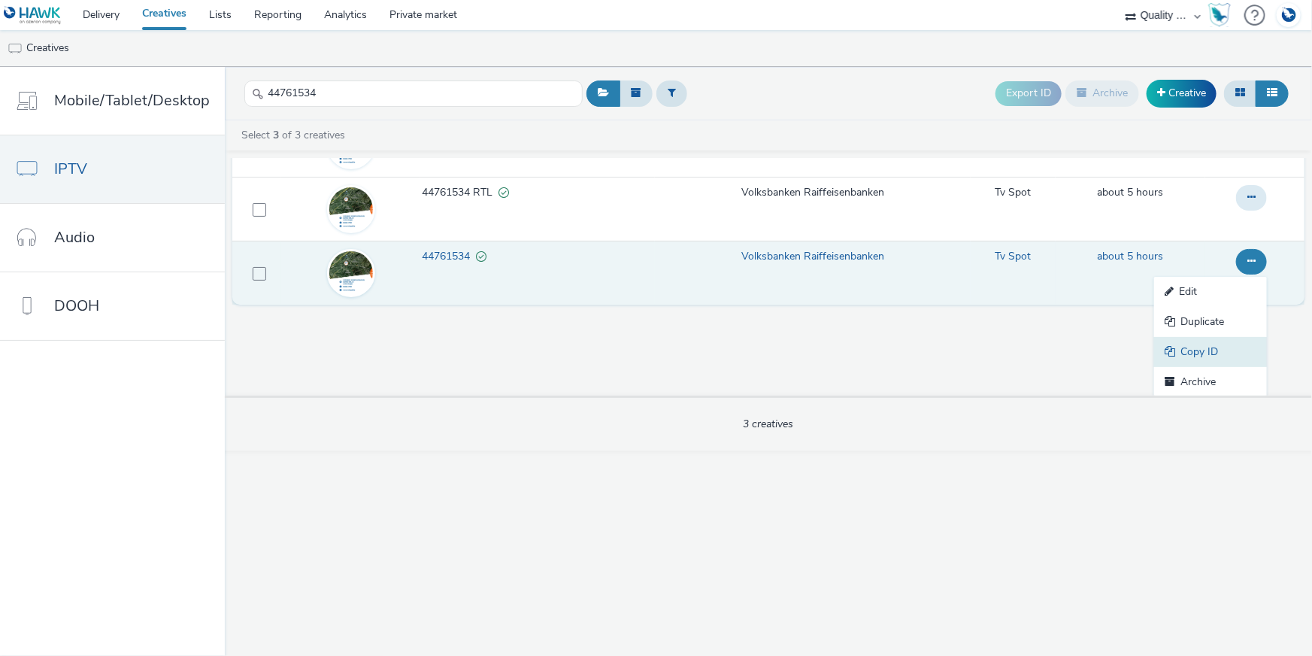
scroll to position [84, 0]
click at [1225, 343] on link "Copy ID" at bounding box center [1210, 351] width 113 height 30
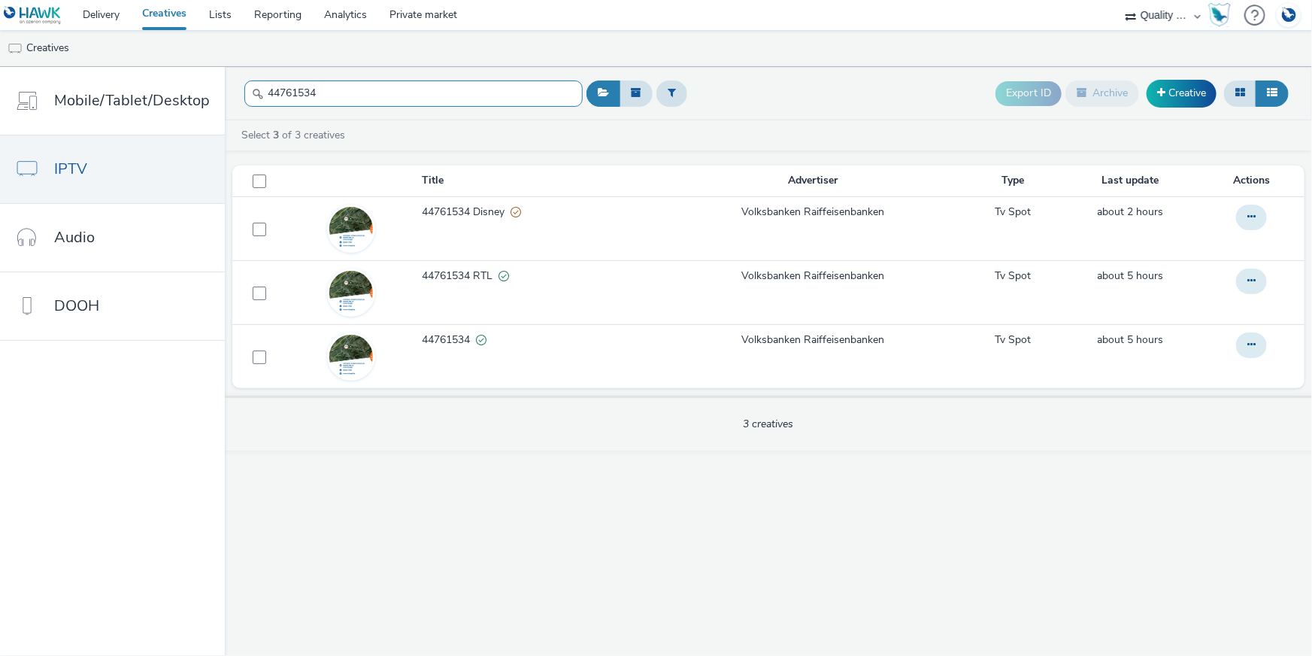
drag, startPoint x: 268, startPoint y: 89, endPoint x: 243, endPoint y: 86, distance: 25.0
click at [244, 87] on input "44761534" at bounding box center [413, 93] width 338 height 26
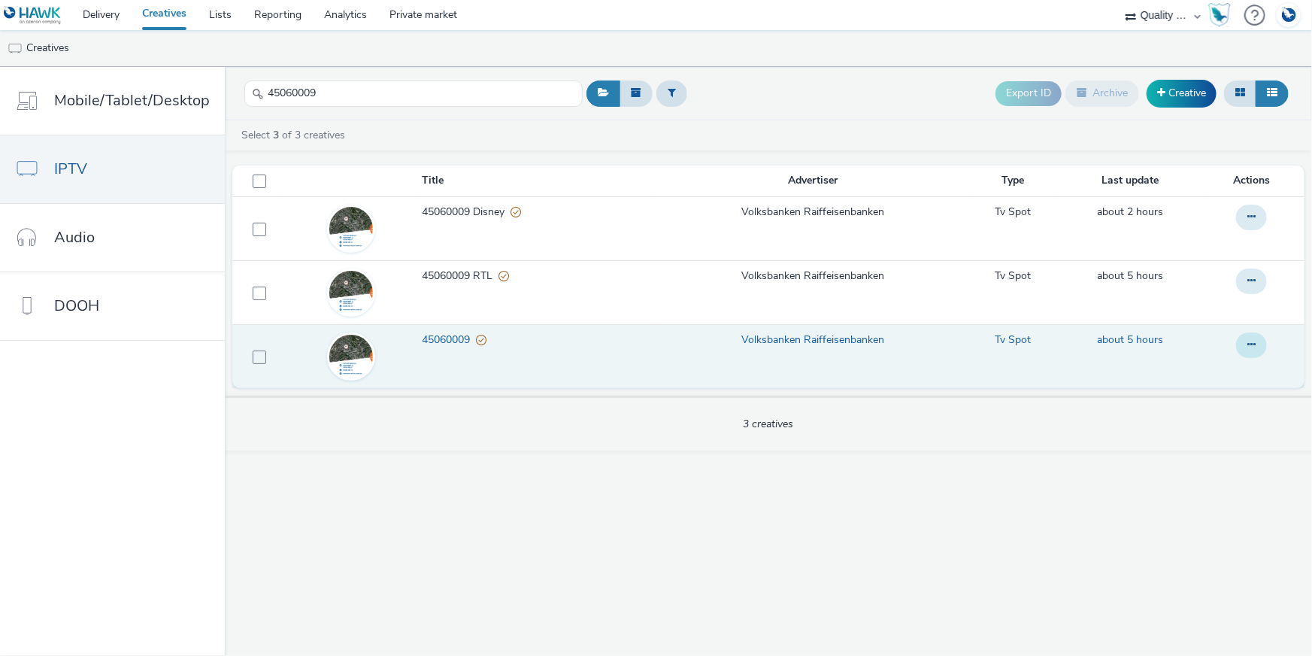
click at [1244, 350] on button at bounding box center [1251, 345] width 31 height 26
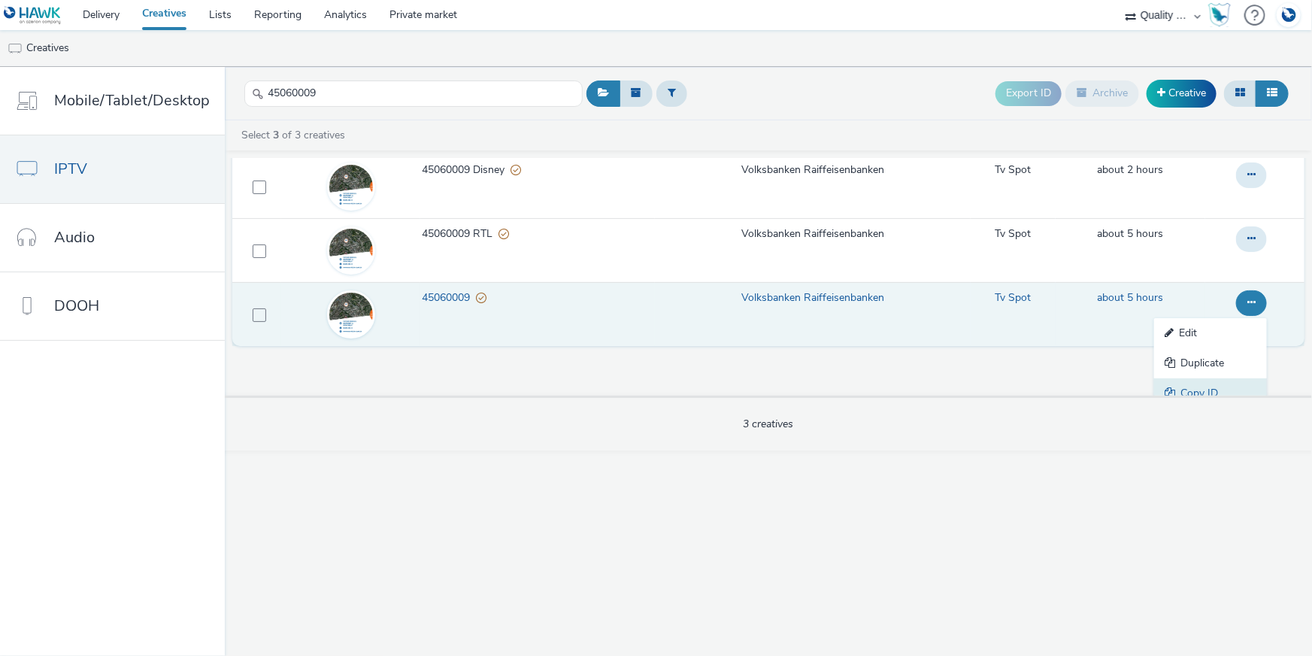
scroll to position [84, 0]
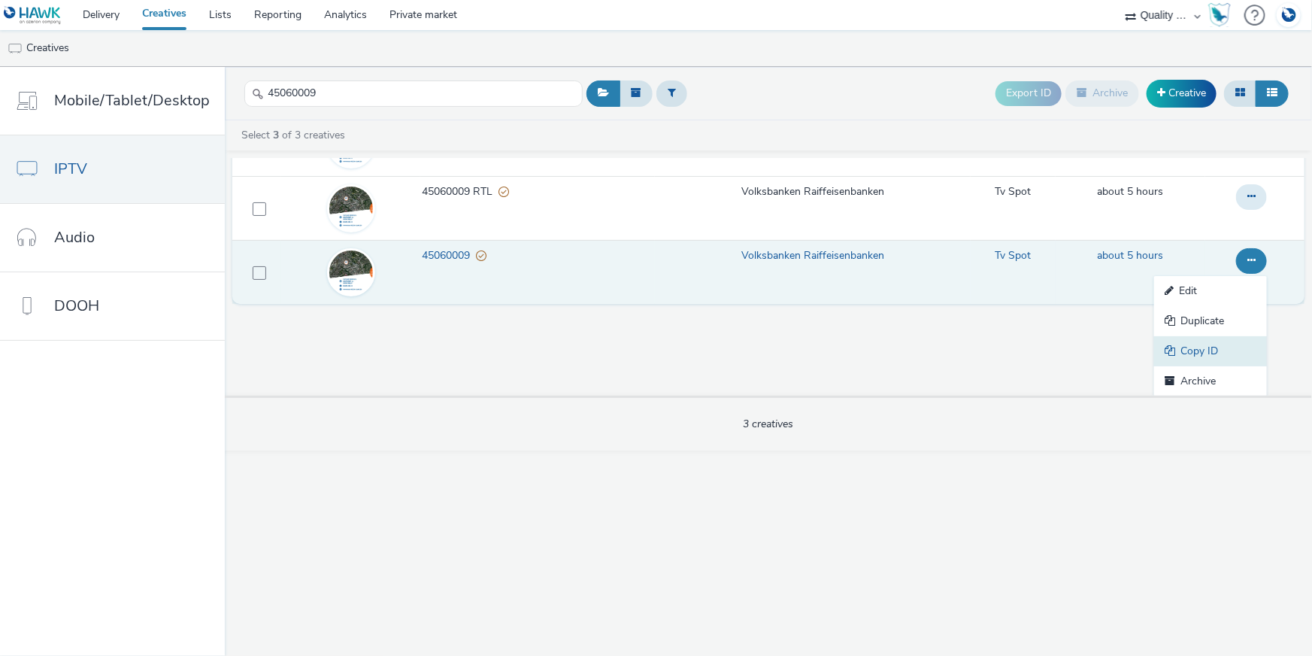
click at [1233, 350] on link "Copy ID" at bounding box center [1210, 351] width 113 height 30
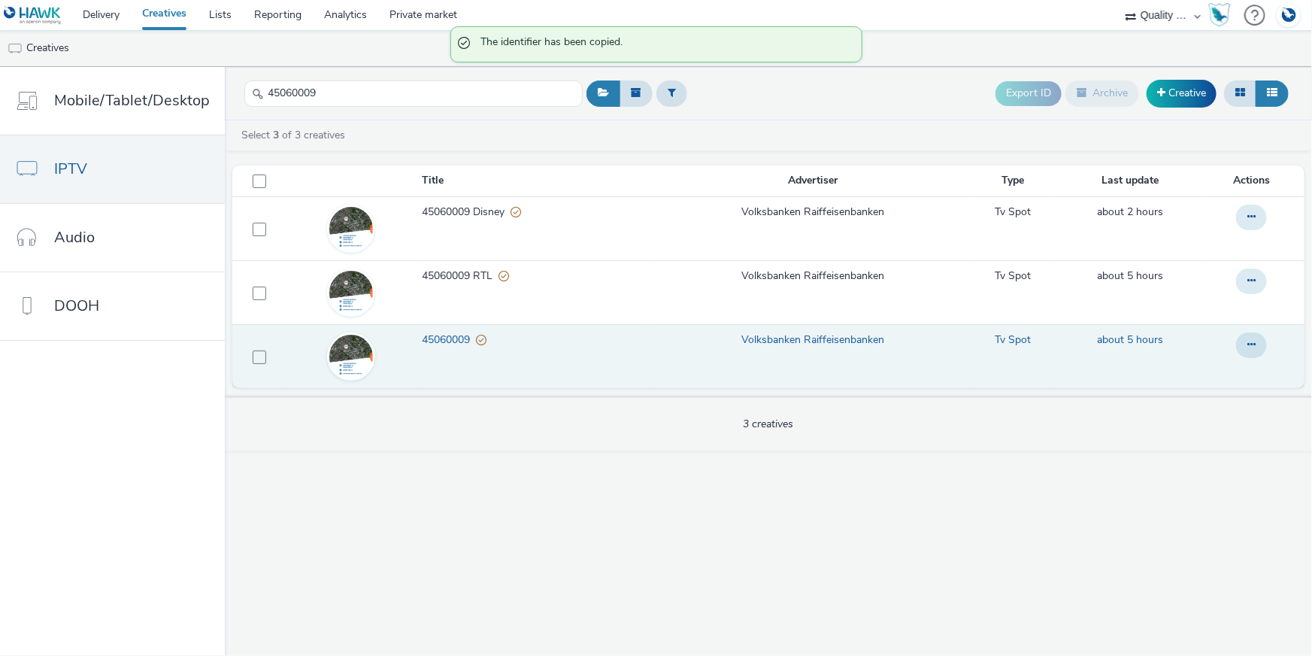
scroll to position [0, 0]
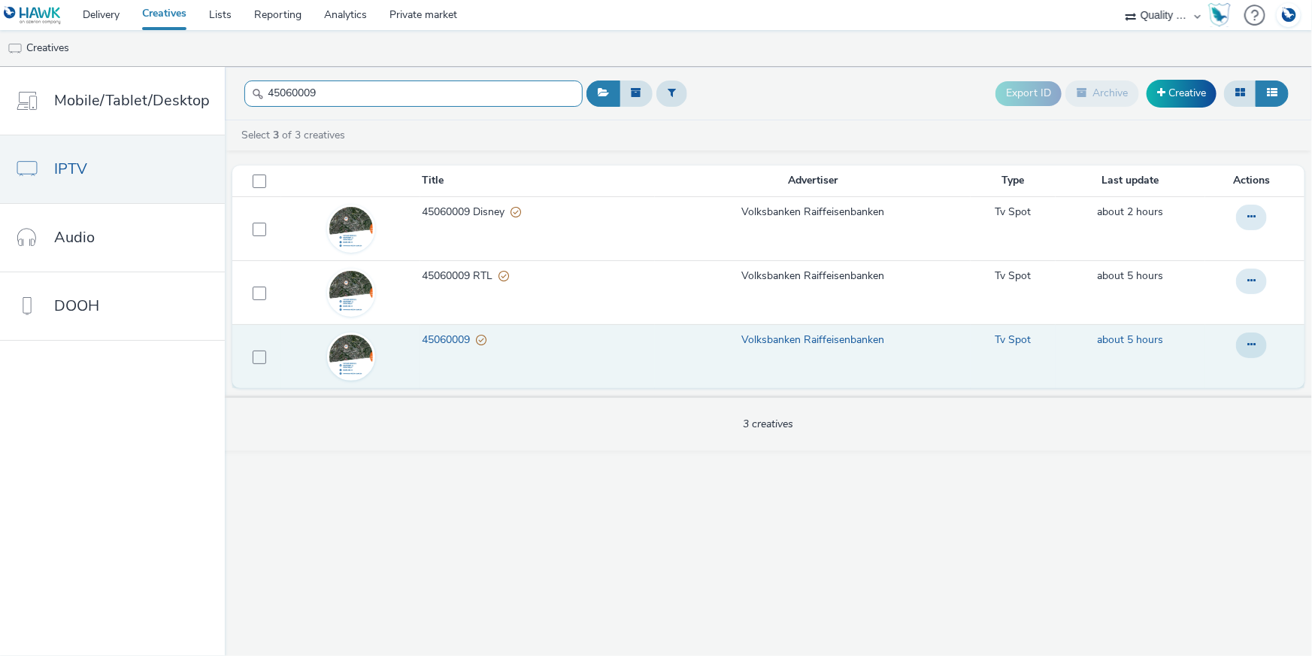
drag, startPoint x: 279, startPoint y: 83, endPoint x: 258, endPoint y: 88, distance: 21.5
click at [256, 83] on input "45060009" at bounding box center [413, 93] width 338 height 26
click at [1256, 338] on button at bounding box center [1251, 345] width 31 height 26
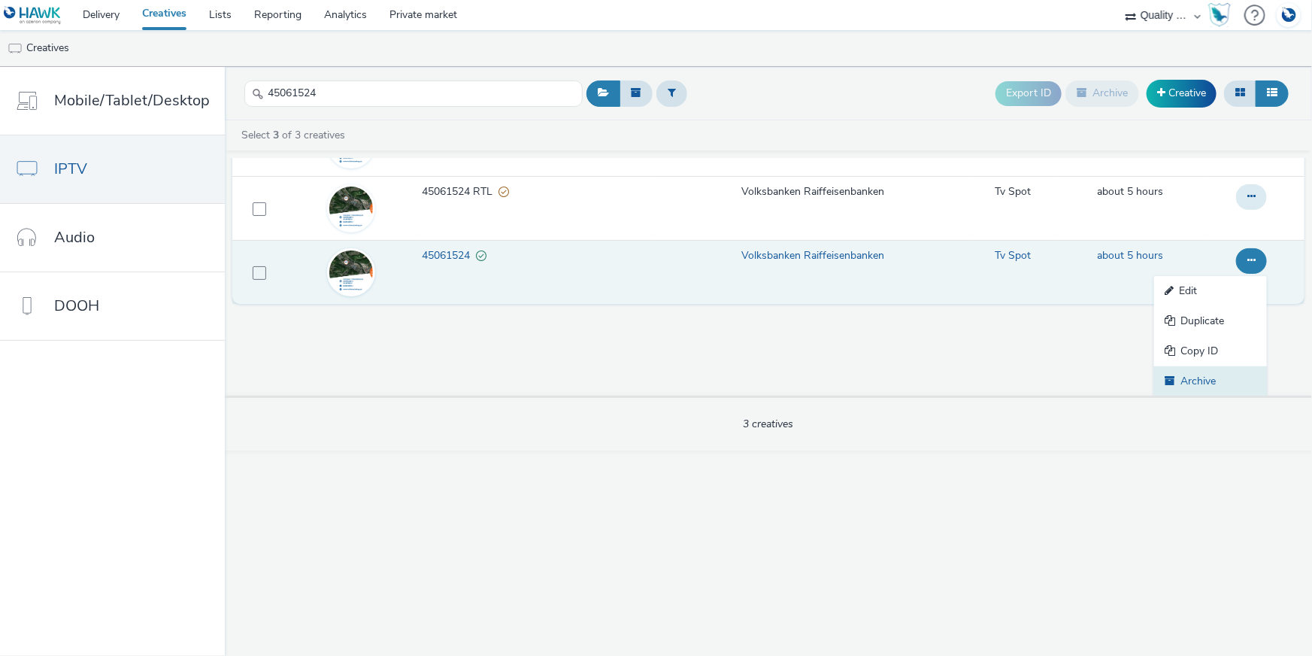
click at [1211, 366] on link "Archive" at bounding box center [1210, 381] width 113 height 30
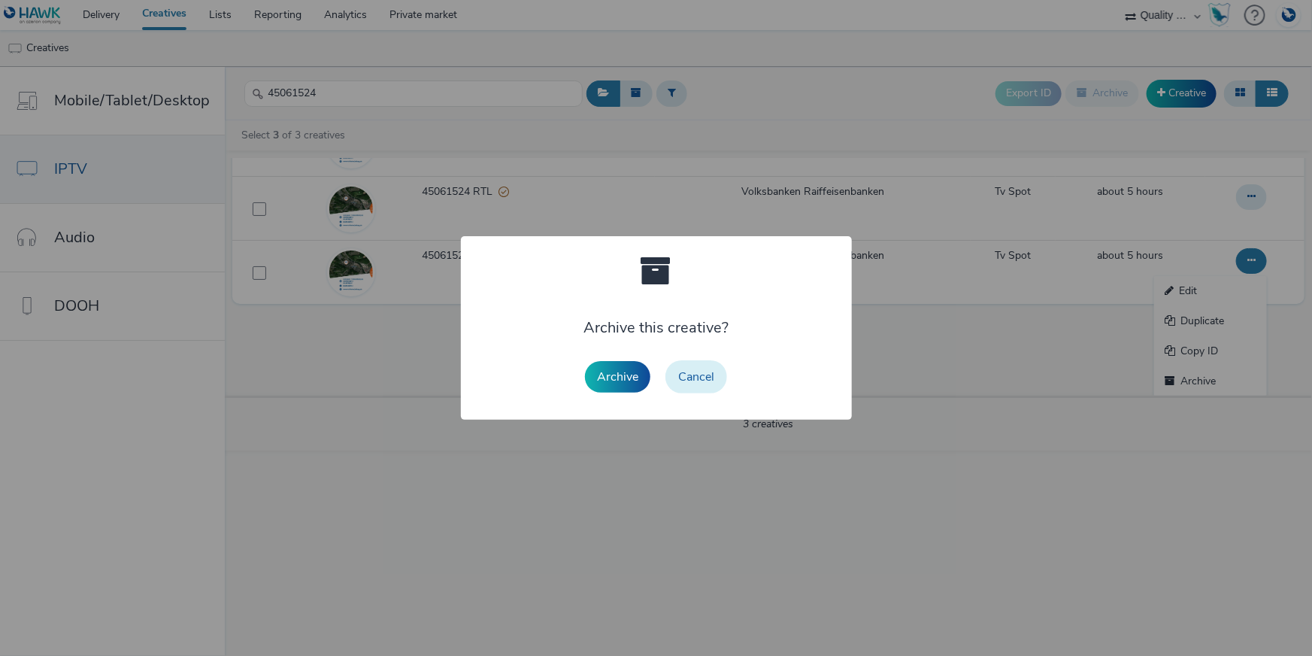
click at [720, 370] on button "Cancel" at bounding box center [696, 376] width 62 height 33
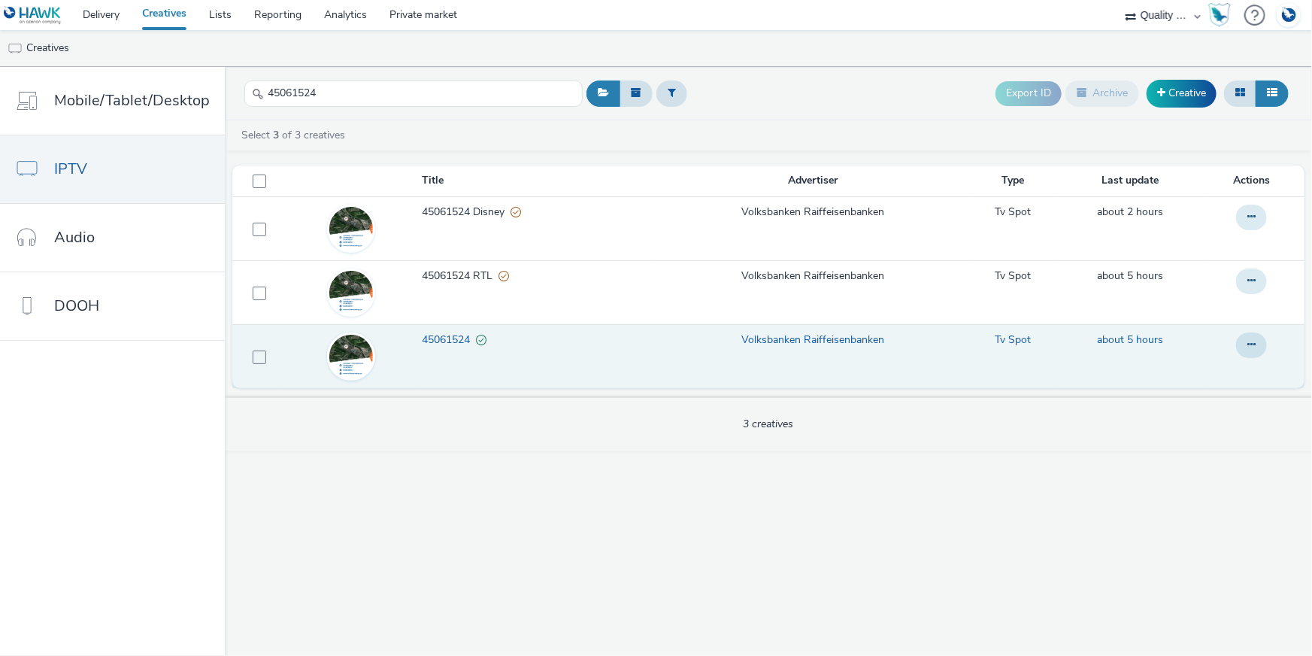
scroll to position [0, 0]
click at [1246, 335] on button at bounding box center [1251, 345] width 31 height 26
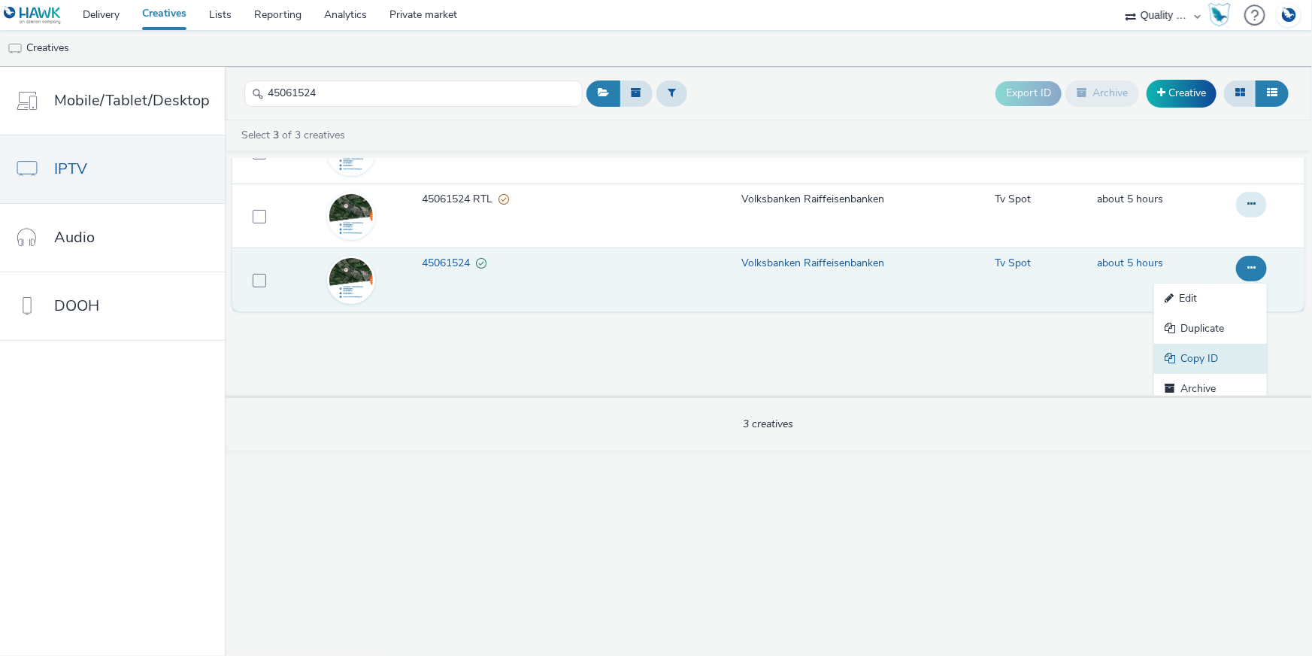
scroll to position [84, 0]
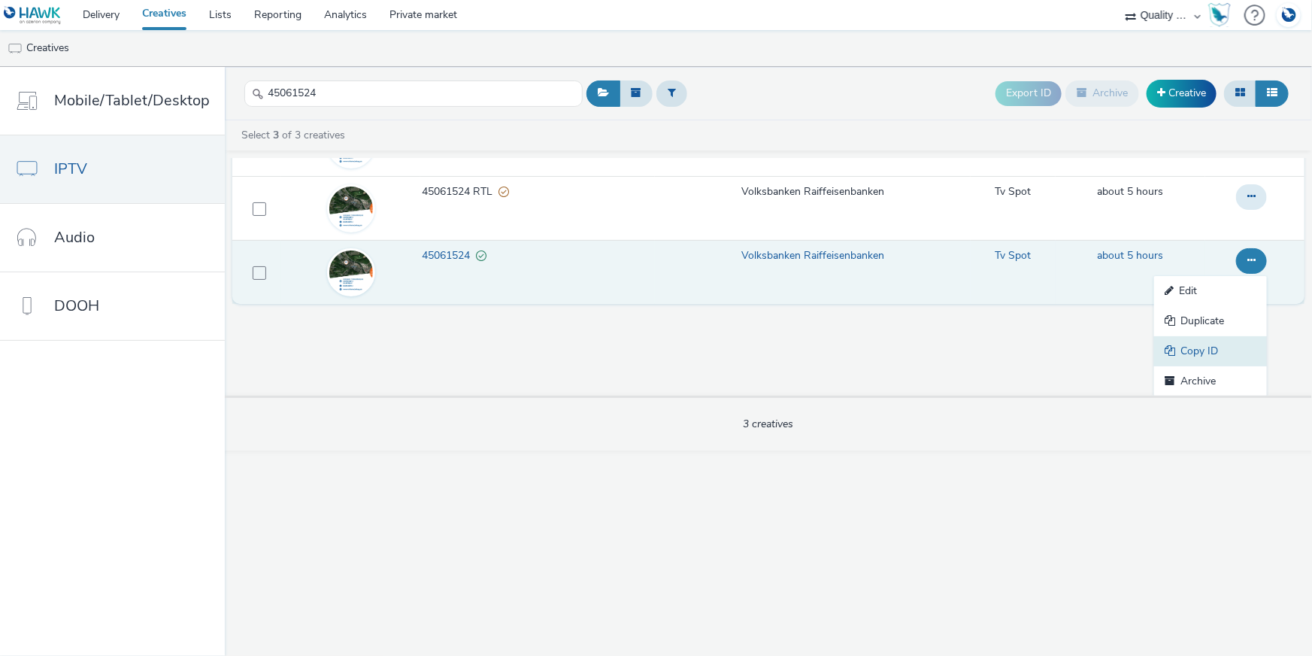
click at [1234, 347] on link "Copy ID" at bounding box center [1210, 351] width 113 height 30
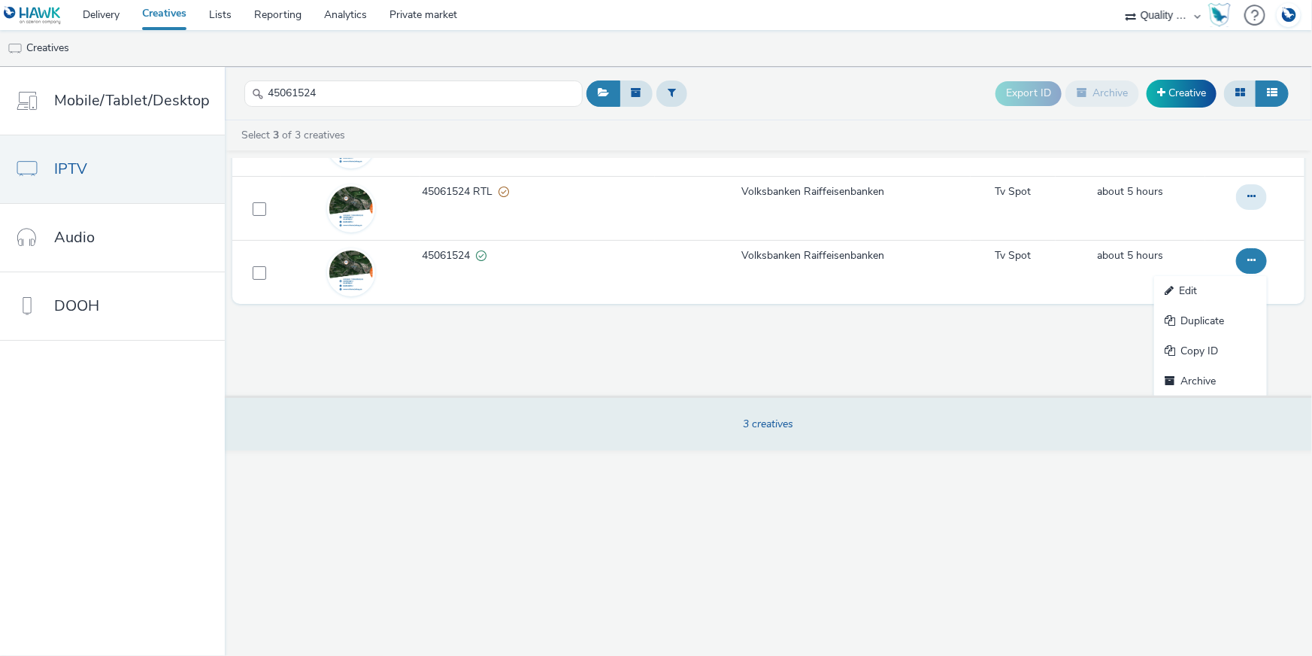
scroll to position [0, 0]
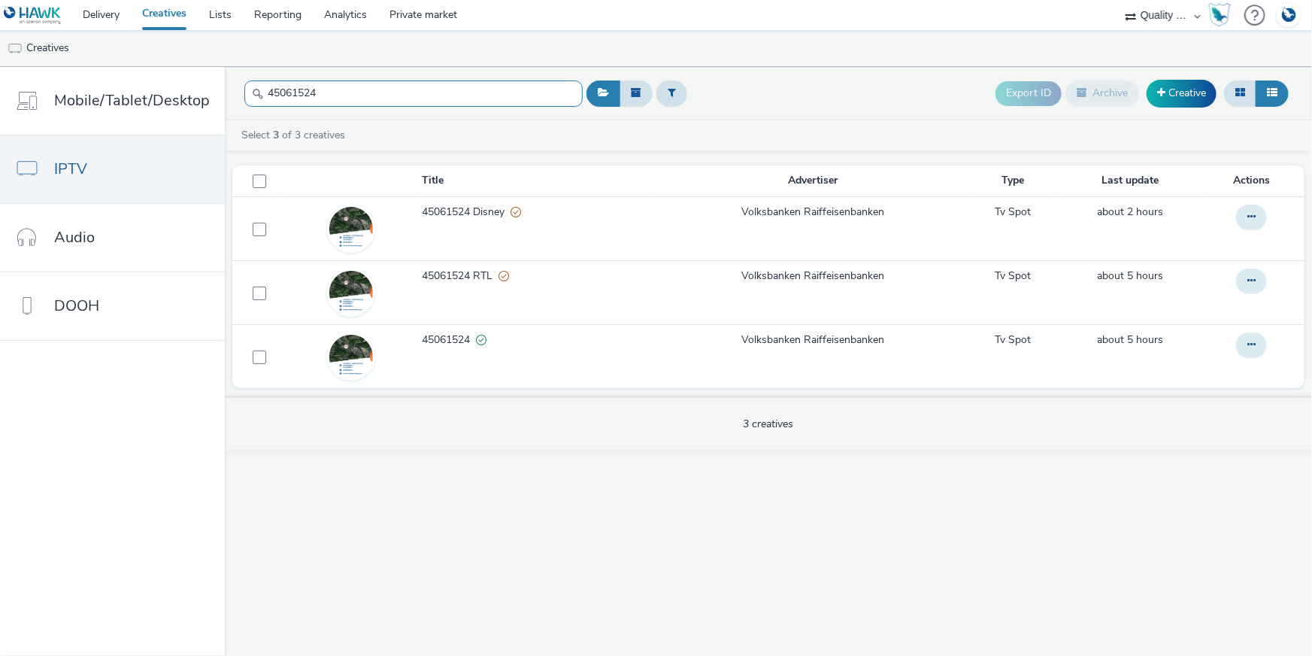
drag, startPoint x: 292, startPoint y: 93, endPoint x: 240, endPoint y: 86, distance: 53.1
click at [244, 86] on input "45061524" at bounding box center [413, 93] width 338 height 26
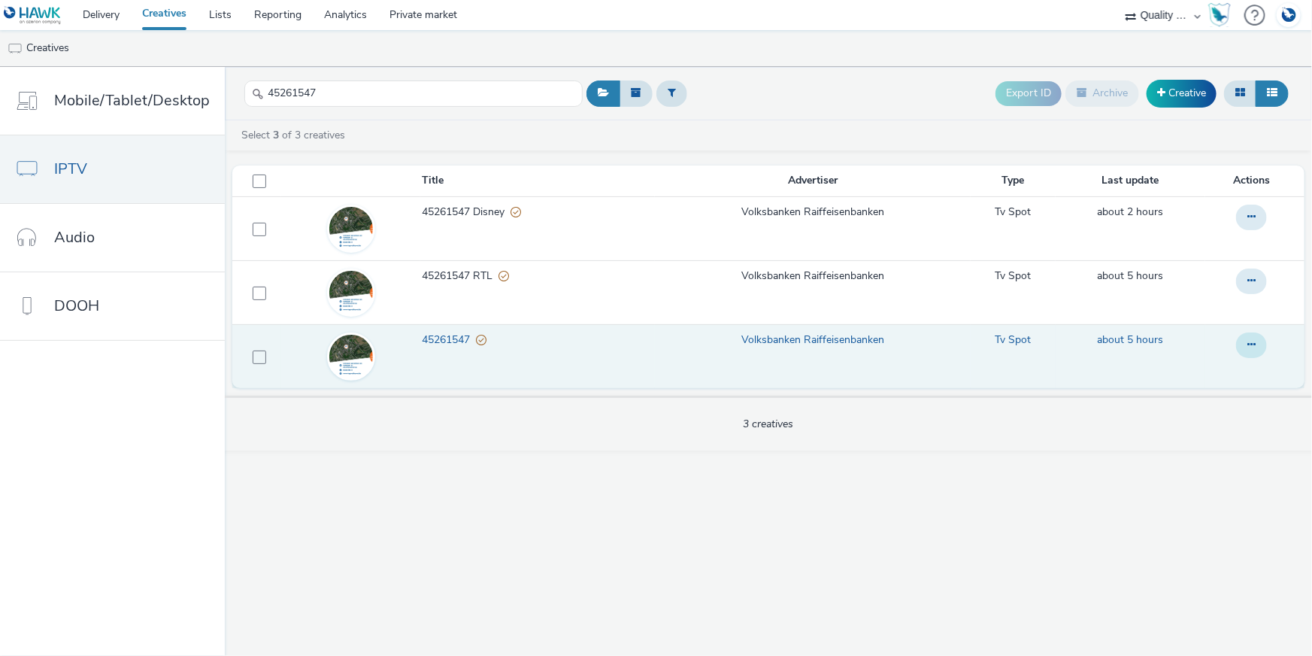
click at [1250, 341] on icon at bounding box center [1251, 344] width 8 height 11
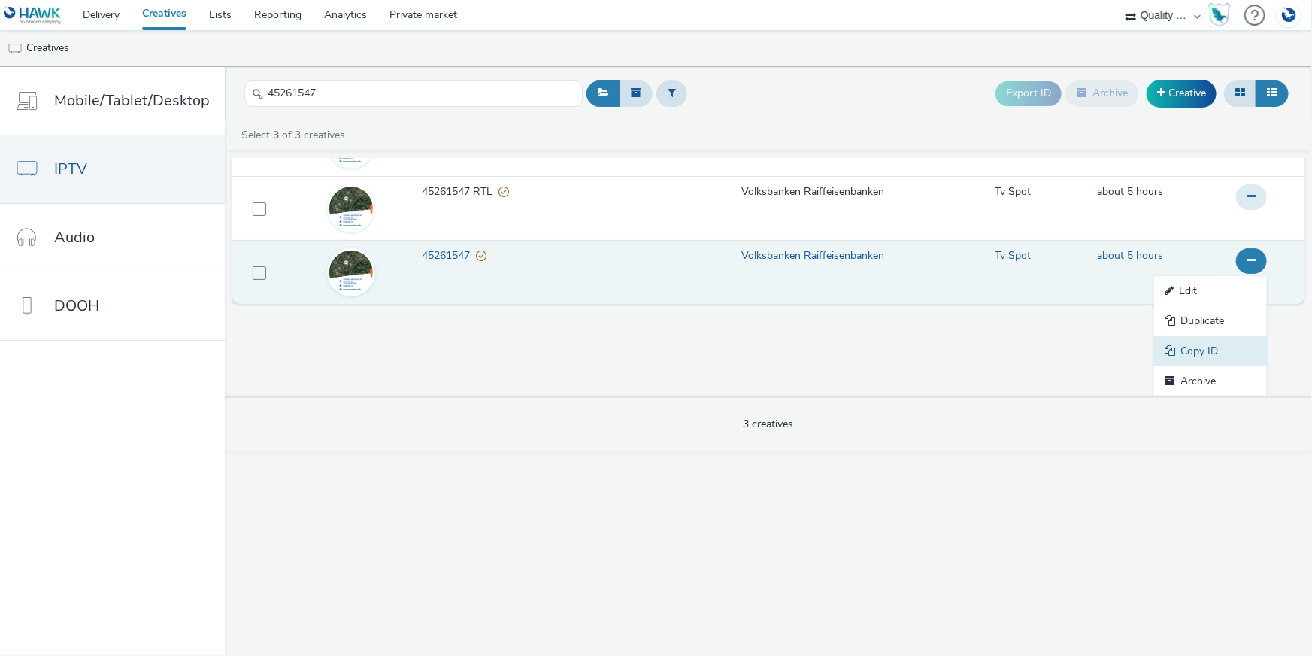
click at [1223, 341] on link "Copy ID" at bounding box center [1210, 351] width 113 height 30
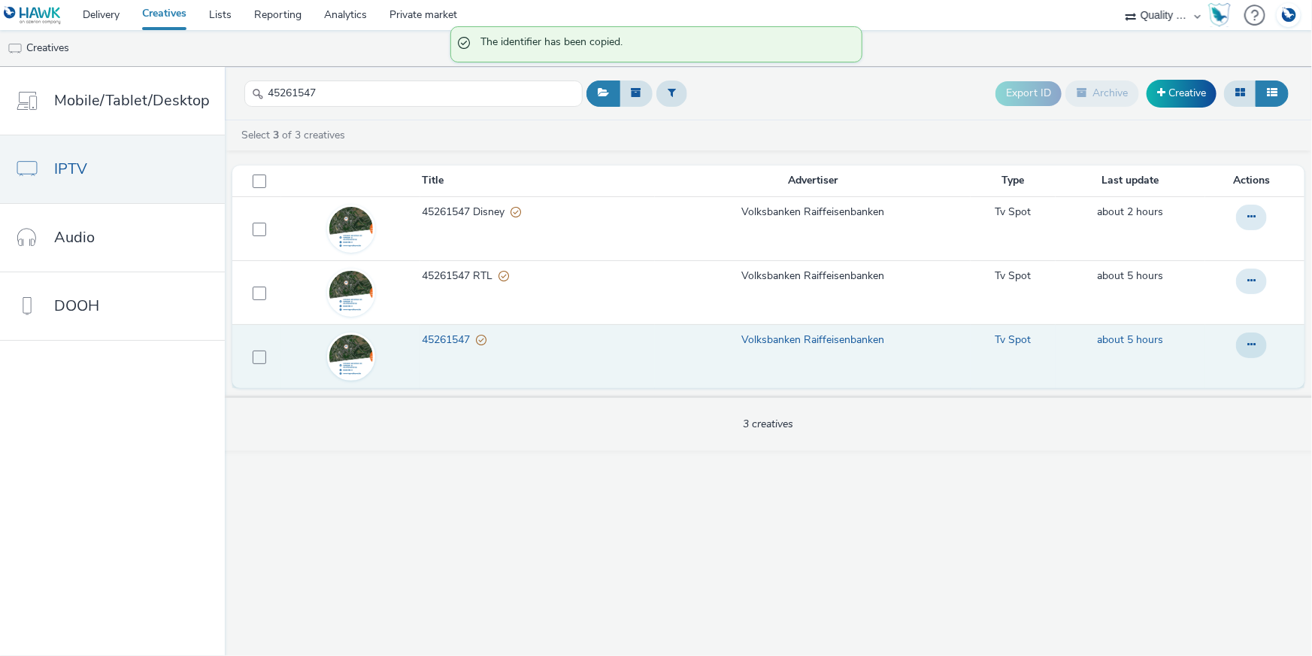
scroll to position [0, 0]
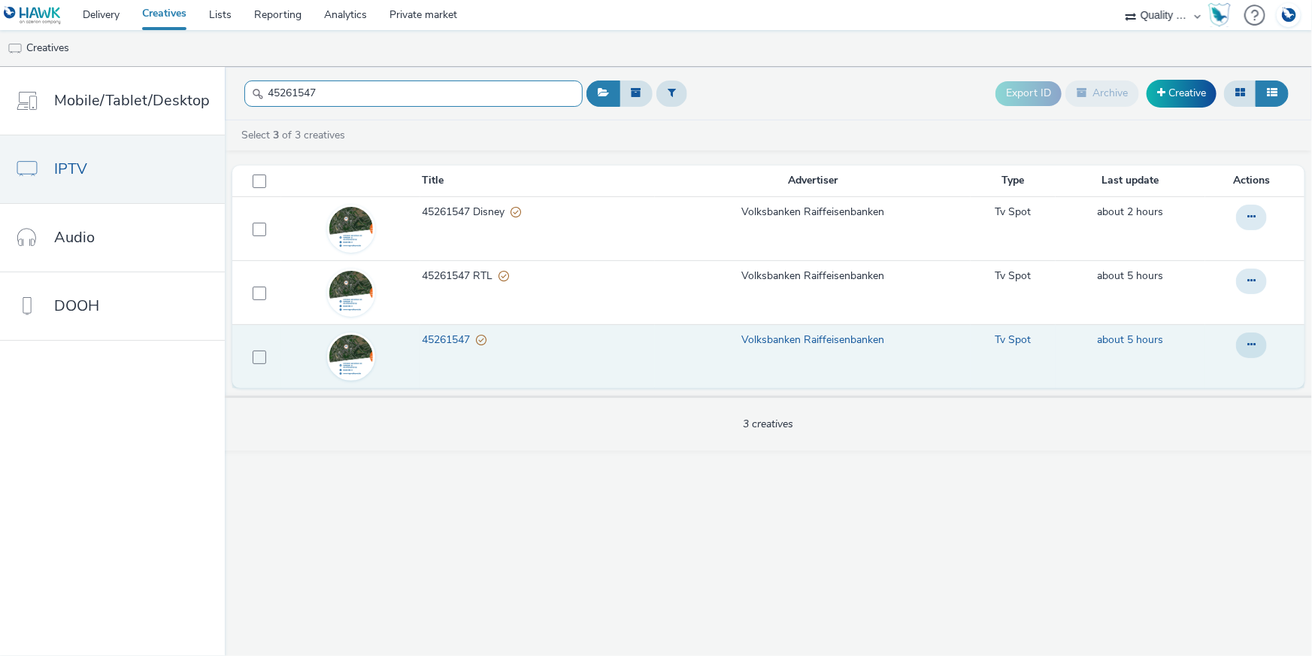
drag, startPoint x: 317, startPoint y: 91, endPoint x: 230, endPoint y: 81, distance: 87.8
click at [230, 82] on header "45261547 Export ID Archive Creative" at bounding box center [768, 93] width 1087 height 53
click at [1253, 341] on icon at bounding box center [1251, 344] width 8 height 11
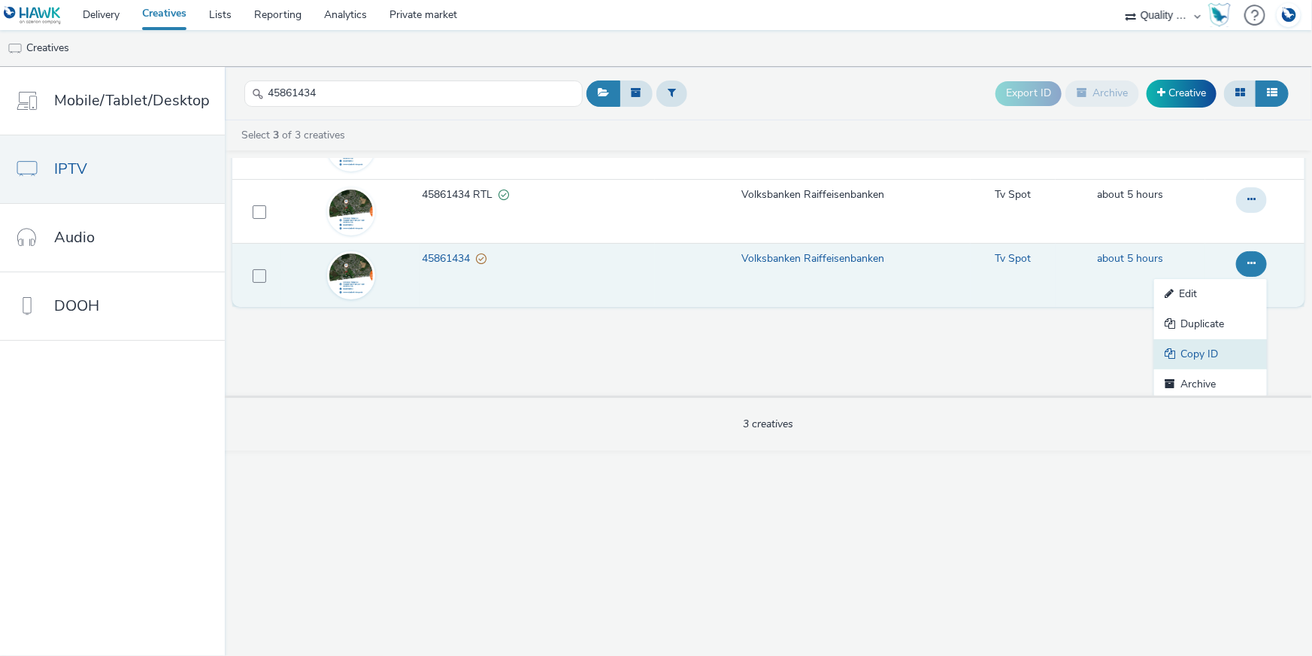
scroll to position [84, 0]
click at [1244, 352] on link "Copy ID" at bounding box center [1210, 351] width 113 height 30
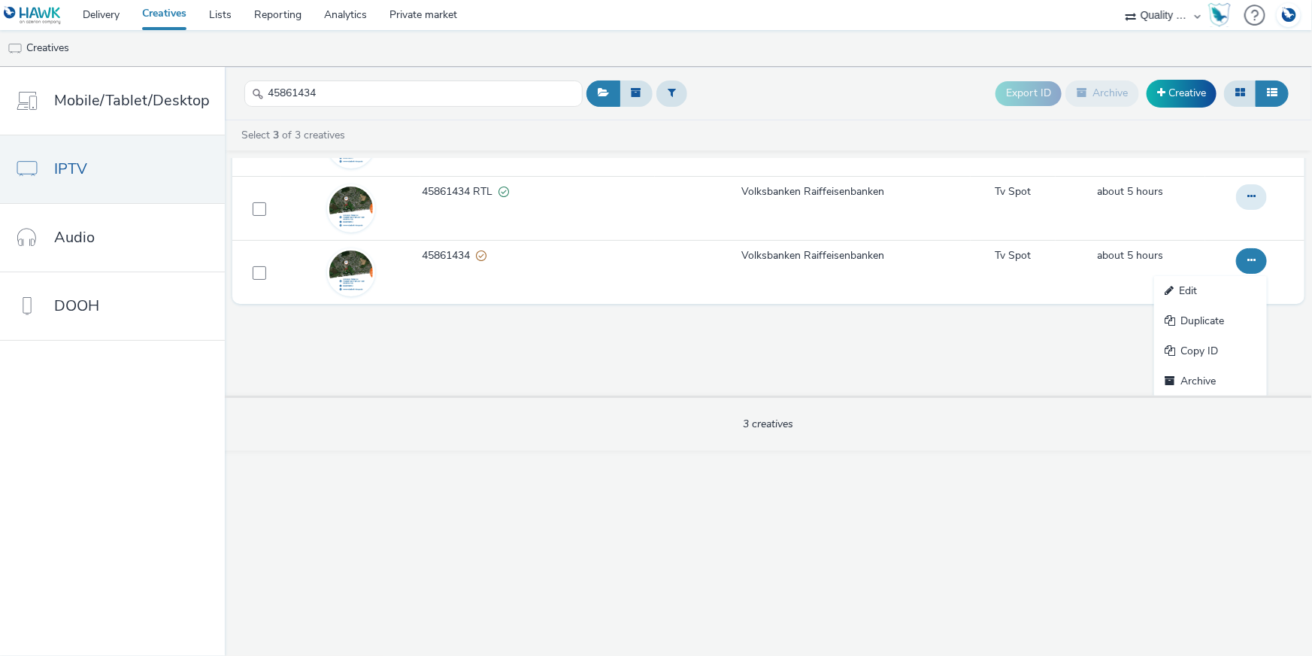
scroll to position [0, 0]
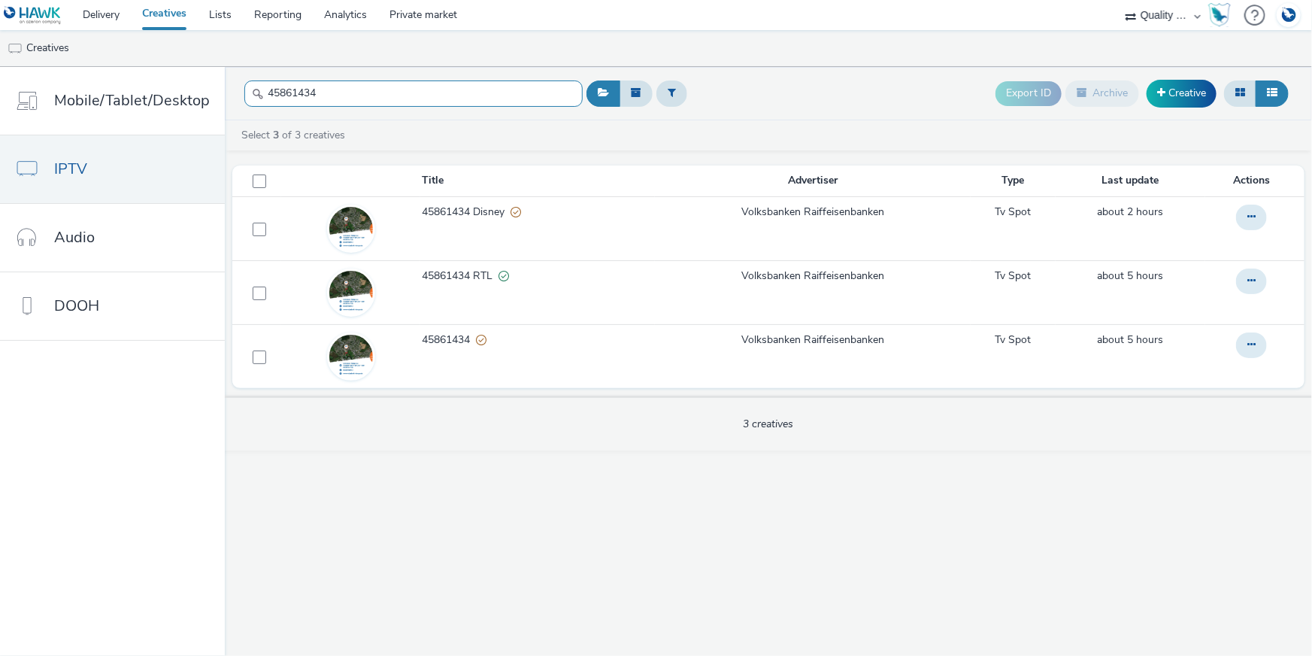
drag, startPoint x: 340, startPoint y: 94, endPoint x: 220, endPoint y: 96, distance: 119.6
click at [225, 89] on header "45861434 Export ID Archive Creative" at bounding box center [768, 93] width 1087 height 53
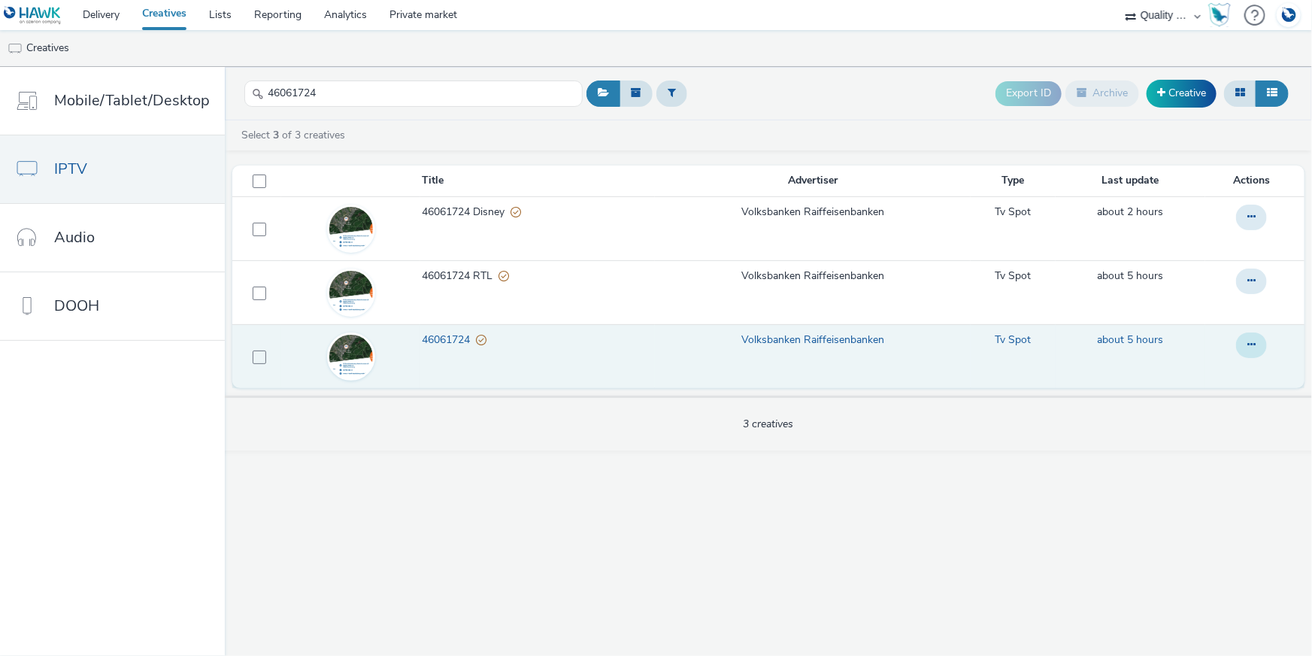
click at [1249, 345] on icon at bounding box center [1251, 344] width 8 height 11
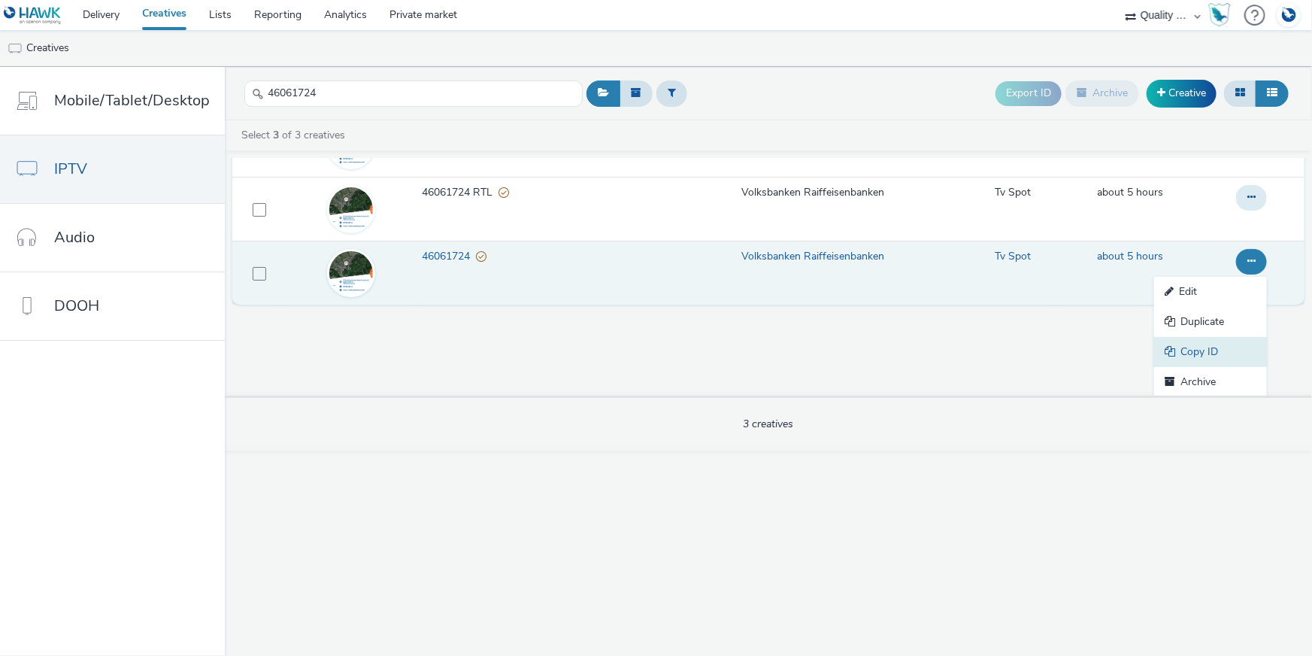
scroll to position [84, 0]
click at [1247, 347] on link "Copy ID" at bounding box center [1210, 351] width 113 height 30
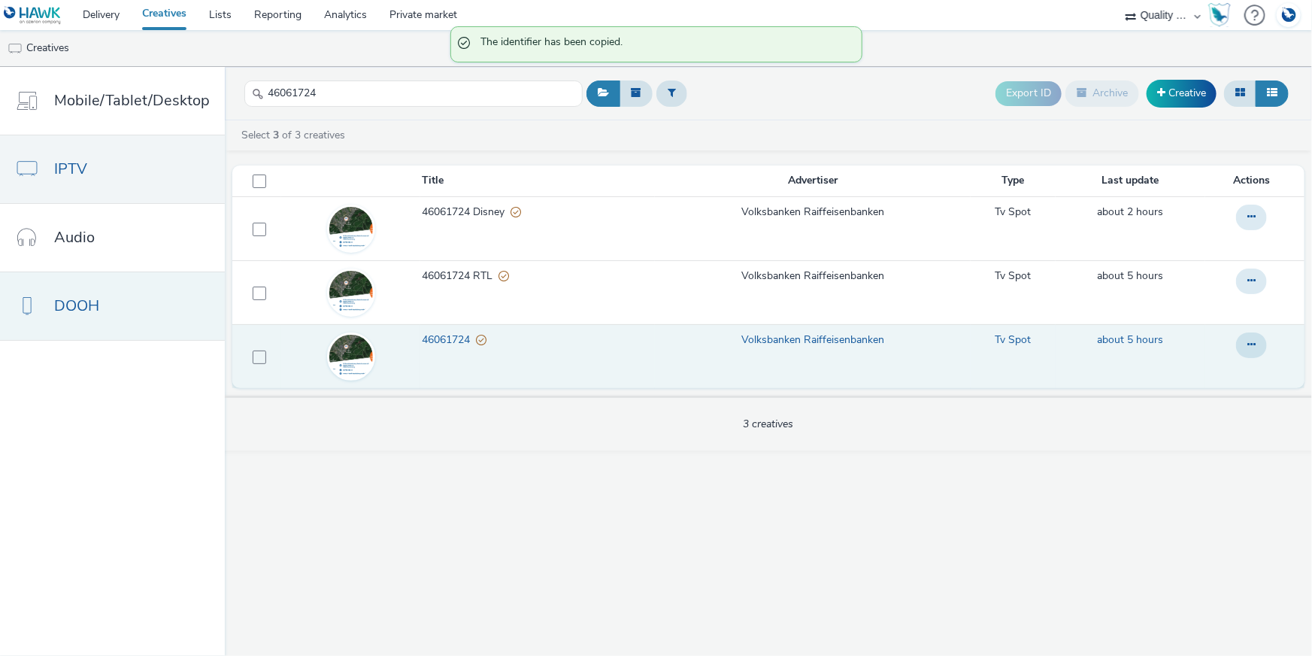
scroll to position [0, 0]
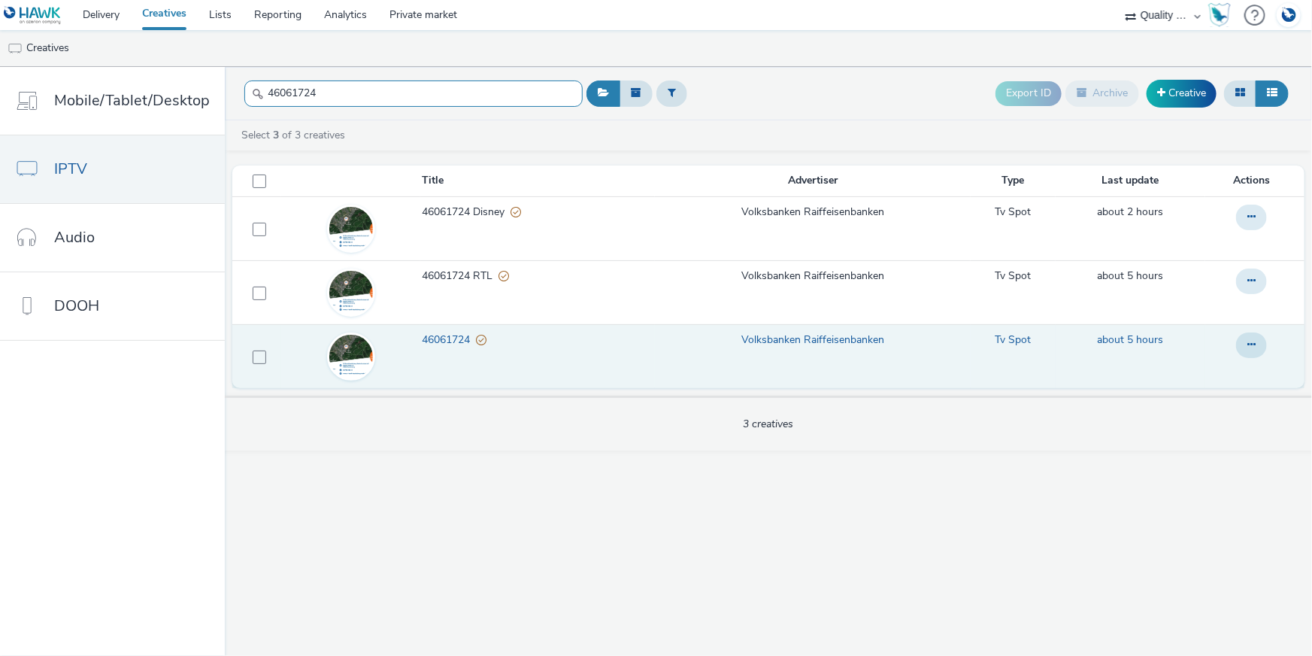
drag, startPoint x: 275, startPoint y: 90, endPoint x: 233, endPoint y: 85, distance: 42.4
click at [226, 87] on header "46061724 Export ID Archive Creative" at bounding box center [768, 93] width 1087 height 53
click at [1247, 338] on button at bounding box center [1251, 345] width 31 height 26
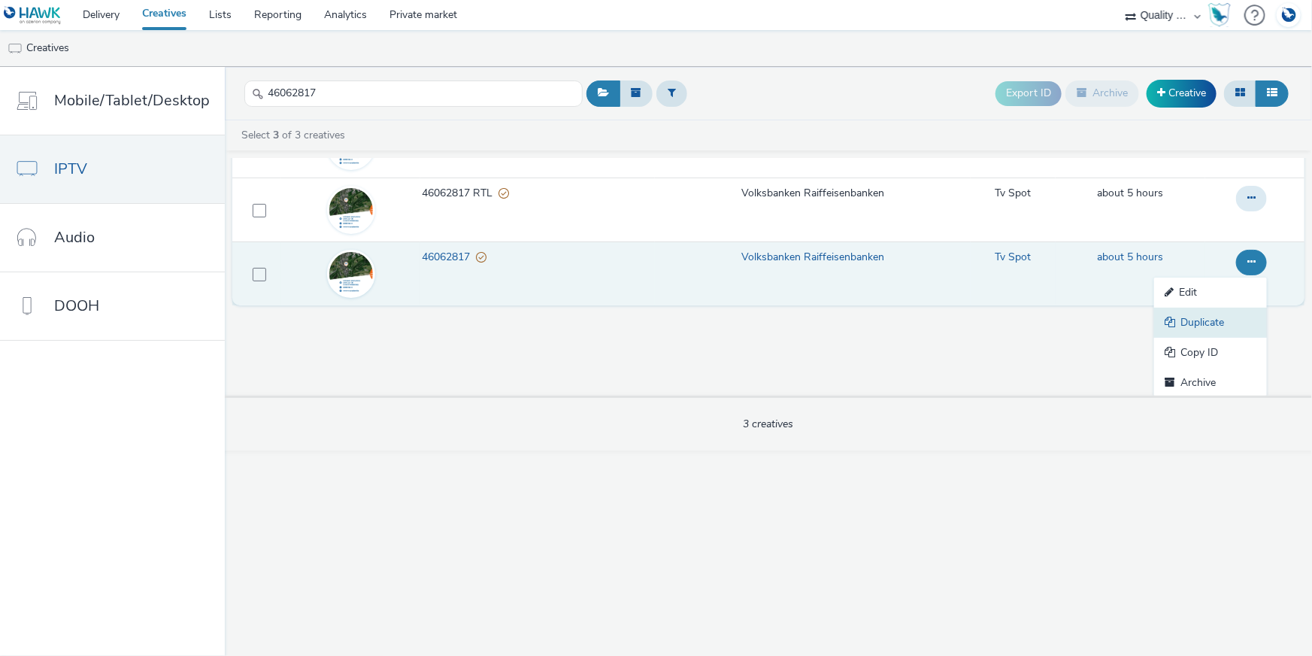
scroll to position [84, 0]
click at [1230, 341] on link "Copy ID" at bounding box center [1210, 351] width 113 height 30
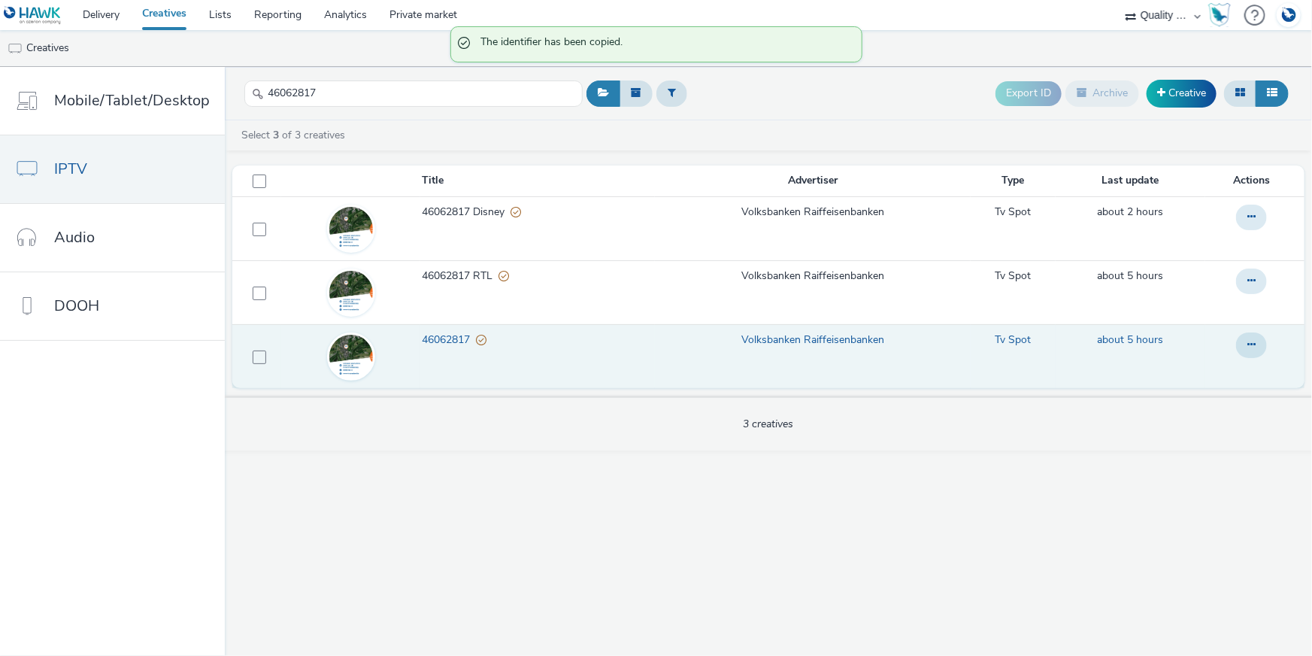
scroll to position [0, 0]
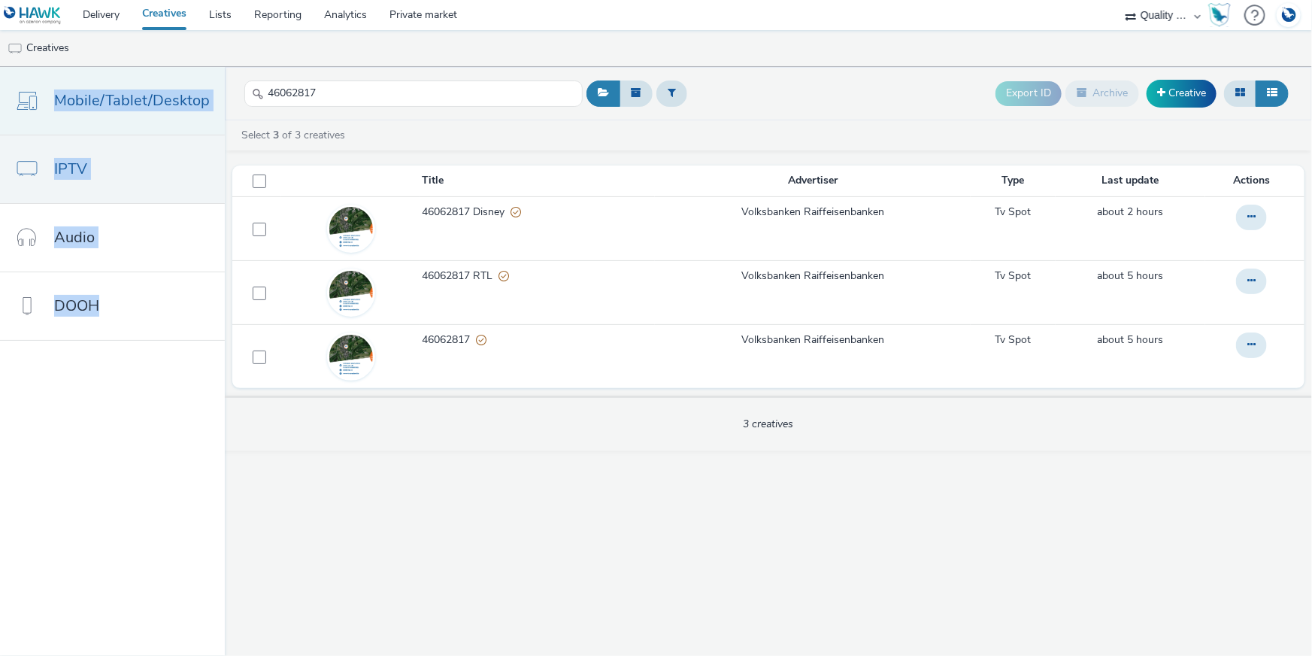
drag, startPoint x: 327, startPoint y: 104, endPoint x: 210, endPoint y: 89, distance: 118.2
click at [198, 87] on div "Mobile/Tablet/Desktop IPTV Audio DOOH 46062817 Export ID Archive Creative Selec…" at bounding box center [656, 361] width 1312 height 589
drag, startPoint x: 335, startPoint y: 86, endPoint x: 187, endPoint y: 83, distance: 147.4
click at [187, 83] on div "Mobile/Tablet/Desktop IPTV Audio DOOH 46062817 Export ID Archive Creative Selec…" at bounding box center [656, 361] width 1312 height 589
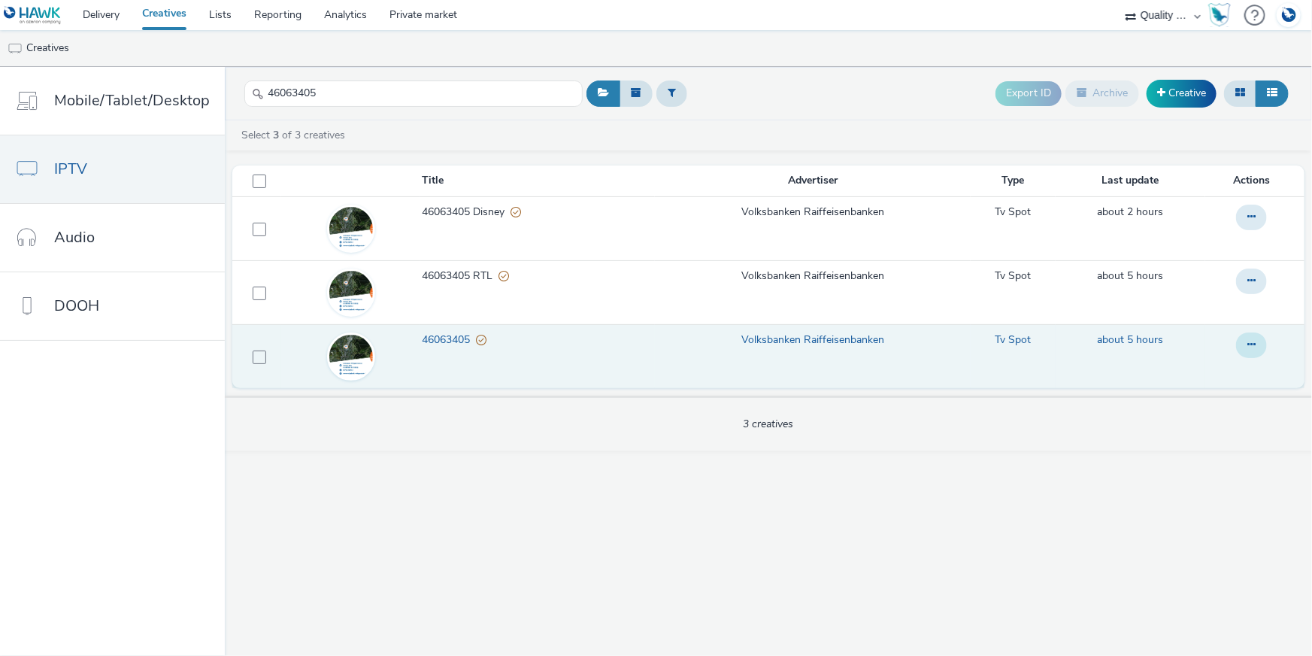
click at [1244, 341] on button at bounding box center [1251, 345] width 31 height 26
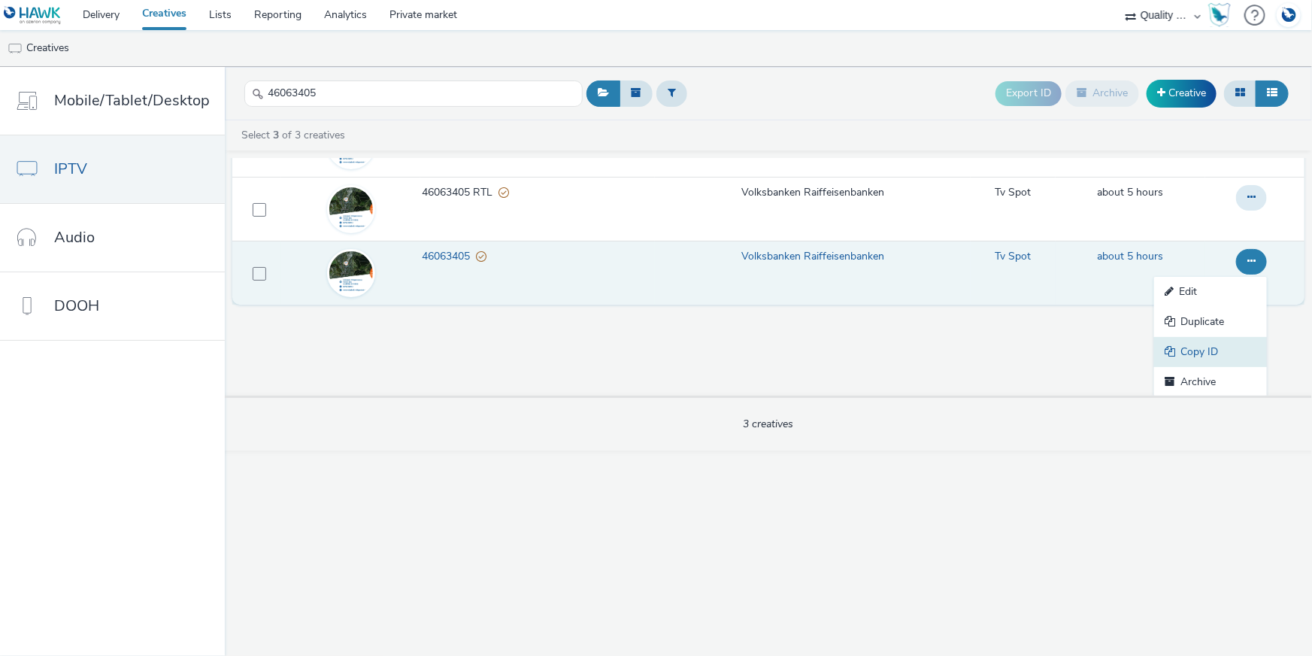
scroll to position [84, 0]
click at [1185, 350] on link "Copy ID" at bounding box center [1210, 351] width 113 height 30
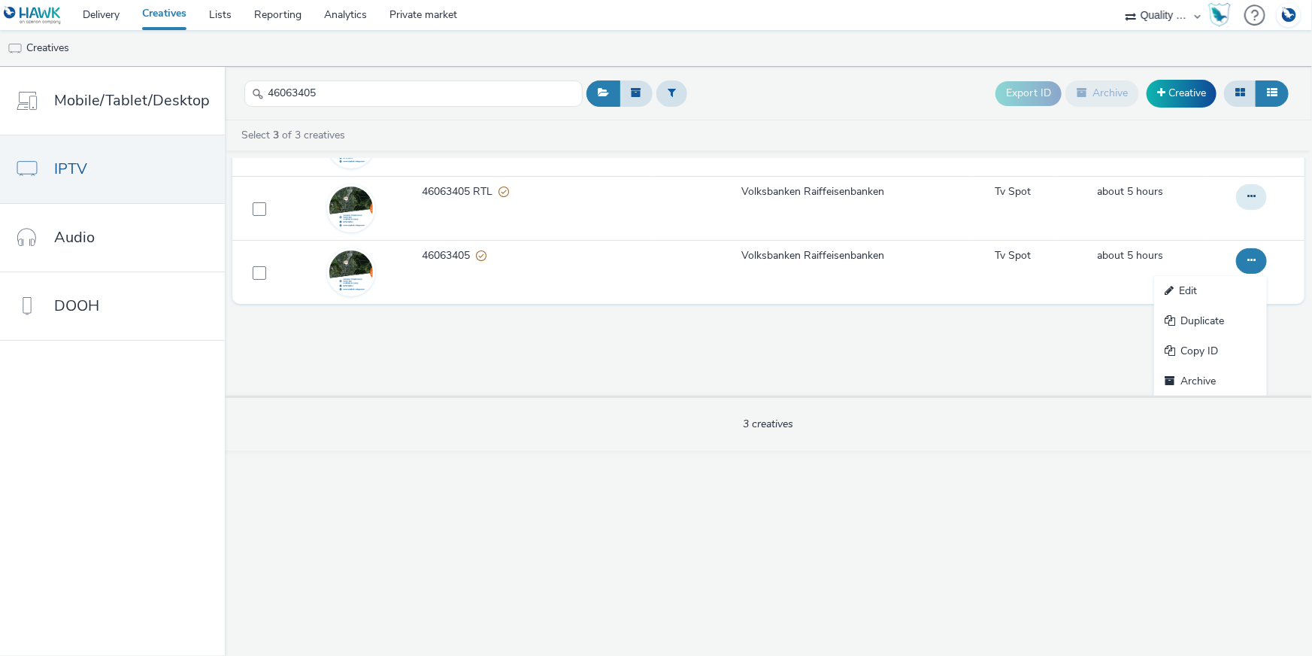
scroll to position [0, 0]
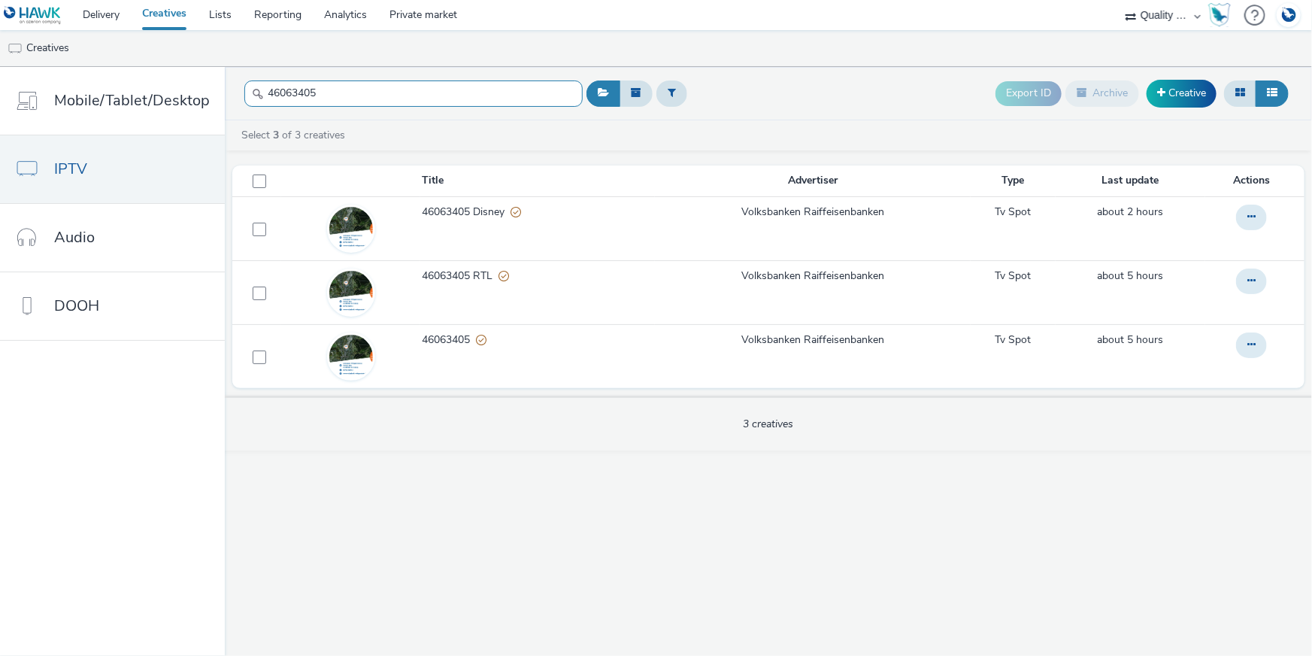
click at [244, 83] on input "46063405" at bounding box center [413, 93] width 338 height 26
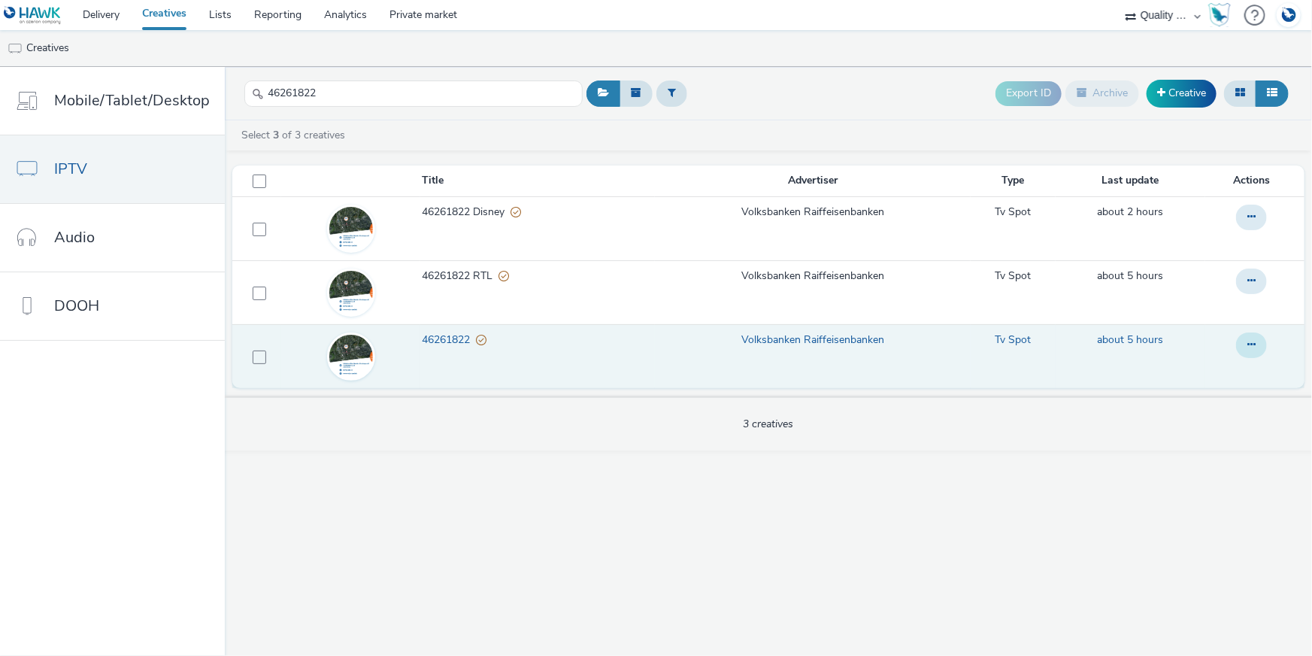
click at [1256, 348] on button at bounding box center [1251, 345] width 31 height 26
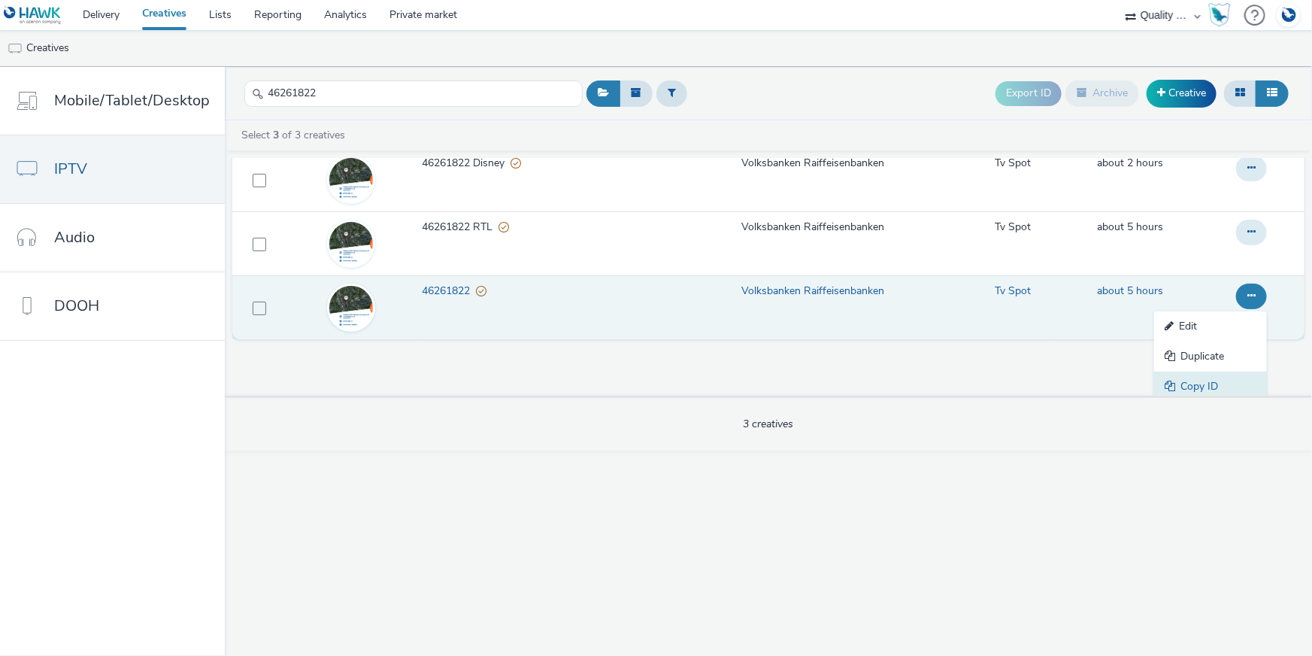
scroll to position [84, 0]
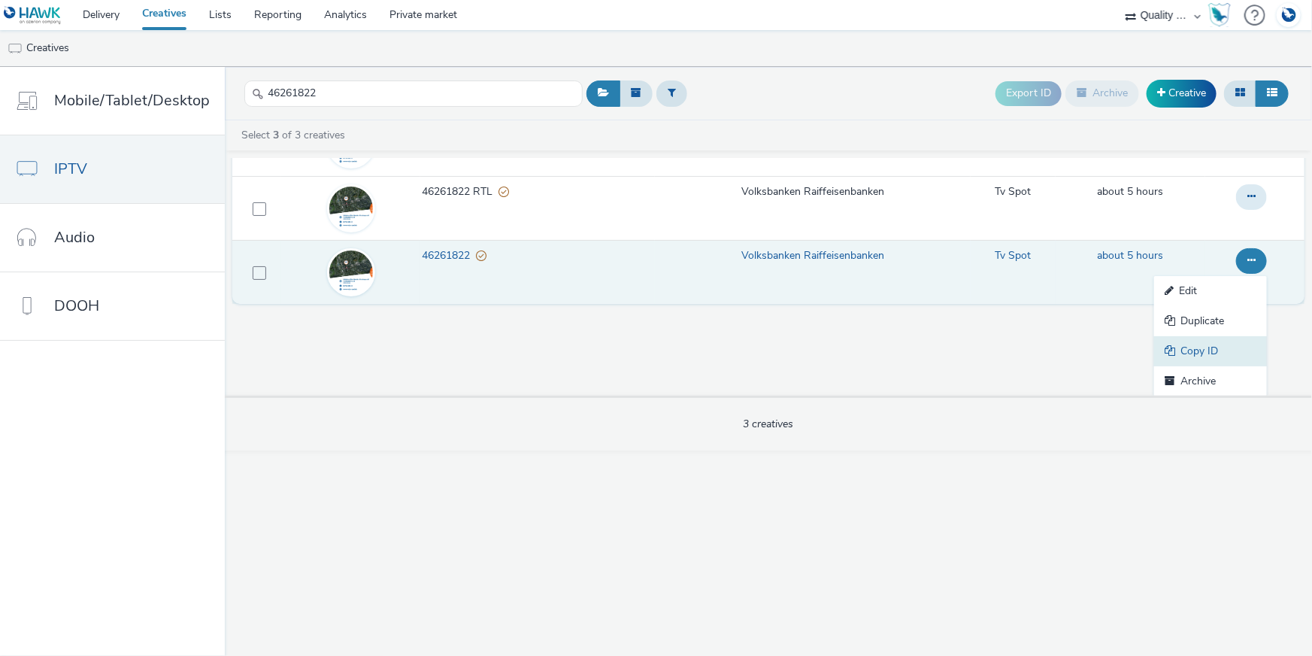
click at [1216, 357] on link "Copy ID" at bounding box center [1210, 351] width 113 height 30
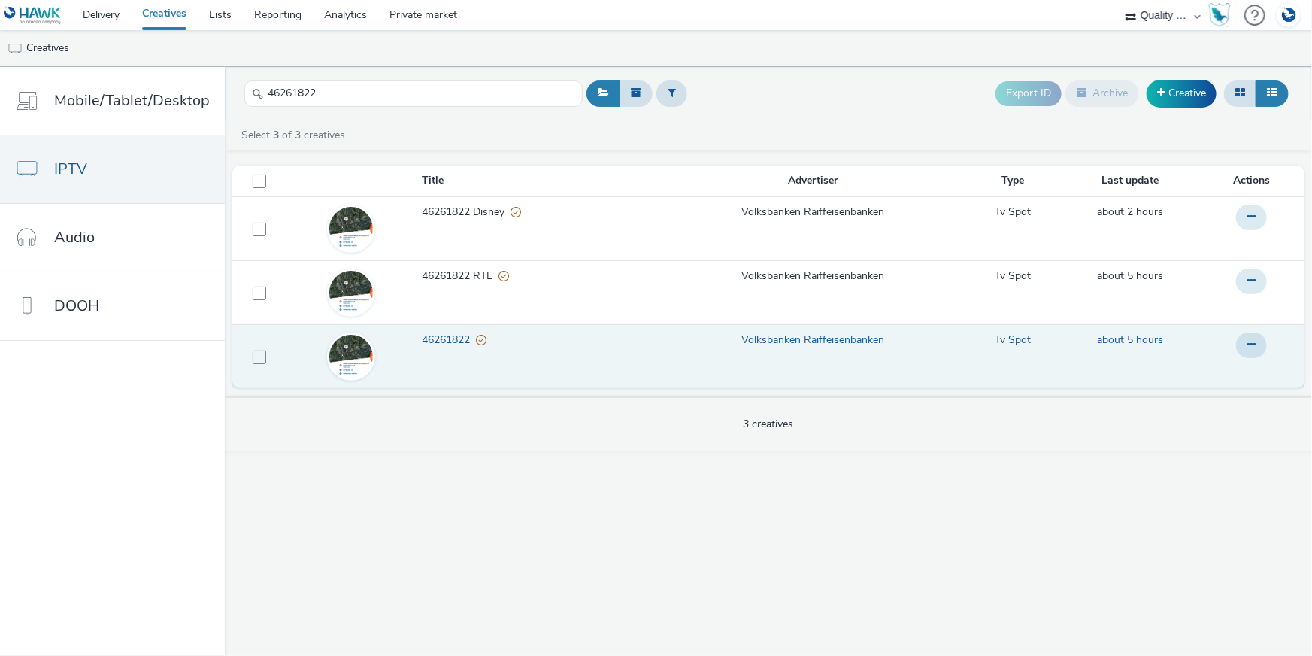
drag, startPoint x: 335, startPoint y: 103, endPoint x: 253, endPoint y: 88, distance: 82.6
click at [253, 88] on div "46261822" at bounding box center [413, 93] width 338 height 37
drag, startPoint x: 338, startPoint y: 96, endPoint x: 259, endPoint y: 92, distance: 79.0
click at [259, 92] on div "46261822" at bounding box center [413, 93] width 338 height 37
click at [1256, 342] on button at bounding box center [1251, 345] width 31 height 26
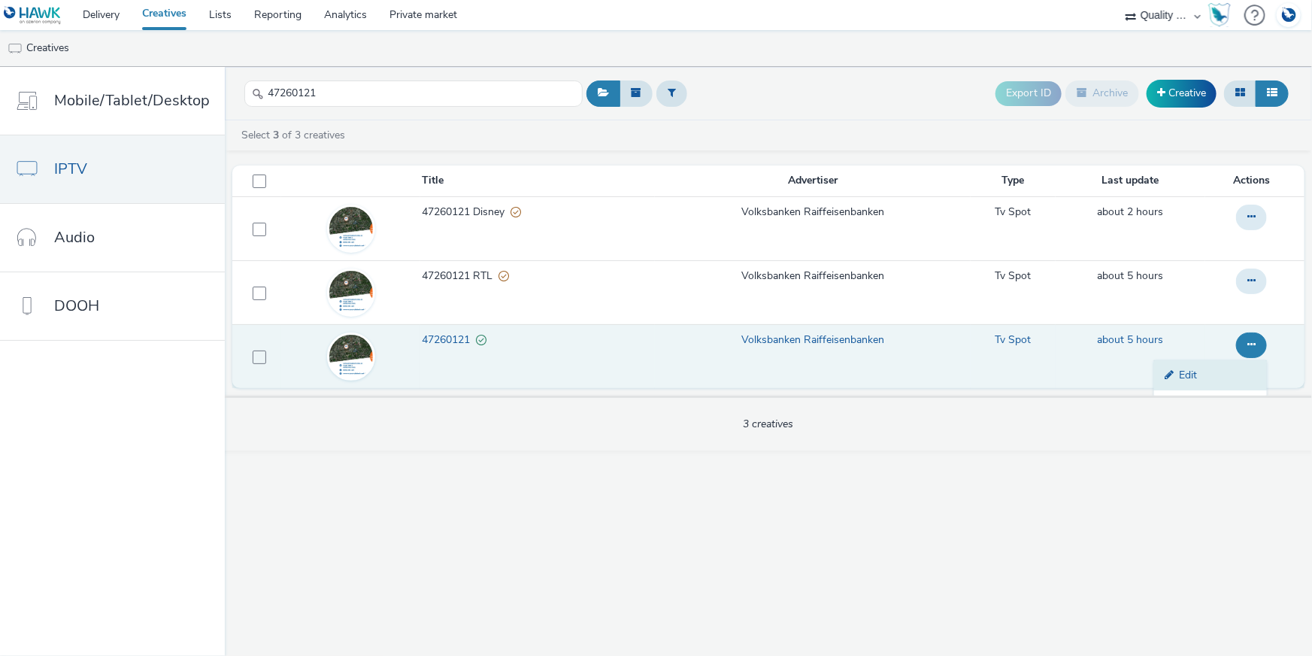
scroll to position [68, 0]
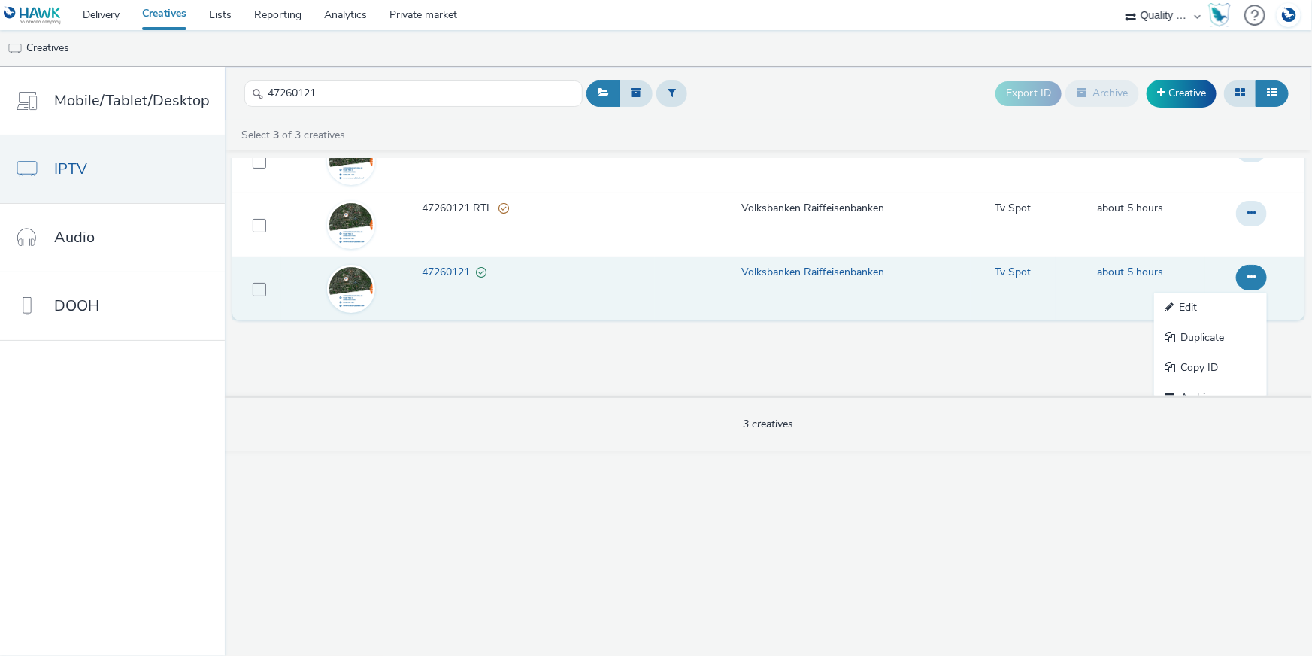
click at [1203, 369] on link "Copy ID" at bounding box center [1210, 368] width 113 height 30
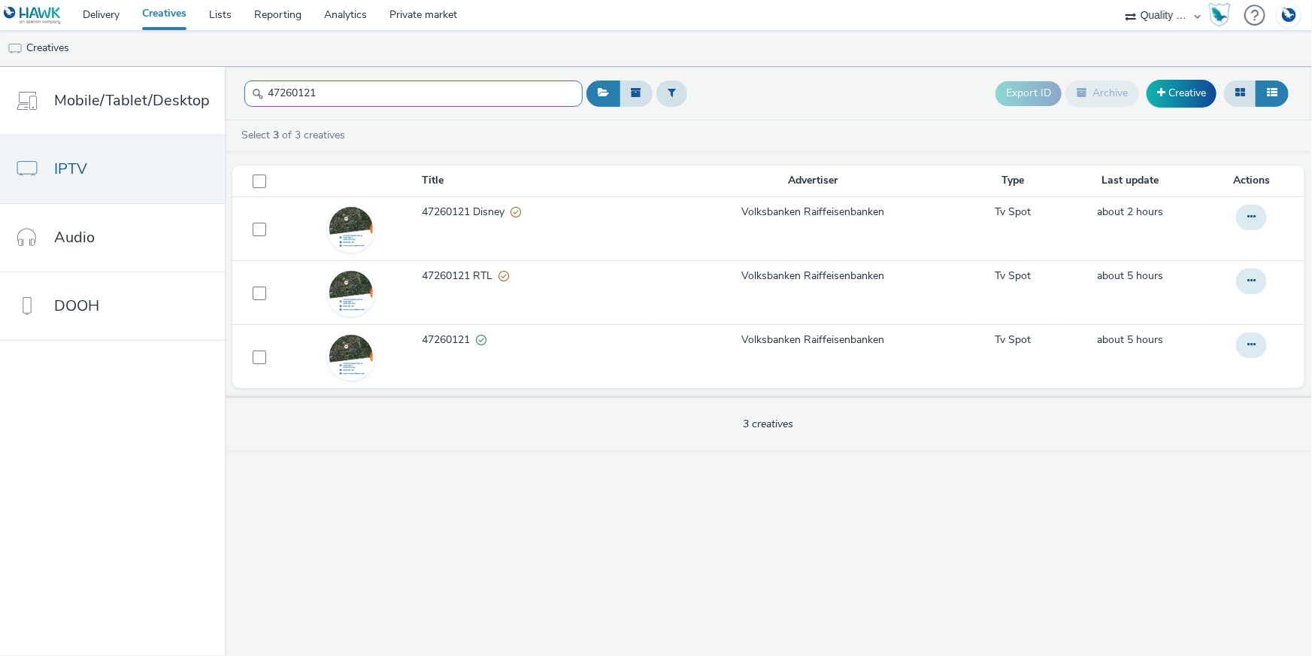
drag, startPoint x: 282, startPoint y: 86, endPoint x: 248, endPoint y: 83, distance: 34.0
click at [248, 80] on input "47260121" at bounding box center [413, 93] width 338 height 26
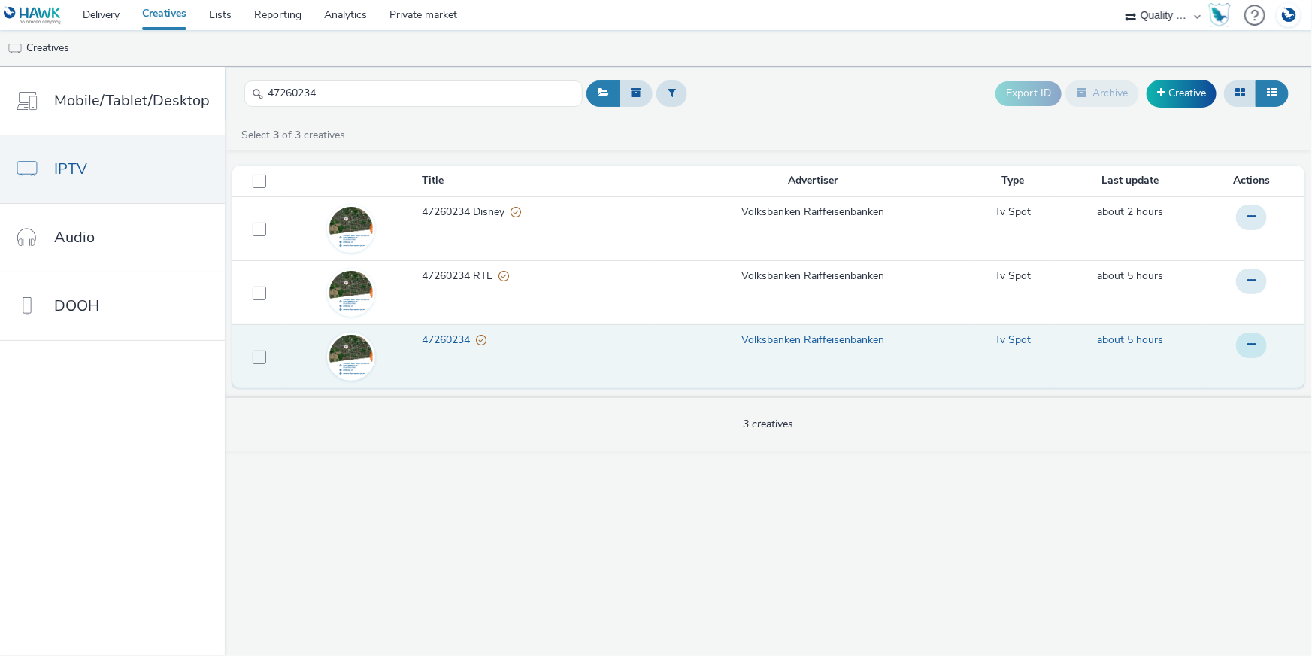
click at [1259, 343] on button at bounding box center [1251, 345] width 31 height 26
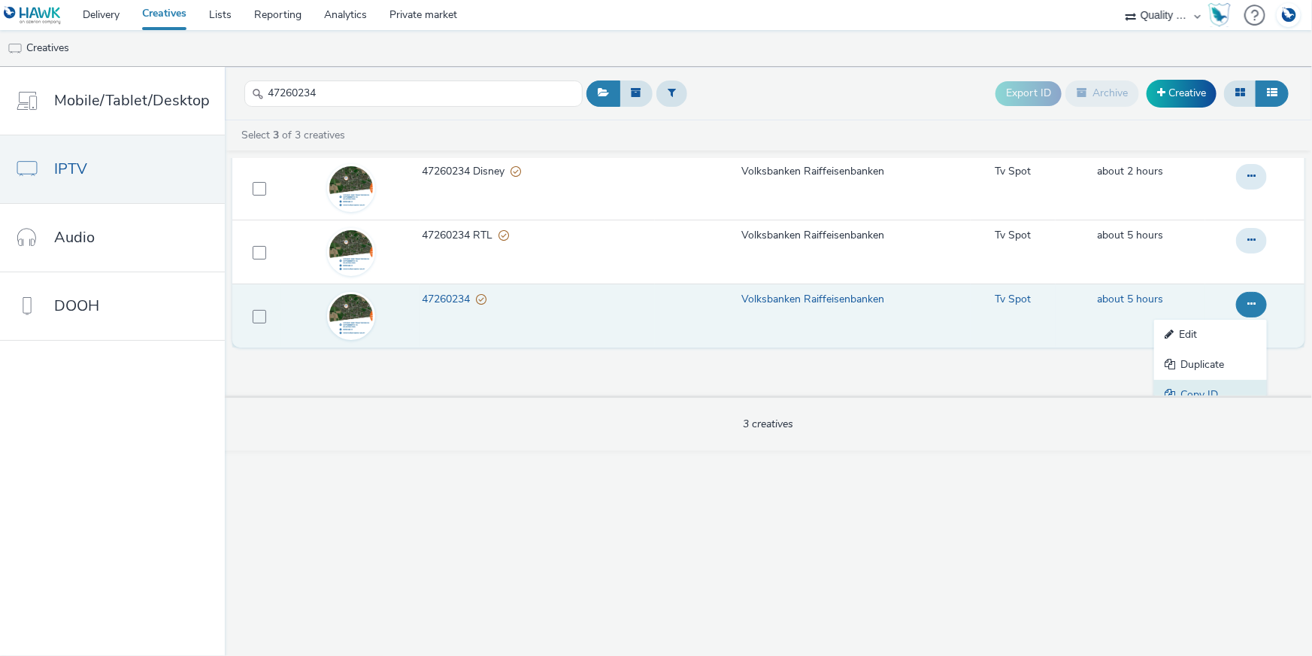
scroll to position [84, 0]
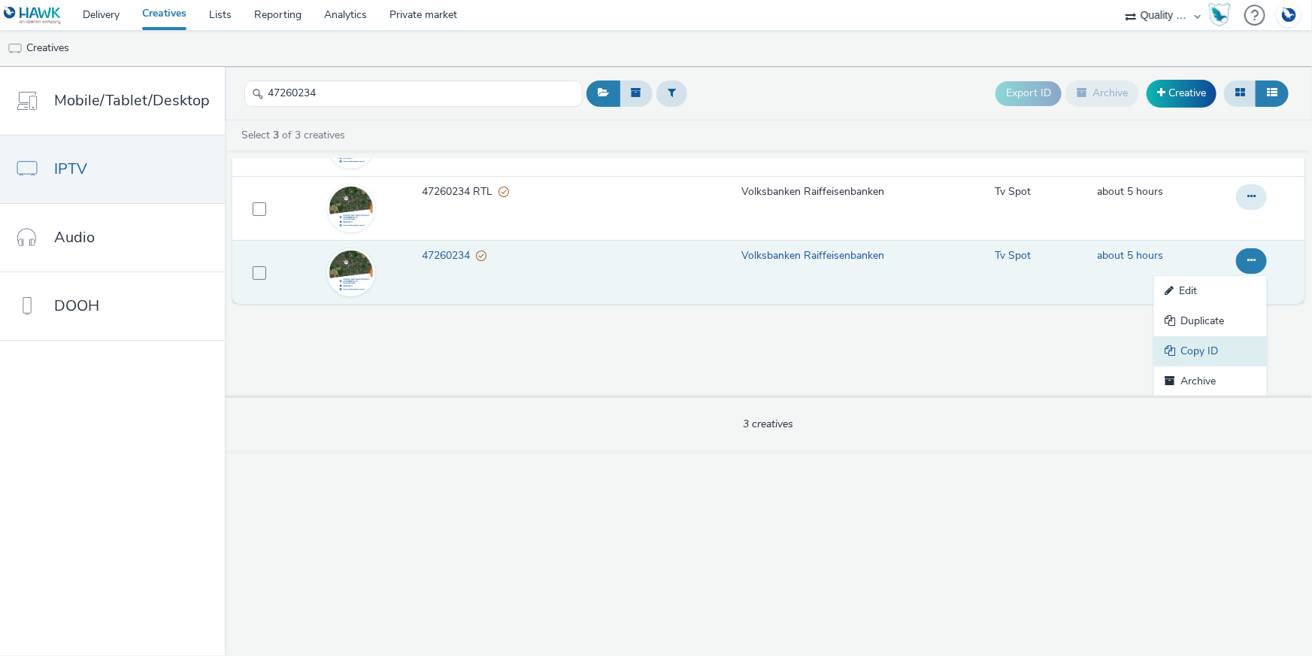
click at [1241, 341] on link "Copy ID" at bounding box center [1210, 351] width 113 height 30
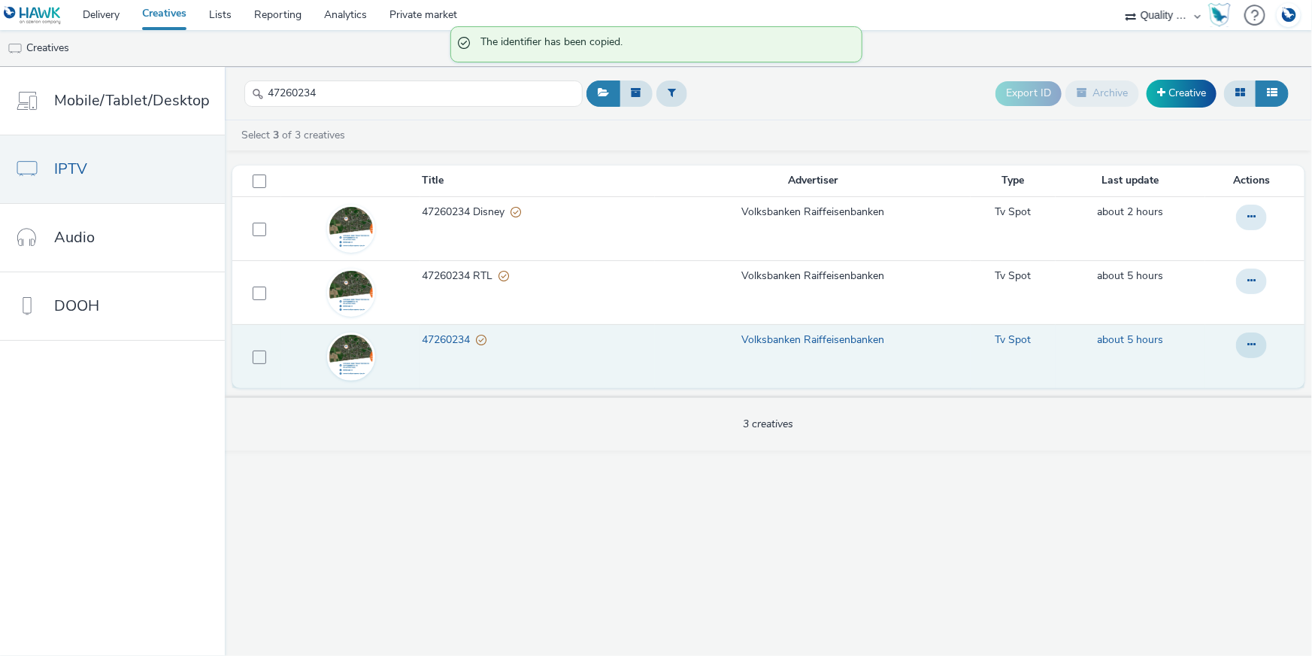
scroll to position [0, 0]
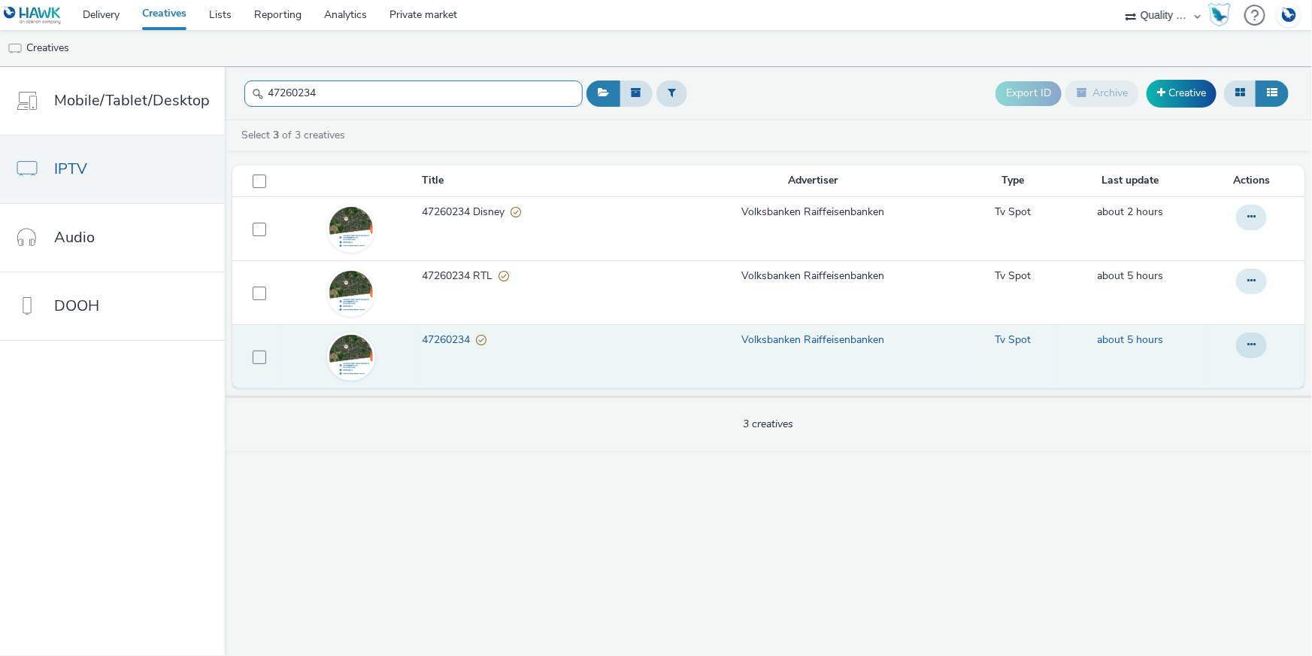
drag, startPoint x: 331, startPoint y: 84, endPoint x: 258, endPoint y: 89, distance: 73.1
click at [258, 89] on div "47260234" at bounding box center [413, 93] width 338 height 37
click at [1250, 347] on icon at bounding box center [1251, 344] width 8 height 11
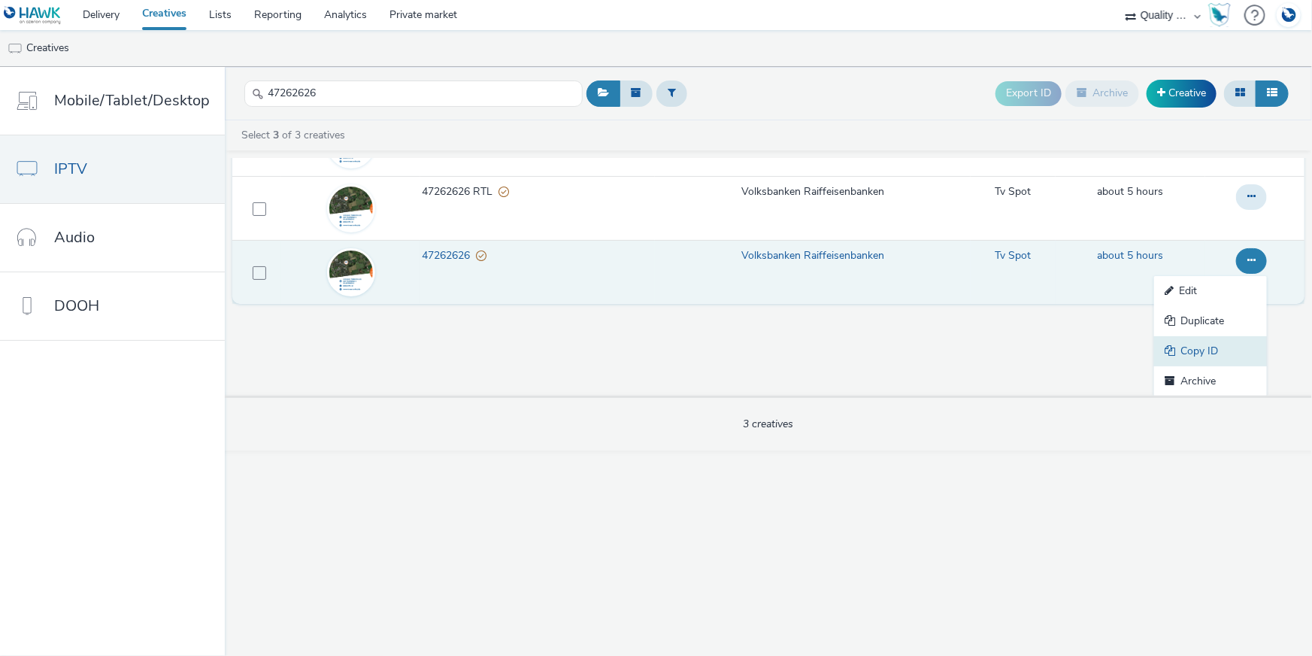
click at [1238, 350] on link "Copy ID" at bounding box center [1210, 351] width 113 height 30
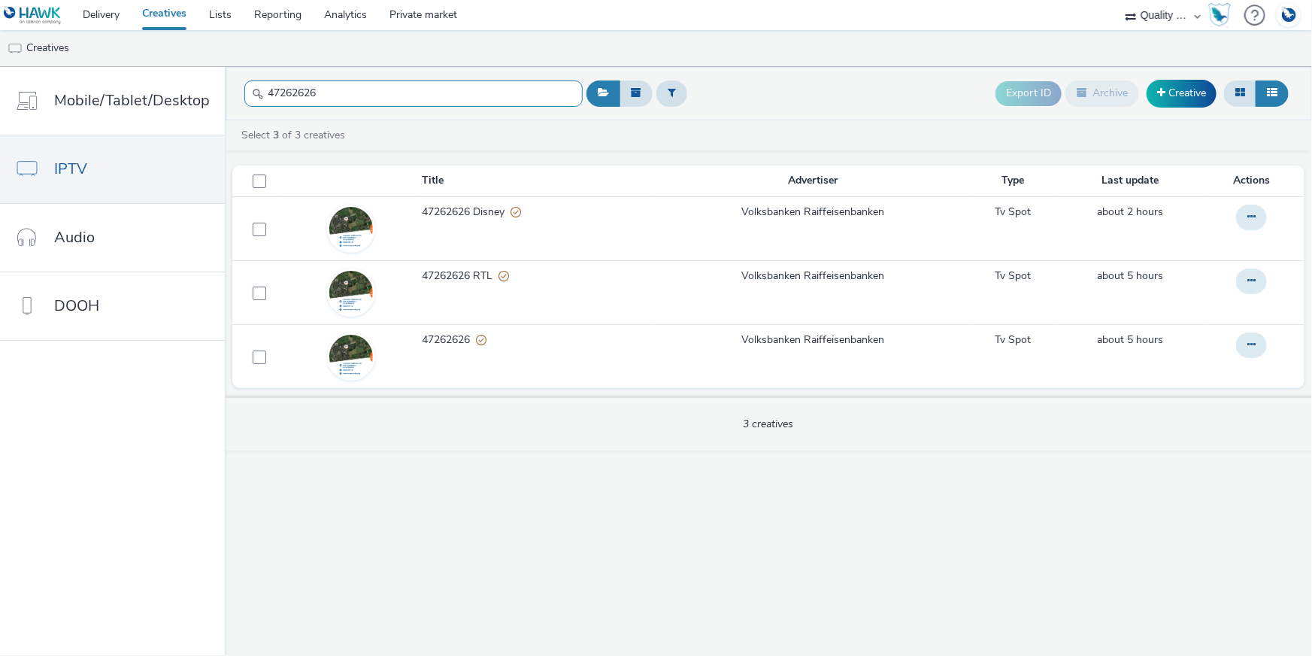
drag, startPoint x: 341, startPoint y: 97, endPoint x: 245, endPoint y: 91, distance: 95.7
click at [245, 91] on input "47262626" at bounding box center [413, 93] width 338 height 26
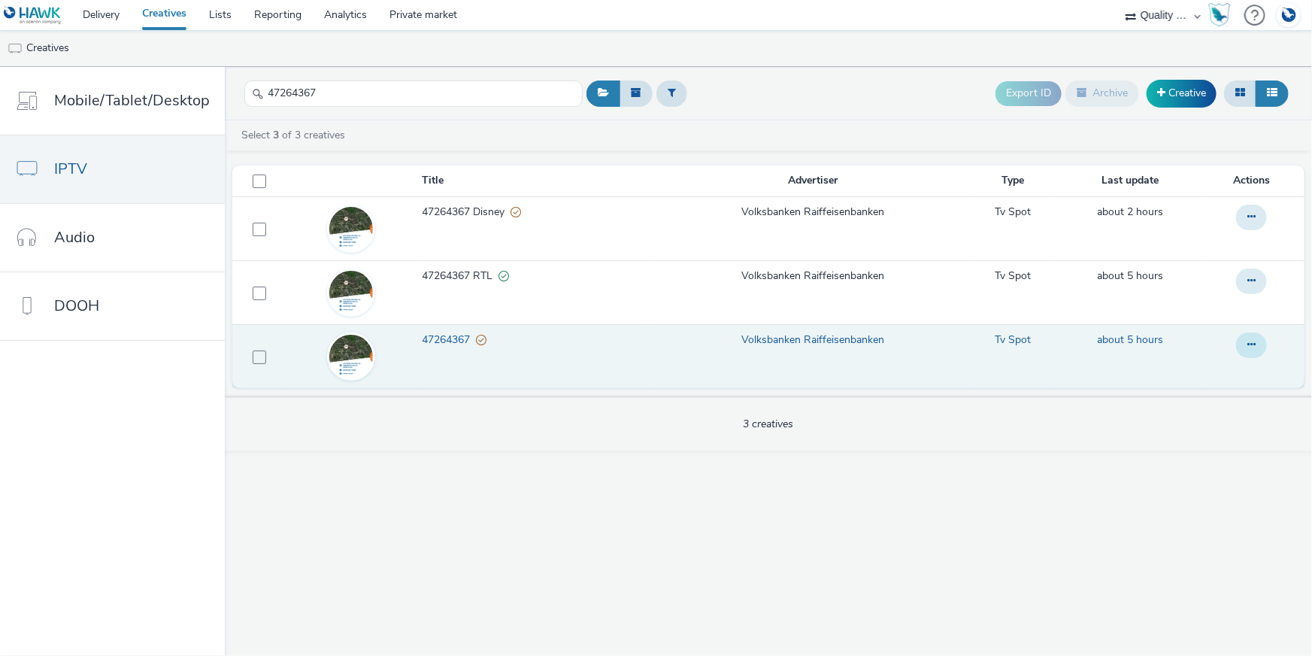
click at [1257, 340] on button at bounding box center [1251, 345] width 31 height 26
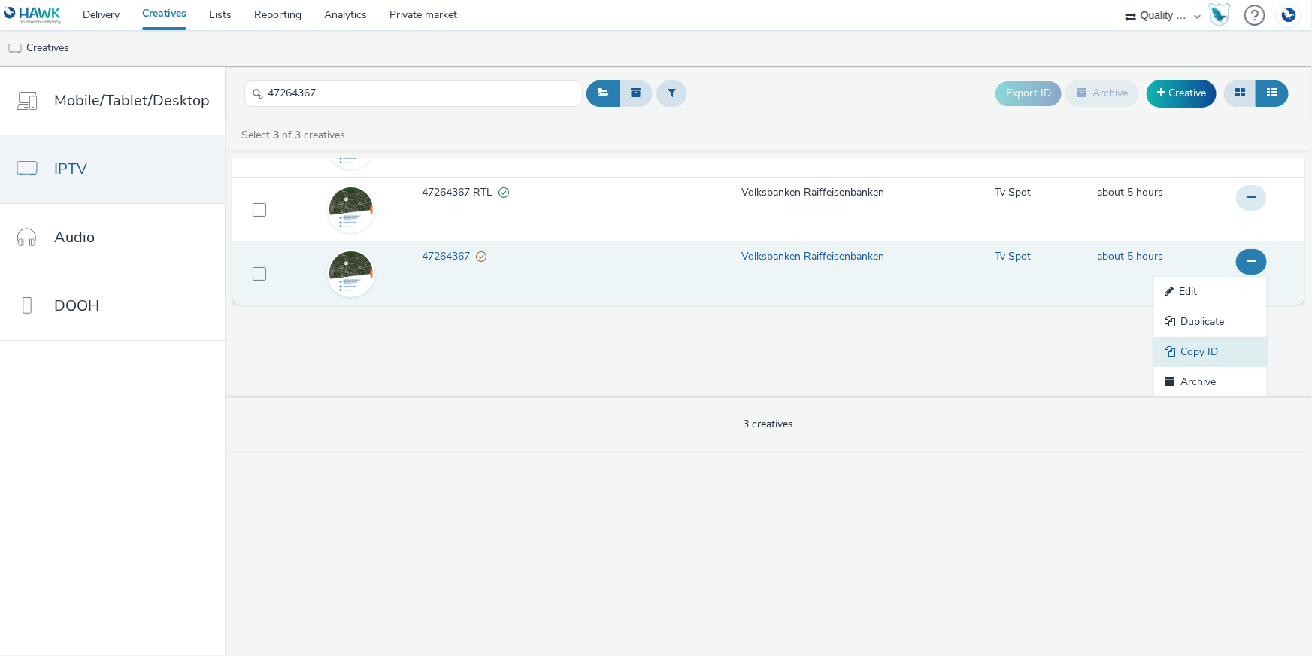
scroll to position [84, 0]
click at [1229, 348] on link "Copy ID" at bounding box center [1210, 351] width 113 height 30
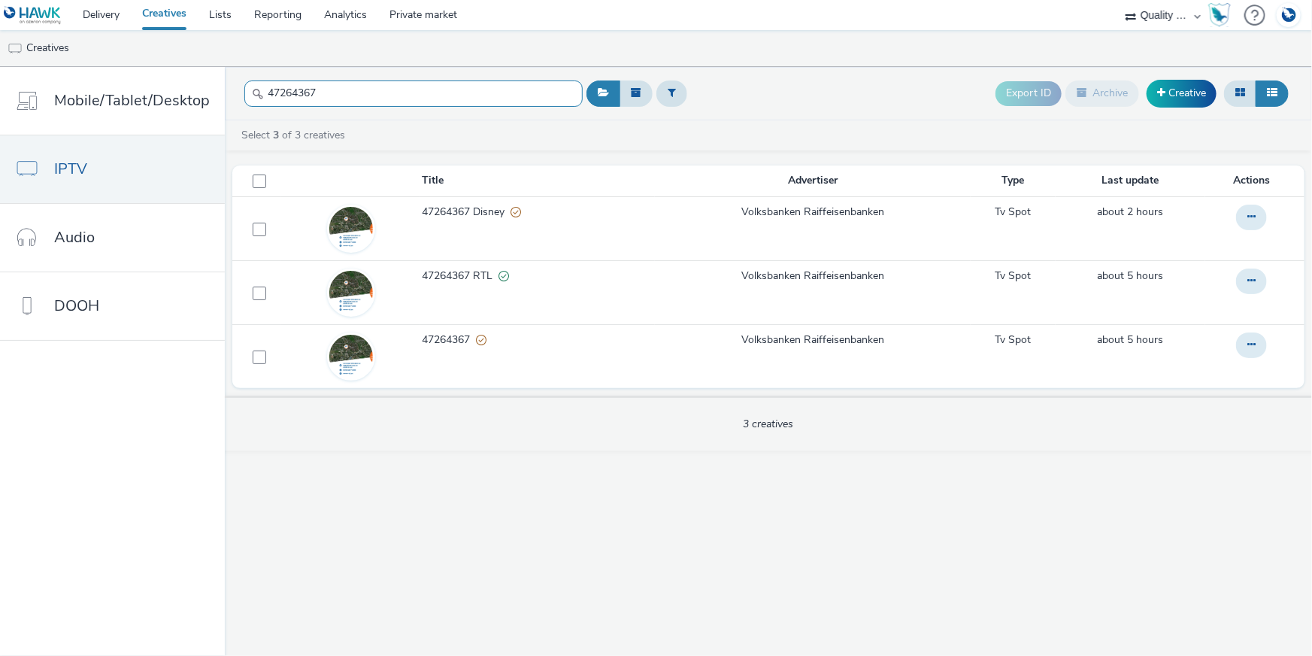
drag, startPoint x: 330, startPoint y: 81, endPoint x: 246, endPoint y: 87, distance: 84.4
click at [253, 76] on div "47264367" at bounding box center [413, 93] width 338 height 37
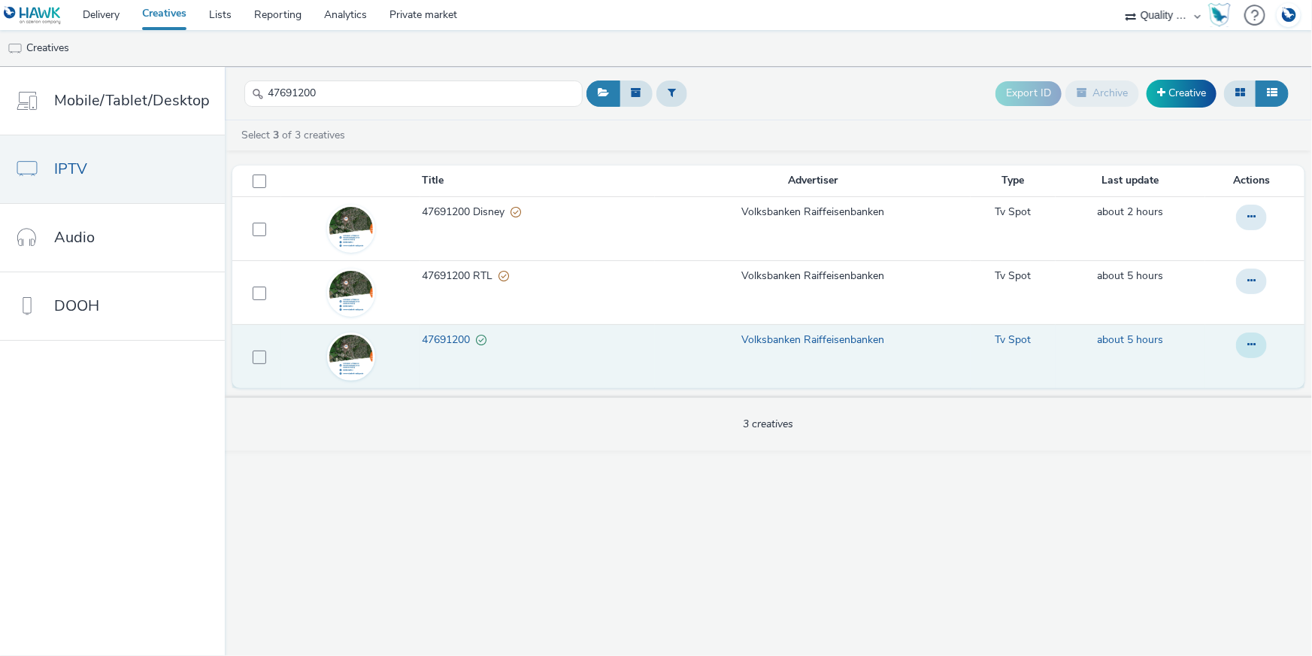
click at [1251, 347] on icon at bounding box center [1251, 344] width 8 height 11
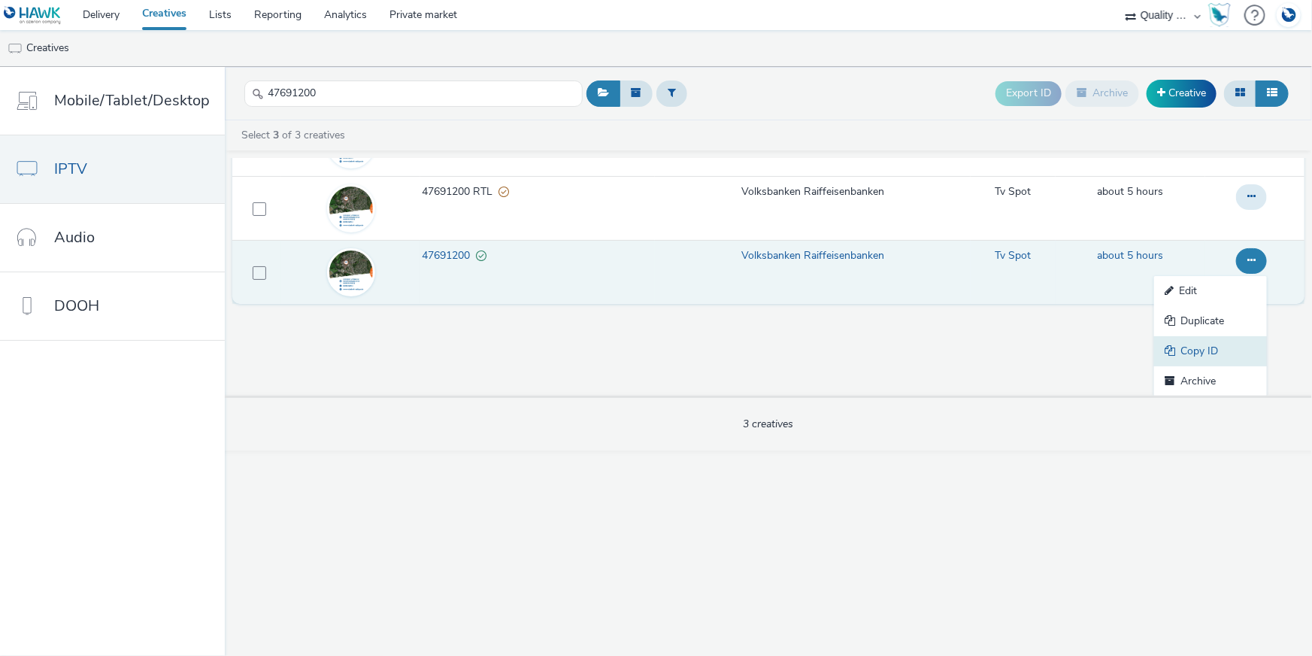
click at [1235, 344] on link "Copy ID" at bounding box center [1210, 351] width 113 height 30
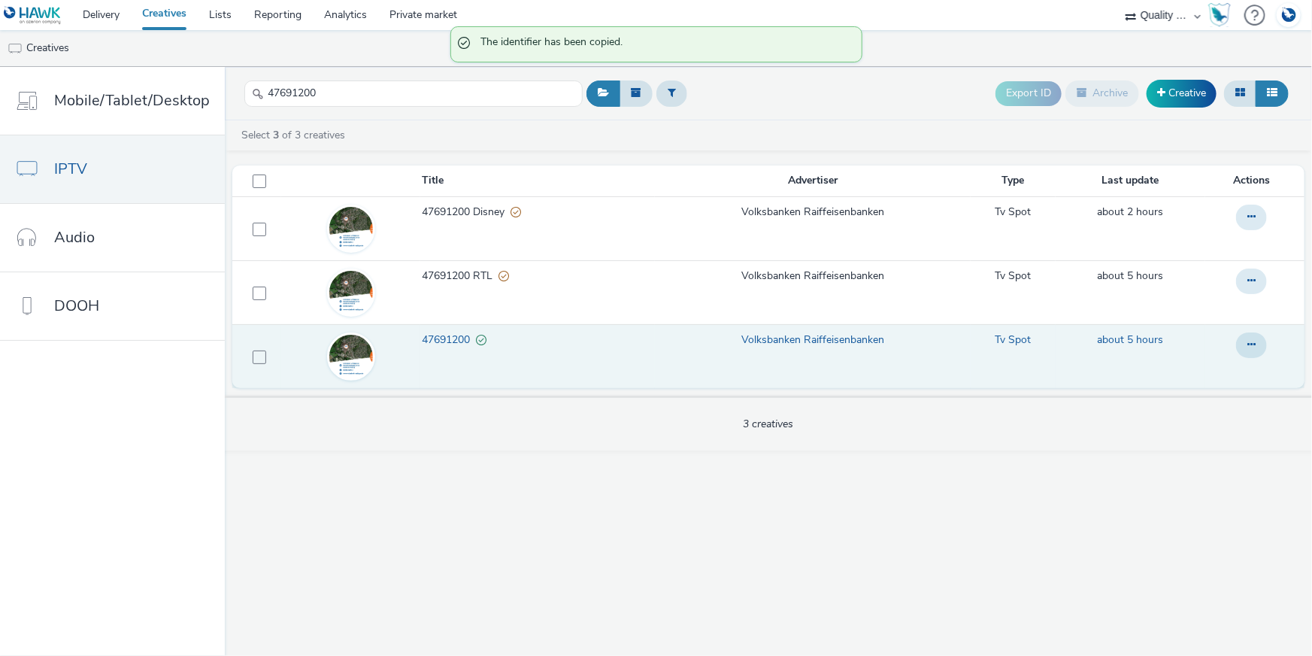
scroll to position [0, 0]
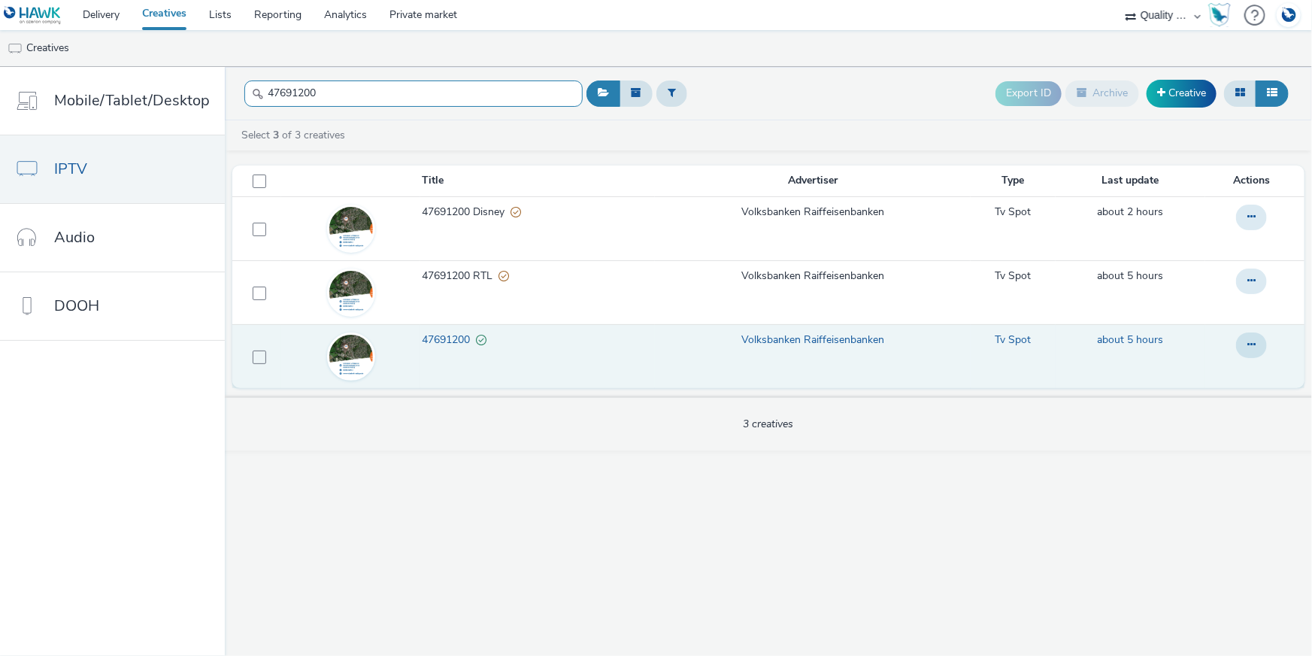
drag, startPoint x: 323, startPoint y: 95, endPoint x: 281, endPoint y: 87, distance: 42.8
click at [282, 87] on input "47691200" at bounding box center [413, 93] width 338 height 26
click at [344, 89] on input "47691200" at bounding box center [413, 93] width 338 height 26
click at [308, 89] on input "47691200" at bounding box center [413, 93] width 338 height 26
drag, startPoint x: 331, startPoint y: 89, endPoint x: 228, endPoint y: 86, distance: 103.0
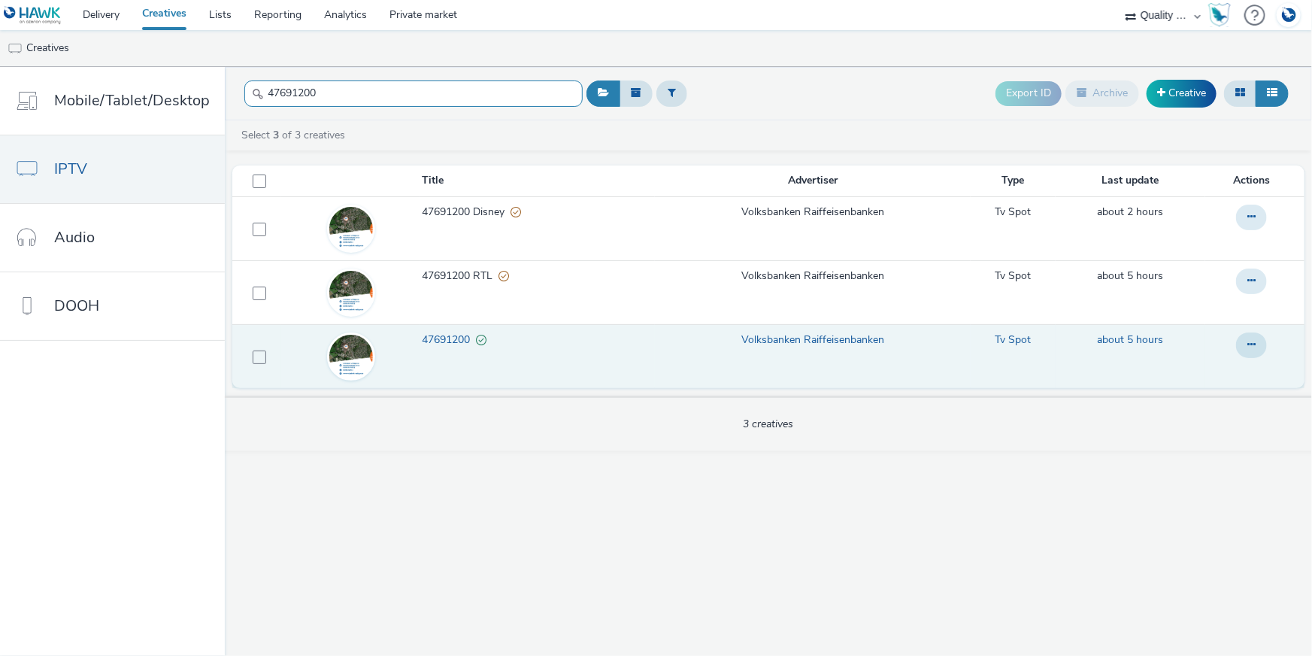
click at [228, 86] on header "47691200 Export ID Archive Creative" at bounding box center [768, 93] width 1087 height 53
click at [1253, 347] on icon at bounding box center [1251, 344] width 8 height 11
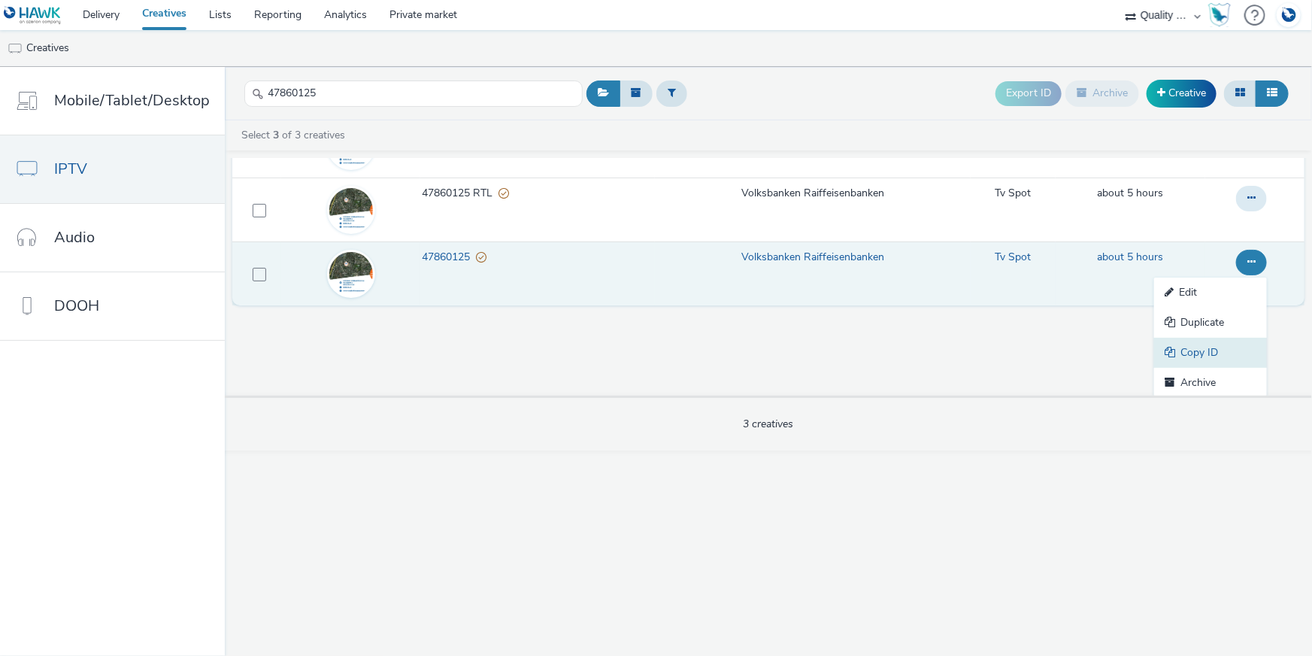
scroll to position [84, 0]
click at [1217, 354] on link "Copy ID" at bounding box center [1210, 351] width 113 height 30
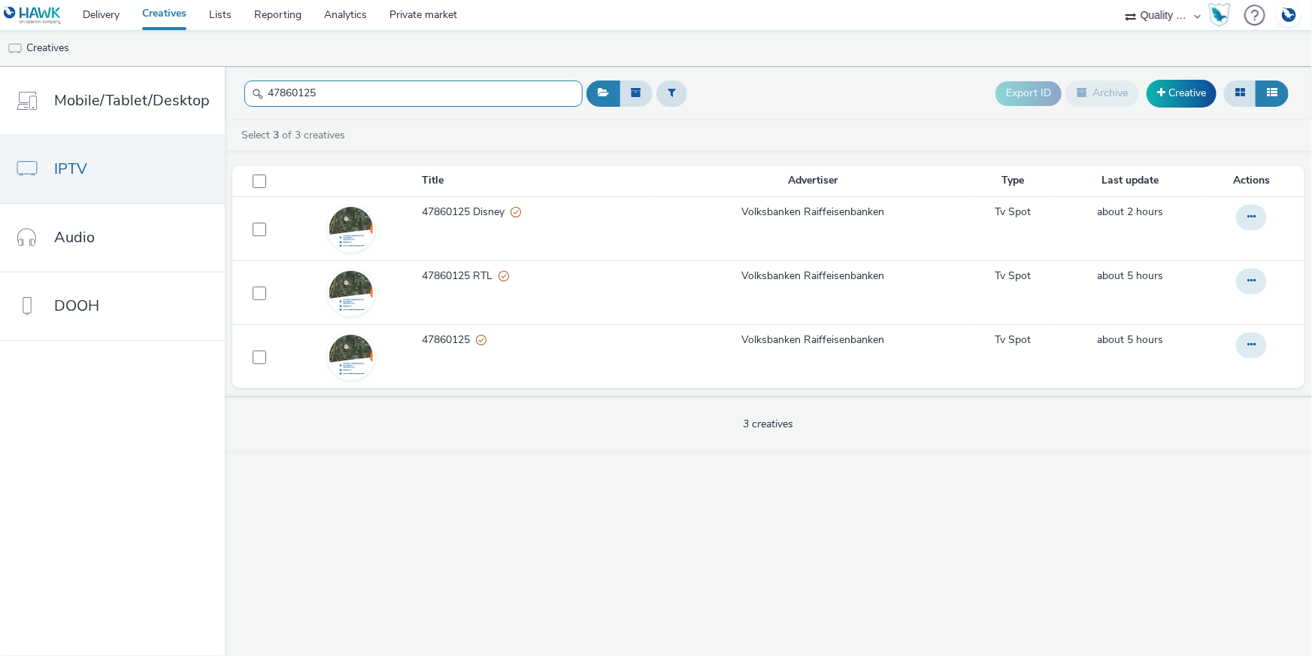
drag, startPoint x: 310, startPoint y: 82, endPoint x: 274, endPoint y: 77, distance: 35.6
click at [280, 77] on div "47860125" at bounding box center [413, 93] width 338 height 37
click at [309, 91] on input "47860125" at bounding box center [413, 93] width 338 height 26
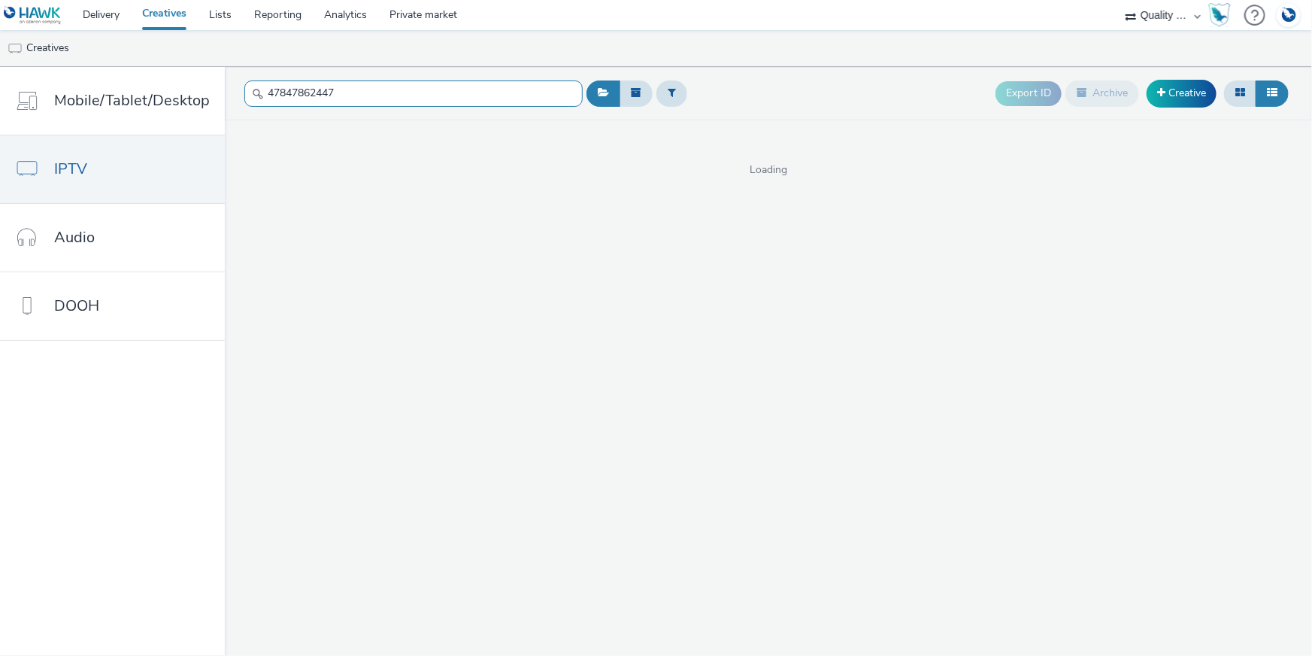
drag, startPoint x: 343, startPoint y: 86, endPoint x: 250, endPoint y: 83, distance: 92.5
click at [250, 83] on input "47847862447" at bounding box center [413, 93] width 338 height 26
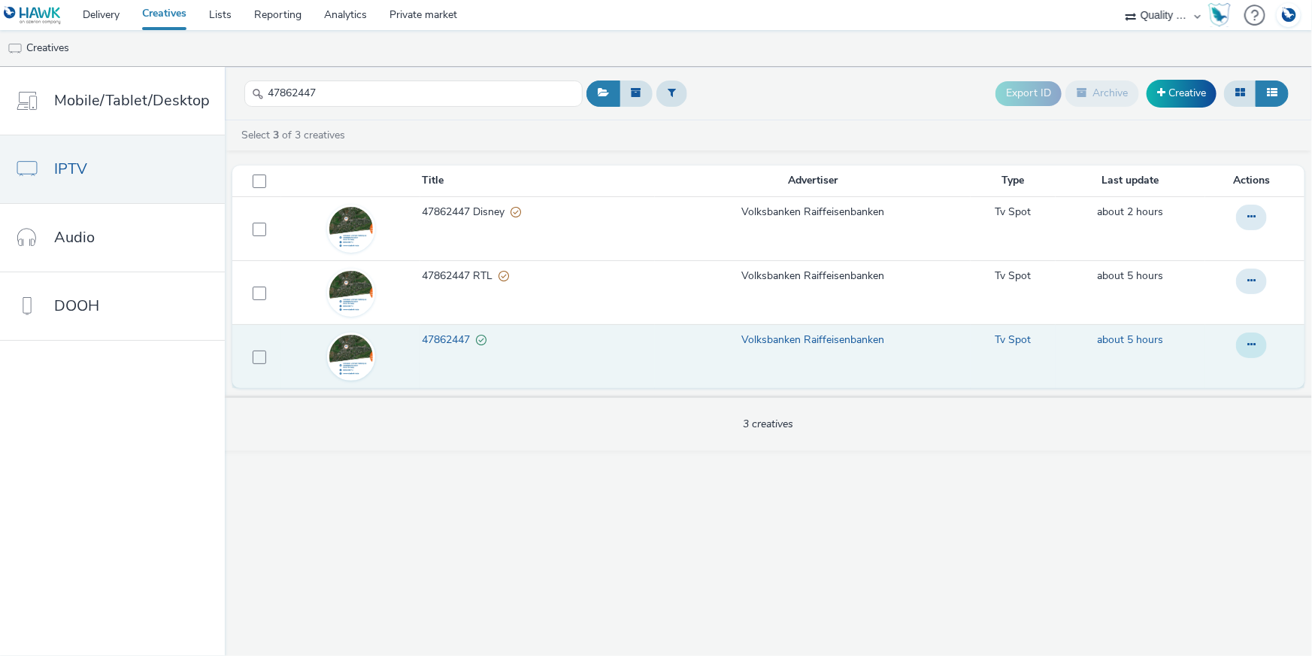
click at [1258, 342] on button at bounding box center [1251, 345] width 31 height 26
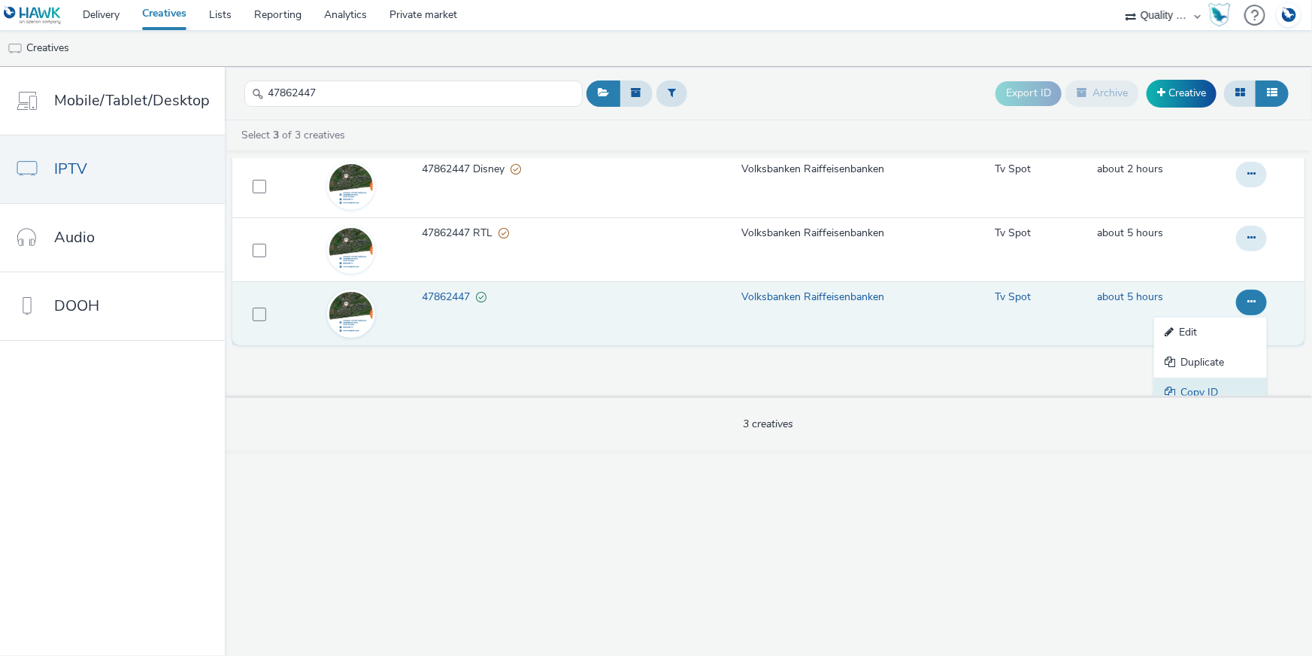
scroll to position [84, 0]
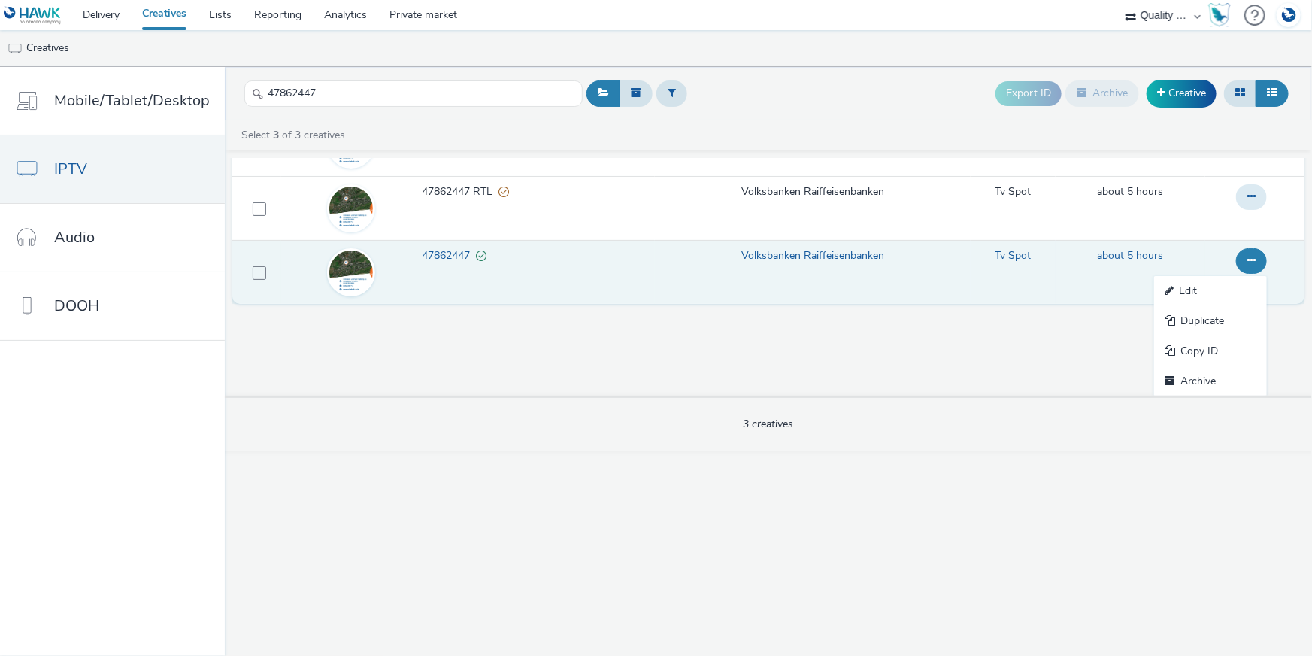
click at [1226, 353] on link "Copy ID" at bounding box center [1210, 351] width 113 height 30
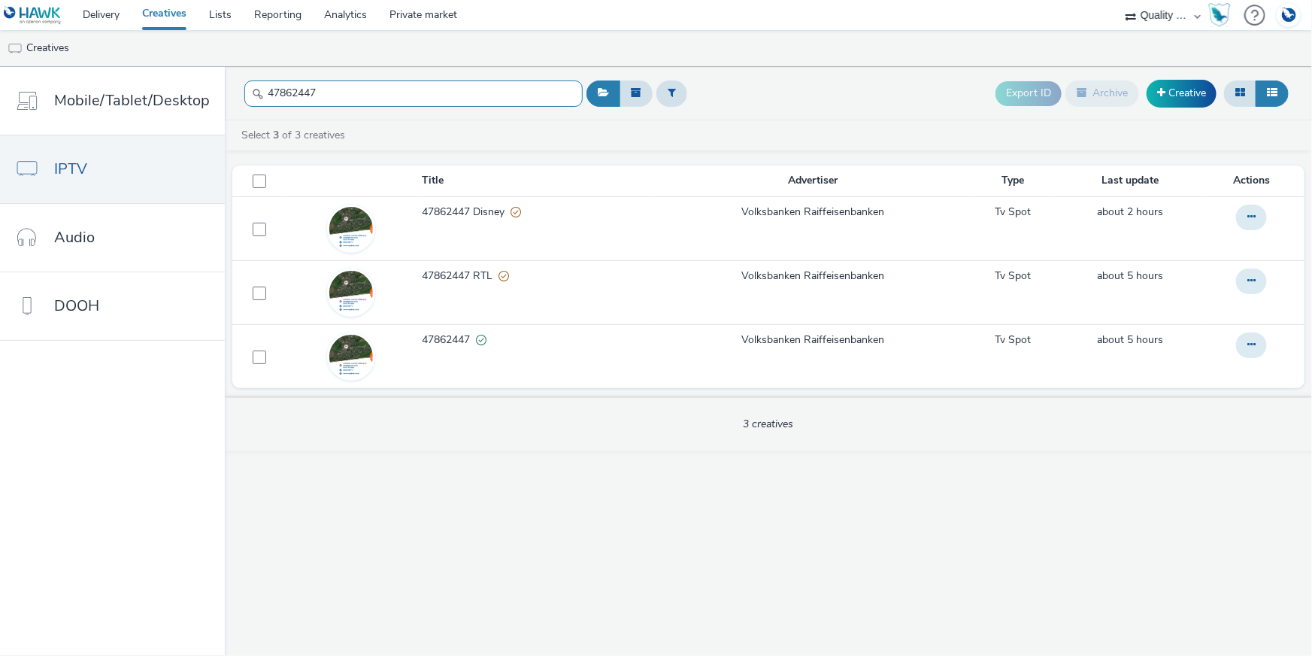
drag, startPoint x: 359, startPoint y: 90, endPoint x: 229, endPoint y: 85, distance: 130.2
click at [229, 86] on header "47862447 Export ID Archive Creative" at bounding box center [768, 93] width 1087 height 53
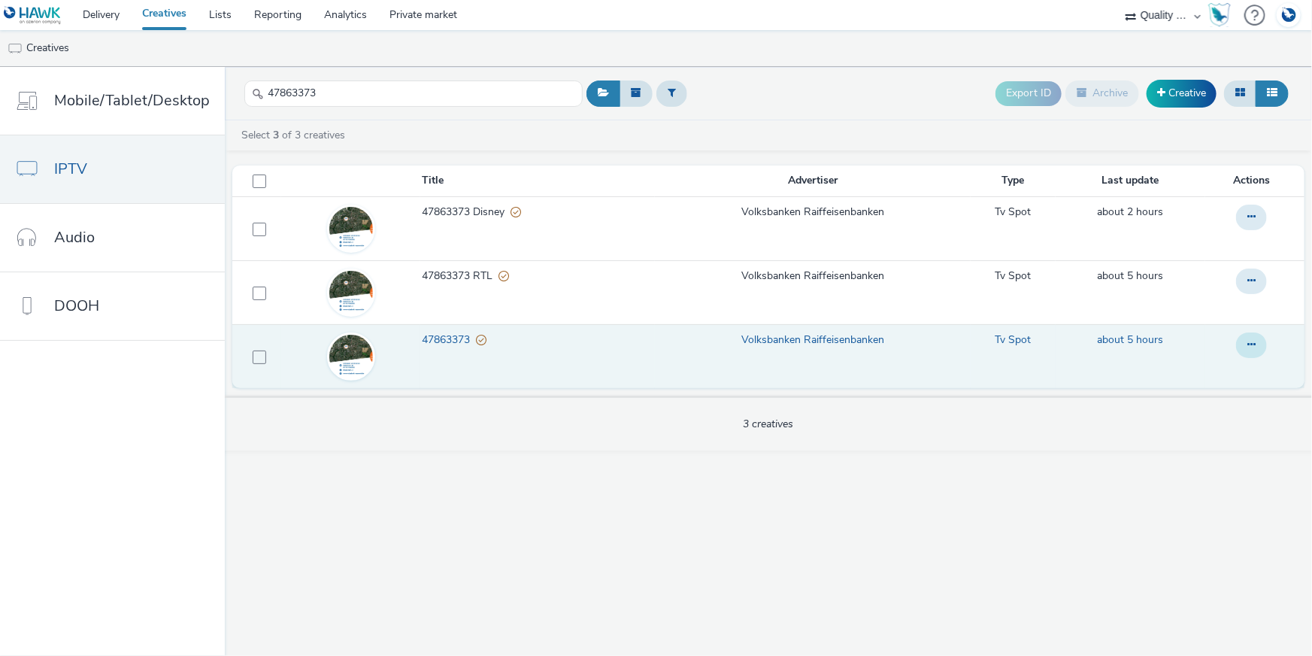
click at [1254, 344] on icon at bounding box center [1251, 344] width 8 height 11
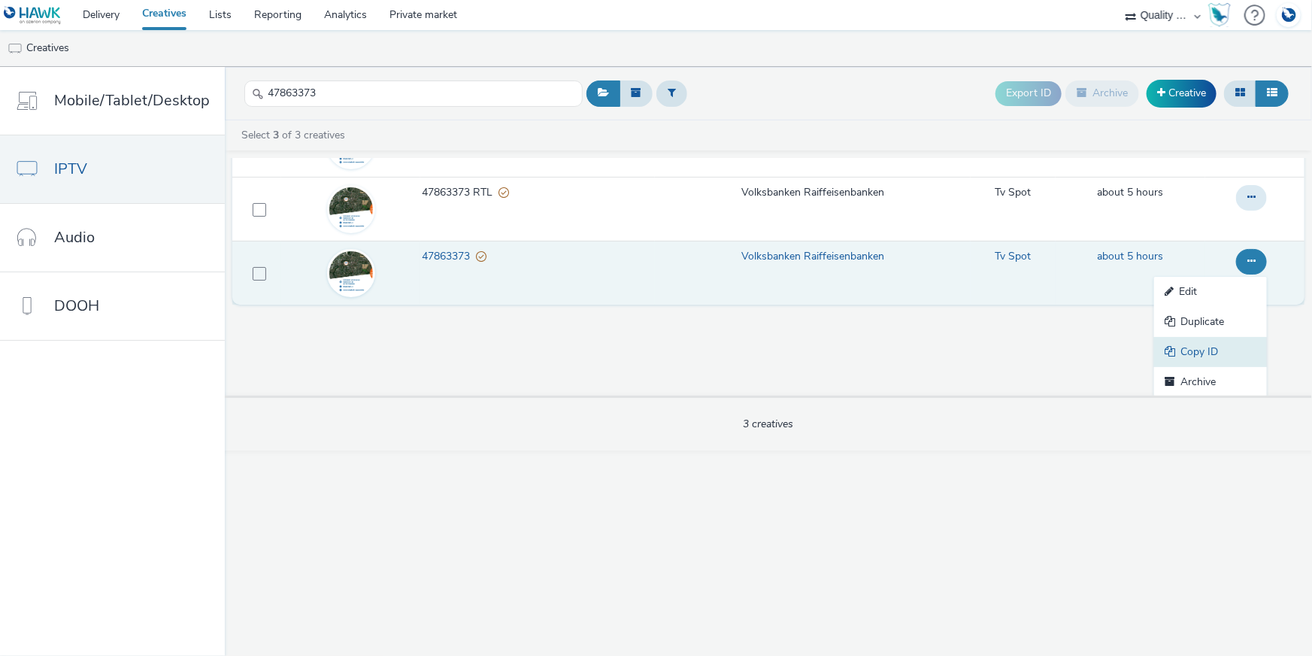
scroll to position [84, 0]
click at [1234, 353] on link "Copy ID" at bounding box center [1210, 351] width 113 height 30
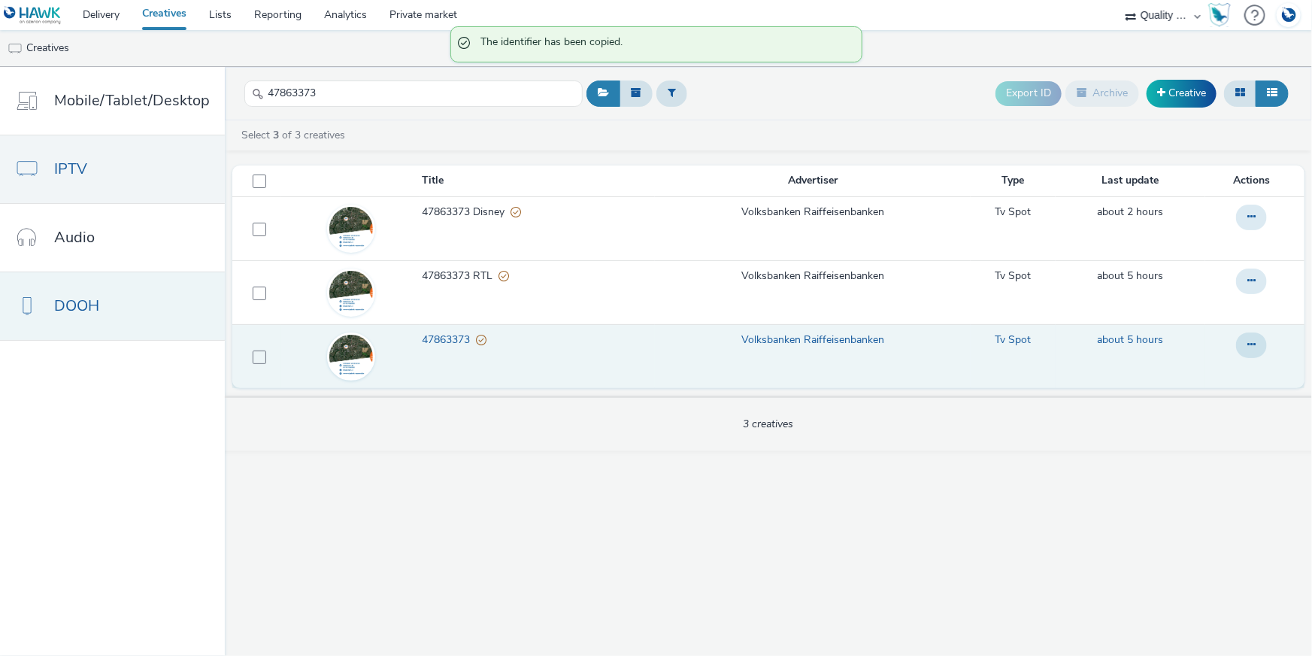
scroll to position [0, 0]
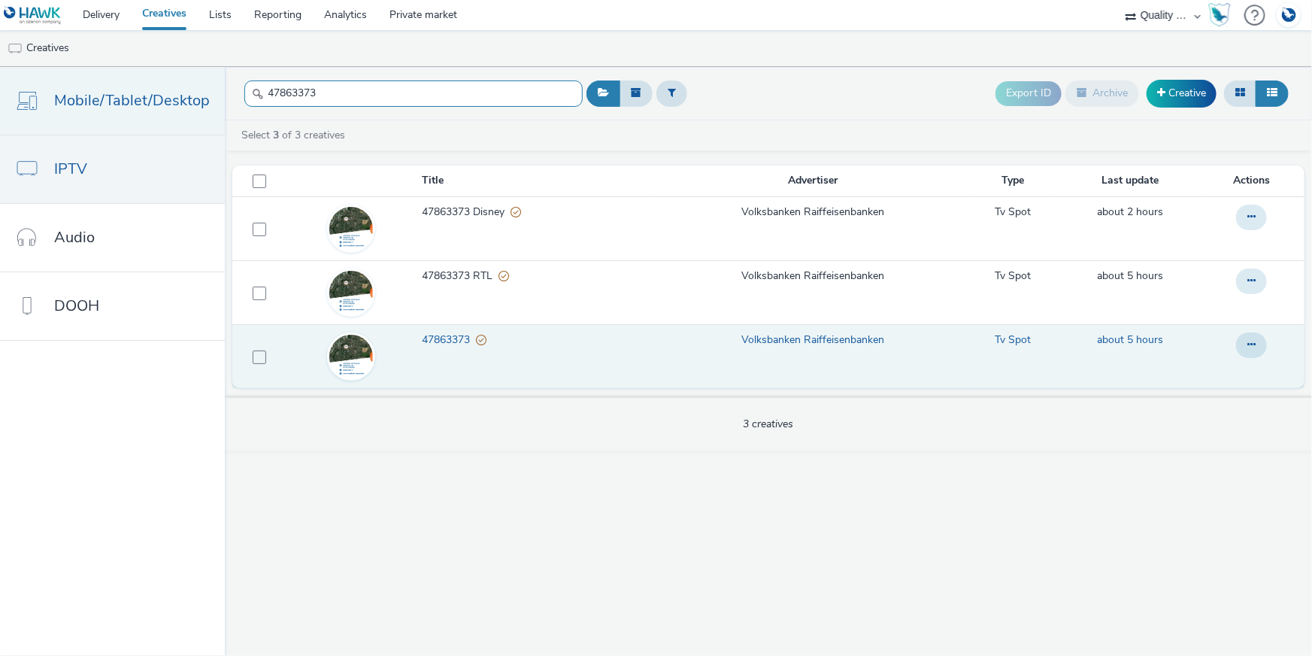
drag, startPoint x: 340, startPoint y: 97, endPoint x: 213, endPoint y: 86, distance: 127.5
click at [213, 87] on div "Mobile/Tablet/Desktop IPTV Audio DOOH 47863373 Export ID Archive Creative Selec…" at bounding box center [656, 361] width 1312 height 589
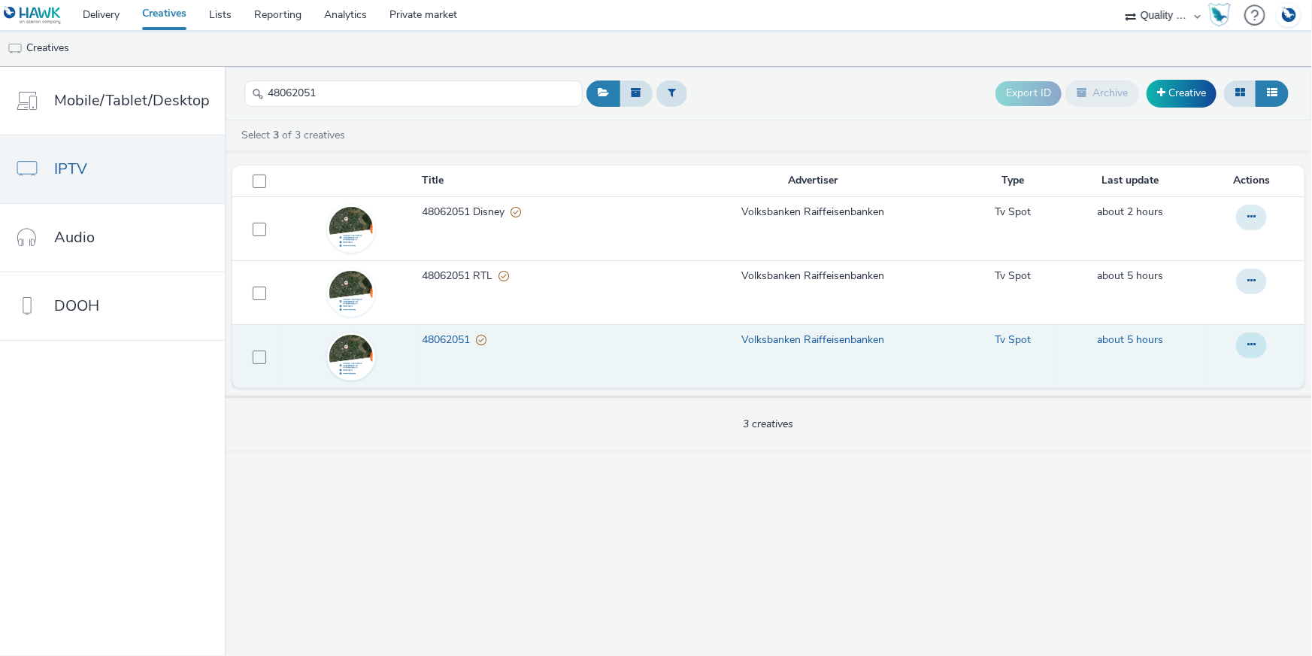
click at [1259, 337] on button at bounding box center [1251, 345] width 31 height 26
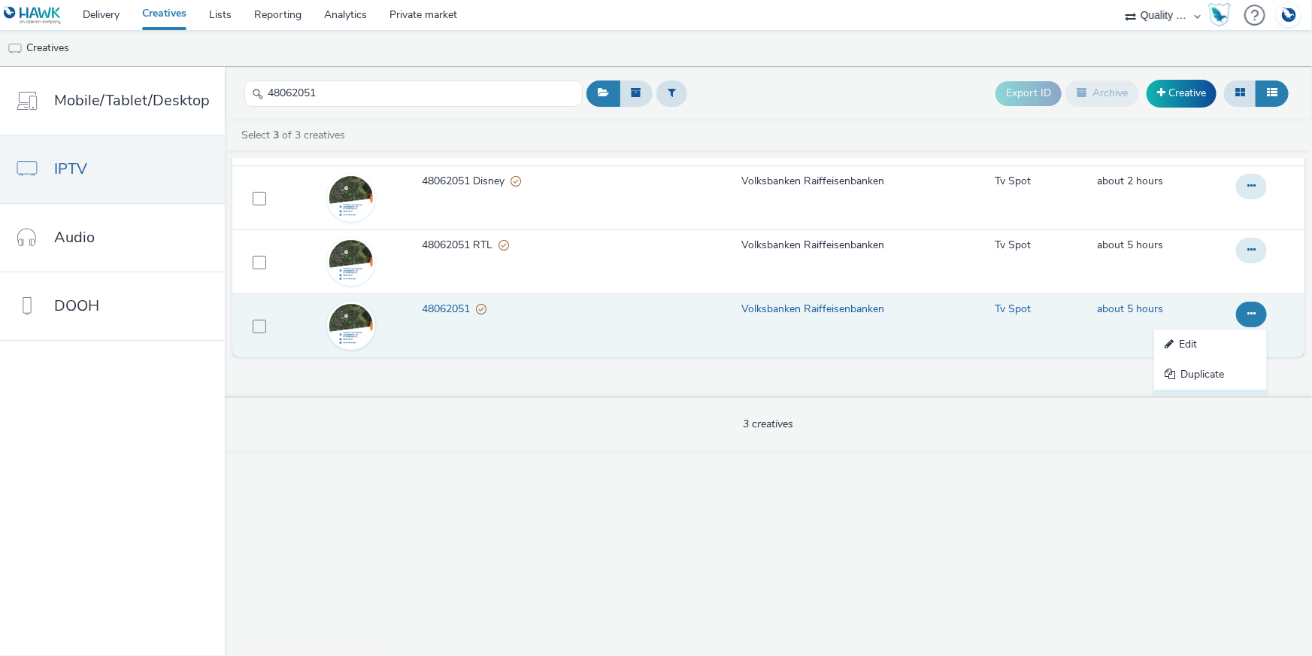
scroll to position [84, 0]
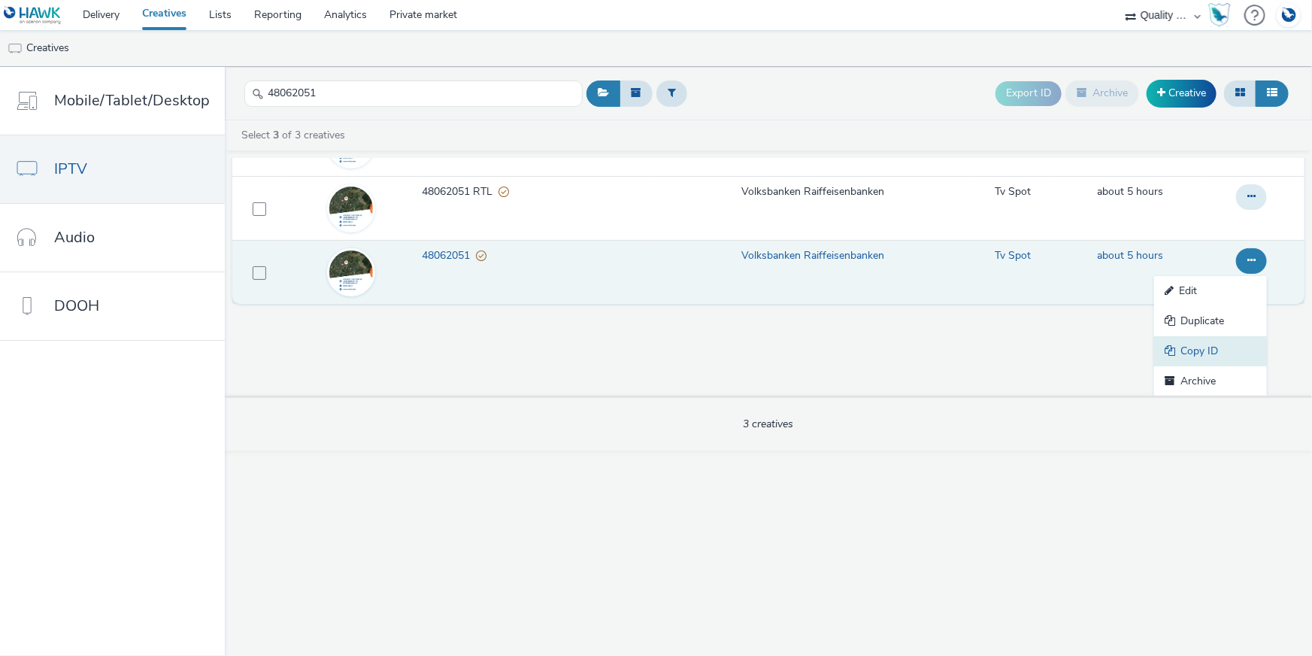
click at [1230, 338] on link "Copy ID" at bounding box center [1210, 351] width 113 height 30
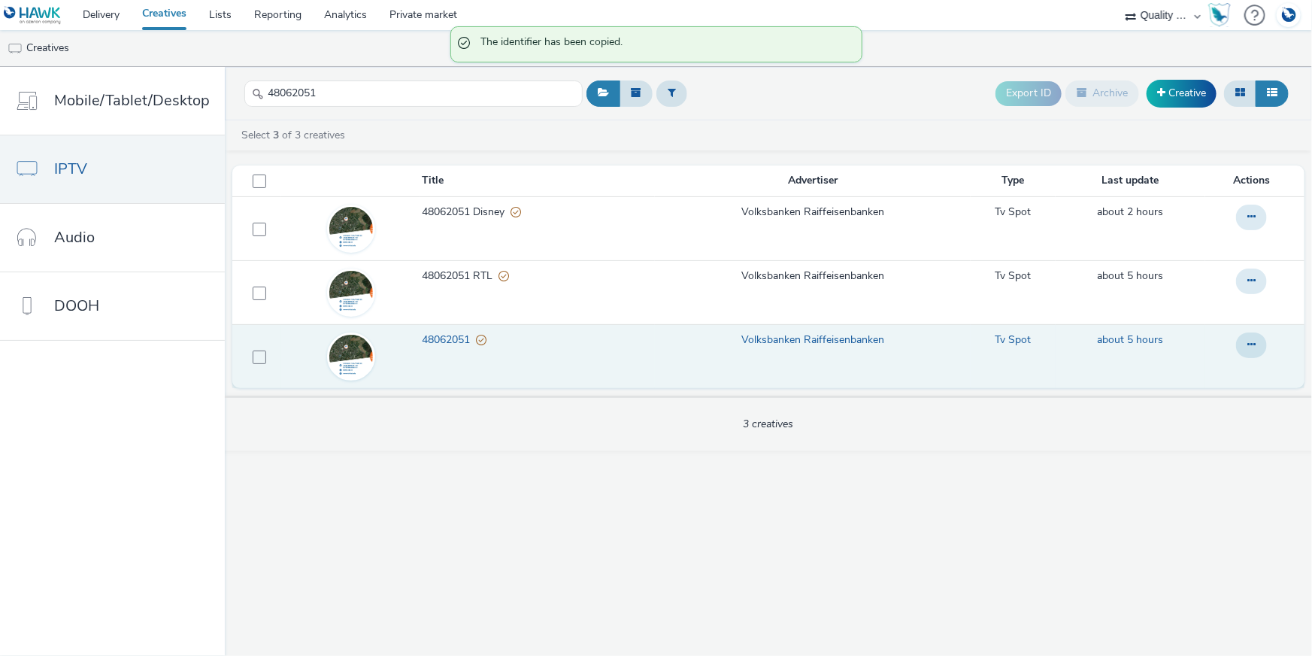
scroll to position [0, 0]
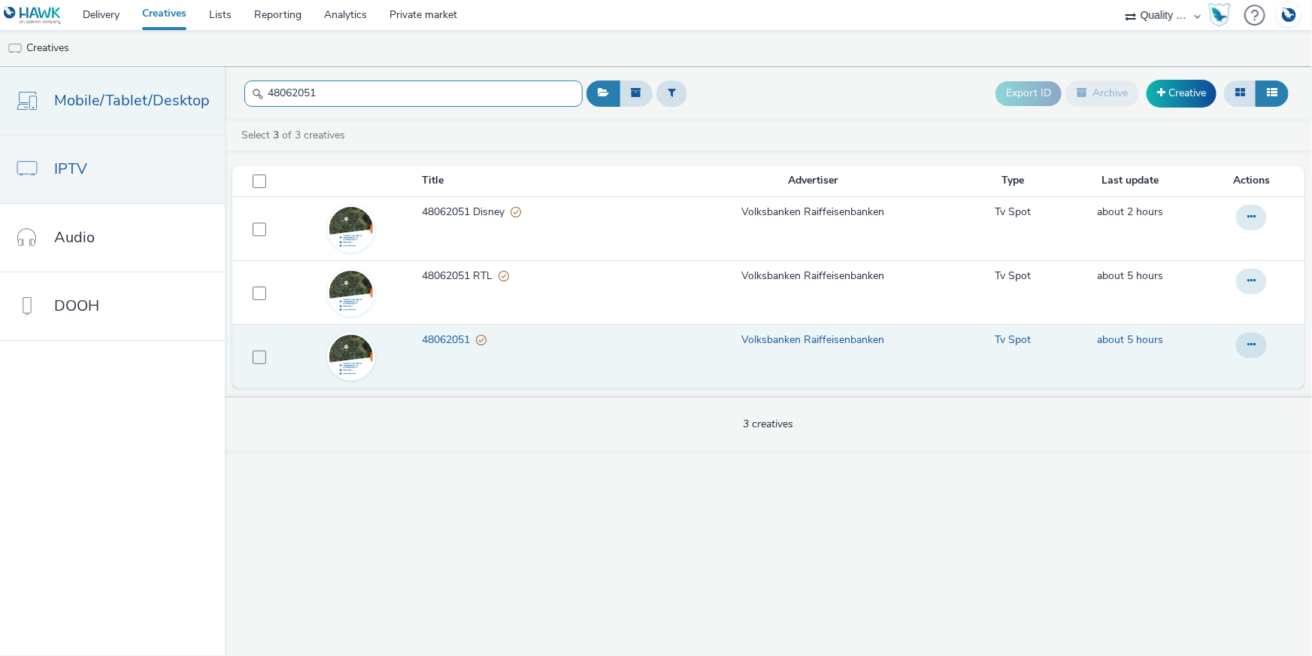
drag, startPoint x: 356, startPoint y: 97, endPoint x: 217, endPoint y: 94, distance: 139.1
click at [218, 92] on div "Mobile/Tablet/Desktop IPTV Audio DOOH 48062051 Export ID Archive Creative Selec…" at bounding box center [656, 361] width 1312 height 589
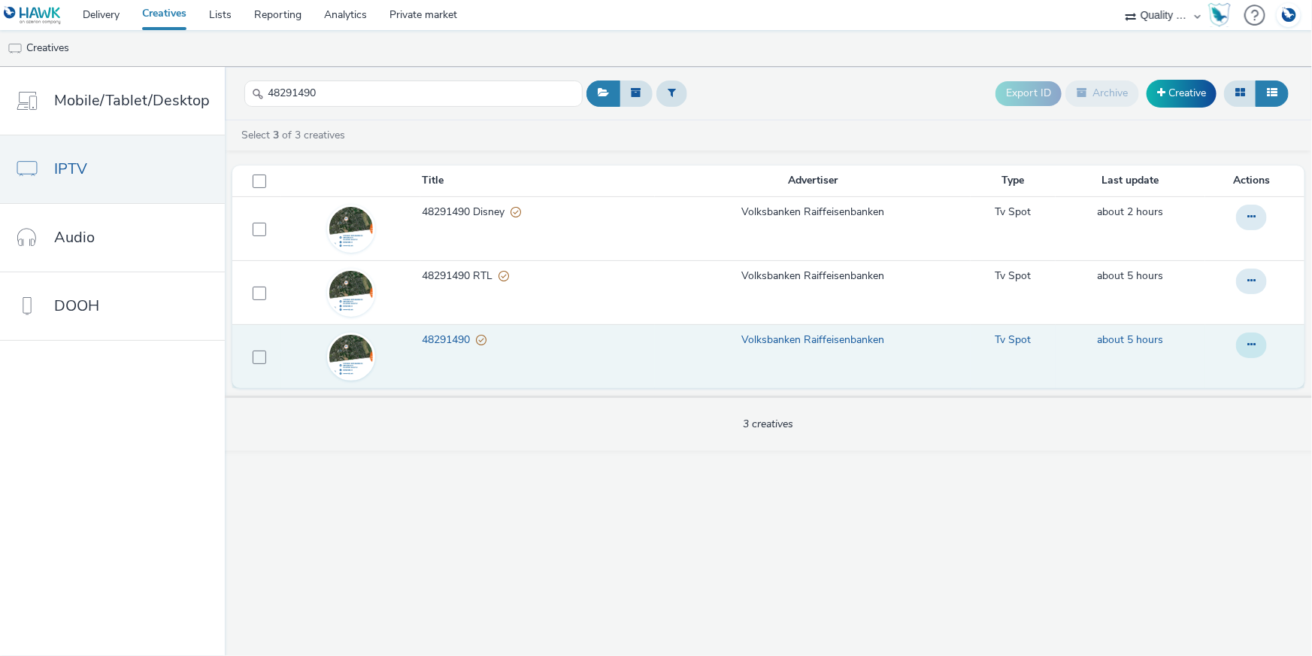
click at [1241, 341] on button at bounding box center [1251, 345] width 31 height 26
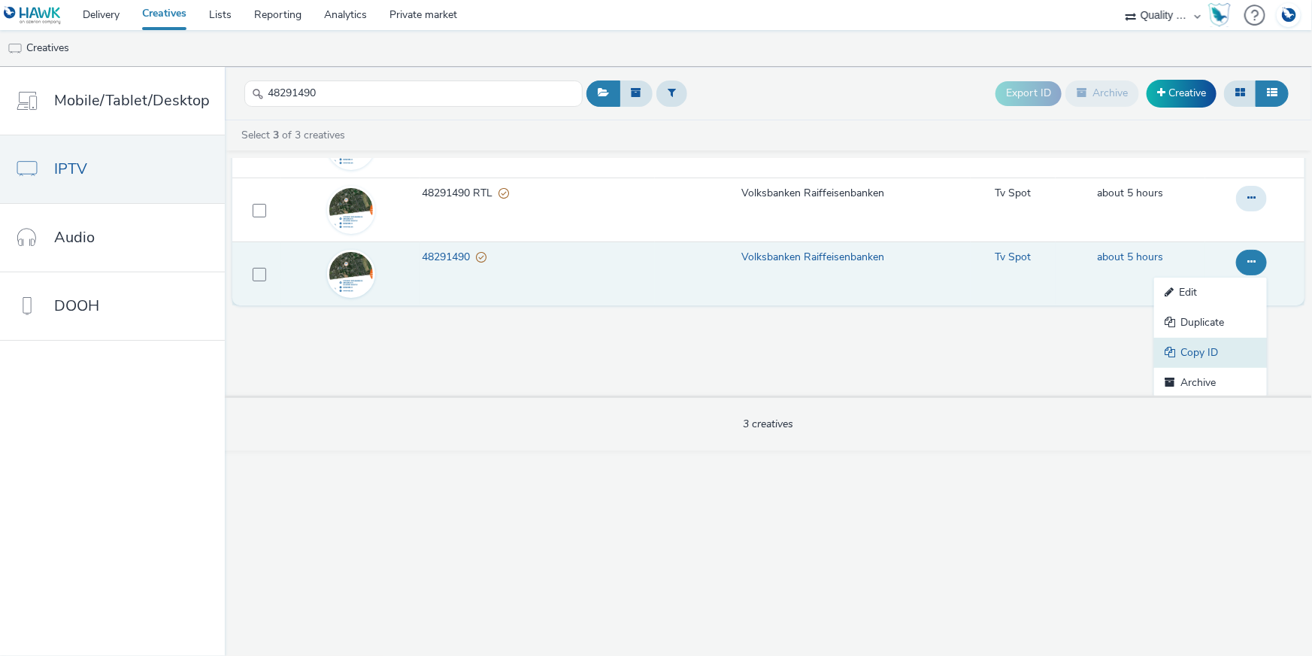
scroll to position [84, 0]
click at [1232, 347] on link "Copy ID" at bounding box center [1210, 351] width 113 height 30
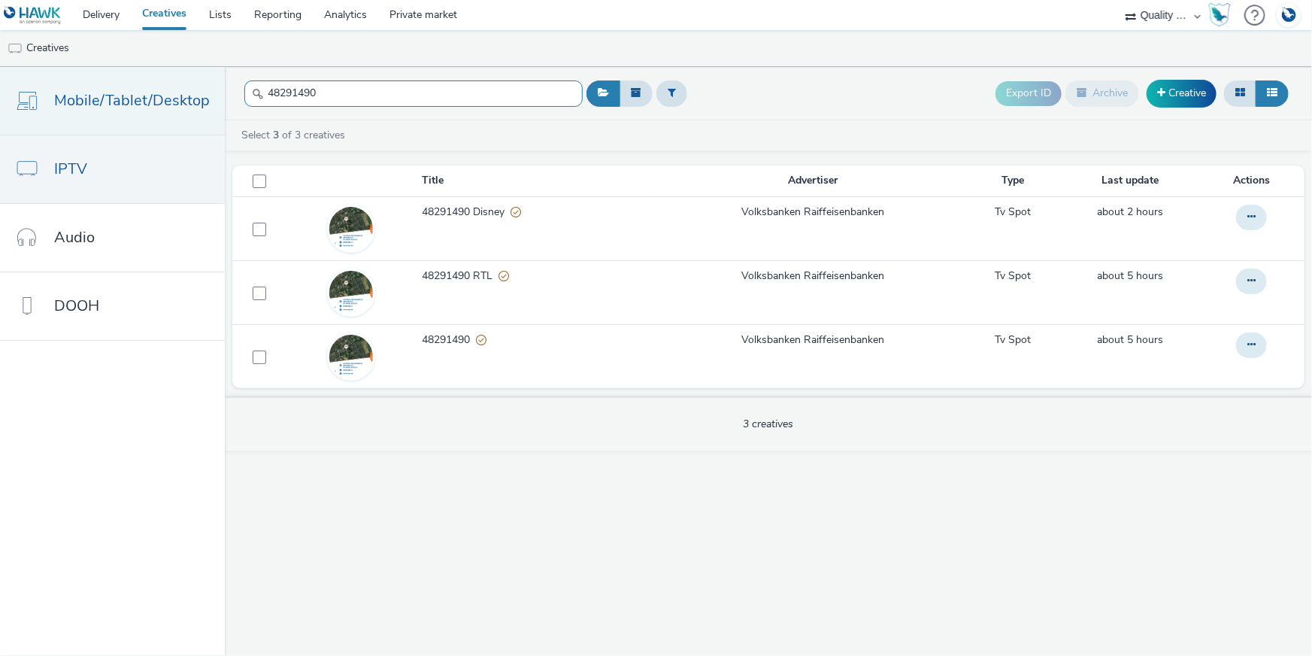
drag, startPoint x: 360, startPoint y: 87, endPoint x: 198, endPoint y: 81, distance: 162.5
click at [196, 80] on div "Mobile/Tablet/Desktop IPTV Audio DOOH 48291490 Export ID Archive Creative Selec…" at bounding box center [656, 361] width 1312 height 589
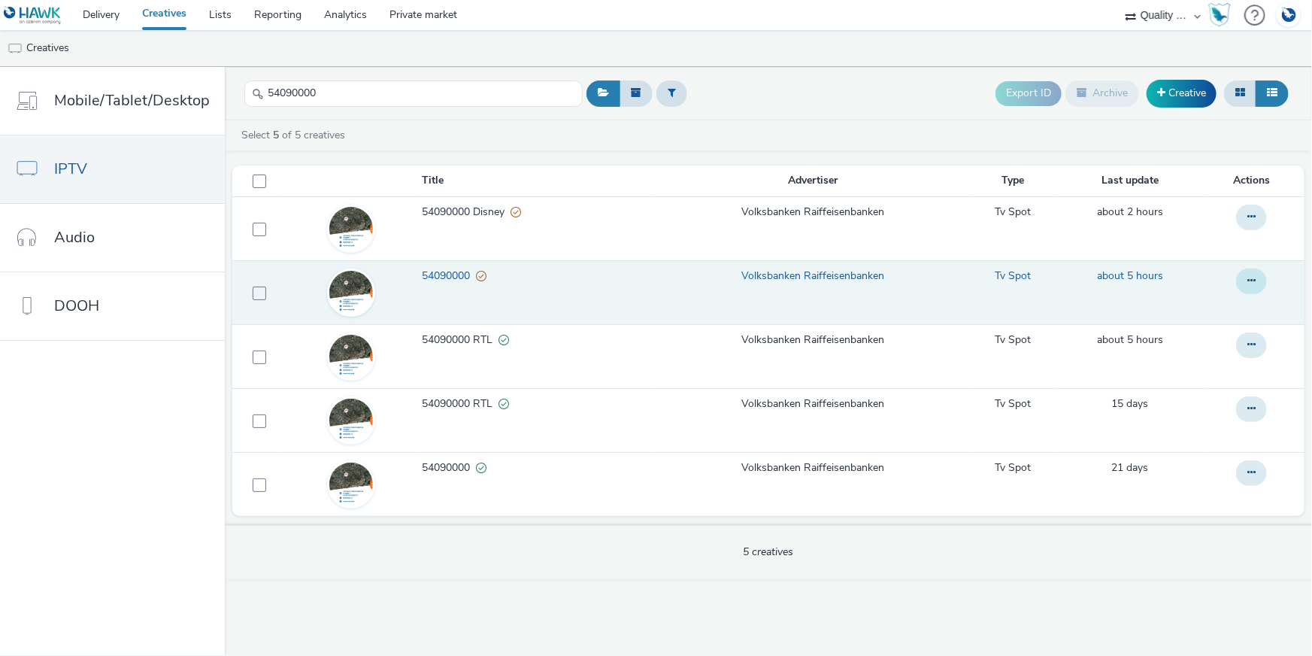
click at [1258, 273] on button at bounding box center [1251, 281] width 31 height 26
click at [1204, 368] on link "Copy ID" at bounding box center [1210, 371] width 113 height 30
drag, startPoint x: 363, startPoint y: 89, endPoint x: 226, endPoint y: 84, distance: 136.9
click at [226, 84] on header "54090000 Export ID Archive Creative" at bounding box center [768, 93] width 1087 height 53
click at [1253, 282] on icon at bounding box center [1251, 280] width 8 height 11
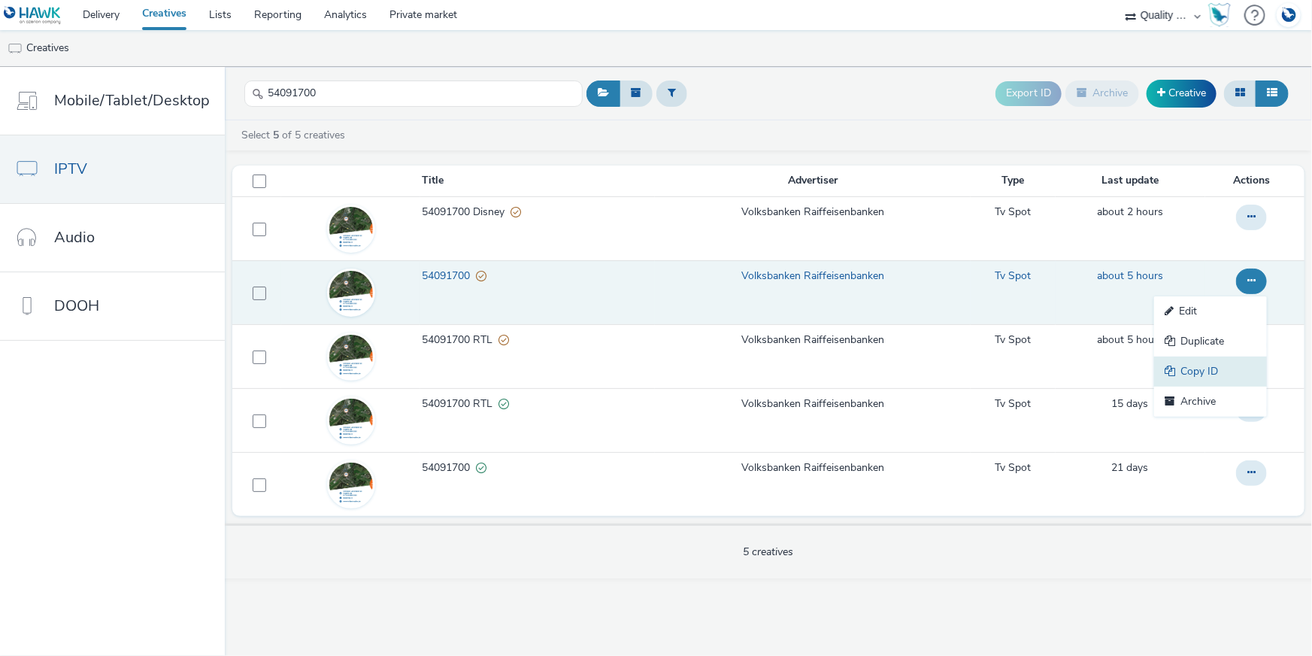
click at [1223, 379] on link "Copy ID" at bounding box center [1210, 371] width 113 height 30
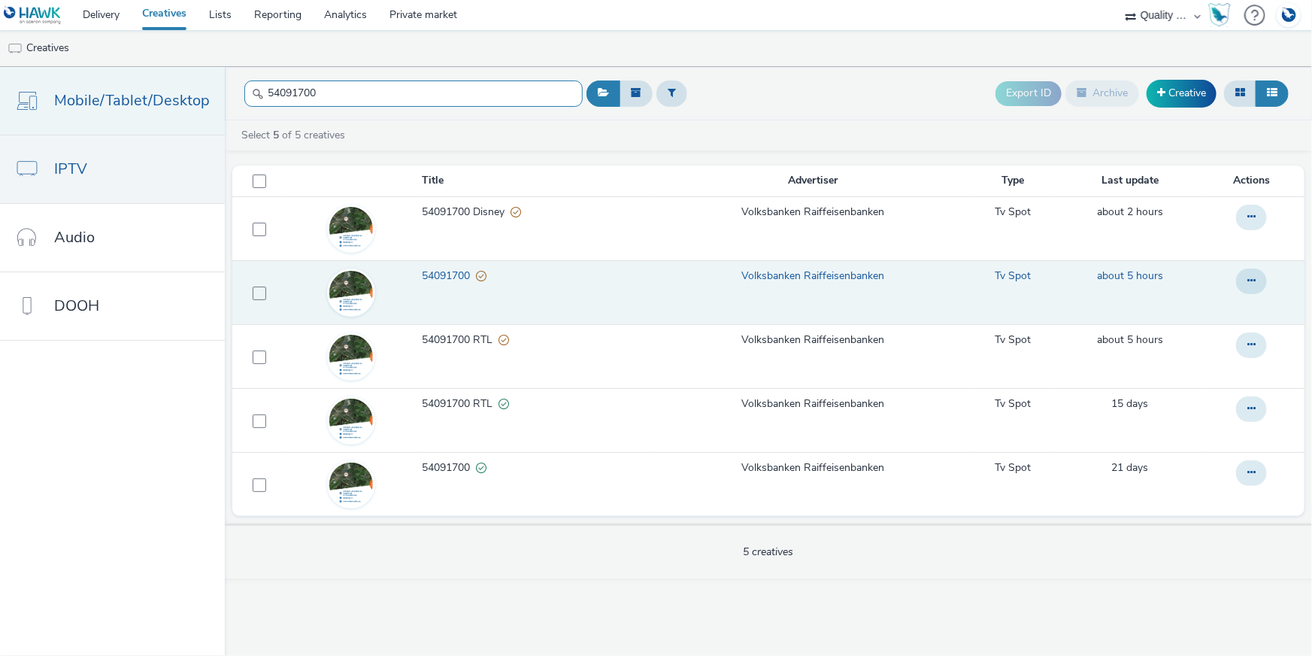
drag, startPoint x: 456, startPoint y: 84, endPoint x: 105, endPoint y: 83, distance: 351.1
click at [105, 83] on div "Mobile/Tablet/Desktop IPTV Audio DOOH 54091700 Export ID Archive Creative Selec…" at bounding box center [656, 361] width 1312 height 589
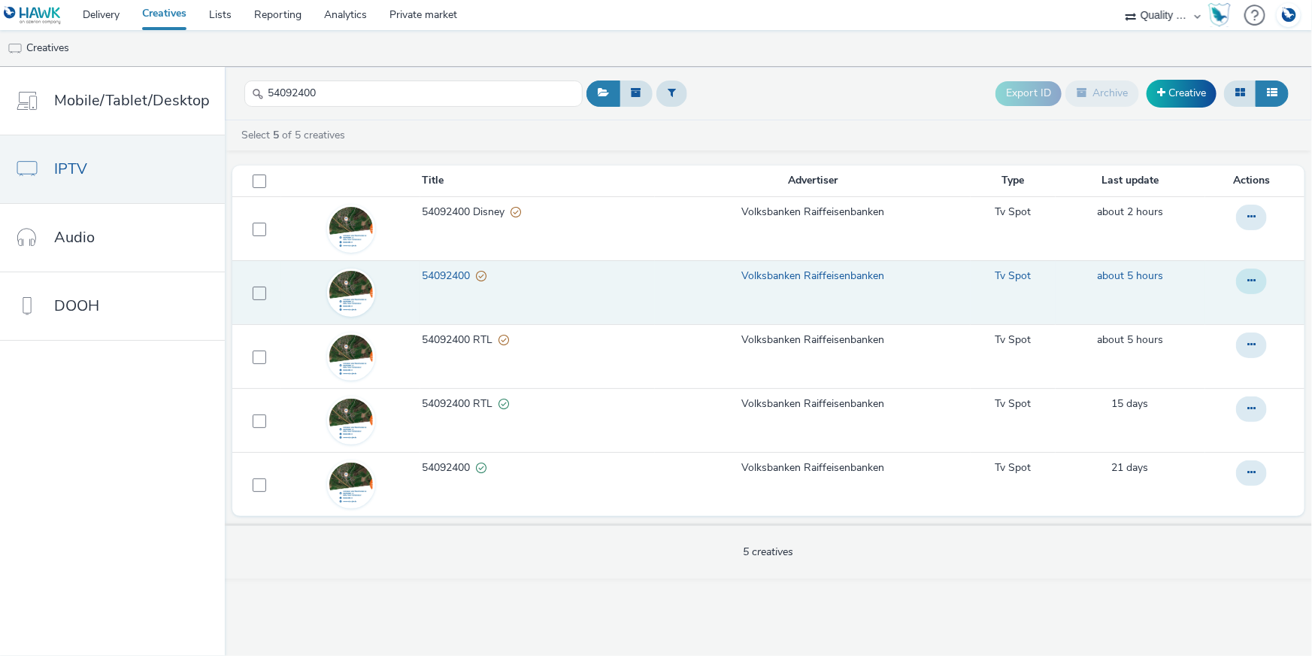
click at [1253, 280] on icon at bounding box center [1251, 280] width 8 height 11
click at [1205, 376] on link "Copy ID" at bounding box center [1210, 371] width 113 height 30
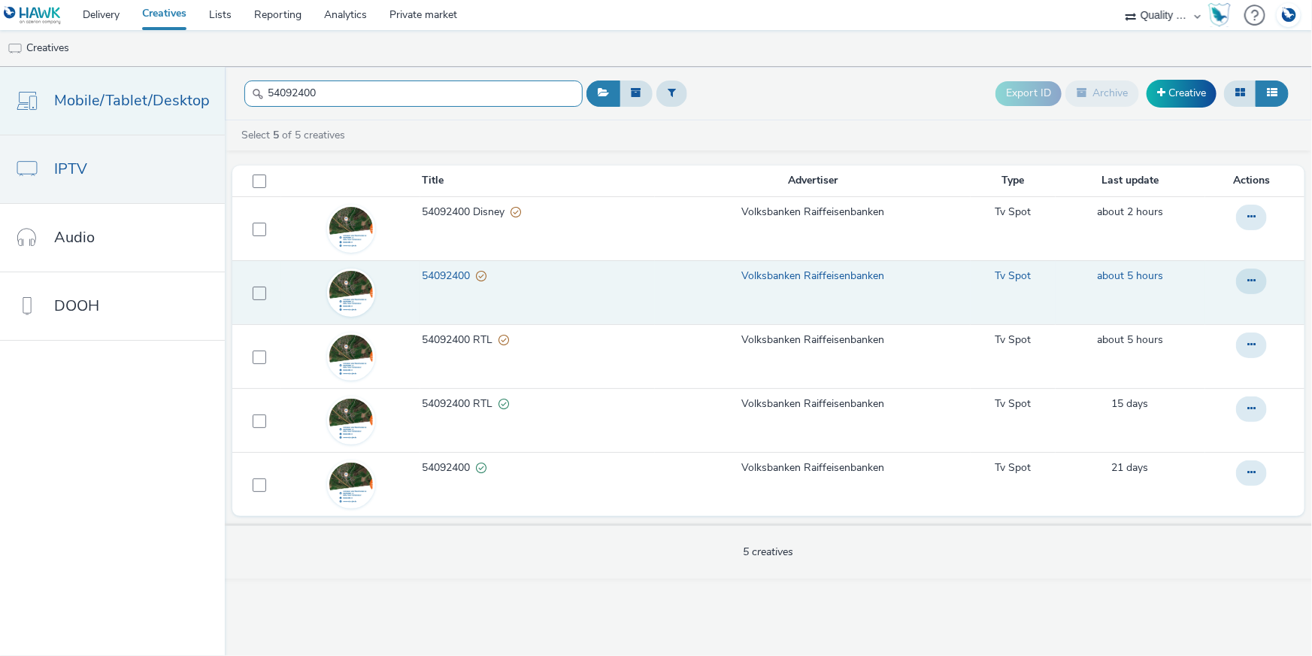
drag, startPoint x: 360, startPoint y: 97, endPoint x: 189, endPoint y: 92, distance: 170.8
click at [189, 92] on div "Mobile/Tablet/Desktop IPTV Audio DOOH 54092400 Export ID Archive Creative Selec…" at bounding box center [656, 361] width 1312 height 589
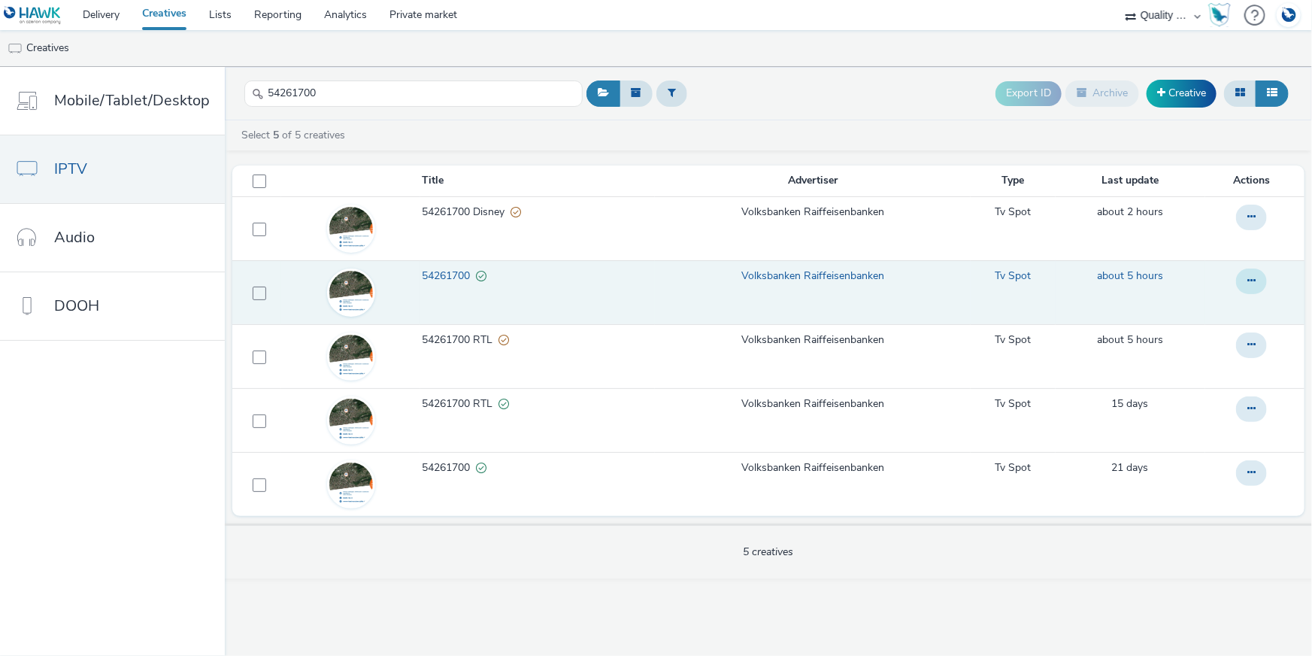
click at [1257, 277] on button at bounding box center [1251, 281] width 31 height 26
click at [1241, 377] on link "Copy ID" at bounding box center [1210, 371] width 113 height 30
drag, startPoint x: 354, startPoint y: 87, endPoint x: 231, endPoint y: 75, distance: 123.9
click at [232, 75] on header "54261700 Export ID Archive Creative" at bounding box center [768, 93] width 1087 height 53
click at [1256, 263] on td at bounding box center [1254, 292] width 99 height 64
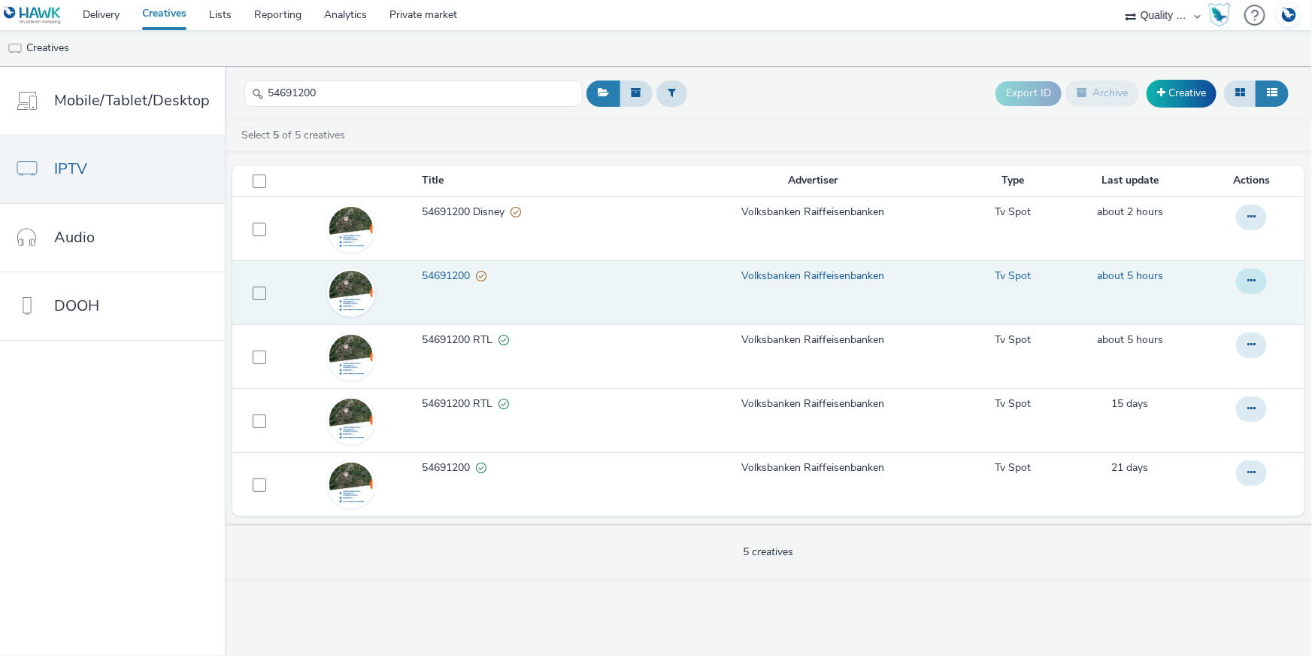
click at [1249, 278] on icon at bounding box center [1251, 280] width 8 height 11
click at [1189, 377] on link "Copy ID" at bounding box center [1210, 371] width 113 height 30
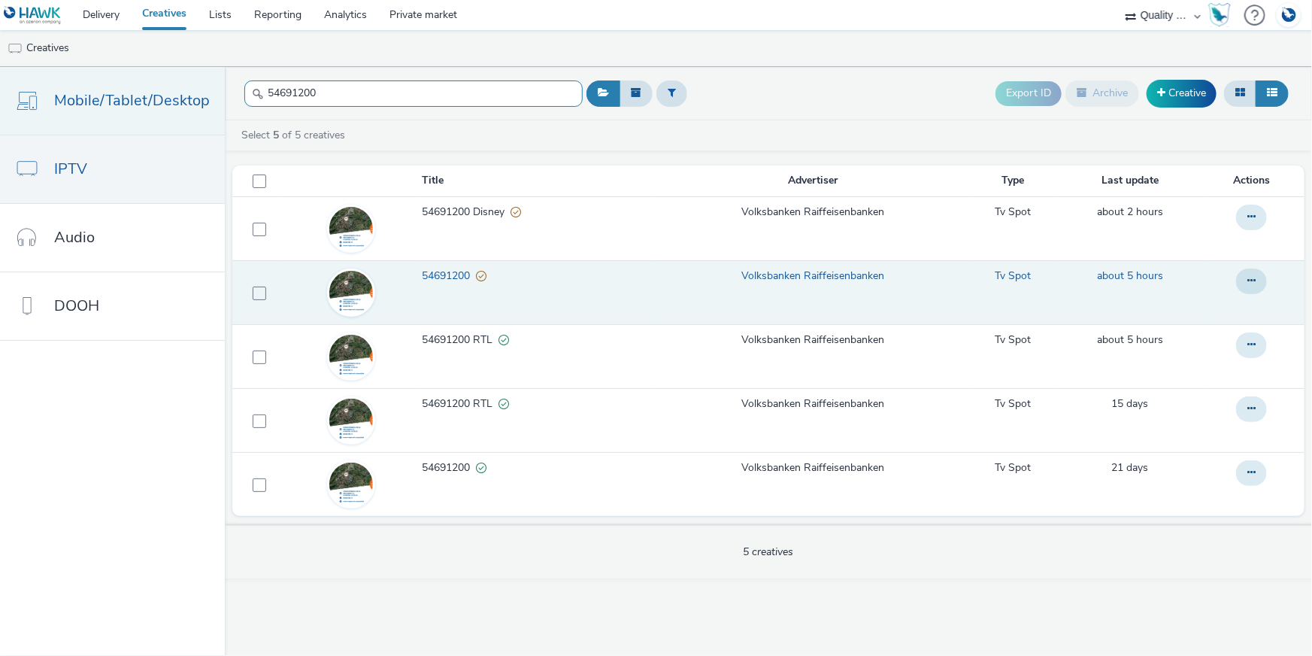
drag, startPoint x: 523, startPoint y: 98, endPoint x: 82, endPoint y: 86, distance: 440.8
click at [82, 86] on div "Mobile/Tablet/Desktop IPTV Audio DOOH 54691200 Export ID Archive Creative Selec…" at bounding box center [656, 361] width 1312 height 589
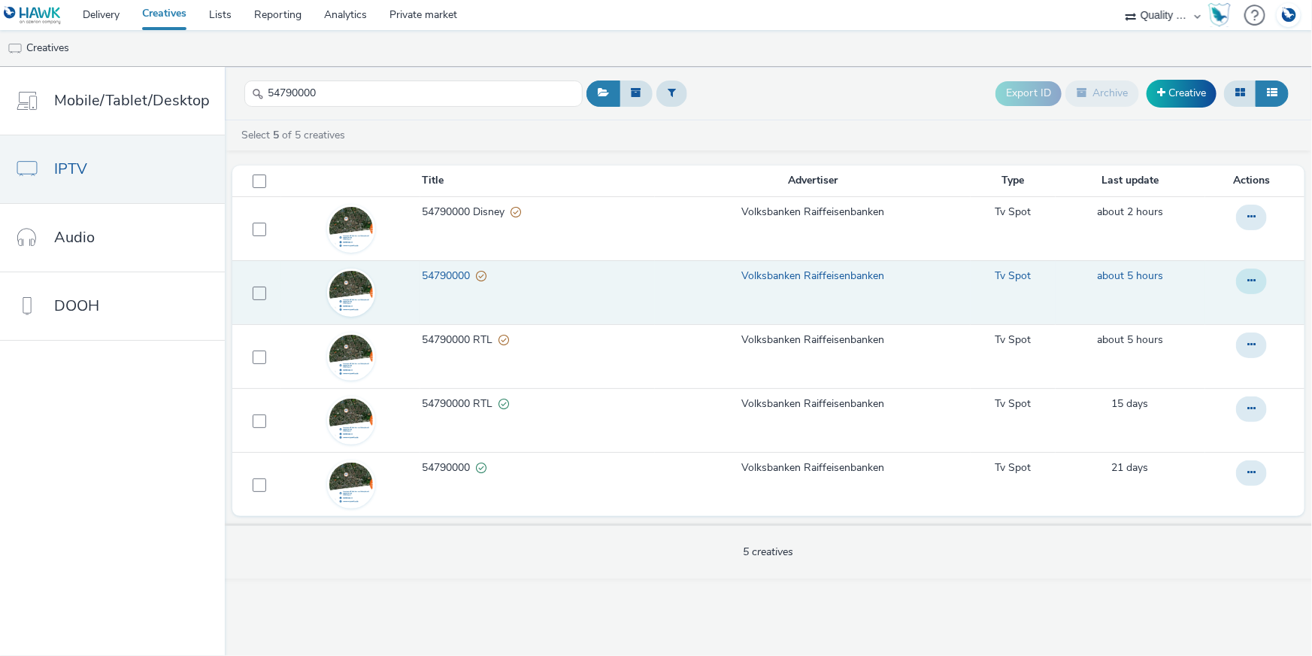
click at [1256, 278] on icon at bounding box center [1251, 280] width 8 height 11
click at [1228, 374] on link "Copy ID" at bounding box center [1210, 371] width 113 height 30
drag, startPoint x: 268, startPoint y: 85, endPoint x: 241, endPoint y: 83, distance: 27.2
click at [244, 83] on input "54790000" at bounding box center [413, 93] width 338 height 26
click at [1238, 278] on button at bounding box center [1251, 281] width 31 height 26
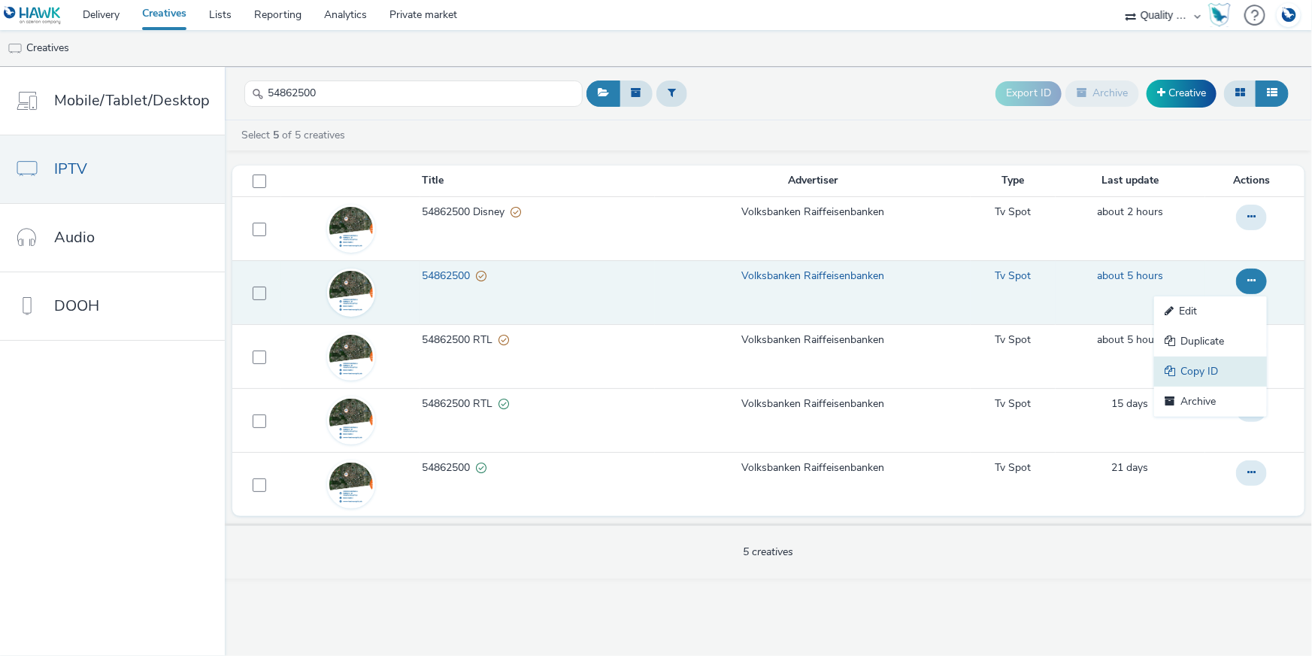
click at [1211, 371] on link "Copy ID" at bounding box center [1210, 371] width 113 height 30
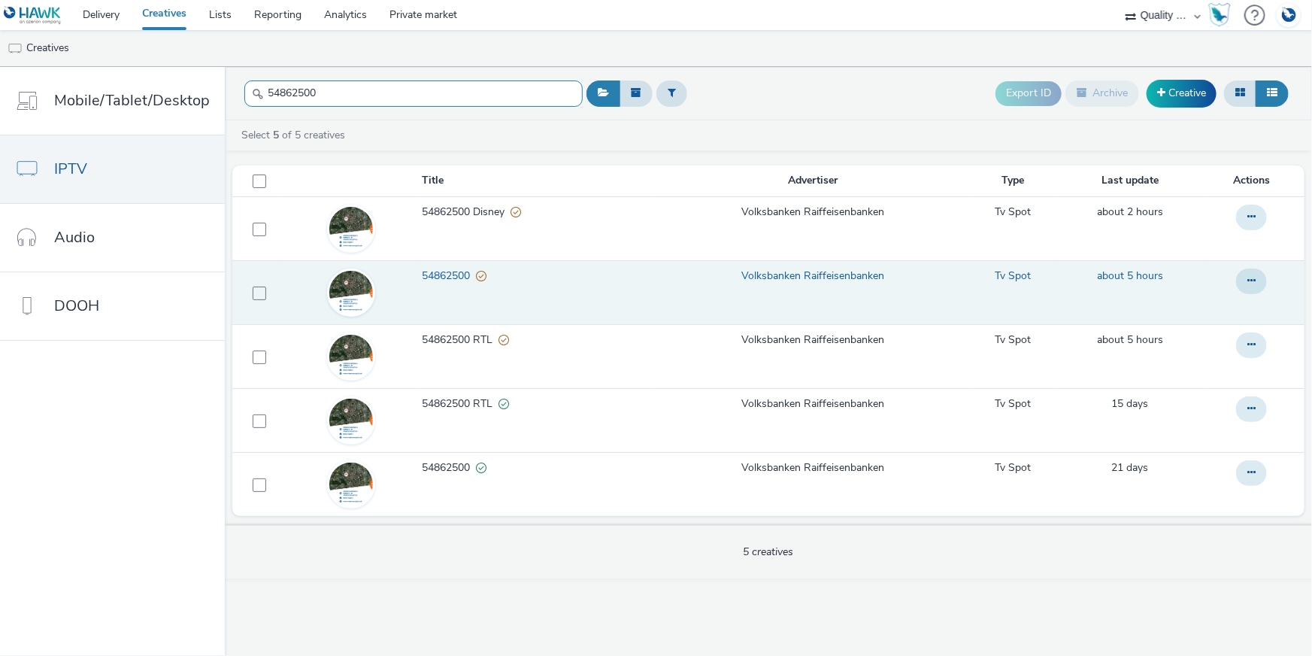
drag, startPoint x: 358, startPoint y: 80, endPoint x: 227, endPoint y: 90, distance: 131.3
click at [227, 90] on header "54862500 Export ID Archive Creative" at bounding box center [768, 93] width 1087 height 53
click at [1249, 278] on icon at bounding box center [1251, 280] width 8 height 11
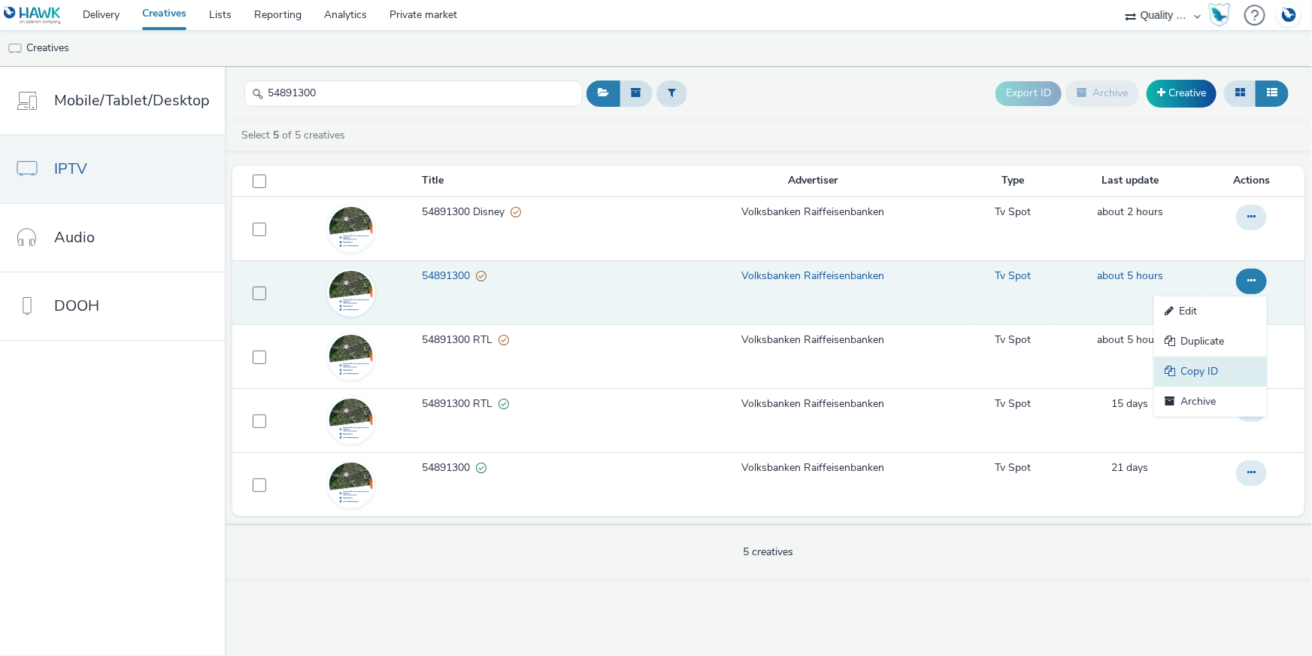
click at [1211, 368] on link "Copy ID" at bounding box center [1210, 371] width 113 height 30
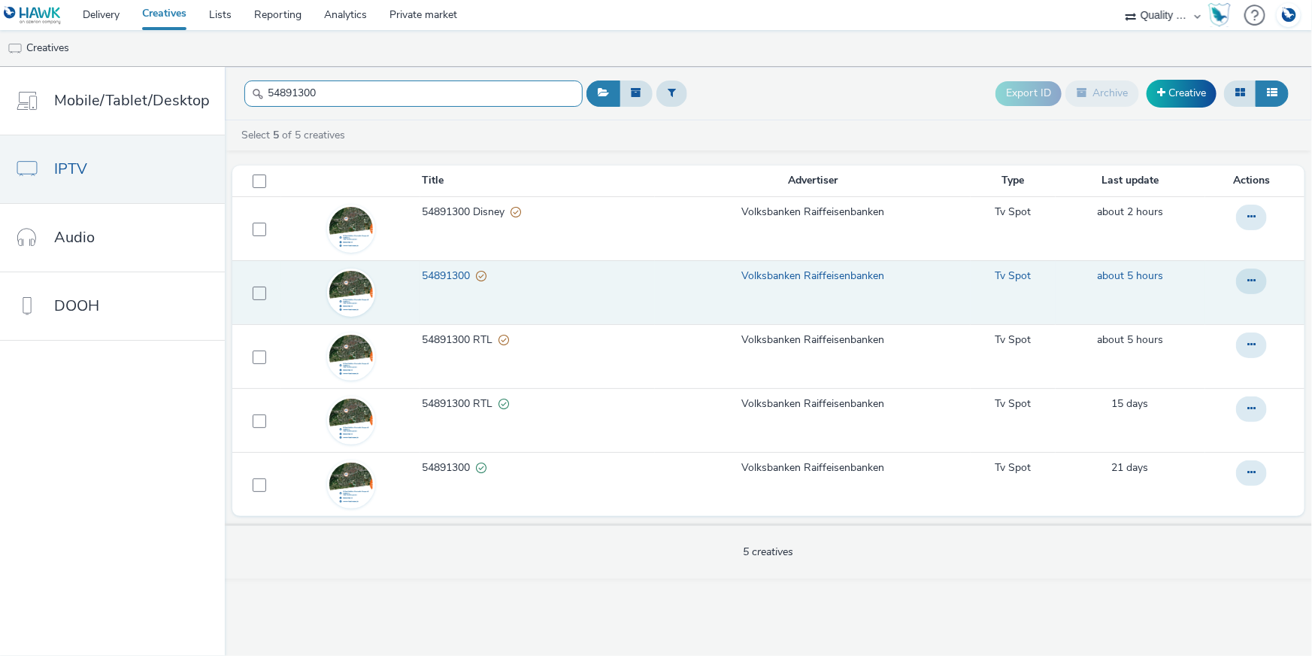
drag, startPoint x: 341, startPoint y: 97, endPoint x: 220, endPoint y: 89, distance: 120.6
click at [225, 89] on header "54891300 Export ID Archive Creative" at bounding box center [768, 93] width 1087 height 53
click at [1249, 279] on icon at bounding box center [1251, 280] width 8 height 11
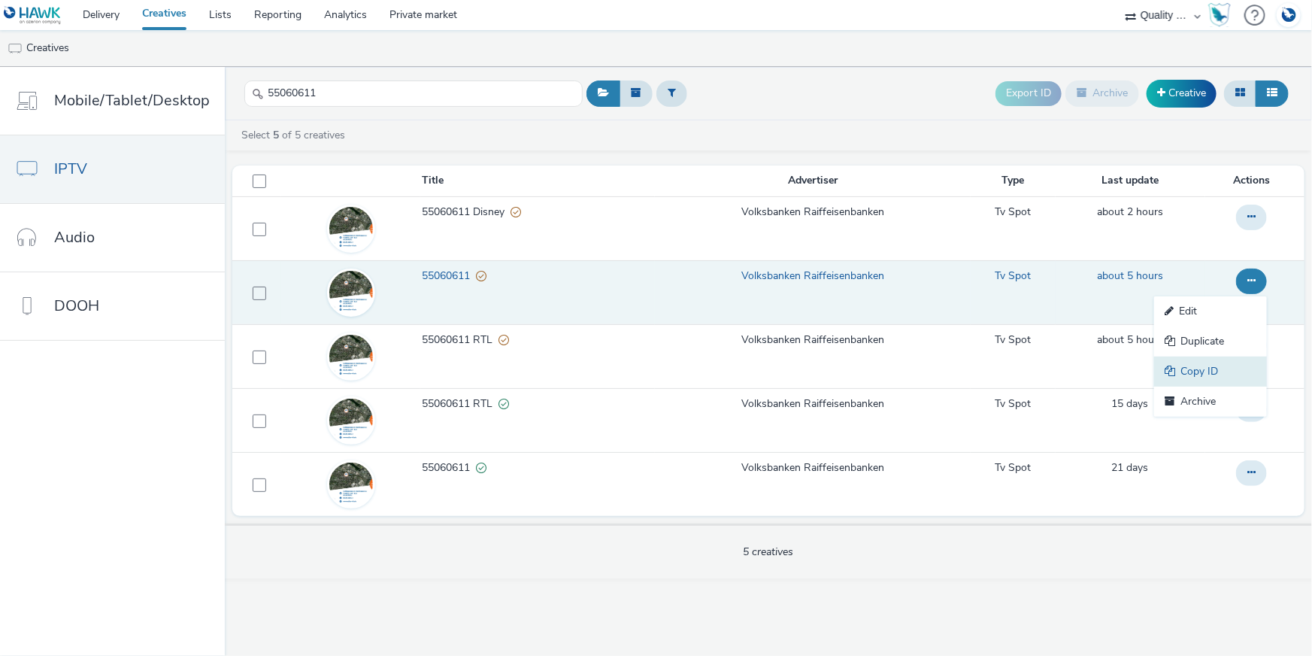
click at [1208, 369] on link "Copy ID" at bounding box center [1210, 371] width 113 height 30
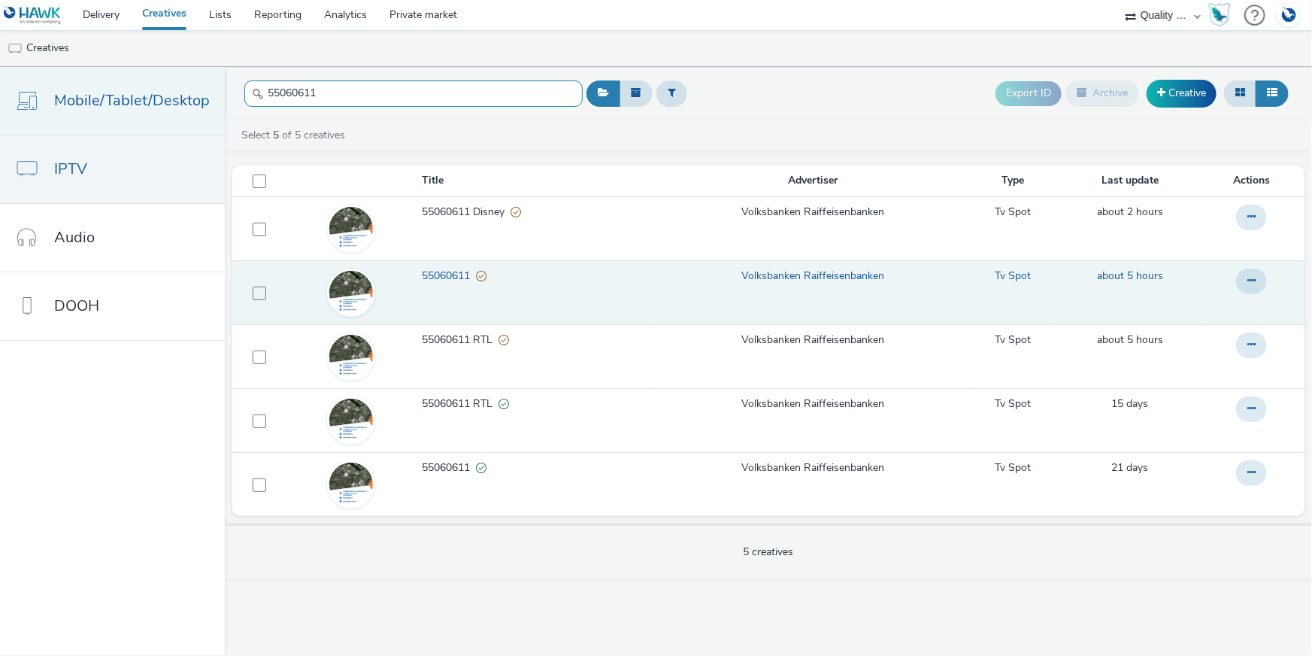
drag, startPoint x: 381, startPoint y: 91, endPoint x: 212, endPoint y: 83, distance: 169.3
click at [206, 83] on div "Mobile/Tablet/Desktop IPTV Audio DOOH 55060611 Export ID Archive Creative Selec…" at bounding box center [656, 361] width 1312 height 589
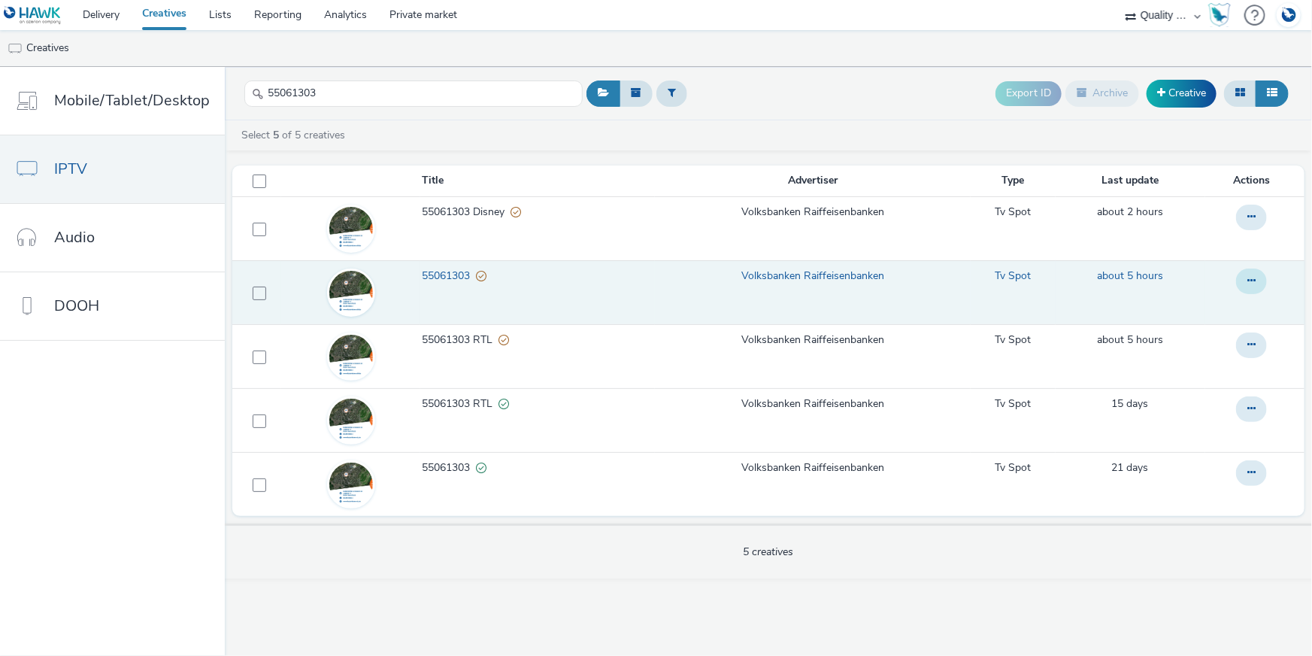
click at [1249, 275] on icon at bounding box center [1251, 280] width 8 height 11
click at [1218, 368] on link "Copy ID" at bounding box center [1210, 371] width 113 height 30
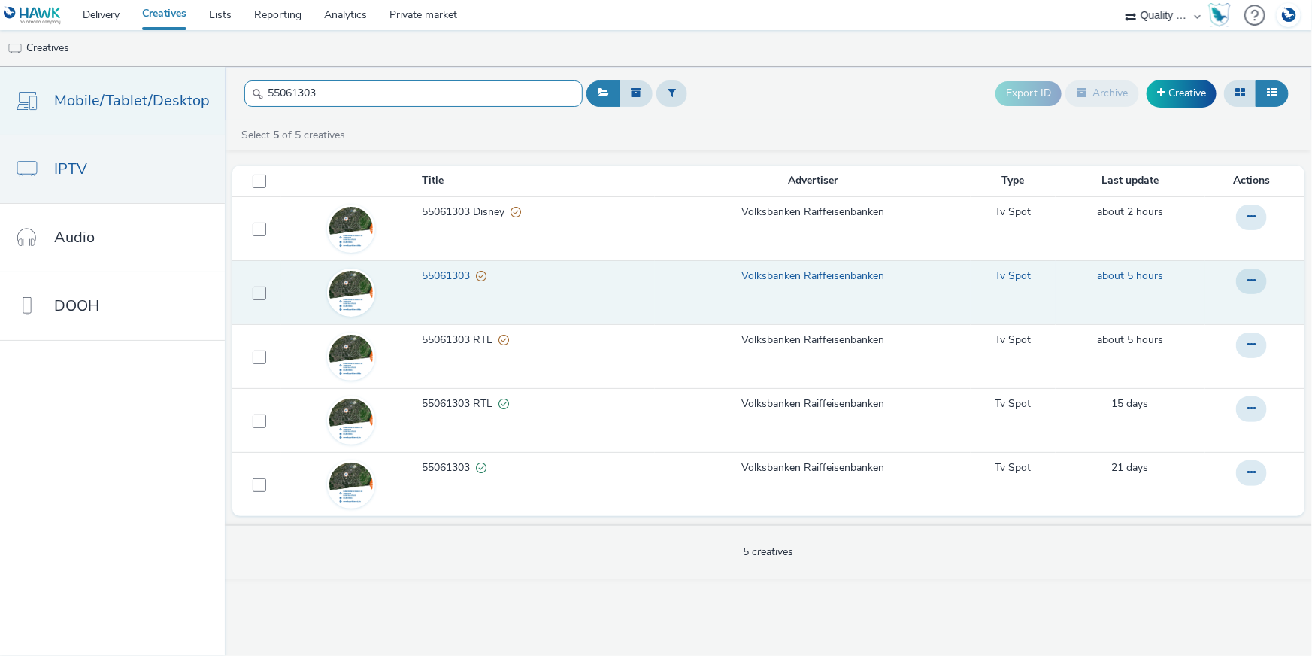
drag, startPoint x: 336, startPoint y: 100, endPoint x: 213, endPoint y: 98, distance: 123.3
click at [216, 85] on div "Mobile/Tablet/Desktop IPTV Audio DOOH 55061303 Export ID Archive Creative Selec…" at bounding box center [656, 361] width 1312 height 589
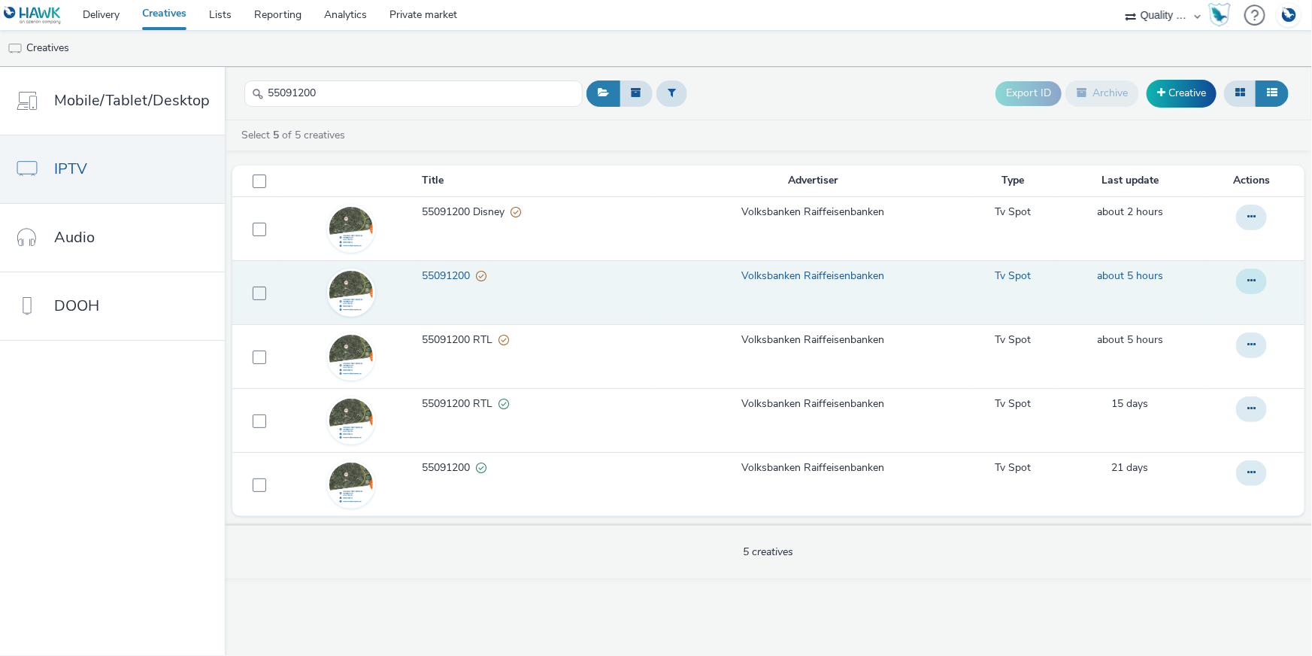
click at [1249, 279] on icon at bounding box center [1251, 280] width 8 height 11
click at [1190, 359] on link "Copy ID" at bounding box center [1210, 371] width 113 height 30
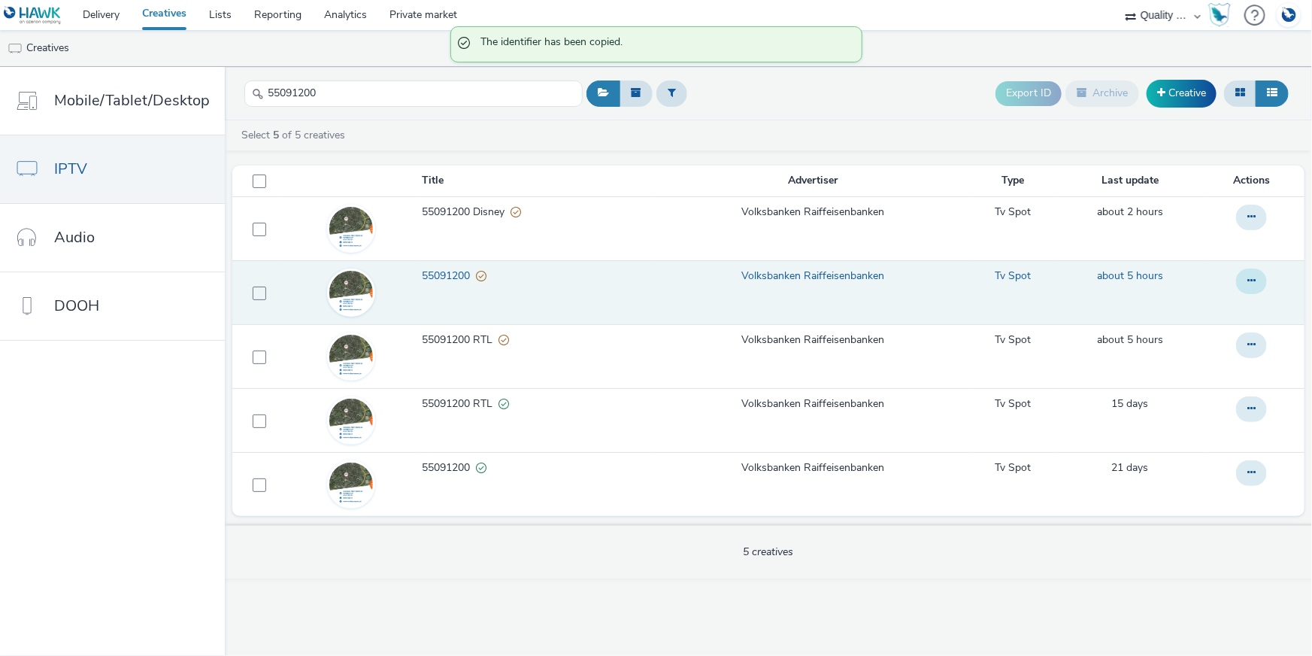
click at [1250, 283] on icon at bounding box center [1251, 280] width 8 height 11
click at [1240, 368] on link "Copy ID" at bounding box center [1210, 371] width 113 height 30
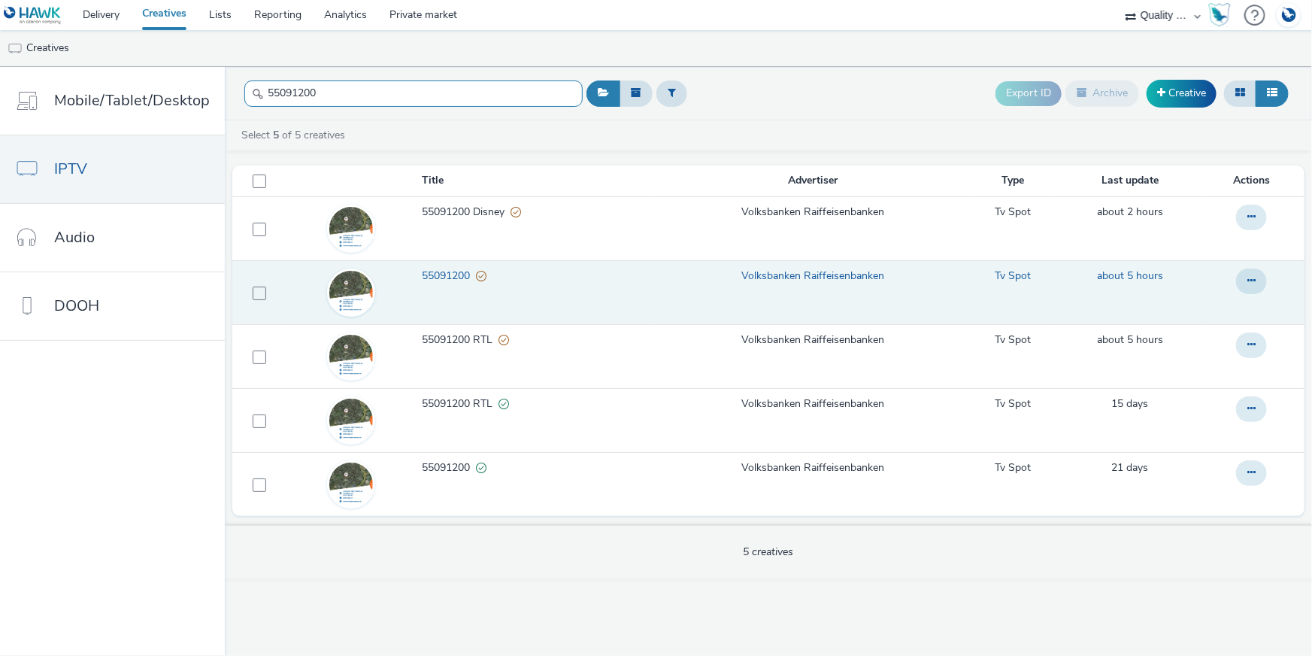
drag, startPoint x: 256, startPoint y: 82, endPoint x: 234, endPoint y: 79, distance: 22.0
click at [234, 79] on header "55091200 Export ID Archive Creative" at bounding box center [768, 93] width 1087 height 53
click at [1239, 278] on button at bounding box center [1251, 281] width 31 height 26
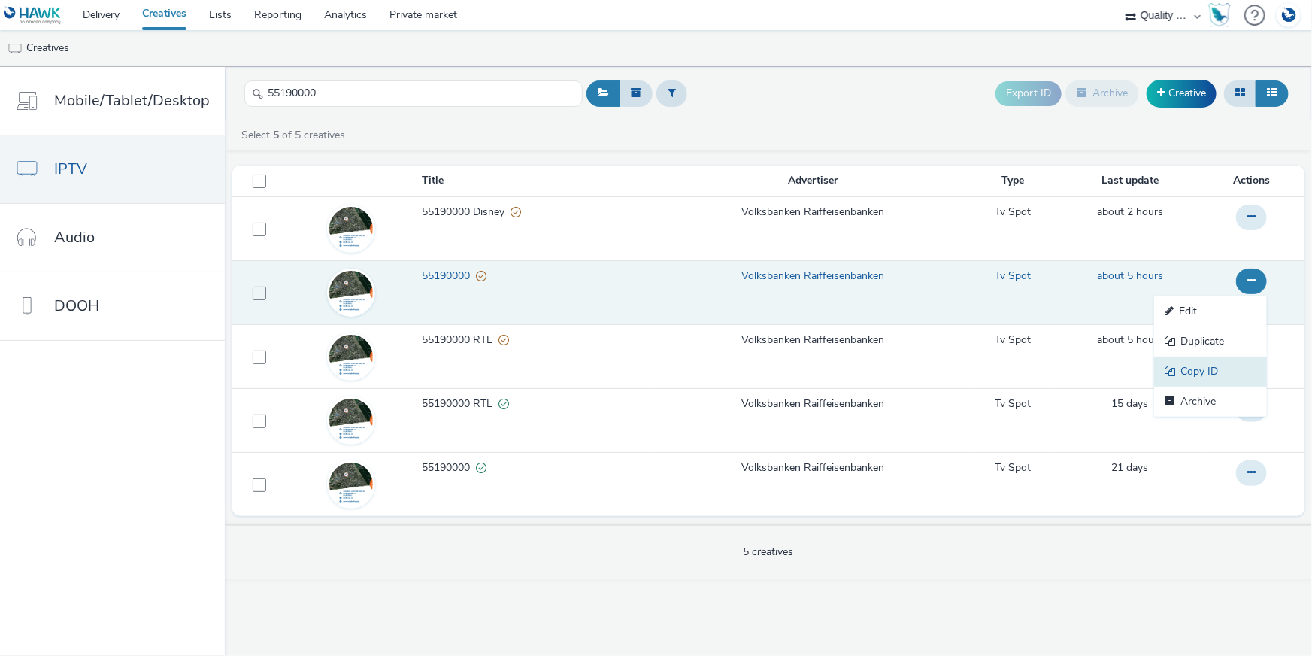
click at [1184, 368] on link "Copy ID" at bounding box center [1210, 371] width 113 height 30
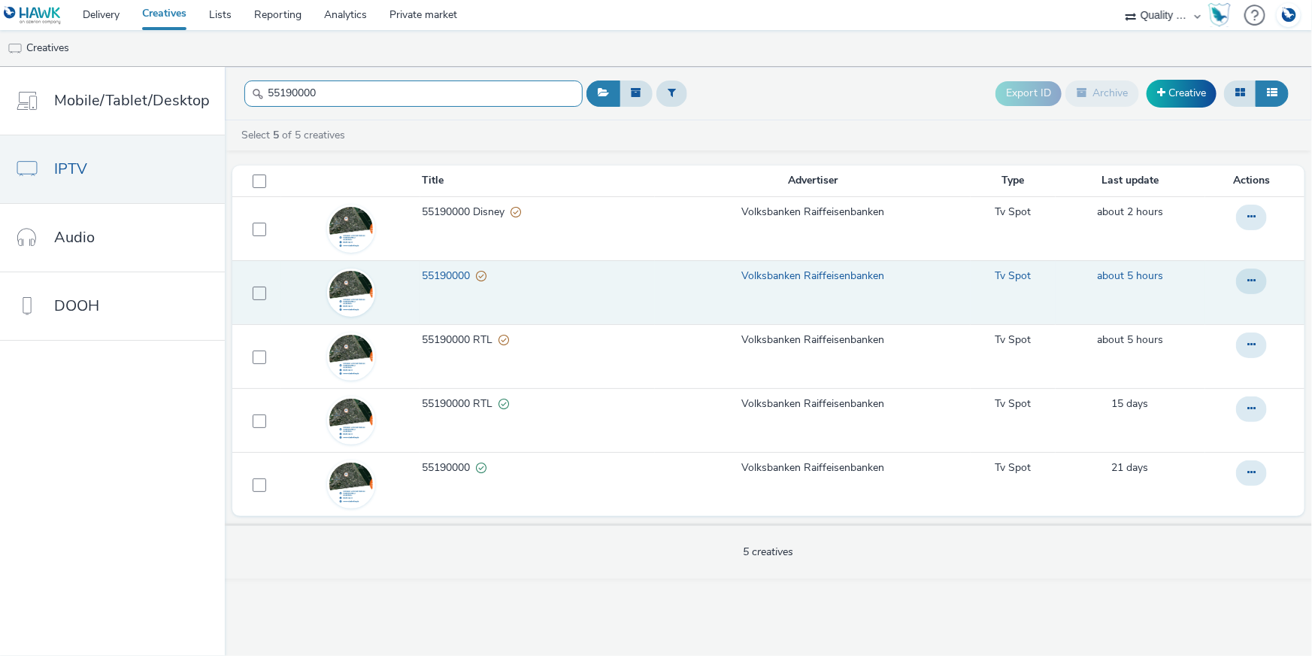
drag, startPoint x: 278, startPoint y: 95, endPoint x: 234, endPoint y: 84, distance: 45.6
click at [234, 84] on header "55190000 Export ID Archive Creative" at bounding box center [768, 93] width 1087 height 53
click at [1248, 288] on button at bounding box center [1251, 281] width 31 height 26
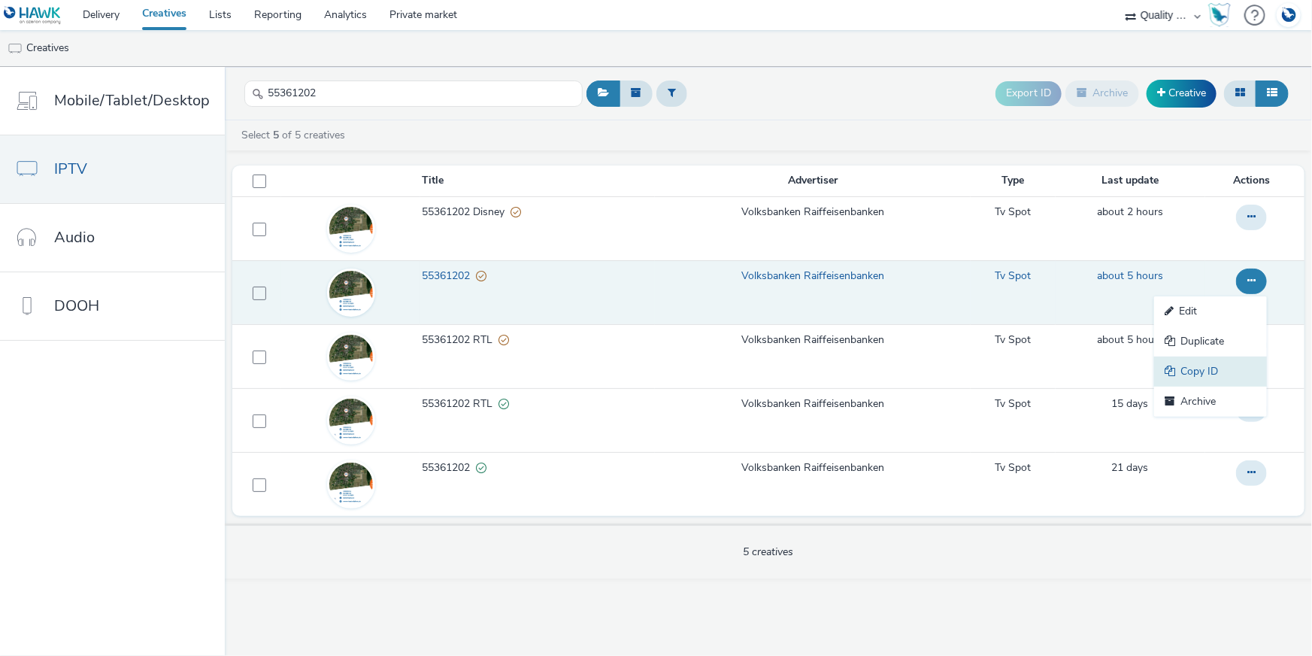
click at [1227, 359] on link "Copy ID" at bounding box center [1210, 371] width 113 height 30
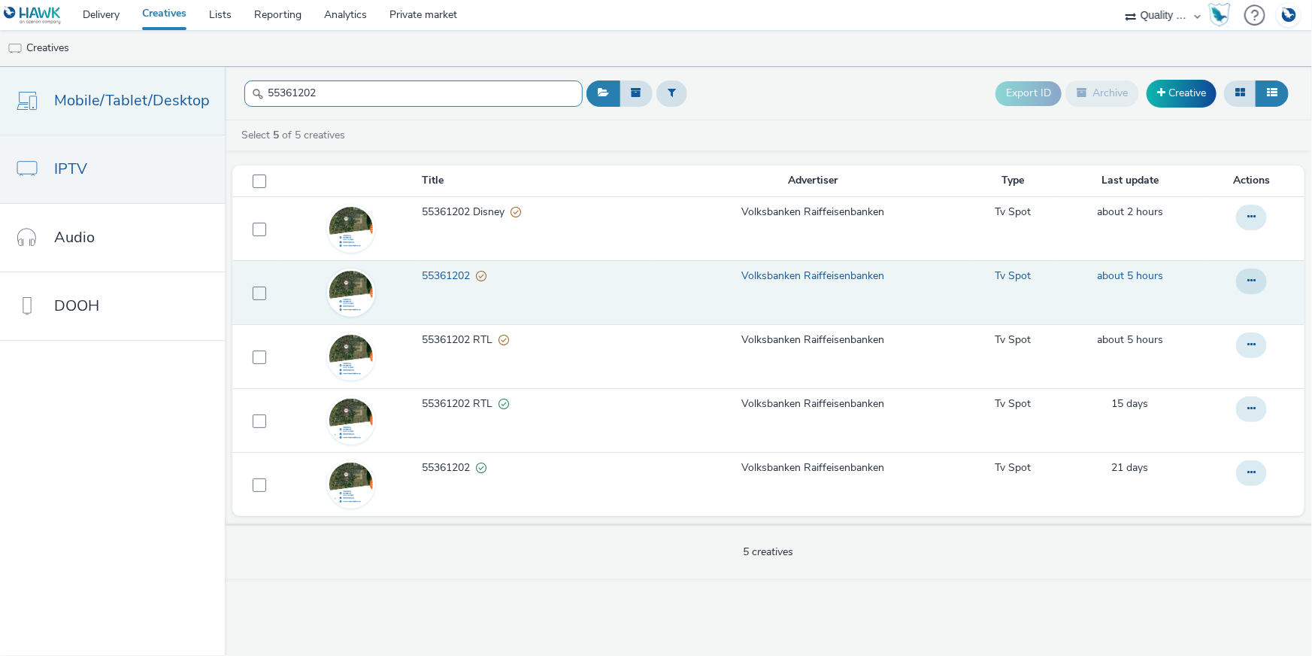
drag, startPoint x: 352, startPoint y: 94, endPoint x: 217, endPoint y: 77, distance: 135.6
click at [217, 77] on div "Mobile/Tablet/Desktop IPTV Audio DOOH 55361202 Export ID Archive Creative Selec…" at bounding box center [656, 361] width 1312 height 589
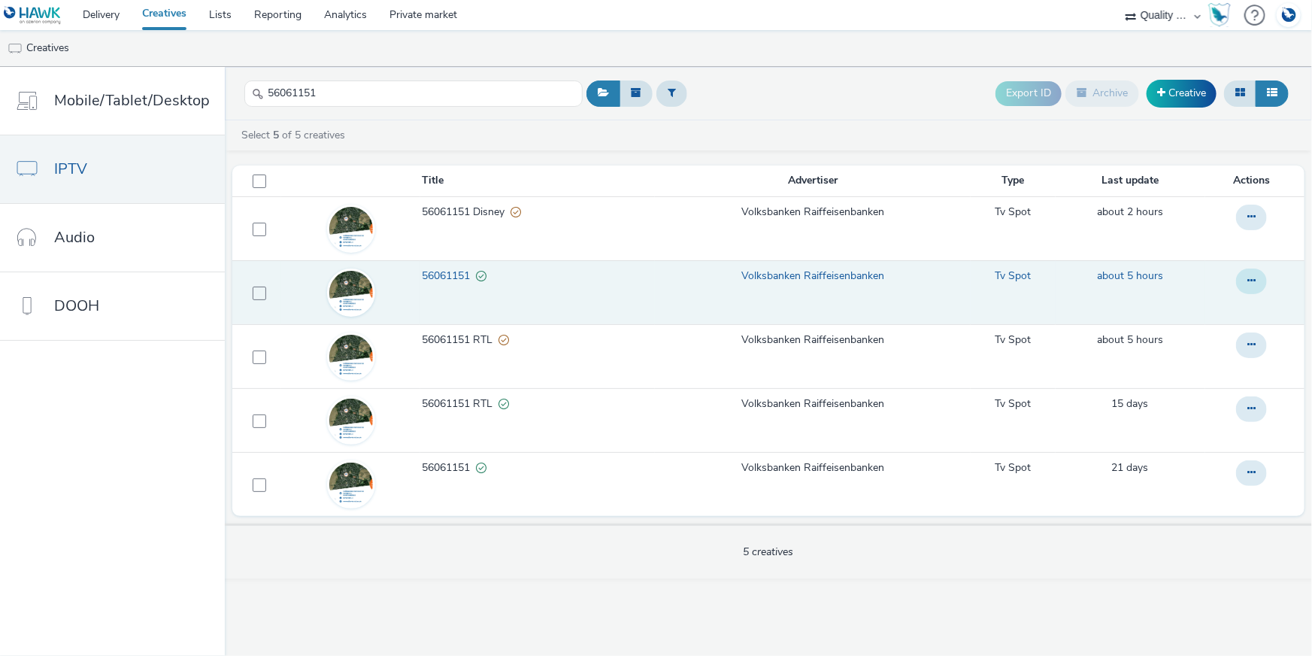
click at [1249, 285] on icon at bounding box center [1251, 280] width 8 height 11
click at [1181, 366] on link "Copy ID" at bounding box center [1210, 371] width 113 height 30
drag, startPoint x: 336, startPoint y: 91, endPoint x: 241, endPoint y: 82, distance: 95.9
click at [244, 83] on input "56061151" at bounding box center [413, 93] width 338 height 26
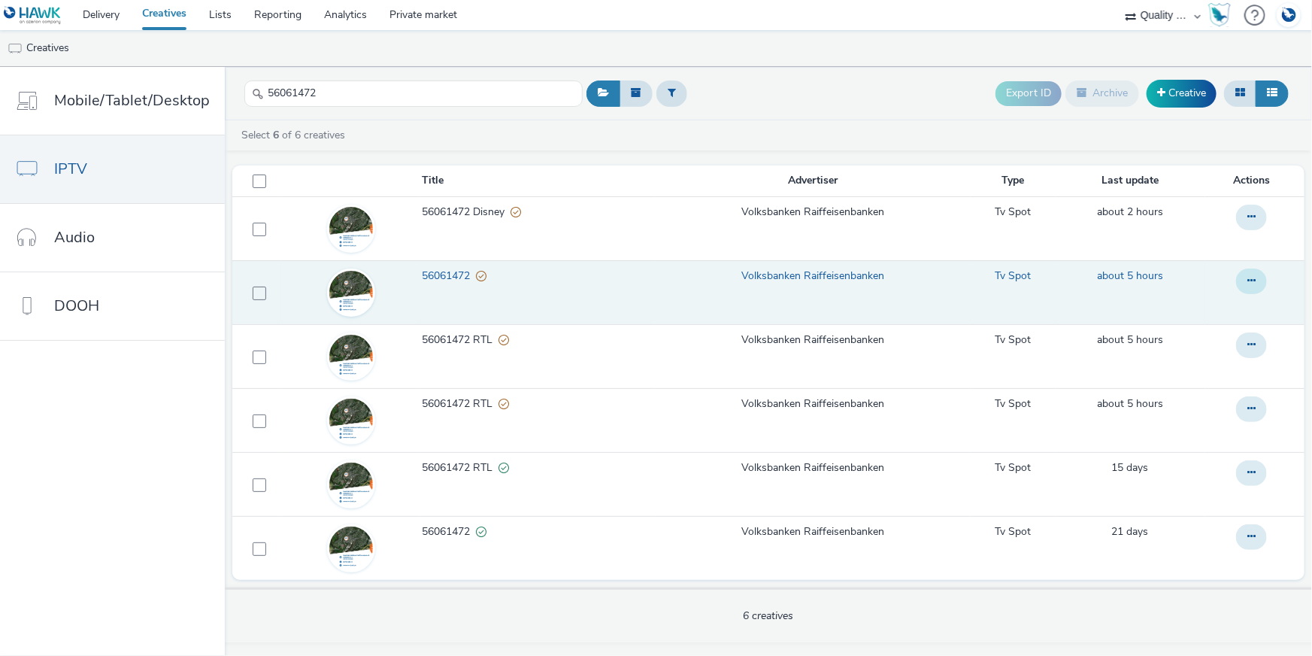
click at [1257, 277] on button at bounding box center [1251, 281] width 31 height 26
click at [1197, 365] on link "Copy ID" at bounding box center [1210, 371] width 113 height 30
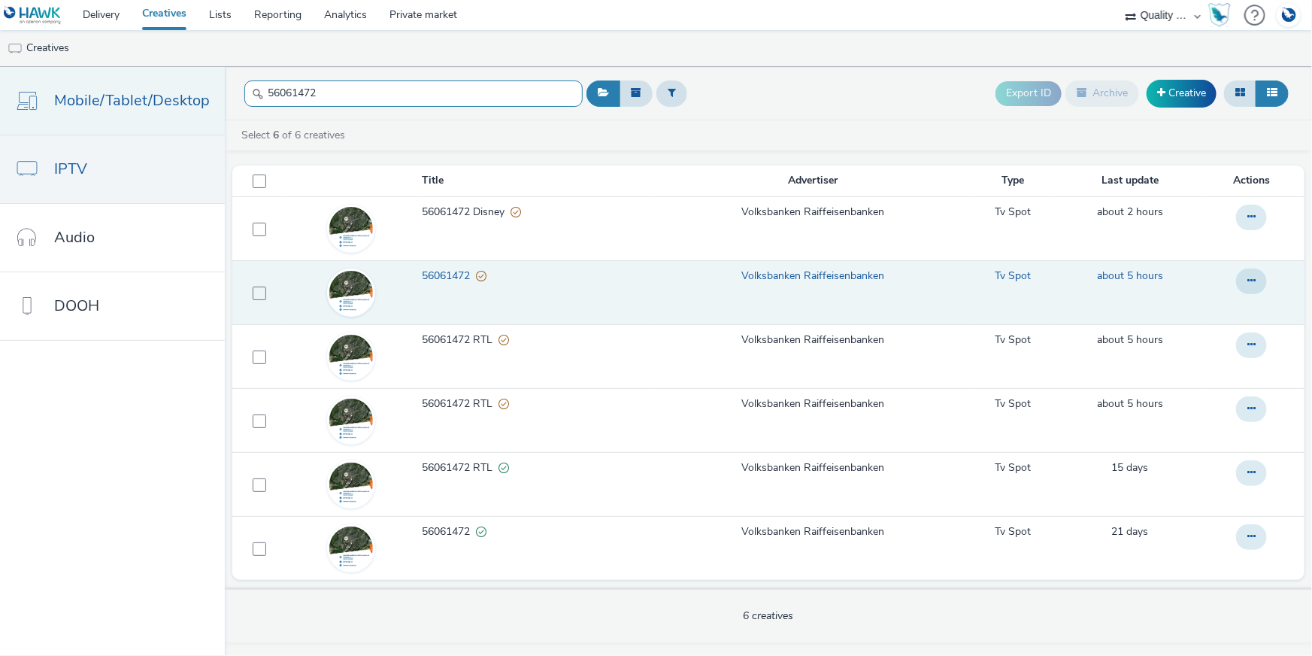
drag, startPoint x: 355, startPoint y: 87, endPoint x: 176, endPoint y: 87, distance: 179.0
click at [176, 87] on div "Mobile/Tablet/Desktop IPTV Audio DOOH 56061472 Export ID Archive Creative Selec…" at bounding box center [656, 361] width 1312 height 589
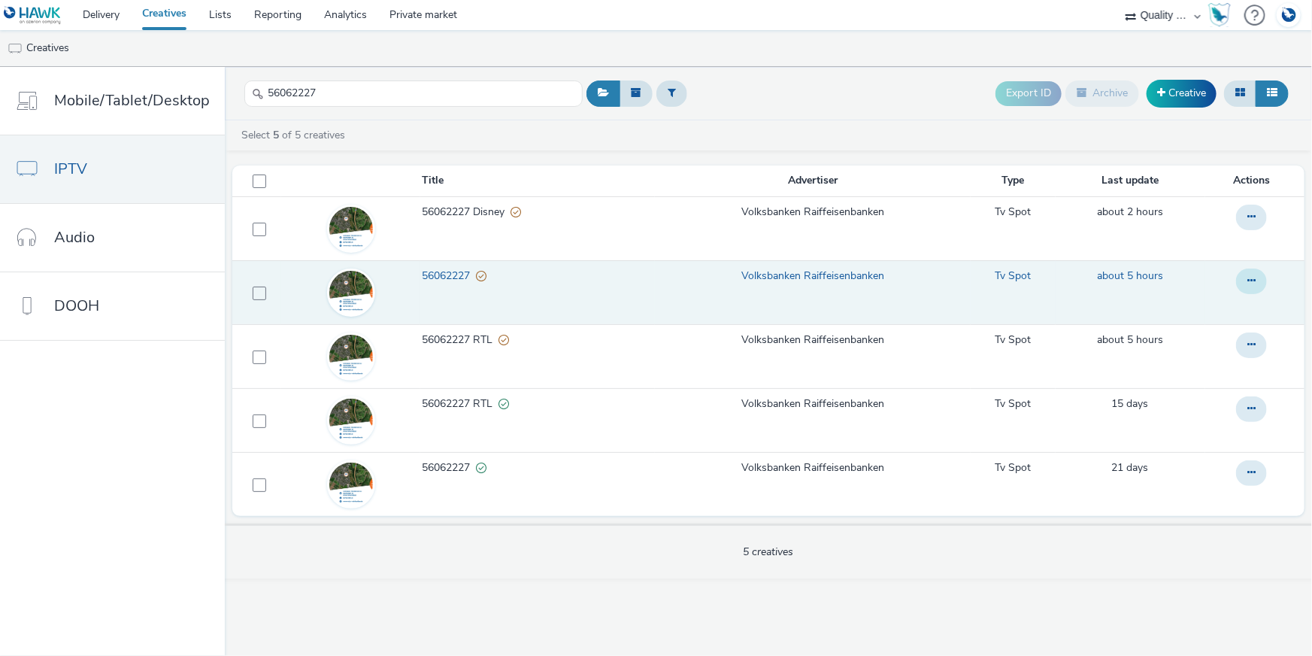
click at [1254, 285] on icon at bounding box center [1251, 280] width 8 height 11
click at [1226, 362] on link "Copy ID" at bounding box center [1210, 371] width 113 height 30
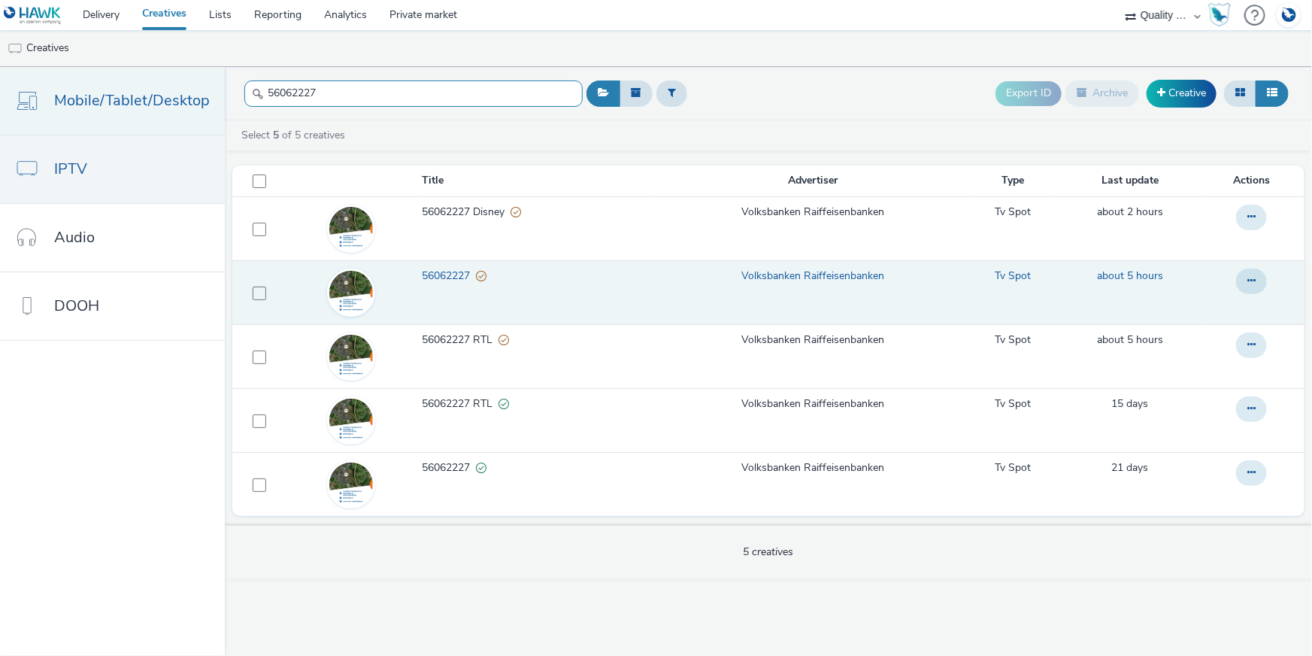
drag, startPoint x: 406, startPoint y: 98, endPoint x: 199, endPoint y: 78, distance: 208.4
click at [199, 78] on div "Mobile/Tablet/Desktop IPTV Audio DOOH 56062227 Export ID Archive Creative Selec…" at bounding box center [656, 361] width 1312 height 589
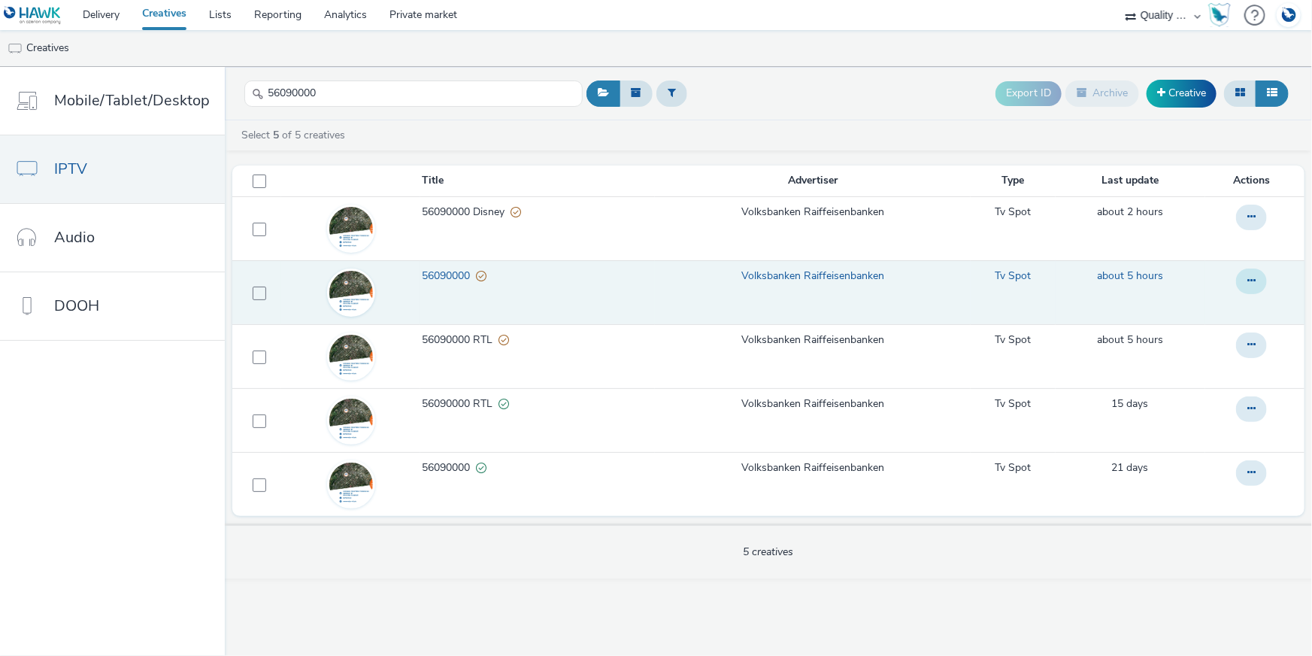
click at [1253, 275] on icon at bounding box center [1251, 280] width 8 height 11
click at [1239, 371] on link "Copy ID" at bounding box center [1210, 371] width 113 height 30
drag, startPoint x: 362, startPoint y: 92, endPoint x: 241, endPoint y: 83, distance: 120.6
click at [244, 83] on input "56090000" at bounding box center [413, 93] width 338 height 26
click at [1253, 288] on button at bounding box center [1251, 281] width 31 height 26
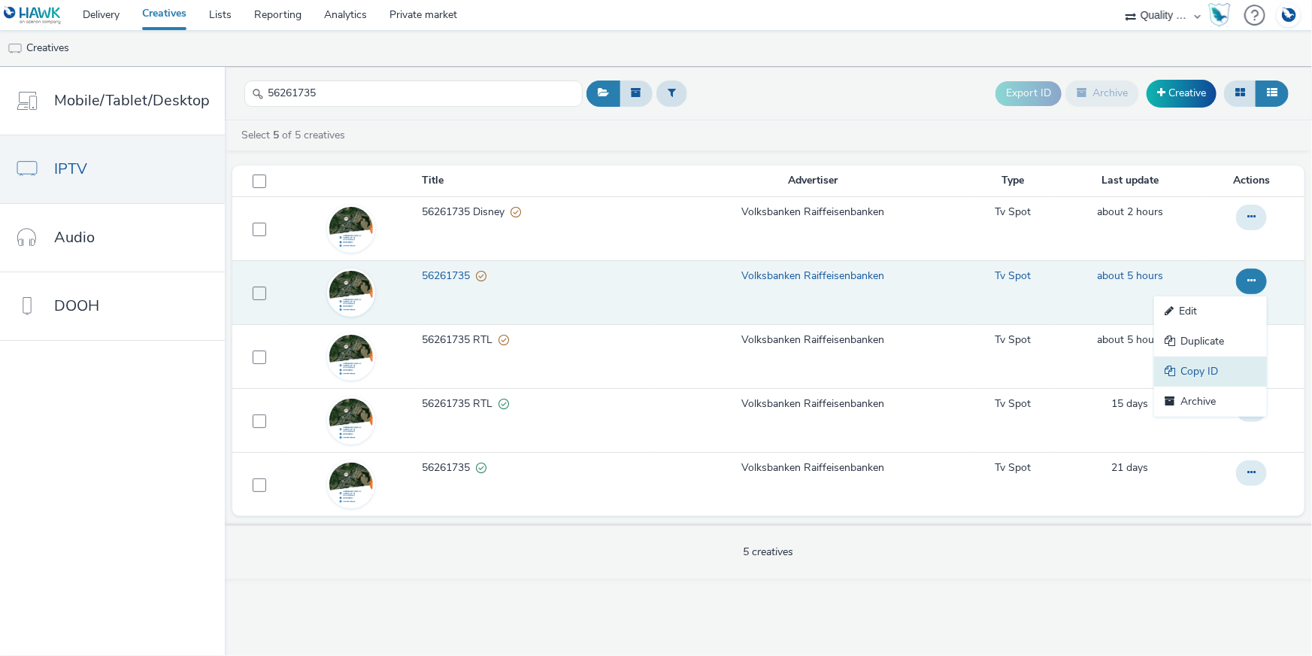
click at [1207, 366] on link "Copy ID" at bounding box center [1210, 371] width 113 height 30
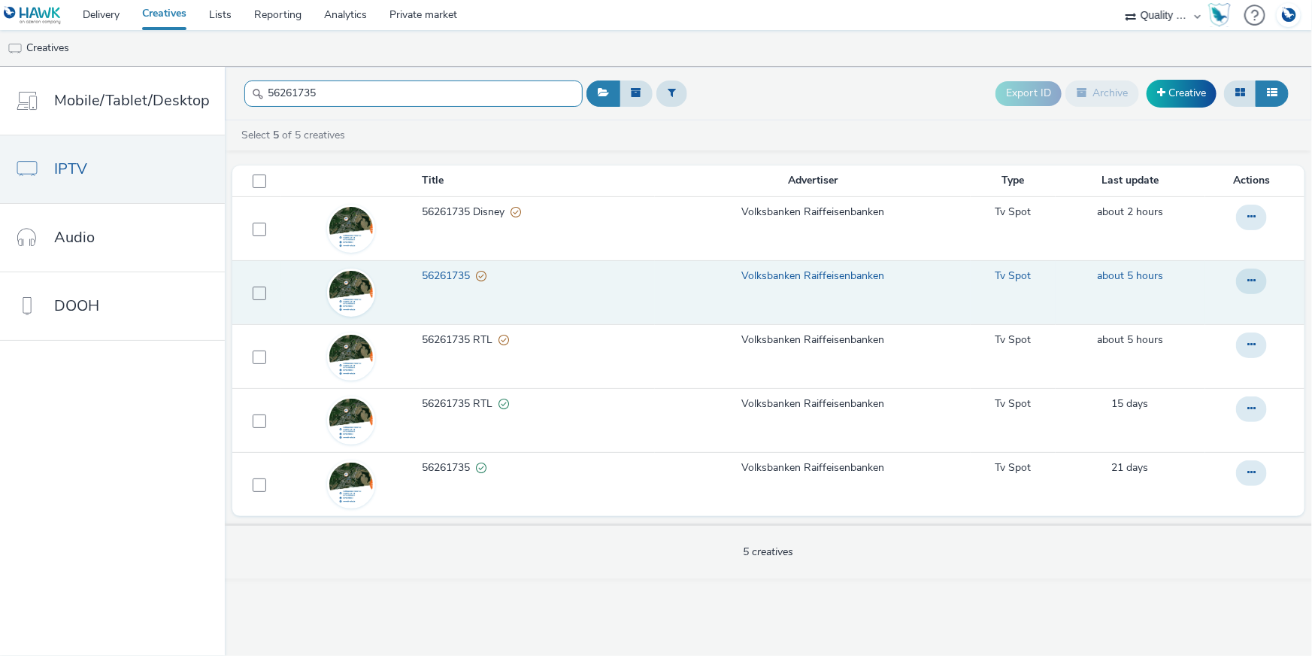
drag, startPoint x: 317, startPoint y: 89, endPoint x: 242, endPoint y: 77, distance: 76.3
click at [244, 77] on div "56261735" at bounding box center [413, 93] width 338 height 37
click at [1253, 276] on icon at bounding box center [1251, 280] width 8 height 11
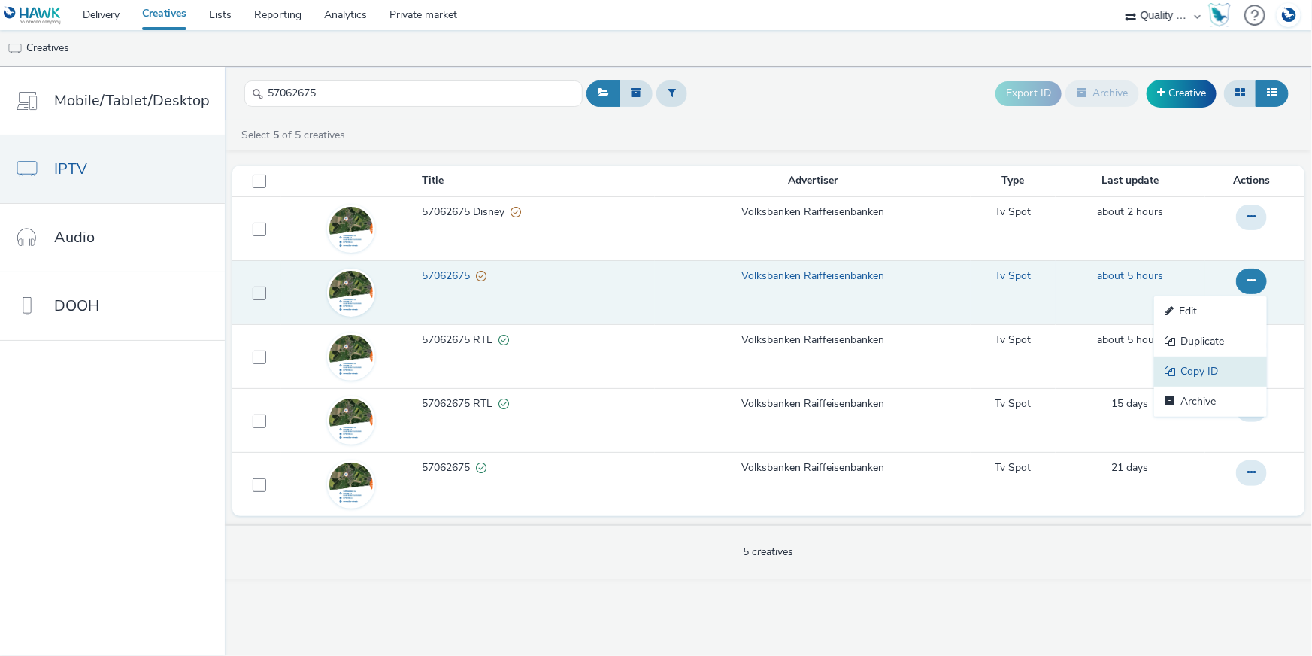
click at [1235, 358] on link "Copy ID" at bounding box center [1210, 371] width 113 height 30
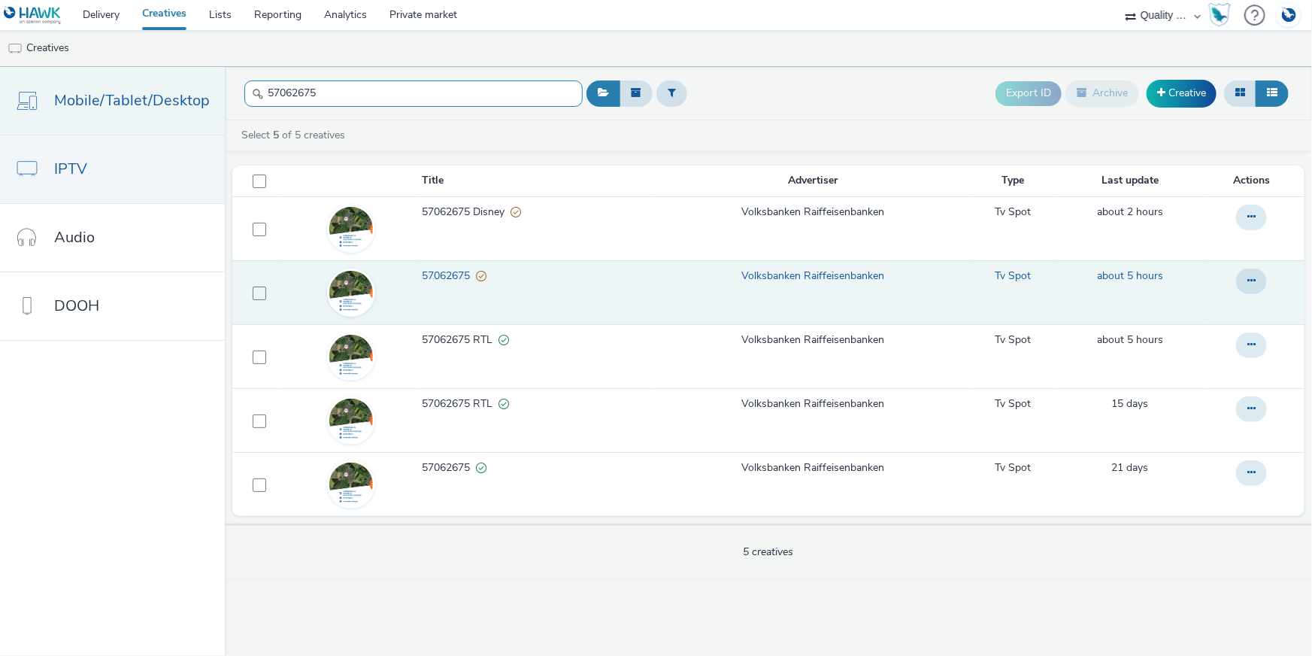
drag, startPoint x: 268, startPoint y: 91, endPoint x: 208, endPoint y: 83, distance: 60.7
click at [208, 83] on div "Mobile/Tablet/Desktop IPTV Audio DOOH 57062675 Export ID Archive Creative Selec…" at bounding box center [656, 361] width 1312 height 589
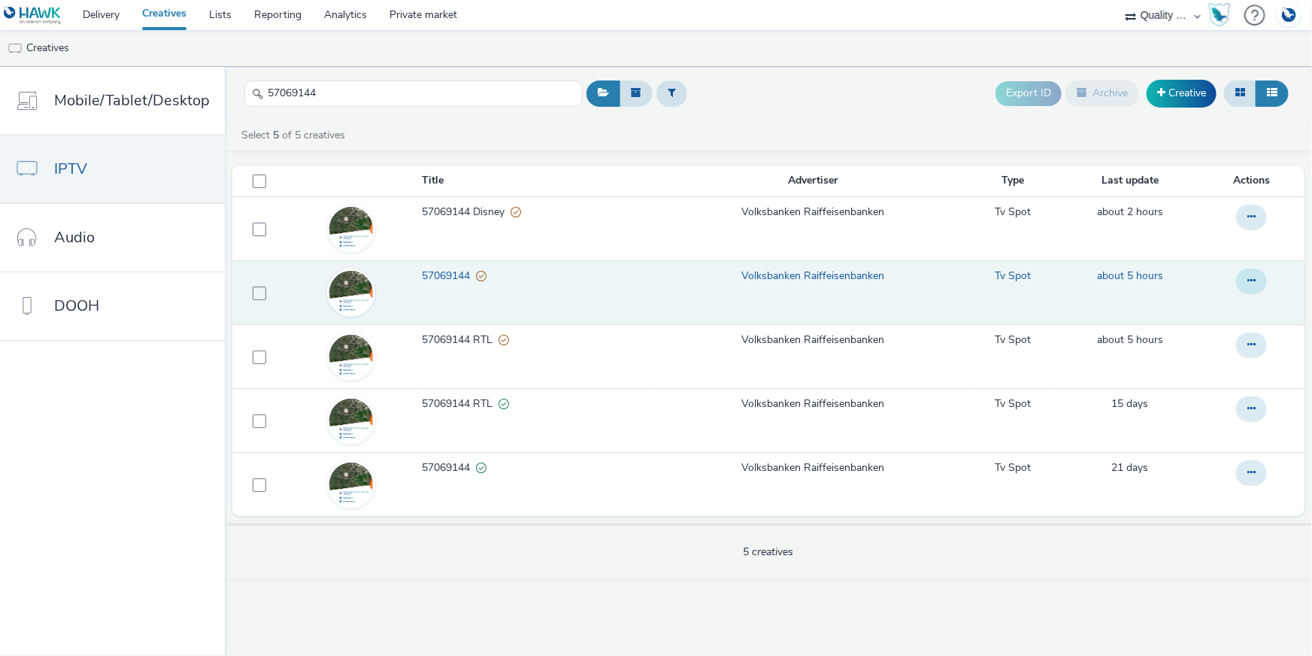
click at [1250, 276] on icon at bounding box center [1251, 280] width 8 height 11
click at [1211, 362] on link "Copy ID" at bounding box center [1210, 371] width 113 height 30
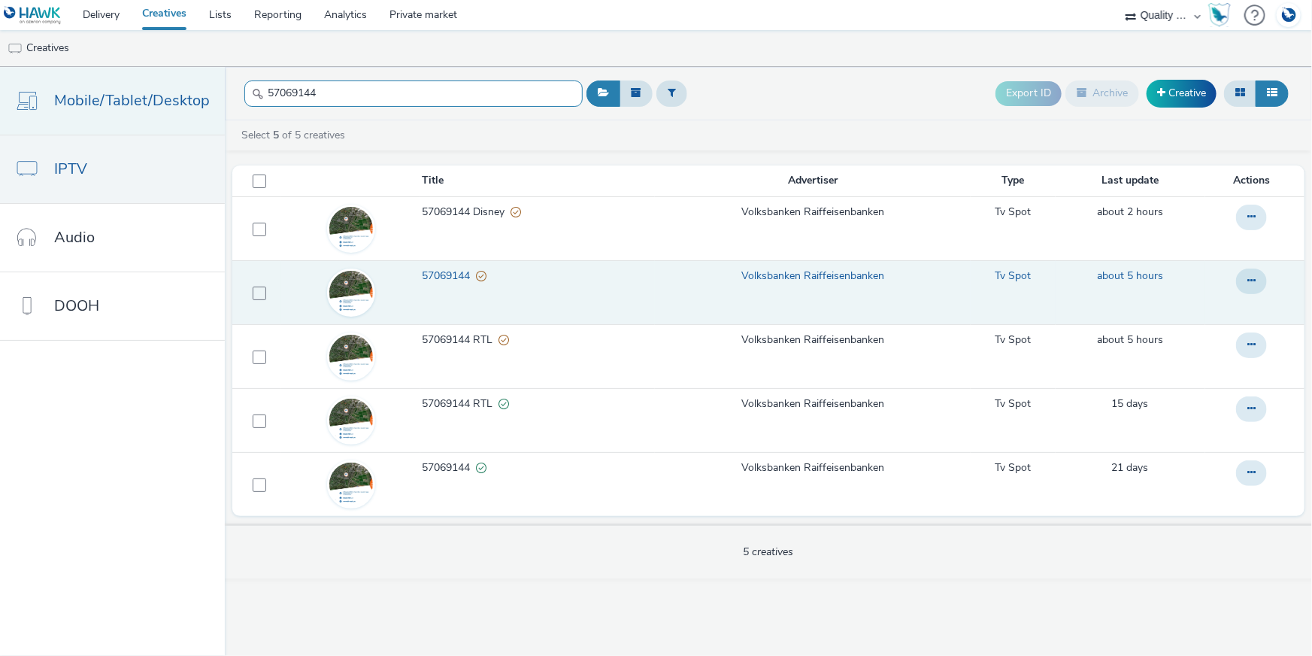
drag, startPoint x: 328, startPoint y: 98, endPoint x: 212, endPoint y: 91, distance: 116.0
click at [212, 92] on div "Mobile/Tablet/Desktop IPTV Audio DOOH 57069144 Export ID Archive Creative Selec…" at bounding box center [656, 361] width 1312 height 589
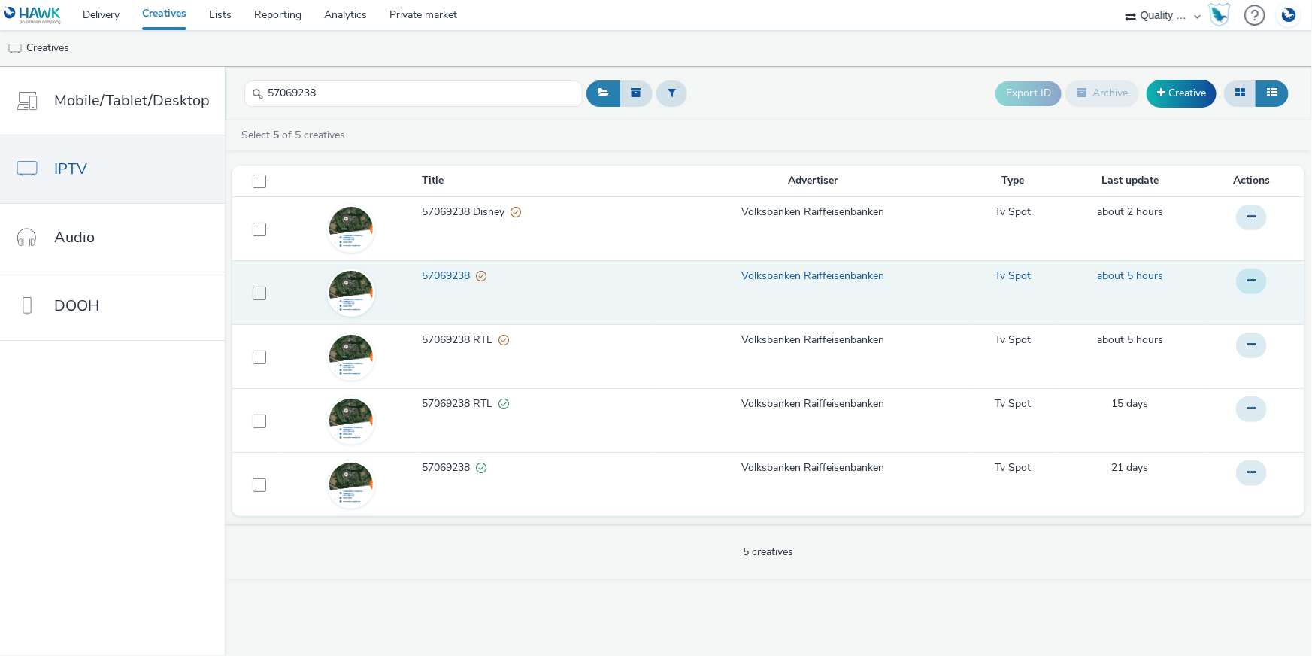
click at [1248, 275] on icon at bounding box center [1251, 280] width 8 height 11
click at [1235, 365] on link "Copy ID" at bounding box center [1210, 371] width 113 height 30
drag, startPoint x: 314, startPoint y: 92, endPoint x: 226, endPoint y: 92, distance: 88.0
click at [226, 92] on header "57069238 Export ID Archive Creative" at bounding box center [768, 93] width 1087 height 53
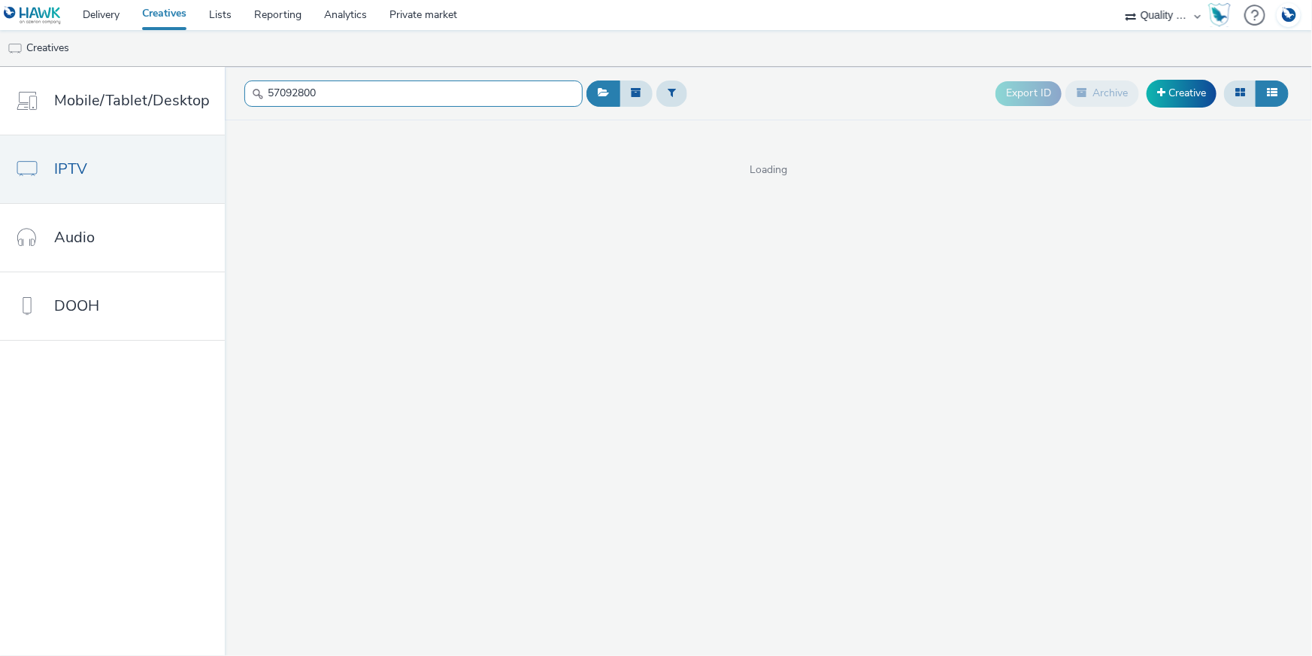
drag, startPoint x: 274, startPoint y: 115, endPoint x: 827, endPoint y: 257, distance: 570.6
click at [376, 153] on div "57092800 Export ID Archive Creative Loading" at bounding box center [768, 361] width 1087 height 589
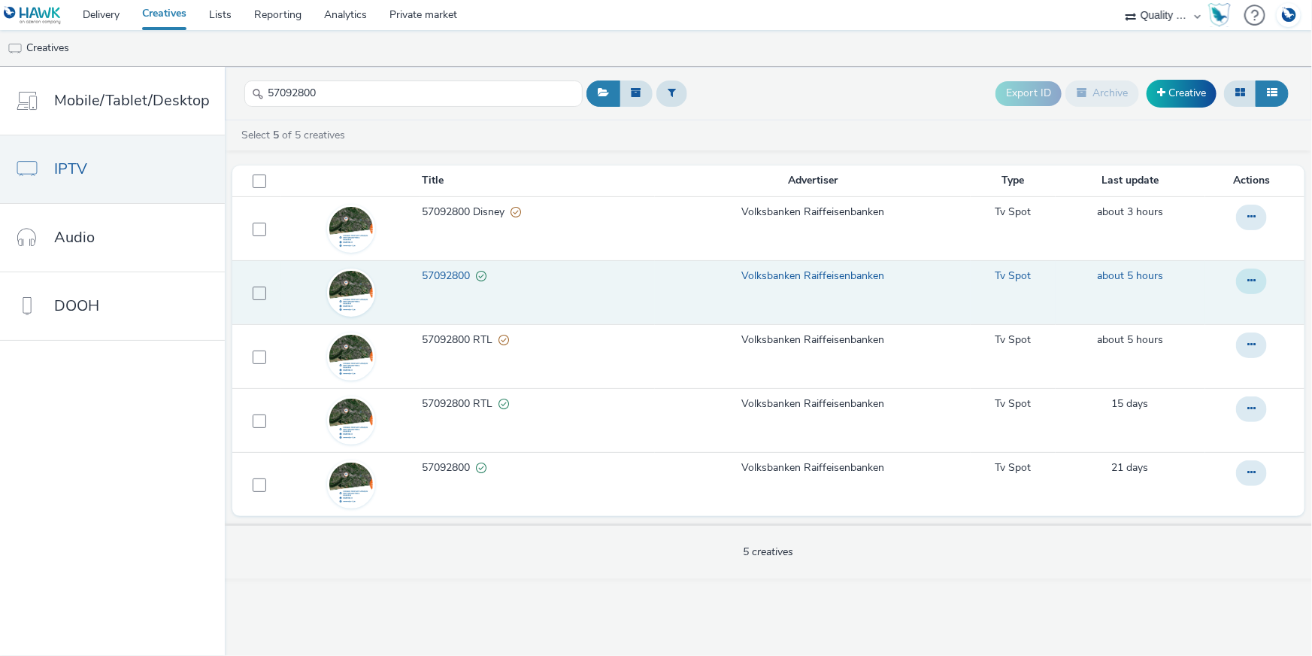
click at [1253, 280] on icon at bounding box center [1251, 280] width 8 height 11
click at [1200, 367] on link "Copy ID" at bounding box center [1210, 371] width 113 height 30
drag, startPoint x: 317, startPoint y: 95, endPoint x: 230, endPoint y: 98, distance: 87.3
click at [230, 94] on header "57092800 Export ID Archive Creative" at bounding box center [768, 93] width 1087 height 53
click at [1248, 277] on icon at bounding box center [1251, 280] width 8 height 11
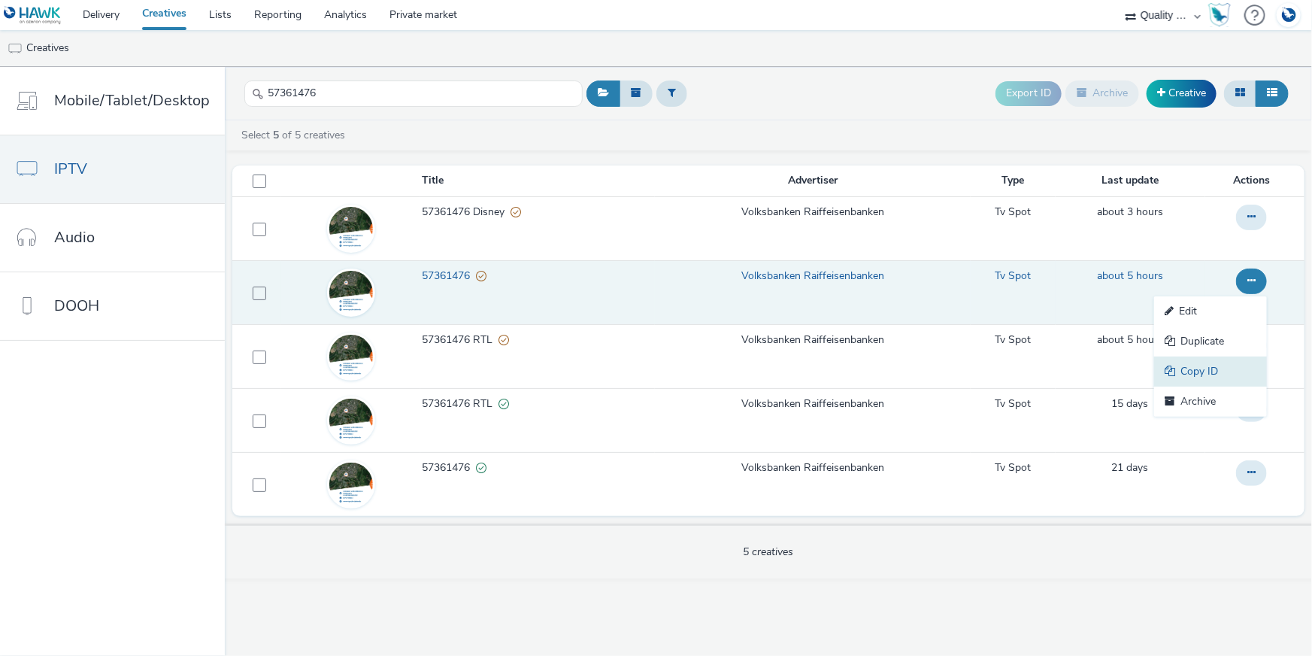
click at [1228, 360] on link "Copy ID" at bounding box center [1210, 371] width 113 height 30
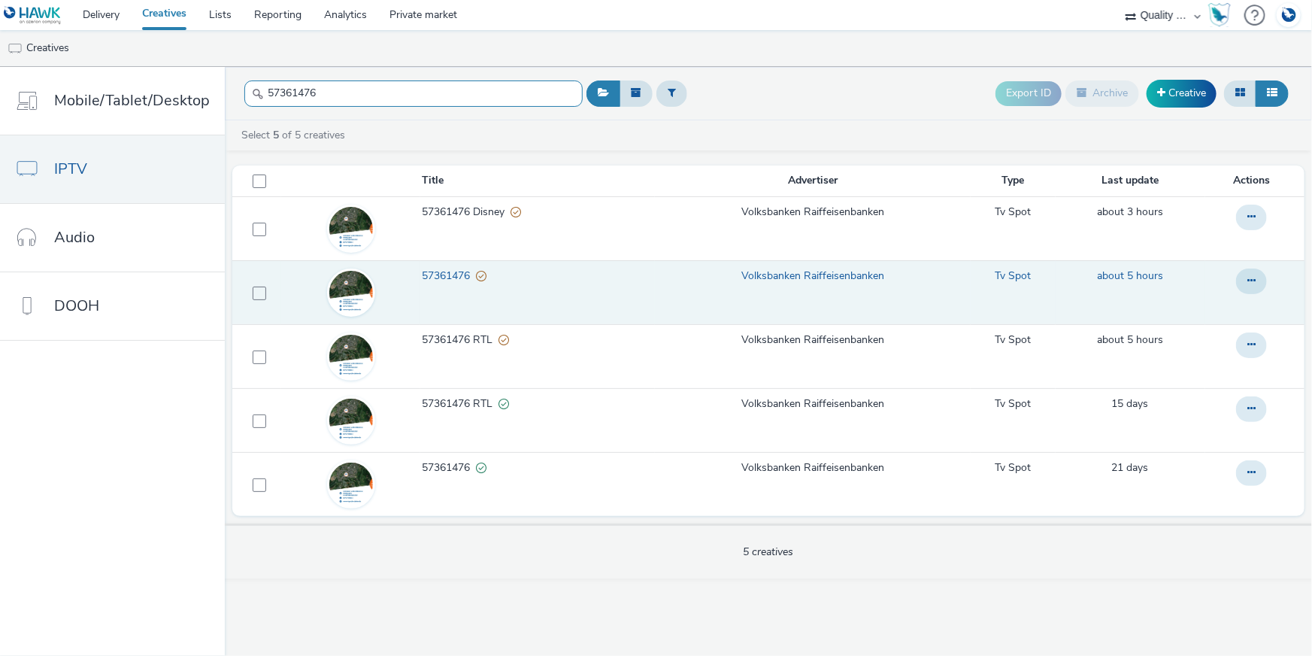
drag, startPoint x: 351, startPoint y: 82, endPoint x: 257, endPoint y: 84, distance: 94.0
click at [257, 85] on input "57361476" at bounding box center [413, 93] width 338 height 26
click at [1251, 281] on icon at bounding box center [1251, 280] width 8 height 11
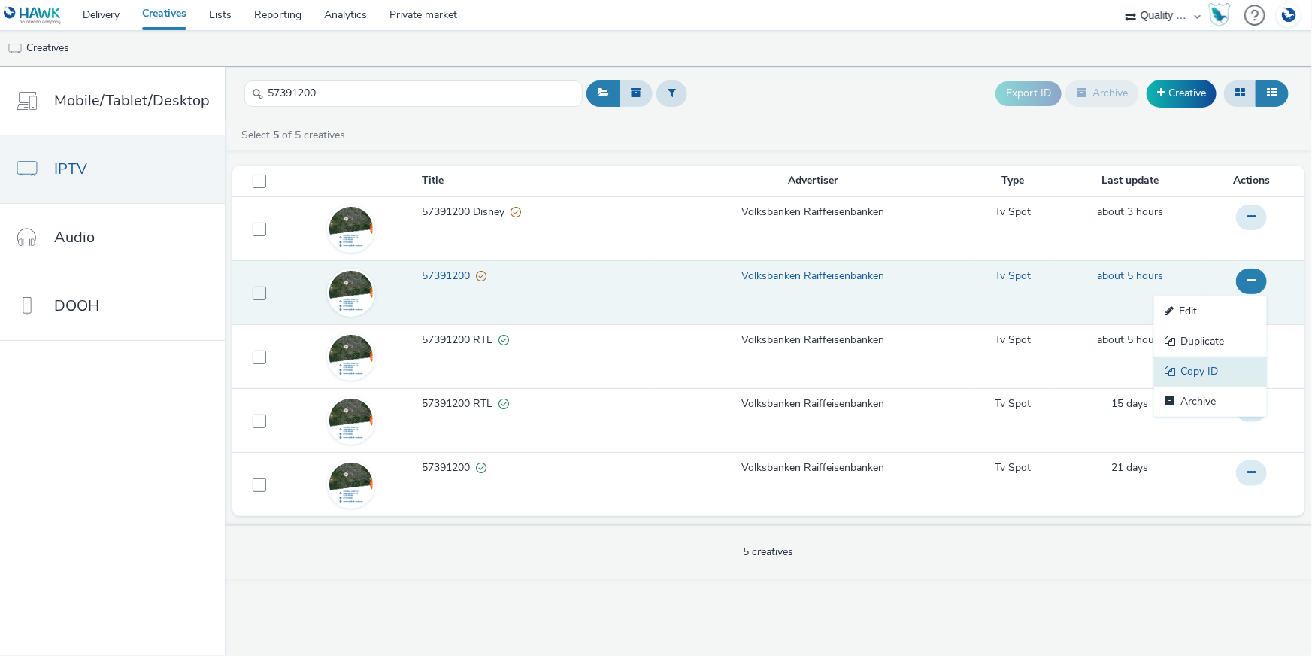
click at [1226, 371] on link "Copy ID" at bounding box center [1210, 371] width 113 height 30
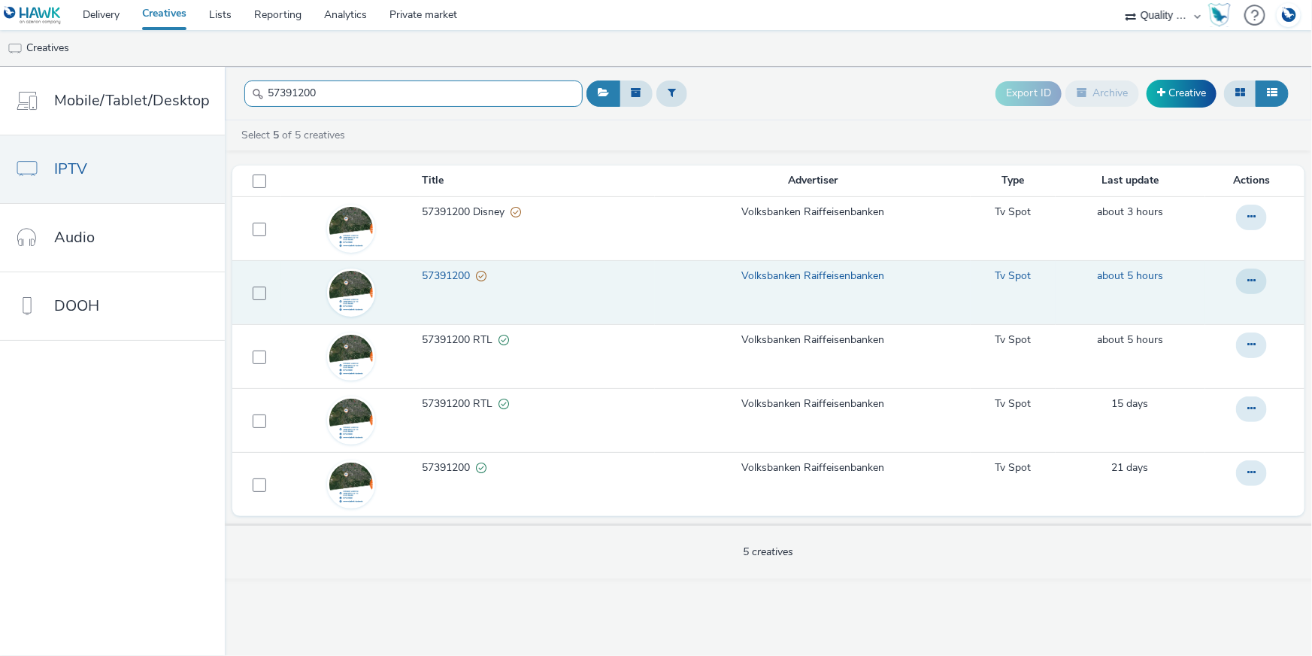
drag, startPoint x: 290, startPoint y: 89, endPoint x: 223, endPoint y: 88, distance: 67.7
click at [225, 86] on header "57391200 Export ID Archive Creative" at bounding box center [768, 93] width 1087 height 53
click at [1254, 275] on icon at bounding box center [1251, 280] width 8 height 11
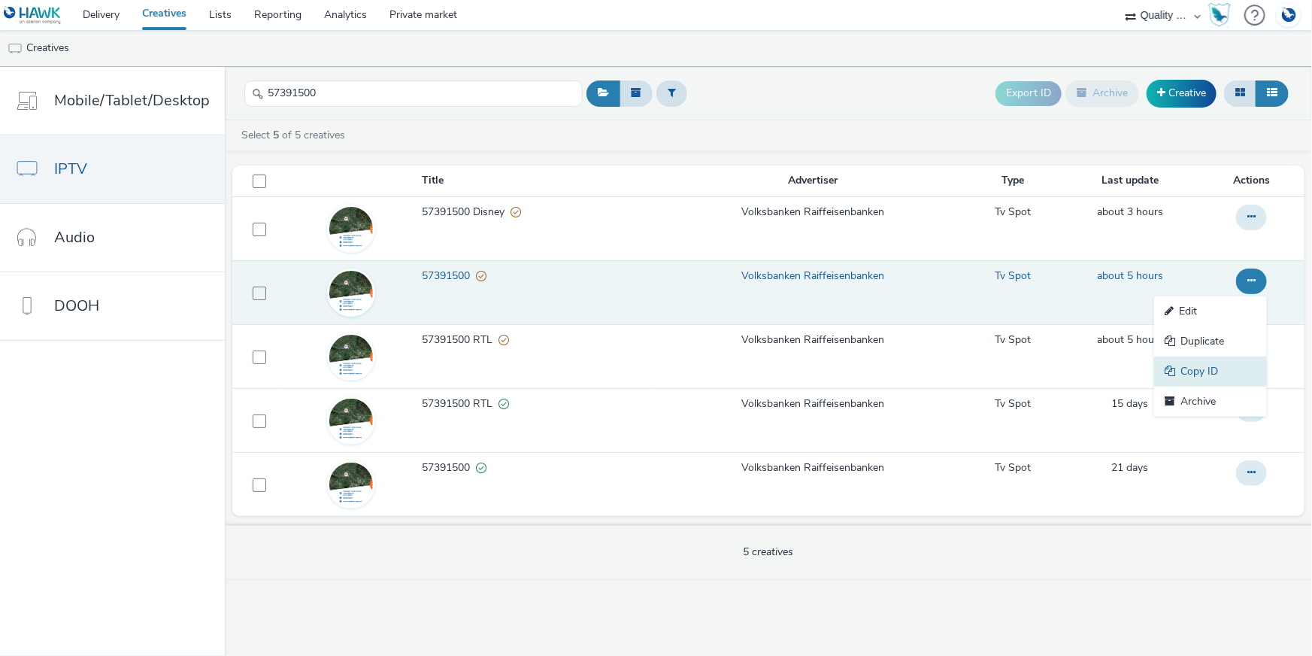
click at [1199, 368] on link "Copy ID" at bounding box center [1210, 371] width 113 height 30
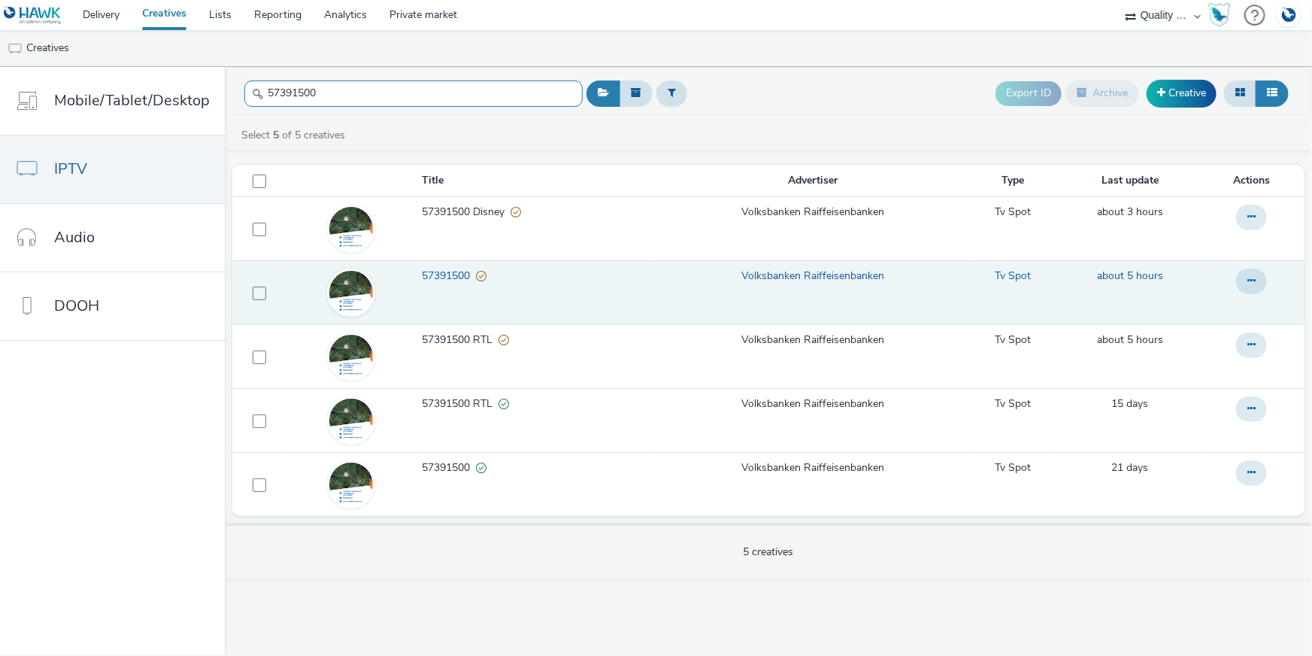
drag, startPoint x: 330, startPoint y: 89, endPoint x: 252, endPoint y: 89, distance: 78.2
click at [253, 83] on input "57391500" at bounding box center [413, 93] width 338 height 26
click at [1249, 285] on icon at bounding box center [1251, 280] width 8 height 11
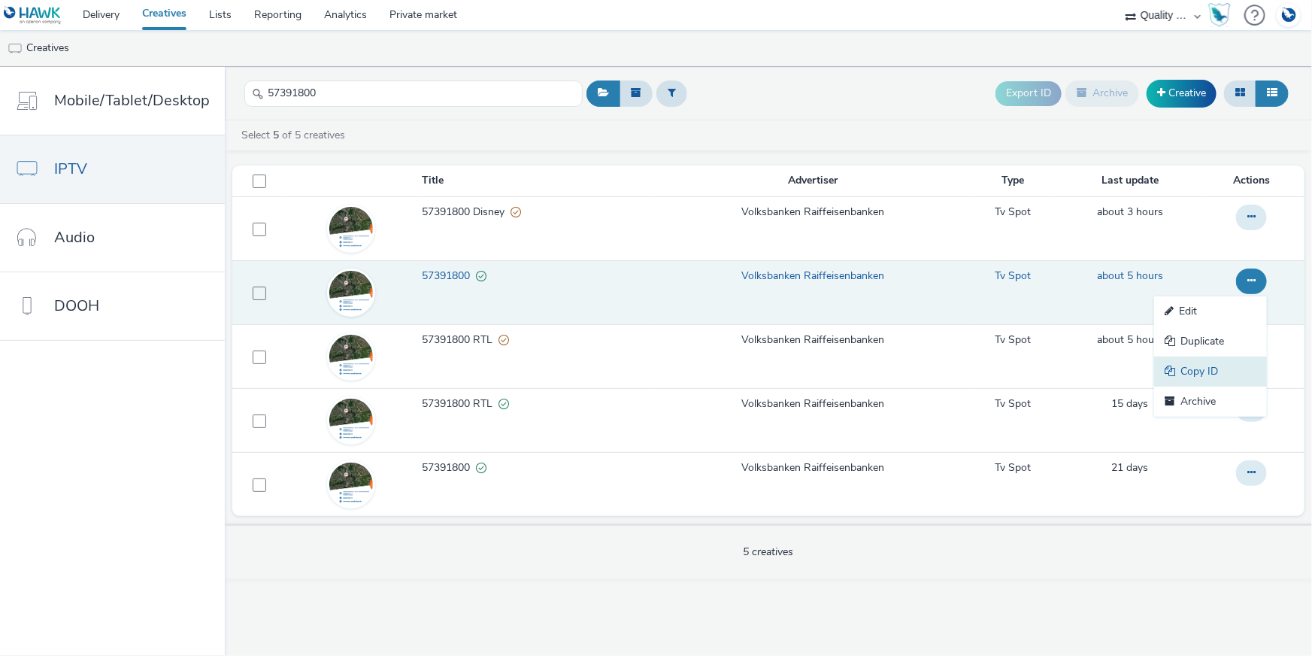
click at [1214, 374] on link "Copy ID" at bounding box center [1210, 371] width 113 height 30
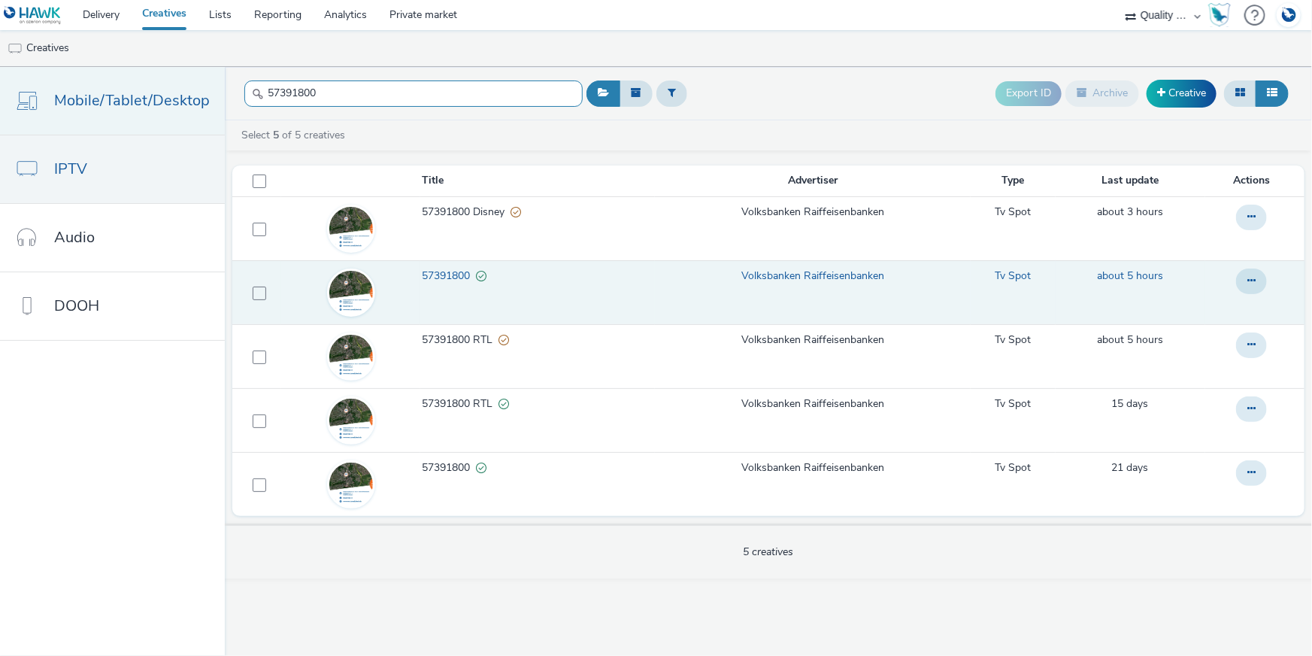
drag, startPoint x: 343, startPoint y: 80, endPoint x: 189, endPoint y: 92, distance: 154.6
click at [189, 92] on div "Mobile/Tablet/Desktop IPTV Audio DOOH 57391800 Export ID Archive Creative Selec…" at bounding box center [656, 361] width 1312 height 589
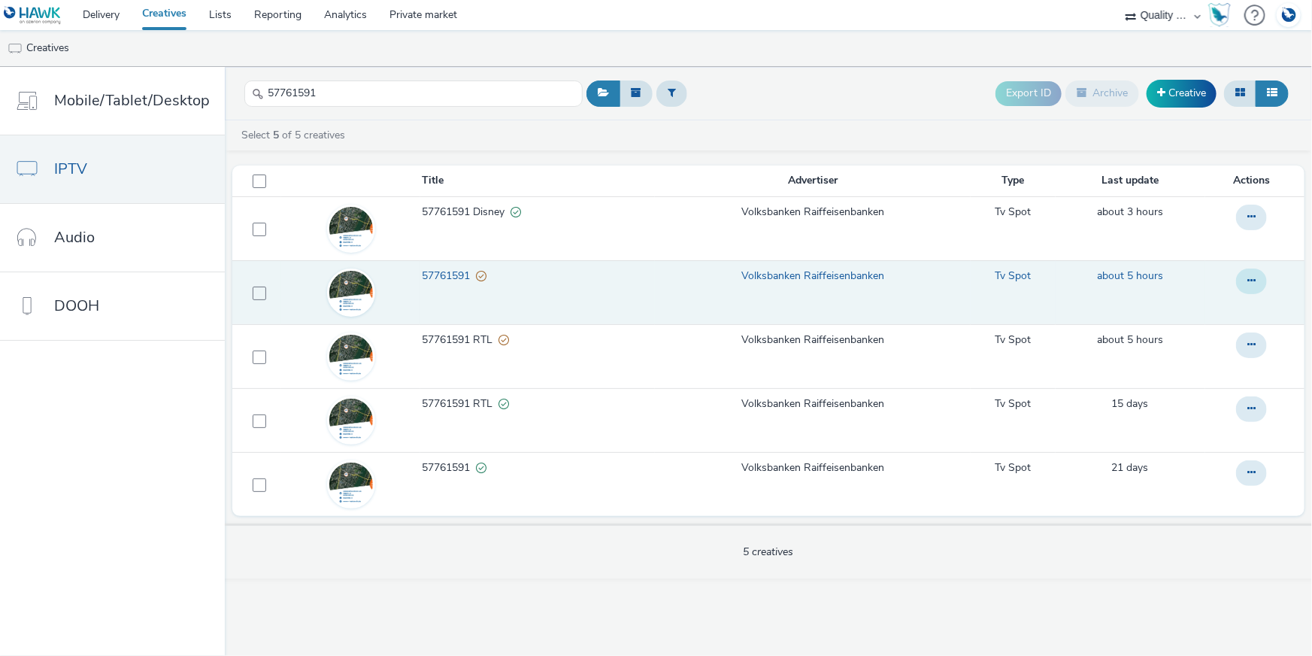
click at [1261, 278] on button at bounding box center [1251, 281] width 31 height 26
drag, startPoint x: 1188, startPoint y: 365, endPoint x: 890, endPoint y: 351, distance: 298.8
click at [1188, 365] on link "Copy ID" at bounding box center [1210, 371] width 113 height 30
drag, startPoint x: 329, startPoint y: 96, endPoint x: 247, endPoint y: 92, distance: 82.0
click at [247, 92] on div "57761591" at bounding box center [413, 93] width 338 height 37
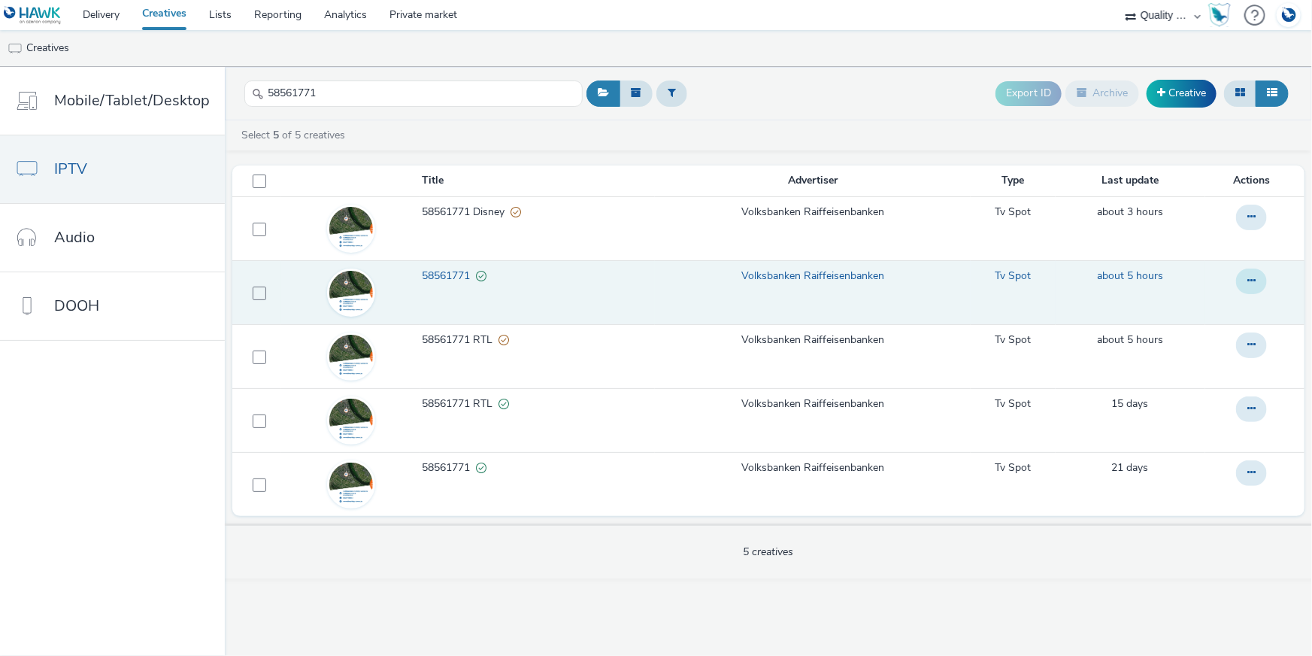
click at [1252, 275] on icon at bounding box center [1251, 280] width 8 height 11
click at [1220, 360] on link "Copy ID" at bounding box center [1210, 371] width 113 height 30
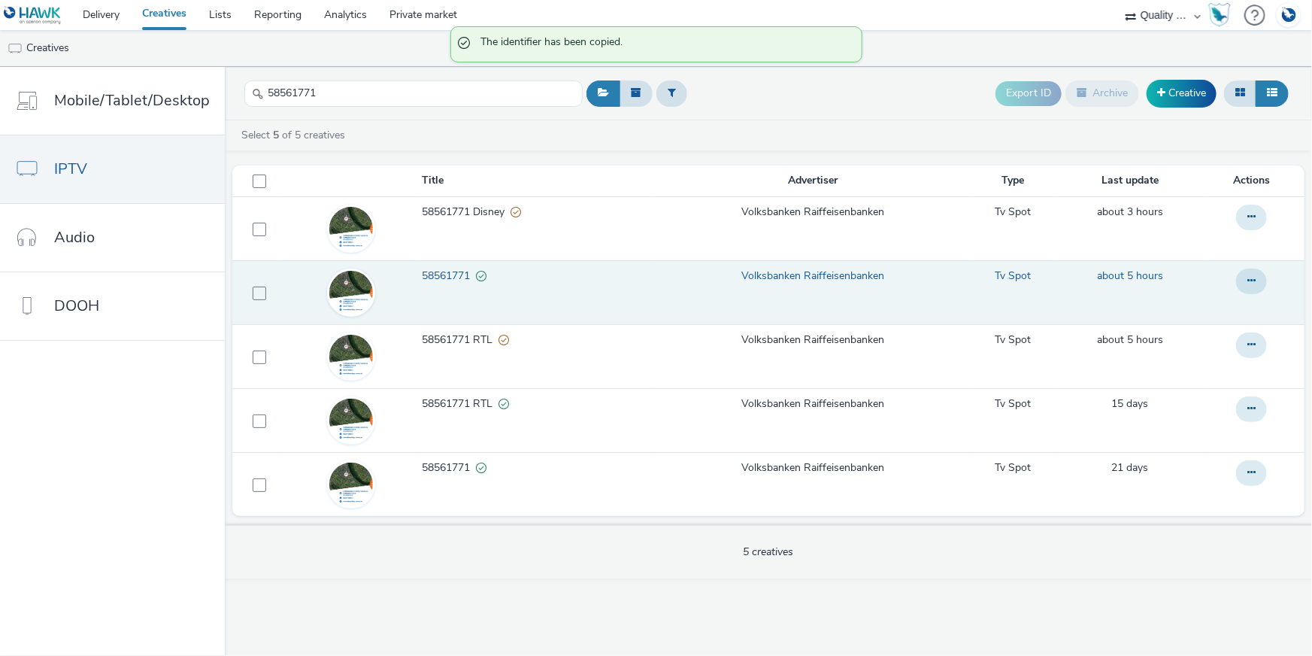
click at [1220, 360] on td at bounding box center [1254, 356] width 99 height 64
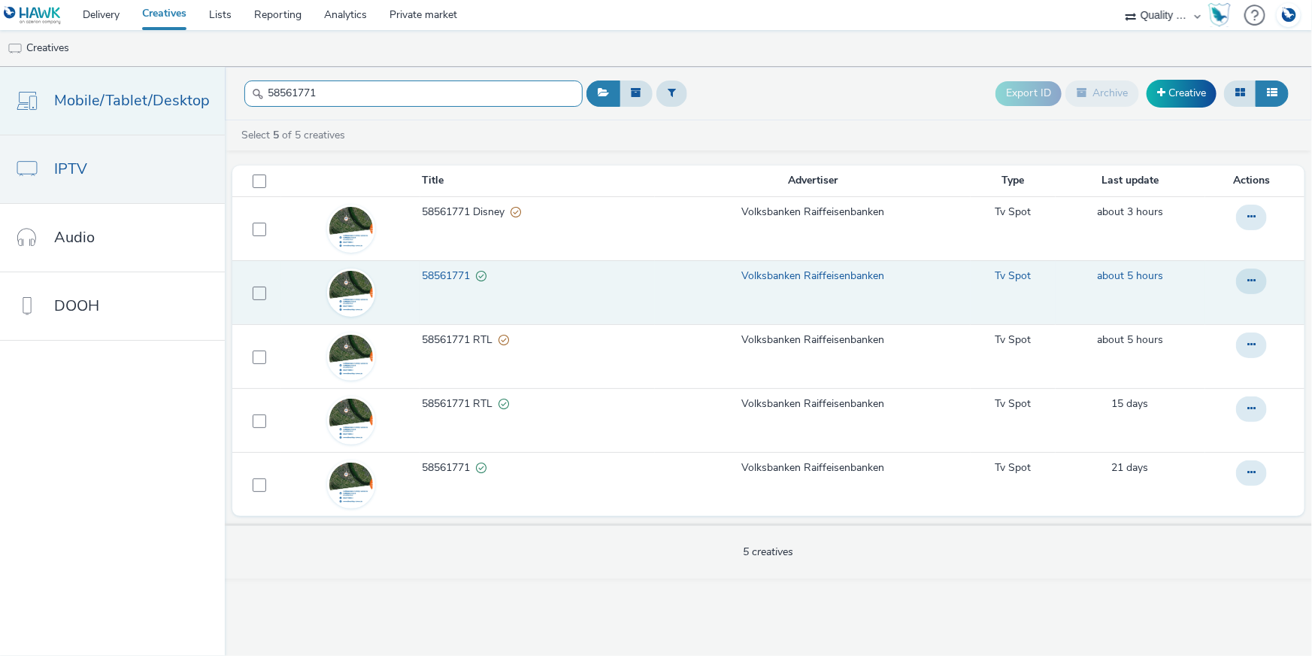
drag, startPoint x: 207, startPoint y: 97, endPoint x: 183, endPoint y: 102, distance: 24.6
click at [180, 90] on div "Mobile/Tablet/Desktop IPTV Audio DOOH 58561771 Export ID Archive Creative Selec…" at bounding box center [656, 361] width 1312 height 589
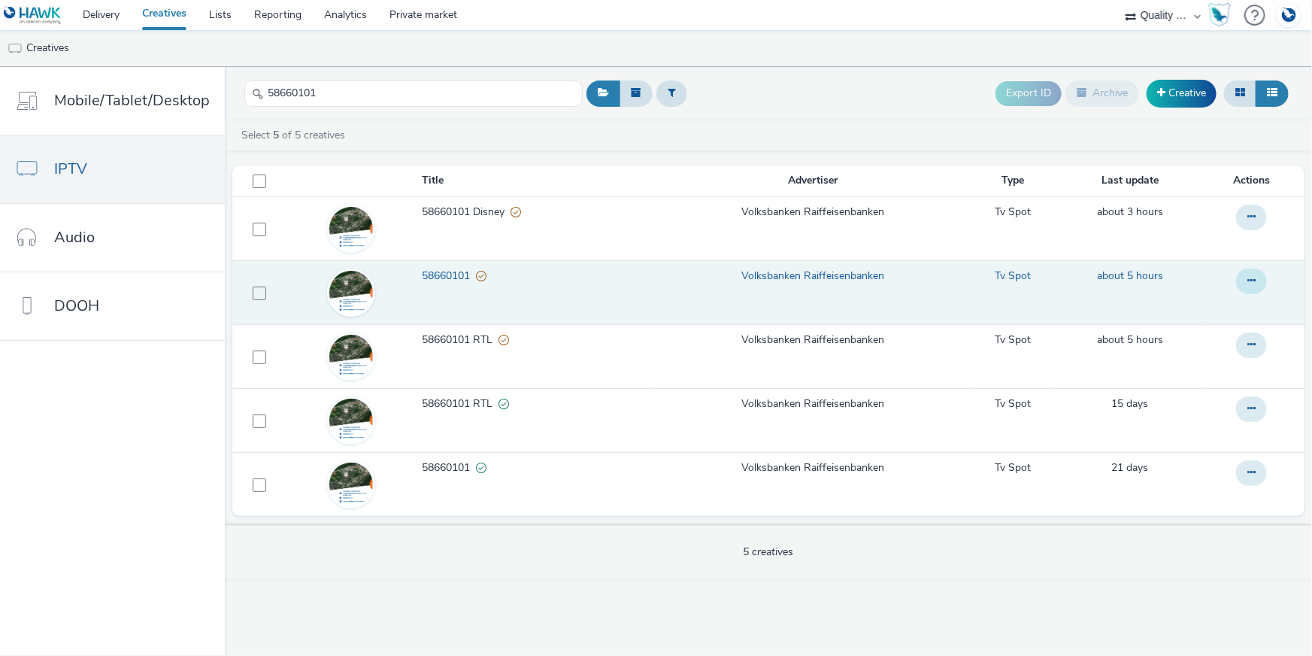
click at [1253, 277] on icon at bounding box center [1251, 280] width 8 height 11
click at [1183, 360] on link "Copy ID" at bounding box center [1210, 371] width 113 height 30
drag, startPoint x: 341, startPoint y: 77, endPoint x: 225, endPoint y: 86, distance: 116.9
click at [225, 86] on header "58660101 Export ID Archive Creative" at bounding box center [768, 93] width 1087 height 53
drag, startPoint x: 362, startPoint y: 94, endPoint x: 234, endPoint y: 101, distance: 128.0
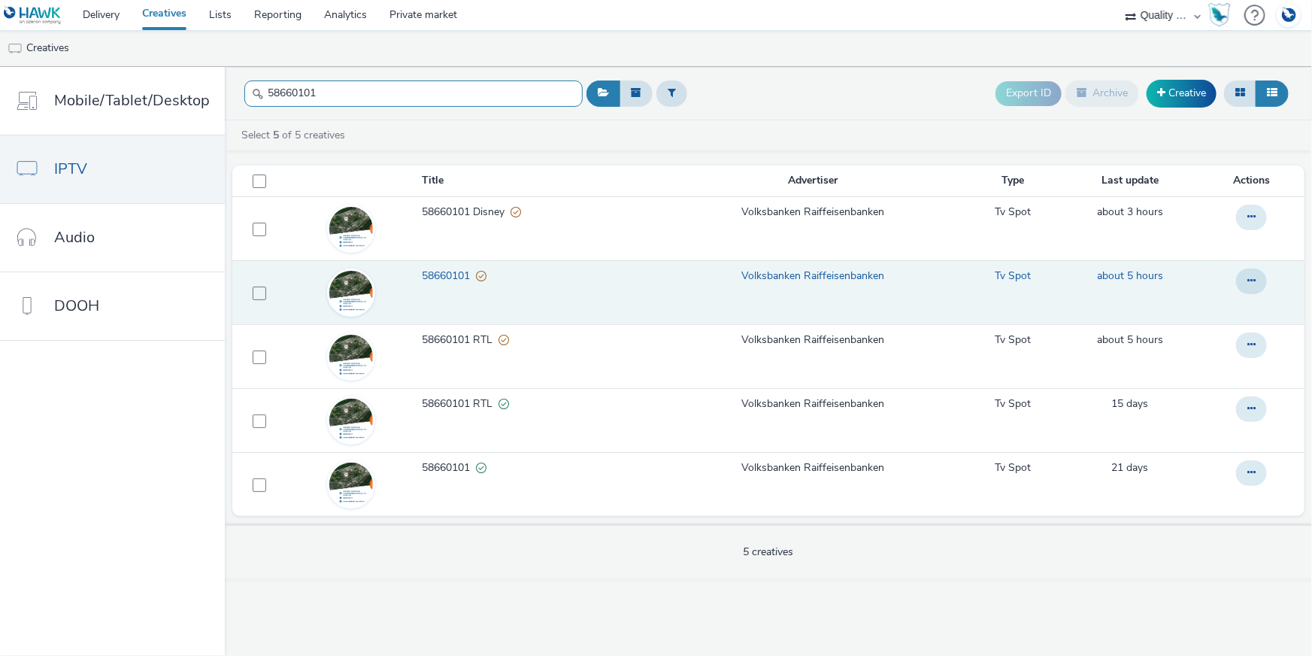
click at [233, 93] on header "58660101 Export ID Archive Creative" at bounding box center [768, 93] width 1087 height 53
click at [1247, 285] on icon at bounding box center [1251, 280] width 8 height 11
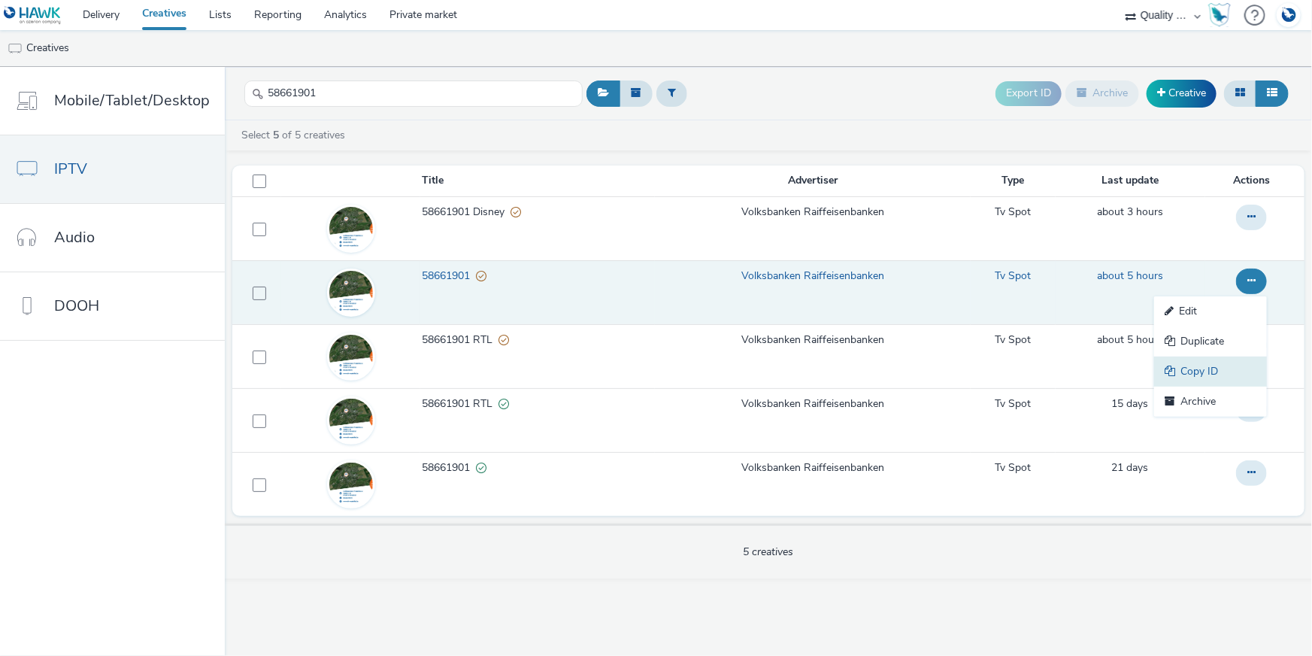
click at [1203, 371] on link "Copy ID" at bounding box center [1210, 371] width 113 height 30
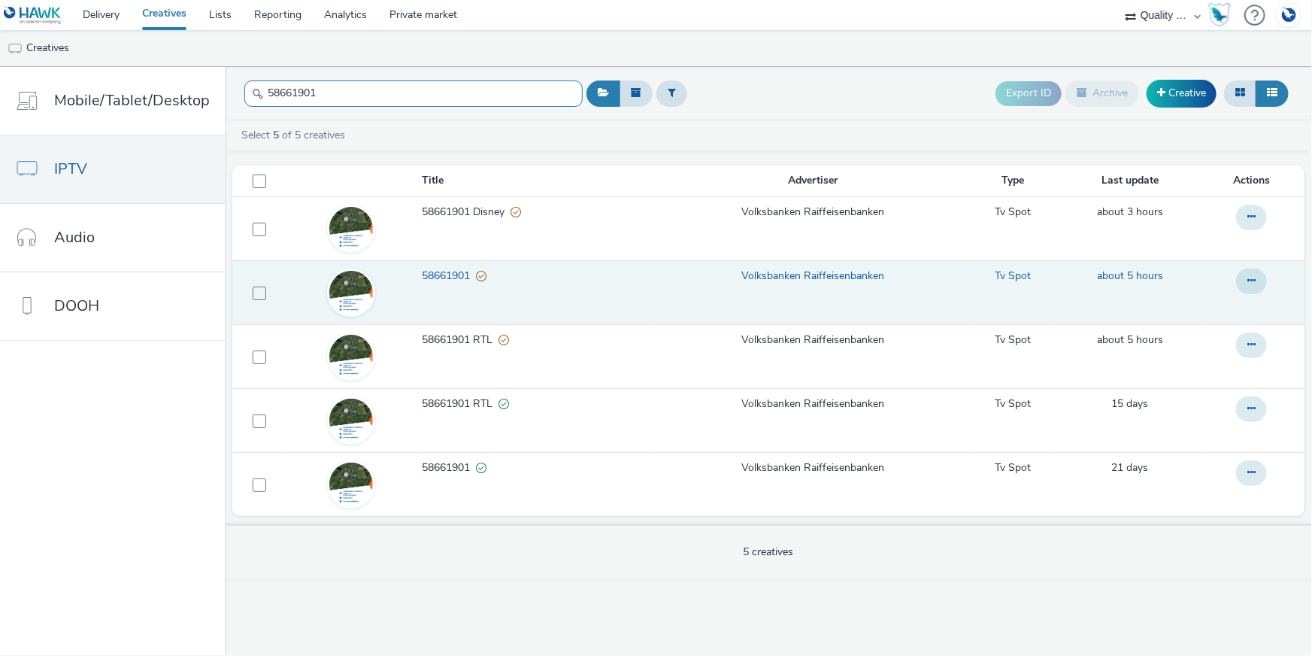
drag, startPoint x: 309, startPoint y: 99, endPoint x: 245, endPoint y: 95, distance: 64.1
click at [244, 95] on input "58661901" at bounding box center [413, 93] width 338 height 26
drag, startPoint x: 328, startPoint y: 94, endPoint x: 232, endPoint y: 103, distance: 96.7
click at [232, 92] on header "58661901 Export ID Archive Creative" at bounding box center [768, 93] width 1087 height 53
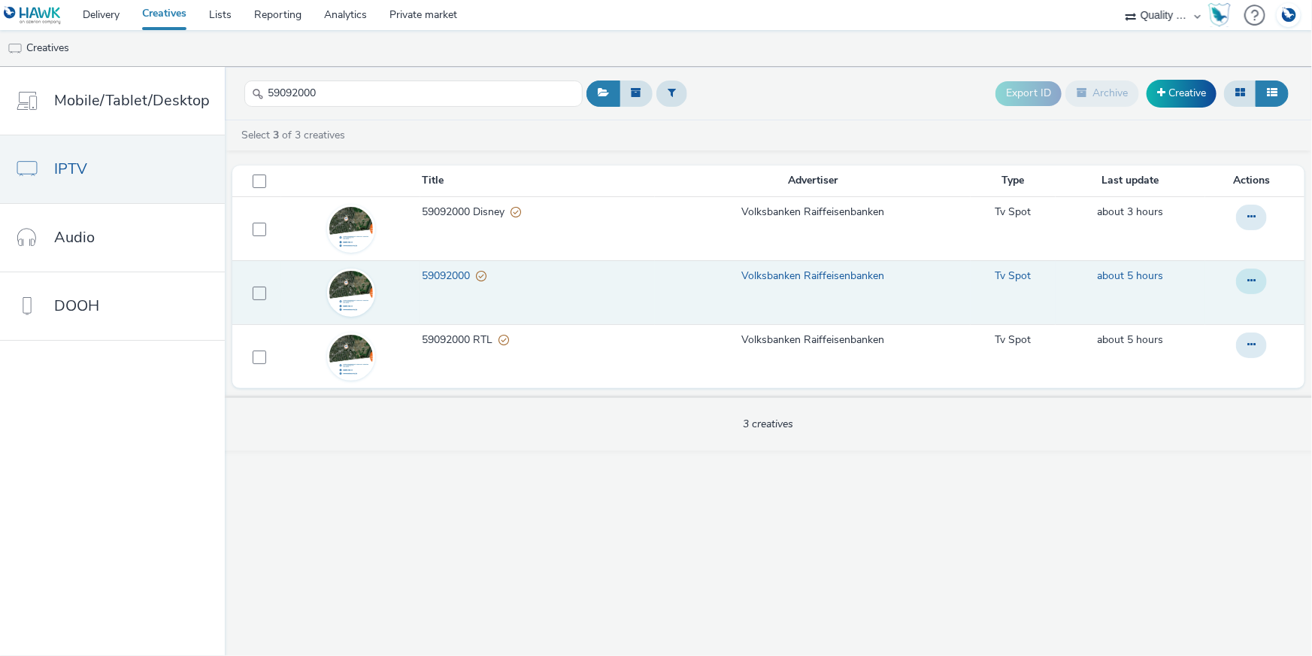
click at [1244, 274] on button at bounding box center [1251, 281] width 31 height 26
click at [1226, 345] on link "Duplicate" at bounding box center [1210, 341] width 113 height 30
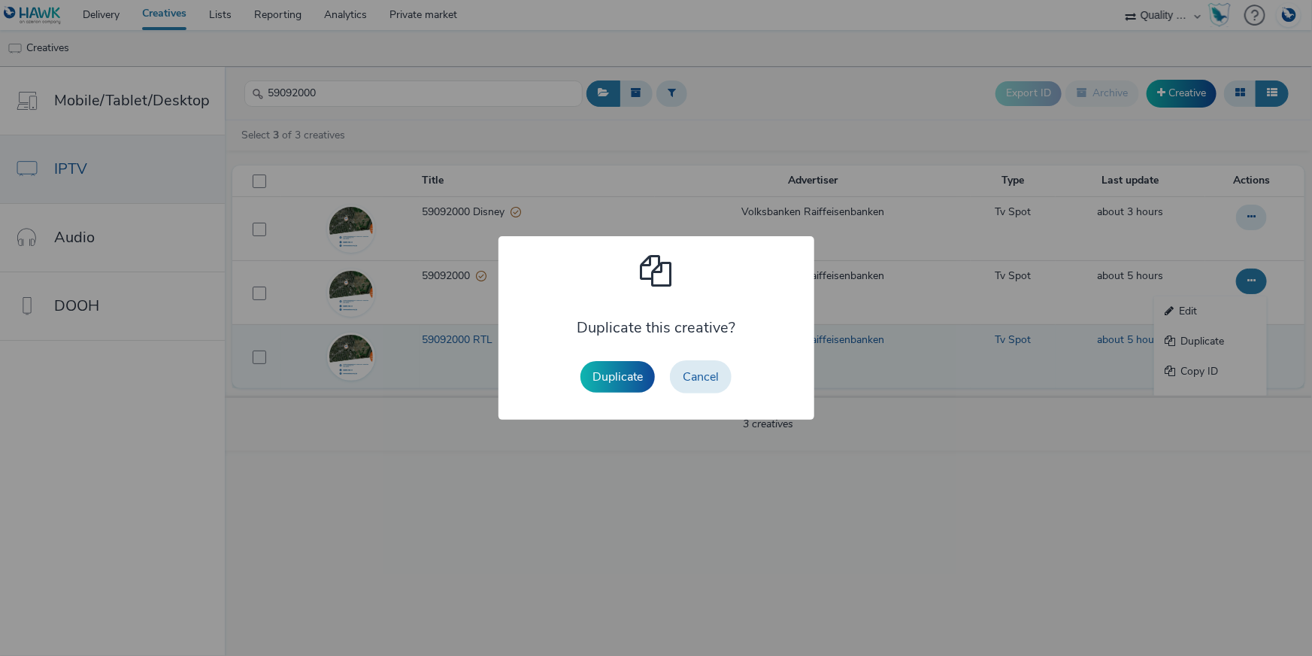
click at [723, 373] on button "Cancel" at bounding box center [701, 376] width 62 height 33
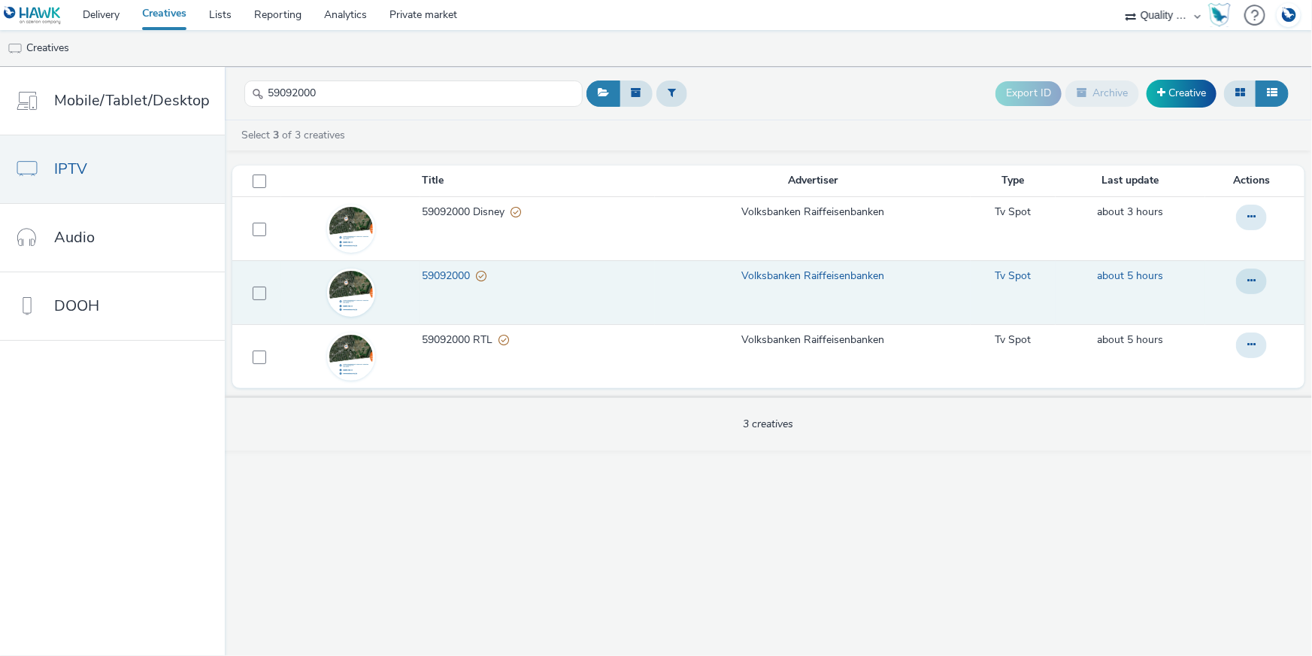
click at [1270, 272] on td at bounding box center [1254, 292] width 99 height 64
click at [1252, 283] on icon at bounding box center [1251, 280] width 8 height 11
click at [1219, 362] on link "Copy ID" at bounding box center [1210, 371] width 113 height 30
drag, startPoint x: 305, startPoint y: 91, endPoint x: 236, endPoint y: 90, distance: 69.2
click at [236, 90] on header "59092000 Export ID Archive Creative" at bounding box center [768, 93] width 1087 height 53
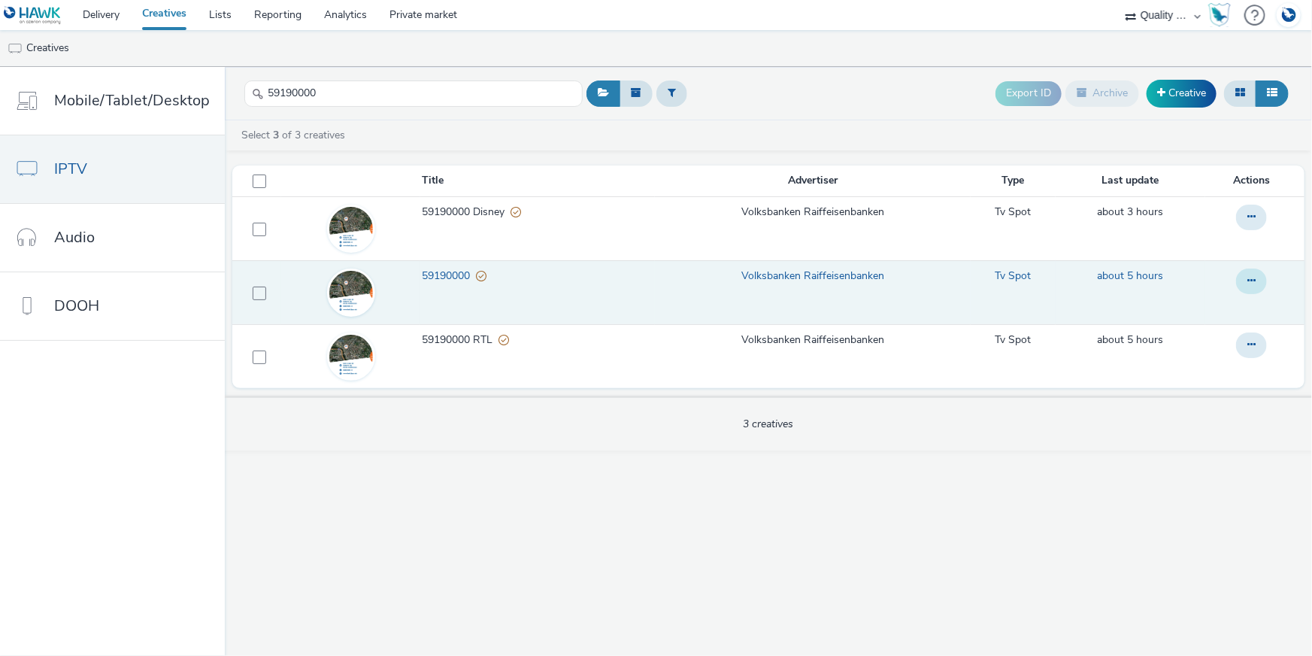
click at [1250, 284] on icon at bounding box center [1251, 280] width 8 height 11
click at [1193, 361] on link "Copy ID" at bounding box center [1210, 371] width 113 height 30
drag, startPoint x: 311, startPoint y: 88, endPoint x: 253, endPoint y: 85, distance: 58.0
click at [244, 87] on input "59190000" at bounding box center [413, 93] width 338 height 26
click at [1280, 271] on td at bounding box center [1254, 292] width 99 height 64
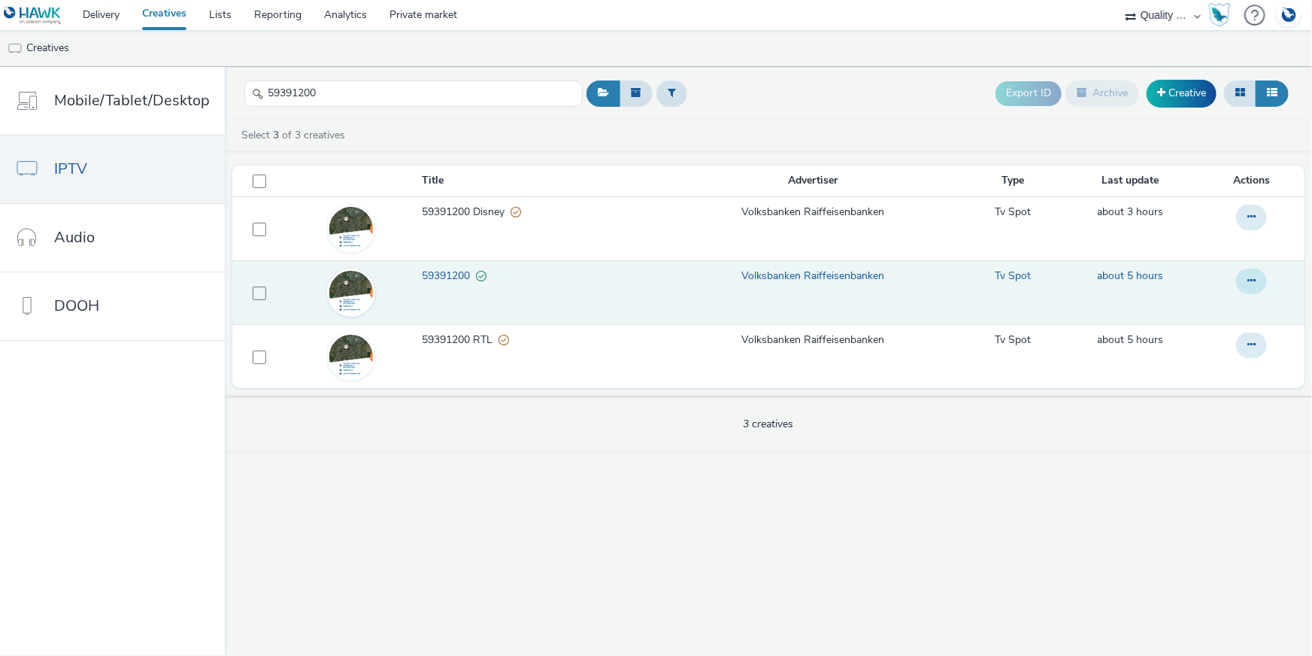
click at [1254, 279] on icon at bounding box center [1251, 280] width 8 height 11
click at [1211, 374] on link "Copy ID" at bounding box center [1210, 371] width 113 height 30
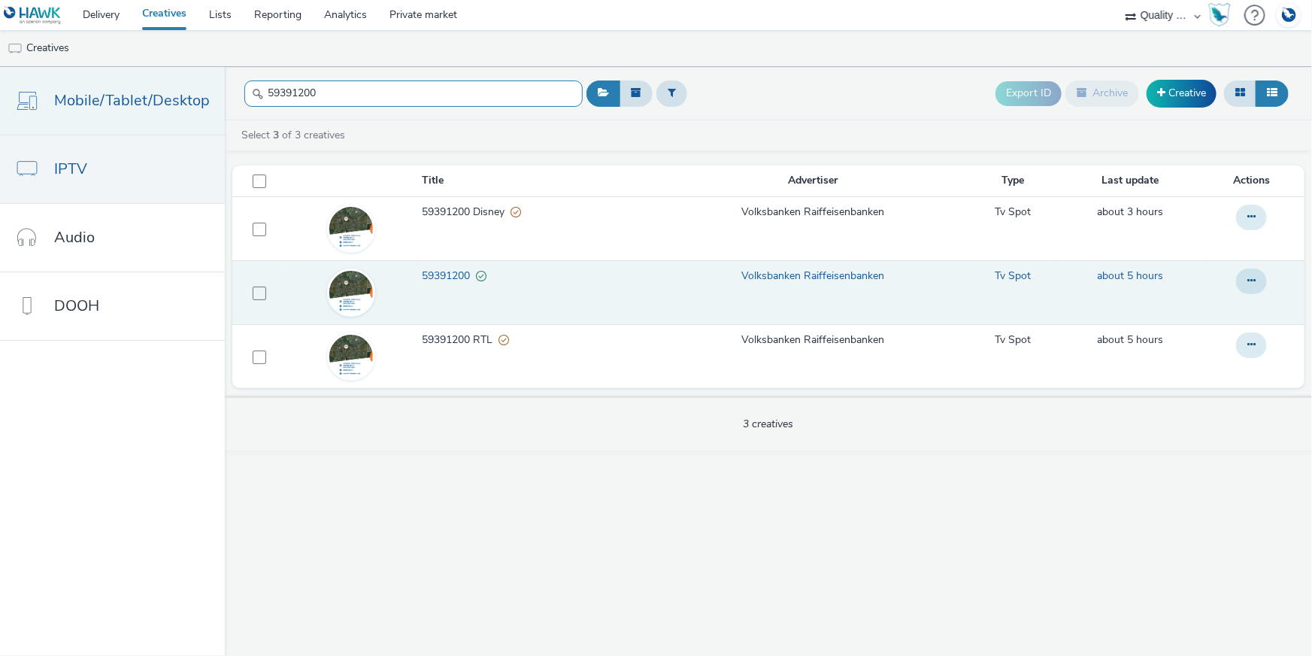
drag, startPoint x: 332, startPoint y: 92, endPoint x: 176, endPoint y: 89, distance: 156.4
click at [176, 89] on div "Mobile/Tablet/Desktop IPTV Audio DOOH 59391200 Export ID Archive Creative Selec…" at bounding box center [656, 361] width 1312 height 589
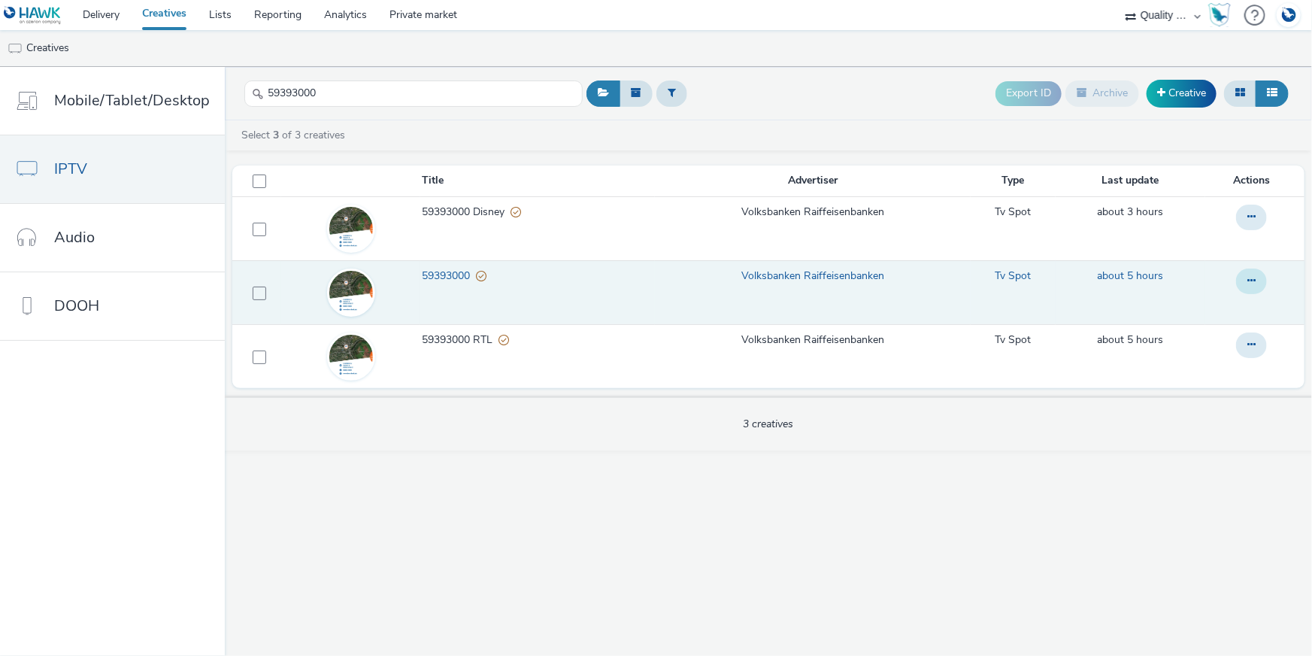
click at [1250, 278] on icon at bounding box center [1251, 280] width 8 height 11
click at [1200, 365] on link "Copy ID" at bounding box center [1210, 371] width 113 height 30
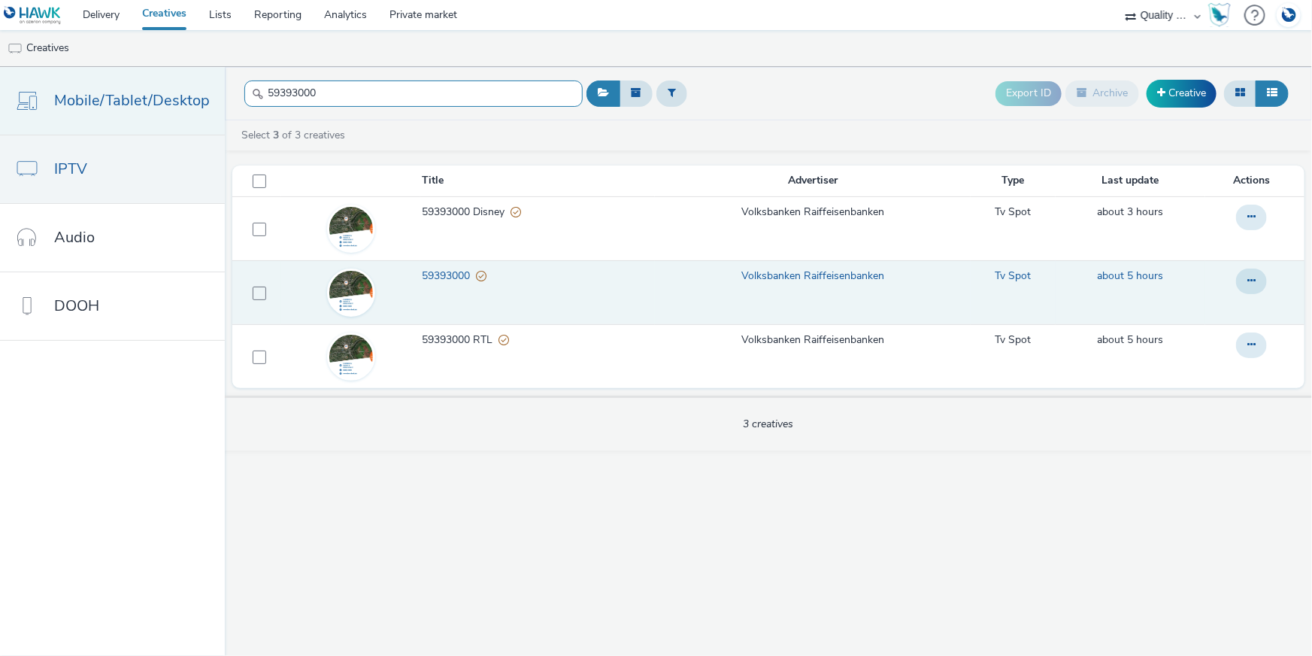
drag, startPoint x: 364, startPoint y: 89, endPoint x: 205, endPoint y: 84, distance: 159.5
click at [205, 84] on div "Mobile/Tablet/Desktop IPTV Audio DOOH 59393000 Export ID Archive Creative Selec…" at bounding box center [656, 361] width 1312 height 589
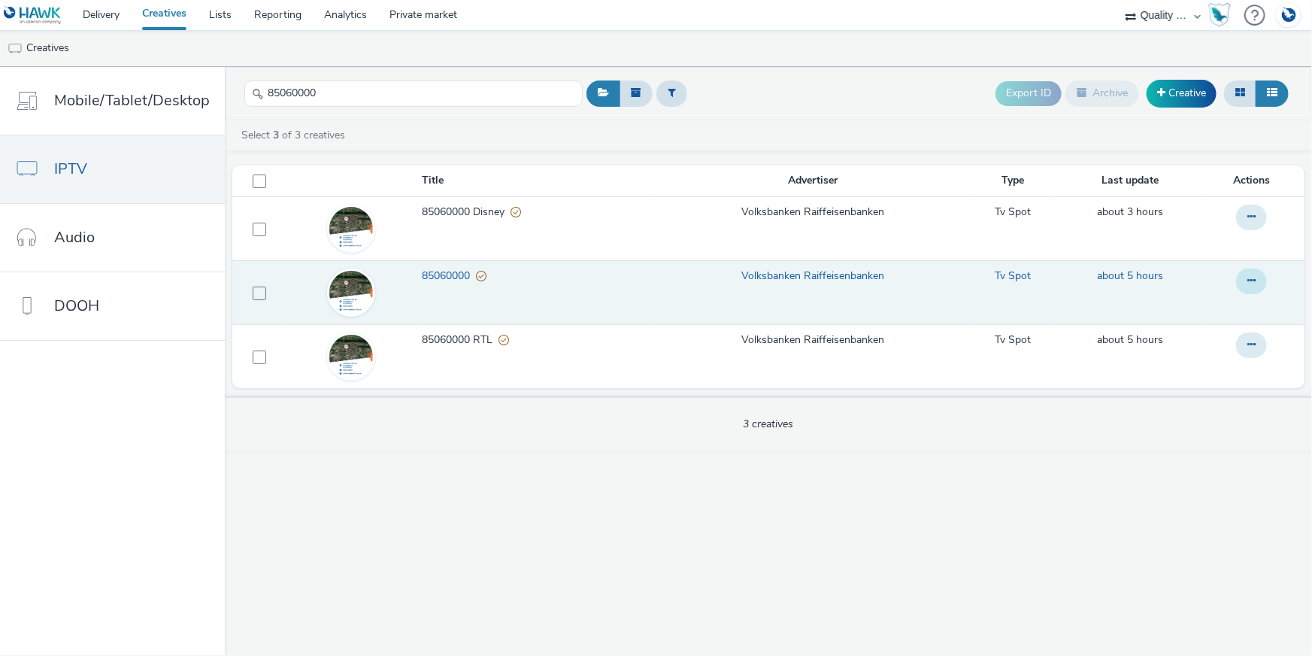
click at [1253, 275] on icon at bounding box center [1251, 280] width 8 height 11
click at [1232, 371] on link "Copy ID" at bounding box center [1210, 371] width 113 height 30
drag, startPoint x: 351, startPoint y: 91, endPoint x: 242, endPoint y: 86, distance: 109.1
click at [244, 86] on input "85060000" at bounding box center [413, 93] width 338 height 26
click at [1251, 280] on icon at bounding box center [1251, 280] width 8 height 11
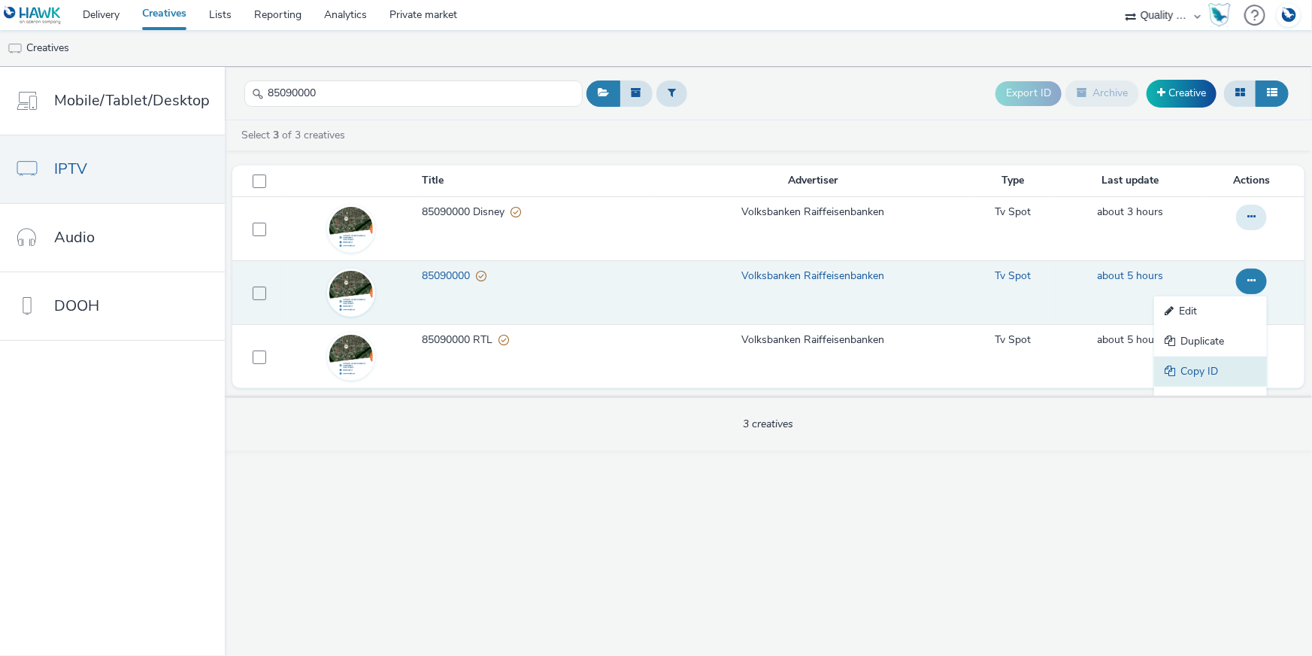
click at [1196, 370] on link "Copy ID" at bounding box center [1210, 371] width 113 height 30
drag, startPoint x: 345, startPoint y: 98, endPoint x: 241, endPoint y: 89, distance: 104.1
click at [244, 89] on input "85090000" at bounding box center [413, 93] width 338 height 26
click at [1250, 277] on icon at bounding box center [1251, 280] width 8 height 11
click at [1224, 371] on link "Copy ID" at bounding box center [1210, 371] width 113 height 30
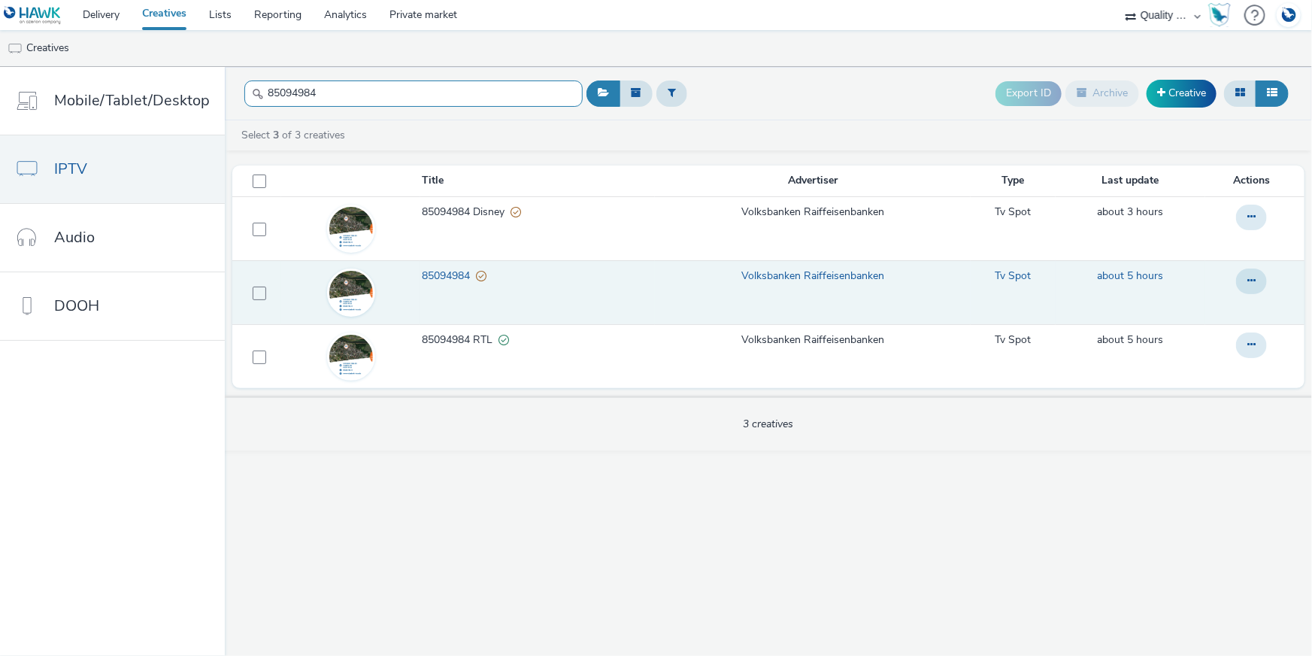
drag, startPoint x: 286, startPoint y: 89, endPoint x: 247, endPoint y: 85, distance: 39.3
click at [247, 85] on input "85094984" at bounding box center [413, 93] width 338 height 26
click at [1247, 277] on button at bounding box center [1251, 281] width 31 height 26
drag, startPoint x: 1187, startPoint y: 369, endPoint x: 766, endPoint y: 321, distance: 423.1
click at [1187, 369] on link "Copy ID" at bounding box center [1210, 371] width 113 height 30
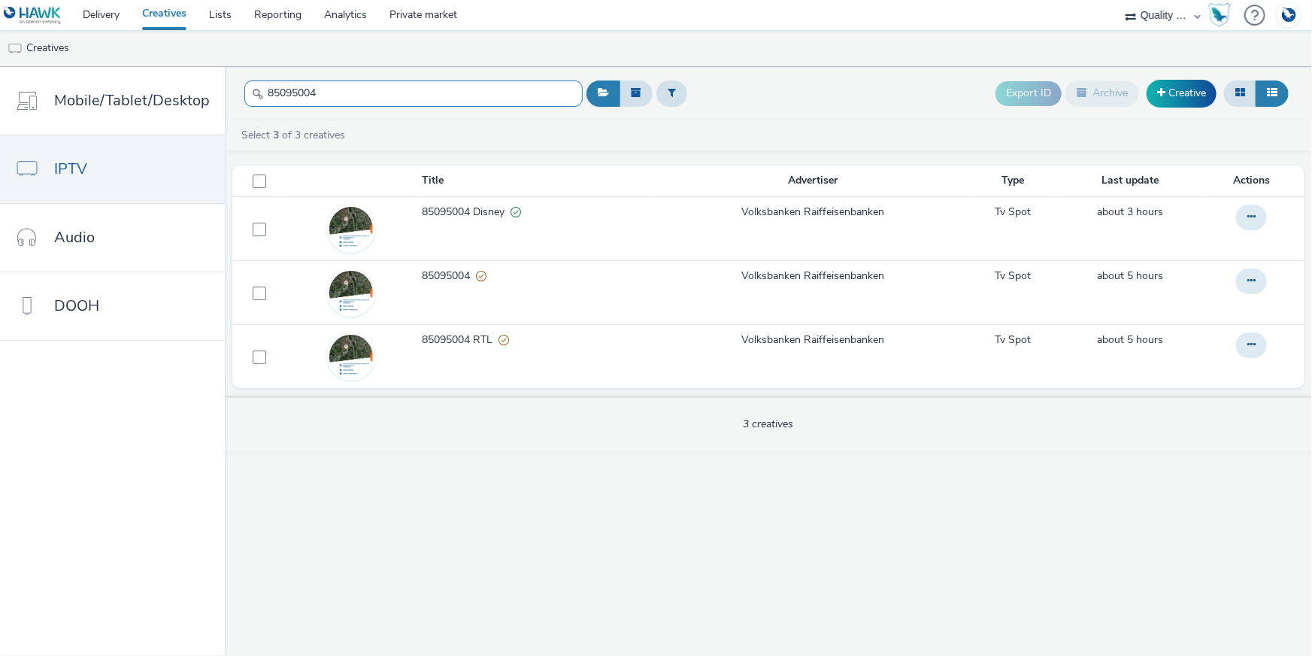
drag, startPoint x: 354, startPoint y: 84, endPoint x: 222, endPoint y: 85, distance: 132.3
click at [225, 78] on header "85095004 Export ID Archive Creative" at bounding box center [768, 93] width 1087 height 53
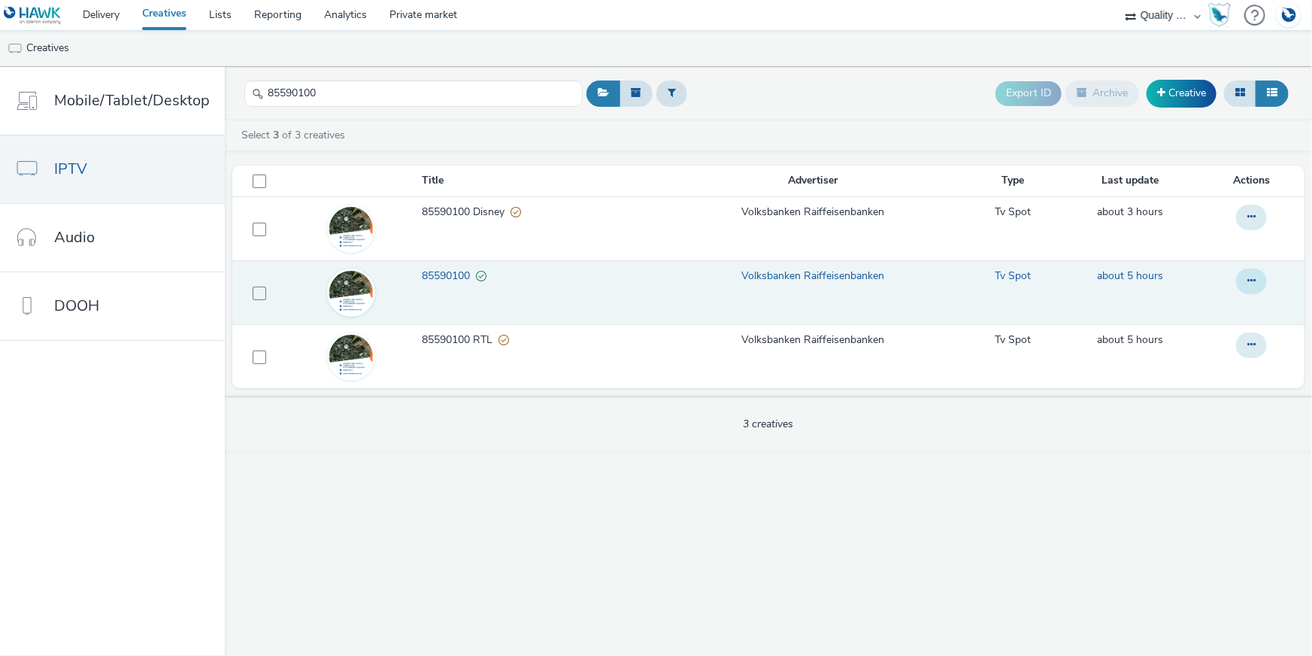
click at [1252, 277] on icon at bounding box center [1251, 280] width 8 height 11
click at [1183, 364] on link "Copy ID" at bounding box center [1210, 371] width 113 height 30
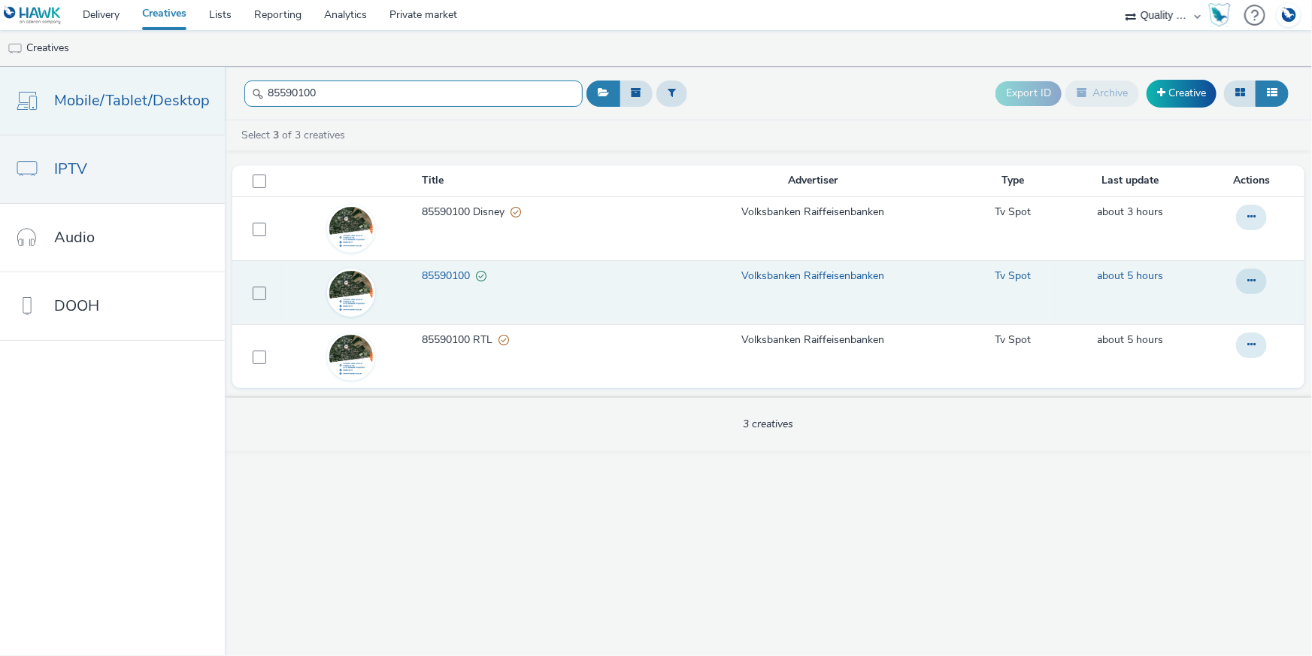
drag, startPoint x: 325, startPoint y: 86, endPoint x: 220, endPoint y: 89, distance: 105.3
click at [220, 89] on div "Mobile/Tablet/Desktop IPTV Audio DOOH 85590100 Export ID Archive Creative Selec…" at bounding box center [656, 361] width 1312 height 589
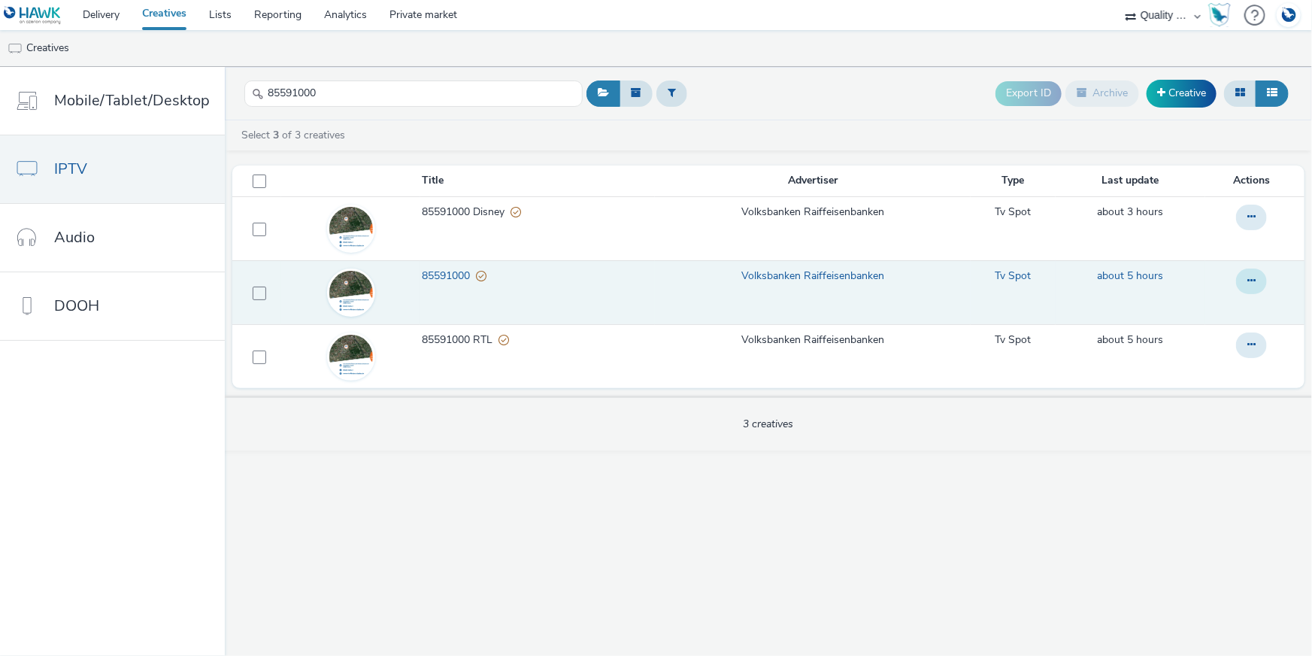
click at [1249, 280] on icon at bounding box center [1251, 280] width 8 height 11
click at [1196, 364] on link "Copy ID" at bounding box center [1210, 371] width 113 height 30
drag, startPoint x: 321, startPoint y: 90, endPoint x: 262, endPoint y: 88, distance: 58.7
click at [262, 88] on input "85591000" at bounding box center [413, 93] width 338 height 26
click at [1250, 277] on icon at bounding box center [1251, 280] width 8 height 11
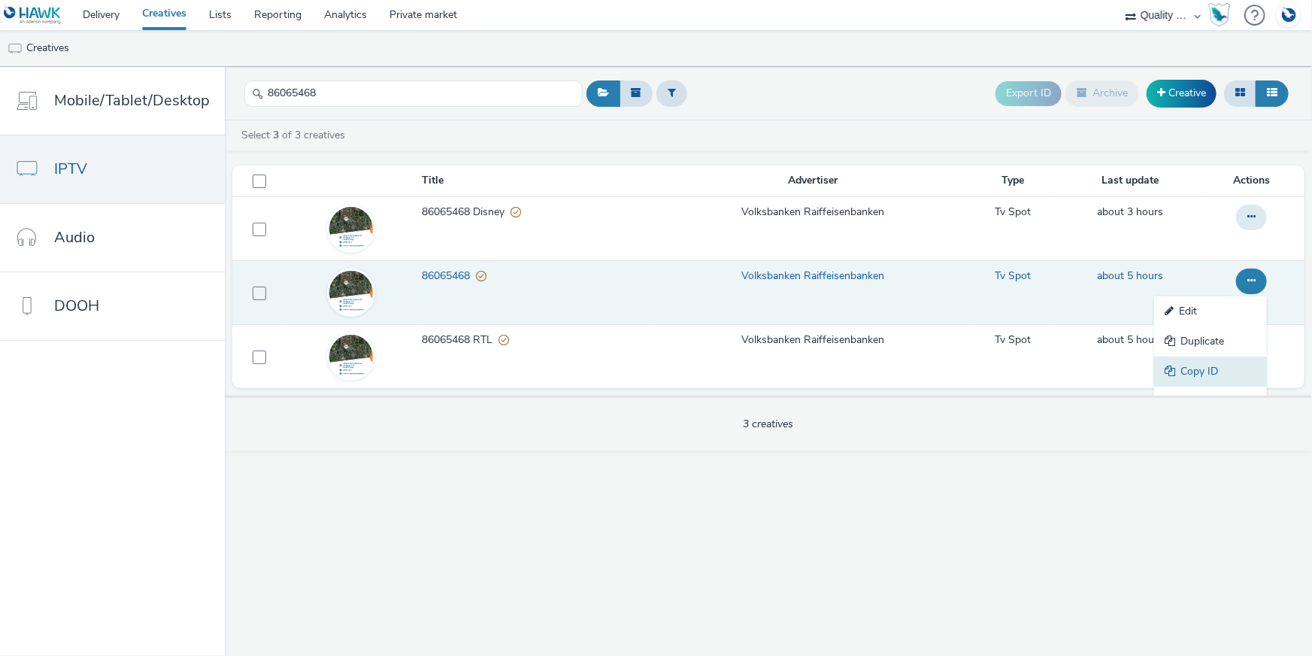
click at [1225, 369] on link "Copy ID" at bounding box center [1210, 371] width 113 height 30
drag, startPoint x: 356, startPoint y: 102, endPoint x: 241, endPoint y: 74, distance: 118.9
click at [244, 75] on div "86065468" at bounding box center [413, 93] width 338 height 37
click at [1254, 290] on button at bounding box center [1251, 281] width 31 height 26
click at [1221, 374] on link "Copy ID" at bounding box center [1210, 371] width 113 height 30
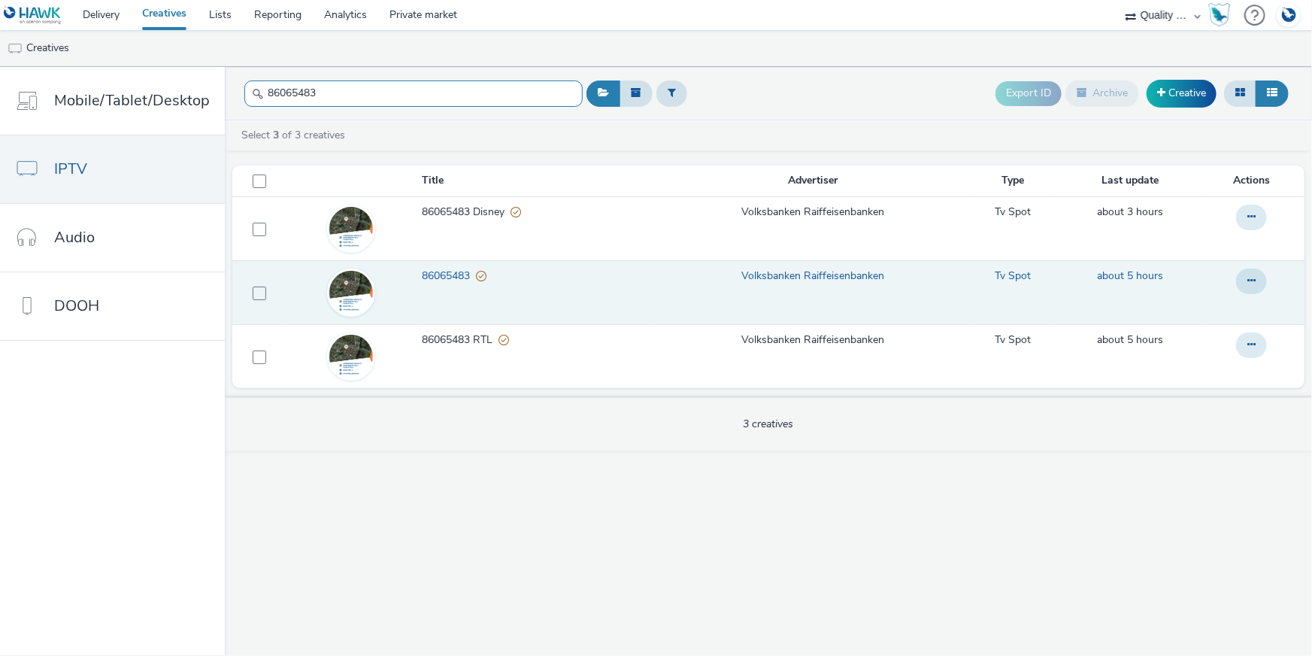
drag, startPoint x: 328, startPoint y: 101, endPoint x: 256, endPoint y: 92, distance: 72.7
click at [256, 92] on div "86065483" at bounding box center [413, 93] width 338 height 37
click at [1249, 275] on icon at bounding box center [1251, 280] width 8 height 11
click at [1211, 370] on link "Copy ID" at bounding box center [1210, 371] width 113 height 30
drag, startPoint x: 344, startPoint y: 91, endPoint x: 242, endPoint y: 91, distance: 102.3
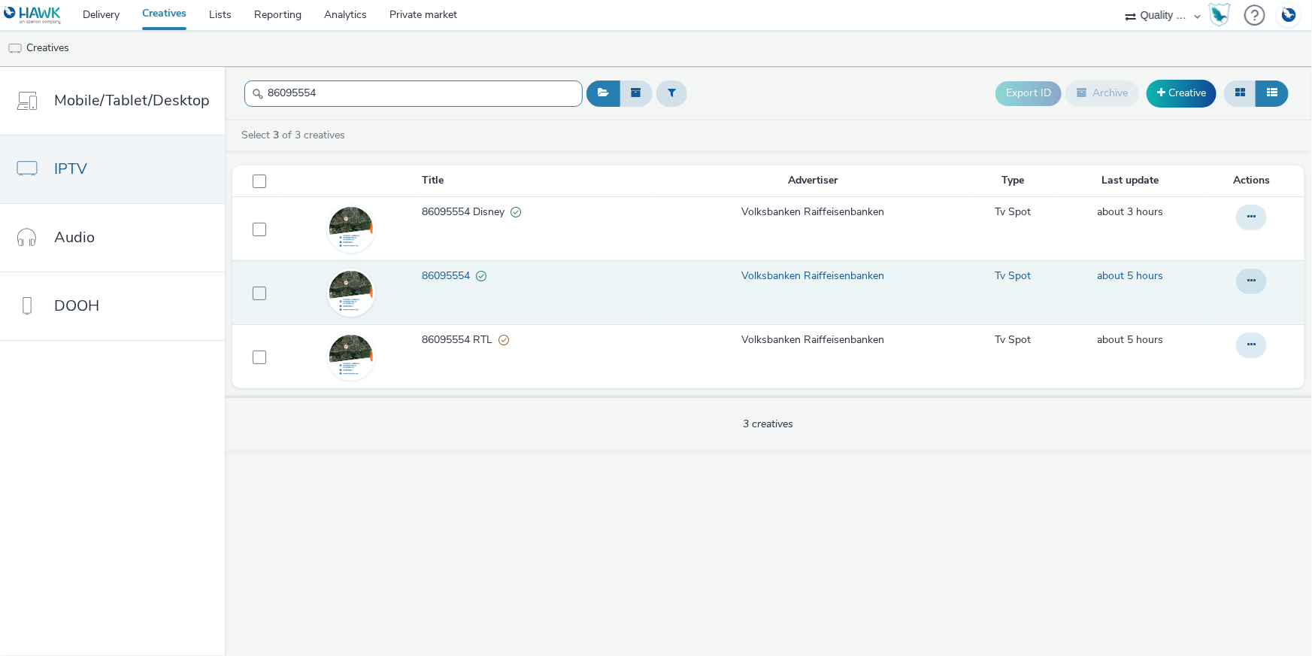
click at [244, 91] on input "86095554" at bounding box center [413, 93] width 338 height 26
click at [1248, 283] on icon at bounding box center [1251, 280] width 8 height 11
click at [1220, 375] on link "Copy ID" at bounding box center [1210, 371] width 113 height 30
drag, startPoint x: 287, startPoint y: 96, endPoint x: 267, endPoint y: 92, distance: 20.8
click at [265, 92] on input "86095604" at bounding box center [413, 93] width 338 height 26
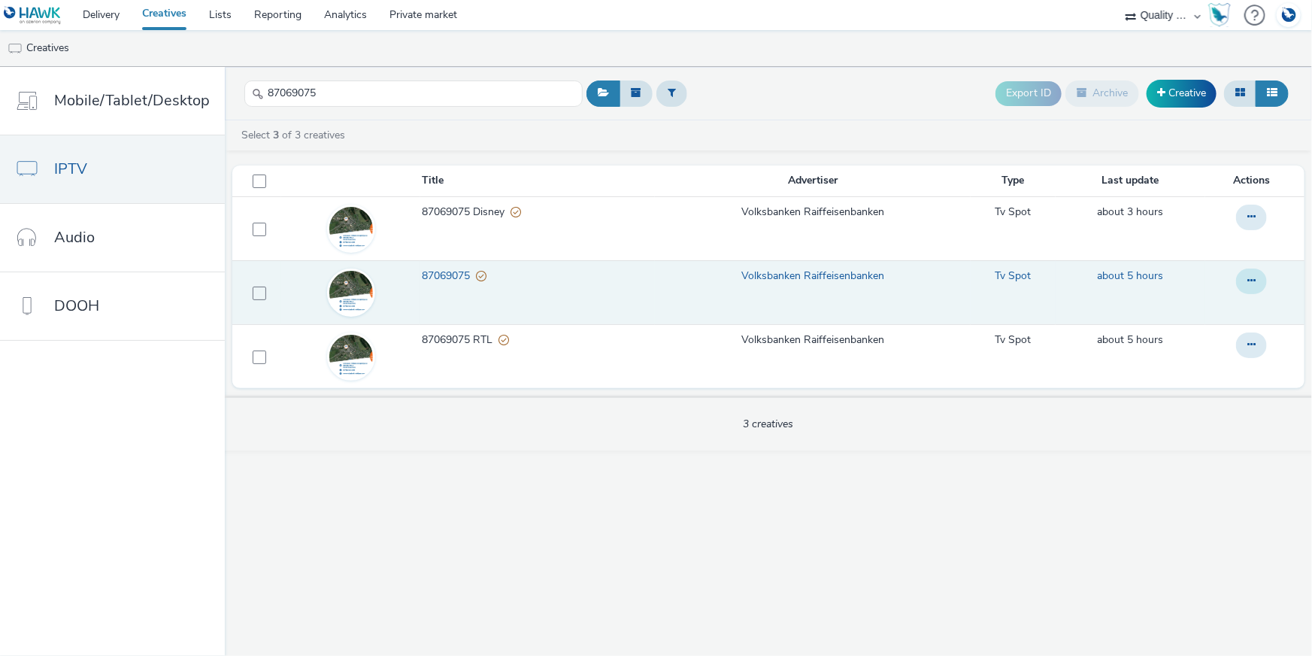
click at [1242, 274] on button at bounding box center [1251, 281] width 31 height 26
click at [1205, 360] on link "Copy ID" at bounding box center [1210, 371] width 113 height 30
drag, startPoint x: 359, startPoint y: 100, endPoint x: 277, endPoint y: 90, distance: 81.8
click at [246, 84] on input "87069075" at bounding box center [413, 93] width 338 height 26
click at [1252, 275] on icon at bounding box center [1251, 280] width 8 height 11
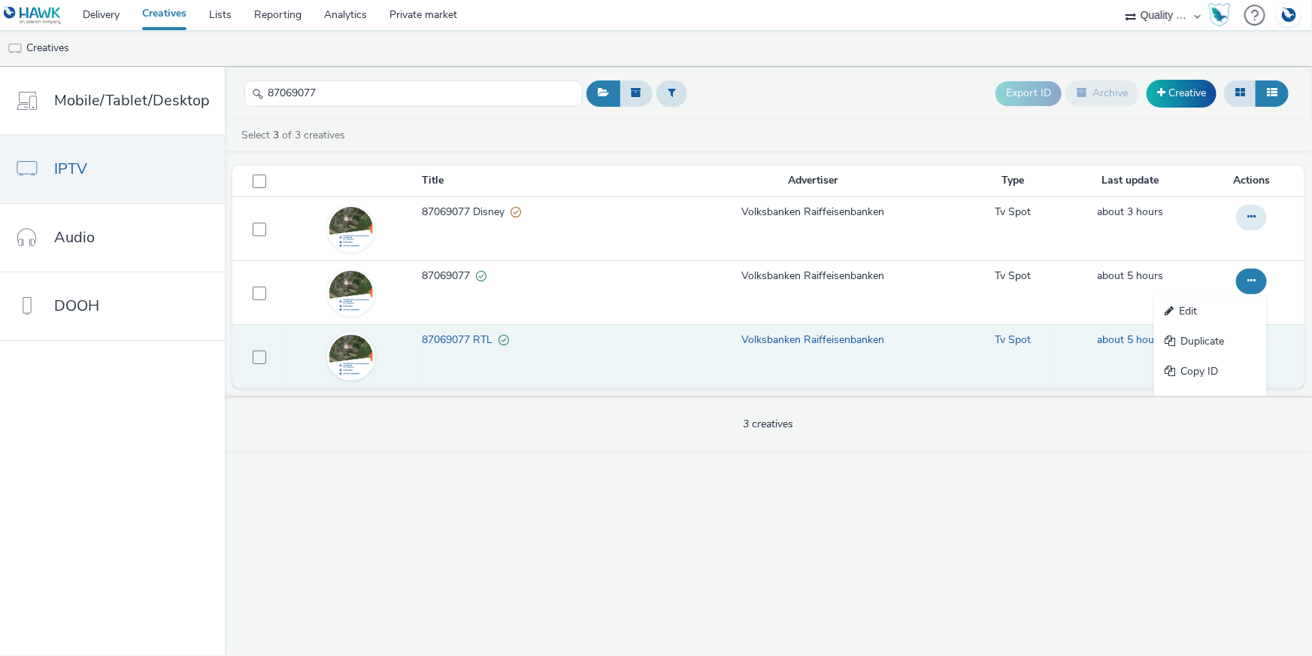
click at [1175, 365] on link "Copy ID" at bounding box center [1210, 371] width 113 height 30
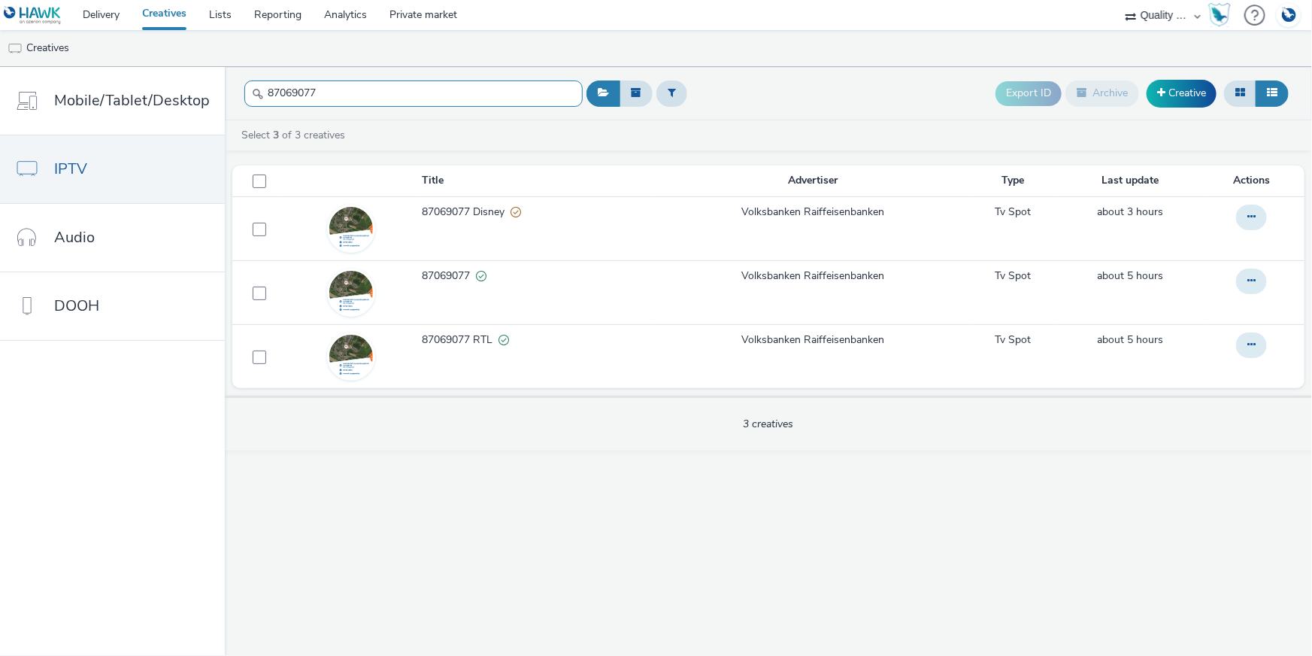
drag, startPoint x: 319, startPoint y: 91, endPoint x: 250, endPoint y: 89, distance: 69.2
click at [250, 89] on div "87069077" at bounding box center [413, 93] width 338 height 37
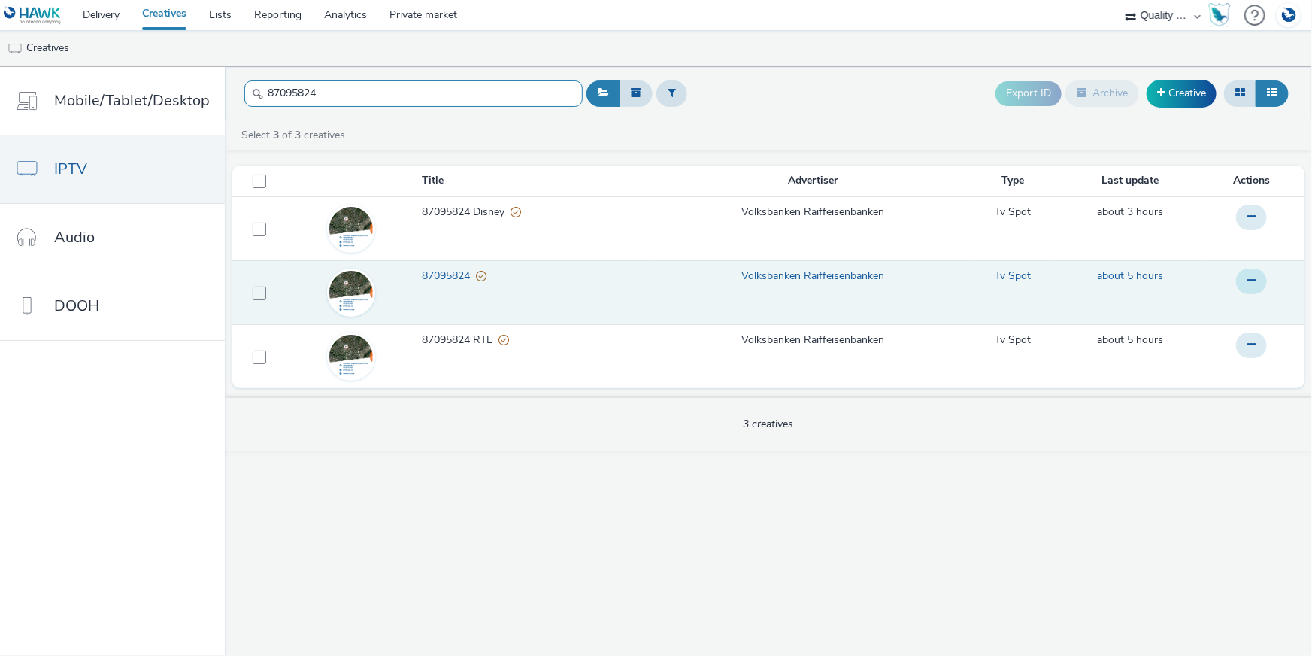
type input "87095824"
click at [1254, 284] on icon at bounding box center [1251, 280] width 8 height 11
click at [1244, 336] on link "Duplicate" at bounding box center [1210, 341] width 113 height 30
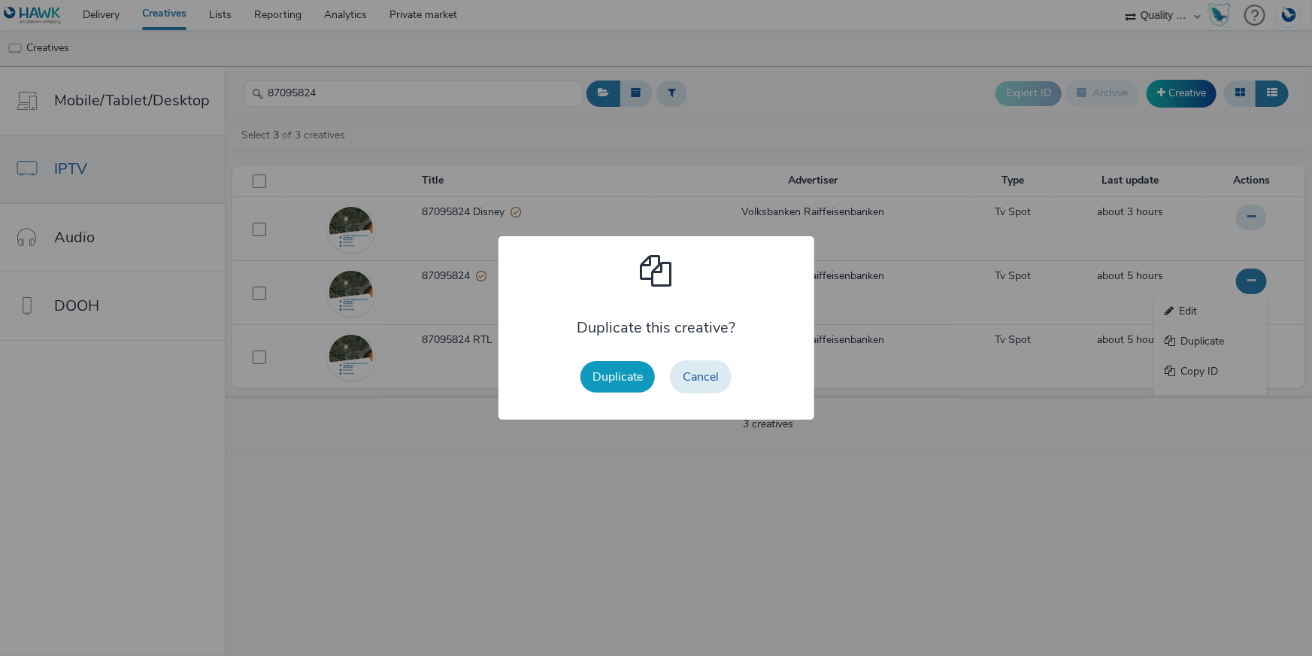
click at [582, 377] on button "Duplicate" at bounding box center [617, 377] width 74 height 32
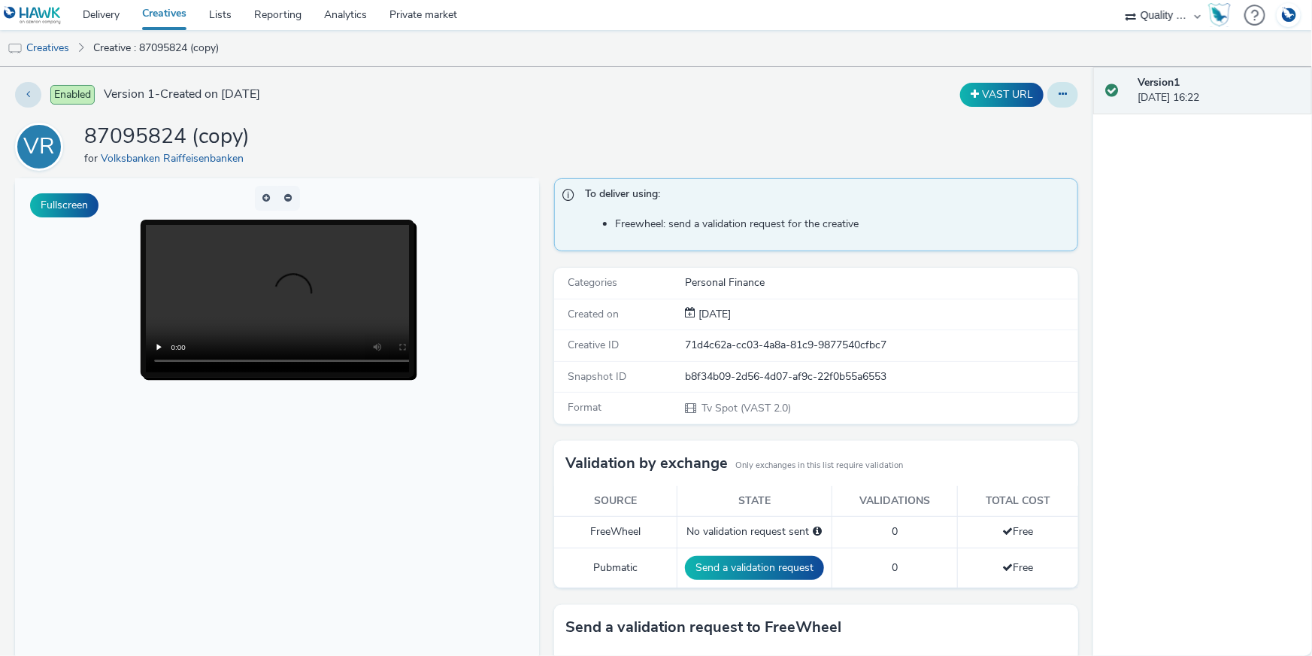
click at [1059, 93] on icon at bounding box center [1063, 94] width 8 height 11
click at [1023, 208] on link "Archive" at bounding box center [1021, 215] width 113 height 30
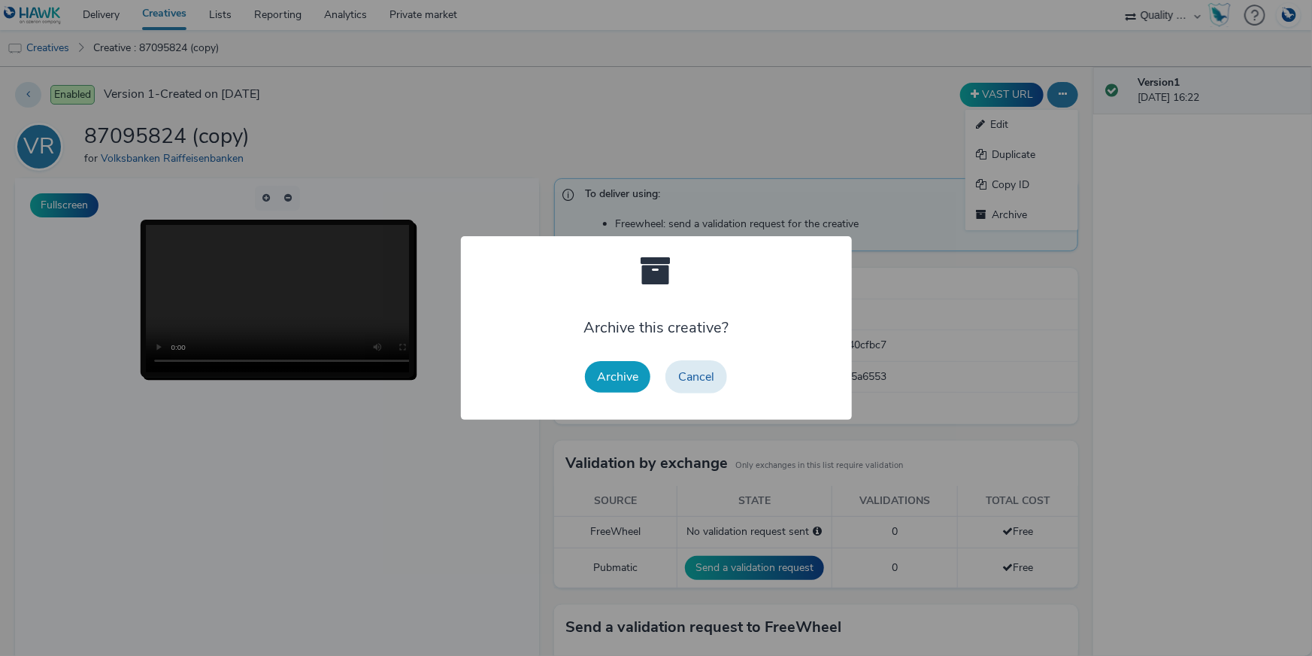
click at [611, 371] on button "Archive" at bounding box center [617, 377] width 65 height 32
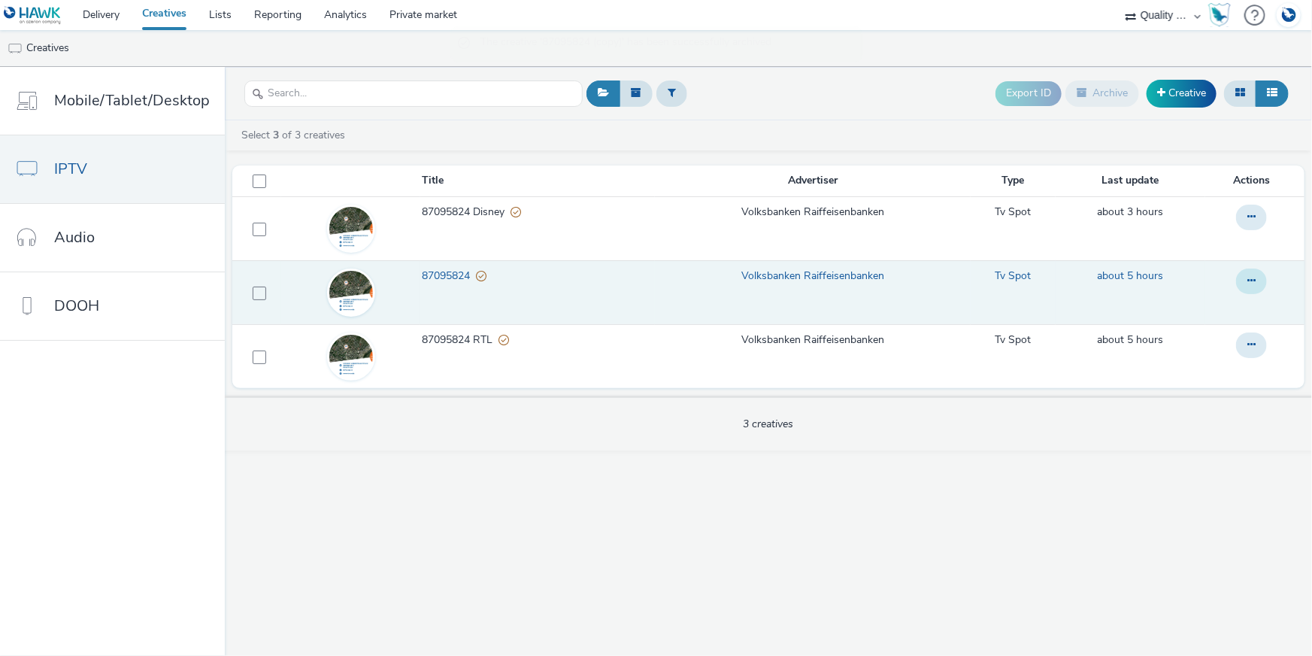
click at [1253, 270] on button at bounding box center [1251, 281] width 31 height 26
click at [1227, 377] on link "Copy ID" at bounding box center [1210, 371] width 113 height 30
click at [304, 88] on input "text" at bounding box center [413, 93] width 338 height 26
click at [1261, 270] on button at bounding box center [1251, 281] width 31 height 26
click at [1208, 373] on link "Copy ID" at bounding box center [1210, 371] width 113 height 30
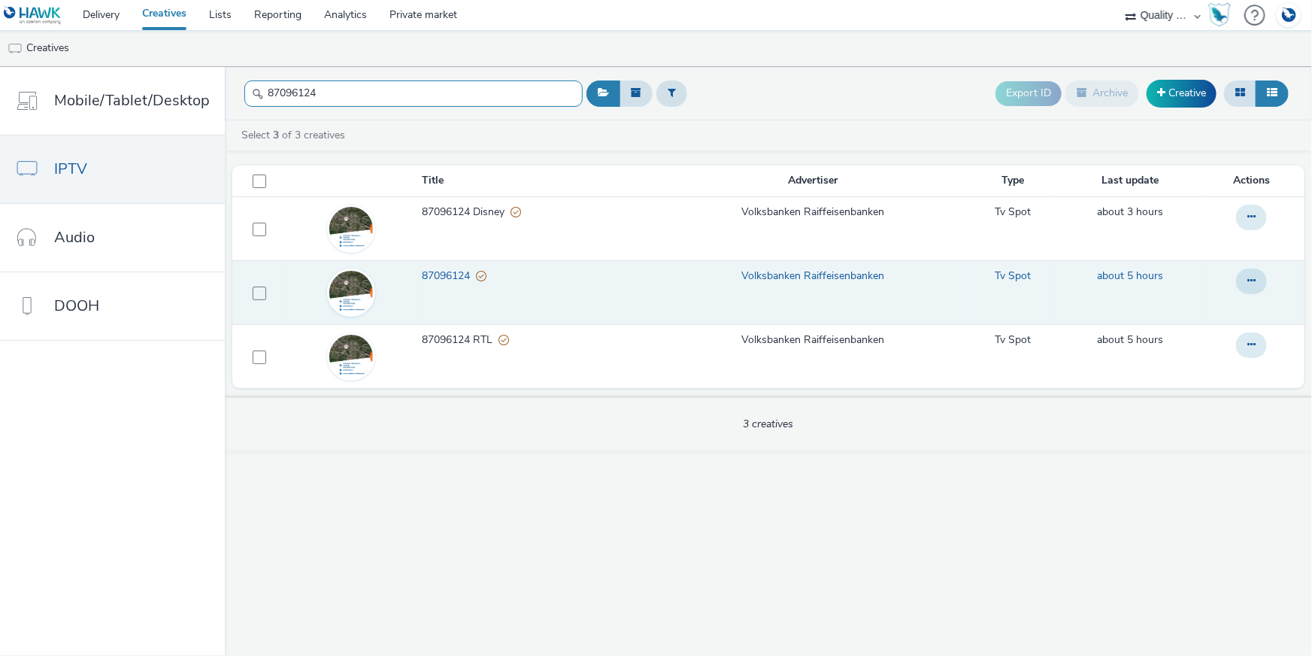
drag, startPoint x: 262, startPoint y: 86, endPoint x: 248, endPoint y: 83, distance: 14.5
click at [248, 83] on input "87096124" at bounding box center [413, 93] width 338 height 26
click at [1252, 277] on icon at bounding box center [1251, 280] width 8 height 11
click at [1199, 368] on link "Copy ID" at bounding box center [1210, 371] width 113 height 30
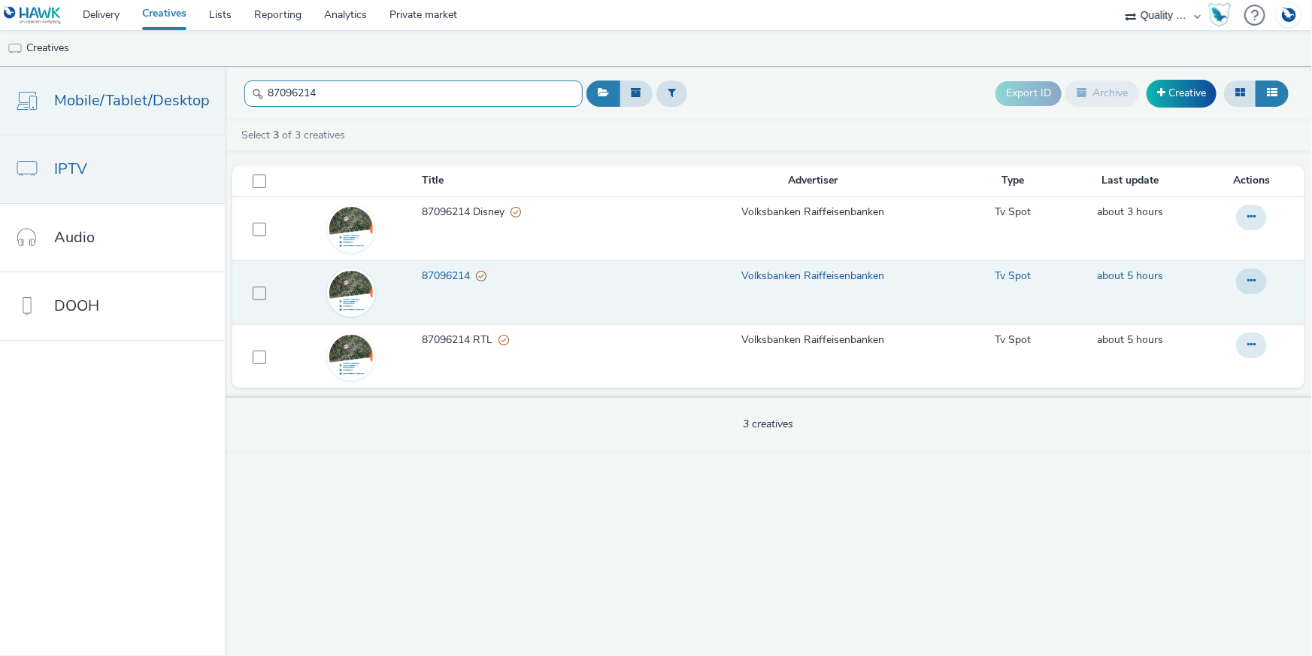
drag, startPoint x: 338, startPoint y: 89, endPoint x: 213, endPoint y: 89, distance: 125.6
click at [211, 89] on div "Mobile/Tablet/Desktop IPTV Audio DOOH 87096214 Export ID Archive Creative Selec…" at bounding box center [656, 361] width 1312 height 589
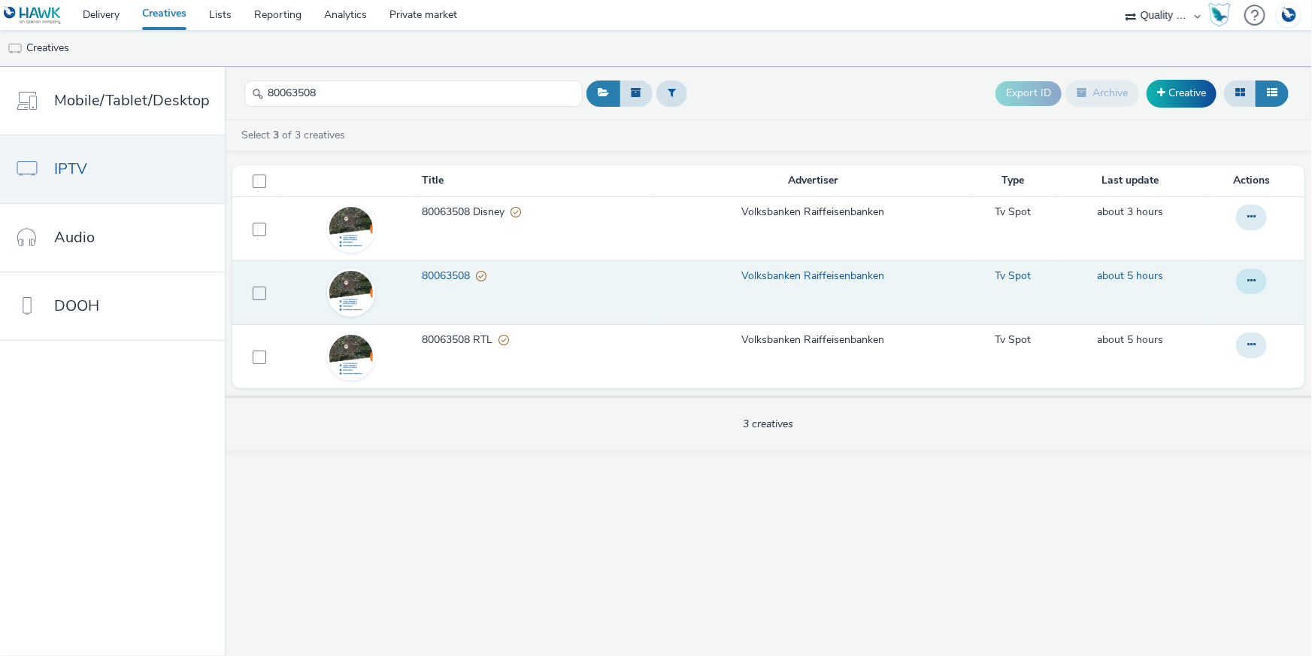
click at [1253, 277] on icon at bounding box center [1251, 280] width 8 height 11
click at [1224, 368] on link "Copy ID" at bounding box center [1210, 371] width 113 height 30
drag, startPoint x: 362, startPoint y: 97, endPoint x: 265, endPoint y: 87, distance: 98.2
click at [261, 89] on input "80063508" at bounding box center [413, 93] width 338 height 26
click at [1249, 284] on icon at bounding box center [1251, 280] width 8 height 11
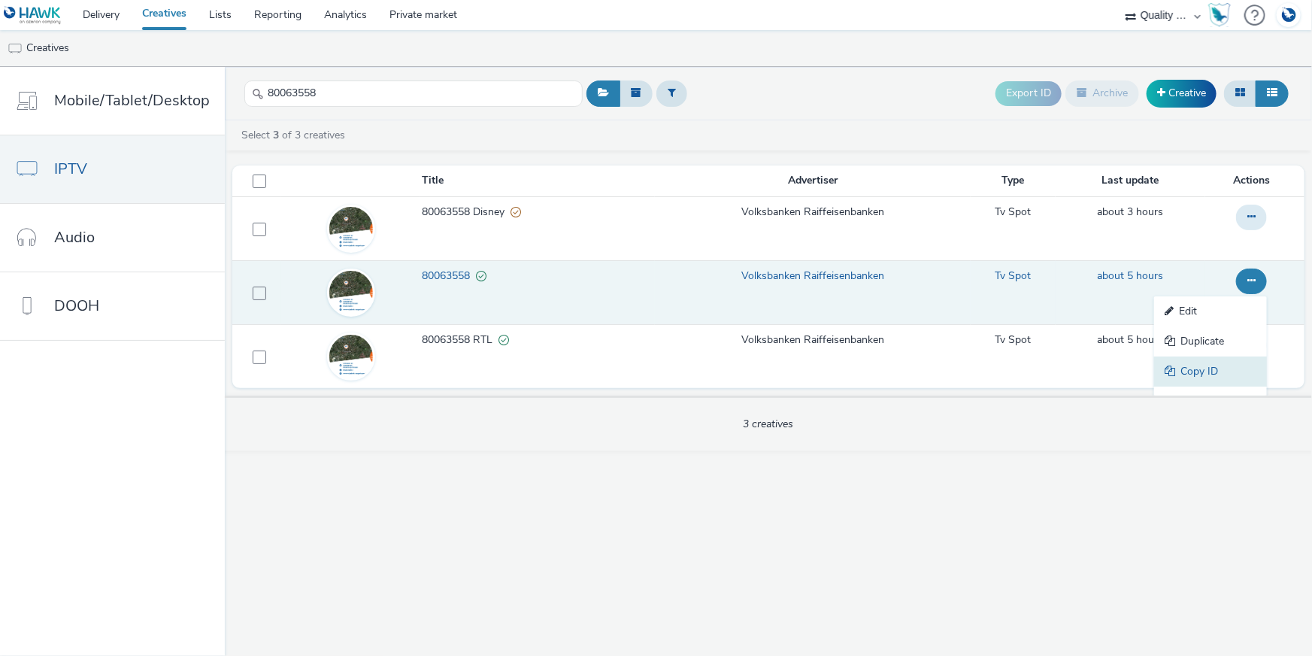
click at [1187, 375] on link "Copy ID" at bounding box center [1210, 371] width 113 height 30
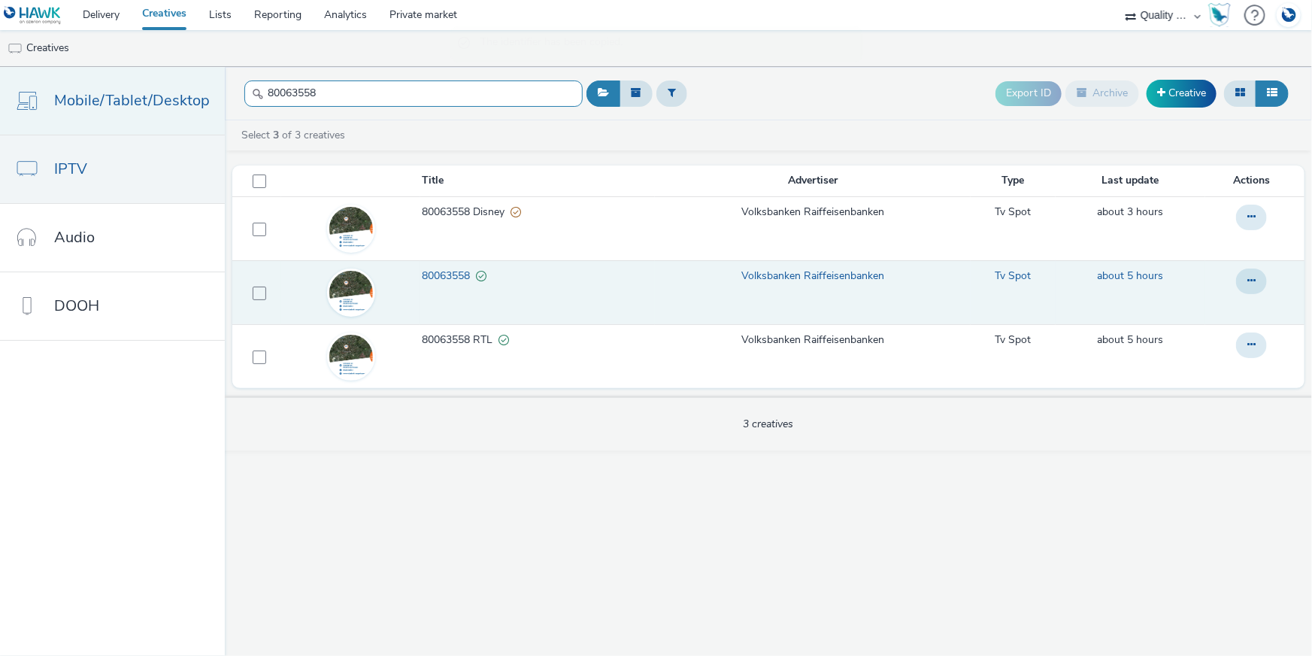
drag, startPoint x: 345, startPoint y: 90, endPoint x: 172, endPoint y: 94, distance: 173.0
click at [171, 95] on div "Mobile/Tablet/Desktop IPTV Audio DOOH 80063558 Export ID Archive Creative Selec…" at bounding box center [656, 361] width 1312 height 589
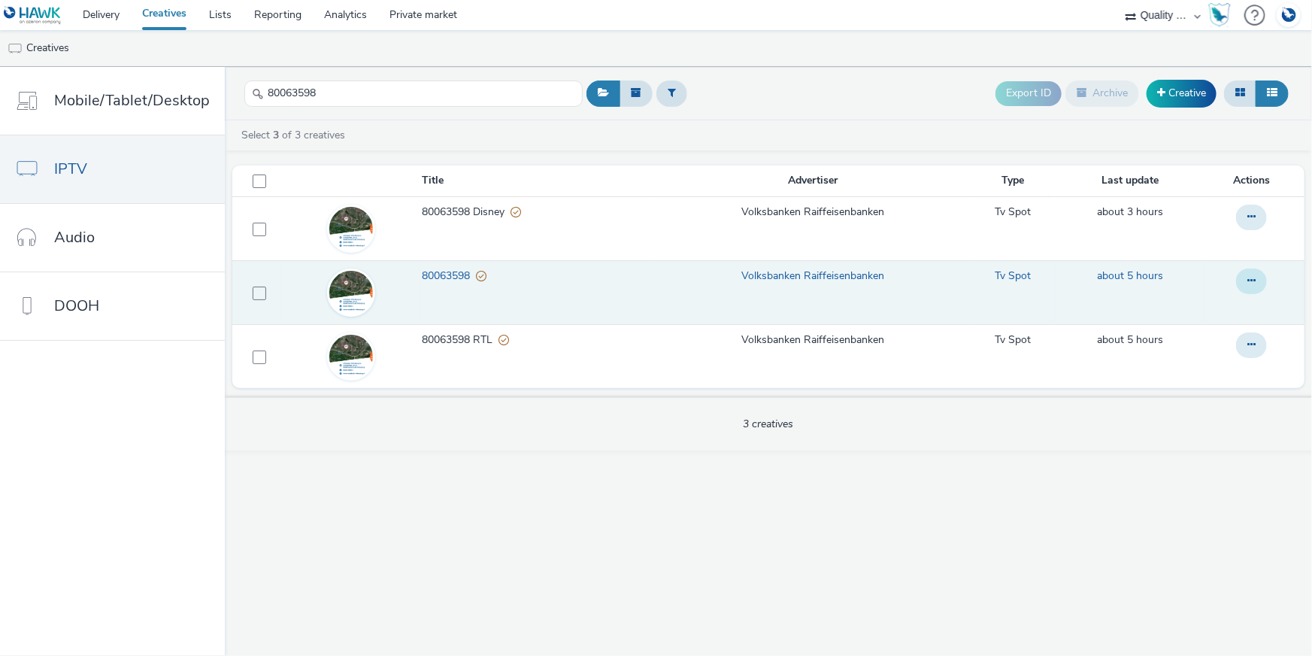
click at [1250, 281] on icon at bounding box center [1251, 280] width 8 height 11
click at [1203, 371] on link "Copy ID" at bounding box center [1210, 371] width 113 height 30
drag, startPoint x: 314, startPoint y: 96, endPoint x: 256, endPoint y: 95, distance: 57.9
click at [256, 95] on div "80063598" at bounding box center [413, 93] width 338 height 37
click at [1242, 283] on button at bounding box center [1251, 281] width 31 height 26
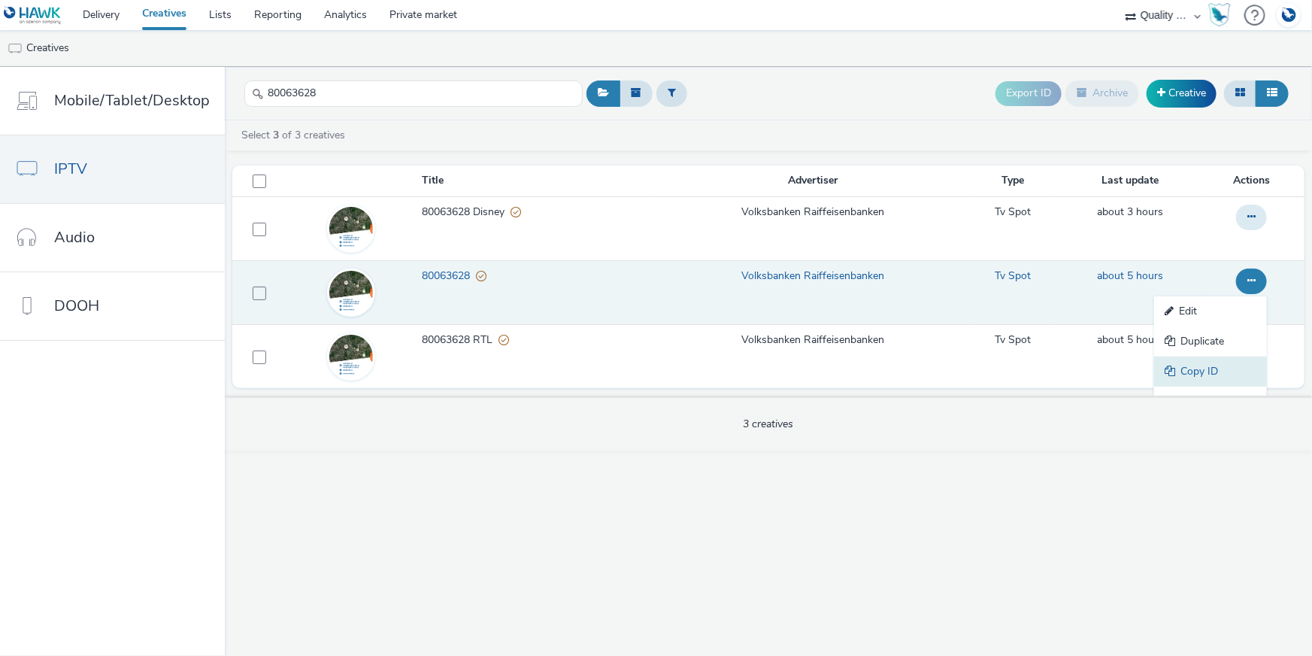
click at [1224, 370] on link "Copy ID" at bounding box center [1210, 371] width 113 height 30
drag, startPoint x: 394, startPoint y: 89, endPoint x: 241, endPoint y: 85, distance: 153.5
click at [244, 85] on input "80063628" at bounding box center [413, 93] width 338 height 26
click at [1255, 281] on icon at bounding box center [1251, 280] width 8 height 11
drag, startPoint x: 1235, startPoint y: 365, endPoint x: 629, endPoint y: 380, distance: 606.2
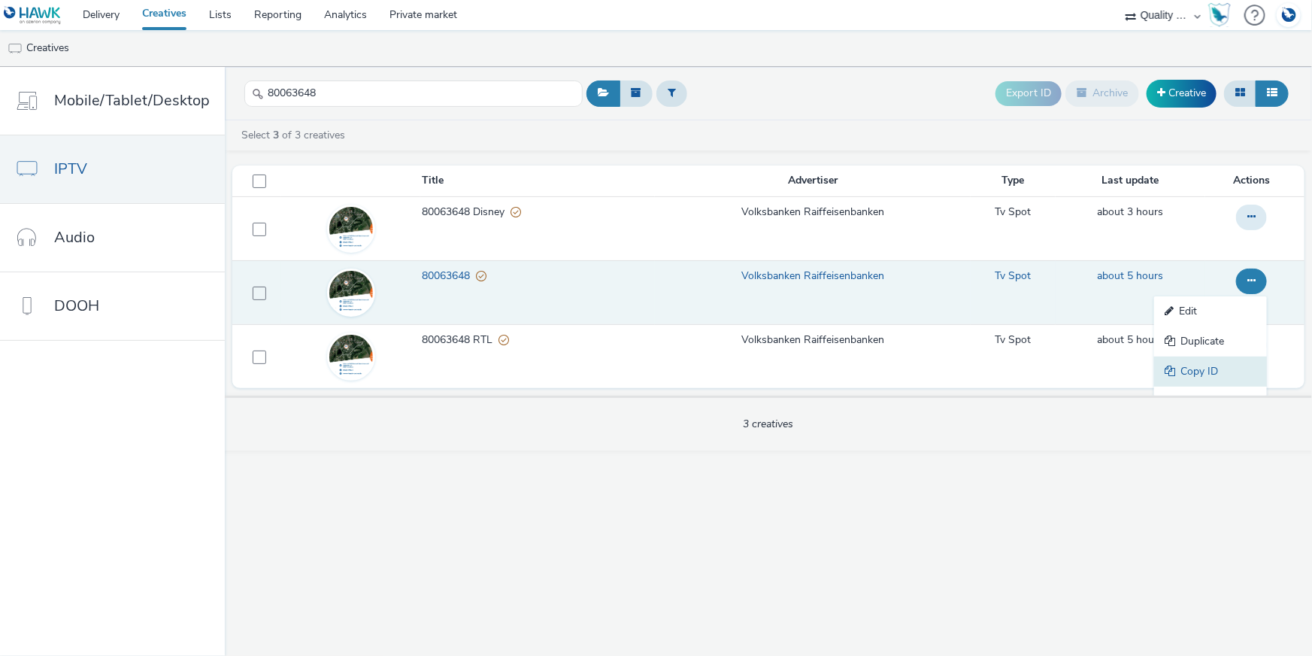
click at [1234, 365] on link "Copy ID" at bounding box center [1210, 371] width 113 height 30
drag, startPoint x: 330, startPoint y: 95, endPoint x: 261, endPoint y: 91, distance: 69.3
click at [261, 91] on input "80063648" at bounding box center [413, 93] width 338 height 26
click at [1260, 283] on button at bounding box center [1251, 281] width 31 height 26
click at [1219, 375] on link "Copy ID" at bounding box center [1210, 371] width 113 height 30
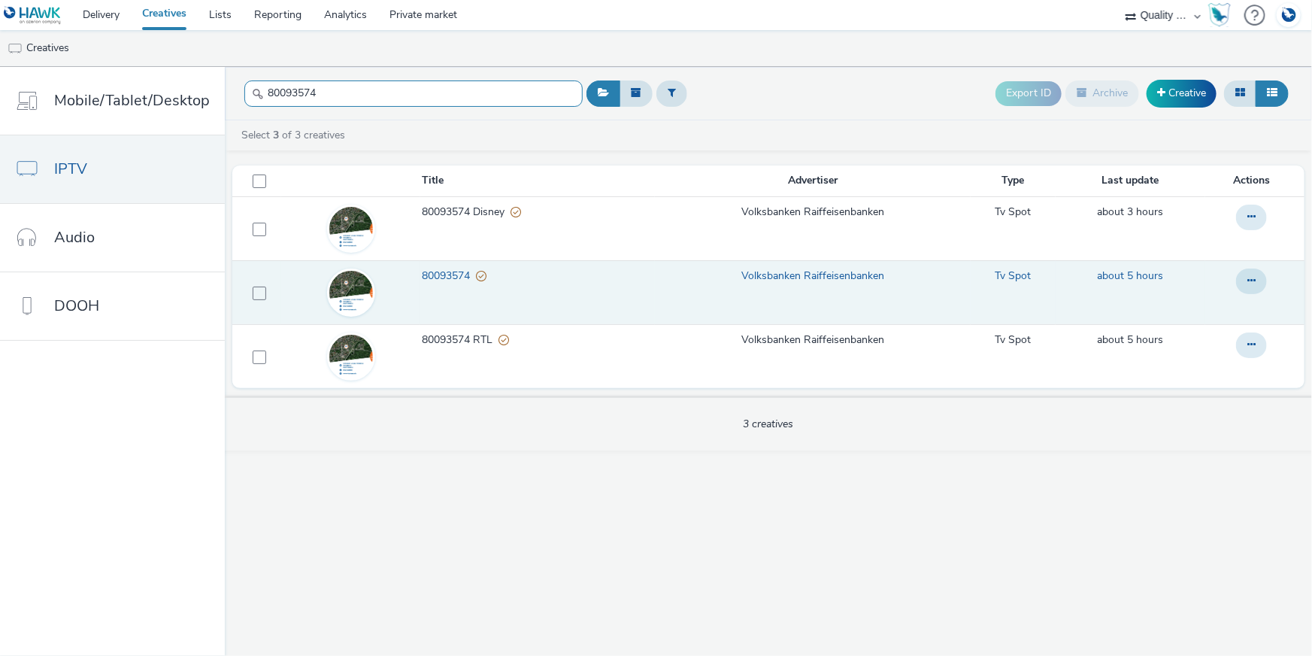
drag, startPoint x: 317, startPoint y: 93, endPoint x: 227, endPoint y: 98, distance: 89.6
click at [227, 98] on header "80093574 Export ID Archive Creative" at bounding box center [768, 93] width 1087 height 53
click at [1254, 288] on button at bounding box center [1251, 281] width 31 height 26
click at [1218, 365] on link "Copy ID" at bounding box center [1210, 371] width 113 height 30
drag, startPoint x: 334, startPoint y: 90, endPoint x: 227, endPoint y: 87, distance: 106.8
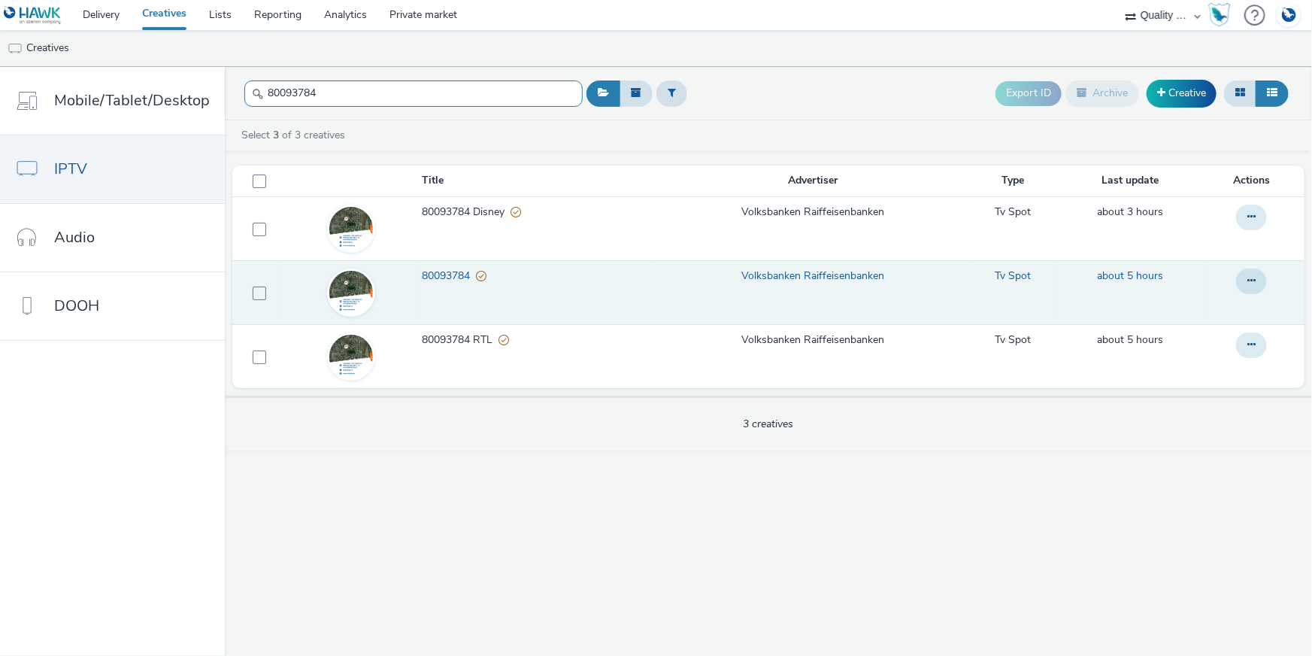
click at [227, 87] on header "80093784 Export ID Archive Creative" at bounding box center [768, 93] width 1087 height 53
click at [1246, 287] on button at bounding box center [1251, 281] width 31 height 26
click at [1241, 368] on link "Copy ID" at bounding box center [1210, 371] width 113 height 30
drag, startPoint x: 377, startPoint y: 95, endPoint x: 242, endPoint y: 92, distance: 134.6
click at [244, 92] on input "81063028" at bounding box center [413, 93] width 338 height 26
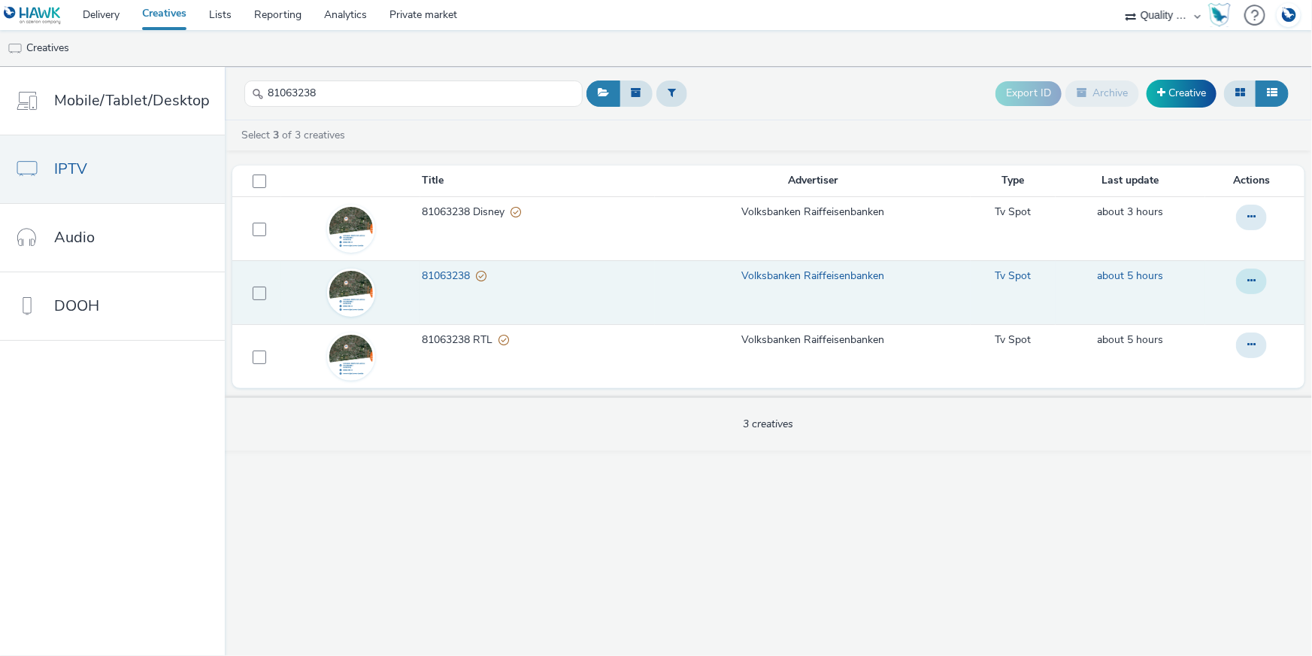
click at [1258, 292] on button at bounding box center [1251, 281] width 31 height 26
click at [1210, 371] on link "Copy ID" at bounding box center [1210, 371] width 113 height 30
drag, startPoint x: 334, startPoint y: 89, endPoint x: 235, endPoint y: 92, distance: 98.5
click at [235, 92] on header "81063238 Export ID Archive Creative" at bounding box center [768, 93] width 1087 height 53
click at [1253, 284] on icon at bounding box center [1251, 280] width 8 height 11
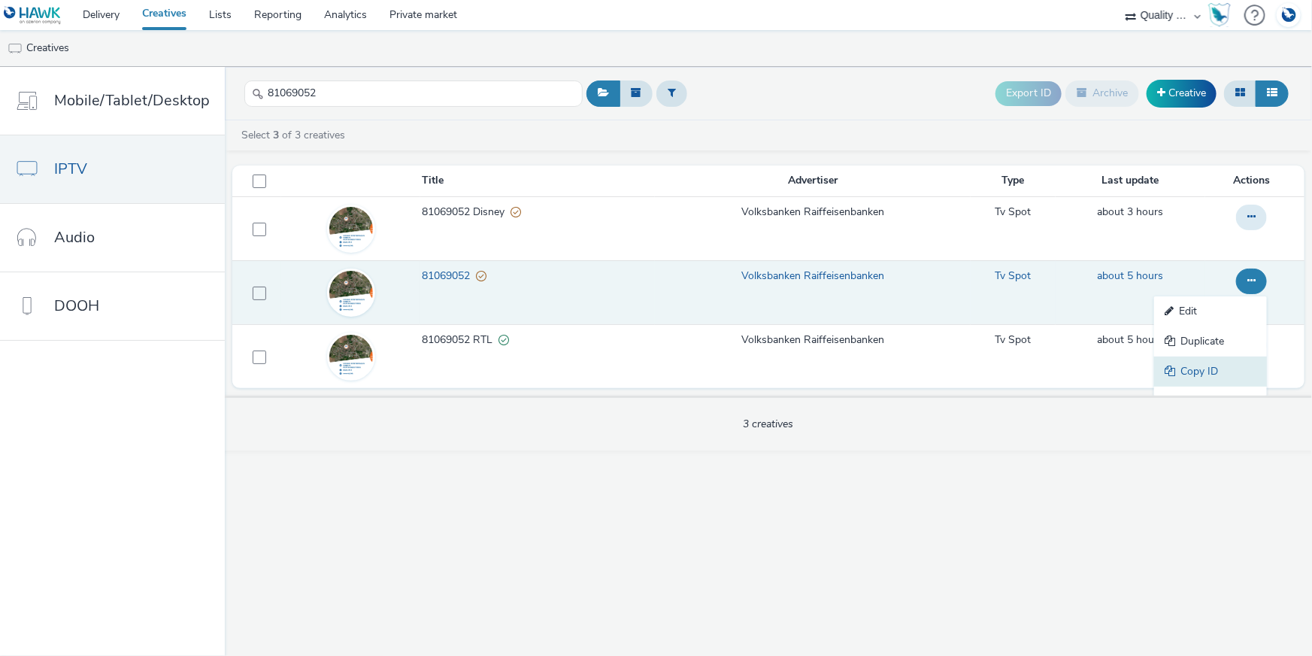
click at [1190, 372] on link "Copy ID" at bounding box center [1210, 371] width 113 height 30
drag, startPoint x: 351, startPoint y: 94, endPoint x: 251, endPoint y: 89, distance: 100.1
click at [251, 89] on div "81069052" at bounding box center [413, 93] width 338 height 37
click at [1262, 280] on button at bounding box center [1251, 281] width 31 height 26
click at [1193, 374] on link "Copy ID" at bounding box center [1210, 371] width 113 height 30
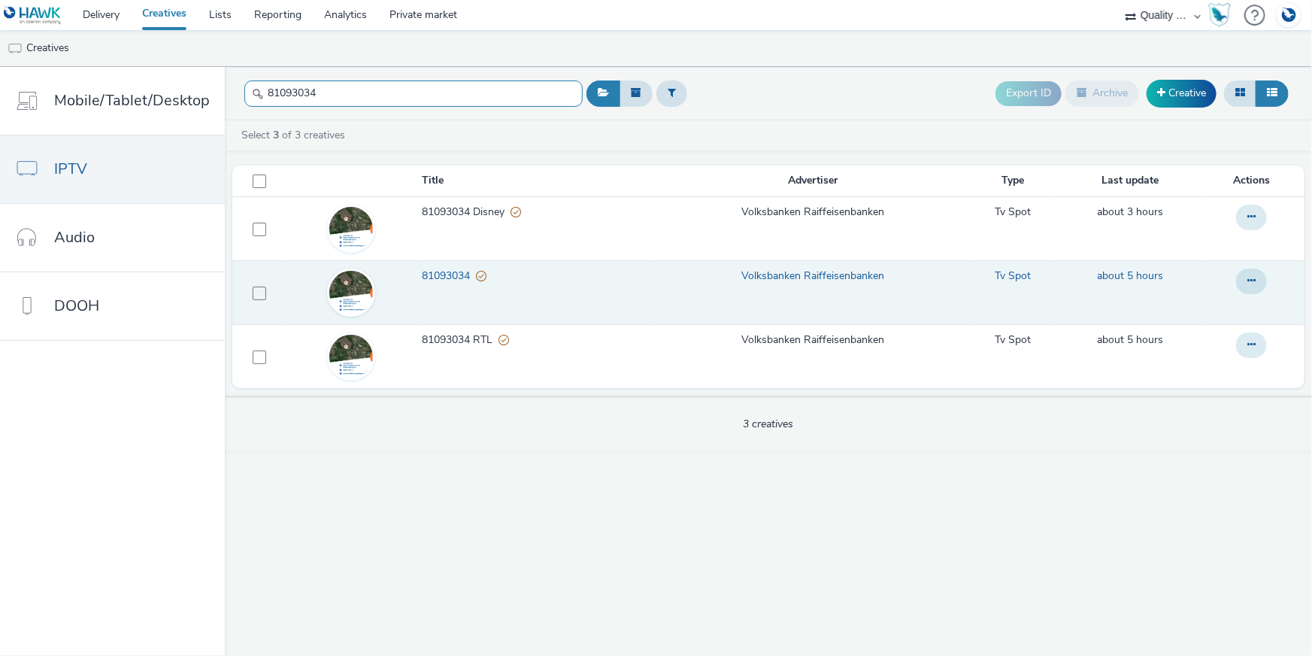
drag, startPoint x: 316, startPoint y: 90, endPoint x: 258, endPoint y: 84, distance: 58.2
click at [258, 84] on input "81093034" at bounding box center [413, 93] width 338 height 26
click at [1248, 271] on button at bounding box center [1251, 281] width 31 height 26
click at [1198, 369] on link "Copy ID" at bounding box center [1210, 371] width 113 height 30
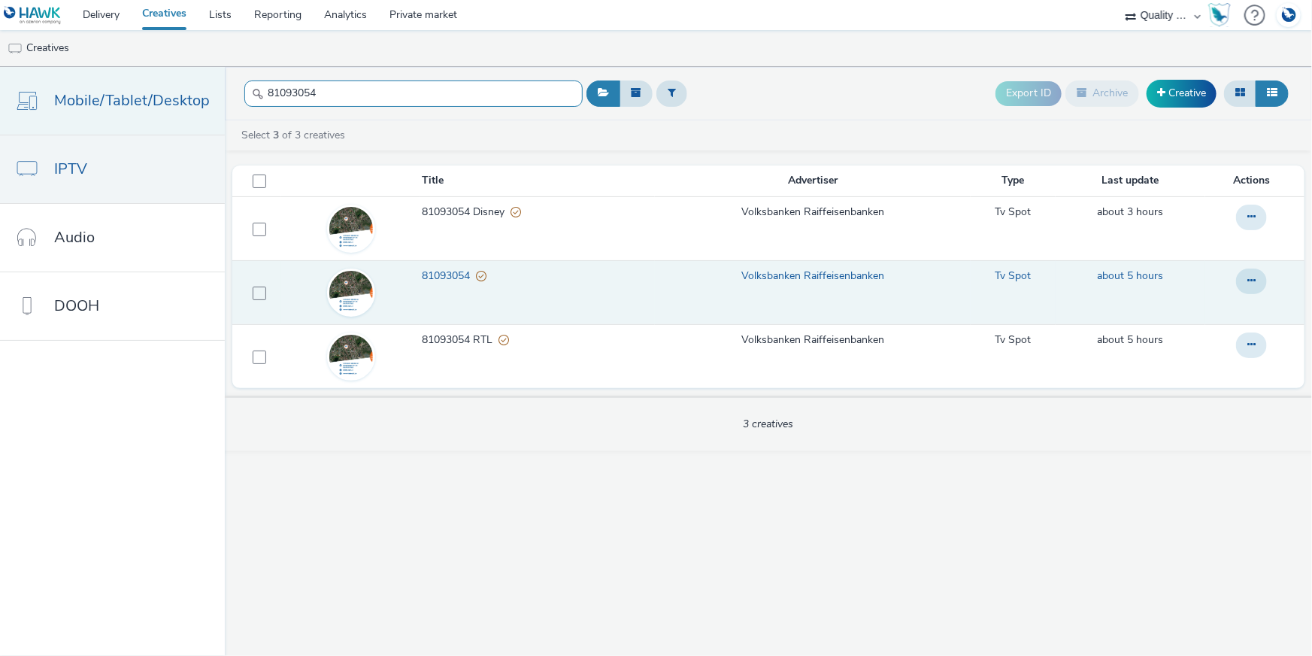
drag, startPoint x: 392, startPoint y: 90, endPoint x: 203, endPoint y: 87, distance: 188.8
click at [203, 87] on div "Mobile/Tablet/Desktop IPTV Audio DOOH 81093054 Export ID Archive Creative Selec…" at bounding box center [656, 361] width 1312 height 589
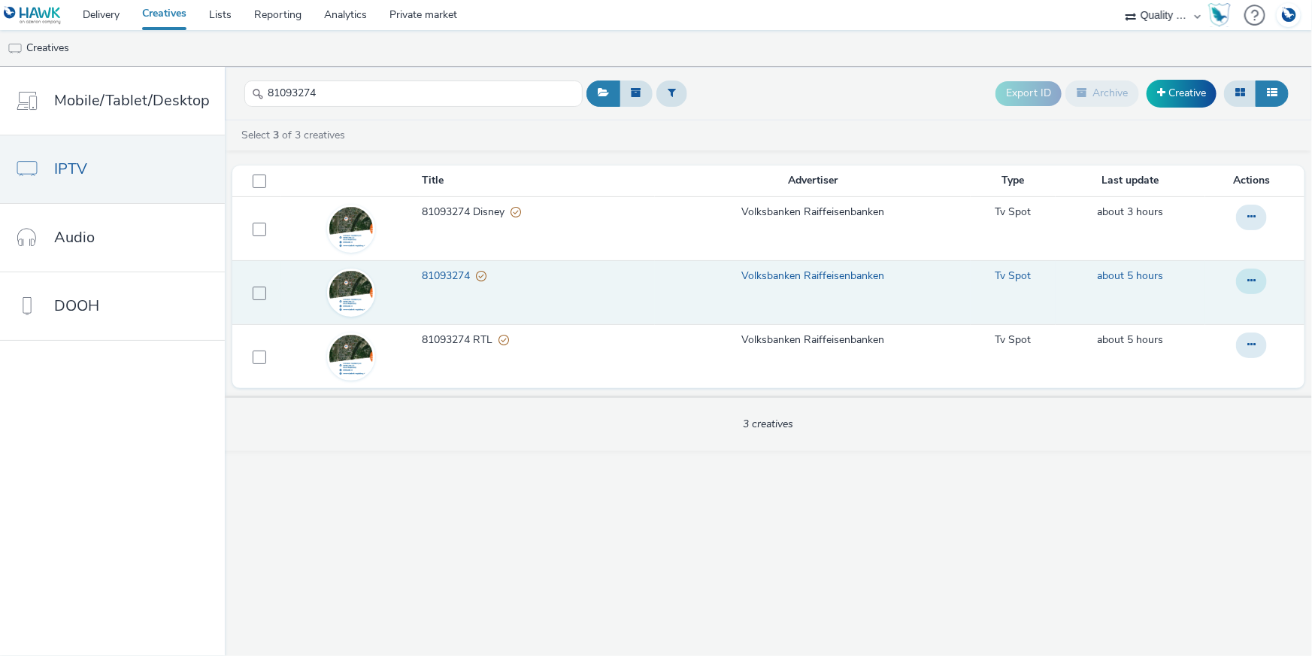
click at [1247, 289] on button at bounding box center [1251, 281] width 31 height 26
click at [1196, 383] on link "Copy ID" at bounding box center [1210, 371] width 113 height 30
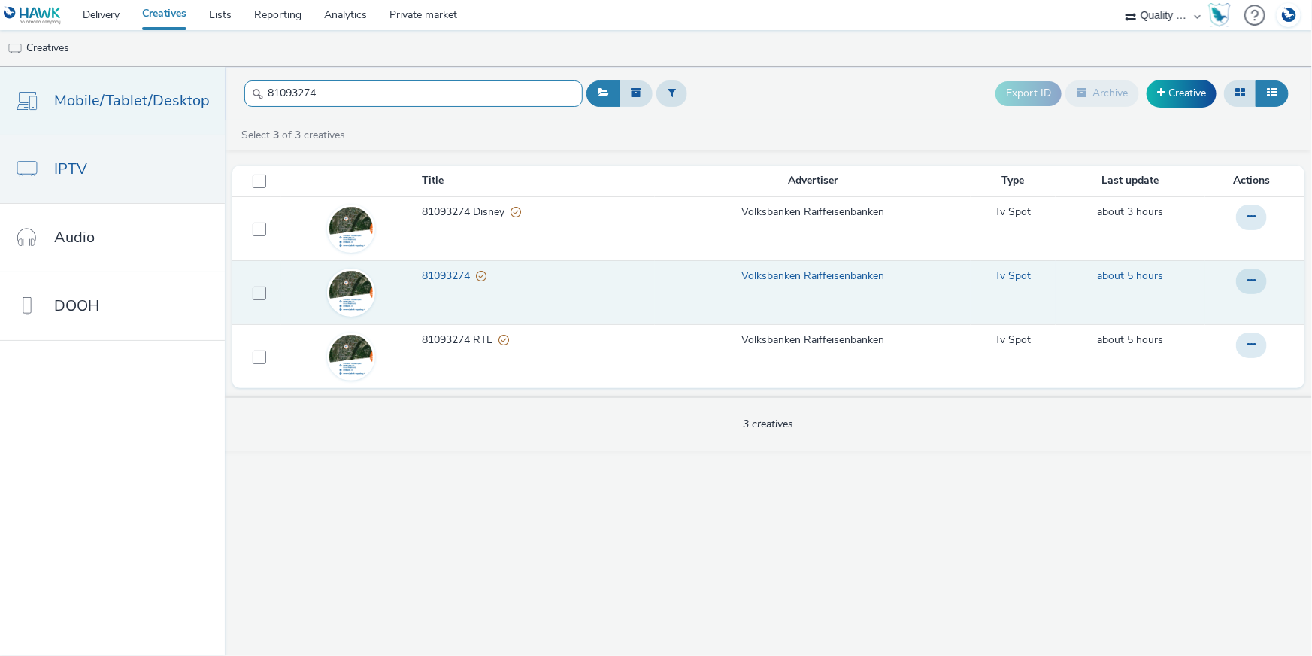
drag, startPoint x: 356, startPoint y: 86, endPoint x: 203, endPoint y: 89, distance: 152.7
click at [203, 89] on div "Mobile/Tablet/Desktop IPTV Audio DOOH 81093274 Export ID Archive Creative Selec…" at bounding box center [656, 361] width 1312 height 589
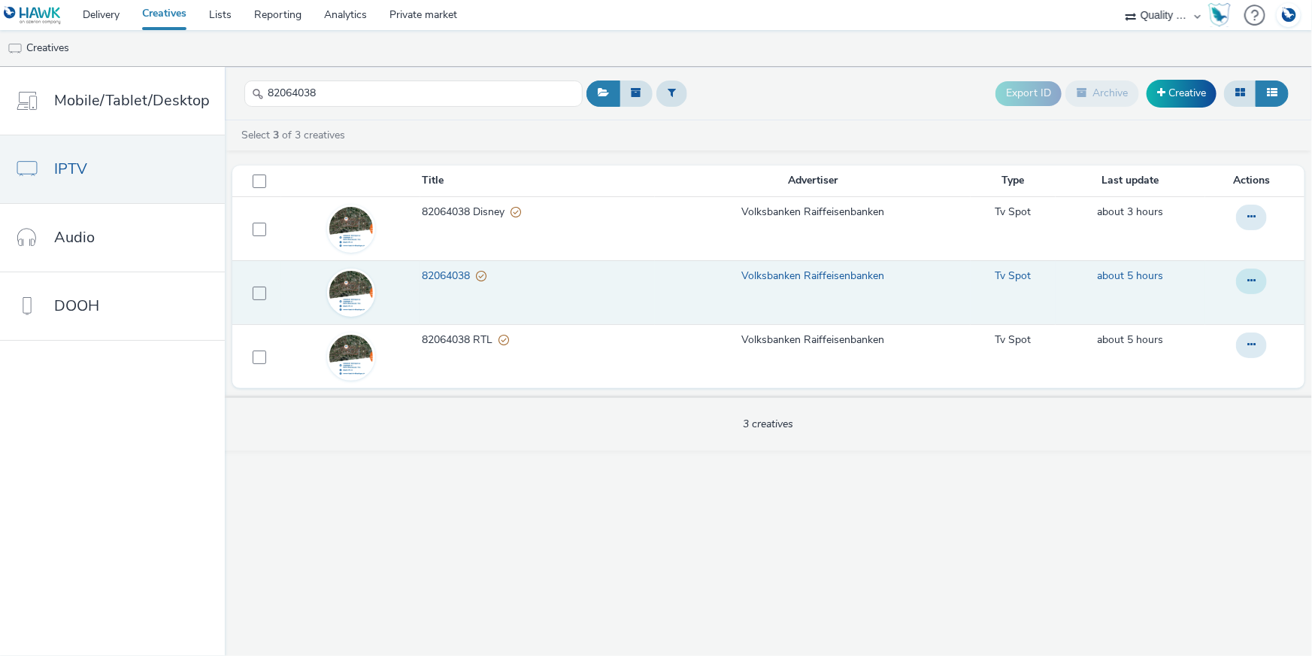
click at [1246, 285] on button at bounding box center [1251, 281] width 31 height 26
click at [1229, 364] on link "Copy ID" at bounding box center [1210, 371] width 113 height 30
drag, startPoint x: 348, startPoint y: 77, endPoint x: 243, endPoint y: 92, distance: 106.2
click at [244, 92] on div "82064038" at bounding box center [413, 93] width 338 height 37
drag, startPoint x: 335, startPoint y: 100, endPoint x: 227, endPoint y: 98, distance: 108.3
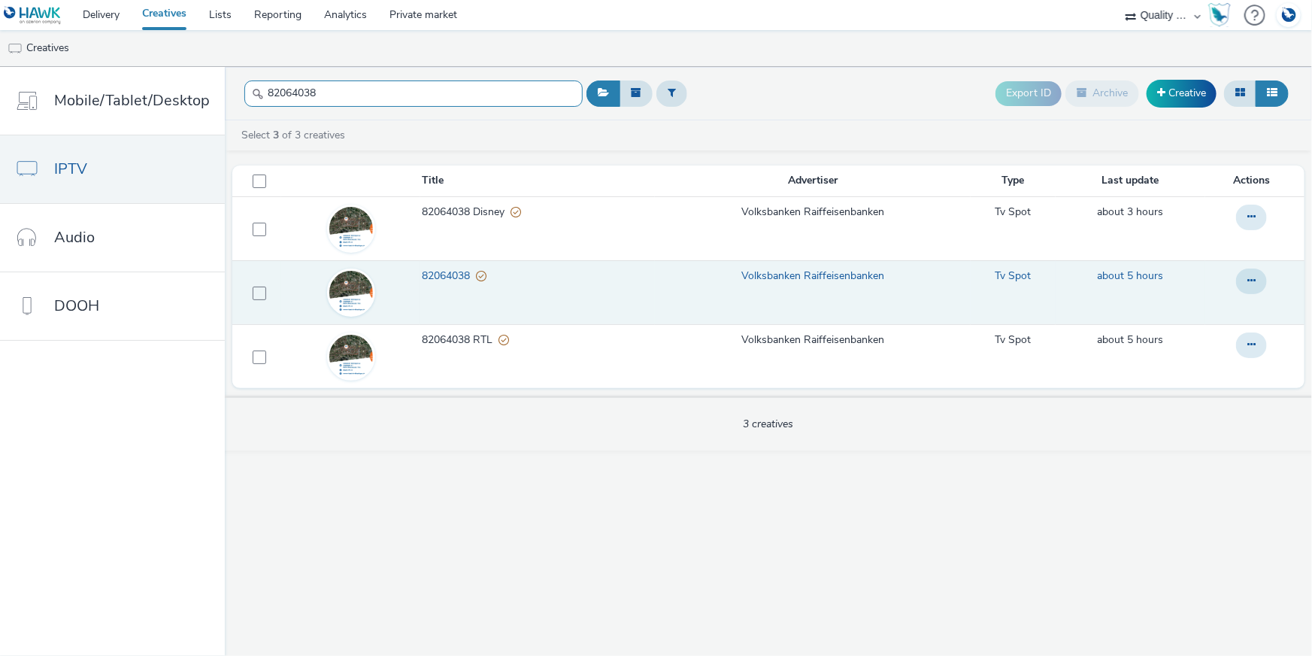
click at [225, 97] on header "82064038 Export ID Archive Creative" at bounding box center [768, 93] width 1087 height 53
click at [1265, 288] on div at bounding box center [1251, 281] width 31 height 26
click at [1255, 285] on icon at bounding box center [1251, 280] width 8 height 11
click at [1222, 362] on link "Copy ID" at bounding box center [1210, 371] width 113 height 30
drag, startPoint x: 319, startPoint y: 96, endPoint x: 248, endPoint y: 92, distance: 70.8
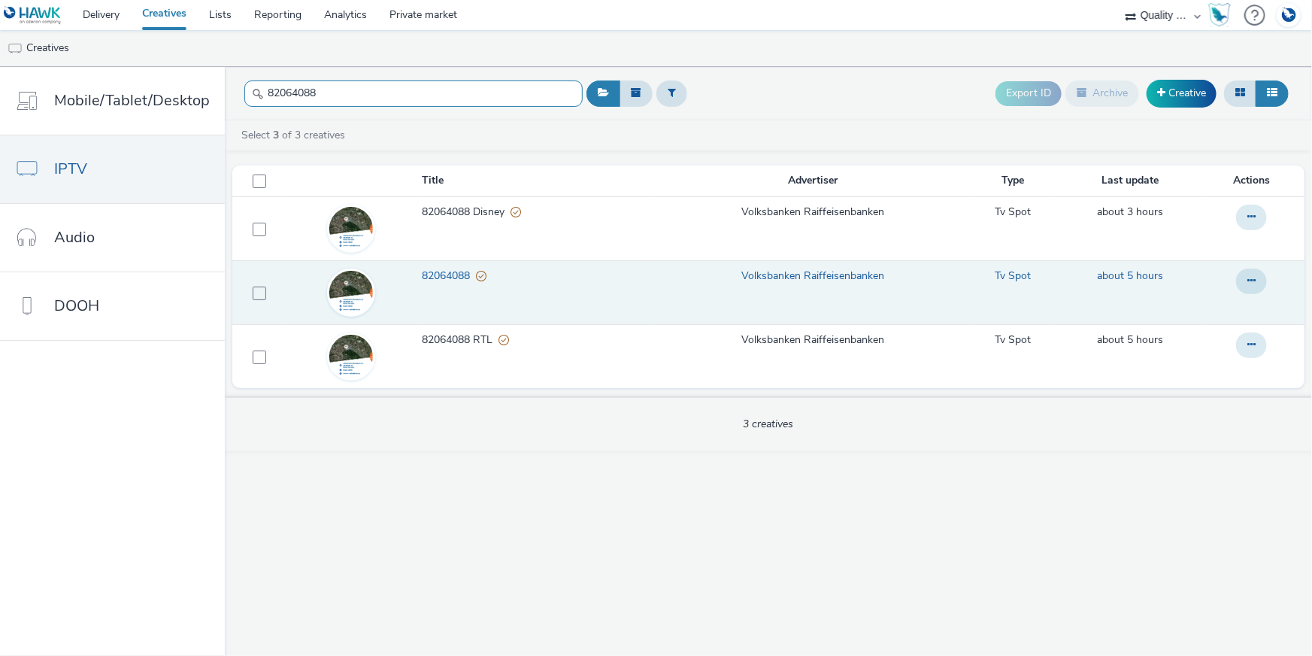
click at [248, 93] on div "82064088" at bounding box center [413, 93] width 338 height 37
click at [1241, 269] on button at bounding box center [1251, 281] width 31 height 26
click at [1256, 278] on button at bounding box center [1251, 281] width 31 height 26
click at [1250, 280] on icon at bounding box center [1251, 280] width 8 height 11
click at [1203, 374] on link "Copy ID" at bounding box center [1210, 371] width 113 height 30
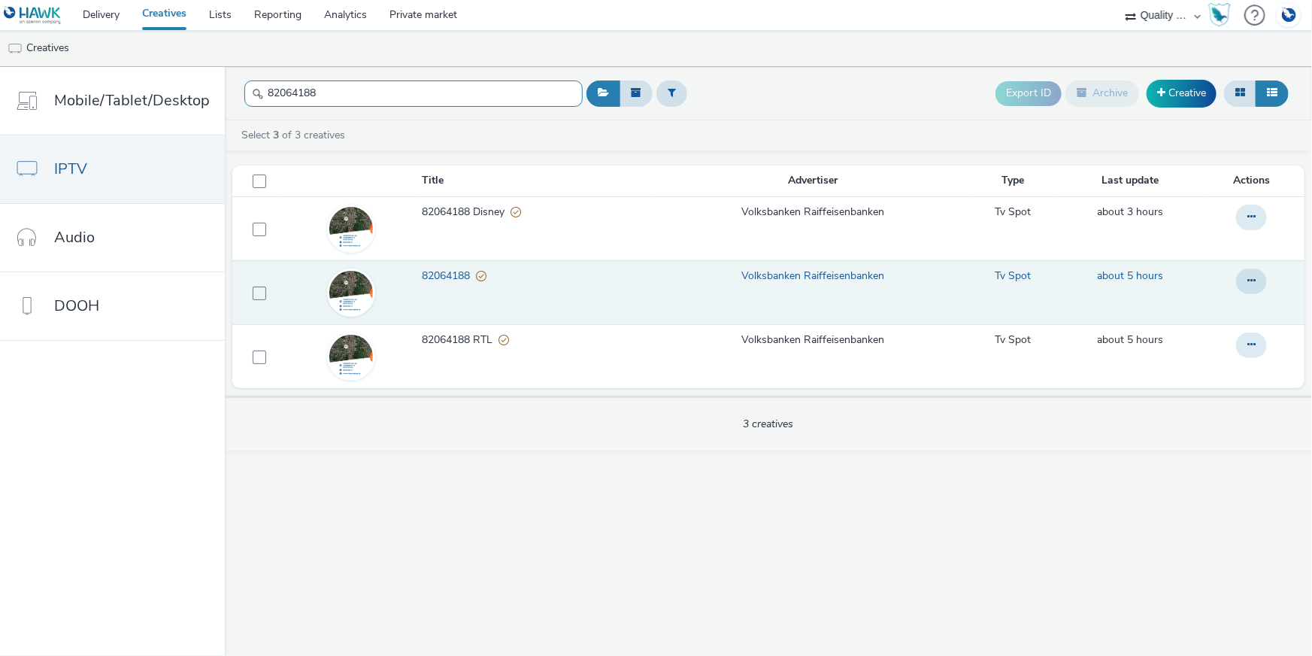
drag, startPoint x: 336, startPoint y: 101, endPoint x: 246, endPoint y: 90, distance: 90.8
click at [195, 94] on div "Mobile/Tablet/Desktop IPTV Audio DOOH 82064188 Export ID Archive Creative Selec…" at bounding box center [656, 361] width 1312 height 589
click at [1248, 271] on button at bounding box center [1251, 281] width 31 height 26
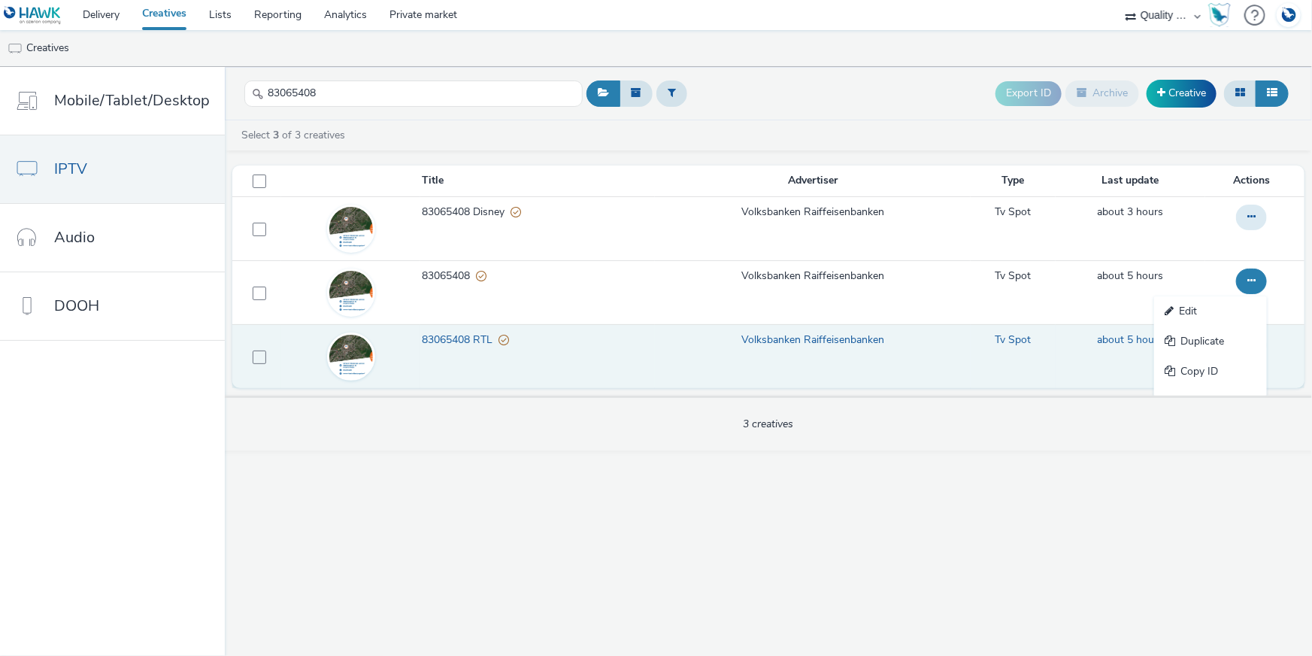
click at [1194, 362] on link "Copy ID" at bounding box center [1210, 371] width 113 height 30
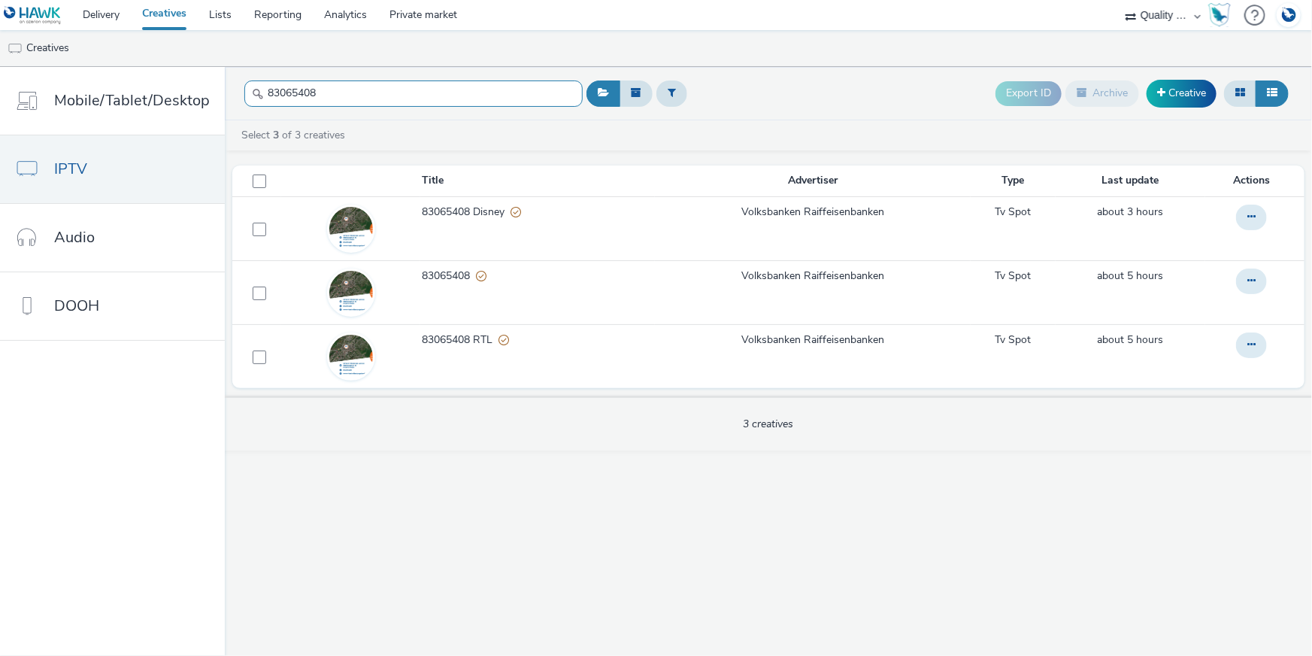
drag, startPoint x: 348, startPoint y: 84, endPoint x: 250, endPoint y: 87, distance: 97.8
click at [250, 87] on div "83065408" at bounding box center [413, 93] width 338 height 37
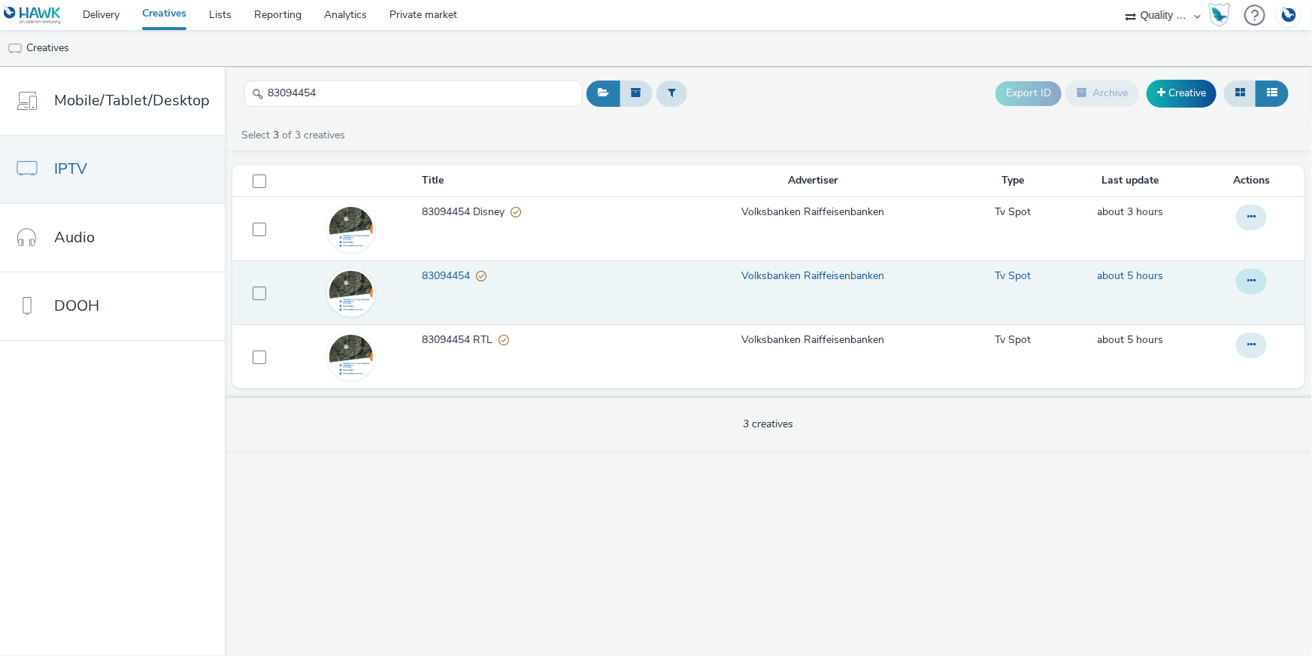
click at [1246, 280] on button at bounding box center [1251, 281] width 31 height 26
click at [1217, 374] on link "Copy ID" at bounding box center [1210, 371] width 113 height 30
drag, startPoint x: 353, startPoint y: 100, endPoint x: 238, endPoint y: 89, distance: 114.8
click at [238, 89] on header "83094454 Export ID Archive Creative" at bounding box center [768, 93] width 1087 height 53
click at [1256, 286] on icon at bounding box center [1251, 280] width 8 height 11
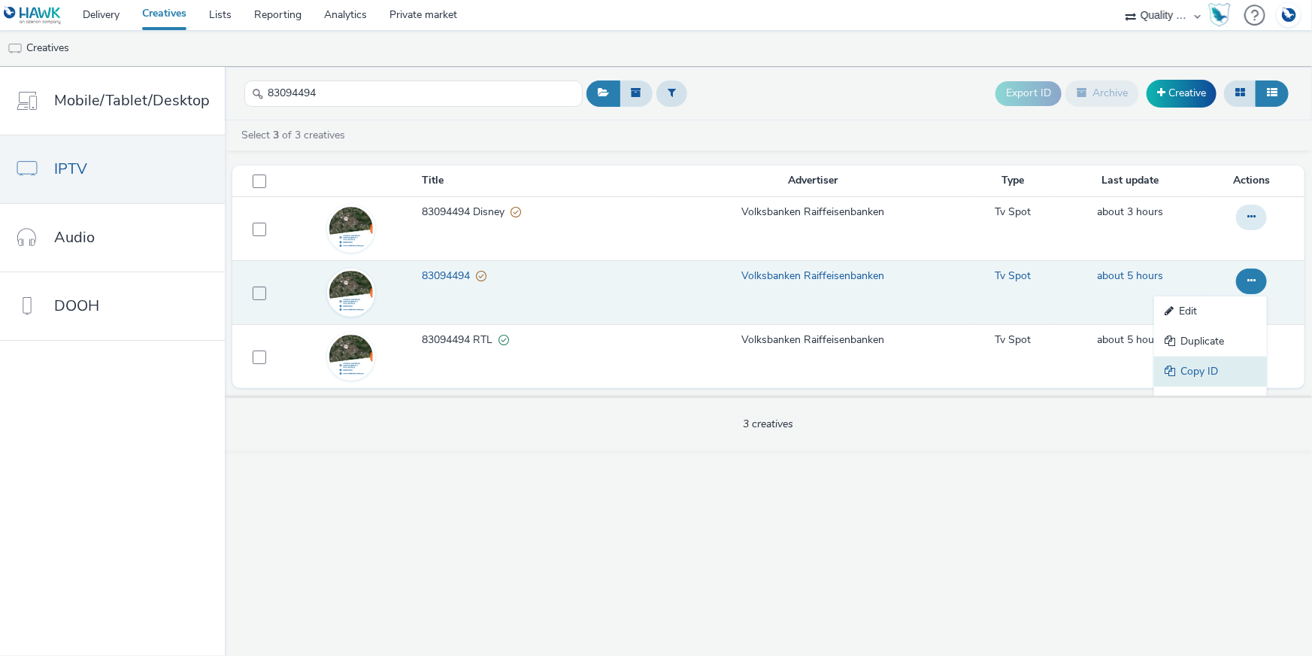
click at [1217, 369] on link "Copy ID" at bounding box center [1210, 371] width 113 height 30
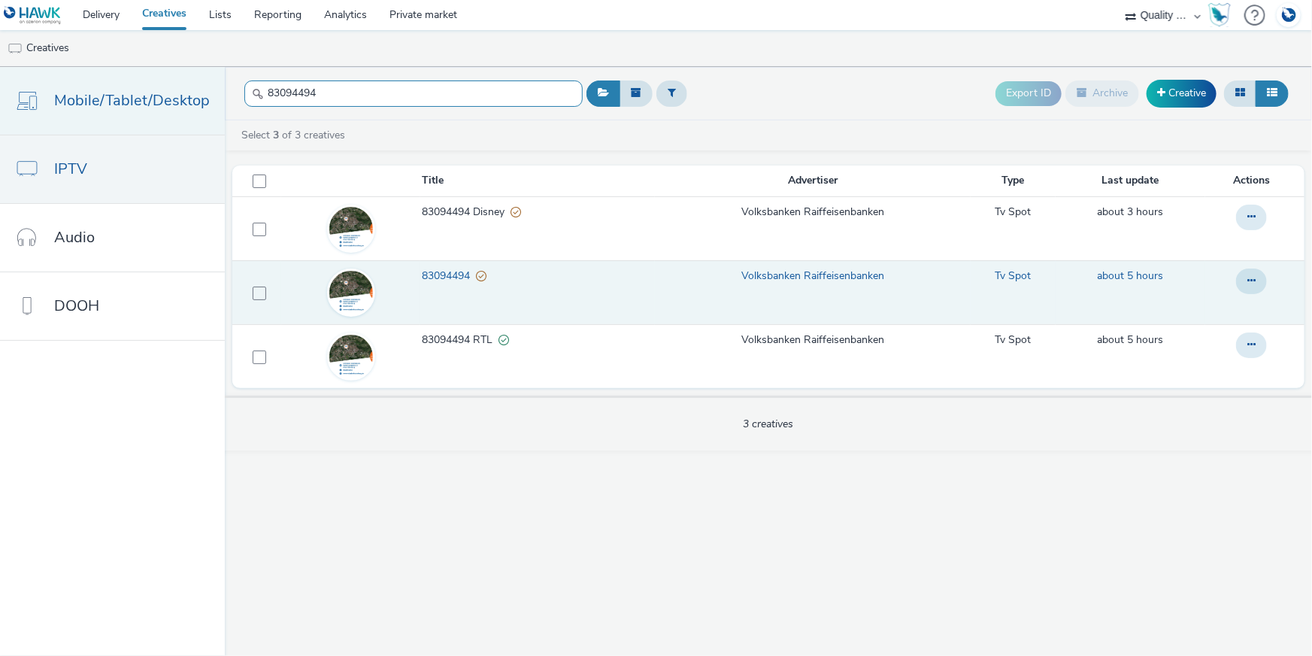
drag, startPoint x: 324, startPoint y: 97, endPoint x: 203, endPoint y: 89, distance: 121.3
click at [203, 89] on div "Mobile/Tablet/Desktop IPTV Audio DOOH 83094494 Export ID Archive Creative Selec…" at bounding box center [656, 361] width 1312 height 589
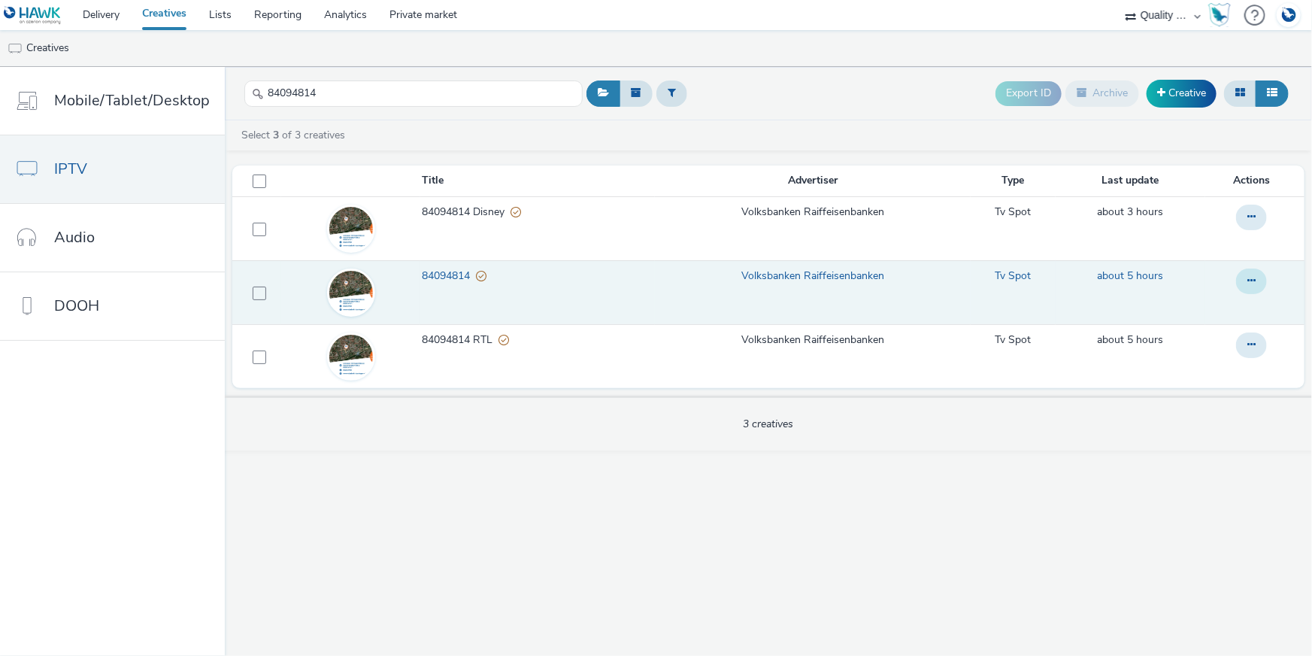
click at [1254, 286] on icon at bounding box center [1251, 280] width 8 height 11
click at [1217, 368] on link "Copy ID" at bounding box center [1210, 371] width 113 height 30
click at [251, 83] on input "84094814" at bounding box center [413, 93] width 338 height 26
drag, startPoint x: 326, startPoint y: 91, endPoint x: 262, endPoint y: 90, distance: 63.9
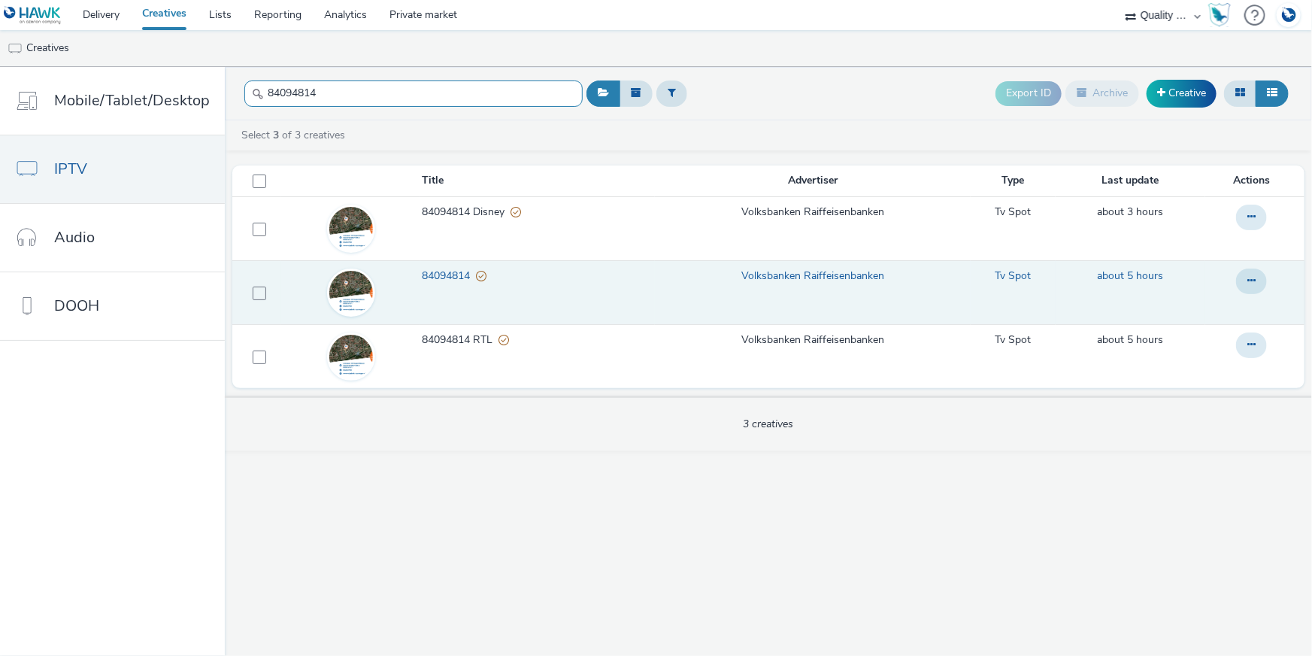
click at [262, 90] on input "84094814" at bounding box center [413, 93] width 338 height 26
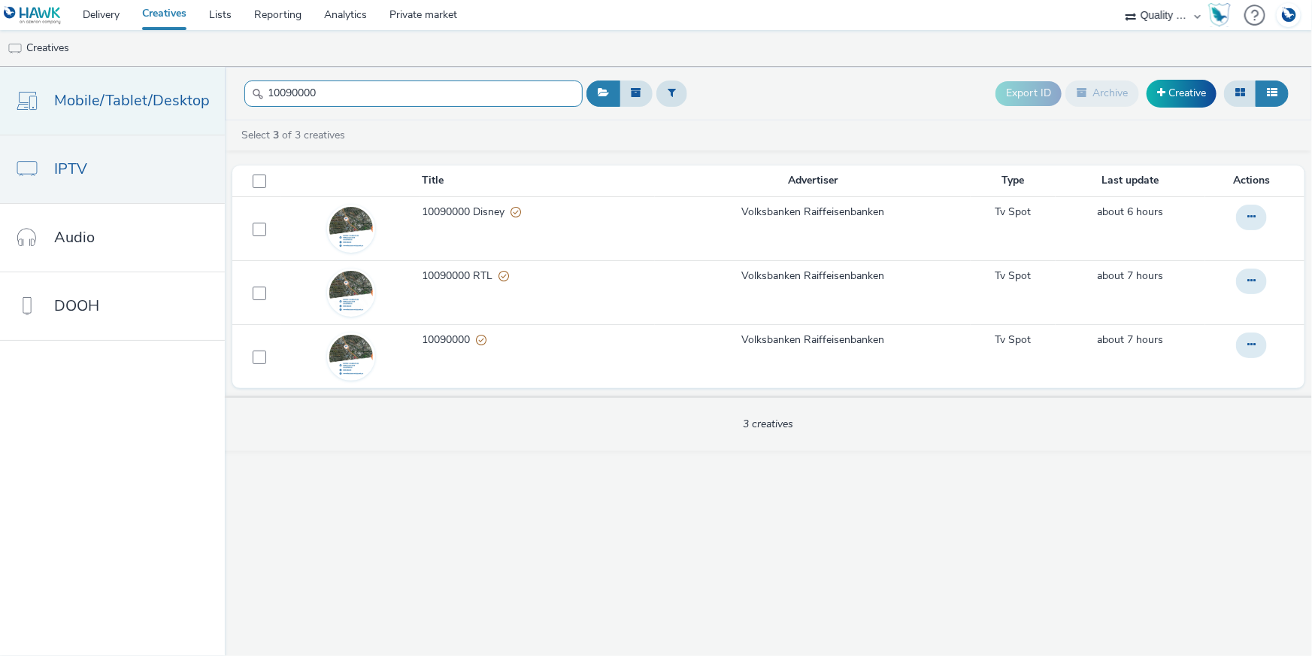
drag, startPoint x: 320, startPoint y: 92, endPoint x: 191, endPoint y: 95, distance: 129.4
click at [191, 95] on div "Mobile/Tablet/Desktop IPTV Audio DOOH 10090000 Export ID Archive Creative Selec…" at bounding box center [656, 361] width 1312 height 589
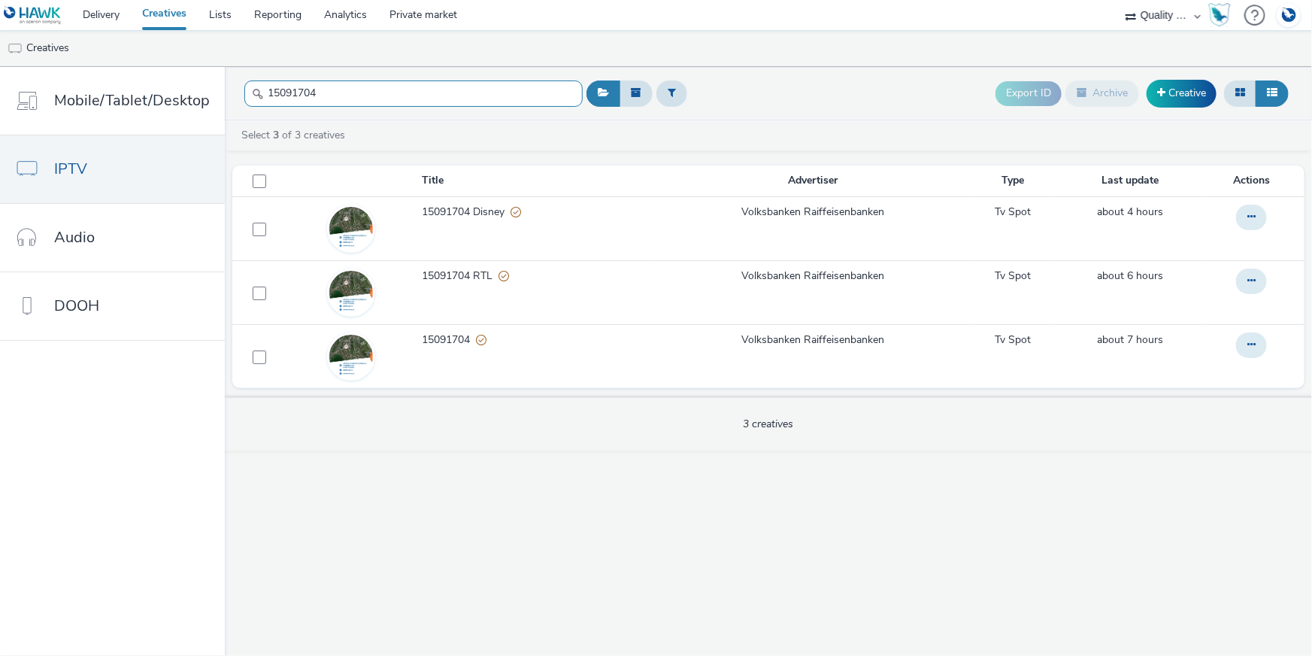
click at [226, 95] on header "15091704 Export ID Archive Creative" at bounding box center [768, 93] width 1087 height 53
drag, startPoint x: 287, startPoint y: 91, endPoint x: 231, endPoint y: 89, distance: 56.4
click at [231, 89] on header "16060122 Export ID Archive Creative" at bounding box center [768, 93] width 1087 height 53
drag, startPoint x: 374, startPoint y: 101, endPoint x: 262, endPoint y: 98, distance: 111.3
click at [252, 100] on input "16061938" at bounding box center [413, 93] width 338 height 26
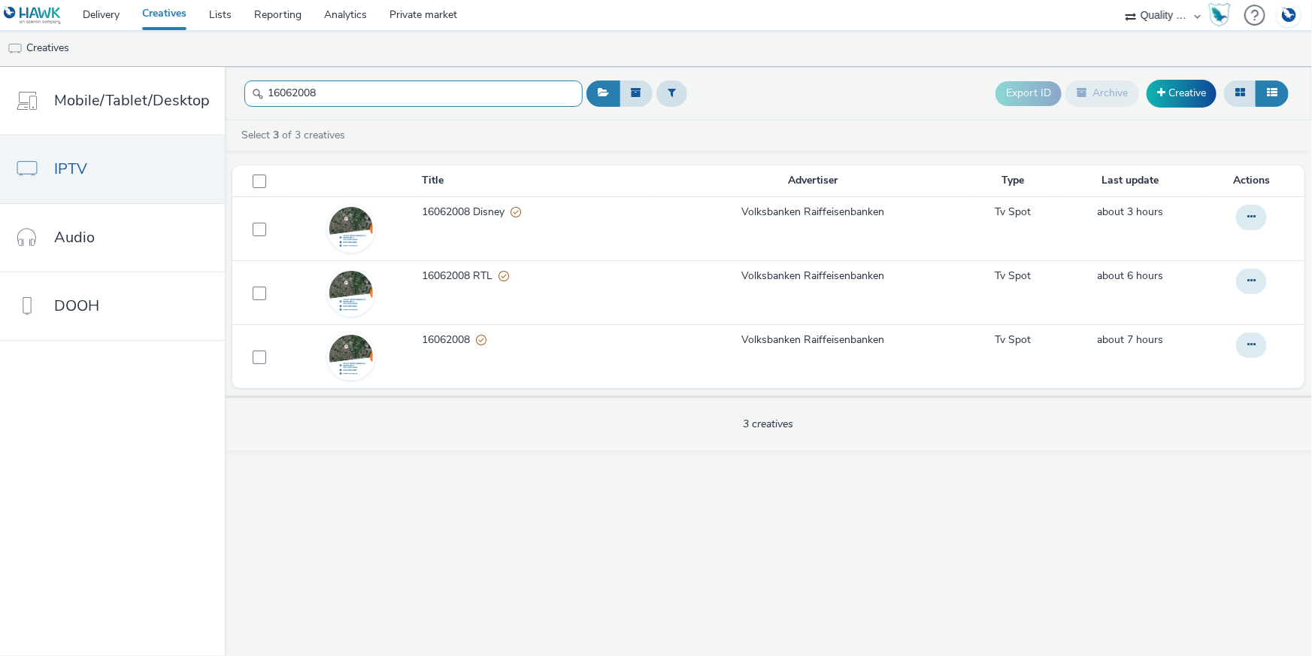
drag, startPoint x: 328, startPoint y: 98, endPoint x: 240, endPoint y: 102, distance: 88.1
click at [244, 102] on input "16062008" at bounding box center [413, 93] width 338 height 26
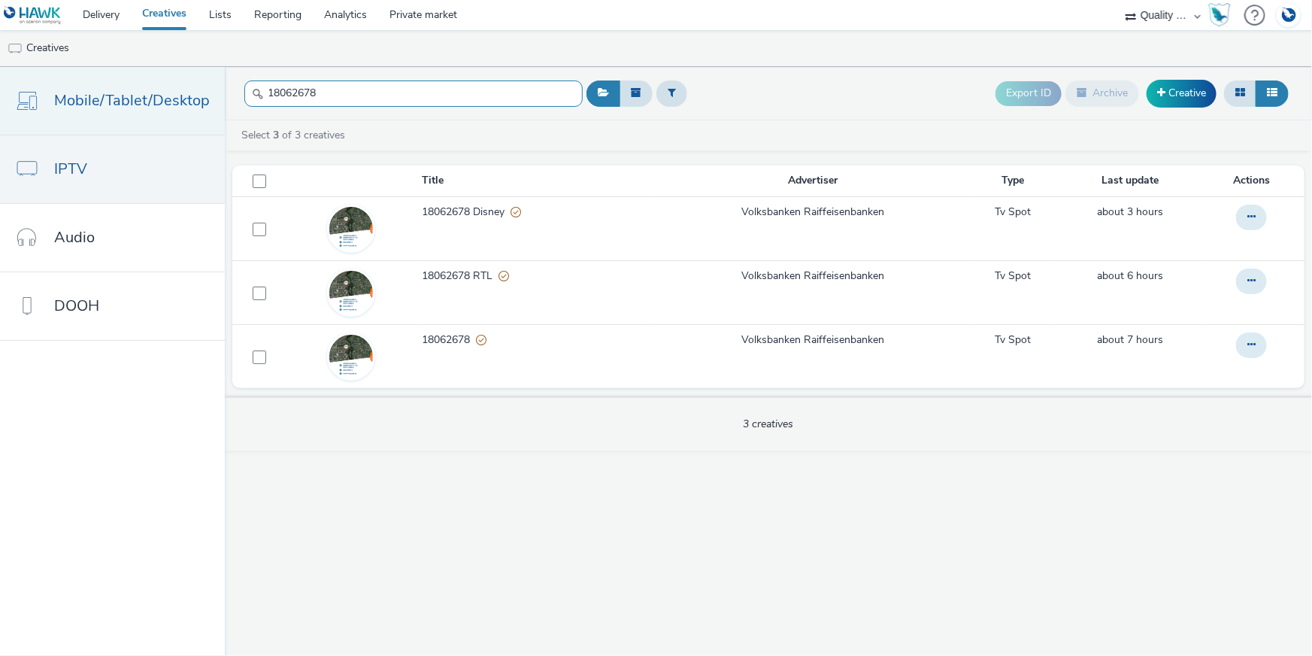
drag, startPoint x: 342, startPoint y: 92, endPoint x: 217, endPoint y: 94, distance: 124.8
click at [210, 95] on div "Mobile/Tablet/Desktop IPTV Audio DOOH 18062678 Export ID Archive Creative Selec…" at bounding box center [656, 361] width 1312 height 589
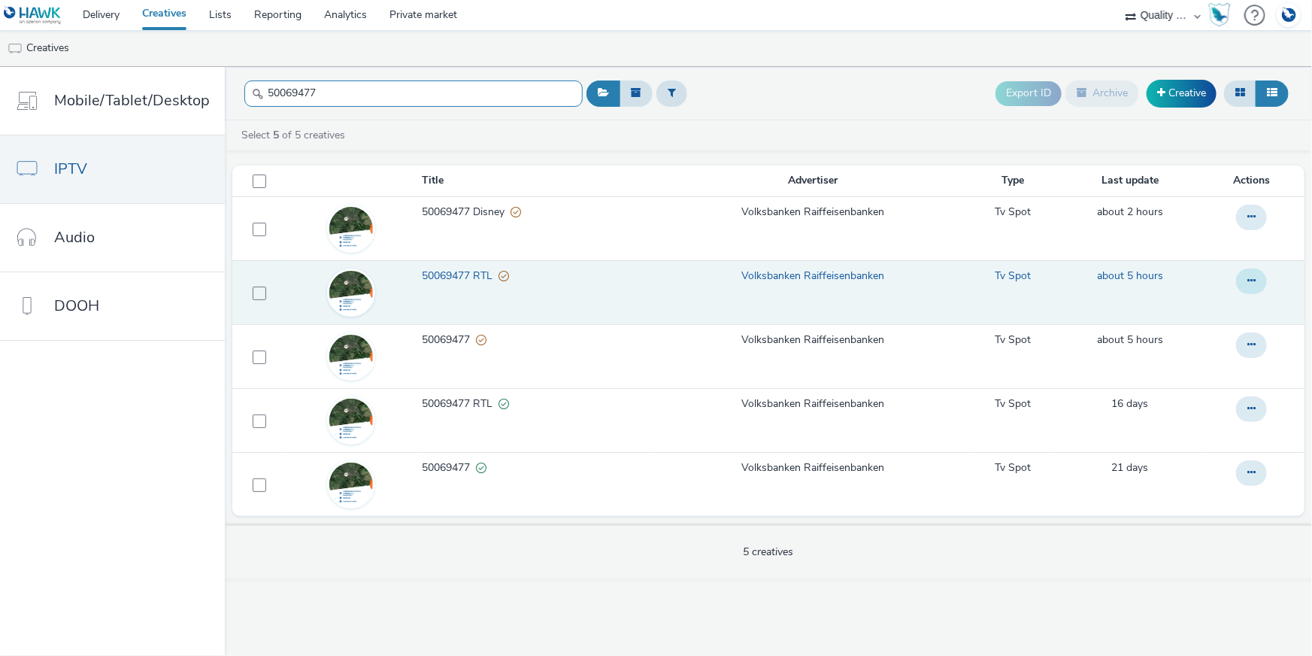
type input "50069477"
click at [1254, 282] on icon at bounding box center [1251, 280] width 8 height 11
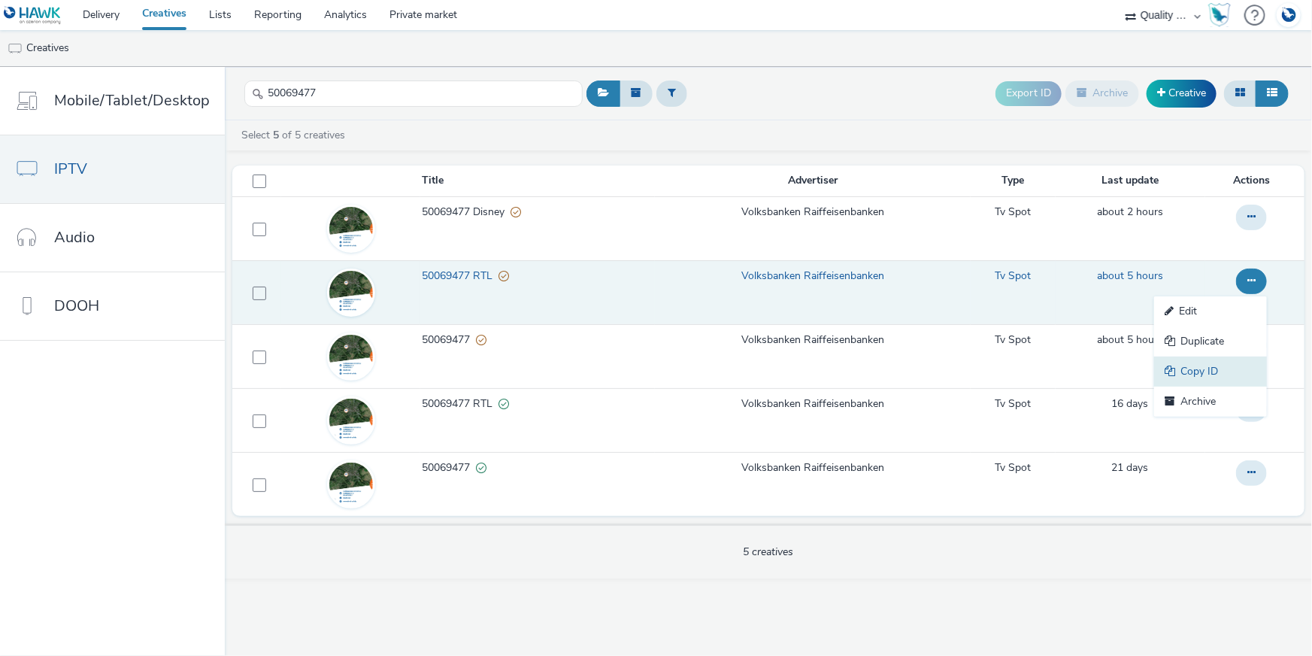
click at [1198, 371] on link "Copy ID" at bounding box center [1210, 371] width 113 height 30
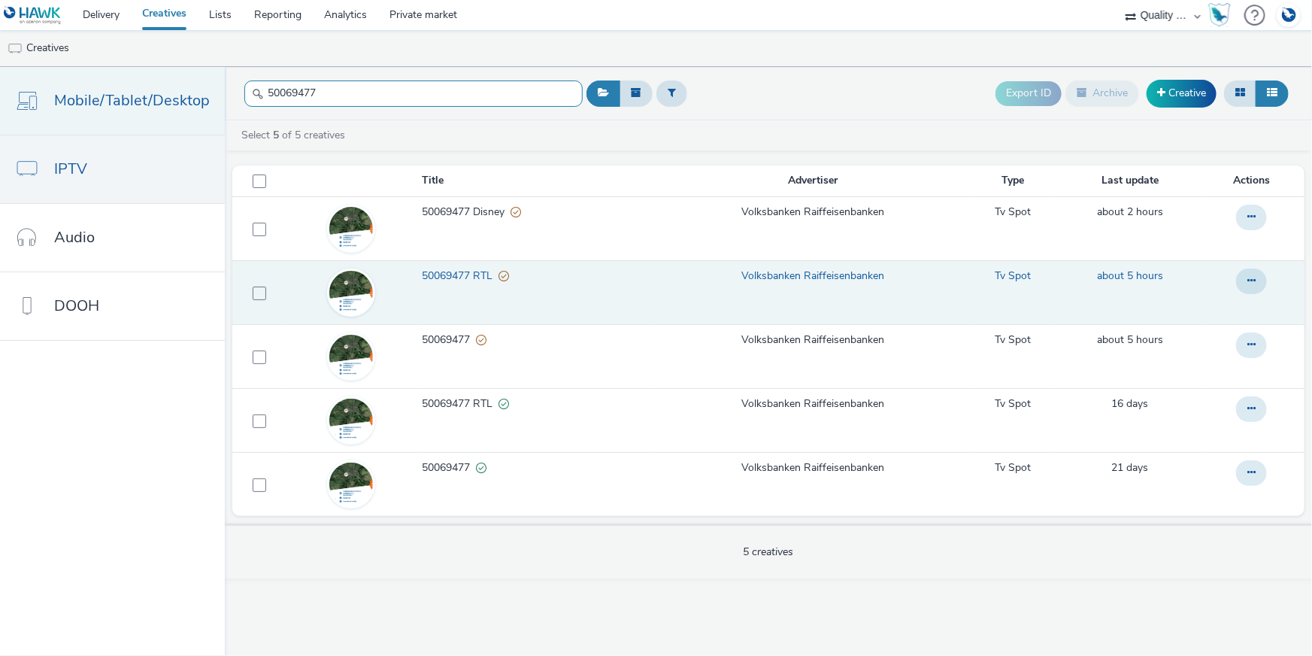
drag, startPoint x: 326, startPoint y: 97, endPoint x: 218, endPoint y: 95, distance: 108.3
click at [218, 95] on div "Mobile/Tablet/Desktop IPTV Audio DOOH 50069477 Export ID Archive Creative Selec…" at bounding box center [656, 361] width 1312 height 589
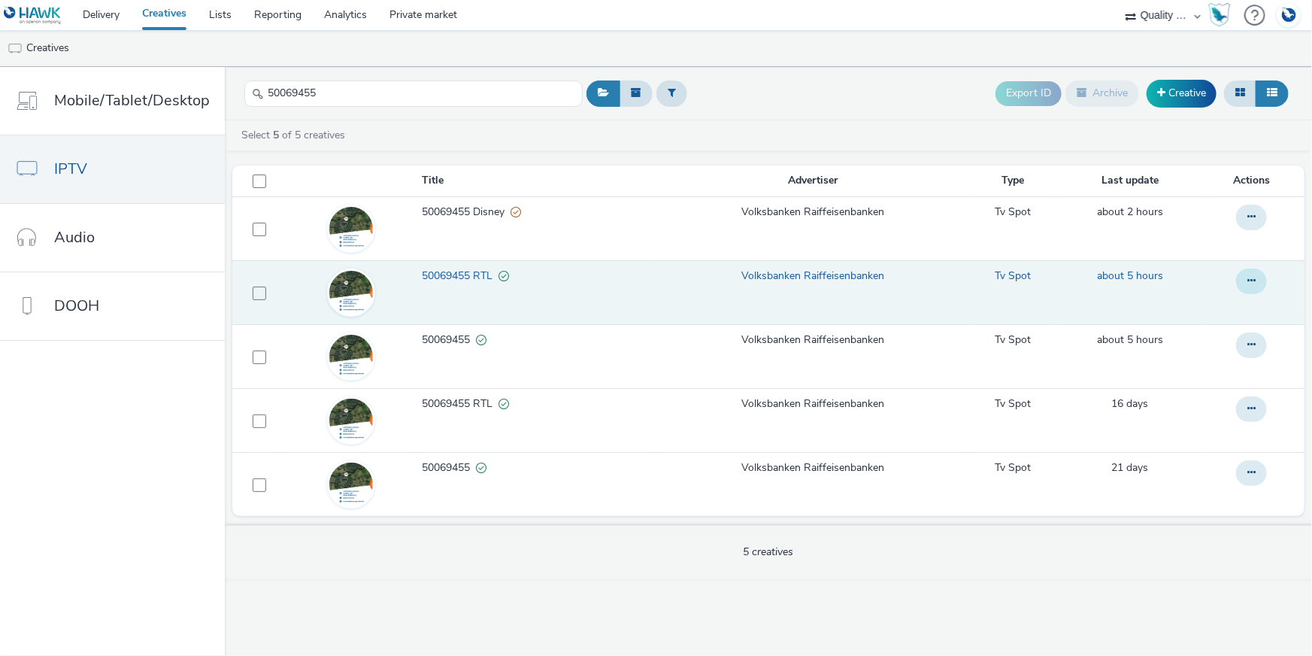
click at [1260, 281] on button at bounding box center [1251, 281] width 31 height 26
click at [1233, 365] on link "Copy ID" at bounding box center [1210, 371] width 113 height 30
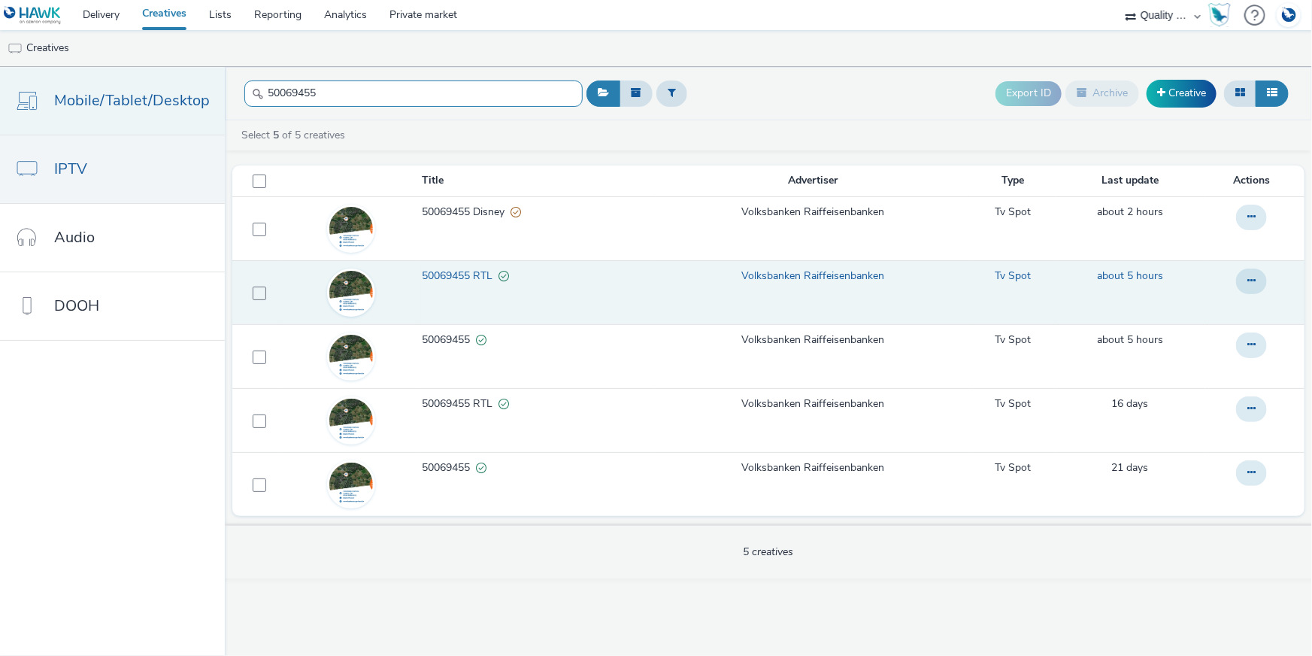
drag, startPoint x: 341, startPoint y: 97, endPoint x: 174, endPoint y: 86, distance: 167.3
click at [173, 87] on div "Mobile/Tablet/Desktop IPTV Audio DOOH 50069455 Export ID Archive Creative Selec…" at bounding box center [656, 361] width 1312 height 589
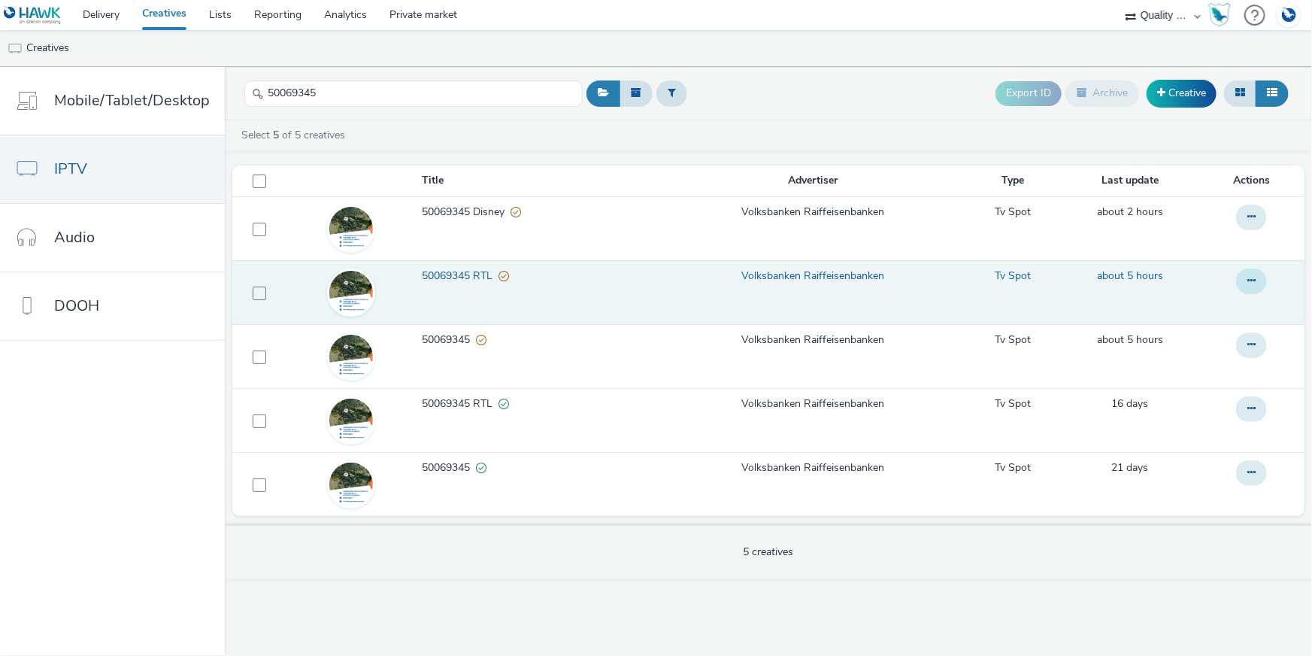
click at [1252, 281] on icon at bounding box center [1251, 280] width 8 height 11
click at [1238, 367] on link "Copy ID" at bounding box center [1210, 371] width 113 height 30
drag, startPoint x: 356, startPoint y: 89, endPoint x: 241, endPoint y: 82, distance: 116.0
click at [244, 82] on div "50069345" at bounding box center [413, 93] width 338 height 37
click at [1254, 271] on button at bounding box center [1251, 281] width 31 height 26
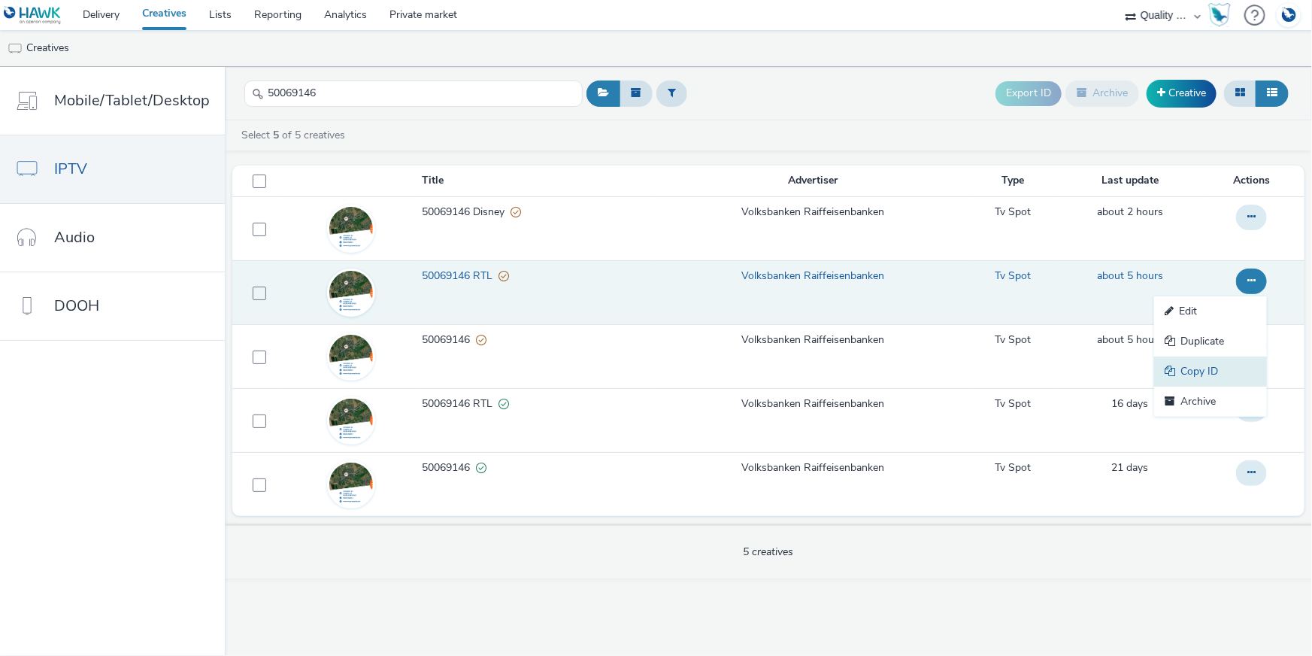
click at [1223, 365] on link "Copy ID" at bounding box center [1210, 371] width 113 height 30
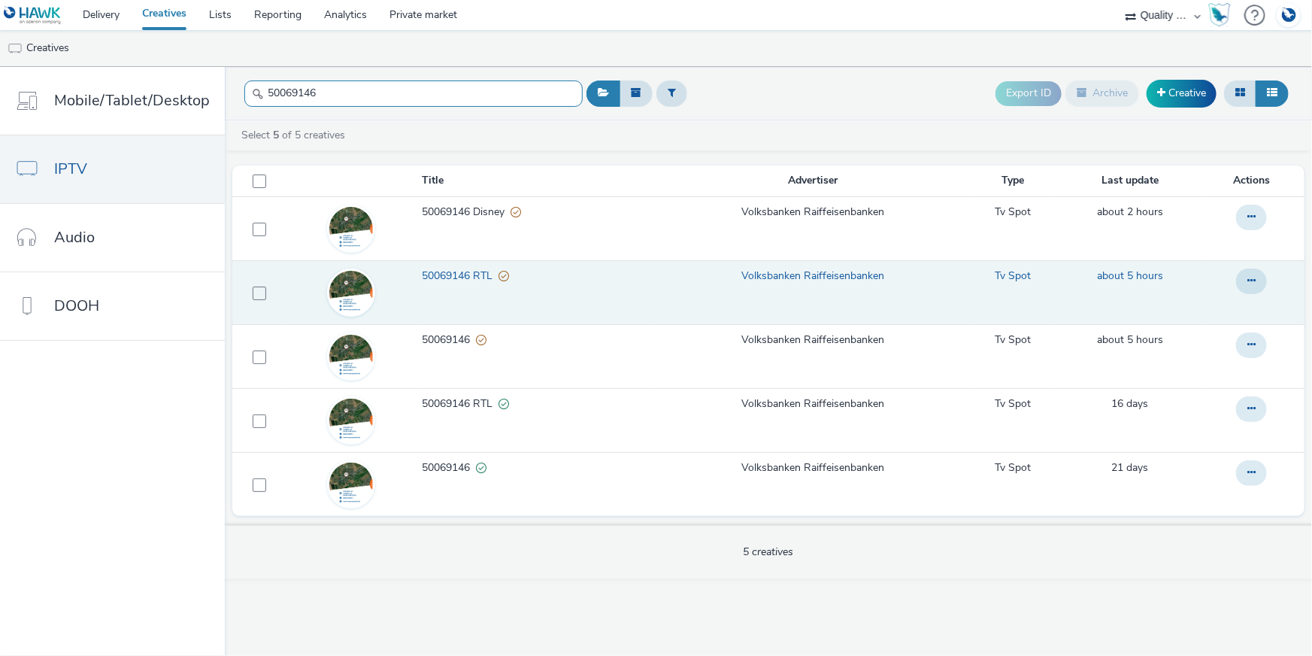
drag, startPoint x: 278, startPoint y: 93, endPoint x: 232, endPoint y: 92, distance: 46.6
click at [232, 92] on header "50069146 Export ID Archive Creative" at bounding box center [768, 93] width 1087 height 53
click at [1250, 286] on button at bounding box center [1251, 281] width 31 height 26
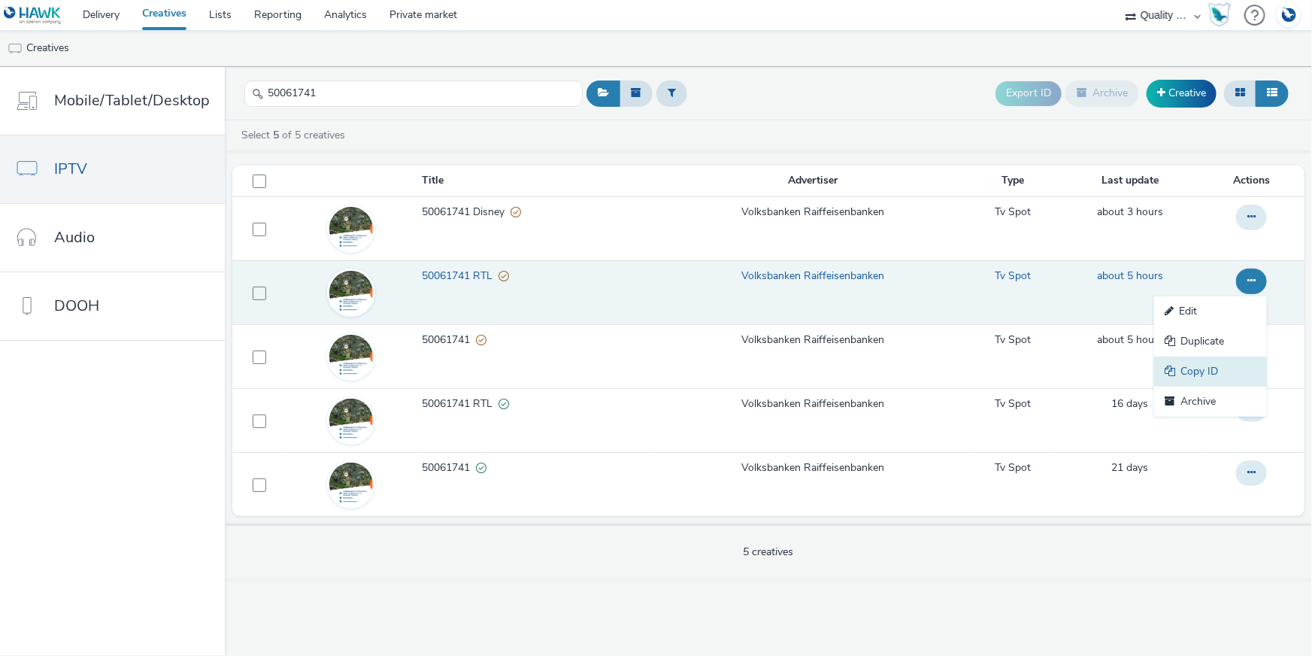
click at [1214, 365] on link "Copy ID" at bounding box center [1210, 371] width 113 height 30
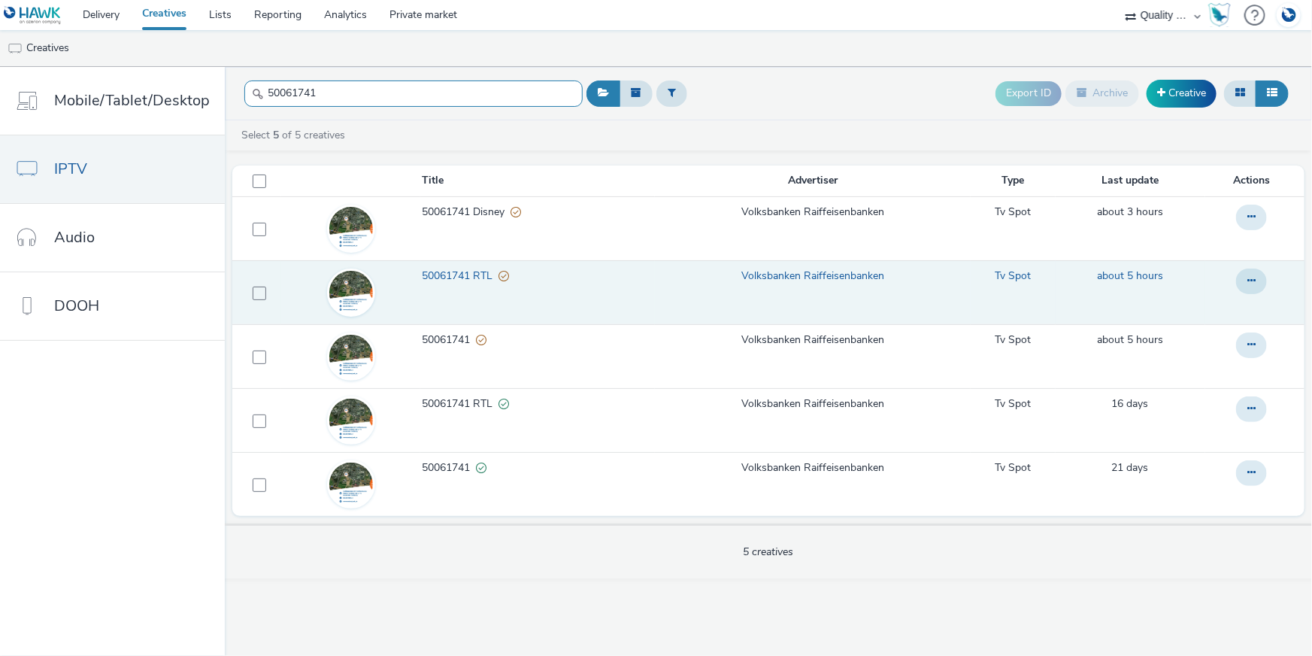
drag, startPoint x: 323, startPoint y: 89, endPoint x: 229, endPoint y: 88, distance: 94.0
click at [229, 88] on header "50061741 Export ID Archive Creative" at bounding box center [768, 93] width 1087 height 53
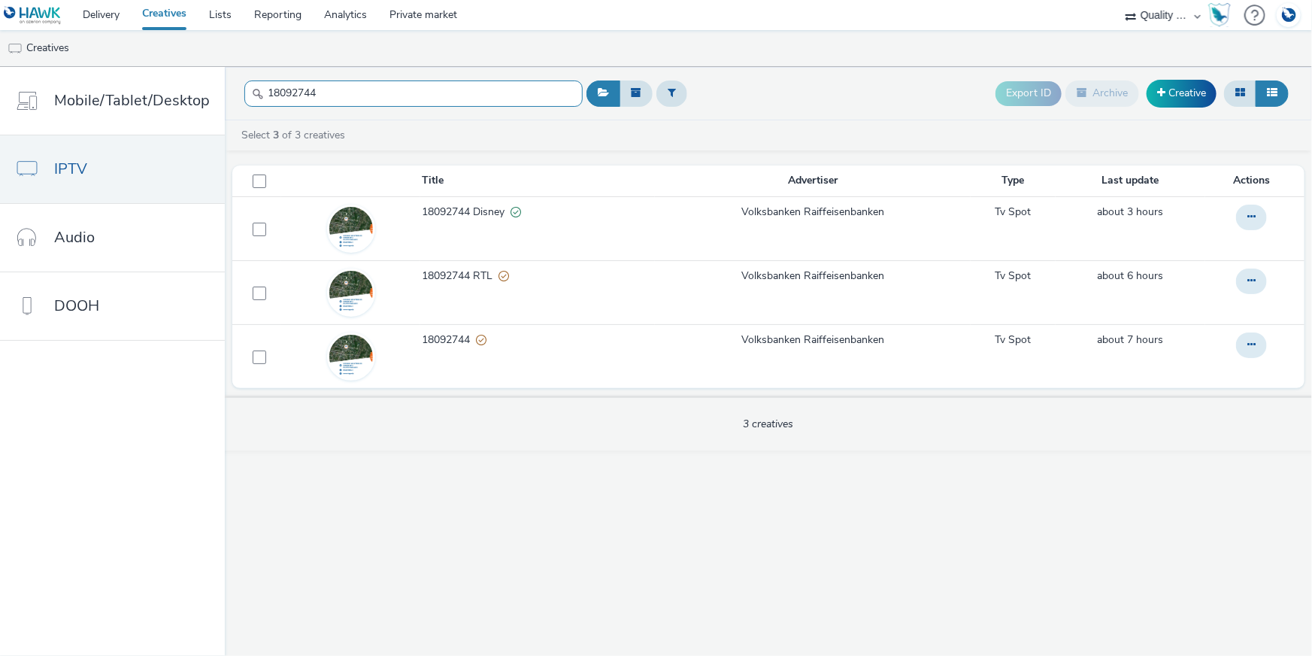
drag, startPoint x: 329, startPoint y: 92, endPoint x: 232, endPoint y: 82, distance: 96.7
click at [227, 82] on header "18092744 Export ID Archive Creative" at bounding box center [768, 93] width 1087 height 53
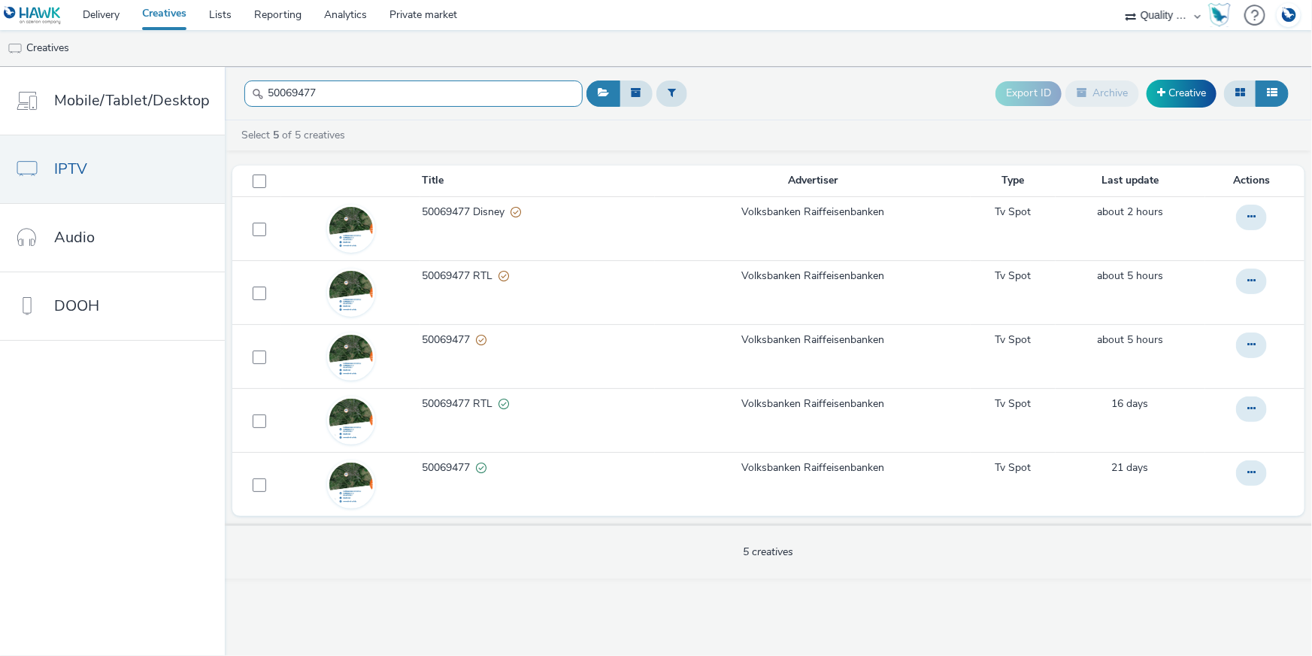
drag, startPoint x: 334, startPoint y: 97, endPoint x: 250, endPoint y: 93, distance: 84.3
click at [250, 93] on div "50069477" at bounding box center [413, 93] width 338 height 37
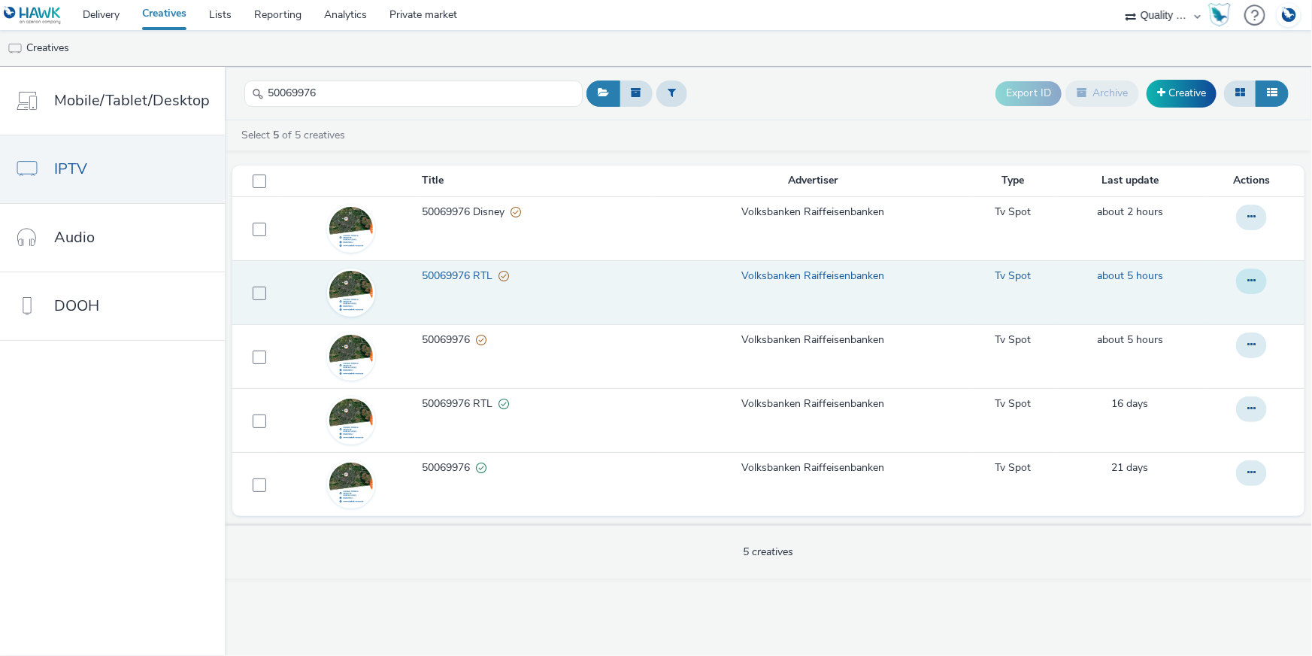
click at [1260, 273] on button at bounding box center [1251, 281] width 31 height 26
click at [1226, 360] on link "Copy ID" at bounding box center [1210, 371] width 113 height 30
drag, startPoint x: 323, startPoint y: 89, endPoint x: 252, endPoint y: 87, distance: 70.7
click at [252, 87] on div "50069976" at bounding box center [413, 93] width 338 height 37
click at [1250, 277] on icon at bounding box center [1251, 280] width 8 height 11
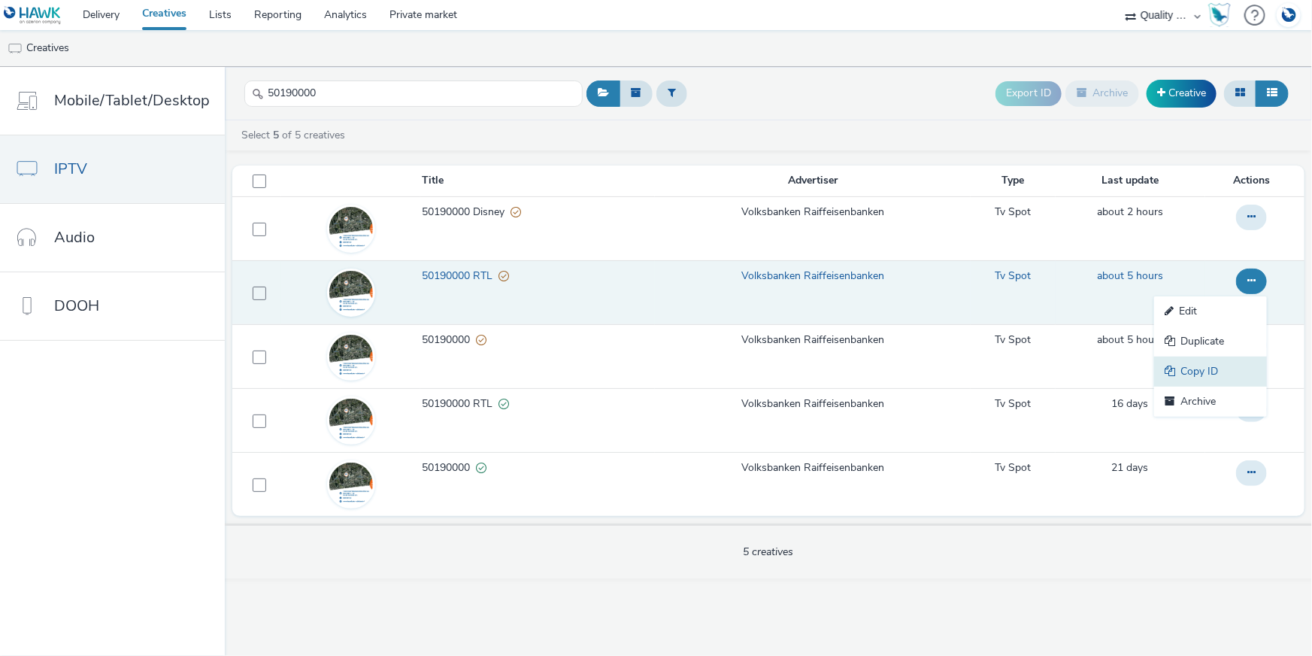
click at [1217, 363] on link "Copy ID" at bounding box center [1210, 371] width 113 height 30
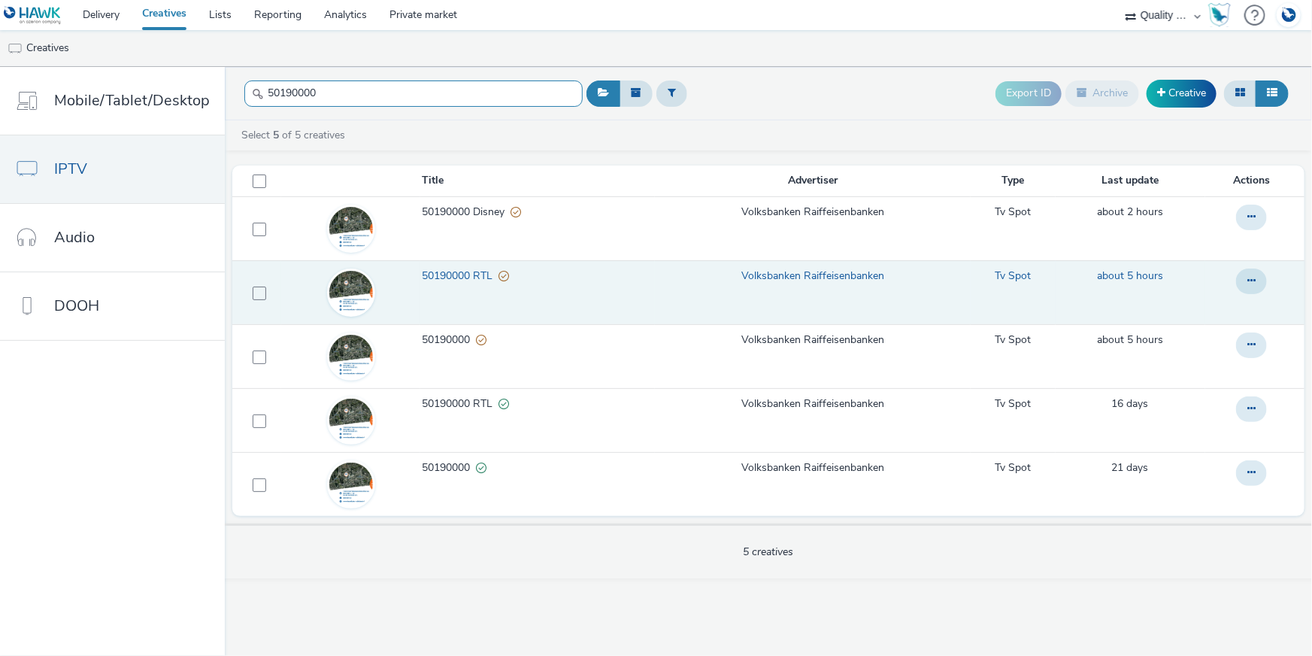
drag, startPoint x: 327, startPoint y: 97, endPoint x: 250, endPoint y: 92, distance: 77.6
click at [249, 93] on div "50190000" at bounding box center [413, 93] width 338 height 37
click at [1247, 278] on button at bounding box center [1251, 281] width 31 height 26
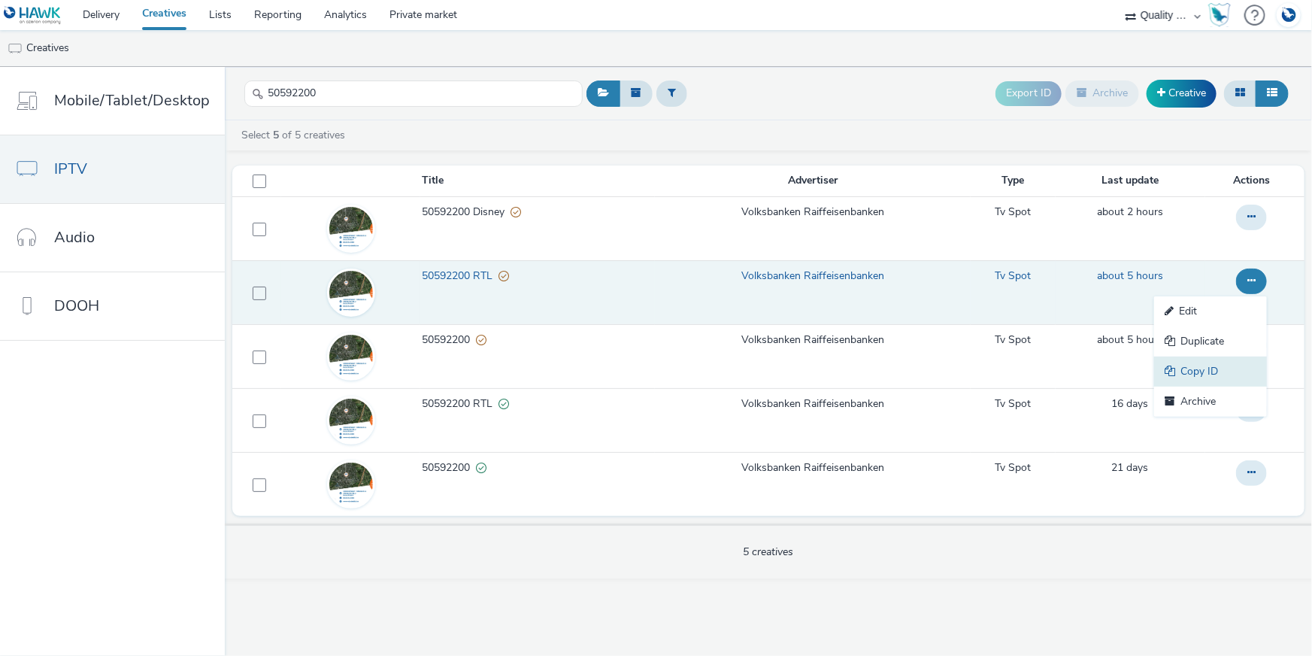
click at [1226, 362] on link "Copy ID" at bounding box center [1210, 371] width 113 height 30
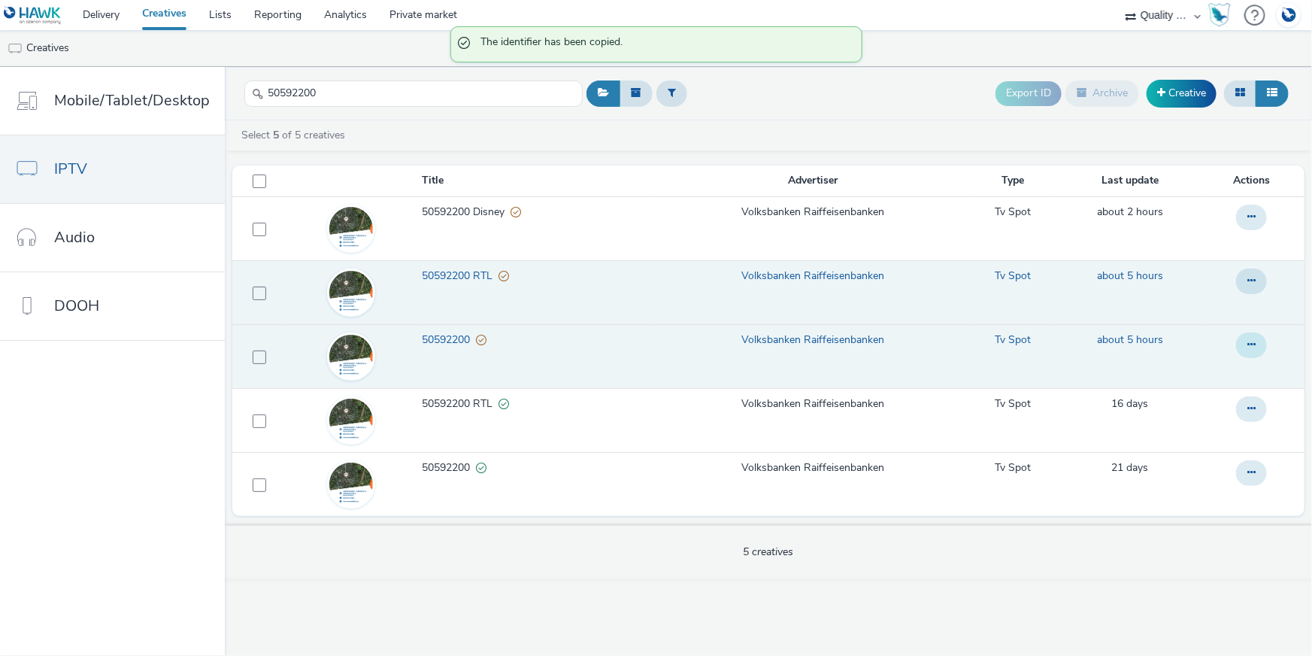
click at [1252, 338] on button at bounding box center [1251, 345] width 31 height 26
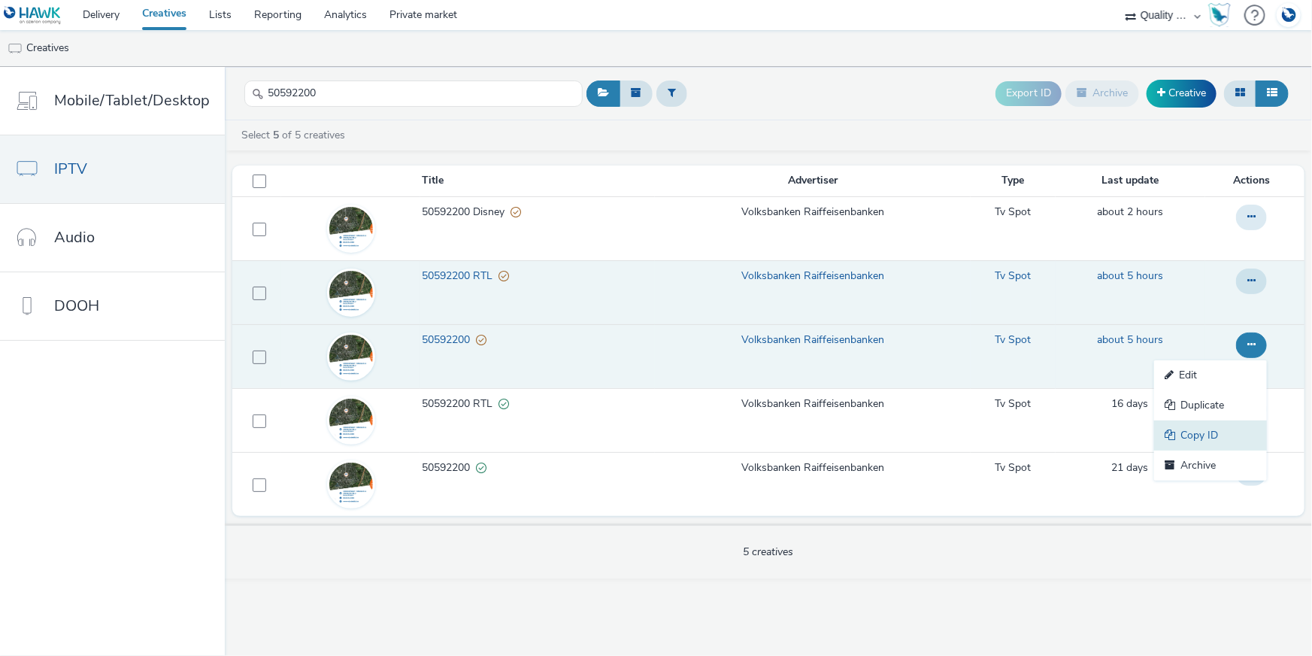
click at [1227, 427] on link "Copy ID" at bounding box center [1210, 435] width 113 height 30
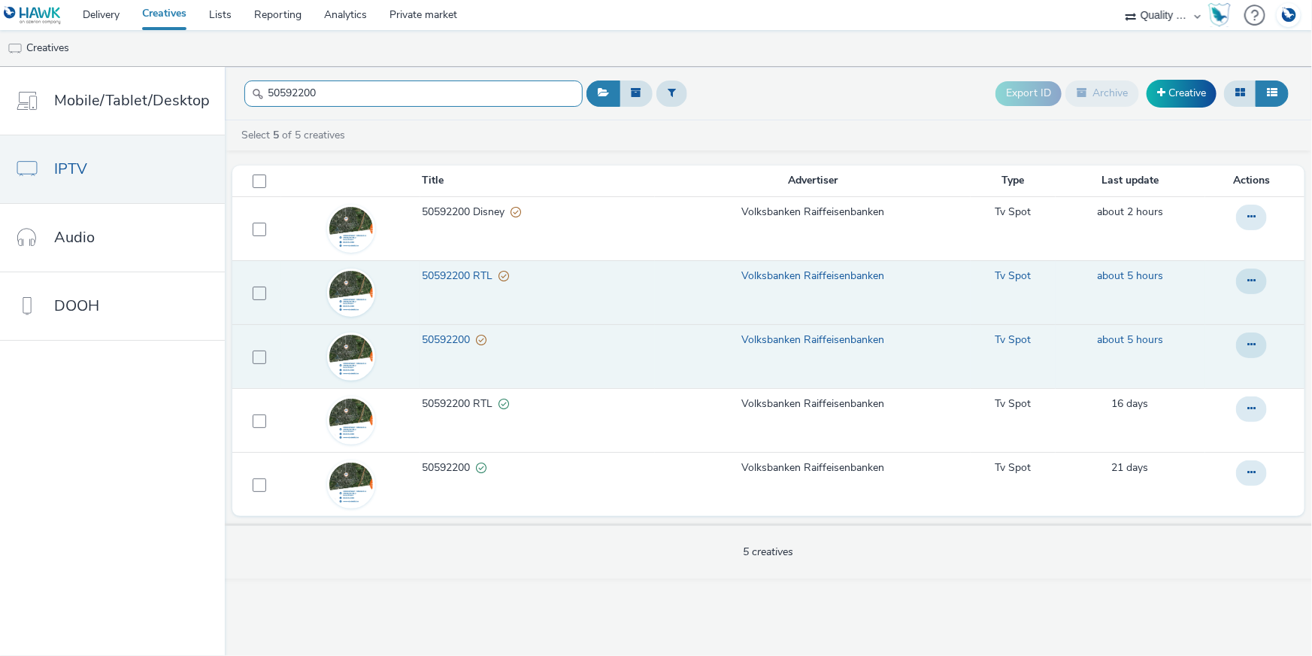
drag, startPoint x: 389, startPoint y: 97, endPoint x: 229, endPoint y: 89, distance: 160.3
click at [225, 89] on header "50592200 Export ID Archive Creative" at bounding box center [768, 93] width 1087 height 53
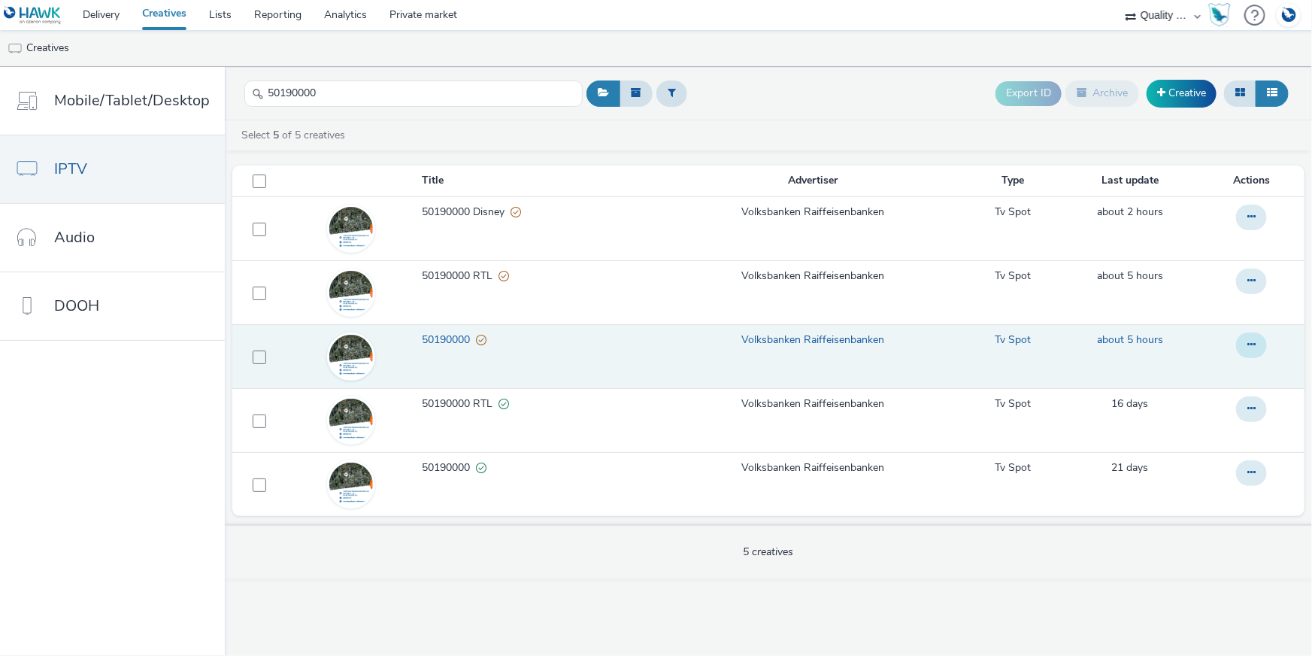
click at [1259, 341] on button at bounding box center [1251, 345] width 31 height 26
click at [1229, 441] on link "Copy ID" at bounding box center [1210, 435] width 113 height 30
drag, startPoint x: 325, startPoint y: 98, endPoint x: 263, endPoint y: 92, distance: 62.0
click at [263, 92] on input "50190000" at bounding box center [413, 93] width 338 height 26
click at [1248, 344] on icon at bounding box center [1251, 344] width 8 height 11
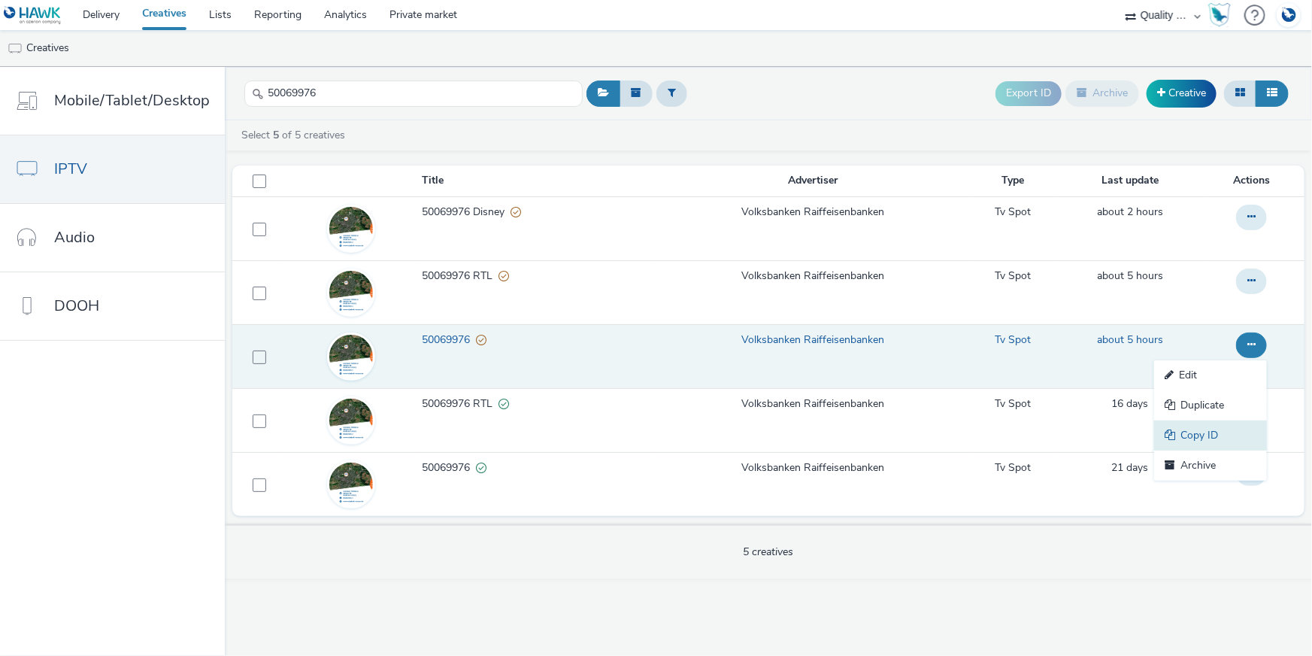
click at [1225, 432] on link "Copy ID" at bounding box center [1210, 435] width 113 height 30
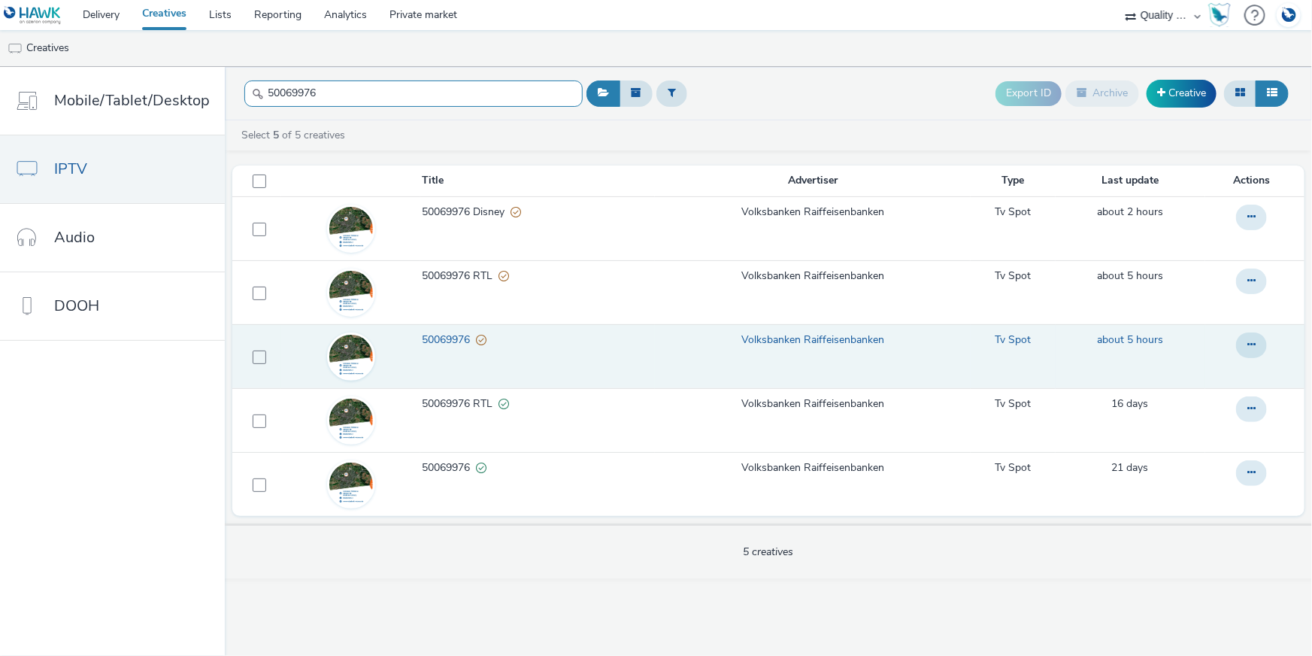
drag, startPoint x: 360, startPoint y: 84, endPoint x: 252, endPoint y: 84, distance: 108.3
click at [252, 84] on input "50069976" at bounding box center [413, 93] width 338 height 26
click at [1262, 348] on button at bounding box center [1251, 345] width 31 height 26
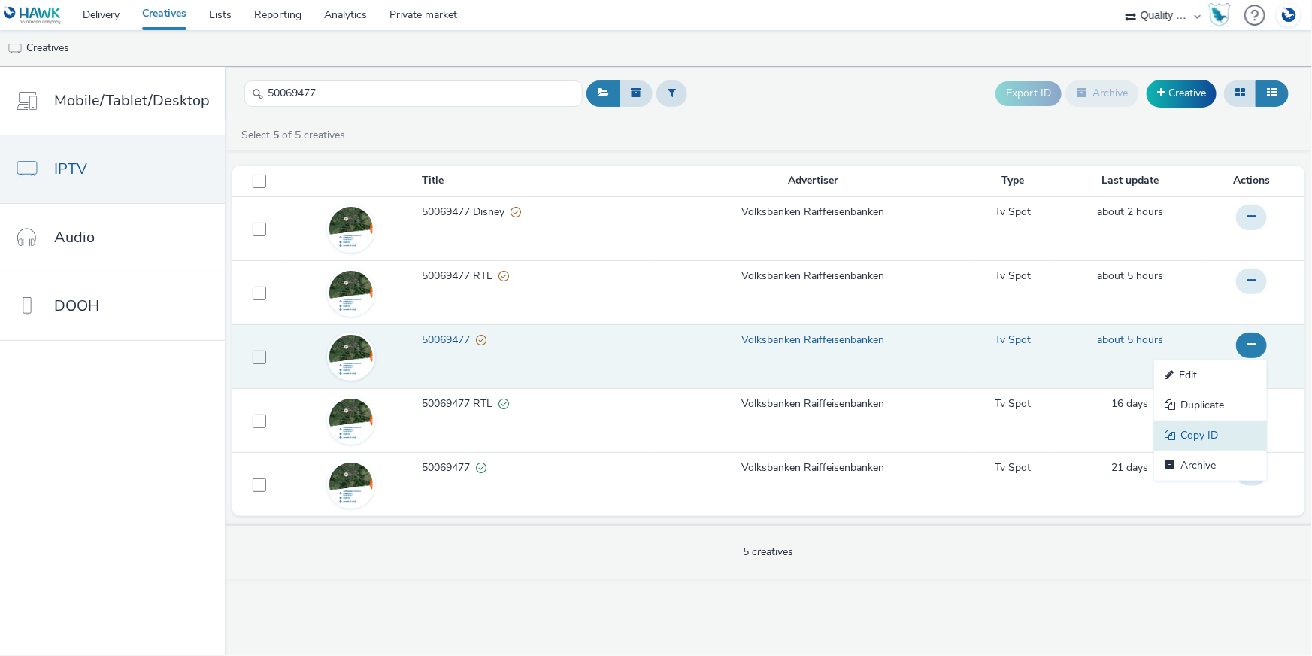
click at [1235, 433] on link "Copy ID" at bounding box center [1210, 435] width 113 height 30
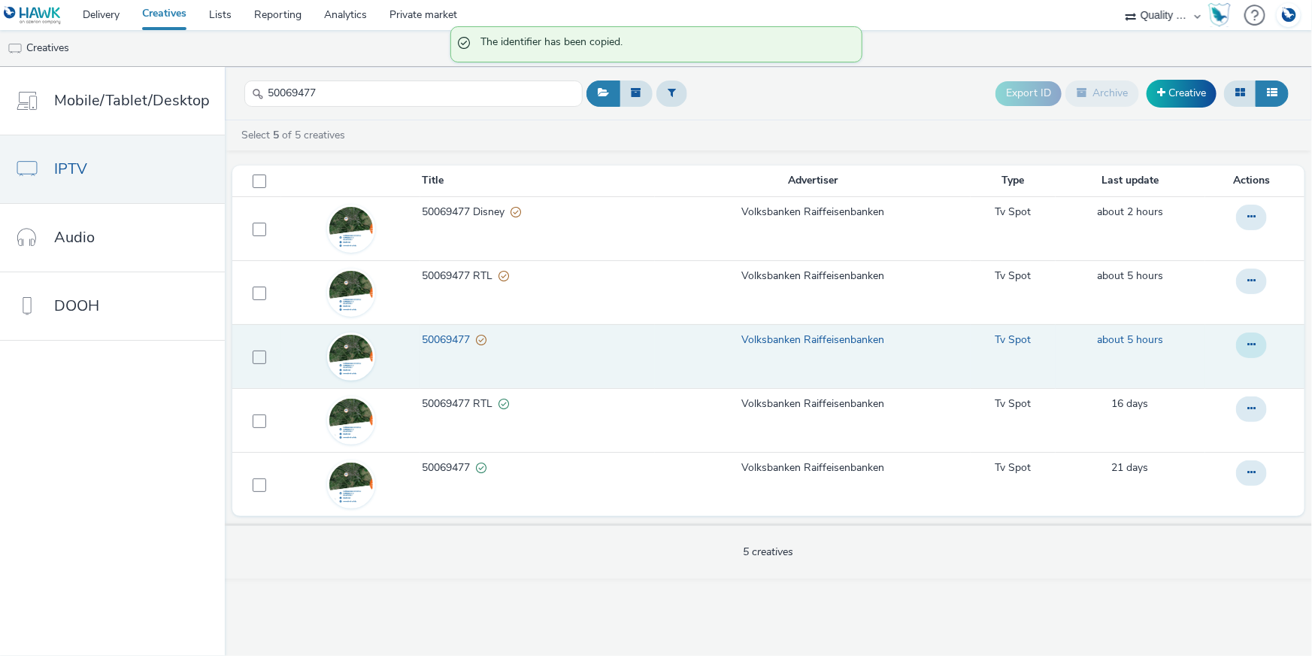
click at [1253, 354] on button at bounding box center [1251, 345] width 31 height 26
click at [1245, 435] on link "Copy ID" at bounding box center [1210, 435] width 113 height 30
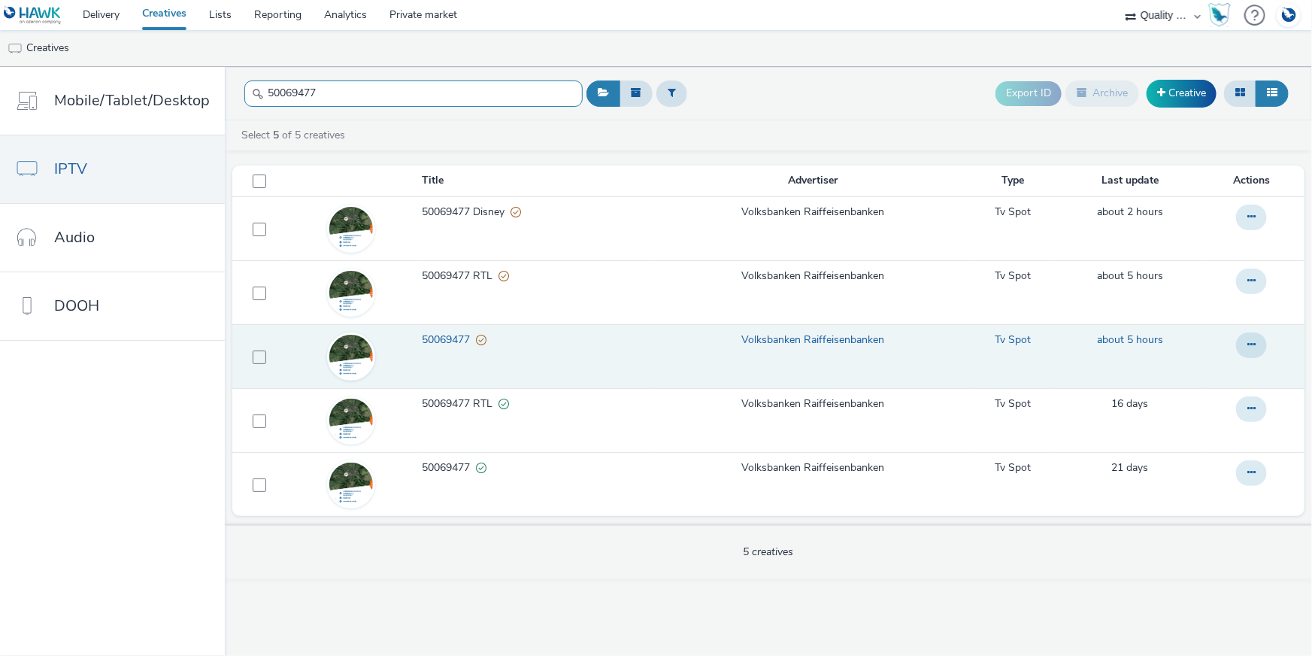
drag, startPoint x: 353, startPoint y: 89, endPoint x: 240, endPoint y: 88, distance: 113.5
click at [244, 88] on input "50069477" at bounding box center [413, 93] width 338 height 26
click at [1255, 343] on icon at bounding box center [1251, 344] width 8 height 11
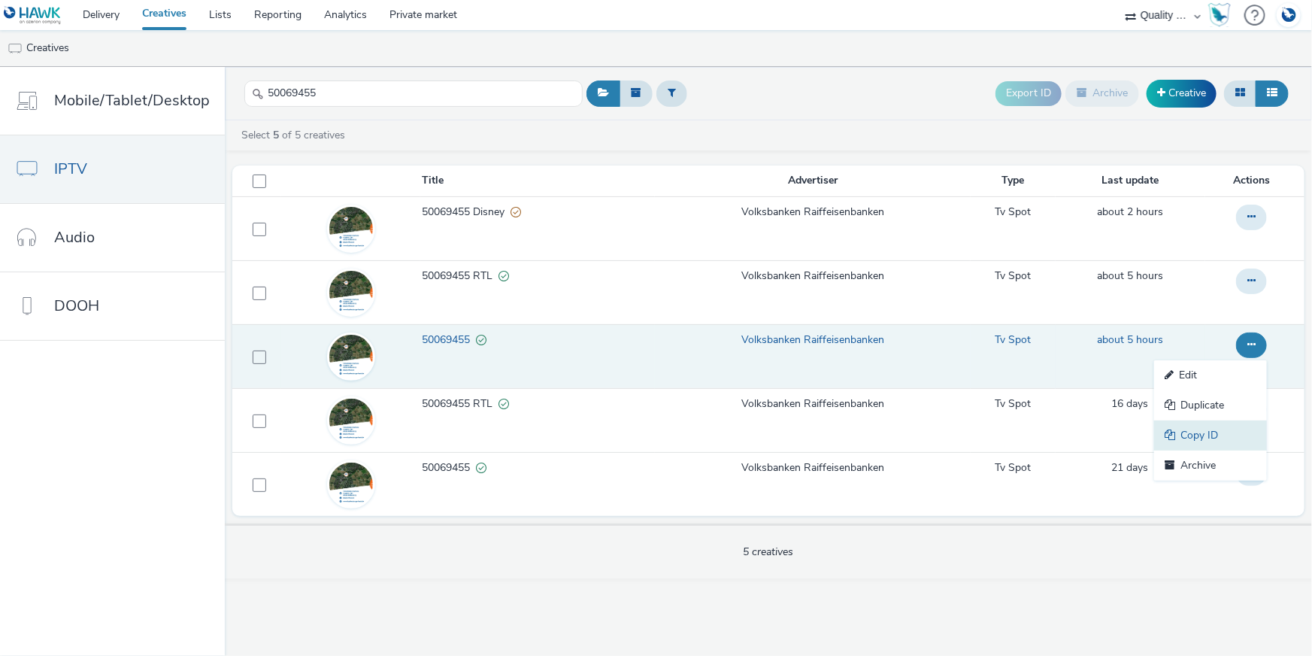
click at [1211, 420] on link "Copy ID" at bounding box center [1210, 435] width 113 height 30
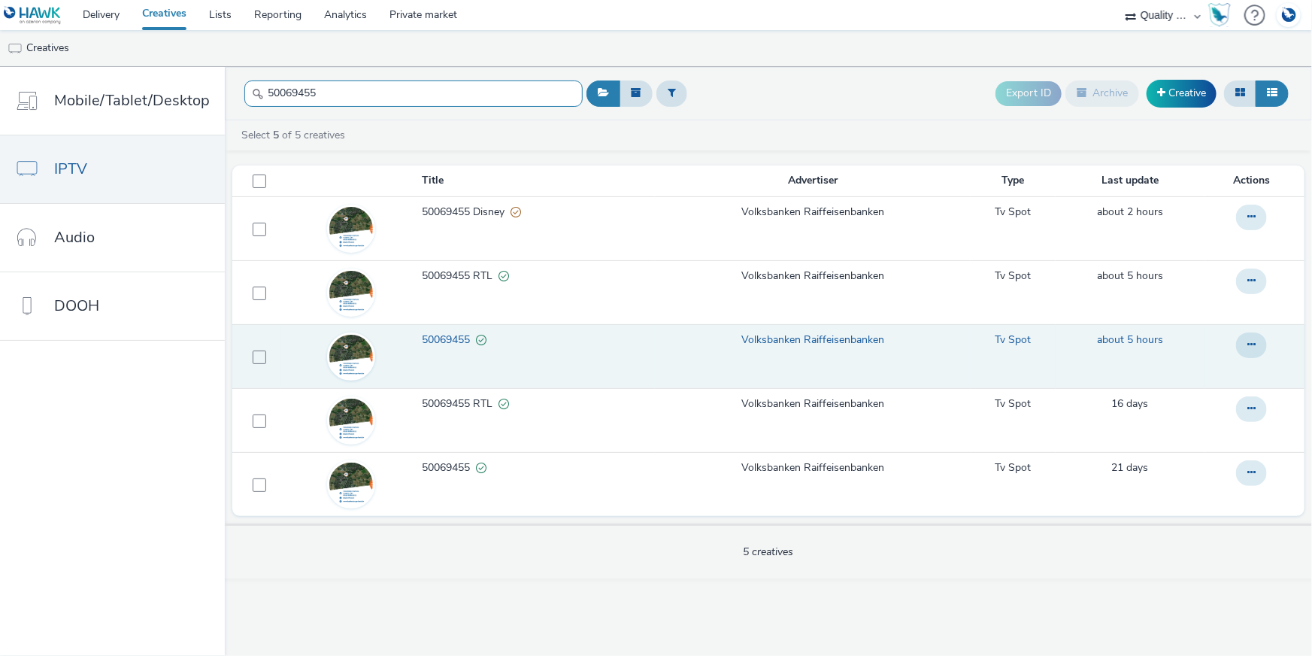
drag, startPoint x: 328, startPoint y: 95, endPoint x: 244, endPoint y: 89, distance: 83.7
click at [244, 89] on input "50069455" at bounding box center [413, 93] width 338 height 26
click at [1253, 338] on button at bounding box center [1251, 345] width 31 height 26
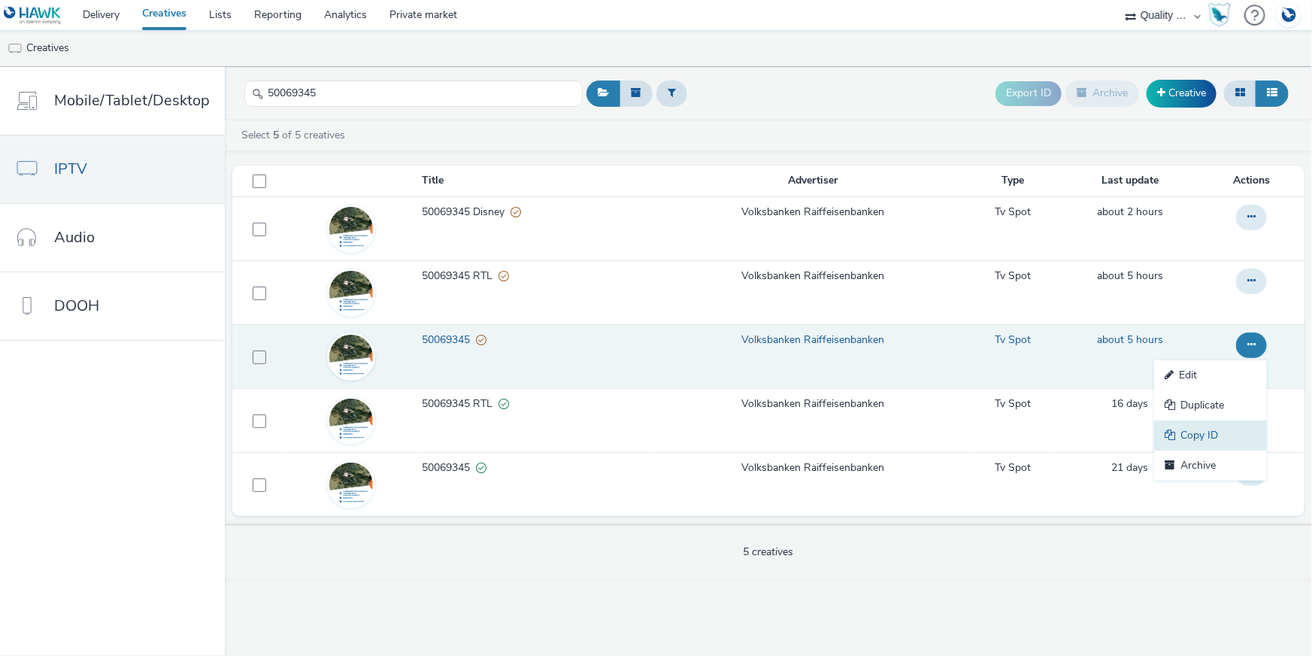
click at [1217, 435] on link "Copy ID" at bounding box center [1210, 435] width 113 height 30
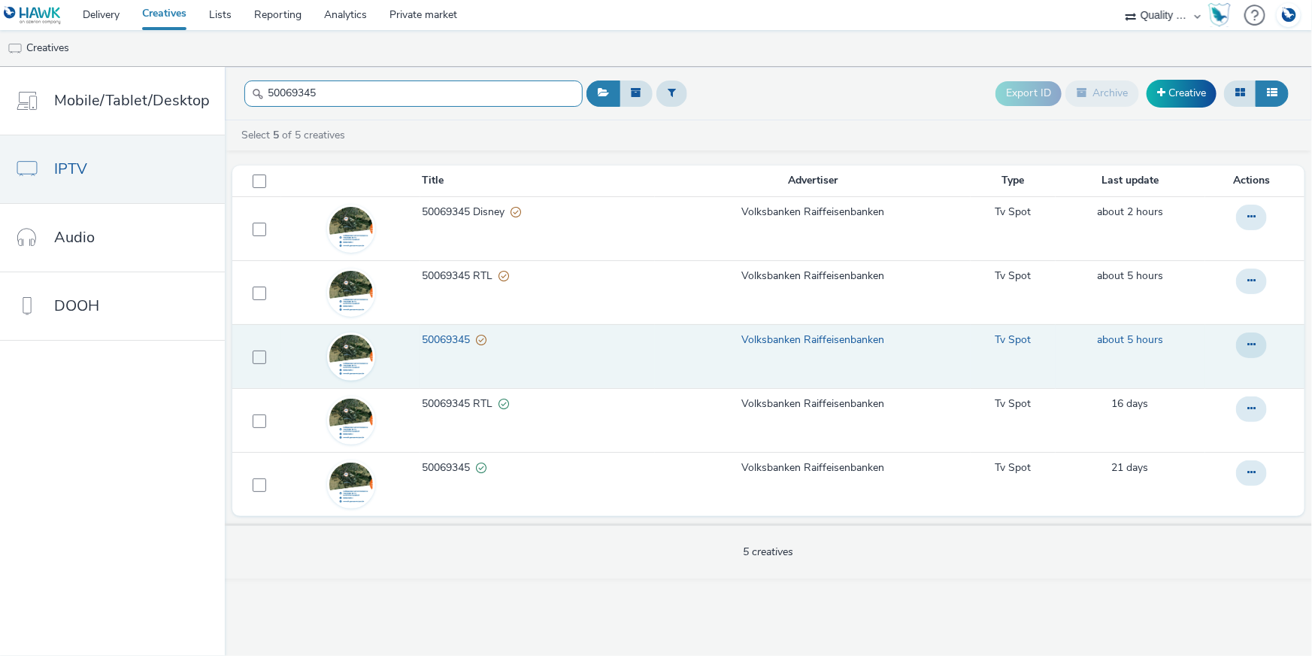
drag, startPoint x: 317, startPoint y: 95, endPoint x: 240, endPoint y: 90, distance: 77.6
click at [244, 90] on input "50069345" at bounding box center [413, 93] width 338 height 26
click at [1251, 343] on icon at bounding box center [1251, 344] width 8 height 11
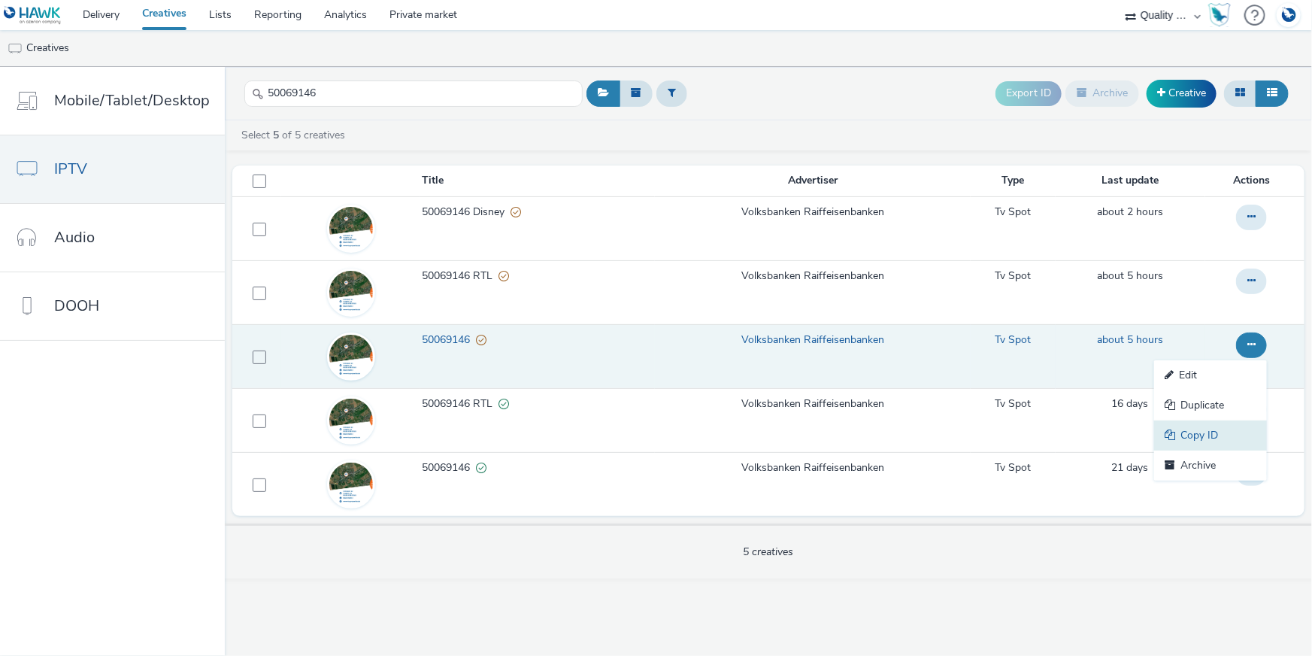
click at [1214, 432] on link "Copy ID" at bounding box center [1210, 435] width 113 height 30
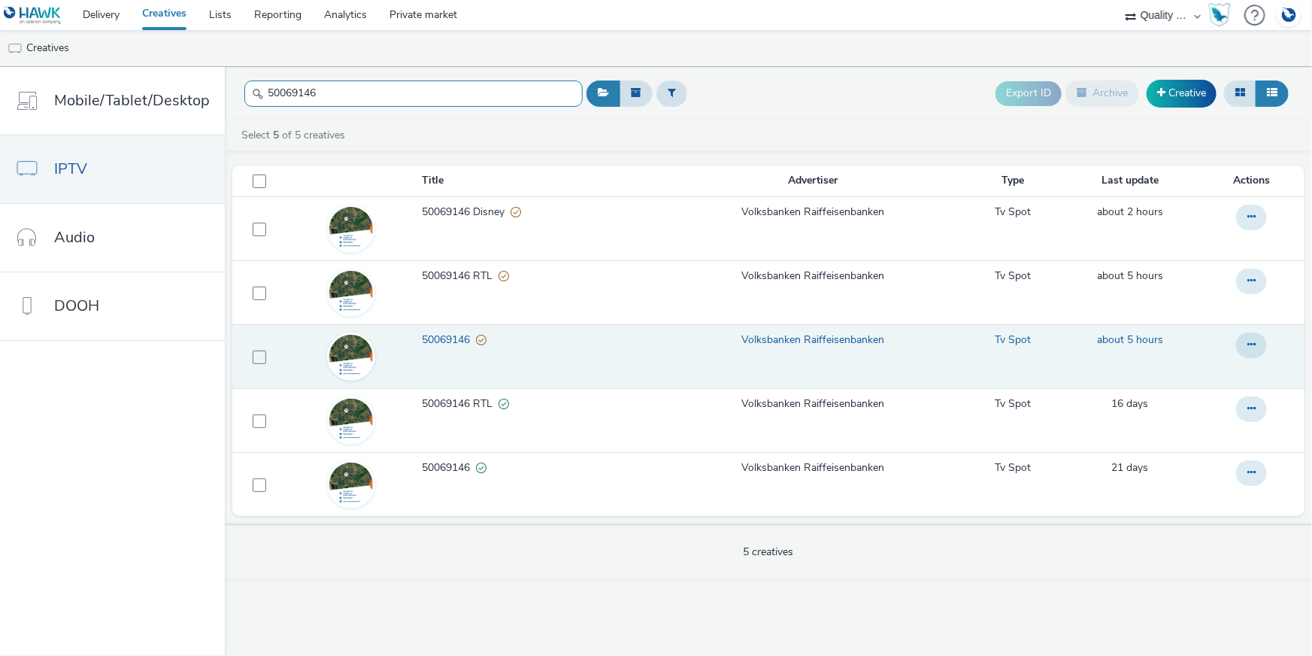
drag, startPoint x: 329, startPoint y: 92, endPoint x: 239, endPoint y: 90, distance: 89.5
click at [239, 90] on header "50069146 Export ID Archive Creative" at bounding box center [768, 93] width 1087 height 53
click at [1260, 342] on button at bounding box center [1251, 345] width 31 height 26
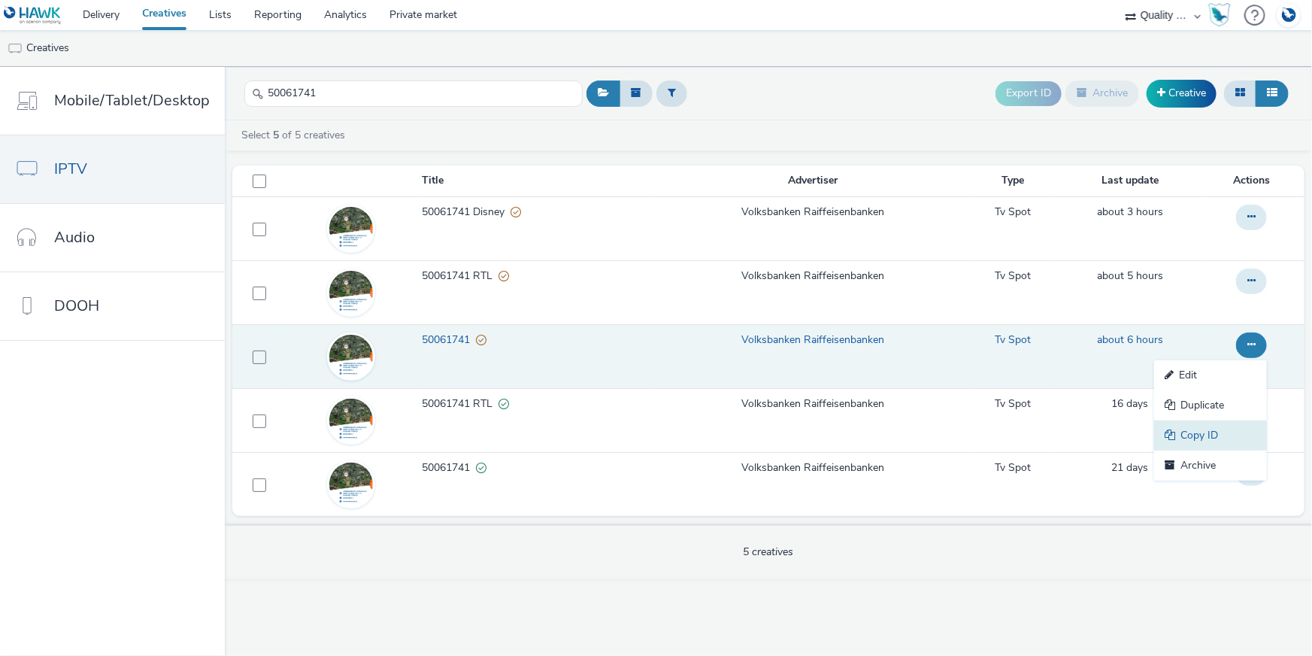
click at [1232, 425] on link "Copy ID" at bounding box center [1210, 435] width 113 height 30
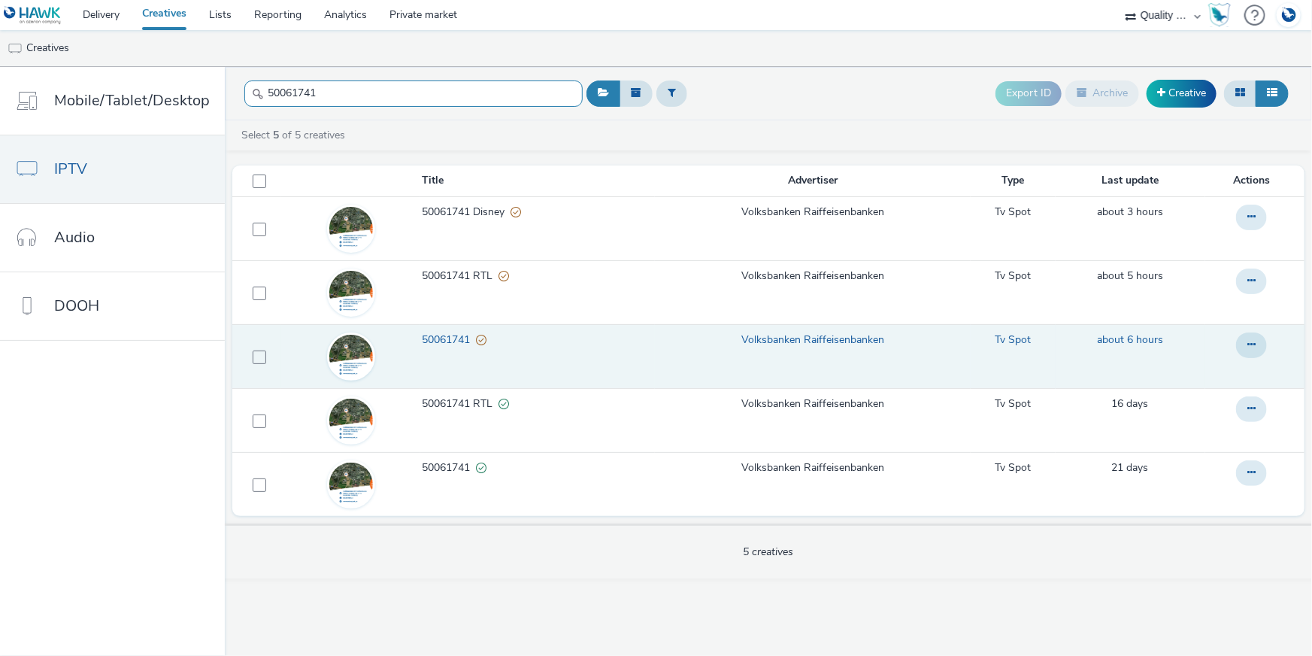
drag, startPoint x: 332, startPoint y: 90, endPoint x: 238, endPoint y: 84, distance: 94.9
click at [238, 84] on header "50061741 Export ID Archive Creative" at bounding box center [768, 93] width 1087 height 53
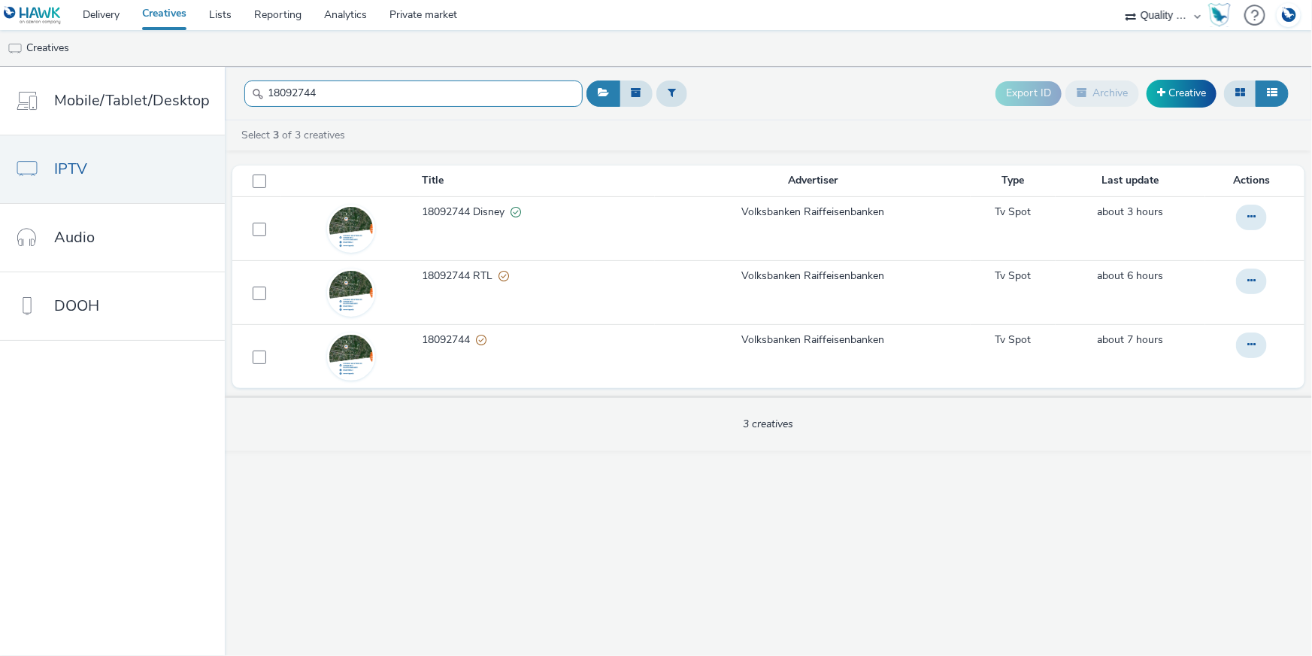
drag, startPoint x: 326, startPoint y: 89, endPoint x: 261, endPoint y: 86, distance: 65.5
click at [261, 86] on input "18092744" at bounding box center [413, 93] width 338 height 26
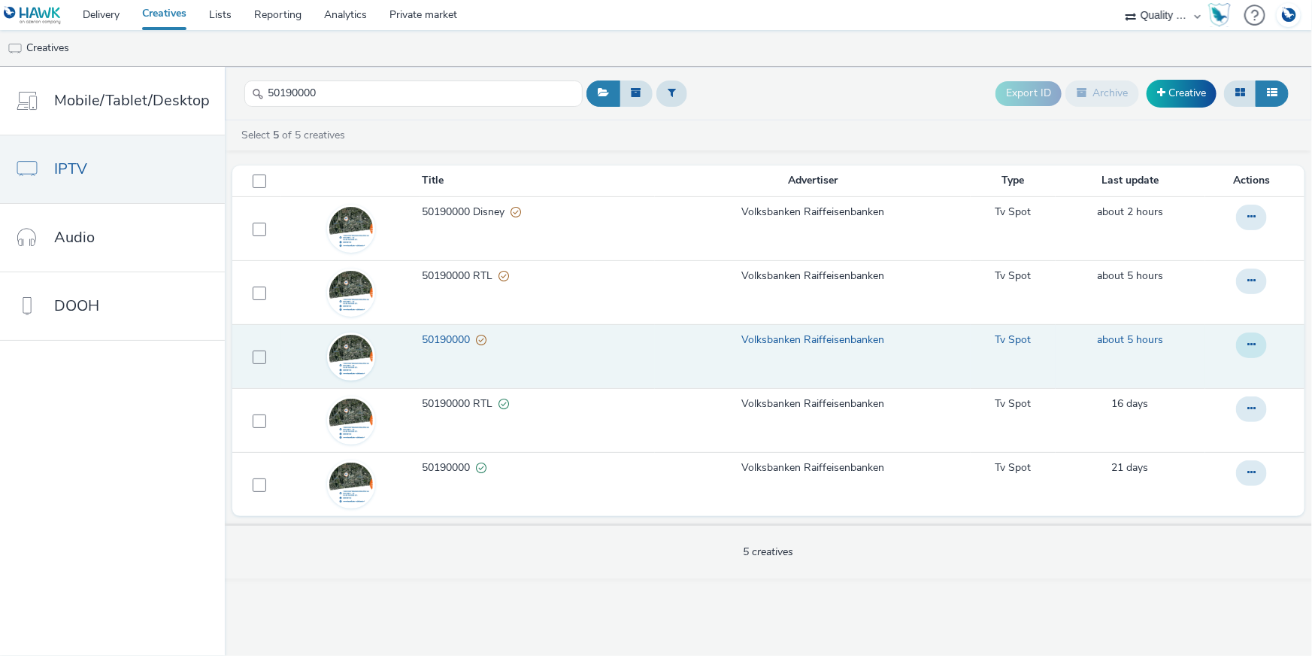
click at [1244, 350] on button at bounding box center [1251, 345] width 31 height 26
click at [1210, 431] on link "Copy ID" at bounding box center [1210, 435] width 113 height 30
drag, startPoint x: 389, startPoint y: 89, endPoint x: 241, endPoint y: 79, distance: 148.5
click at [244, 79] on div "50190000" at bounding box center [413, 93] width 338 height 37
click at [1248, 348] on icon at bounding box center [1251, 344] width 8 height 11
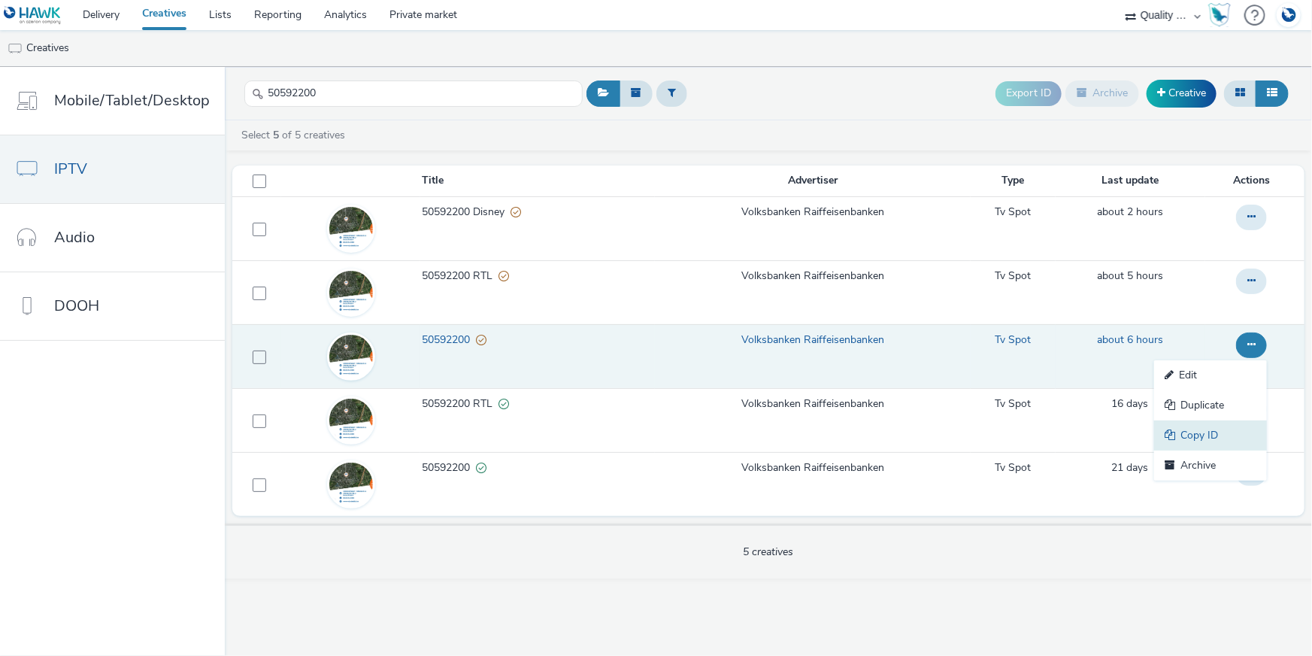
click at [1220, 444] on link "Copy ID" at bounding box center [1210, 435] width 113 height 30
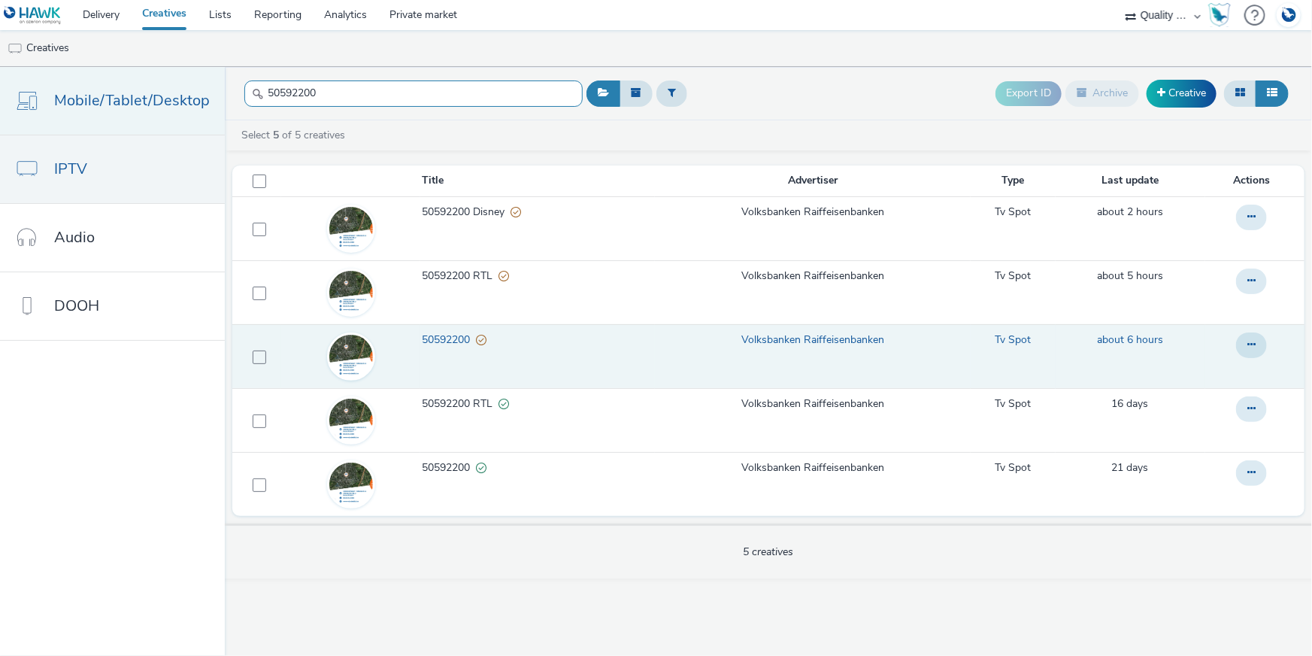
drag, startPoint x: 329, startPoint y: 92, endPoint x: 202, endPoint y: 89, distance: 127.9
click at [202, 89] on div "Mobile/Tablet/Desktop IPTV Audio DOOH 50592200 Export ID Archive Creative Selec…" at bounding box center [656, 361] width 1312 height 589
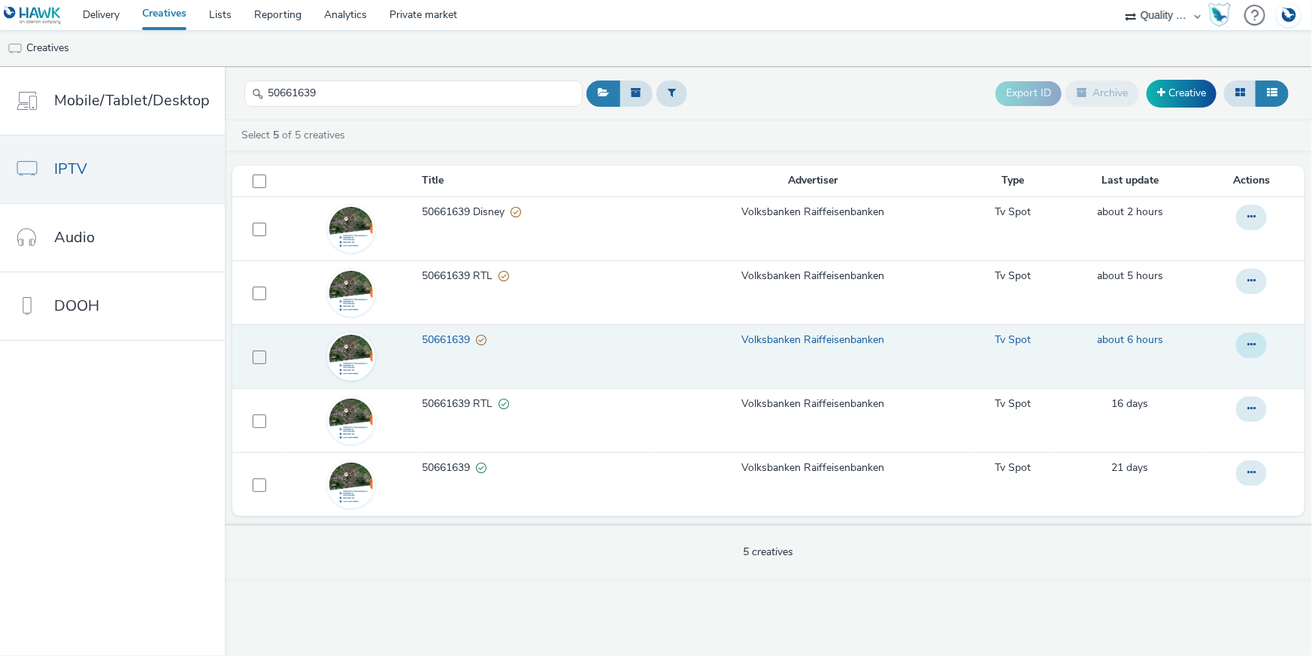
click at [1261, 346] on button at bounding box center [1251, 345] width 31 height 26
click at [1229, 423] on link "Copy ID" at bounding box center [1210, 435] width 113 height 30
drag, startPoint x: 351, startPoint y: 97, endPoint x: 256, endPoint y: 86, distance: 96.2
click at [256, 86] on input "50661639" at bounding box center [413, 93] width 338 height 26
click at [1256, 344] on icon at bounding box center [1251, 344] width 8 height 11
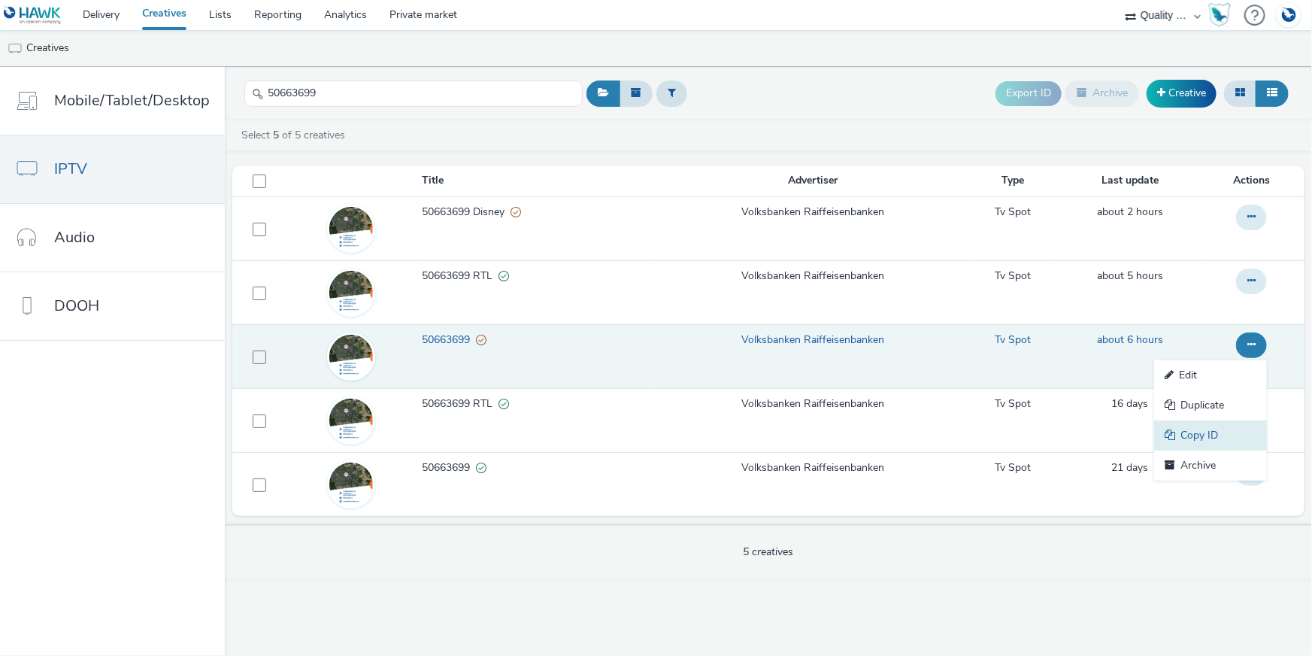
click at [1202, 435] on link "Copy ID" at bounding box center [1210, 435] width 113 height 30
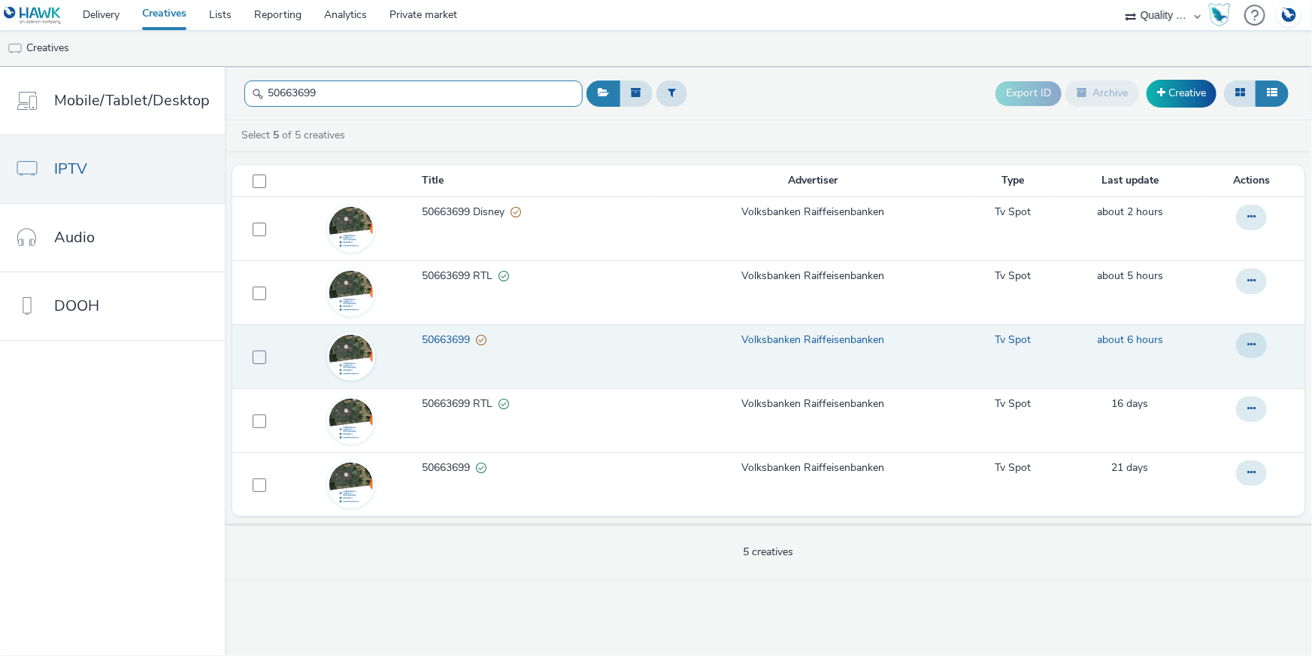
drag, startPoint x: 319, startPoint y: 86, endPoint x: 247, endPoint y: 86, distance: 71.4
click at [247, 86] on input "50663699" at bounding box center [413, 93] width 338 height 26
click at [1263, 342] on button at bounding box center [1251, 345] width 31 height 26
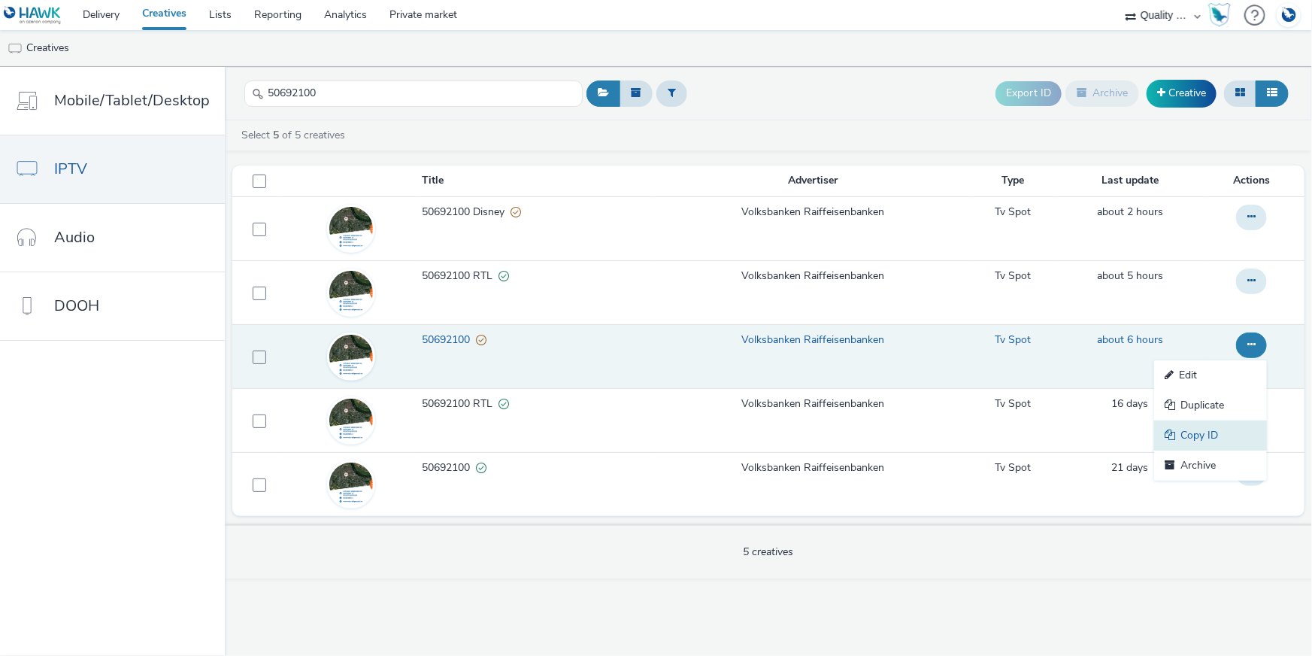
click at [1238, 429] on link "Copy ID" at bounding box center [1210, 435] width 113 height 30
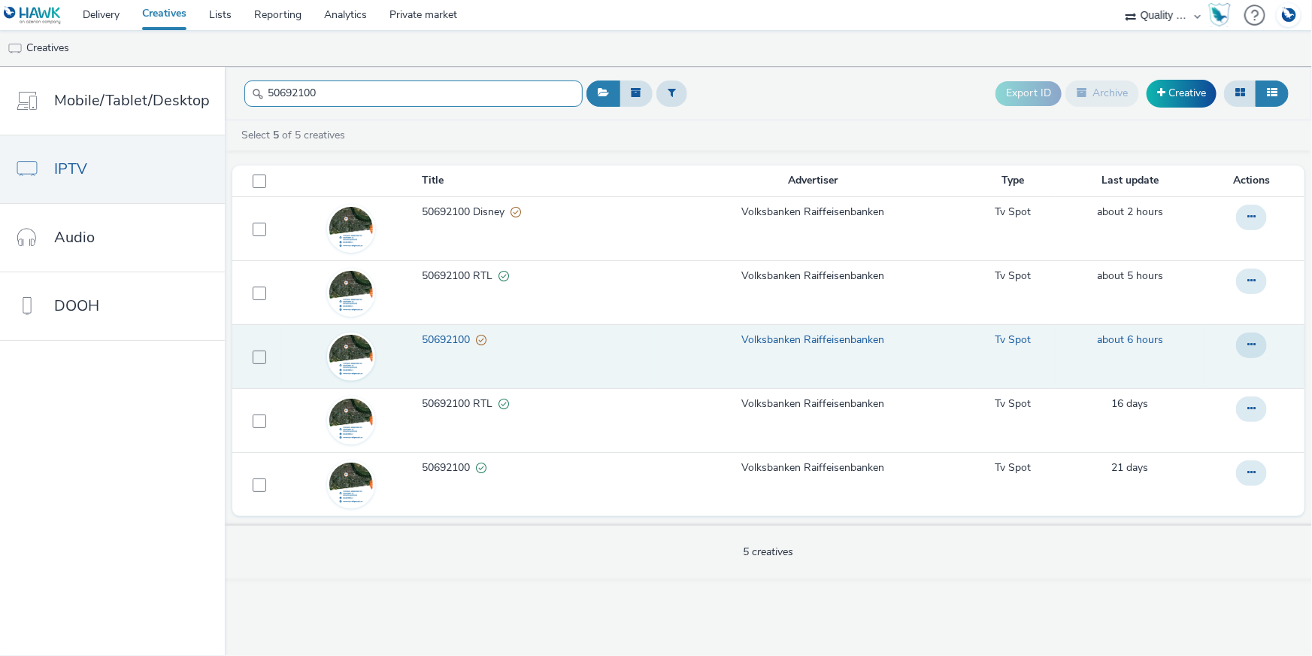
drag, startPoint x: 329, startPoint y: 88, endPoint x: 235, endPoint y: 89, distance: 94.8
click at [235, 89] on header "50692100 Export ID Archive Creative" at bounding box center [768, 93] width 1087 height 53
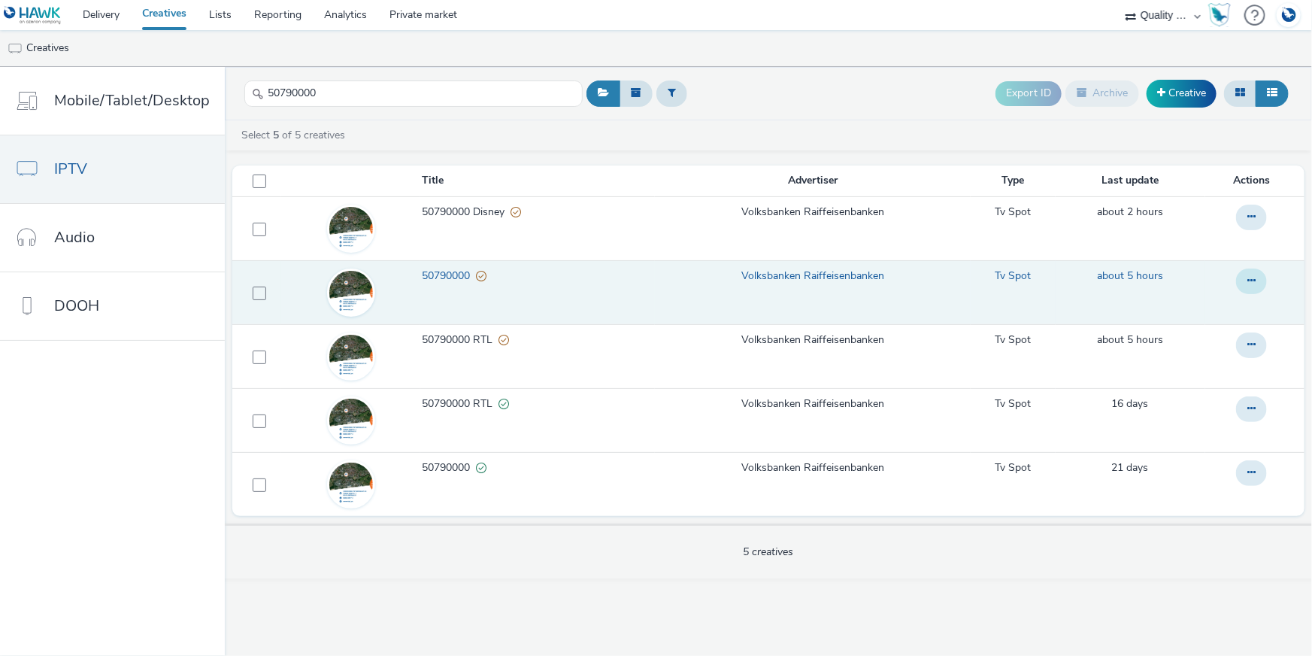
click at [1256, 279] on button at bounding box center [1251, 281] width 31 height 26
click at [1246, 362] on link "Copy ID" at bounding box center [1210, 371] width 113 height 30
drag, startPoint x: 320, startPoint y: 90, endPoint x: 250, endPoint y: 87, distance: 69.2
click at [250, 87] on div "50790000" at bounding box center [413, 93] width 338 height 37
click at [1250, 277] on icon at bounding box center [1251, 280] width 8 height 11
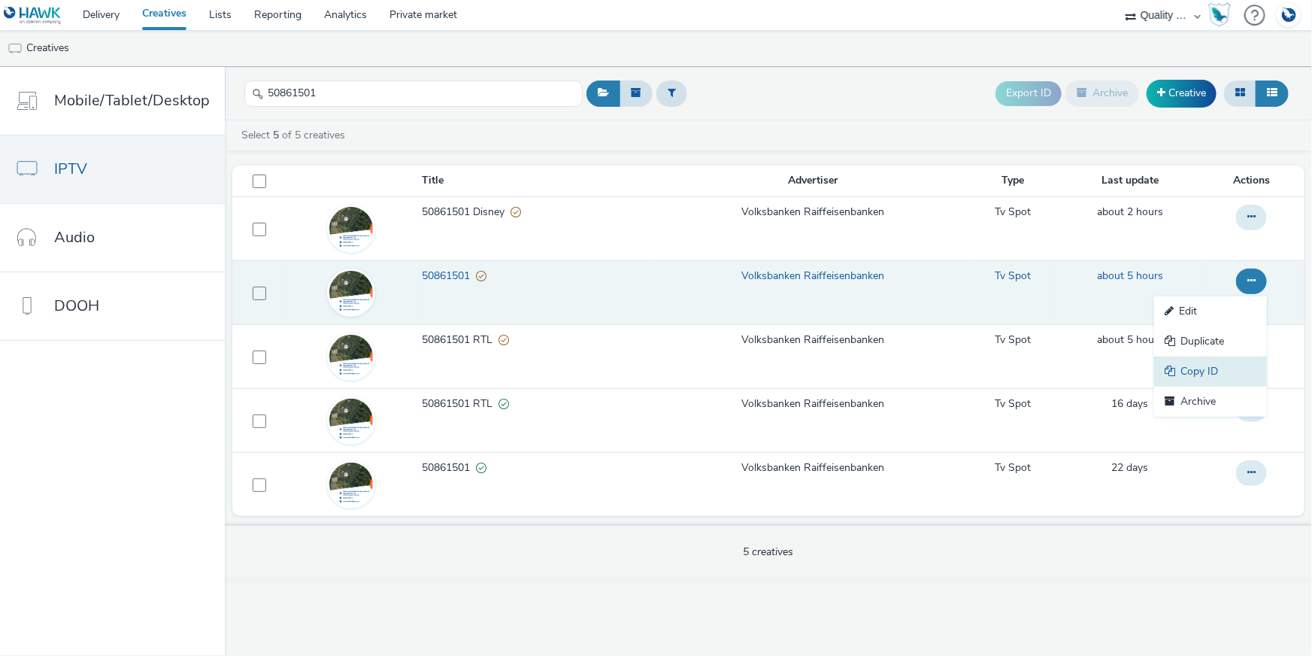
click at [1228, 374] on link "Copy ID" at bounding box center [1210, 371] width 113 height 30
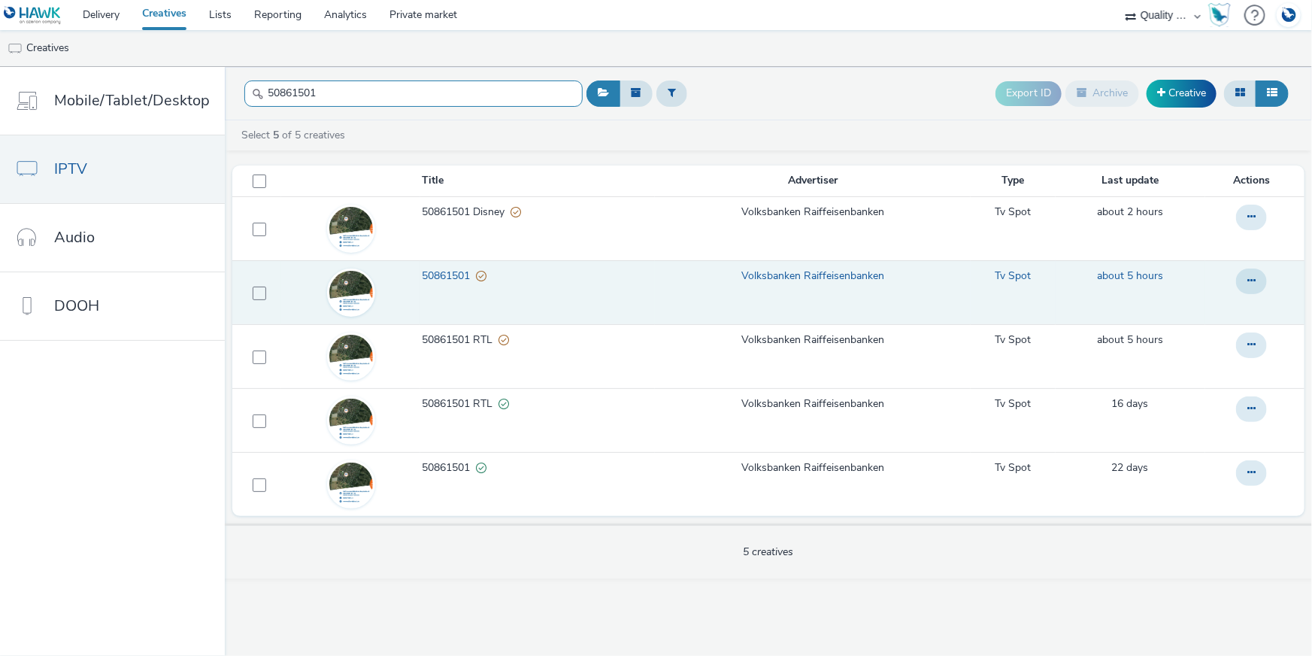
drag, startPoint x: 319, startPoint y: 97, endPoint x: 233, endPoint y: 89, distance: 86.0
click at [233, 89] on header "50861501 Export ID Archive Creative" at bounding box center [768, 93] width 1087 height 53
click at [1257, 280] on button at bounding box center [1251, 281] width 31 height 26
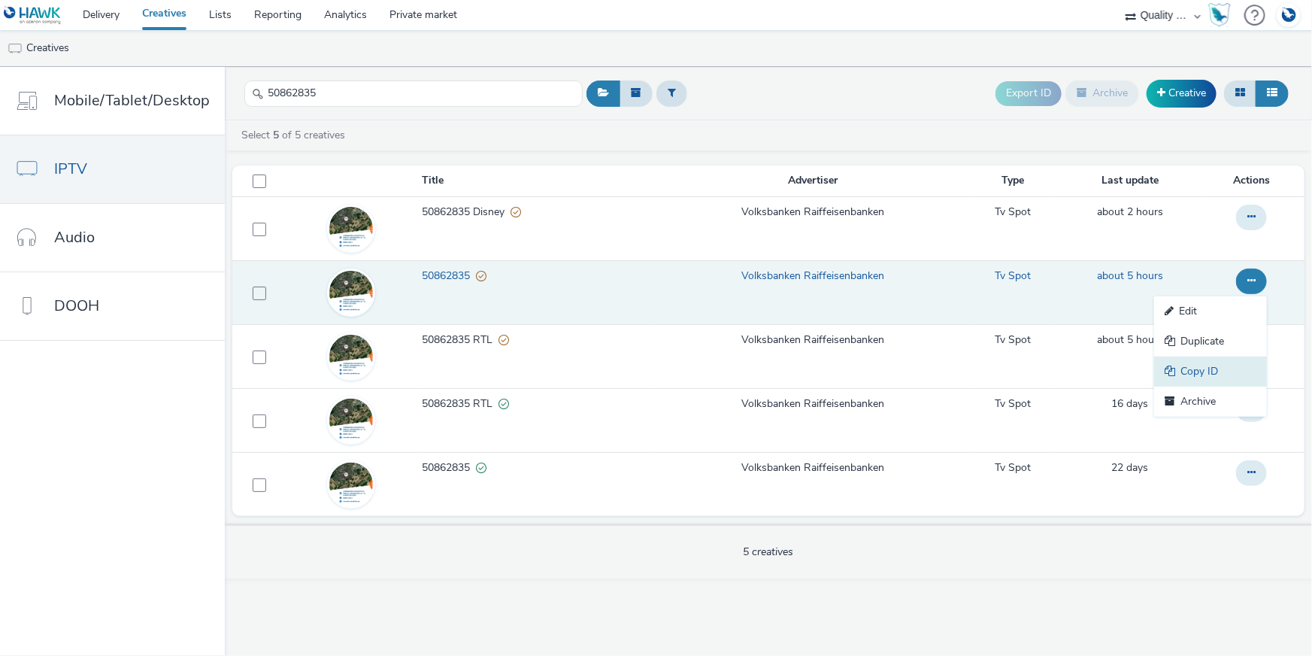
click at [1233, 377] on link "Copy ID" at bounding box center [1210, 371] width 113 height 30
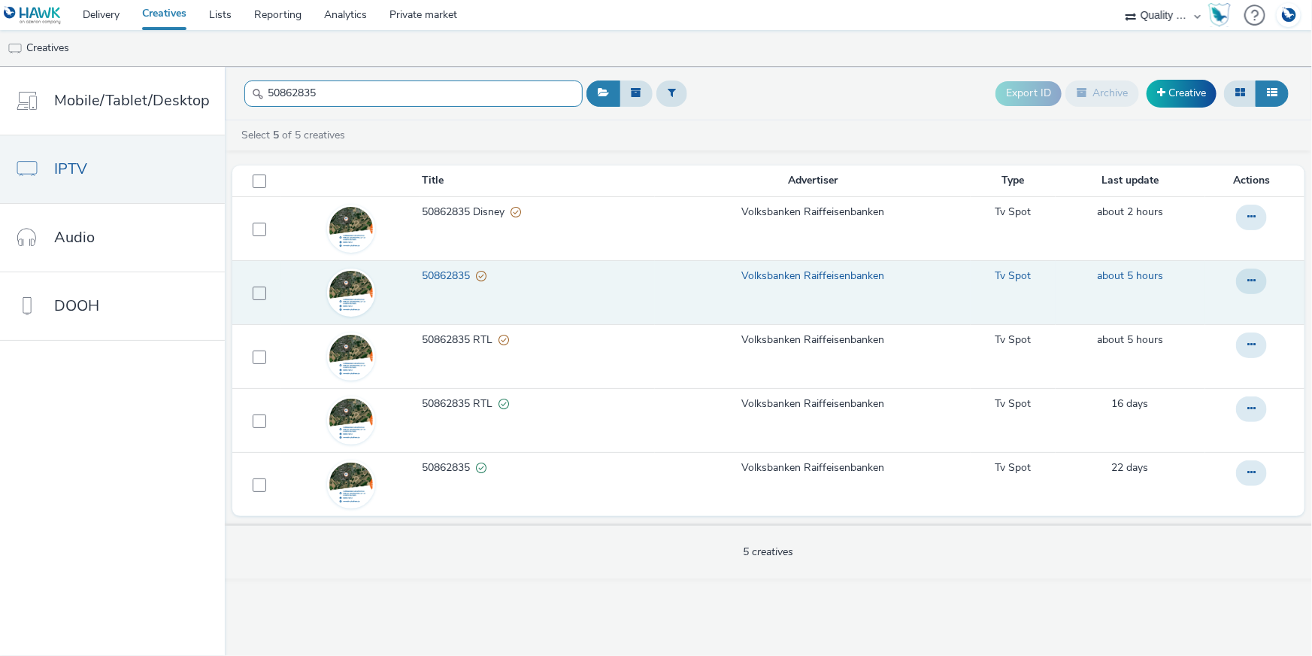
drag, startPoint x: 350, startPoint y: 95, endPoint x: 242, endPoint y: 91, distance: 108.3
click at [244, 92] on input "50862835" at bounding box center [413, 93] width 338 height 26
click at [1243, 274] on button at bounding box center [1251, 281] width 31 height 26
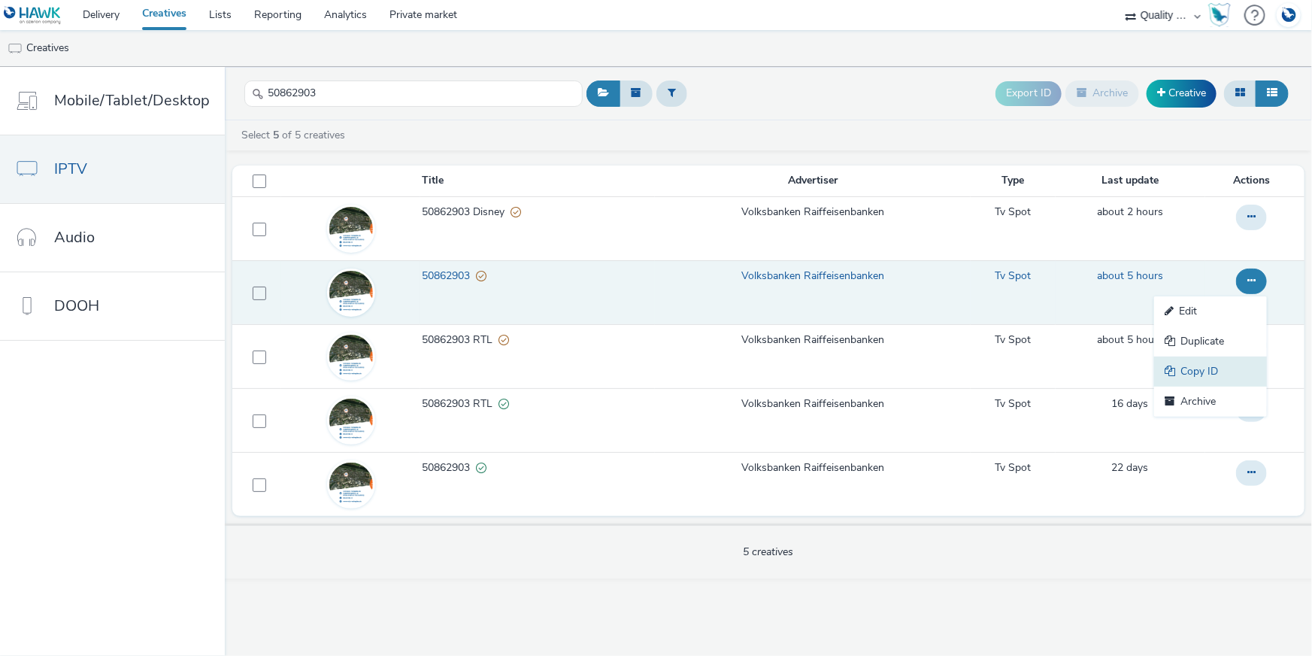
click at [1228, 369] on link "Copy ID" at bounding box center [1210, 371] width 113 height 30
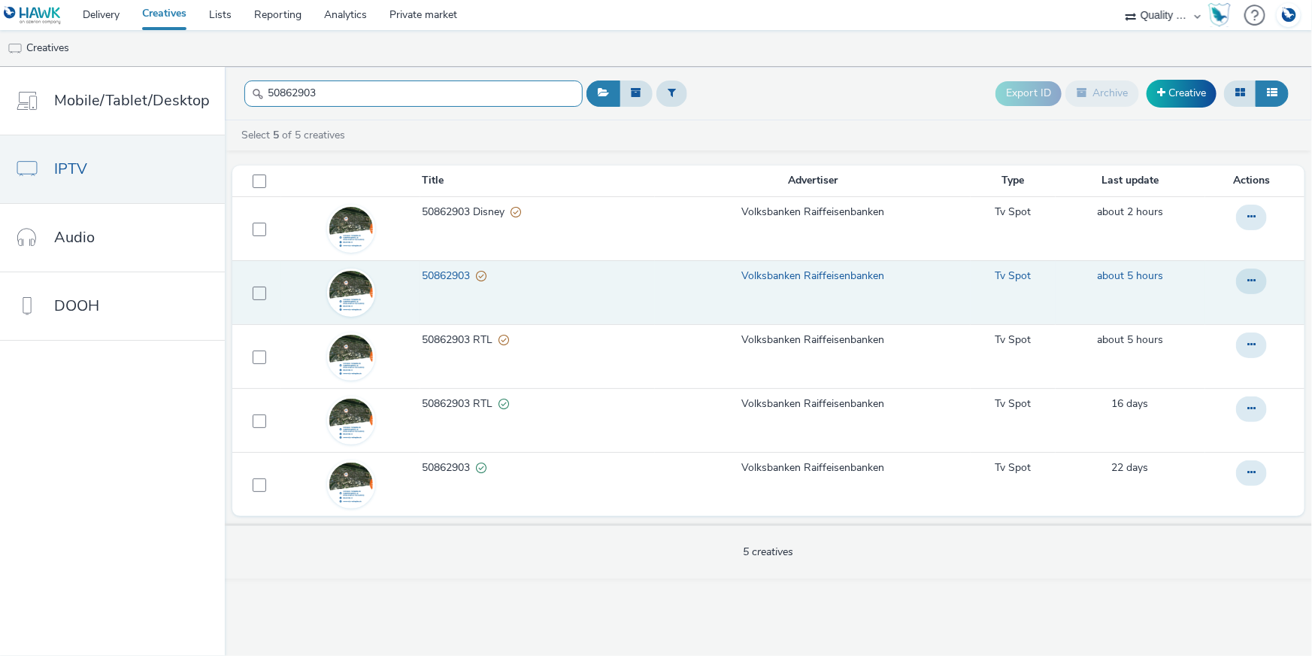
drag, startPoint x: 338, startPoint y: 95, endPoint x: 255, endPoint y: 86, distance: 83.9
click at [255, 86] on div "50862903" at bounding box center [413, 93] width 338 height 37
click at [1248, 281] on icon at bounding box center [1251, 280] width 8 height 11
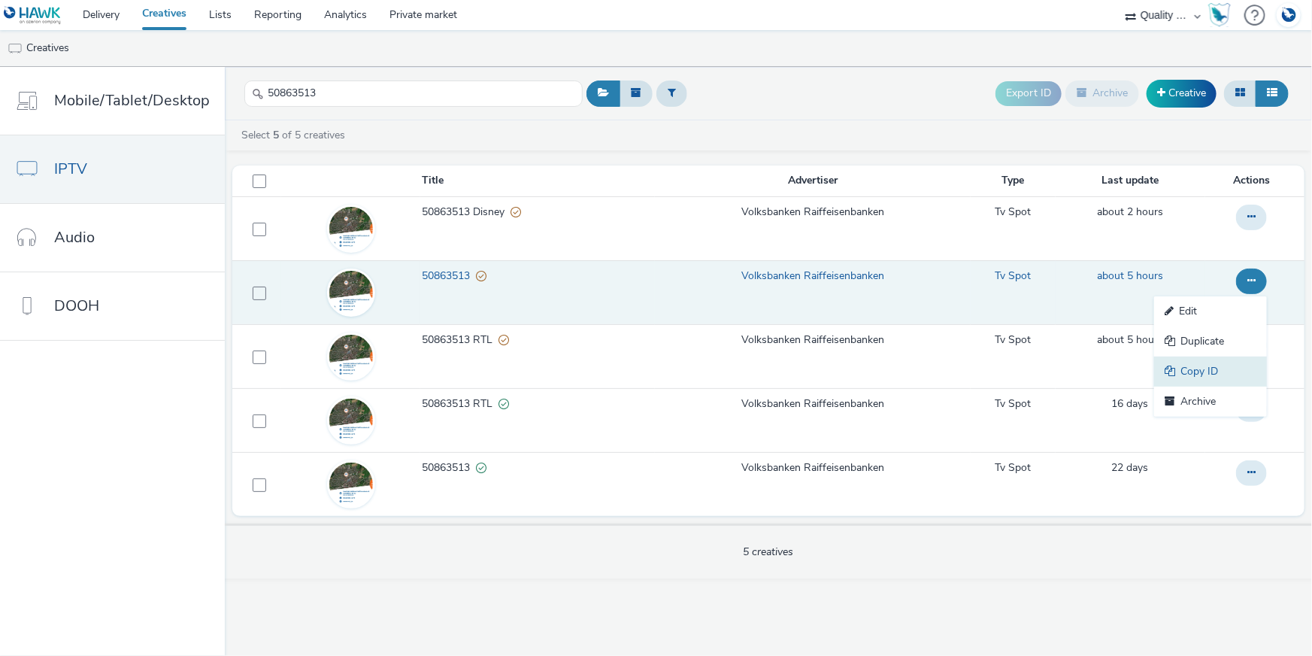
click at [1213, 368] on link "Copy ID" at bounding box center [1210, 371] width 113 height 30
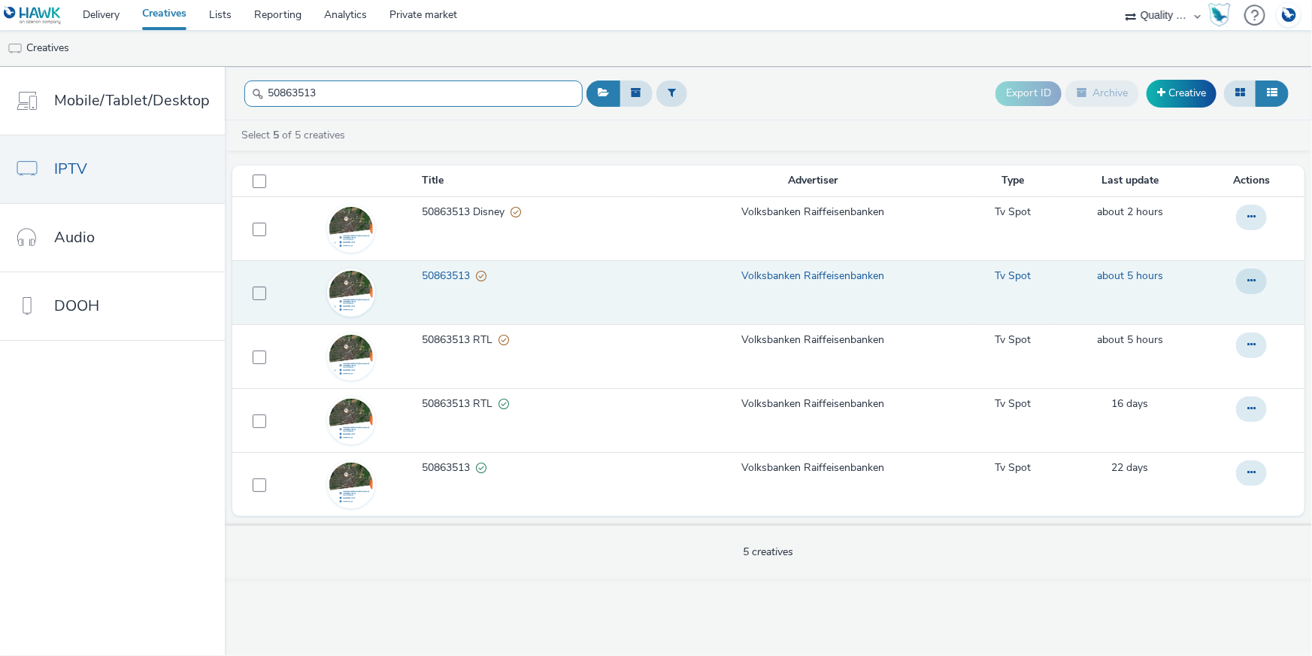
drag, startPoint x: 360, startPoint y: 89, endPoint x: 260, endPoint y: 84, distance: 100.1
click at [260, 84] on input "50863513" at bounding box center [413, 93] width 338 height 26
click at [1251, 278] on icon at bounding box center [1251, 280] width 8 height 11
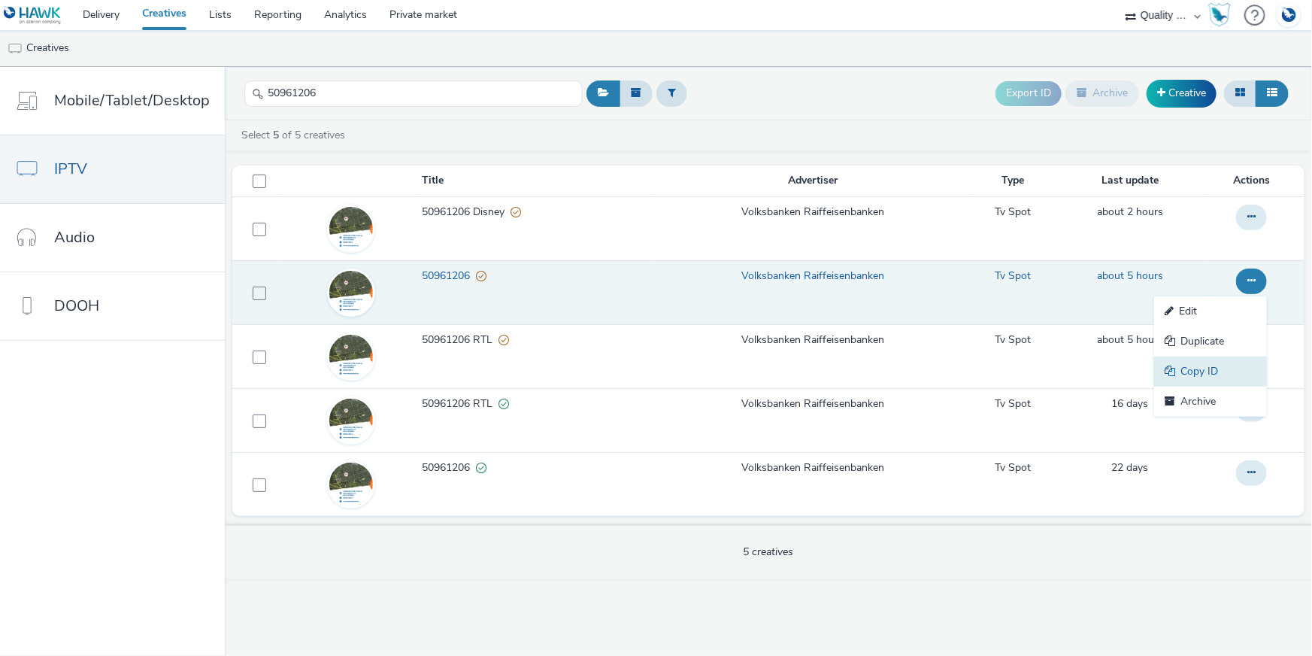
click at [1212, 365] on link "Copy ID" at bounding box center [1210, 371] width 113 height 30
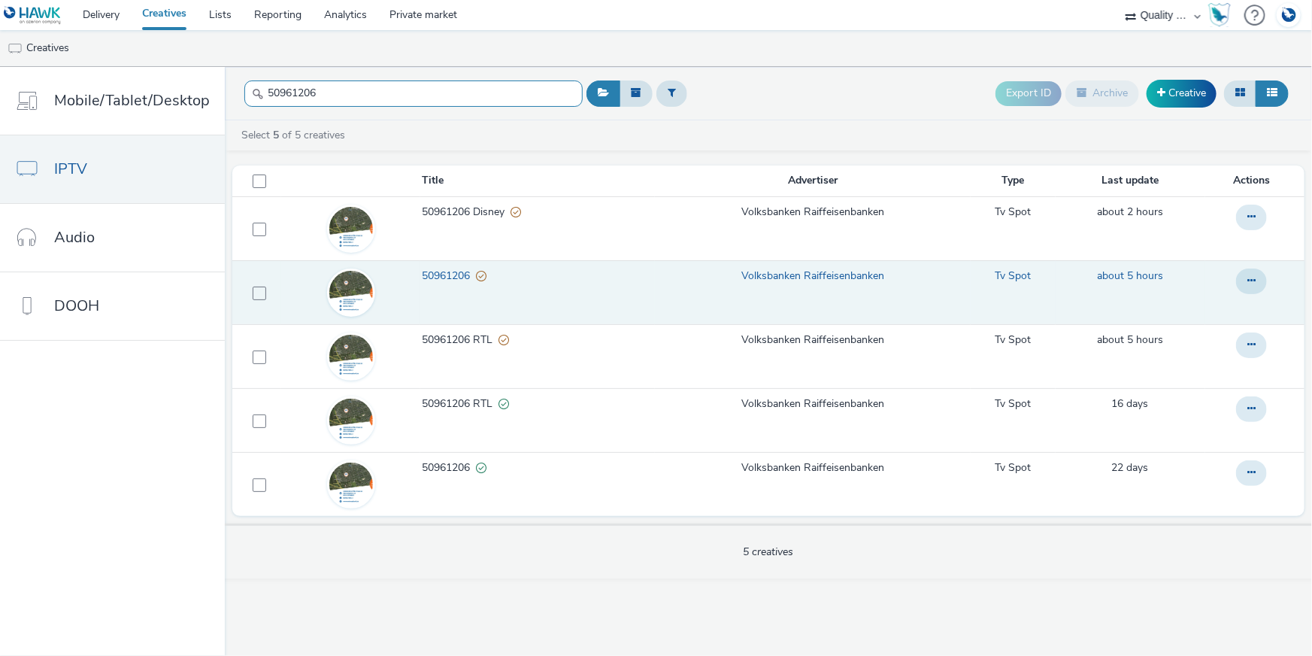
drag, startPoint x: 344, startPoint y: 93, endPoint x: 250, endPoint y: 87, distance: 94.2
click at [250, 87] on div "50961206" at bounding box center [413, 93] width 338 height 37
click at [1254, 283] on icon at bounding box center [1251, 280] width 8 height 11
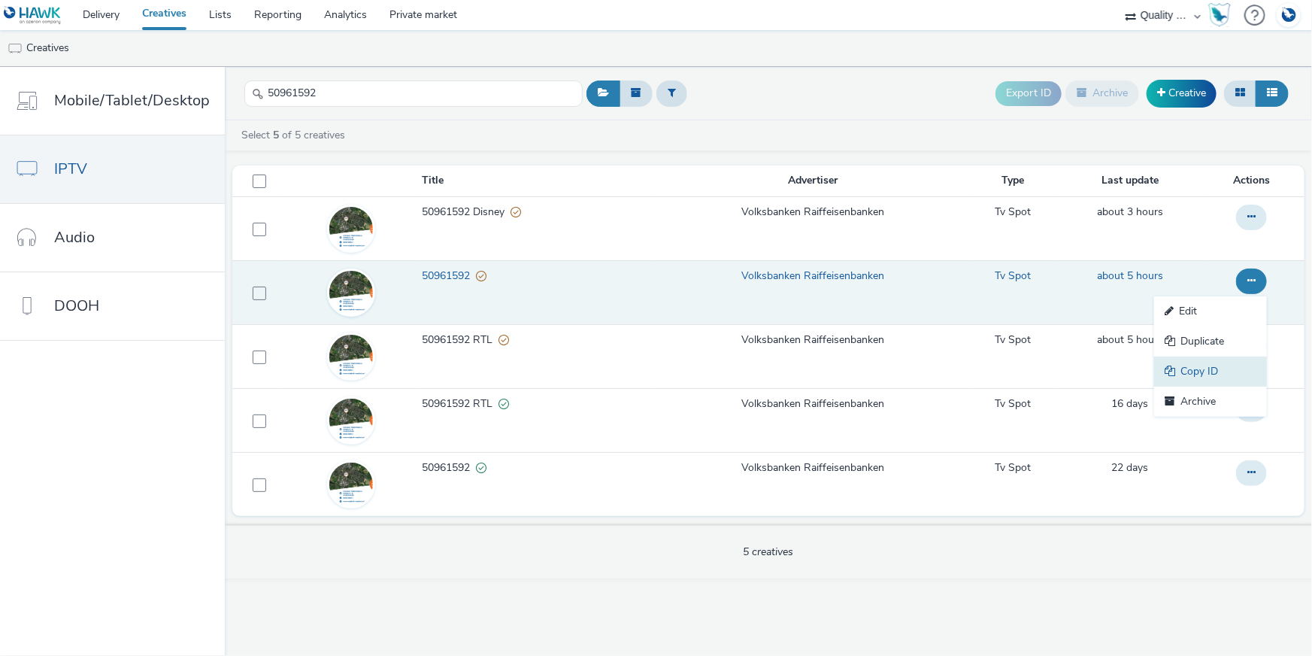
click at [1224, 365] on link "Copy ID" at bounding box center [1210, 371] width 113 height 30
drag, startPoint x: 384, startPoint y: 77, endPoint x: 254, endPoint y: 77, distance: 130.1
click at [254, 77] on div "50961592" at bounding box center [413, 93] width 338 height 37
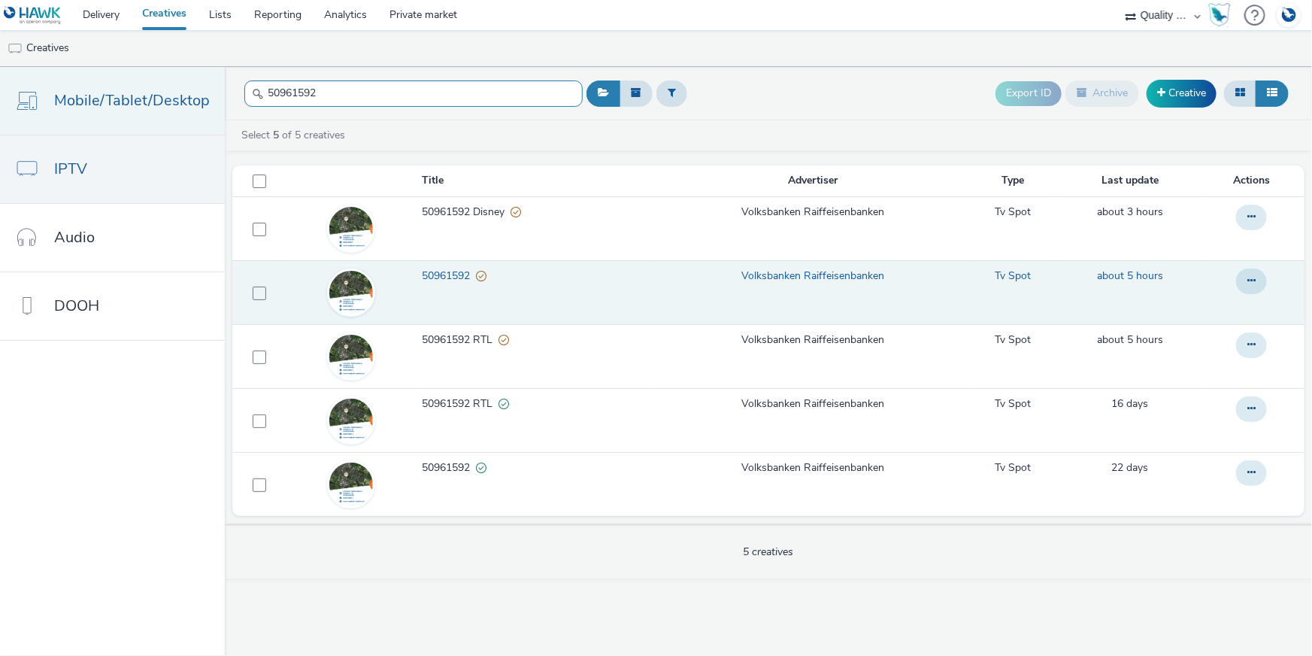
drag, startPoint x: 325, startPoint y: 99, endPoint x: 215, endPoint y: 106, distance: 110.0
click at [211, 90] on div "Mobile/Tablet/Desktop IPTV Audio DOOH 50961592 Export ID Archive Creative Selec…" at bounding box center [656, 361] width 1312 height 589
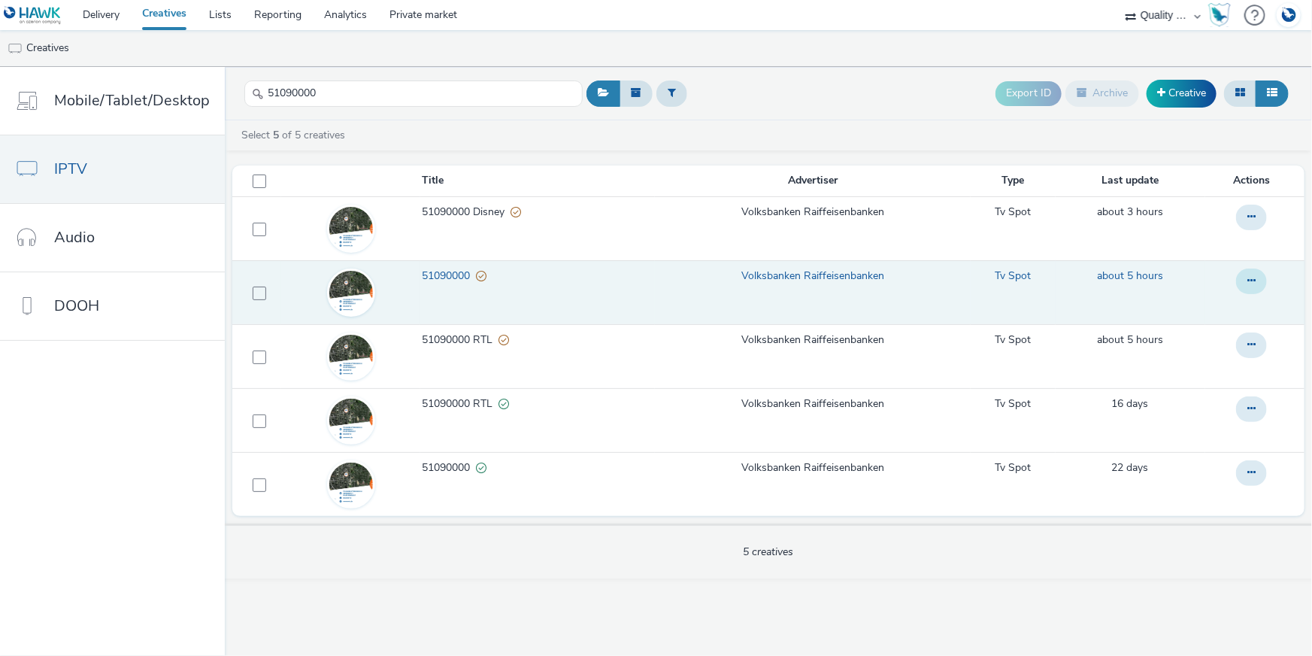
click at [1262, 283] on button at bounding box center [1251, 281] width 31 height 26
click at [1245, 362] on link "Copy ID" at bounding box center [1210, 371] width 113 height 30
drag, startPoint x: 353, startPoint y: 99, endPoint x: 235, endPoint y: 94, distance: 118.2
click at [235, 88] on header "51090000 Export ID Archive Creative" at bounding box center [768, 93] width 1087 height 53
click at [1248, 277] on icon at bounding box center [1251, 280] width 8 height 11
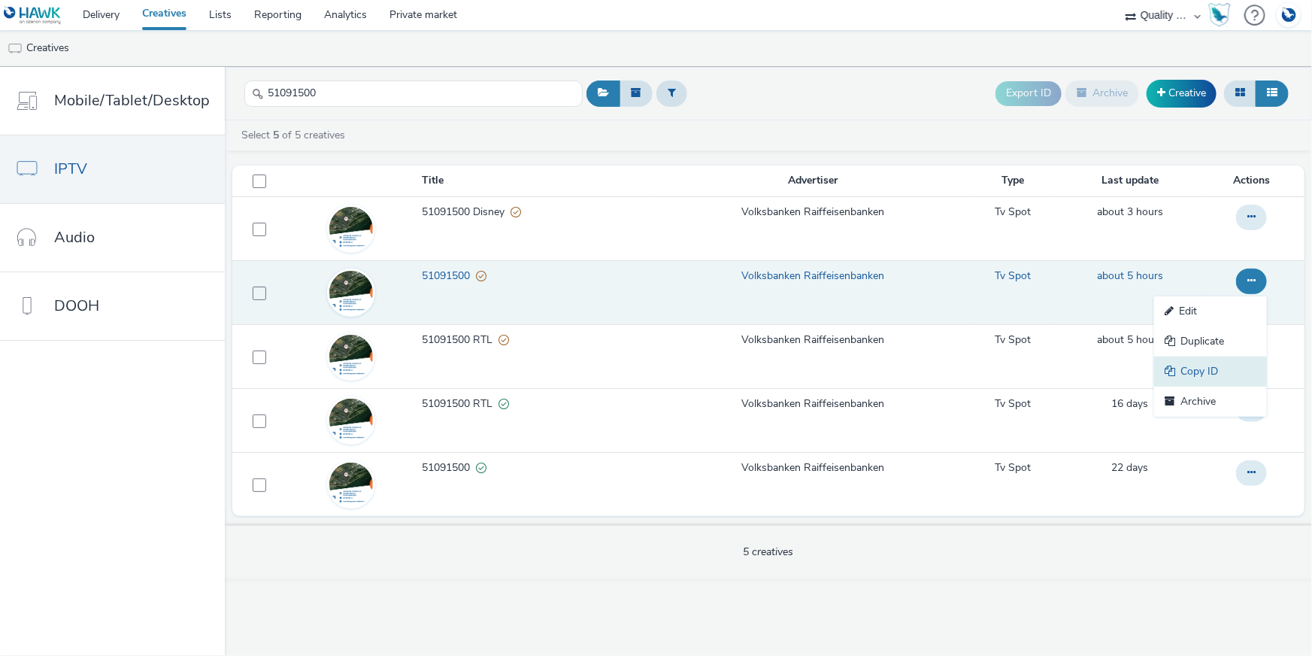
click at [1196, 376] on link "Copy ID" at bounding box center [1210, 371] width 113 height 30
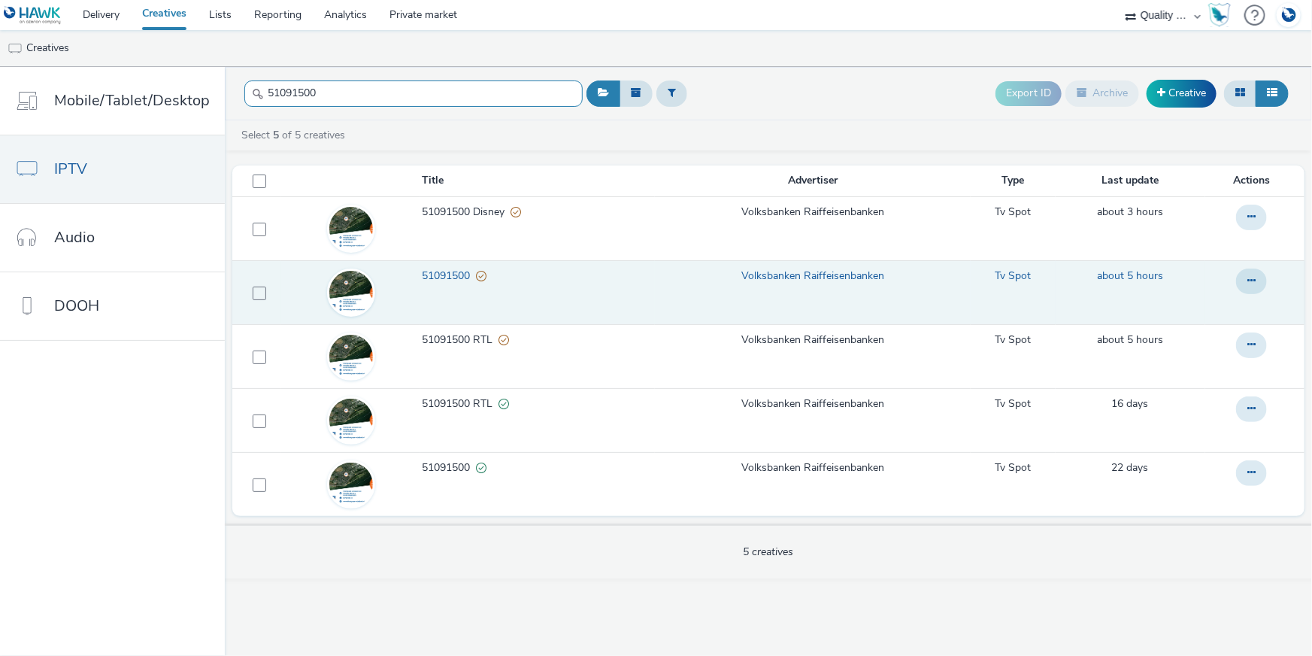
drag, startPoint x: 317, startPoint y: 95, endPoint x: 253, endPoint y: 92, distance: 64.0
click at [254, 92] on div "51091500" at bounding box center [413, 93] width 338 height 37
click at [1257, 283] on button at bounding box center [1251, 281] width 31 height 26
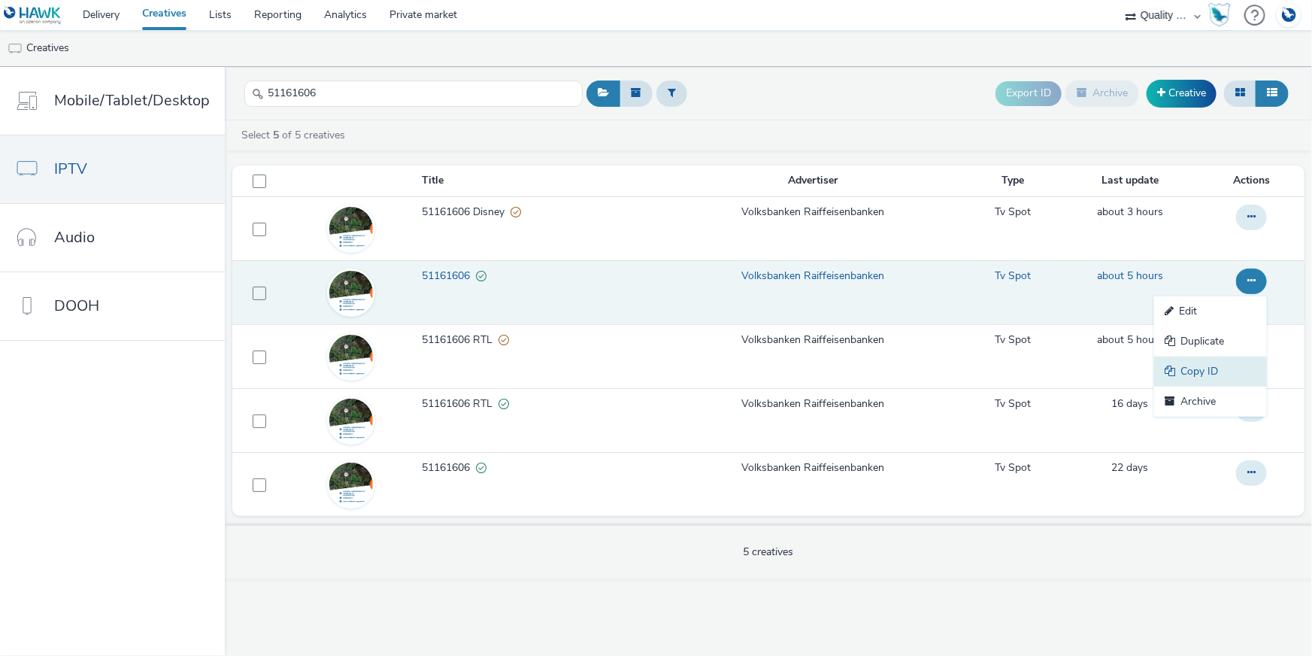
click at [1211, 364] on link "Copy ID" at bounding box center [1210, 371] width 113 height 30
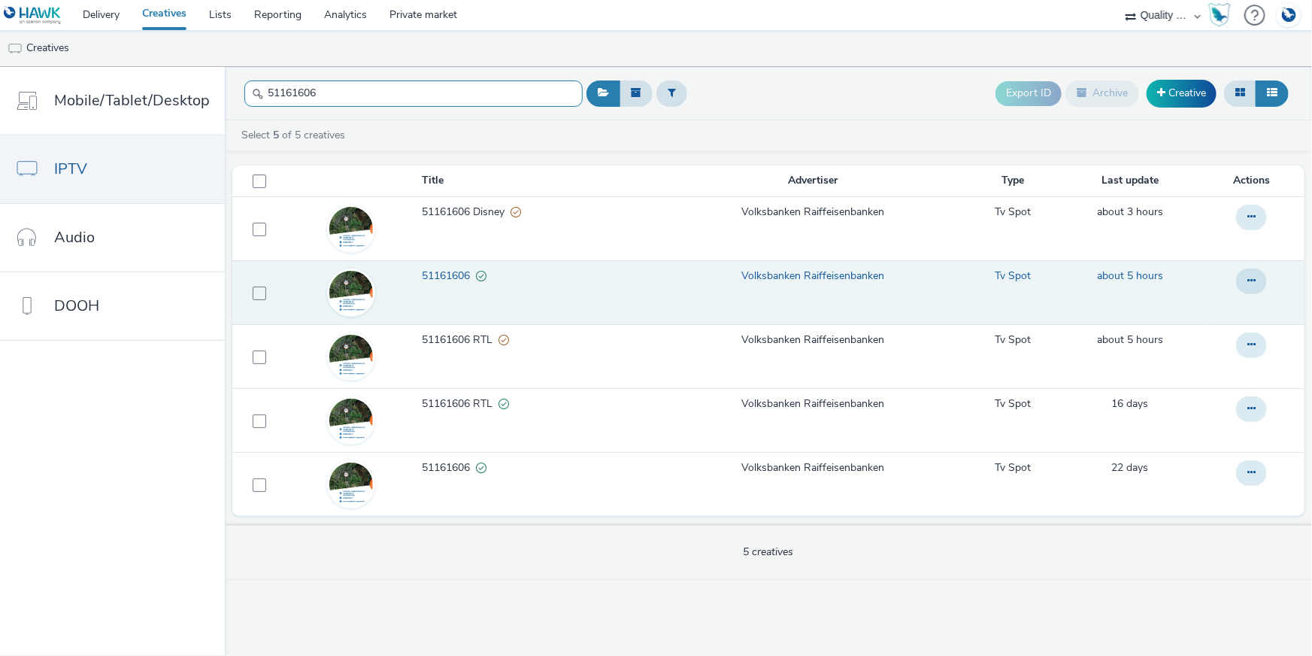
drag, startPoint x: 306, startPoint y: 89, endPoint x: 244, endPoint y: 86, distance: 61.8
click at [244, 86] on input "51161606" at bounding box center [413, 93] width 338 height 26
click at [1246, 278] on button at bounding box center [1251, 281] width 31 height 26
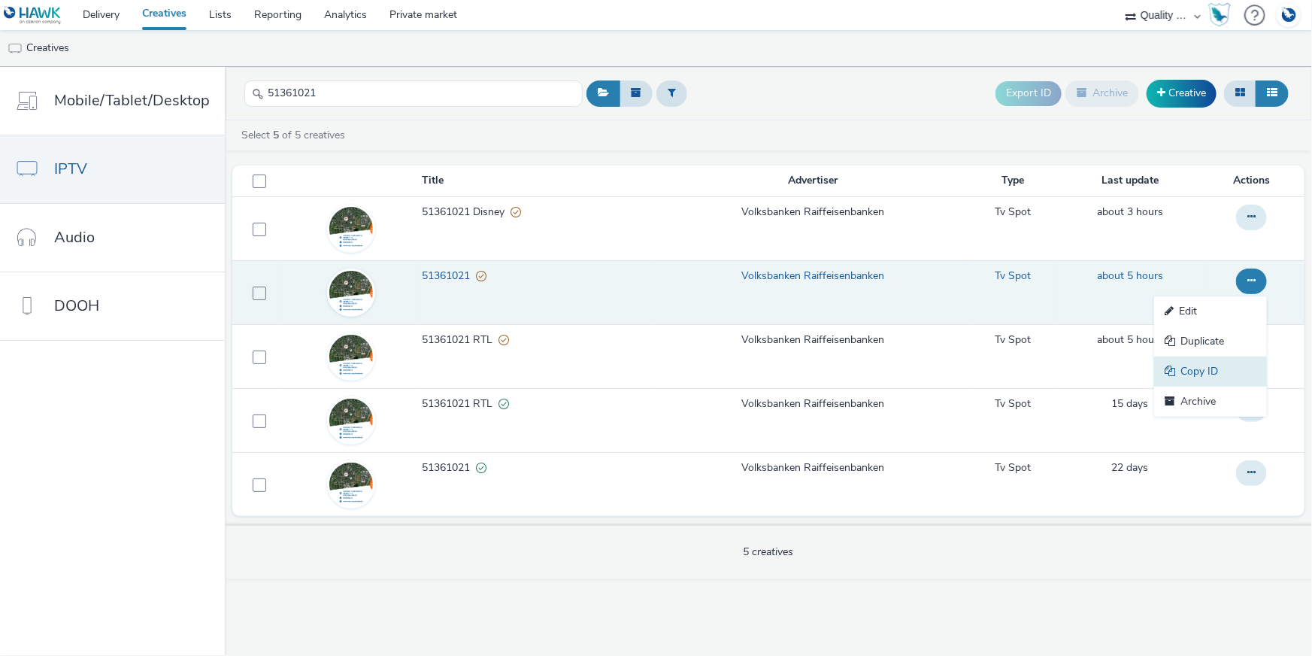
click at [1207, 367] on link "Copy ID" at bounding box center [1210, 371] width 113 height 30
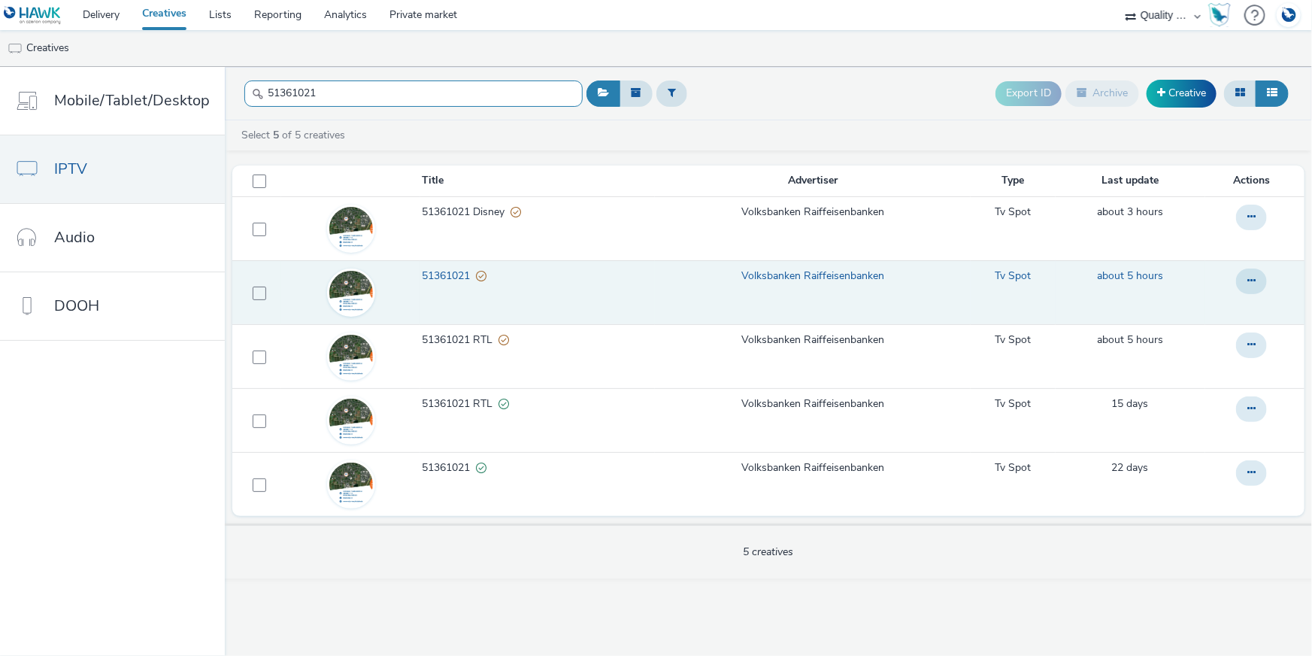
drag, startPoint x: 340, startPoint y: 86, endPoint x: 248, endPoint y: 88, distance: 91.7
click at [248, 83] on input "51361021" at bounding box center [413, 93] width 338 height 26
click at [1263, 277] on button at bounding box center [1251, 281] width 31 height 26
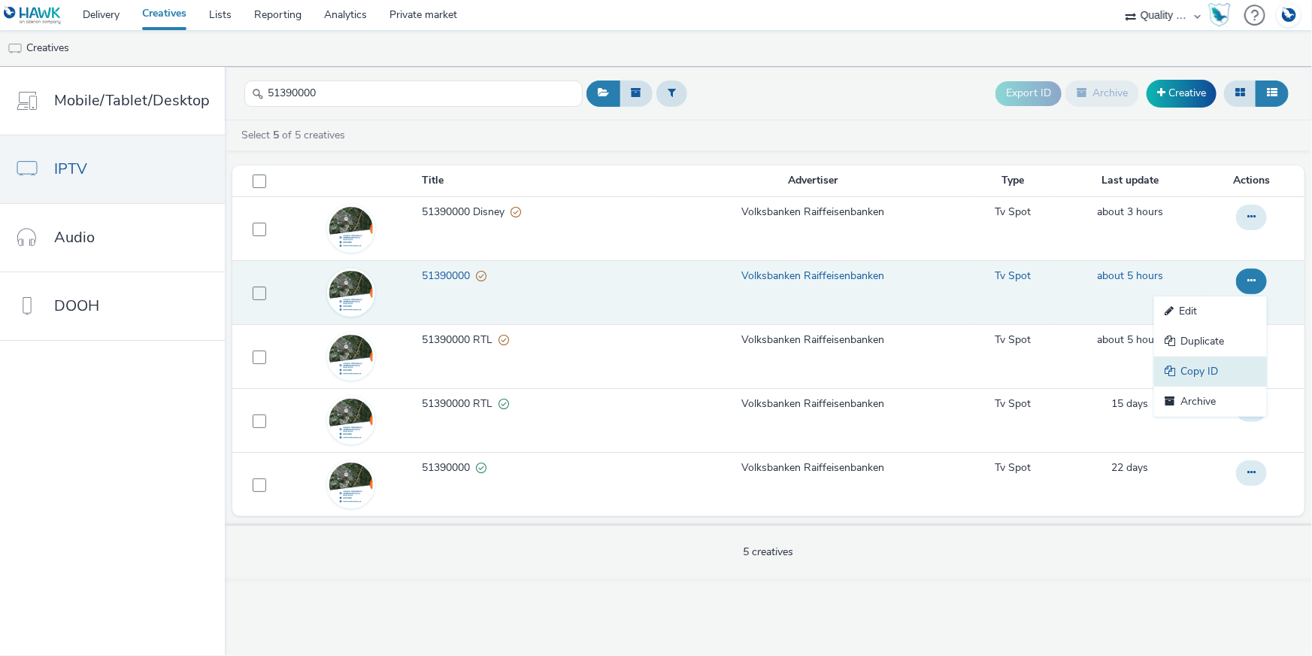
click at [1239, 371] on link "Copy ID" at bounding box center [1210, 371] width 113 height 30
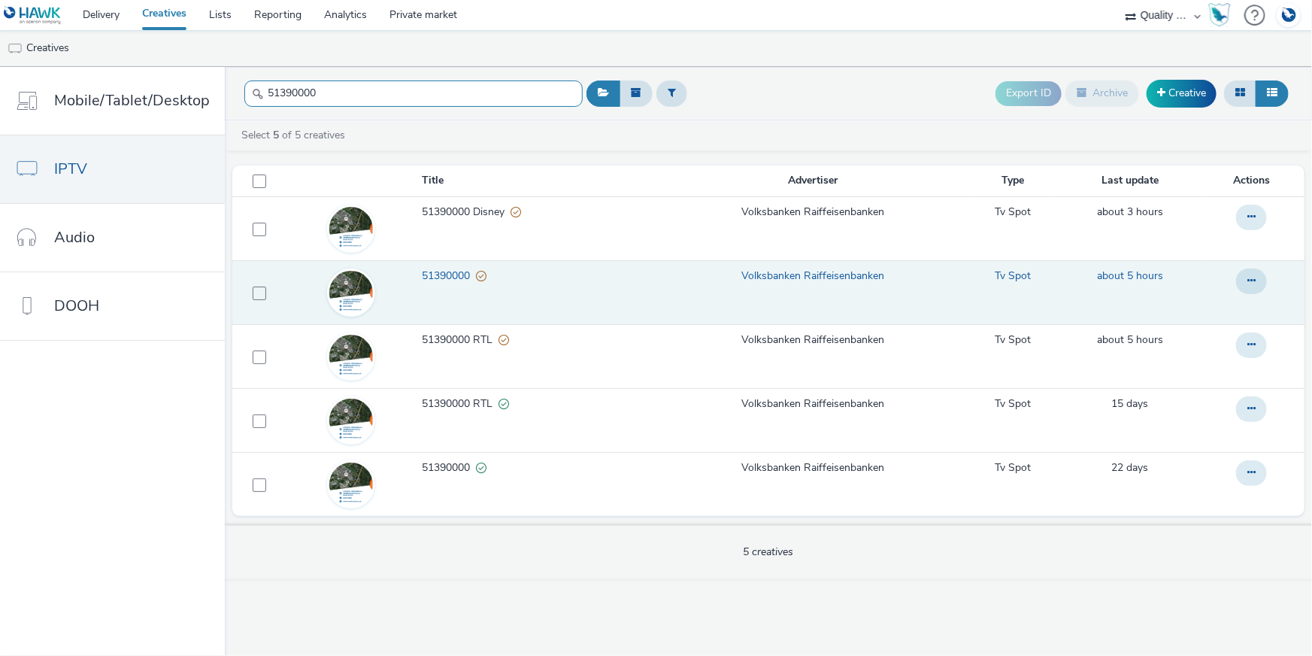
drag, startPoint x: 273, startPoint y: 88, endPoint x: 233, endPoint y: 85, distance: 40.0
click at [232, 84] on header "51390000 Export ID Archive Creative" at bounding box center [768, 93] width 1087 height 53
click at [1266, 270] on div at bounding box center [1251, 281] width 31 height 26
click at [1256, 285] on button at bounding box center [1251, 281] width 31 height 26
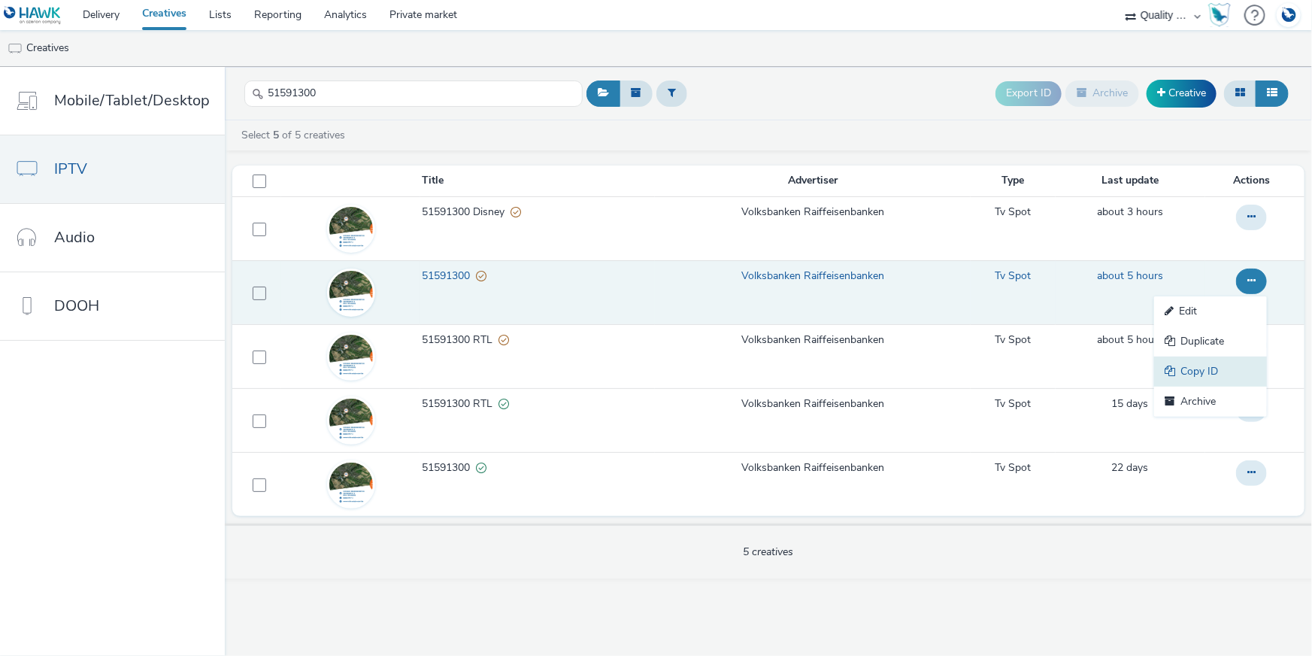
click at [1227, 363] on link "Copy ID" at bounding box center [1210, 371] width 113 height 30
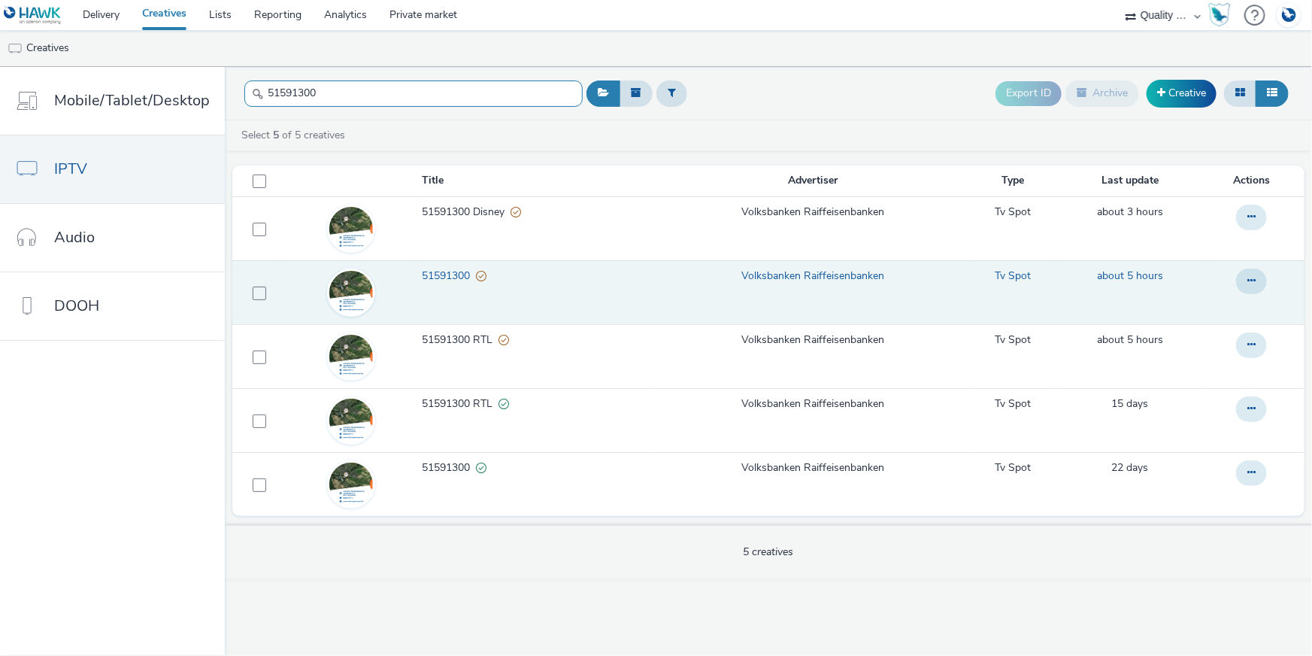
click at [244, 83] on input "51591300" at bounding box center [413, 93] width 338 height 26
click at [1244, 286] on button at bounding box center [1251, 281] width 31 height 26
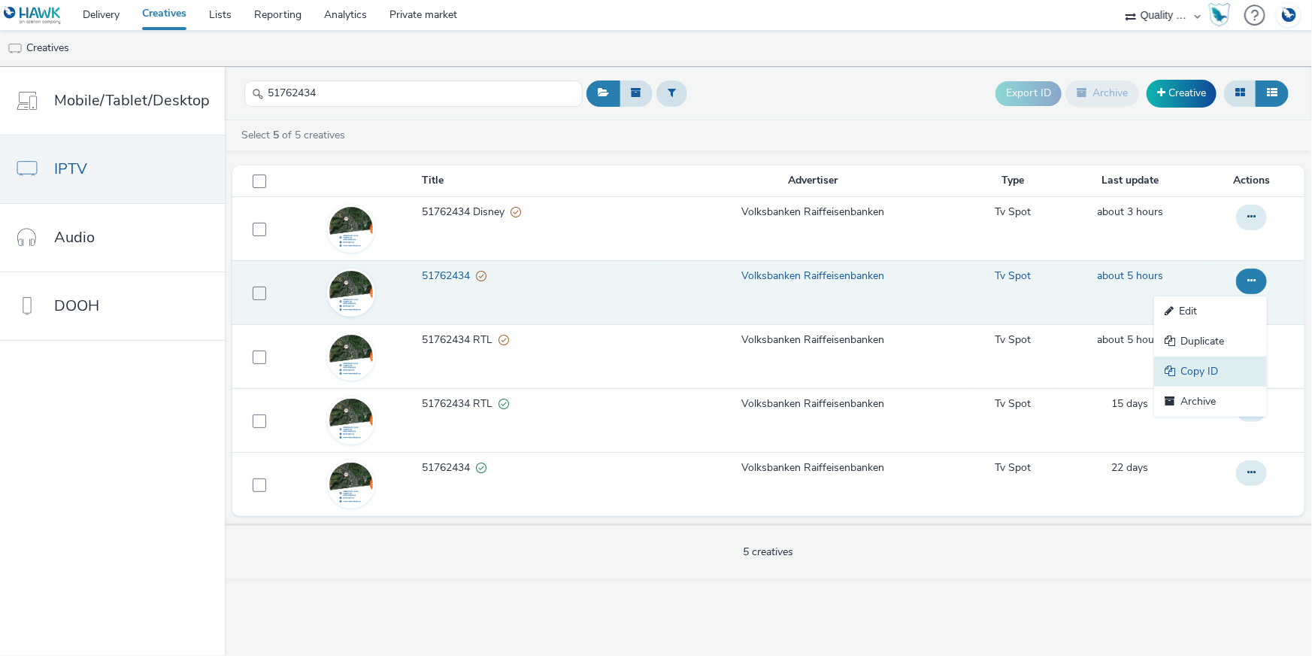
click at [1217, 364] on link "Copy ID" at bounding box center [1210, 371] width 113 height 30
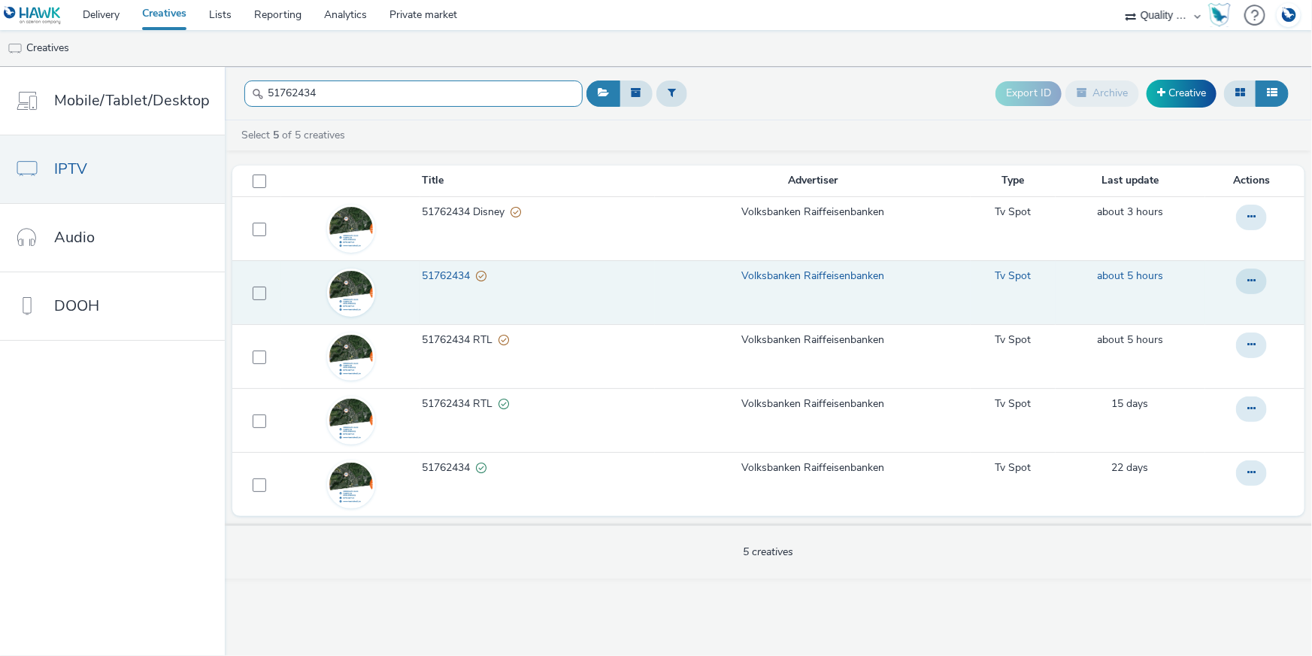
drag, startPoint x: 374, startPoint y: 81, endPoint x: 229, endPoint y: 82, distance: 145.9
click at [229, 82] on header "51762434 Export ID Archive Creative" at bounding box center [768, 93] width 1087 height 53
click at [1253, 278] on icon at bounding box center [1251, 280] width 8 height 11
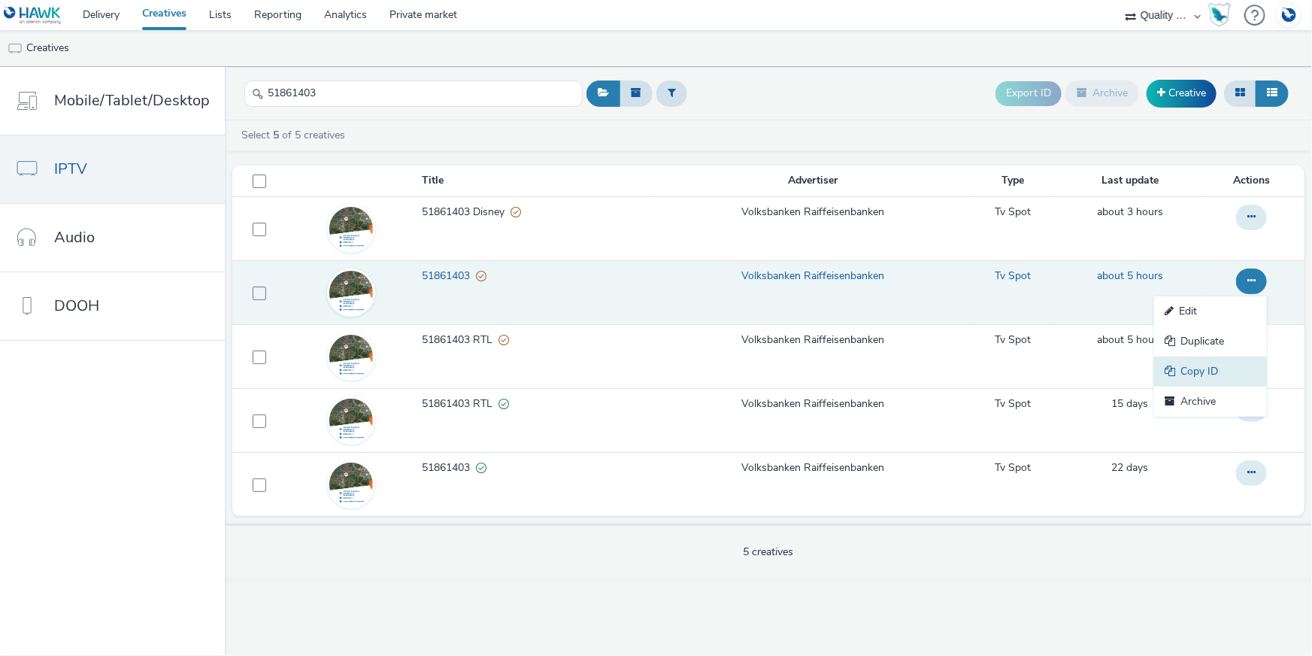
click at [1215, 360] on link "Copy ID" at bounding box center [1210, 371] width 113 height 30
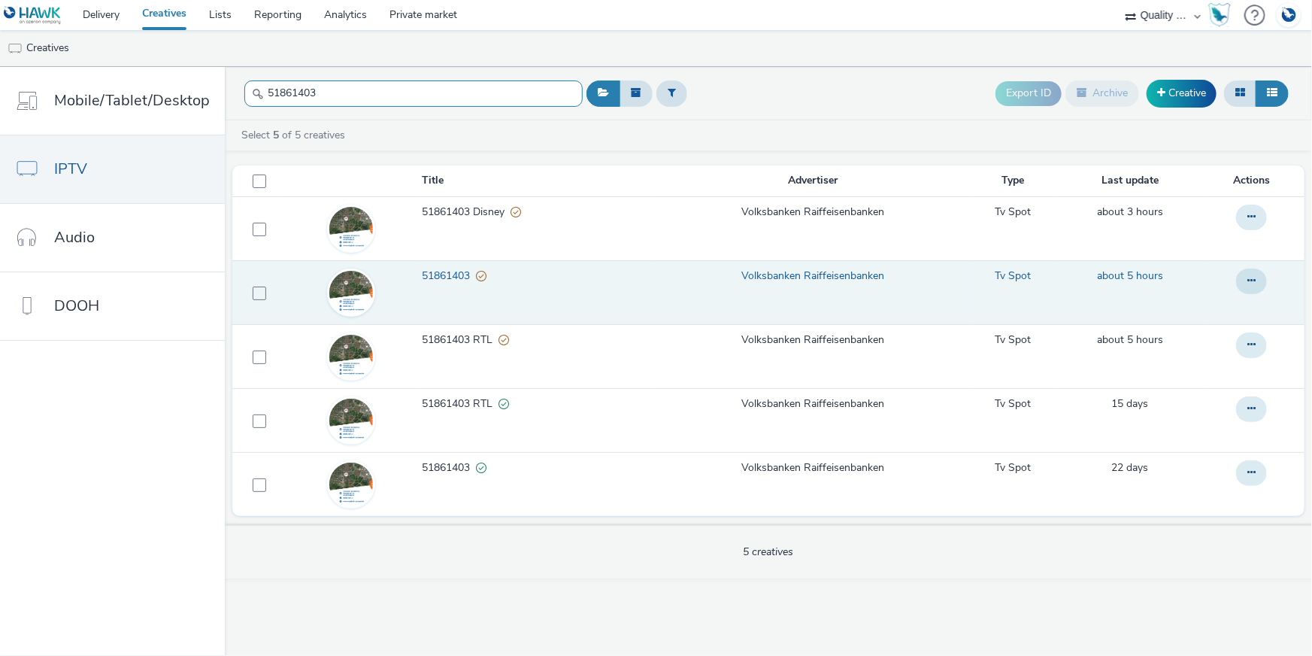
click at [263, 86] on input "51861403" at bounding box center [413, 93] width 338 height 26
click at [1263, 281] on button at bounding box center [1251, 281] width 31 height 26
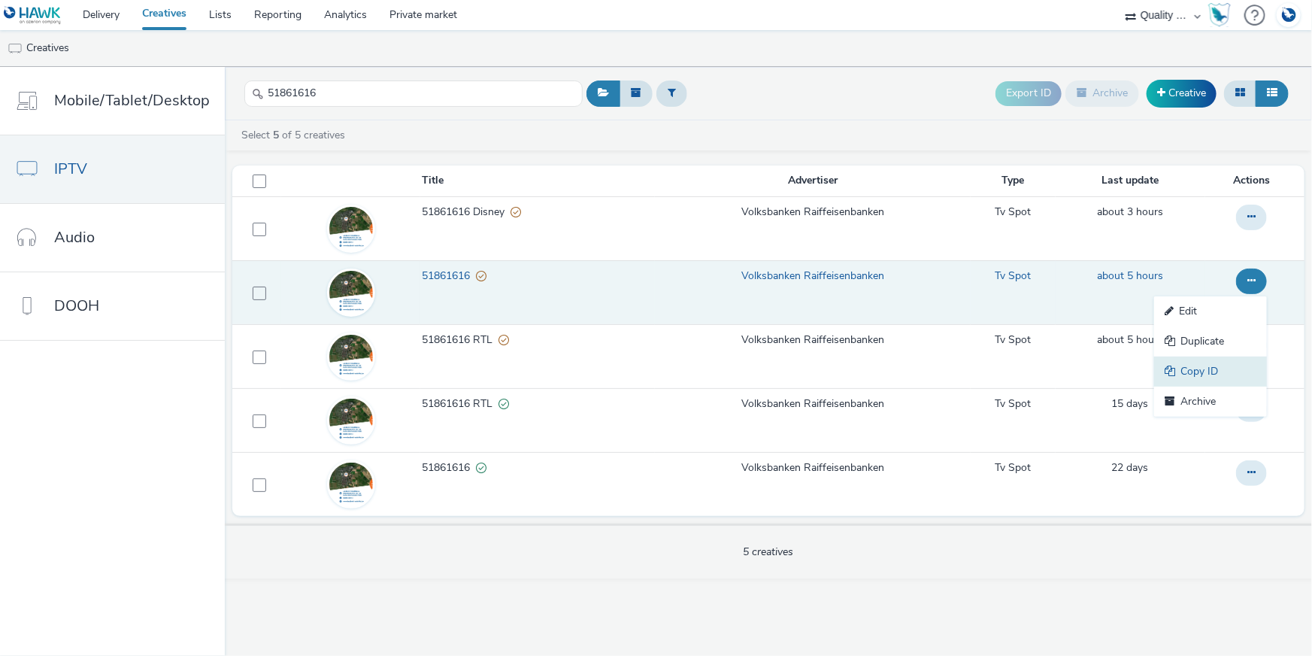
click at [1217, 375] on link "Copy ID" at bounding box center [1210, 371] width 113 height 30
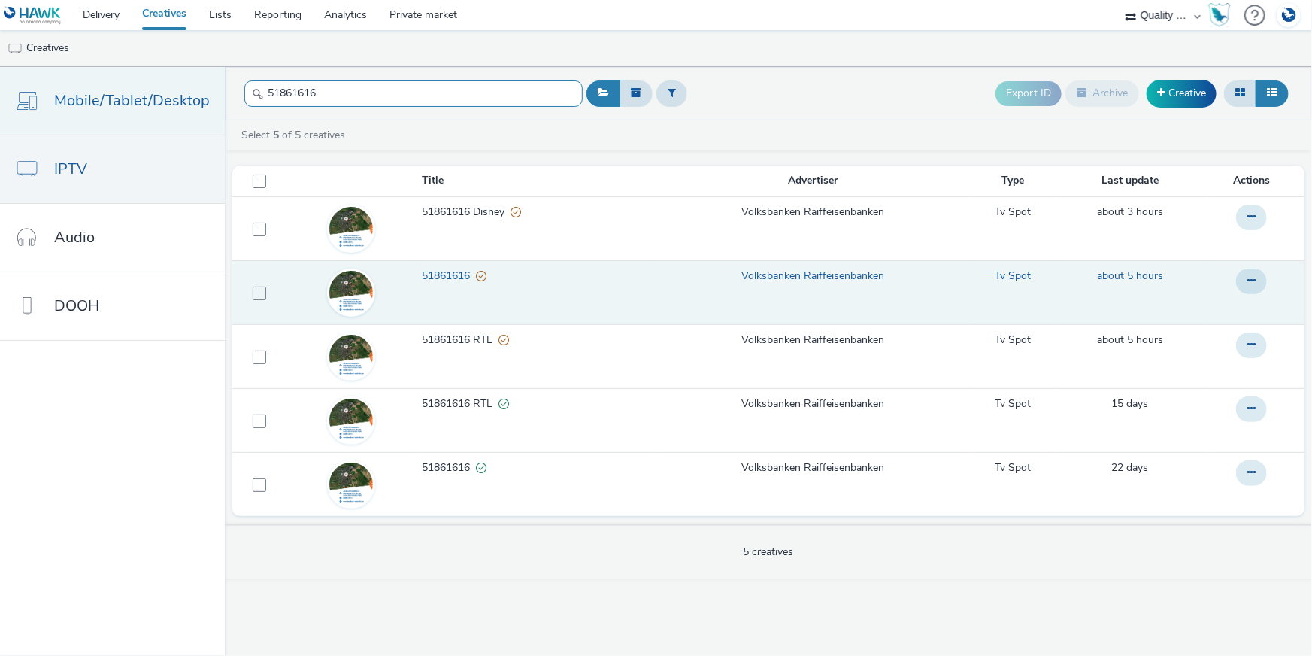
drag, startPoint x: 323, startPoint y: 95, endPoint x: 207, endPoint y: 83, distance: 116.5
click at [197, 84] on div "Mobile/Tablet/Desktop IPTV Audio DOOH 51861616 Export ID Archive Creative Selec…" at bounding box center [656, 361] width 1312 height 589
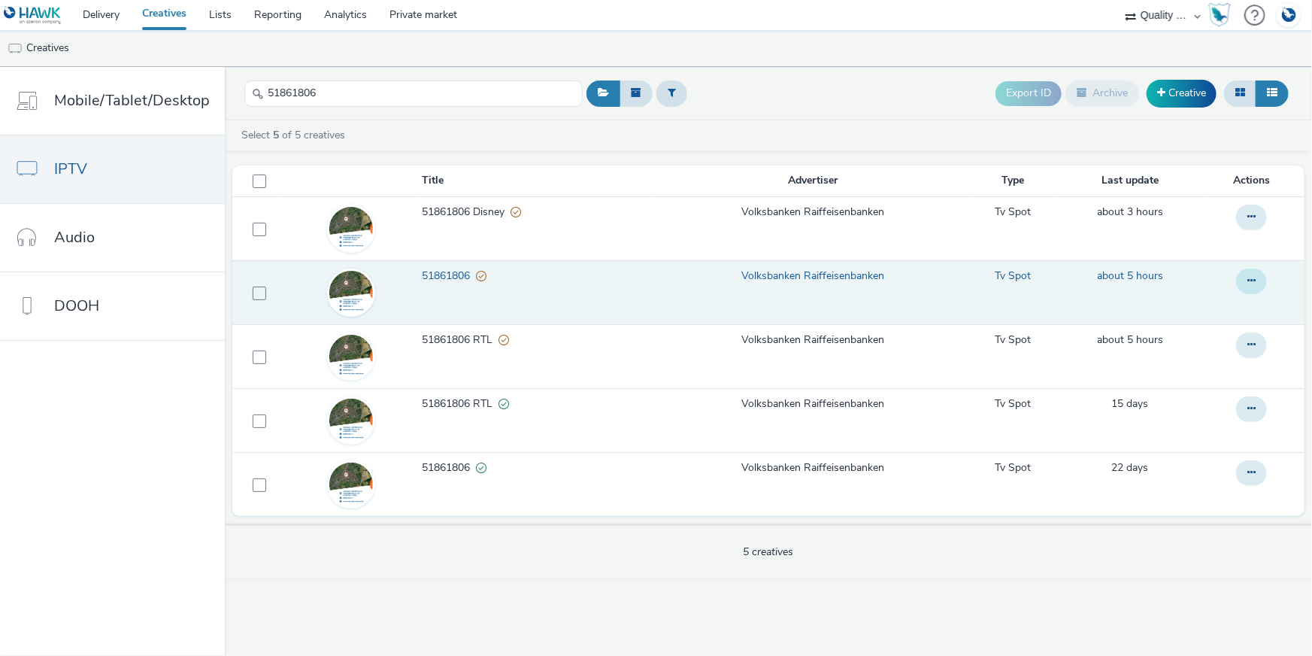
click at [1262, 281] on button at bounding box center [1251, 281] width 31 height 26
click at [1215, 365] on link "Copy ID" at bounding box center [1210, 371] width 113 height 30
drag, startPoint x: 344, startPoint y: 94, endPoint x: 242, endPoint y: 78, distance: 103.5
click at [244, 78] on div "51861806" at bounding box center [413, 93] width 338 height 37
click at [1253, 289] on button at bounding box center [1251, 281] width 31 height 26
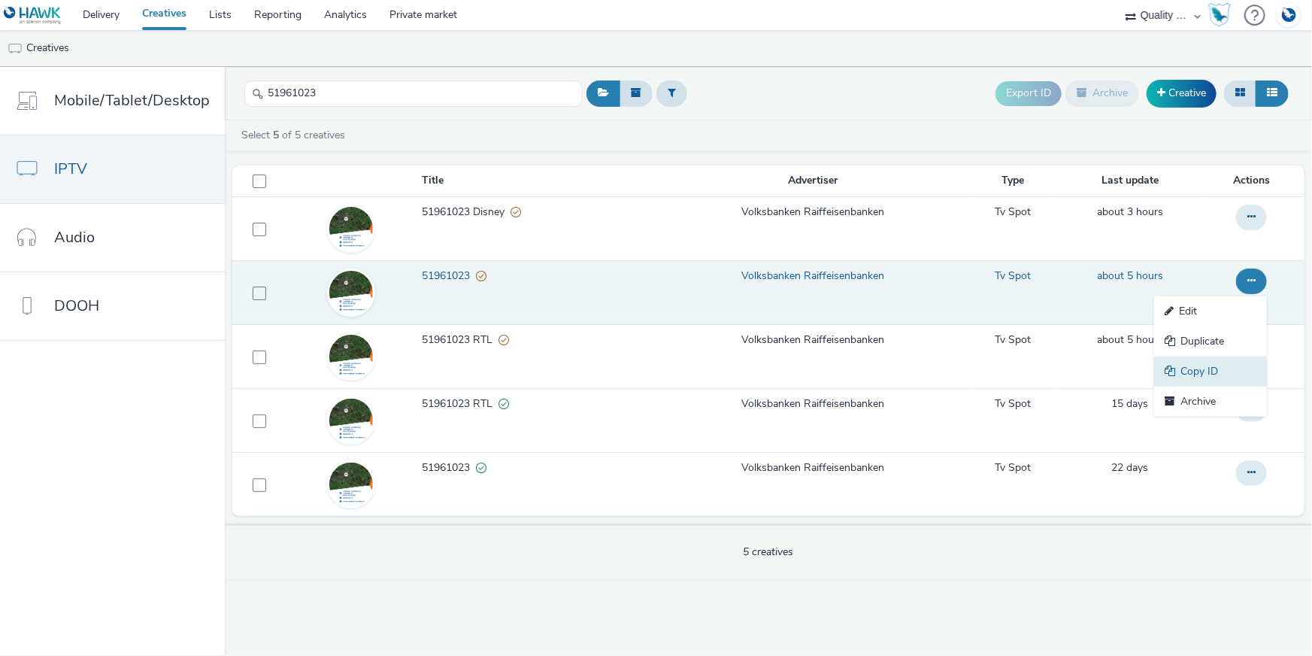
click at [1221, 360] on link "Copy ID" at bounding box center [1210, 371] width 113 height 30
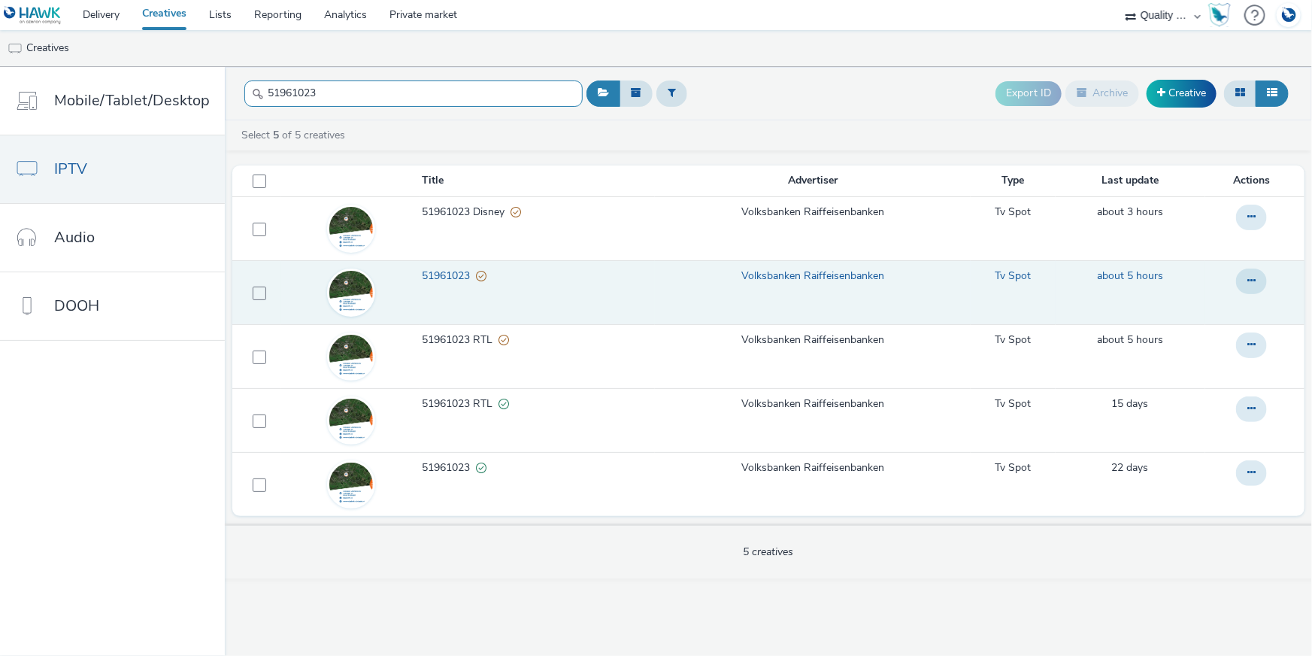
drag, startPoint x: 327, startPoint y: 94, endPoint x: 260, endPoint y: 94, distance: 66.9
click at [260, 94] on input "51961023" at bounding box center [413, 93] width 338 height 26
click at [1260, 282] on button at bounding box center [1251, 281] width 31 height 26
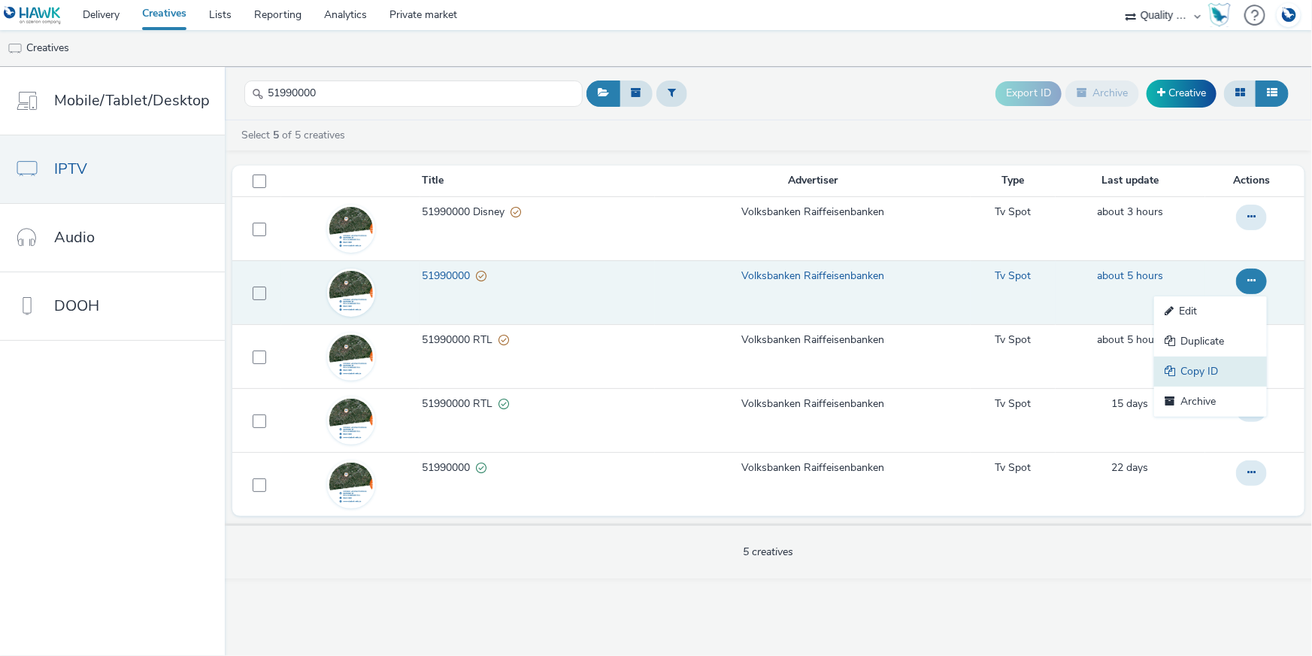
click at [1212, 363] on link "Copy ID" at bounding box center [1210, 371] width 113 height 30
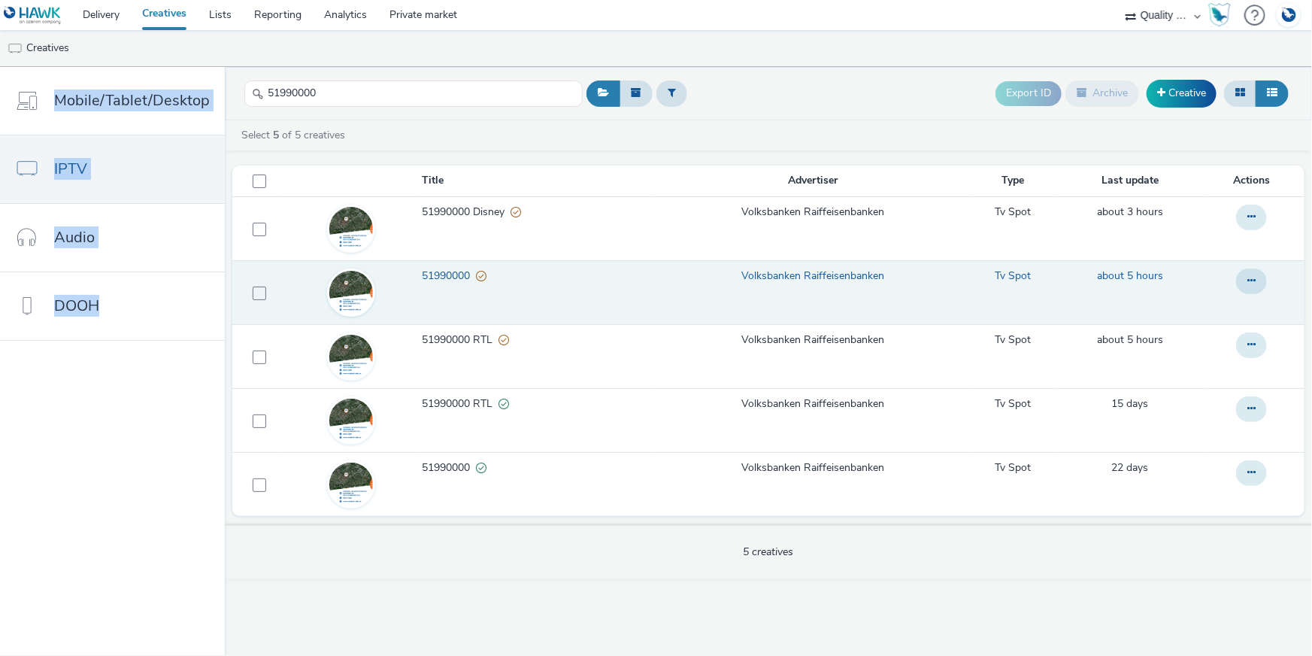
drag, startPoint x: 340, startPoint y: 73, endPoint x: 223, endPoint y: 81, distance: 117.6
click at [218, 81] on div "Mobile/Tablet/Desktop IPTV Audio DOOH 51990000 Export ID Archive Creative Selec…" at bounding box center [656, 361] width 1312 height 589
drag, startPoint x: 324, startPoint y: 95, endPoint x: 232, endPoint y: 95, distance: 91.7
click at [232, 95] on header "51990000 Export ID Archive Creative" at bounding box center [768, 93] width 1087 height 53
click at [1256, 283] on button at bounding box center [1251, 281] width 31 height 26
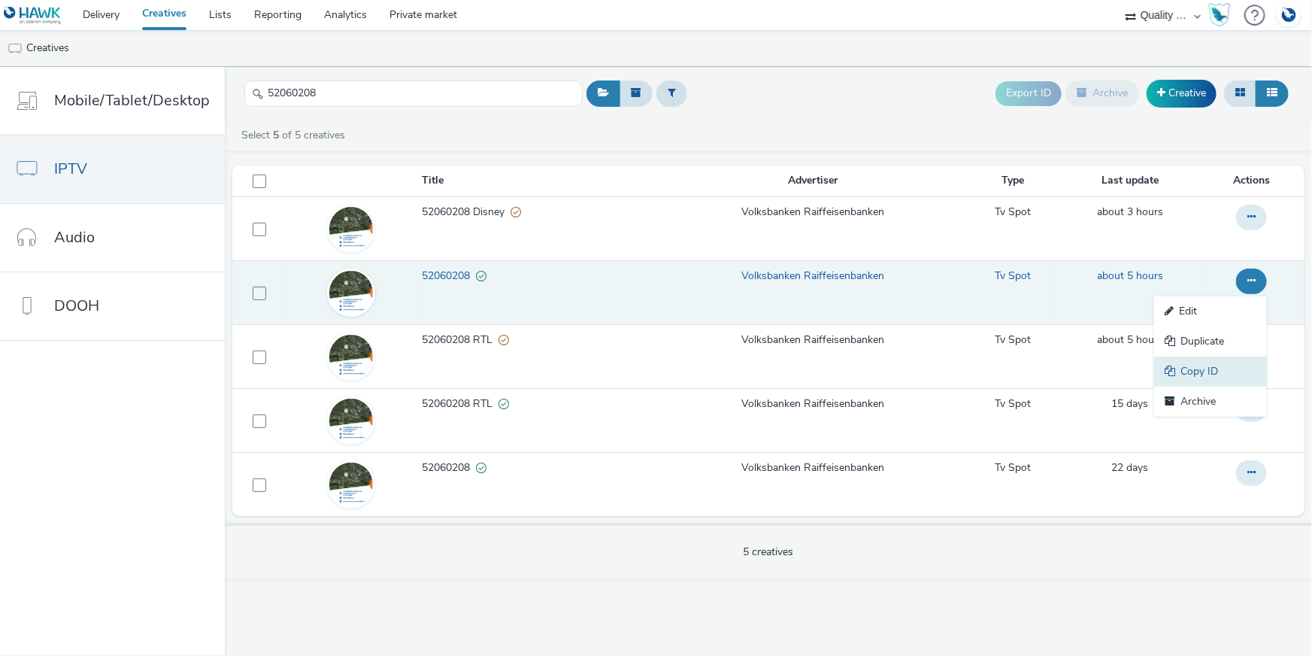
click at [1223, 367] on link "Copy ID" at bounding box center [1210, 371] width 113 height 30
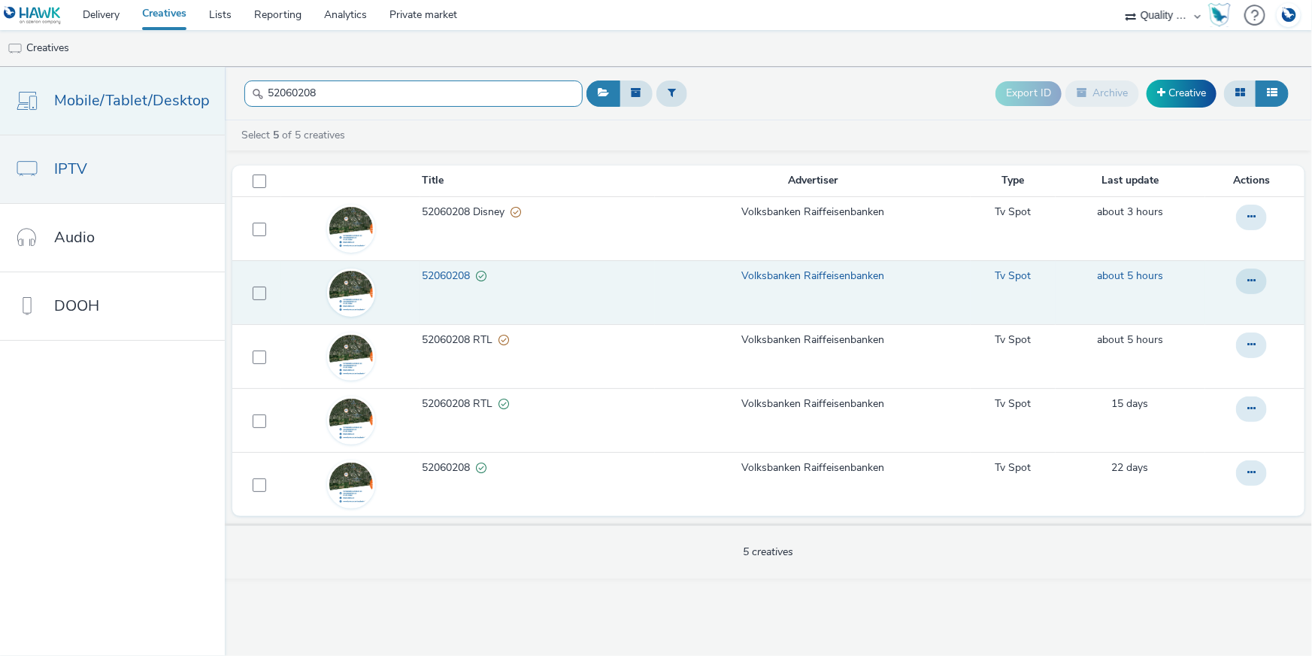
drag, startPoint x: 338, startPoint y: 94, endPoint x: 205, endPoint y: 92, distance: 132.3
click at [205, 92] on div "Mobile/Tablet/Desktop IPTV Audio DOOH 52060208 Export ID Archive Creative Selec…" at bounding box center [656, 361] width 1312 height 589
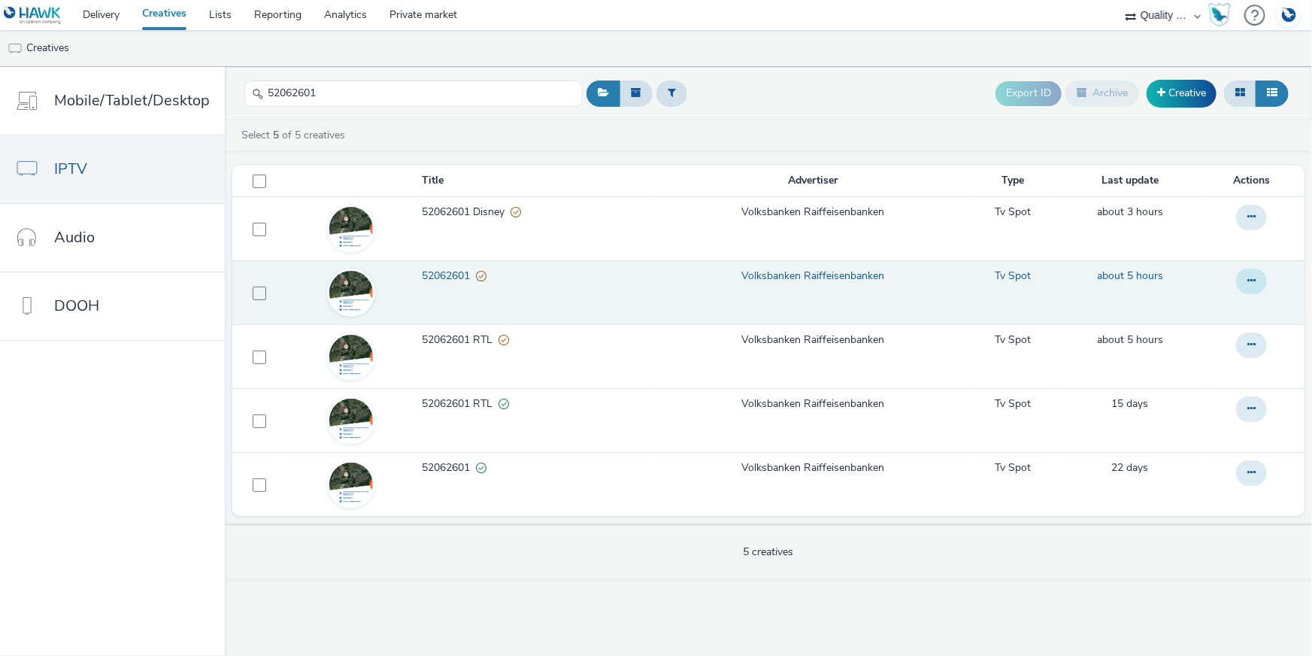
click at [1250, 280] on icon at bounding box center [1251, 280] width 8 height 11
click at [1188, 370] on link "Copy ID" at bounding box center [1210, 371] width 113 height 30
drag, startPoint x: 317, startPoint y: 96, endPoint x: 247, endPoint y: 93, distance: 69.2
click at [247, 94] on div "52062601" at bounding box center [413, 93] width 338 height 37
click at [1253, 278] on icon at bounding box center [1251, 280] width 8 height 11
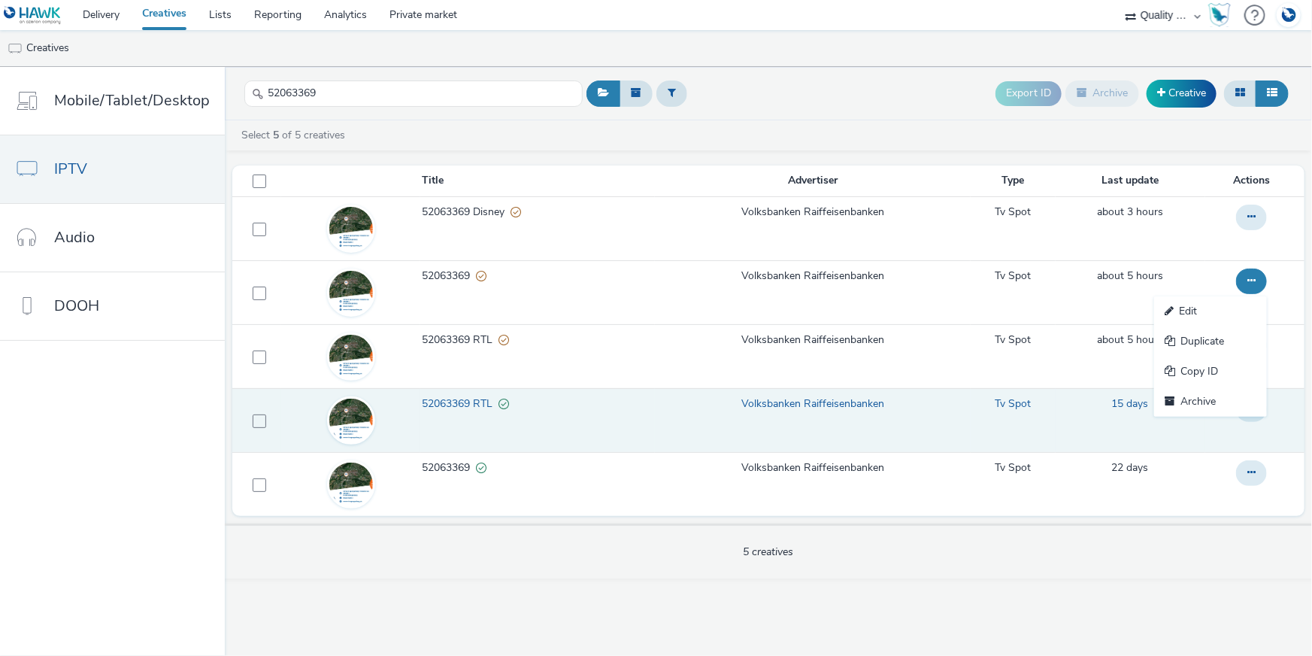
drag, startPoint x: 1207, startPoint y: 368, endPoint x: 246, endPoint y: 396, distance: 961.3
click at [1206, 368] on link "Copy ID" at bounding box center [1210, 371] width 113 height 30
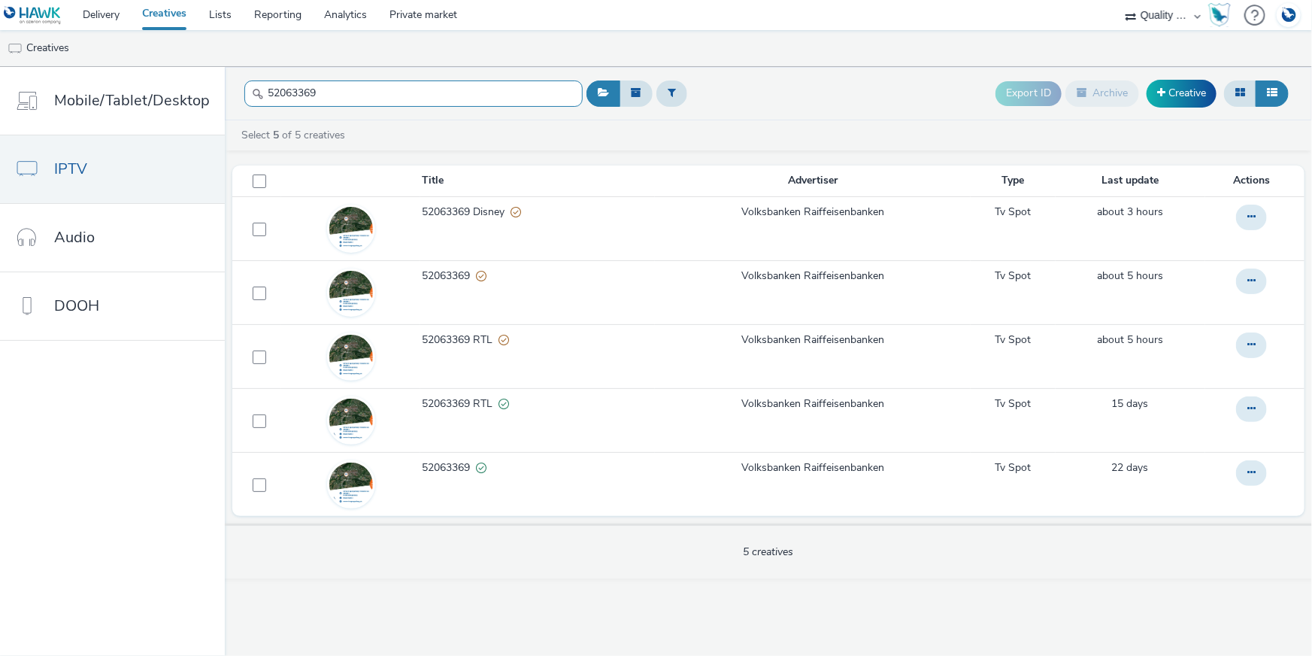
drag, startPoint x: 391, startPoint y: 98, endPoint x: 256, endPoint y: 102, distance: 134.6
click at [256, 96] on div "52063369" at bounding box center [413, 93] width 338 height 37
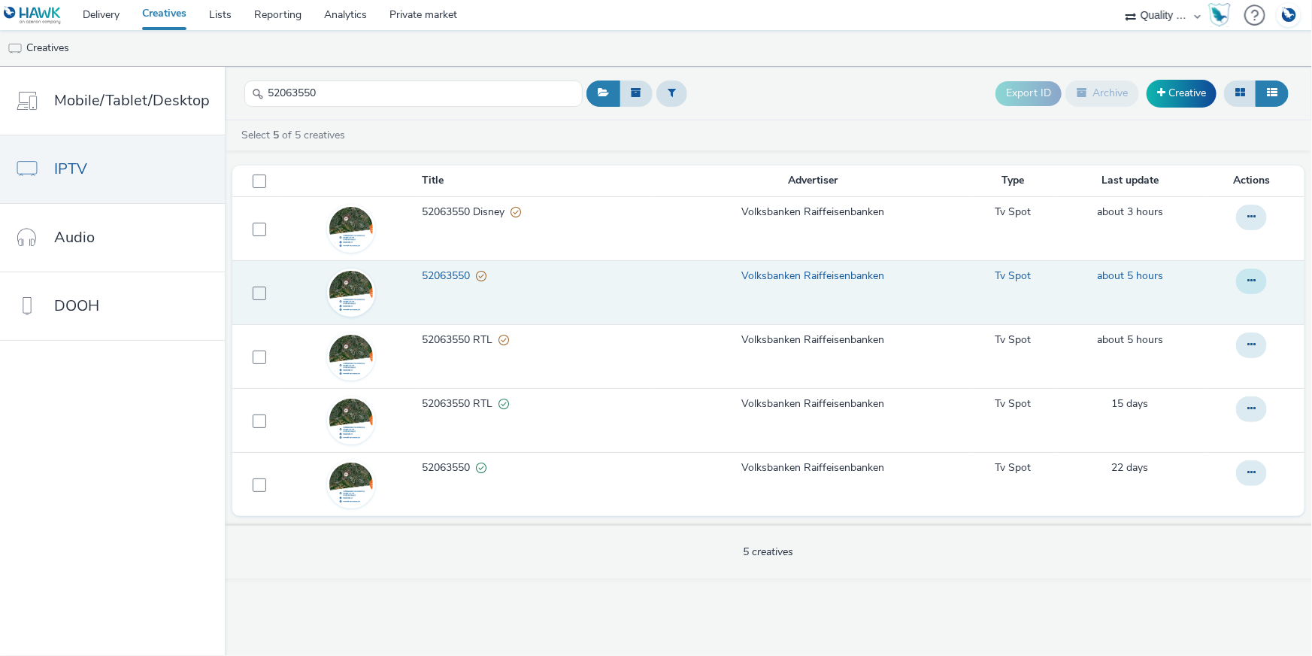
click at [1254, 287] on button at bounding box center [1251, 281] width 31 height 26
click at [1202, 365] on link "Copy ID" at bounding box center [1210, 371] width 113 height 30
click at [247, 102] on input "52063550" at bounding box center [413, 93] width 338 height 26
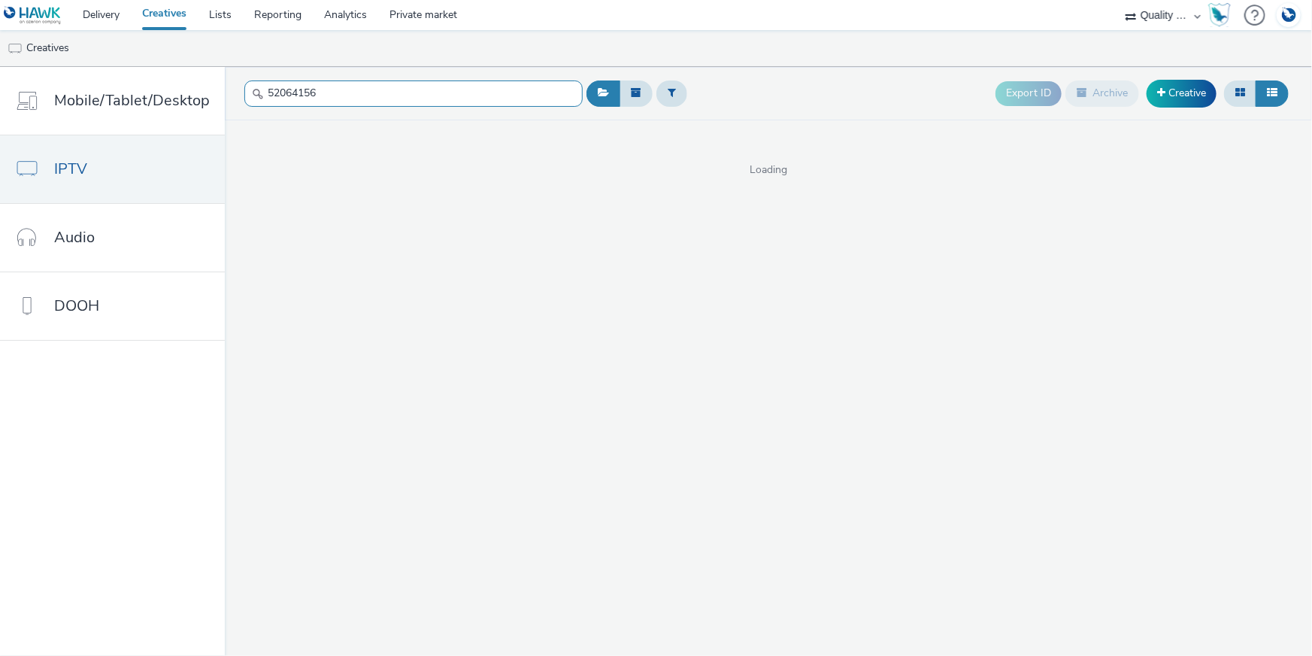
drag, startPoint x: 315, startPoint y: 92, endPoint x: 253, endPoint y: 90, distance: 61.7
click at [253, 90] on div "52064156" at bounding box center [413, 93] width 338 height 37
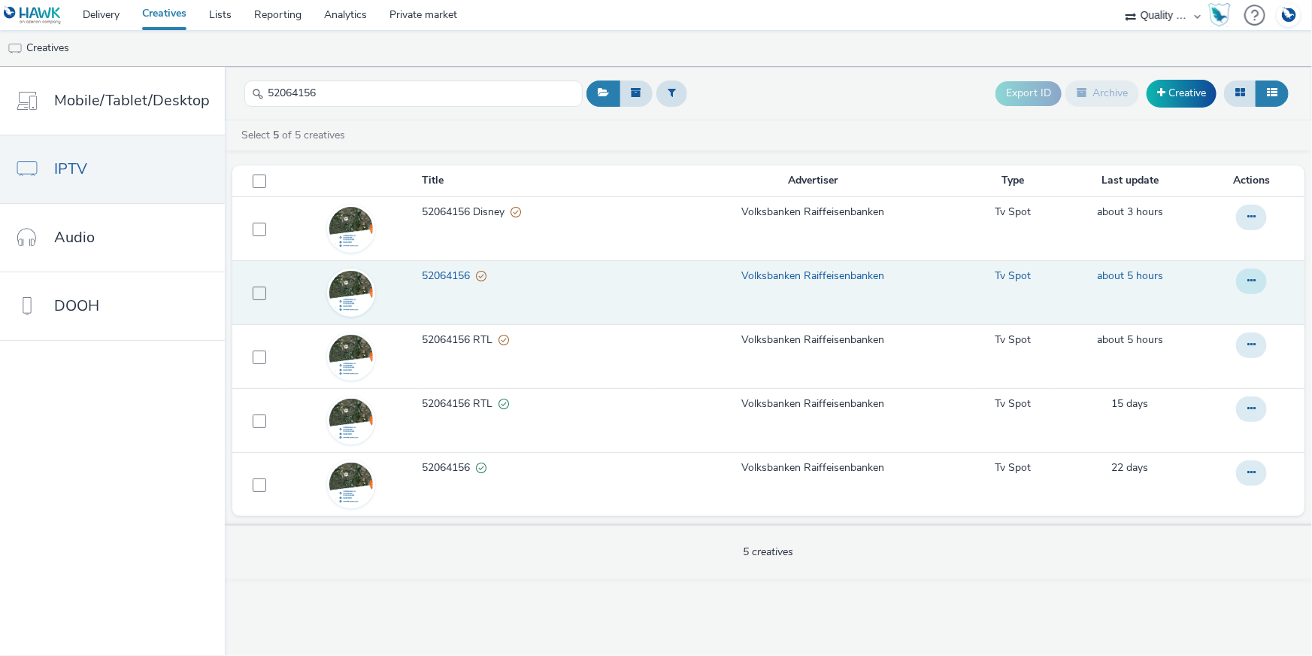
click at [1250, 283] on icon at bounding box center [1251, 280] width 8 height 11
click at [1186, 367] on link "Copy ID" at bounding box center [1210, 371] width 113 height 30
drag, startPoint x: 311, startPoint y: 93, endPoint x: 233, endPoint y: 92, distance: 78.2
click at [232, 93] on header "52064156 Export ID Archive Creative" at bounding box center [768, 93] width 1087 height 53
click at [1241, 280] on button at bounding box center [1251, 281] width 31 height 26
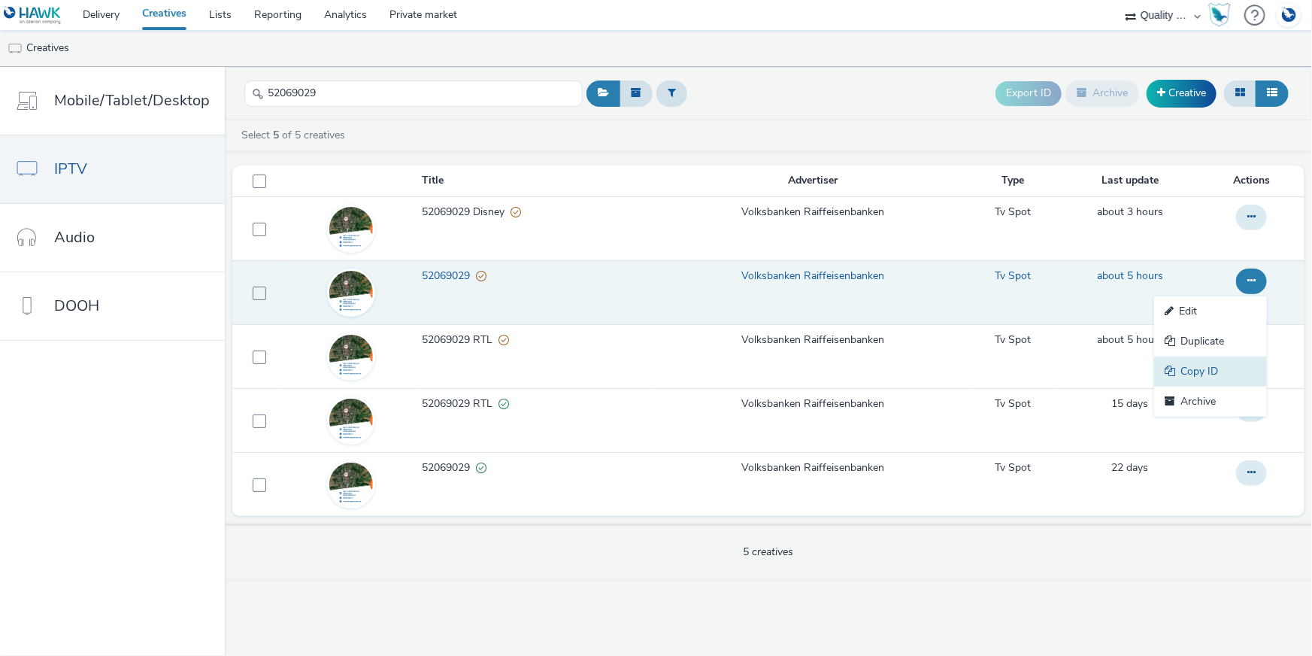
click at [1218, 362] on link "Copy ID" at bounding box center [1210, 371] width 113 height 30
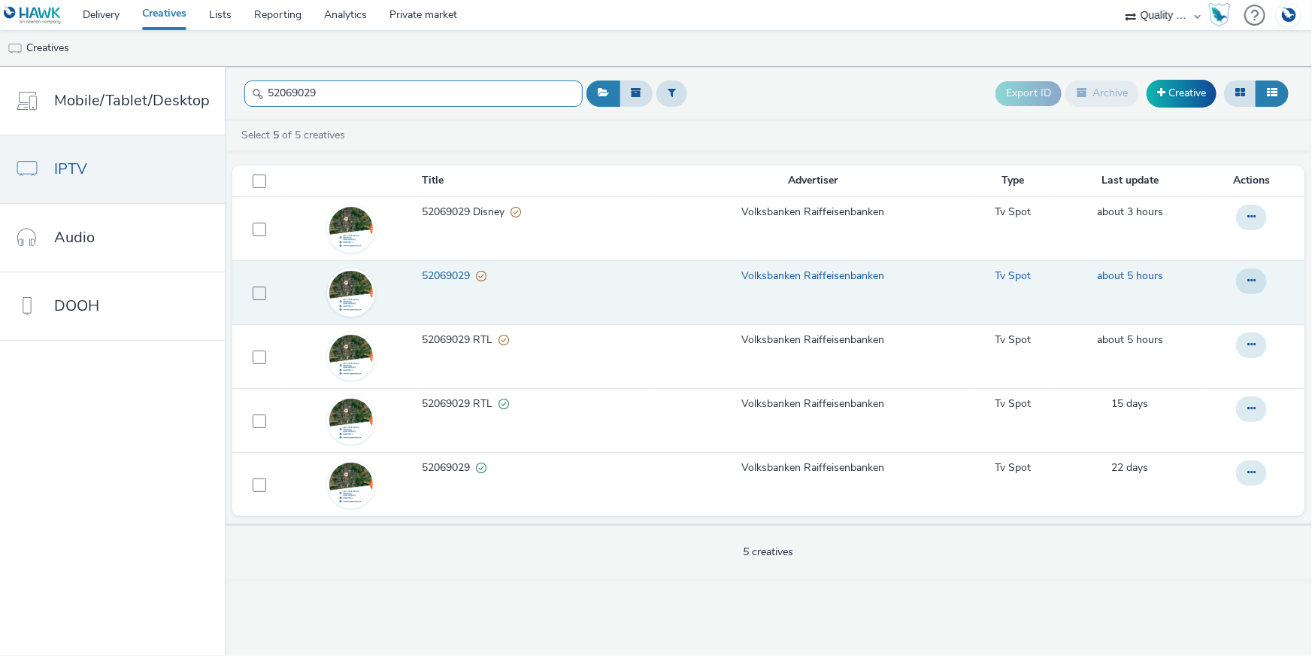
drag, startPoint x: 320, startPoint y: 95, endPoint x: 241, endPoint y: 92, distance: 79.8
click at [244, 92] on input "52069029" at bounding box center [413, 93] width 338 height 26
click at [1257, 286] on button at bounding box center [1251, 281] width 31 height 26
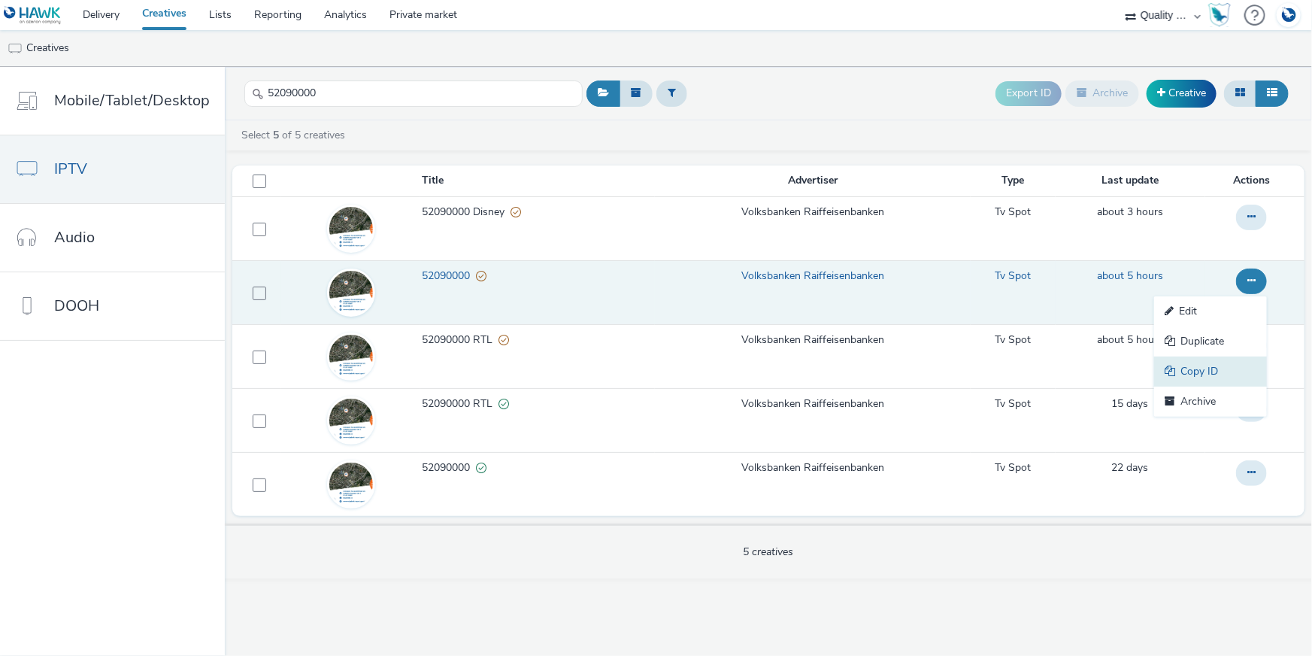
click at [1214, 371] on link "Copy ID" at bounding box center [1210, 371] width 113 height 30
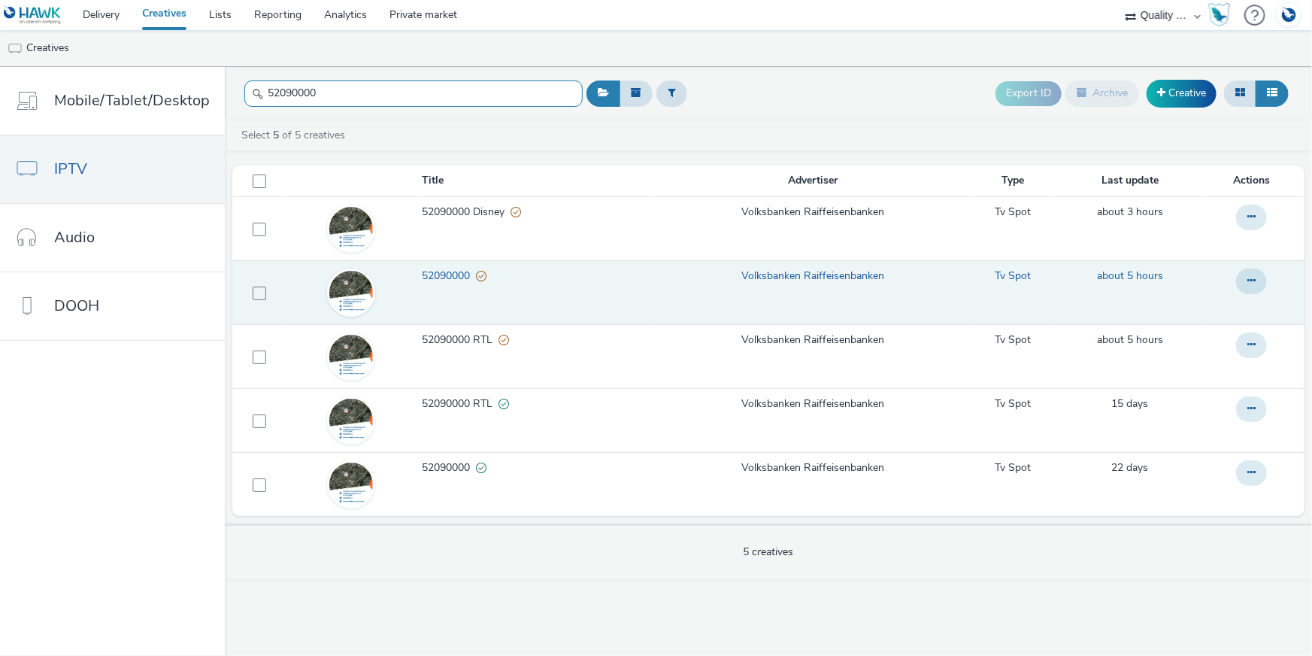
drag, startPoint x: 350, startPoint y: 94, endPoint x: 241, endPoint y: 91, distance: 108.3
click at [244, 91] on input "52090000" at bounding box center [413, 93] width 338 height 26
click at [1275, 273] on td at bounding box center [1254, 292] width 99 height 64
click at [1256, 281] on button at bounding box center [1251, 281] width 31 height 26
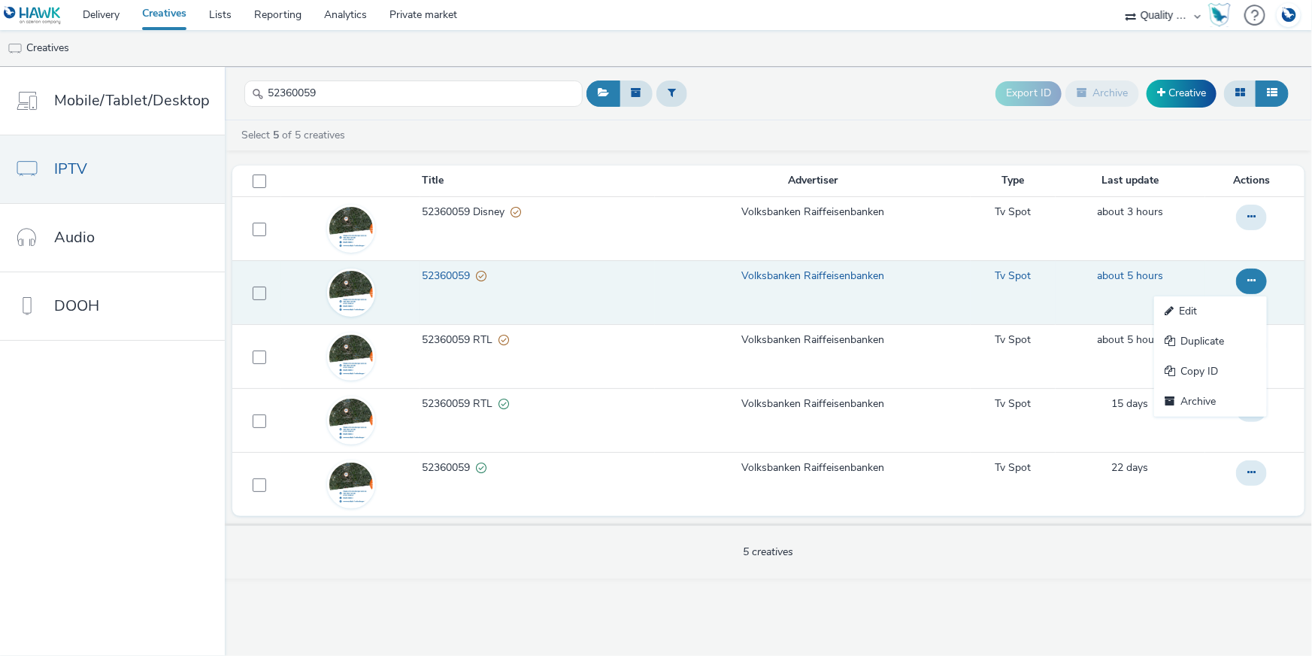
click at [1251, 286] on button at bounding box center [1251, 281] width 31 height 26
click at [1226, 377] on link "Copy ID" at bounding box center [1210, 371] width 113 height 30
drag, startPoint x: 301, startPoint y: 95, endPoint x: 238, endPoint y: 104, distance: 63.1
click at [244, 95] on input "52360059" at bounding box center [413, 93] width 338 height 26
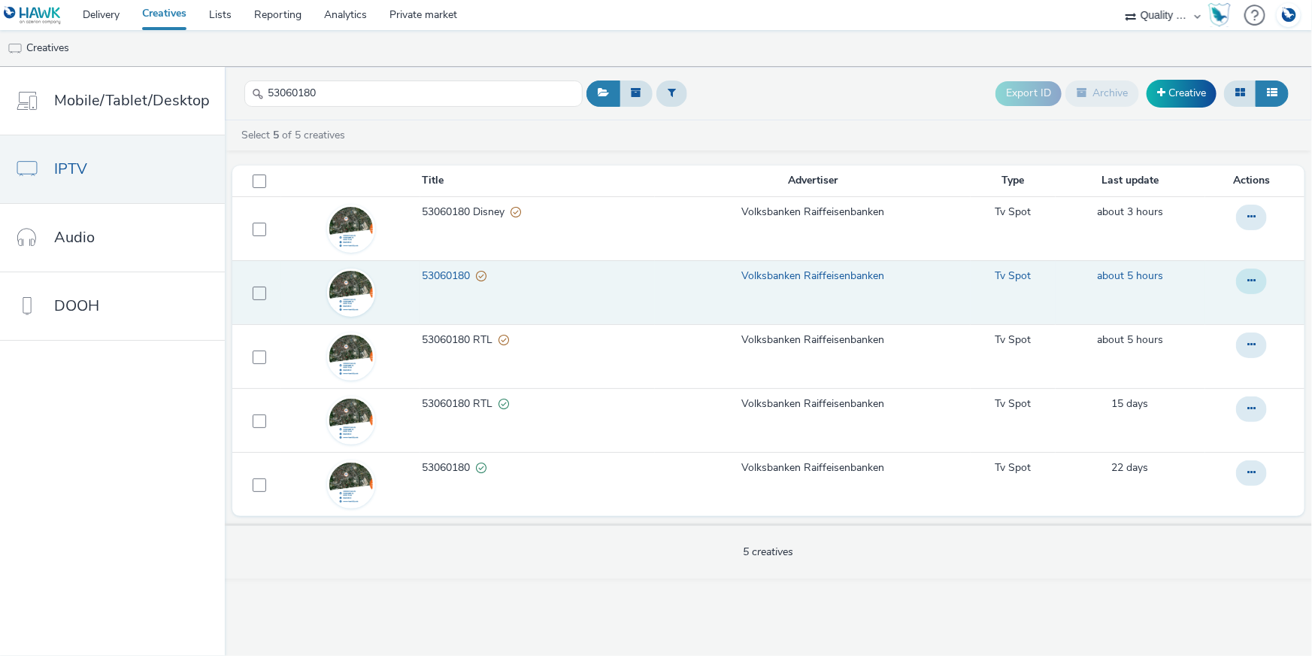
click at [1259, 278] on button at bounding box center [1251, 281] width 31 height 26
click at [1204, 361] on link "Copy ID" at bounding box center [1210, 371] width 113 height 30
drag, startPoint x: 301, startPoint y: 103, endPoint x: 230, endPoint y: 97, distance: 70.9
click at [230, 97] on header "53060180 Export ID Archive Creative" at bounding box center [768, 93] width 1087 height 53
click at [1244, 276] on button at bounding box center [1251, 281] width 31 height 26
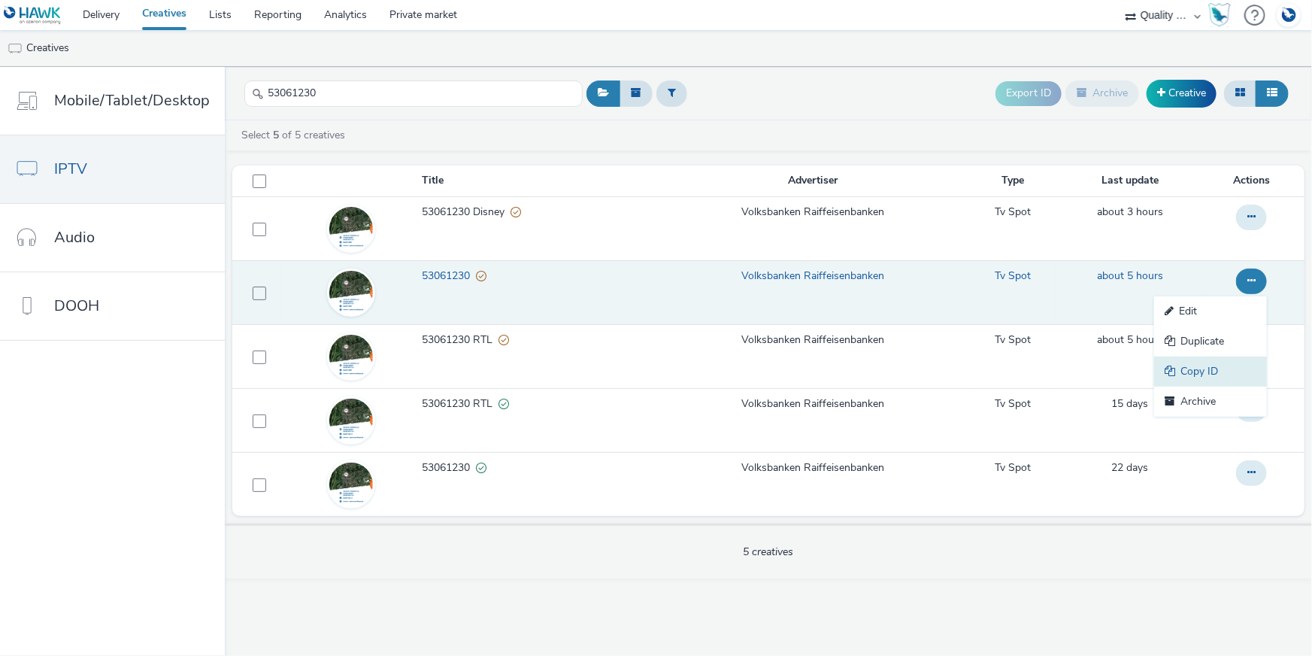
click at [1214, 365] on link "Copy ID" at bounding box center [1210, 371] width 113 height 30
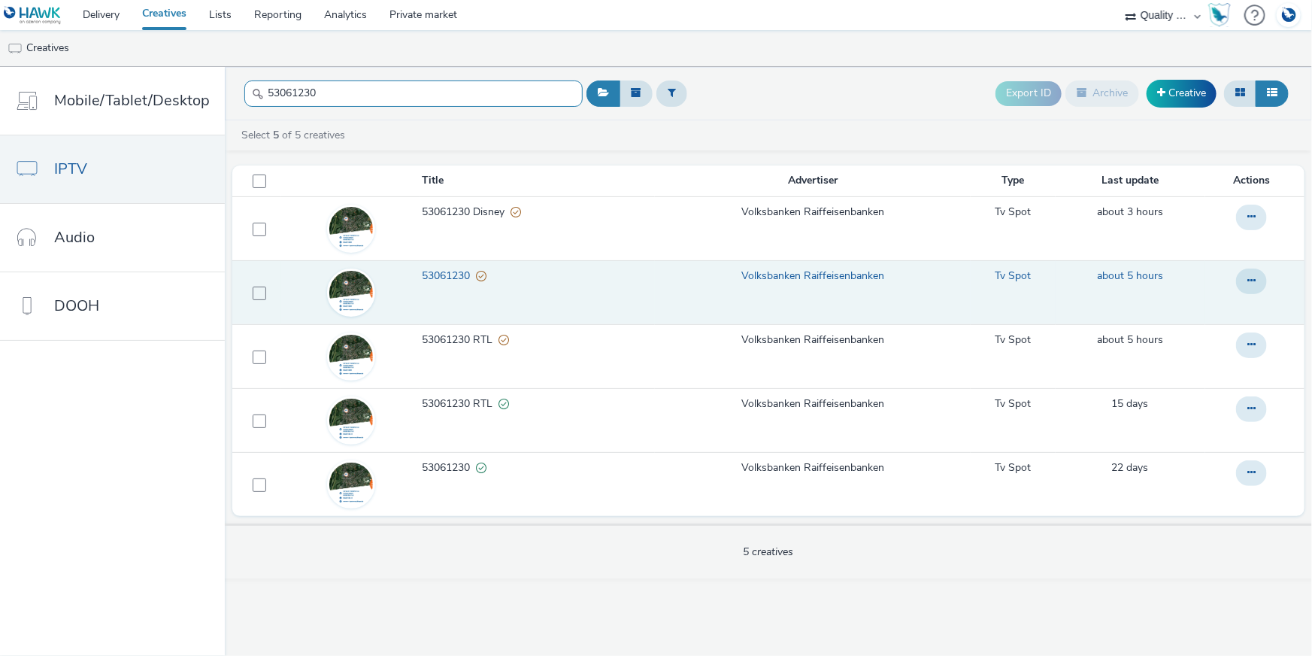
drag, startPoint x: 287, startPoint y: 95, endPoint x: 235, endPoint y: 91, distance: 52.0
click at [235, 91] on header "53061230 Export ID Archive Creative" at bounding box center [768, 93] width 1087 height 53
click at [1253, 283] on icon at bounding box center [1251, 280] width 8 height 11
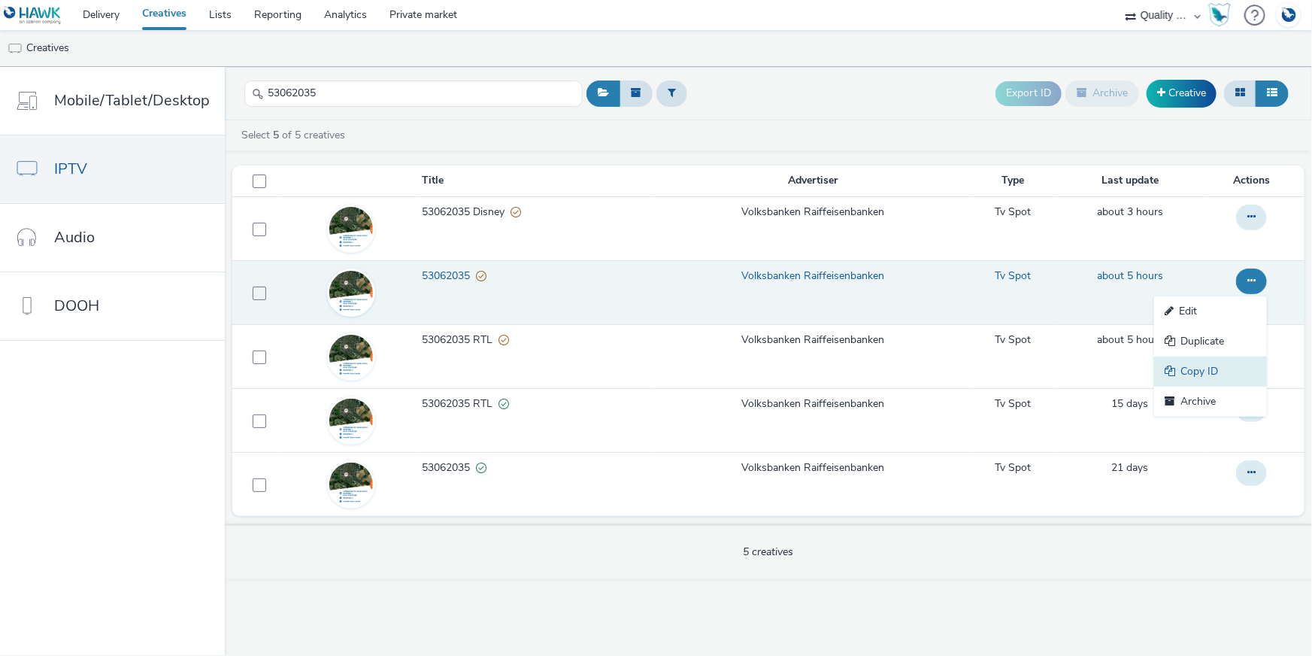
click at [1218, 371] on link "Copy ID" at bounding box center [1210, 371] width 113 height 30
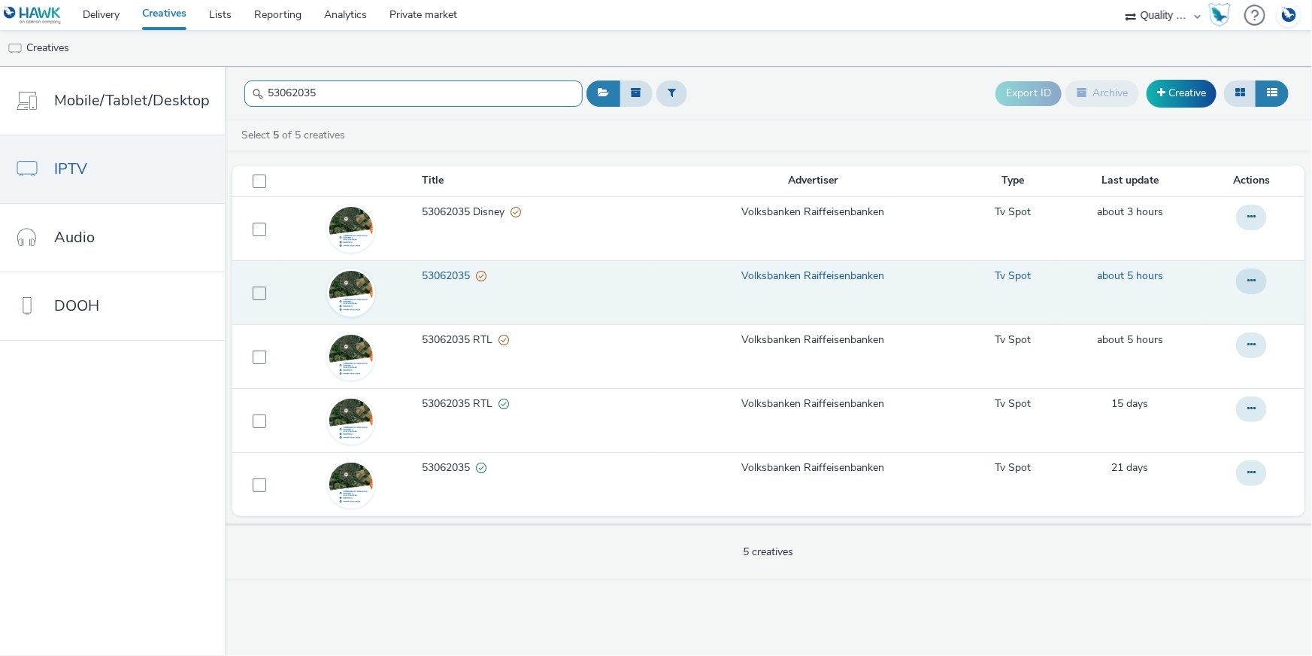
drag, startPoint x: 330, startPoint y: 100, endPoint x: 247, endPoint y: 95, distance: 82.8
click at [247, 95] on div "53062035" at bounding box center [413, 93] width 338 height 37
click at [1256, 286] on button at bounding box center [1251, 281] width 31 height 26
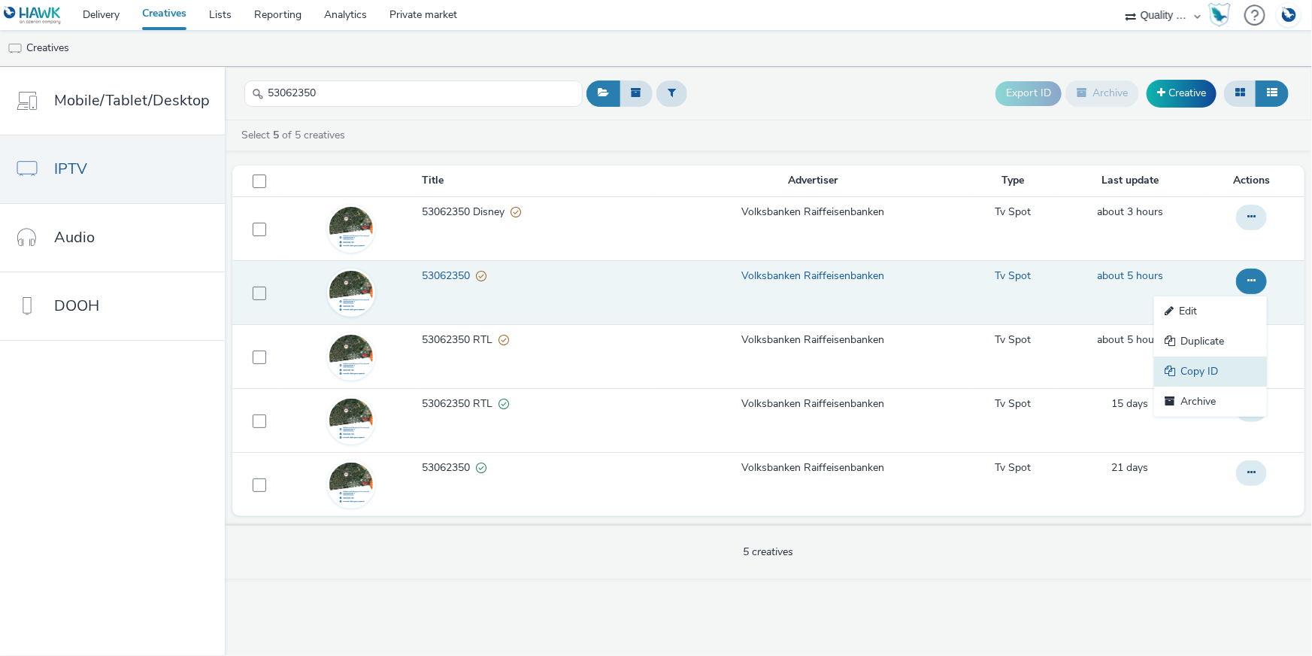
click at [1232, 366] on link "Copy ID" at bounding box center [1210, 371] width 113 height 30
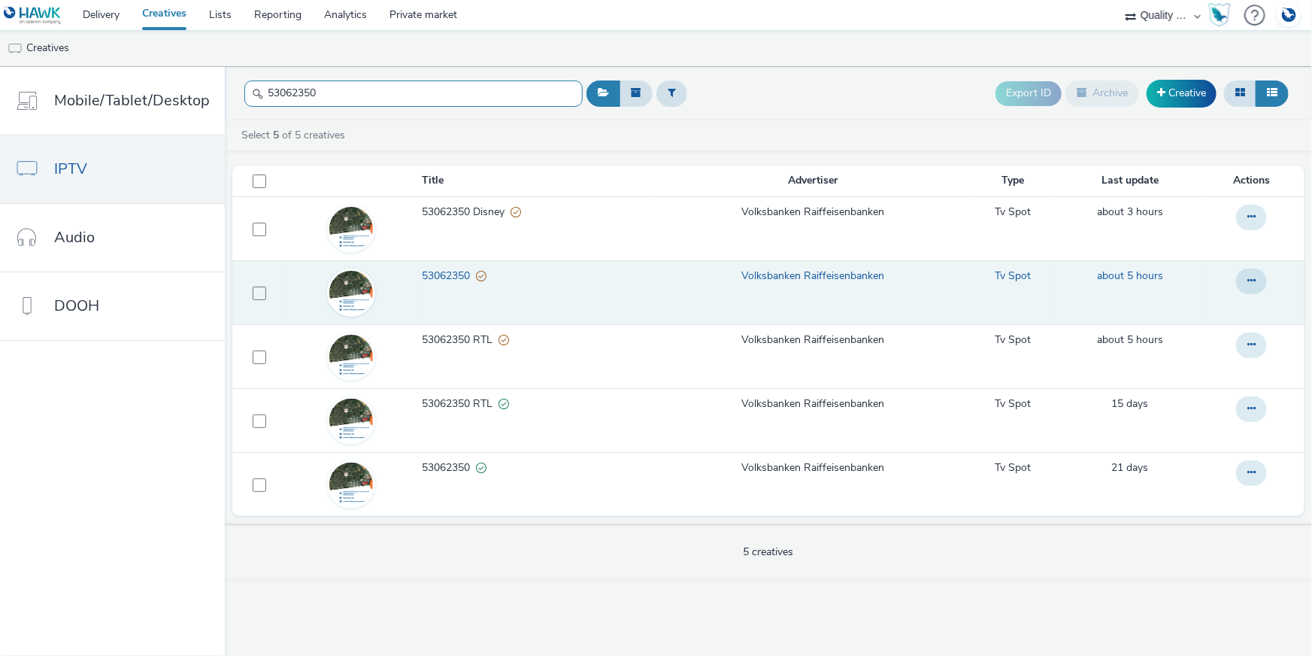
drag, startPoint x: 335, startPoint y: 98, endPoint x: 255, endPoint y: 86, distance: 81.2
click at [252, 87] on div "53062350" at bounding box center [413, 93] width 338 height 37
click at [1244, 277] on button at bounding box center [1251, 281] width 31 height 26
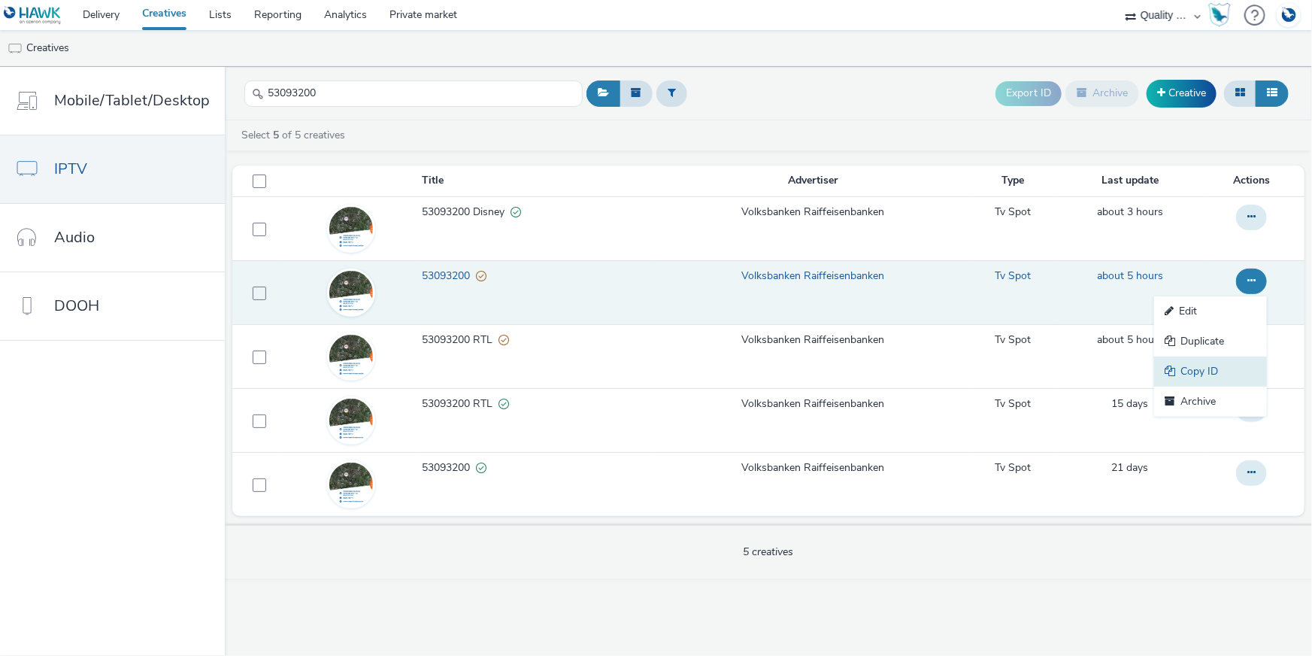
click at [1224, 371] on link "Copy ID" at bounding box center [1210, 371] width 113 height 30
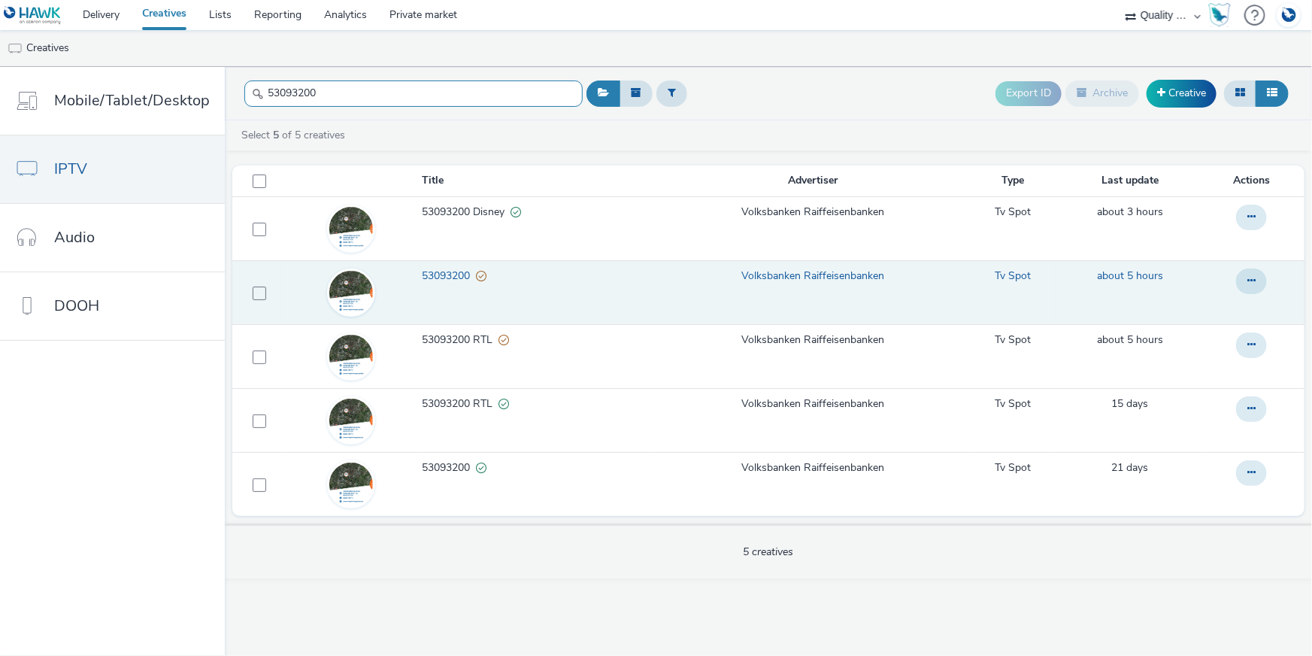
drag, startPoint x: 316, startPoint y: 91, endPoint x: 236, endPoint y: 91, distance: 79.7
click at [236, 91] on header "53093200 Export ID Archive Creative" at bounding box center [768, 93] width 1087 height 53
click at [1261, 277] on button at bounding box center [1251, 281] width 31 height 26
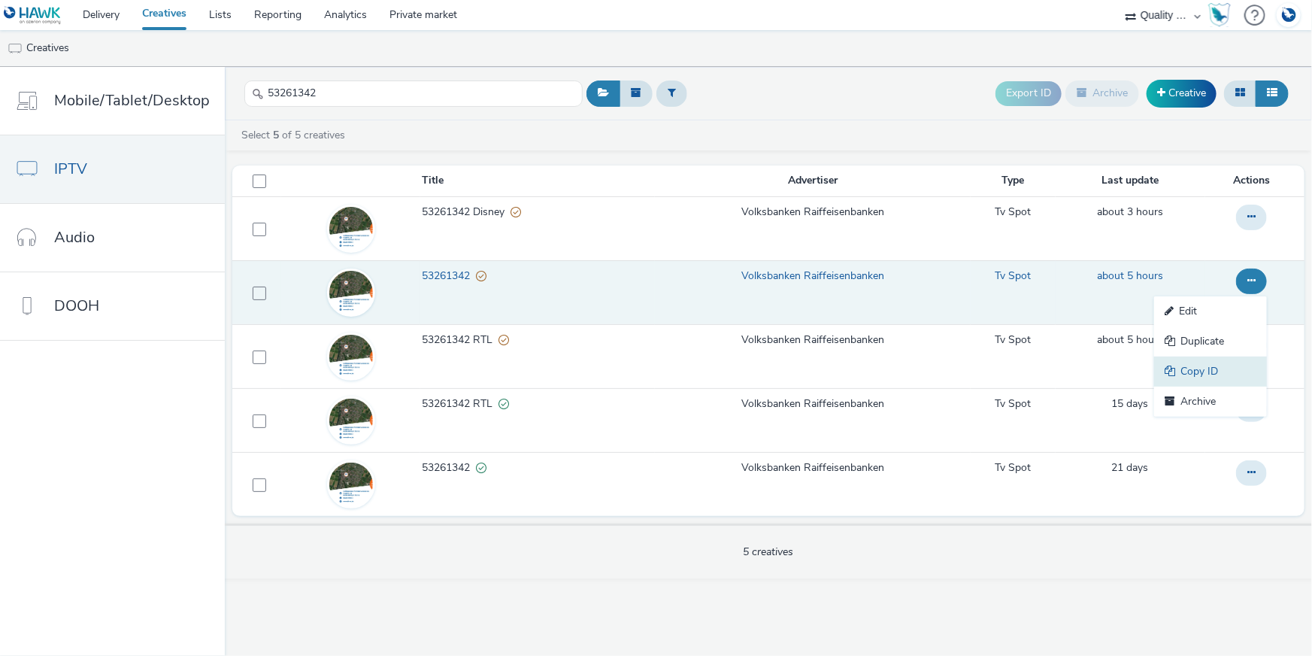
click at [1235, 364] on link "Copy ID" at bounding box center [1210, 371] width 113 height 30
click at [1253, 281] on icon at bounding box center [1251, 280] width 8 height 11
click at [1229, 367] on link "Copy ID" at bounding box center [1210, 371] width 113 height 30
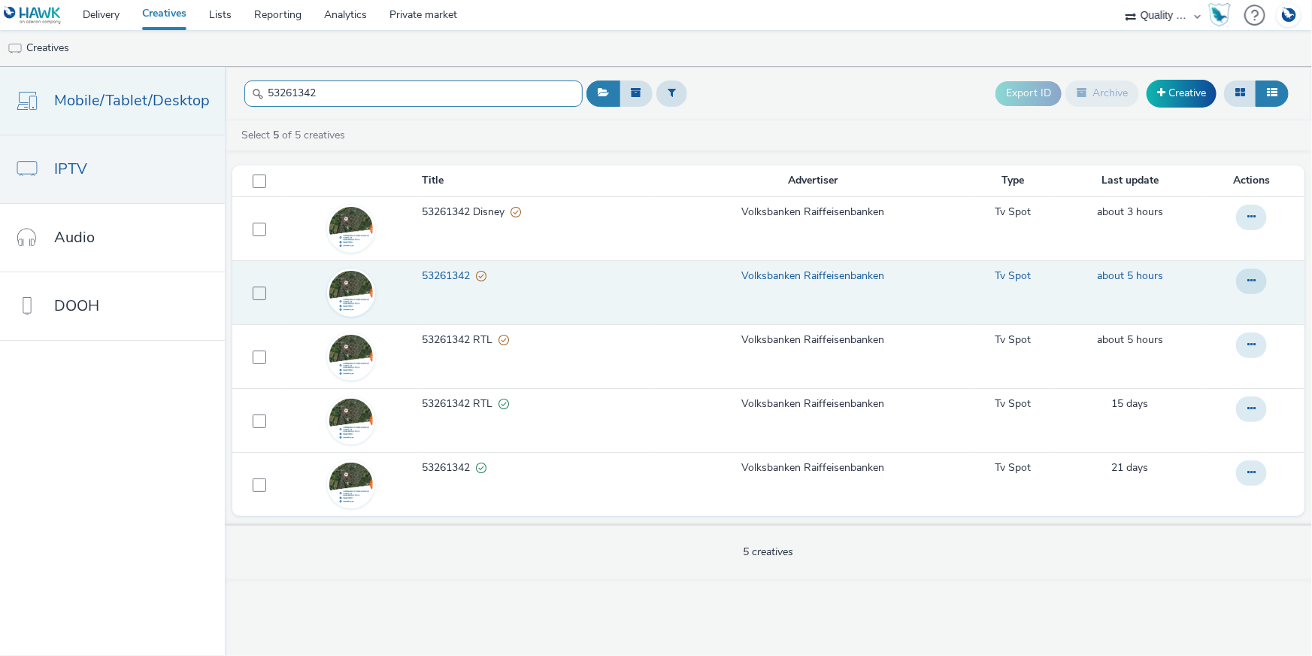
drag, startPoint x: 212, startPoint y: 82, endPoint x: 189, endPoint y: 81, distance: 23.3
click at [189, 81] on div "Mobile/Tablet/Desktop IPTV Audio DOOH 53261342 Export ID Archive Creative Selec…" at bounding box center [656, 361] width 1312 height 589
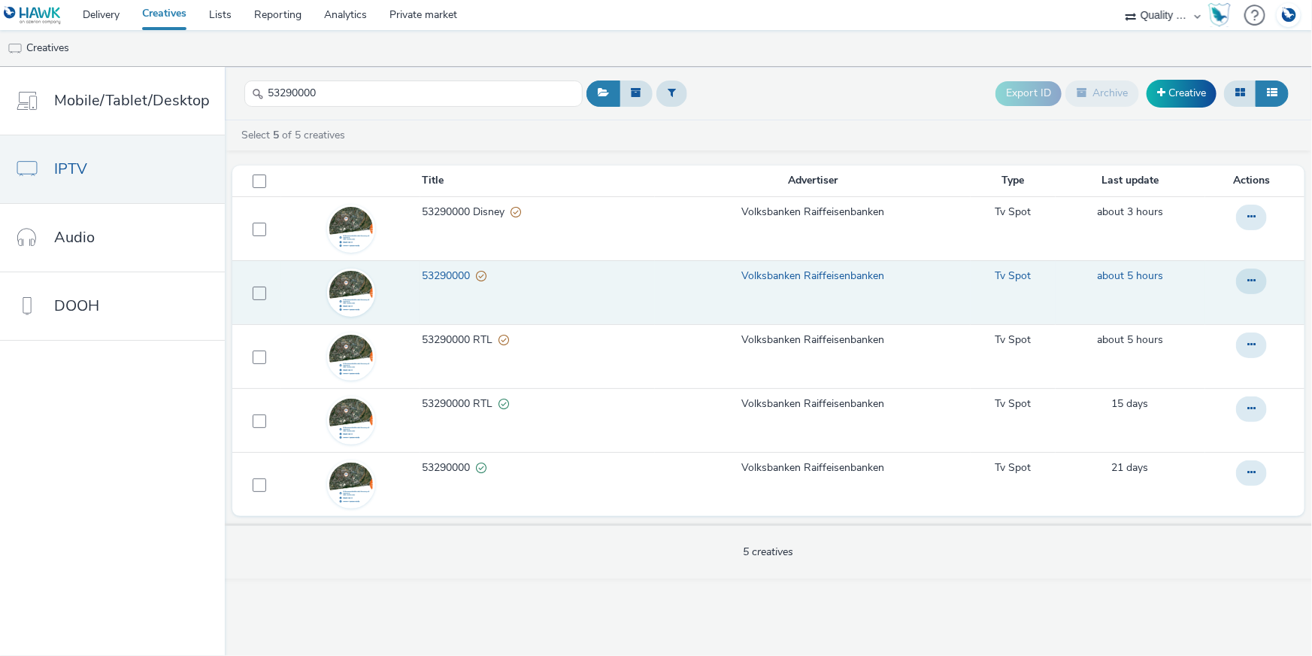
click at [1233, 276] on td at bounding box center [1254, 292] width 99 height 64
click at [1248, 289] on button at bounding box center [1251, 281] width 31 height 26
click at [1211, 376] on link "Copy ID" at bounding box center [1210, 371] width 113 height 30
drag, startPoint x: 356, startPoint y: 100, endPoint x: 247, endPoint y: 89, distance: 109.5
click at [247, 89] on div "53290000" at bounding box center [413, 93] width 338 height 37
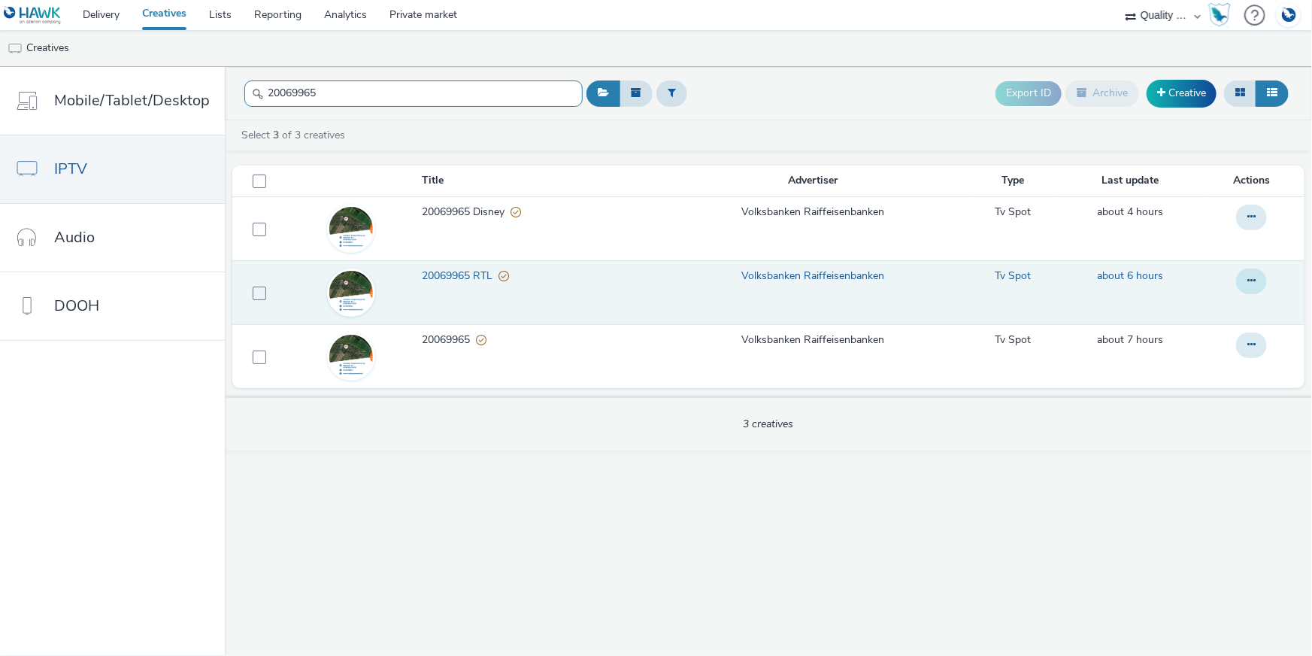
type input "20069965"
click at [1248, 275] on icon at bounding box center [1251, 280] width 8 height 11
click at [1216, 371] on link "Copy ID" at bounding box center [1210, 371] width 113 height 30
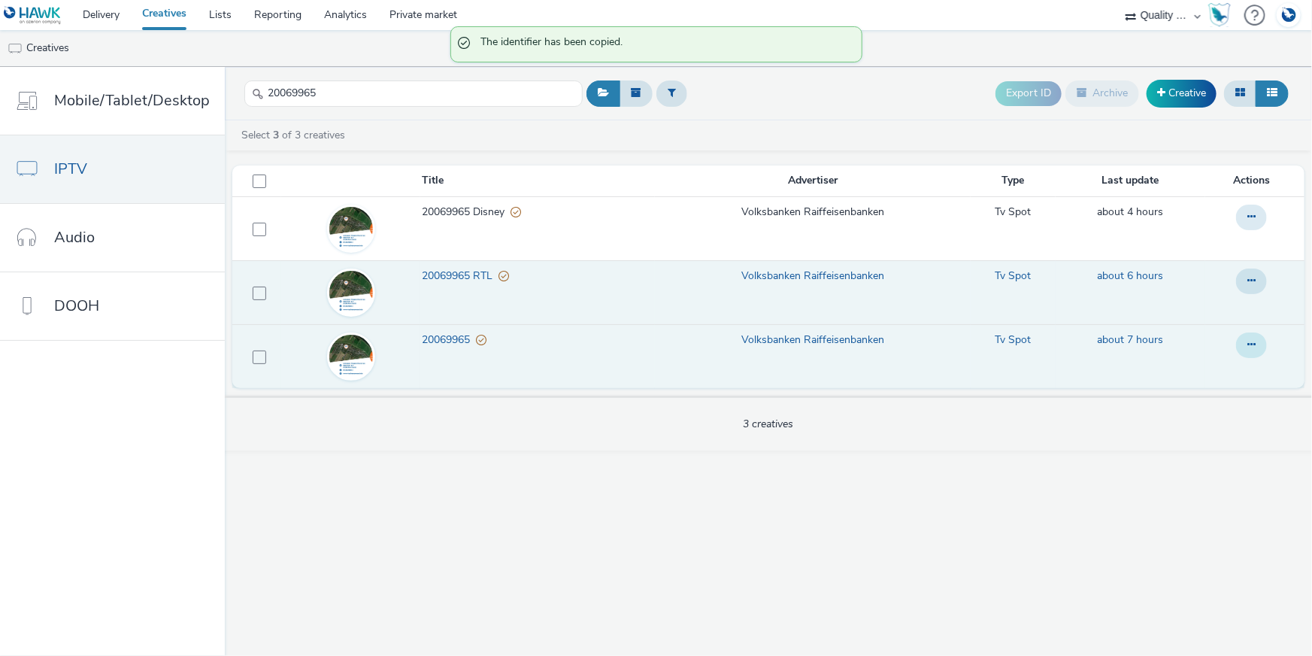
click at [1256, 342] on button at bounding box center [1251, 345] width 31 height 26
click at [1116, 356] on td "about 7 hours" at bounding box center [1131, 356] width 150 height 64
click at [1248, 348] on icon at bounding box center [1251, 344] width 8 height 11
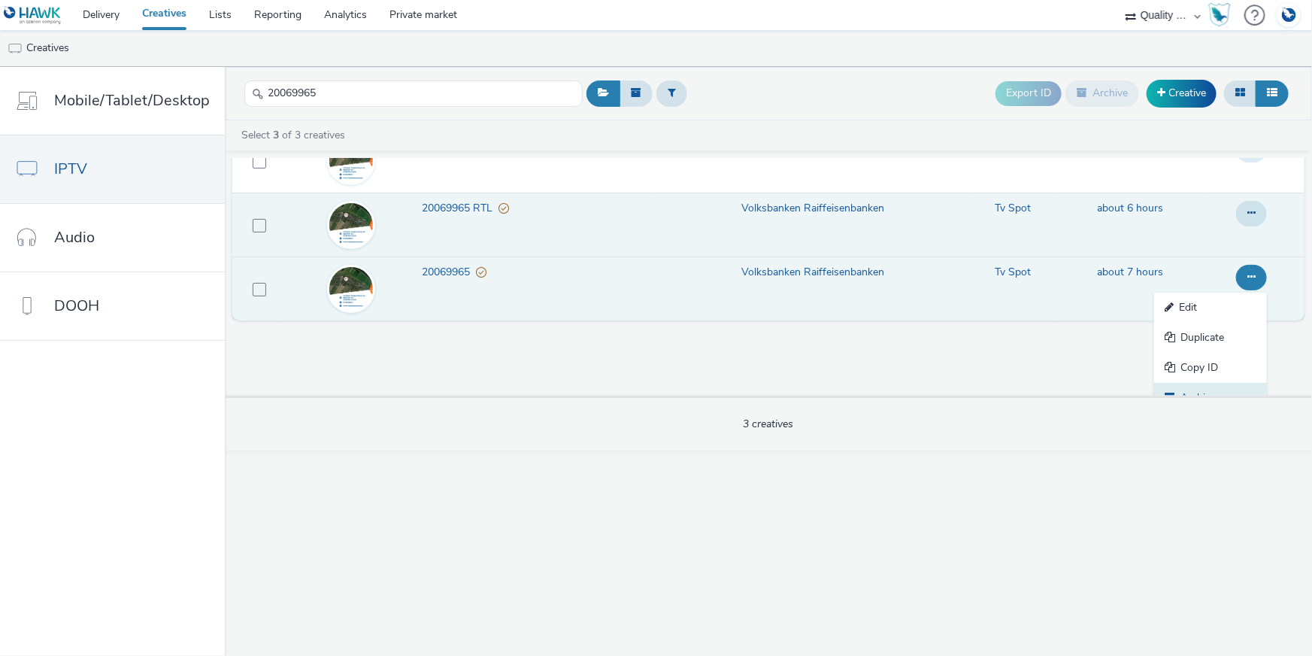
scroll to position [84, 0]
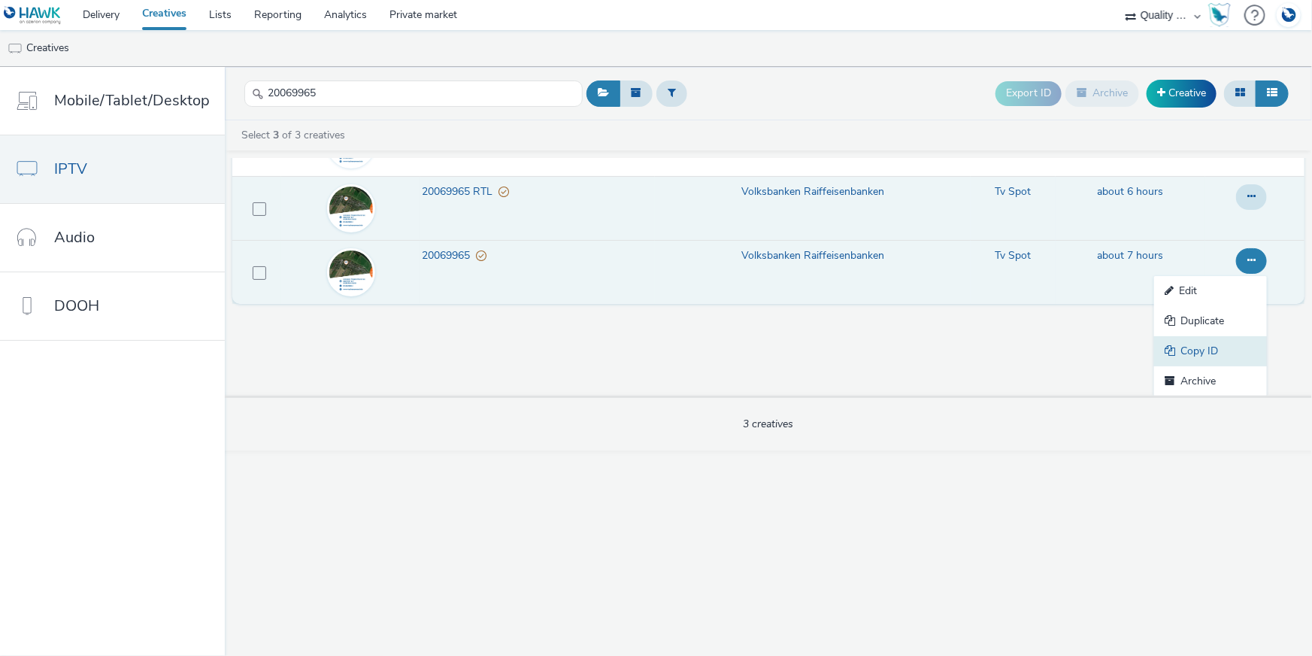
click at [1224, 350] on link "Copy ID" at bounding box center [1210, 351] width 113 height 30
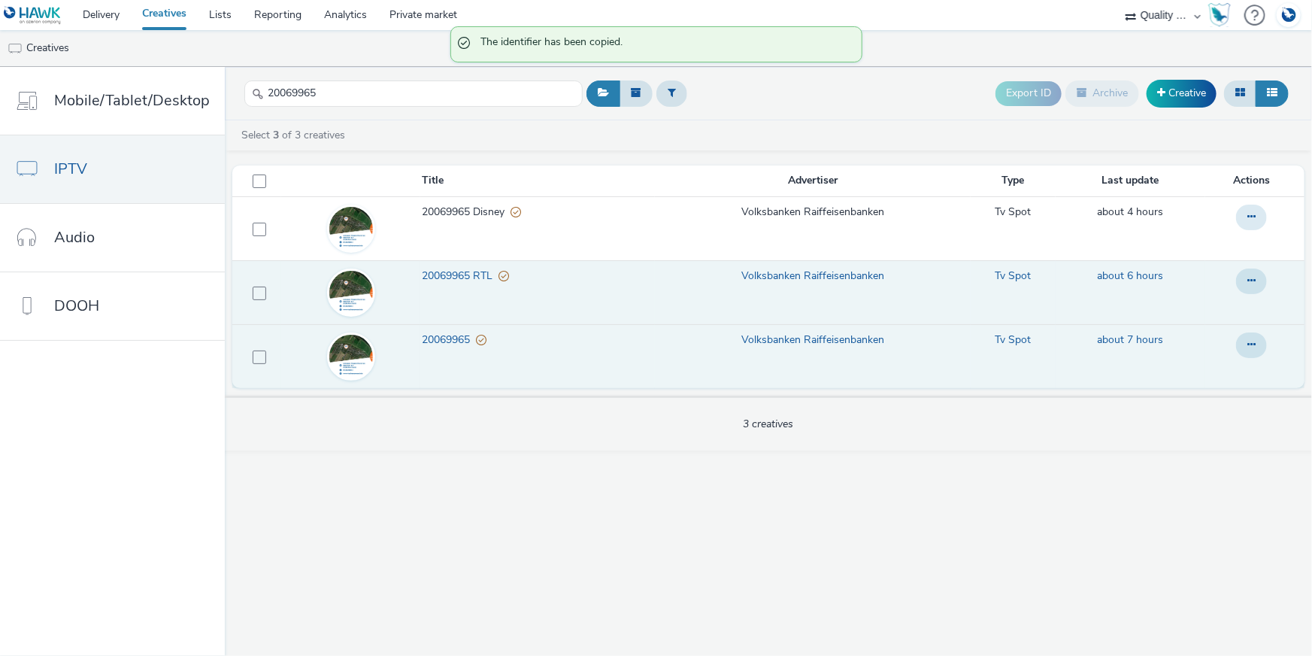
scroll to position [0, 0]
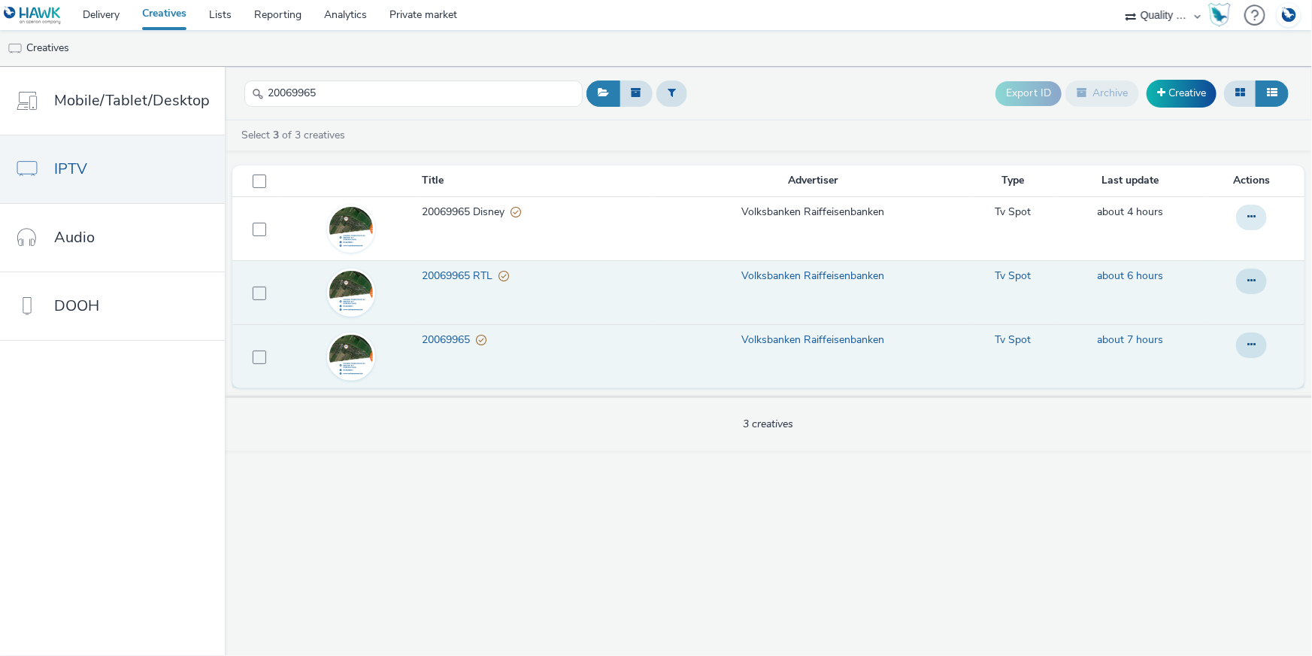
click at [447, 341] on span "20069965" at bounding box center [449, 339] width 54 height 15
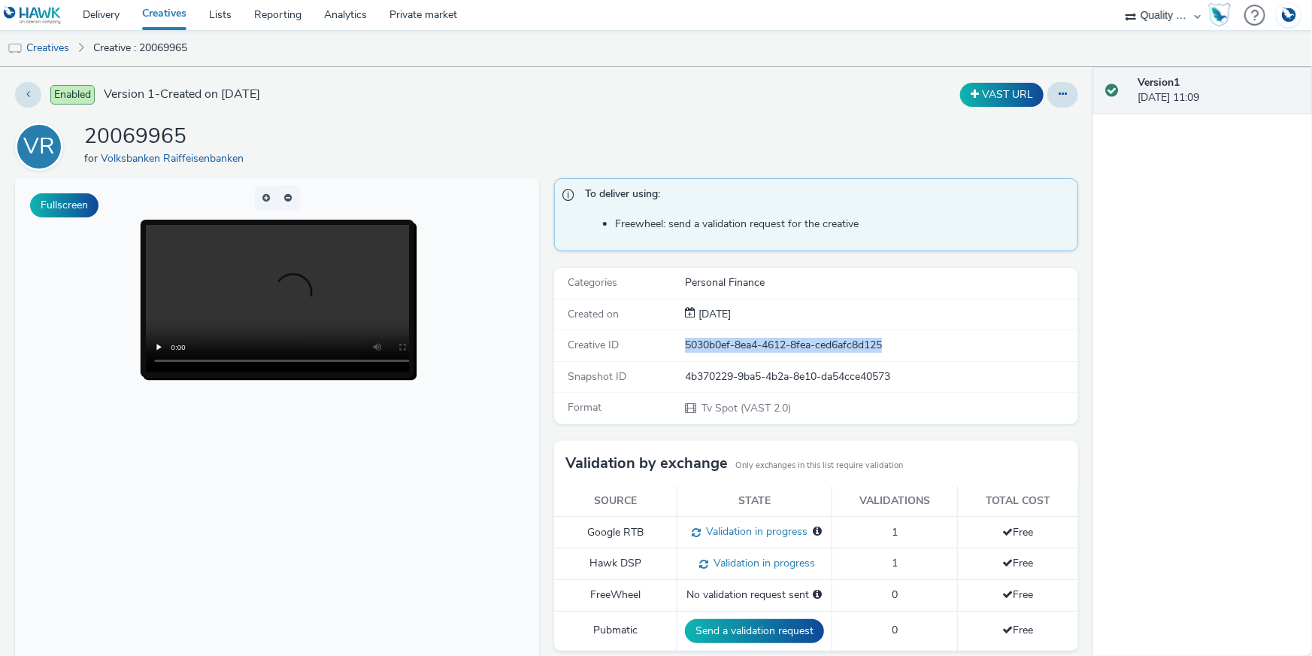
drag, startPoint x: 675, startPoint y: 345, endPoint x: 923, endPoint y: 347, distance: 247.4
click at [923, 347] on div "Creative ID 5030b0ef-8ea4-4612-8fea-ced6afc8d125" at bounding box center [816, 345] width 524 height 31
click at [906, 344] on div "5030b0ef-8ea4-4612-8fea-ced6afc8d125" at bounding box center [881, 345] width 392 height 15
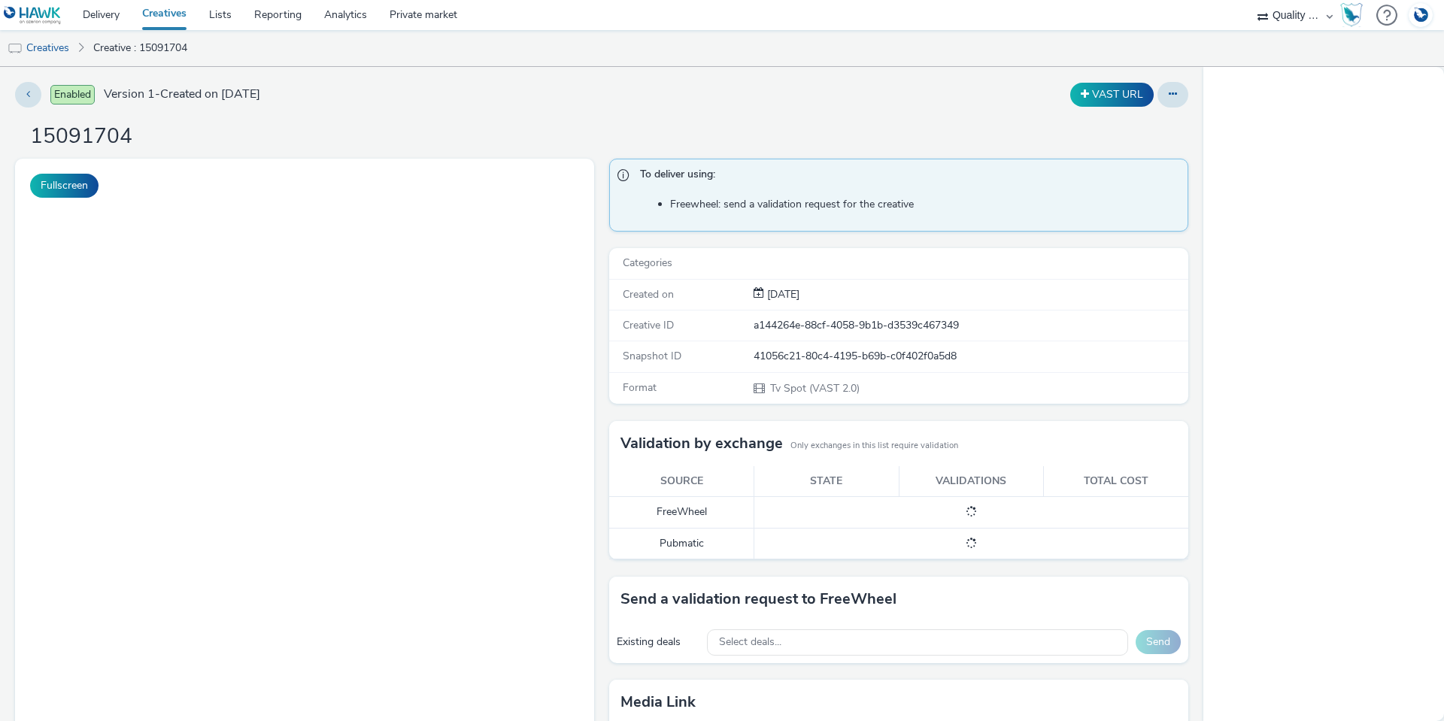
select select "c14206b5-f91a-4a47-b906-eb0b53462d55"
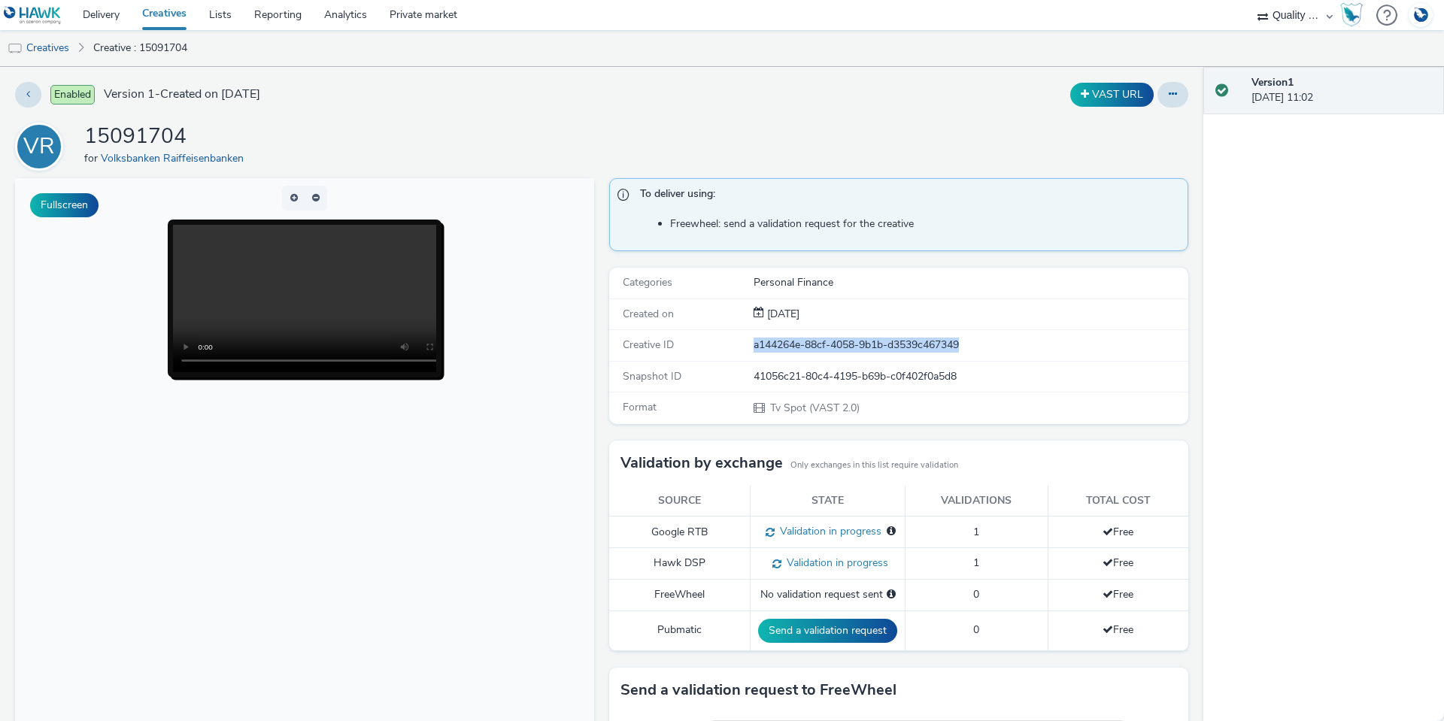
drag, startPoint x: 842, startPoint y: 340, endPoint x: 747, endPoint y: 339, distance: 95.5
click at [753, 339] on div "a144264e-88cf-4058-9b1b-d3539c467349" at bounding box center [969, 345] width 433 height 15
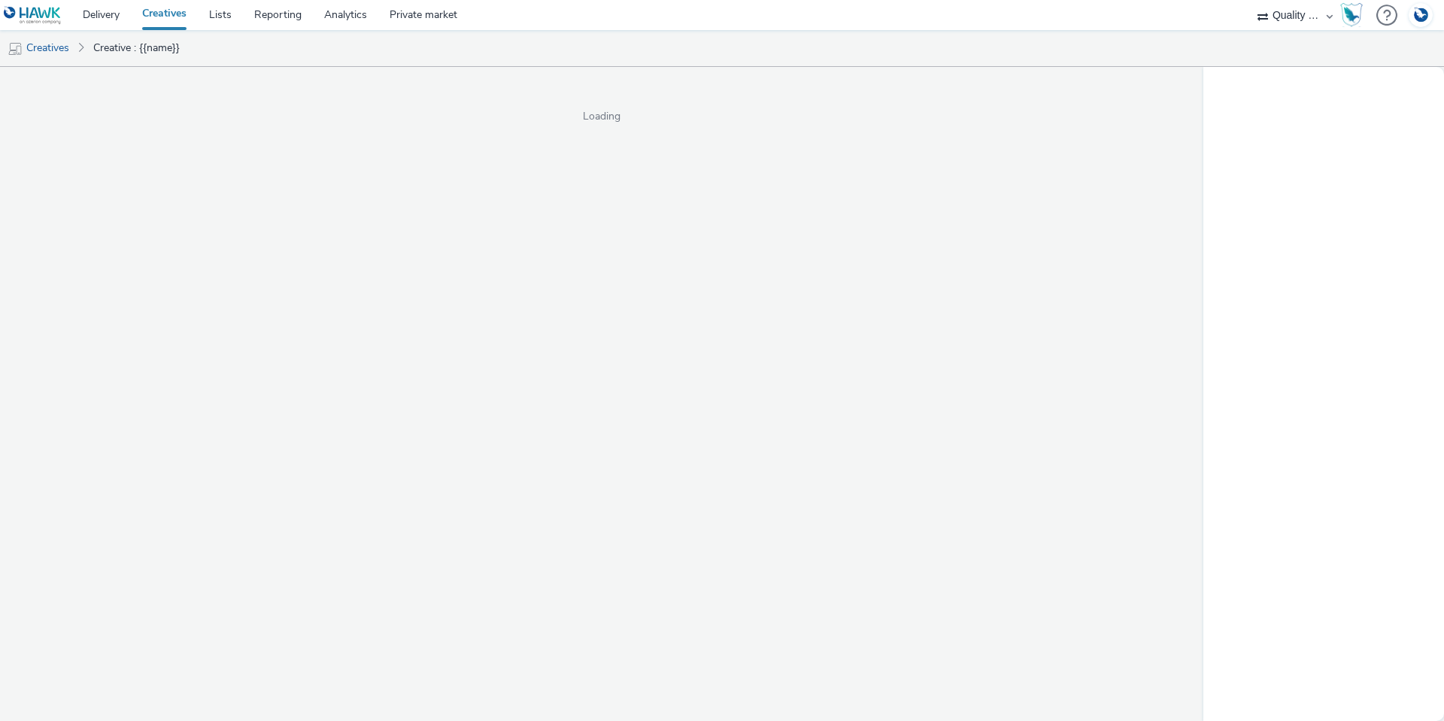
select select "c14206b5-f91a-4a47-b906-eb0b53462d55"
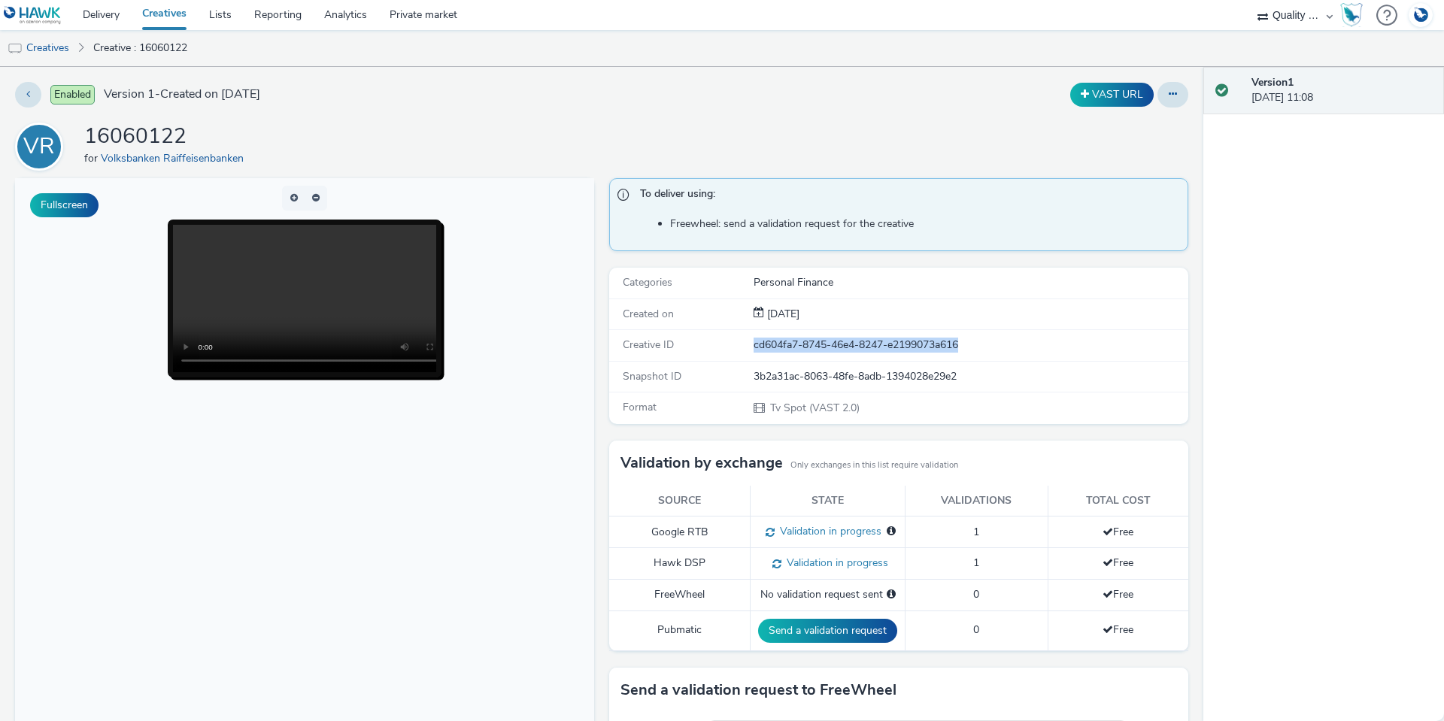
drag, startPoint x: 966, startPoint y: 345, endPoint x: 738, endPoint y: 344, distance: 227.8
click at [738, 344] on div "Creative ID cd604fa7-8745-46e4-8247-e2199073a616" at bounding box center [898, 345] width 579 height 31
copy div "cd604fa7-8745-46e4-8247-e2199073a616"
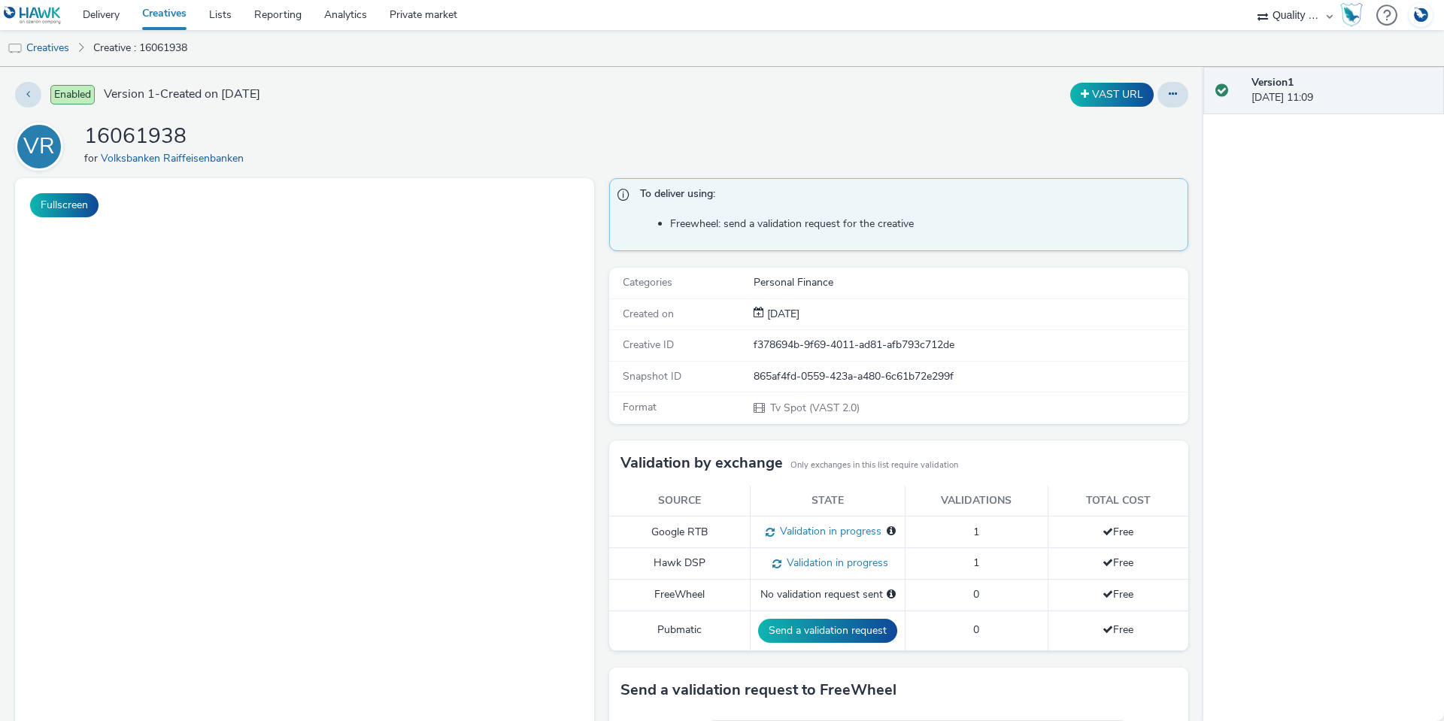
select select "c14206b5-f91a-4a47-b906-eb0b53462d55"
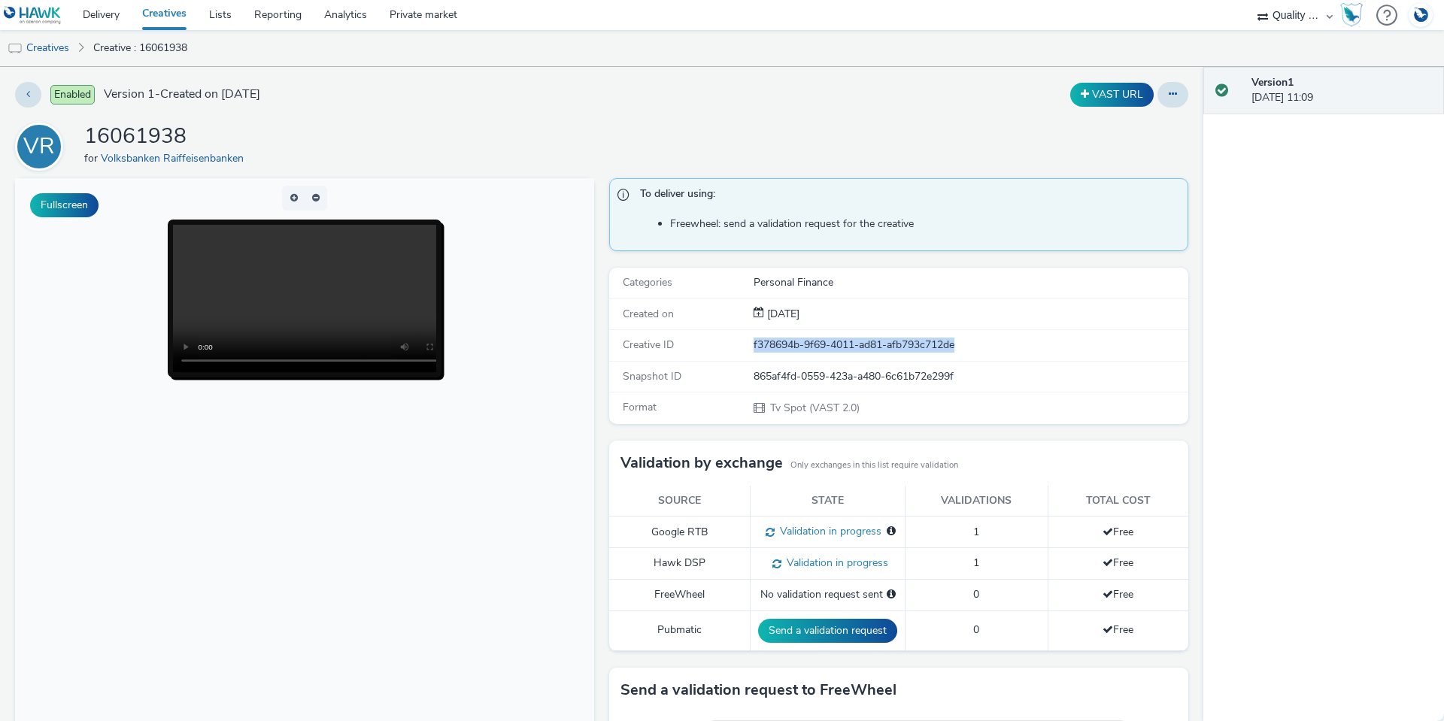
drag, startPoint x: 959, startPoint y: 343, endPoint x: 738, endPoint y: 344, distance: 220.3
click at [738, 344] on div "Creative ID f378694b-9f69-4011-ad81-afb793c712de" at bounding box center [898, 345] width 579 height 31
copy div "f378694b-9f69-4011-ad81-afb793c712de"
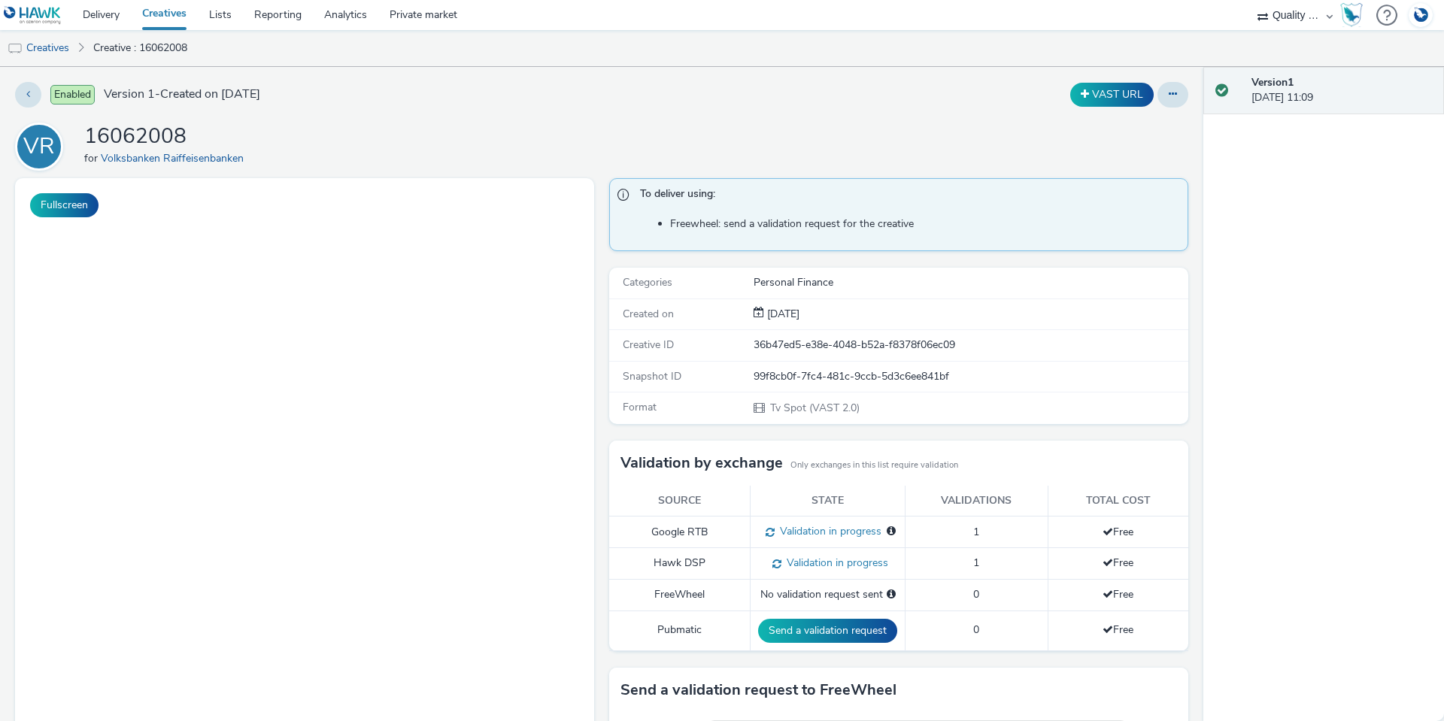
select select "c14206b5-f91a-4a47-b906-eb0b53462d55"
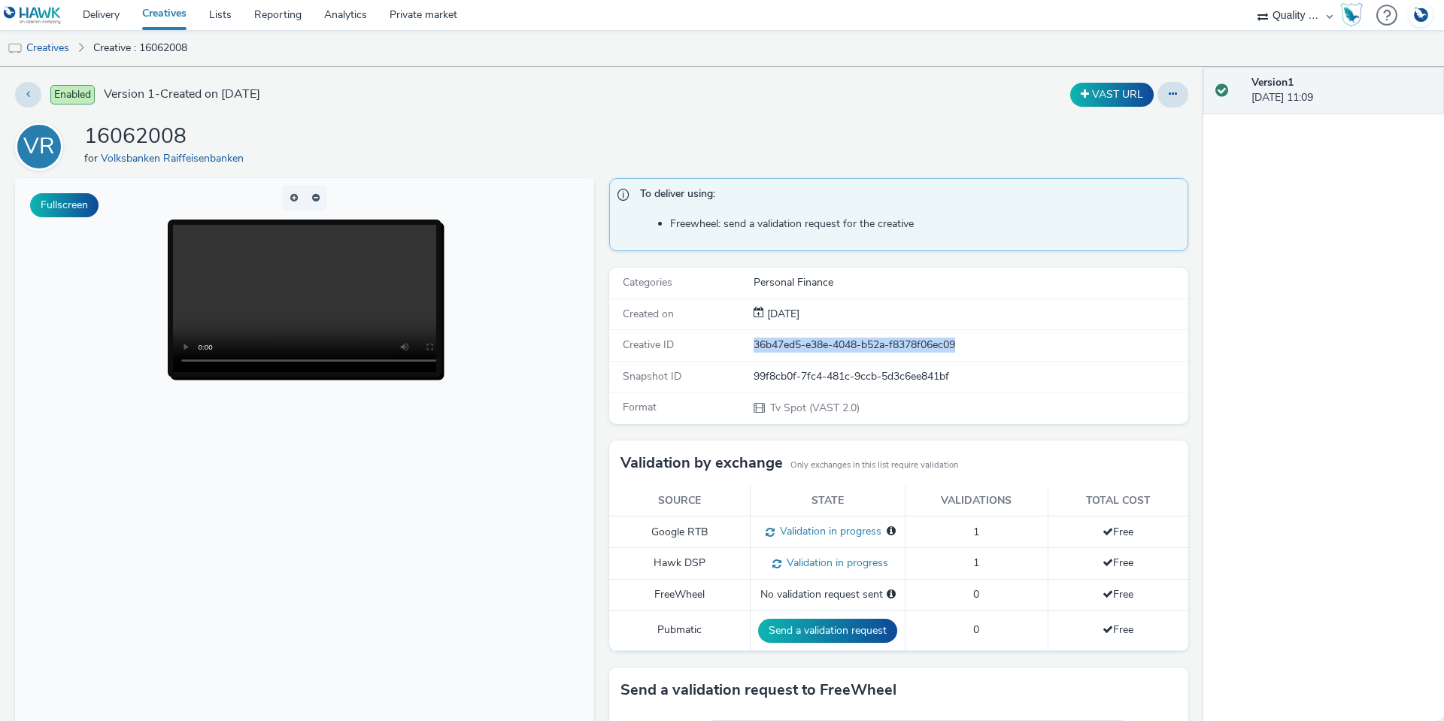
drag, startPoint x: 957, startPoint y: 340, endPoint x: 730, endPoint y: 338, distance: 227.1
click at [730, 338] on div "Creative ID 36b47ed5-e38e-4048-b52a-f8378f06ec09" at bounding box center [898, 345] width 579 height 31
copy div "36b47ed5-e38e-4048-b52a-f8378f06ec09"
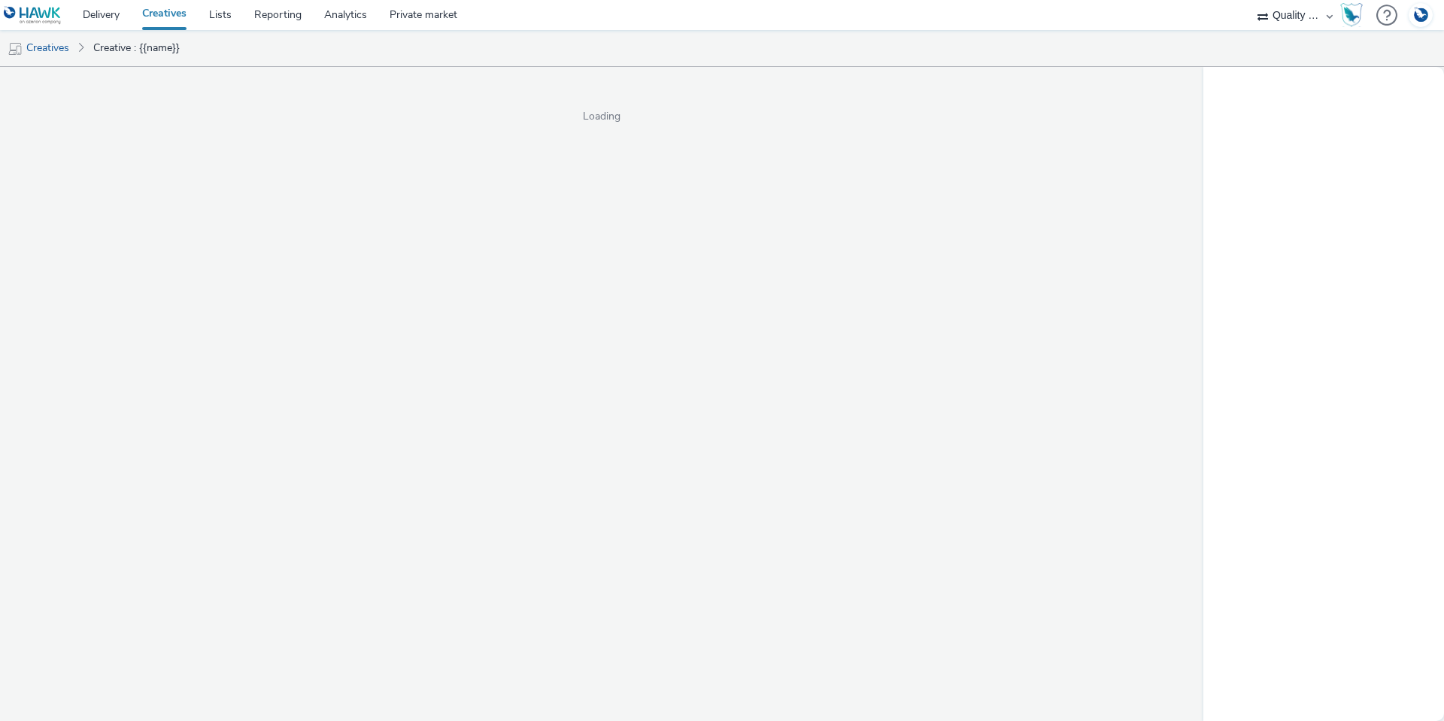
select select "c14206b5-f91a-4a47-b906-eb0b53462d55"
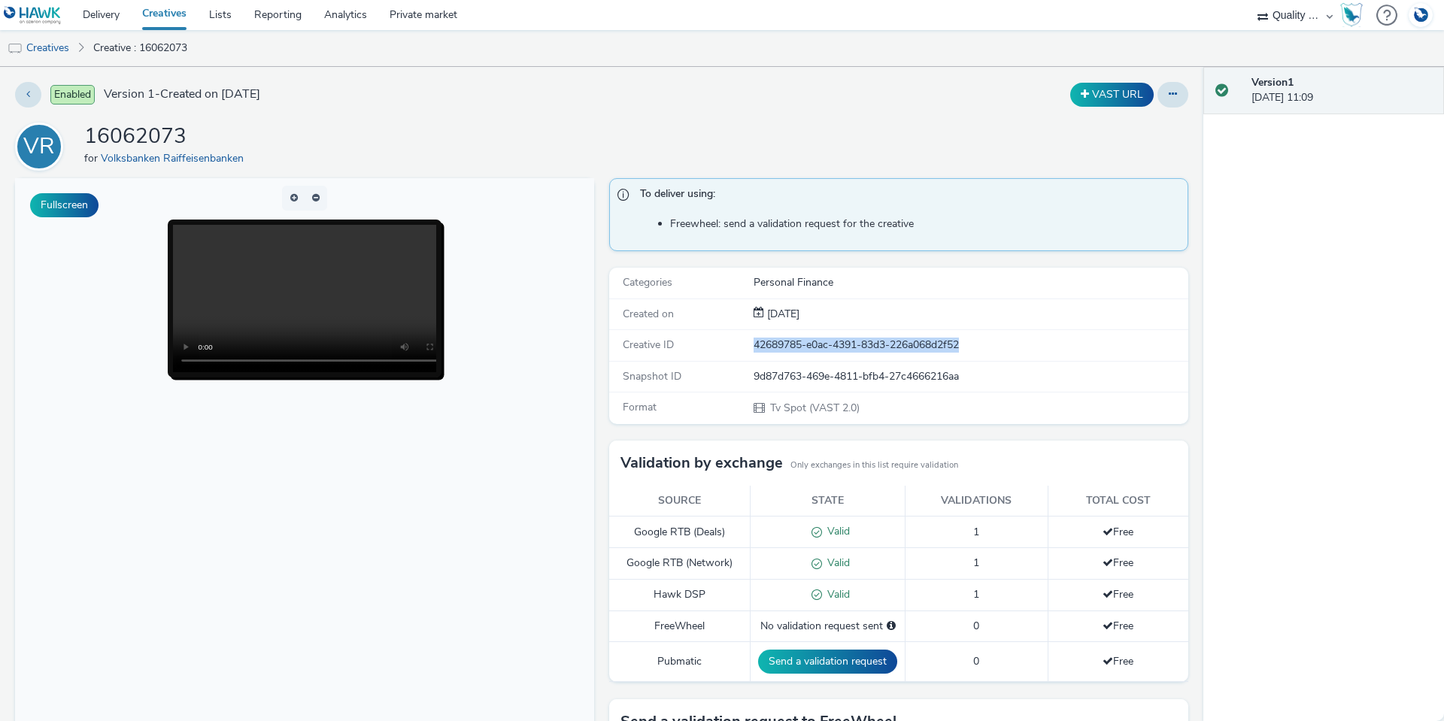
drag, startPoint x: 959, startPoint y: 342, endPoint x: 747, endPoint y: 344, distance: 212.8
click at [753, 344] on div "42689785-e0ac-4391-83d3-226a068d2f52" at bounding box center [969, 345] width 433 height 15
copy div "42689785-e0ac-4391-83d3-226a068d2f52"
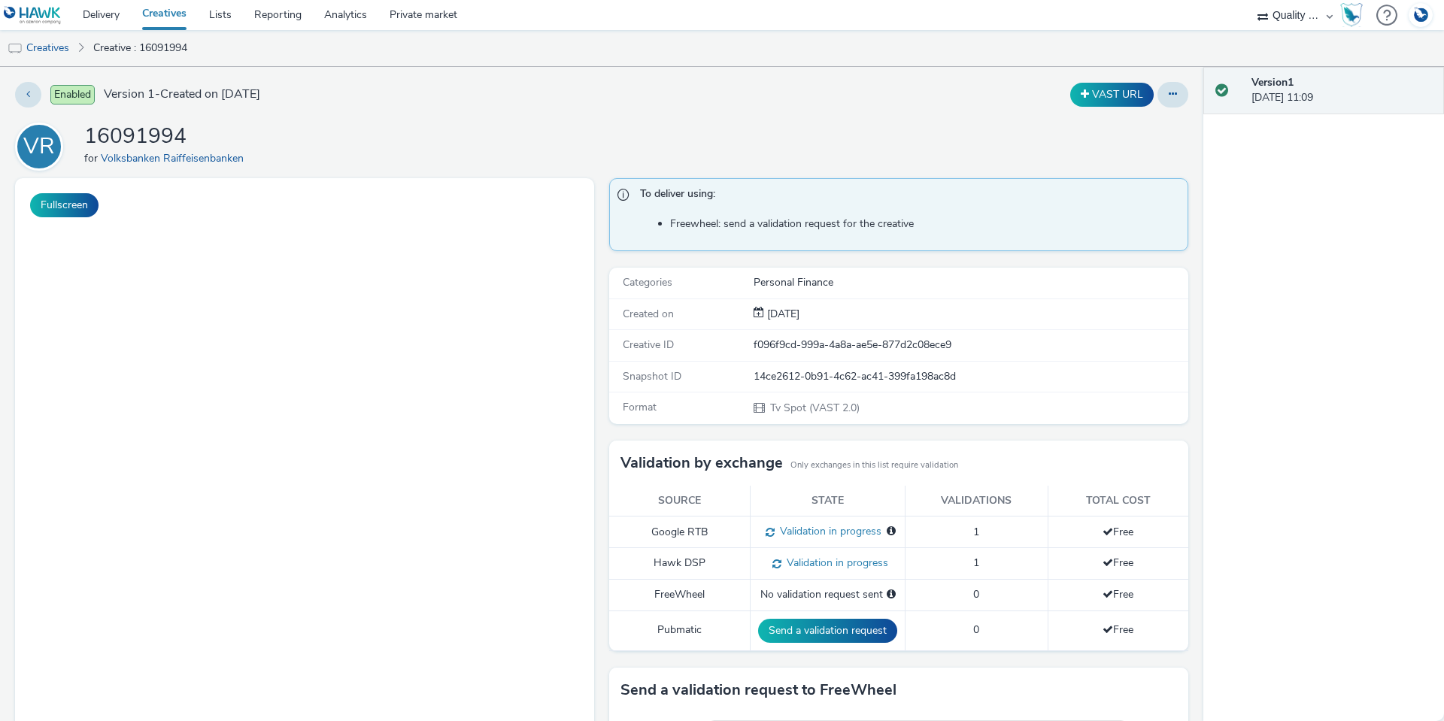
select select "c14206b5-f91a-4a47-b906-eb0b53462d55"
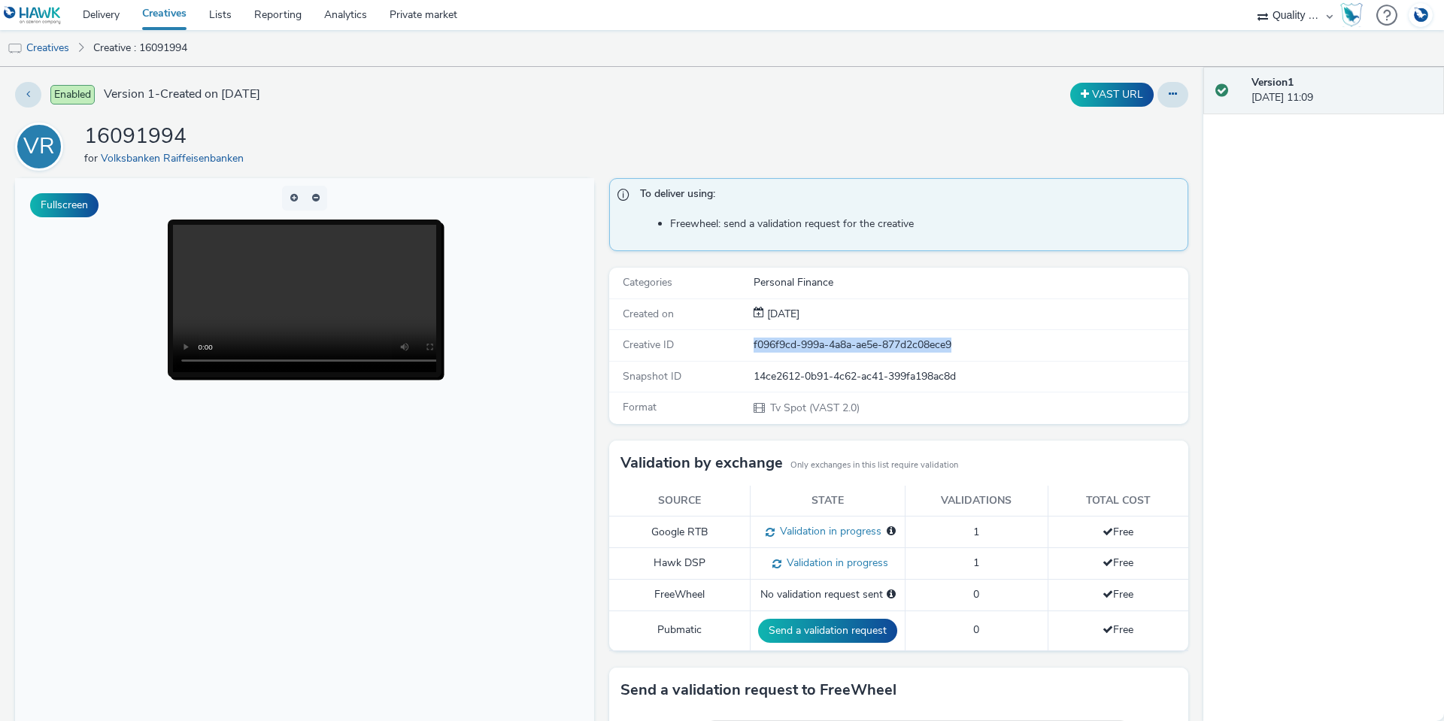
drag, startPoint x: 959, startPoint y: 344, endPoint x: 724, endPoint y: 347, distance: 234.6
click at [724, 347] on div "Creative ID f096f9cd-999a-4a8a-ae5e-877d2c08ece9" at bounding box center [898, 345] width 579 height 31
copy div "f096f9cd-999a-4a8a-ae5e-877d2c08ece9"
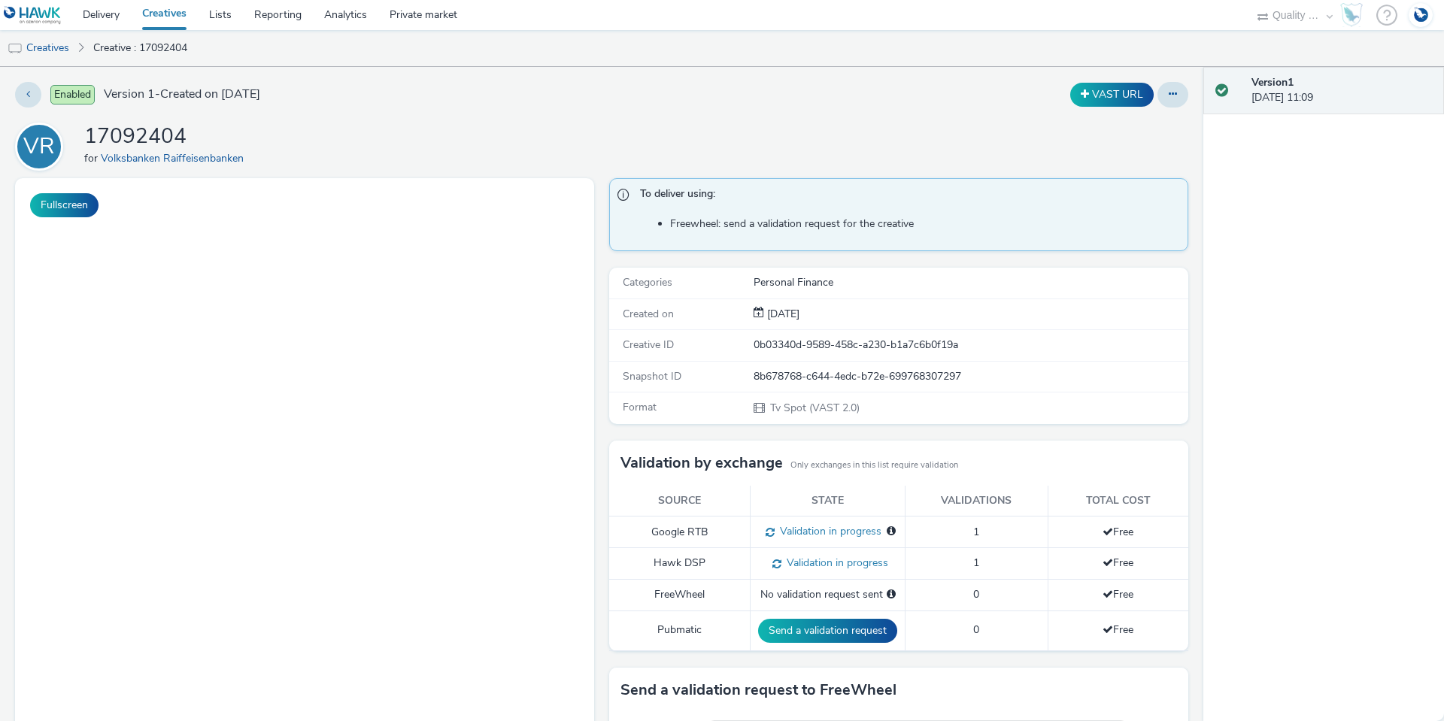
select select "c14206b5-f91a-4a47-b906-eb0b53462d55"
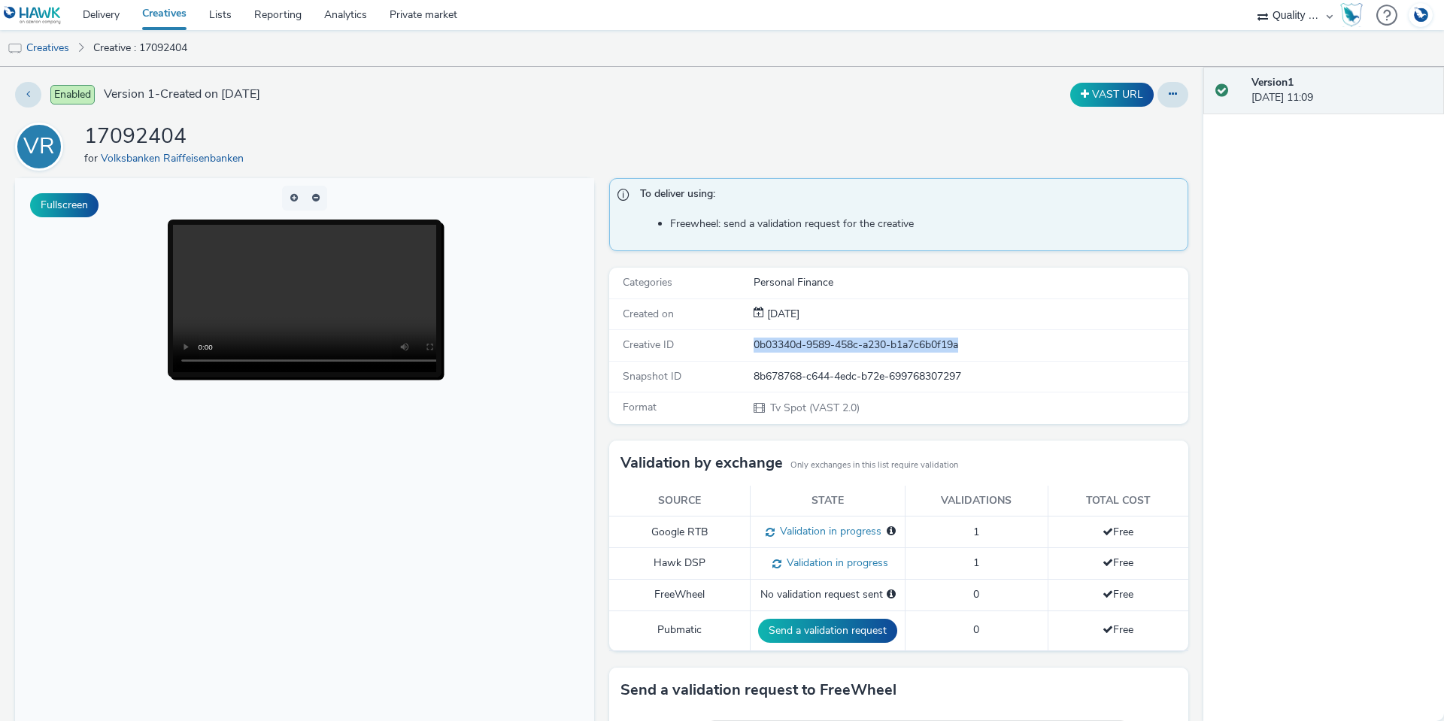
drag, startPoint x: 977, startPoint y: 346, endPoint x: 733, endPoint y: 348, distance: 243.6
click at [733, 348] on div "Creative ID 0b03340d-9589-458c-a230-b1a7c6b0f19a" at bounding box center [898, 345] width 579 height 31
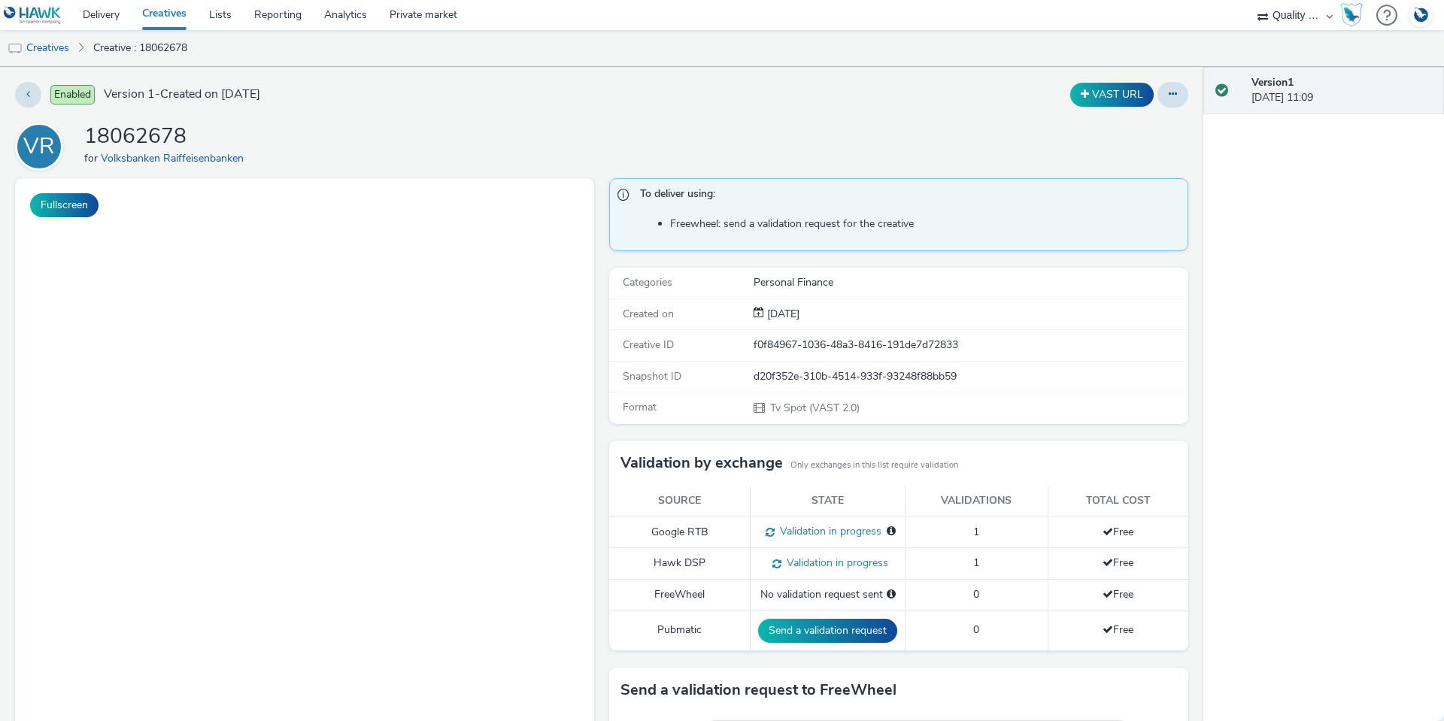
select select "c14206b5-f91a-4a47-b906-eb0b53462d55"
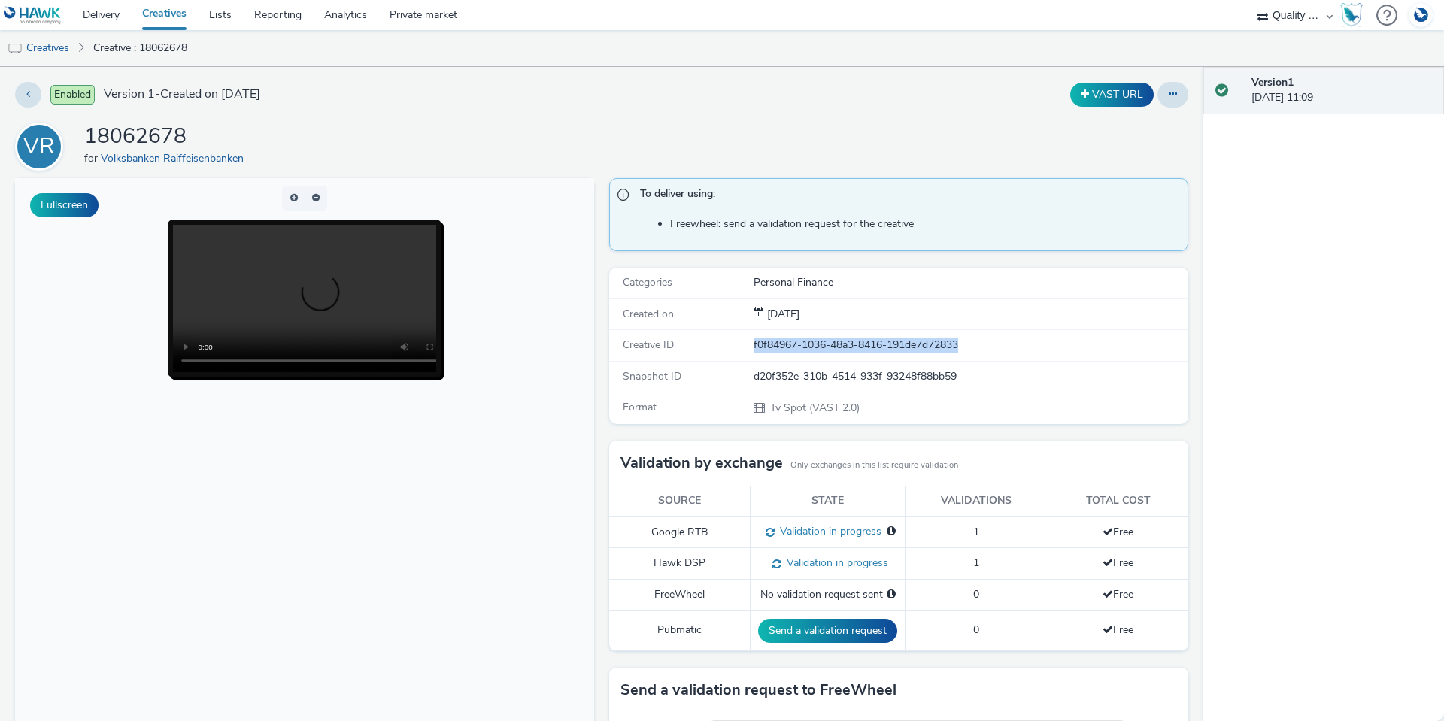
click at [726, 341] on div "Creative ID f0f84967-1036-48a3-8416-191de7d72833" at bounding box center [898, 345] width 579 height 31
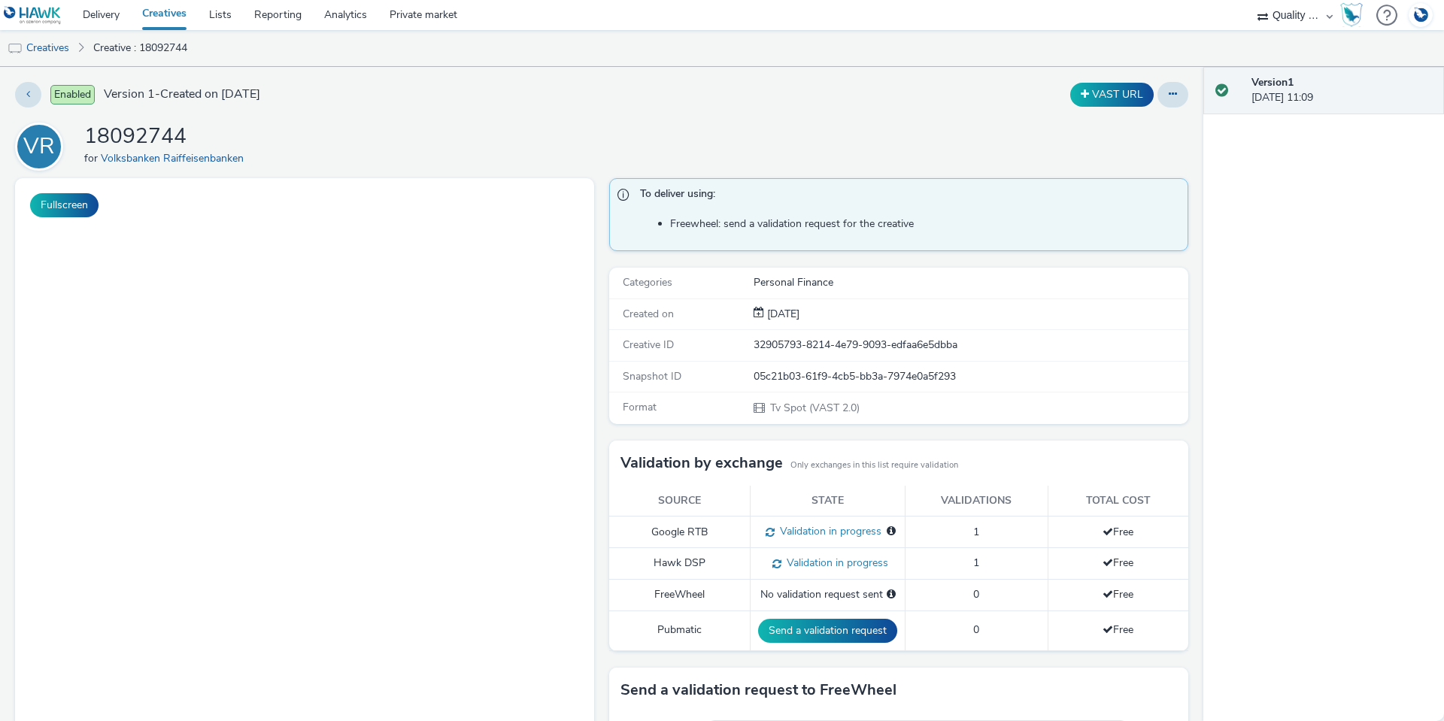
select select "c14206b5-f91a-4a47-b906-eb0b53462d55"
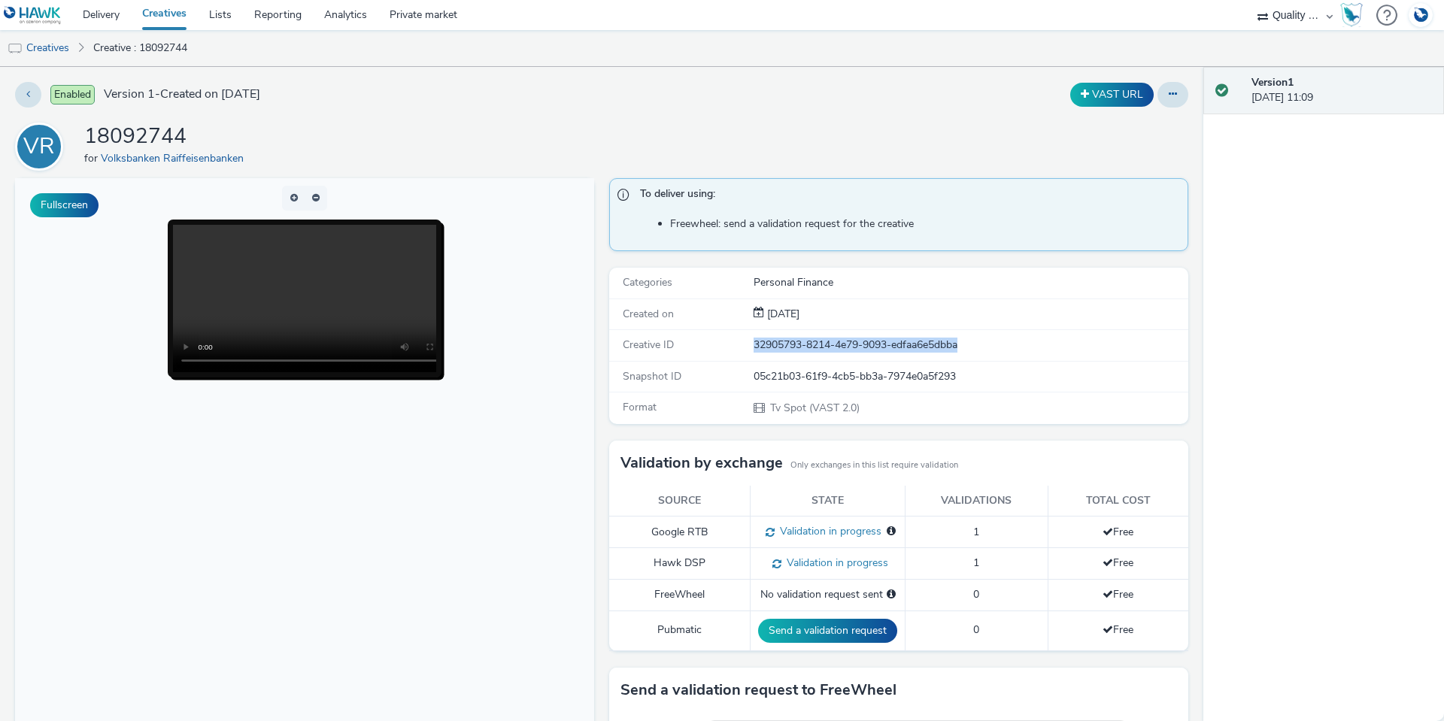
drag, startPoint x: 962, startPoint y: 345, endPoint x: 746, endPoint y: 344, distance: 215.8
click at [753, 344] on div "32905793-8214-4e79-9093-edfaa6e5dbba" at bounding box center [969, 345] width 433 height 15
copy div "32905793-8214-4e79-9093-edfaa6e5dbba"
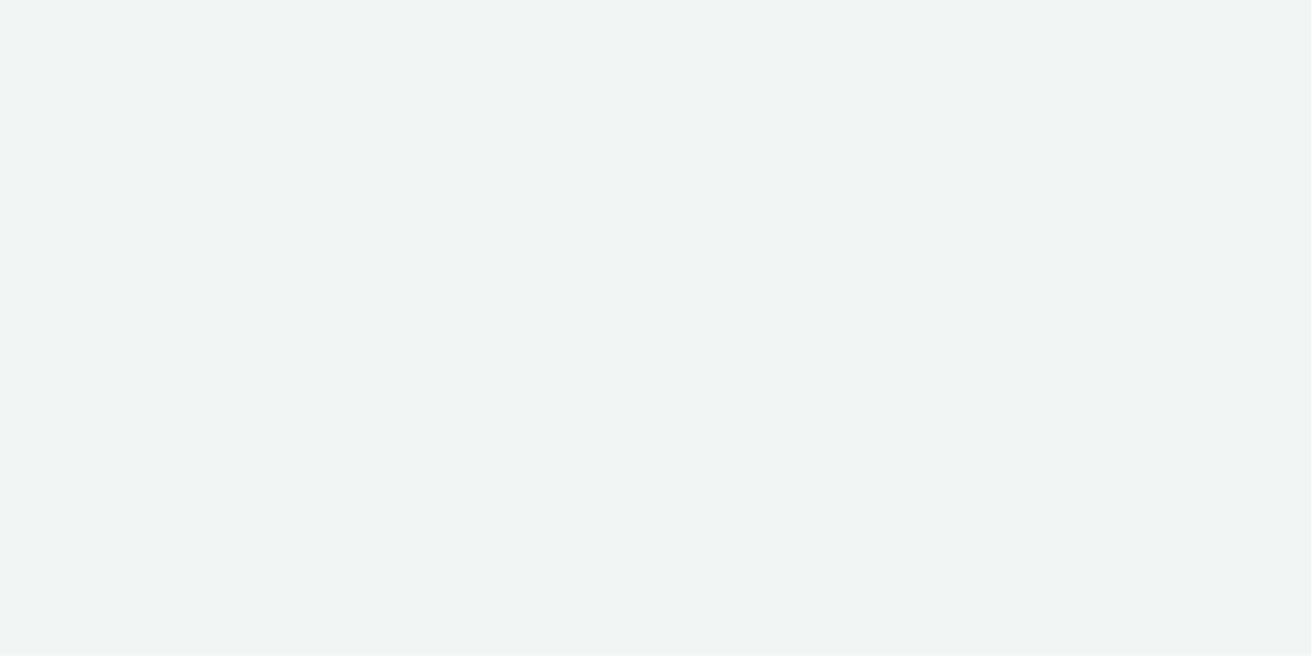
select select "c14206b5-f91a-4a47-b906-eb0b53462d55"
select select "a1548b1e-0fde-418e-992c-2e089afb3761"
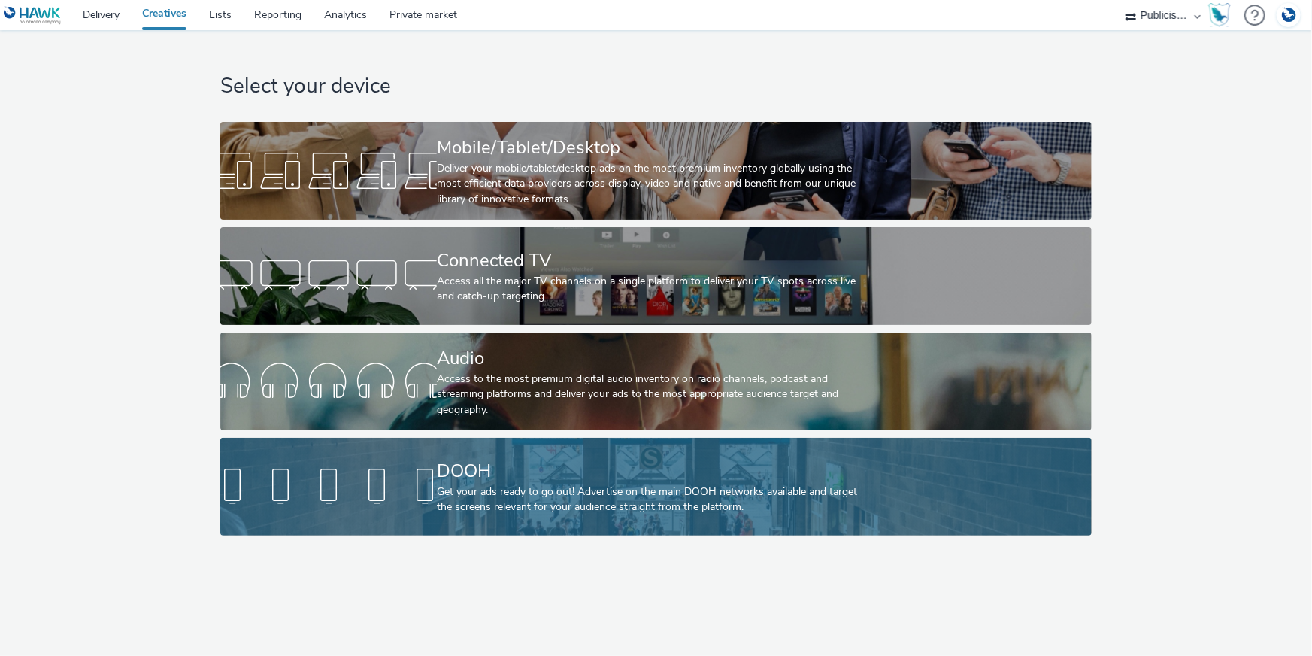
click at [504, 487] on div "Get your ads ready to go out! Advertise on the main DOOH networks available and…" at bounding box center [653, 499] width 432 height 31
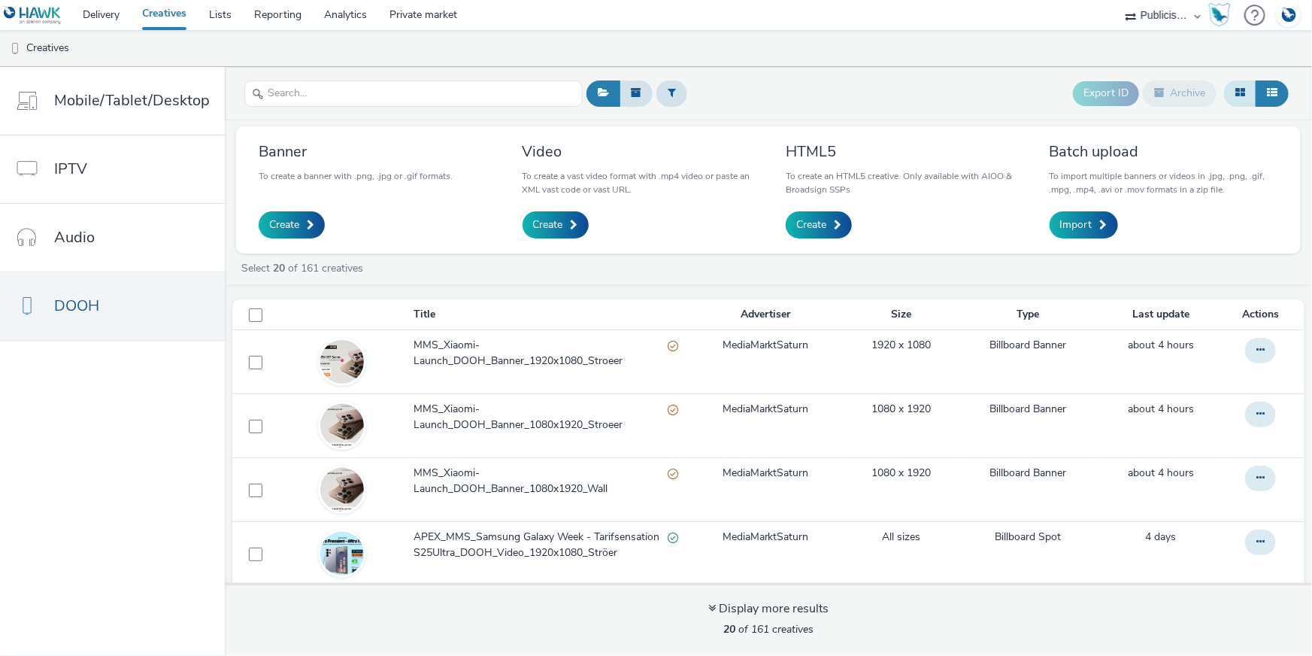
click at [1237, 98] on icon at bounding box center [1240, 92] width 10 height 11
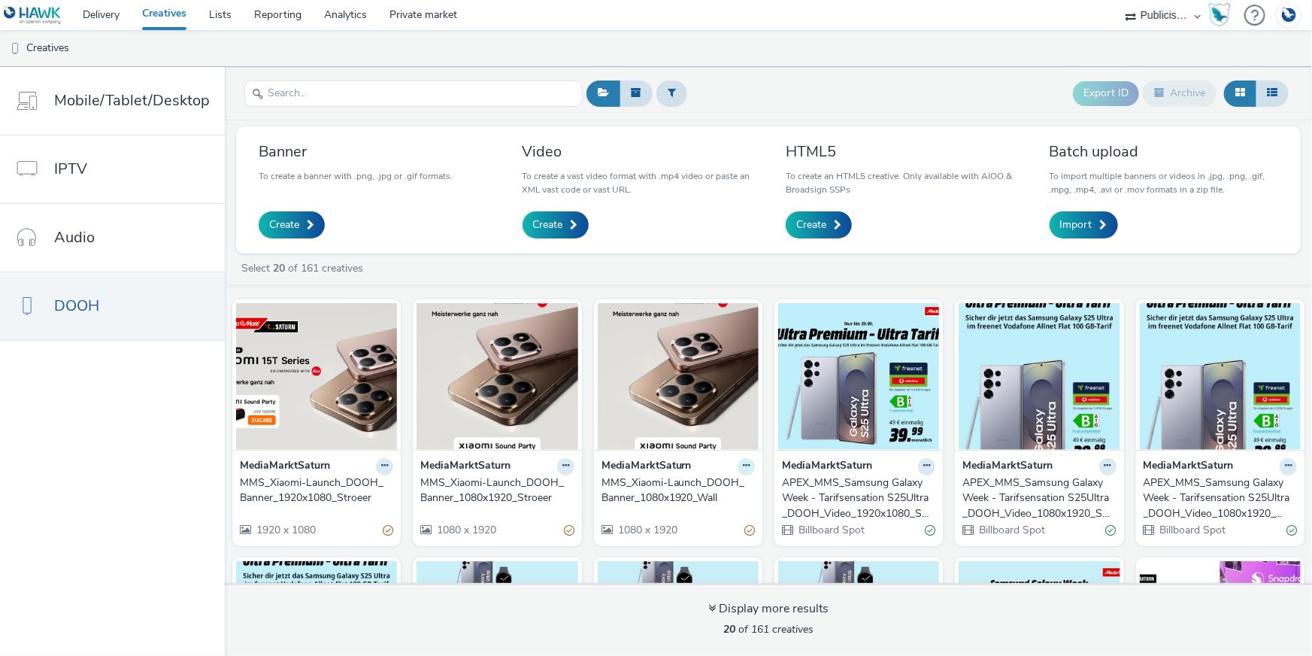
click at [743, 464] on icon at bounding box center [746, 465] width 7 height 9
click at [714, 492] on link "Edit" at bounding box center [698, 492] width 113 height 30
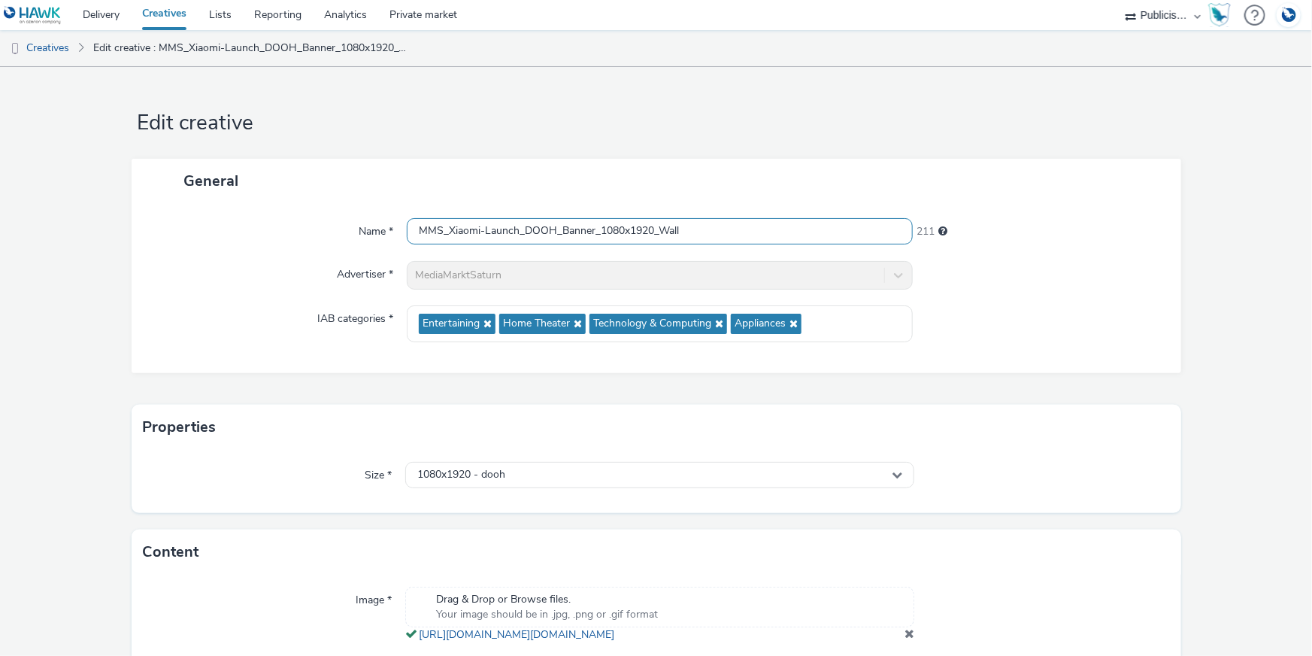
click at [689, 241] on input "MMS_Xiaomi-Launch_DOOH_Banner_1080x1920_Wall" at bounding box center [660, 231] width 506 height 26
type input "MMS_Xiaomi-Launch_DOOH_Banner_1080x1920_Wall_München"
click at [1035, 211] on div "Name * MMS_Xiaomi-Launch_DOOH_Banner_1080x1920_Wall_München 203 Advertiser * Me…" at bounding box center [657, 288] width 1050 height 170
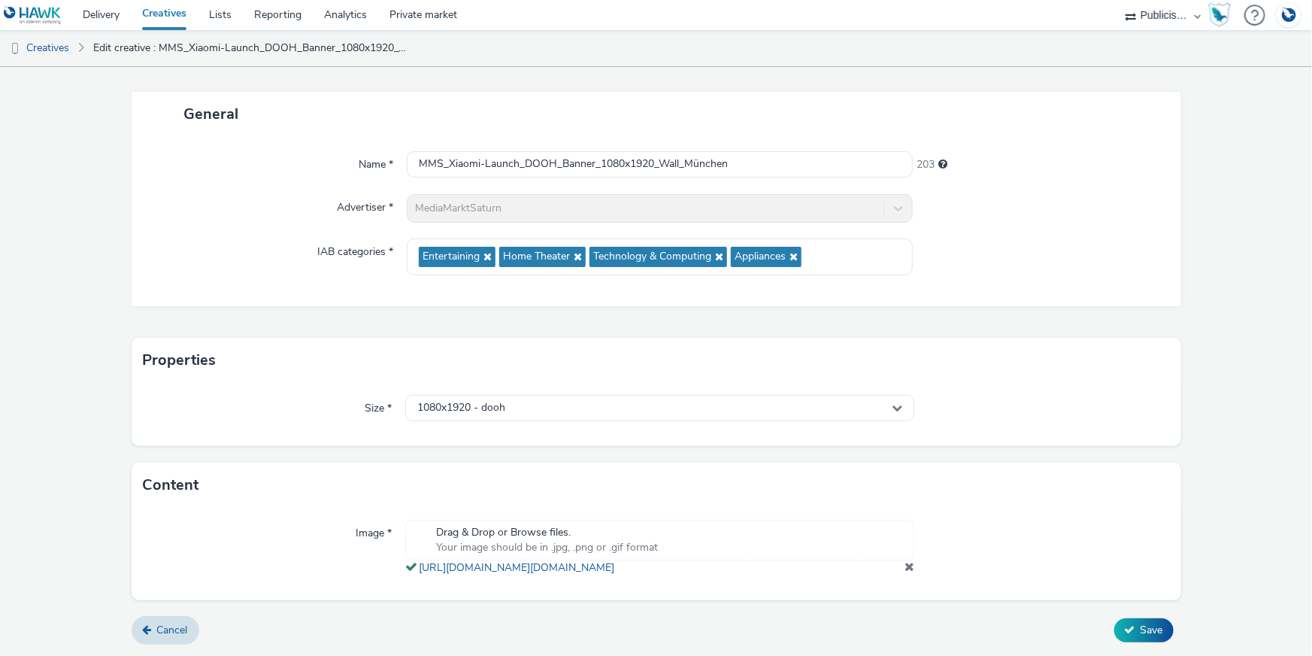
scroll to position [82, 0]
click at [1141, 634] on span "Save" at bounding box center [1152, 630] width 23 height 14
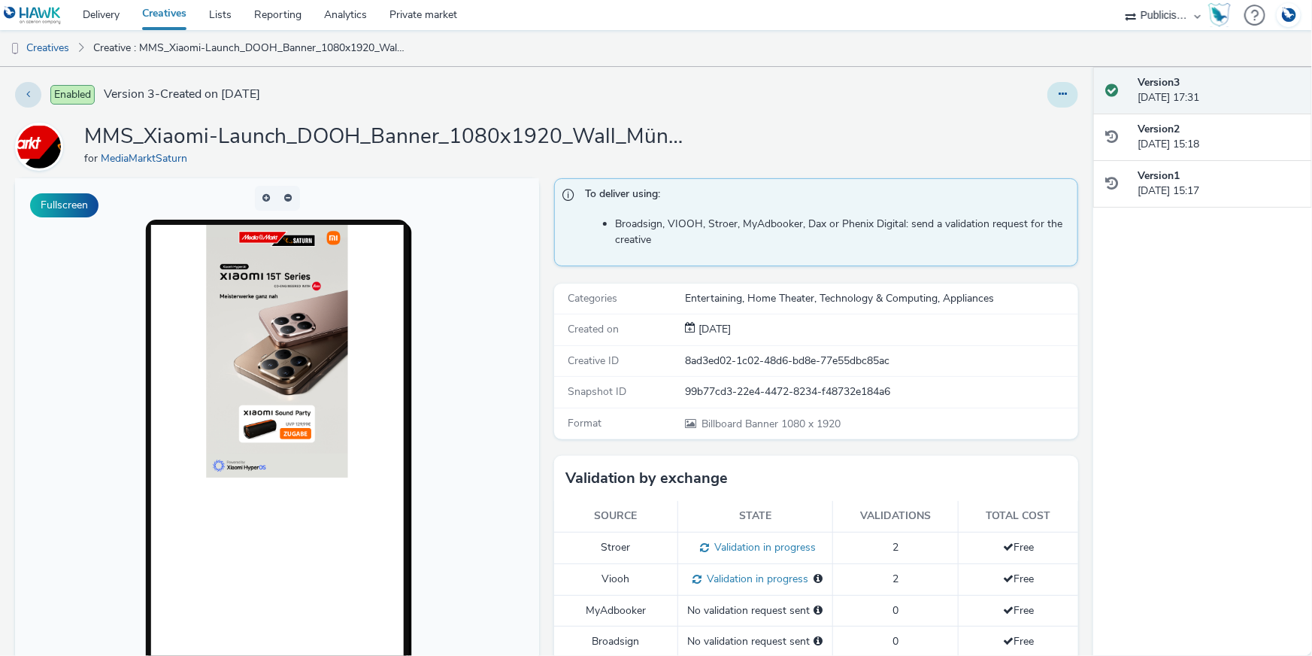
click at [1059, 97] on icon at bounding box center [1063, 94] width 8 height 11
click at [285, 138] on h1 "MMS_Xiaomi-Launch_DOOH_Banner_1080x1920_Wall_München" at bounding box center [385, 137] width 602 height 29
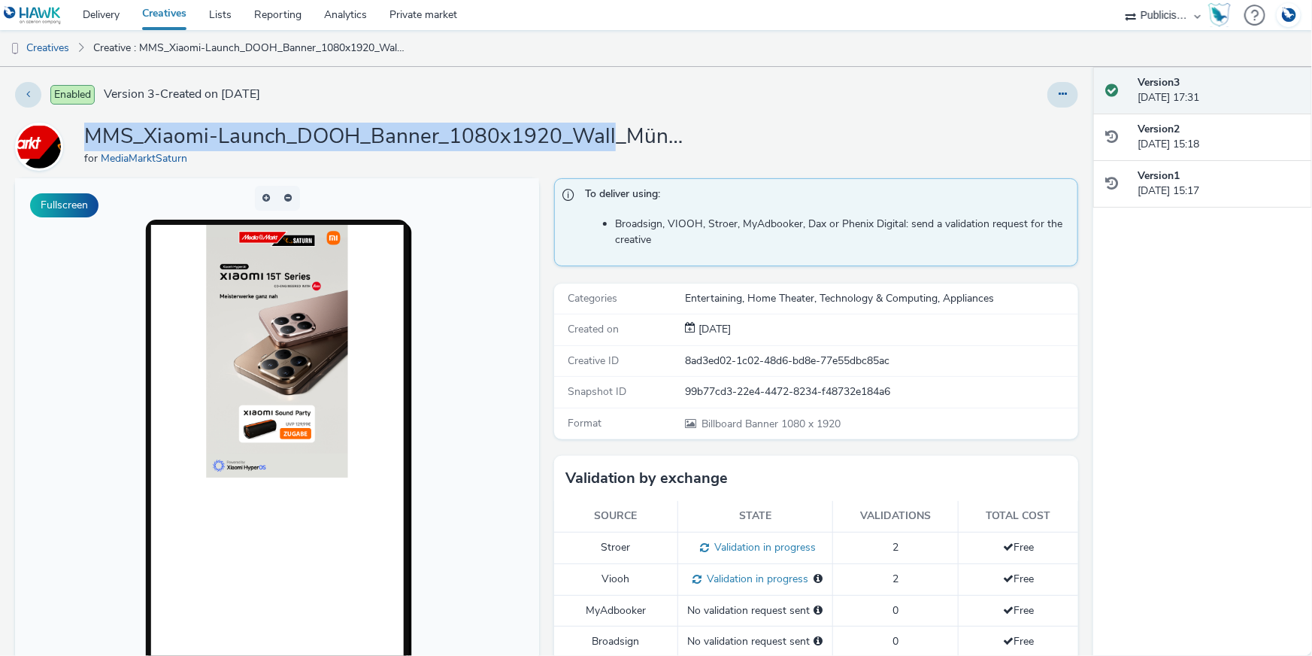
drag, startPoint x: 80, startPoint y: 131, endPoint x: 614, endPoint y: 125, distance: 533.9
click at [614, 125] on div "MMS_Xiaomi-Launch_DOOH_Banner_1080x1920_Wall_München for MediaMarktSaturn" at bounding box center [546, 147] width 1063 height 48
copy h1 "MMS_Xiaomi-Launch_DOOH_Banner_1080x1920_Wall"
click at [37, 43] on link "Creatives" at bounding box center [38, 48] width 77 height 36
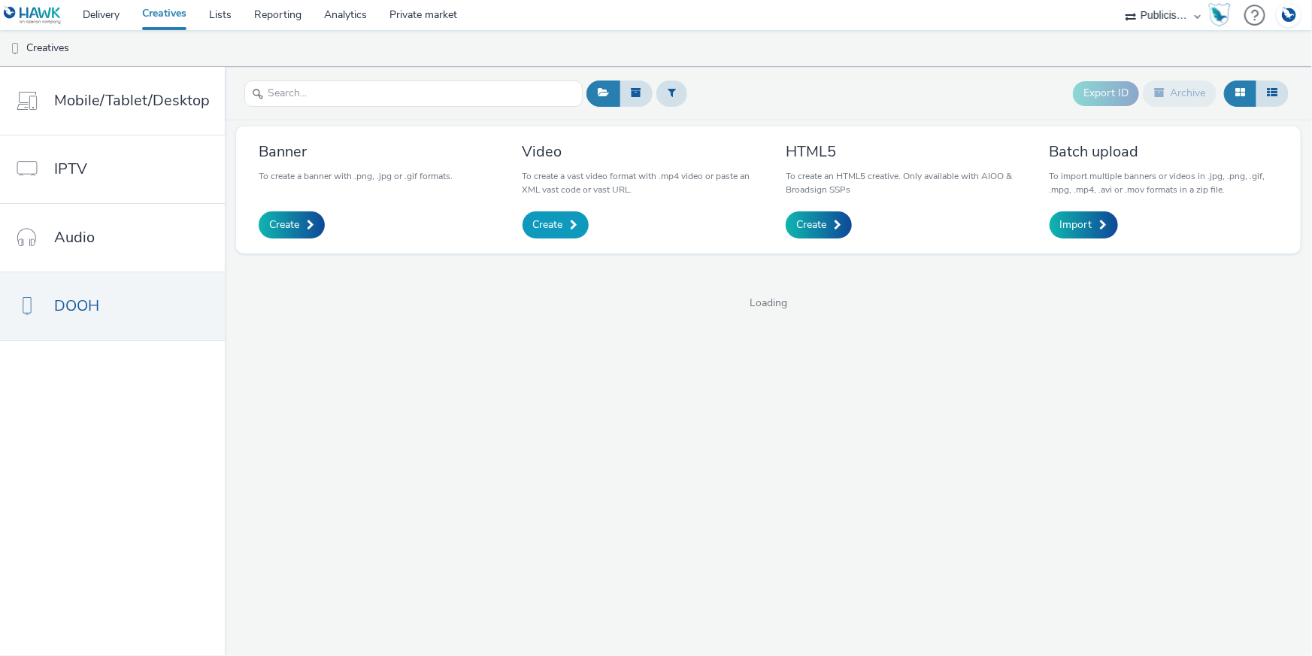
click at [542, 211] on link "Create" at bounding box center [556, 224] width 66 height 27
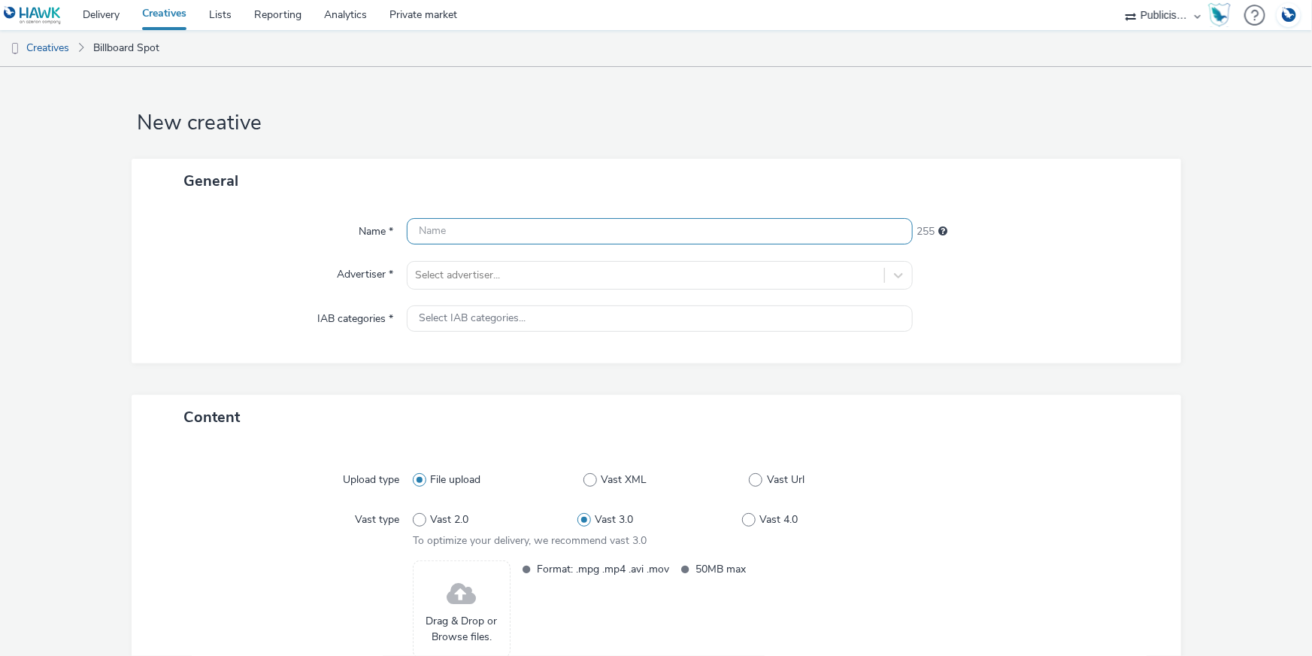
click at [661, 239] on input "text" at bounding box center [660, 231] width 506 height 26
paste input "MMS_Xiaomi-Launch_DOOH_Banner_1080x1920_Wall"
drag, startPoint x: 592, startPoint y: 229, endPoint x: 559, endPoint y: 231, distance: 32.4
click at [559, 231] on input "MMS_Xiaomi-Launch_DOOH_Banner_1080x1920_Wall" at bounding box center [660, 231] width 506 height 26
type input "MMS_Xiaomi-Launch_DOOH_Video_1080x1920_Wall"
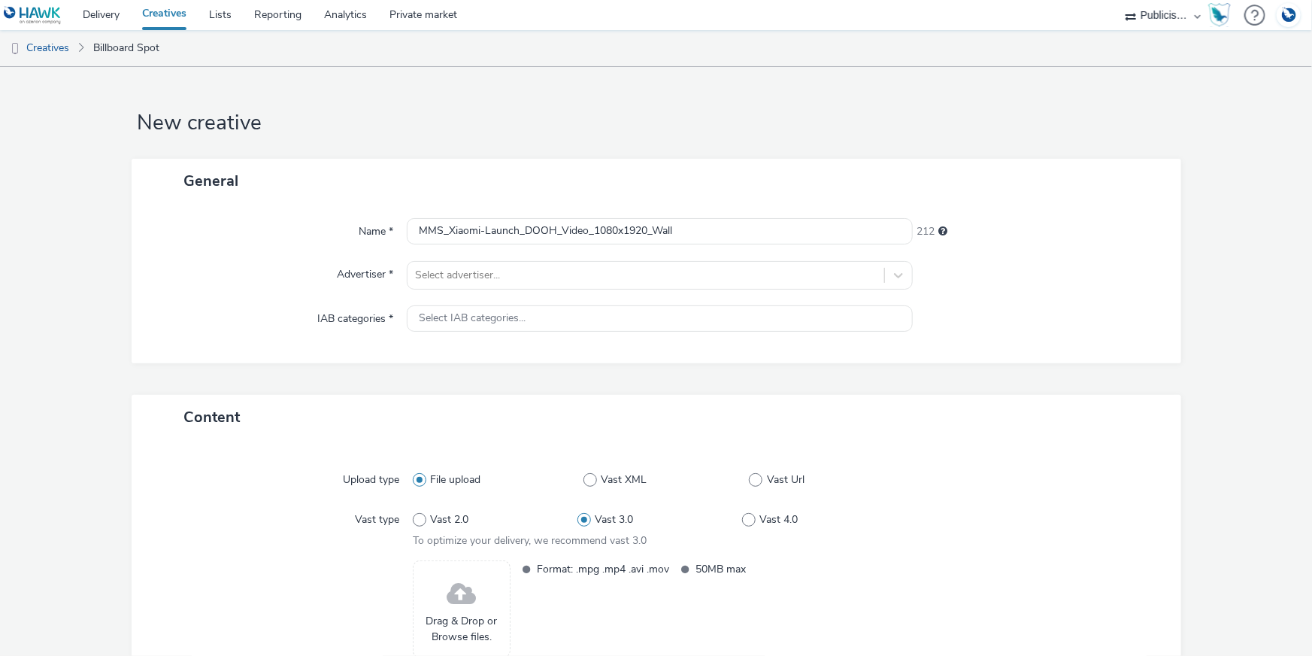
click at [556, 188] on div "General" at bounding box center [657, 181] width 1050 height 44
click at [456, 283] on div at bounding box center [646, 275] width 462 height 18
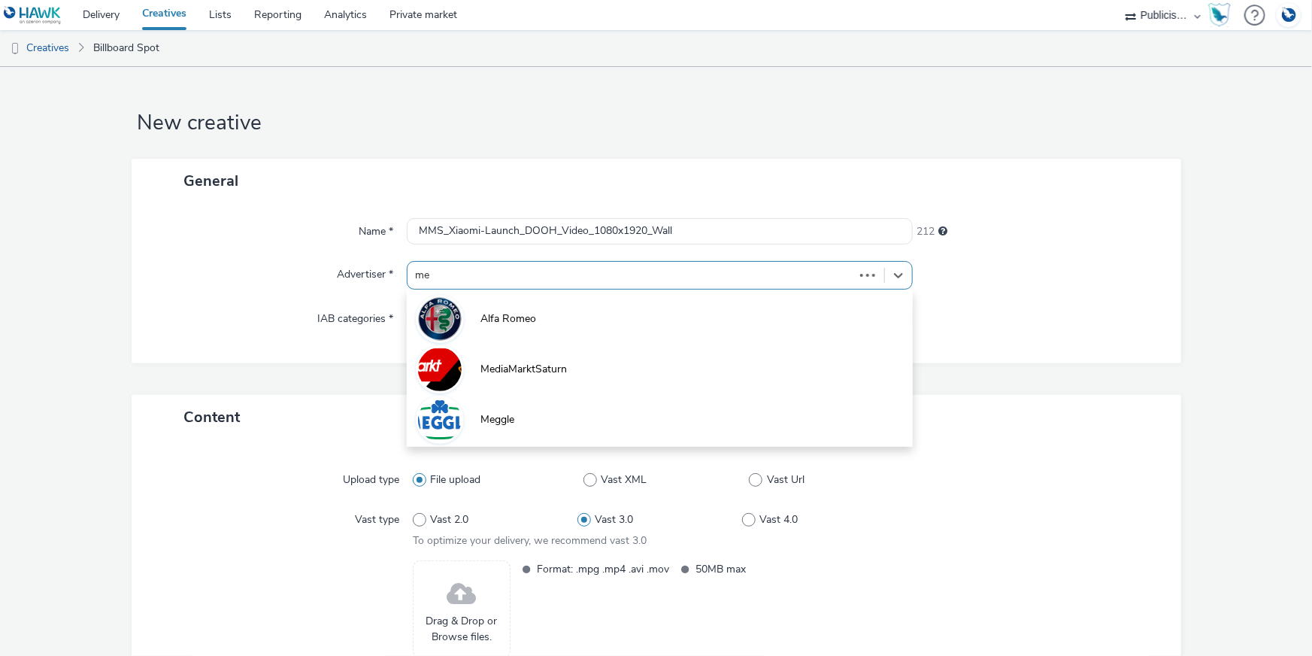
type input "med"
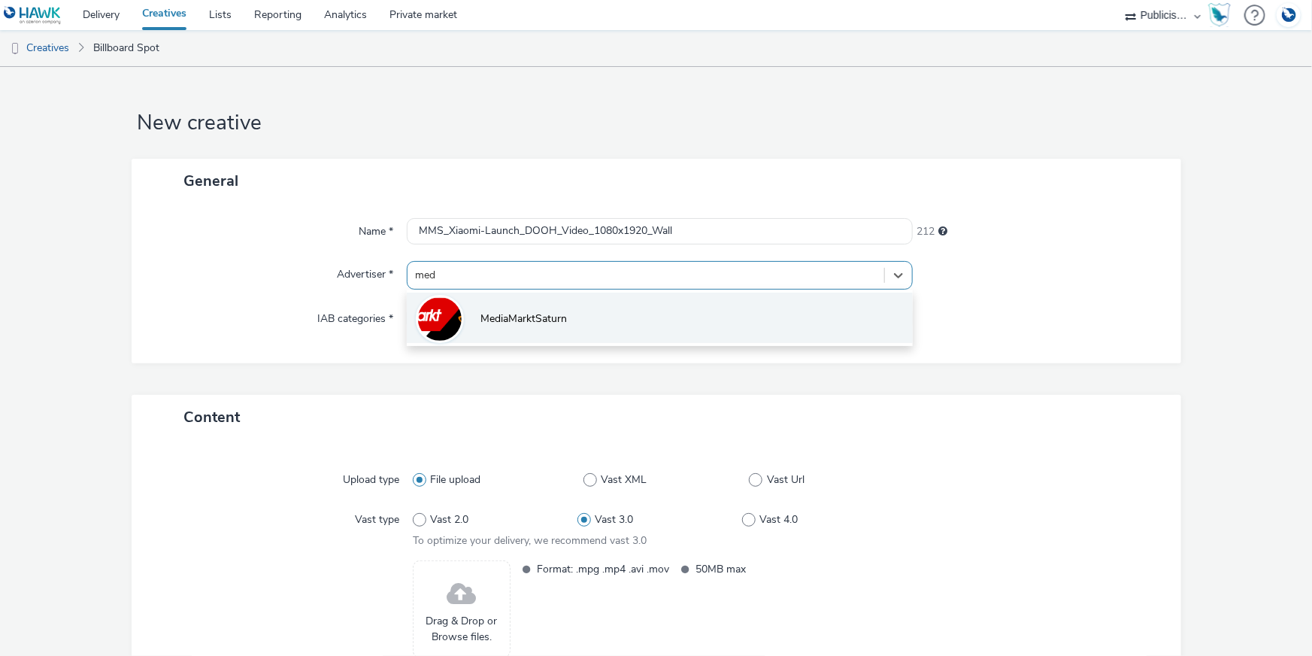
click at [492, 308] on li "MediaMarktSaturn" at bounding box center [660, 317] width 506 height 50
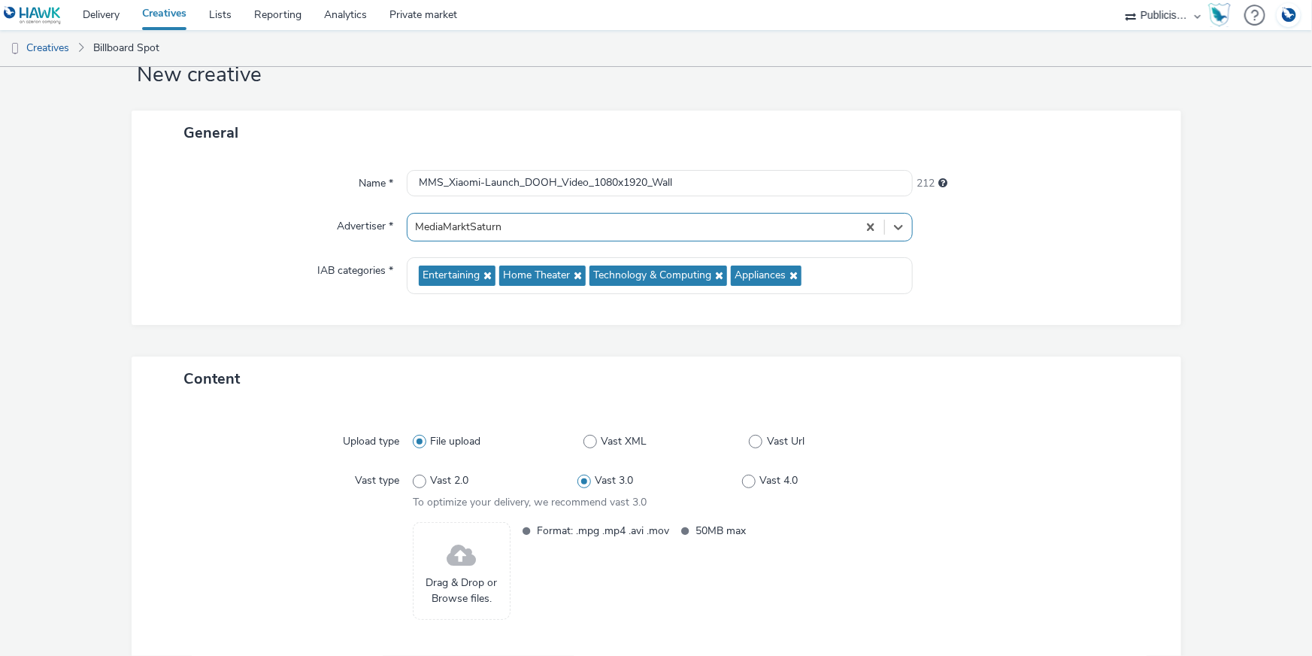
scroll to position [125, 0]
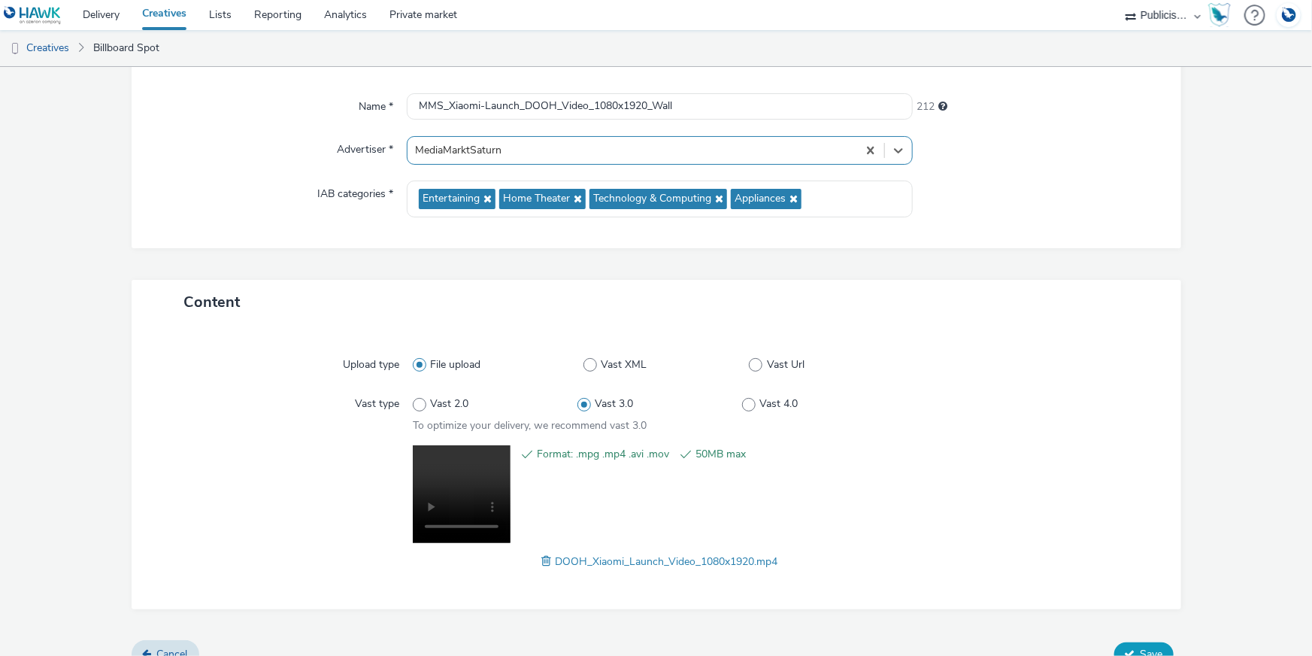
click at [1131, 644] on button "Save" at bounding box center [1143, 654] width 59 height 24
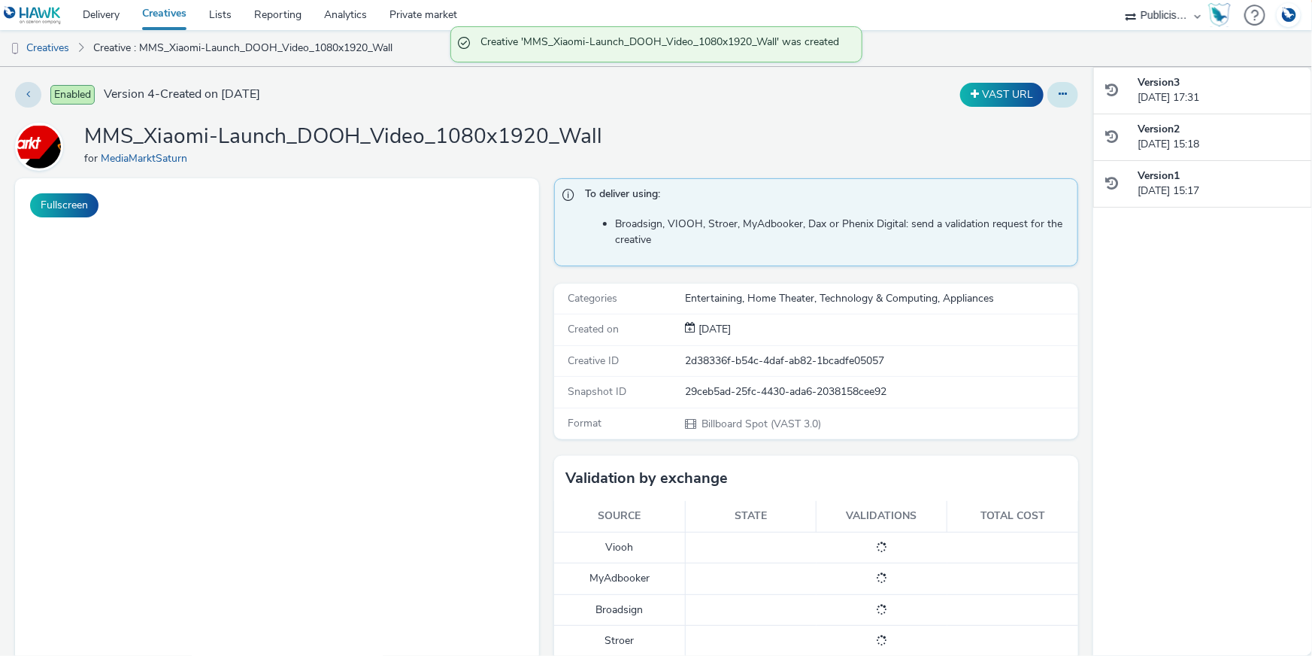
click at [1057, 92] on button at bounding box center [1062, 95] width 31 height 26
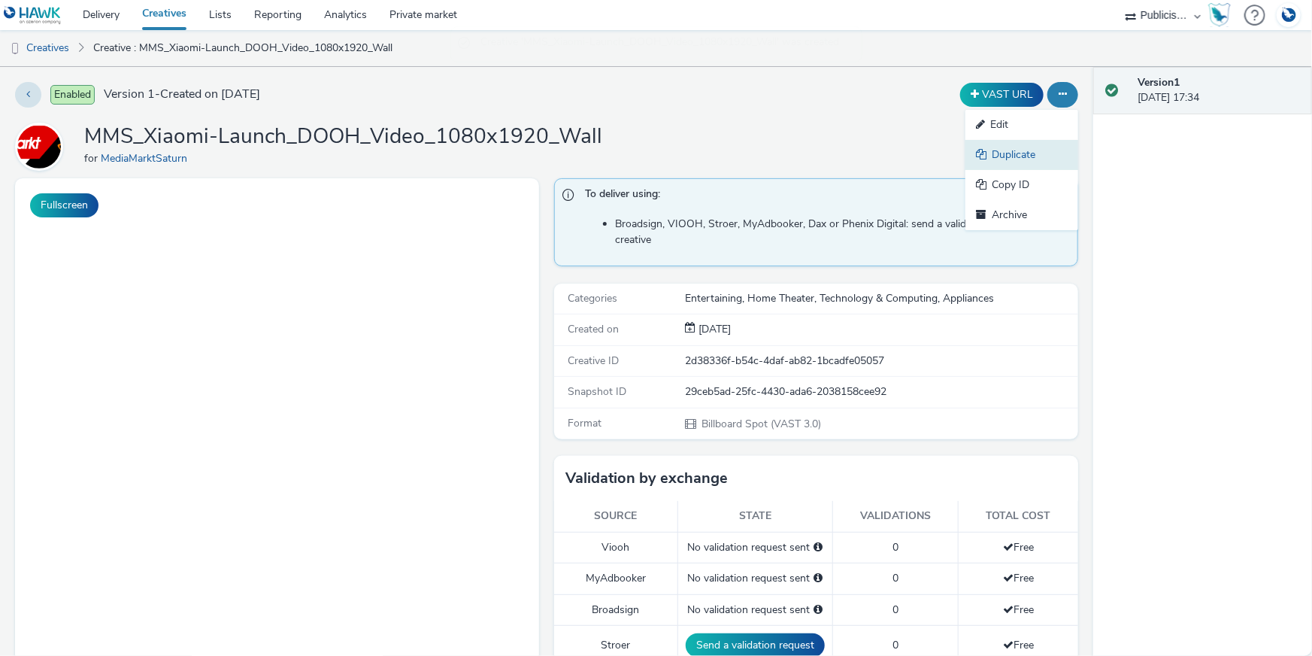
click at [1041, 157] on link "Duplicate" at bounding box center [1021, 155] width 113 height 30
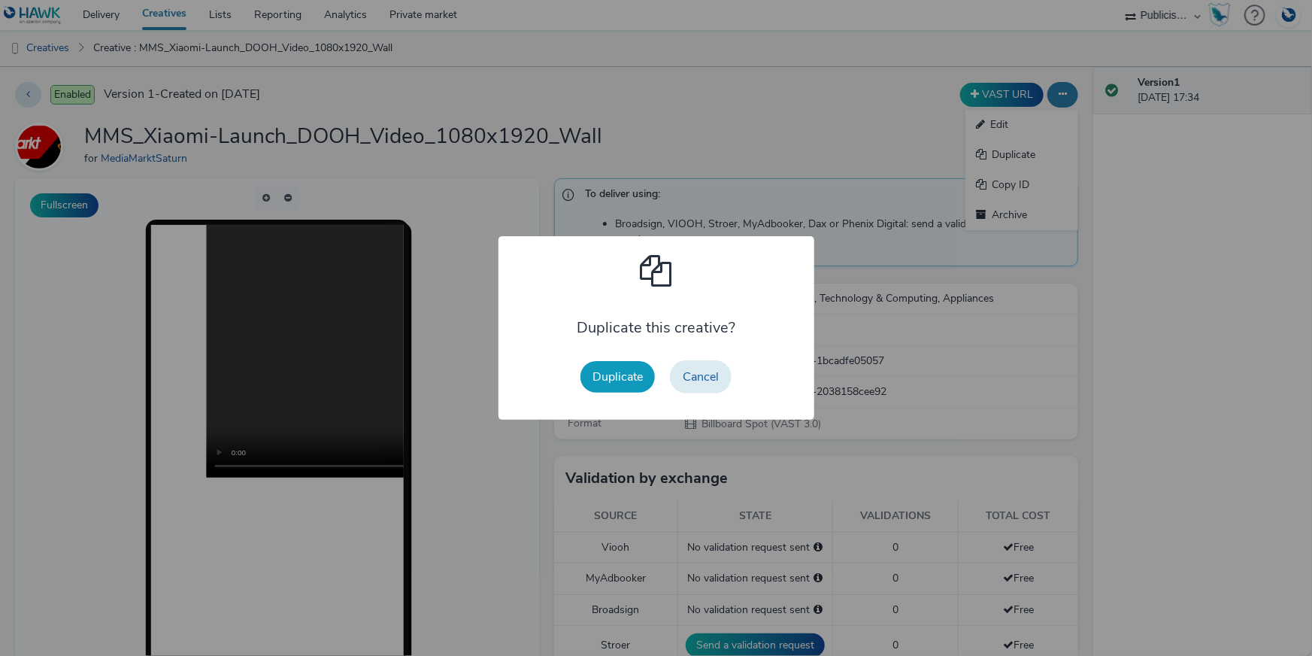
click at [611, 368] on button "Duplicate" at bounding box center [617, 377] width 74 height 32
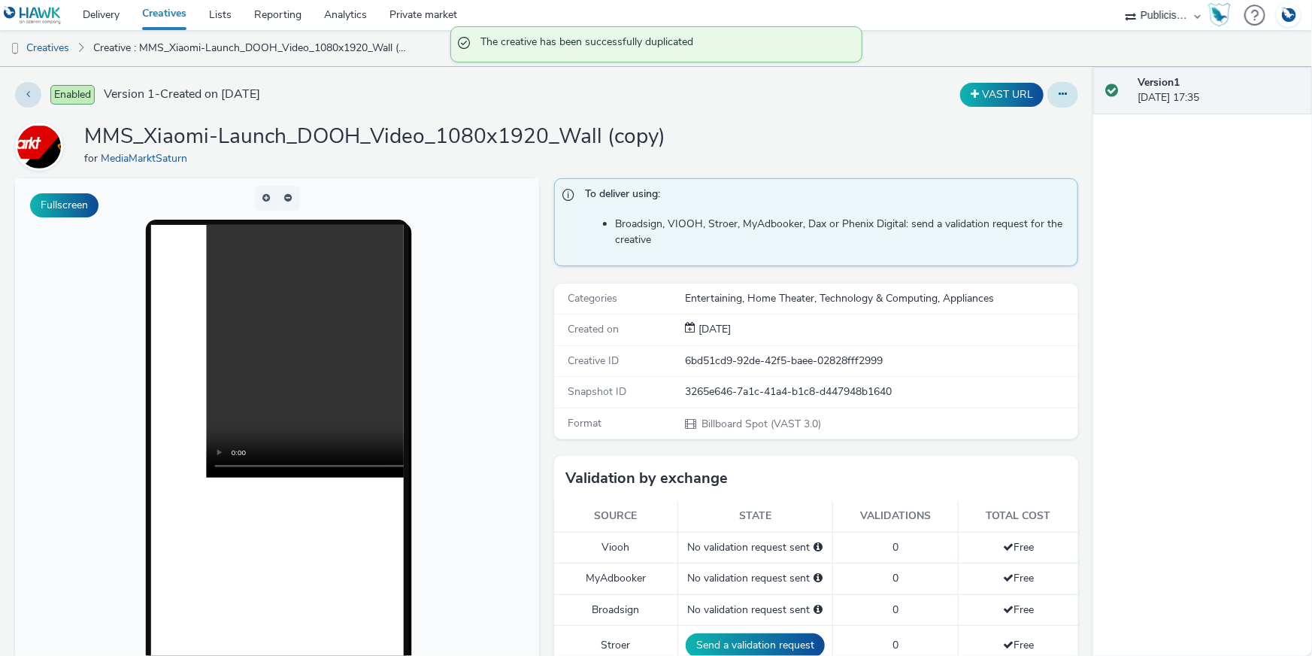
click at [1047, 96] on button at bounding box center [1062, 95] width 31 height 26
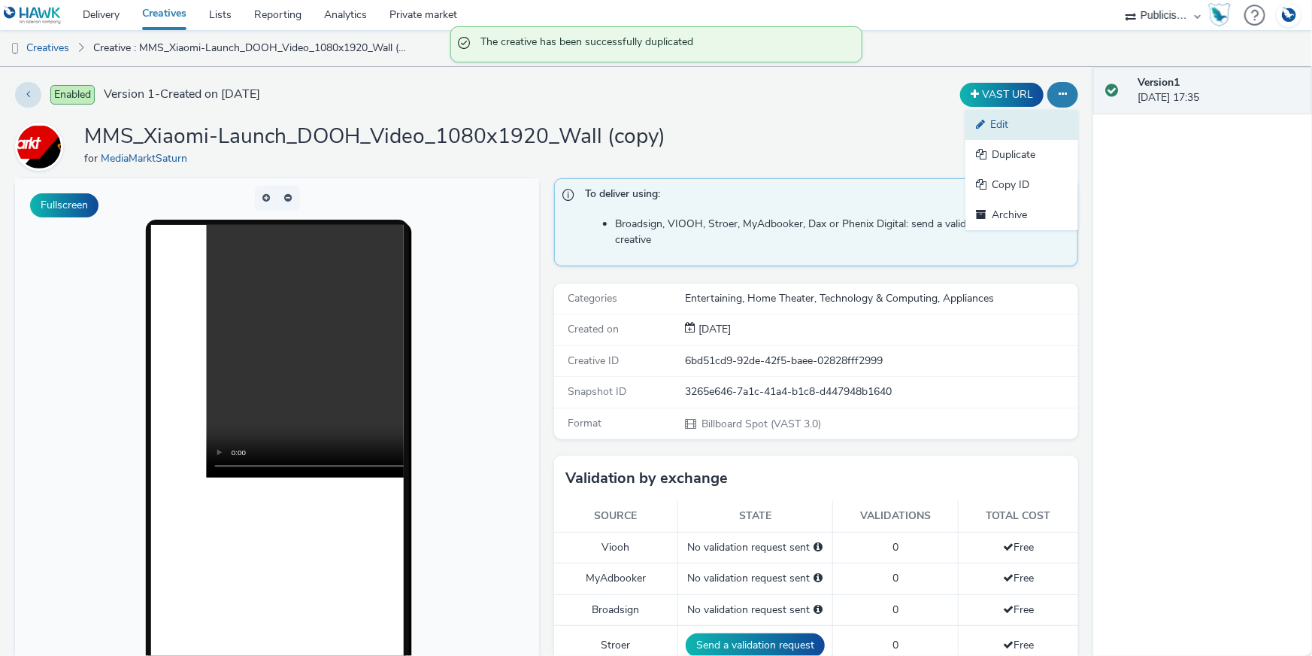
click at [1037, 132] on link "Edit" at bounding box center [1021, 125] width 113 height 30
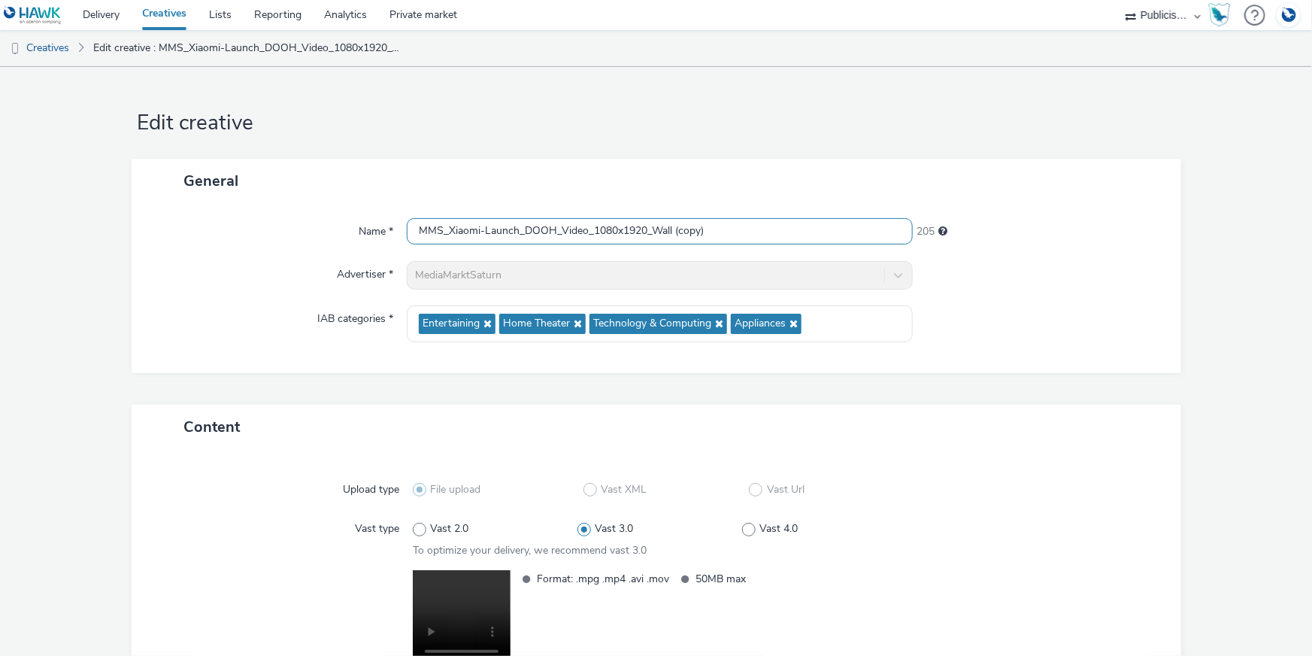
drag, startPoint x: 715, startPoint y: 235, endPoint x: 653, endPoint y: 234, distance: 61.7
click at [653, 234] on input "MMS_Xiaomi-Launch_DOOH_Video_1080x1920_Wall (copy)" at bounding box center [660, 231] width 506 height 26
type input "MMS_Xiaomi-Launch_DOOH_Video_1080x1920_Ströer"
click at [84, 244] on form "Edit creative General Name * MMS_Xiaomi-Launch_DOOH_Video_1080x1920_Ströer 210 …" at bounding box center [656, 436] width 1312 height 738
click at [241, 256] on div "Name * MMS_Xiaomi-Launch_DOOH_Video_1080x1920_Ströer 210 Advertiser * MediaMark…" at bounding box center [657, 288] width 1050 height 170
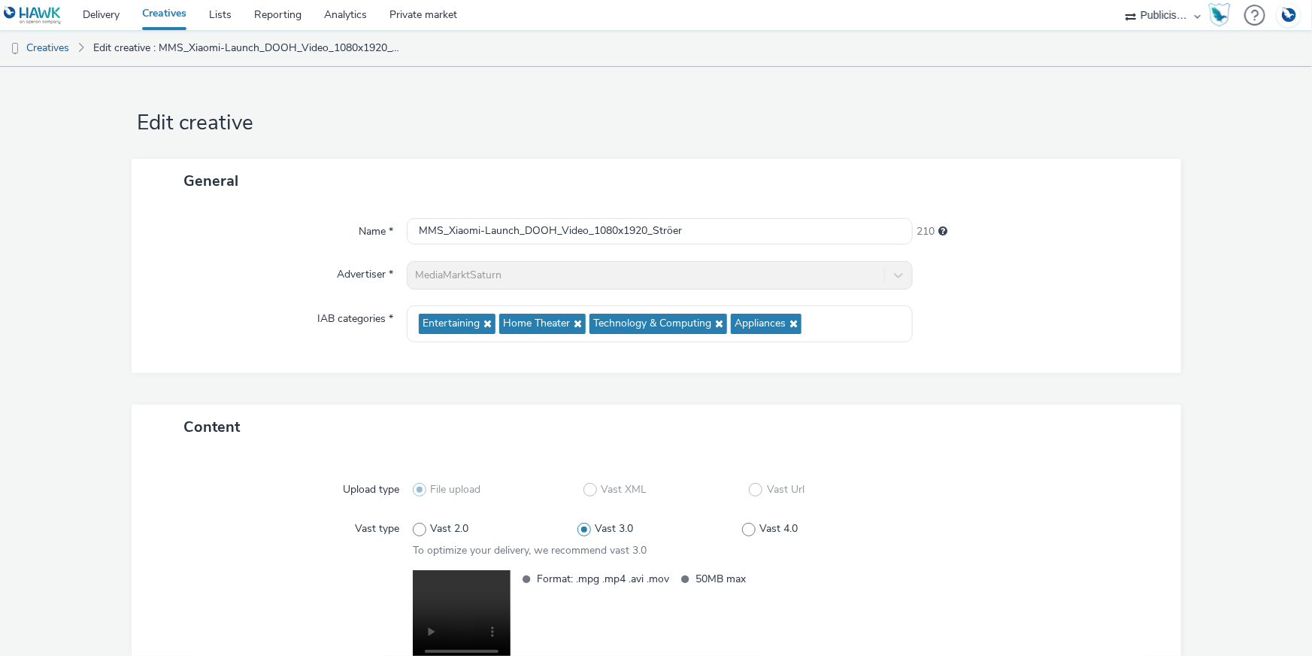
scroll to position [147, 0]
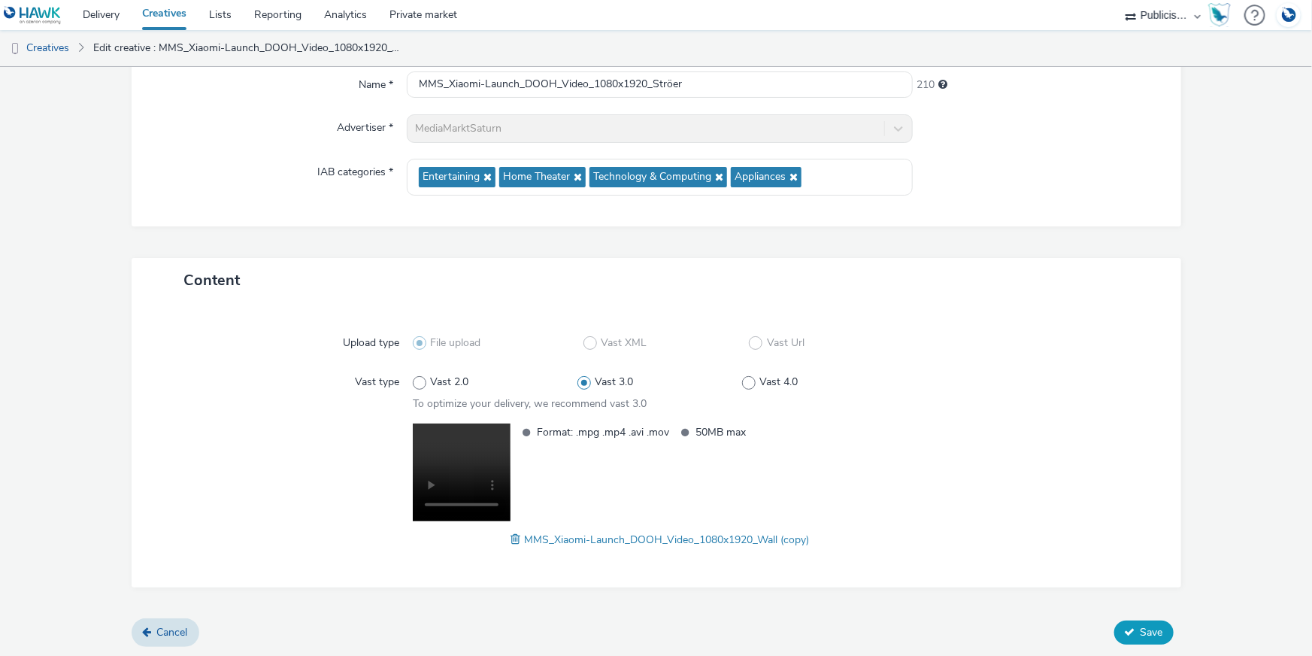
click at [1151, 630] on span "Save" at bounding box center [1152, 632] width 23 height 14
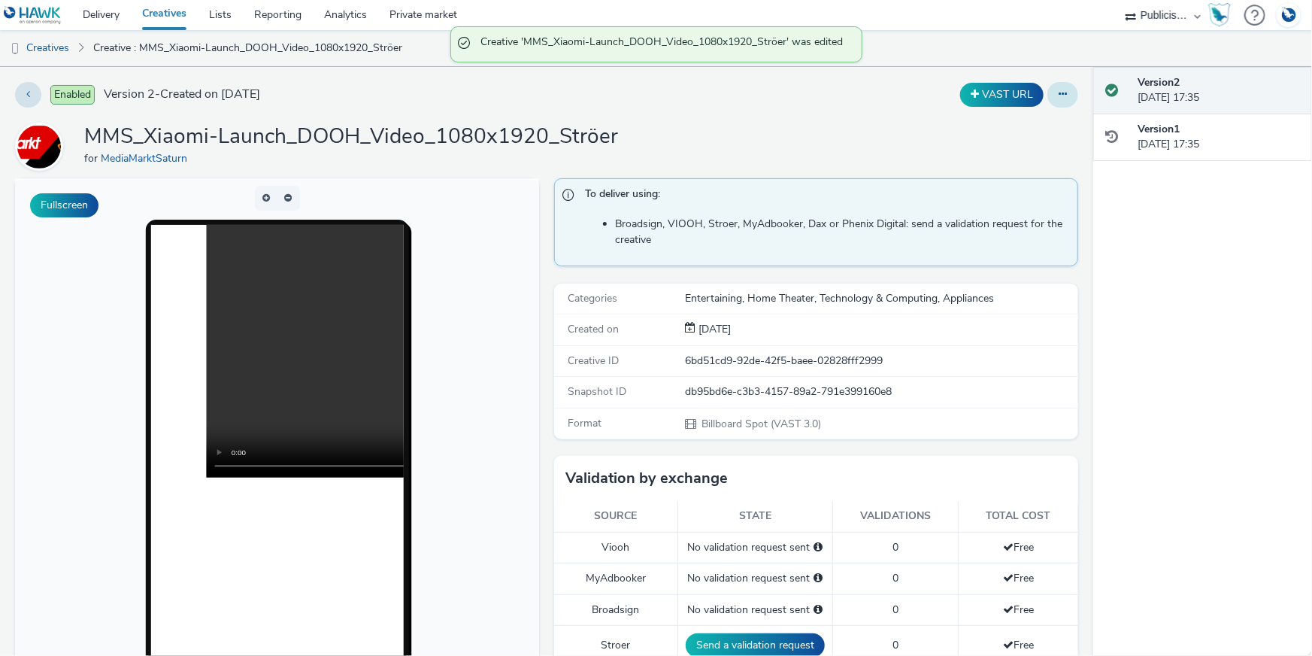
click at [1059, 92] on icon at bounding box center [1063, 94] width 8 height 11
click at [1043, 151] on link "Duplicate" at bounding box center [1021, 155] width 113 height 30
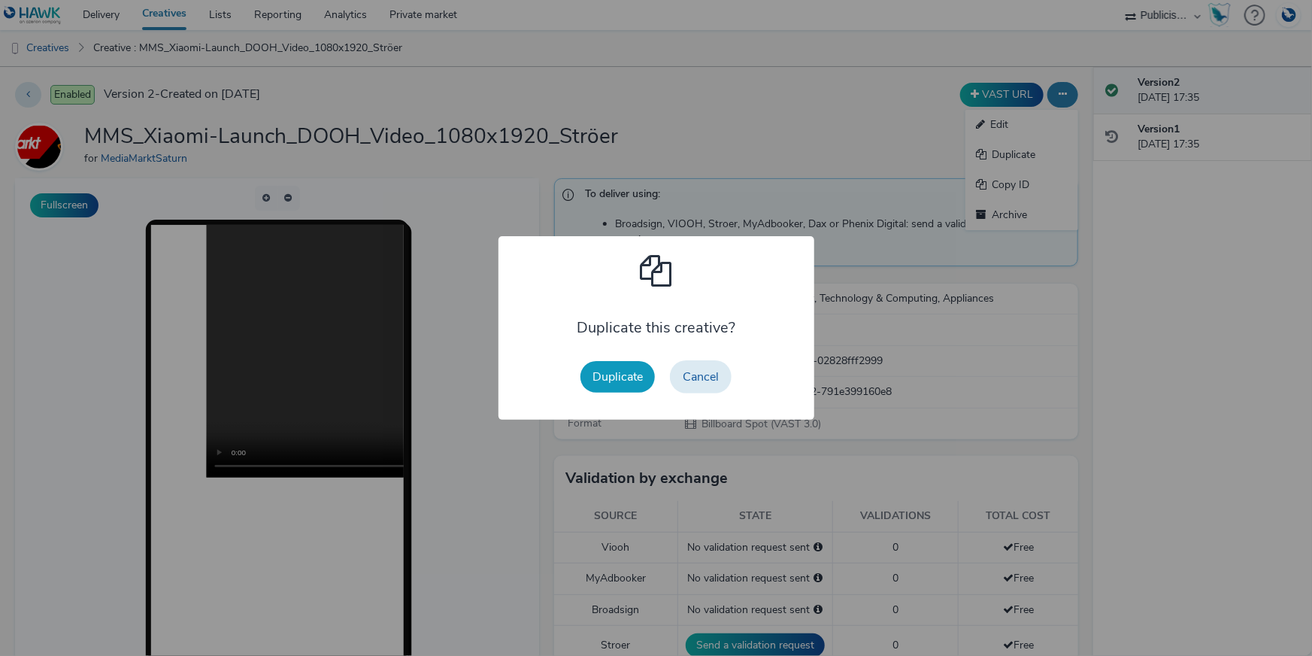
click at [628, 361] on button "Duplicate" at bounding box center [617, 377] width 74 height 32
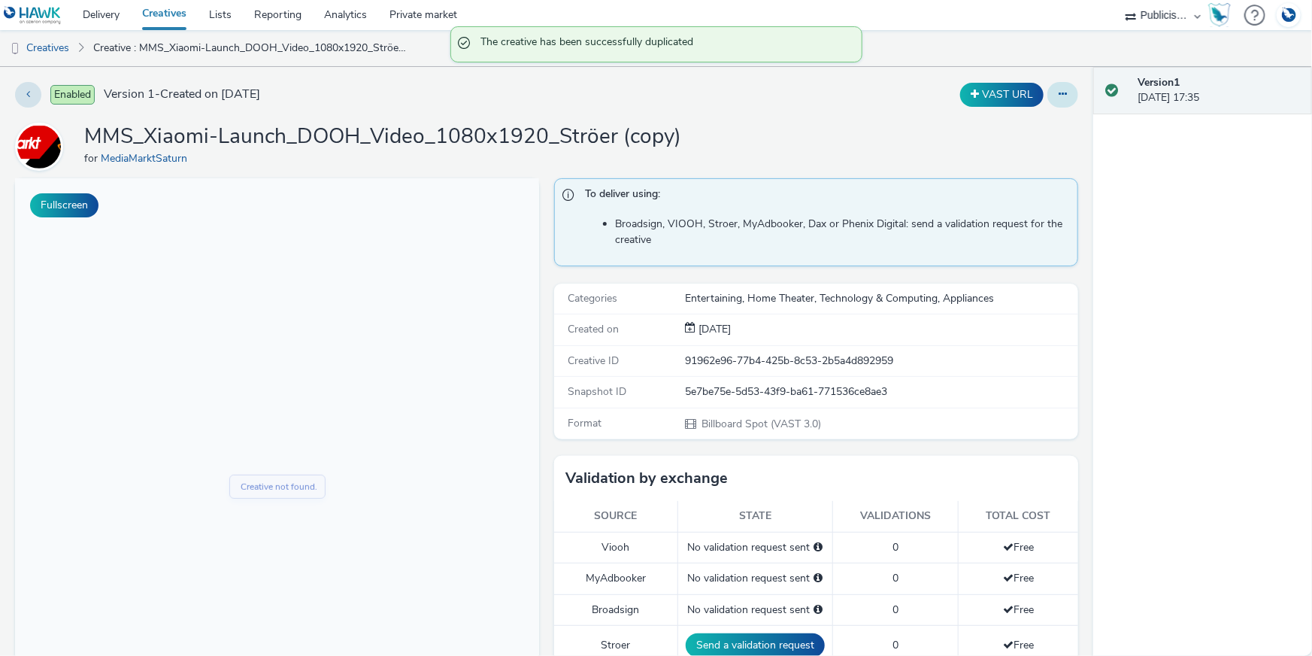
click at [1059, 89] on icon at bounding box center [1063, 94] width 8 height 11
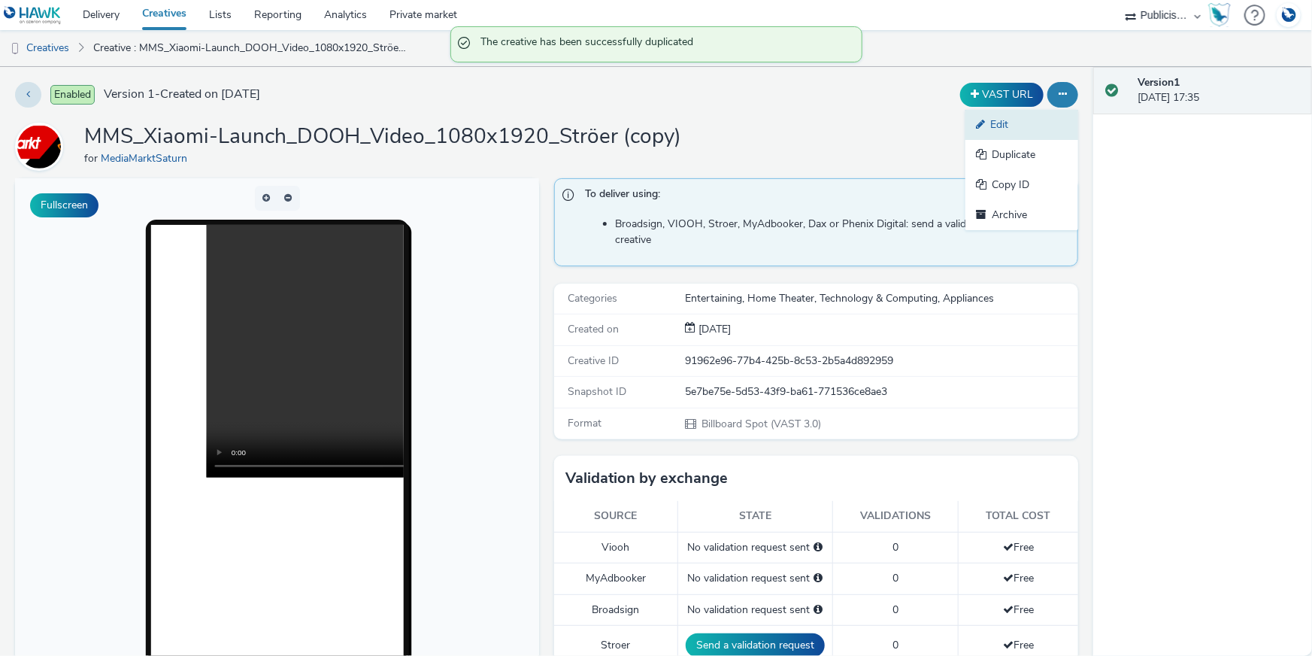
click at [1031, 132] on link "Edit" at bounding box center [1021, 125] width 113 height 30
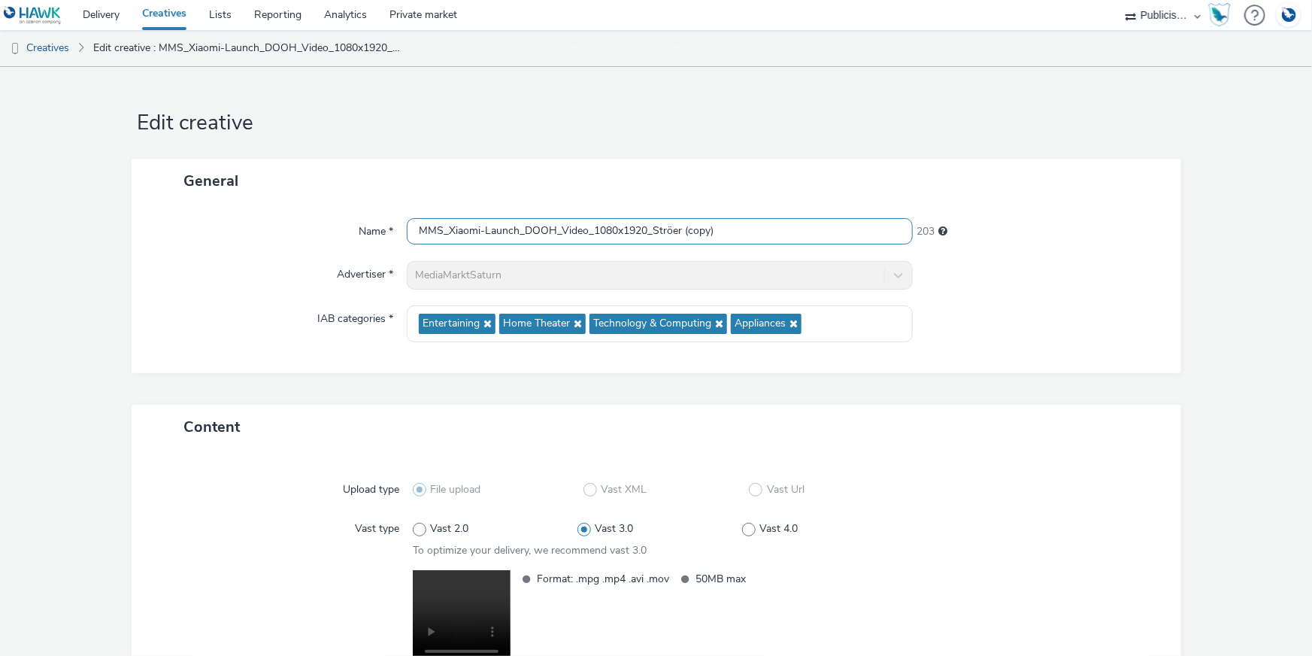
drag, startPoint x: 719, startPoint y: 229, endPoint x: 678, endPoint y: 232, distance: 40.7
click at [678, 232] on input "MMS_Xiaomi-Launch_DOOH_Video_1080x1920_Ströer (copy)" at bounding box center [660, 231] width 506 height 26
drag, startPoint x: 620, startPoint y: 229, endPoint x: 594, endPoint y: 226, distance: 26.6
click at [594, 226] on input "MMS_Xiaomi-Launch_DOOH_Video_1080x1920_Ströer" at bounding box center [660, 231] width 506 height 26
type input "MMS_Xiaomi-Launch_DOOH_Video_1920x1080_Ströer"
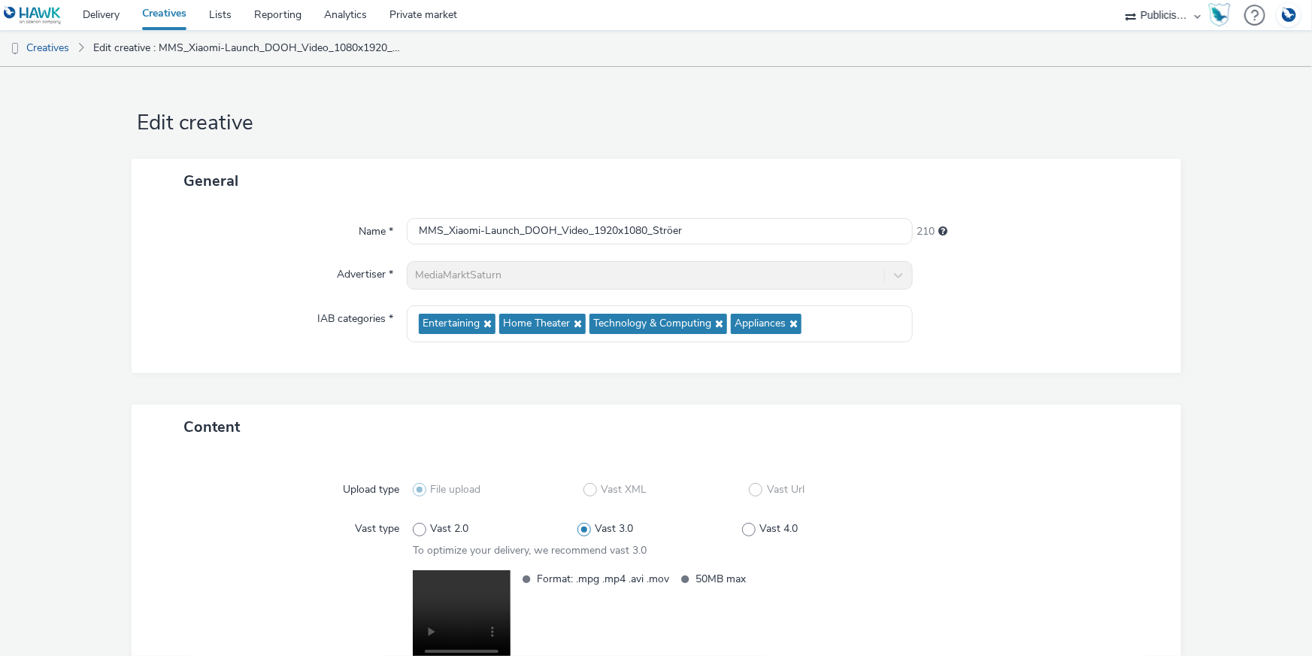
click at [284, 261] on div "Advertiser *" at bounding box center [277, 275] width 261 height 29
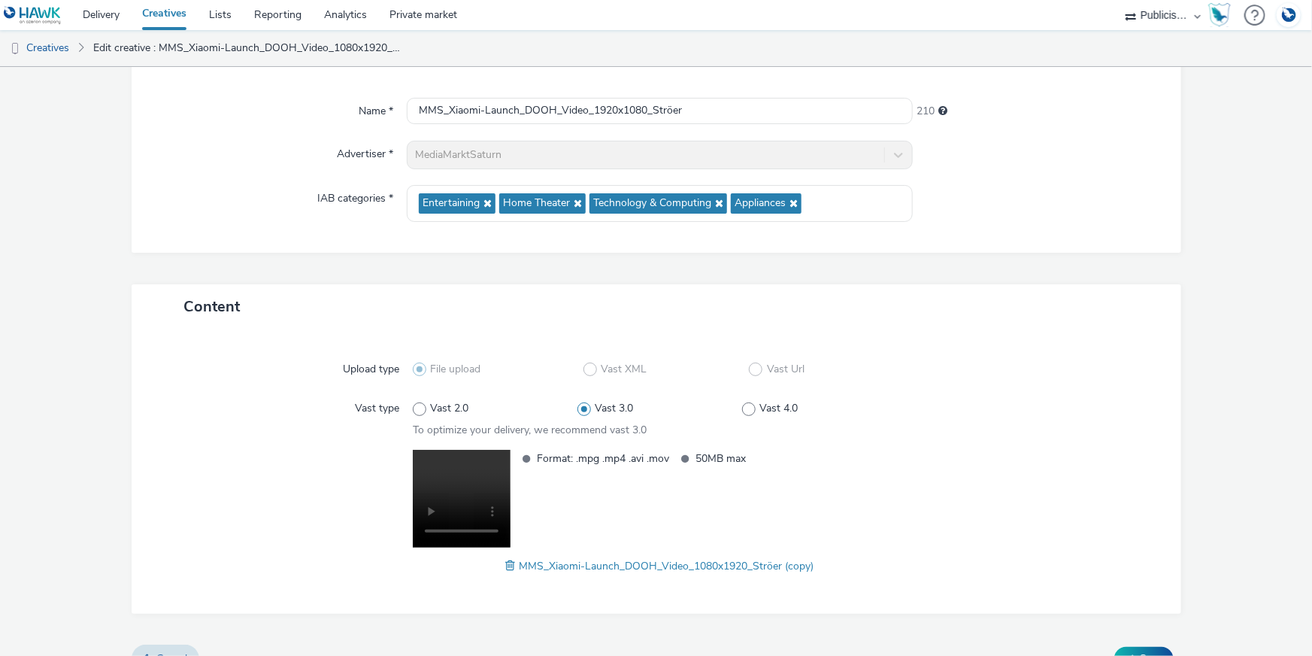
scroll to position [147, 0]
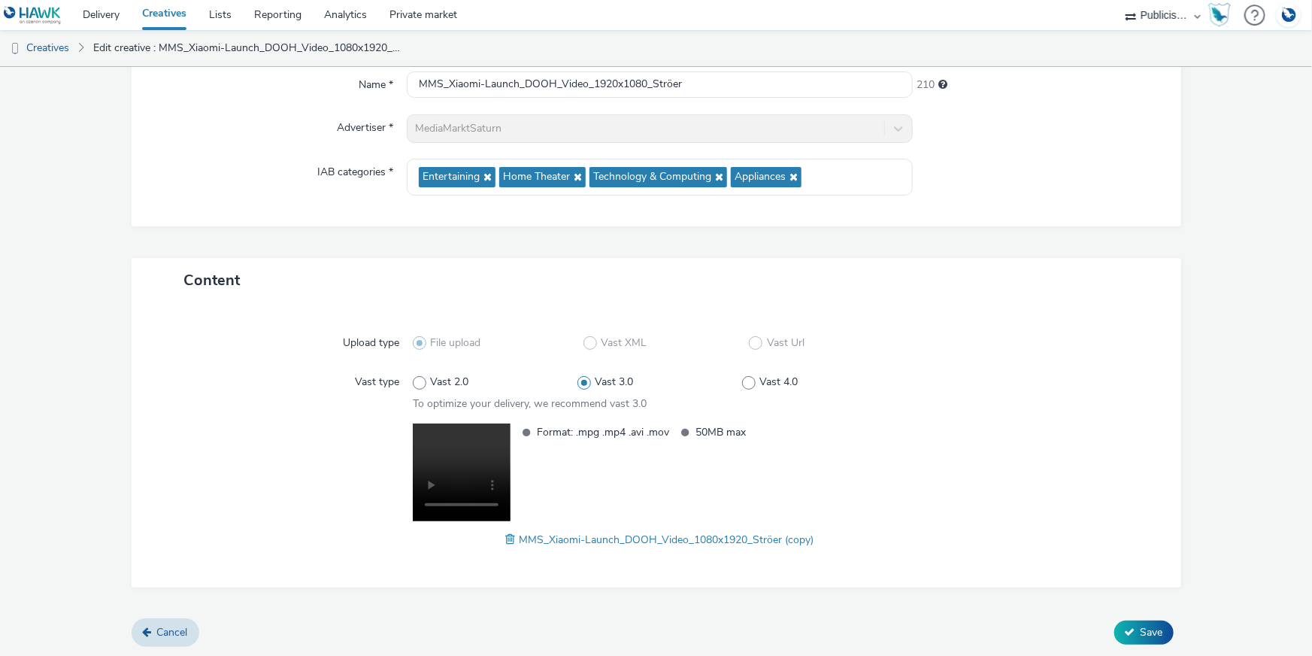
click at [506, 538] on span at bounding box center [513, 539] width 14 height 17
click at [1141, 632] on span "Save" at bounding box center [1152, 632] width 23 height 14
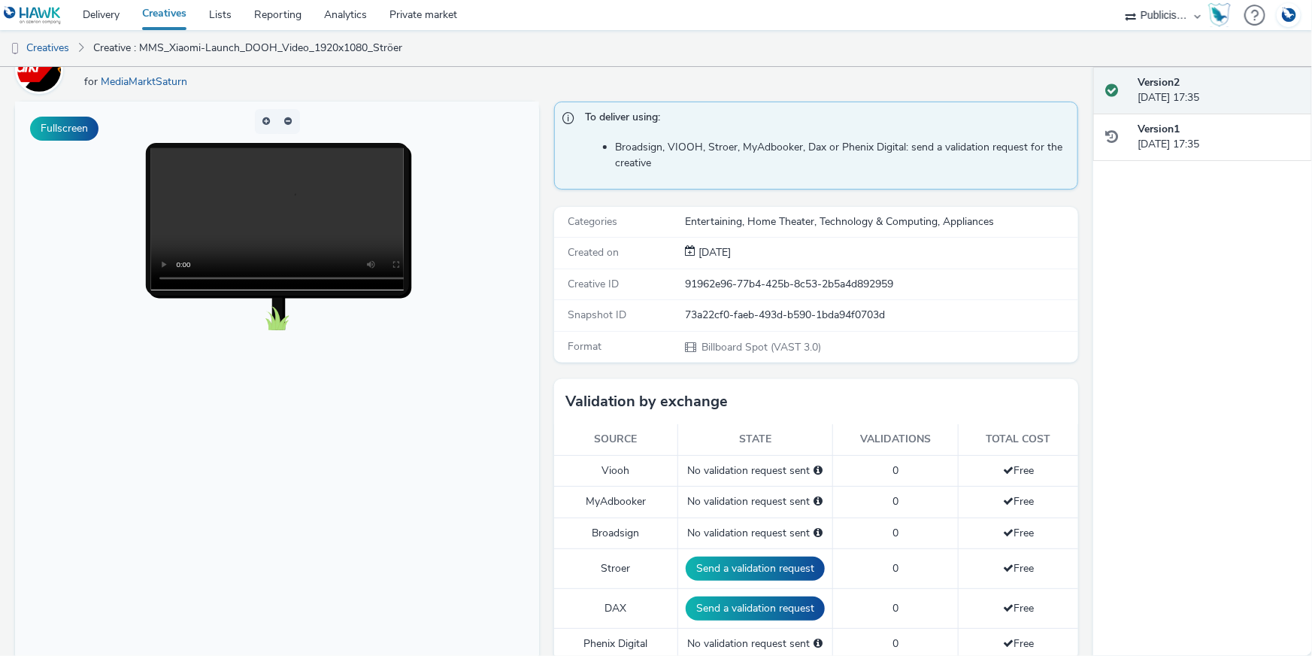
scroll to position [273, 0]
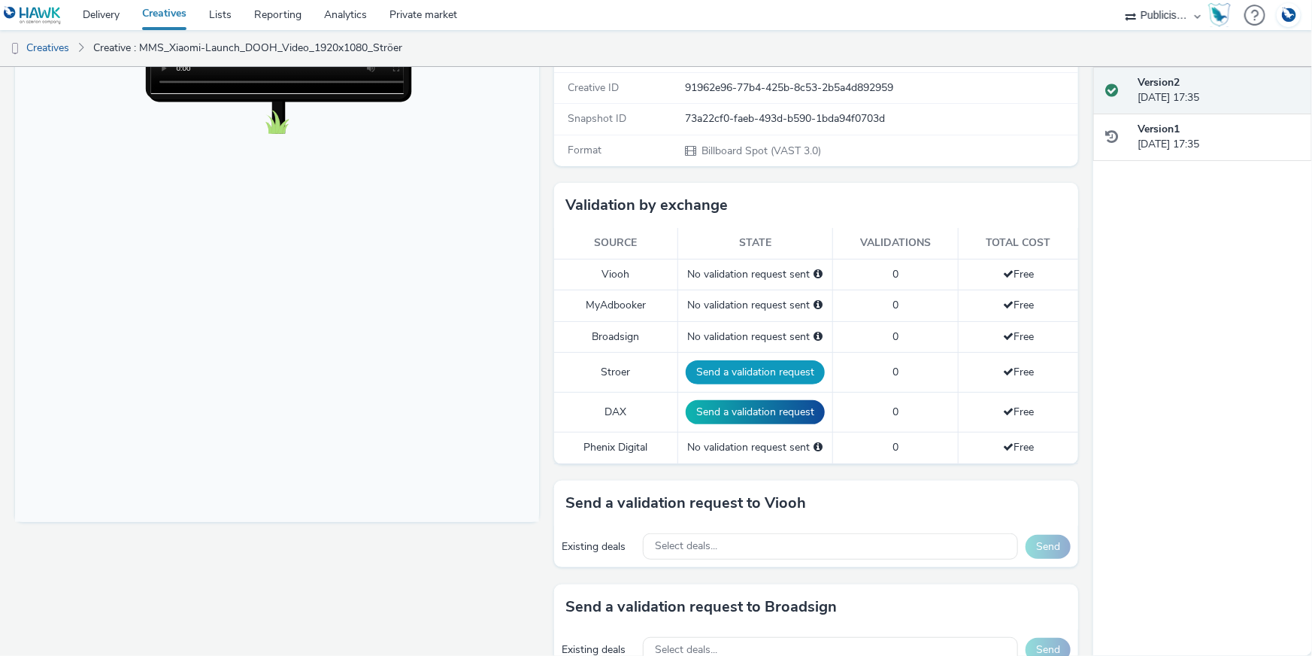
click at [723, 366] on button "Send a validation request" at bounding box center [755, 372] width 139 height 24
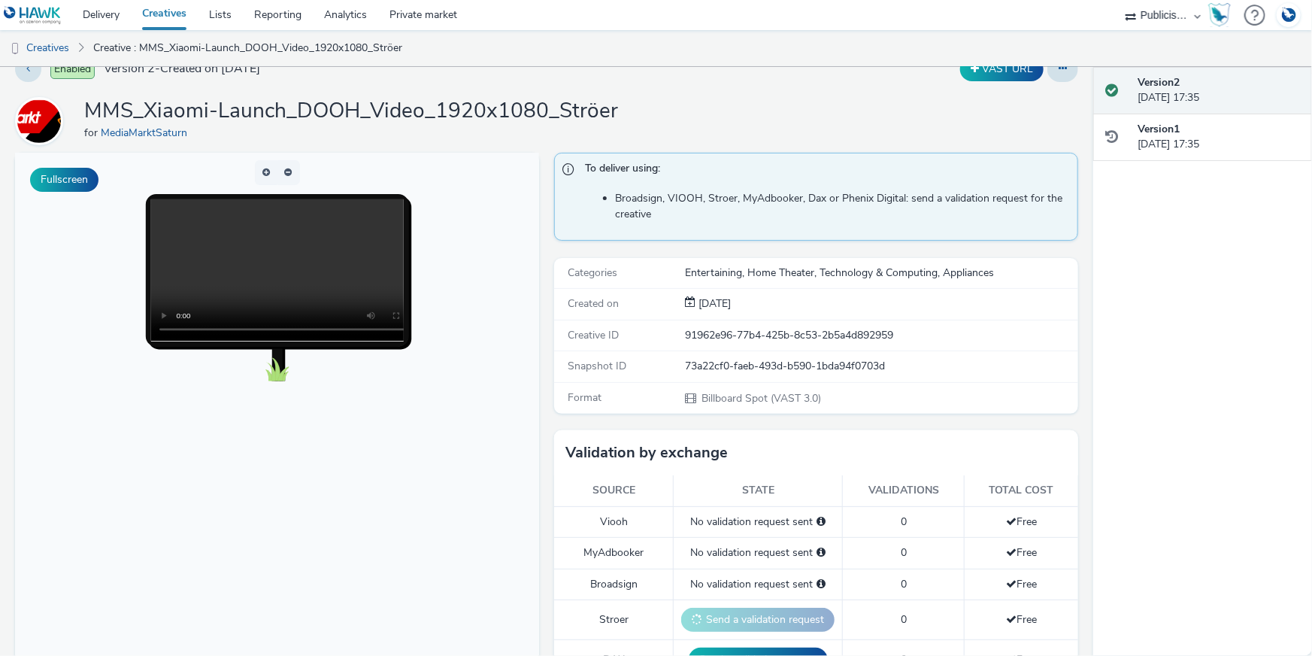
scroll to position [0, 0]
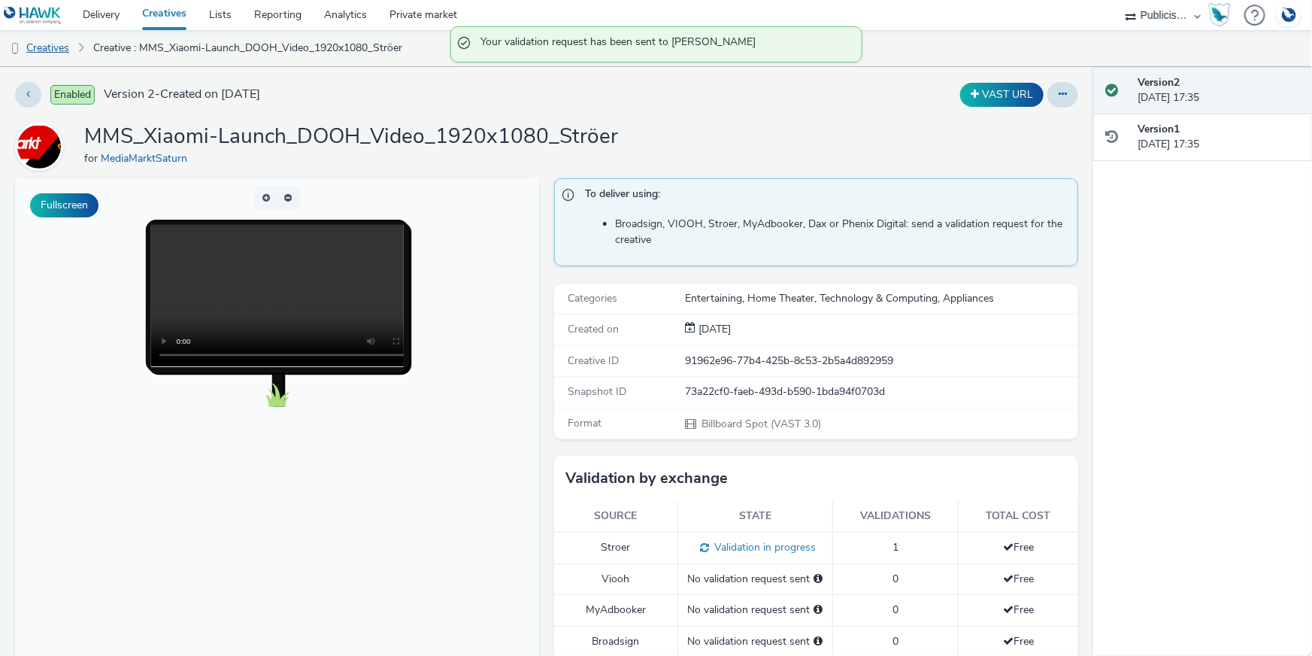
click at [65, 44] on link "Creatives" at bounding box center [38, 48] width 77 height 36
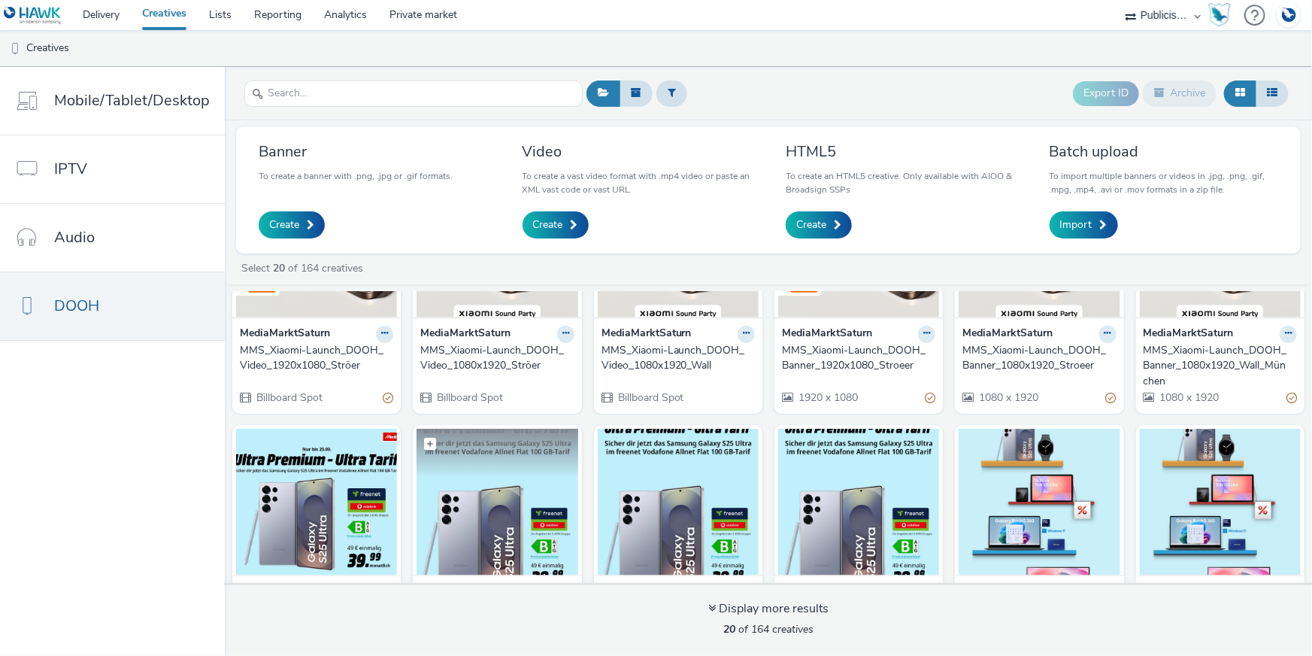
scroll to position [136, 0]
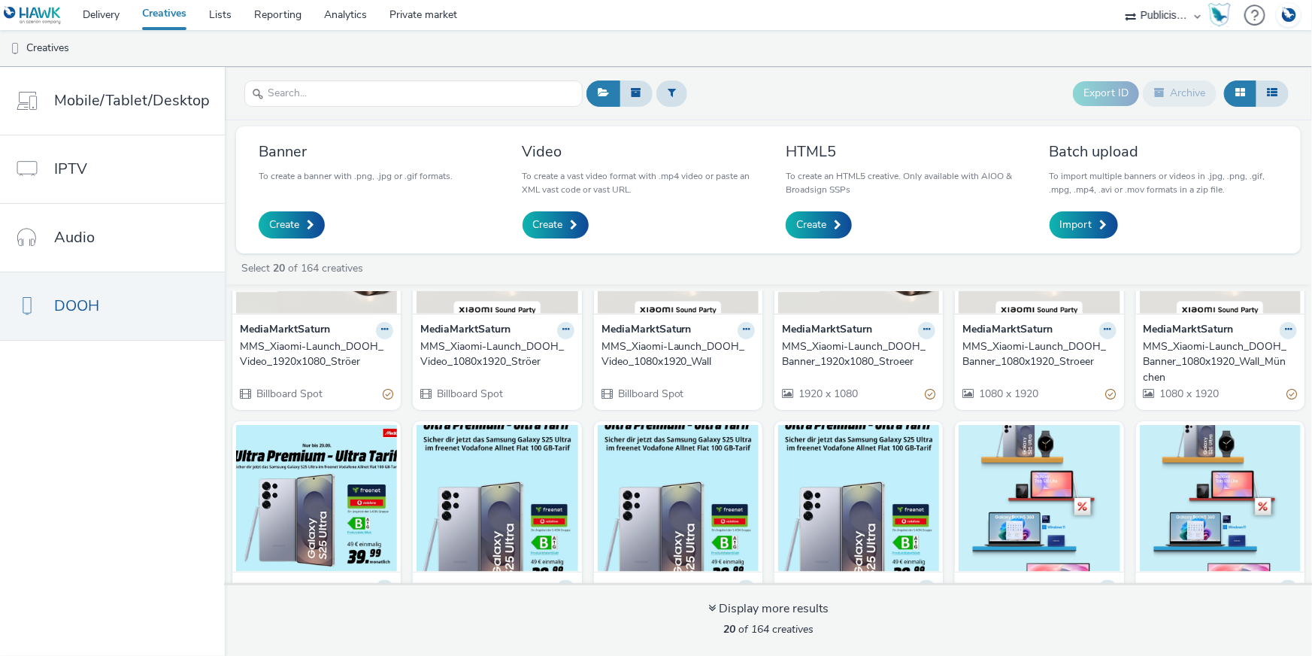
click at [514, 349] on div "MMS_Xiaomi-Launch_DOOH_Video_1080x1920_Ströer" at bounding box center [493, 354] width 147 height 31
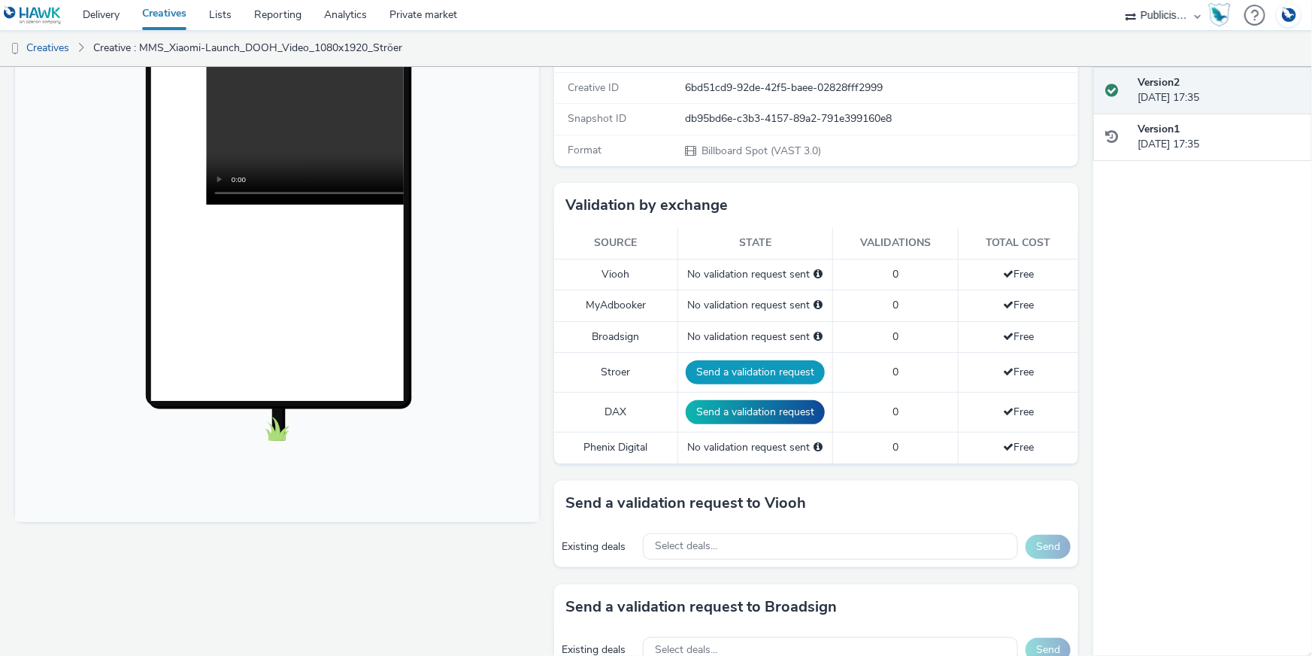
click at [720, 368] on button "Send a validation request" at bounding box center [755, 372] width 139 height 24
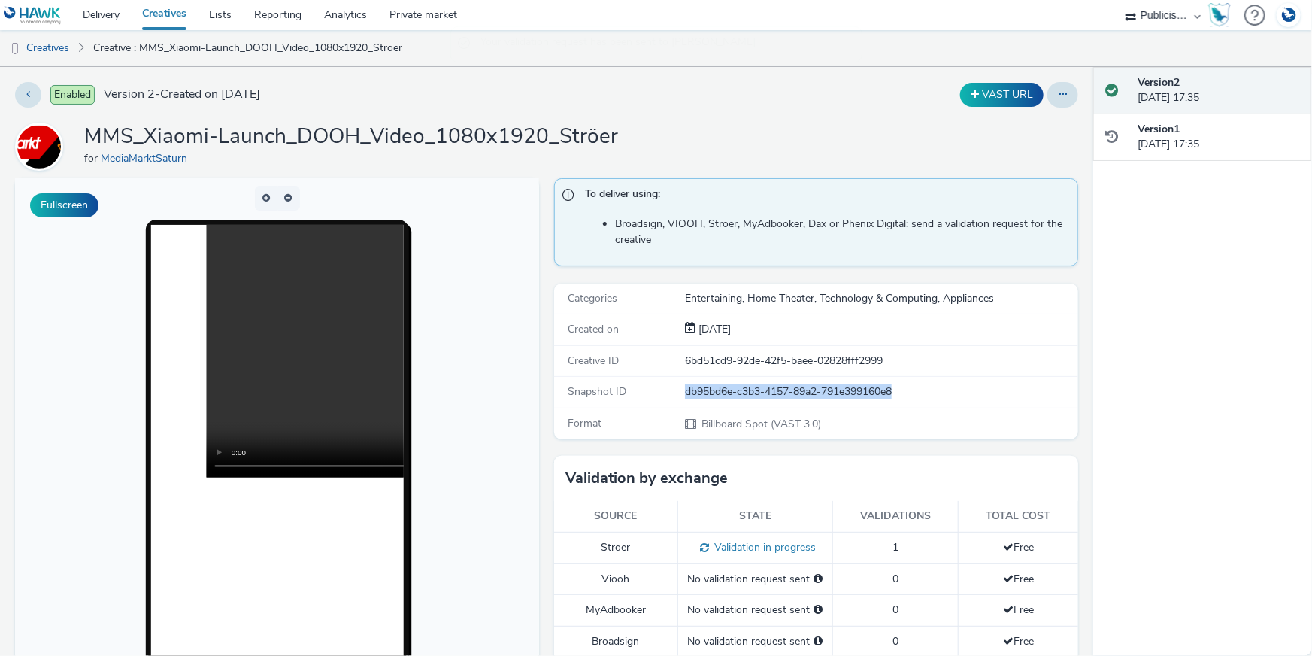
drag, startPoint x: 924, startPoint y: 386, endPoint x: 680, endPoint y: 396, distance: 243.8
click at [685, 396] on div "db95bd6e-c3b3-4157-89a2-791e399160e8" at bounding box center [881, 391] width 392 height 15
copy div "db95bd6e-c3b3-4157-89a2-791e399160e8"
click at [58, 41] on link "Creatives" at bounding box center [38, 48] width 77 height 36
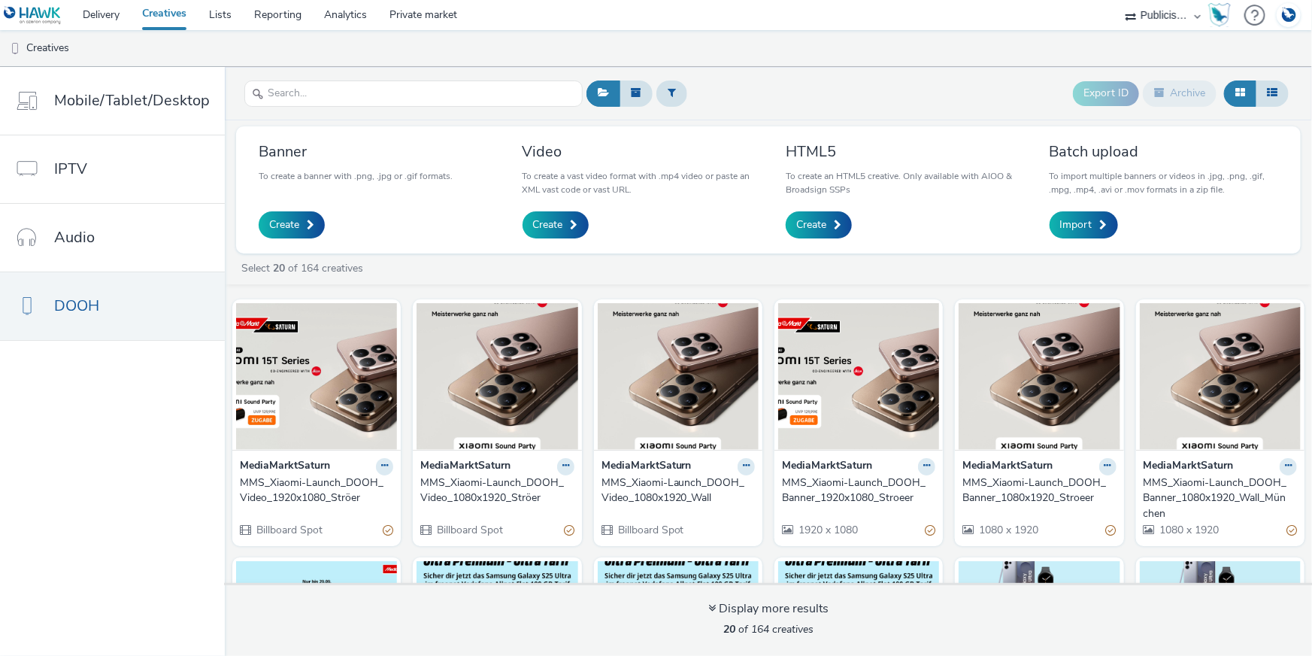
click at [335, 481] on div "MMS_Xiaomi-Launch_DOOH_Video_1920x1080_Ströer" at bounding box center [313, 490] width 147 height 31
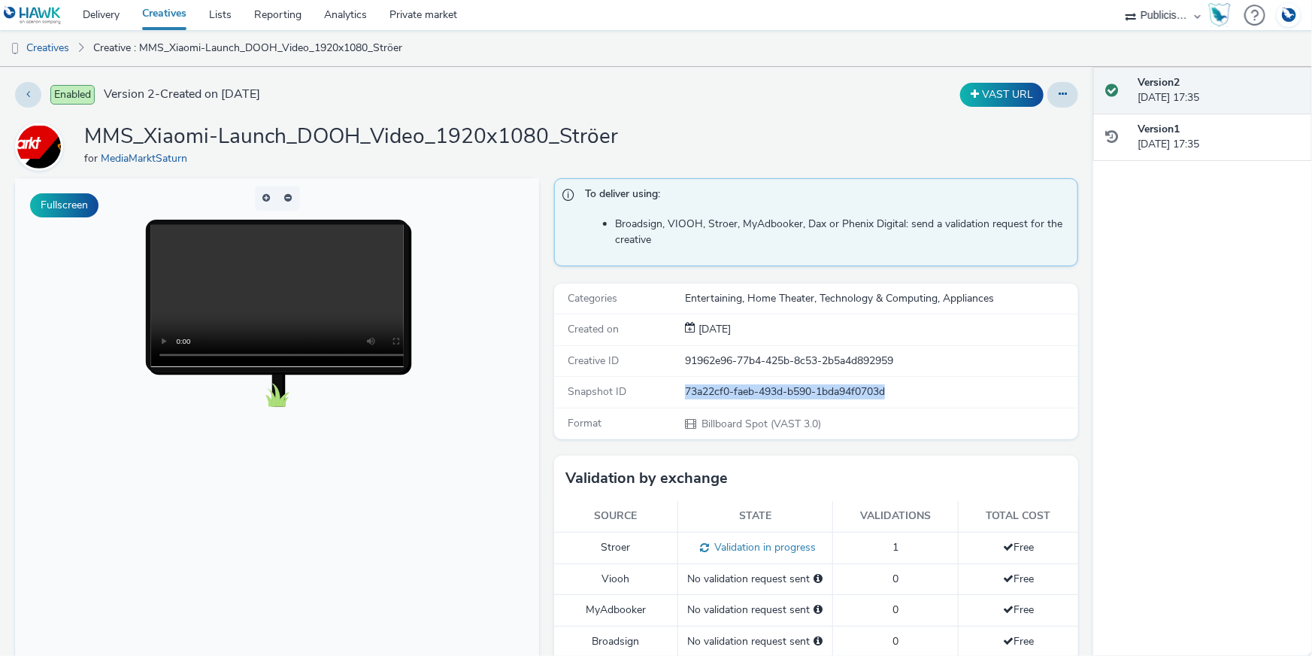
drag, startPoint x: 895, startPoint y: 381, endPoint x: 677, endPoint y: 395, distance: 218.5
click at [677, 395] on div "Snapshot ID 73a22cf0-faeb-493d-b590-1bda94f0703d" at bounding box center [816, 392] width 524 height 31
copy div "73a22cf0-faeb-493d-b590-1bda94f0703d"
click at [71, 44] on link "Creatives" at bounding box center [38, 48] width 77 height 36
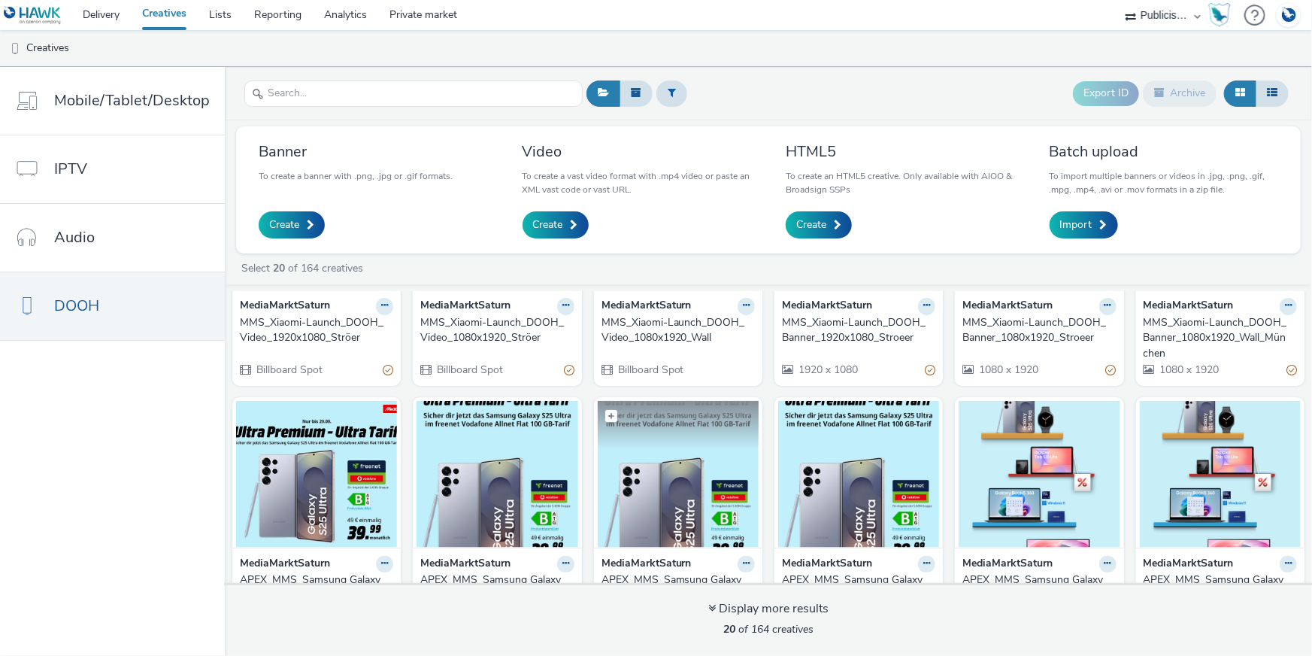
scroll to position [136, 0]
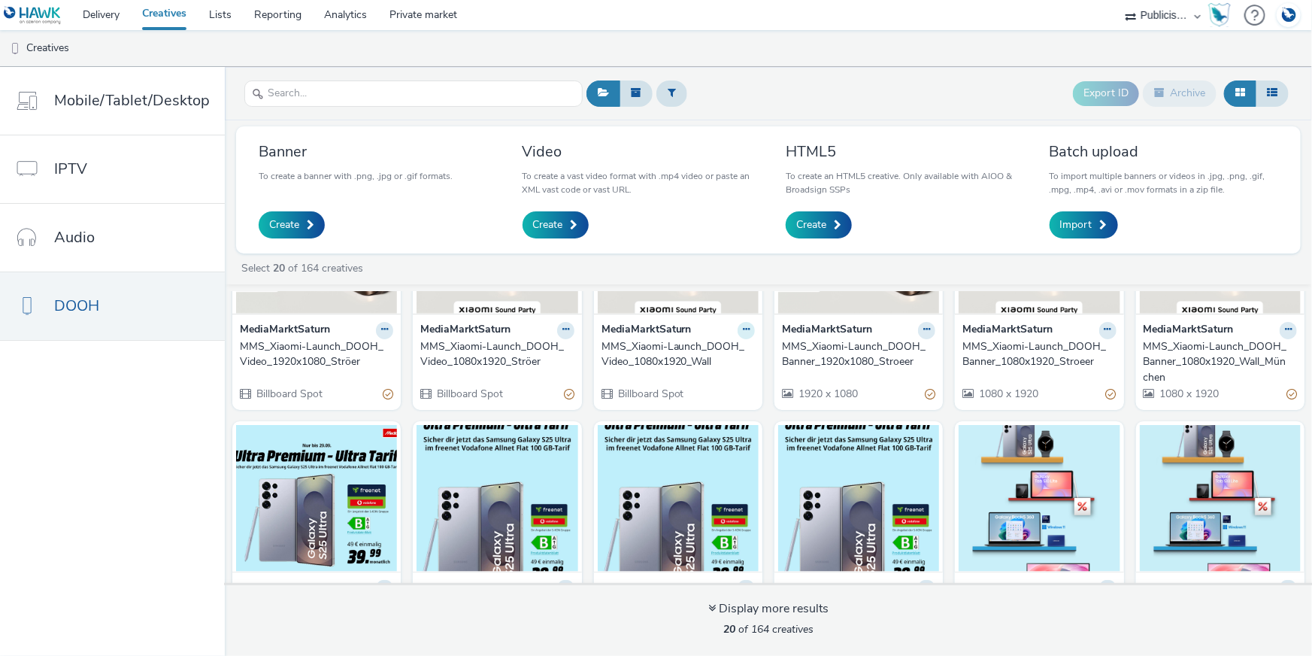
click at [743, 328] on icon at bounding box center [746, 329] width 7 height 9
click at [611, 353] on div "MMS_Xiaomi-Launch_DOOH_Video_1080x1920_Wall" at bounding box center [675, 354] width 147 height 31
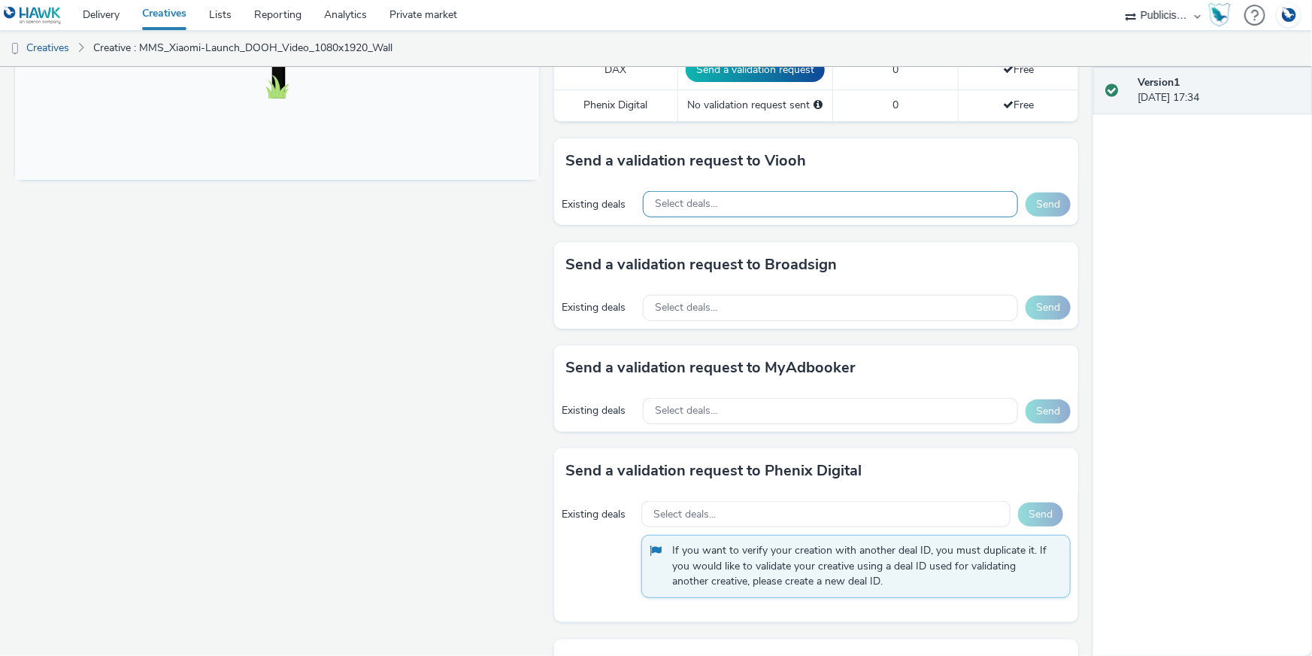
click at [660, 203] on span "Select deals..." at bounding box center [686, 204] width 62 height 13
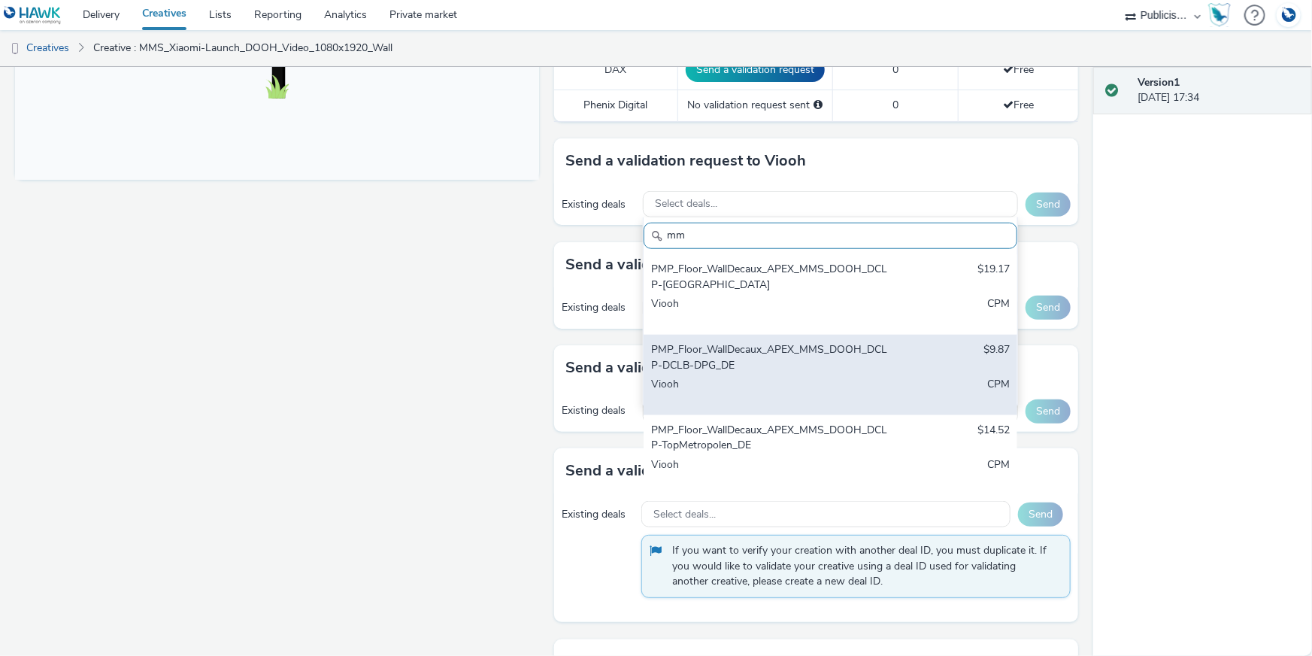
type input "mm"
click at [709, 356] on div "PMP_Floor_WallDecaux_APEX_MMS_DOOH_DCLP-DCLB-DPG_DE" at bounding box center [769, 357] width 237 height 31
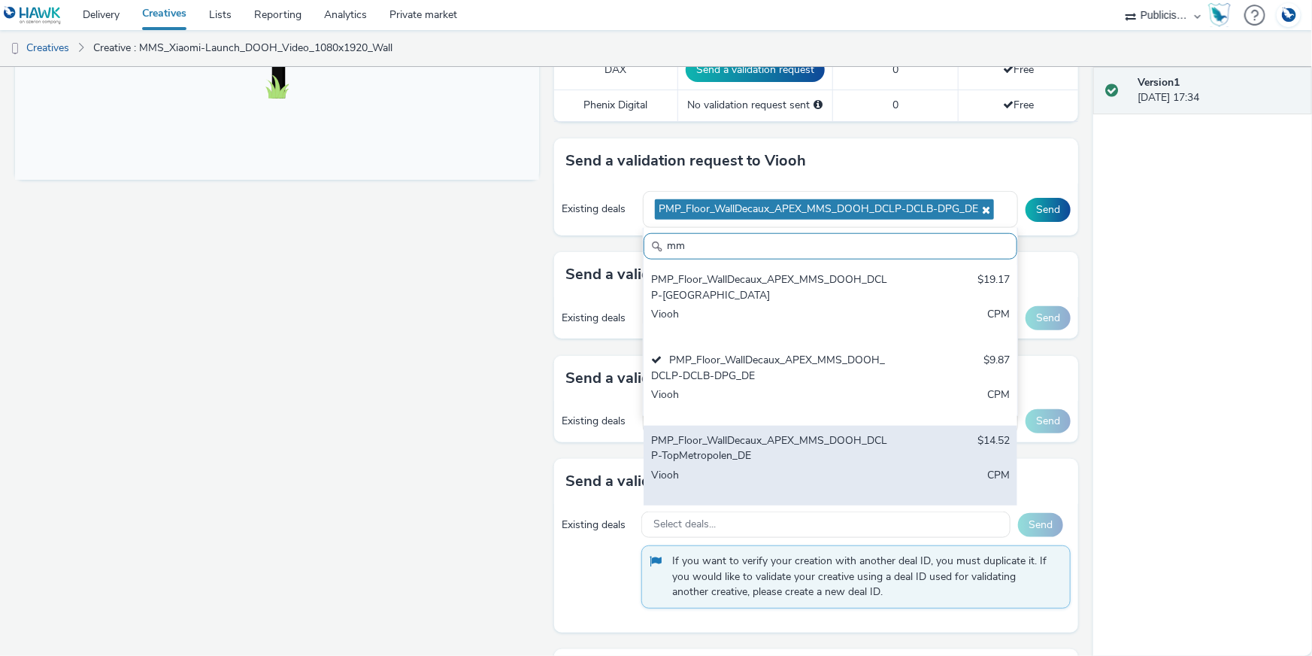
click at [732, 440] on div "PMP_Floor_WallDecaux_APEX_MMS_DOOH_DCLP-TopMetropolen_DE" at bounding box center [769, 448] width 237 height 31
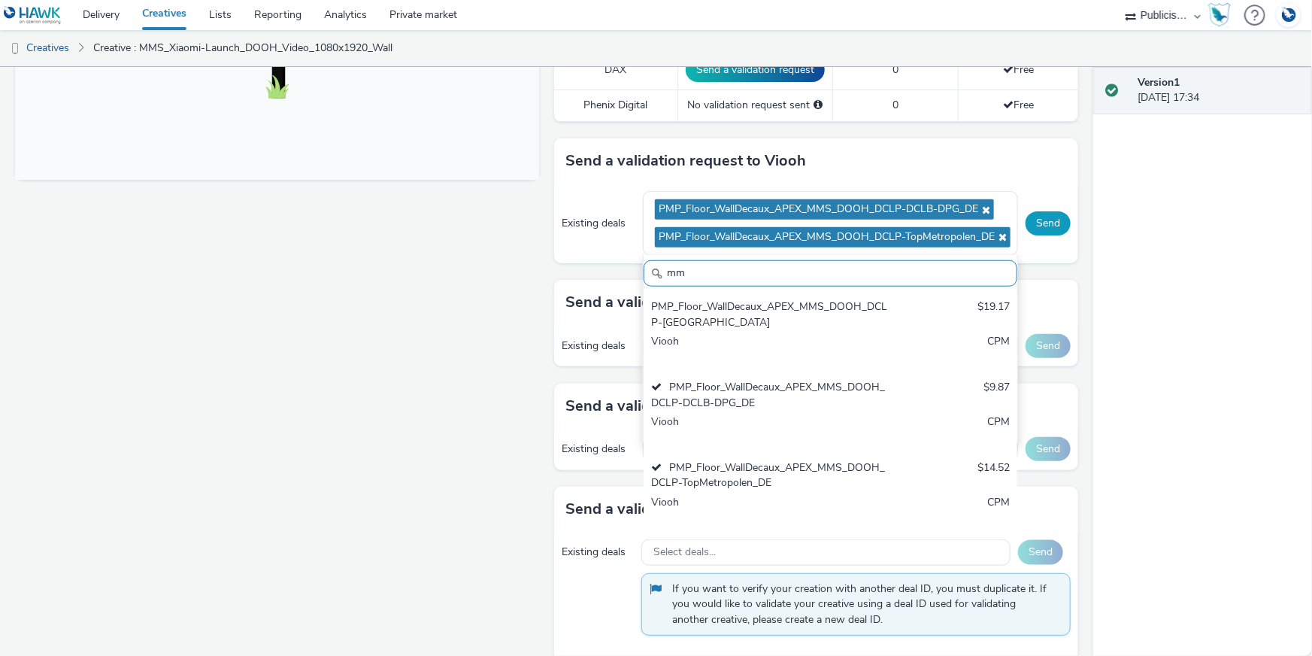
click at [1026, 220] on button "Send" at bounding box center [1048, 223] width 45 height 24
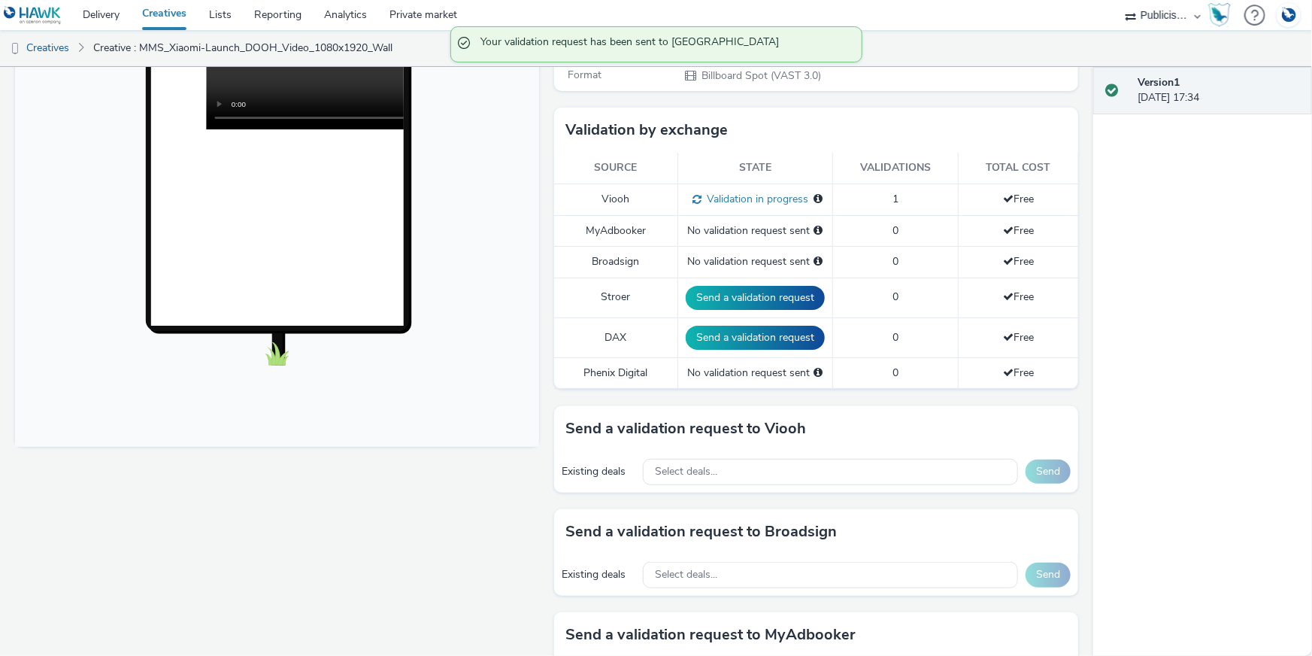
scroll to position [341, 0]
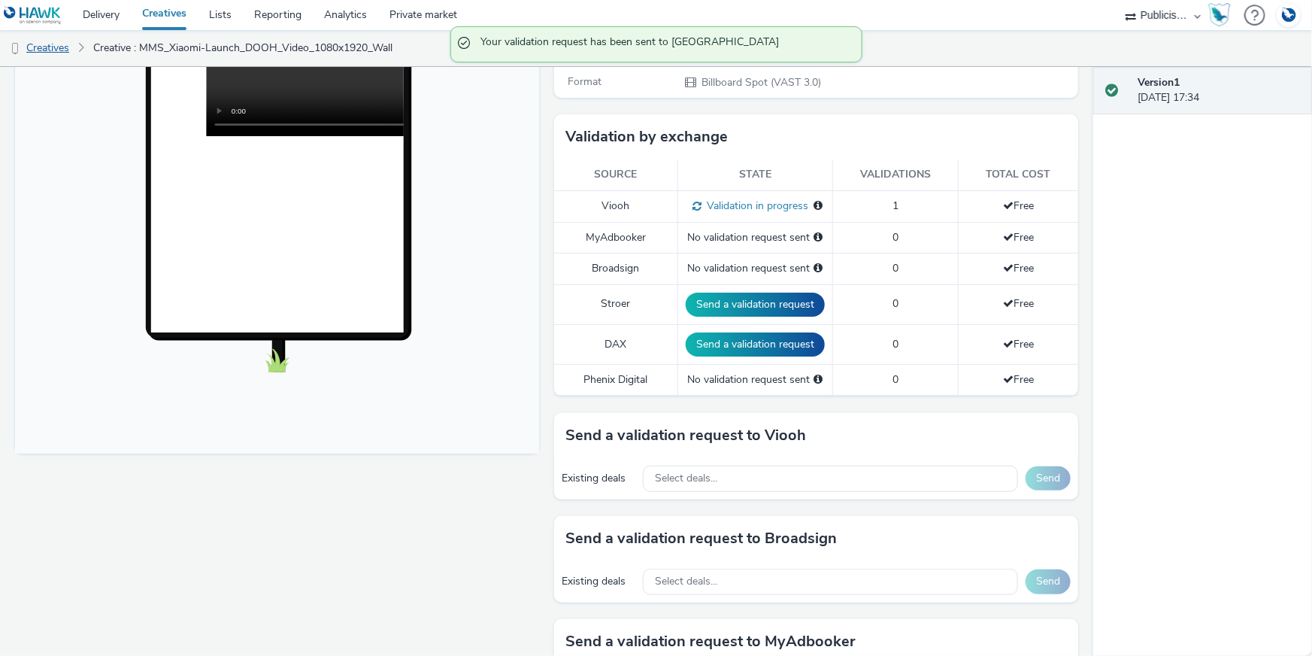
drag, startPoint x: 17, startPoint y: 37, endPoint x: 31, endPoint y: 40, distance: 13.9
click at [17, 37] on link "Creatives" at bounding box center [38, 48] width 77 height 36
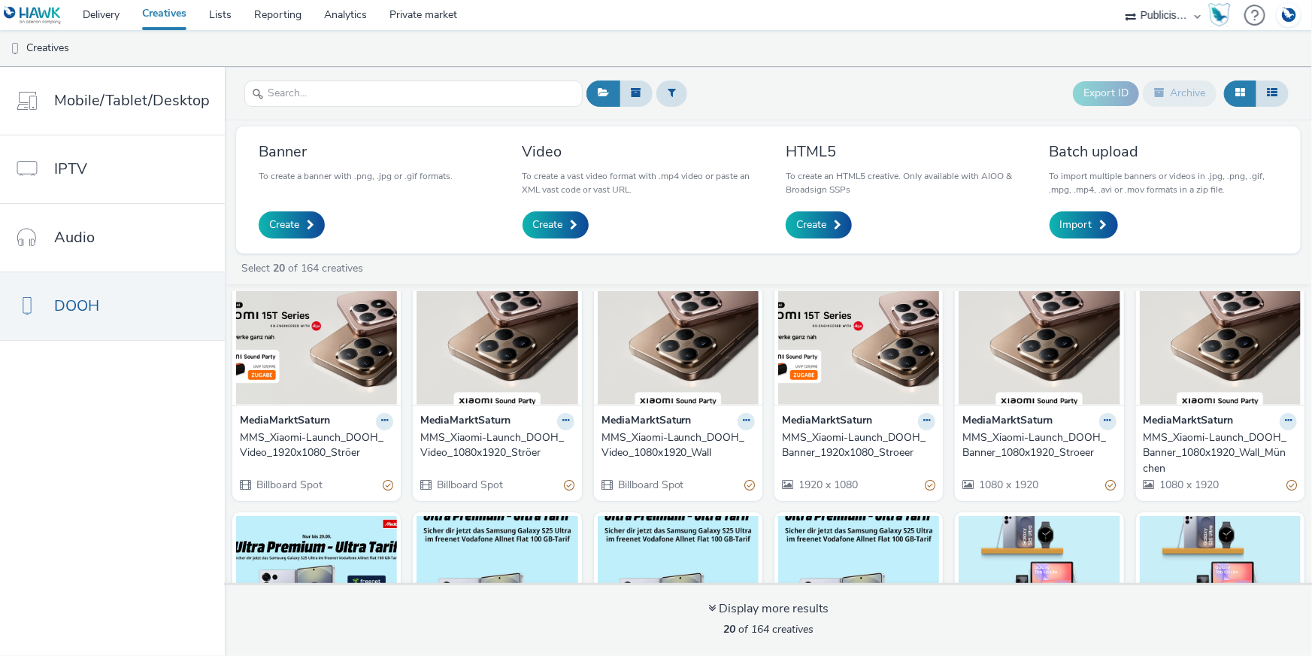
scroll to position [68, 0]
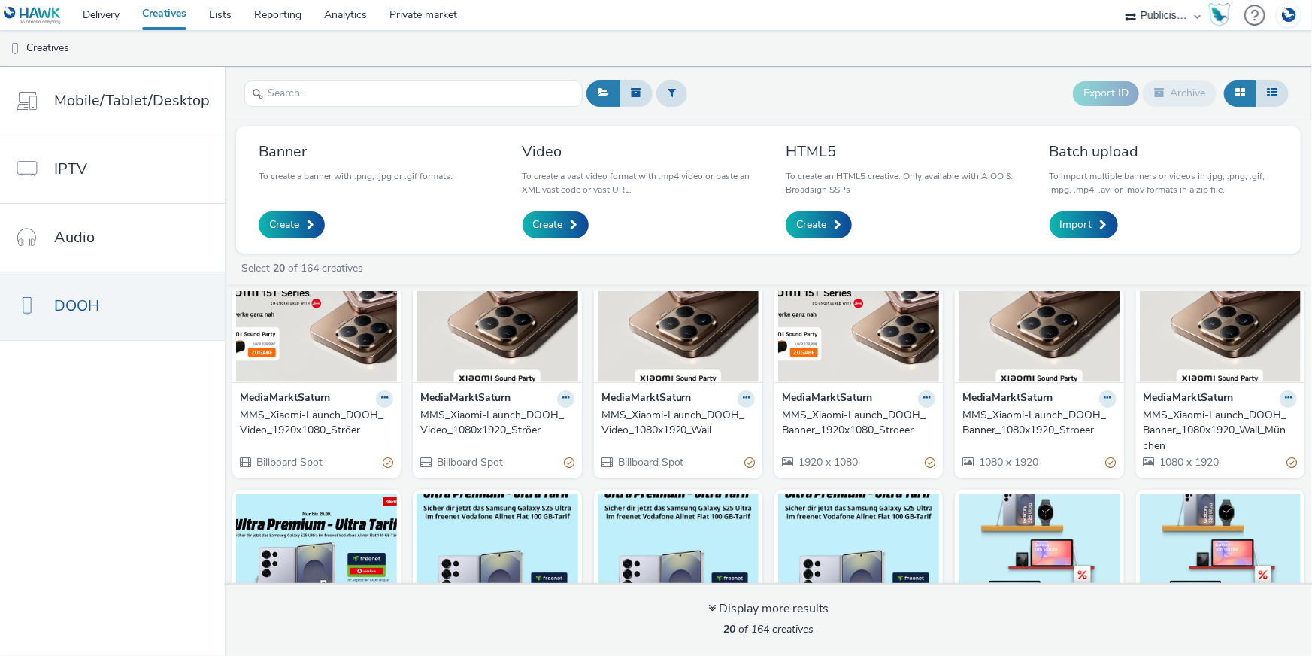
click at [1211, 423] on div "MMS_Xiaomi-Launch_DOOH_Banner_1080x1920_Wall_München" at bounding box center [1217, 431] width 147 height 46
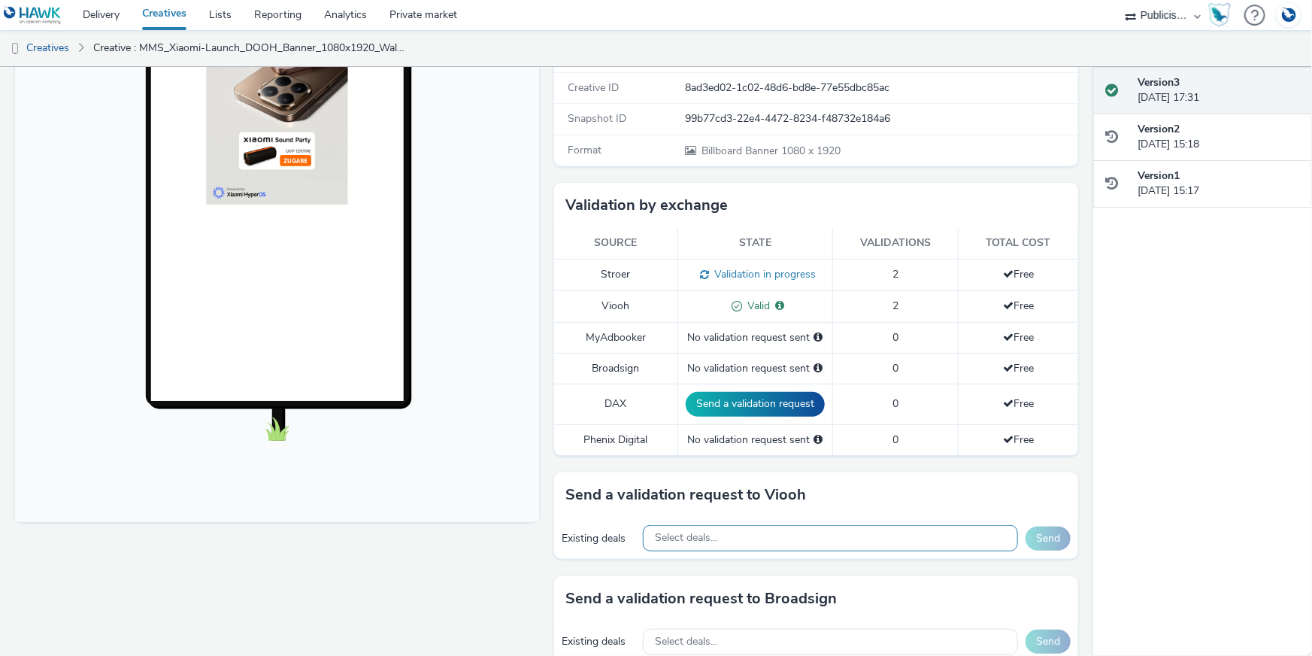
click at [823, 540] on div "Select deals..." at bounding box center [830, 538] width 375 height 26
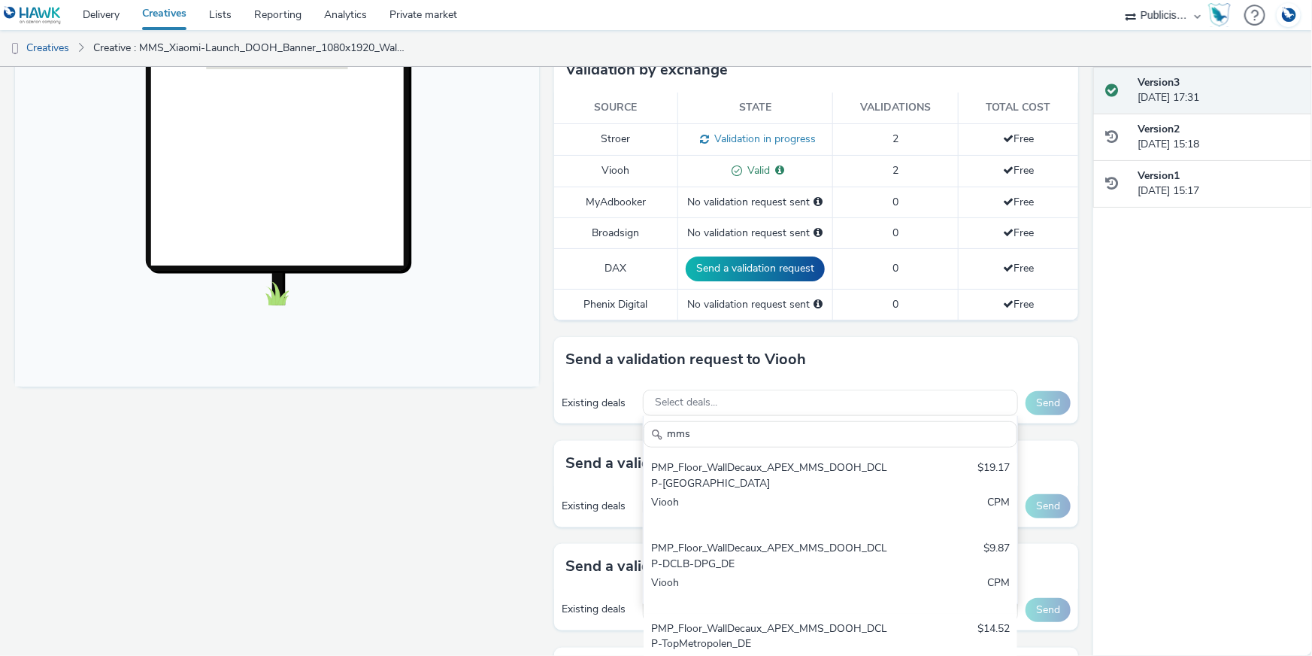
scroll to position [410, 0]
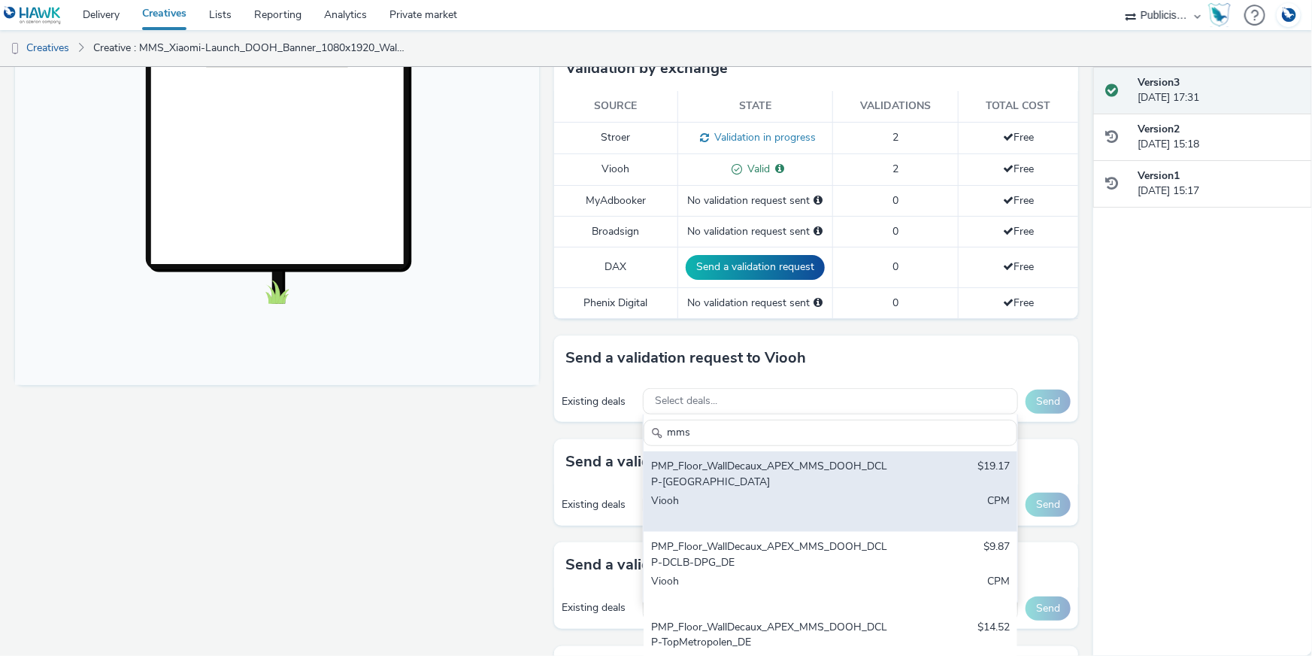
type input "mms"
click at [785, 498] on div "Viooh" at bounding box center [769, 508] width 237 height 31
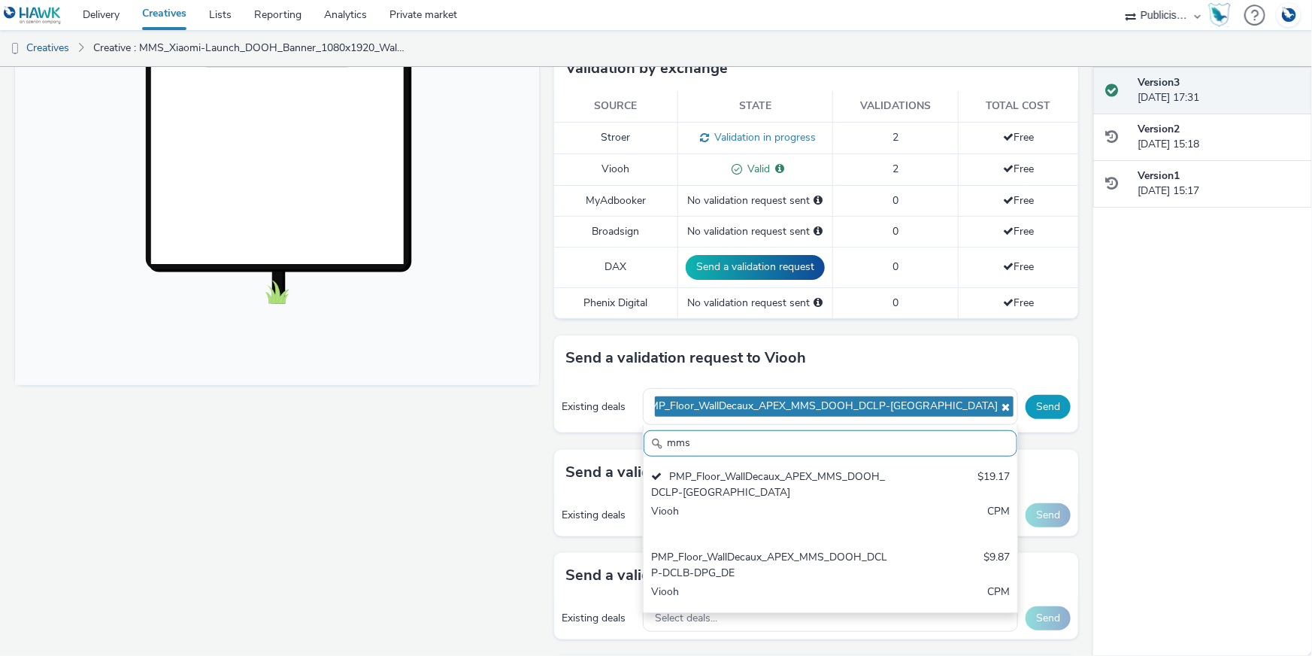
click at [1030, 408] on button "Send" at bounding box center [1048, 407] width 45 height 24
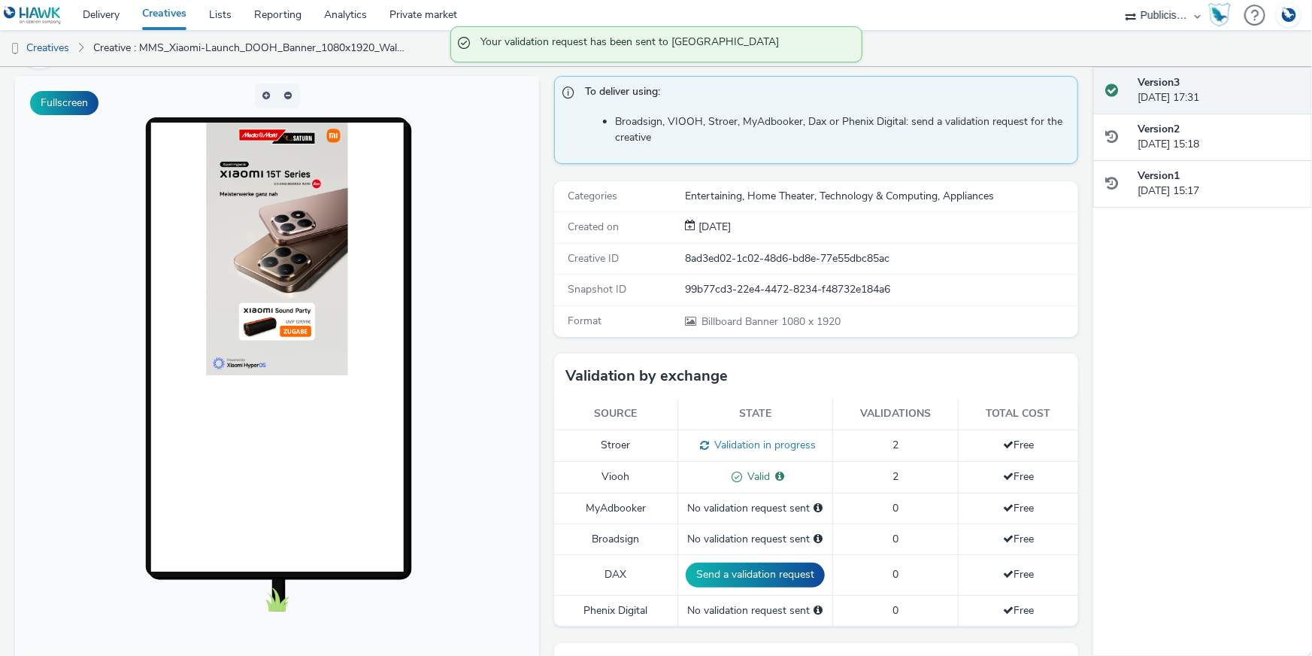
scroll to position [0, 0]
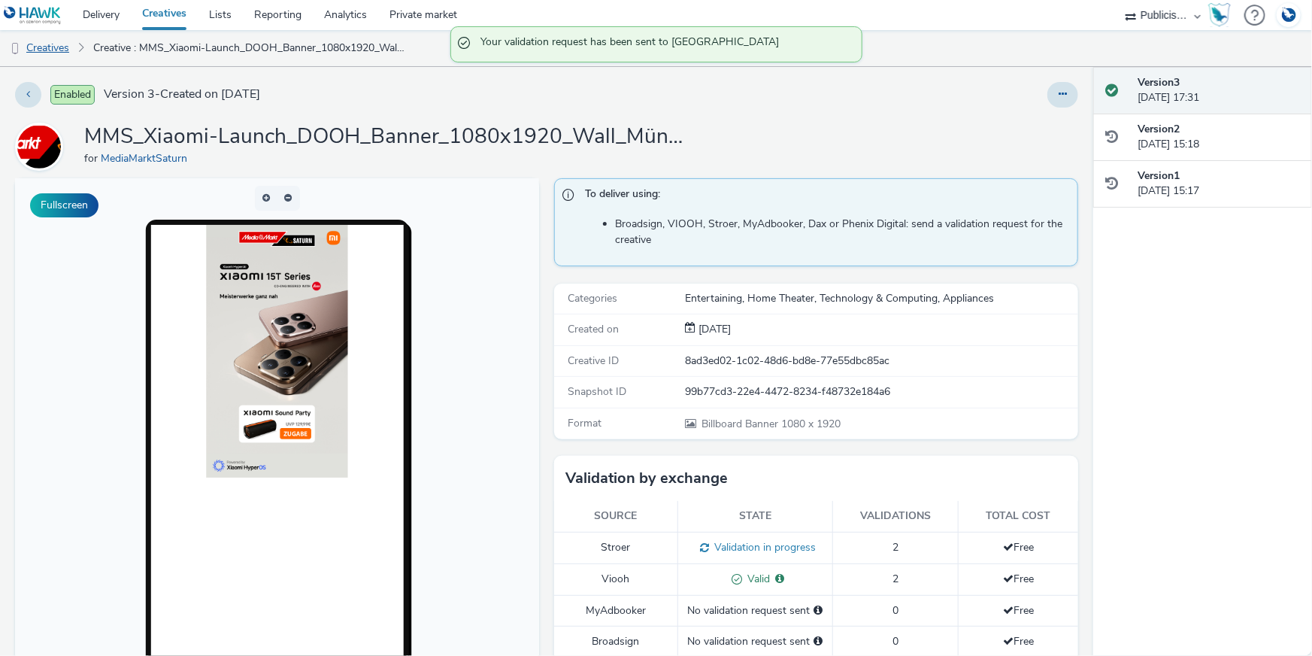
click at [53, 37] on link "Creatives" at bounding box center [38, 48] width 77 height 36
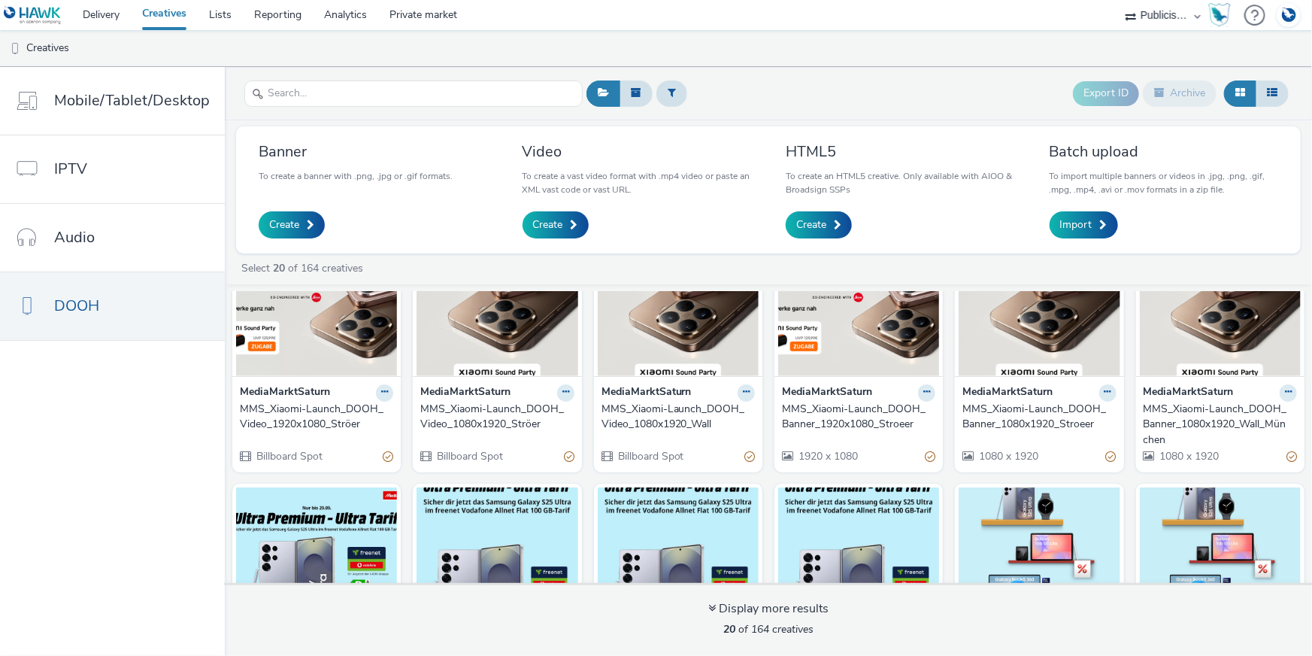
scroll to position [68, 0]
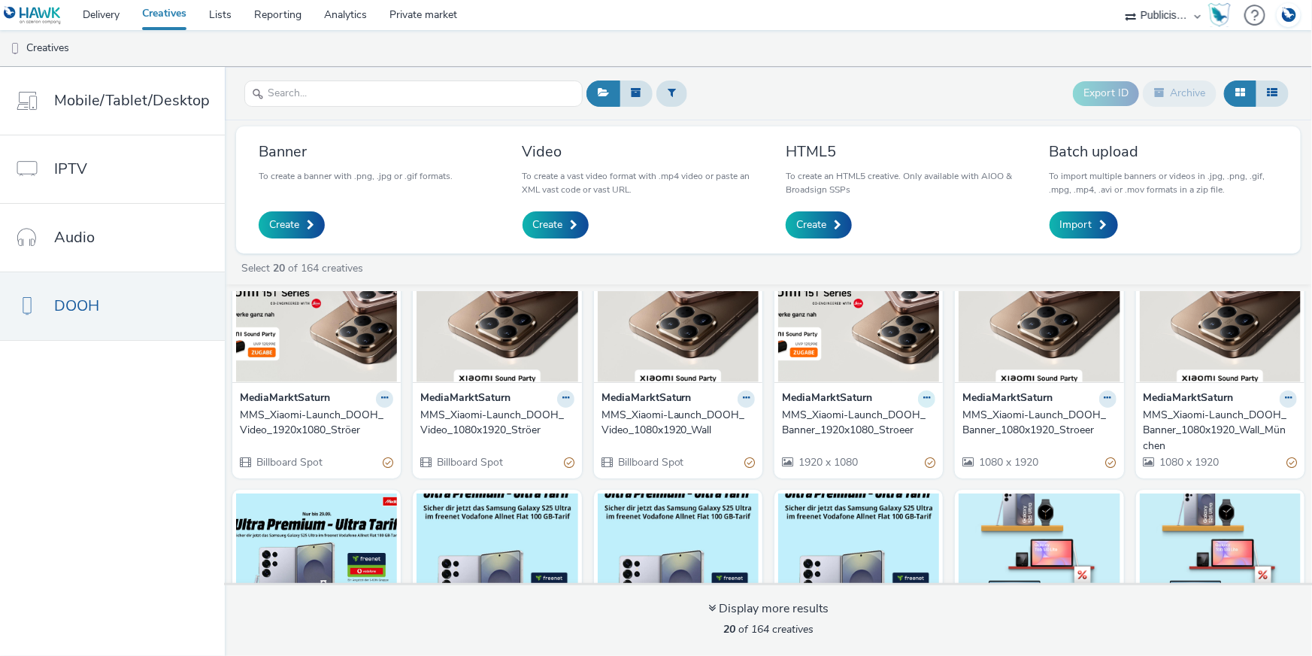
click at [923, 397] on icon at bounding box center [926, 397] width 7 height 9
click at [861, 512] on link "Archive" at bounding box center [879, 515] width 113 height 30
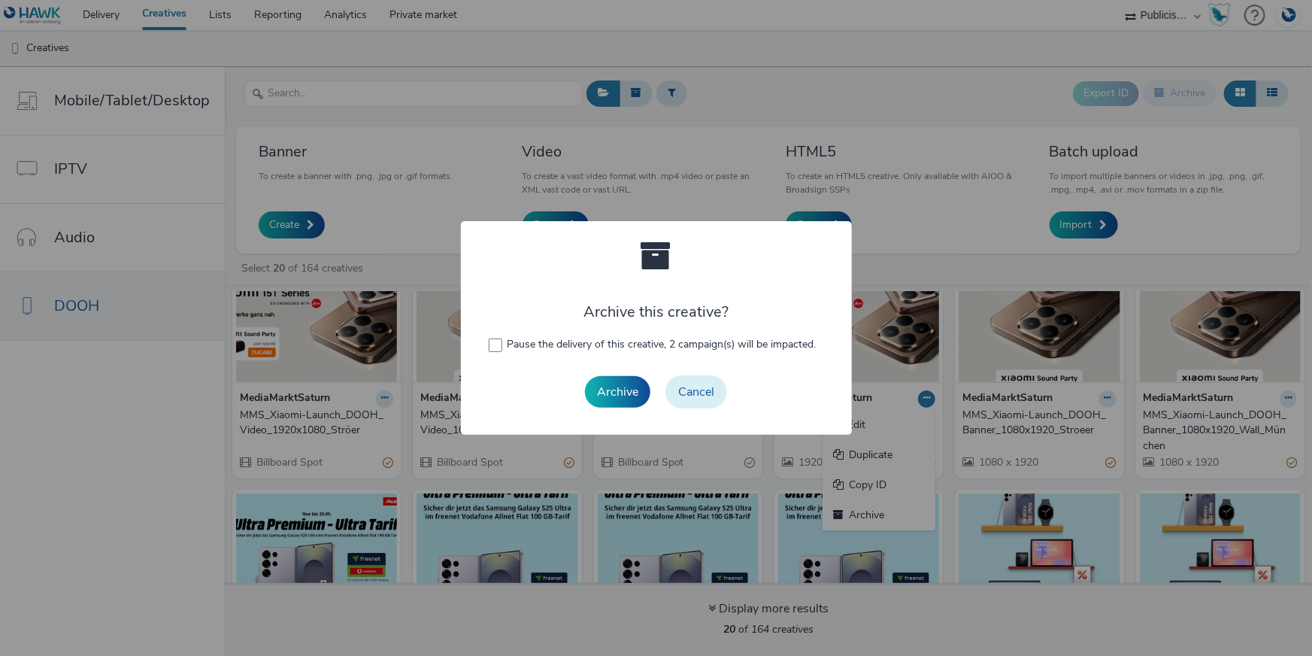
click at [699, 393] on button "Cancel" at bounding box center [696, 391] width 62 height 33
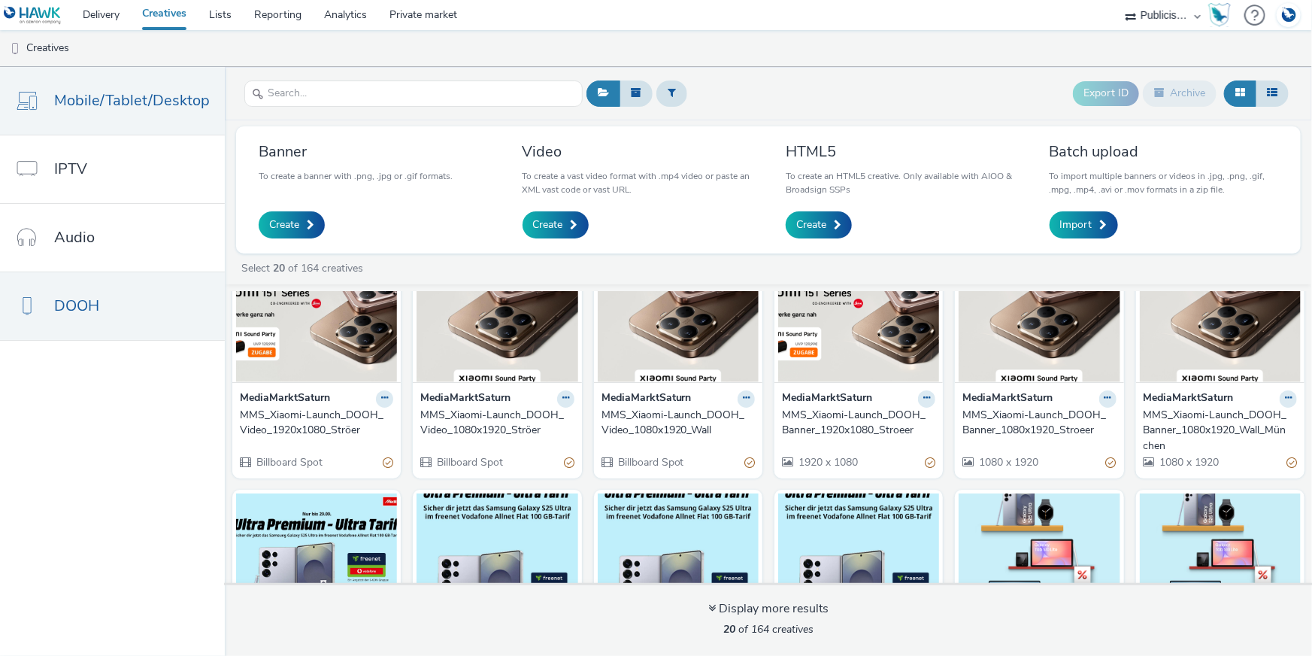
click at [76, 102] on span "Mobile/Tablet/Desktop" at bounding box center [132, 100] width 156 height 22
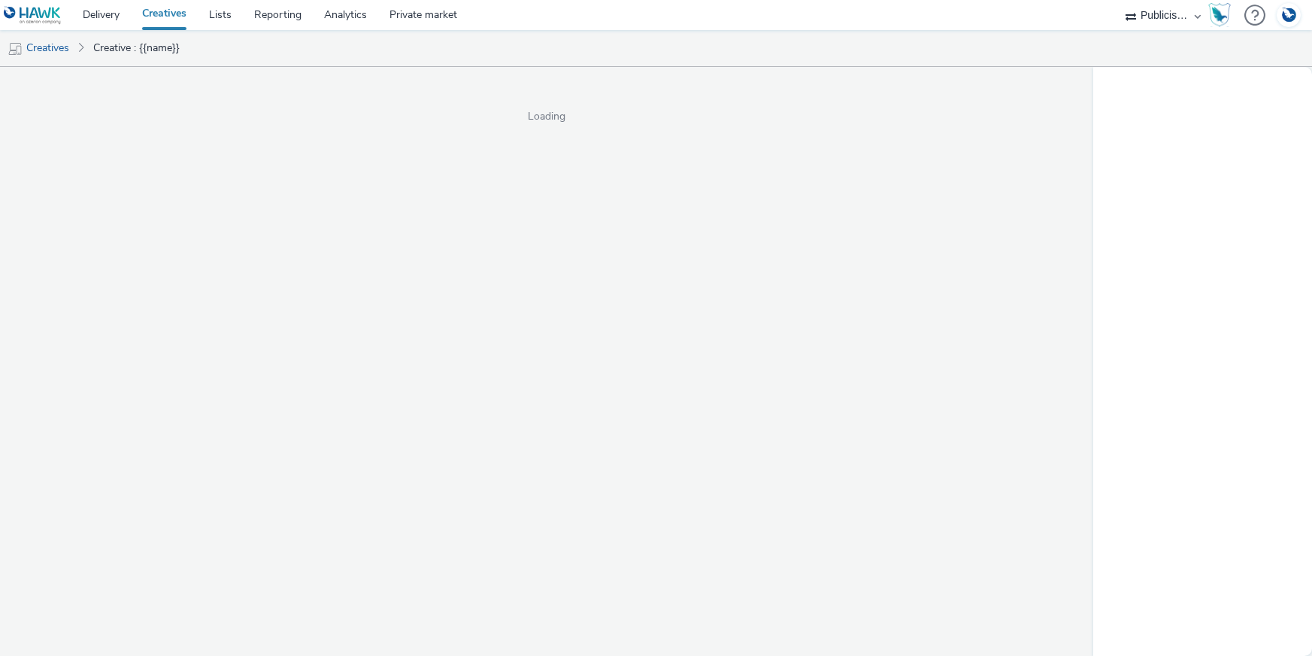
select select "a1548b1e-0fde-418e-992c-2e089afb3761"
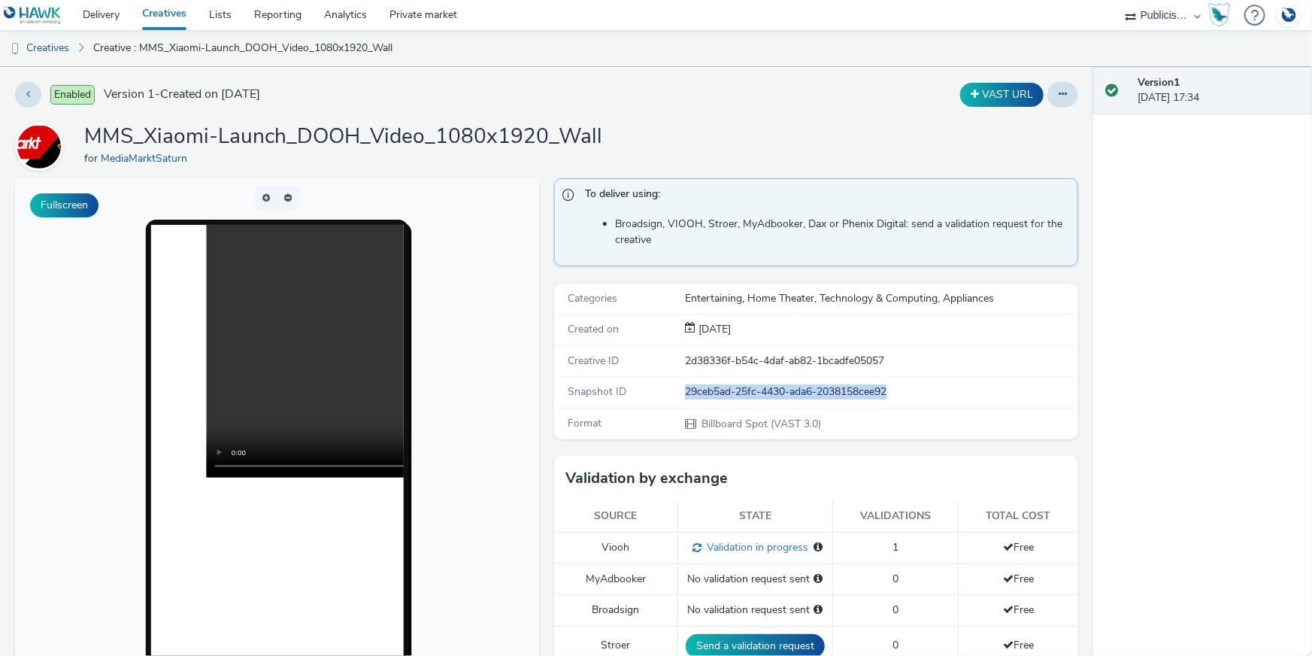
drag, startPoint x: 892, startPoint y: 388, endPoint x: 680, endPoint y: 390, distance: 212.0
click at [685, 390] on div "29ceb5ad-25fc-4430-ada6-2038158cee92" at bounding box center [881, 391] width 392 height 15
copy div "29ceb5ad-25fc-4430-ada6-2038158cee92"
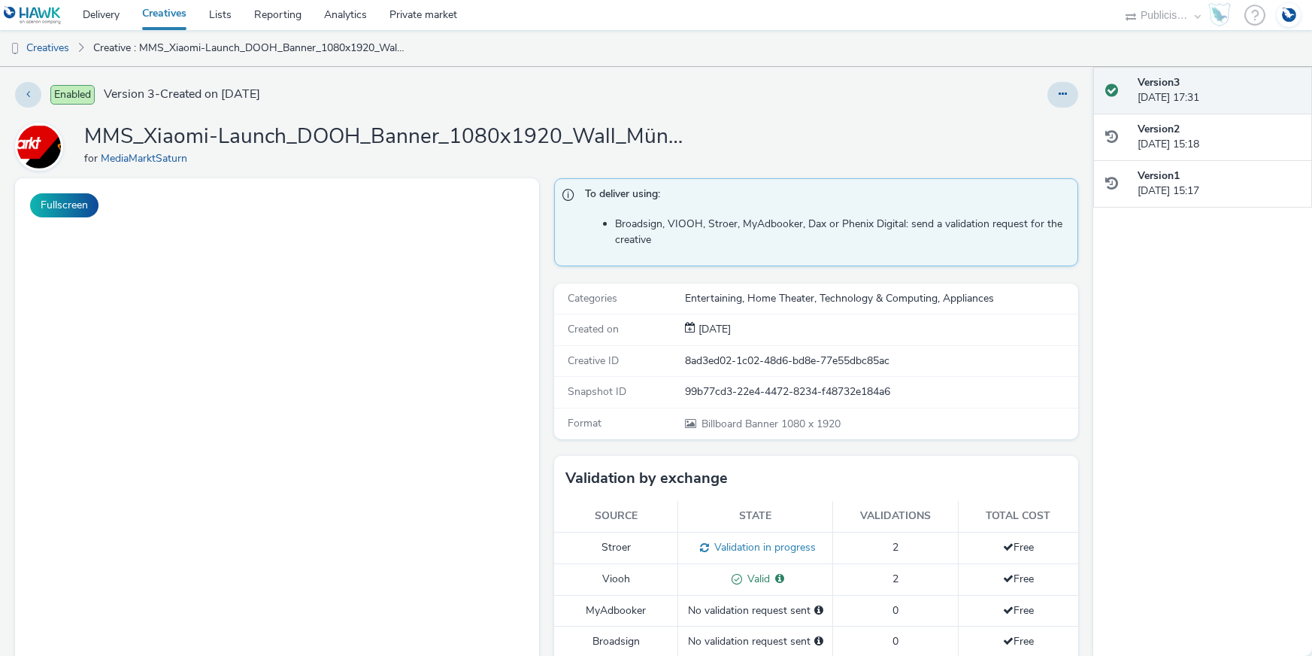
select select "a1548b1e-0fde-418e-992c-2e089afb3761"
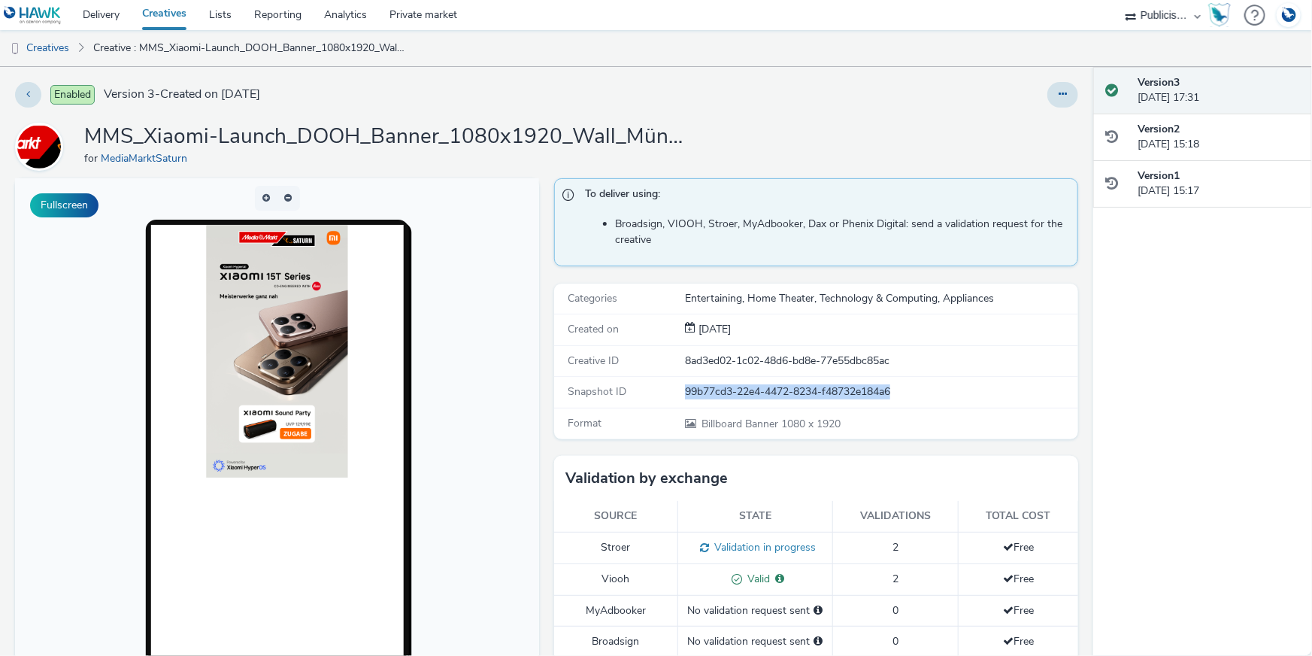
drag, startPoint x: 891, startPoint y: 392, endPoint x: 680, endPoint y: 389, distance: 211.3
click at [685, 389] on div "99b77cd3-22e4-4472-8234-f48732e184a6" at bounding box center [881, 391] width 392 height 15
copy div "99b77cd3-22e4-4472-8234-f48732e184a6"
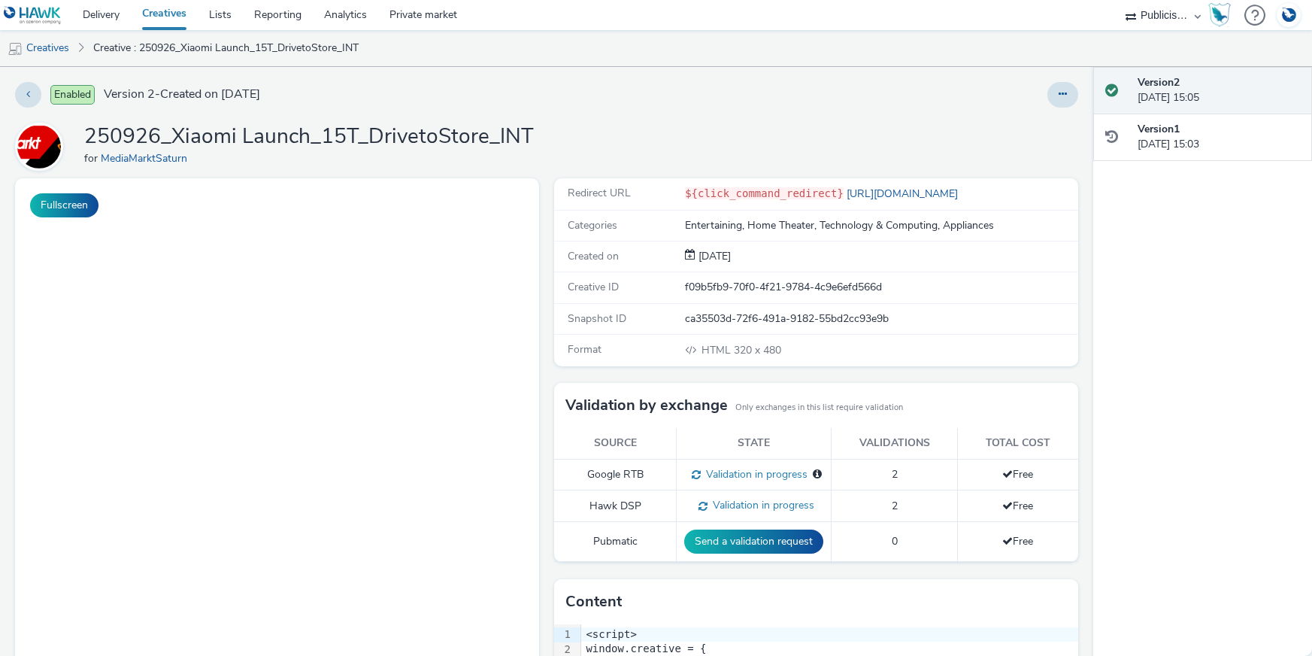
select select "a1548b1e-0fde-418e-992c-2e089afb3761"
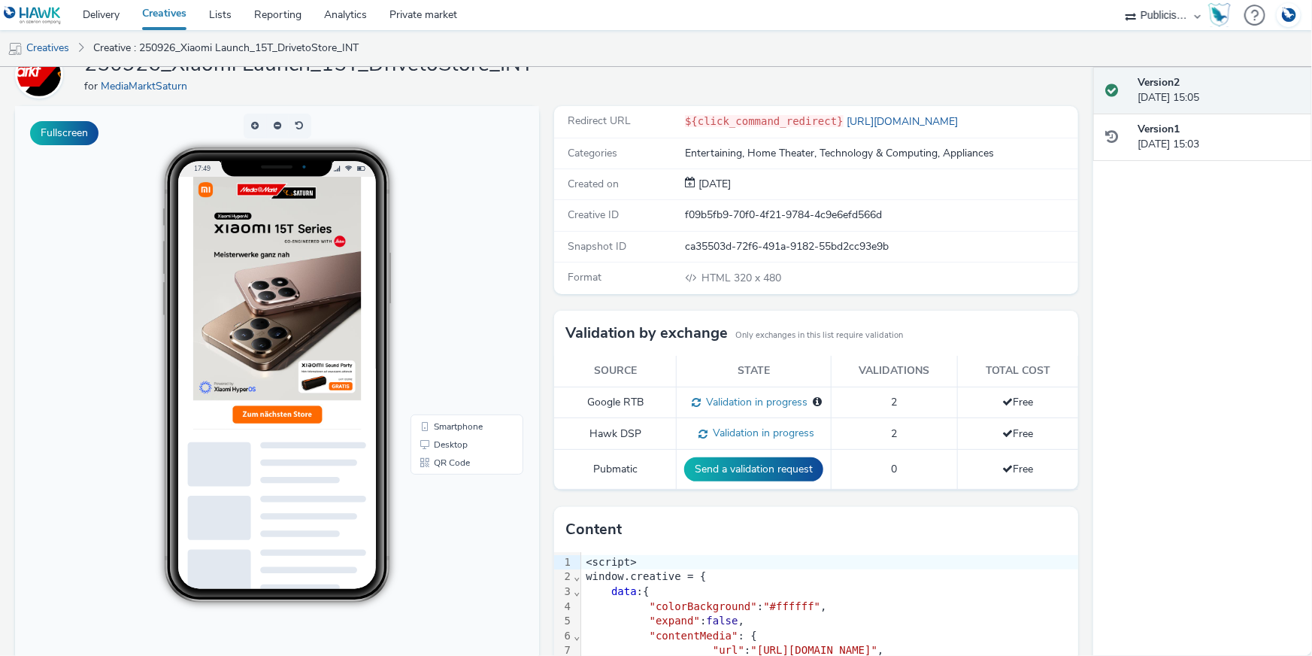
scroll to position [4, 0]
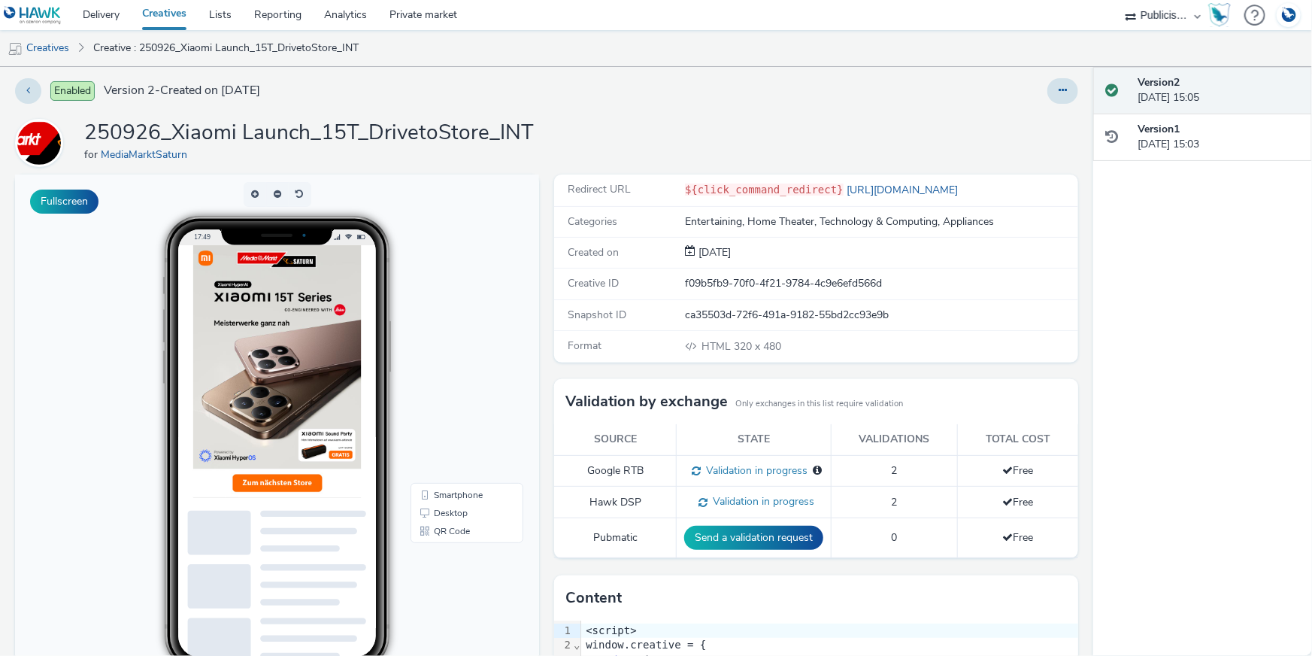
click at [286, 586] on img at bounding box center [312, 425] width 241 height 361
click at [1059, 92] on icon at bounding box center [1063, 90] width 8 height 11
click at [999, 126] on link "Edit" at bounding box center [1021, 121] width 113 height 30
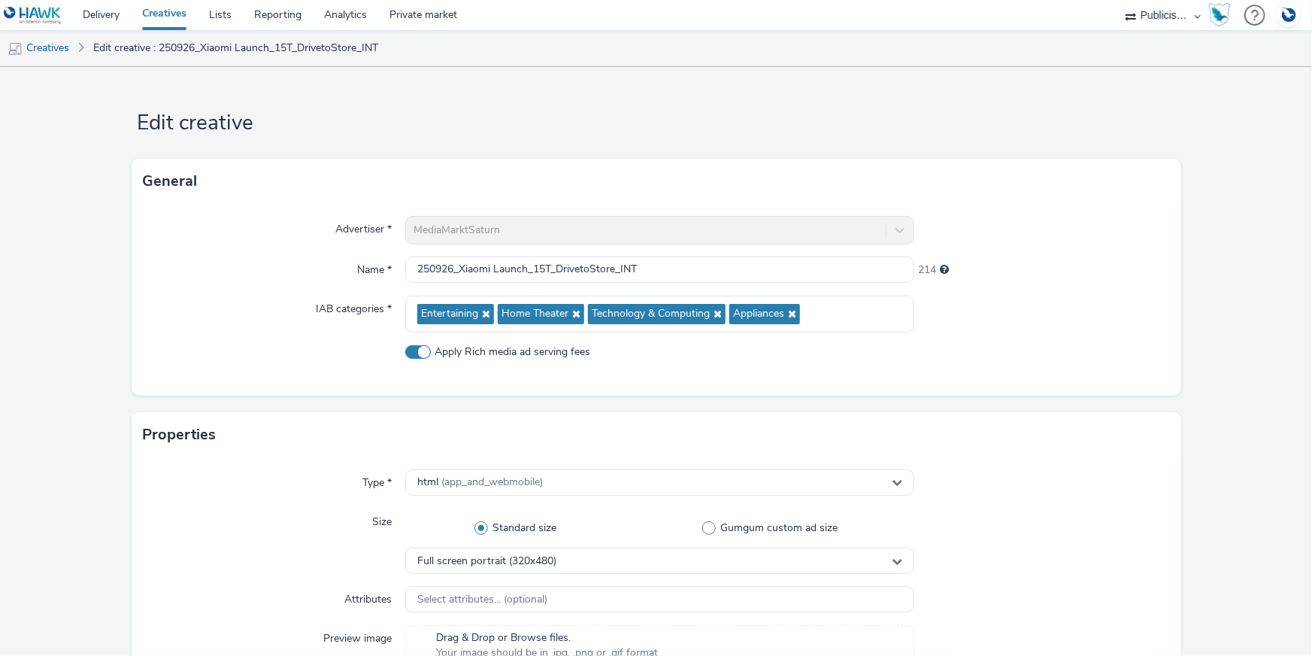
scroll to position [713, 0]
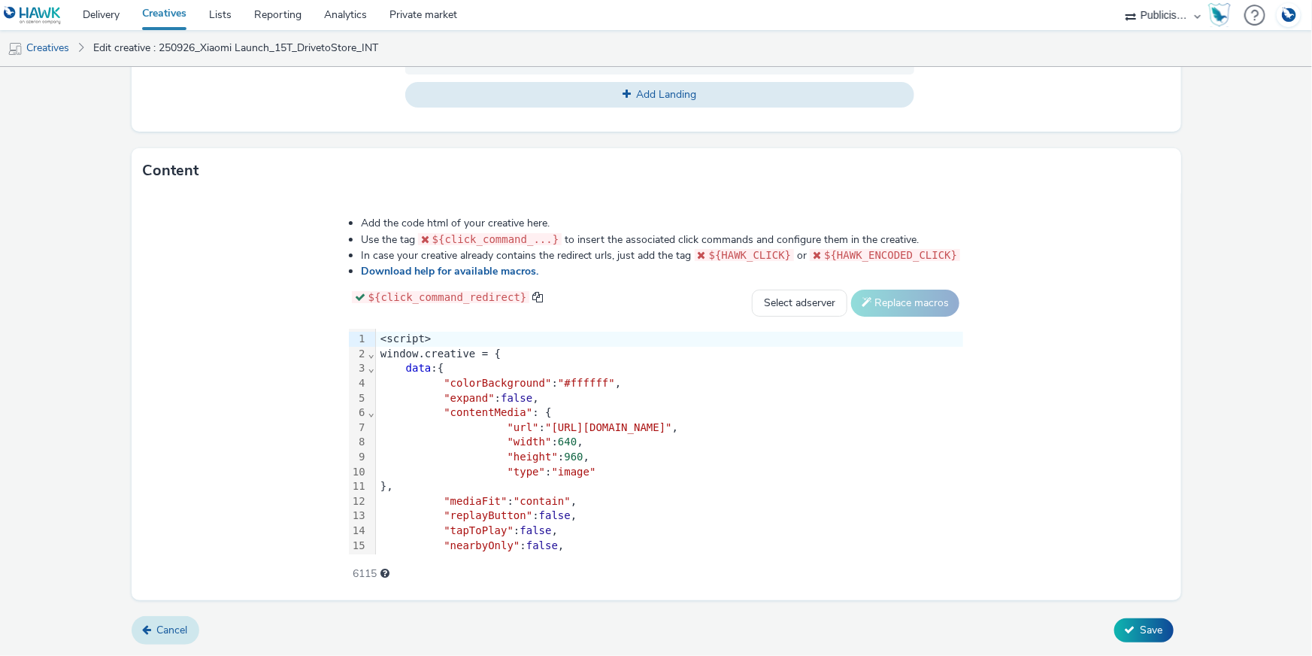
click at [180, 636] on span "Cancel" at bounding box center [172, 630] width 31 height 14
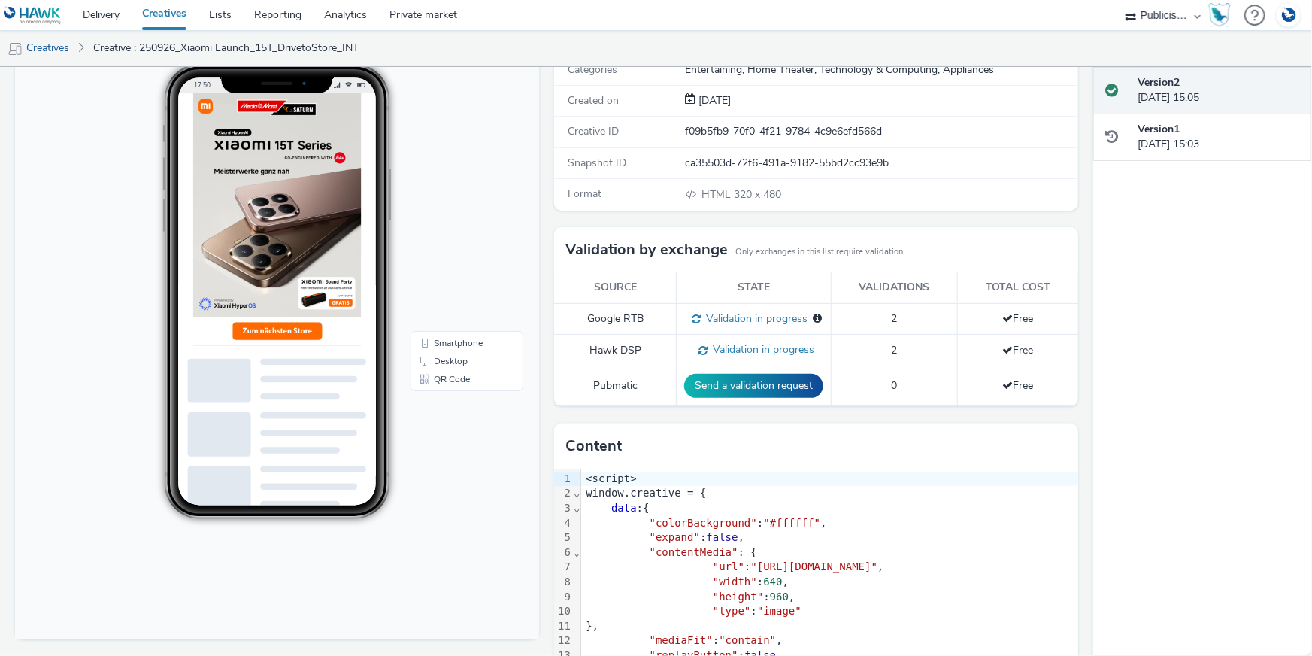
click at [332, 304] on img at bounding box center [312, 273] width 241 height 361
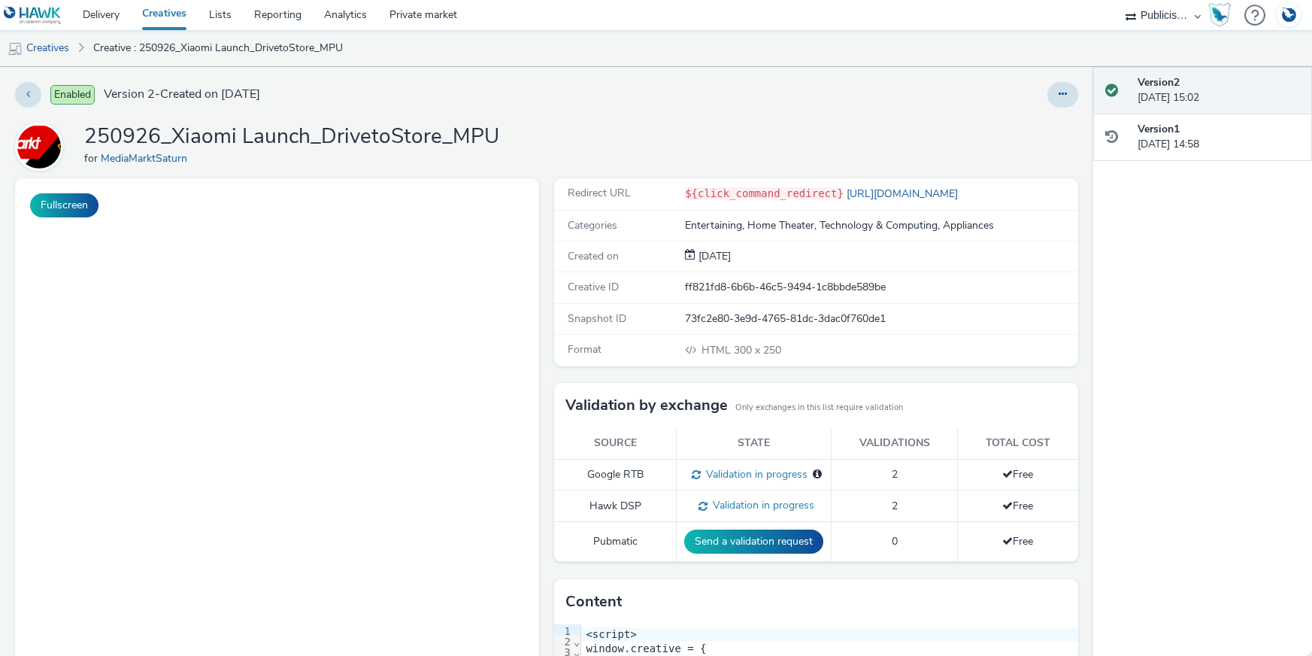
select select "a1548b1e-0fde-418e-992c-2e089afb3761"
